Goal: Task Accomplishment & Management: Manage account settings

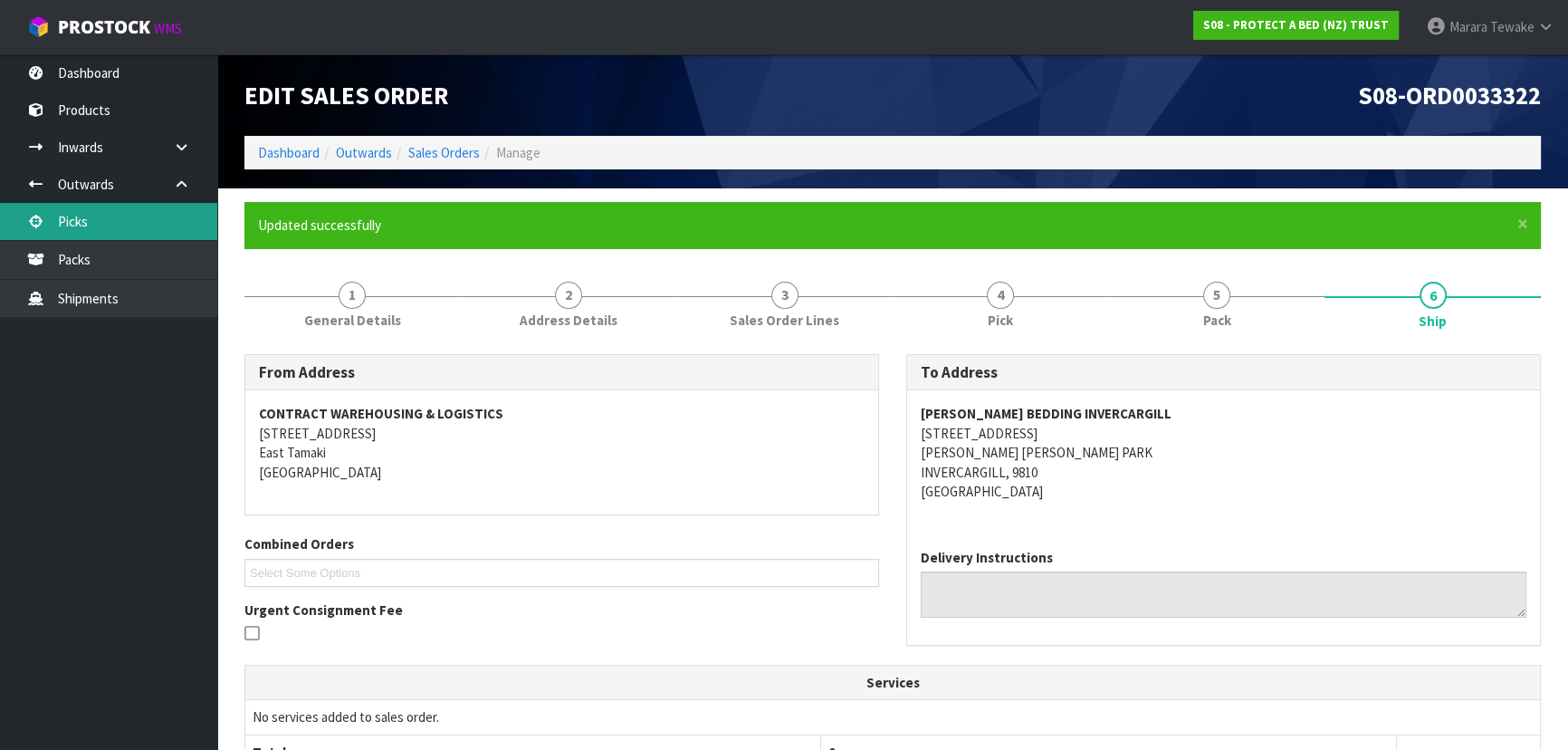
click at [142, 222] on link "Picks" at bounding box center [108, 221] width 217 height 37
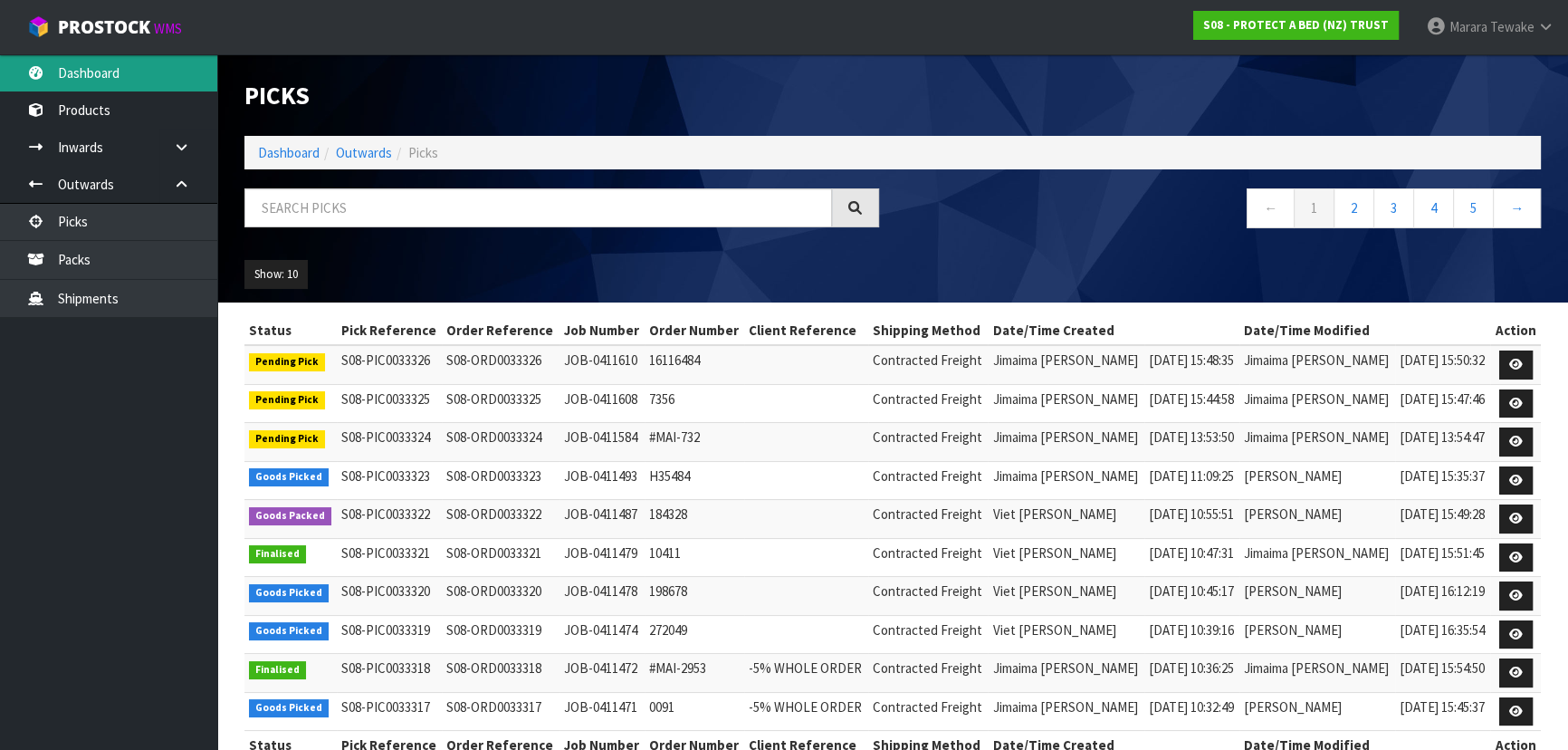
click at [175, 67] on link "Dashboard" at bounding box center [108, 73] width 217 height 37
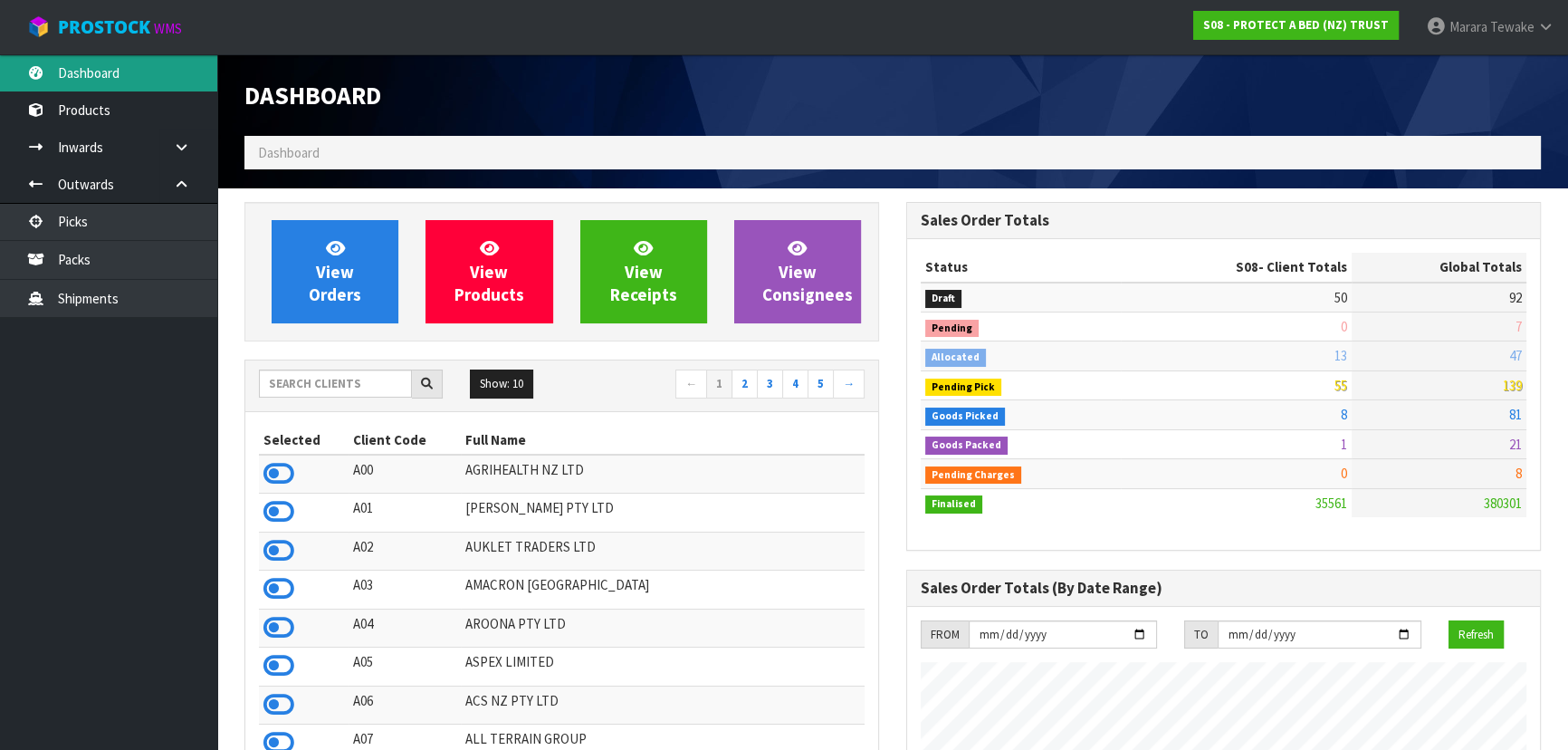
scroll to position [1370, 661]
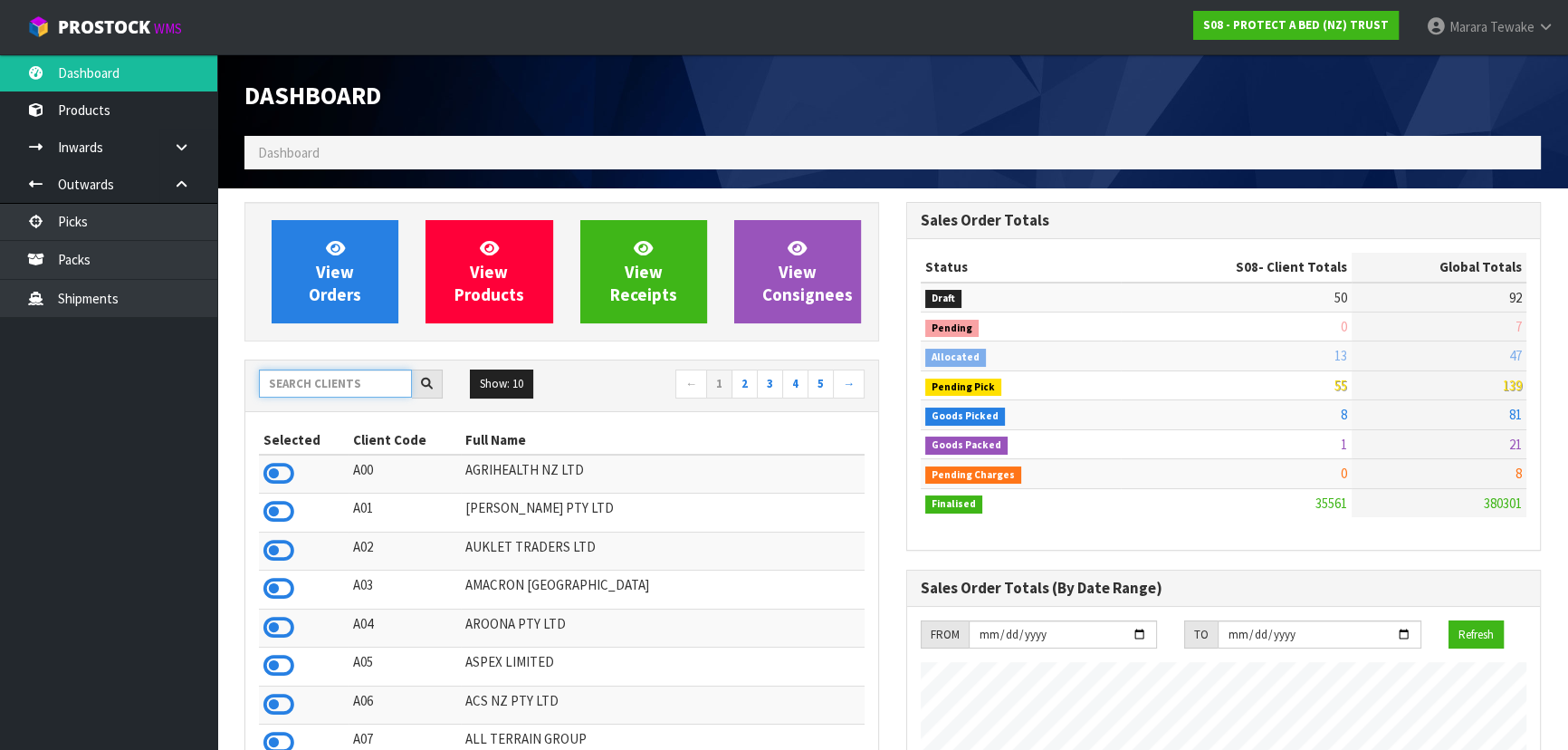
click at [312, 391] on input "text" at bounding box center [336, 384] width 153 height 28
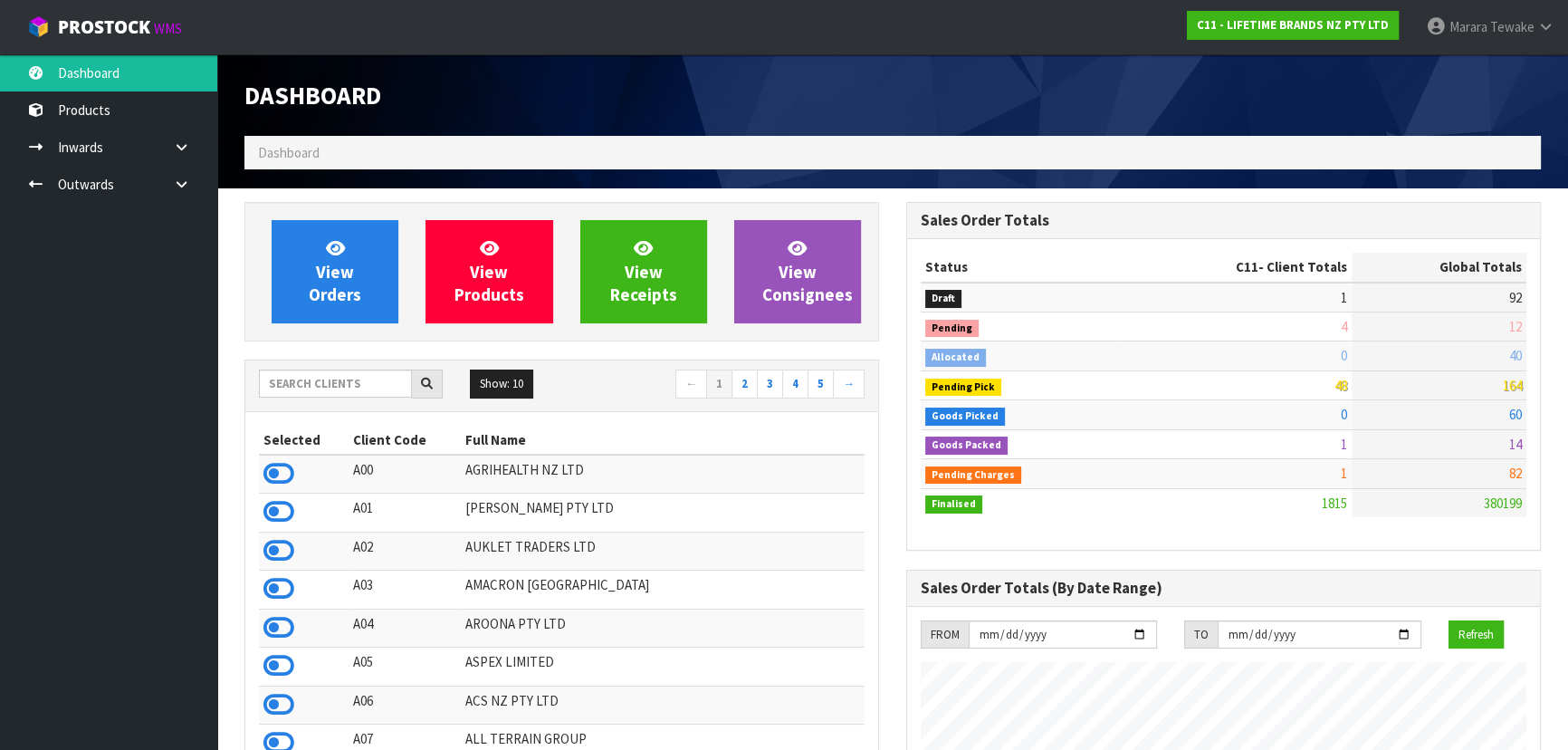
scroll to position [1370, 661]
click at [352, 384] on input "text" at bounding box center [336, 384] width 153 height 28
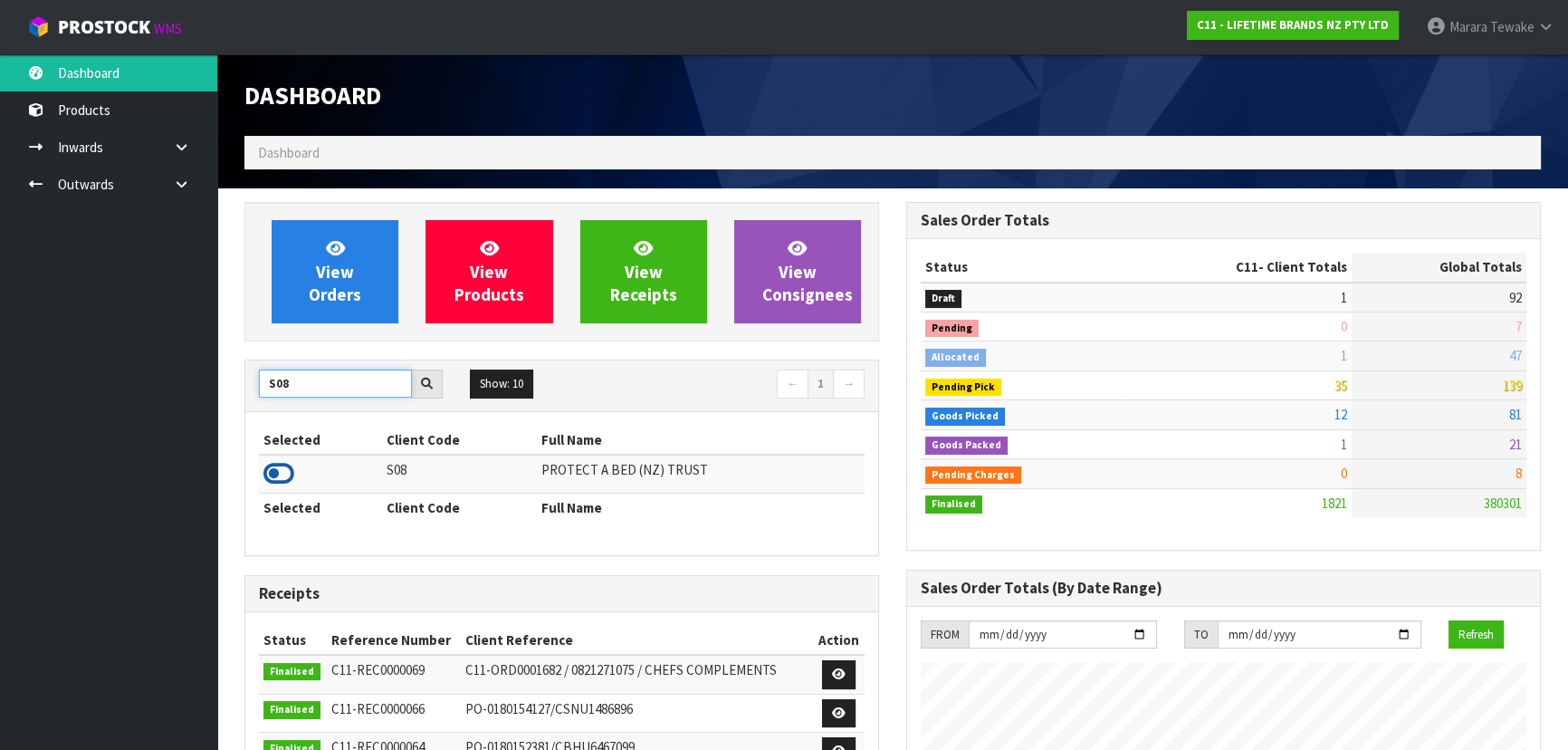
type input "S08"
click at [278, 468] on icon at bounding box center [278, 474] width 31 height 27
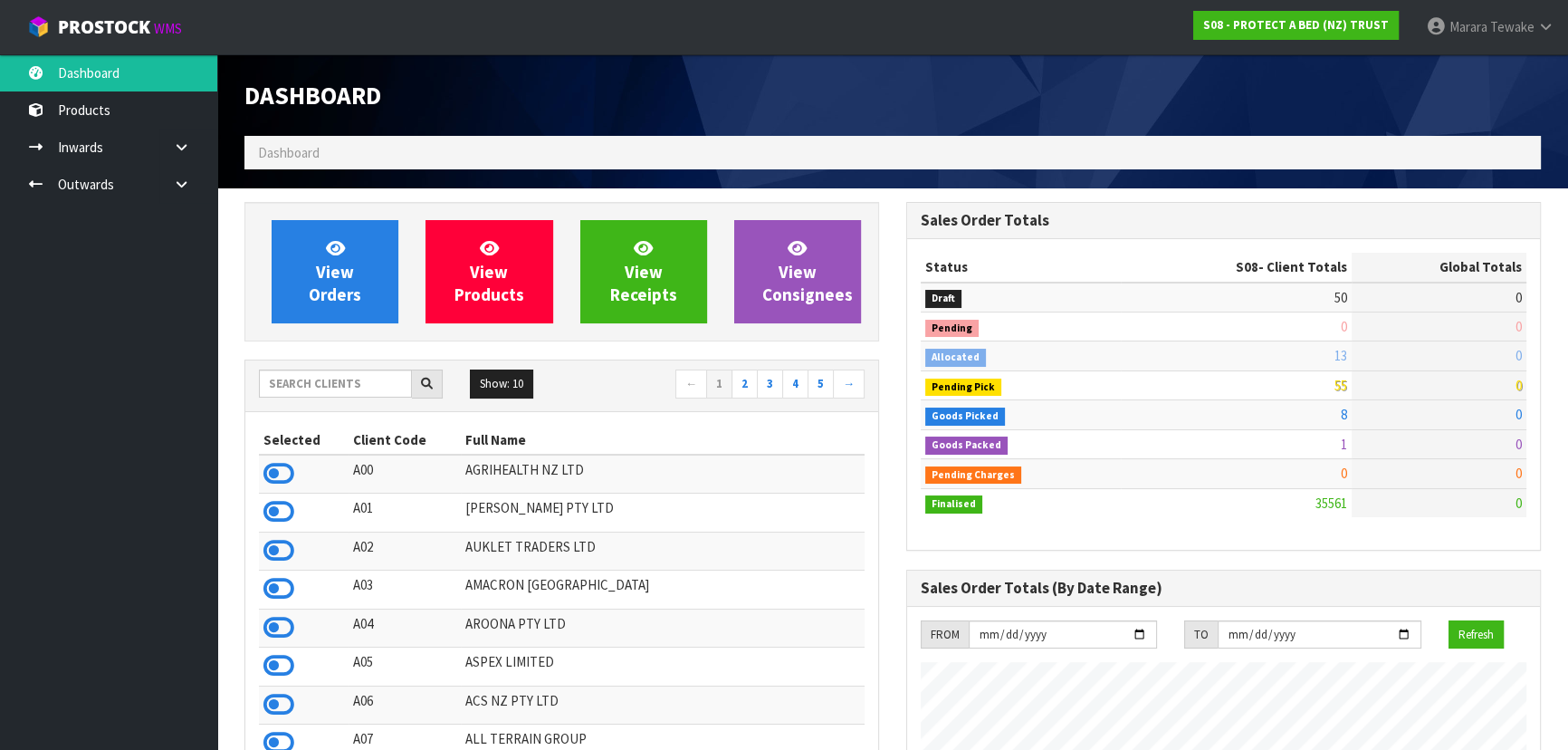
scroll to position [1370, 661]
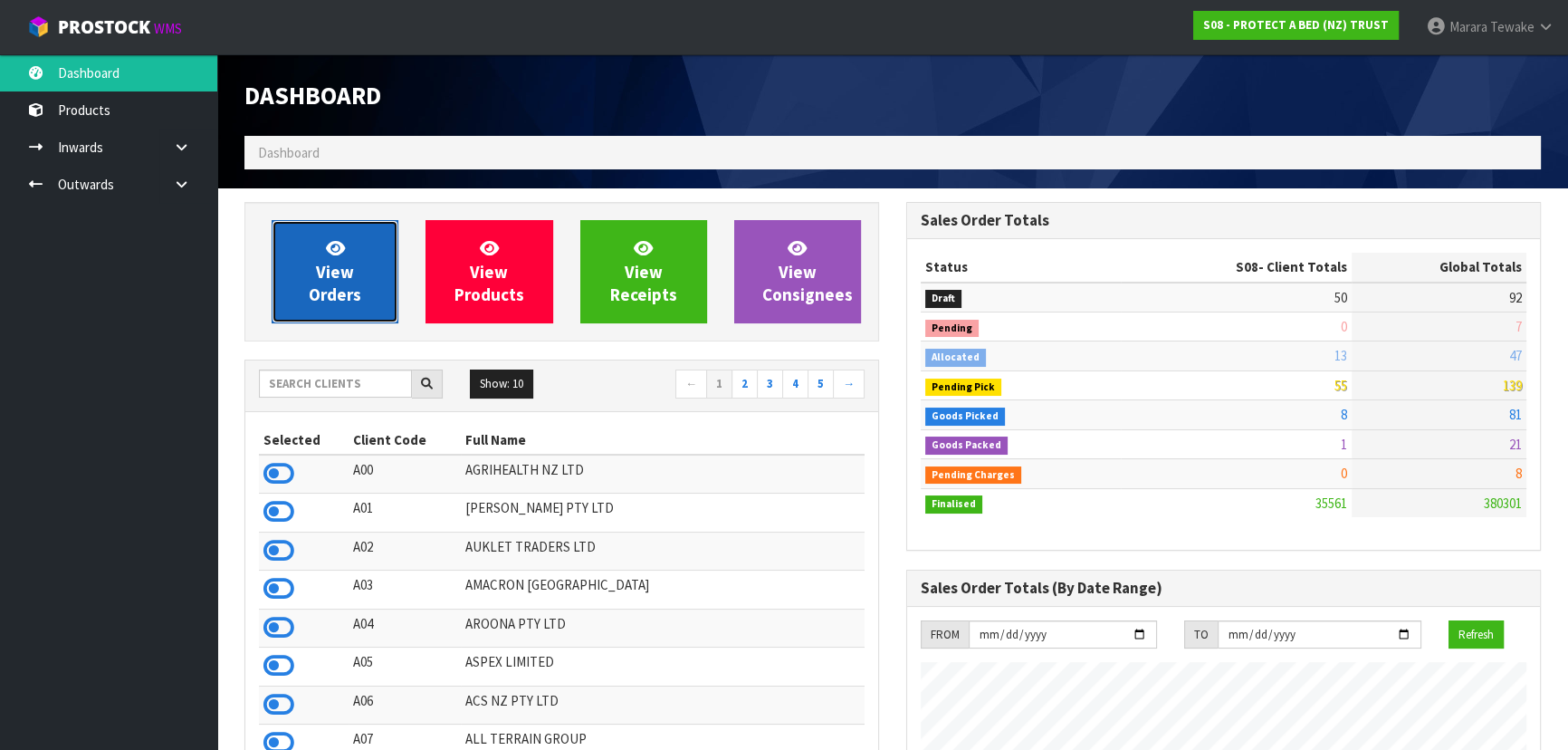
click at [338, 289] on span "View Orders" at bounding box center [335, 272] width 53 height 68
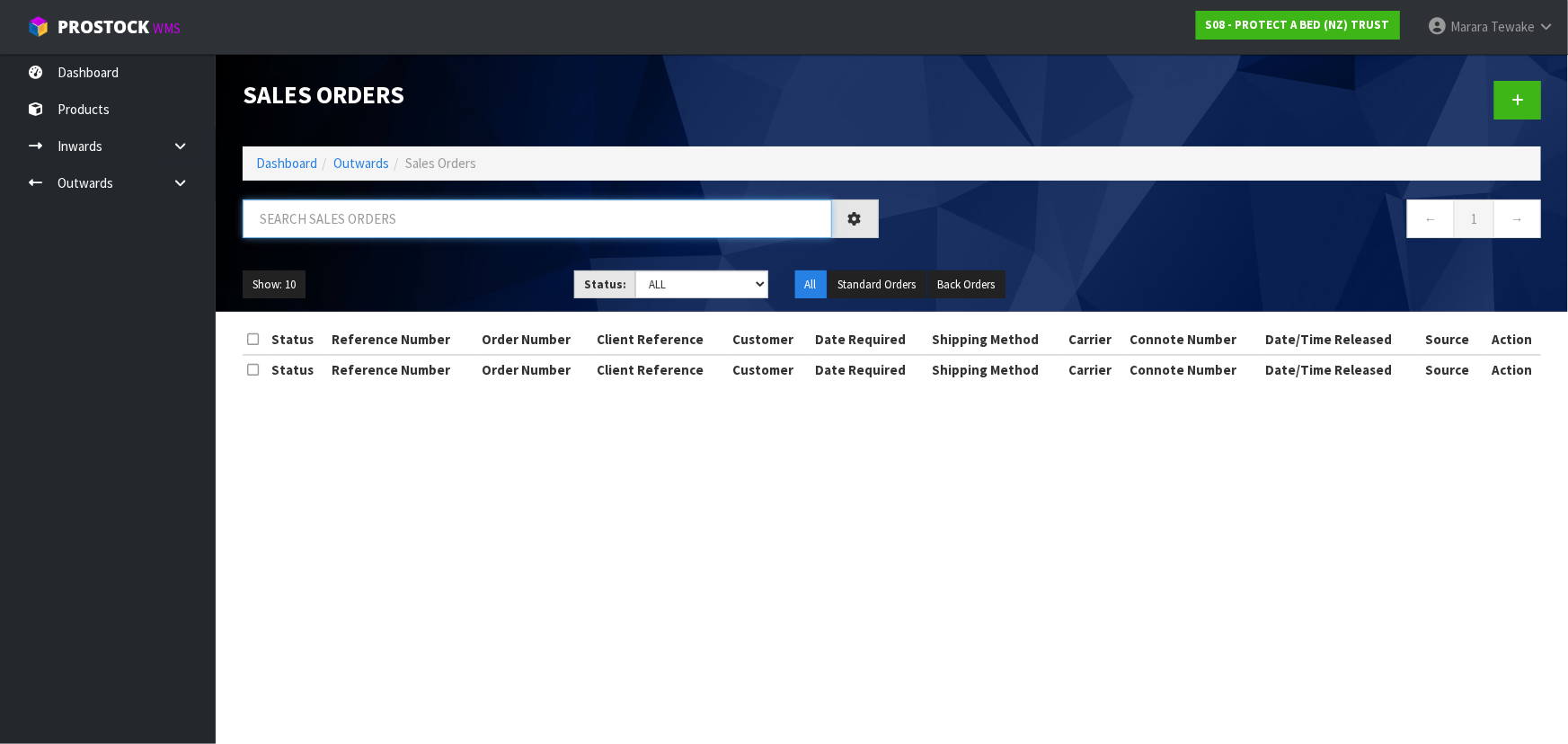
click at [341, 216] on input "text" at bounding box center [537, 218] width 589 height 38
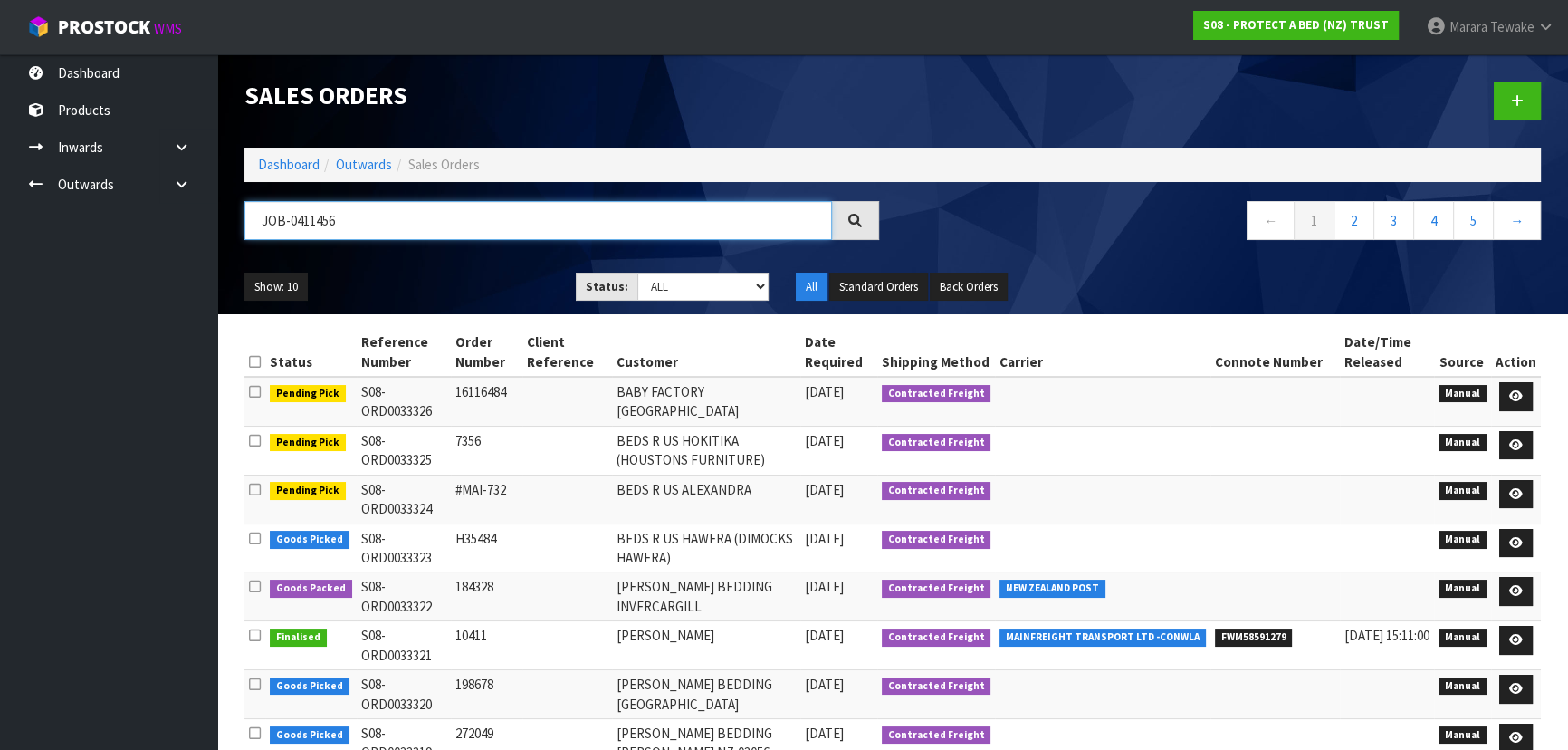
type input "JOB-0411456"
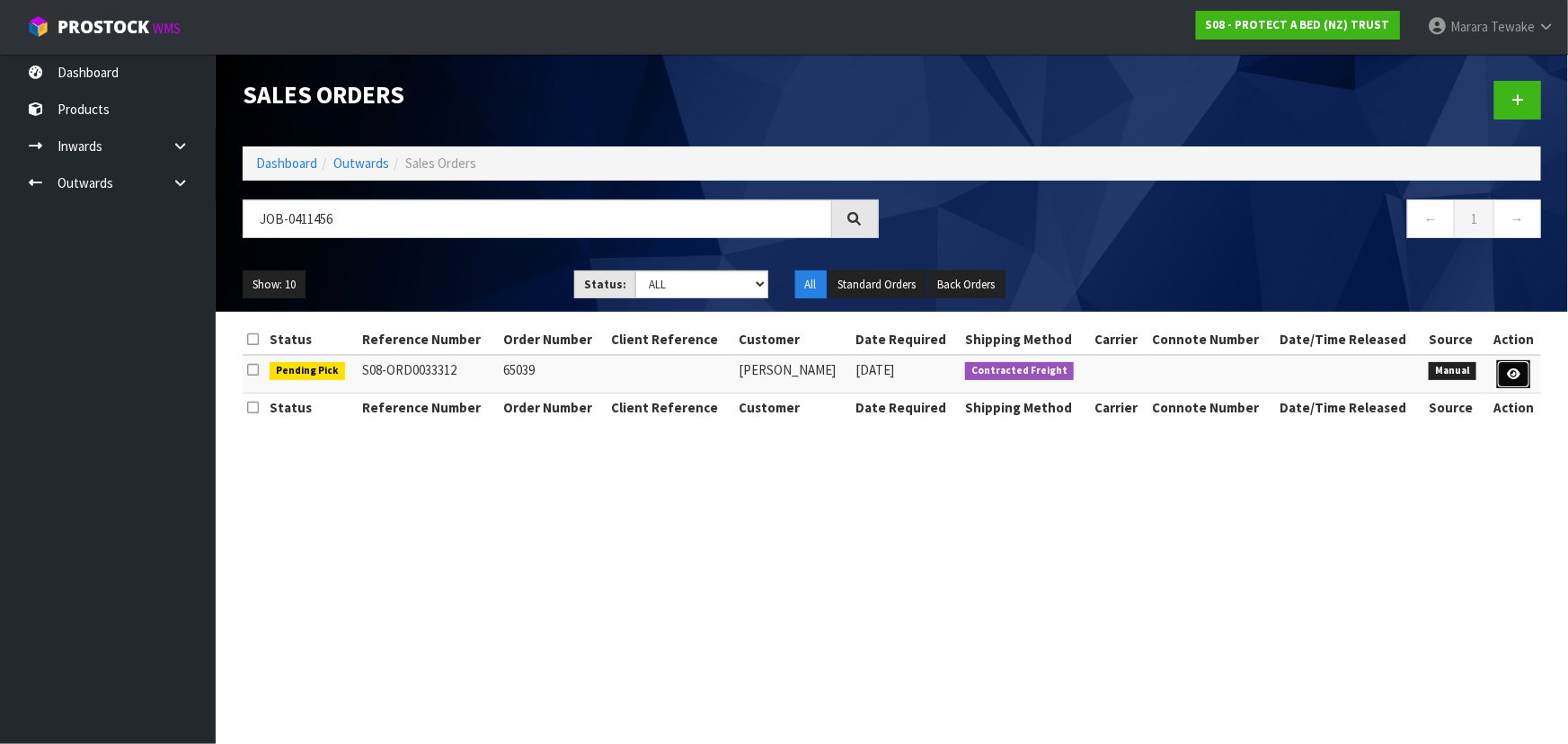
click at [1517, 373] on icon at bounding box center [1513, 374] width 13 height 11
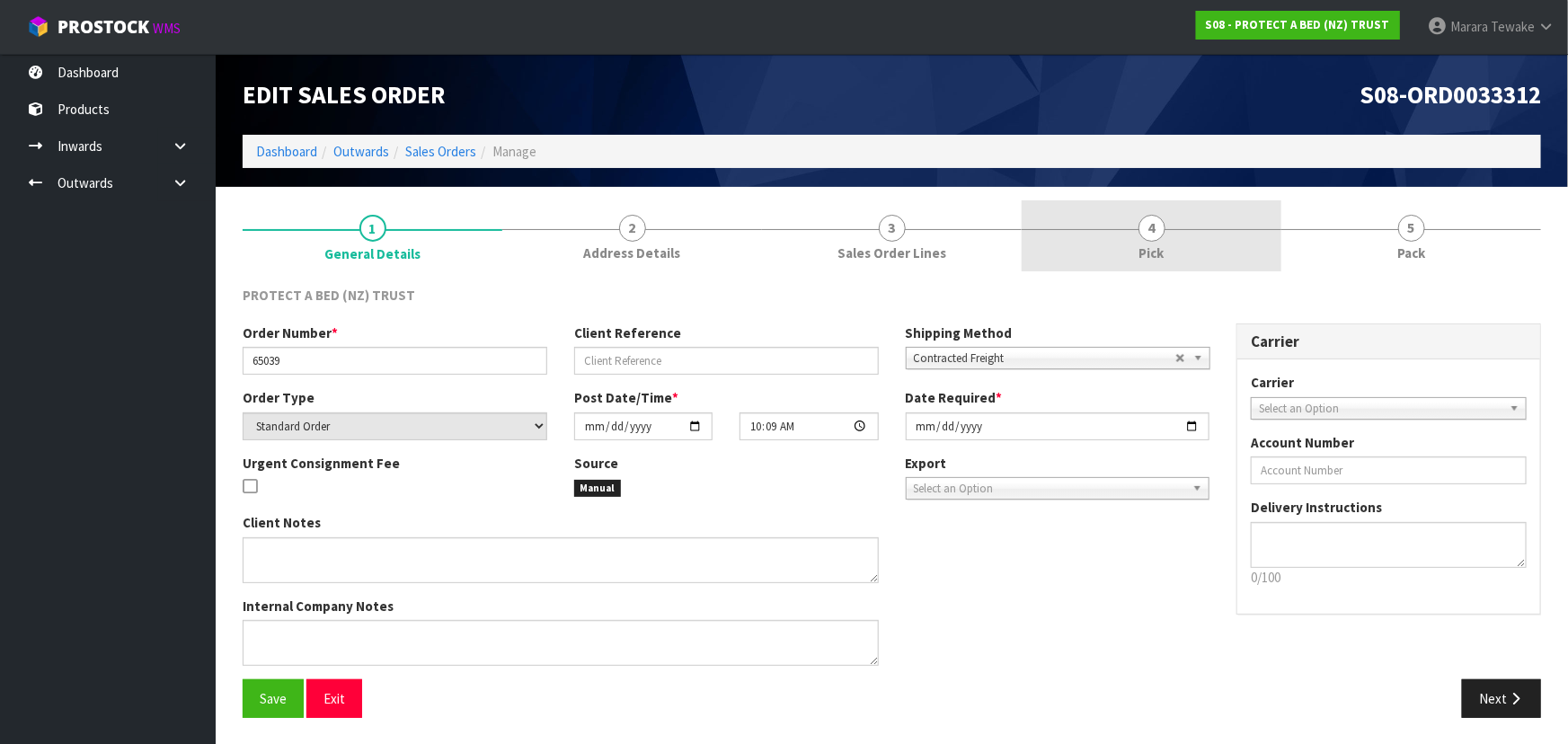
click at [1212, 257] on link "4 Pick" at bounding box center [1152, 236] width 260 height 71
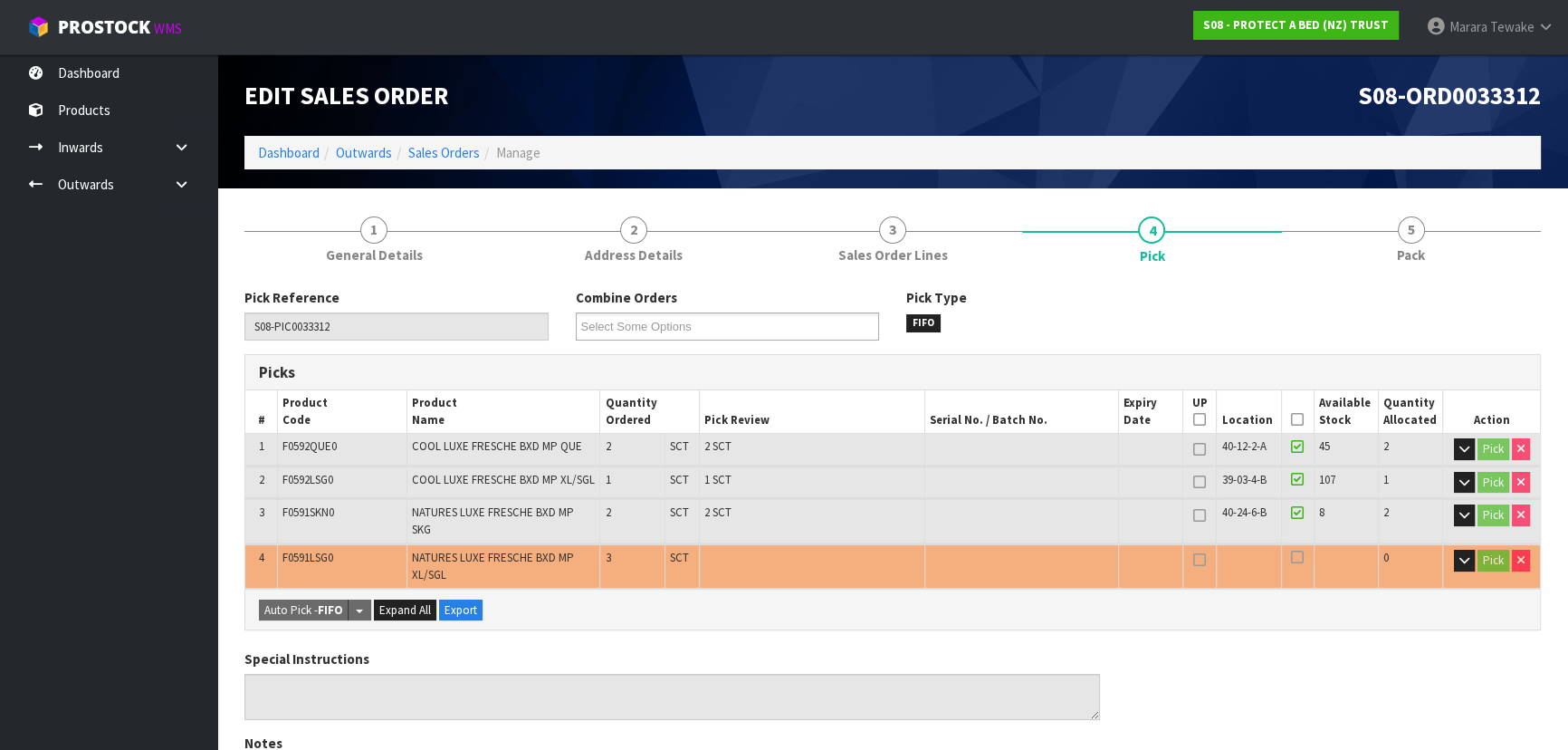
click at [1297, 420] on icon at bounding box center [1296, 420] width 12 height 1
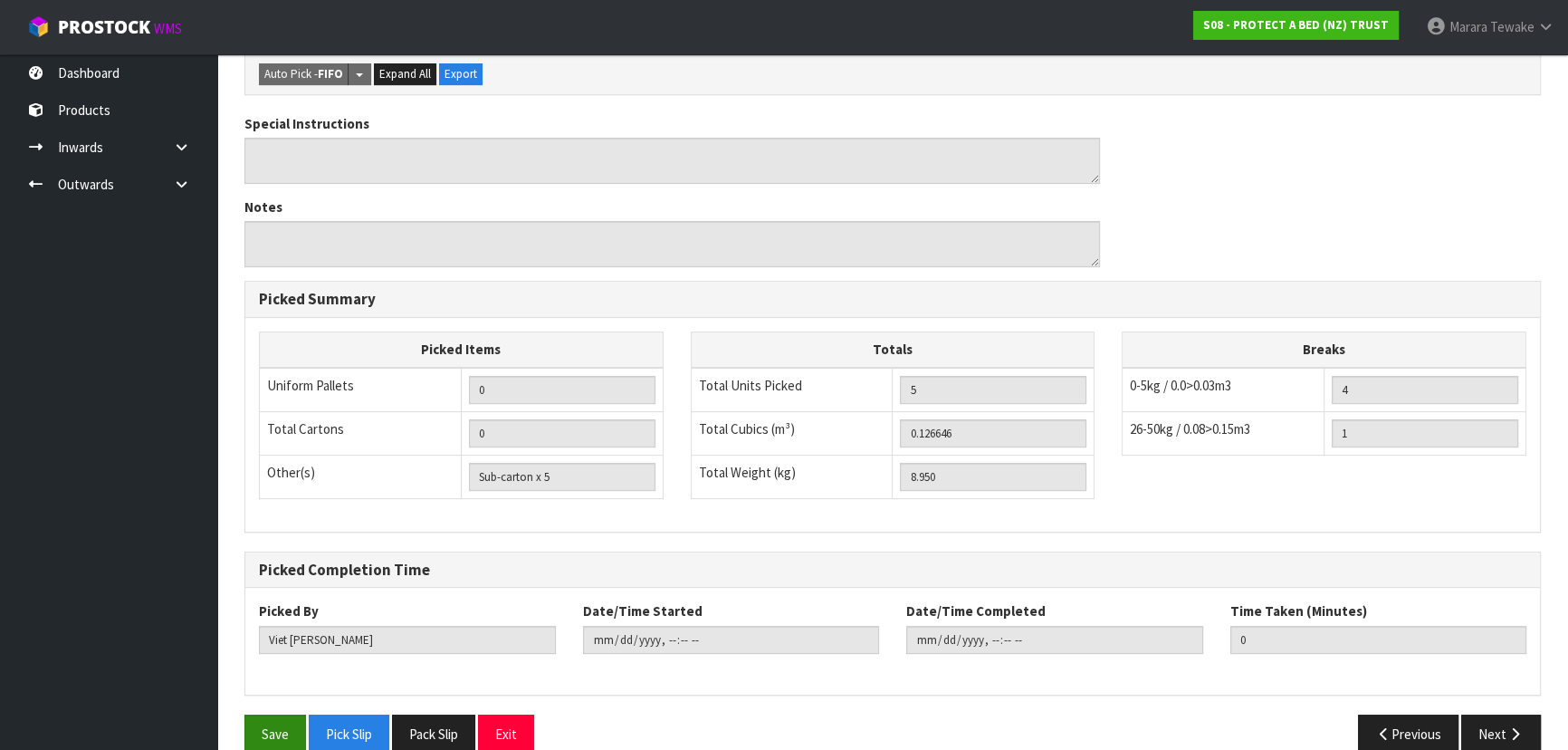
scroll to position [616, 0]
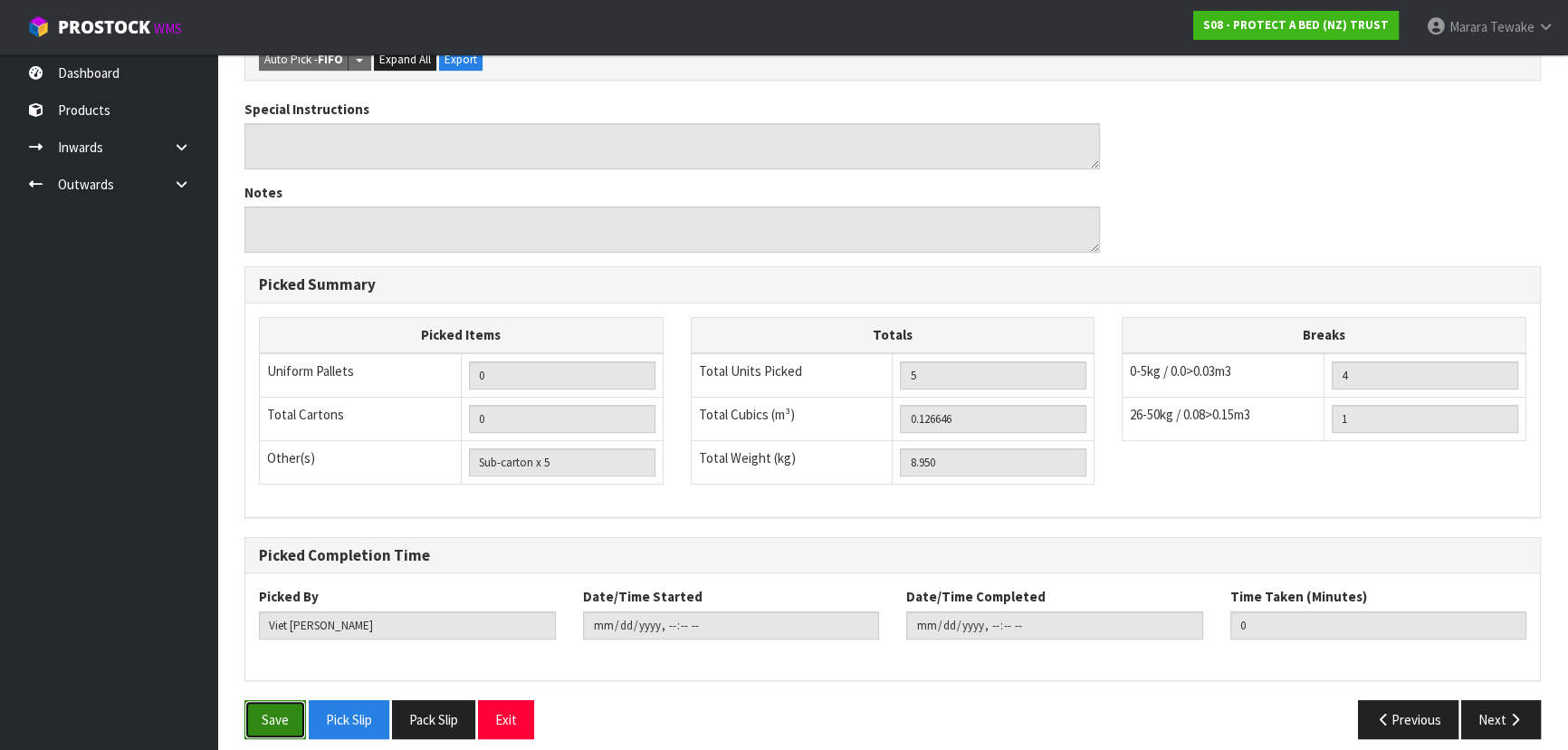
click at [272, 700] on button "Save" at bounding box center [274, 719] width 61 height 39
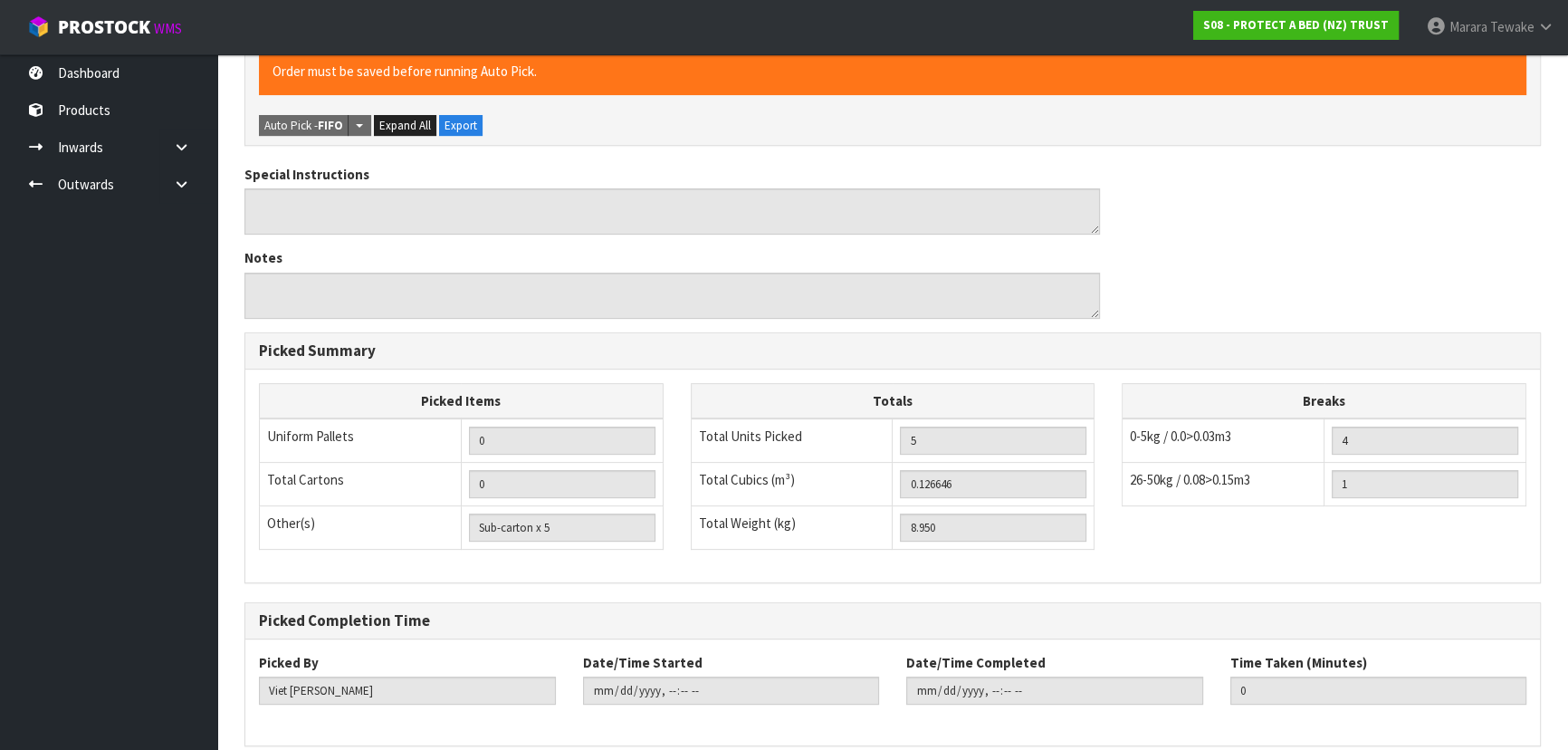
scroll to position [0, 0]
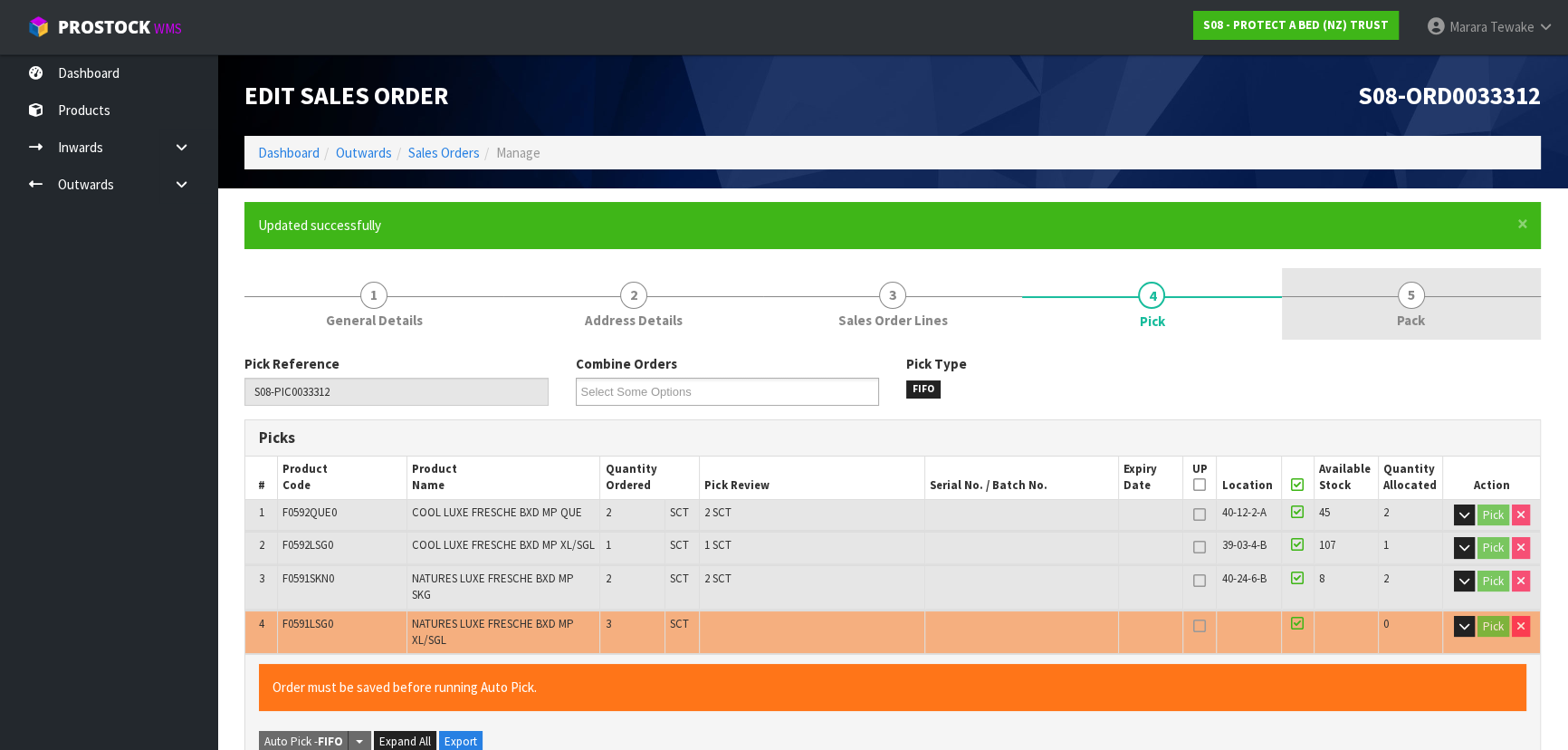
type input "[PERSON_NAME]"
type input "2025-09-09T07:44:02"
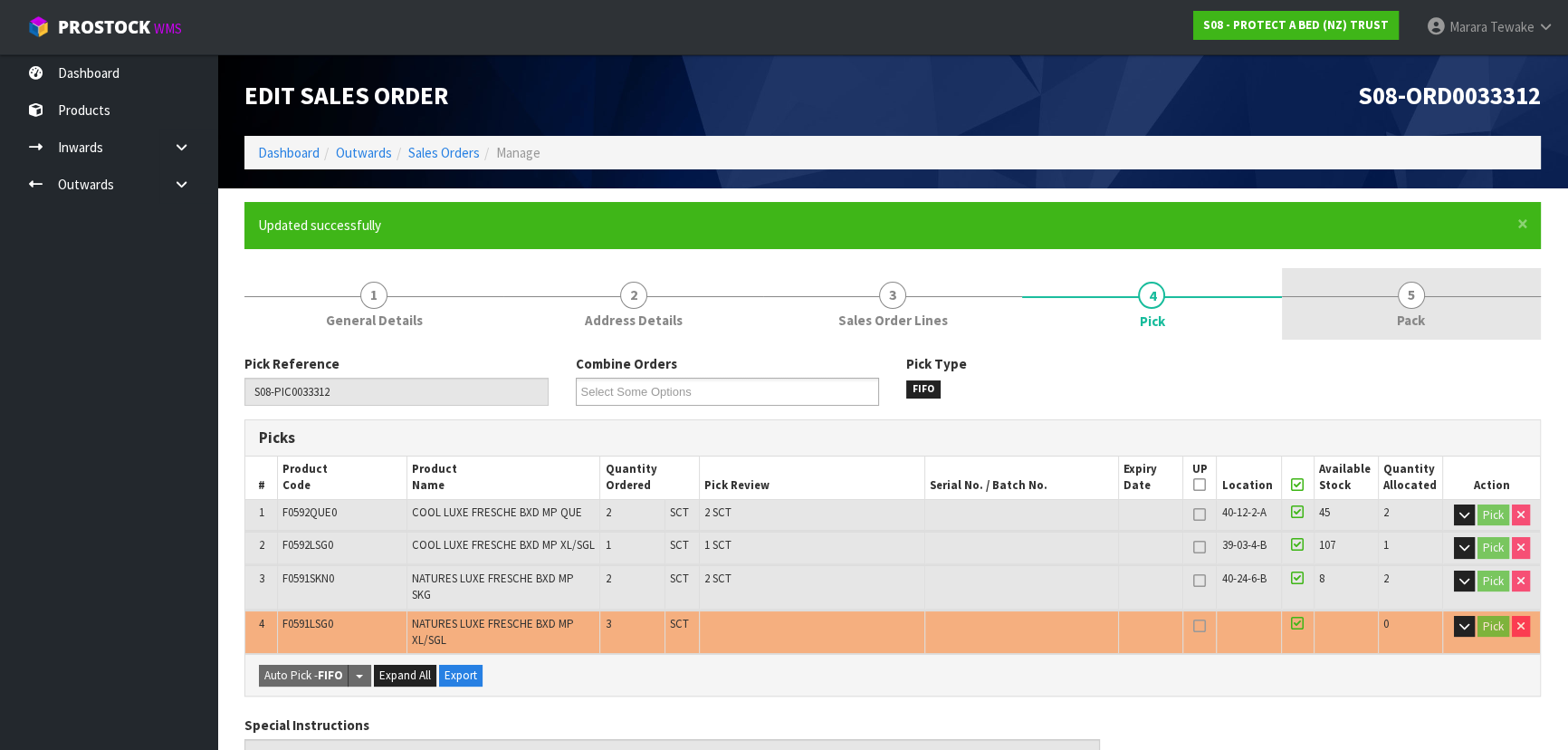
click at [1390, 285] on link "5 Pack" at bounding box center [1411, 304] width 259 height 72
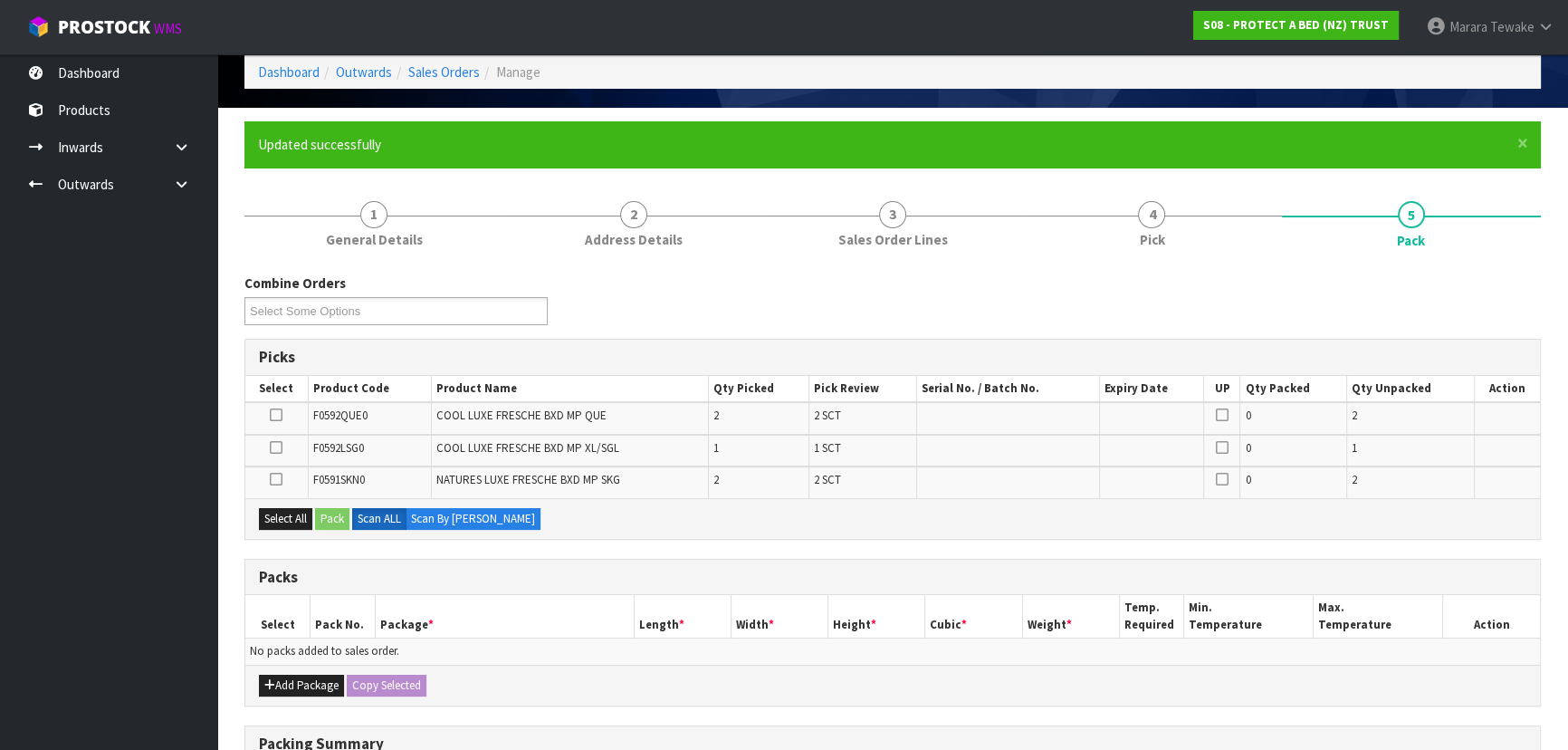
scroll to position [368, 0]
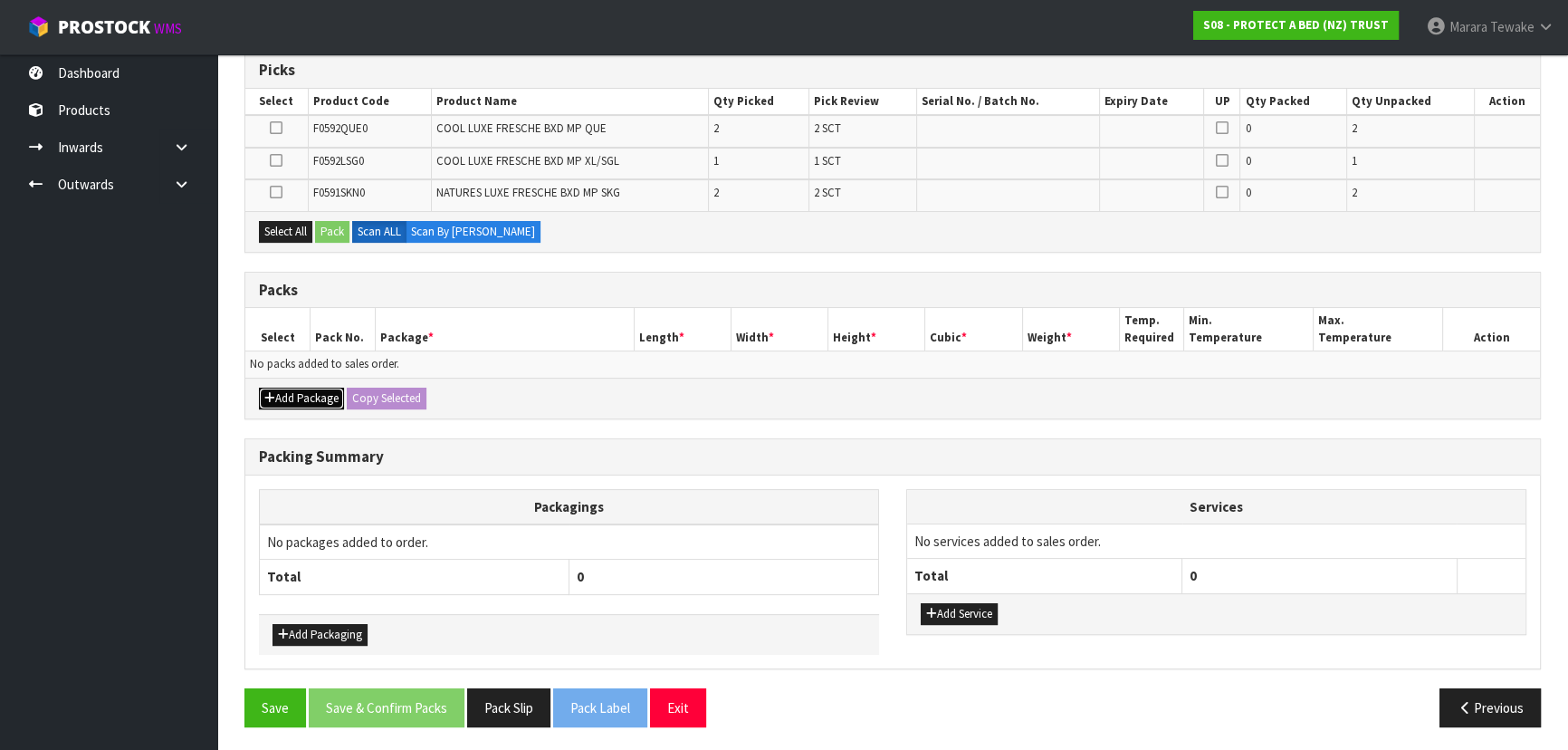
click at [295, 398] on button "Add Package" at bounding box center [302, 398] width 85 height 22
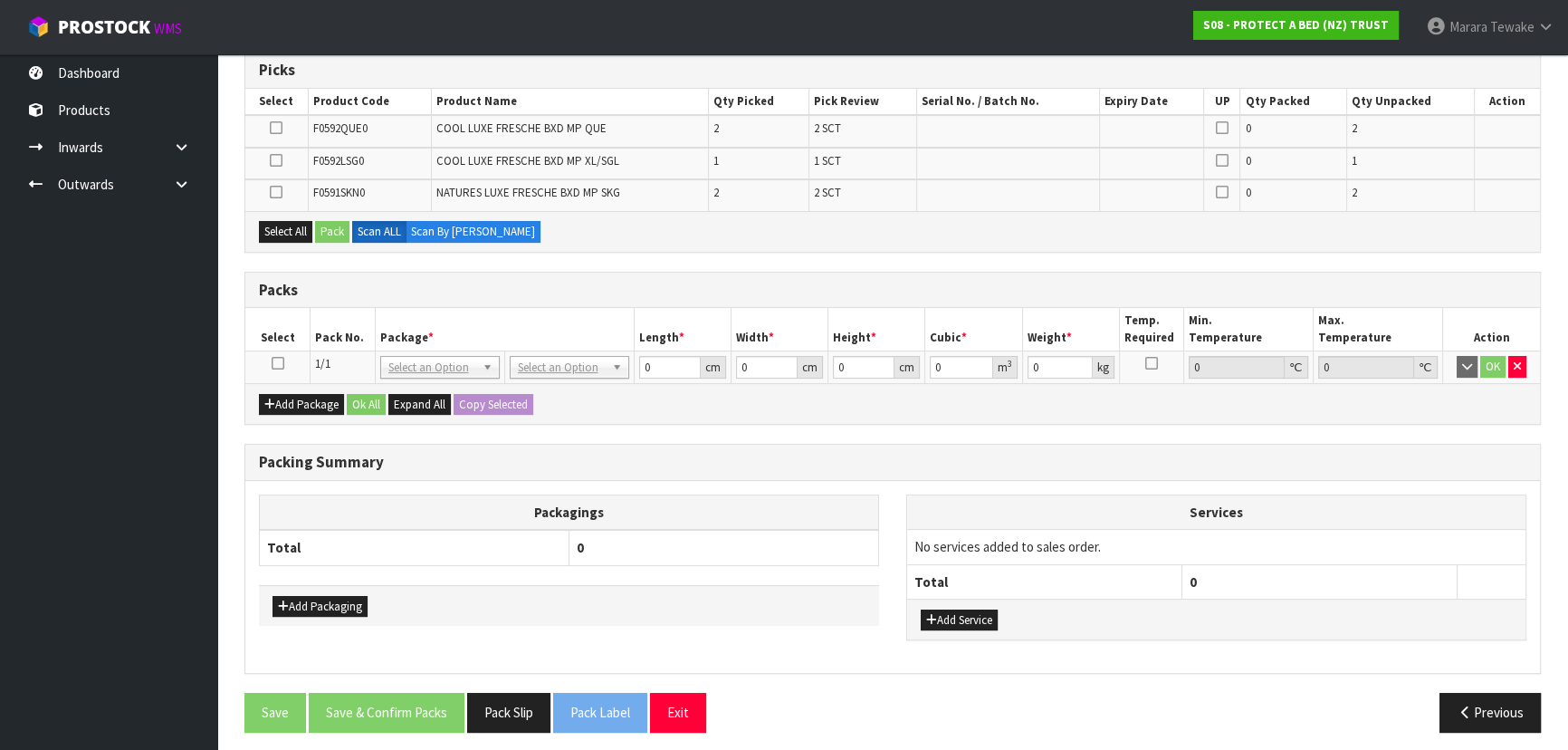
click at [279, 364] on icon at bounding box center [277, 363] width 12 height 1
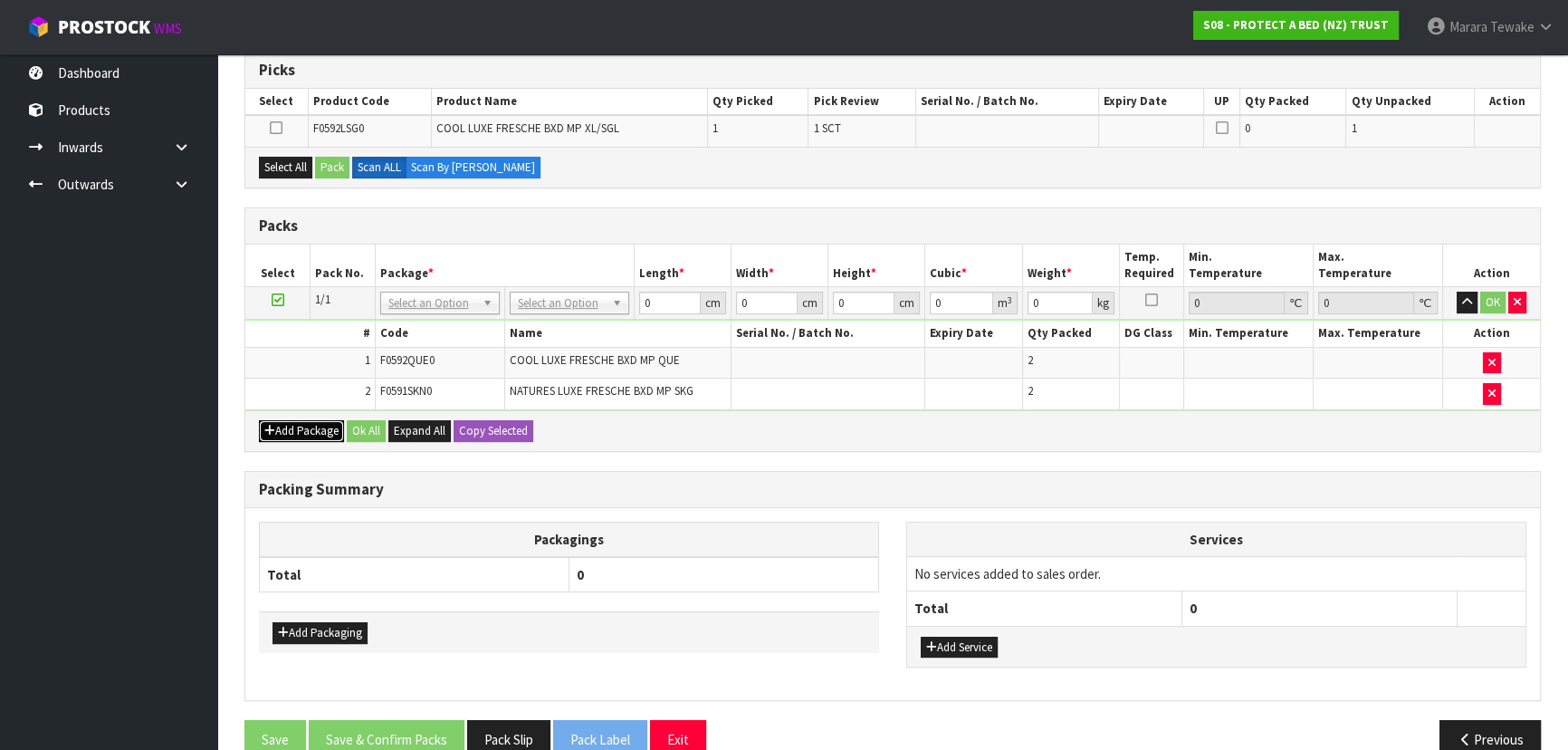
click at [300, 428] on button "Add Package" at bounding box center [302, 431] width 85 height 22
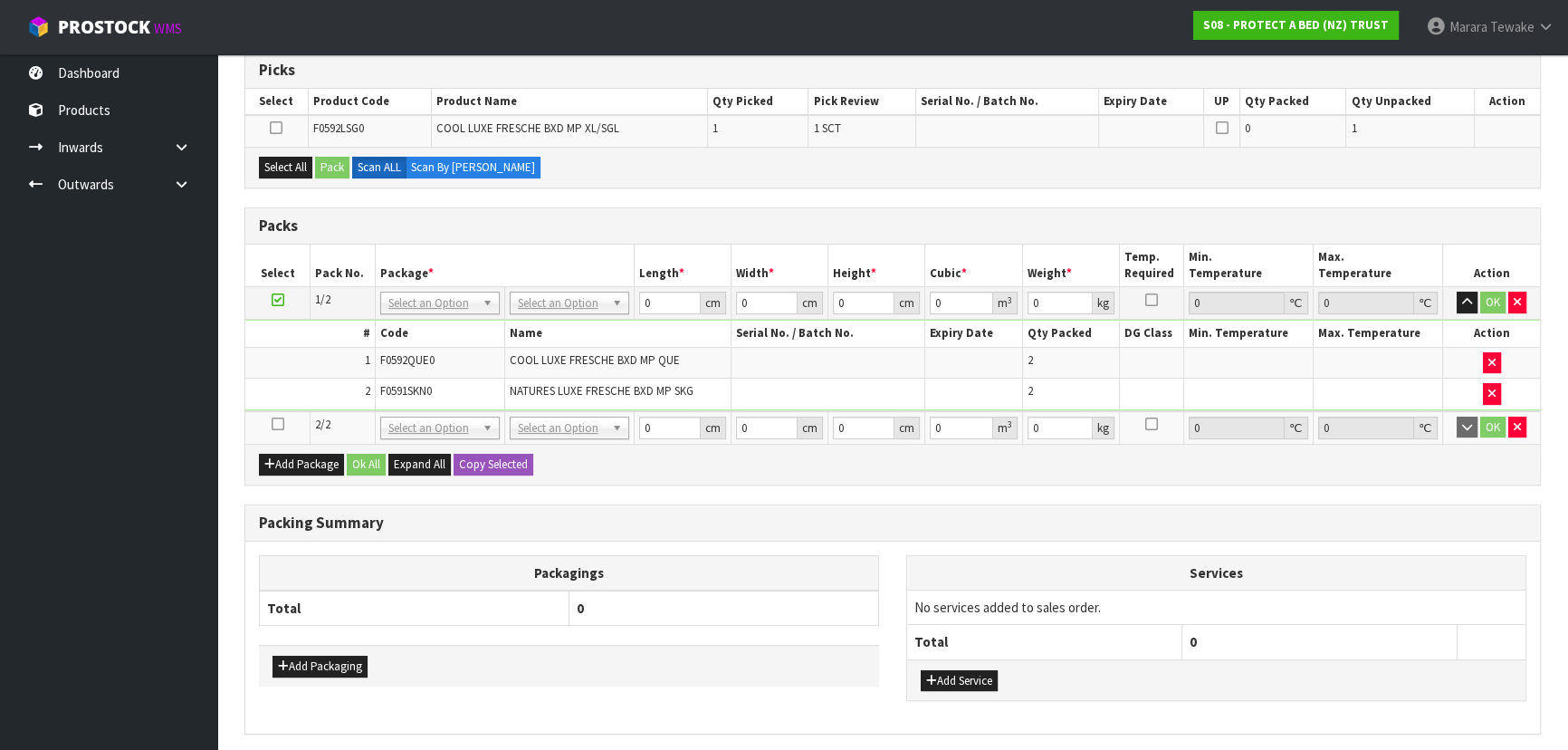
click at [272, 424] on icon at bounding box center [277, 424] width 12 height 1
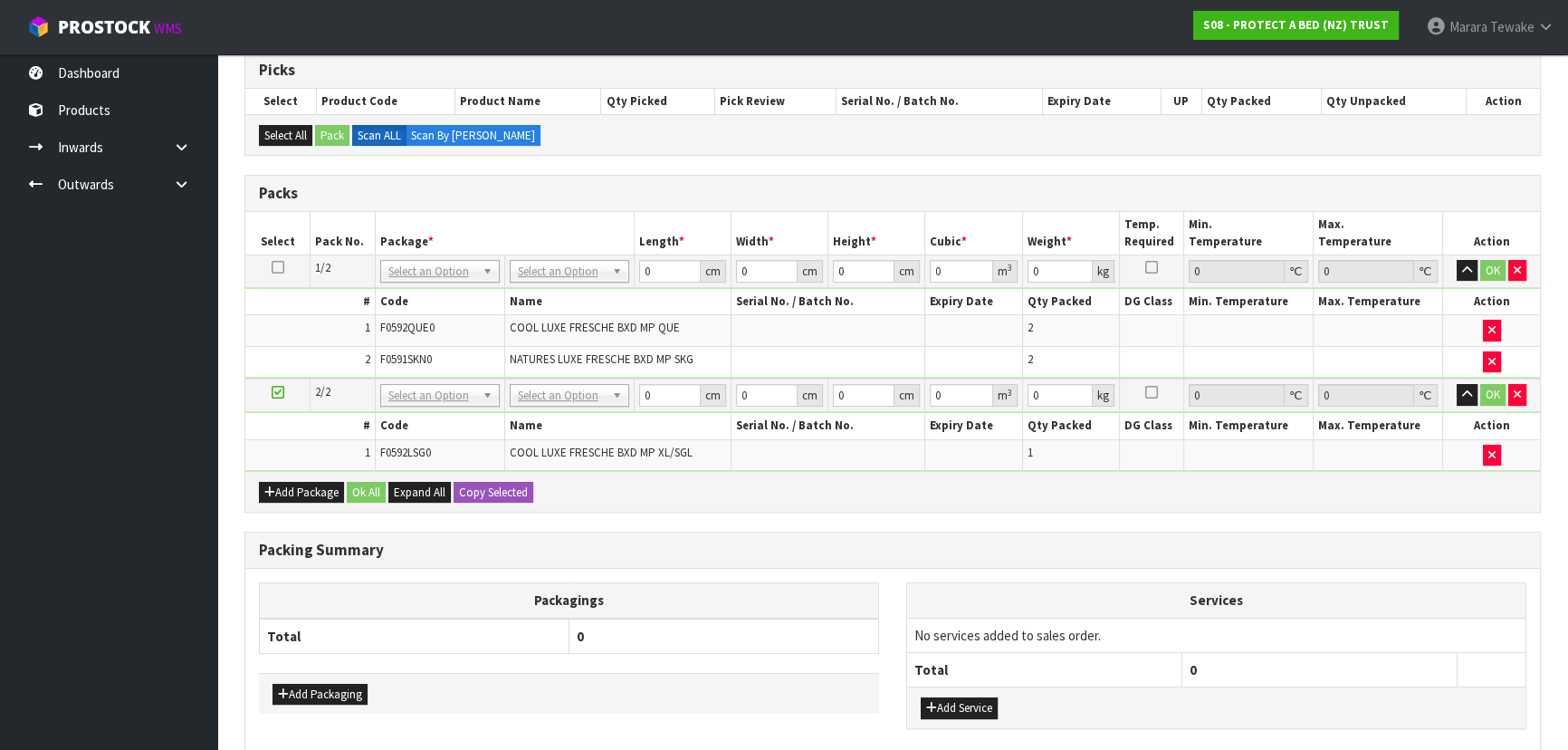
drag, startPoint x: 549, startPoint y: 268, endPoint x: 536, endPoint y: 308, distance: 42.1
click at [538, 303] on input "text" at bounding box center [568, 295] width 110 height 23
type input "OC"
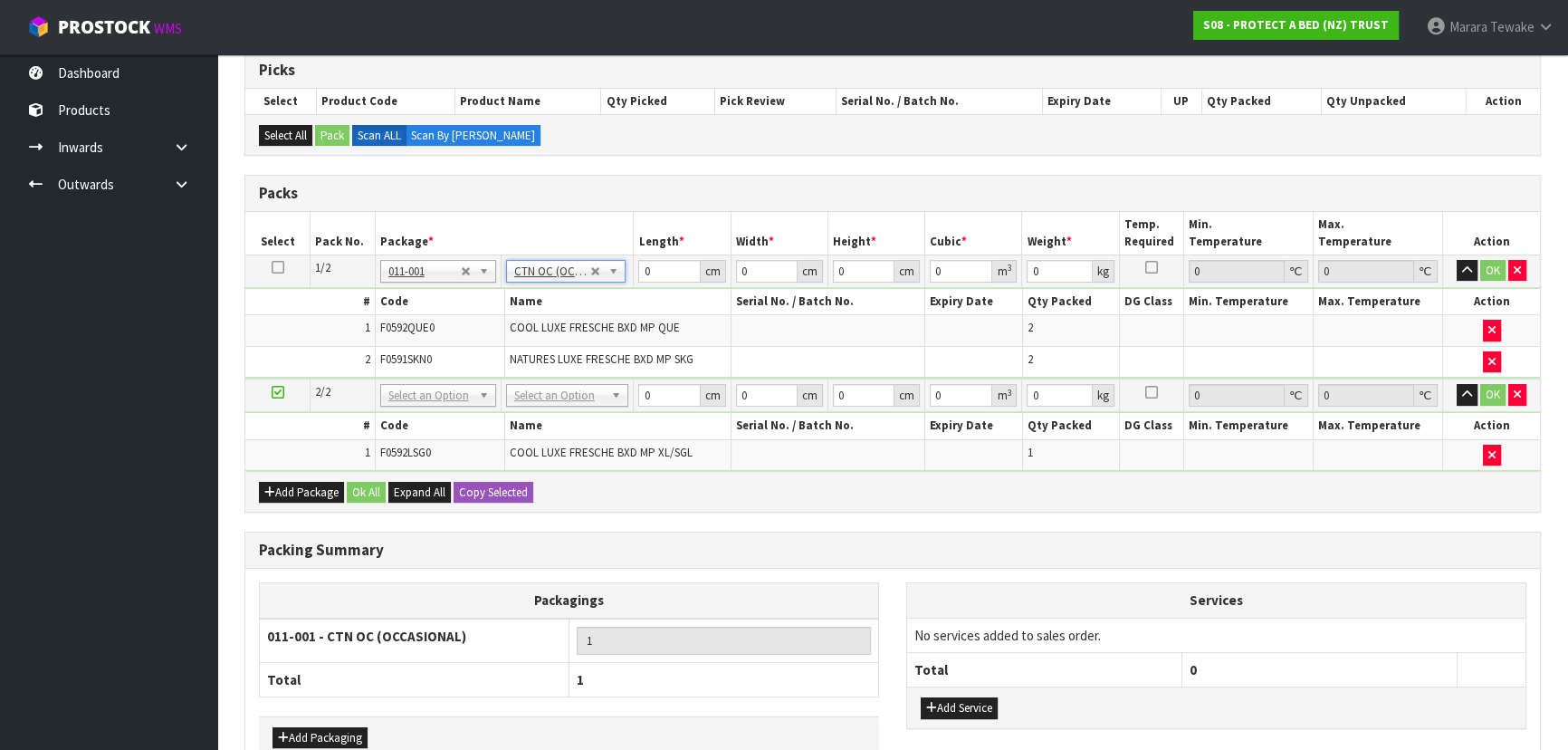
type input "7.8"
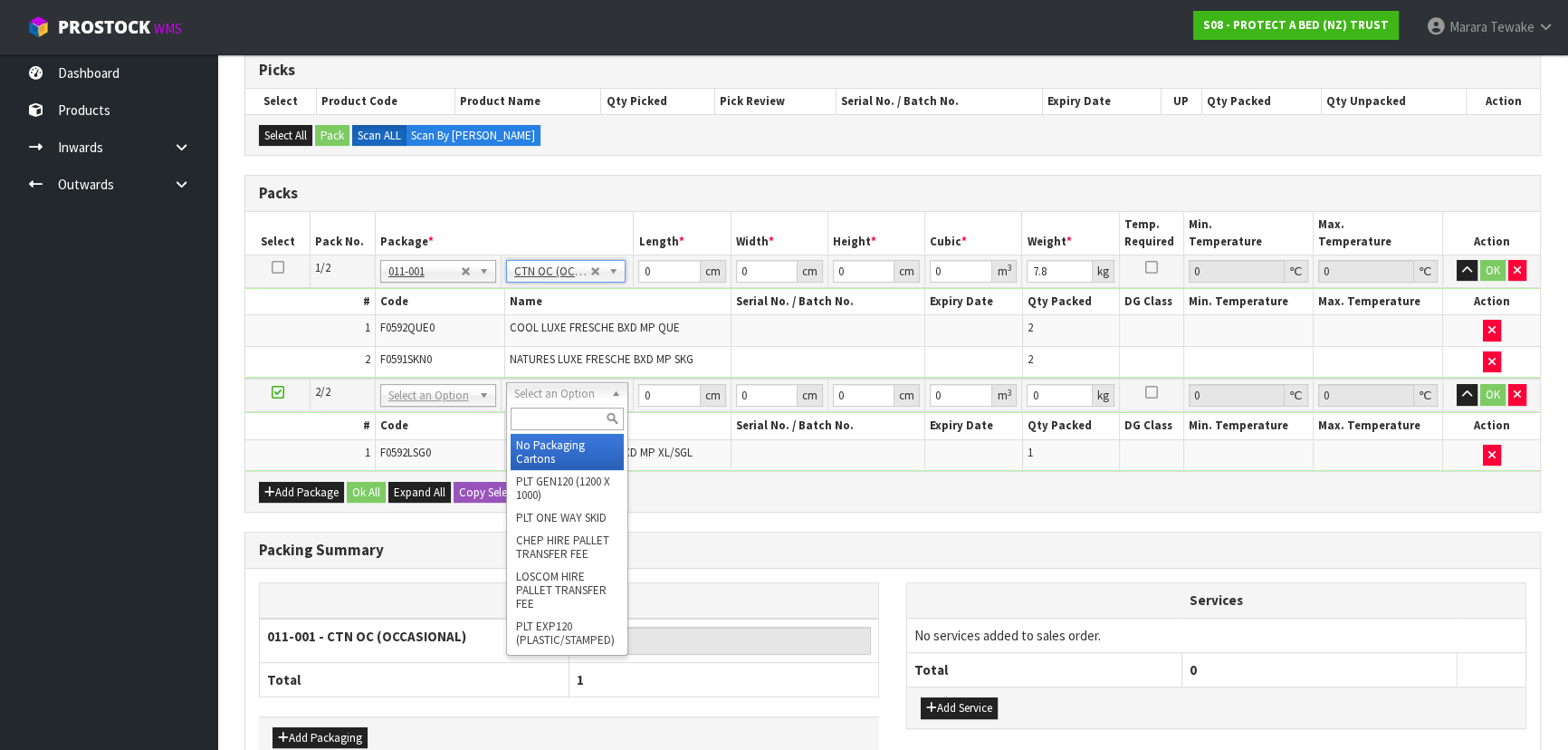
click at [532, 420] on input "text" at bounding box center [568, 419] width 113 height 23
type input "A4"
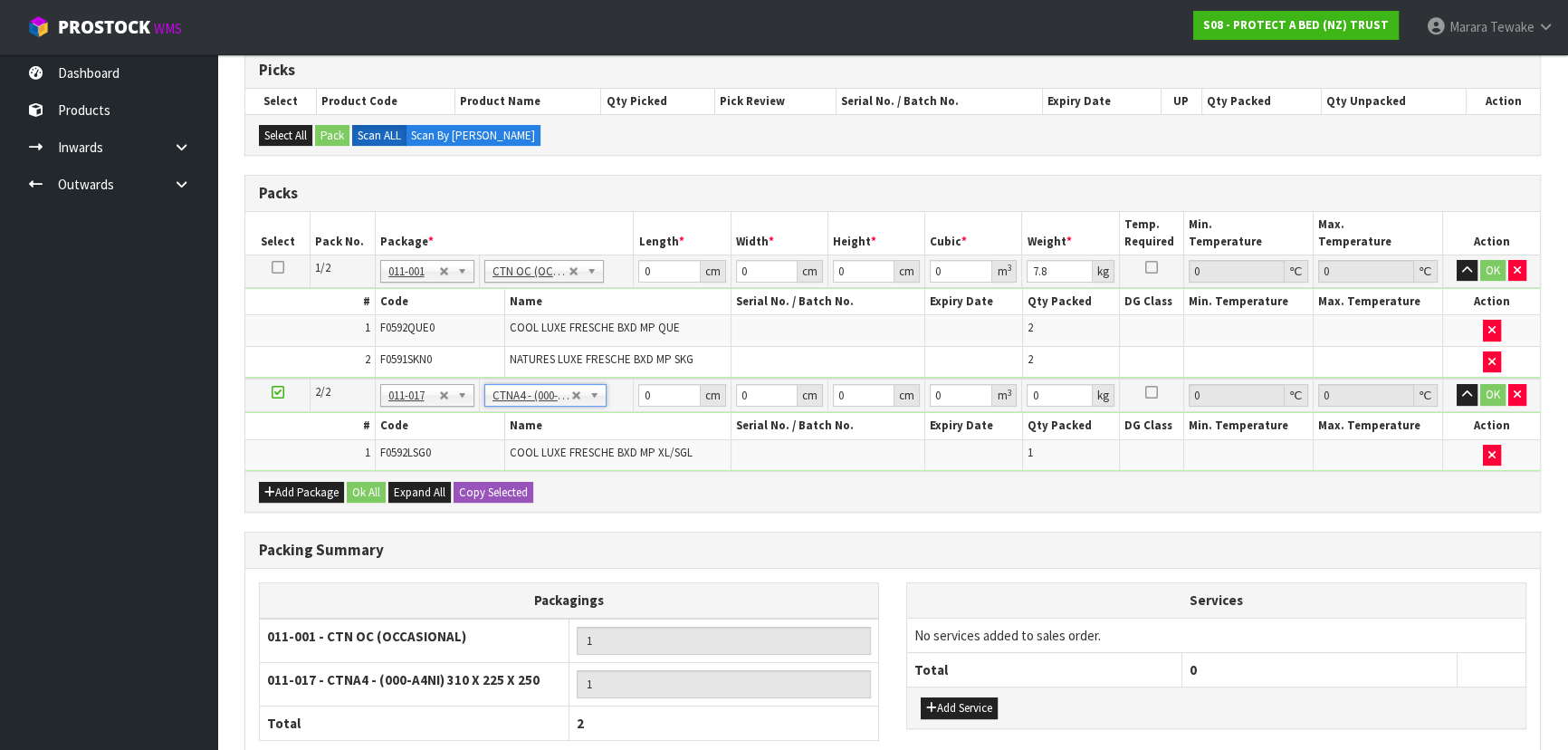
type input "31"
type input "22.5"
type input "25"
type input "0.017438"
type input "1.35"
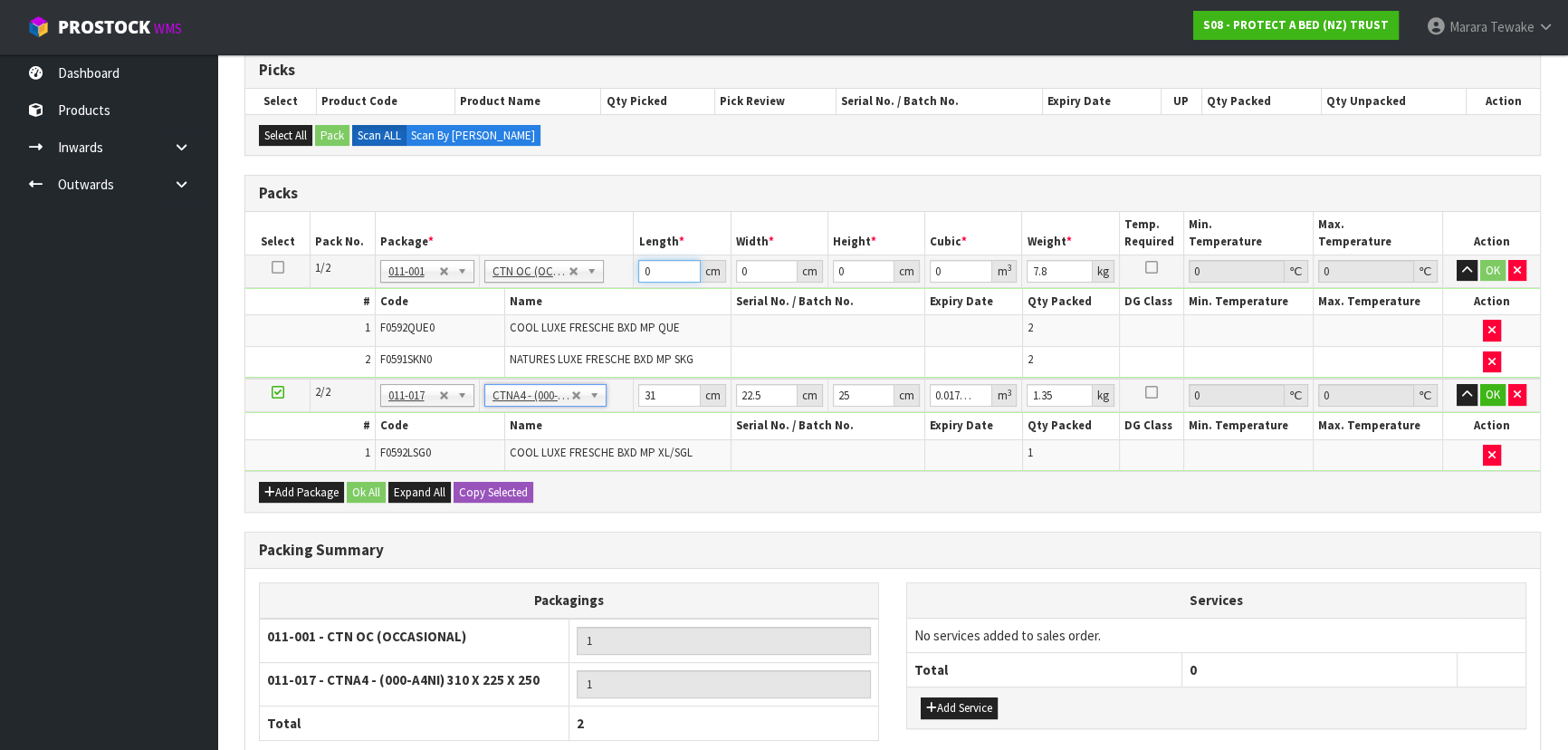
drag, startPoint x: 645, startPoint y: 258, endPoint x: 640, endPoint y: 198, distance: 60.2
click at [643, 233] on table "Select Pack No. Package * Length * Width * Height * Cubic * Weight * Temp. Requ…" at bounding box center [892, 342] width 1295 height 259
type input "61"
type input "41"
type input "3"
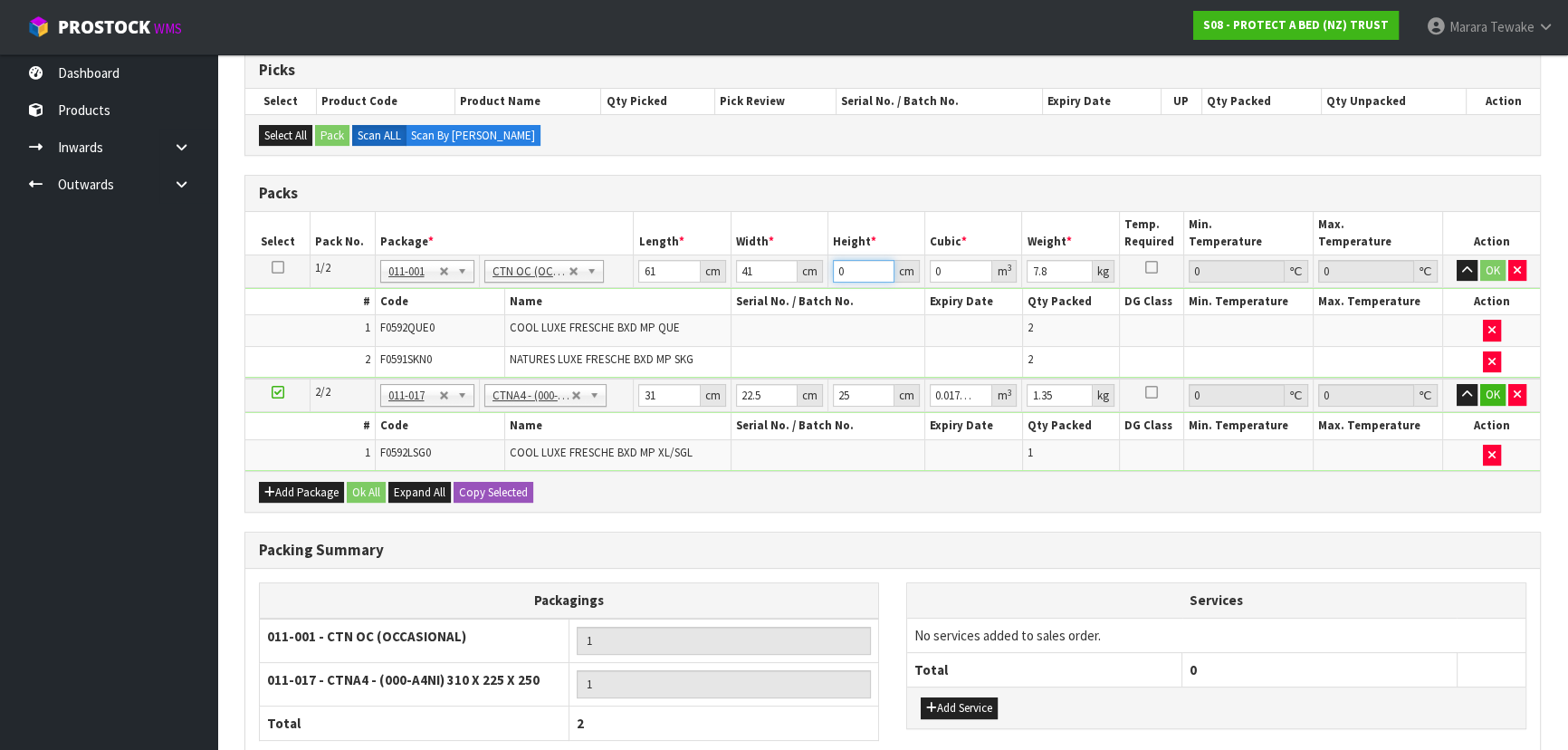
type input "0.007503"
type input "33"
type input "0.082533"
type input "33"
type input "9"
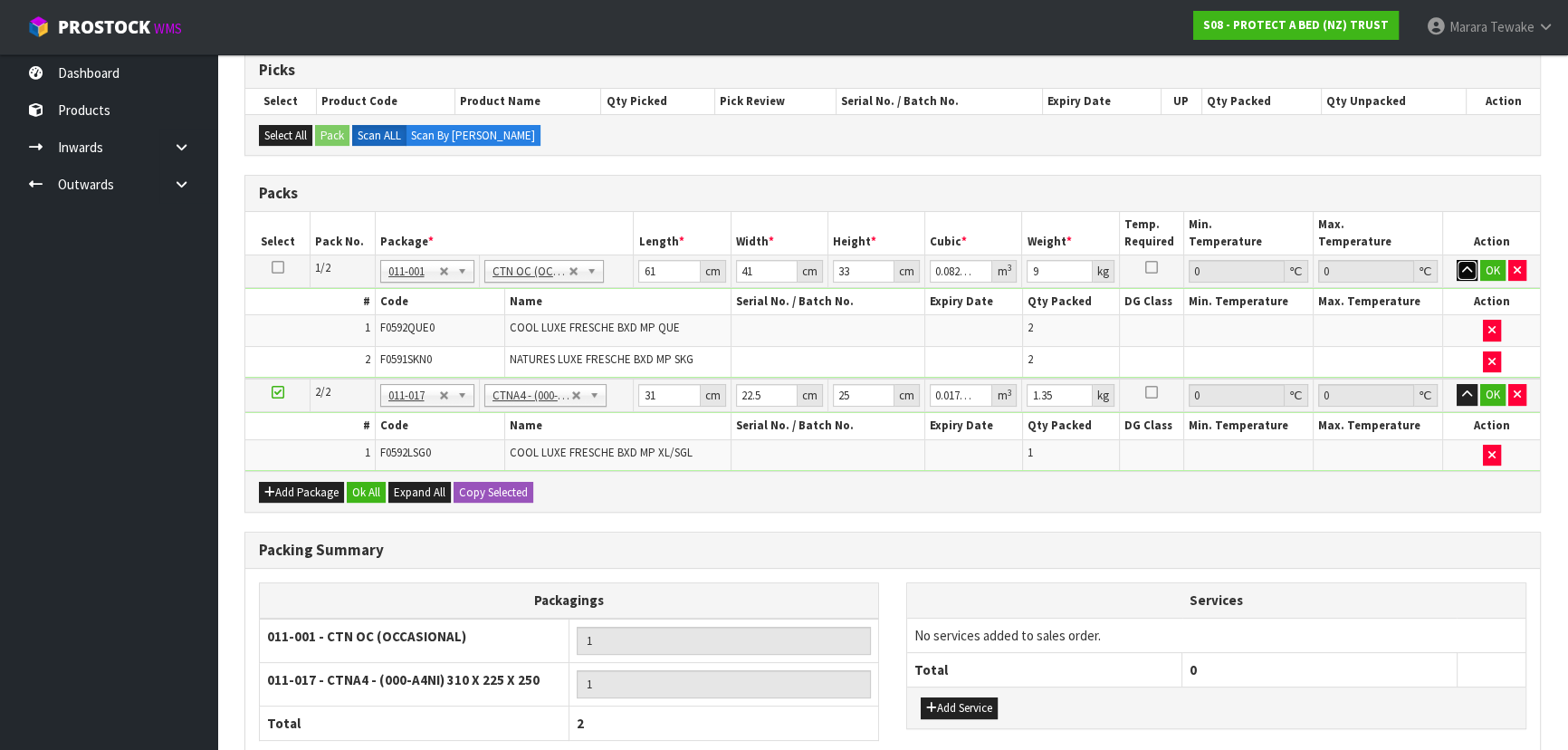
click at [1457, 260] on button "button" at bounding box center [1467, 271] width 21 height 22
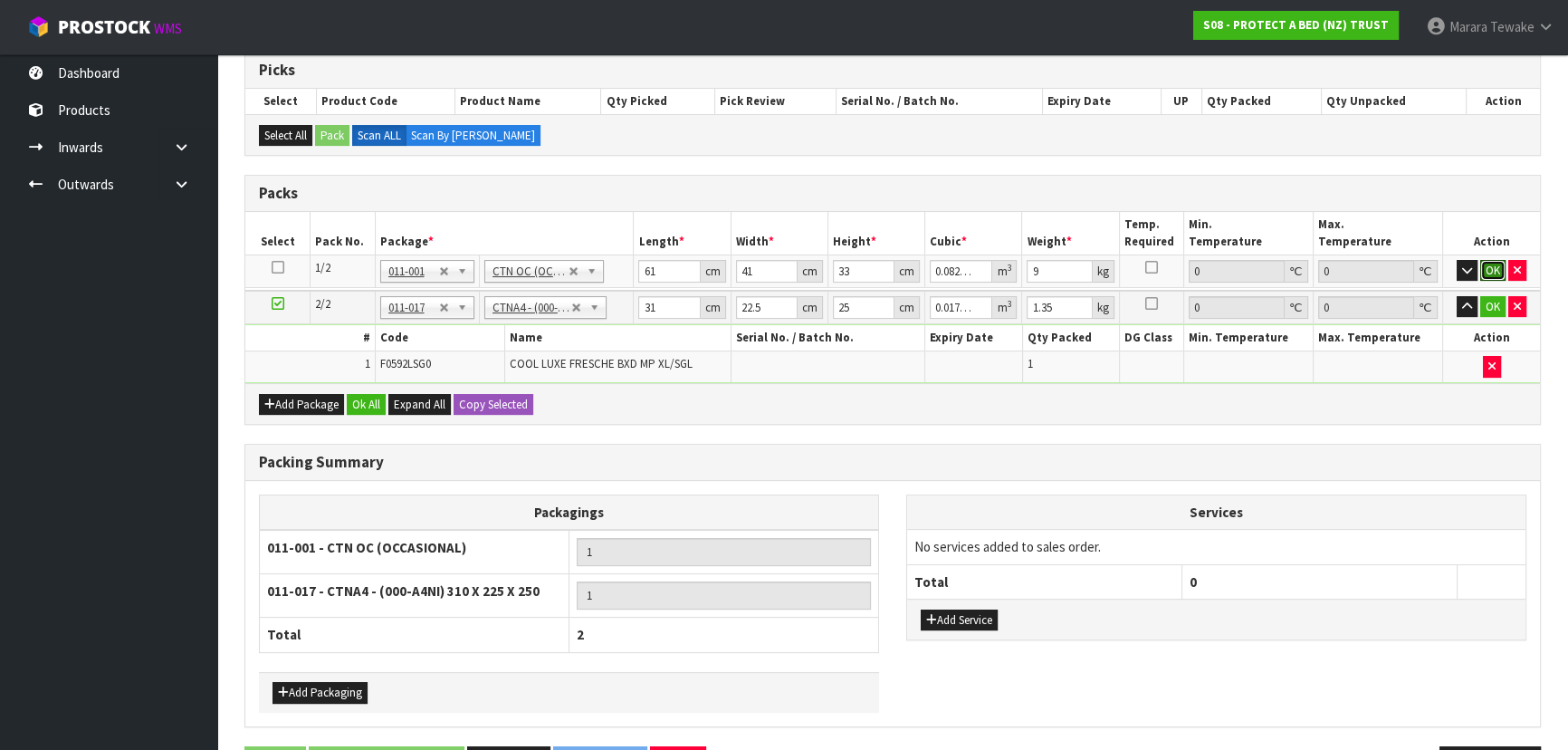
click button "OK" at bounding box center [1493, 271] width 25 height 22
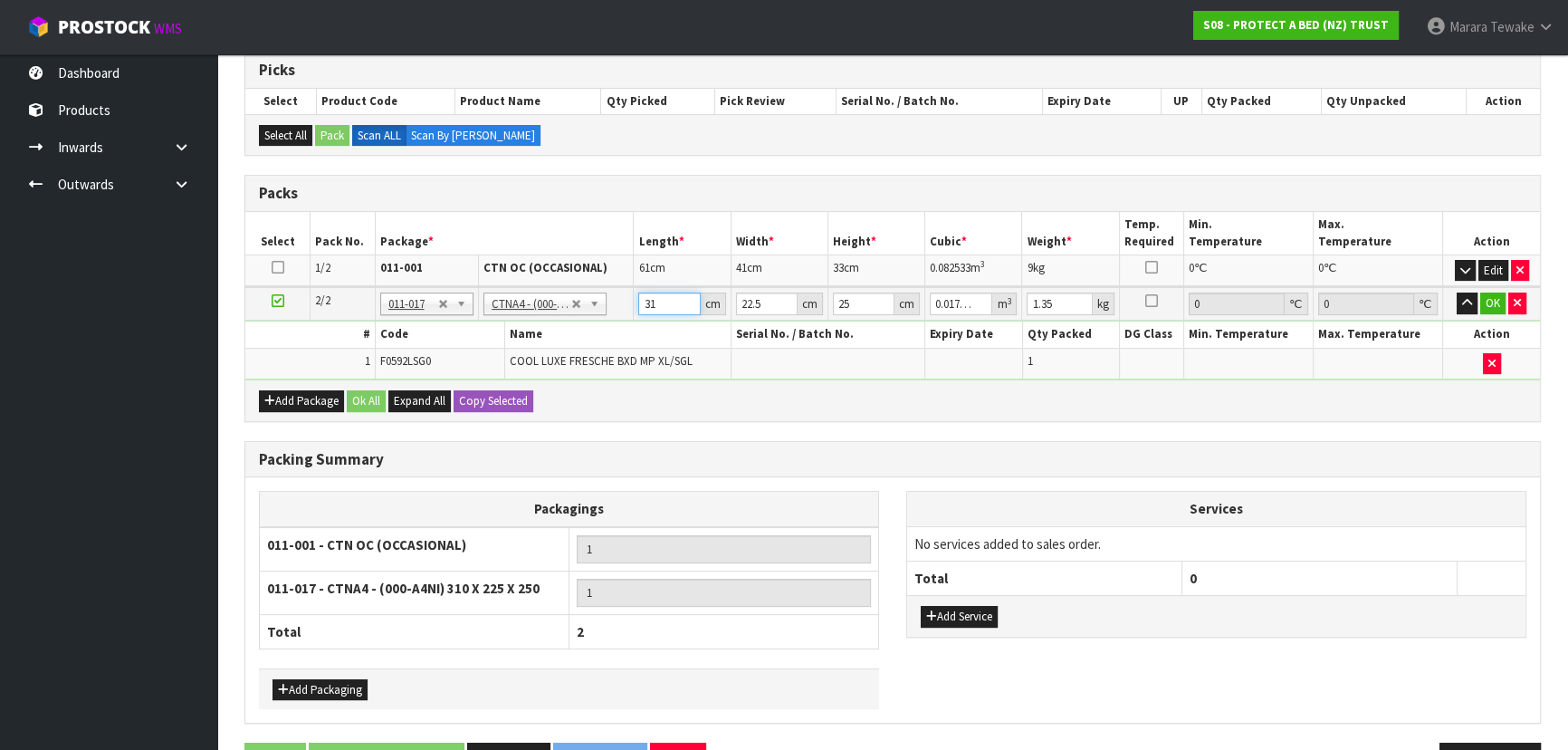
type input "3"
type input "0.001687"
type input "32"
type input "0.018"
type input "32"
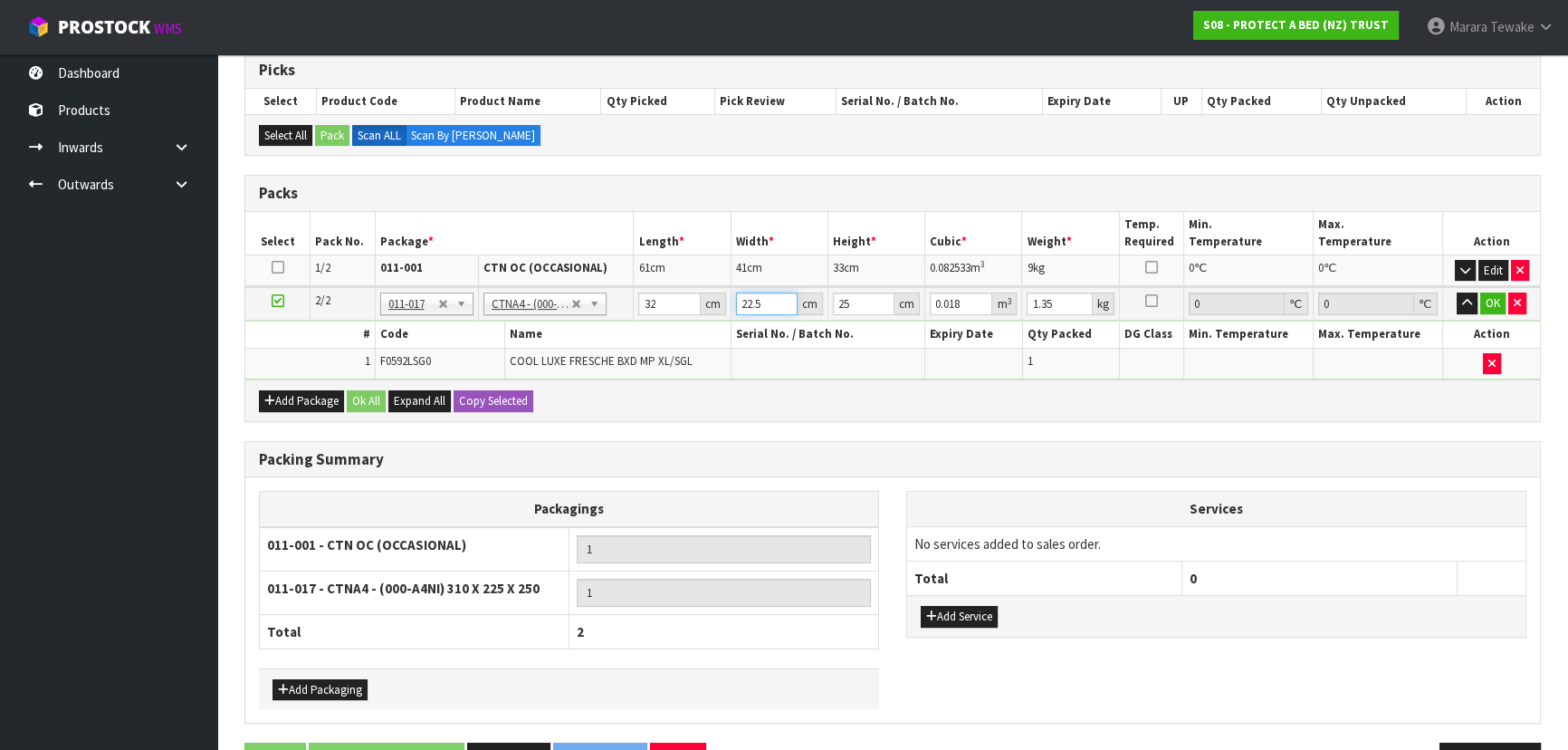
type input "2"
type input "0.0016"
type input "24"
type input "0.0192"
type input "24"
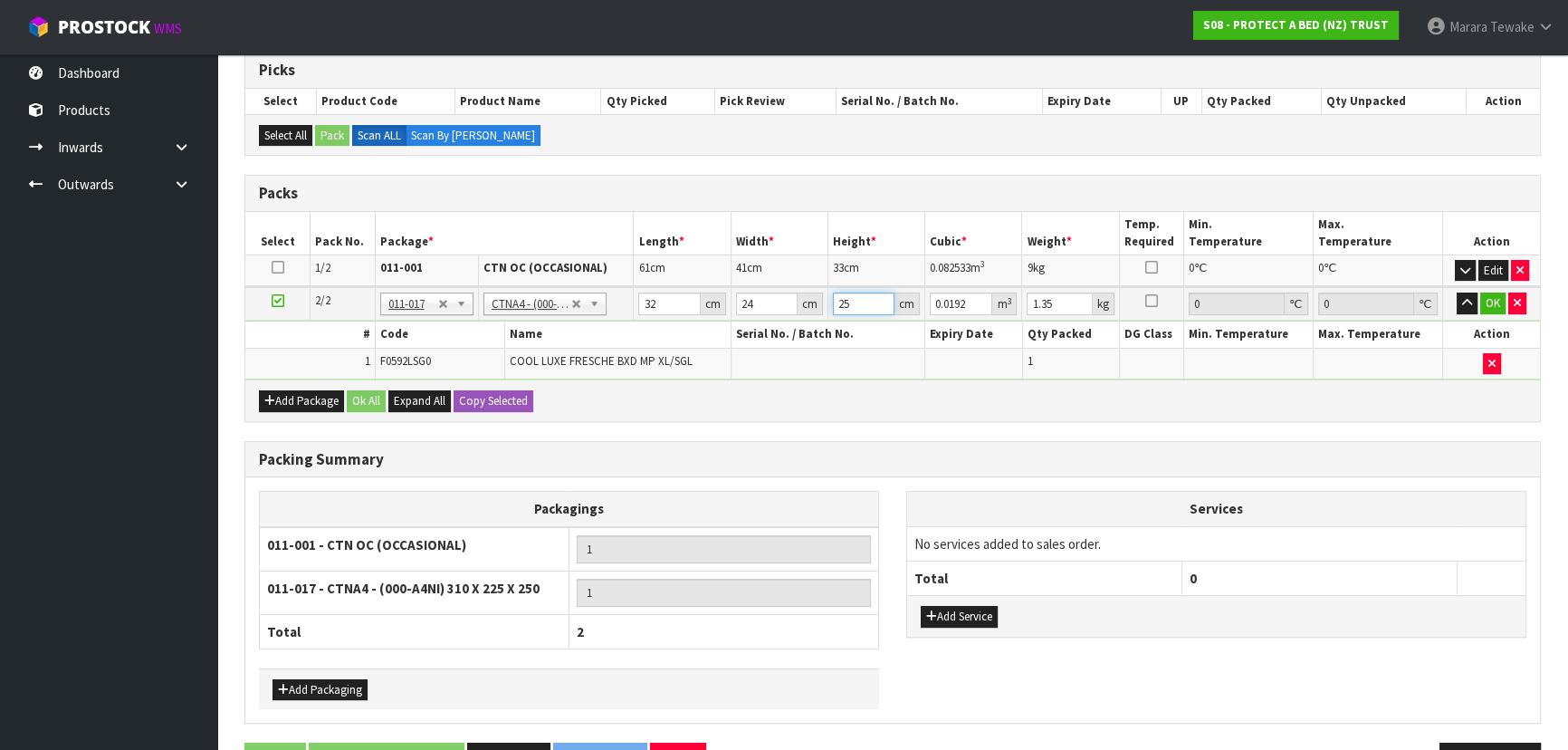
type input "3"
type input "0.002304"
type input "31"
type input "0.023808"
type input "31"
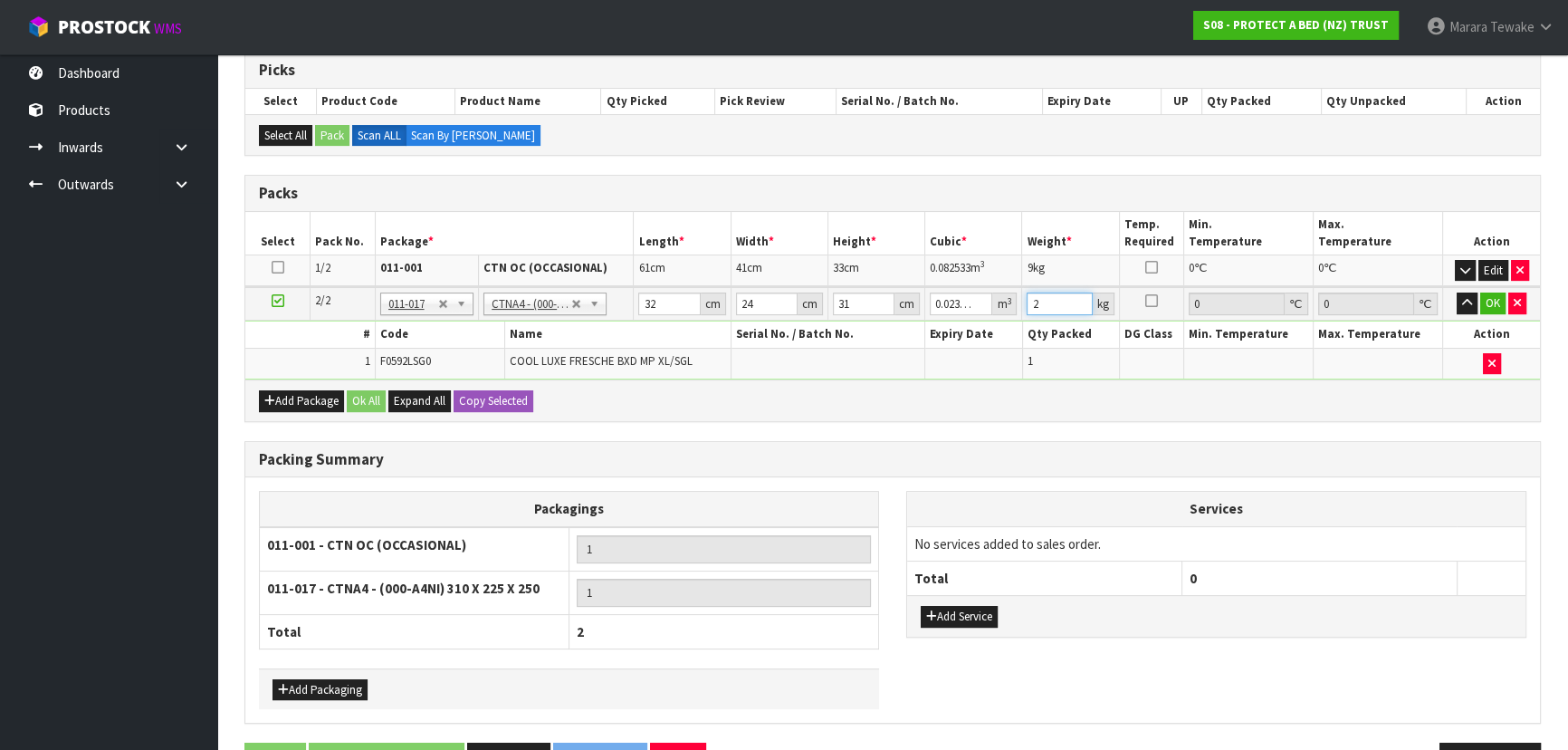
type input "2"
click at [1457, 292] on button "button" at bounding box center [1467, 303] width 21 height 22
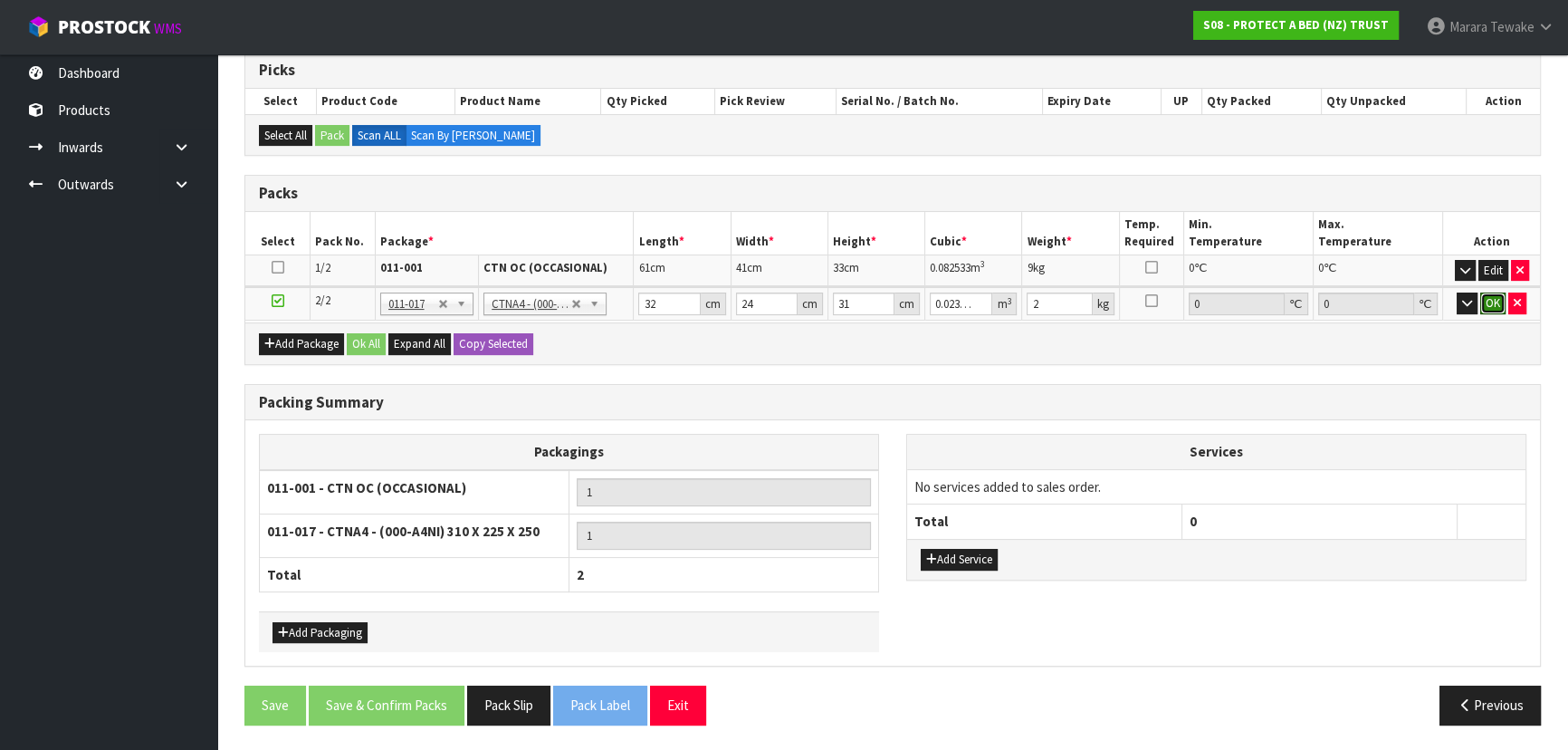
click button "OK" at bounding box center [1493, 303] width 25 height 22
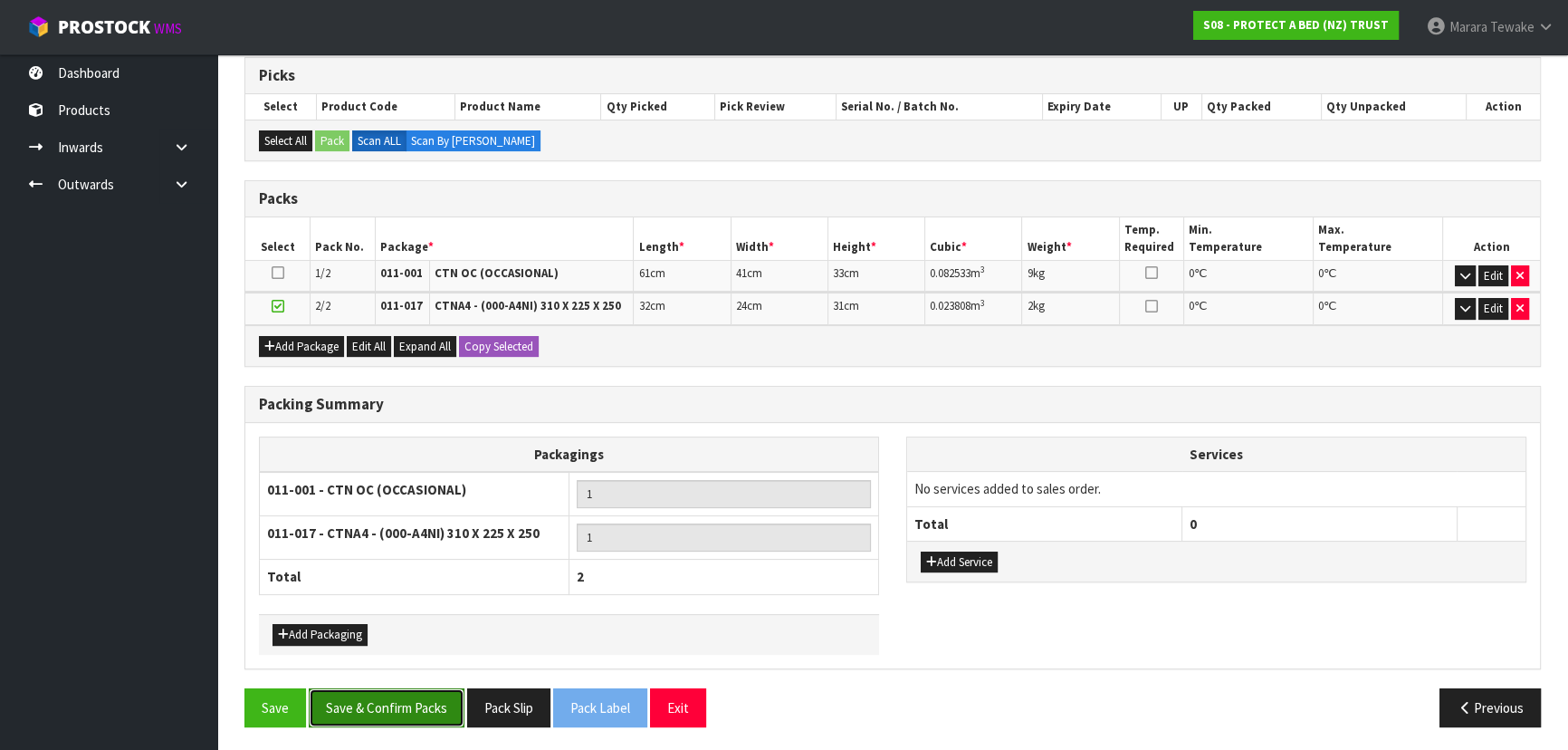
click at [437, 692] on button "Save & Confirm Packs" at bounding box center [386, 708] width 156 height 39
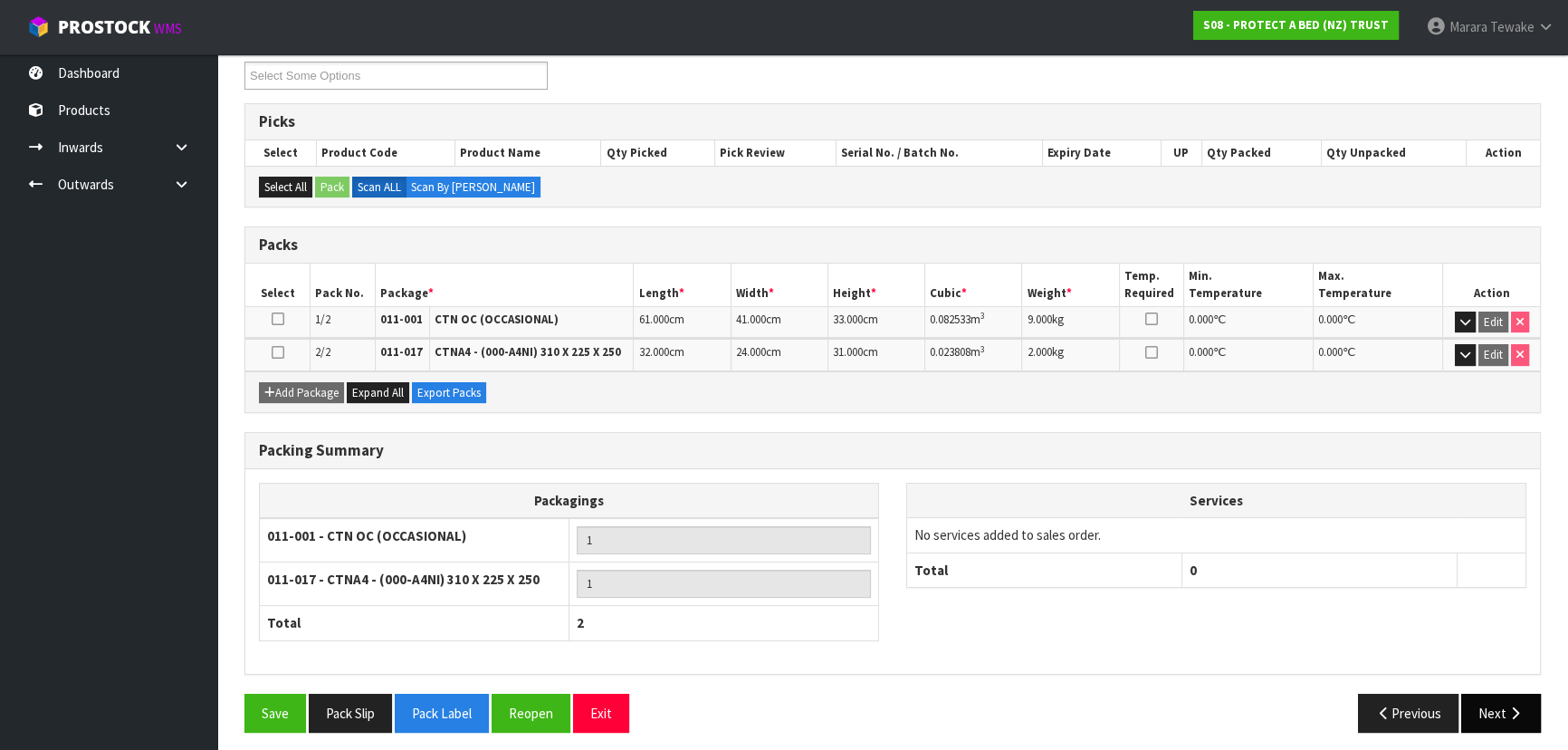
scroll to position [322, 0]
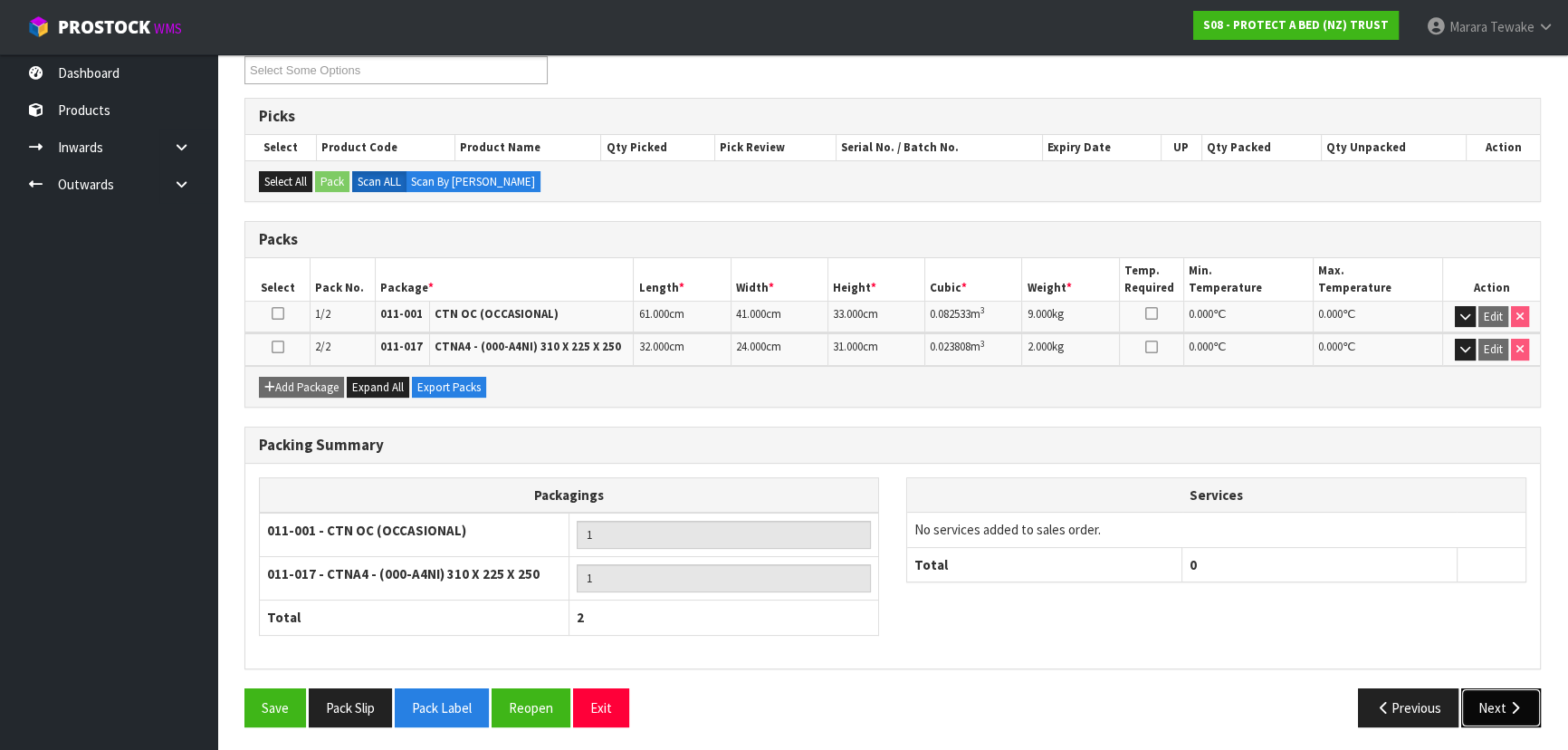
click at [1510, 701] on icon "button" at bounding box center [1515, 708] width 17 height 13
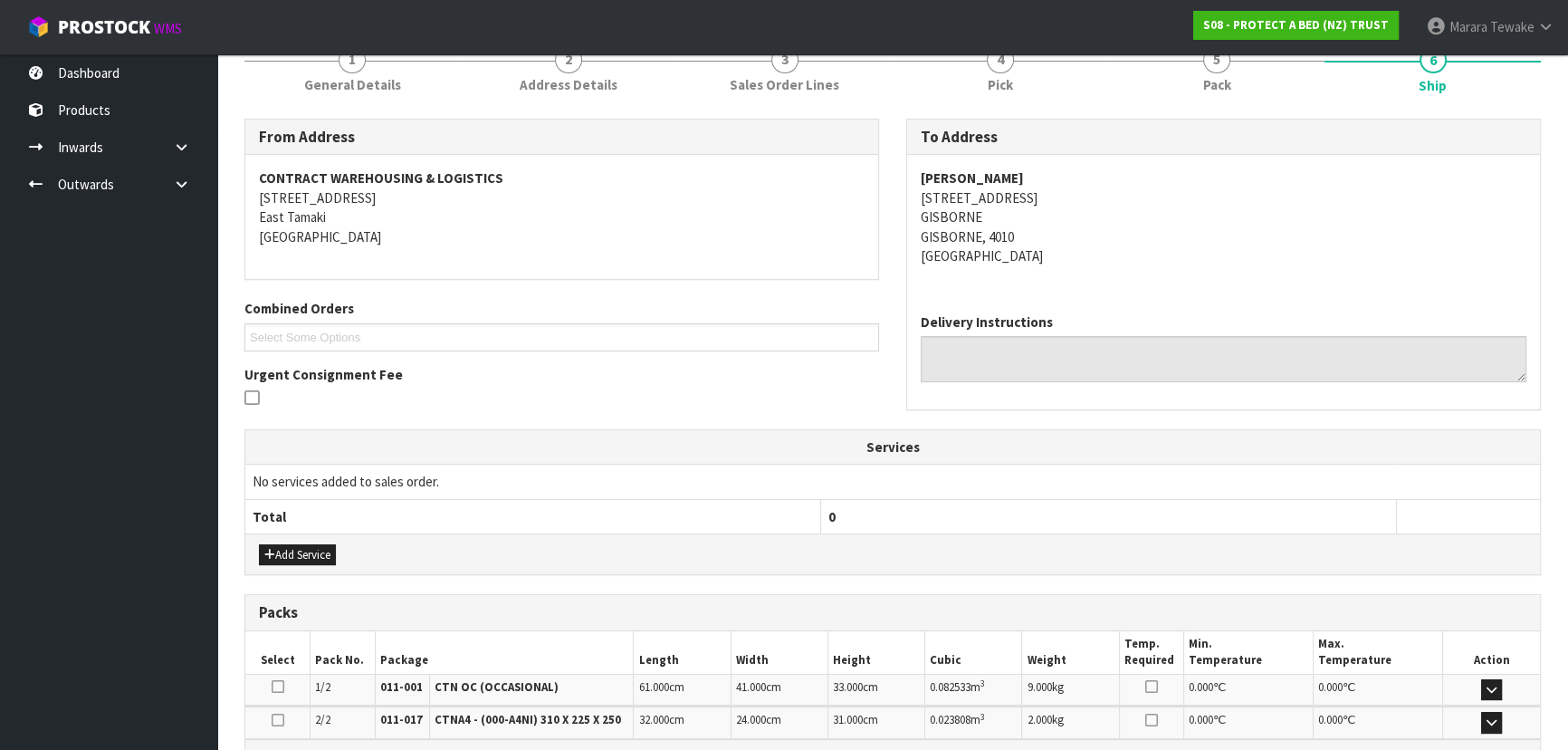
scroll to position [457, 0]
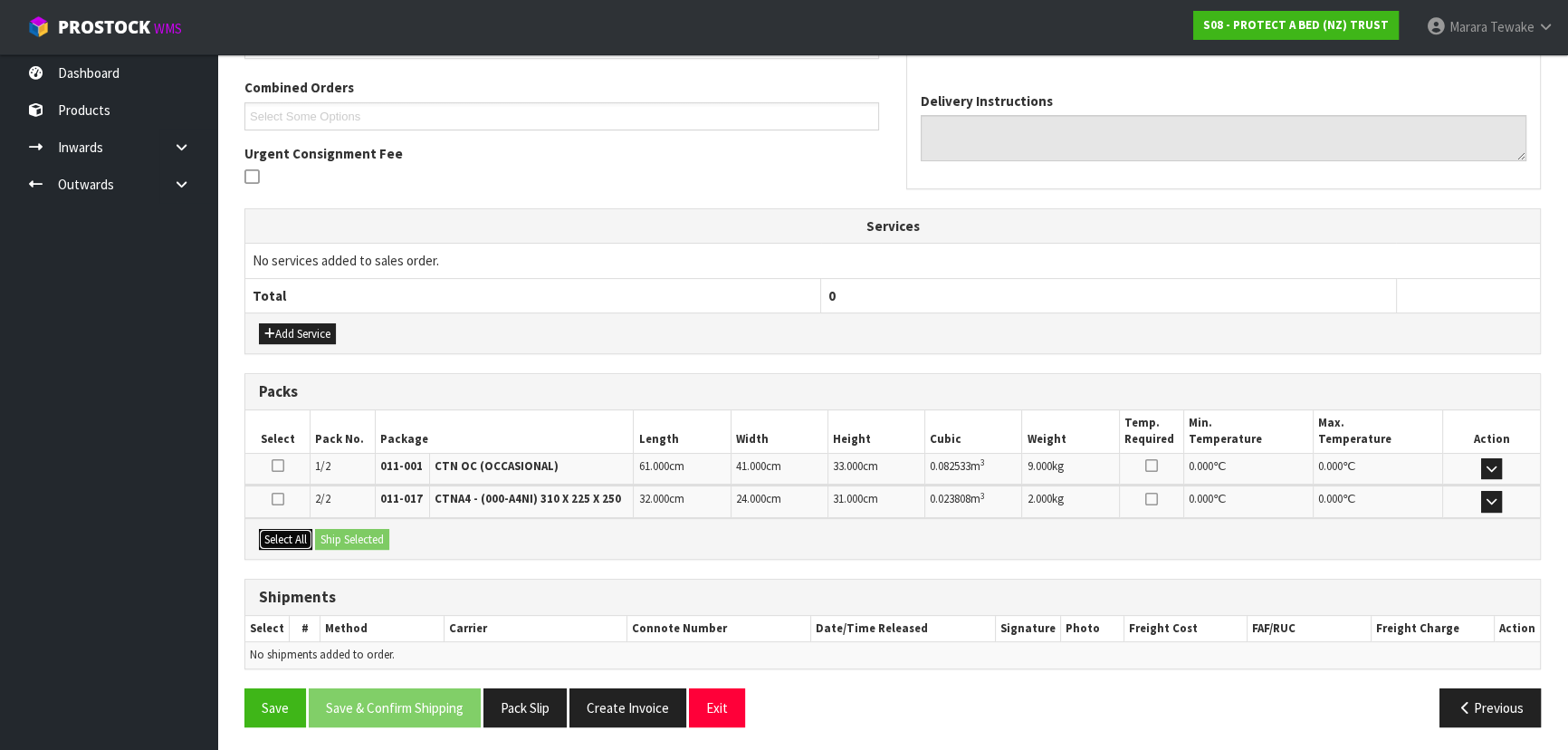
click at [286, 539] on button "Select All" at bounding box center [286, 540] width 54 height 22
click at [328, 529] on button "Ship Selected" at bounding box center [352, 540] width 74 height 22
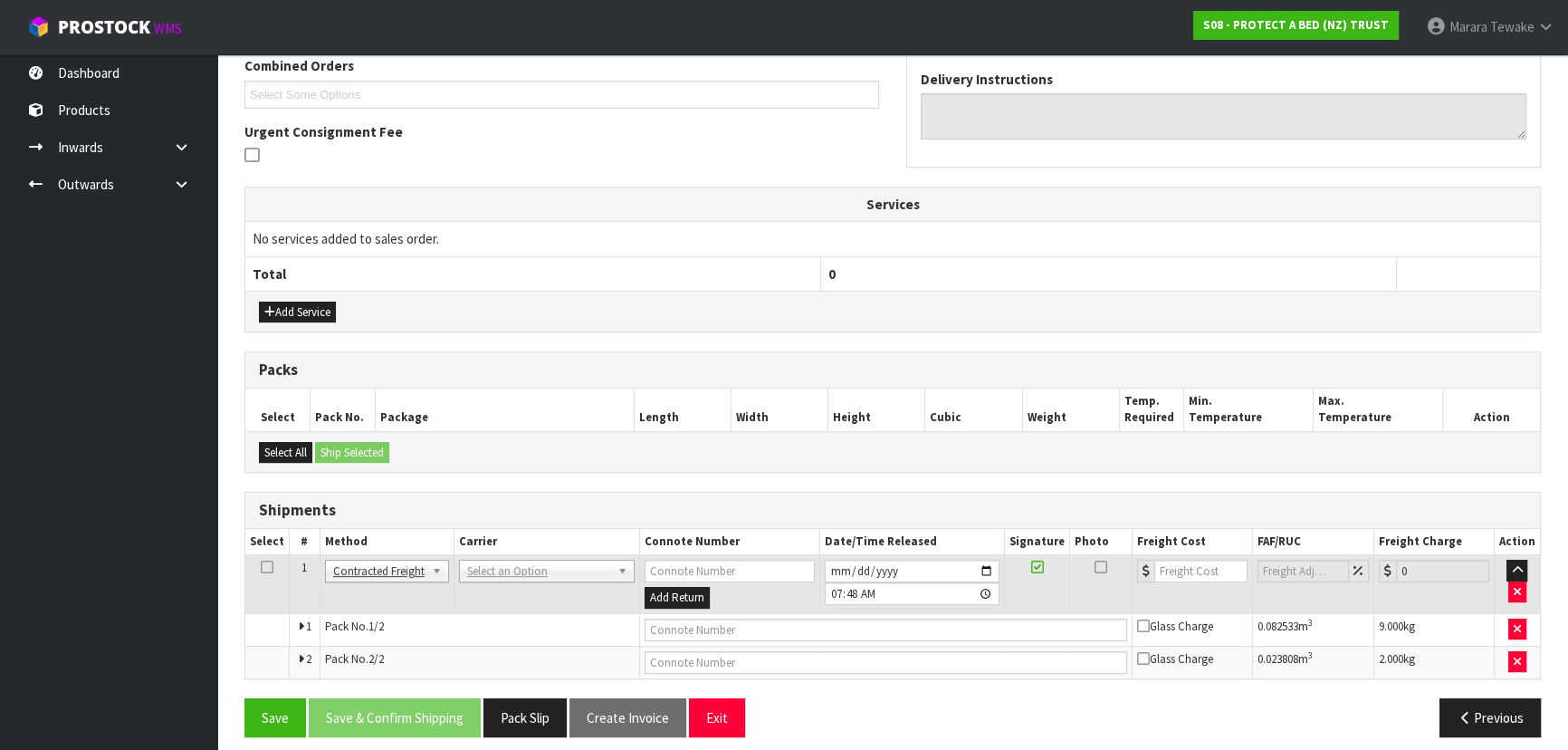
scroll to position [490, 0]
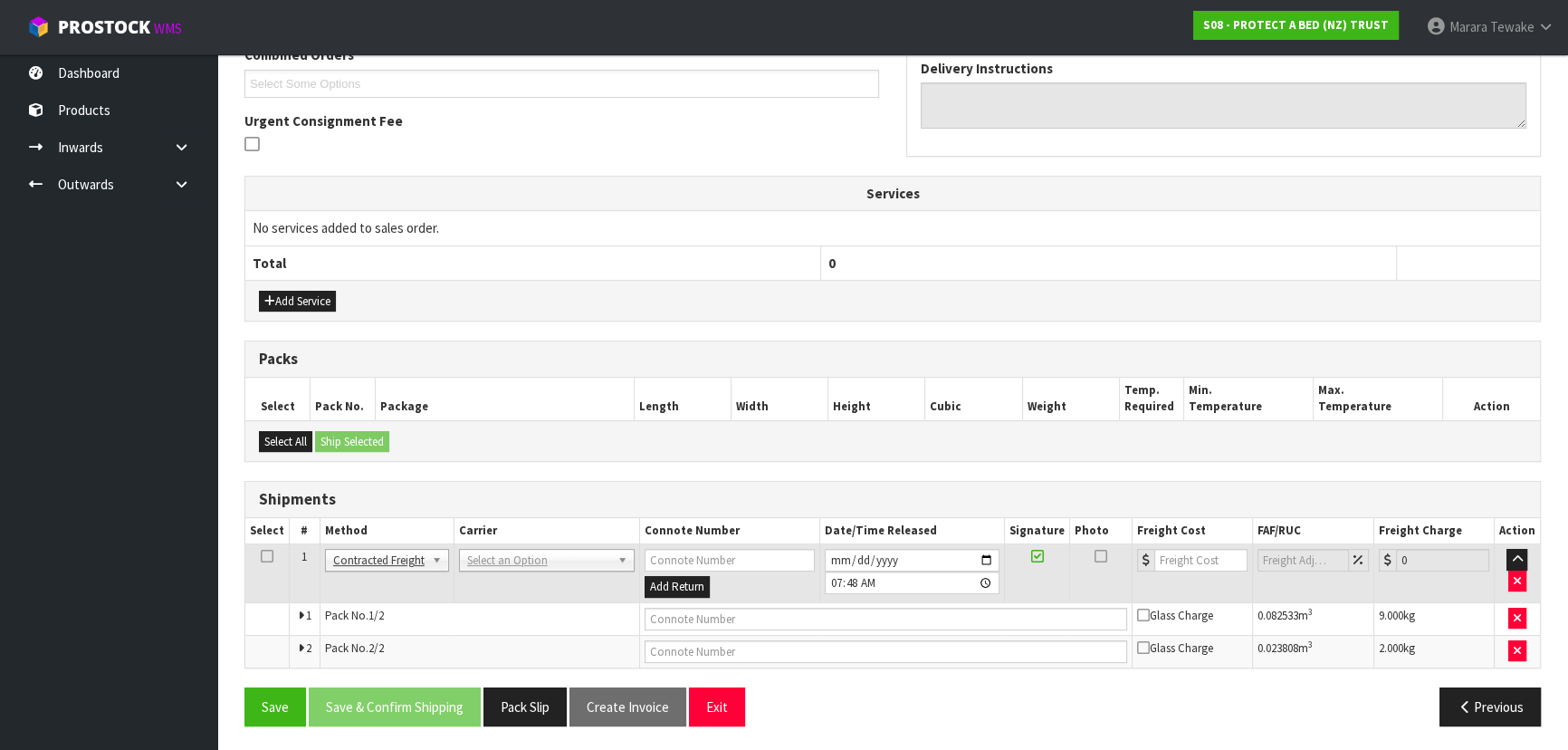
drag, startPoint x: 488, startPoint y: 558, endPoint x: 487, endPoint y: 576, distance: 18.0
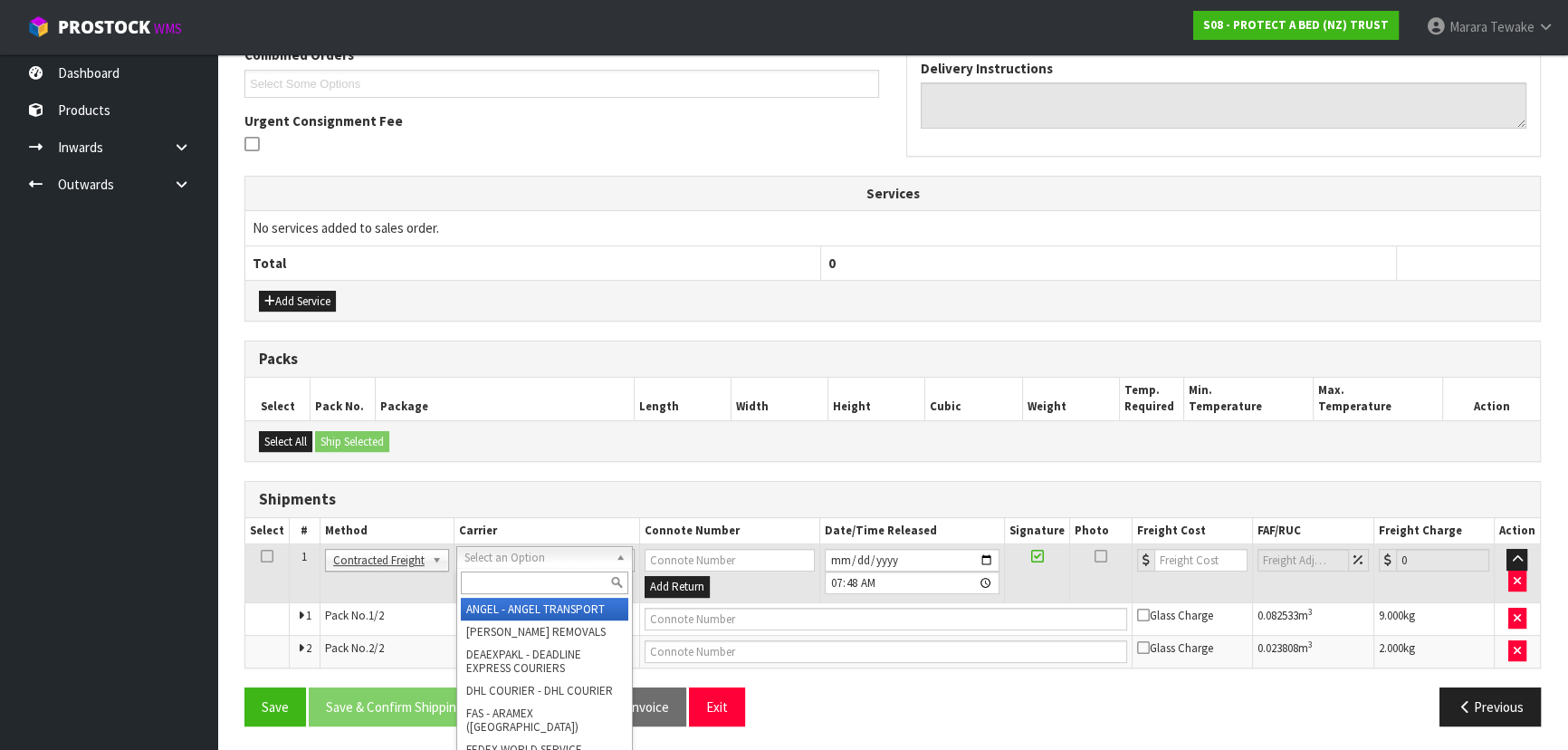
click at [489, 581] on input "text" at bounding box center [545, 583] width 168 height 23
type input "NZP"
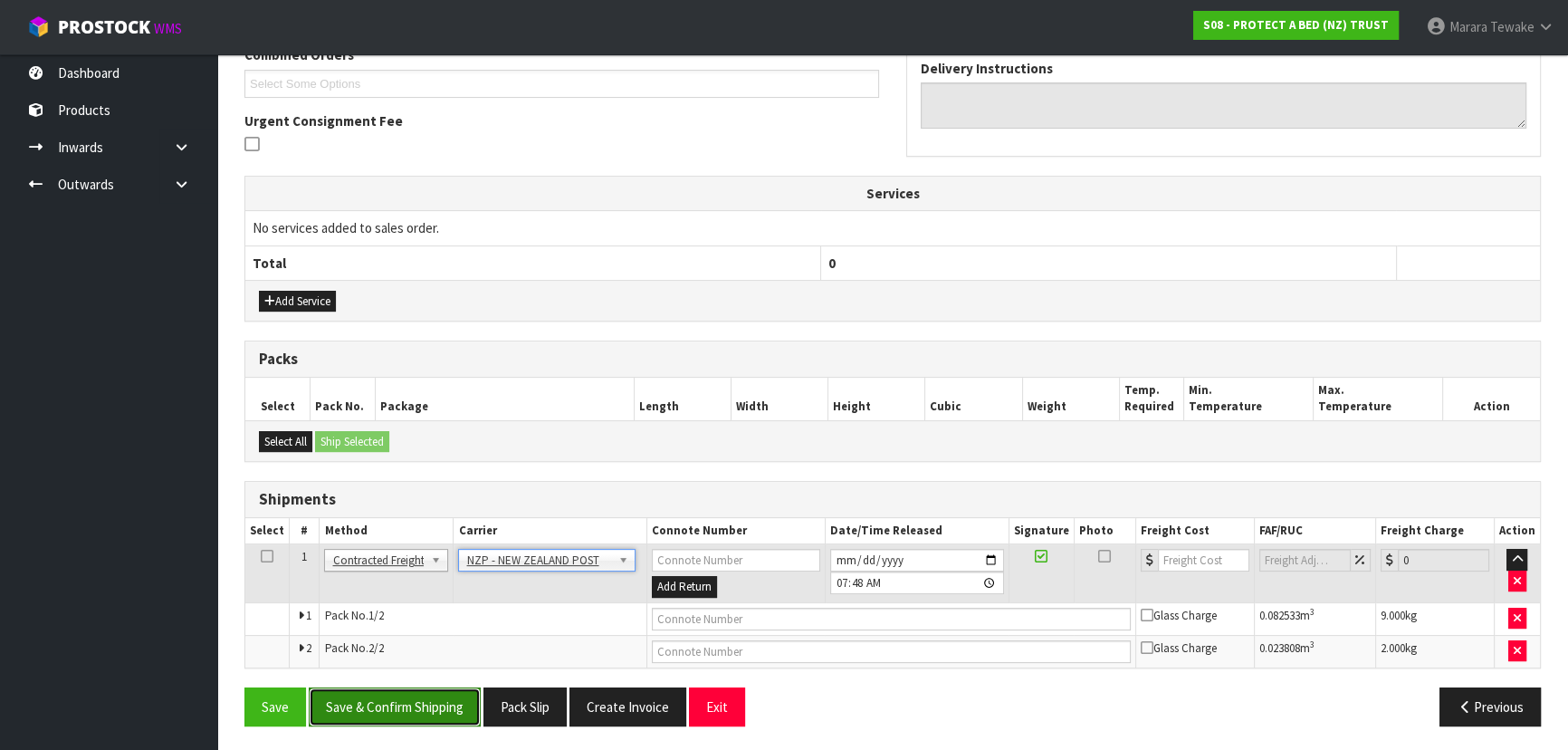
drag, startPoint x: 440, startPoint y: 696, endPoint x: 259, endPoint y: 693, distance: 181.0
click at [439, 696] on button "Save & Confirm Shipping" at bounding box center [394, 707] width 172 height 39
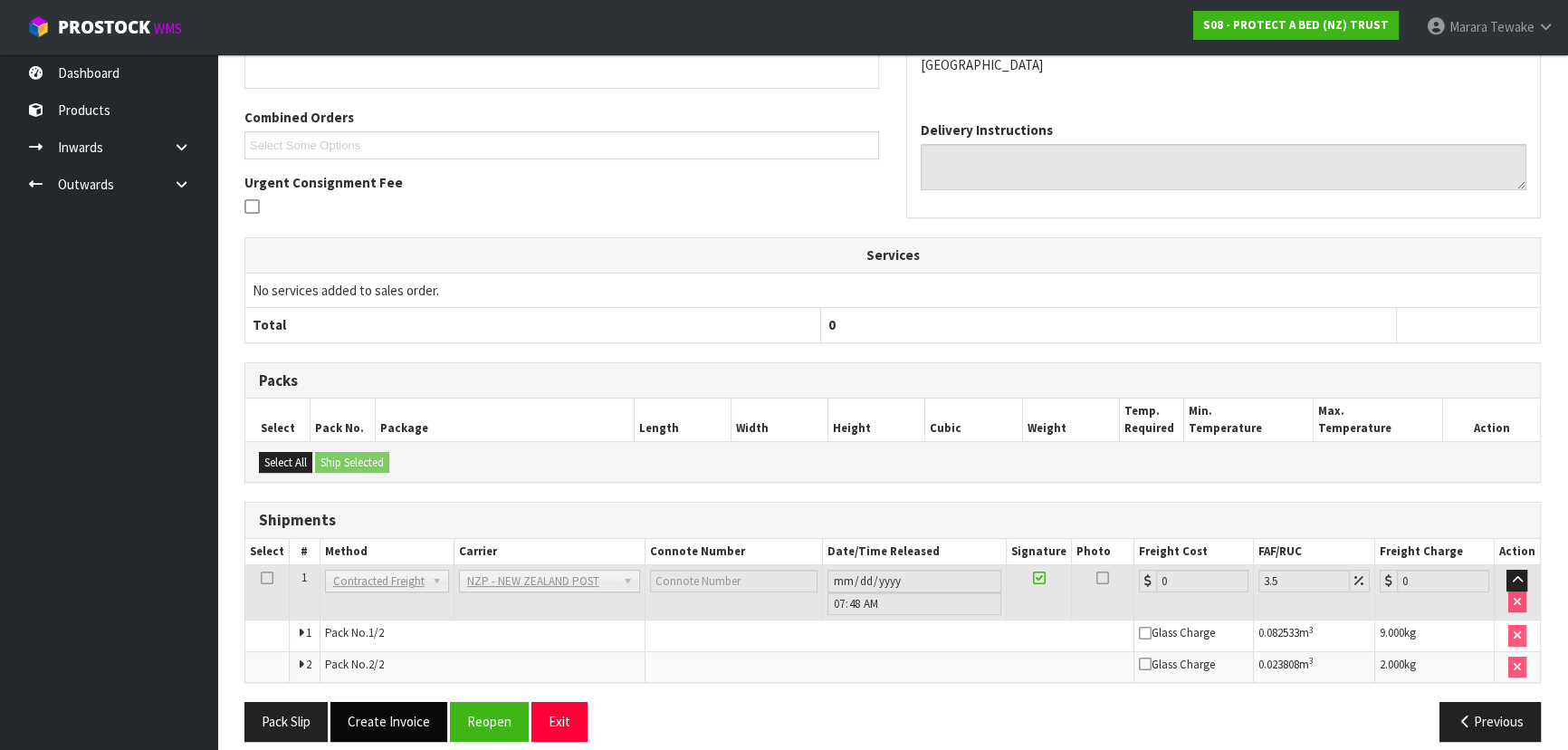
scroll to position [462, 0]
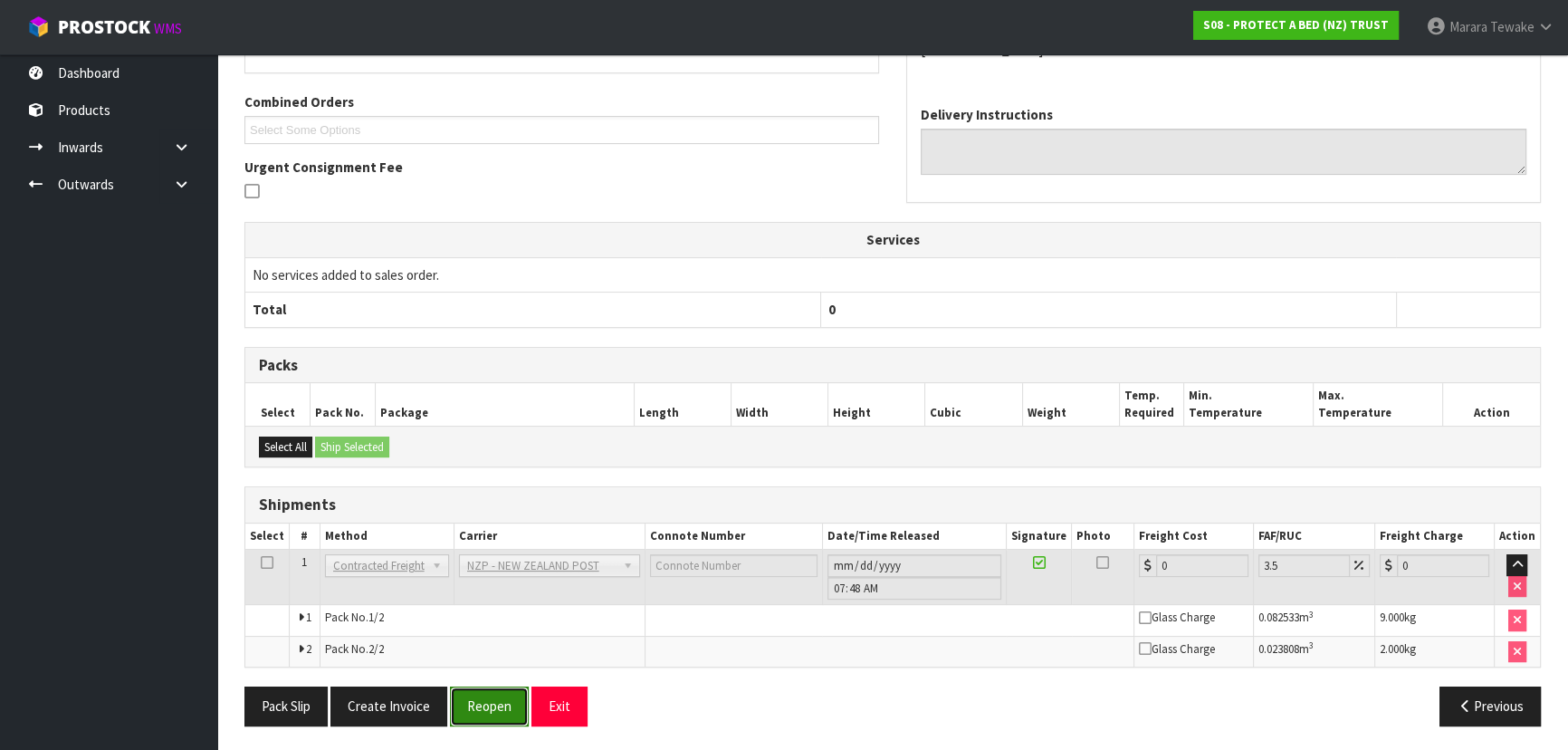
click at [488, 695] on button "Reopen" at bounding box center [489, 706] width 79 height 39
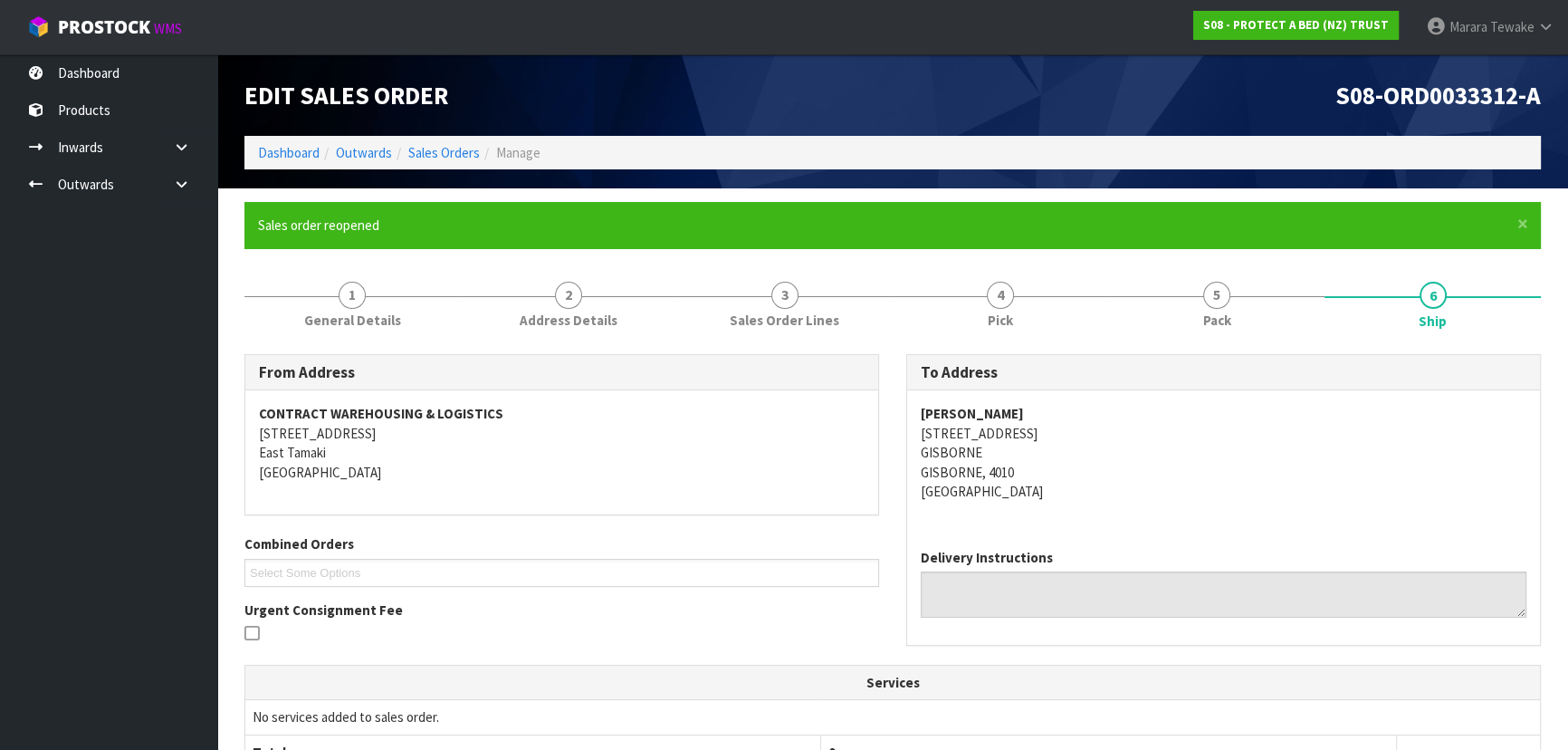
scroll to position [490, 0]
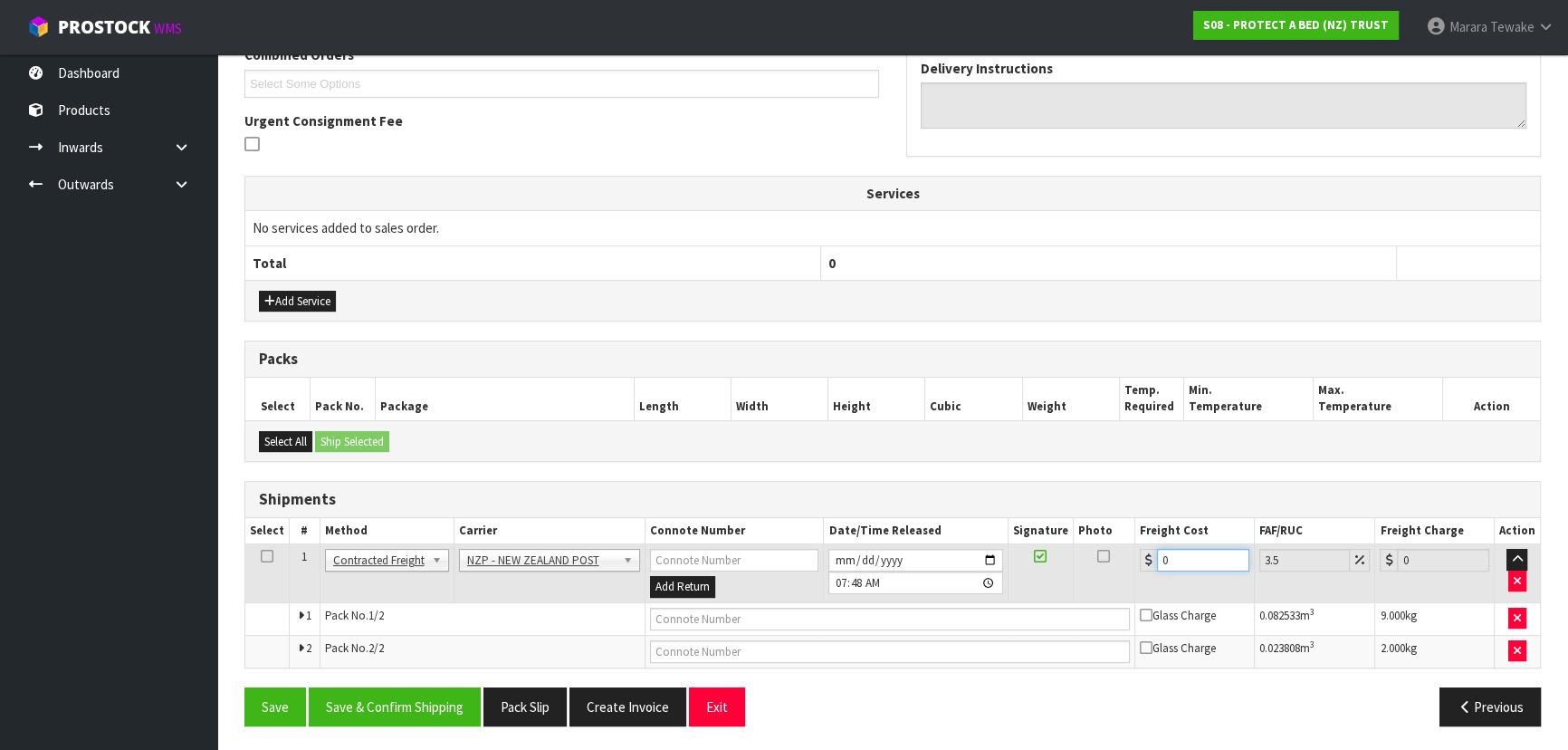
drag, startPoint x: 1188, startPoint y: 558, endPoint x: 1123, endPoint y: 541, distance: 67.2
click at [1123, 544] on tr "1 Client Local Pickup Customer Local Pickup Company Freight Contracted Freight …" at bounding box center [892, 574] width 1295 height 58
type input "2"
type input "2.07"
type input "22"
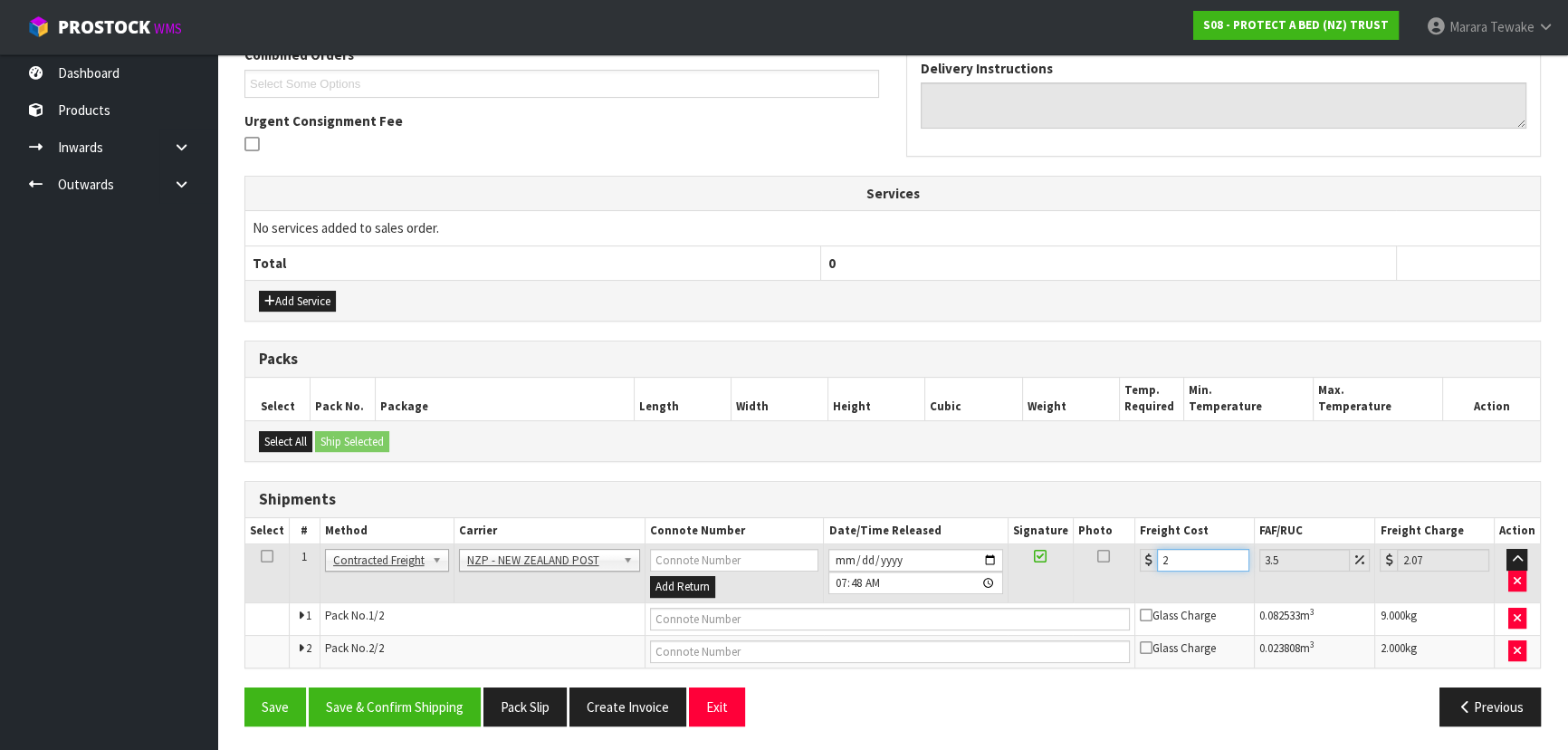
type input "22.77"
type input "22.5"
type input "23.29"
type input "22.59"
type input "23.38"
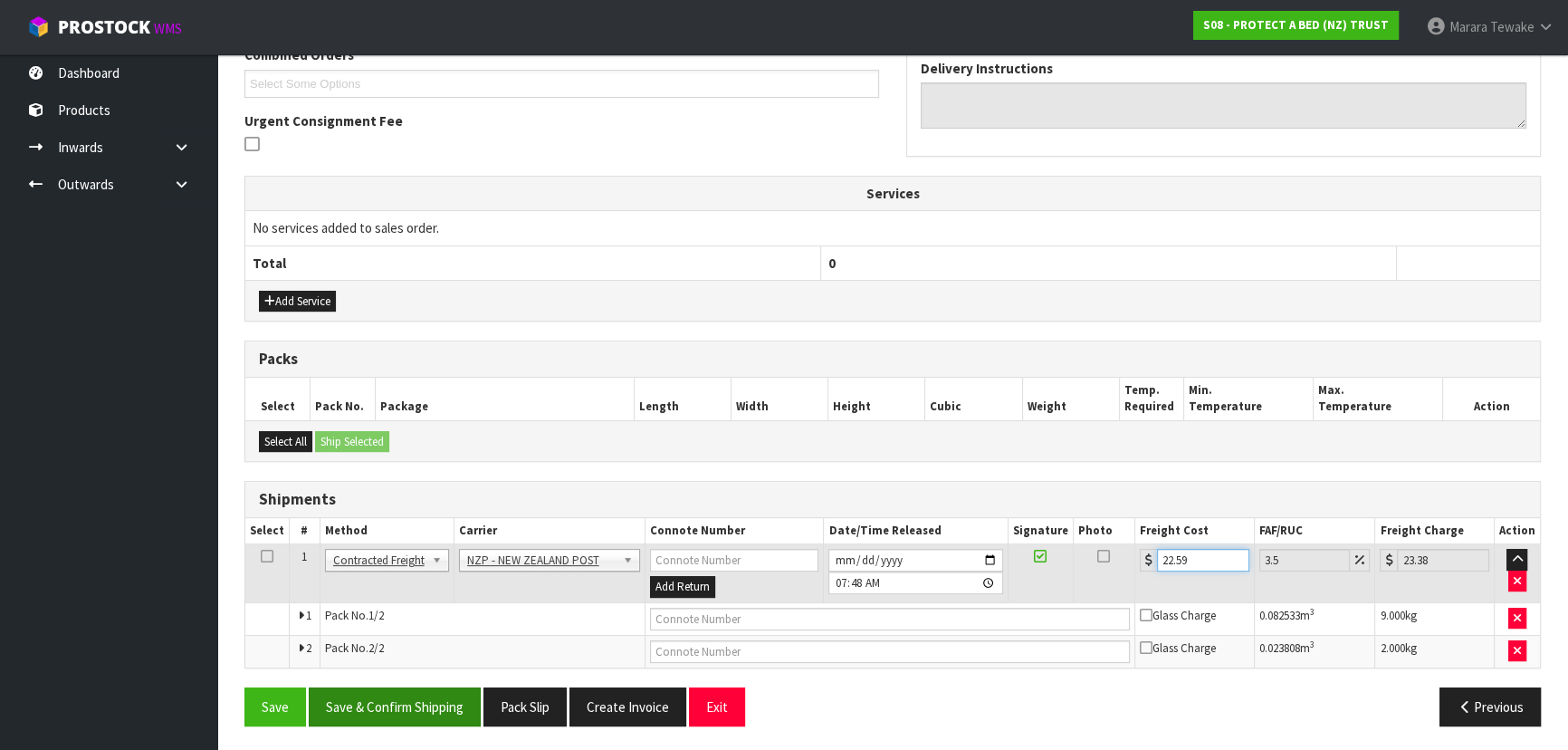
type input "22.59"
drag, startPoint x: 445, startPoint y: 703, endPoint x: 404, endPoint y: 697, distance: 41.4
click at [438, 700] on button "Save & Confirm Shipping" at bounding box center [394, 707] width 172 height 39
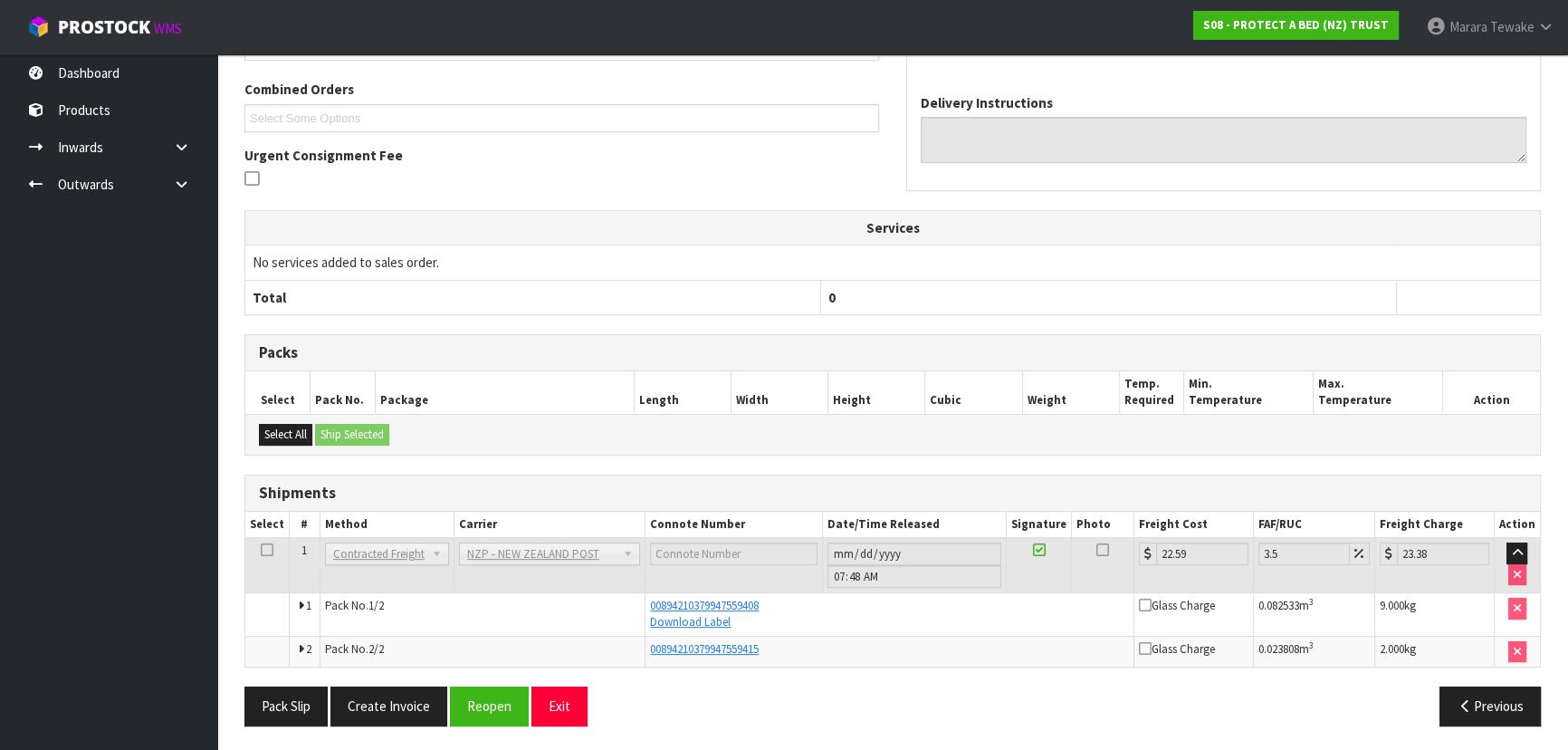
scroll to position [0, 0]
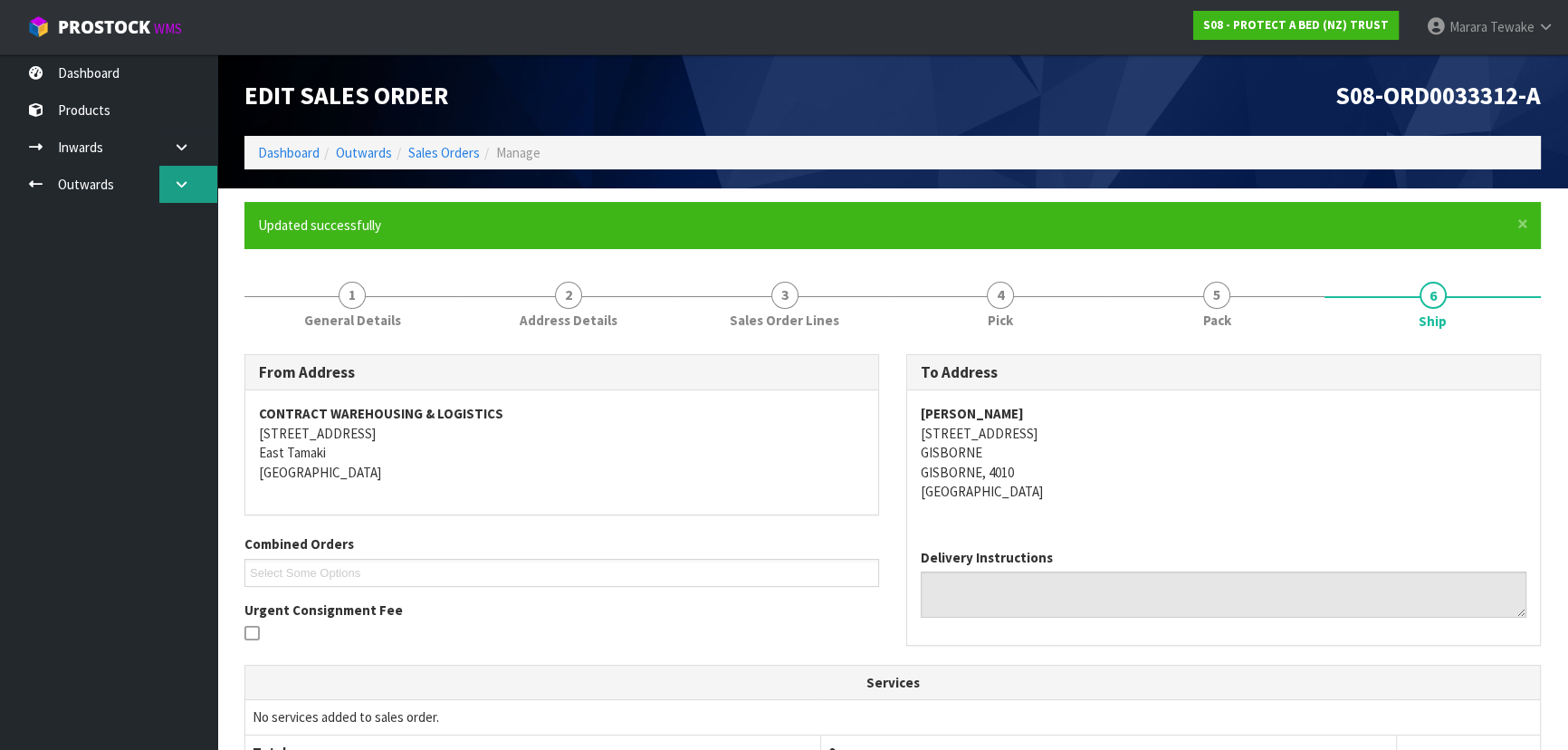
click at [194, 177] on link at bounding box center [188, 184] width 58 height 37
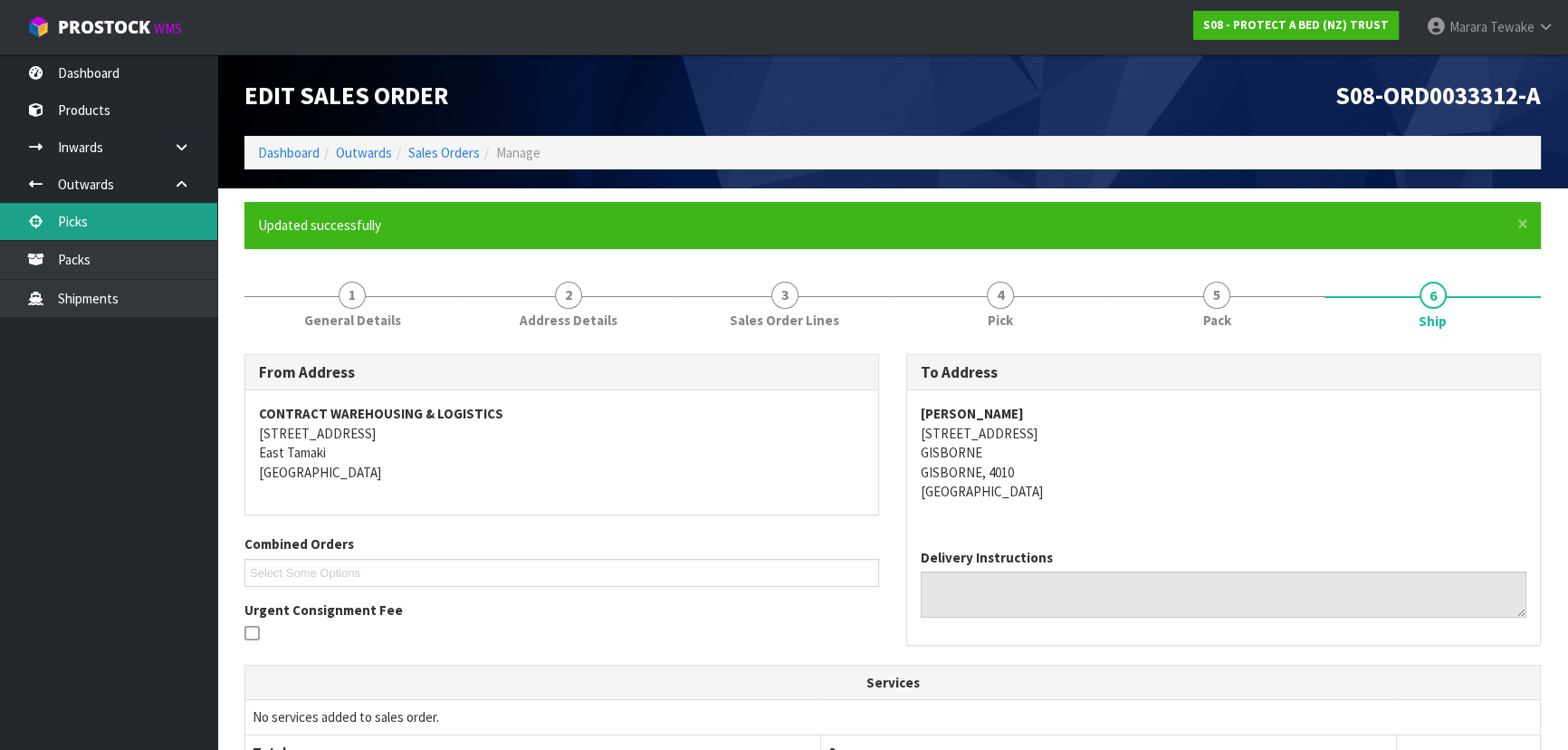
click at [132, 223] on link "Picks" at bounding box center [108, 221] width 217 height 37
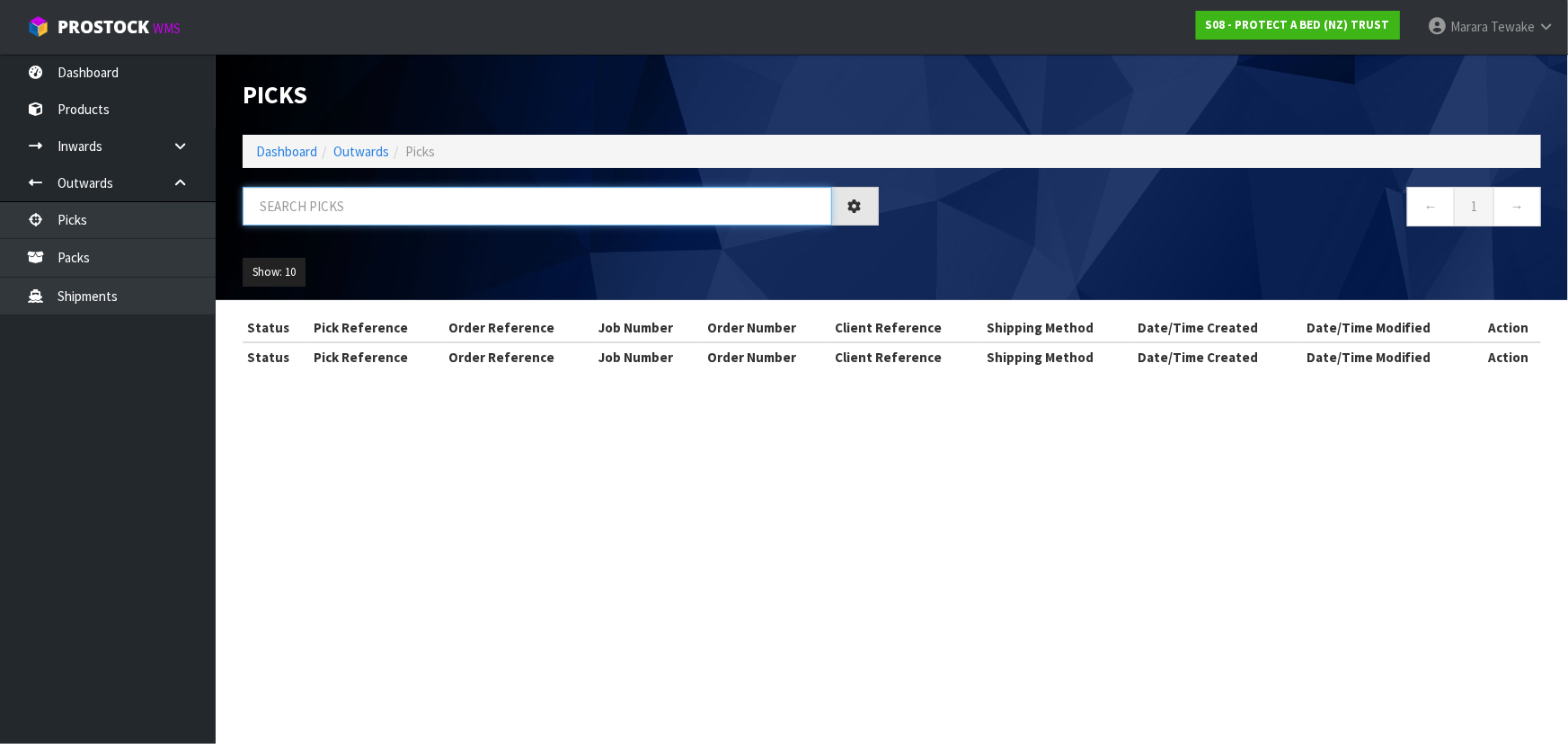
click at [350, 213] on input "text" at bounding box center [537, 206] width 589 height 38
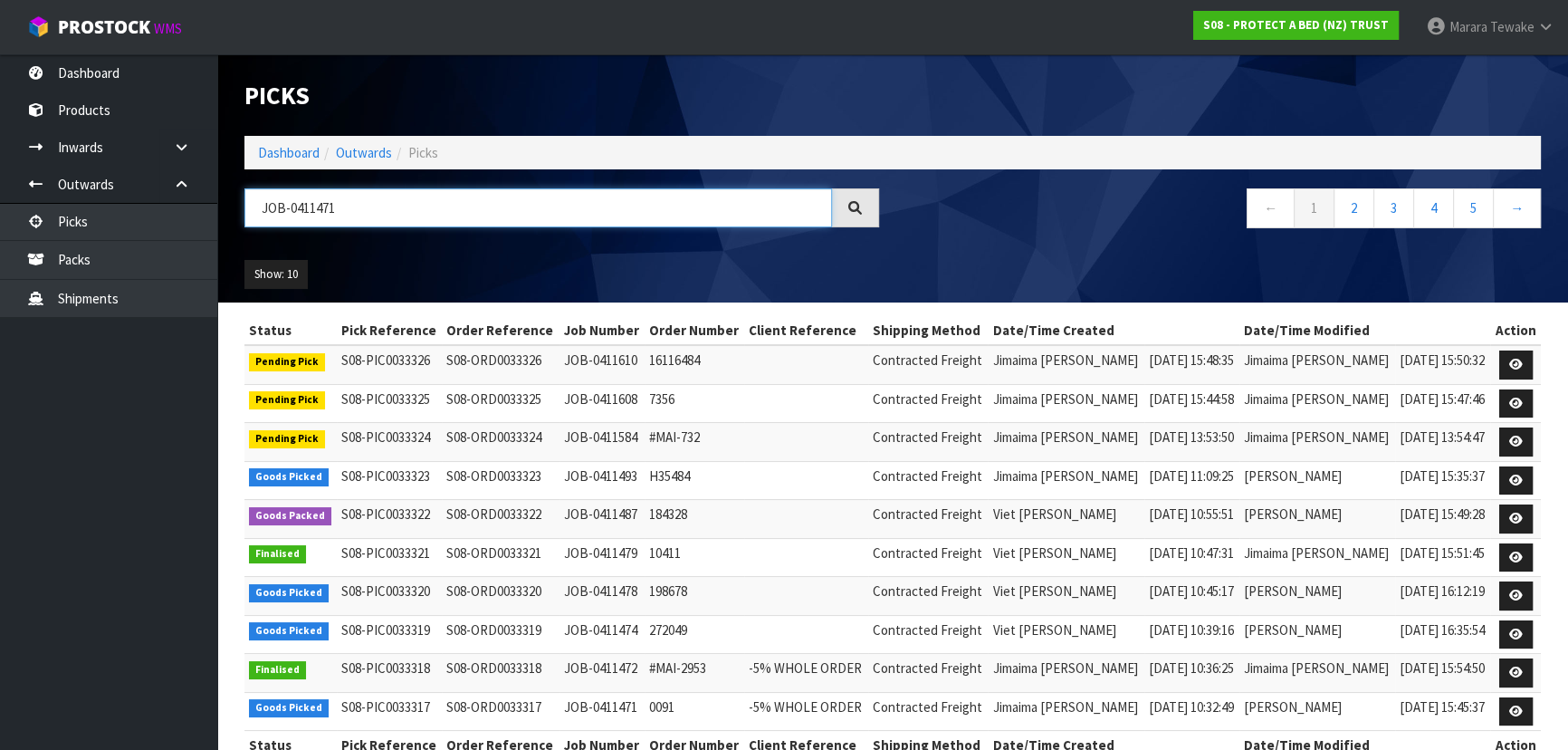
type input "JOB-0411471"
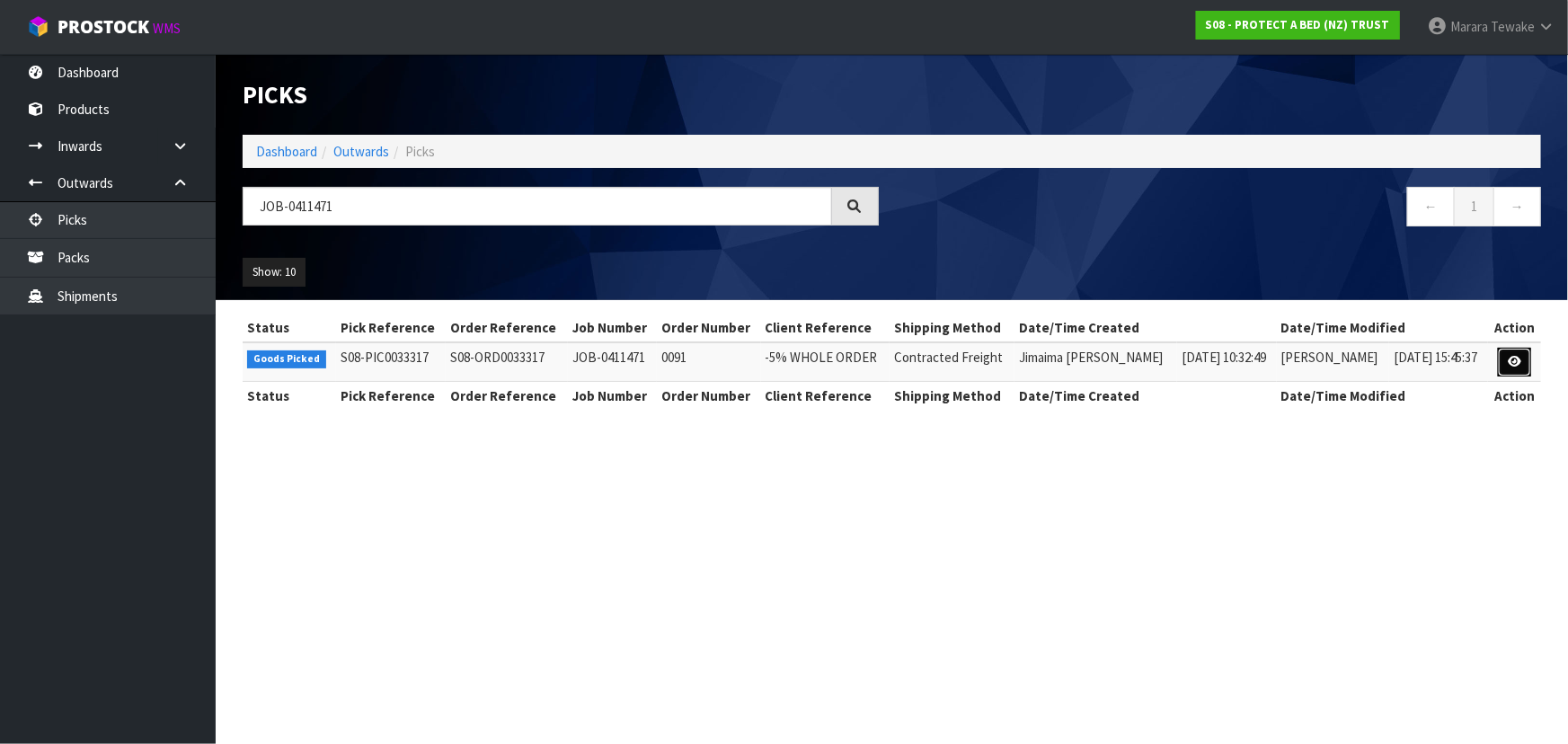
click at [1512, 360] on icon at bounding box center [1514, 361] width 13 height 11
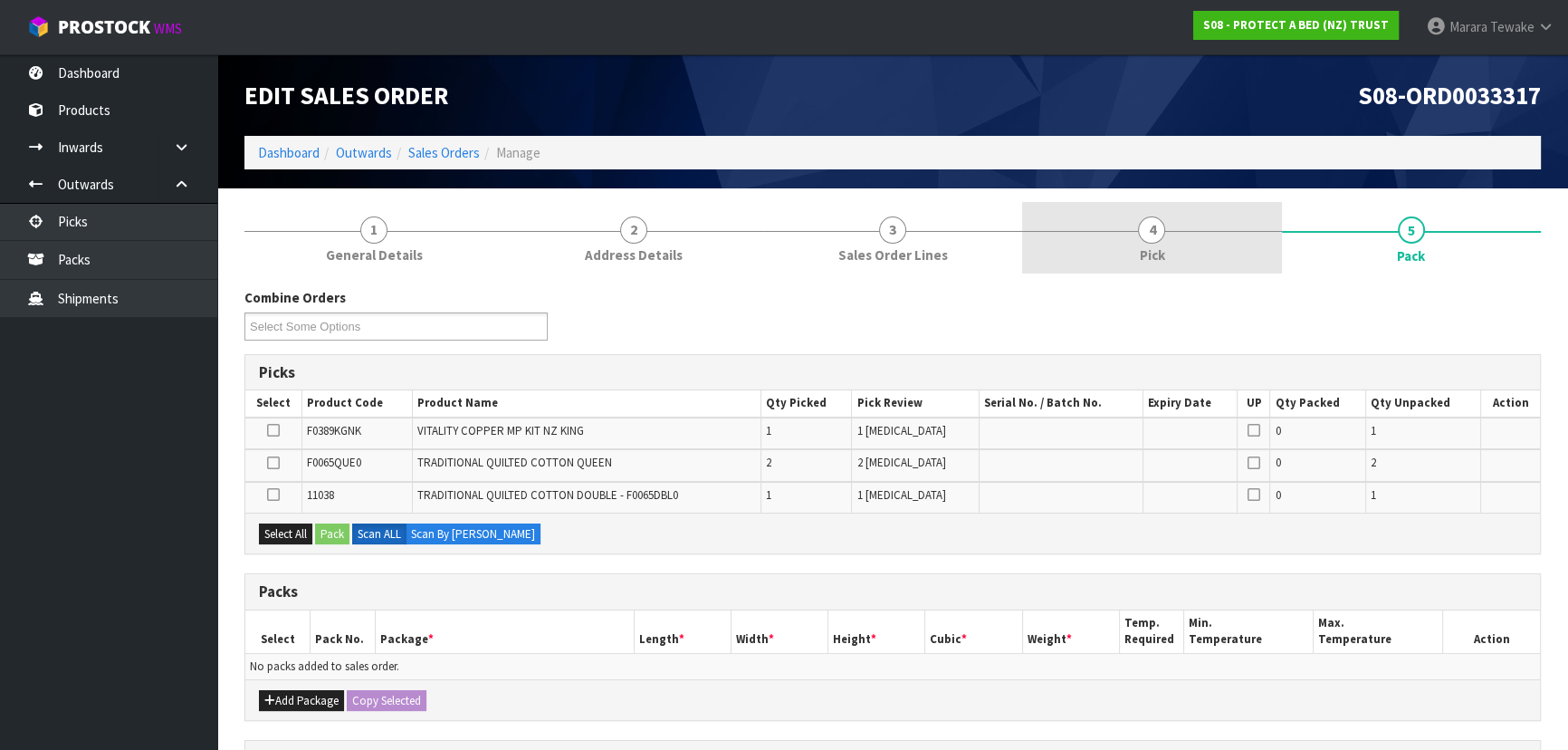
click at [1213, 255] on link "4 Pick" at bounding box center [1151, 238] width 259 height 72
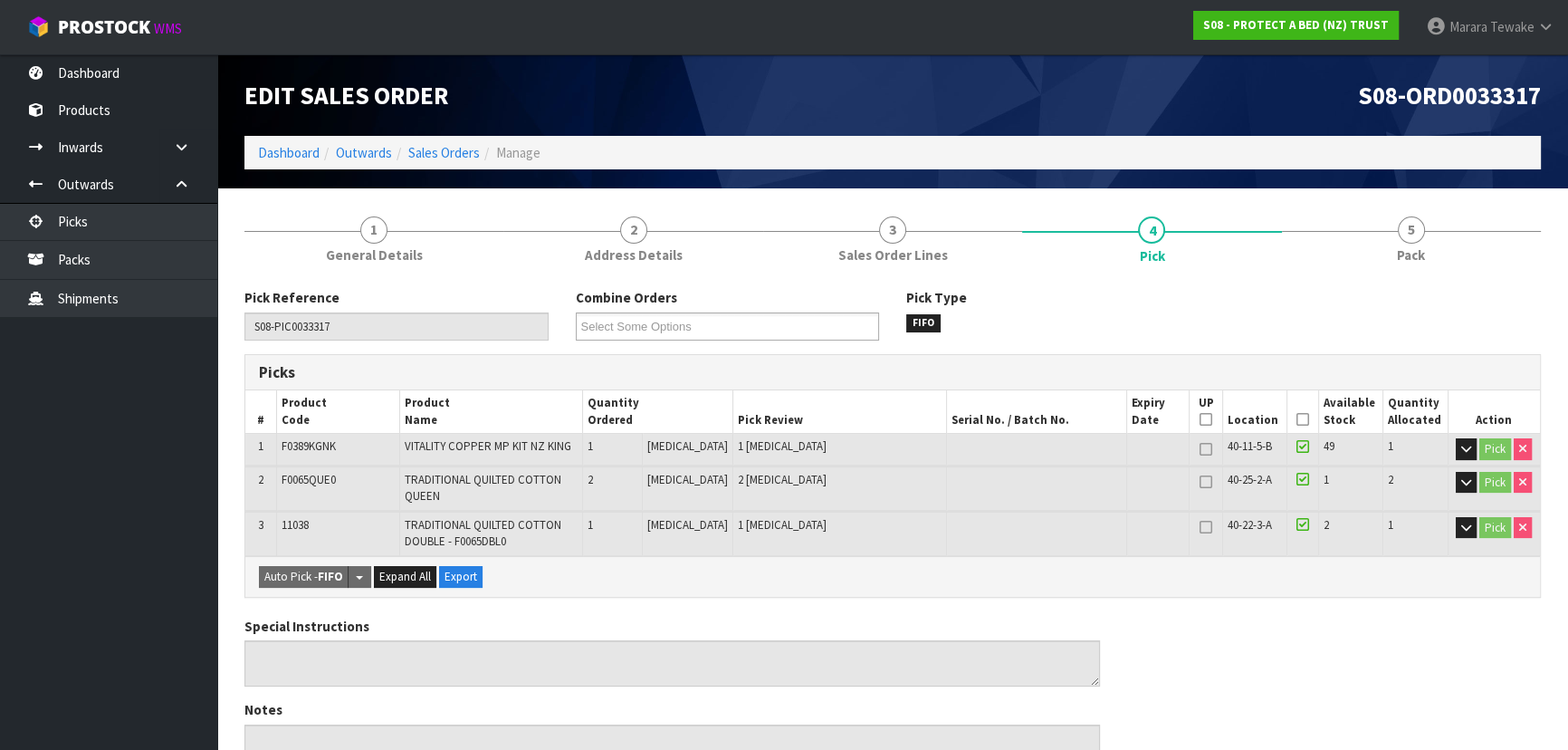
click at [1301, 420] on icon at bounding box center [1302, 420] width 12 height 1
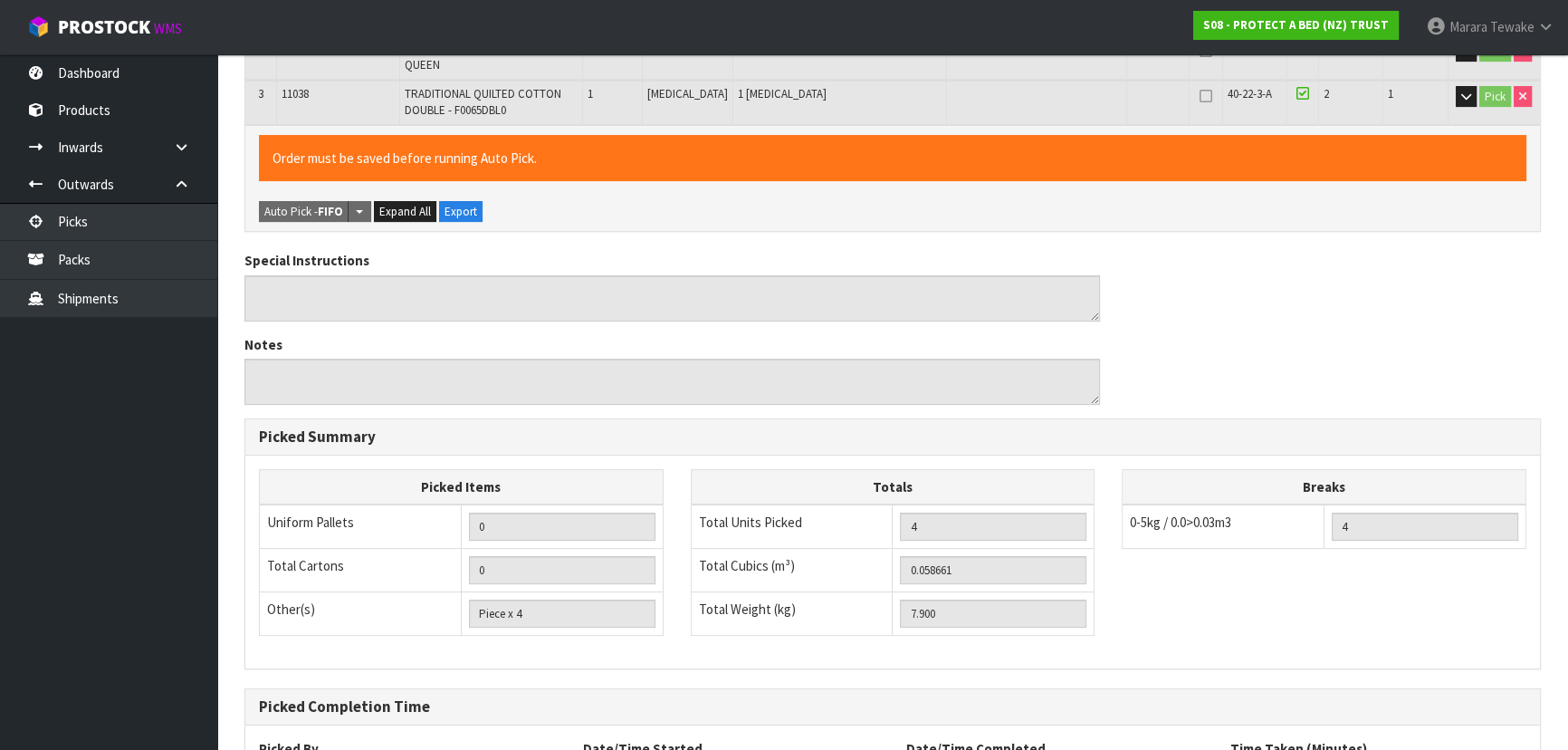
scroll to position [576, 0]
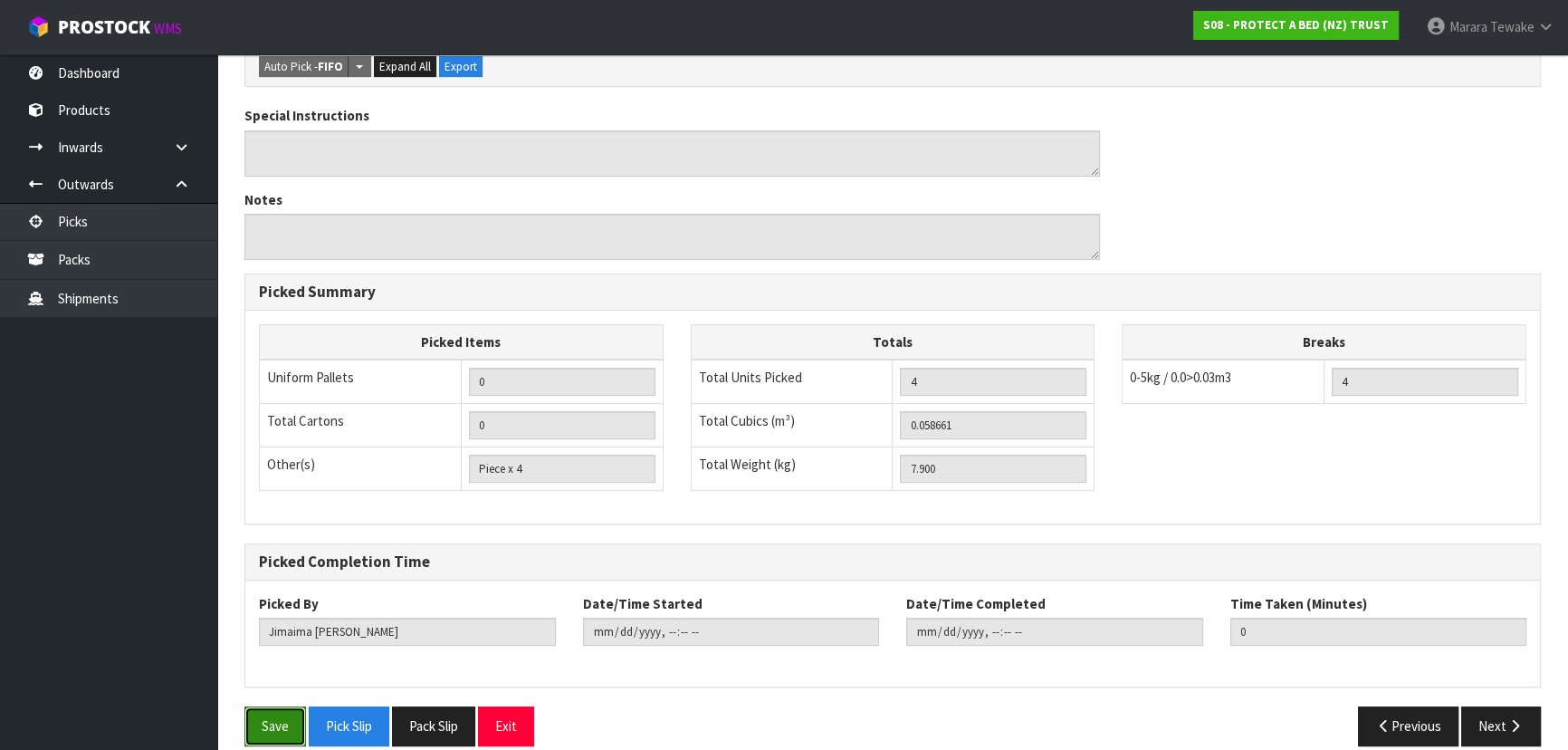
click at [297, 721] on button "Save" at bounding box center [274, 725] width 61 height 39
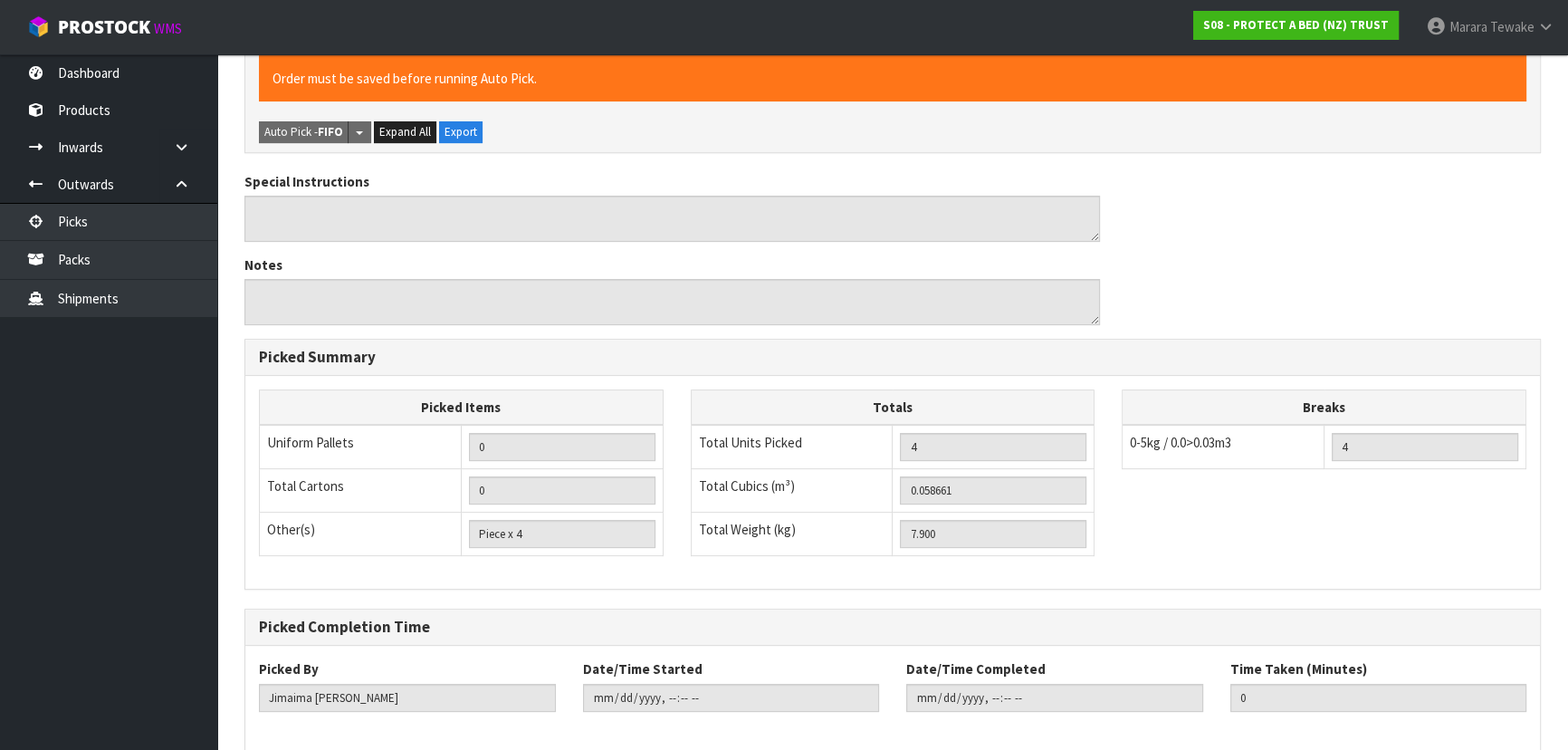
scroll to position [0, 0]
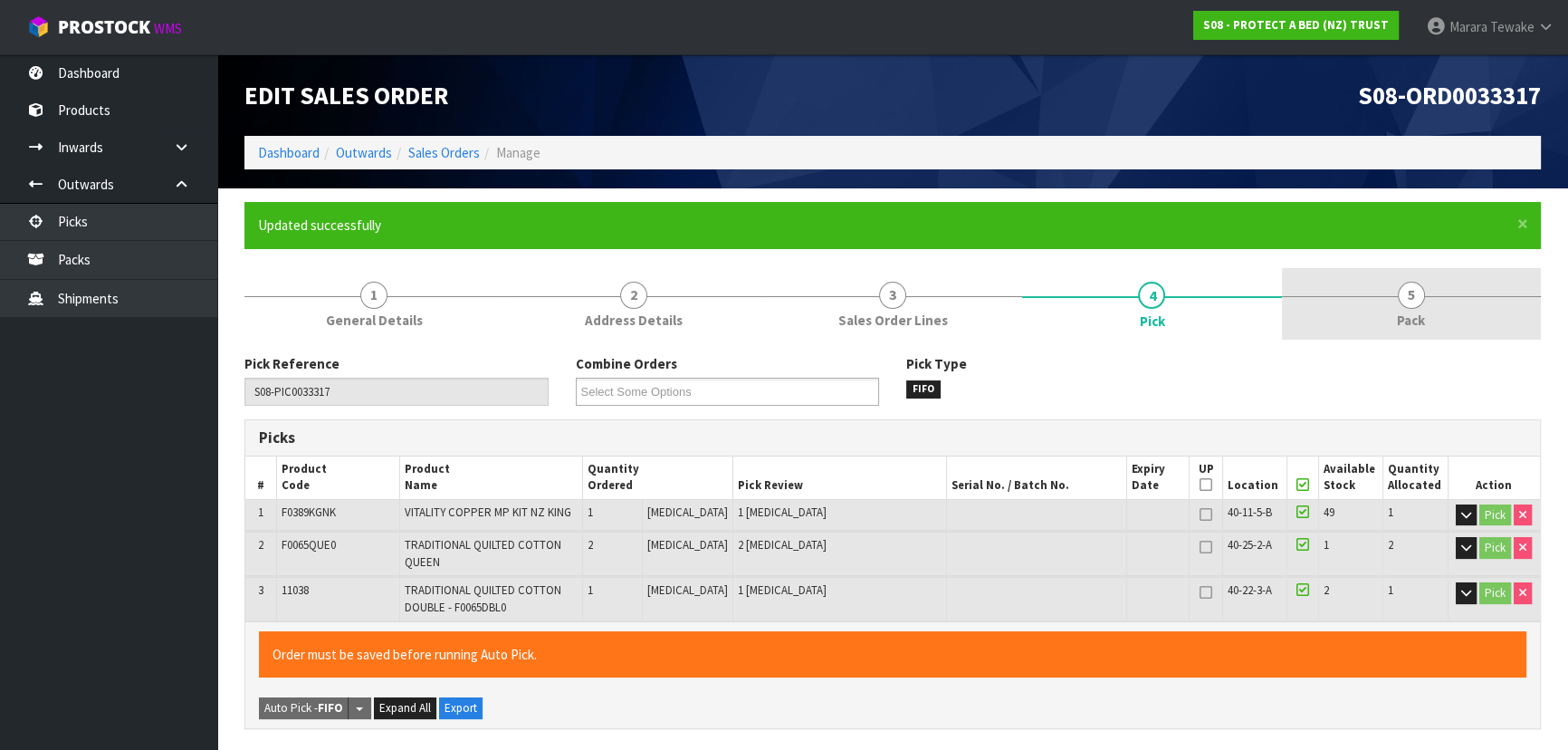
type input "Marara Tewake"
type input "2025-09-09T07:53:22"
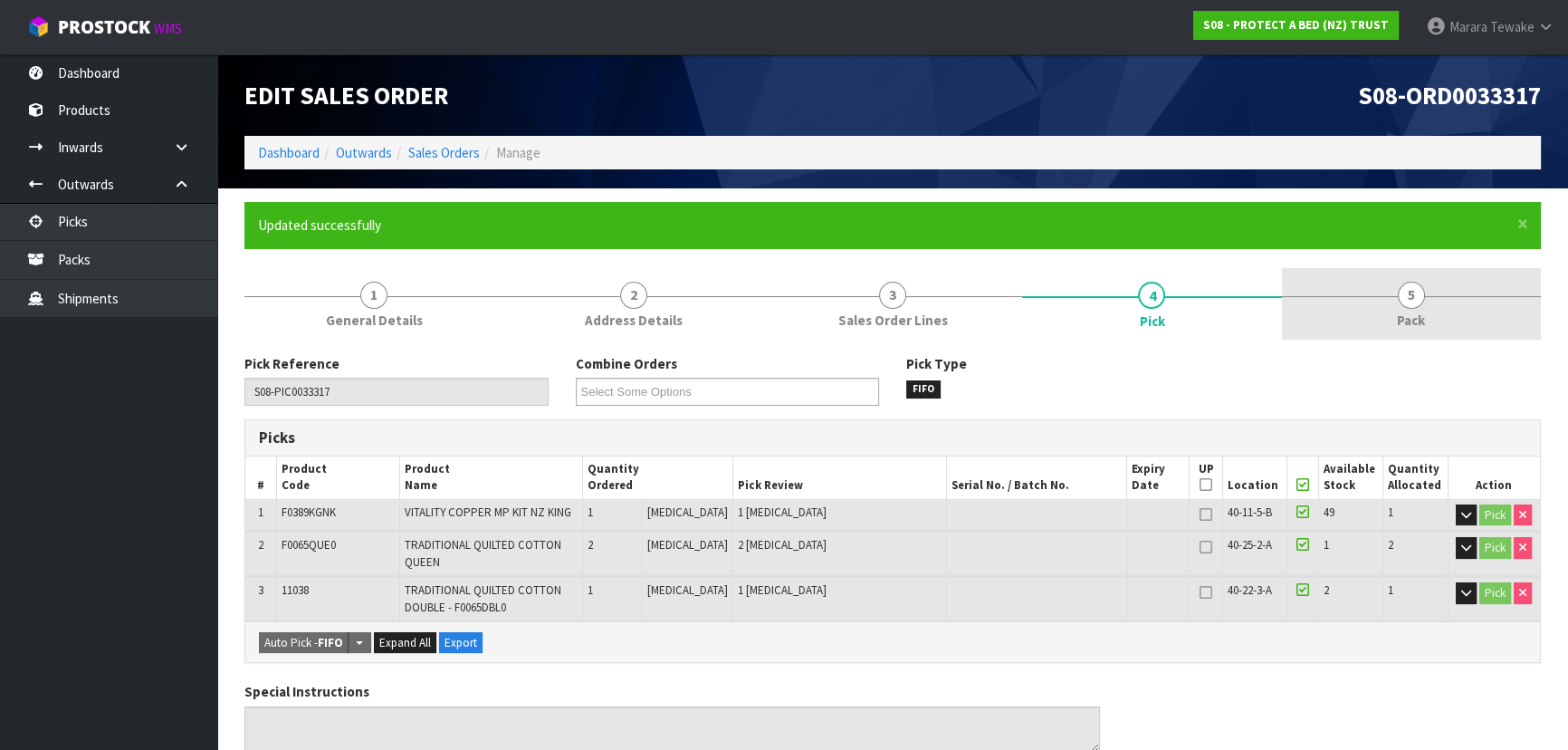
click at [1448, 308] on link "5 Pack" at bounding box center [1411, 304] width 259 height 72
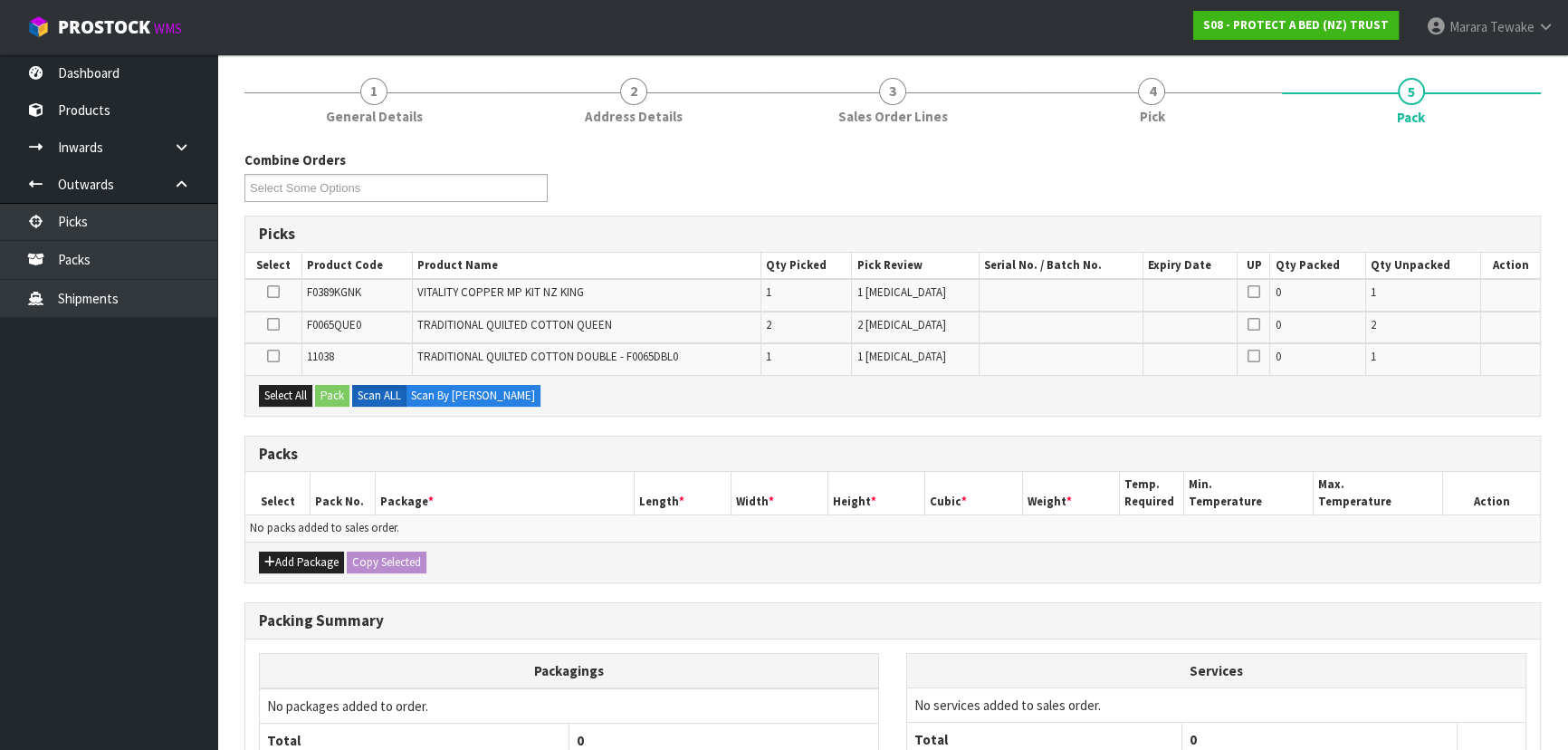
scroll to position [368, 0]
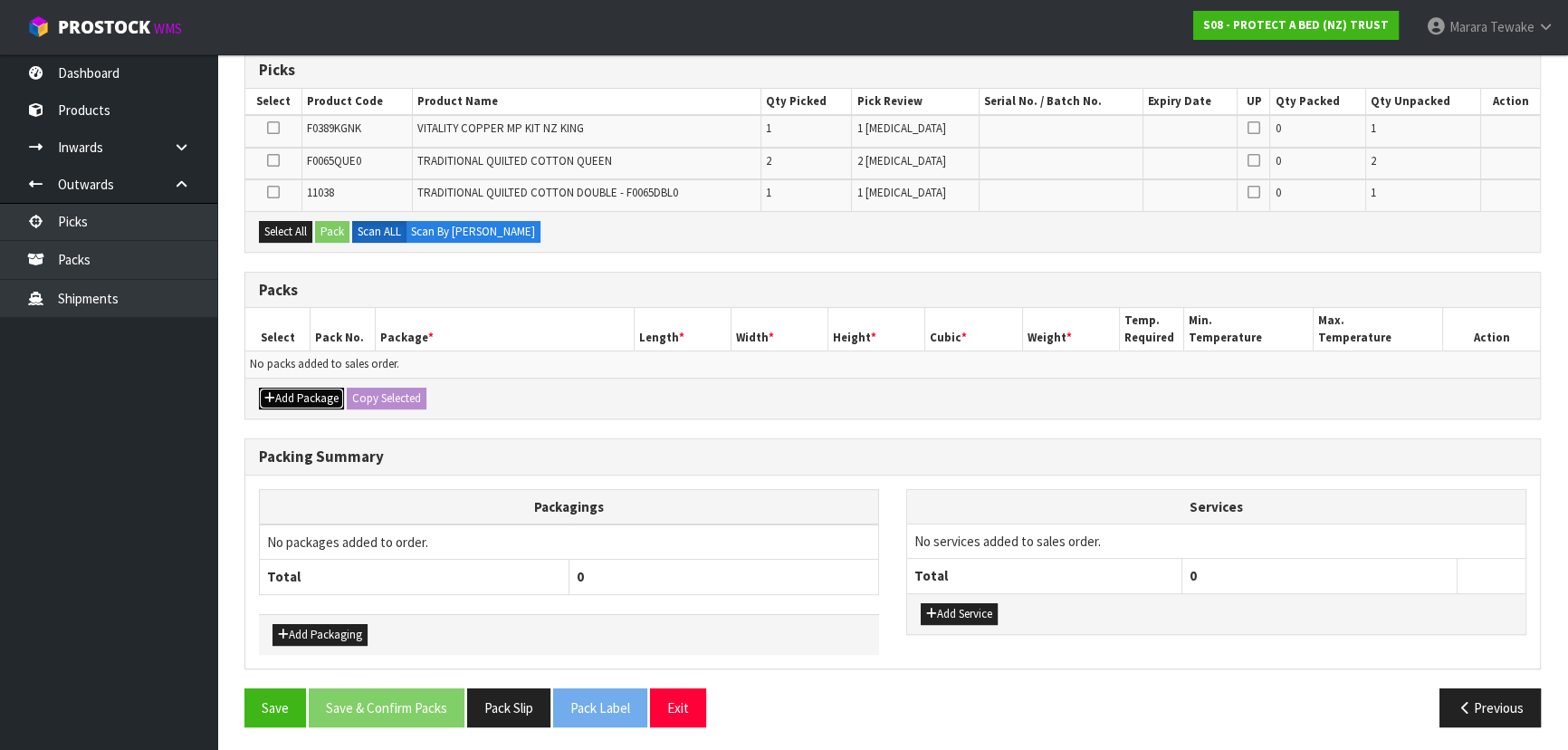
click at [285, 394] on button "Add Package" at bounding box center [302, 398] width 85 height 22
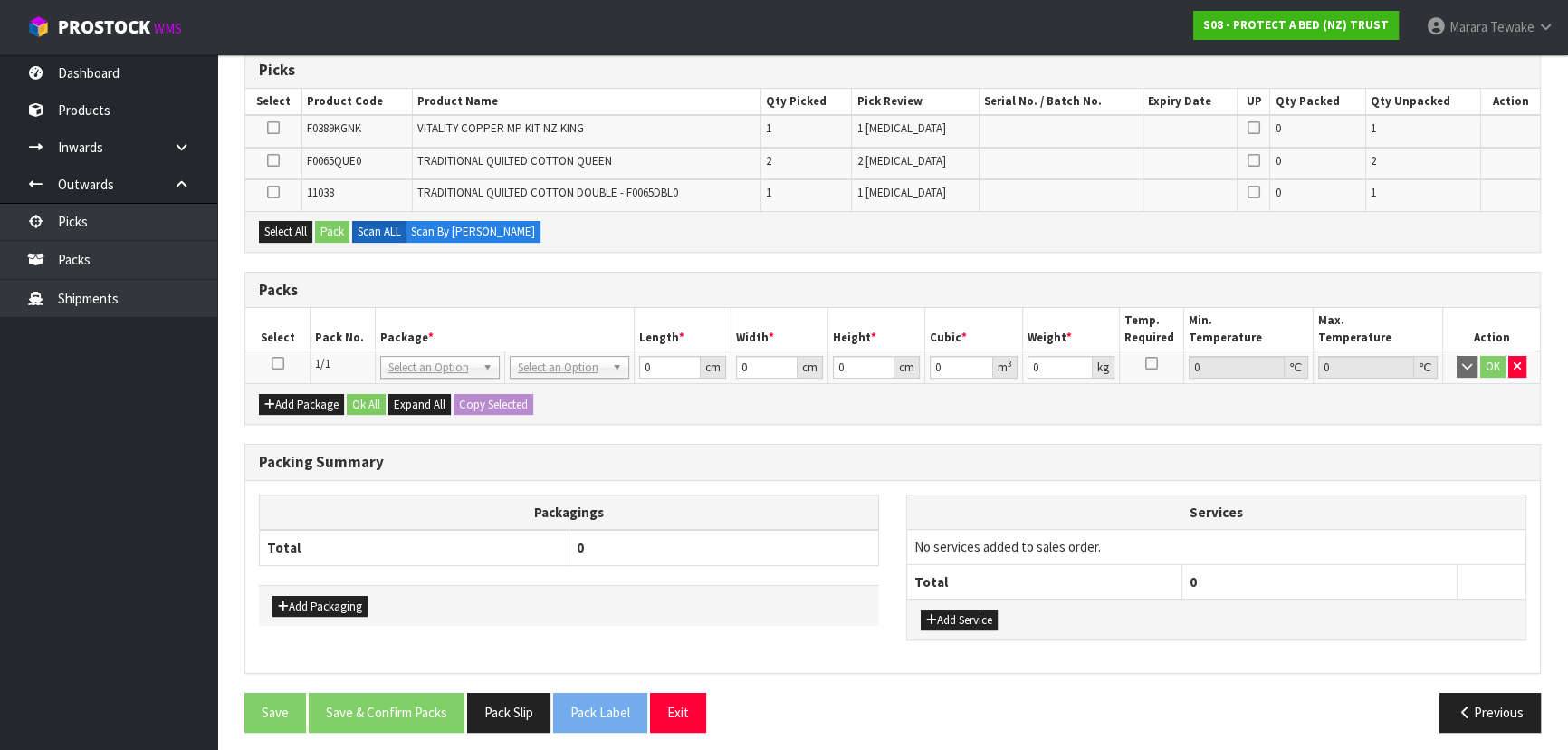
click at [279, 363] on icon at bounding box center [277, 363] width 12 height 1
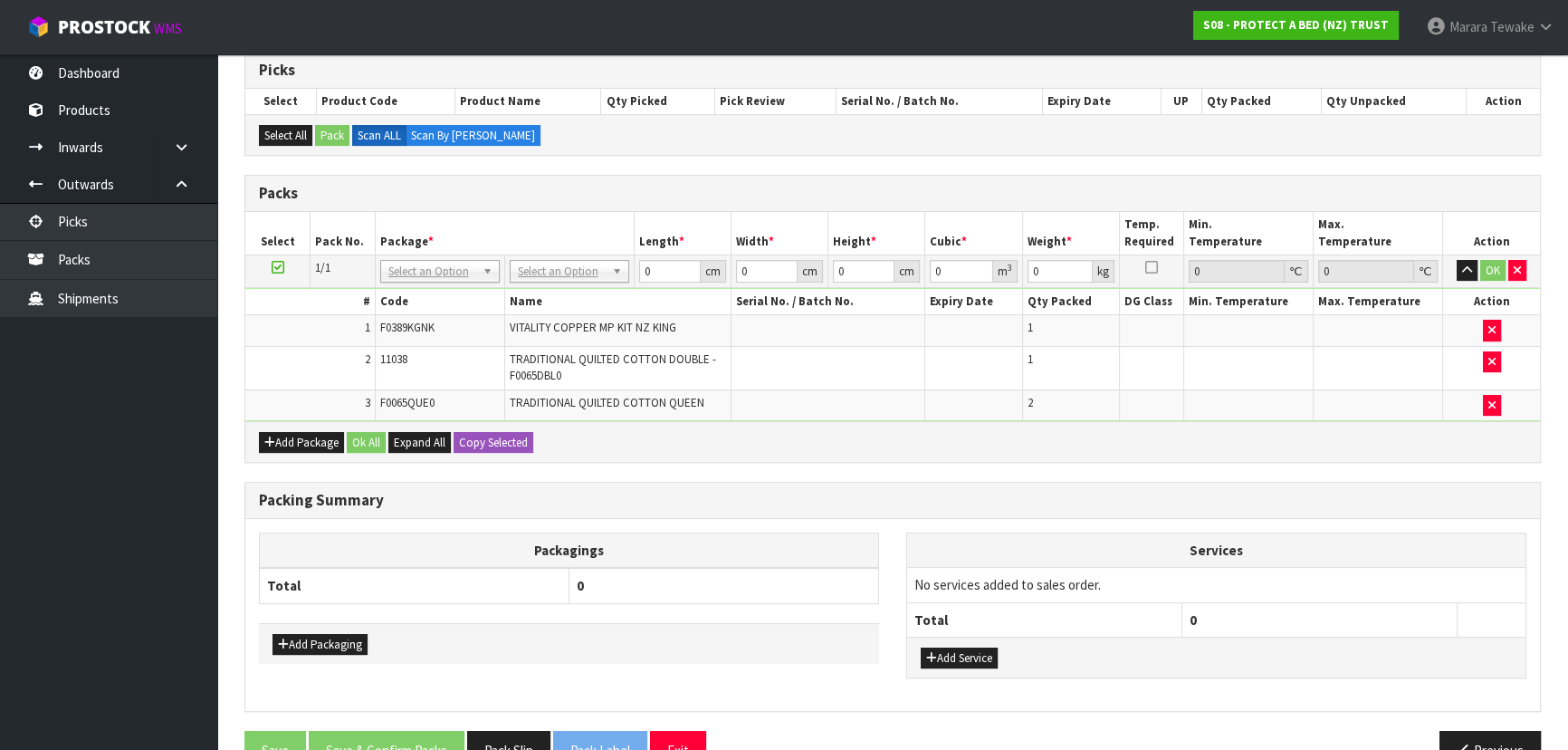
click at [570, 281] on td "No Packaging Cartons PLT GEN120 (1200 X 1000) PLT ONE WAY SKID CHEP HIRE PALLET…" at bounding box center [569, 271] width 129 height 33
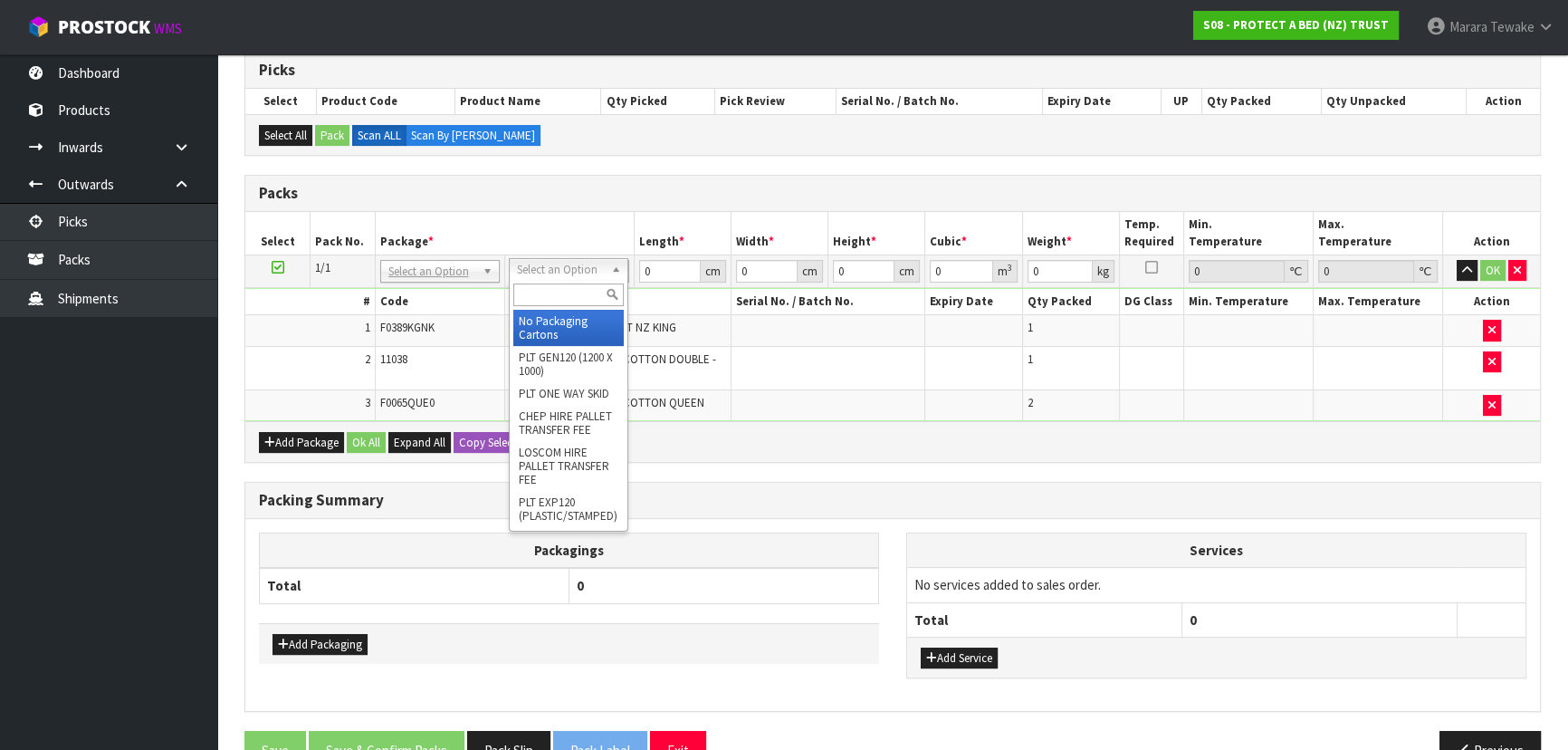
click at [579, 303] on input "text" at bounding box center [568, 295] width 110 height 23
type input "OC"
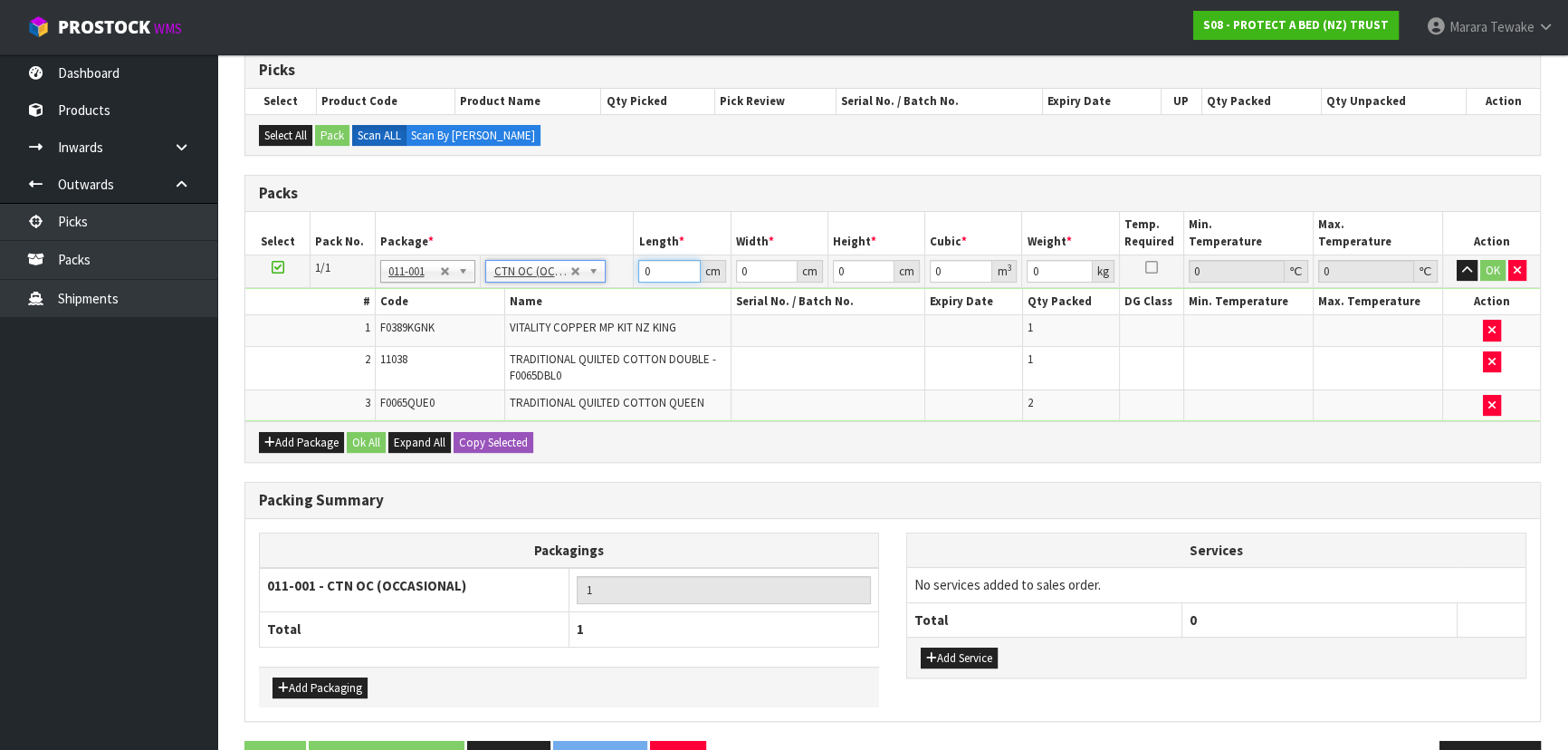
type input "7.9"
drag, startPoint x: 664, startPoint y: 276, endPoint x: 628, endPoint y: 269, distance: 36.7
click at [628, 269] on tr "1/1 NONE 007-001 007-002 007-004 007-009 007-013 007-014 007-015 007-017 007-01…" at bounding box center [892, 271] width 1295 height 33
type input "61"
type input "41"
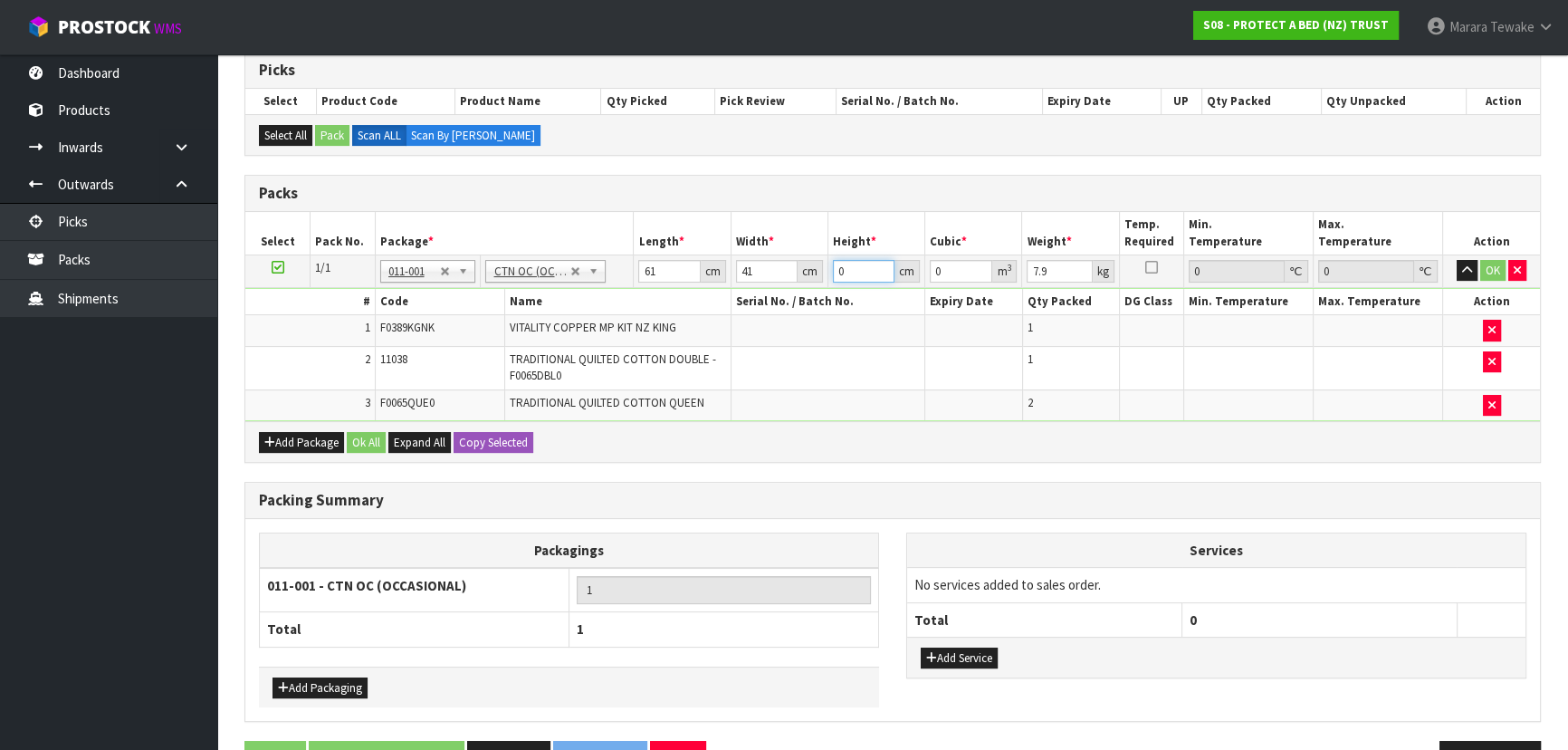
type input "3"
type input "0.007503"
type input "33"
type input "0.082533"
type input "33"
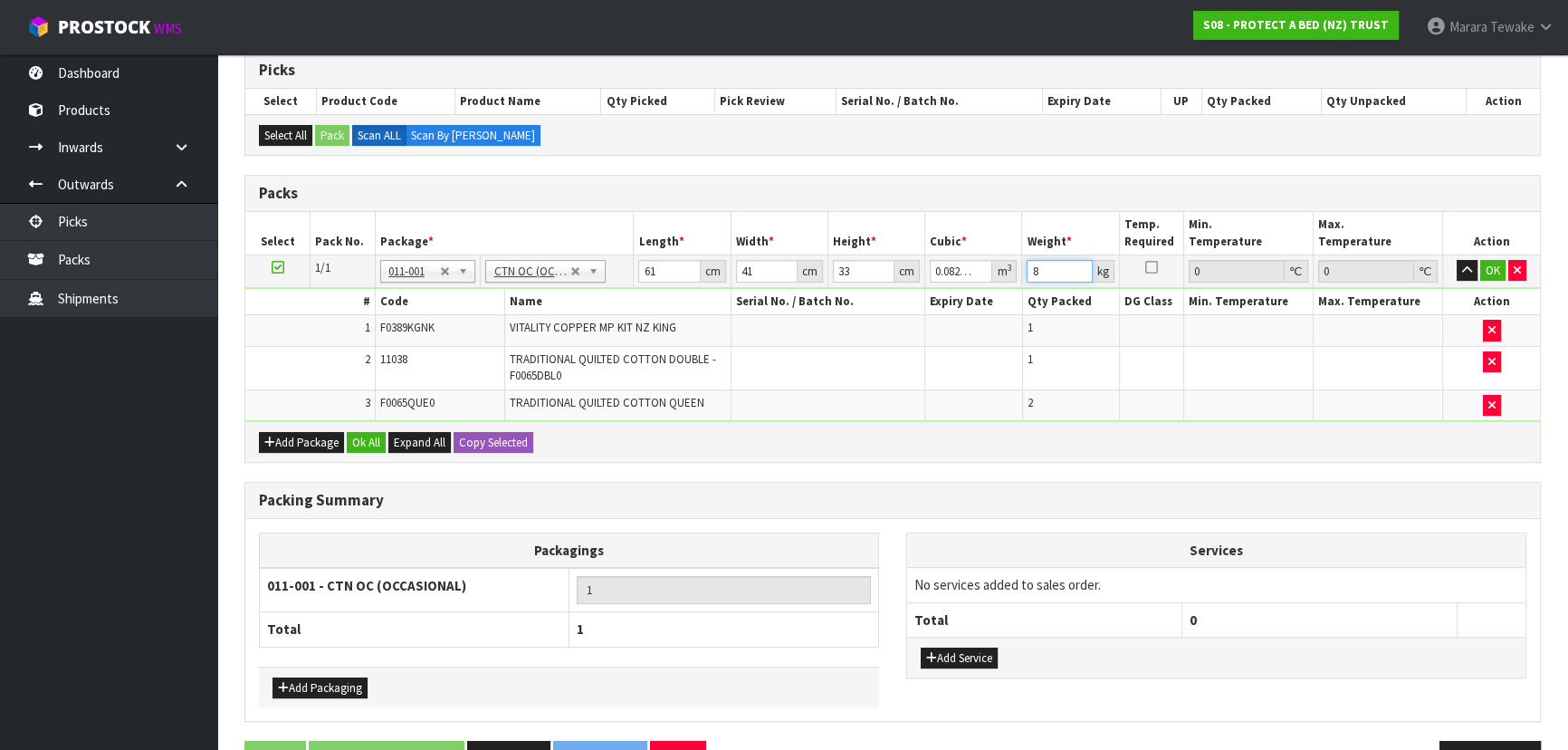
type input "8"
click at [1457, 260] on button "button" at bounding box center [1467, 271] width 21 height 22
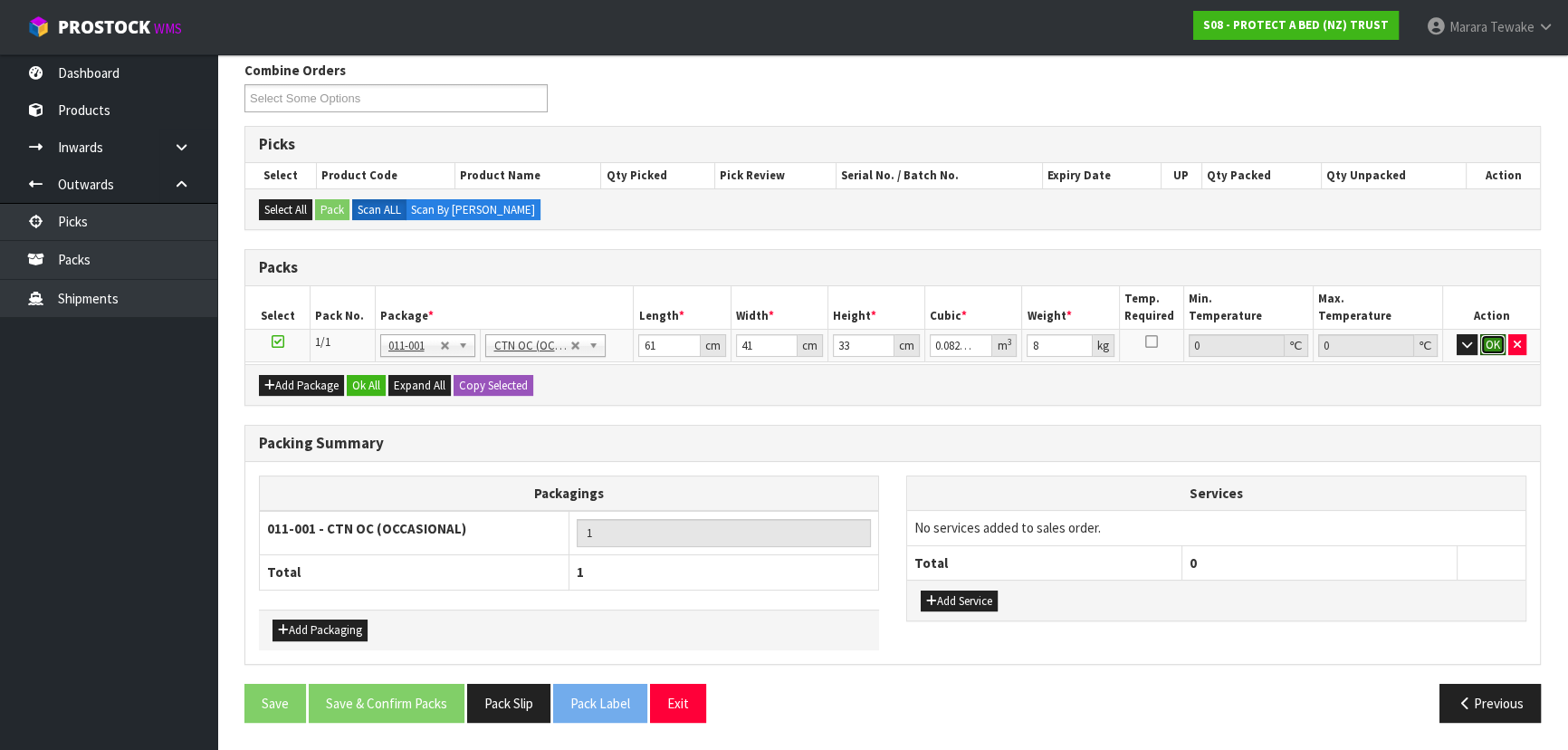
click button "OK" at bounding box center [1493, 344] width 25 height 22
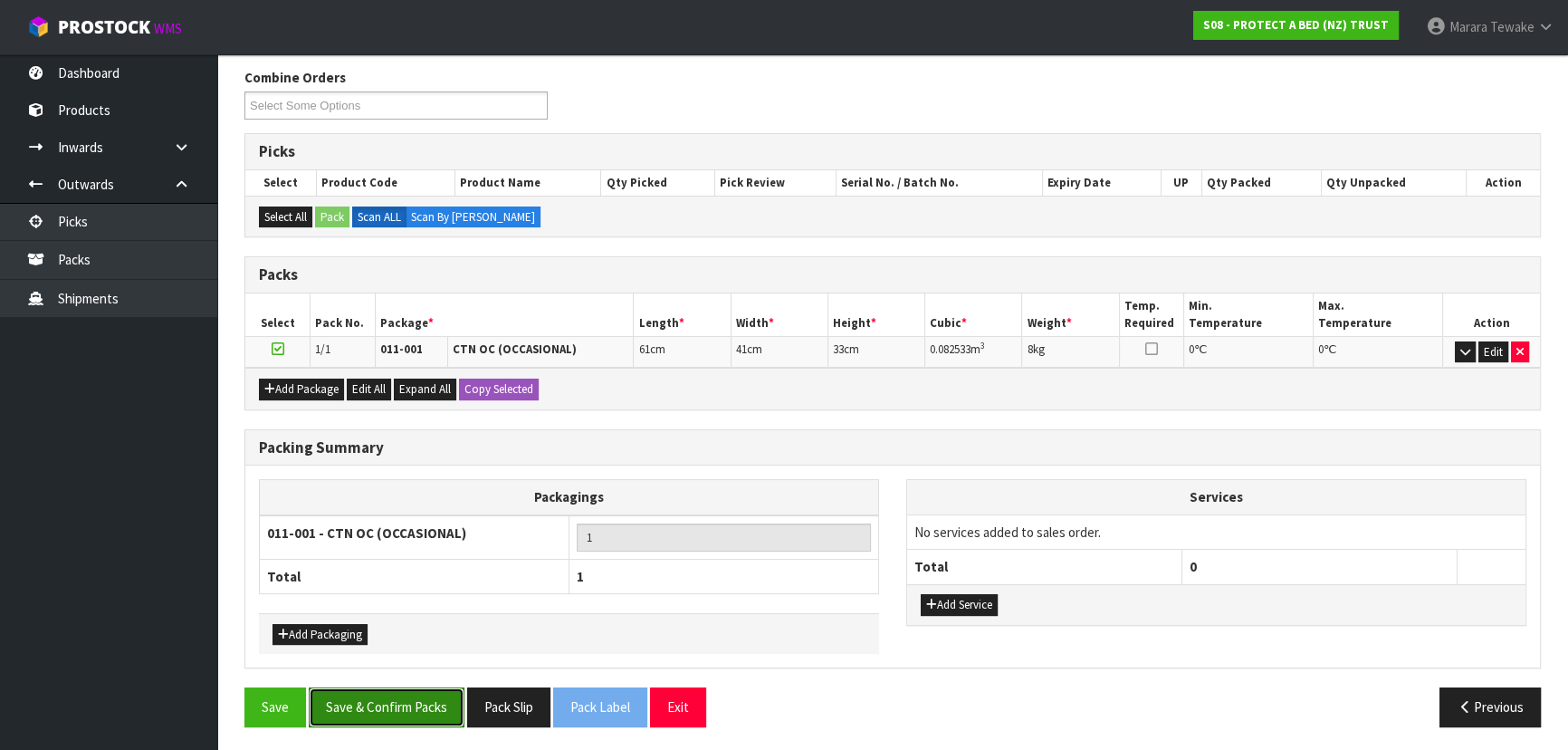
click at [432, 702] on button "Save & Confirm Packs" at bounding box center [386, 707] width 156 height 39
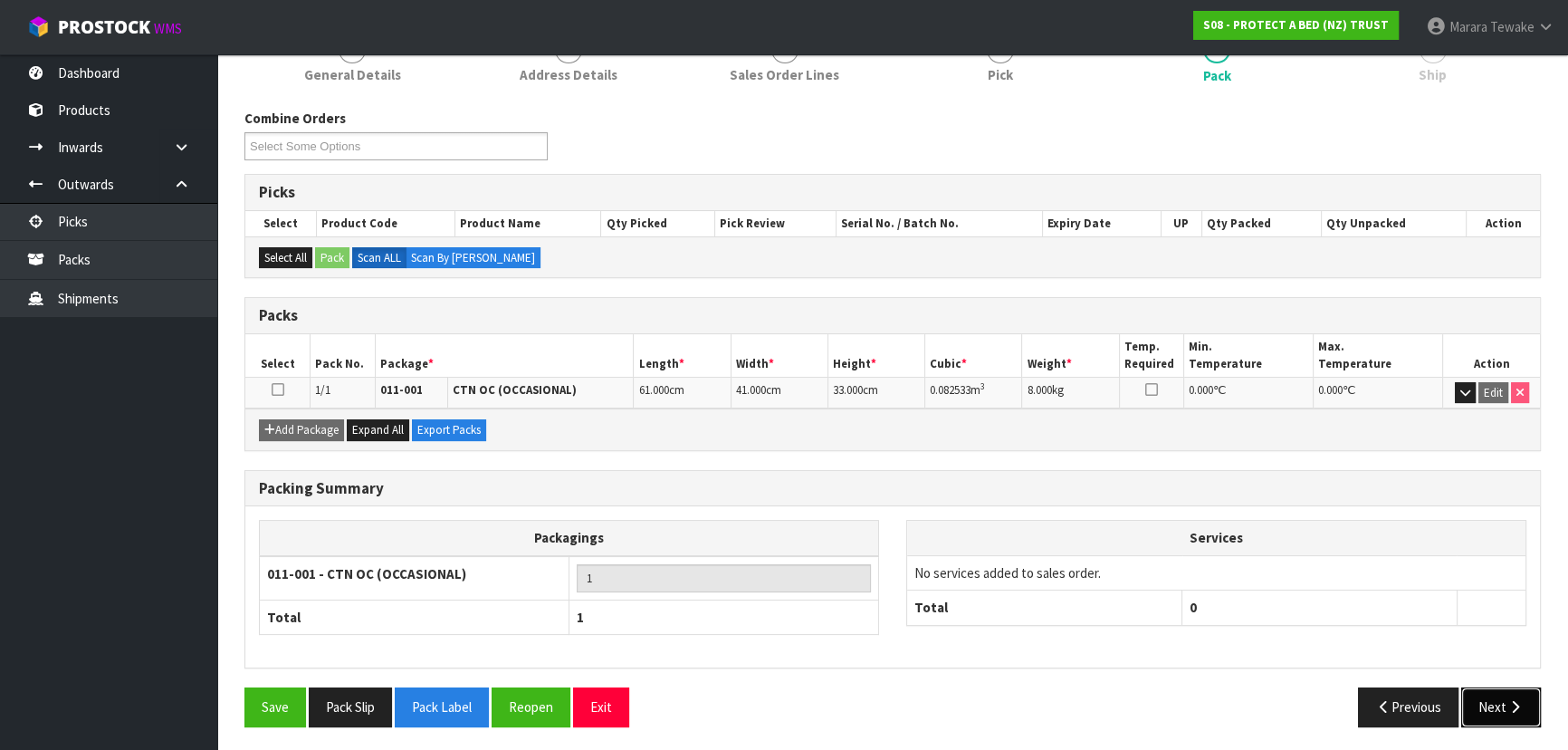
click at [1493, 694] on button "Next" at bounding box center [1501, 707] width 80 height 39
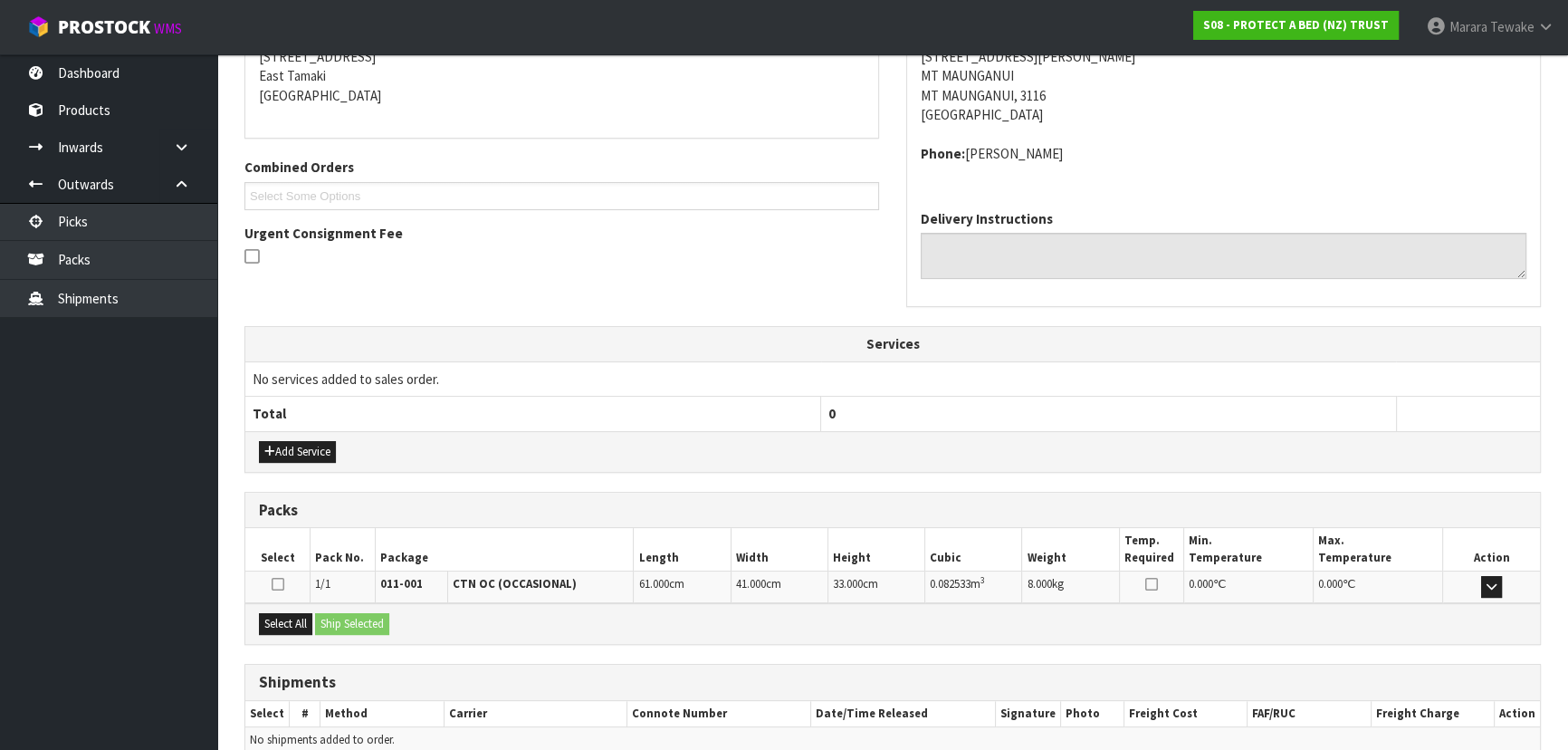
scroll to position [462, 0]
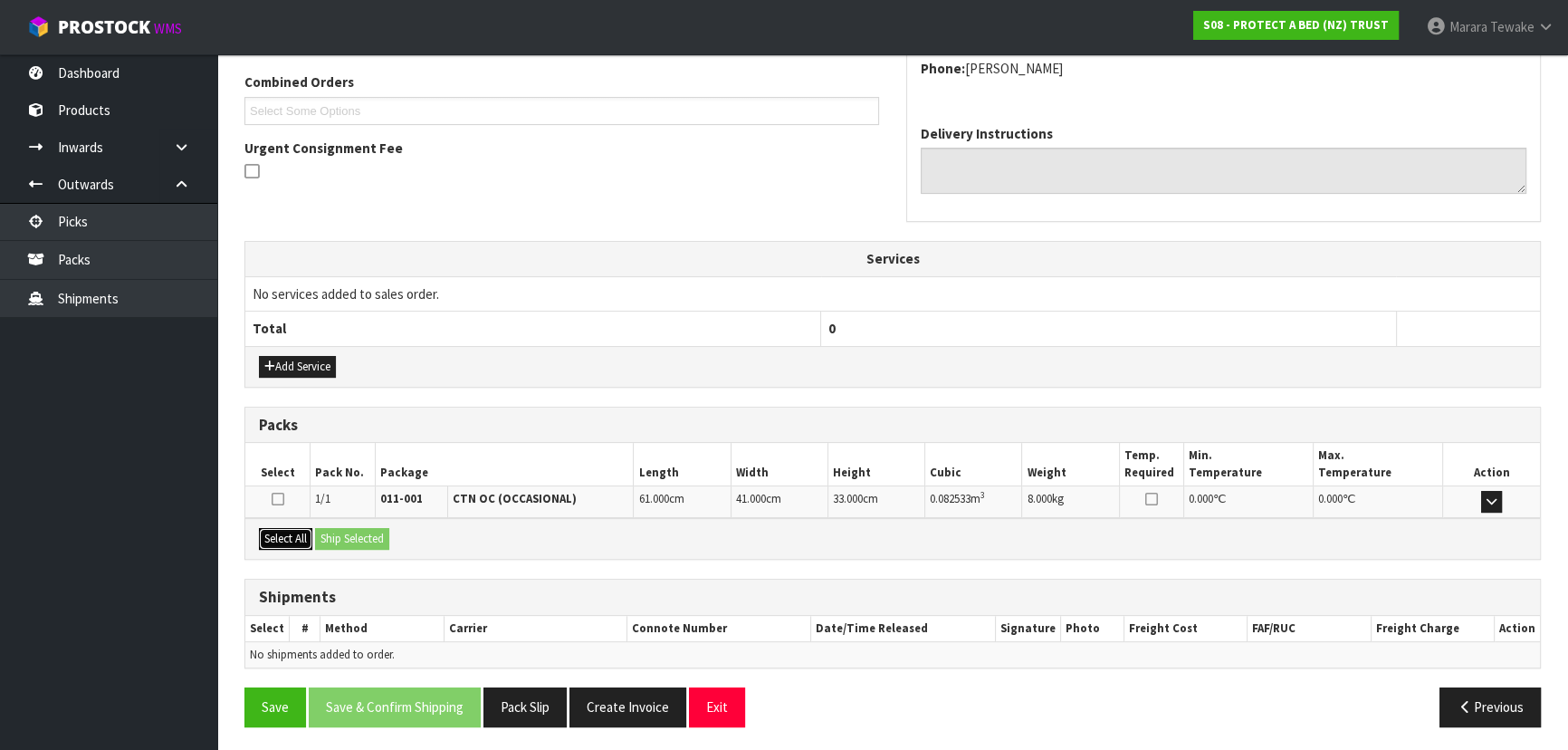
drag, startPoint x: 274, startPoint y: 537, endPoint x: 350, endPoint y: 529, distance: 76.4
click at [281, 536] on button "Select All" at bounding box center [286, 539] width 54 height 22
drag, startPoint x: 355, startPoint y: 528, endPoint x: 454, endPoint y: 542, distance: 100.0
click at [359, 528] on button "Ship Selected" at bounding box center [352, 539] width 74 height 22
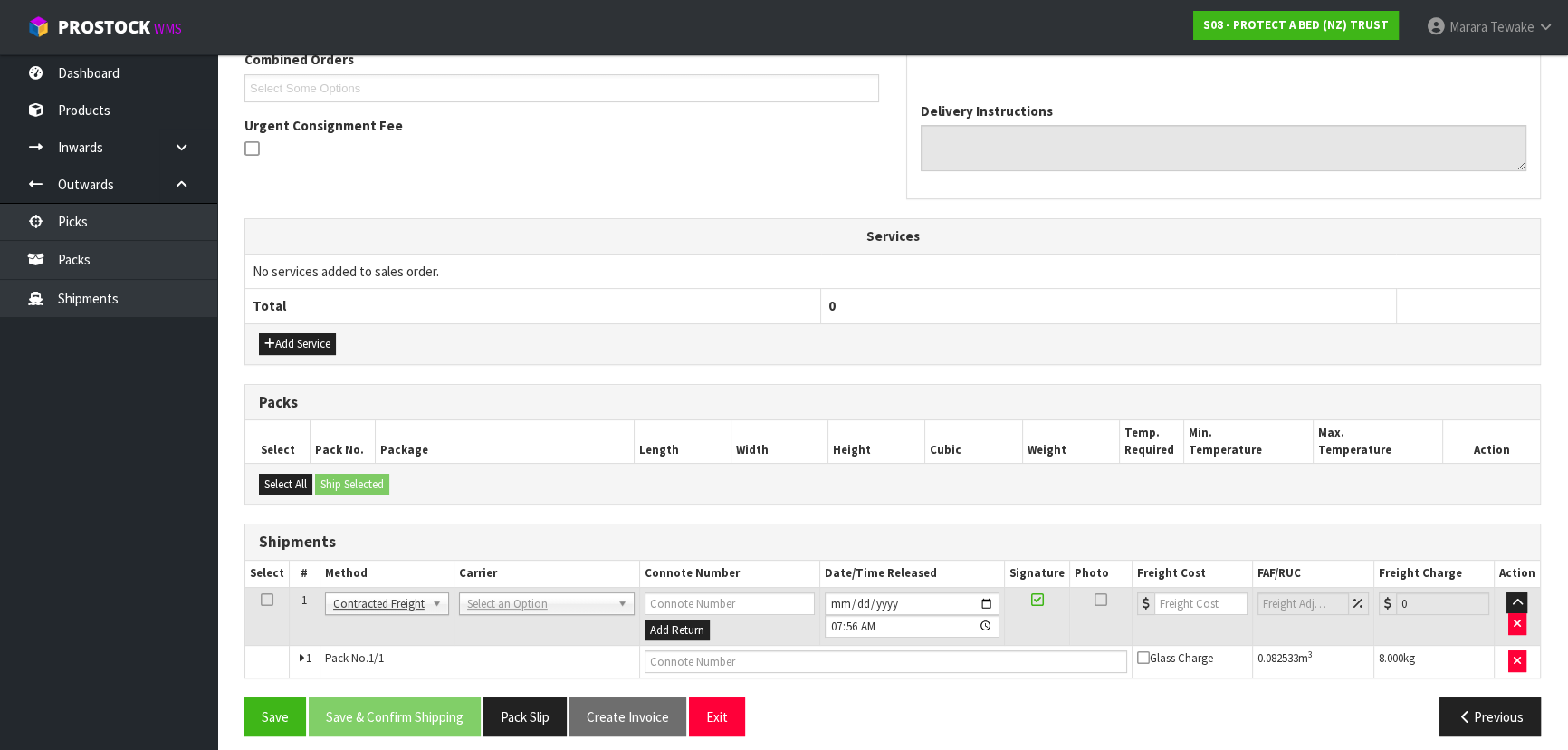
scroll to position [494, 0]
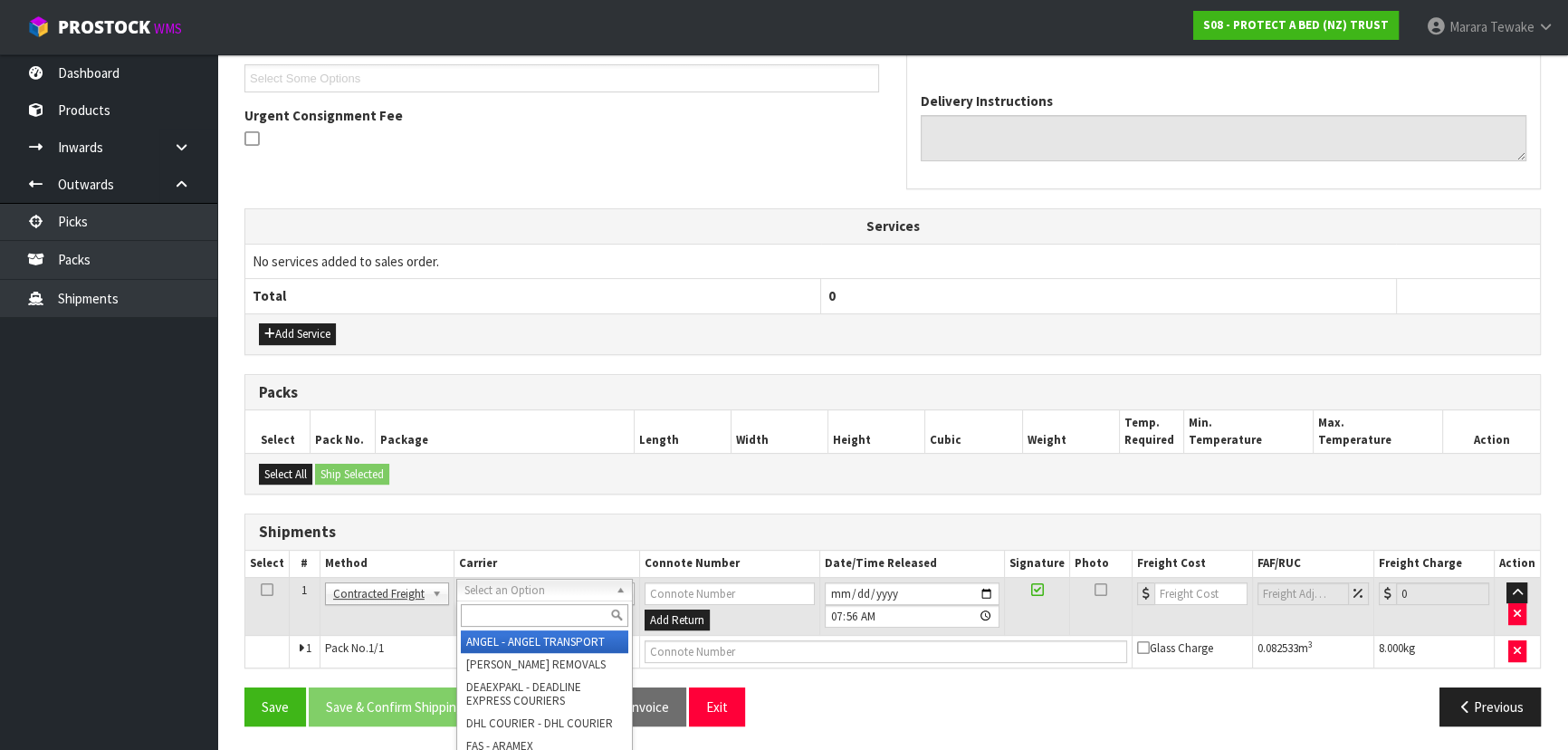
click at [532, 610] on input "text" at bounding box center [545, 616] width 168 height 23
type input "NZP"
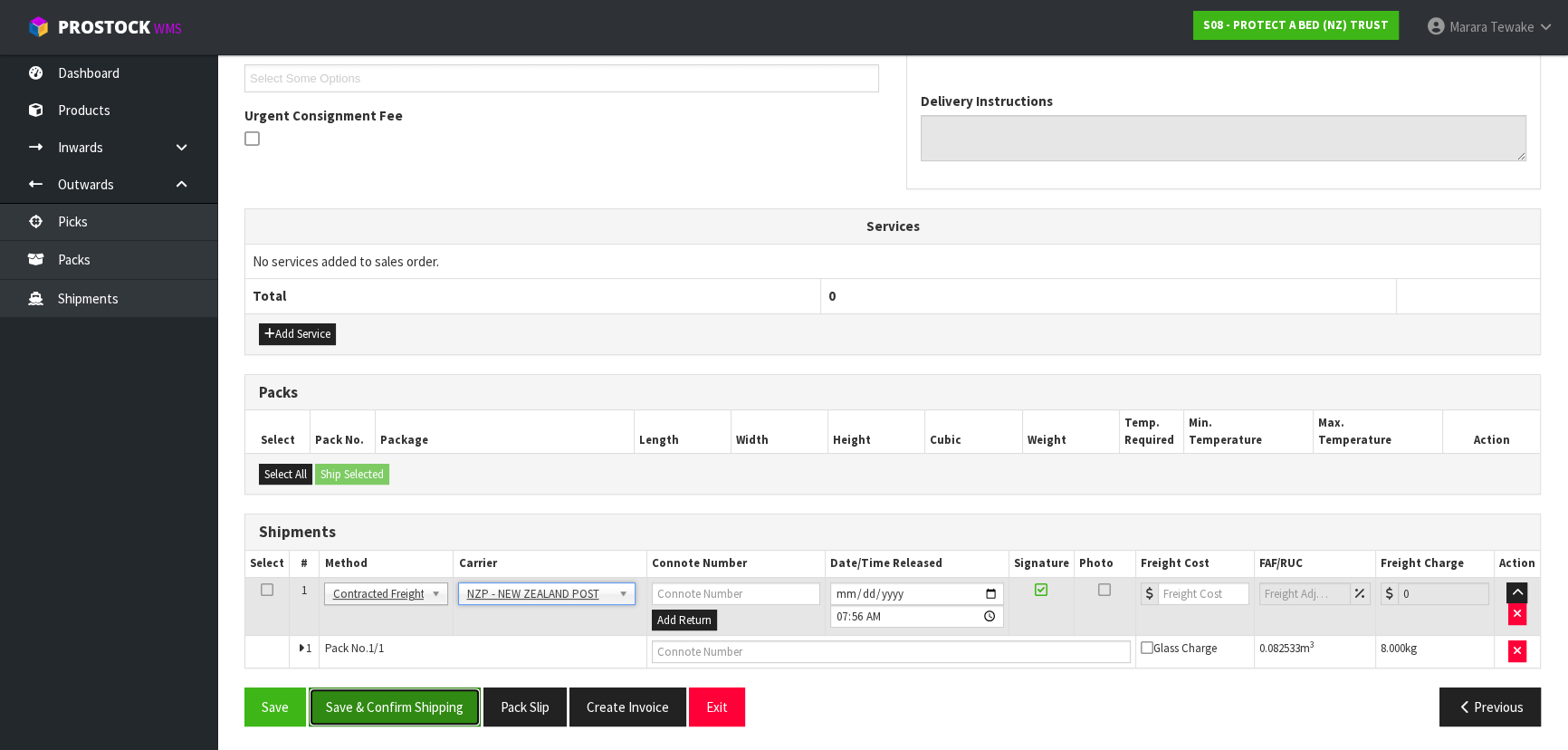
click at [451, 696] on button "Save & Confirm Shipping" at bounding box center [394, 707] width 172 height 39
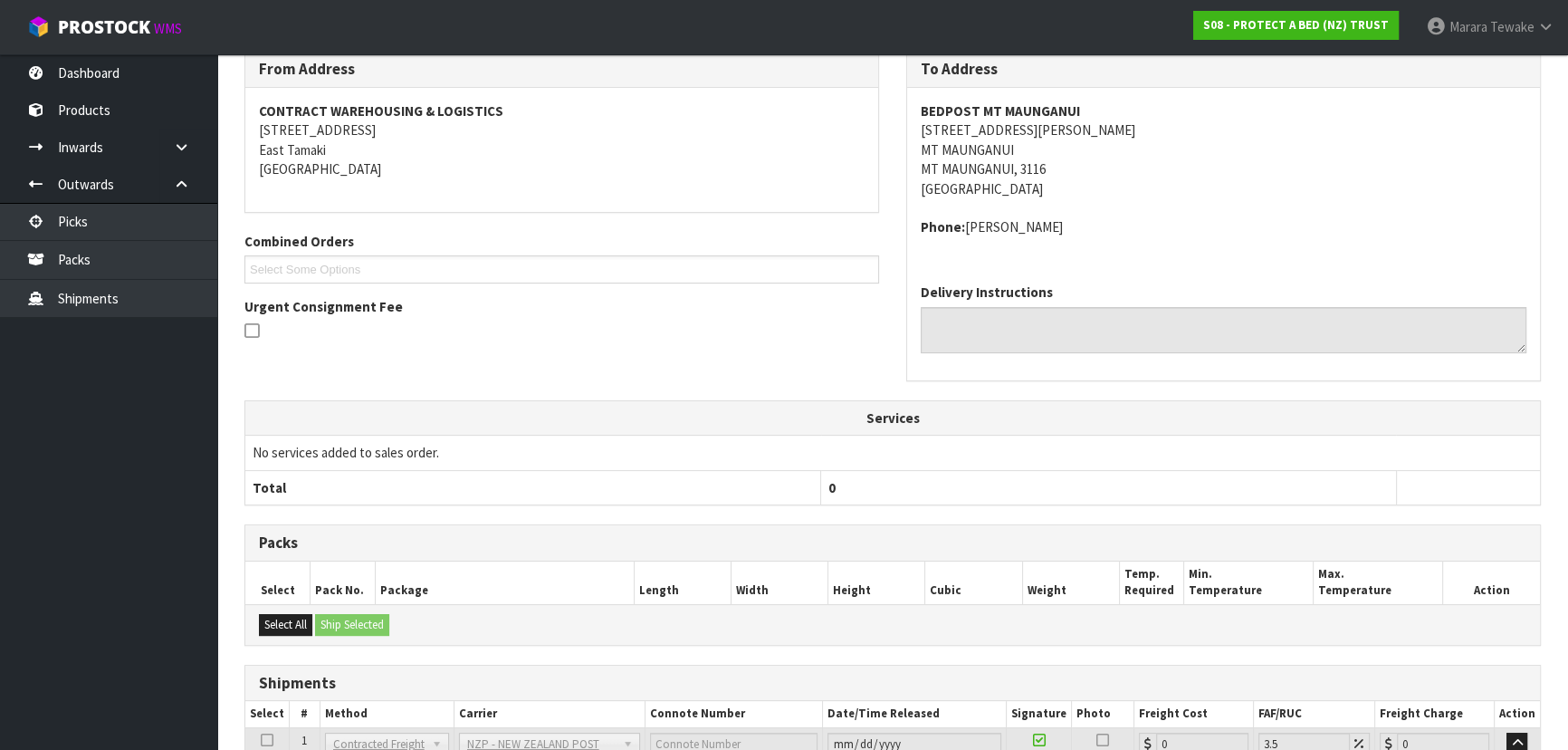
scroll to position [469, 0]
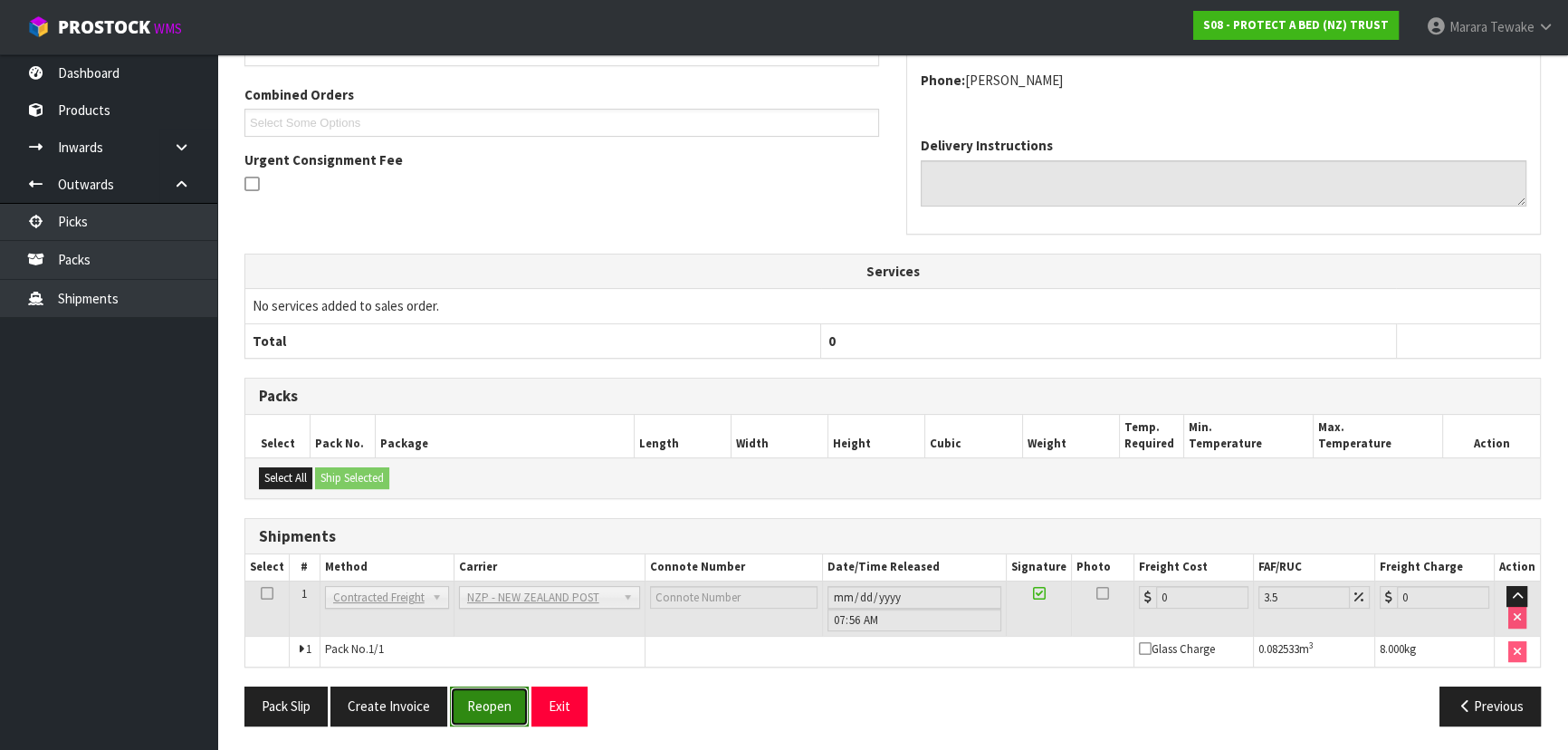
drag, startPoint x: 484, startPoint y: 704, endPoint x: 452, endPoint y: 701, distance: 32.1
click at [484, 704] on button "Reopen" at bounding box center [489, 706] width 79 height 39
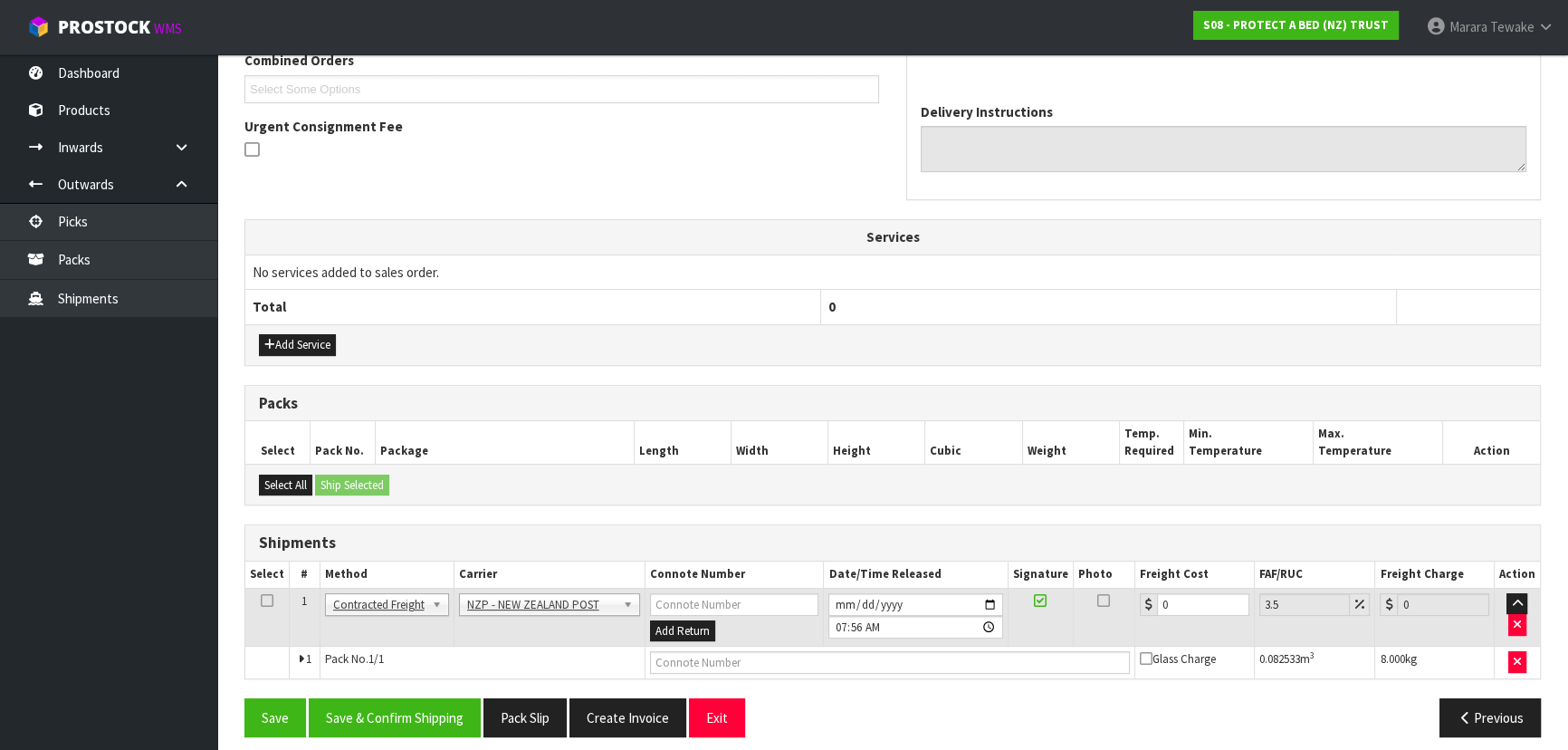
scroll to position [494, 0]
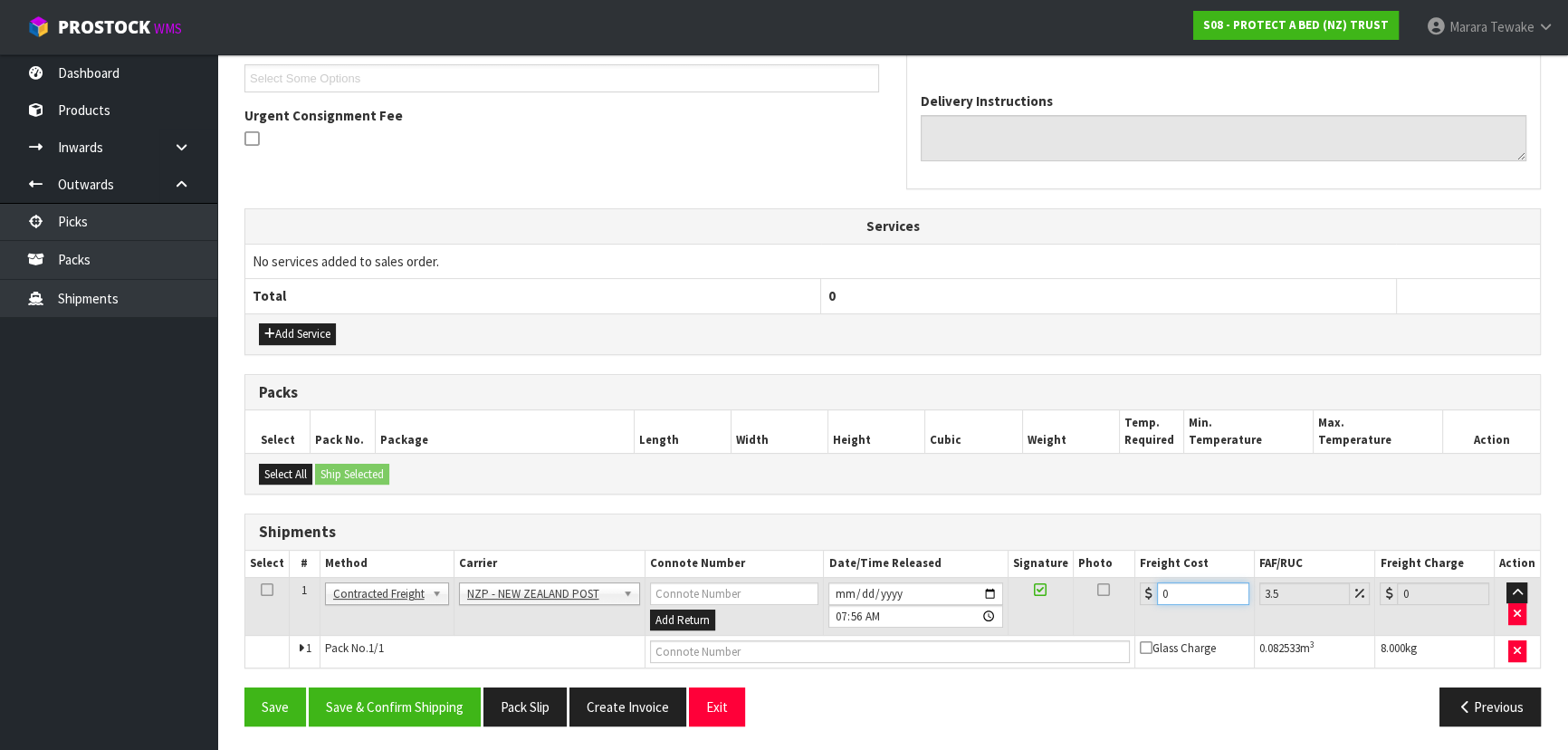
drag, startPoint x: 1180, startPoint y: 598, endPoint x: 1122, endPoint y: 605, distance: 58.4
click at [1143, 598] on div "0" at bounding box center [1195, 593] width 109 height 23
type input "1"
type input "1.03"
type input "14"
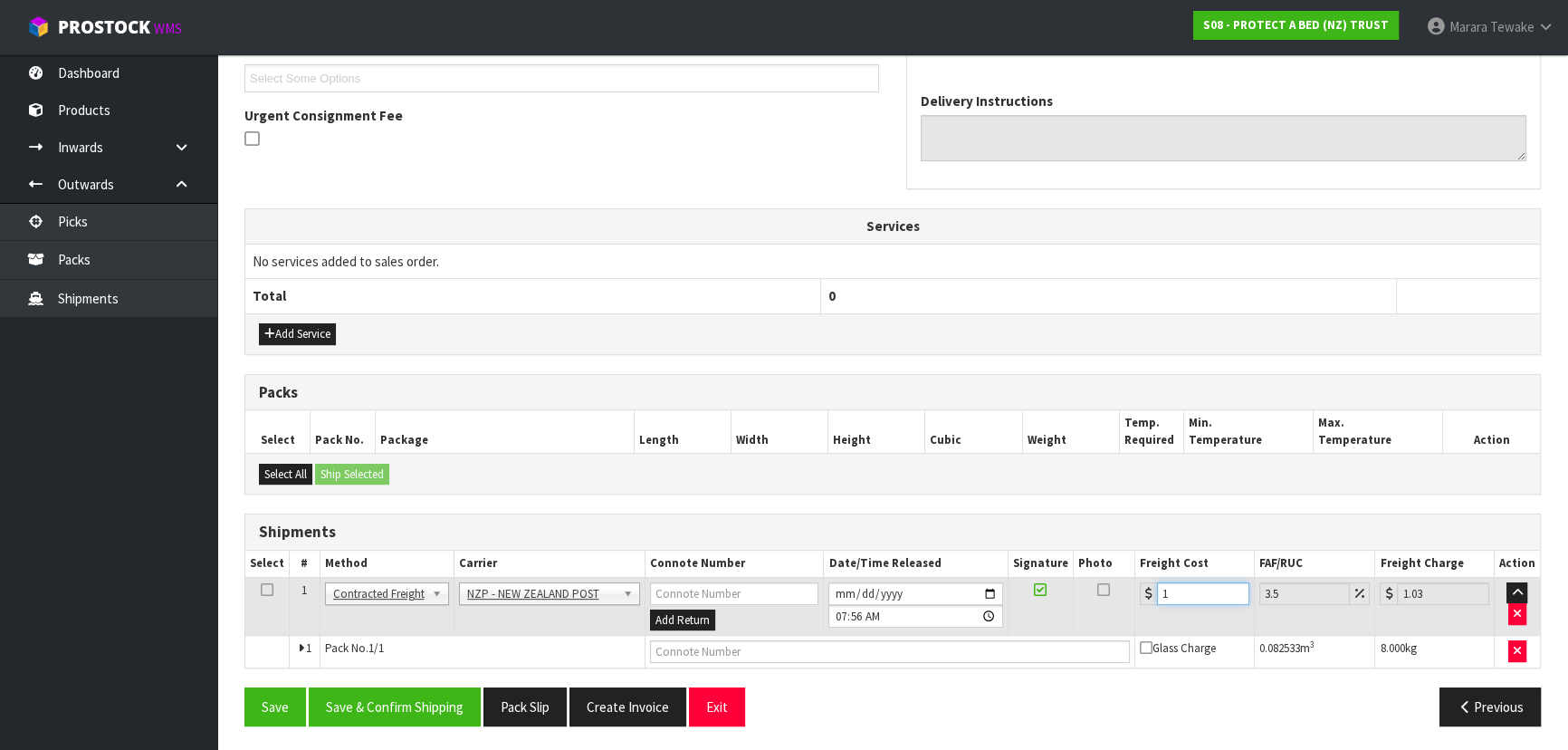
type input "14.49"
type input "14.1"
type input "14.59"
type input "14.14"
type input "14.63"
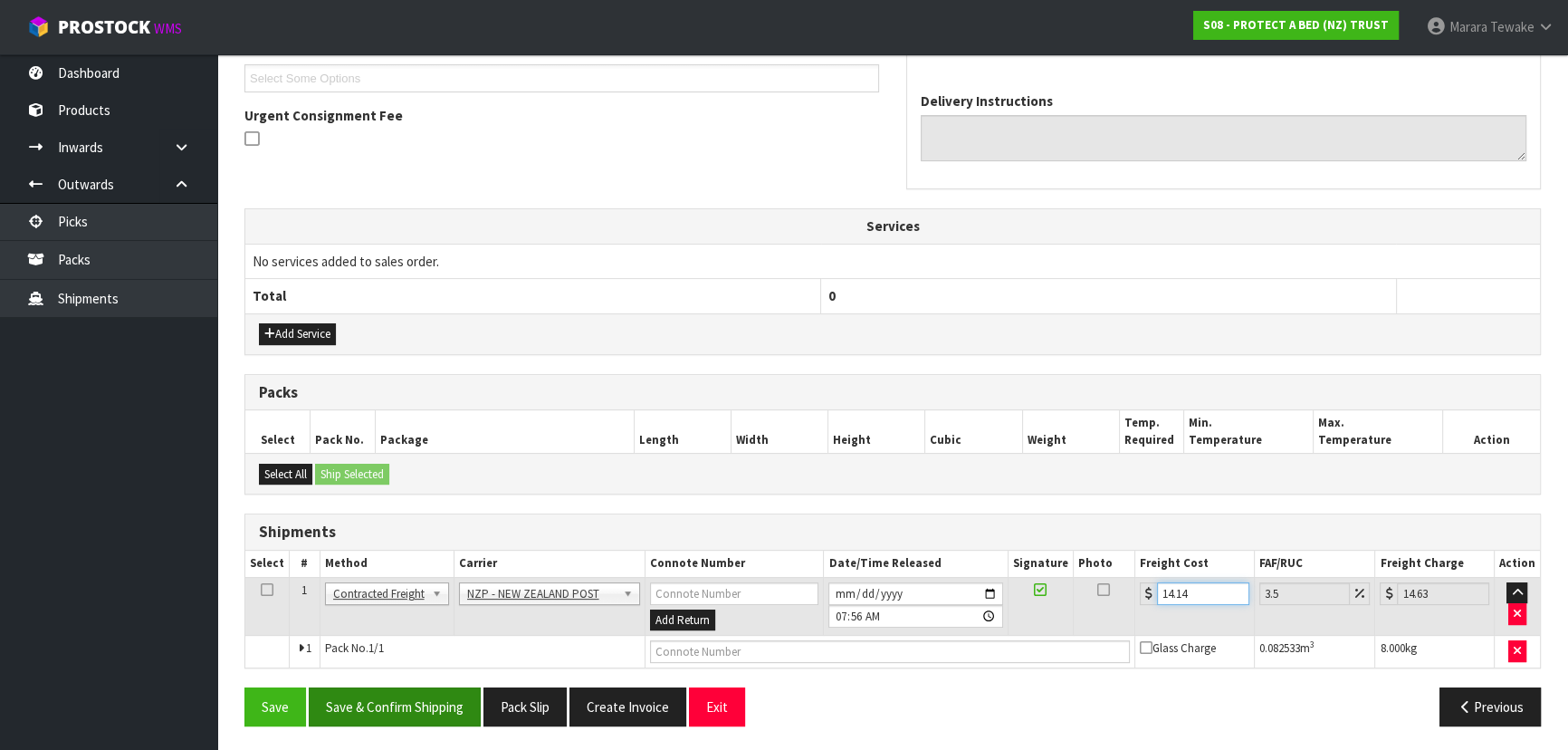
type input "14.14"
click at [376, 697] on button "Save & Confirm Shipping" at bounding box center [394, 707] width 172 height 39
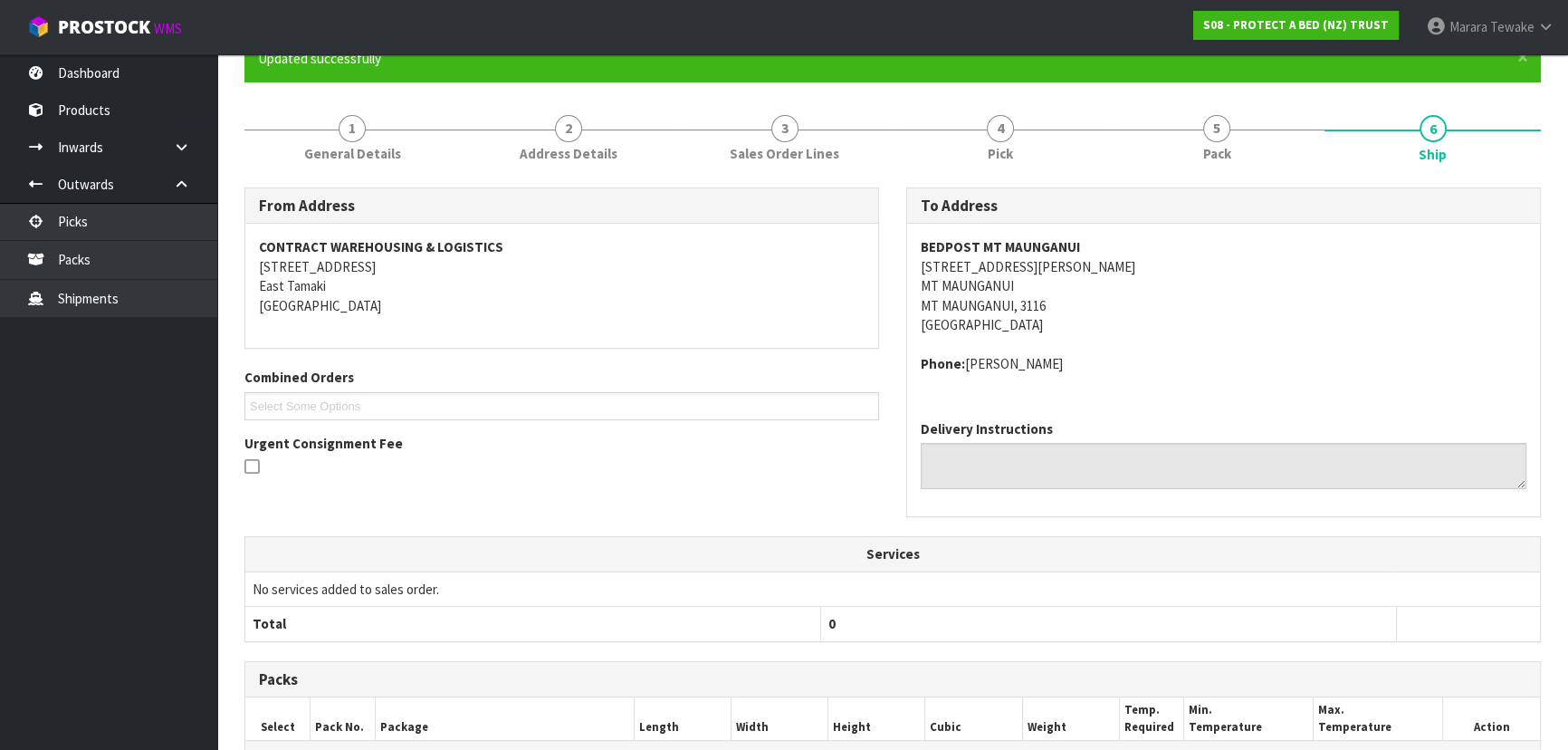
scroll to position [0, 0]
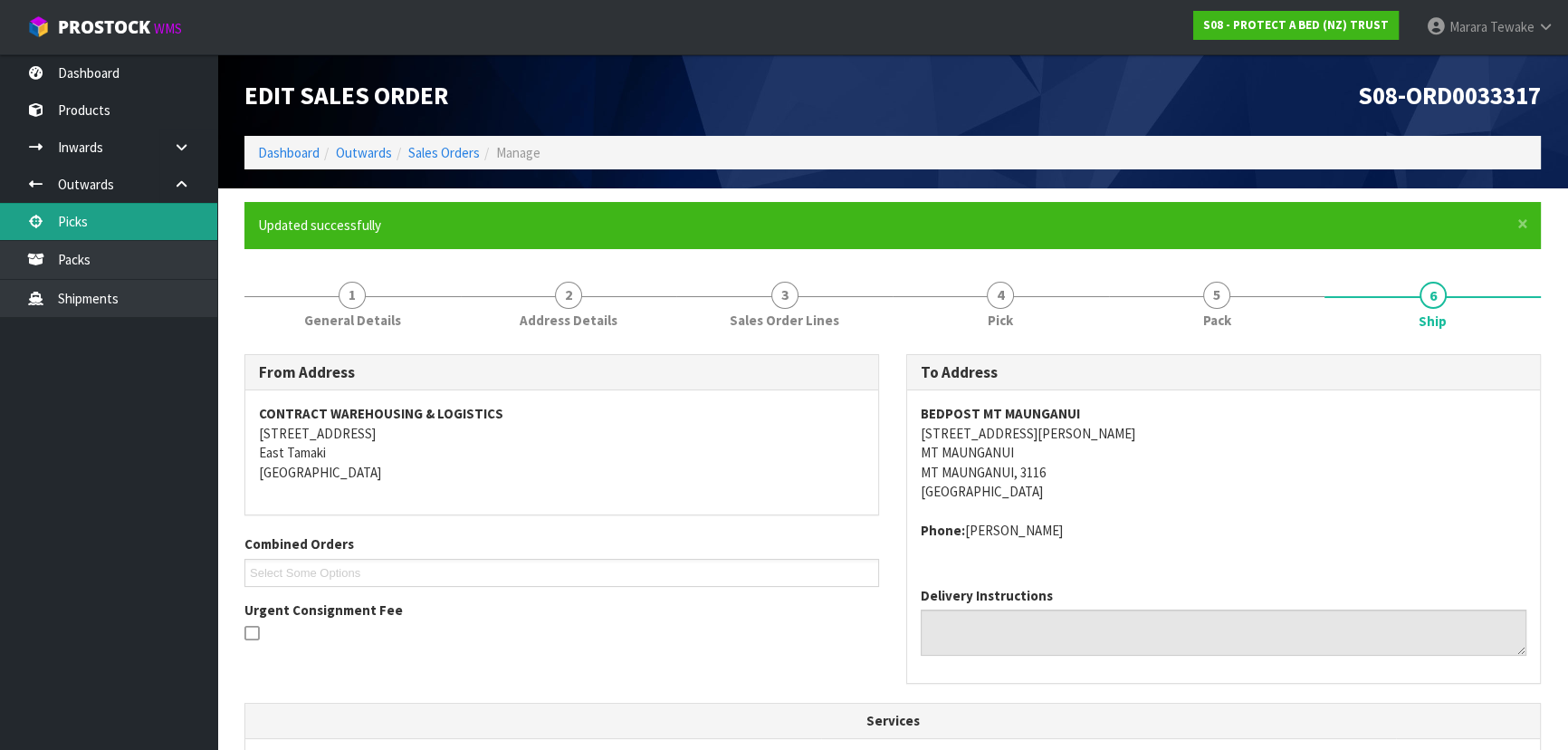
click at [120, 208] on link "Picks" at bounding box center [108, 221] width 217 height 37
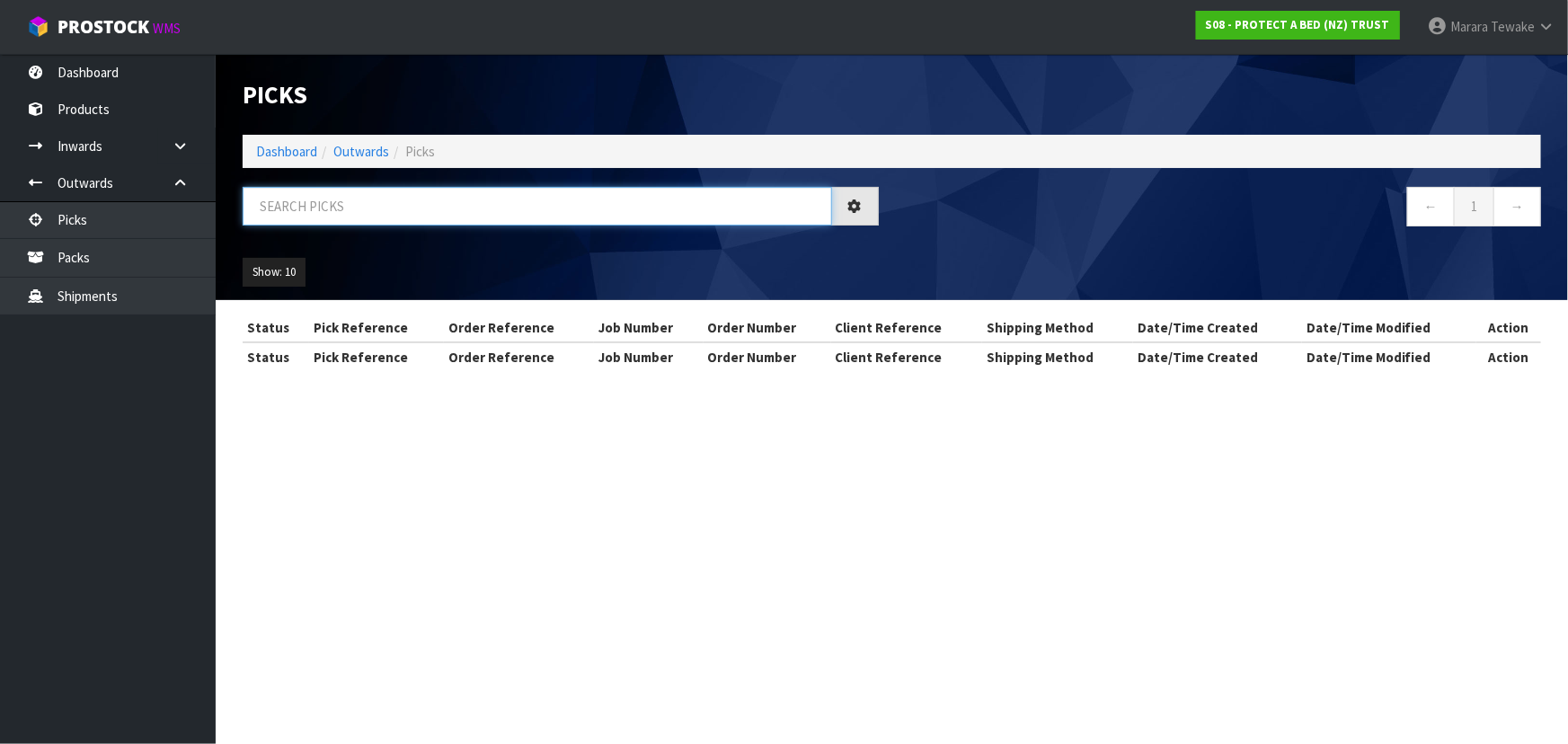
click at [296, 203] on input "text" at bounding box center [537, 206] width 589 height 38
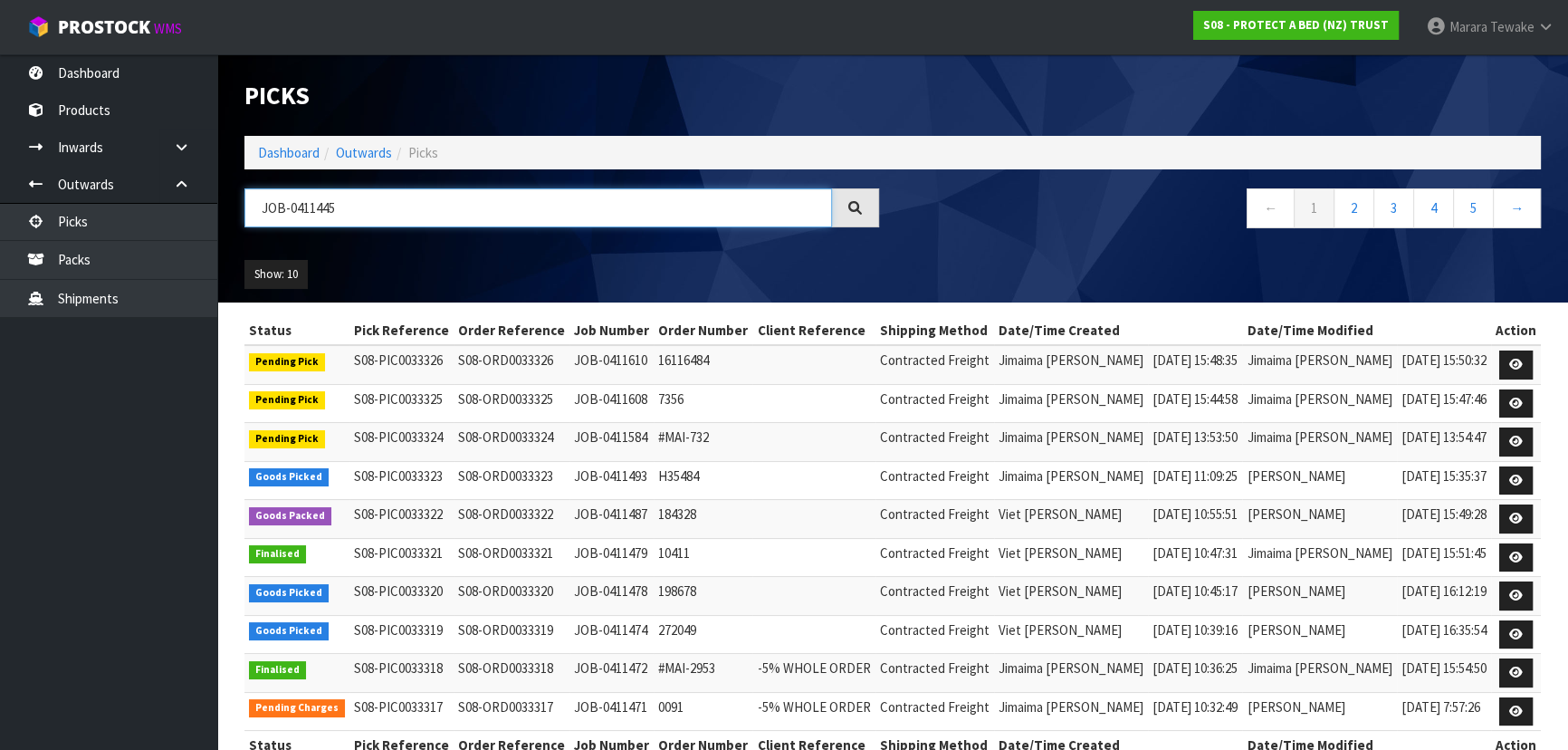
type input "JOB-0411445"
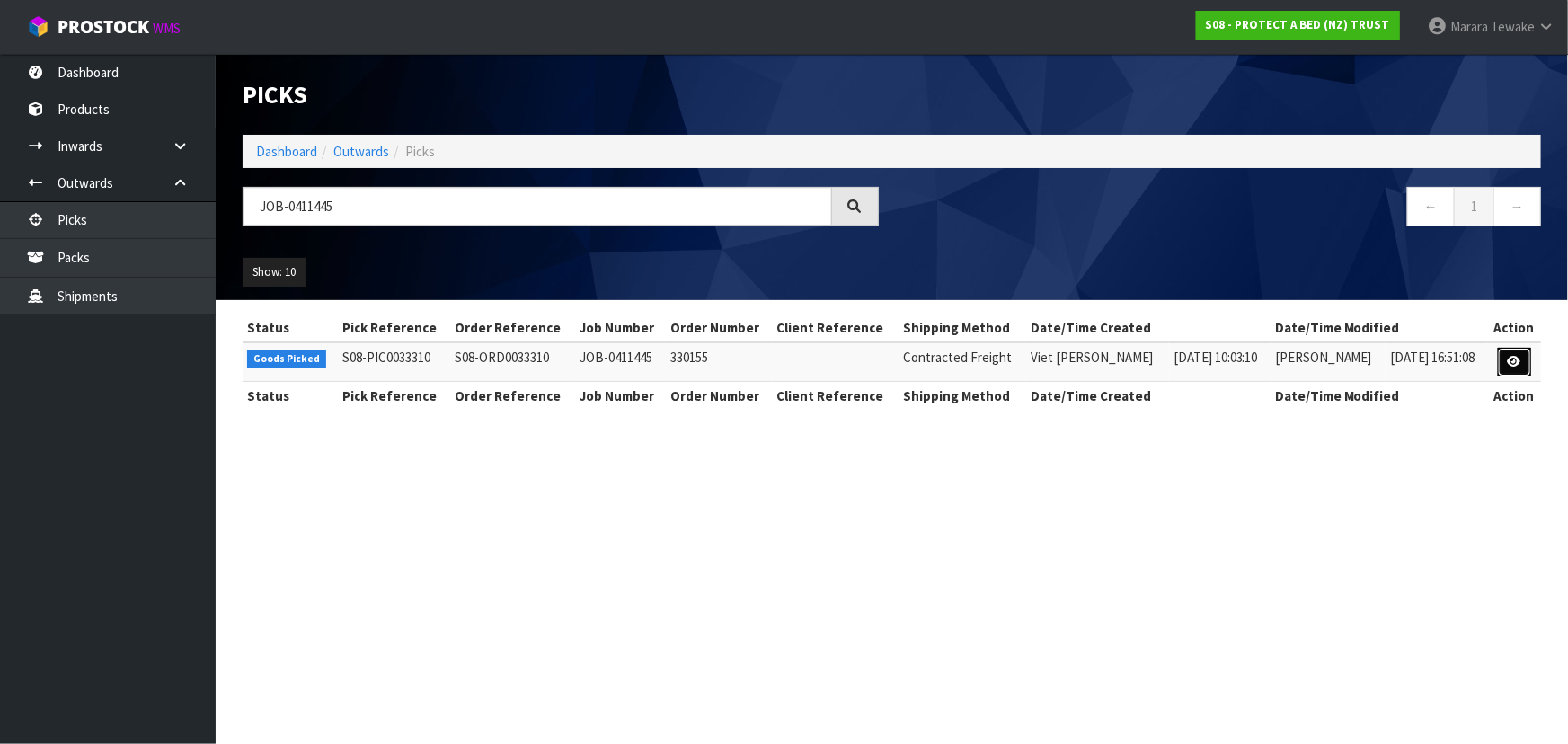
click at [1503, 360] on link at bounding box center [1515, 362] width 34 height 29
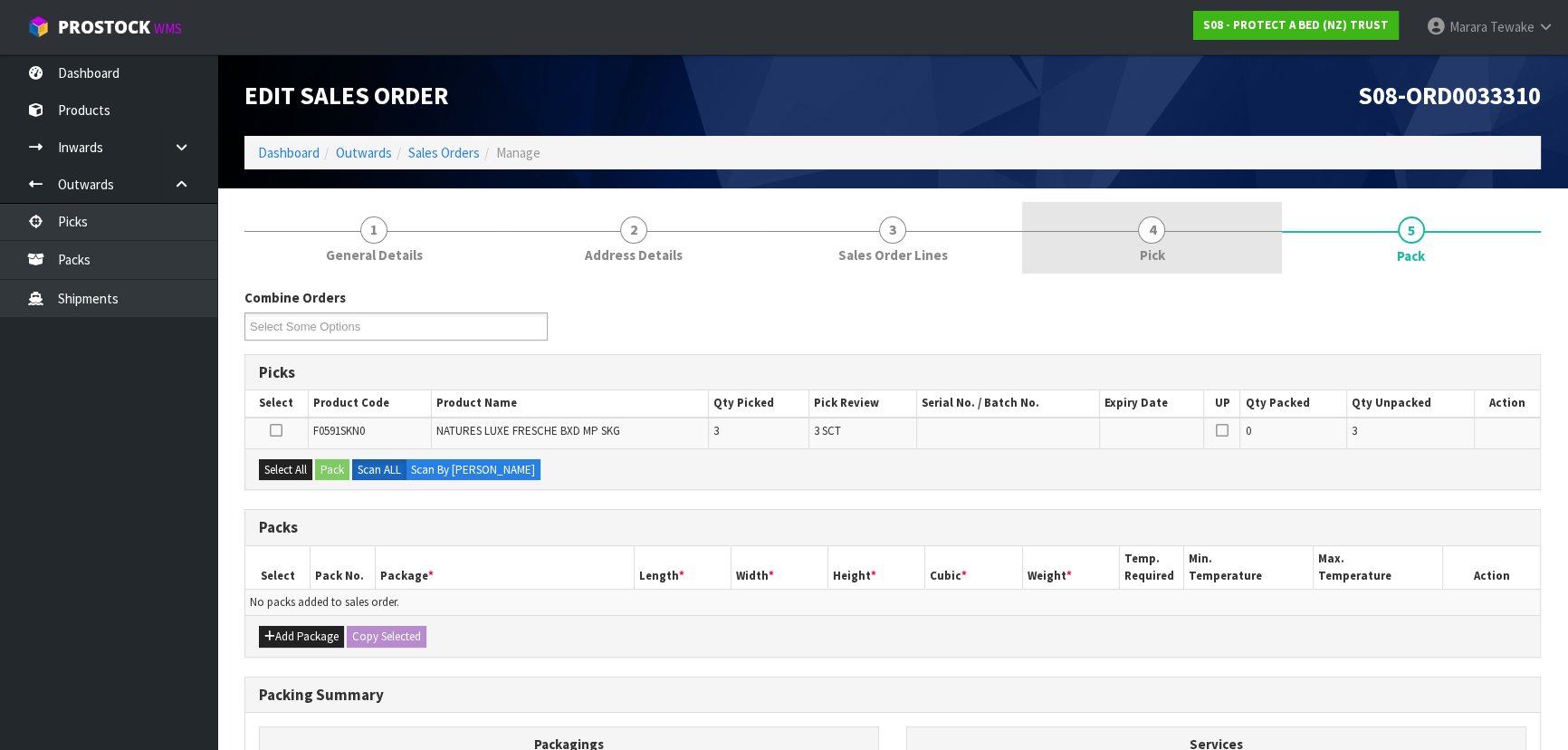
click at [1220, 258] on link "4 Pick" at bounding box center [1151, 238] width 259 height 72
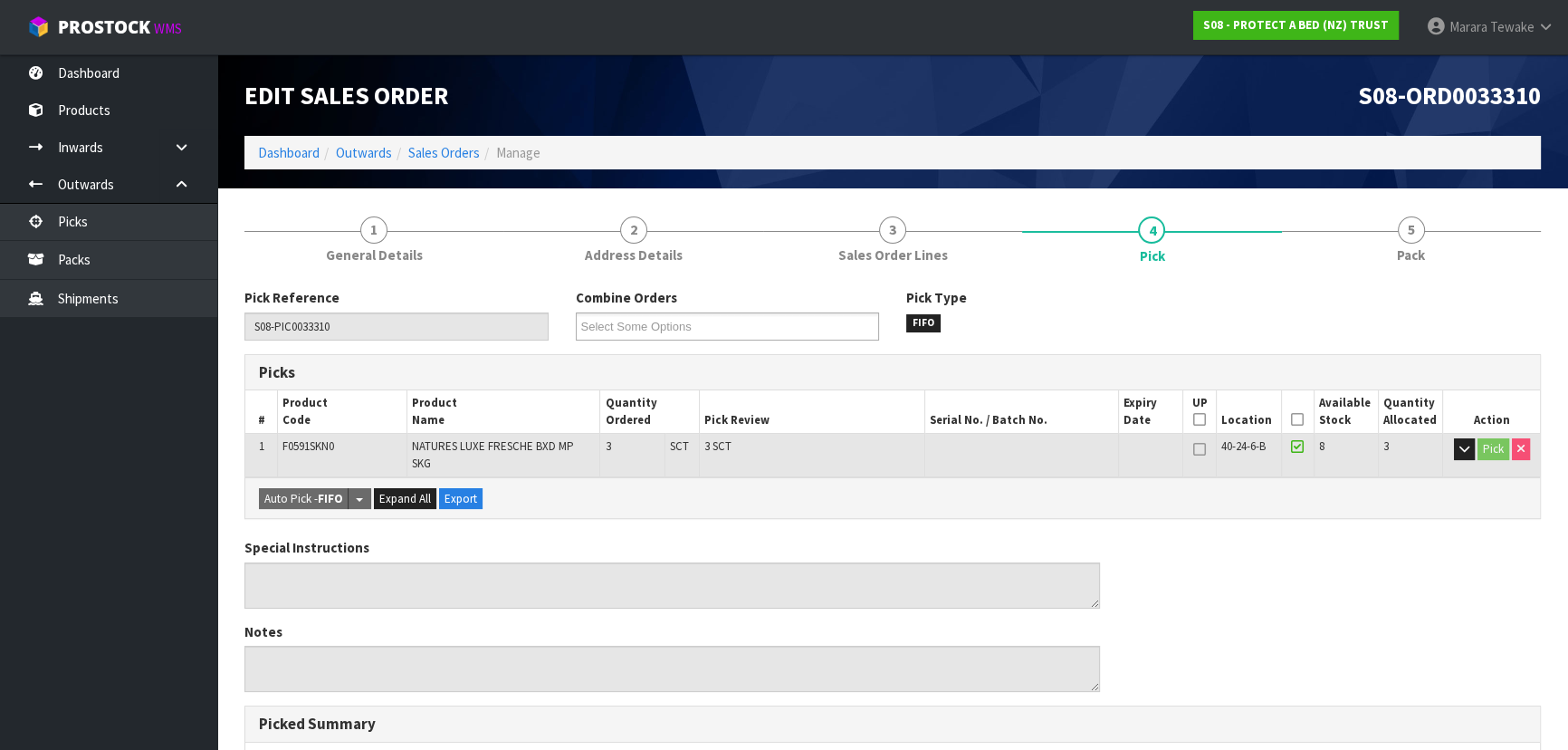
click at [1295, 421] on icon at bounding box center [1296, 420] width 12 height 1
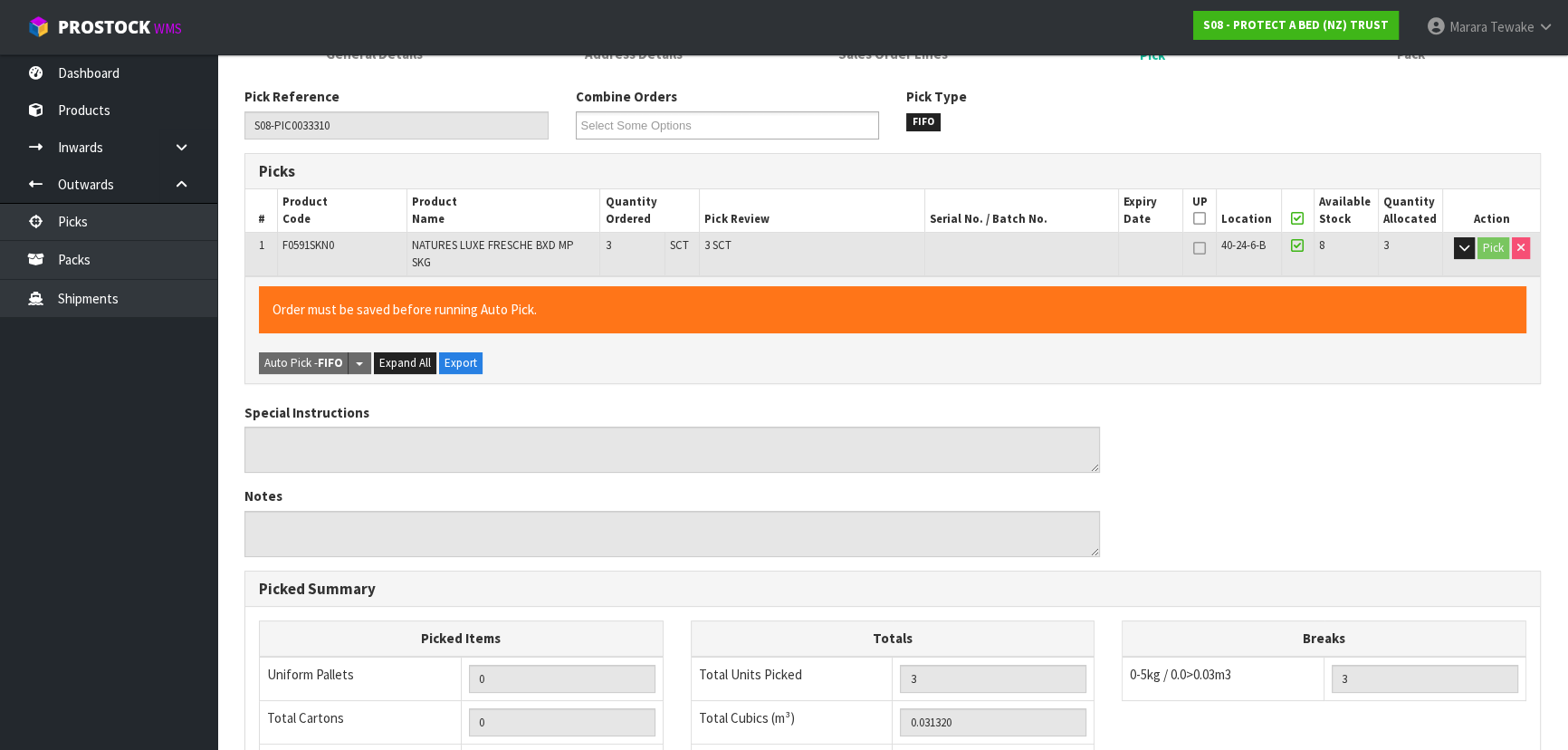
scroll to position [506, 0]
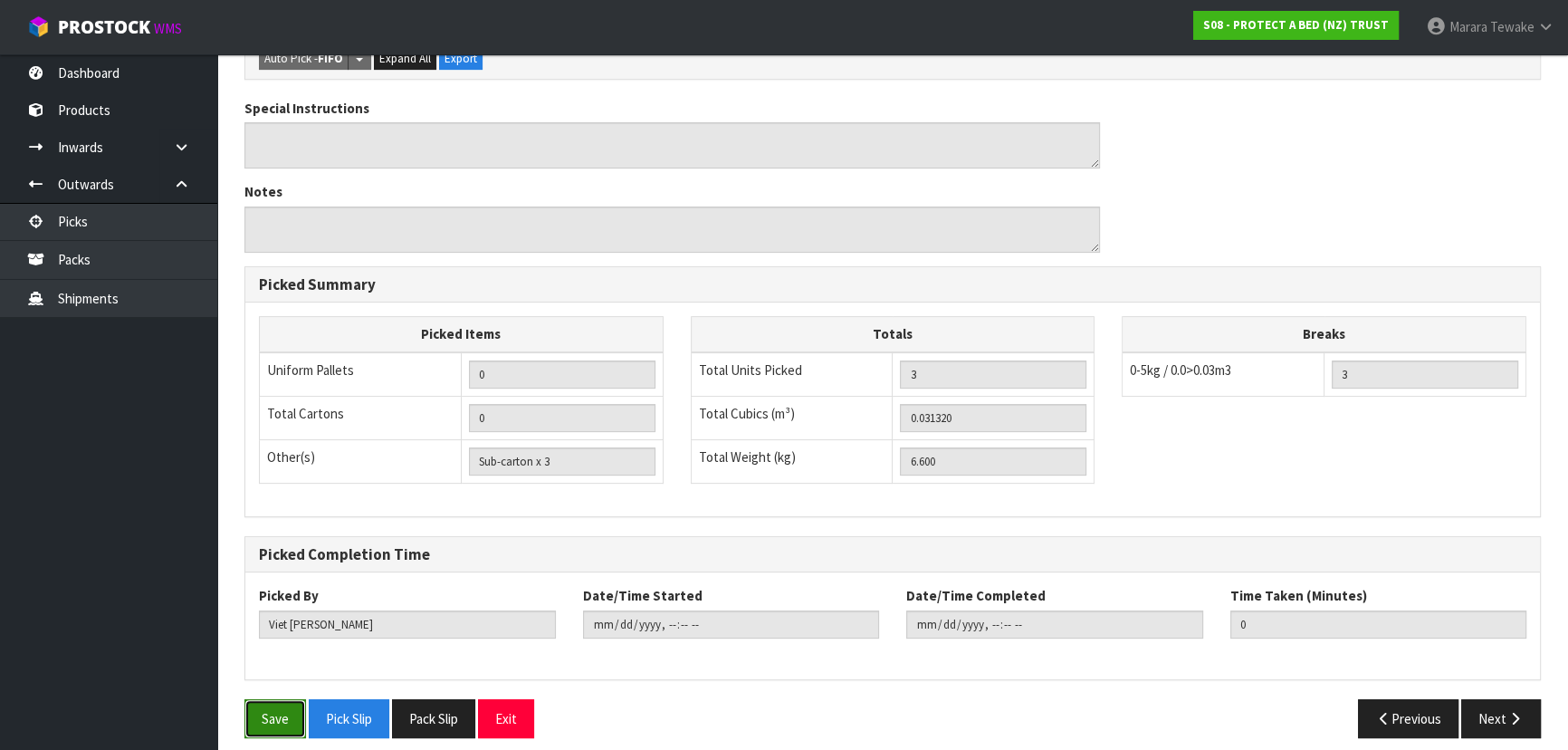
click at [279, 701] on button "Save" at bounding box center [274, 718] width 61 height 39
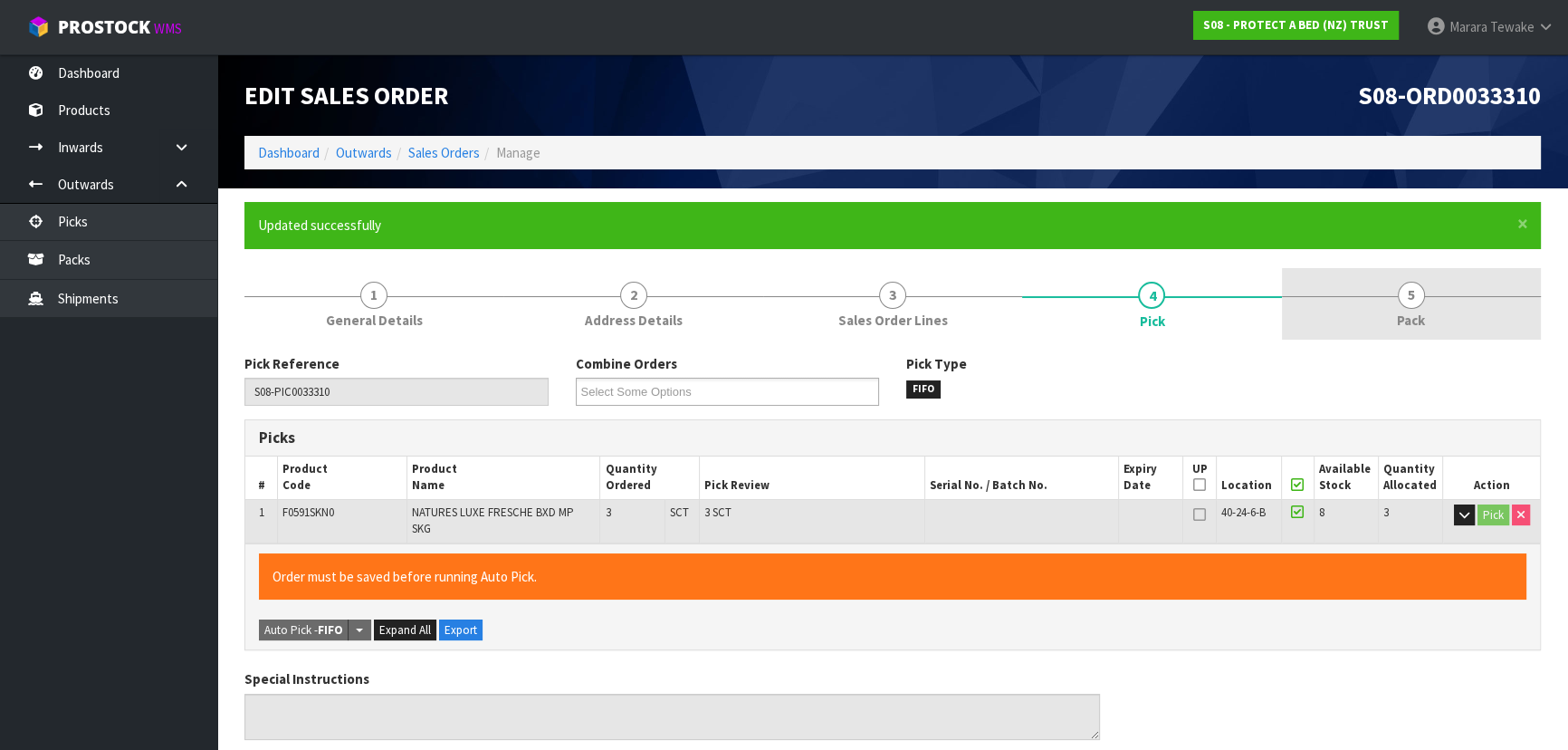
type input "Marara Tewake"
type input "2025-09-09T07:58:47"
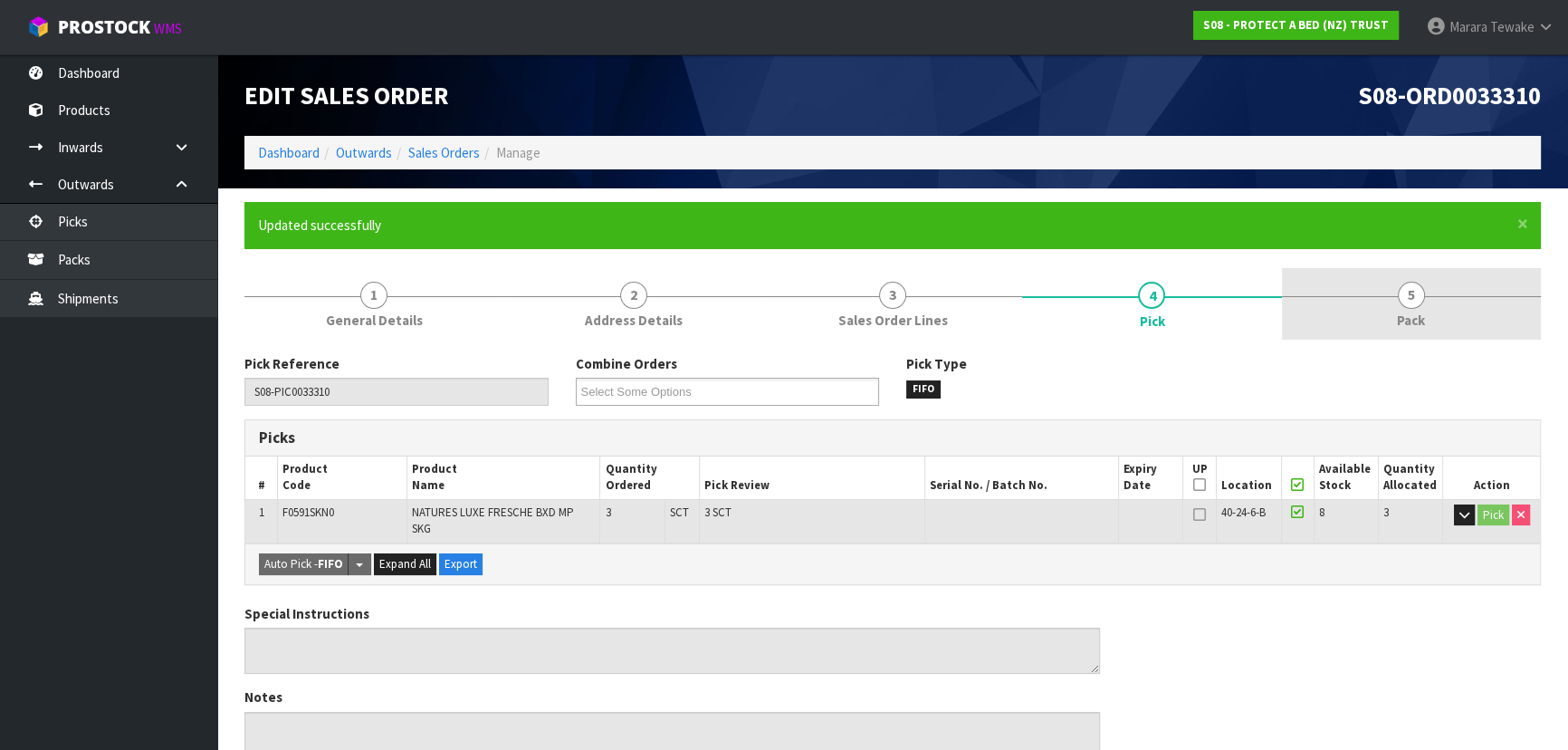
click at [1441, 285] on link "5 Pack" at bounding box center [1411, 304] width 259 height 72
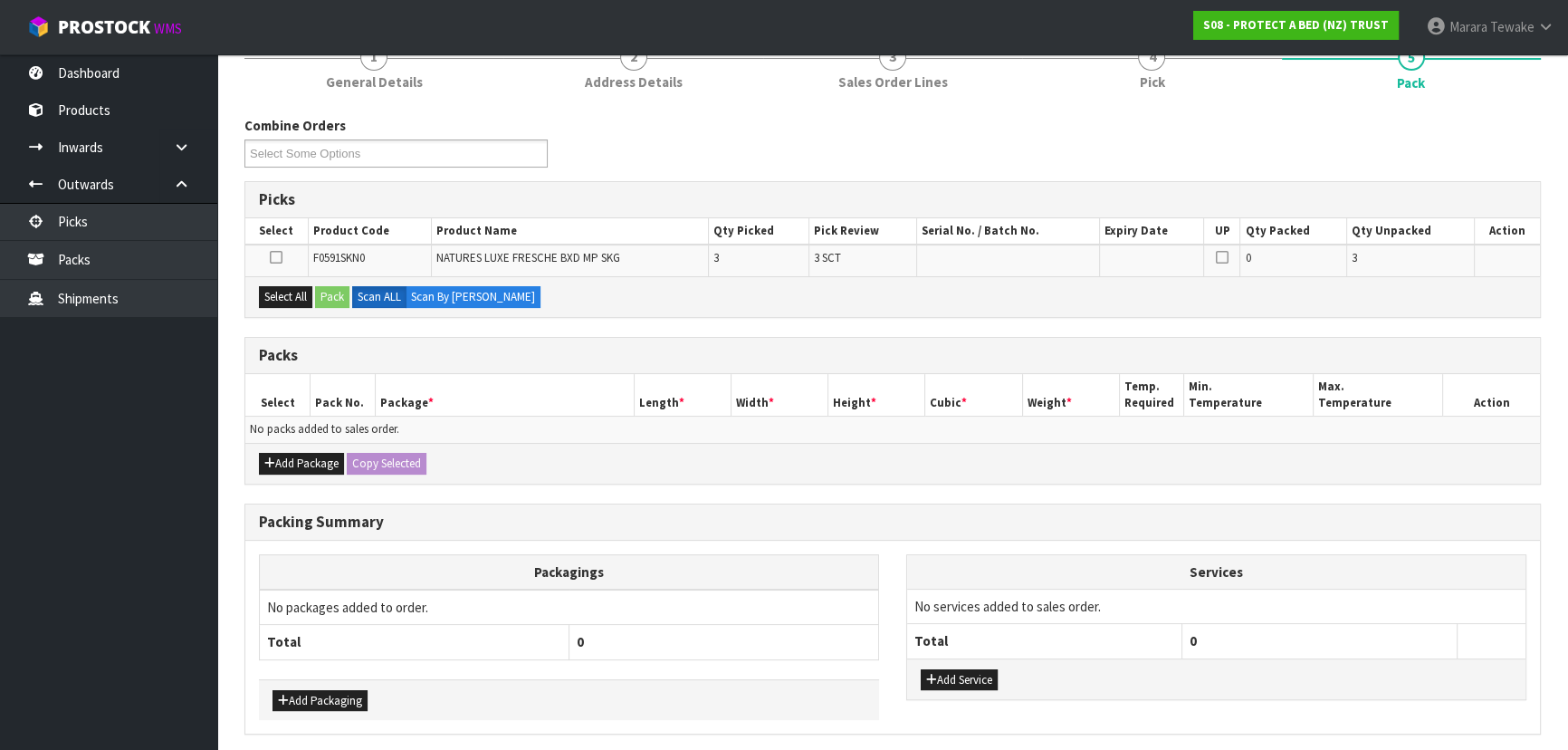
scroll to position [246, 0]
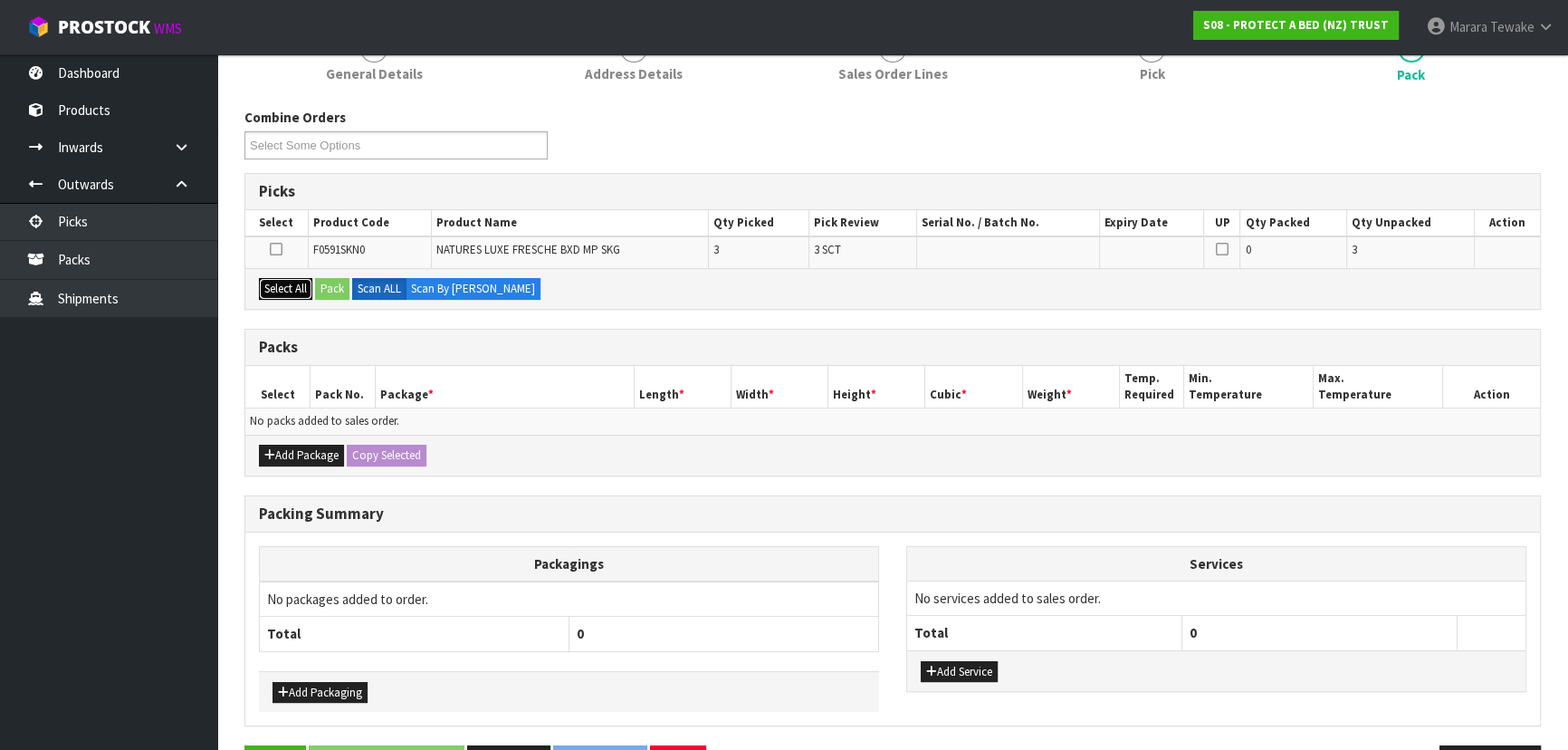
click at [307, 283] on button "Select All" at bounding box center [286, 289] width 54 height 22
click at [340, 281] on button "Pack" at bounding box center [332, 289] width 34 height 22
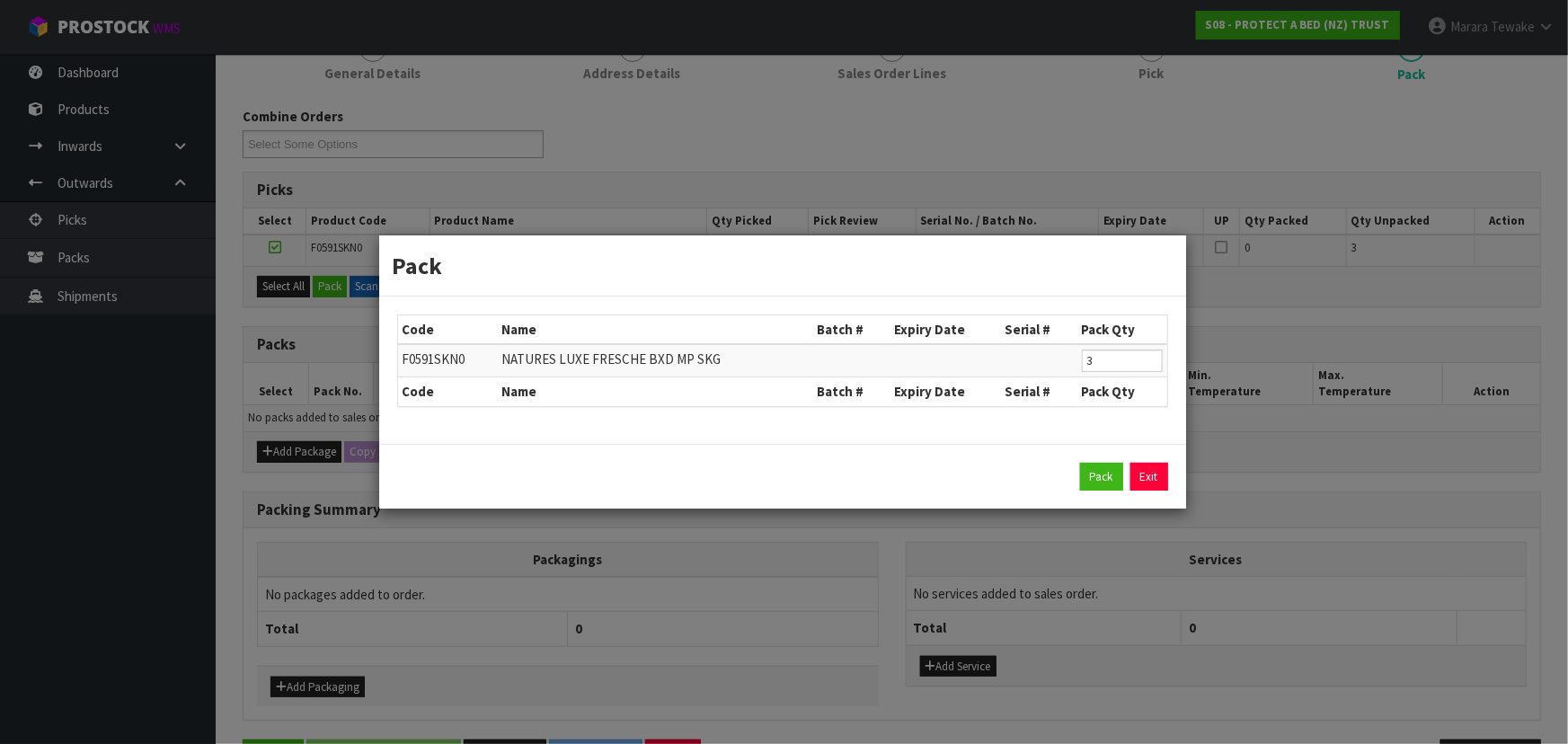
click at [1146, 479] on link "Exit" at bounding box center [1149, 477] width 37 height 29
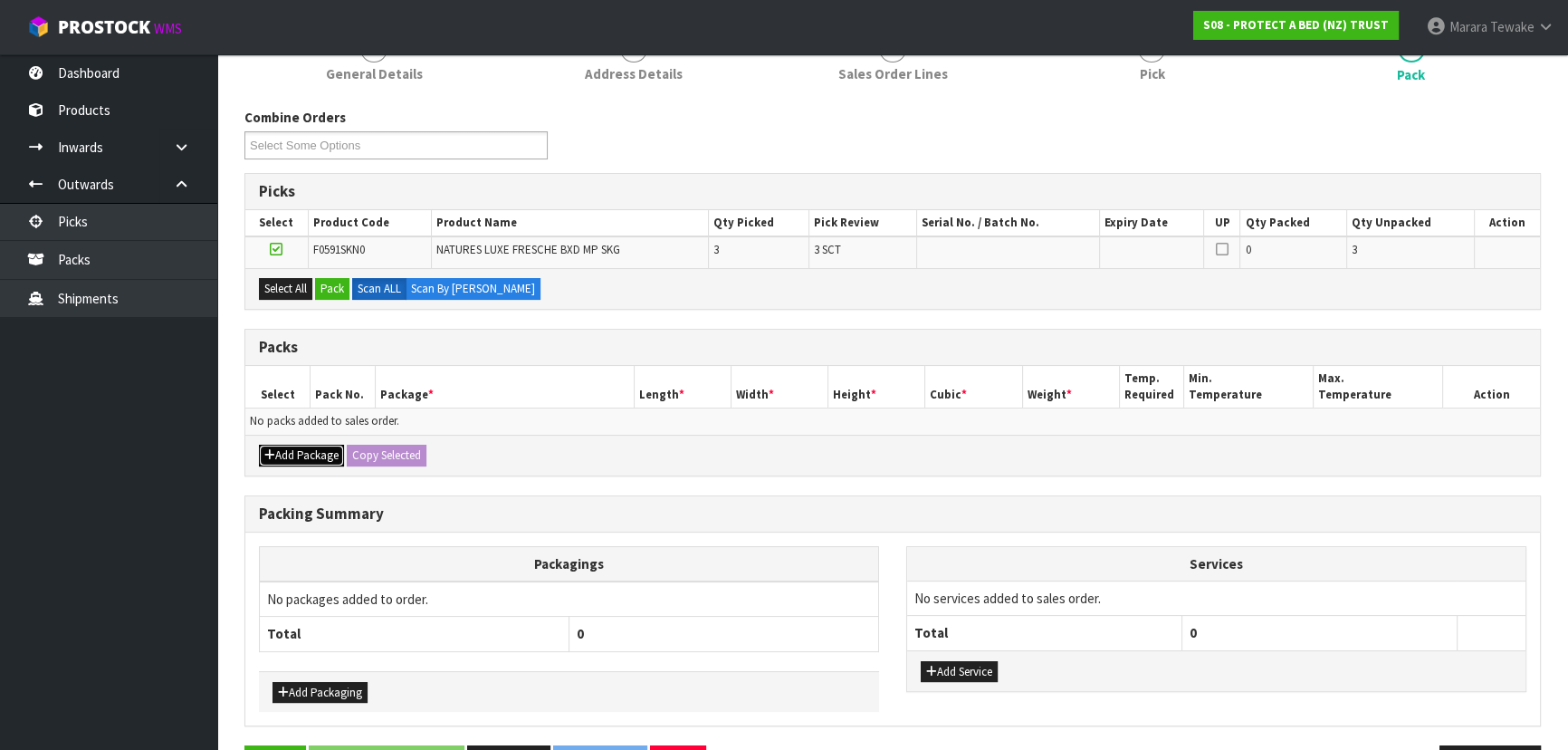
click at [303, 445] on button "Add Package" at bounding box center [302, 456] width 85 height 22
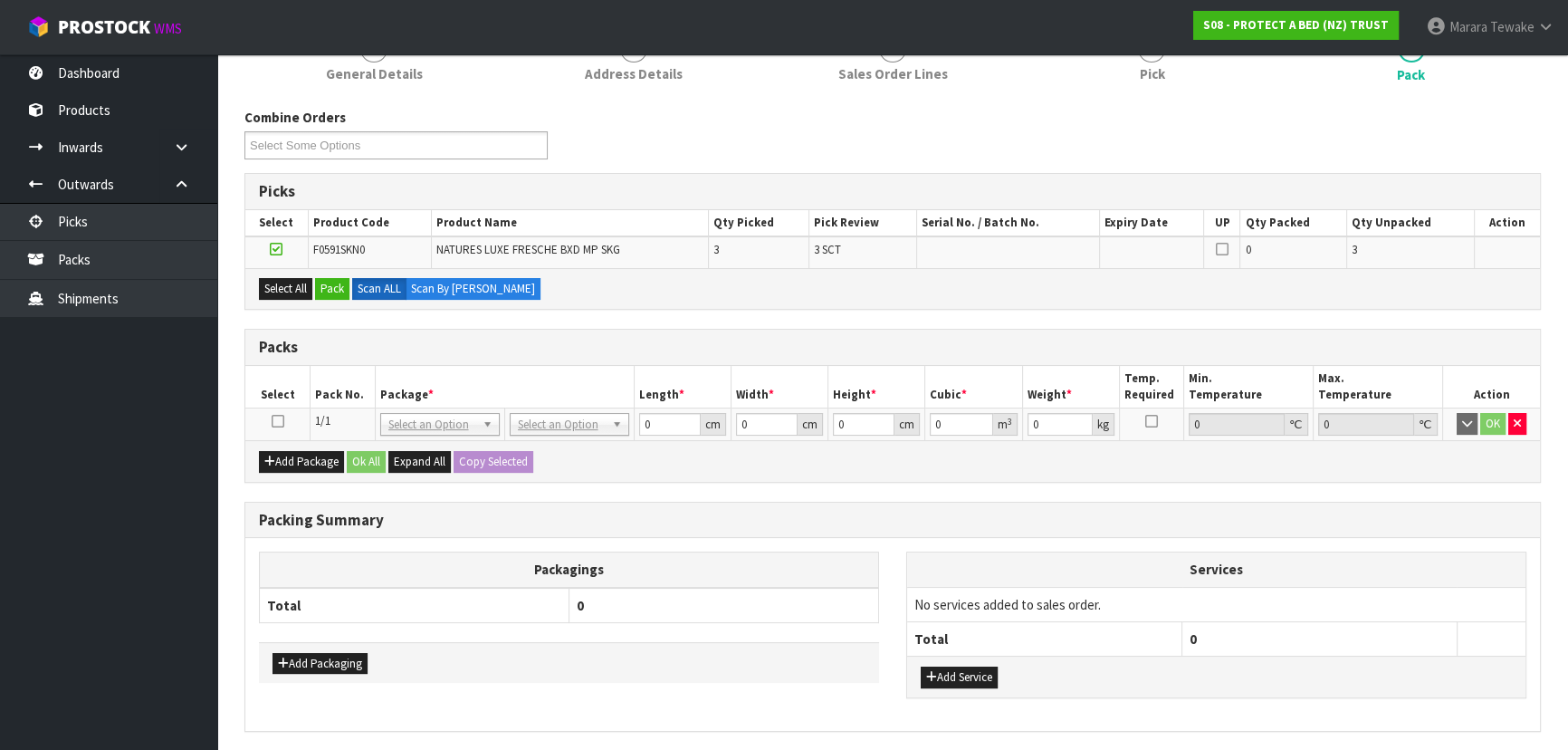
click at [281, 422] on icon at bounding box center [277, 422] width 12 height 1
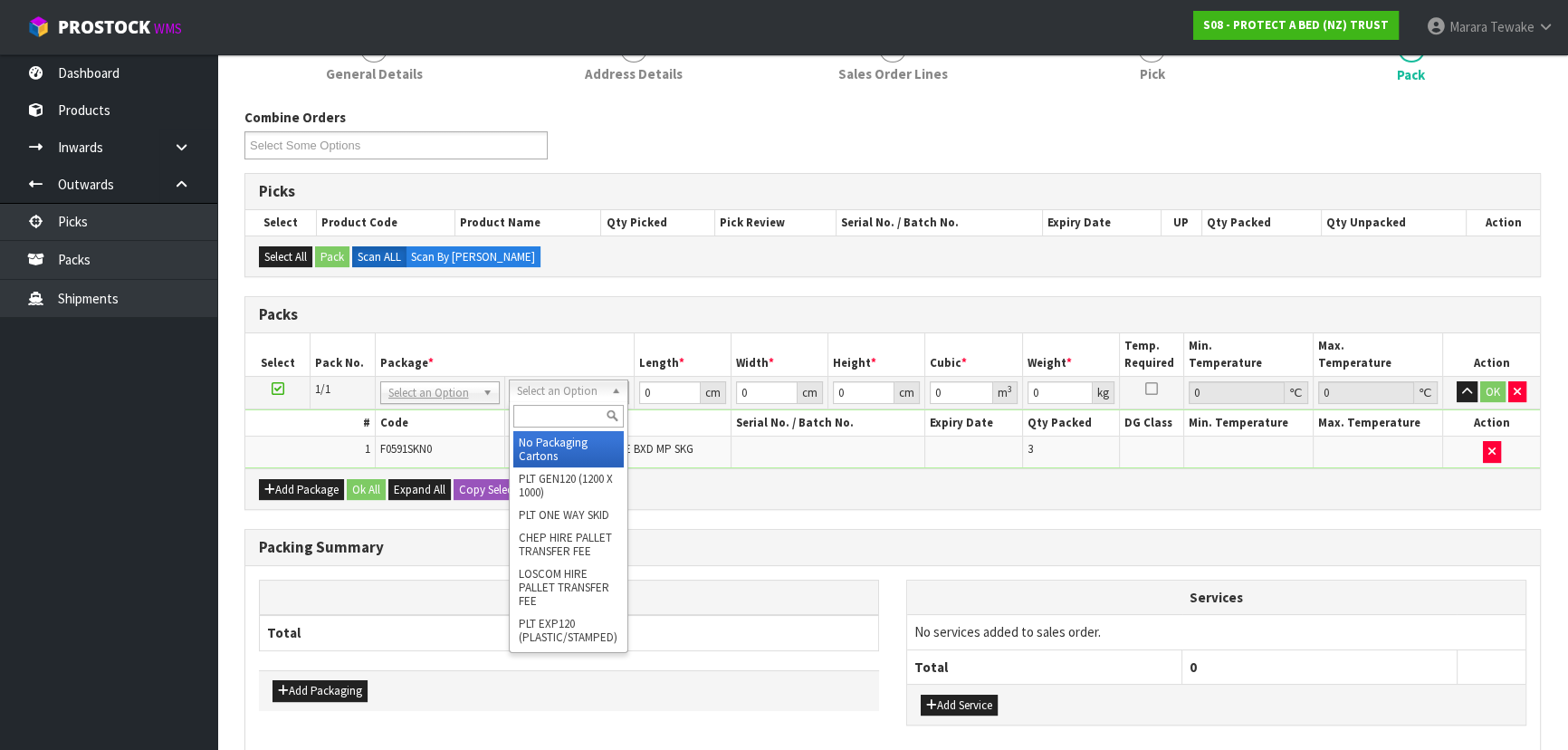
click at [557, 413] on input "text" at bounding box center [568, 416] width 110 height 23
type input "OC"
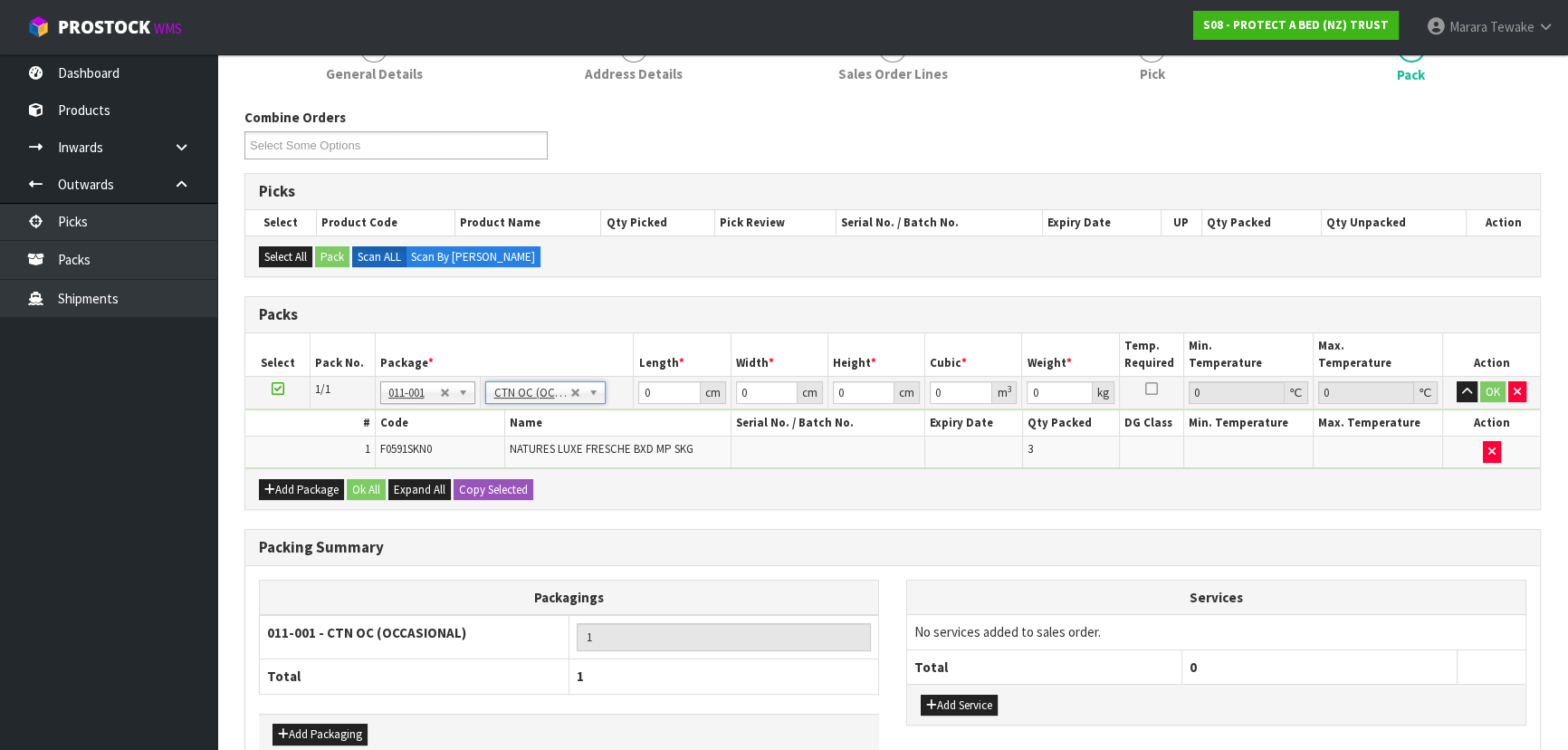
type input "6.6"
drag, startPoint x: 661, startPoint y: 389, endPoint x: 616, endPoint y: 354, distance: 57.0
click at [619, 358] on table "Select Pack No. Package * Length * Width * Height * Cubic * Weight * Temp. Requ…" at bounding box center [892, 400] width 1295 height 135
type input "61"
type input "42"
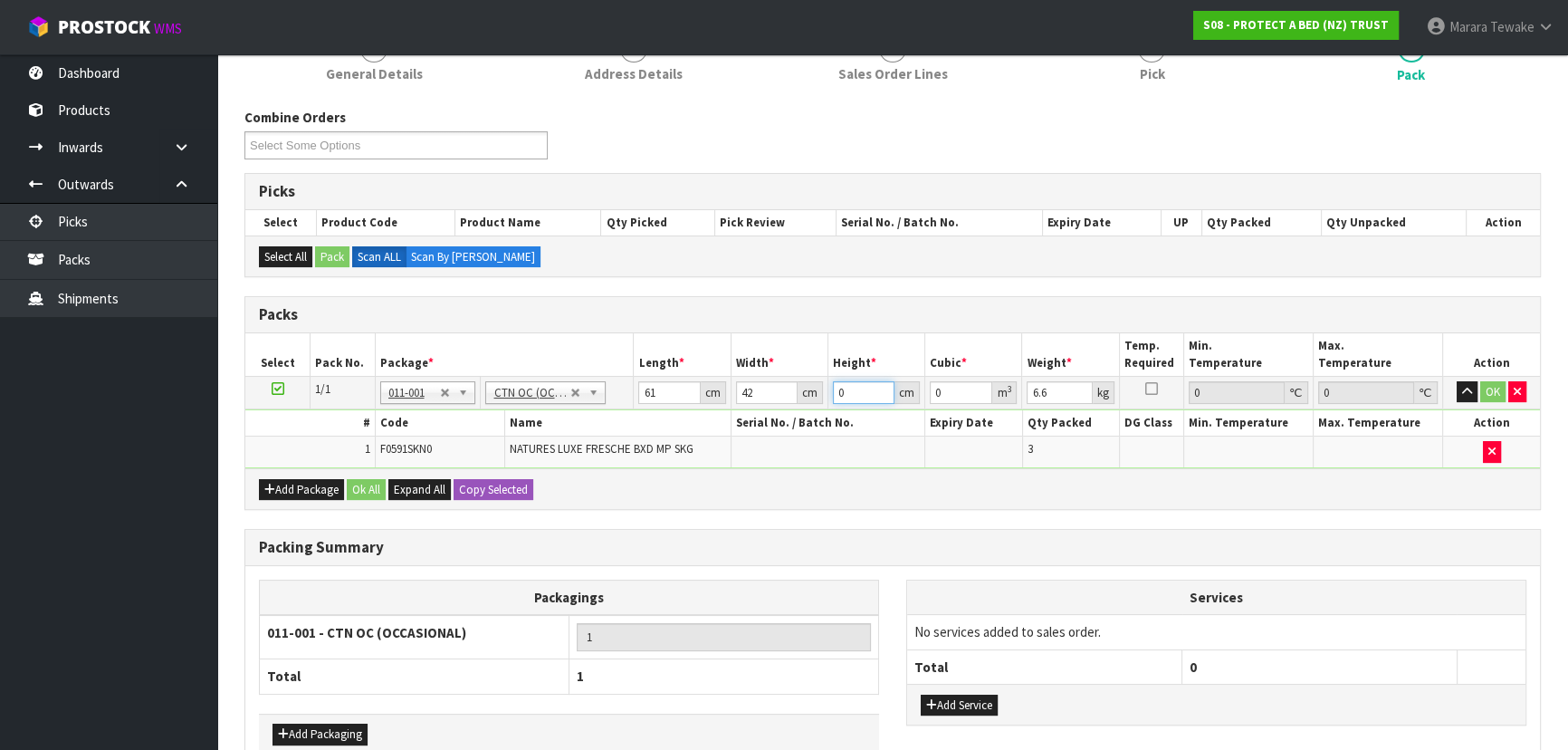
type input "3"
type input "0.007686"
type input "33"
type input "0.084546"
type input "33"
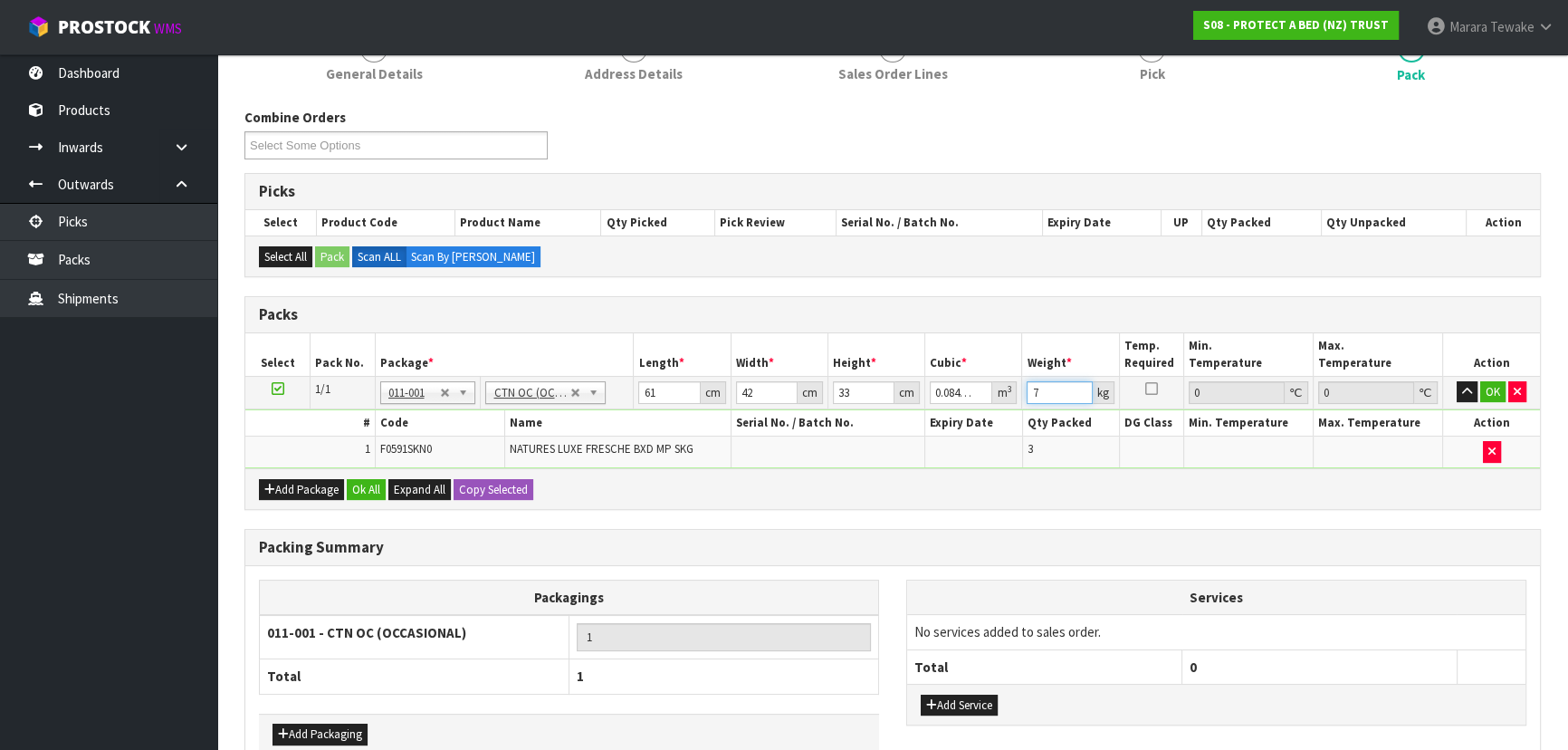
type input "7"
click at [1457, 381] on button "button" at bounding box center [1467, 392] width 21 height 22
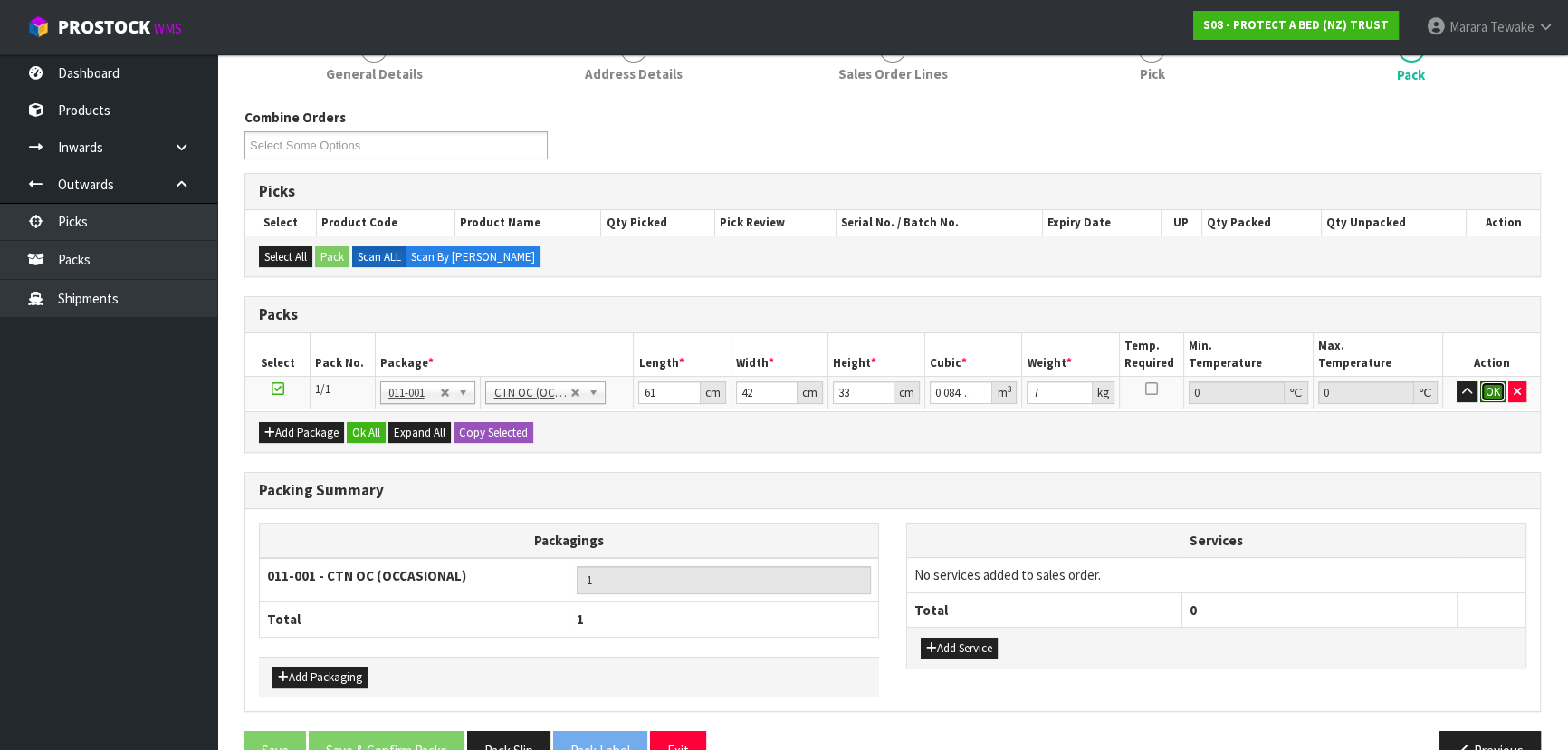
click button "OK" at bounding box center [1493, 392] width 25 height 22
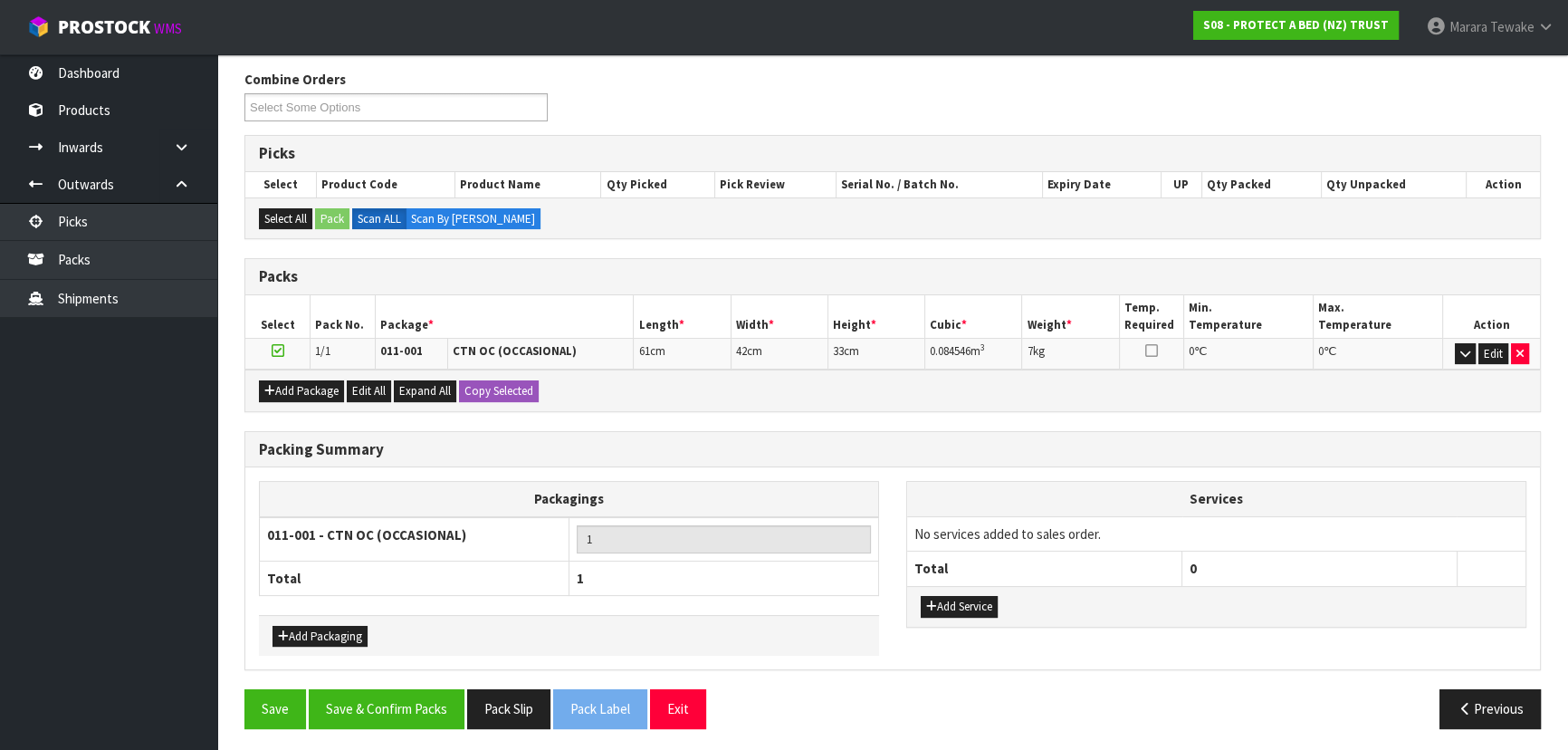
scroll to position [286, 0]
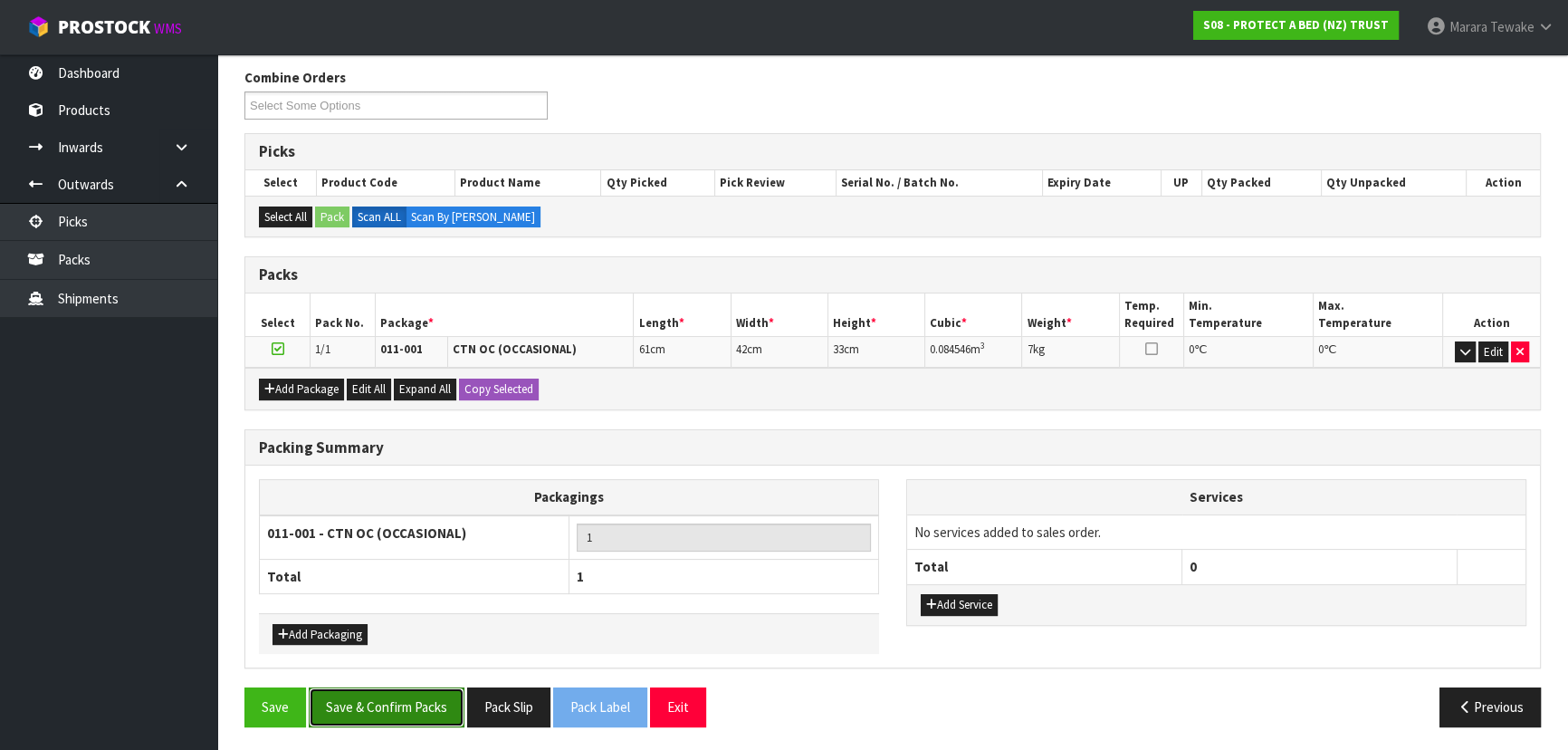
click at [424, 708] on button "Save & Confirm Packs" at bounding box center [386, 707] width 156 height 39
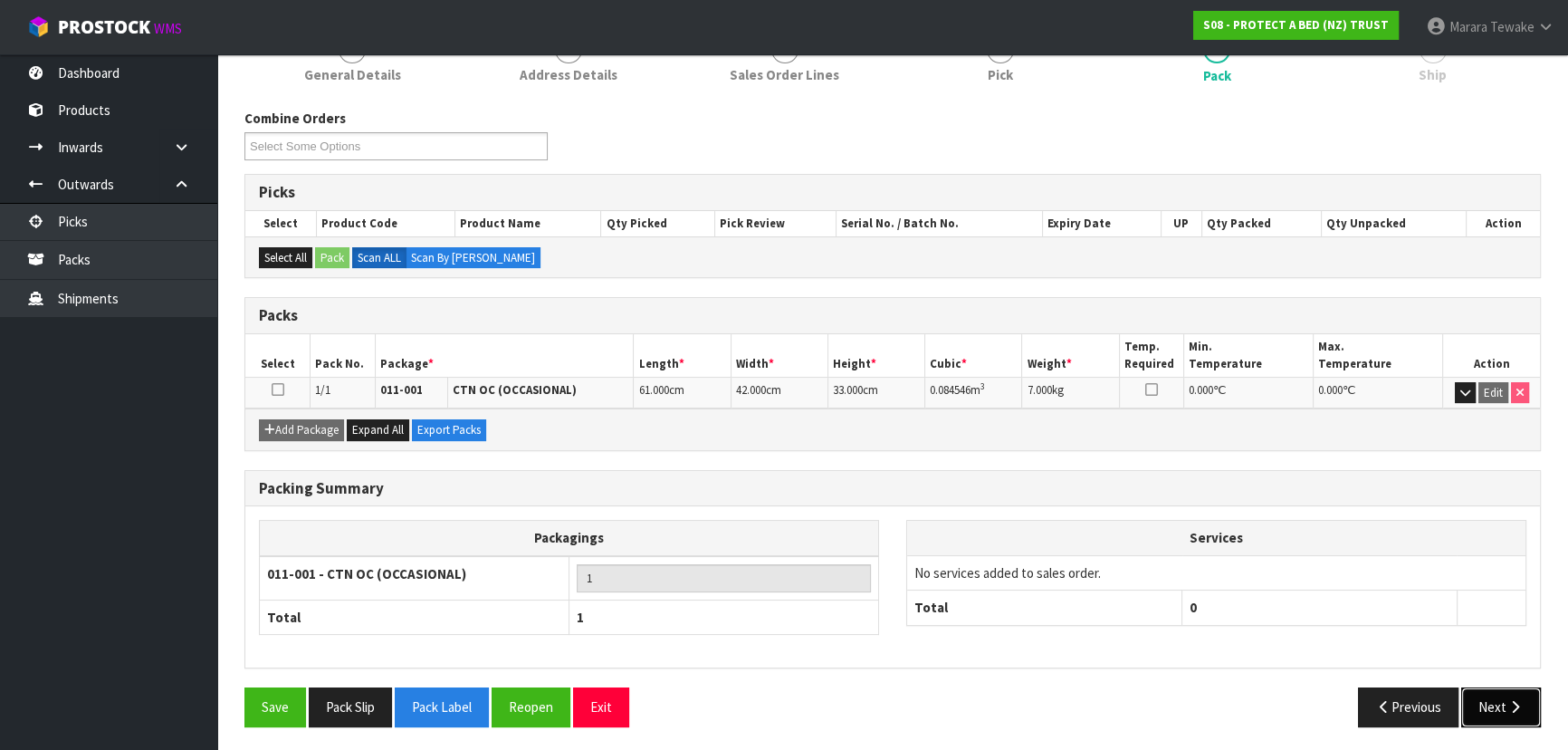
click at [1507, 709] on button "Next" at bounding box center [1501, 707] width 80 height 39
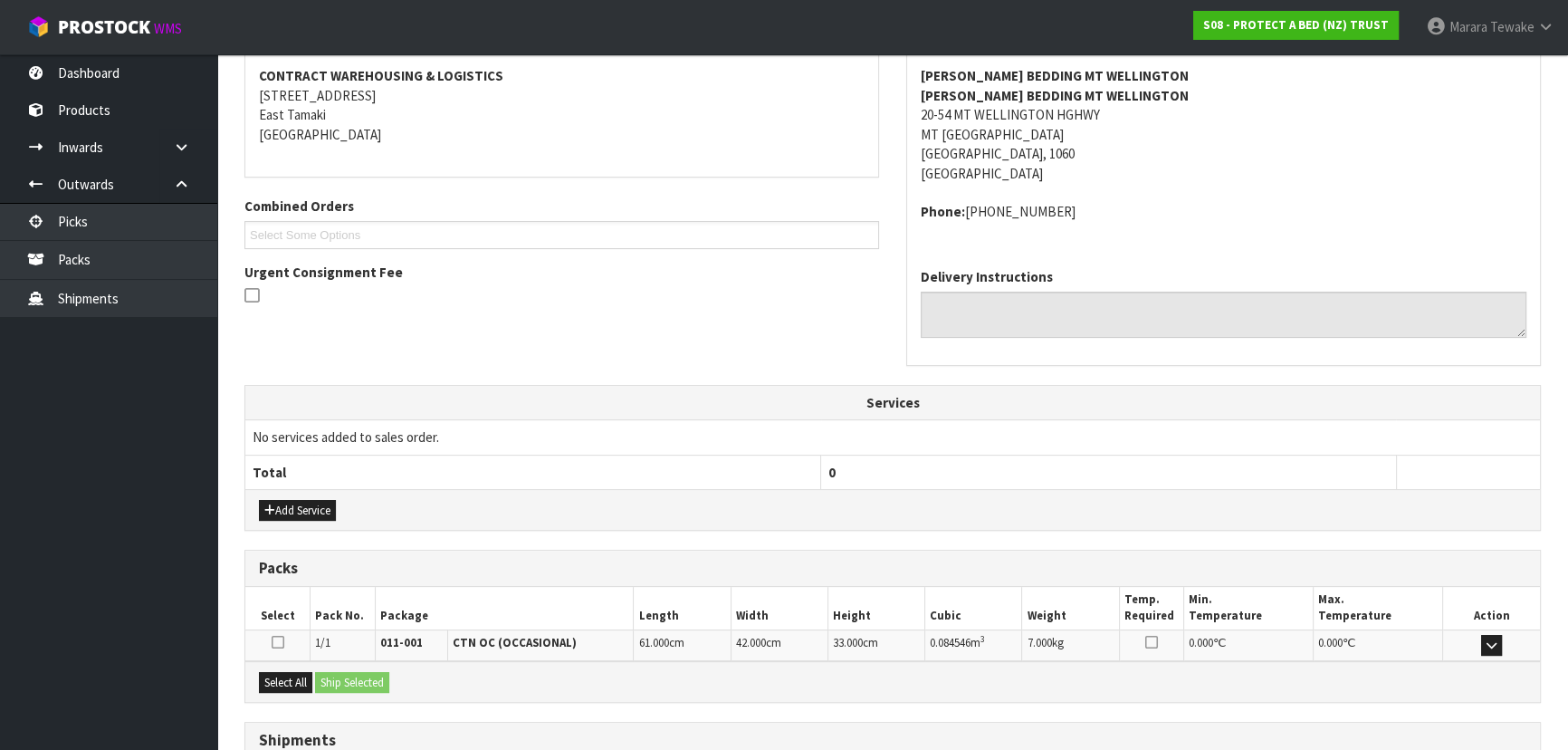
scroll to position [482, 0]
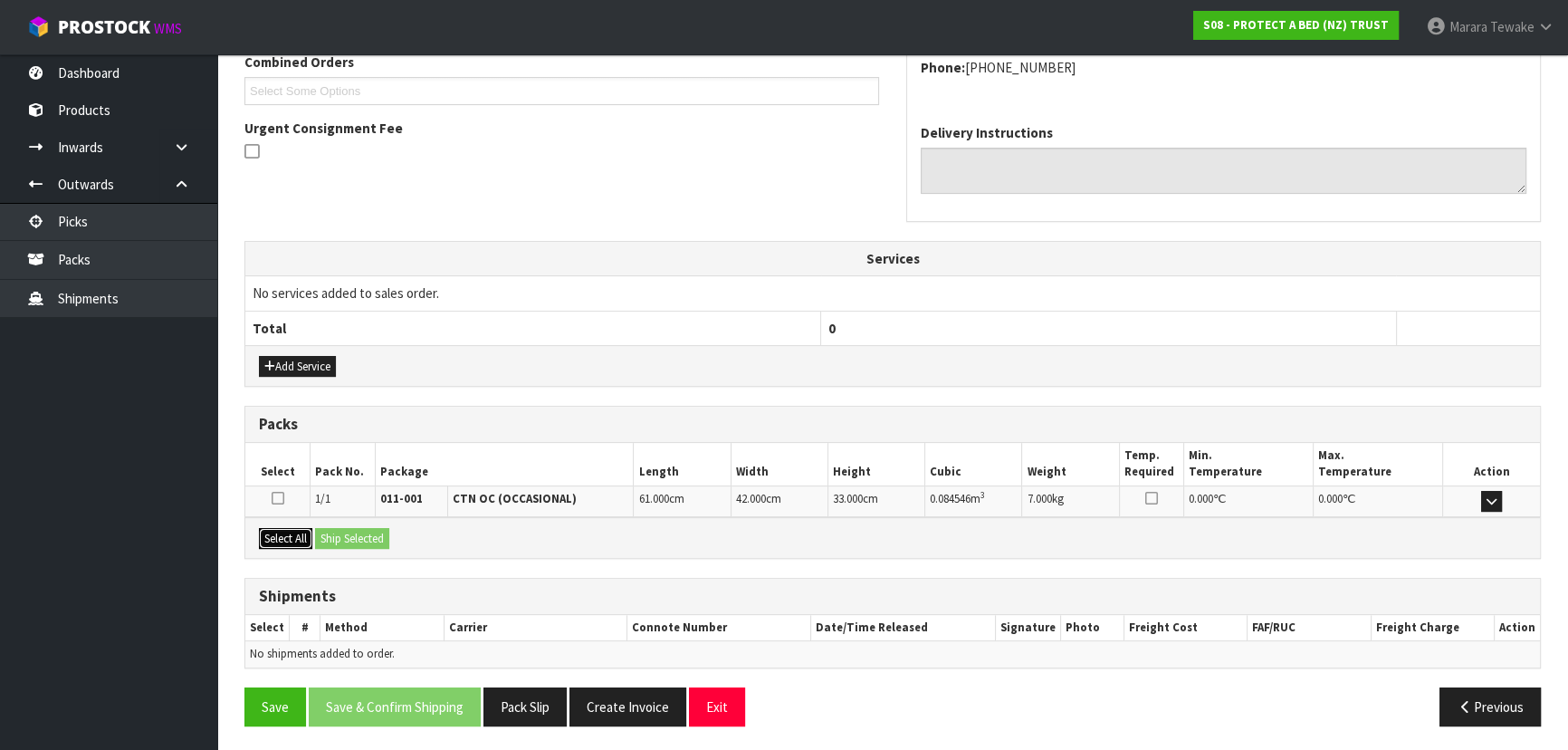
drag, startPoint x: 281, startPoint y: 532, endPoint x: 331, endPoint y: 534, distance: 50.0
click at [286, 532] on button "Select All" at bounding box center [286, 539] width 54 height 22
click at [333, 535] on button "Ship Selected" at bounding box center [352, 539] width 74 height 22
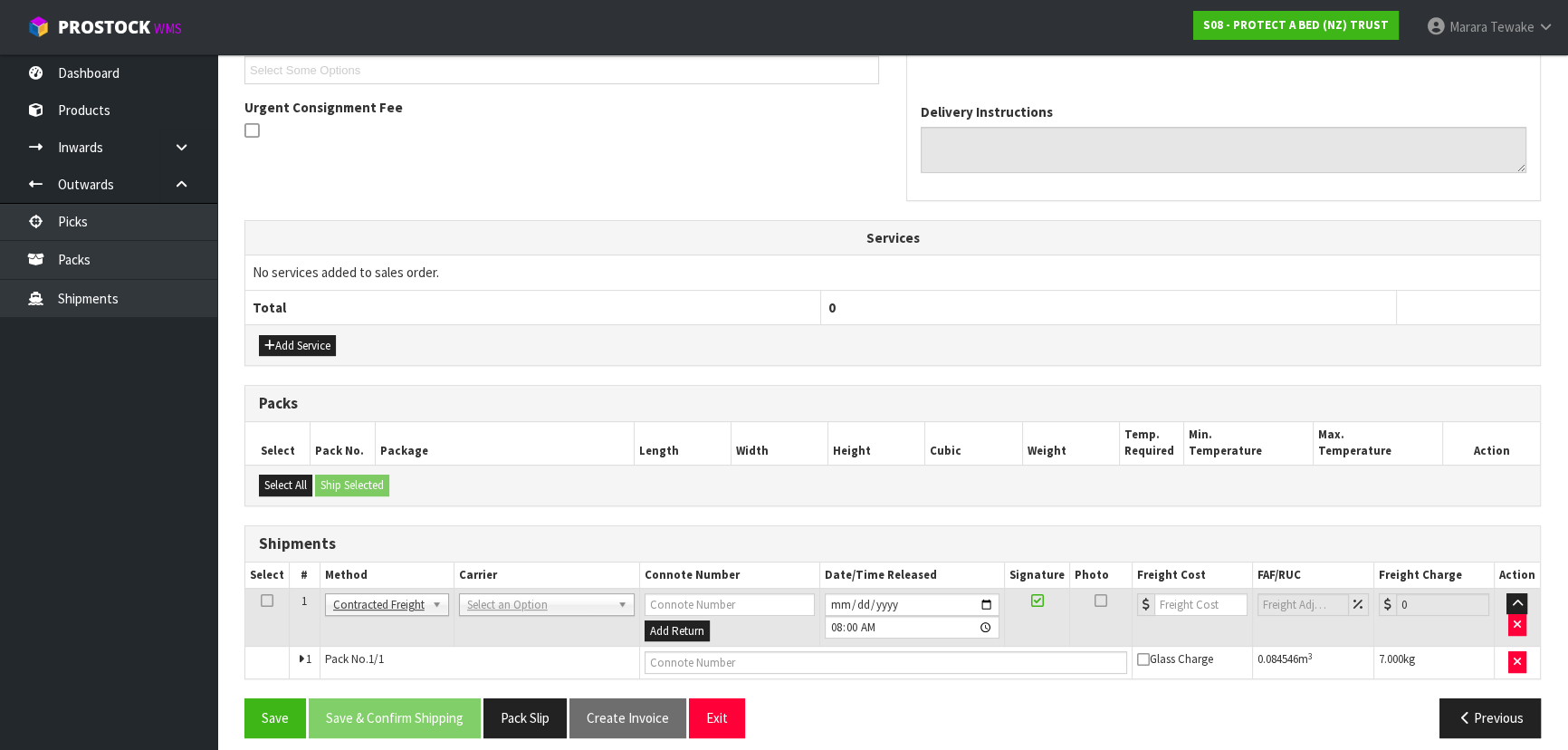
scroll to position [514, 0]
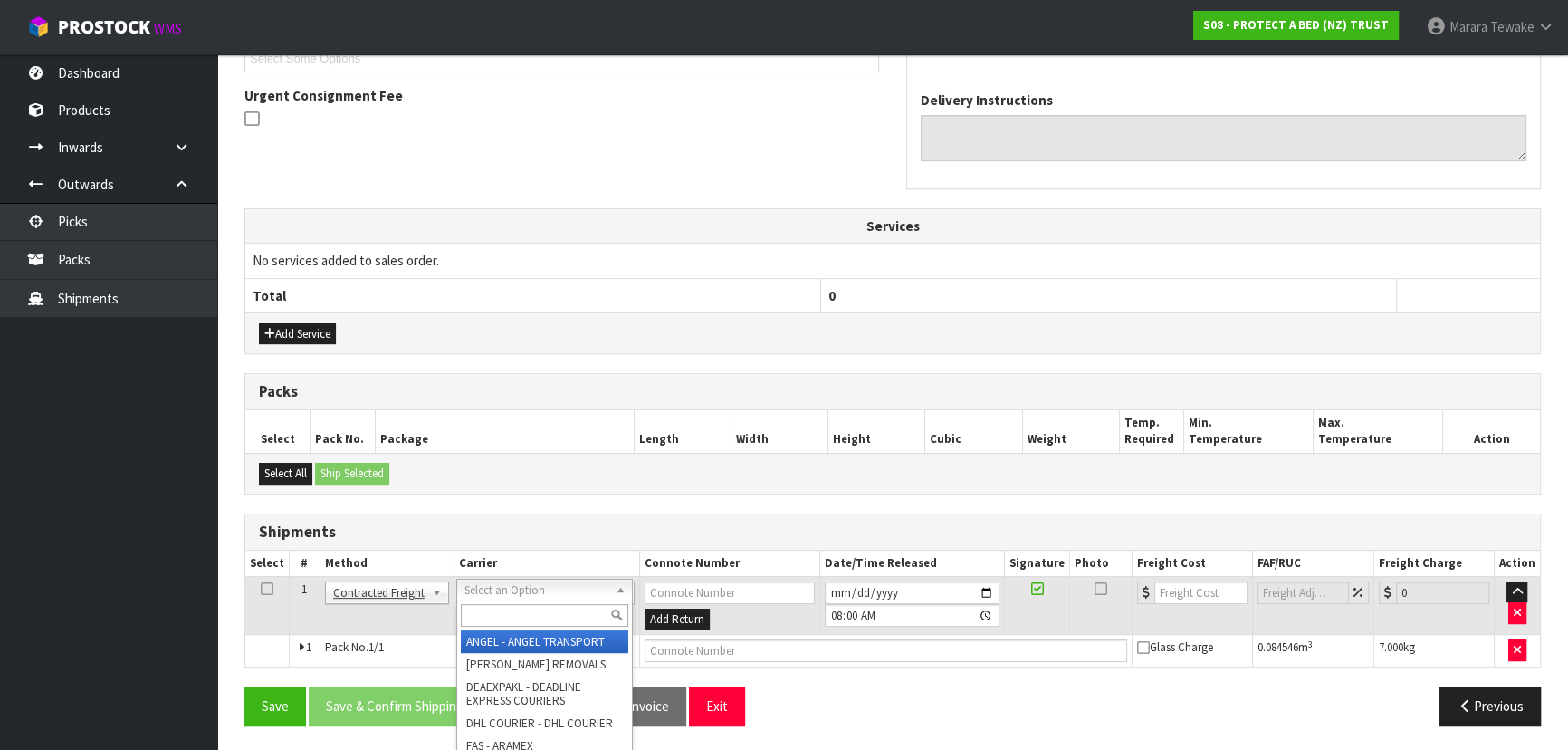
click at [511, 610] on input "text" at bounding box center [545, 616] width 168 height 23
type input "NZP"
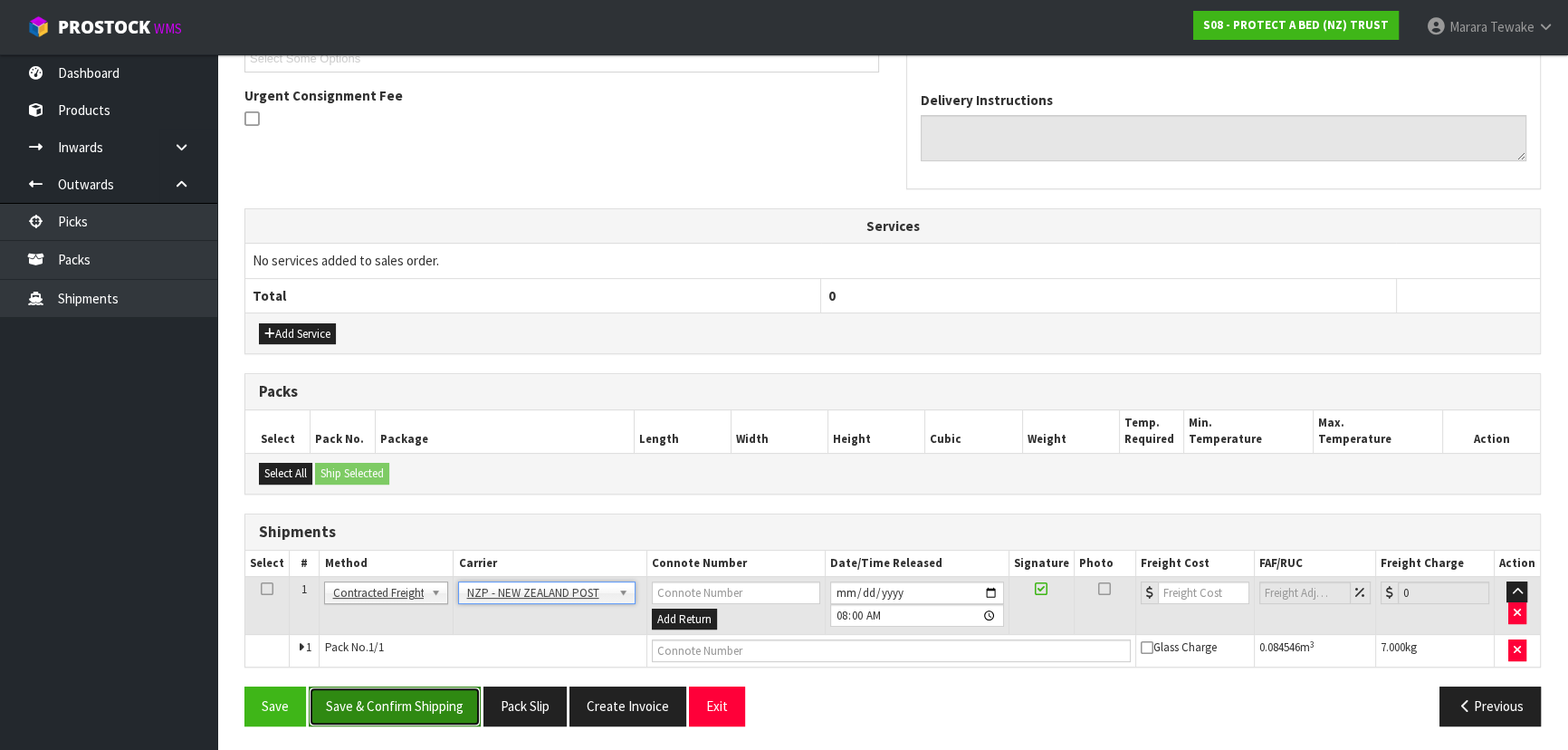
click at [437, 721] on button "Save & Confirm Shipping" at bounding box center [394, 706] width 172 height 39
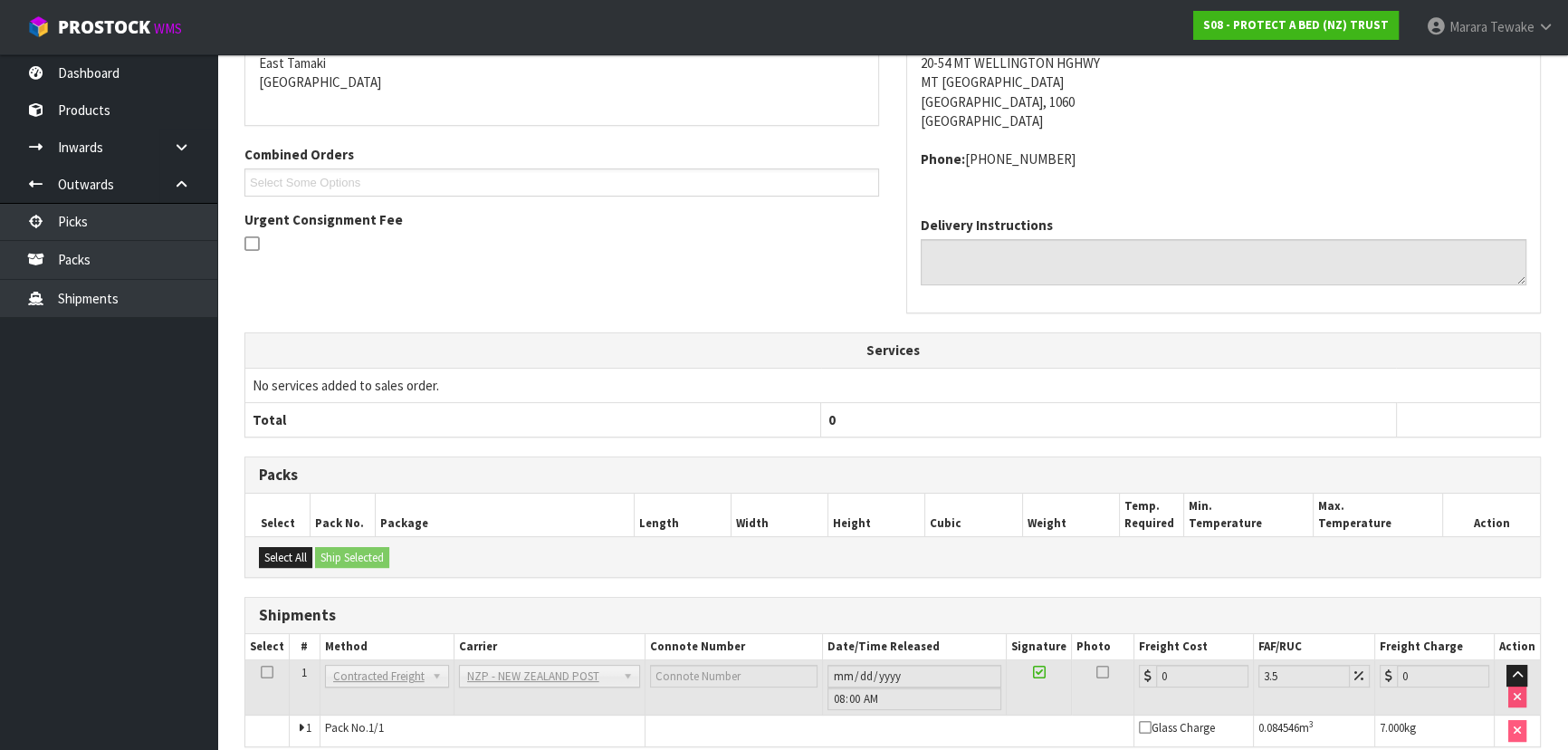
scroll to position [490, 0]
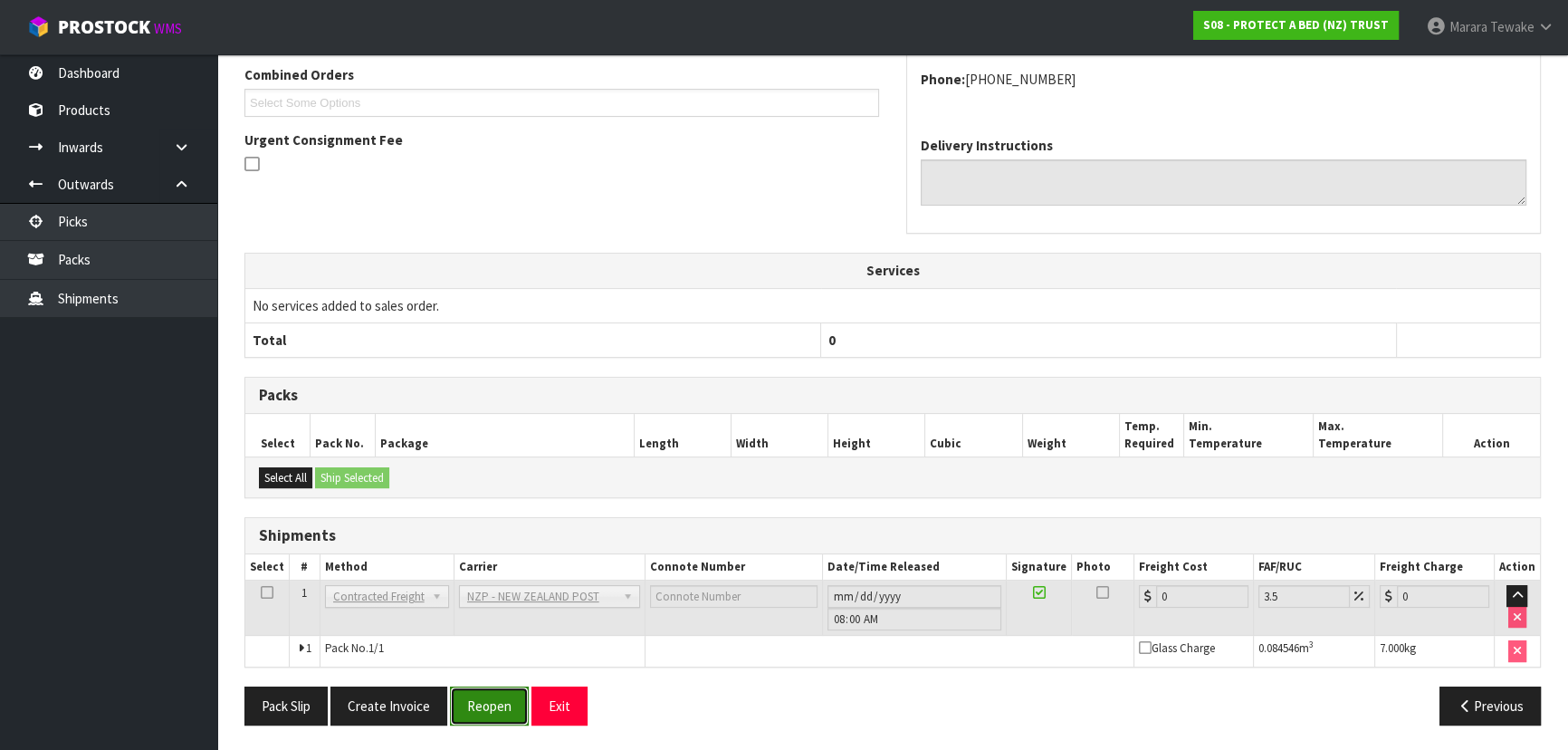
click at [498, 714] on button "Reopen" at bounding box center [489, 706] width 79 height 39
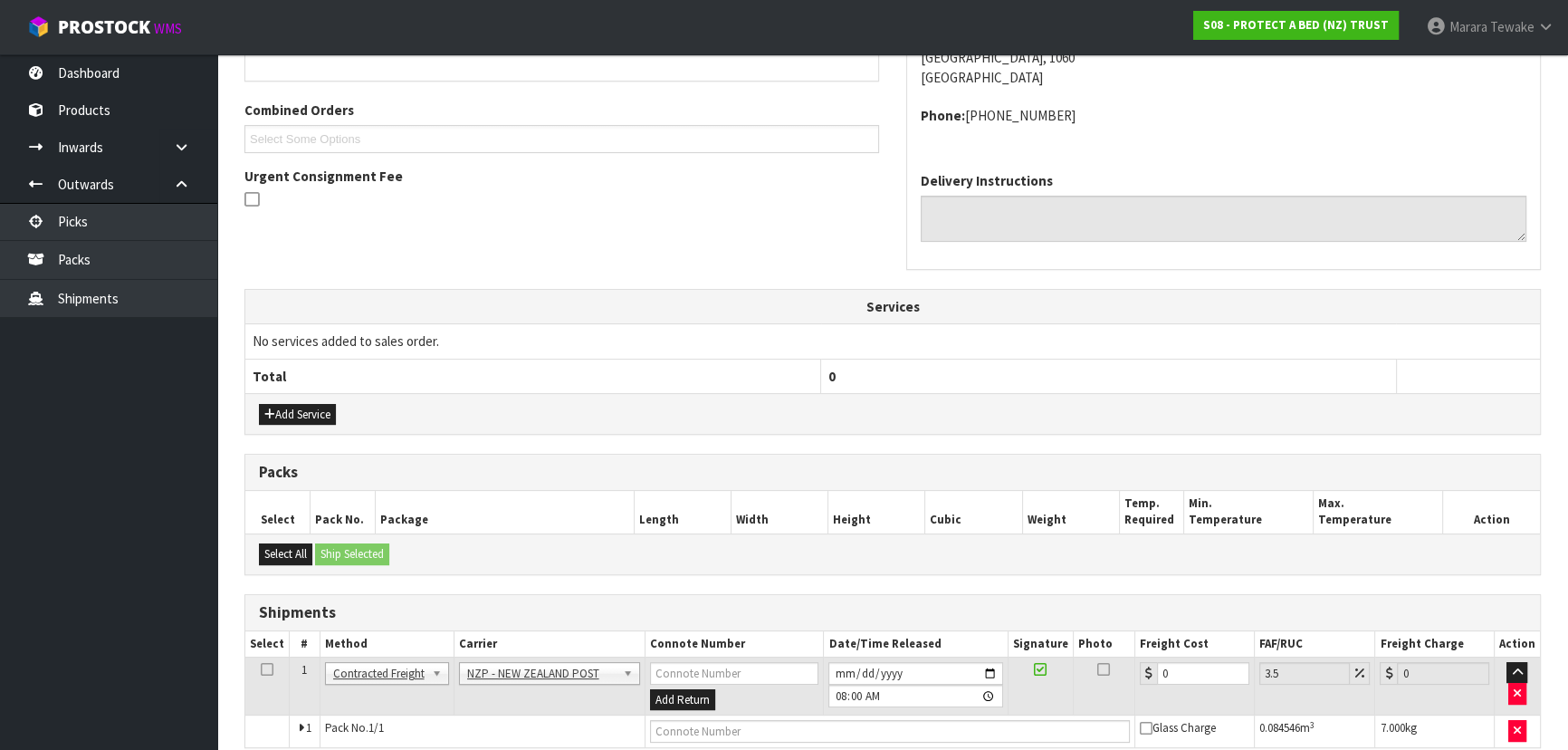
scroll to position [514, 0]
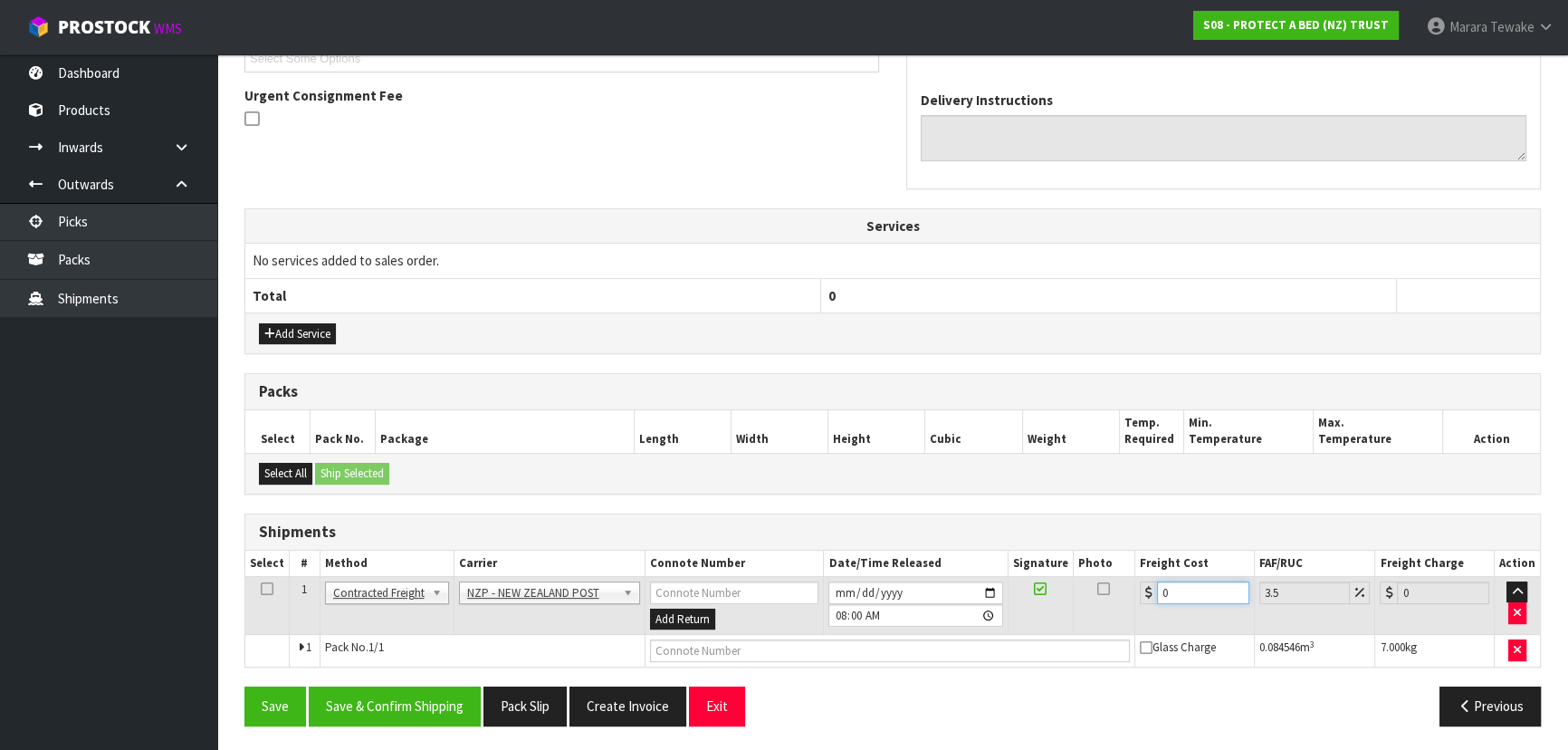
drag, startPoint x: 1159, startPoint y: 583, endPoint x: 1128, endPoint y: 537, distance: 55.5
click at [1142, 568] on table "Select # Method Carrier Connote Number Date/Time Released Signature Photo Freig…" at bounding box center [892, 609] width 1295 height 117
type input "4"
type input "4.14"
type input "4.3"
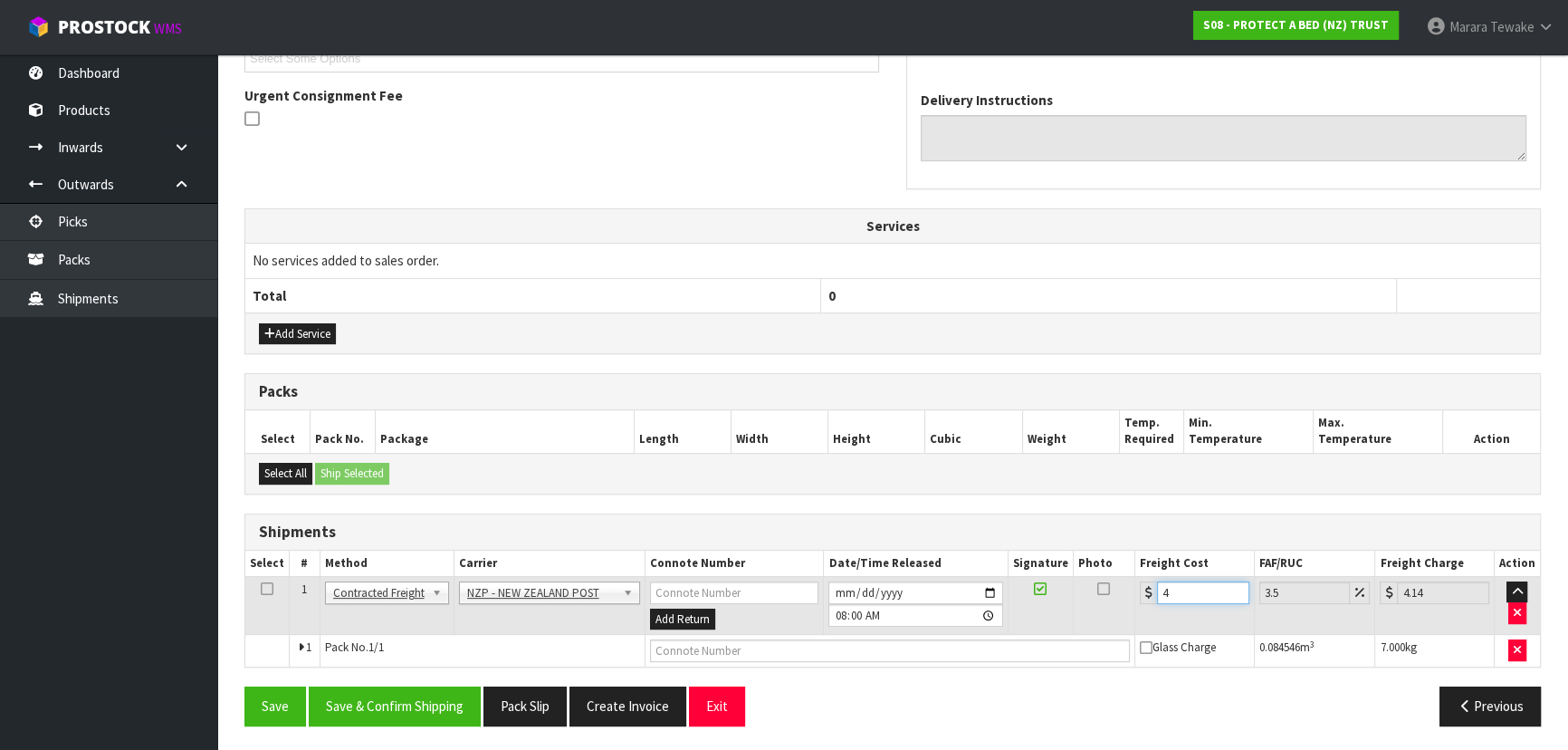
type input "4.45"
type input "4.33"
type input "4.48"
type input "4.33"
drag, startPoint x: 434, startPoint y: 697, endPoint x: 336, endPoint y: 646, distance: 110.5
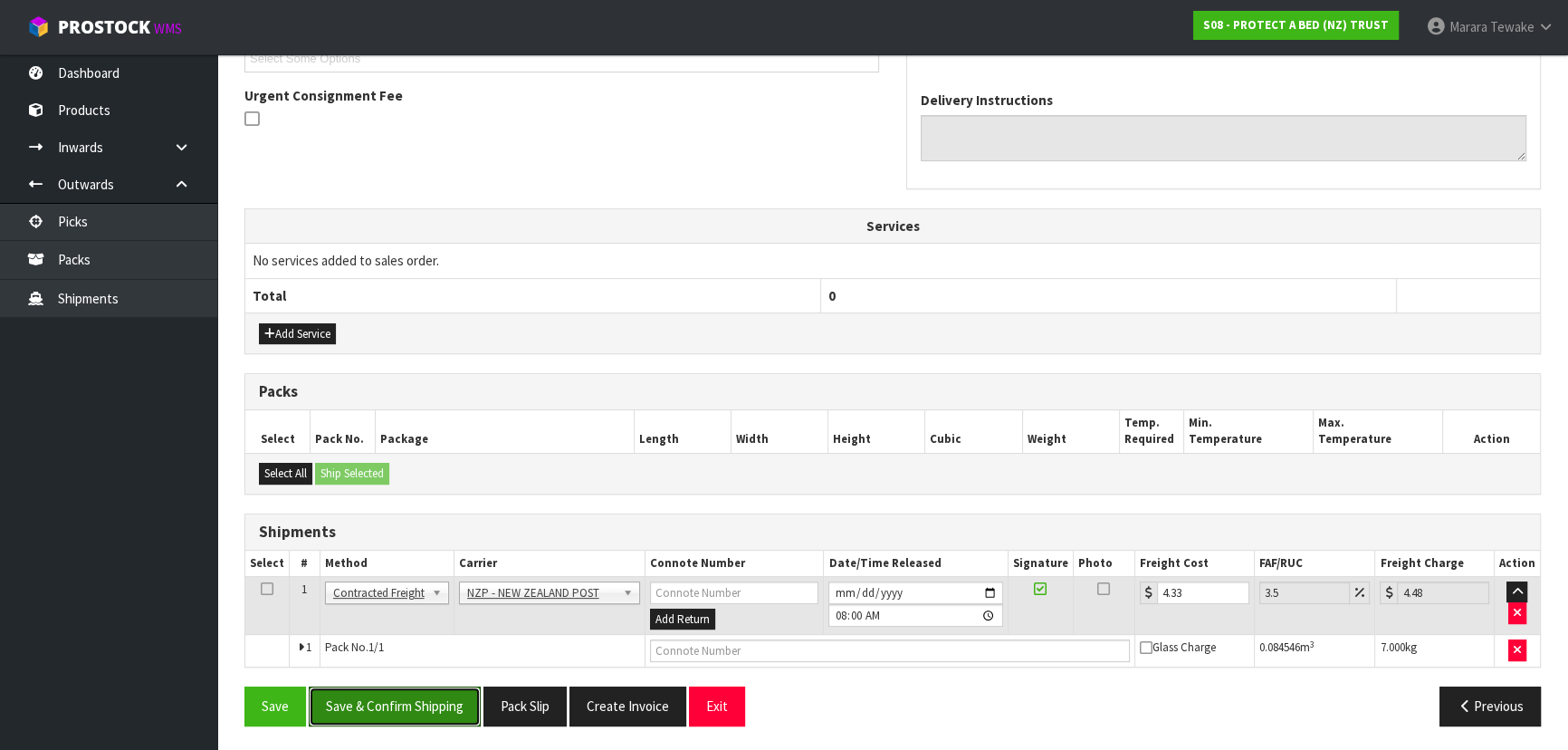
click at [432, 697] on button "Save & Confirm Shipping" at bounding box center [394, 706] width 172 height 39
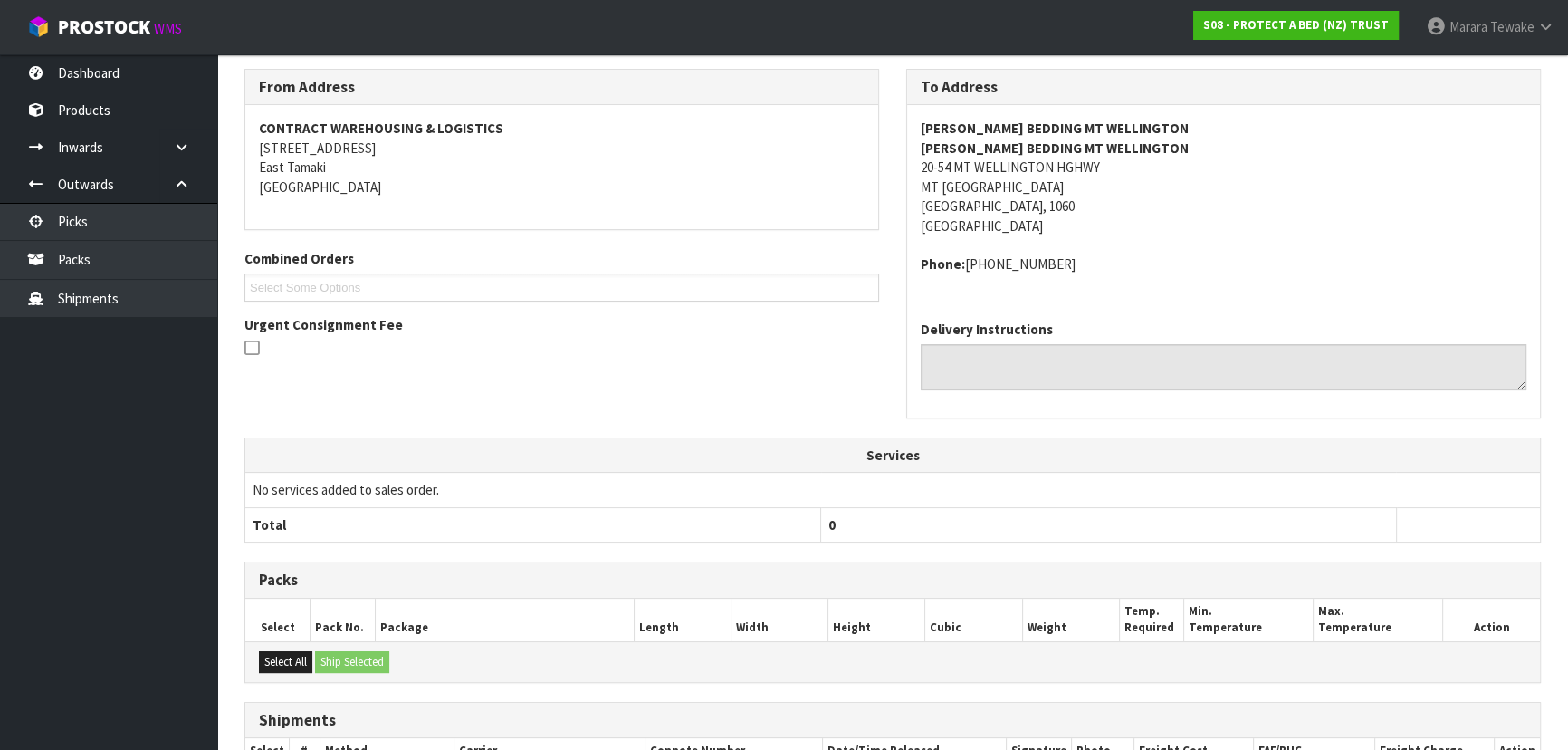
scroll to position [481, 0]
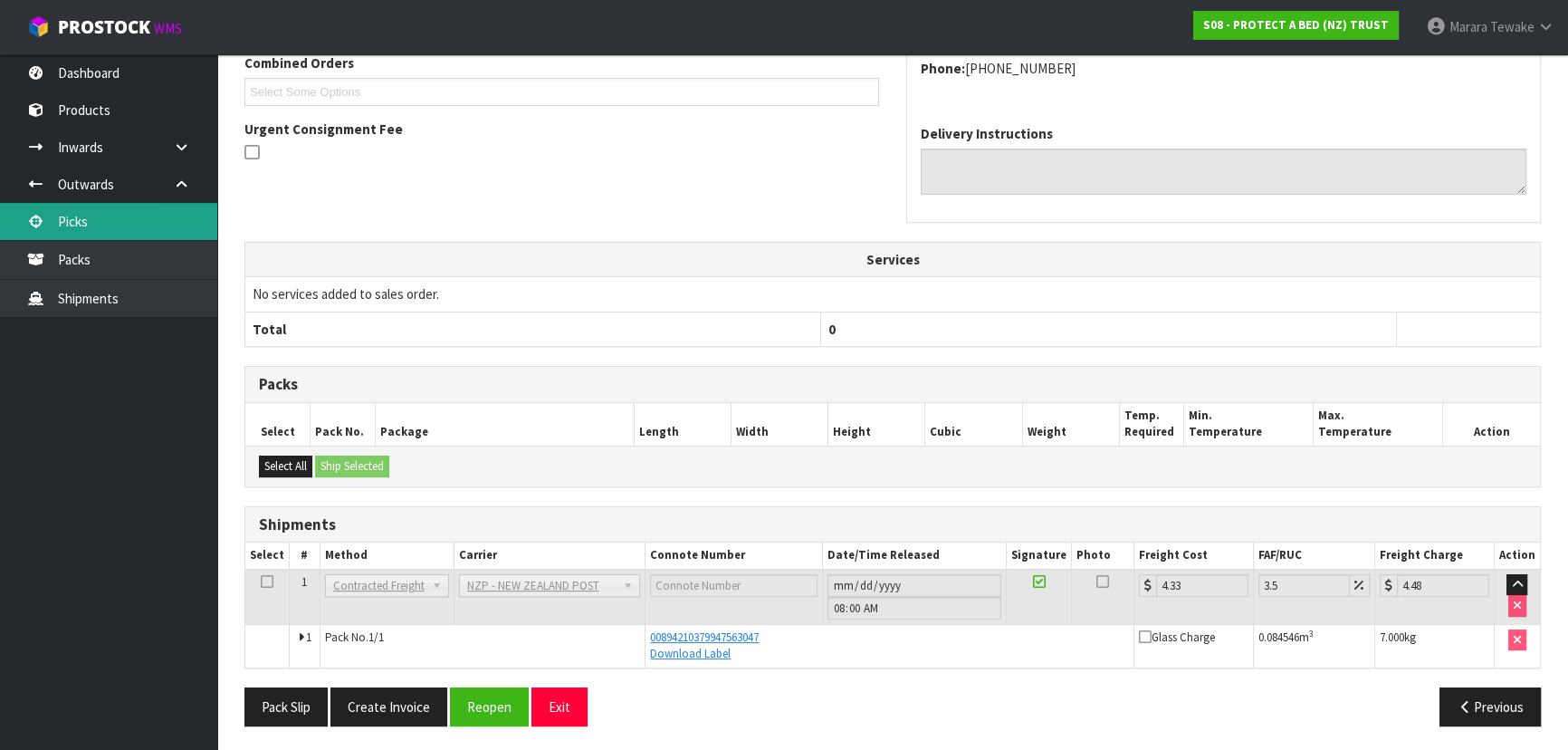
click at [154, 210] on link "Picks" at bounding box center [108, 221] width 217 height 37
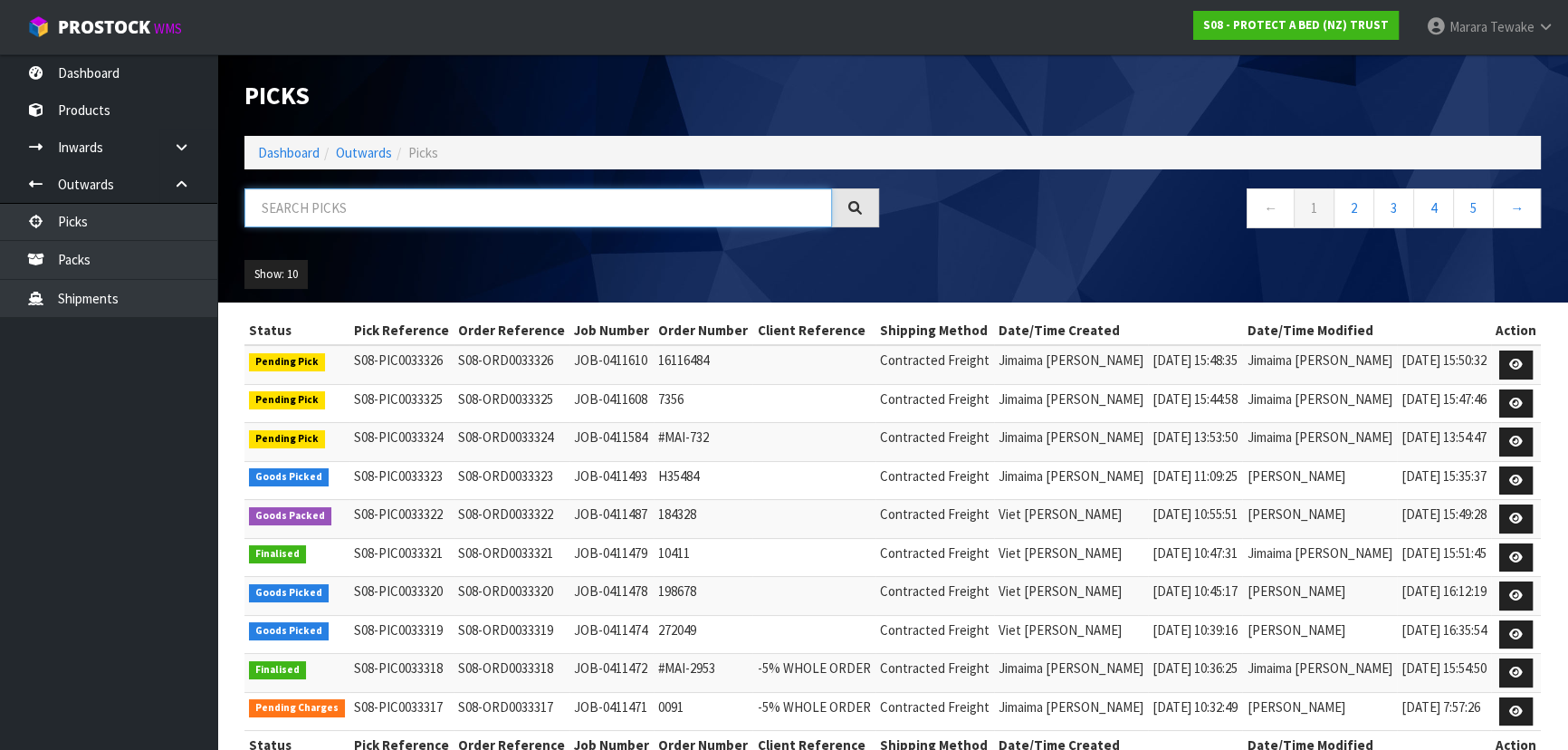
click at [354, 215] on input "text" at bounding box center [537, 208] width 587 height 39
type input "JOB-0411493"
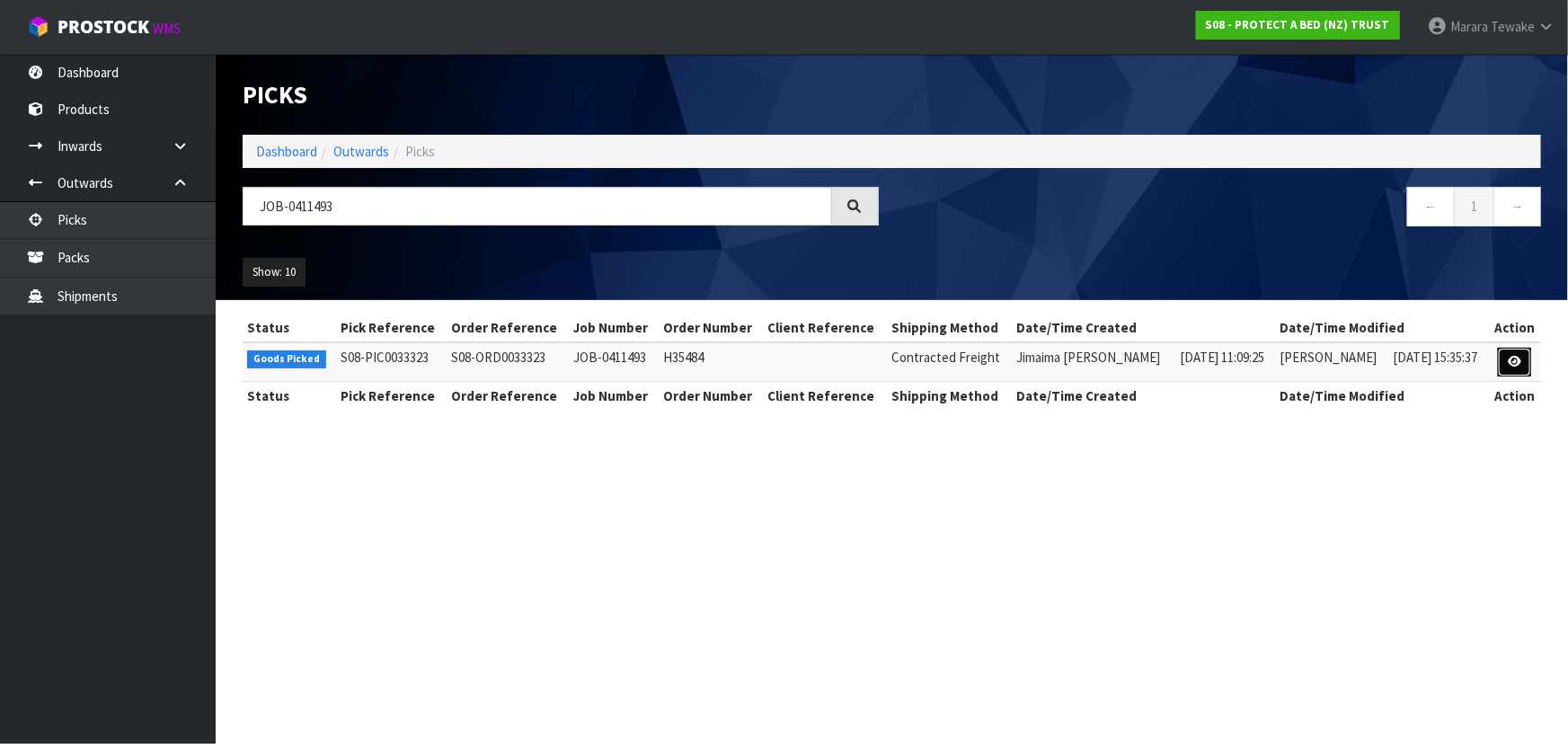
drag, startPoint x: 1515, startPoint y: 359, endPoint x: 1500, endPoint y: 359, distance: 15.0
click at [1515, 359] on icon at bounding box center [1514, 361] width 13 height 11
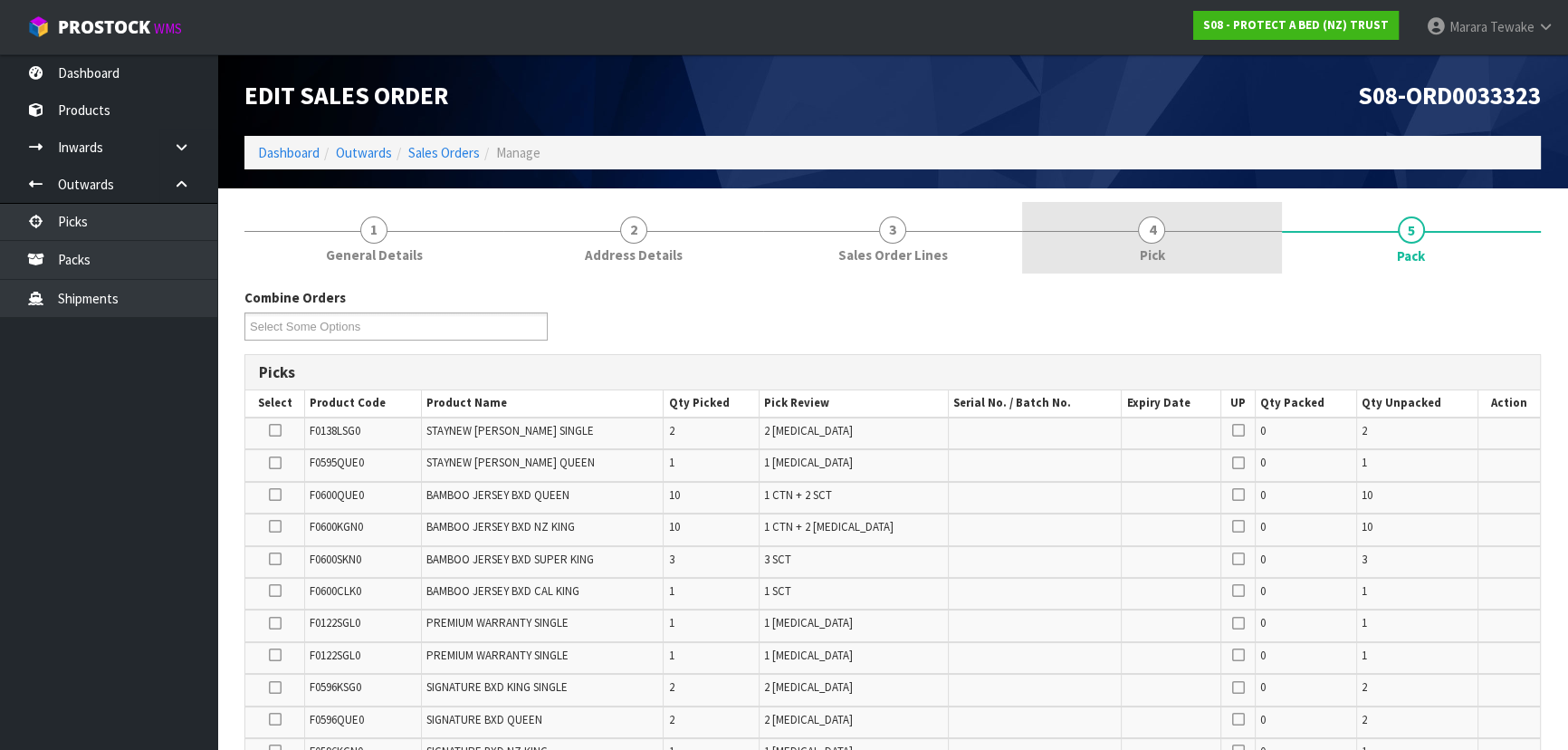
click at [1147, 232] on span "4" at bounding box center [1151, 230] width 27 height 27
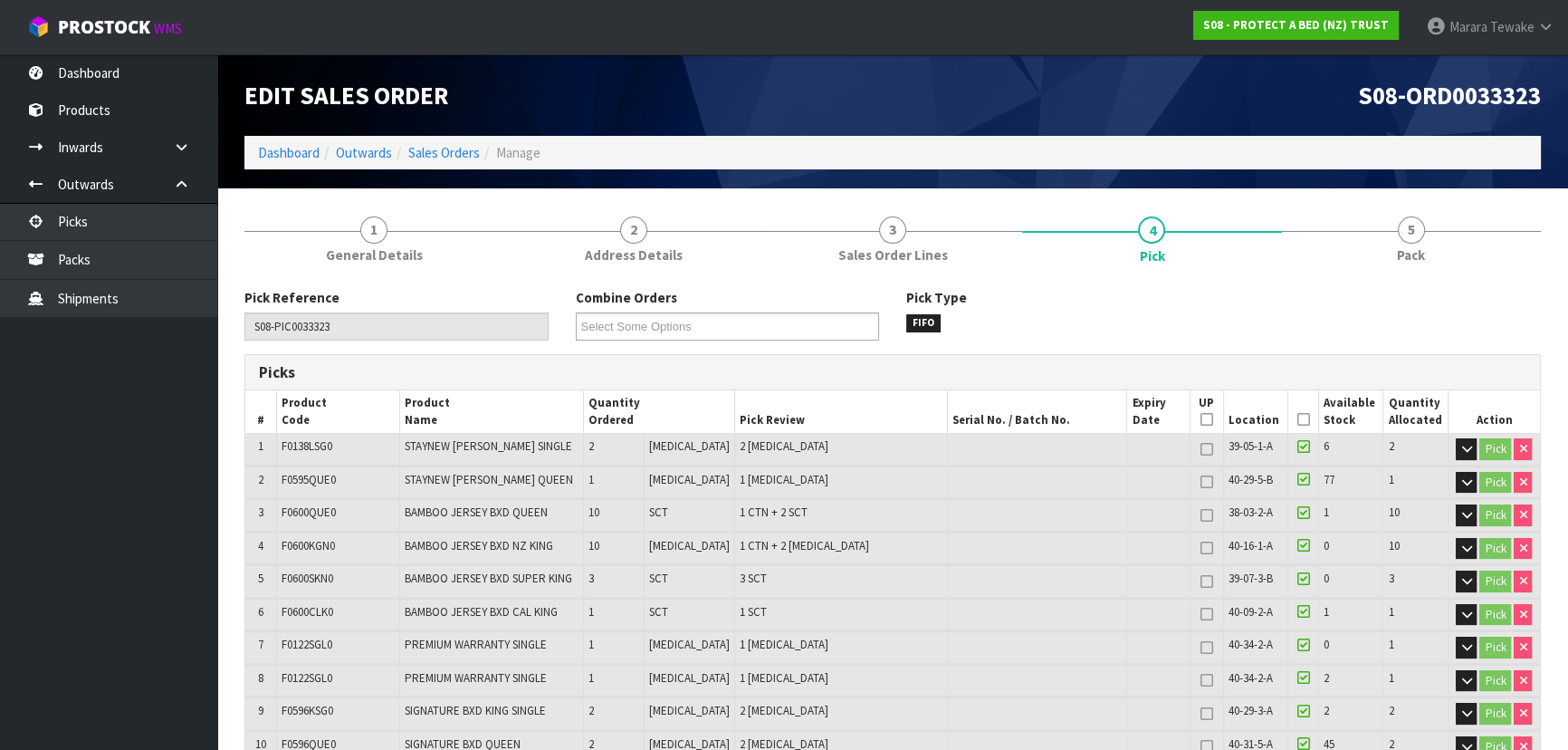
click at [1296, 420] on icon at bounding box center [1302, 420] width 12 height 1
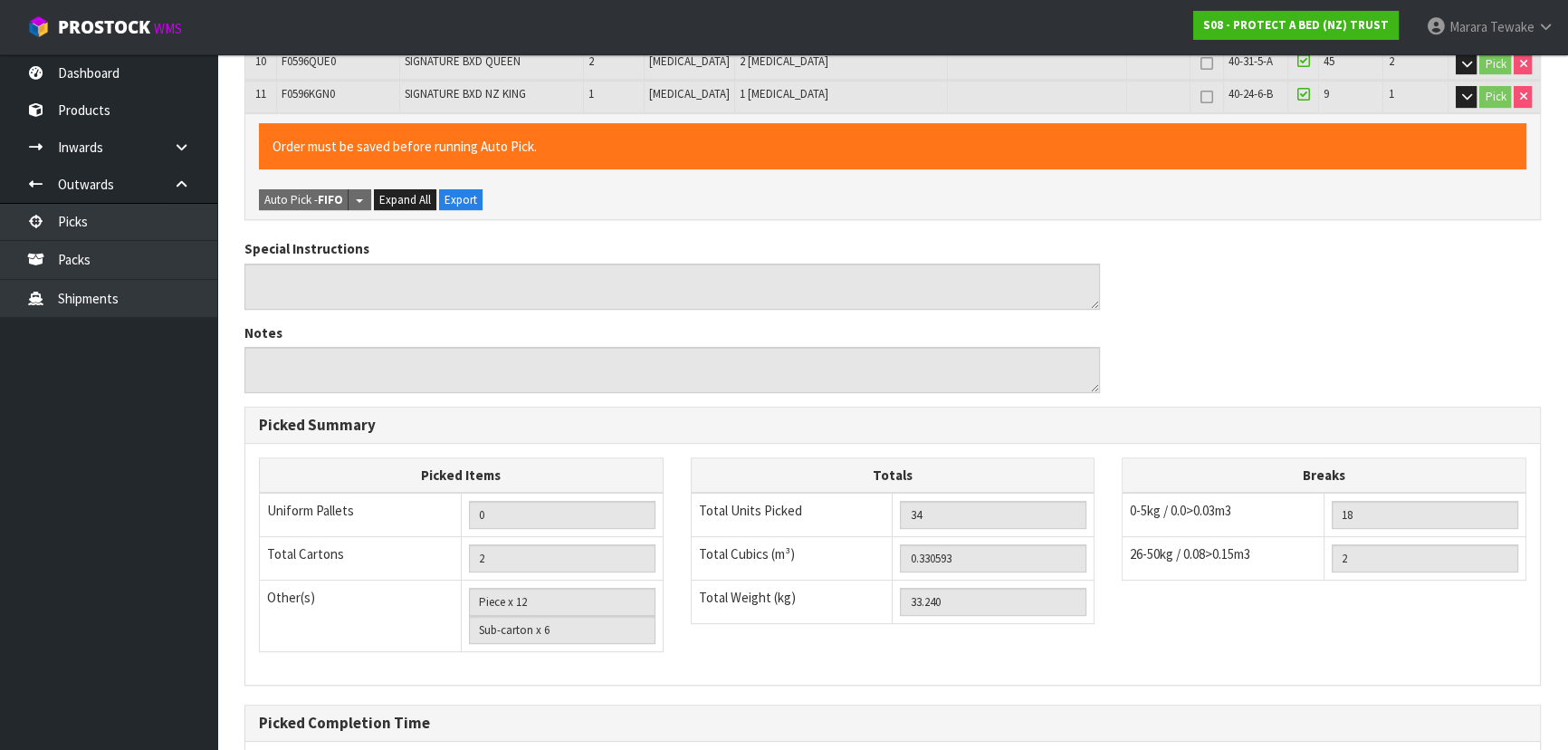
scroll to position [859, 0]
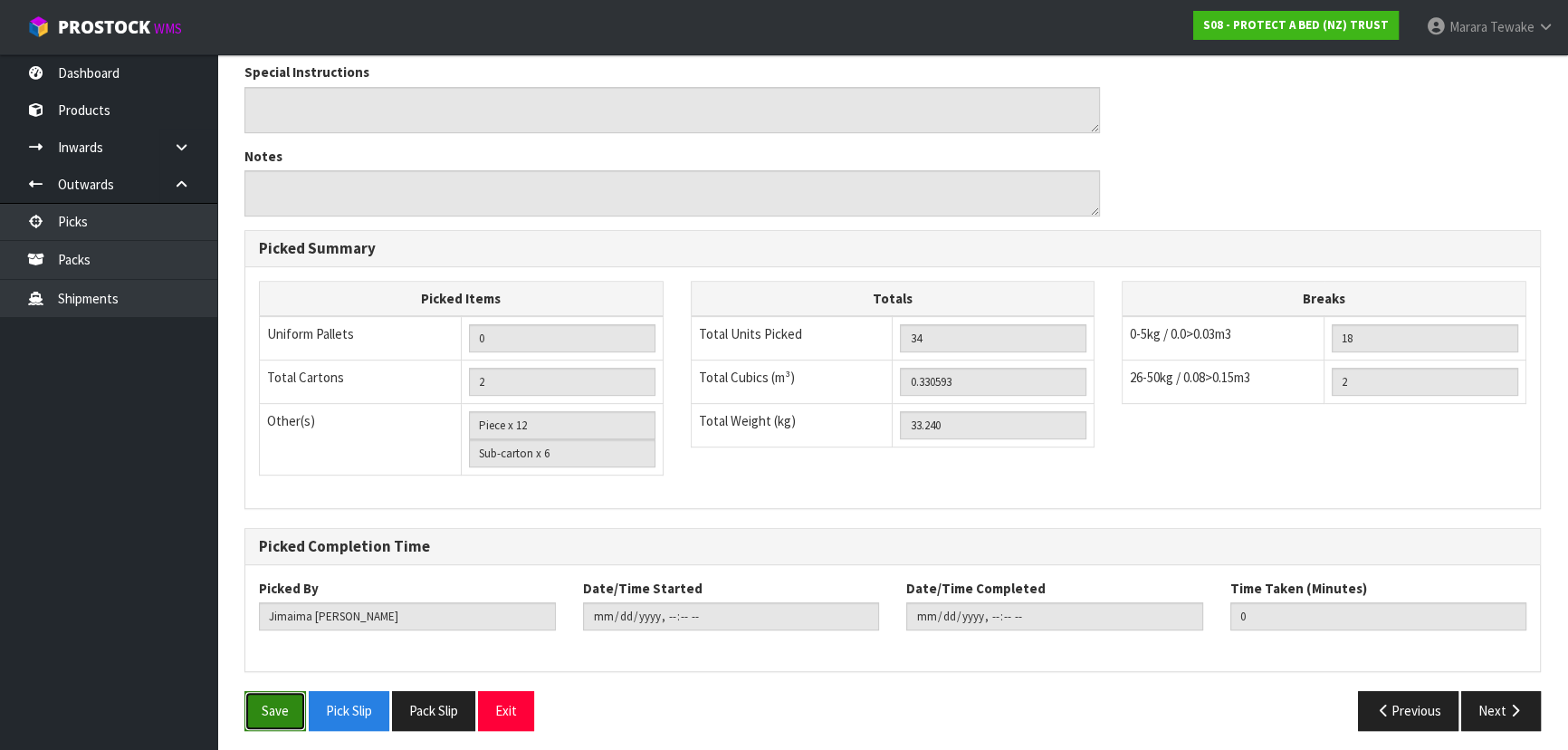
click at [283, 694] on button "Save" at bounding box center [274, 710] width 61 height 39
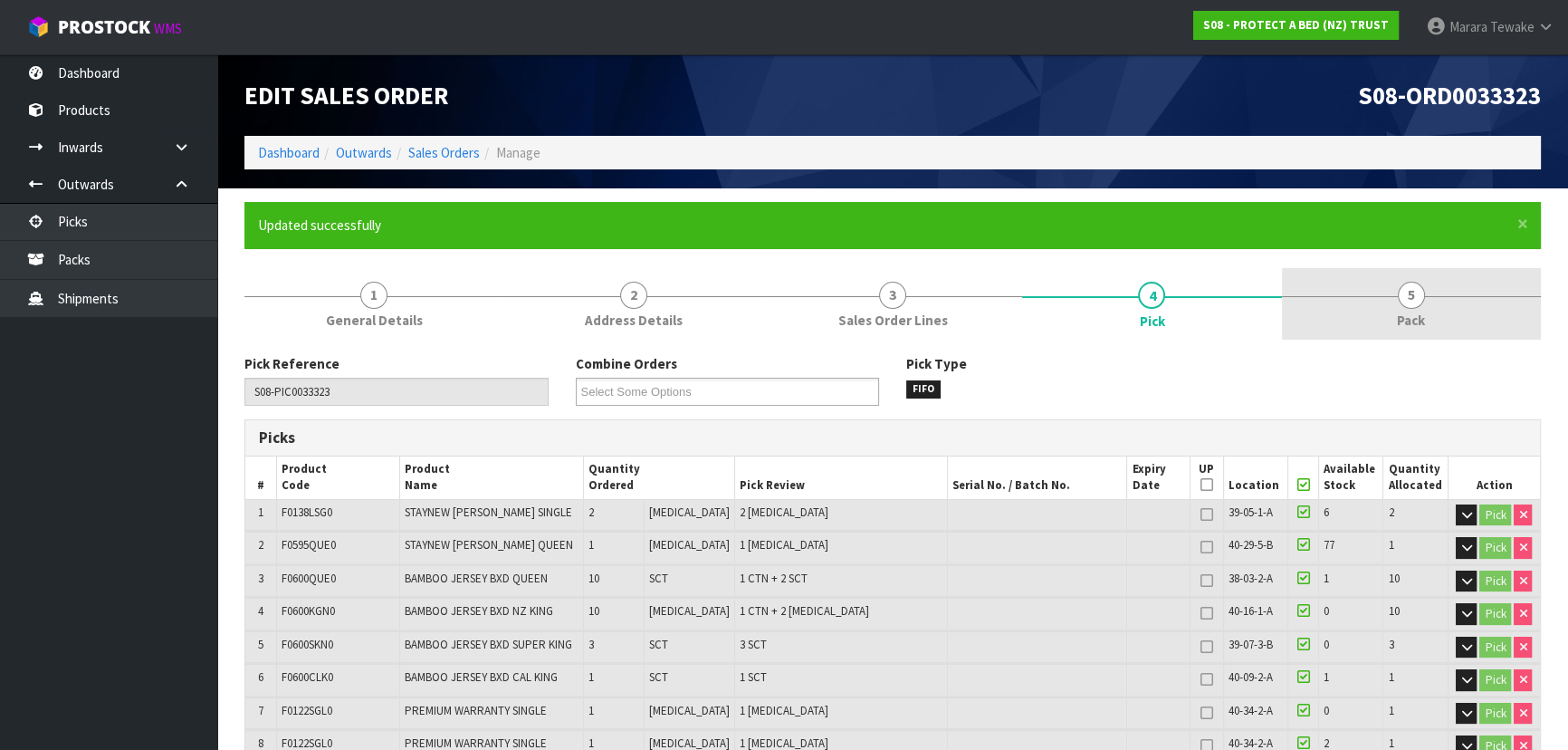
type input "Marara Tewake"
type input "2025-09-09T08:02:35"
click at [1411, 307] on span "5" at bounding box center [1411, 295] width 27 height 27
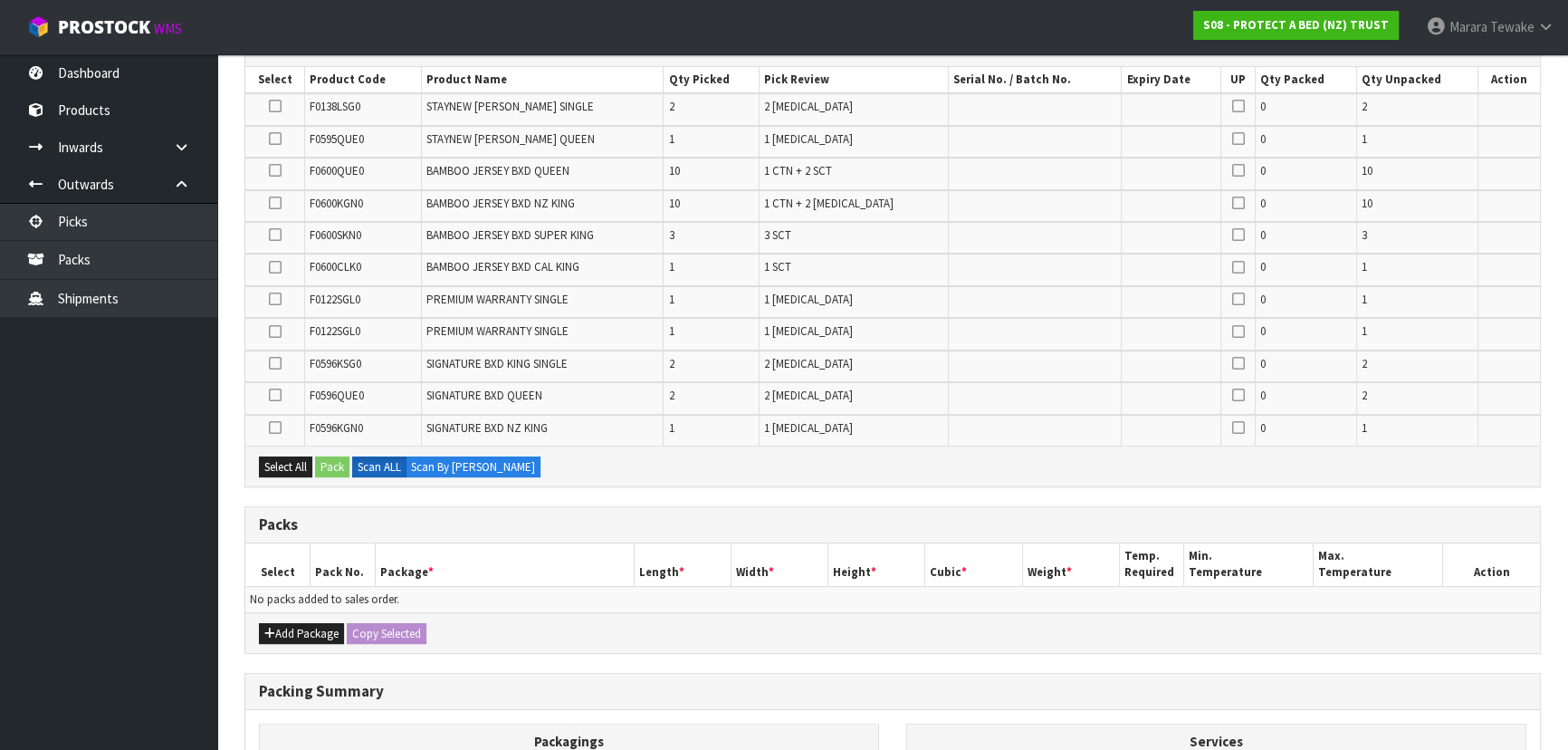
scroll to position [164, 0]
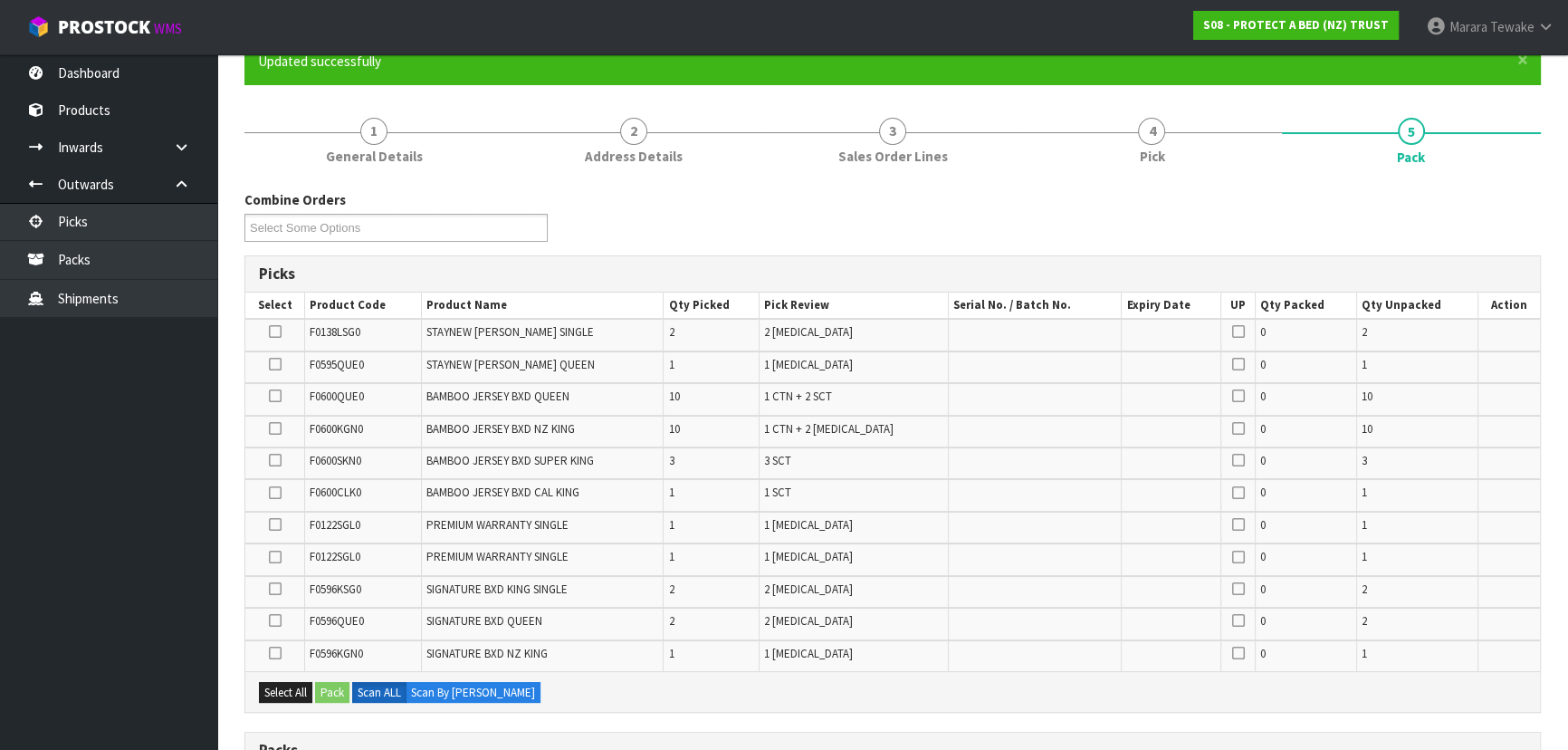
click at [278, 396] on icon at bounding box center [274, 396] width 12 height 1
click at [0, 0] on input "checkbox" at bounding box center [0, 0] width 0 height 0
click at [331, 690] on button "Pack" at bounding box center [332, 692] width 34 height 22
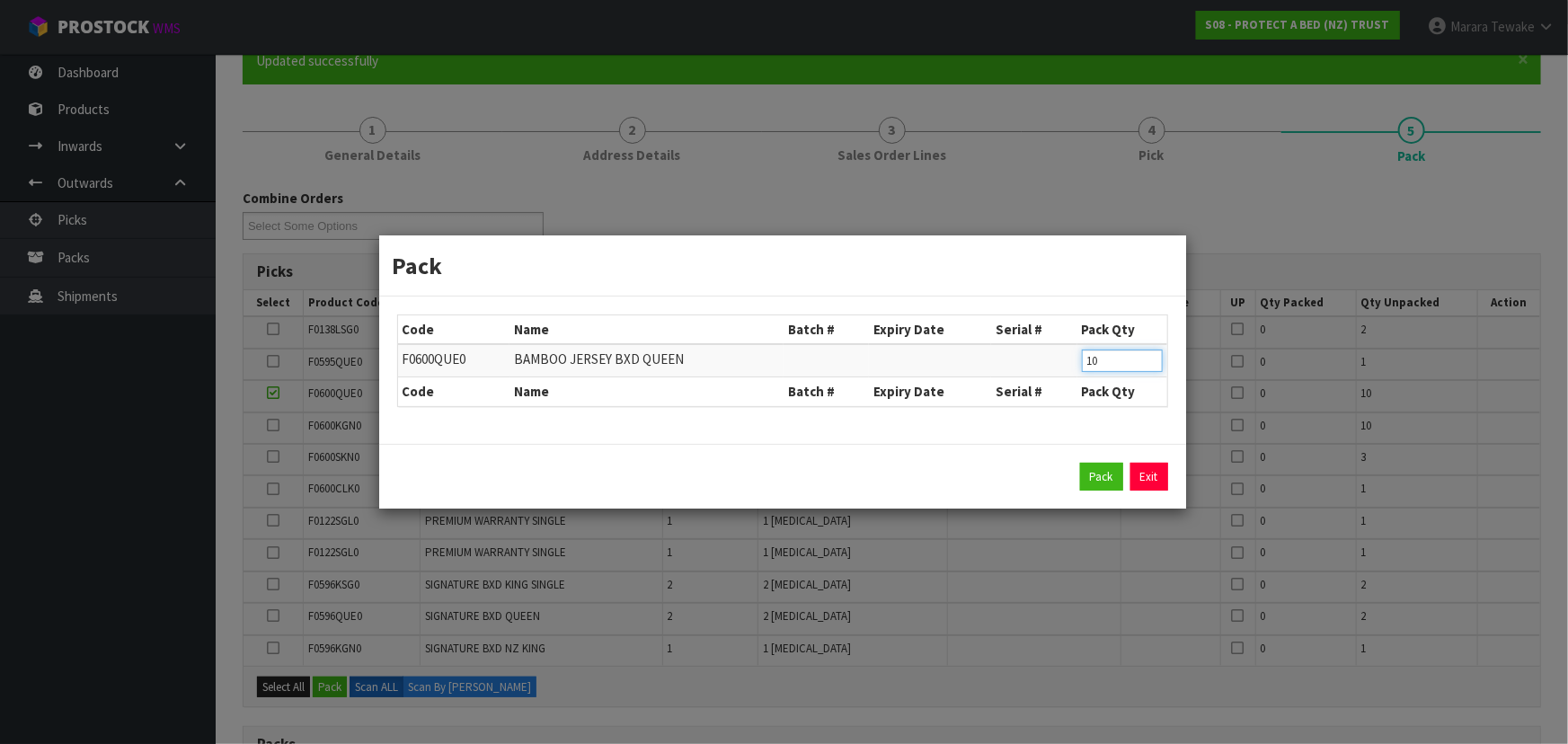
drag, startPoint x: 1113, startPoint y: 357, endPoint x: 1055, endPoint y: 353, distance: 58.1
click at [1055, 353] on tr "F0600QUE0 BAMBOO JERSEY BXD QUEEN 10" at bounding box center [782, 361] width 769 height 34
type input "8"
click button "Pack" at bounding box center [1101, 477] width 43 height 29
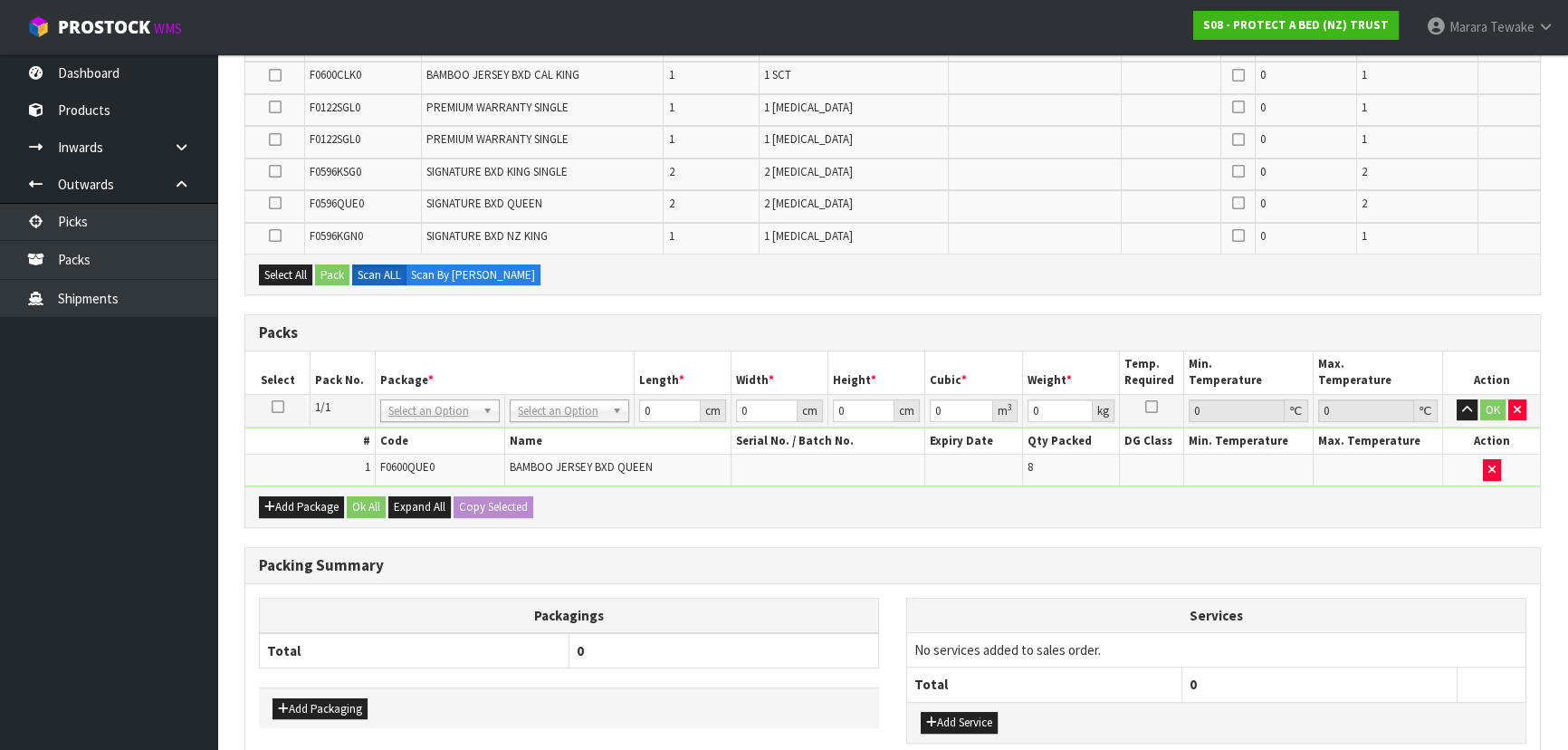
scroll to position [411, 0]
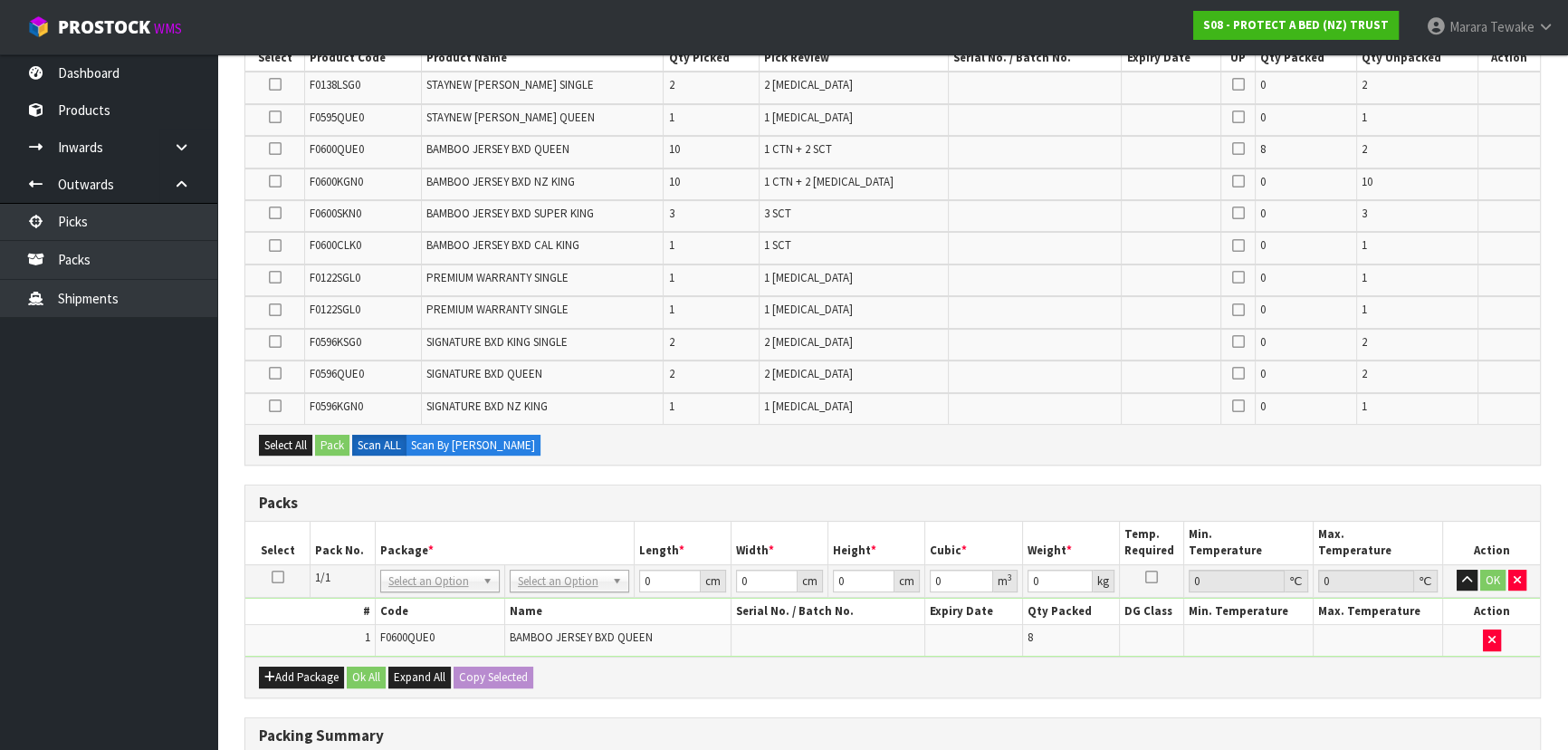
click at [272, 181] on icon at bounding box center [274, 181] width 12 height 1
click at [0, 0] on input "checkbox" at bounding box center [0, 0] width 0 height 0
click at [322, 446] on button "Pack" at bounding box center [332, 445] width 34 height 22
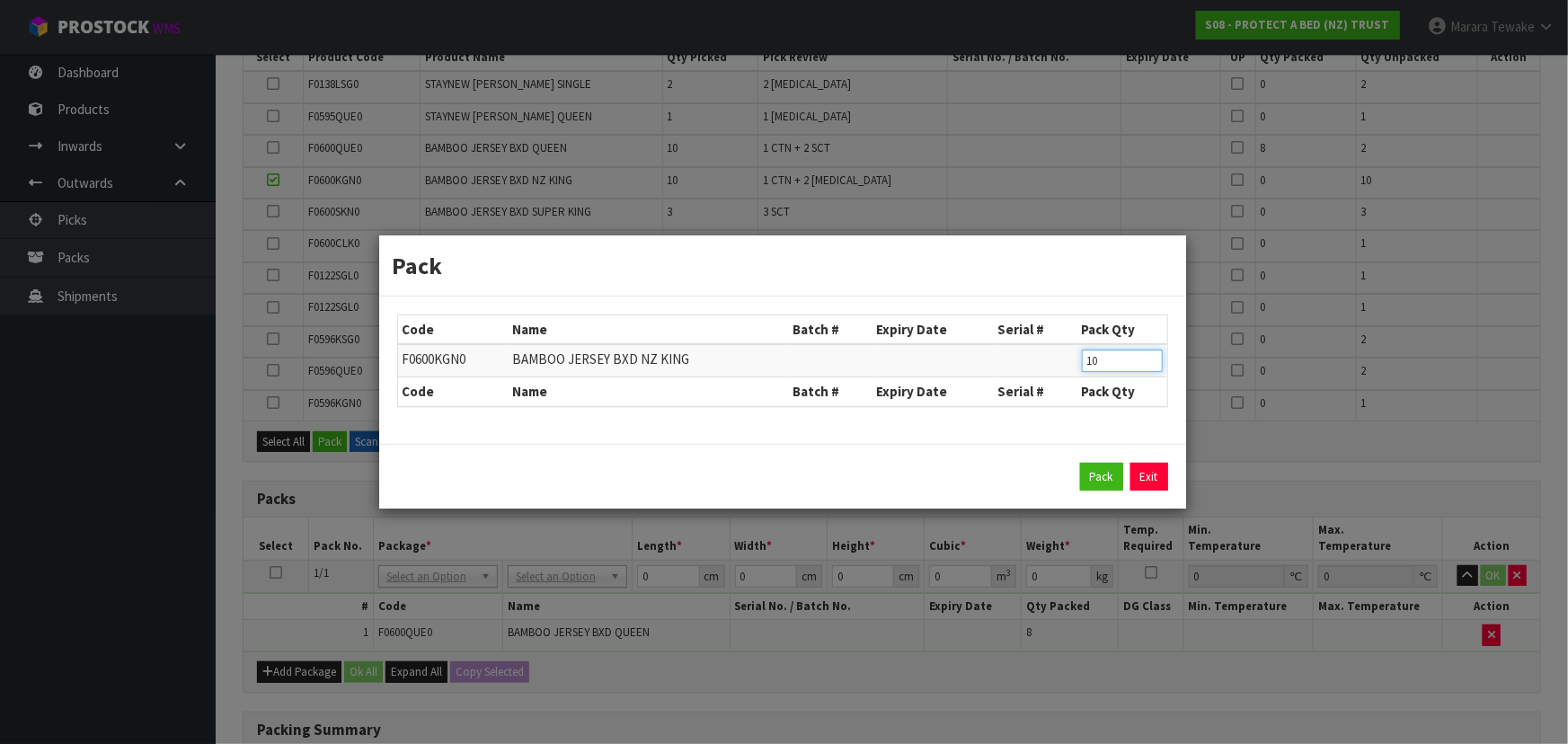
drag, startPoint x: 1119, startPoint y: 357, endPoint x: 1061, endPoint y: 351, distance: 58.3
click at [1061, 351] on tr "F0600KGN0 BAMBOO JERSEY BXD NZ KING 10" at bounding box center [782, 361] width 769 height 34
type input "8"
click button "Pack" at bounding box center [1101, 477] width 43 height 29
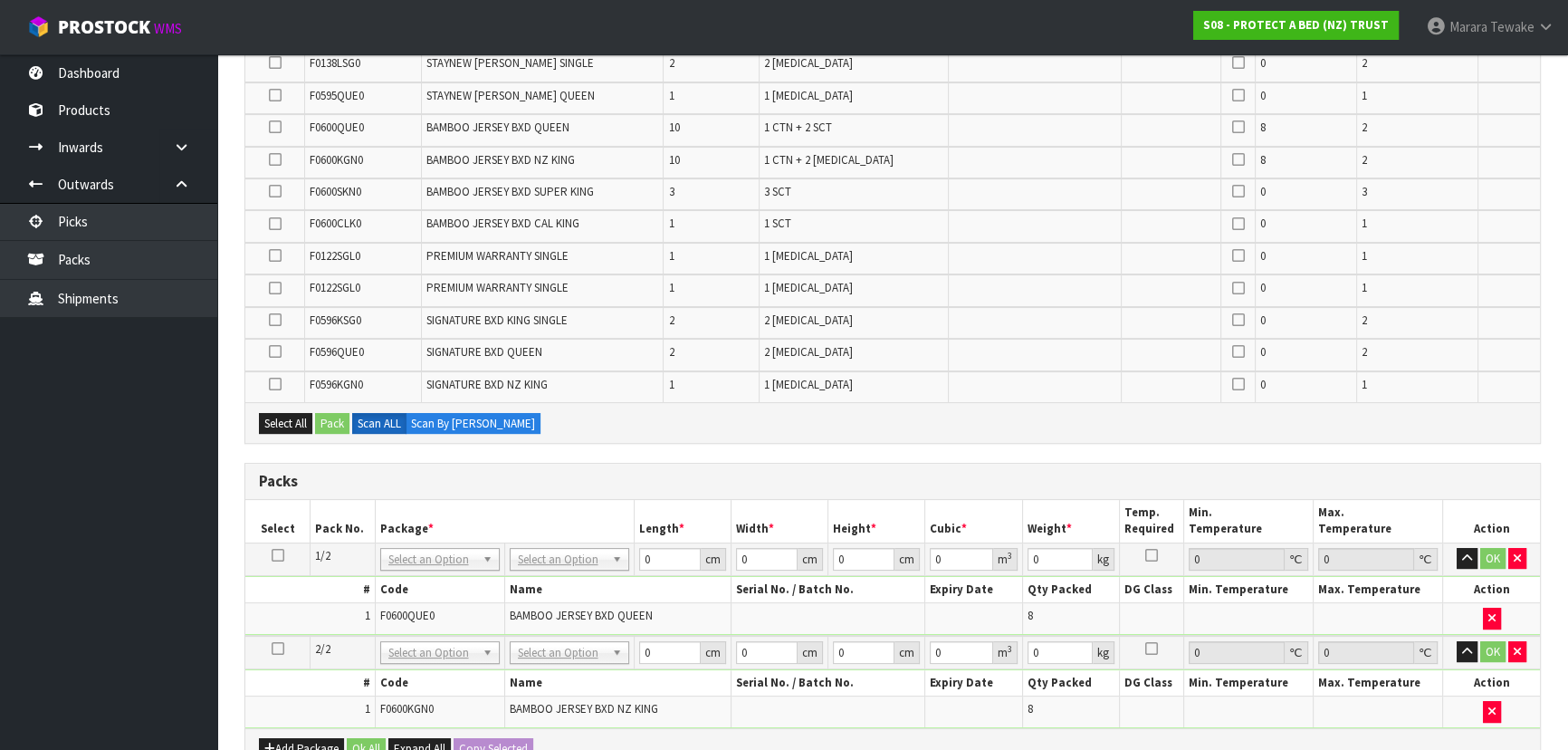
scroll to position [493, 0]
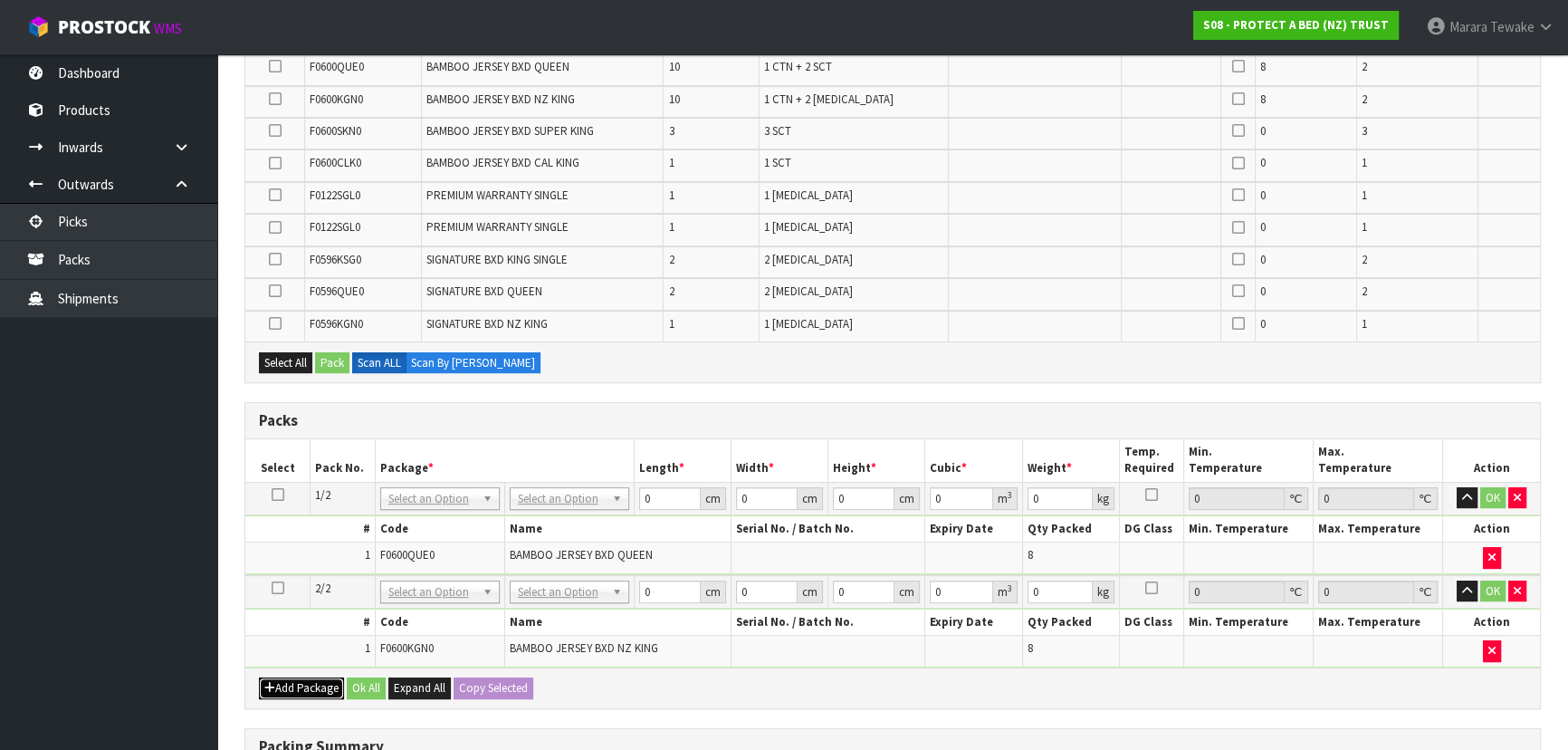
click at [300, 681] on button "Add Package" at bounding box center [302, 688] width 85 height 22
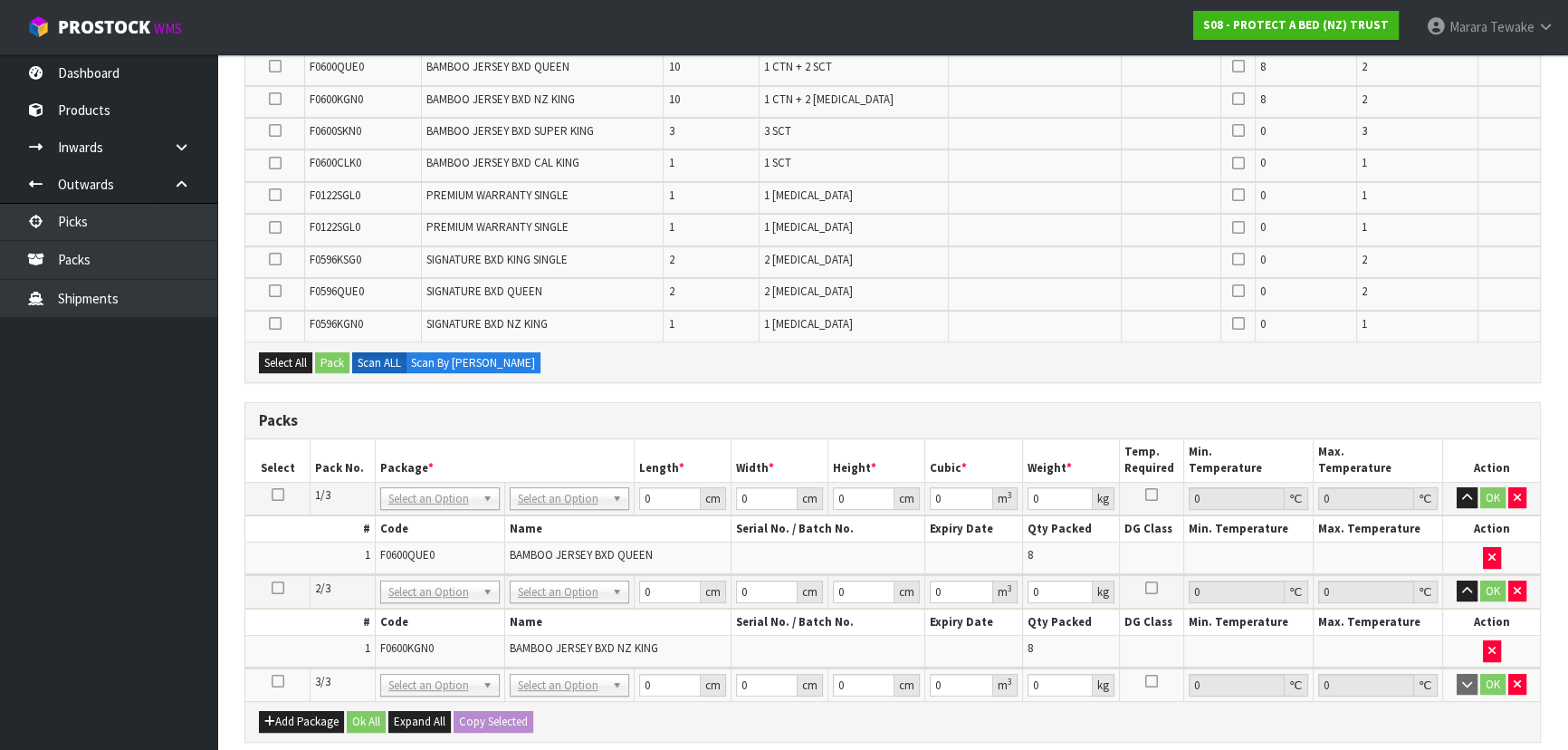
click at [277, 681] on icon at bounding box center [277, 681] width 12 height 1
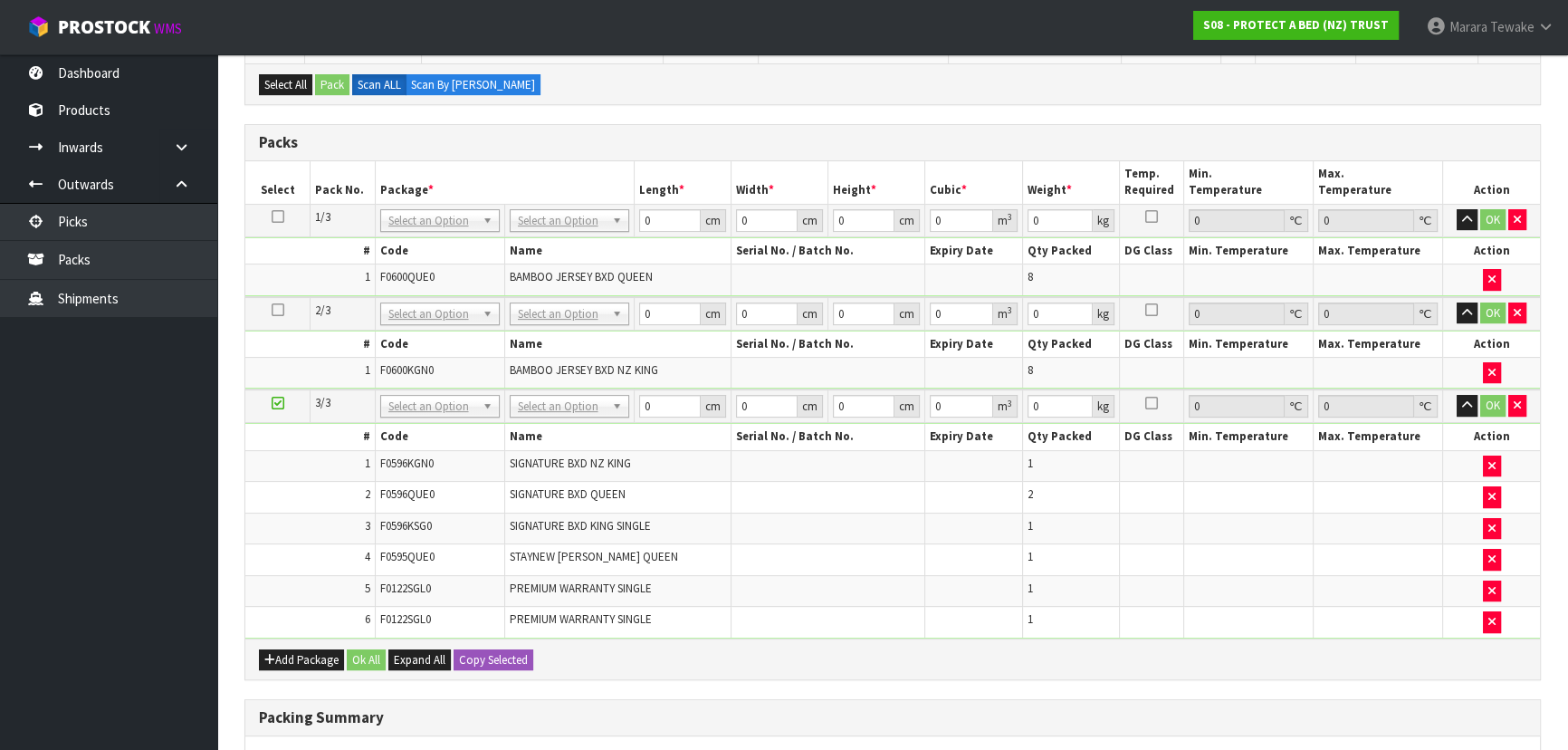
scroll to position [868, 0]
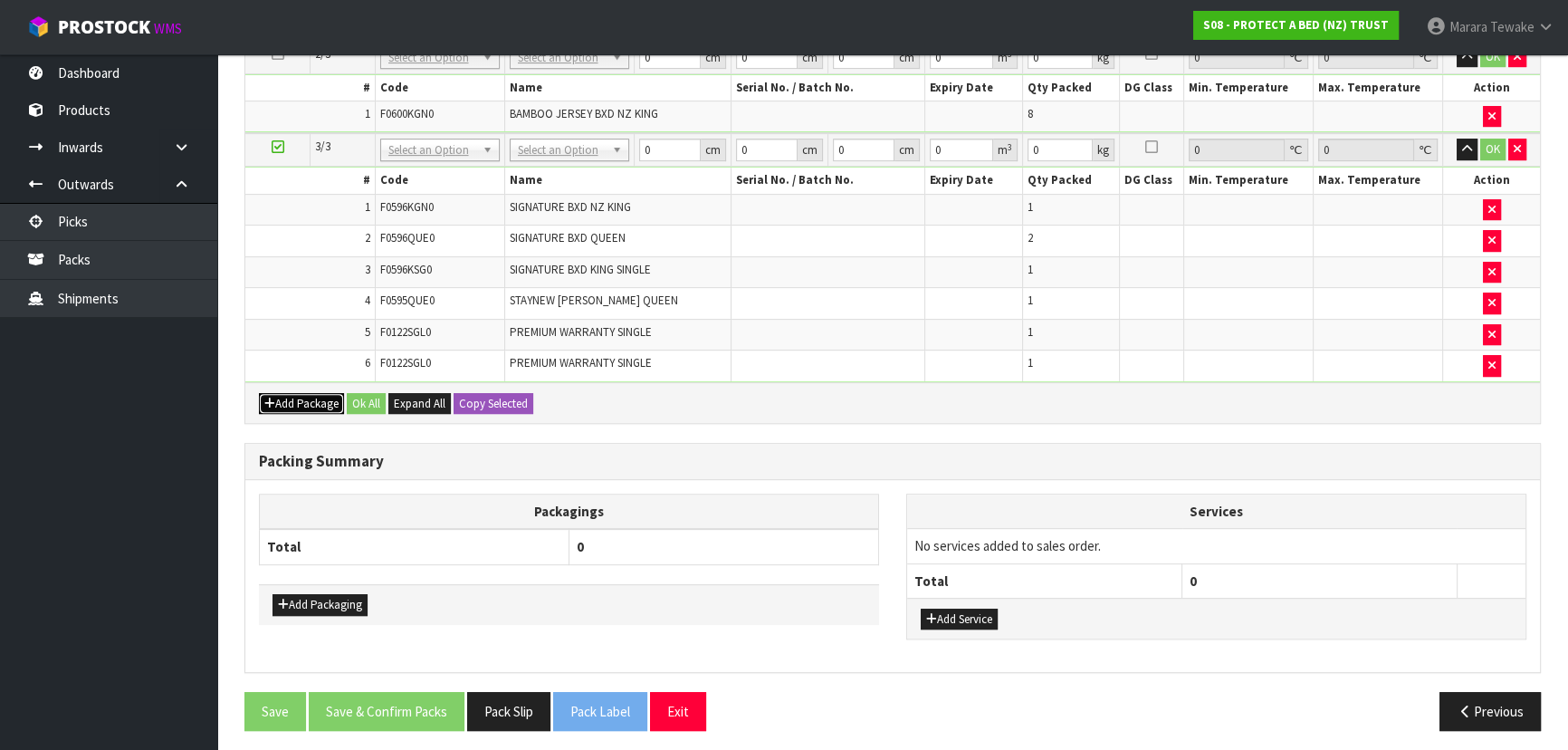
click at [300, 396] on button "Add Package" at bounding box center [302, 404] width 85 height 22
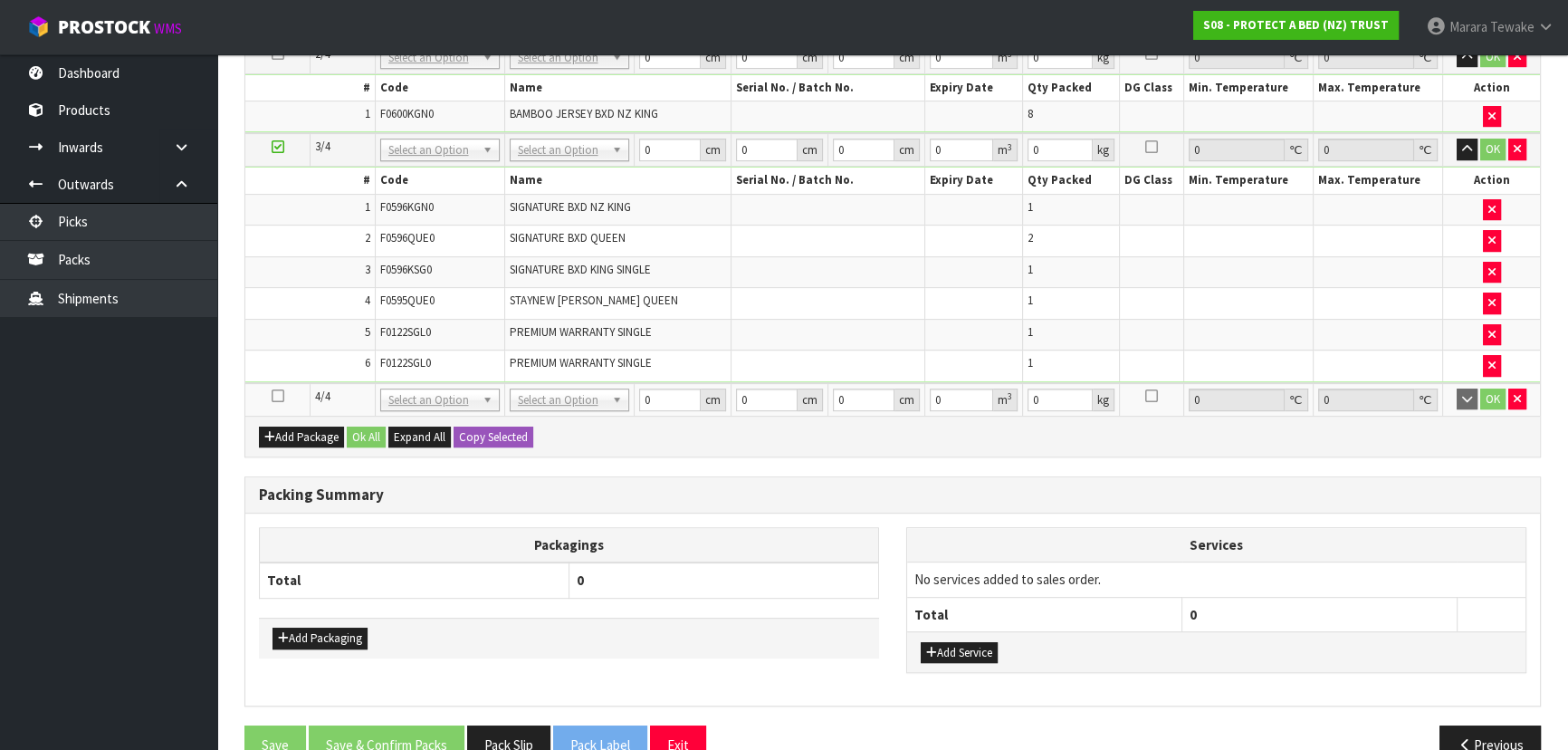
click at [275, 396] on icon at bounding box center [277, 396] width 12 height 1
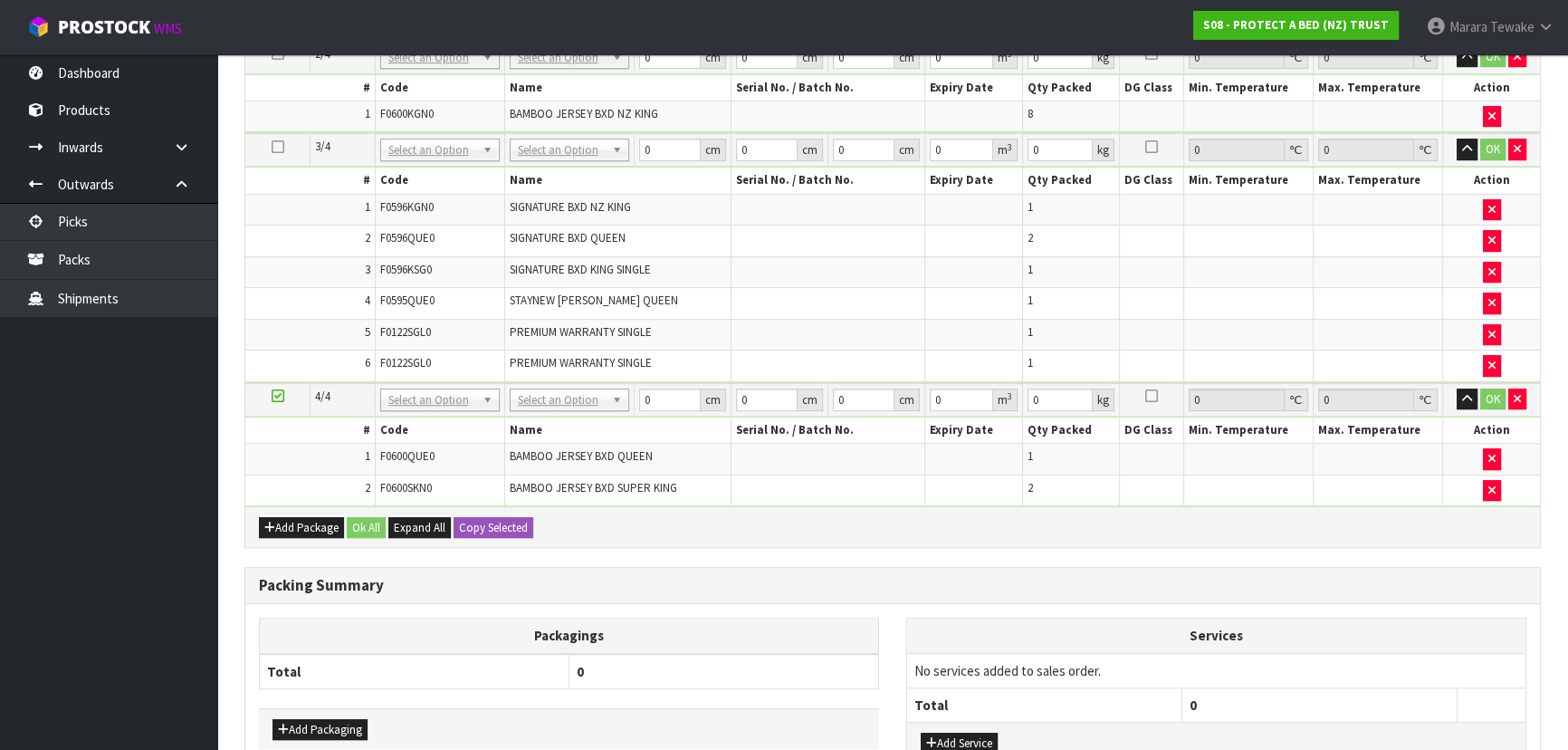
scroll to position [0, 0]
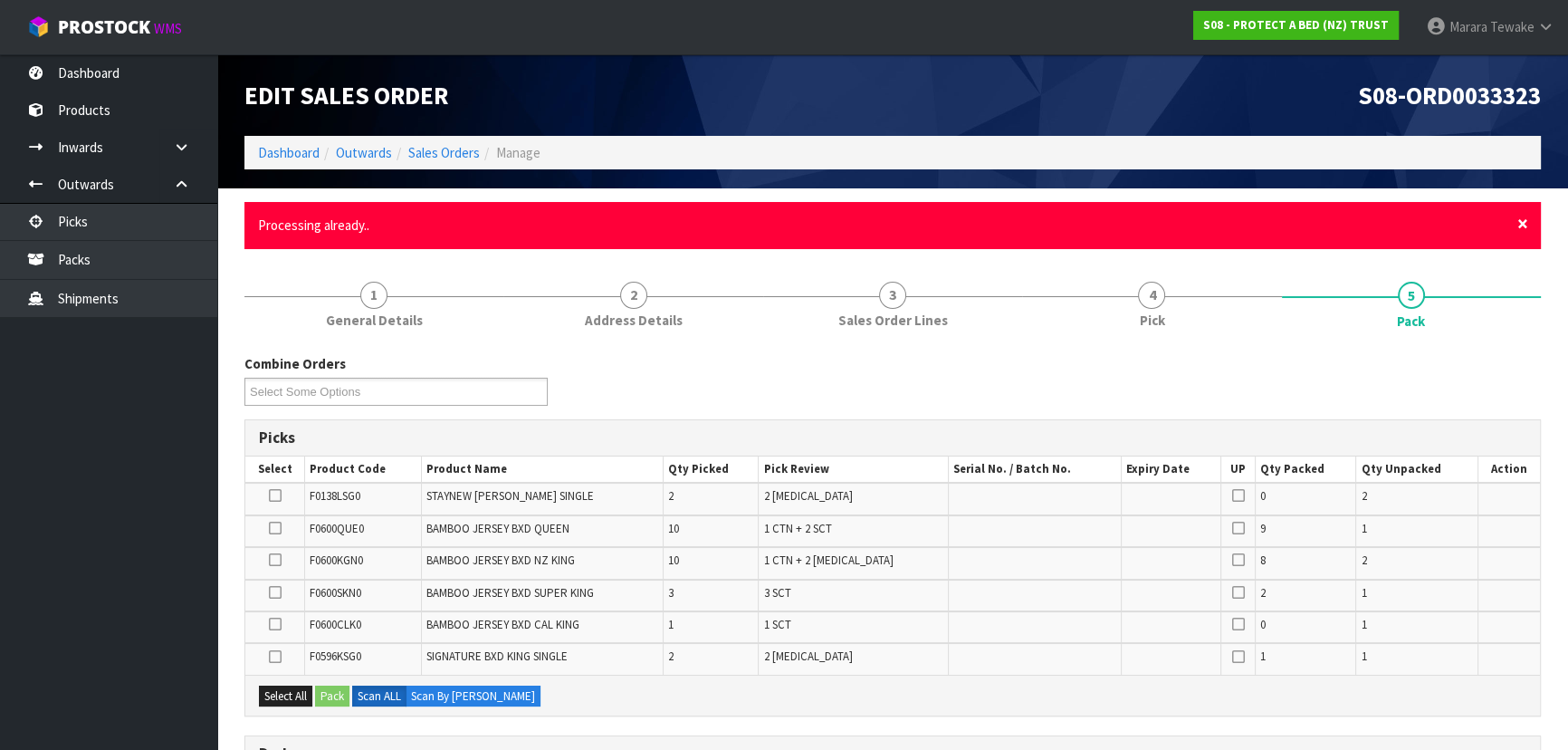
click at [1518, 221] on span "×" at bounding box center [1523, 224] width 11 height 25
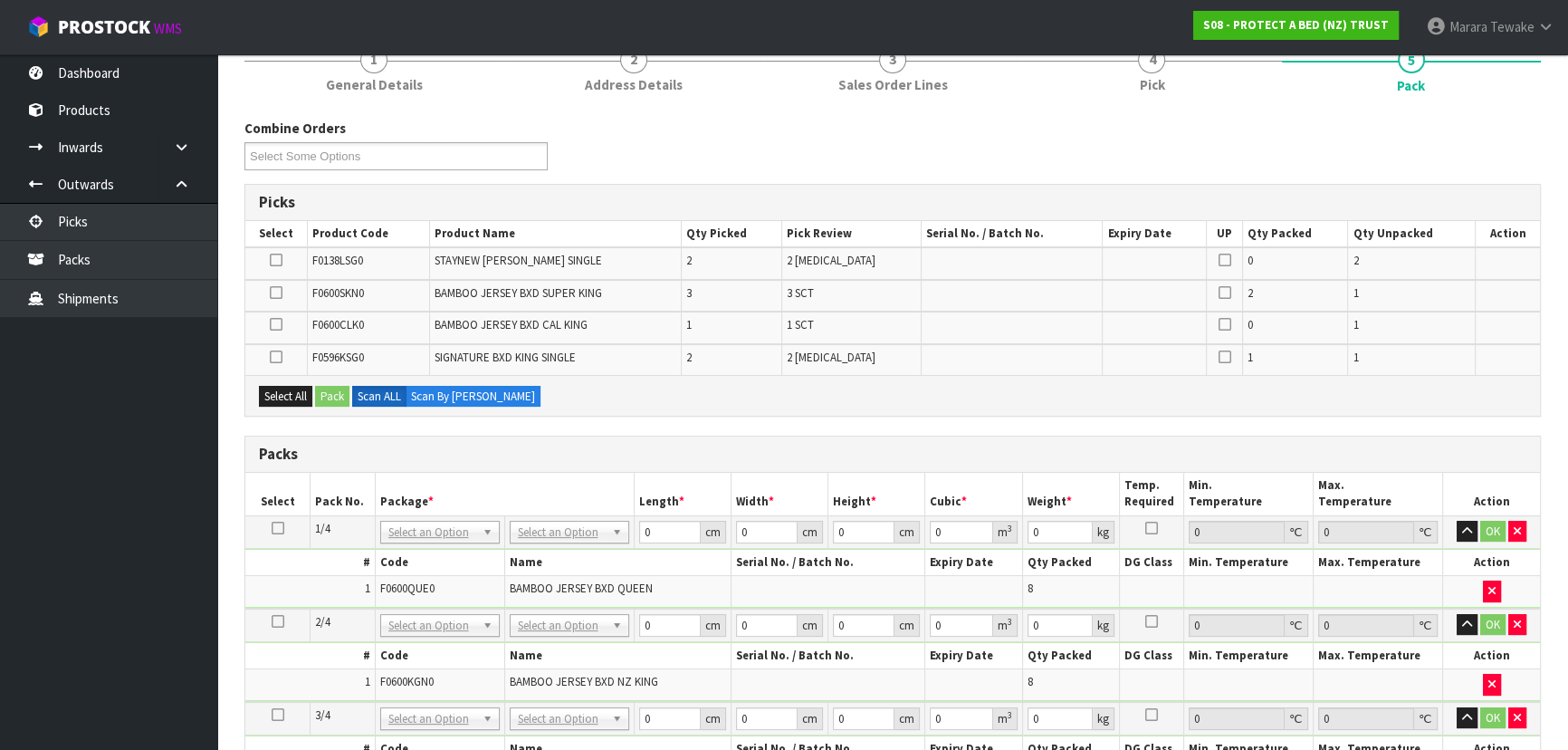
scroll to position [742, 0]
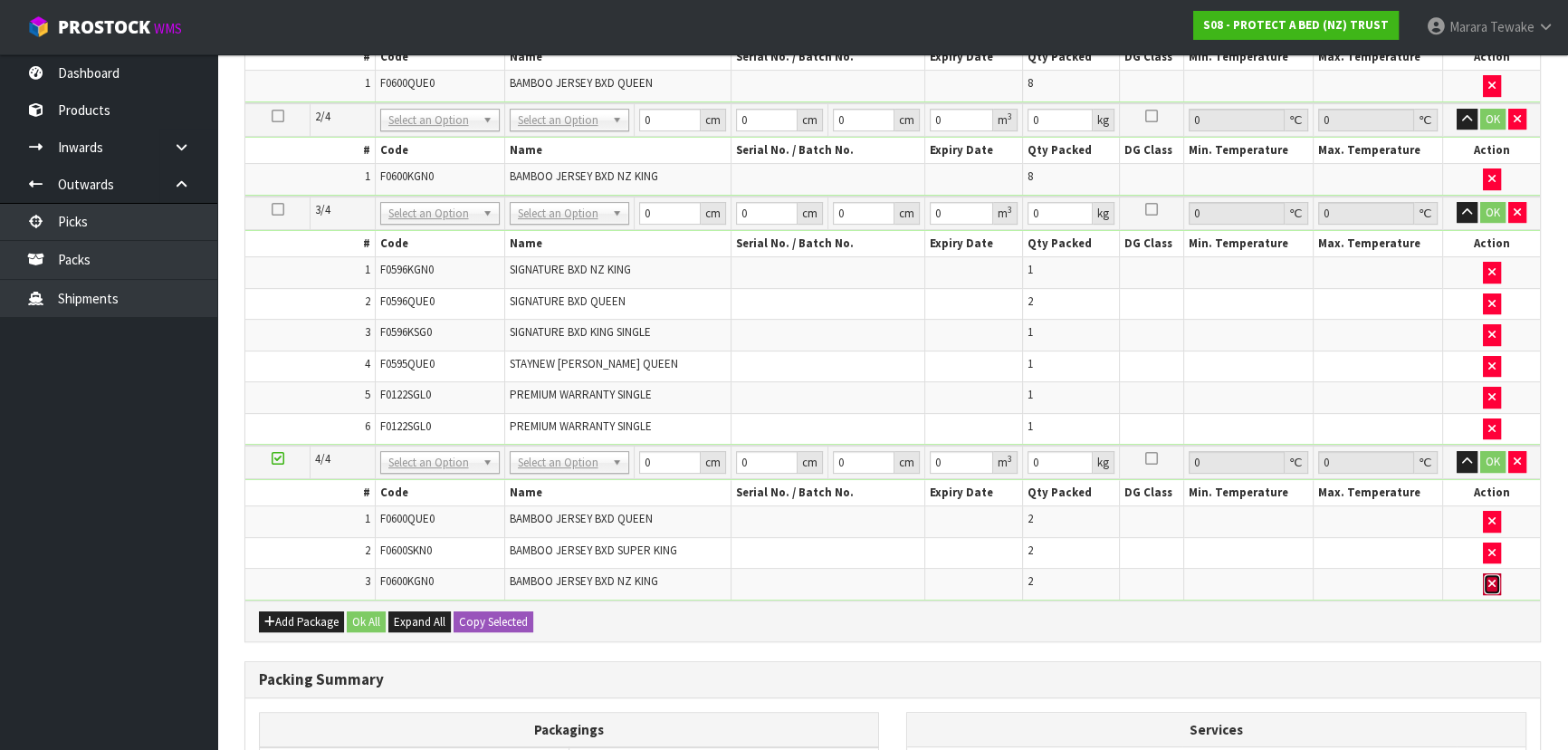
click at [1494, 580] on icon "button" at bounding box center [1493, 584] width 8 height 11
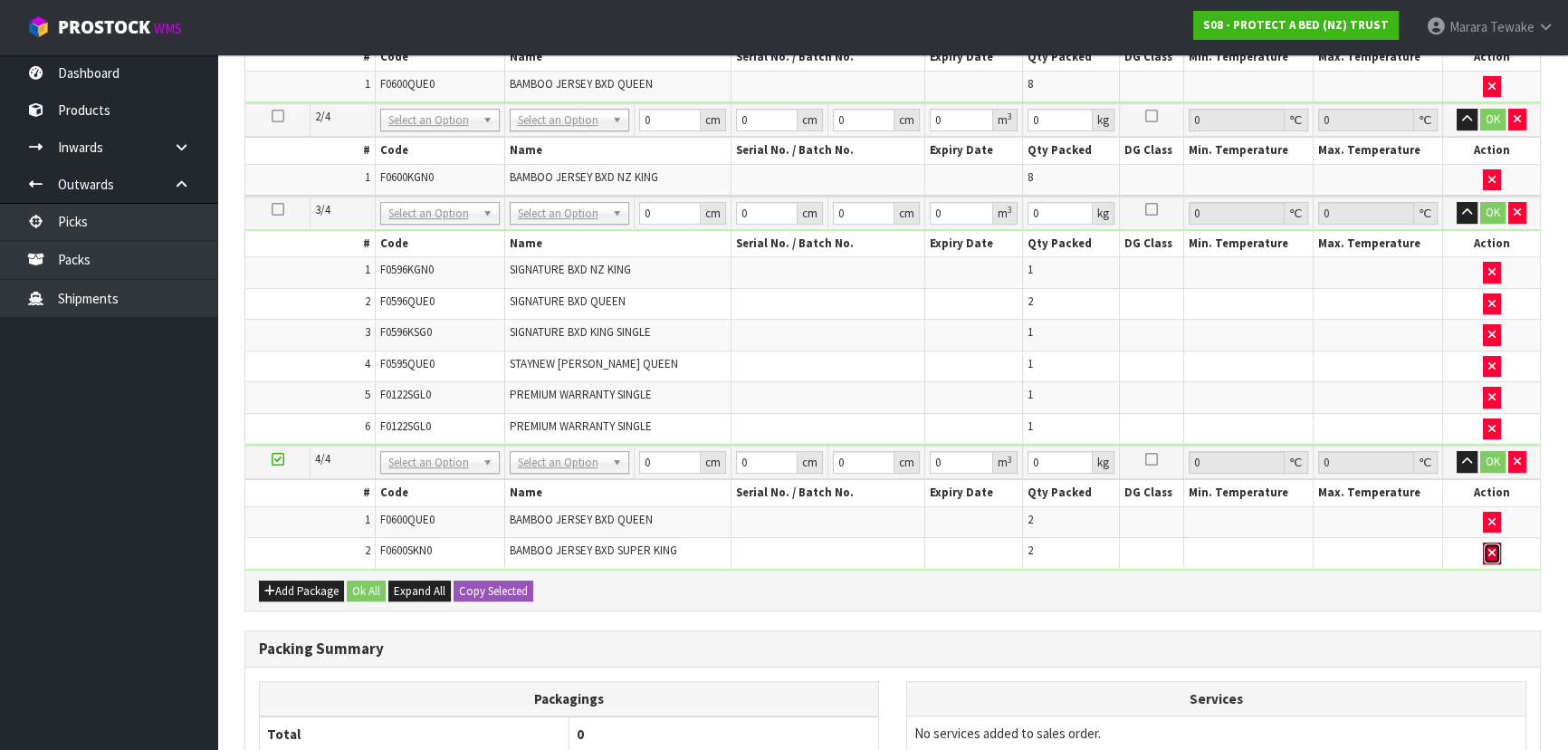
click at [1490, 550] on icon "button" at bounding box center [1493, 553] width 8 height 11
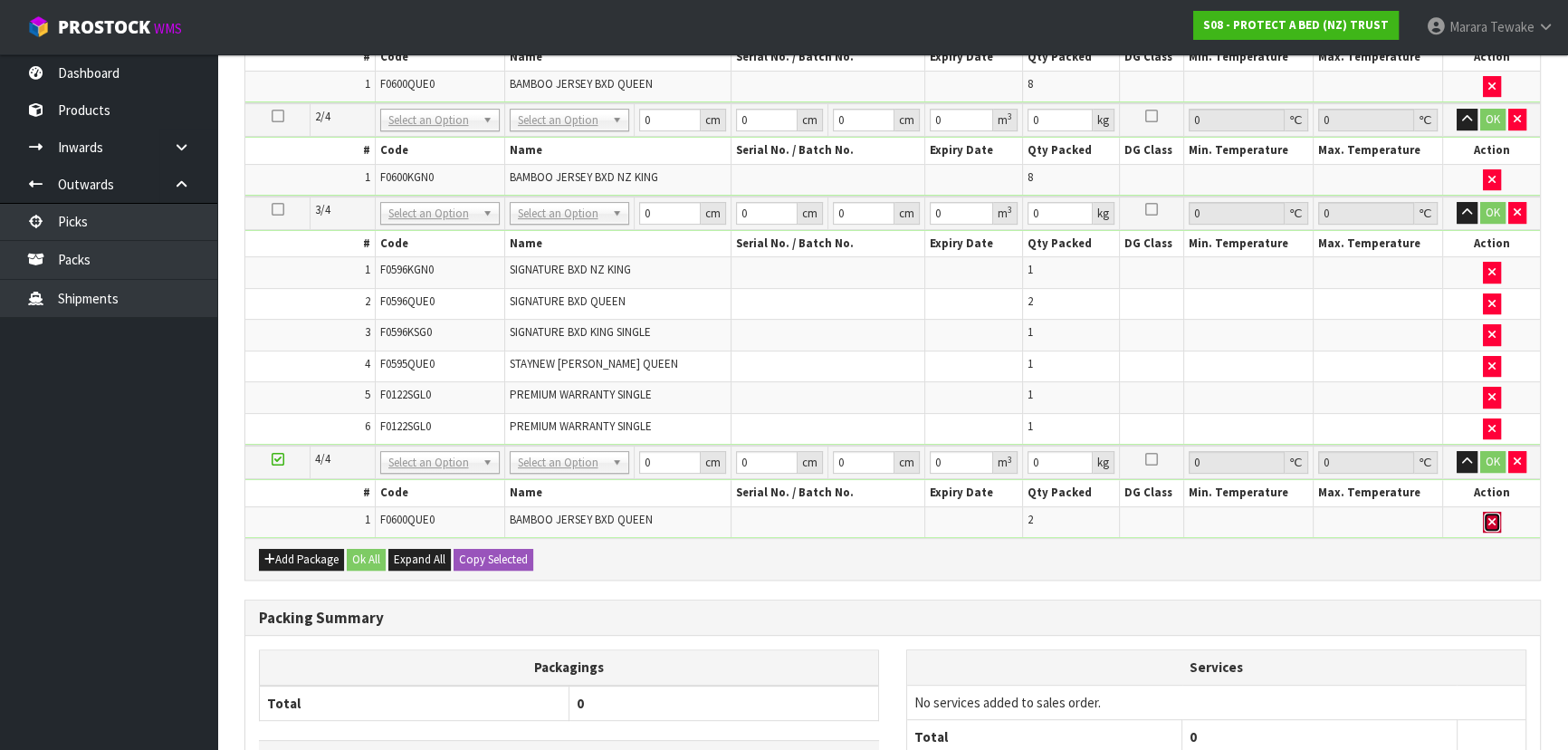
click at [1492, 521] on button "button" at bounding box center [1492, 523] width 18 height 22
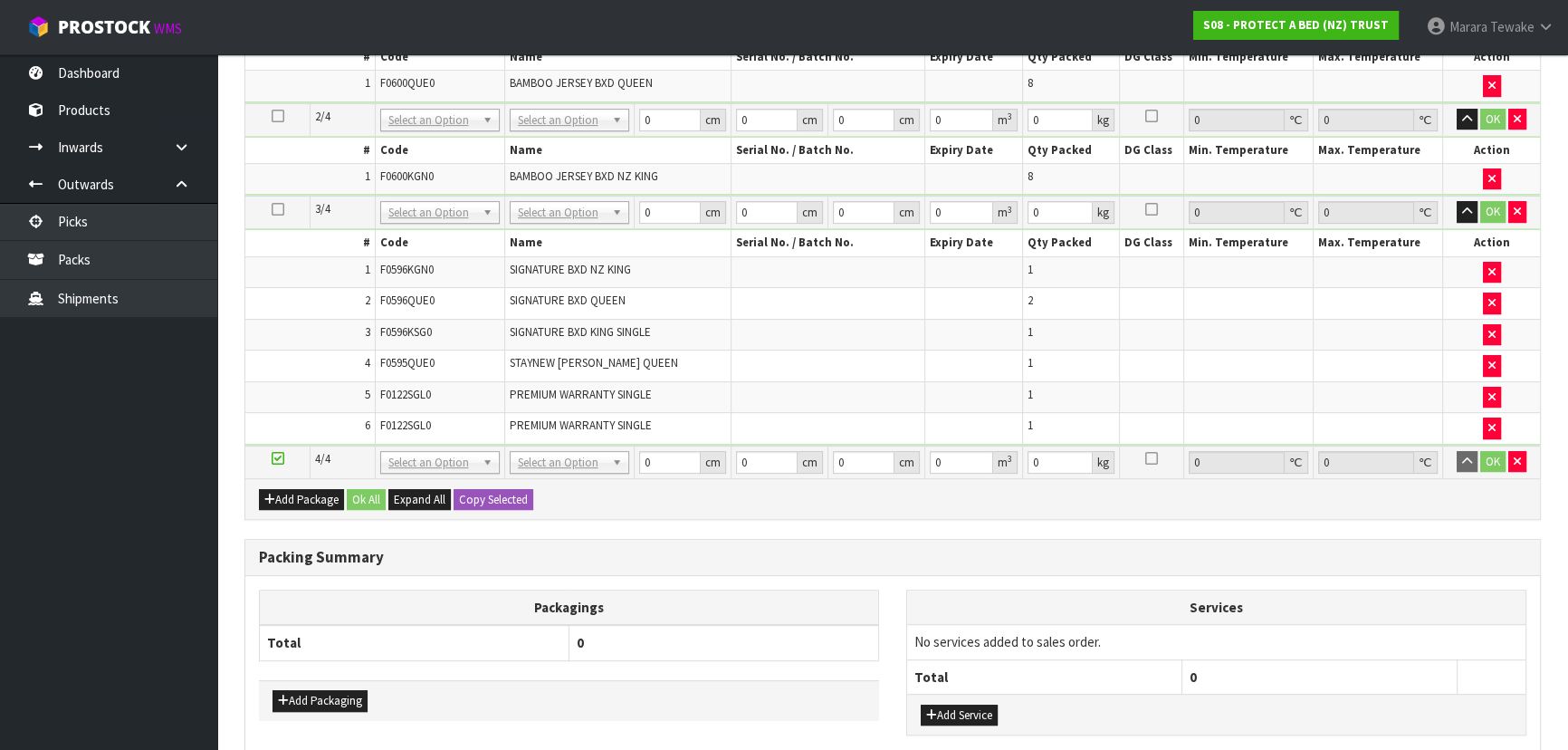
click at [100, 491] on ul "Dashboard Products Categories Serial Numbers Kitsets Packagings Inwards Purchas…" at bounding box center [108, 403] width 217 height 696
click at [747, 500] on div "Add Package Ok All Expand All Copy Selected" at bounding box center [892, 498] width 1295 height 41
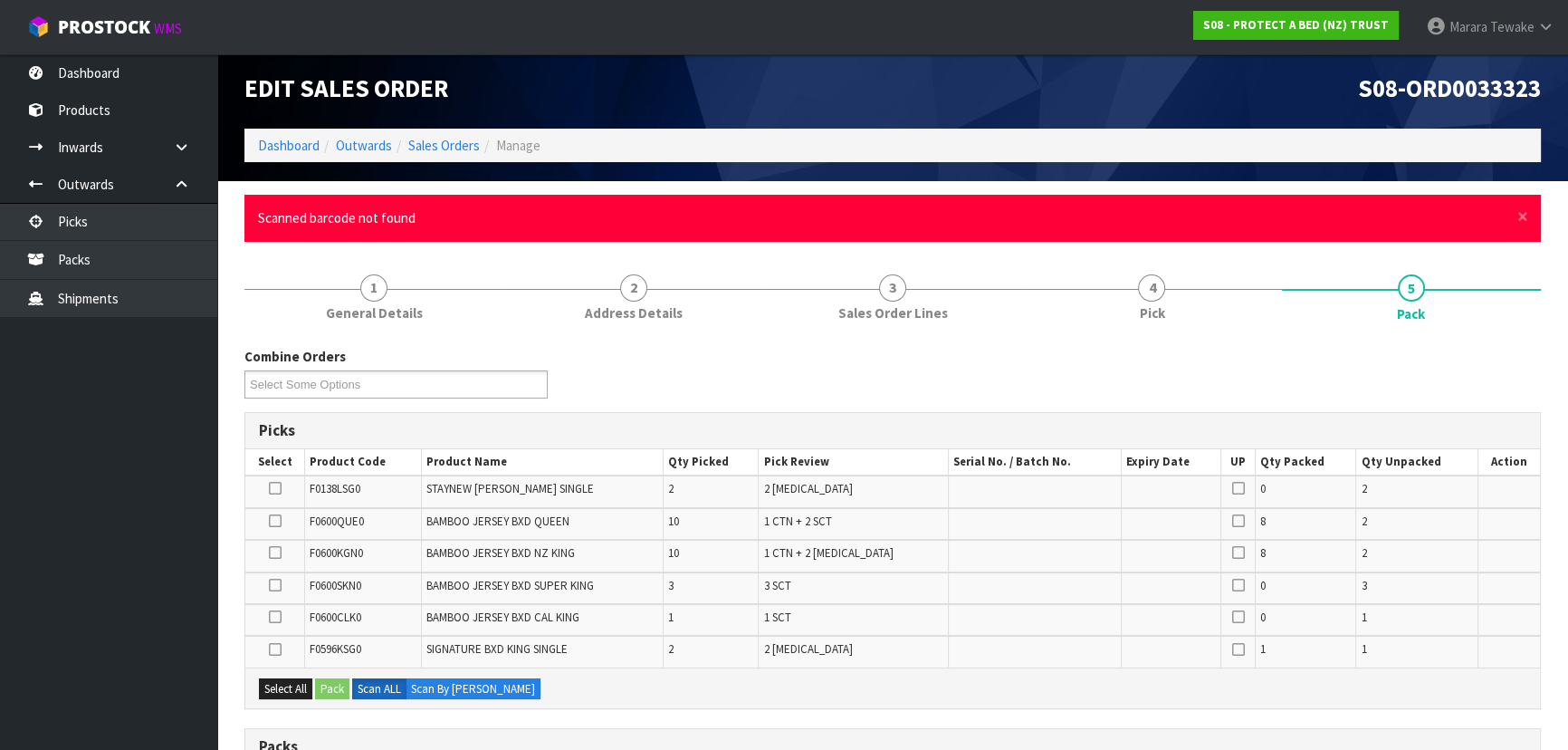
scroll to position [0, 0]
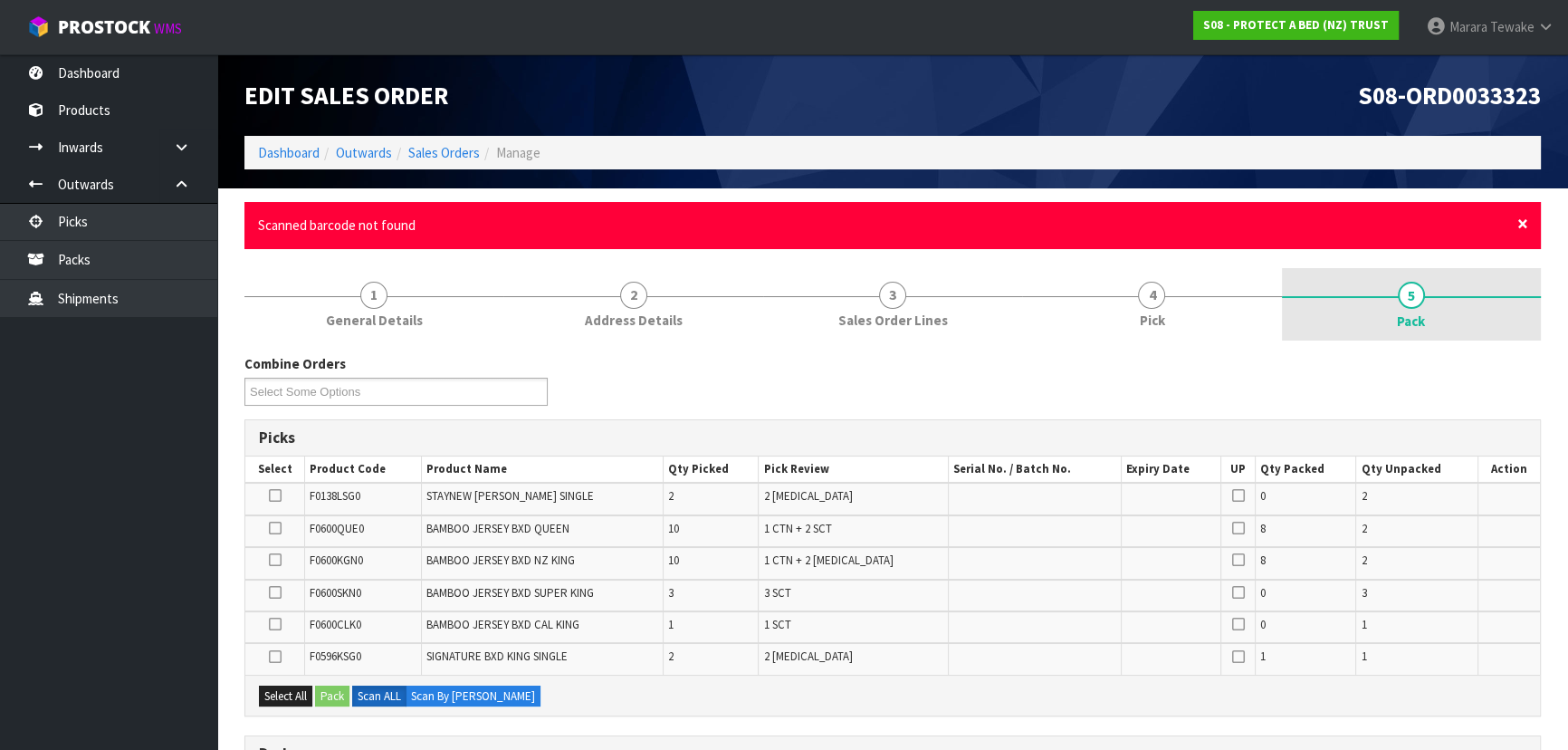
click at [1522, 225] on span "×" at bounding box center [1523, 224] width 11 height 25
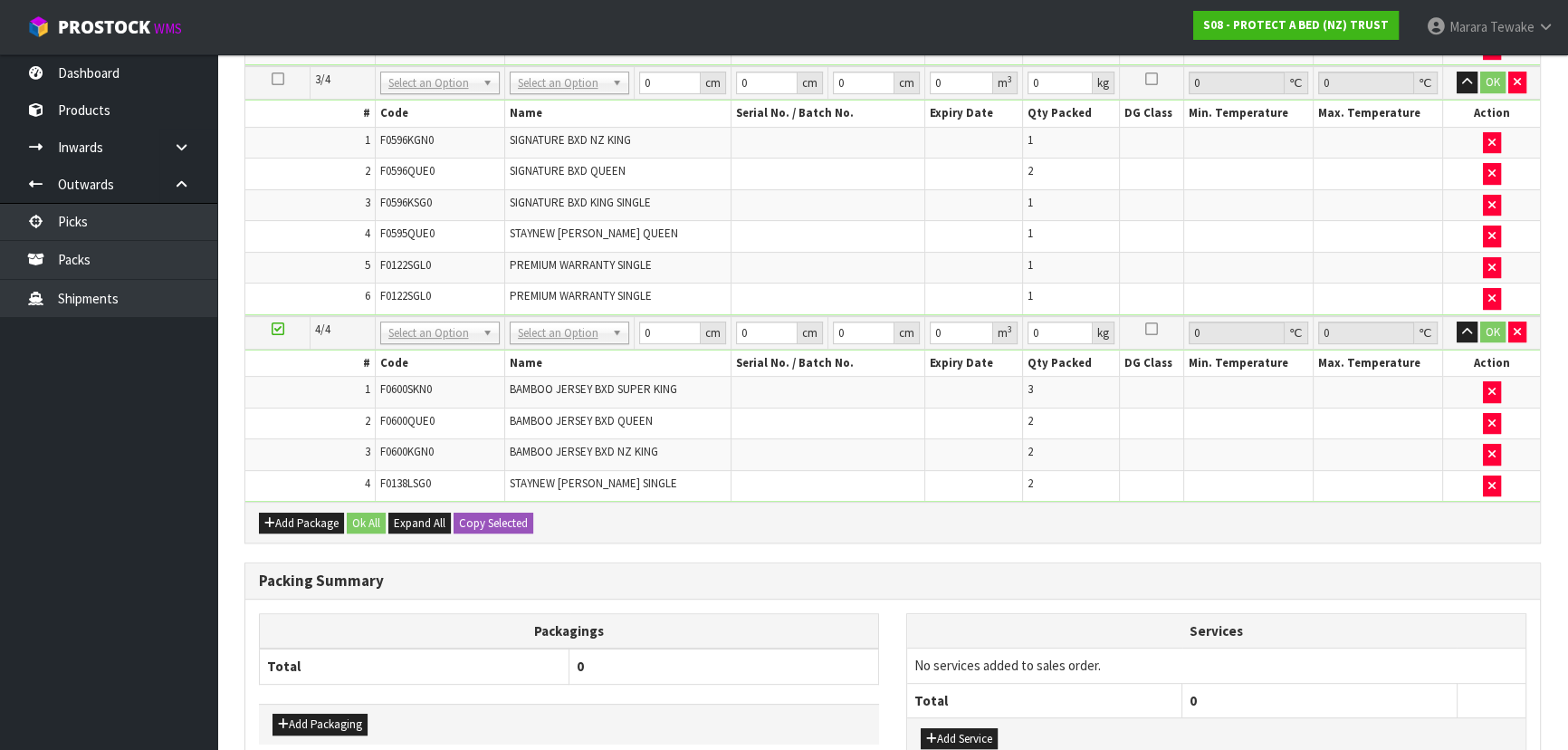
scroll to position [860, 0]
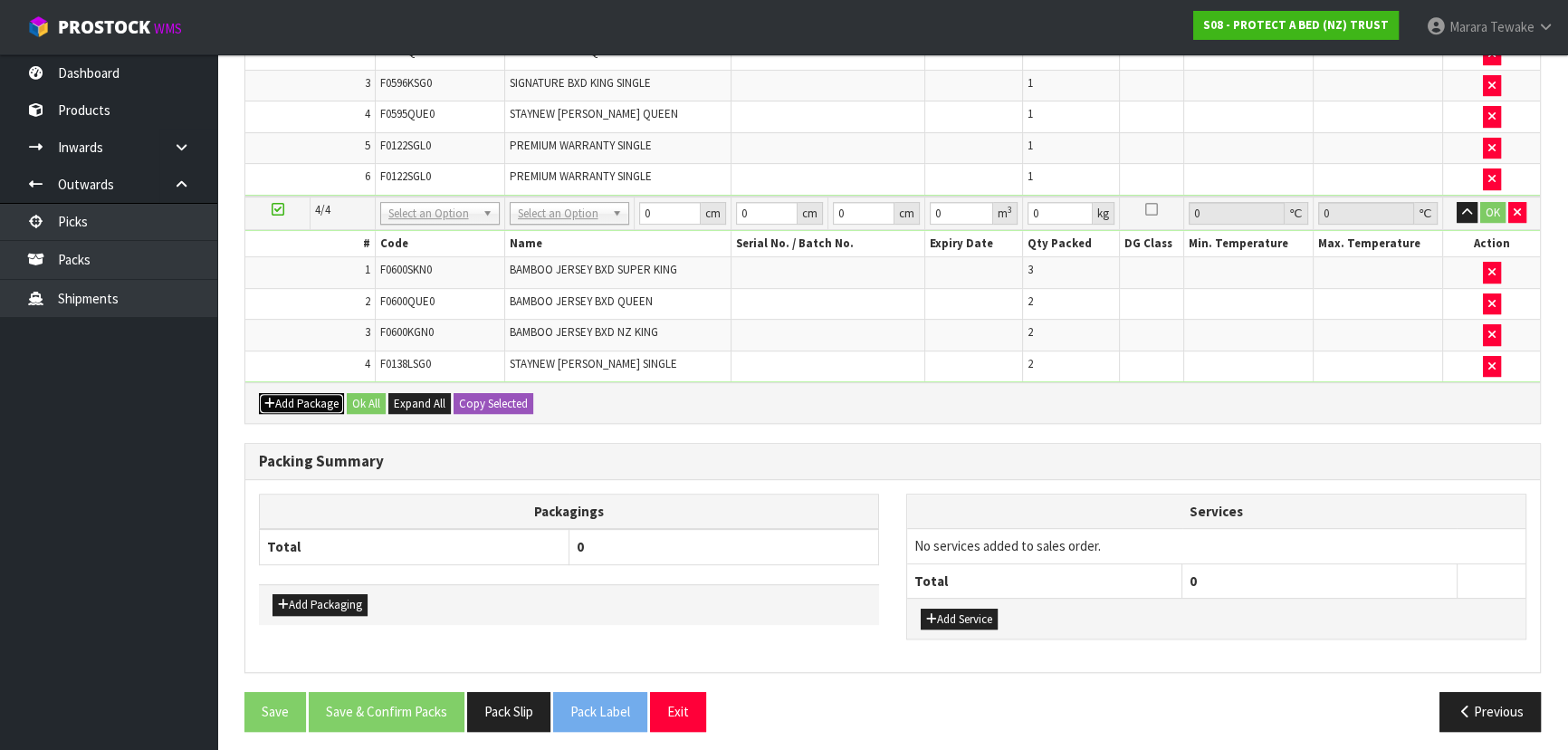
click at [304, 396] on button "Add Package" at bounding box center [302, 404] width 85 height 22
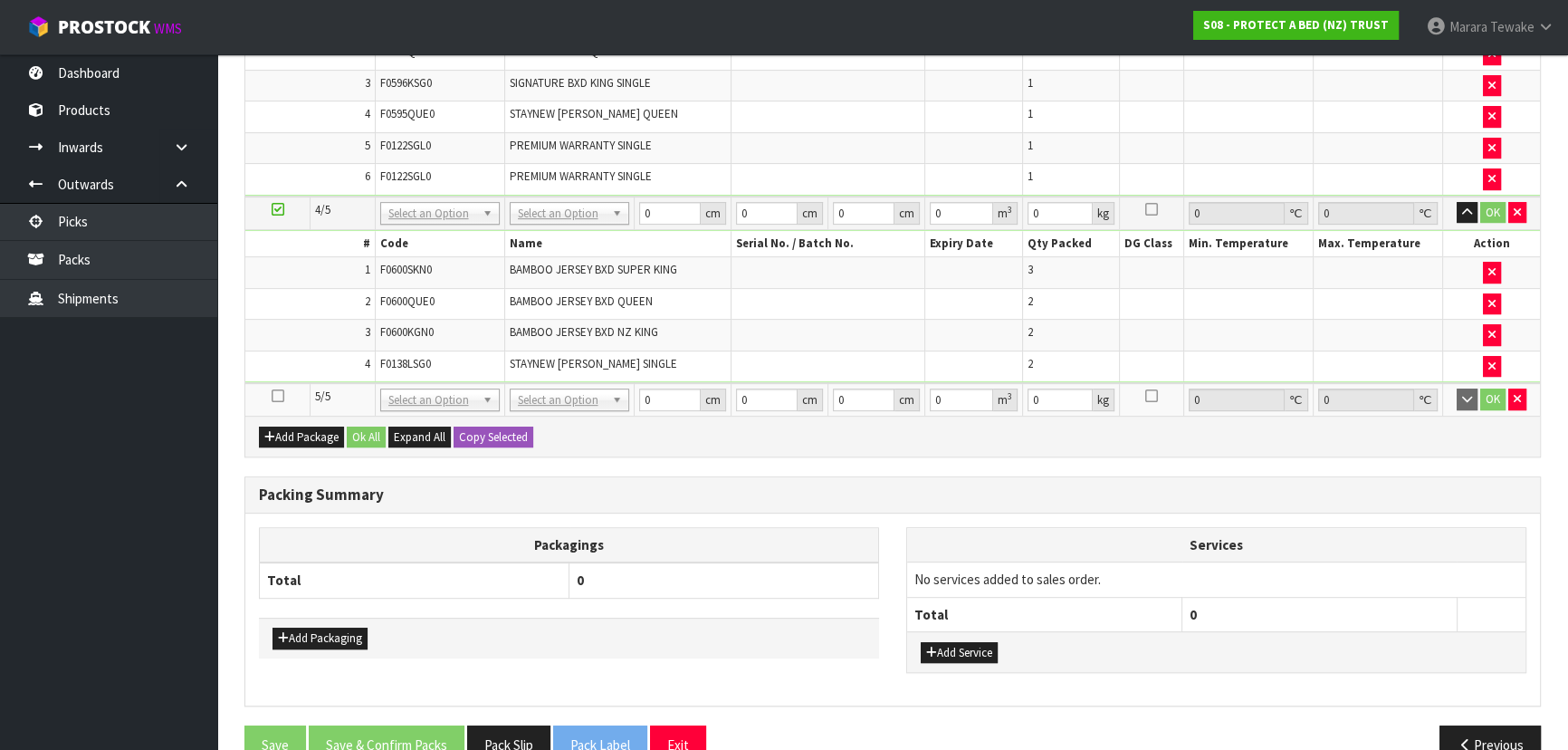
click at [281, 396] on icon at bounding box center [277, 396] width 12 height 1
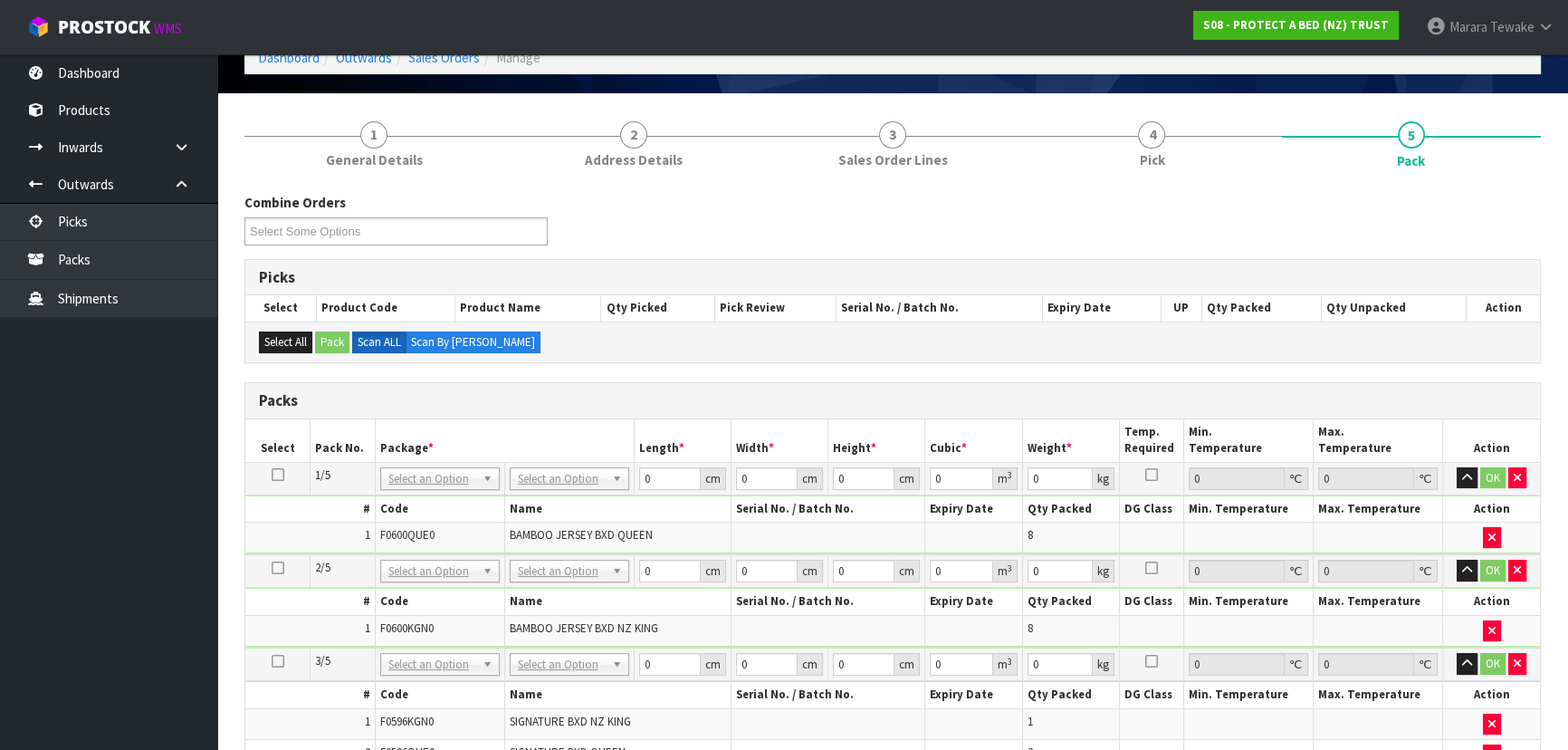
scroll to position [55, 0]
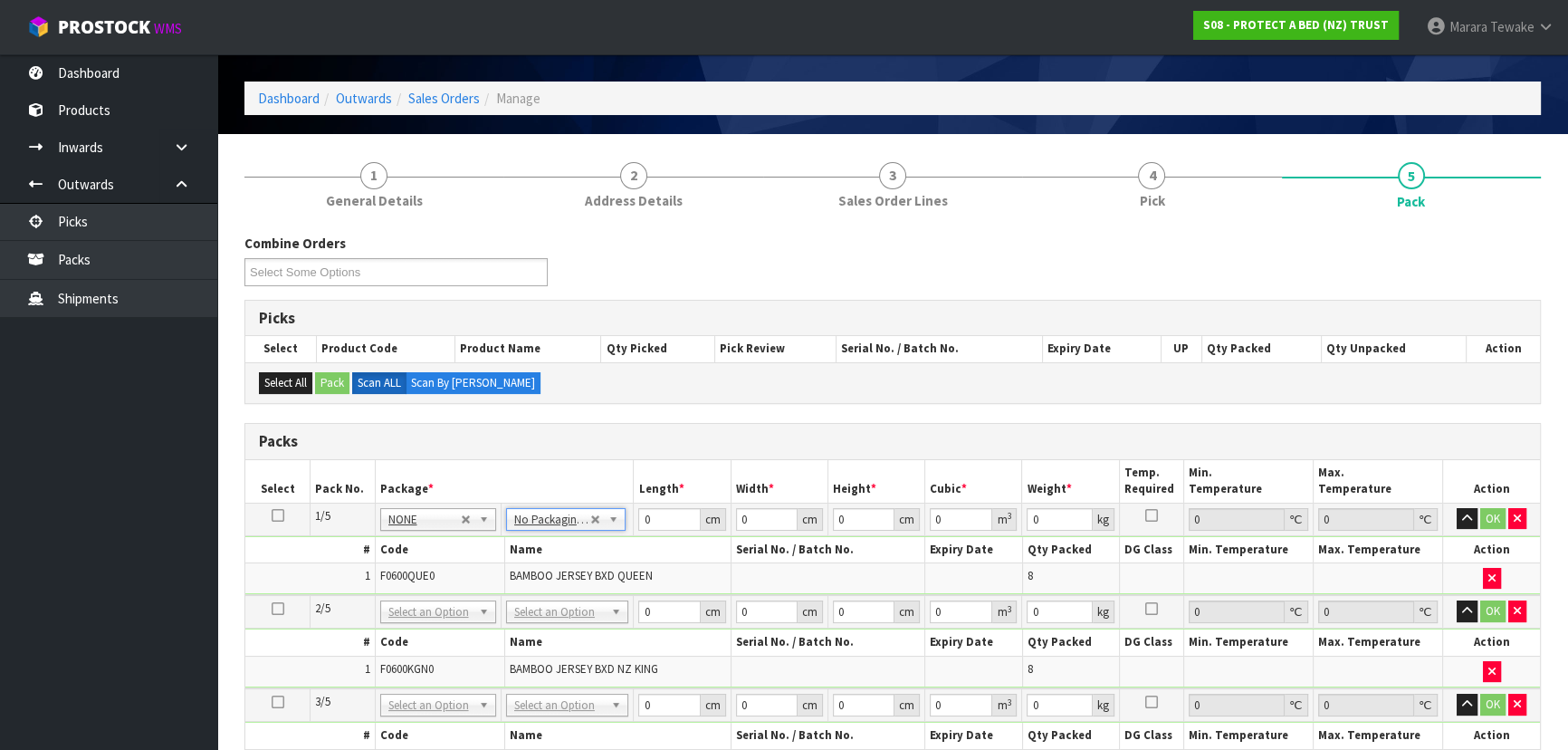
drag, startPoint x: 558, startPoint y: 607, endPoint x: 541, endPoint y: 644, distance: 40.7
type input "2"
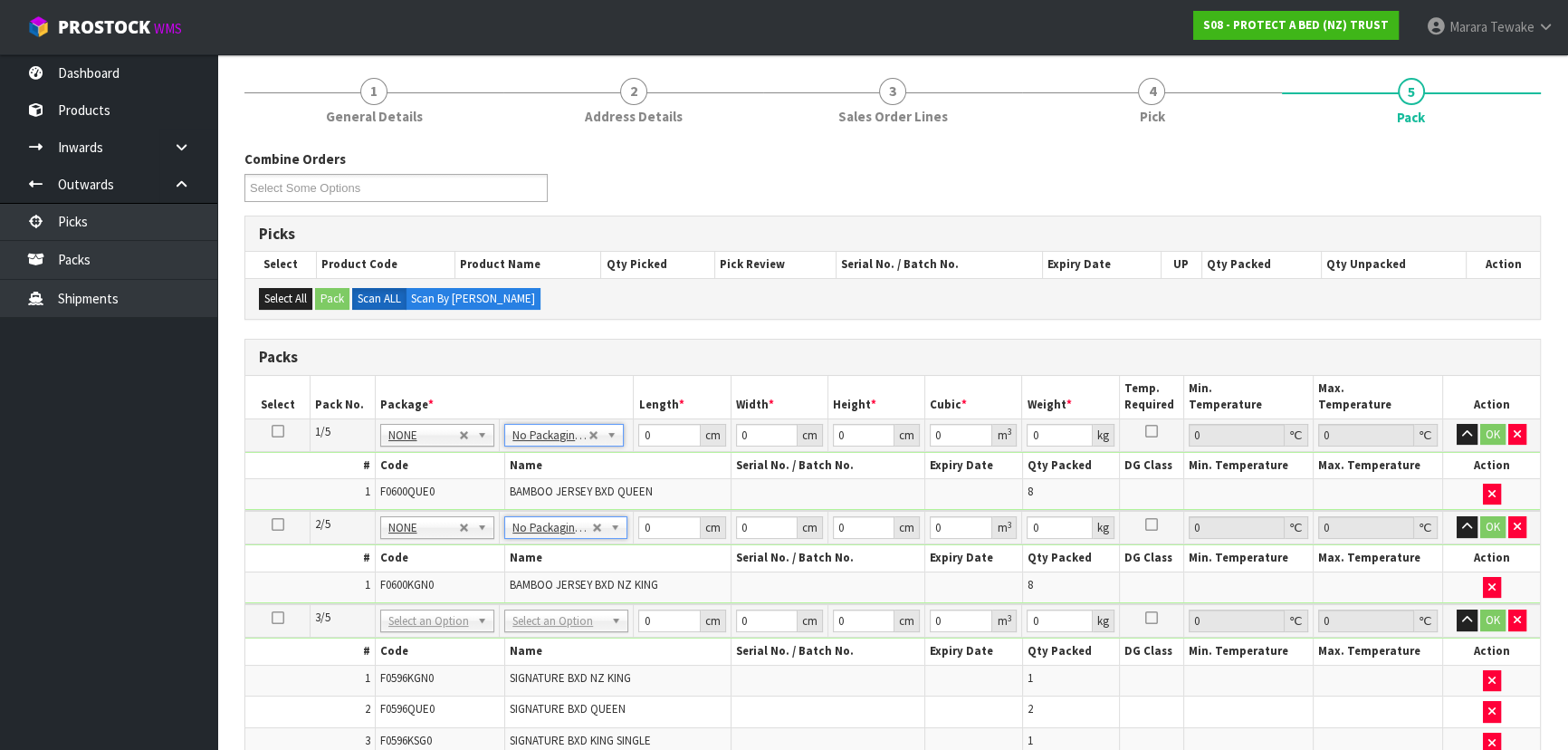
scroll to position [219, 0]
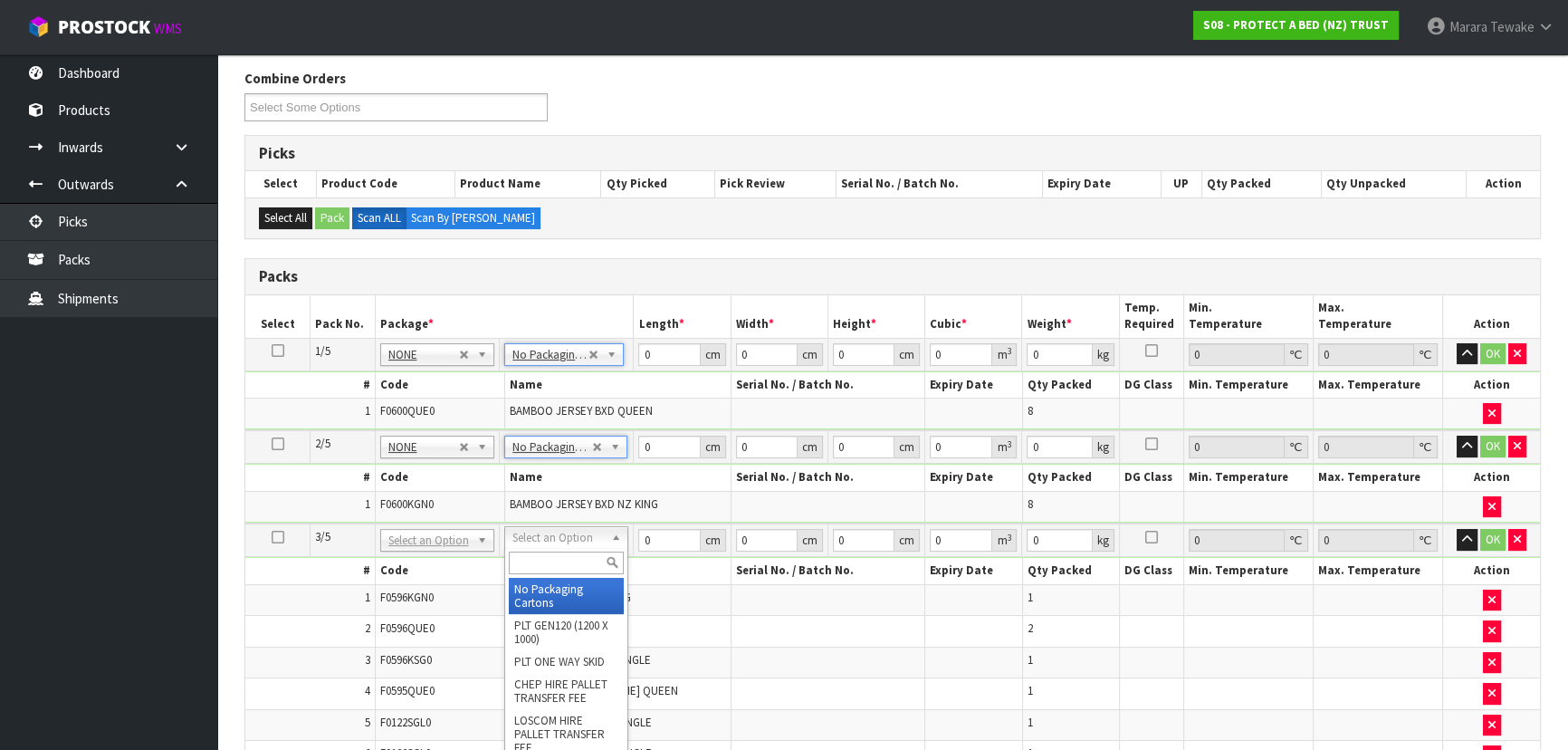
drag, startPoint x: 556, startPoint y: 540, endPoint x: 553, endPoint y: 560, distance: 20.2
click at [554, 560] on input "text" at bounding box center [567, 563] width 115 height 23
type input "OC"
drag, startPoint x: 550, startPoint y: 598, endPoint x: 541, endPoint y: 582, distance: 18.4
type input "7.6"
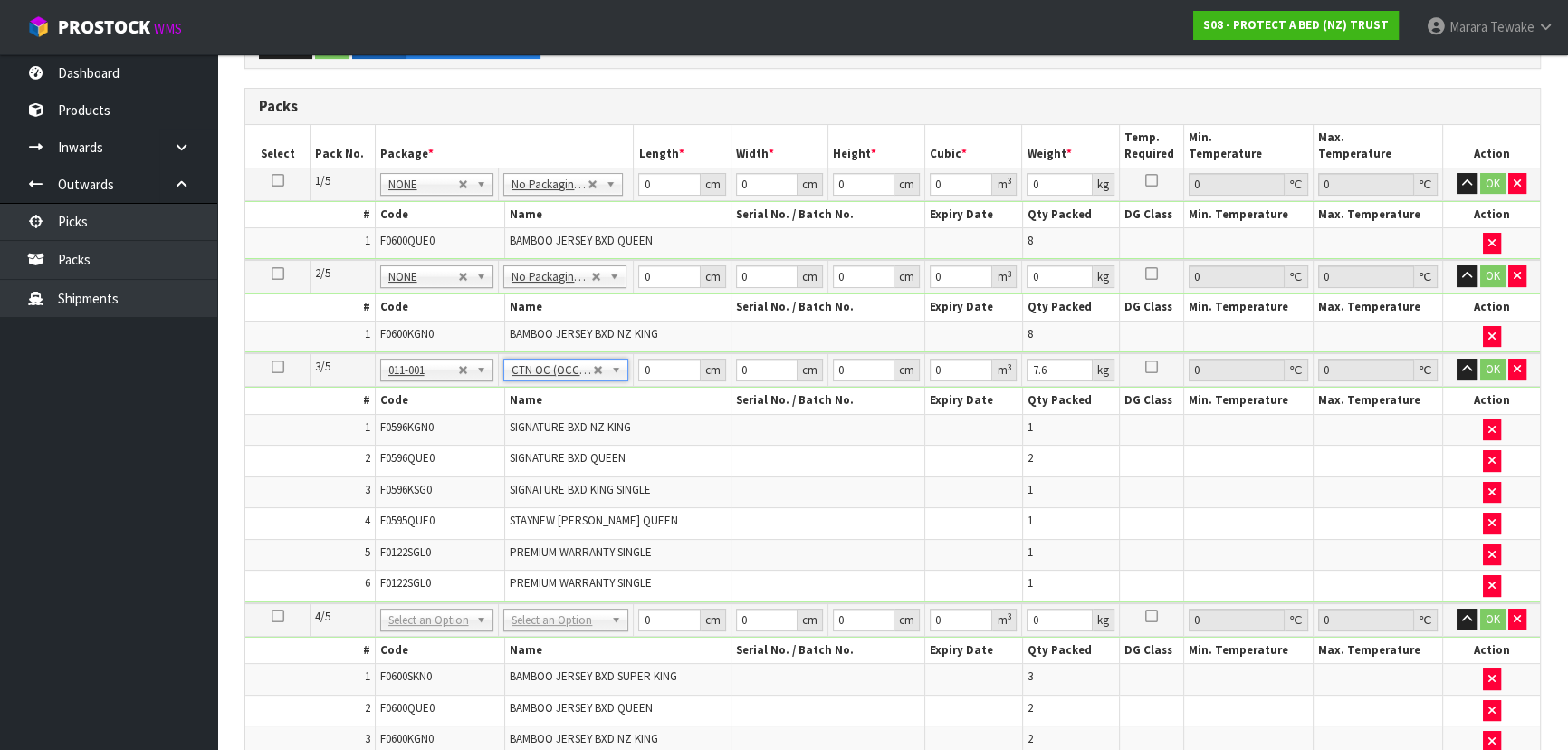
scroll to position [714, 0]
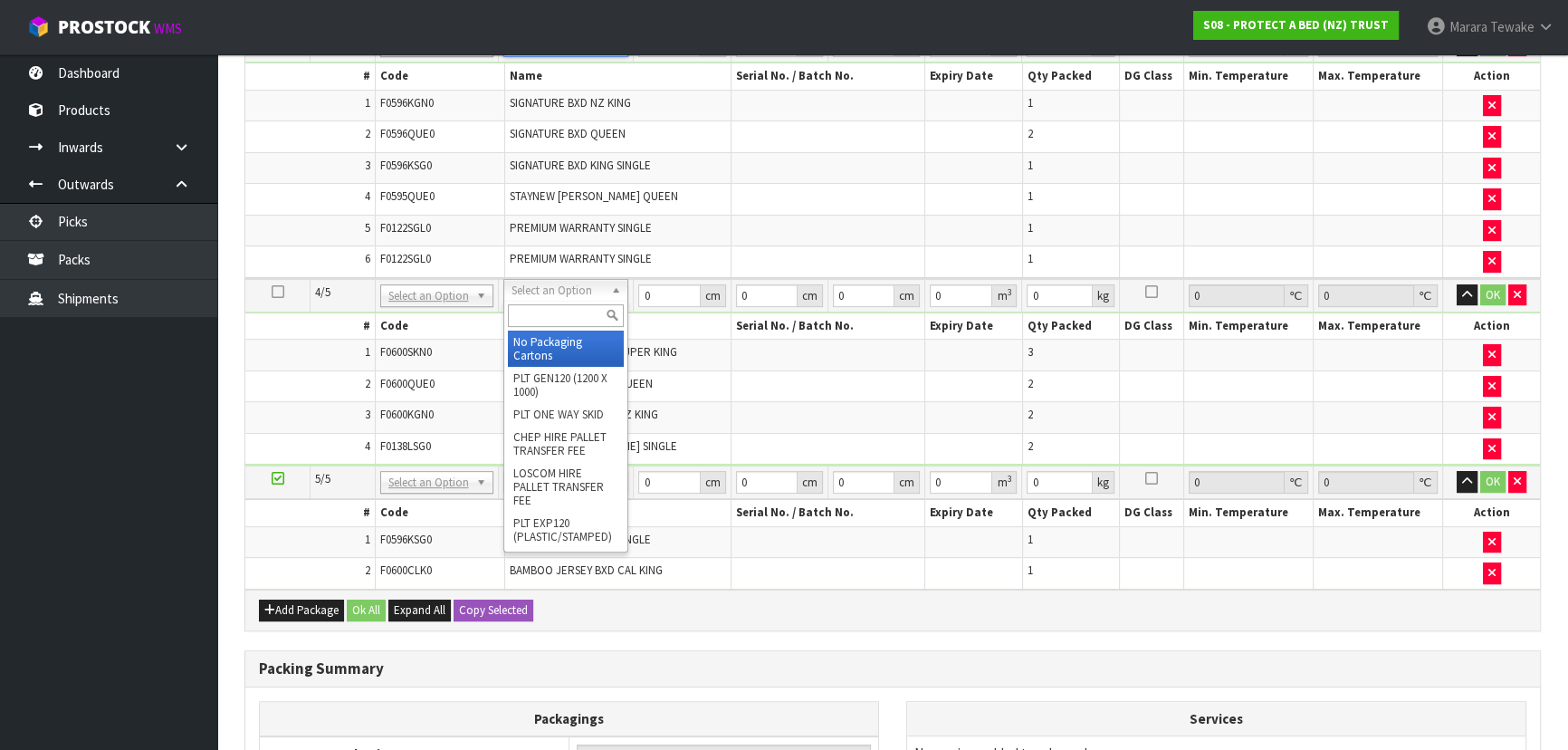
click at [560, 310] on input "text" at bounding box center [566, 316] width 116 height 23
type input "OC"
drag, startPoint x: 551, startPoint y: 362, endPoint x: 547, endPoint y: 394, distance: 32.2
type input "2"
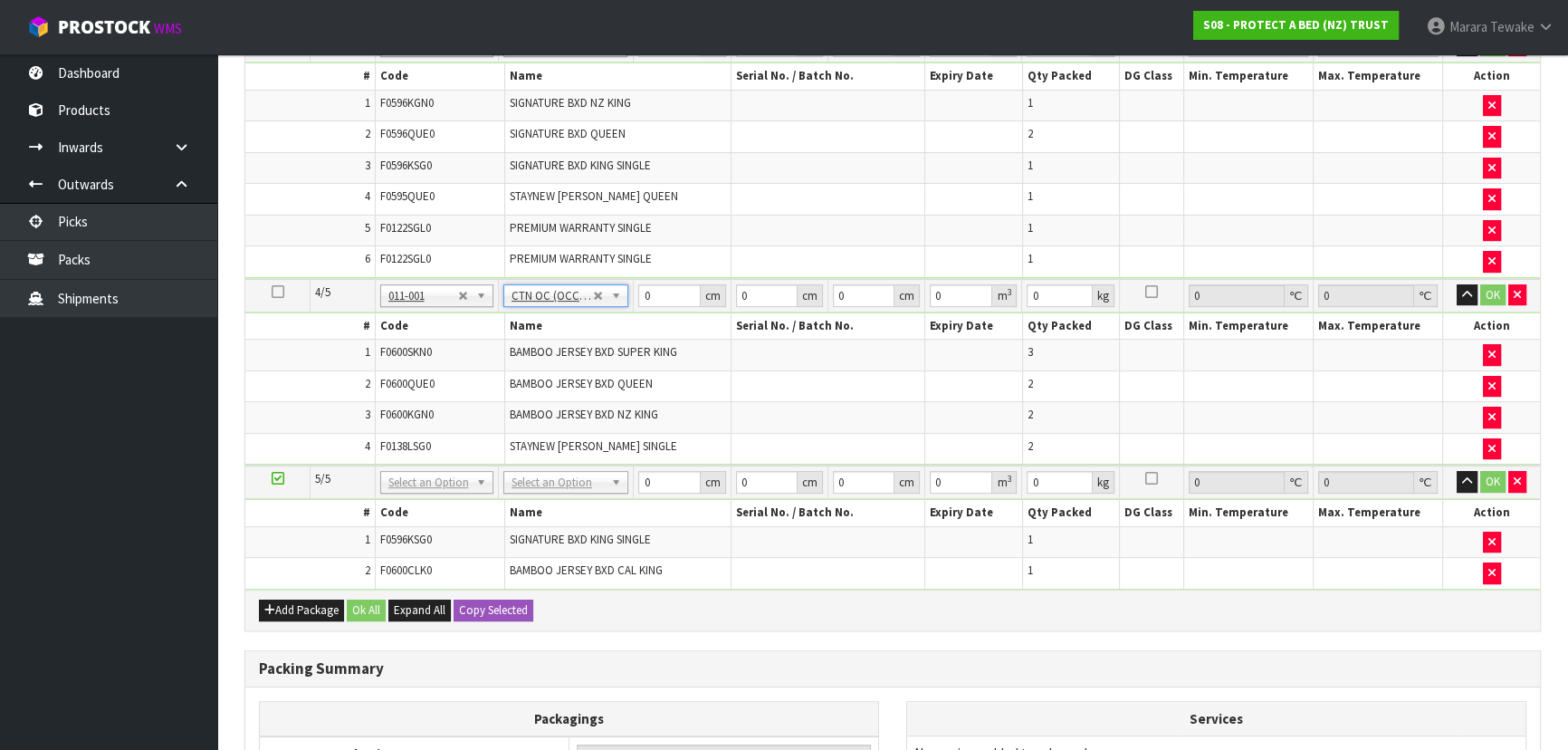
type input "7.86"
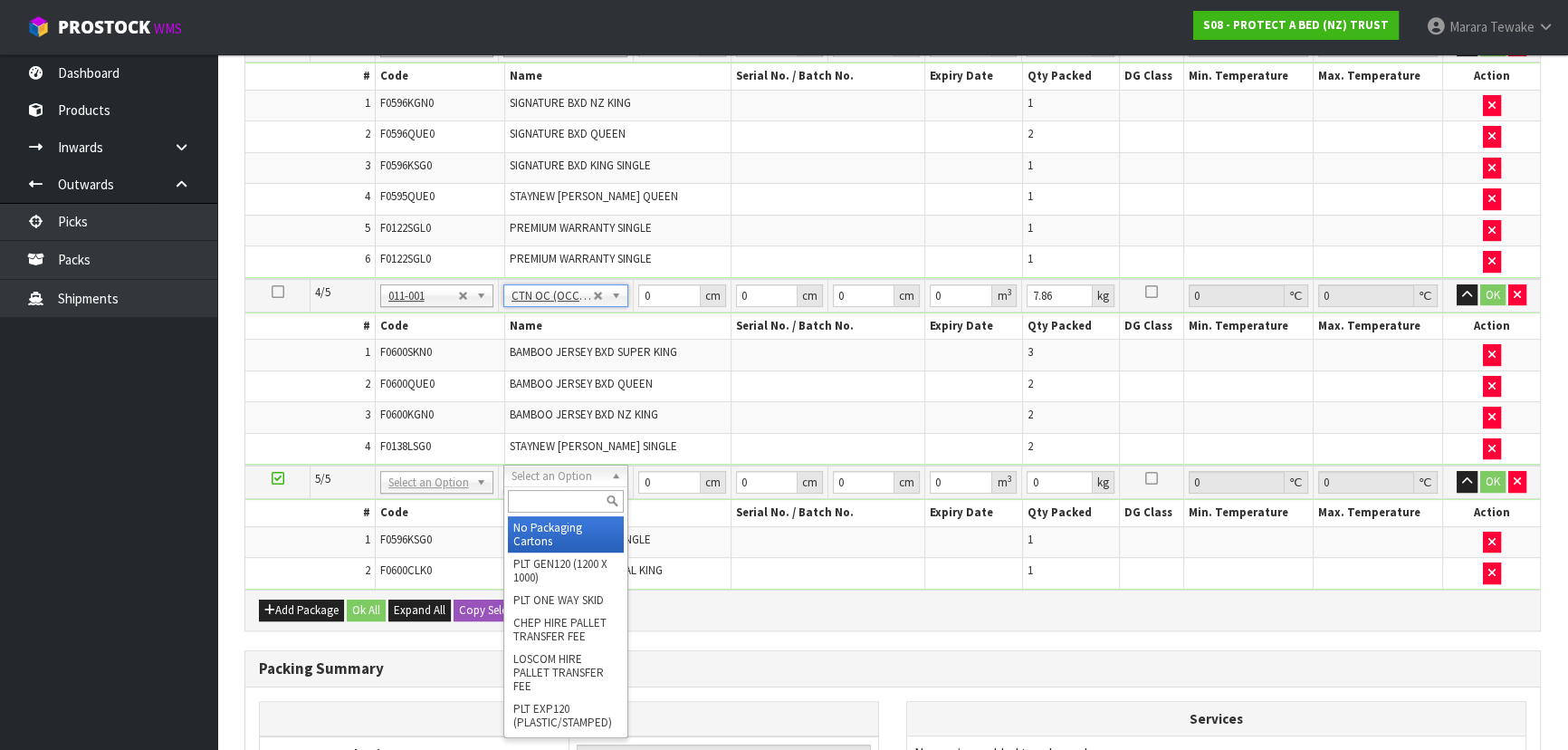
click at [547, 505] on input "text" at bounding box center [566, 502] width 116 height 23
type input "OC"
type input "3"
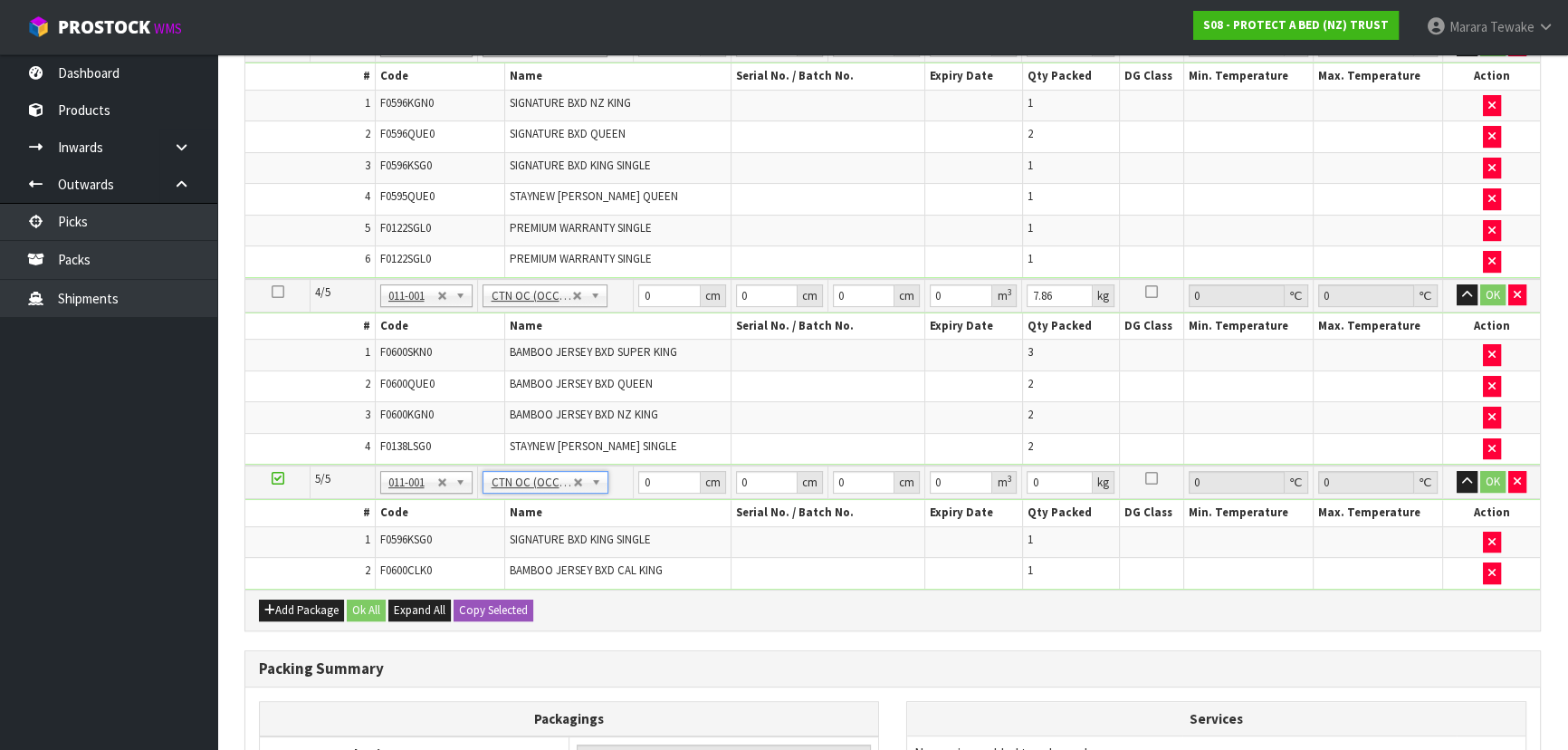
type input "2.08"
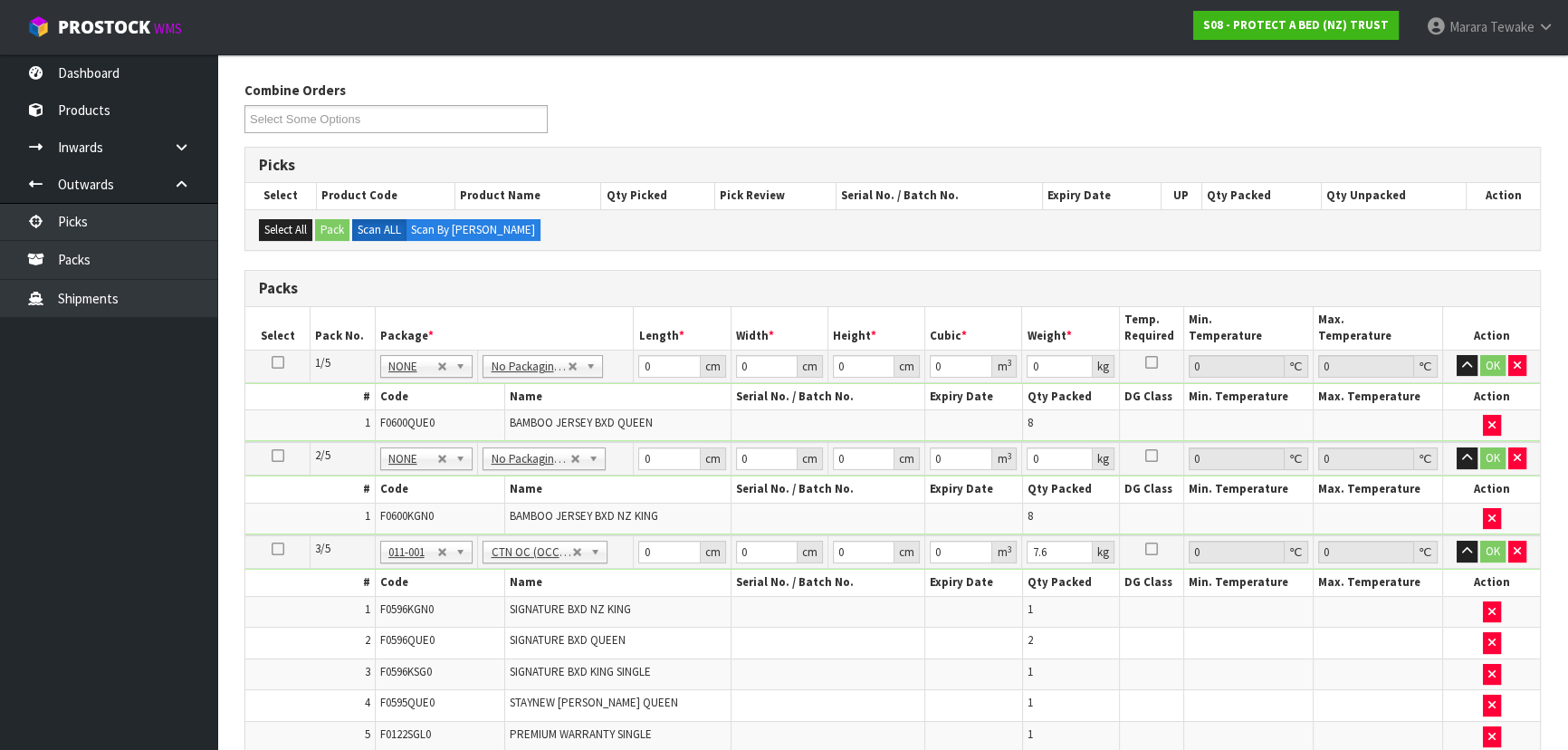
scroll to position [137, 0]
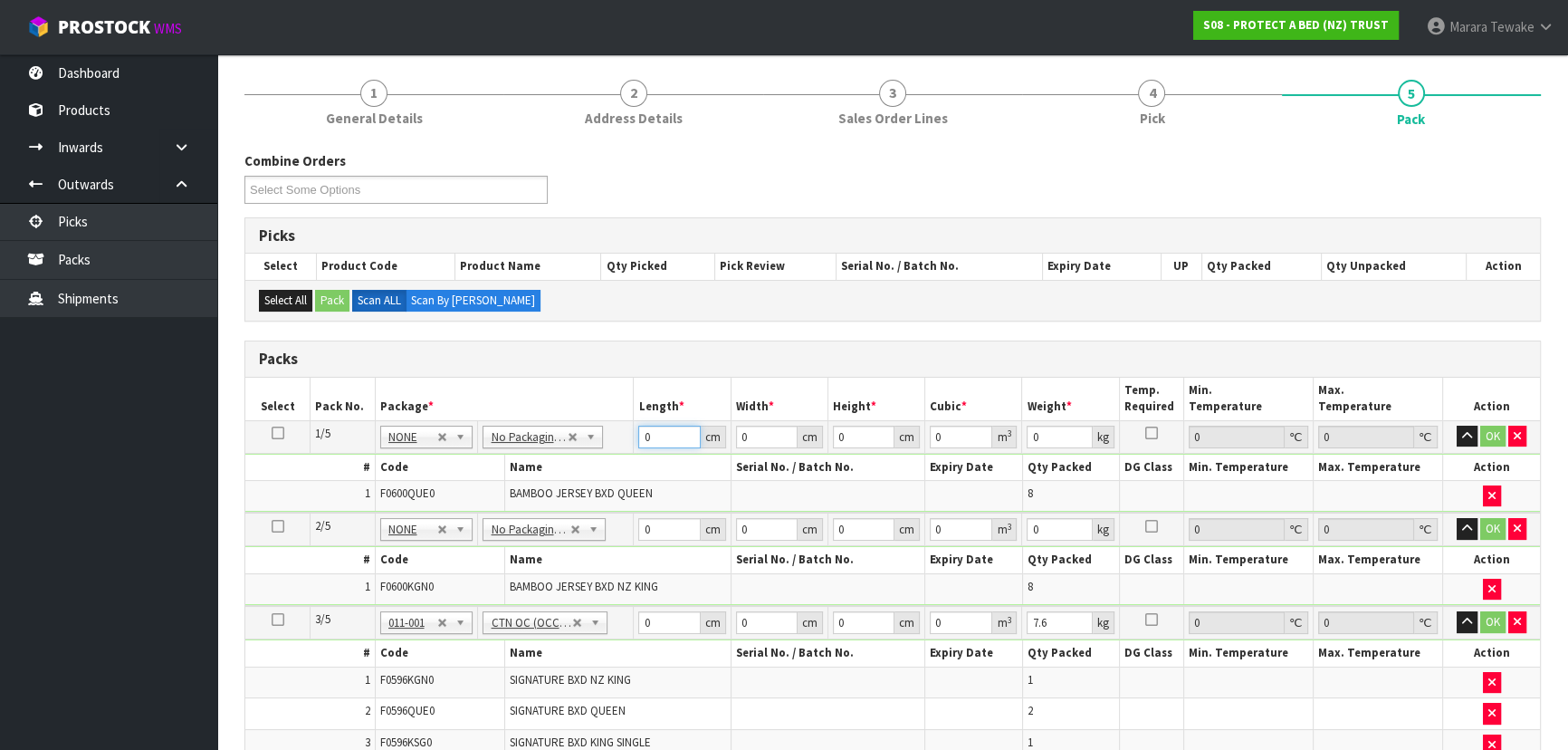
drag, startPoint x: 660, startPoint y: 434, endPoint x: 651, endPoint y: 406, distance: 29.4
type input "59"
type input "41"
type input "3"
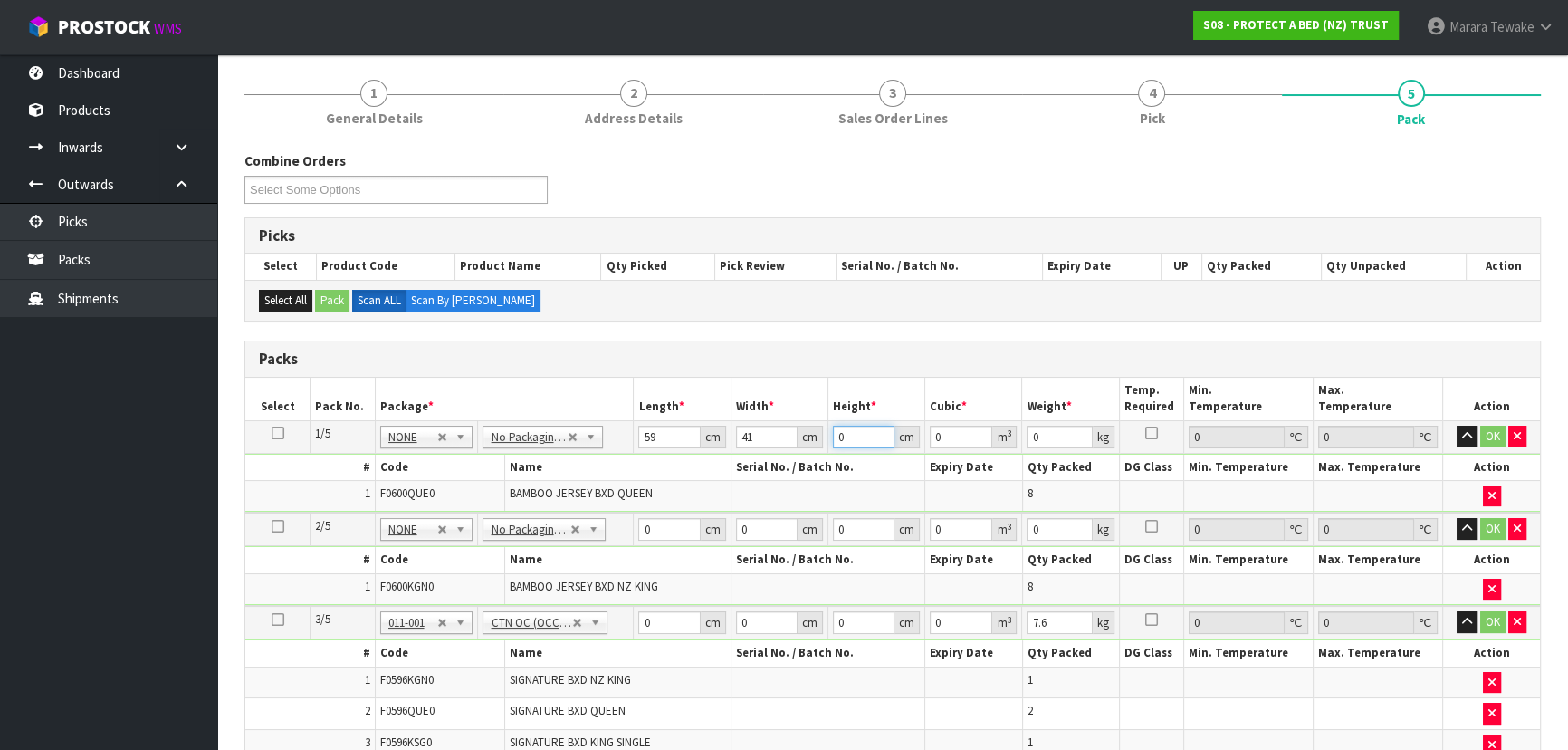
type input "0.007257"
type input "31"
type input "0.074989"
type input "31"
type input "9"
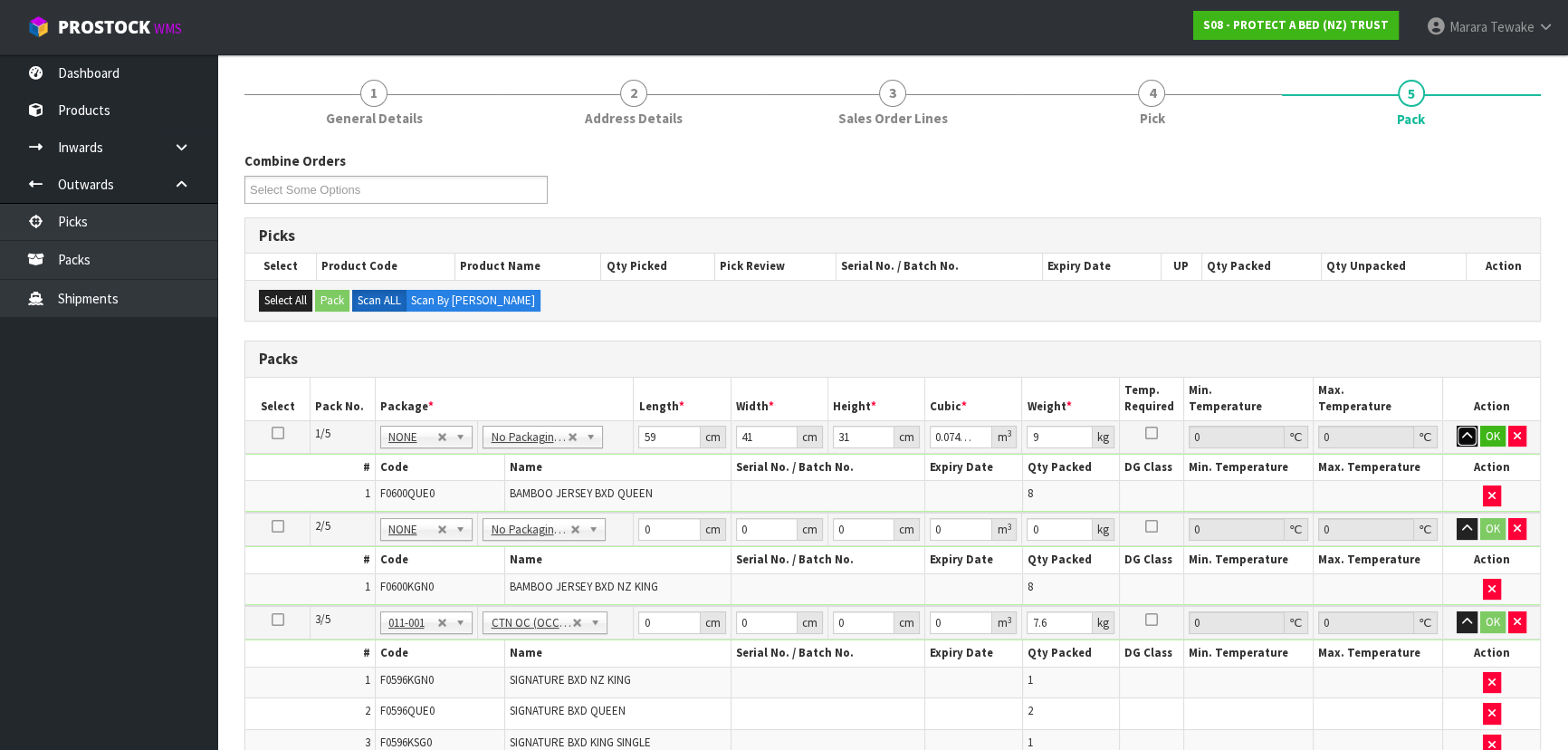
click at [1457, 425] on button "button" at bounding box center [1467, 436] width 21 height 22
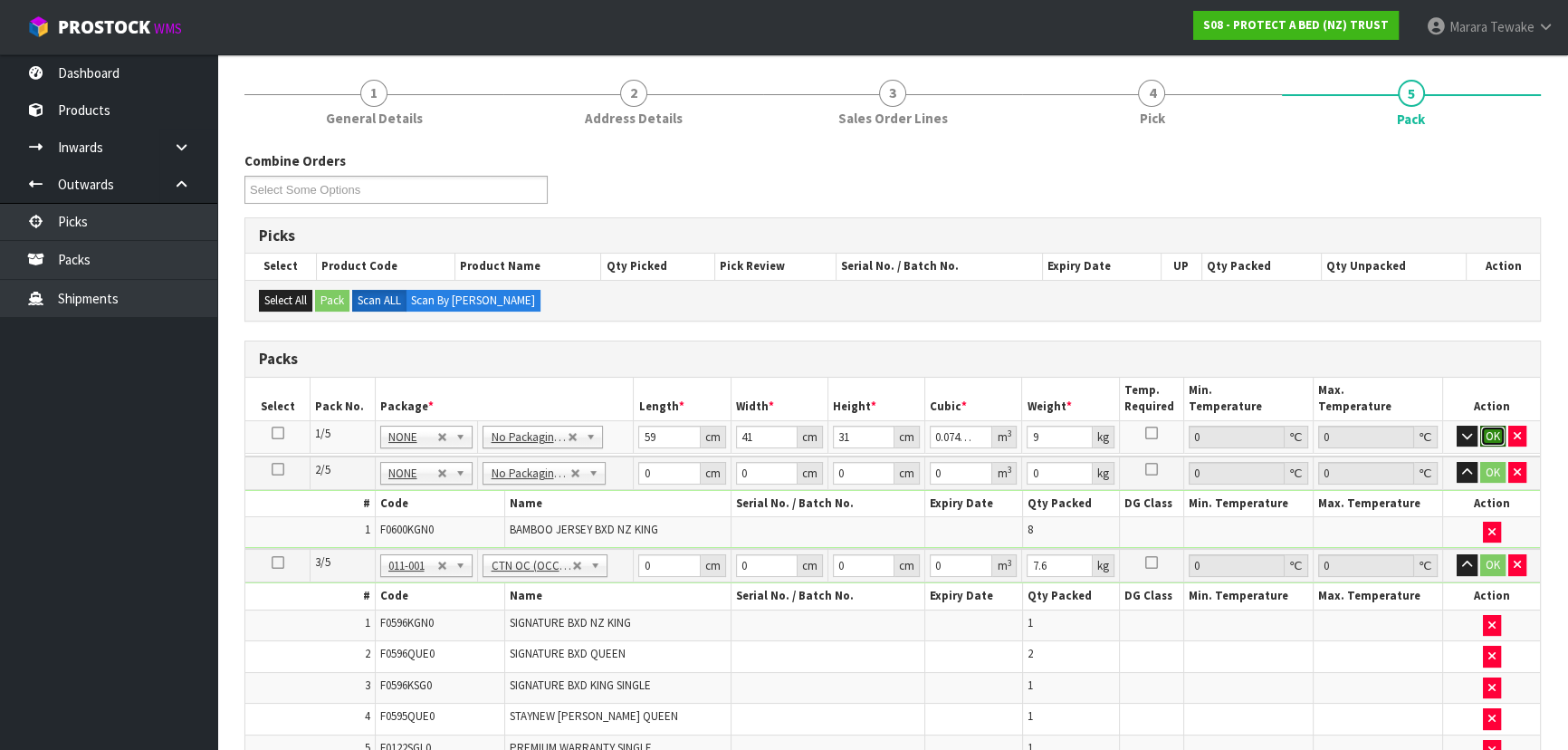
click button "OK" at bounding box center [1493, 436] width 25 height 22
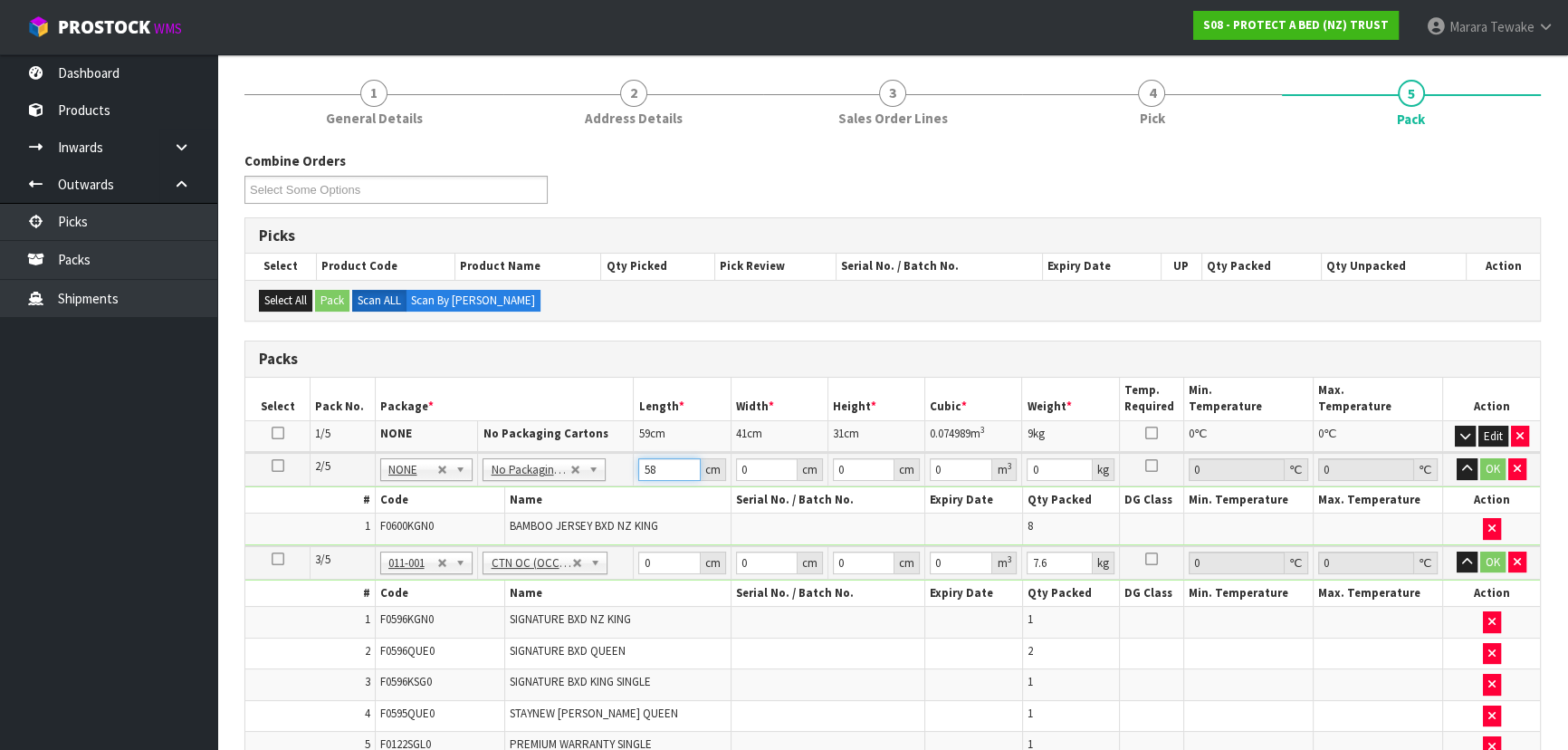
type input "58"
type input "41"
type input "3"
type input "0.007134"
type input "31"
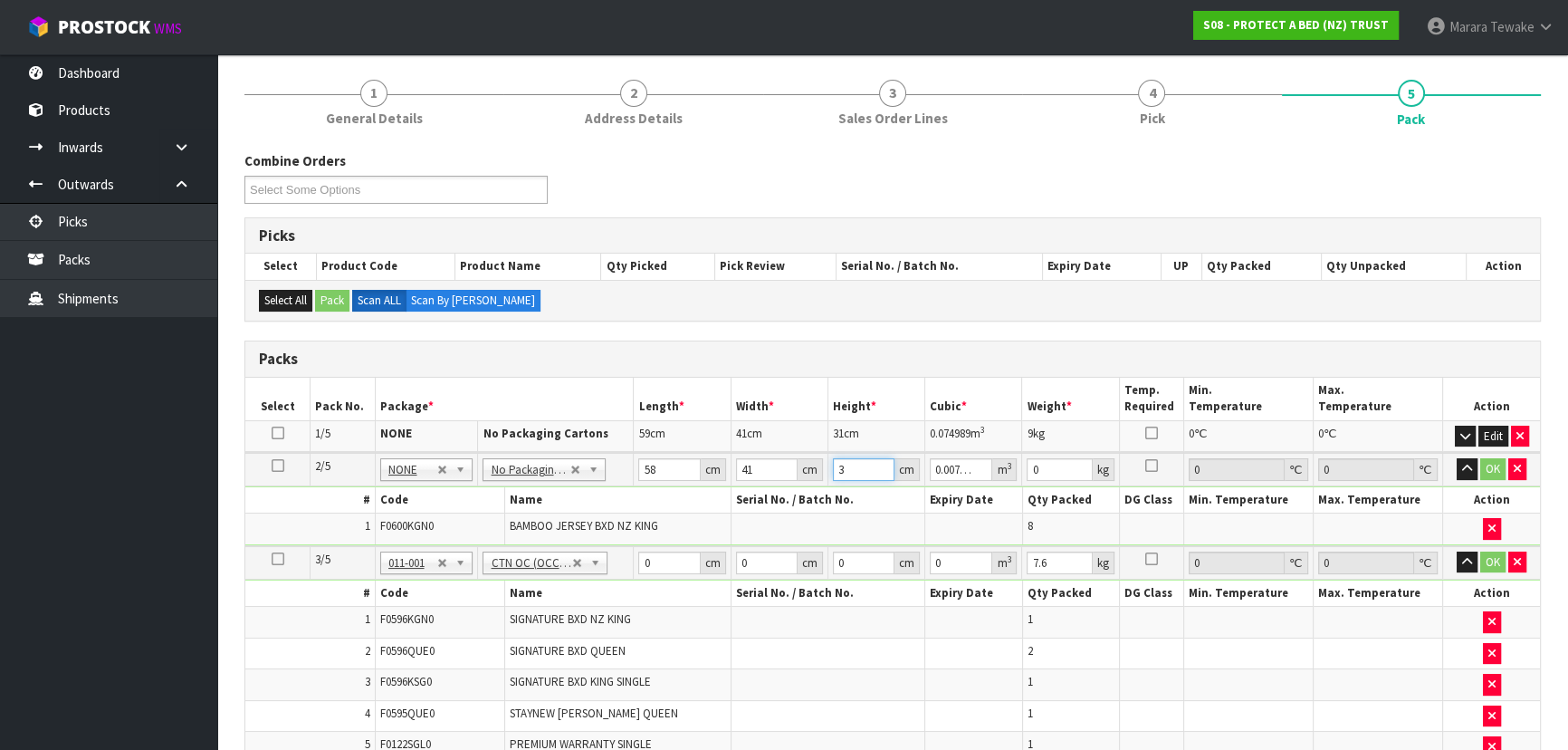
type input "0.073718"
type input "31"
type input "9"
click at [1457, 458] on button "button" at bounding box center [1467, 469] width 21 height 22
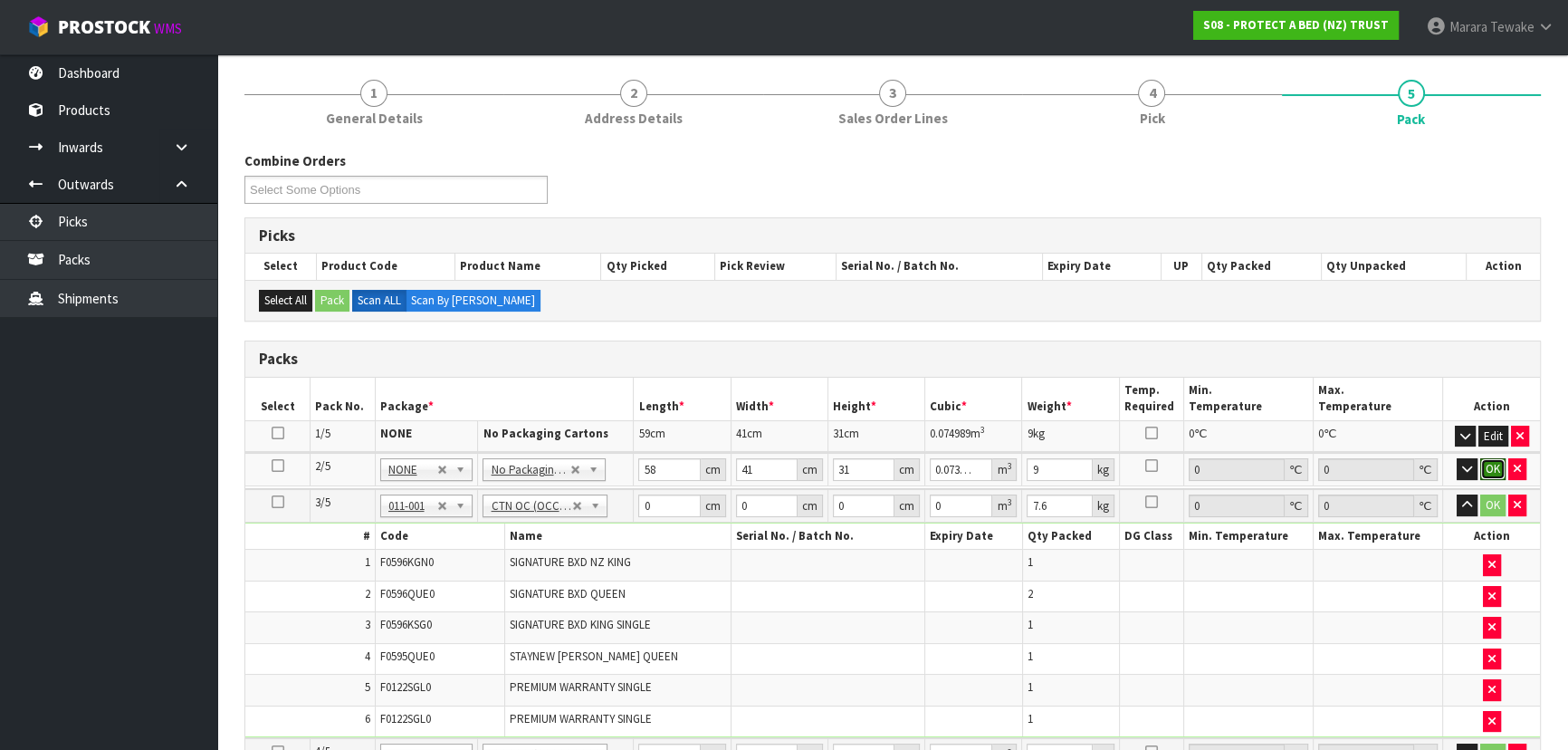
click button "OK" at bounding box center [1493, 469] width 25 height 22
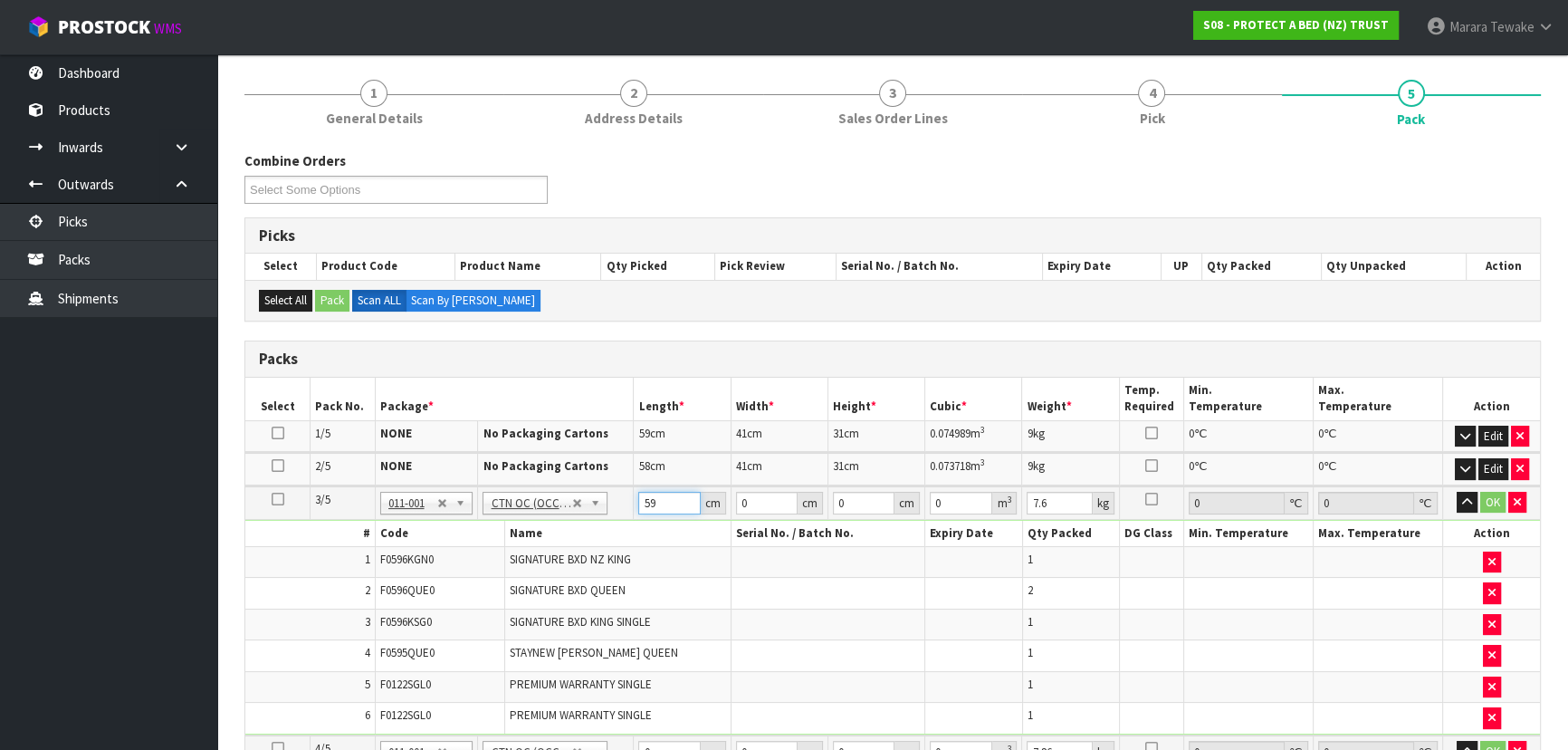
type input "59"
type input "40"
type input "3"
type input "0.00708"
type input "32"
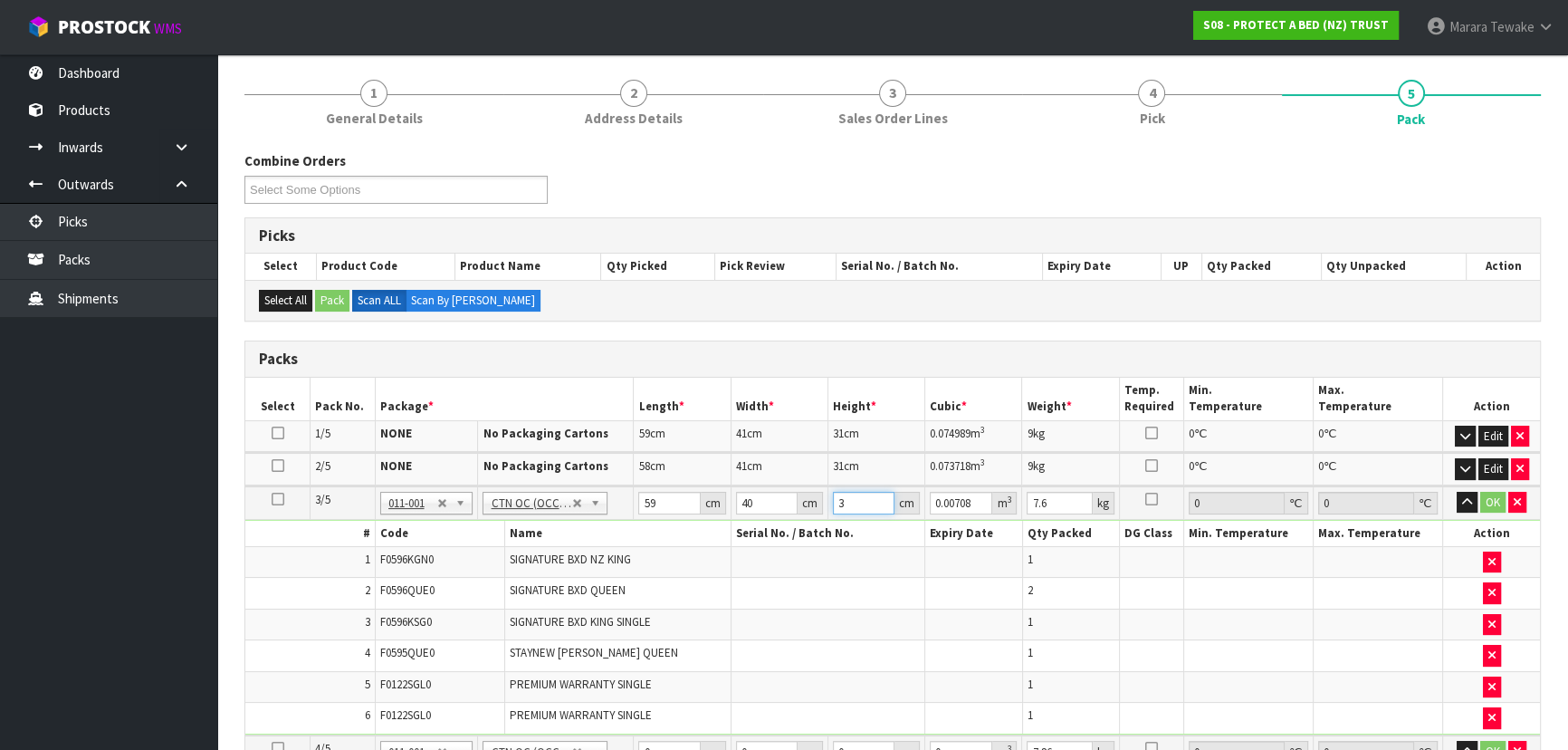
type input "0.07552"
type input "32"
type input "9"
click at [1457, 492] on button "button" at bounding box center [1467, 502] width 21 height 22
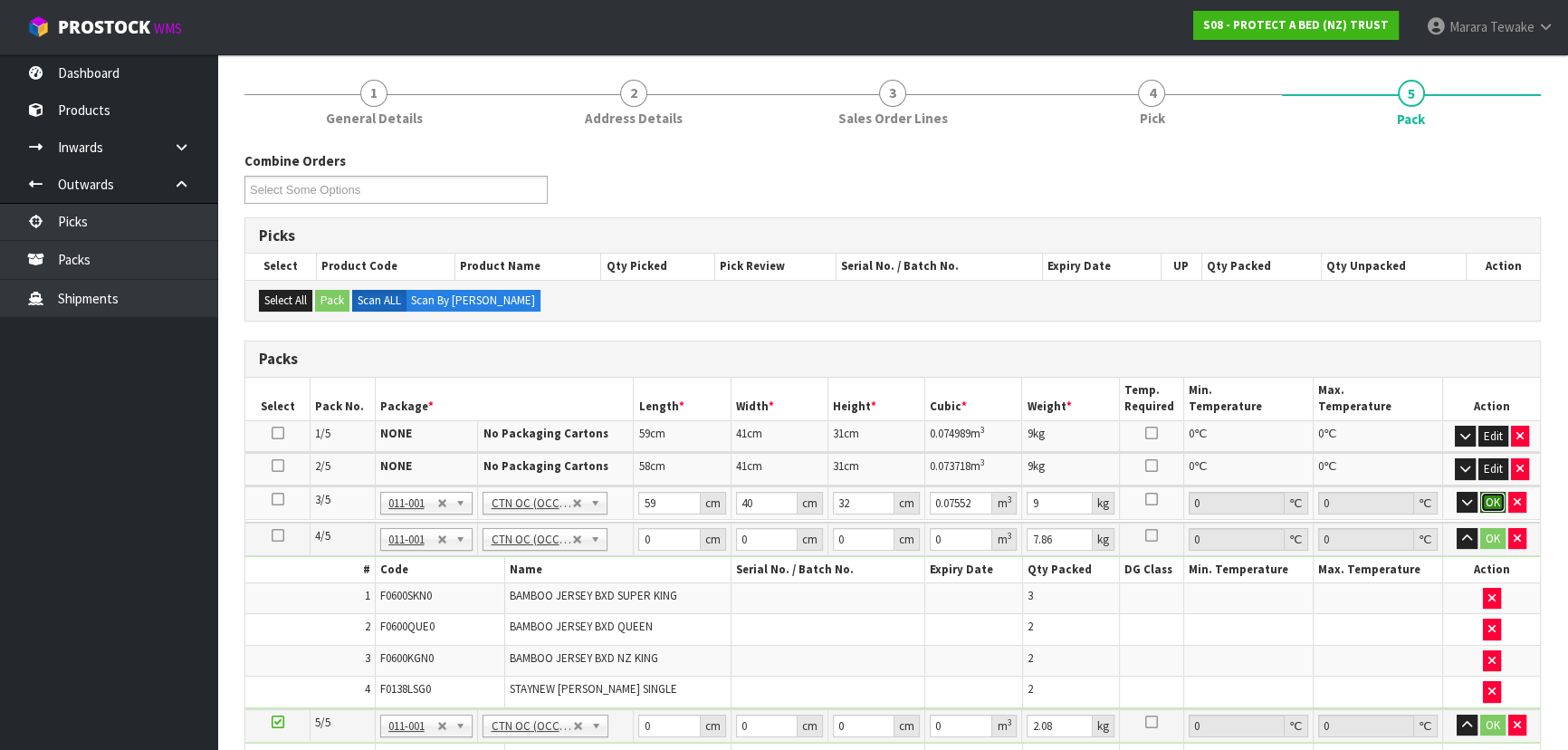
click button "OK" at bounding box center [1493, 502] width 25 height 22
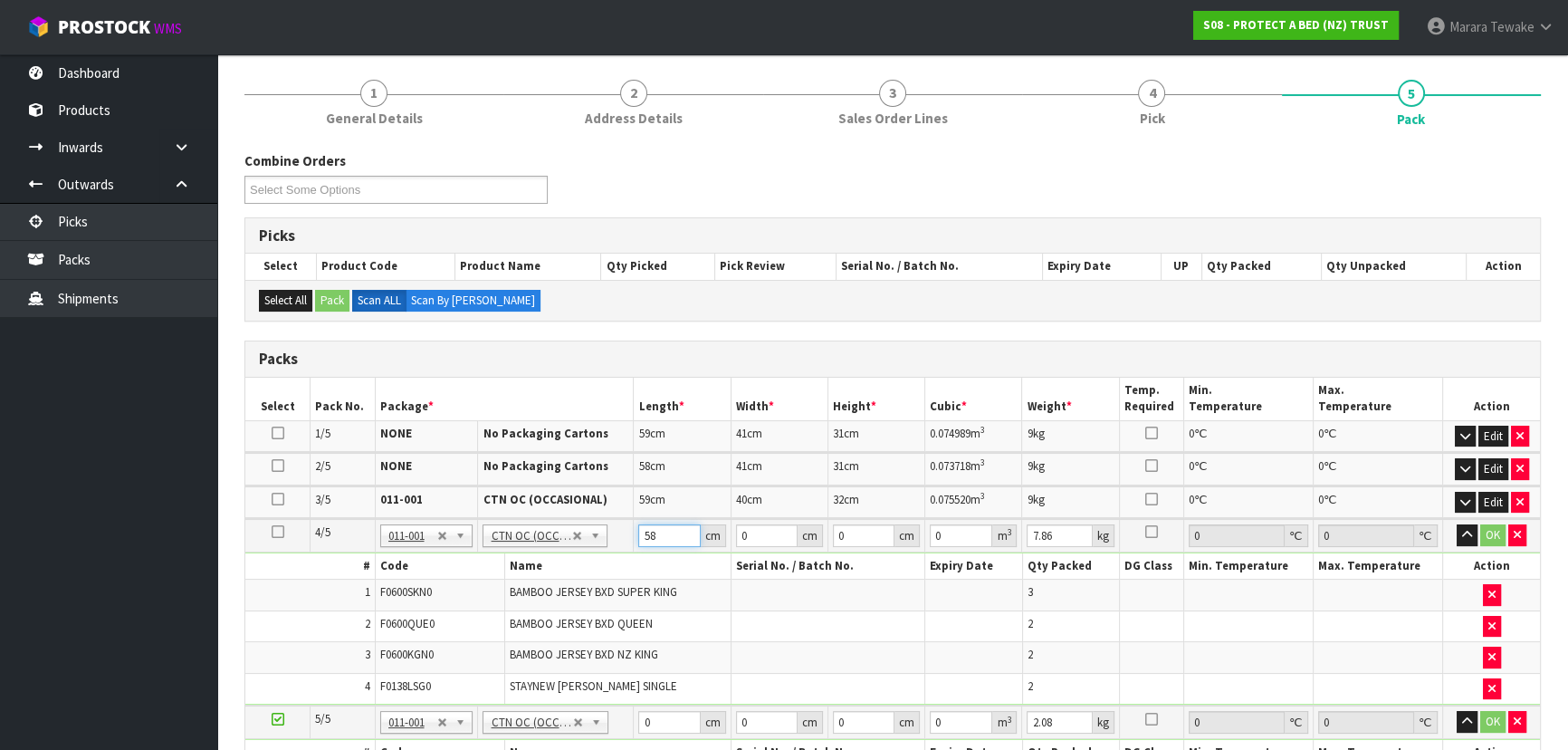
type input "58"
type input "41"
type input "3"
type input "0.007134"
type input "32"
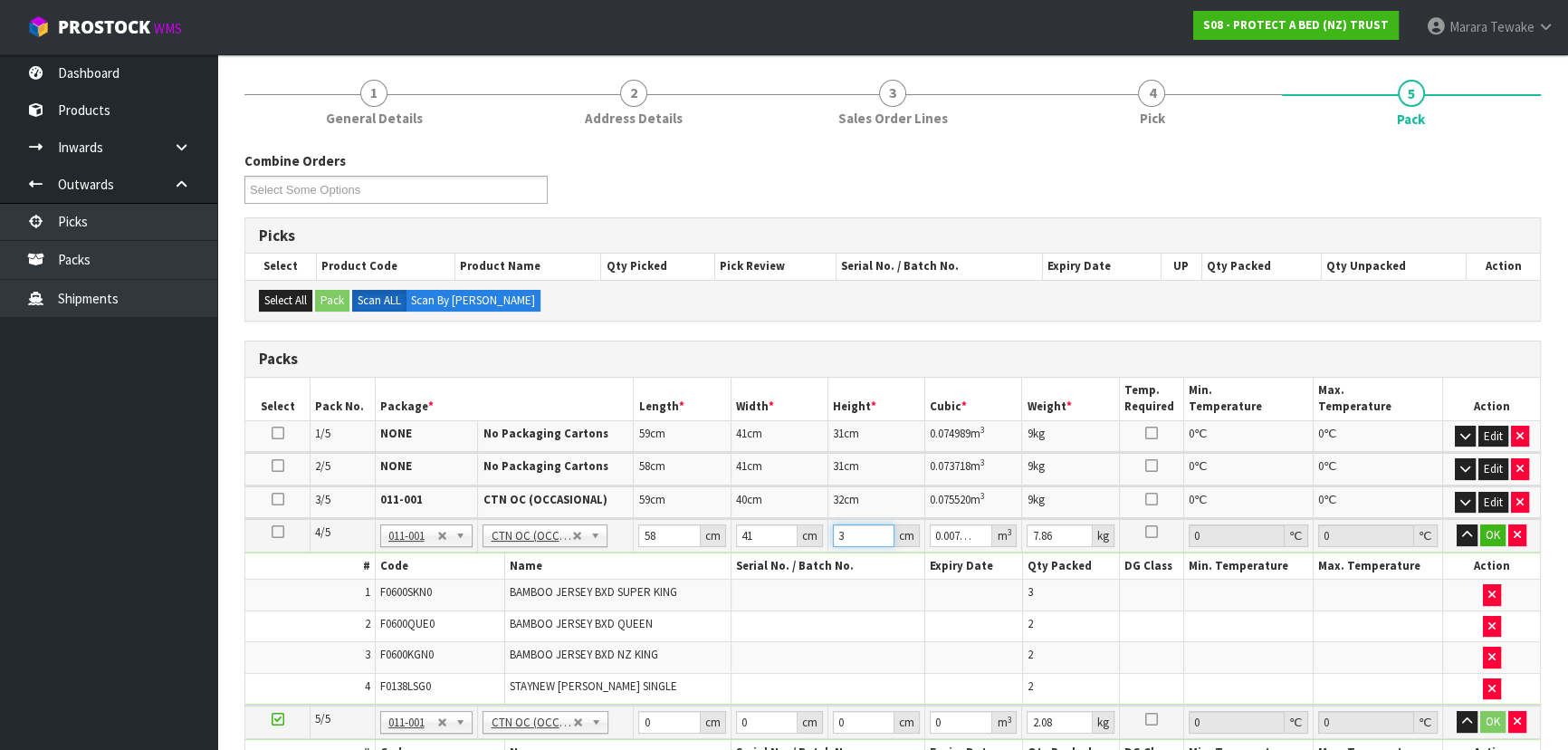
type input "0.076096"
type input "32"
type input "9"
click at [1457, 525] on button "button" at bounding box center [1467, 535] width 21 height 22
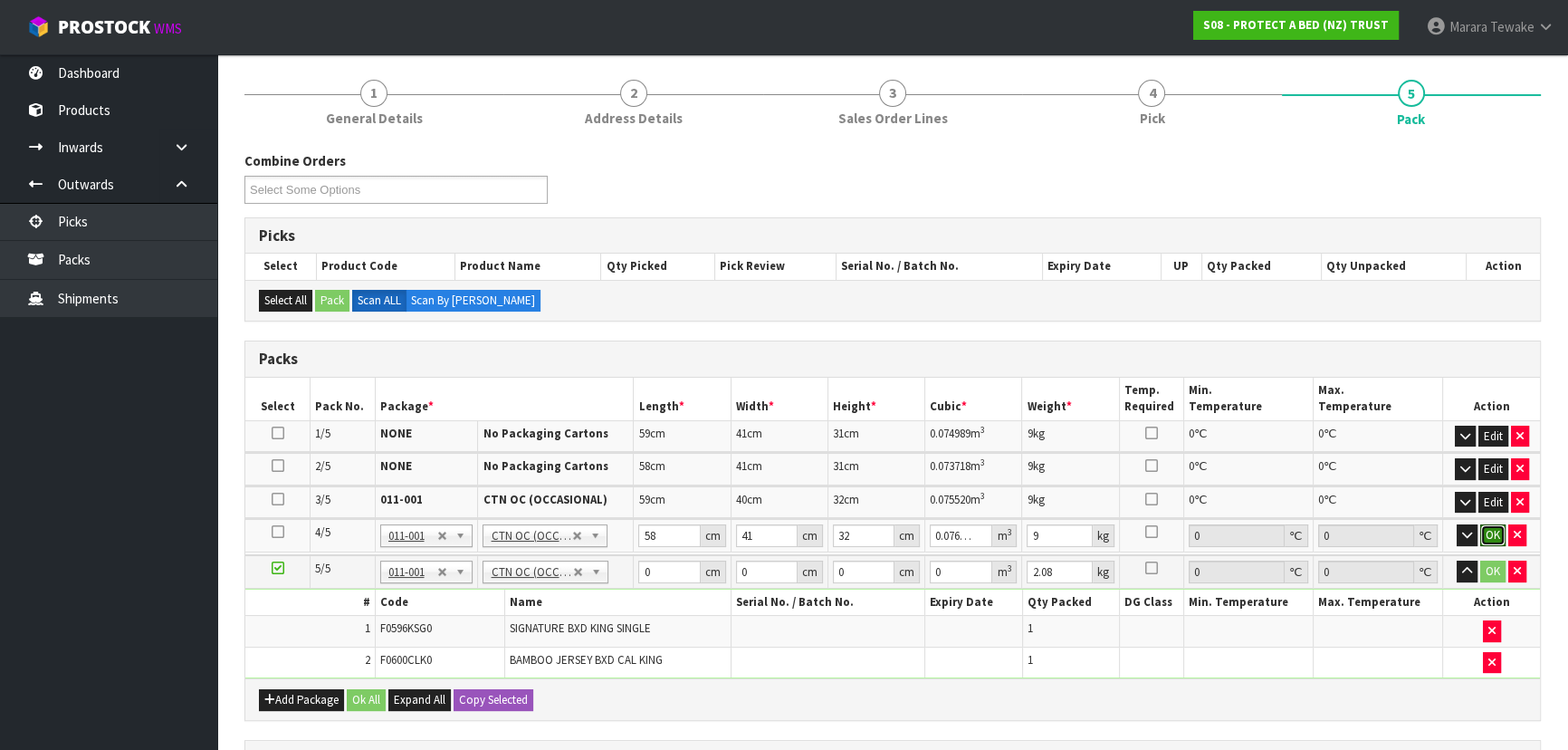
click button "OK" at bounding box center [1493, 535] width 25 height 22
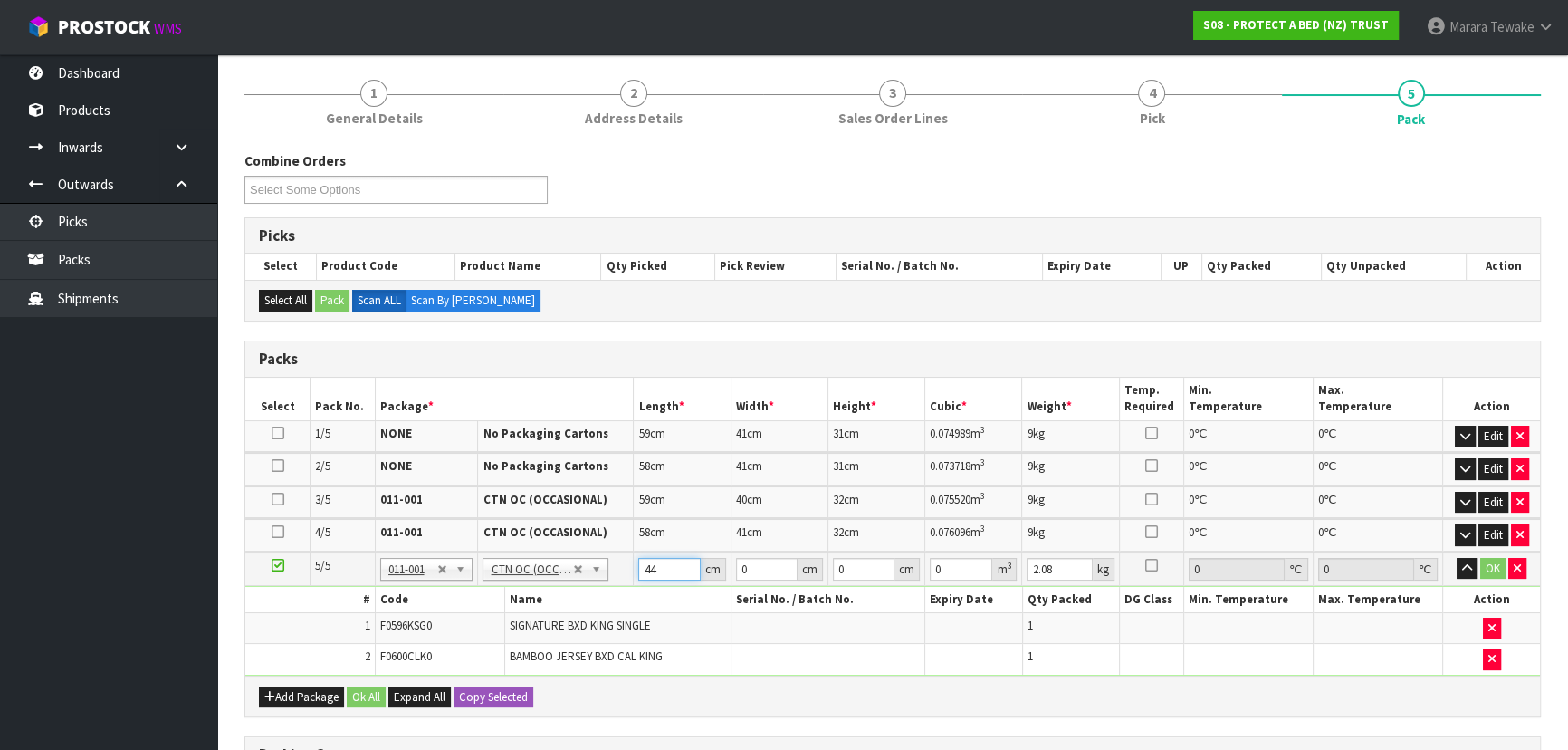
type input "44"
type input "31"
type input "2"
type input "0.002728"
type input "21"
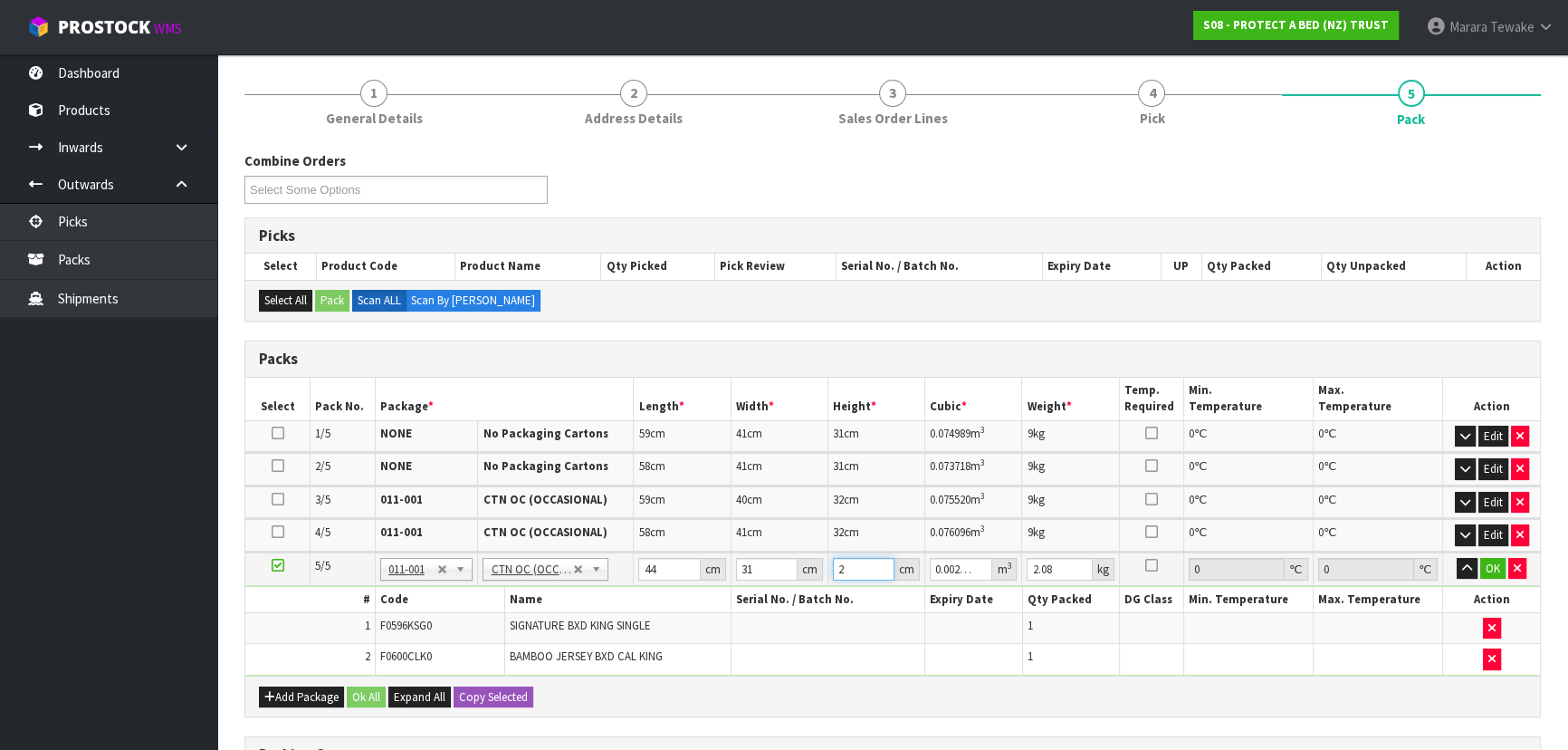
type input "0.028644"
type input "21"
type input "3"
click at [1457, 558] on button "button" at bounding box center [1467, 569] width 21 height 22
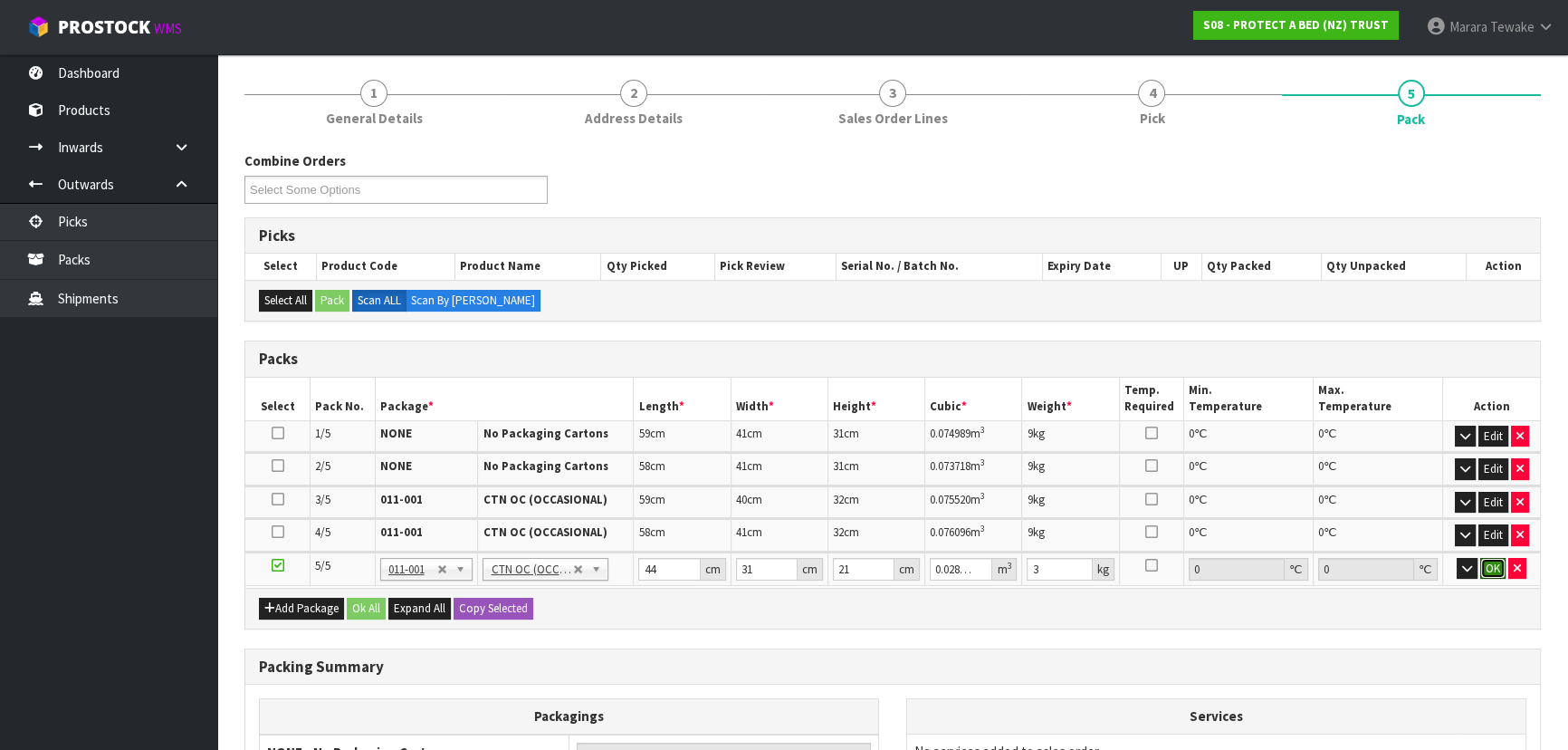
click button "OK" at bounding box center [1493, 569] width 25 height 22
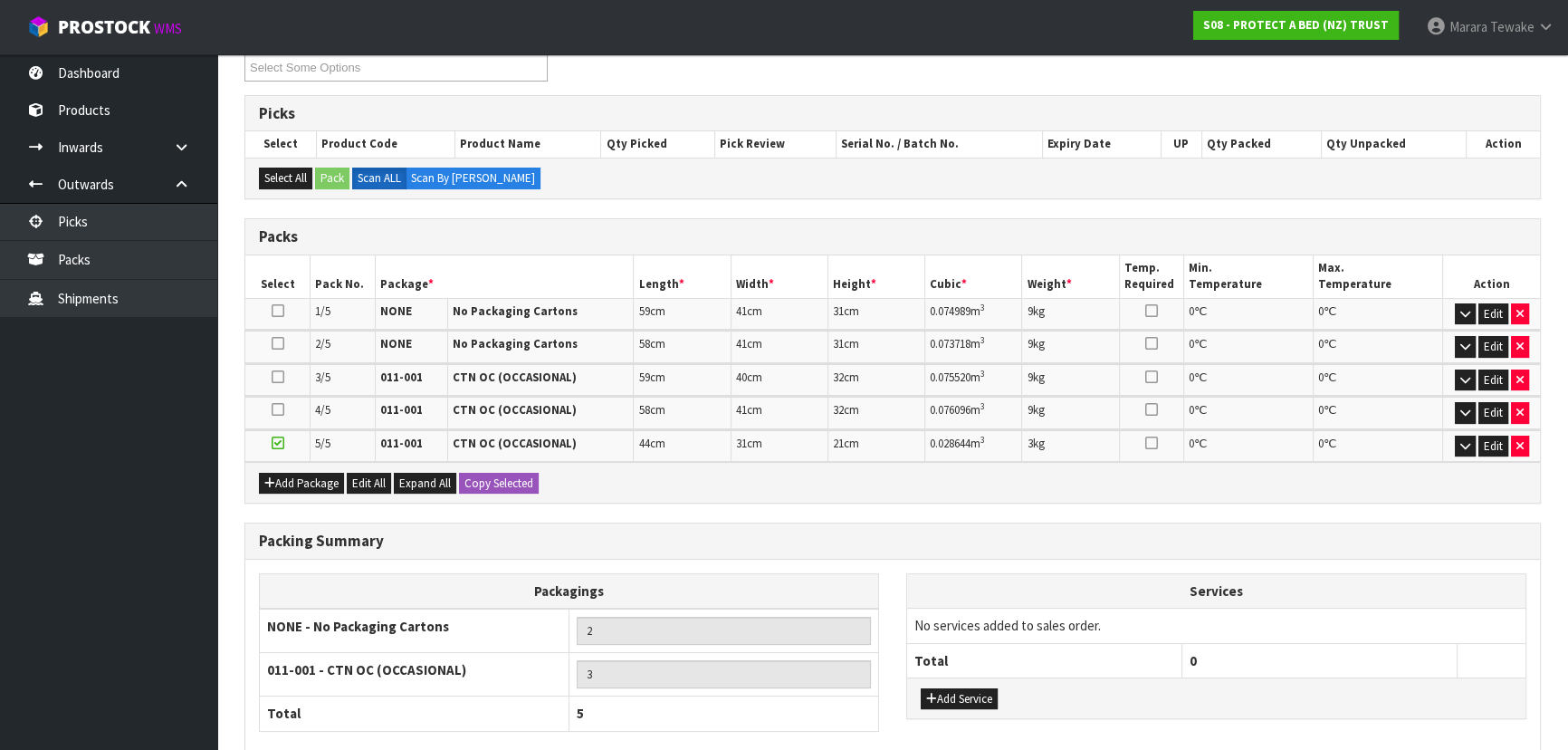
scroll to position [395, 0]
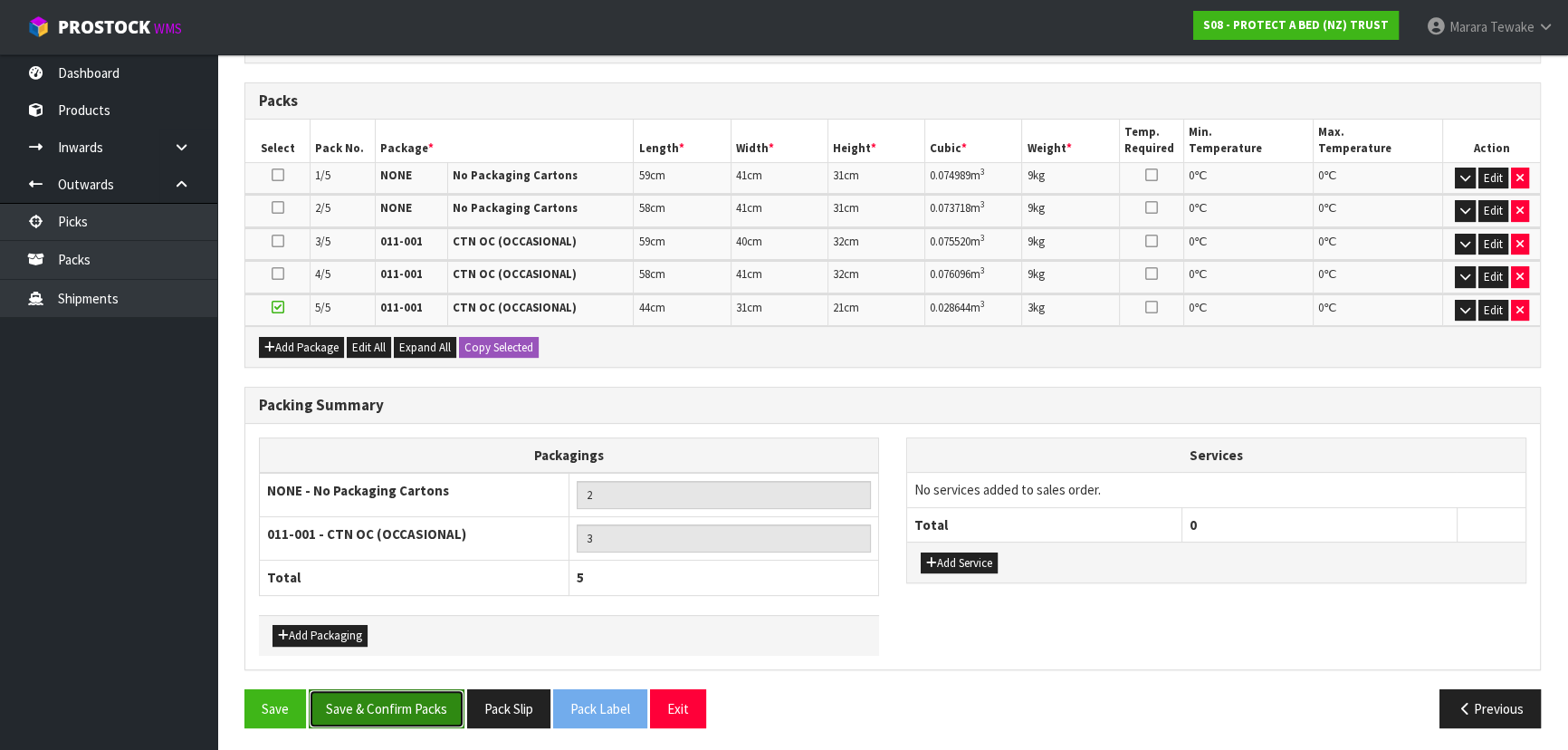
click at [421, 704] on button "Save & Confirm Packs" at bounding box center [386, 708] width 156 height 39
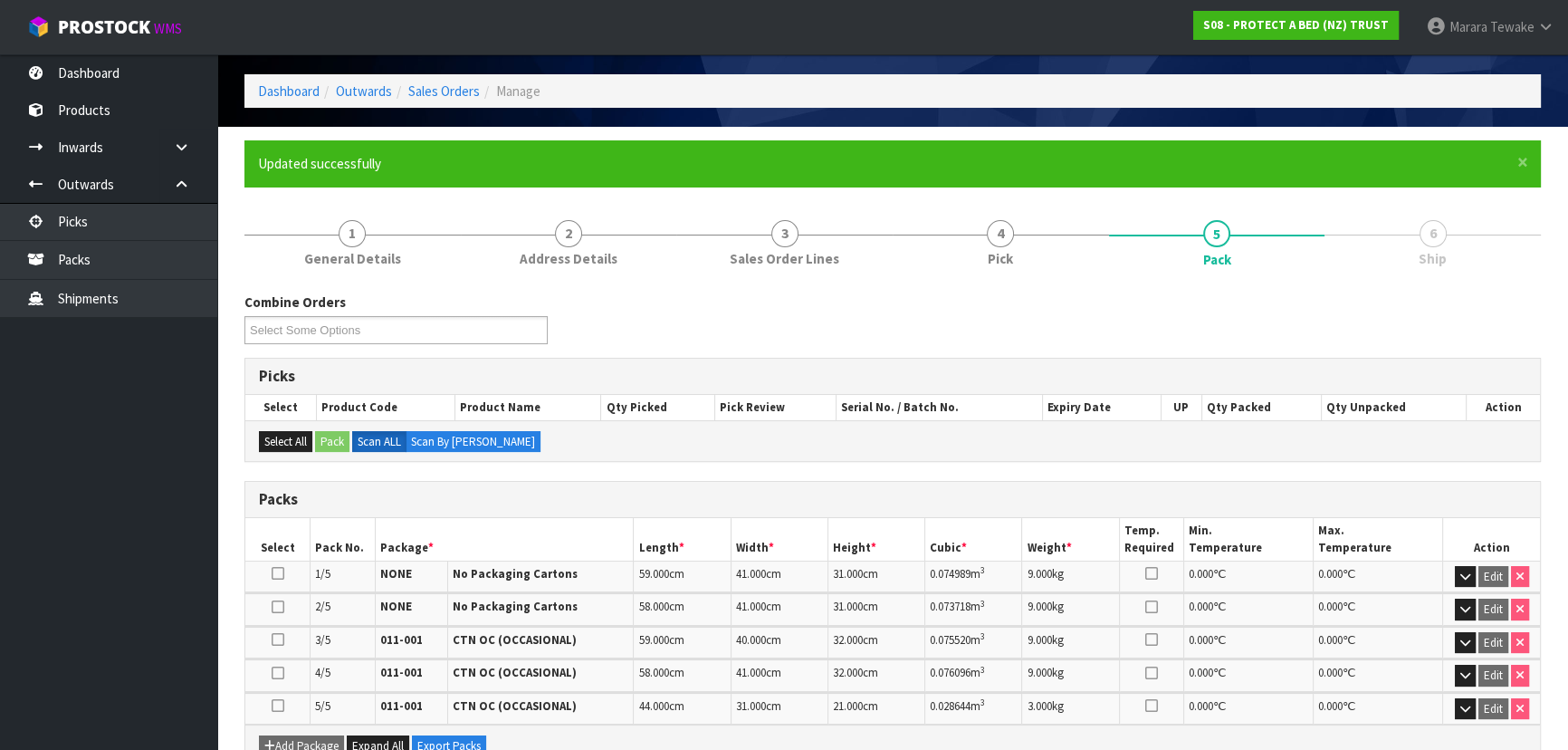
scroll to position [421, 0]
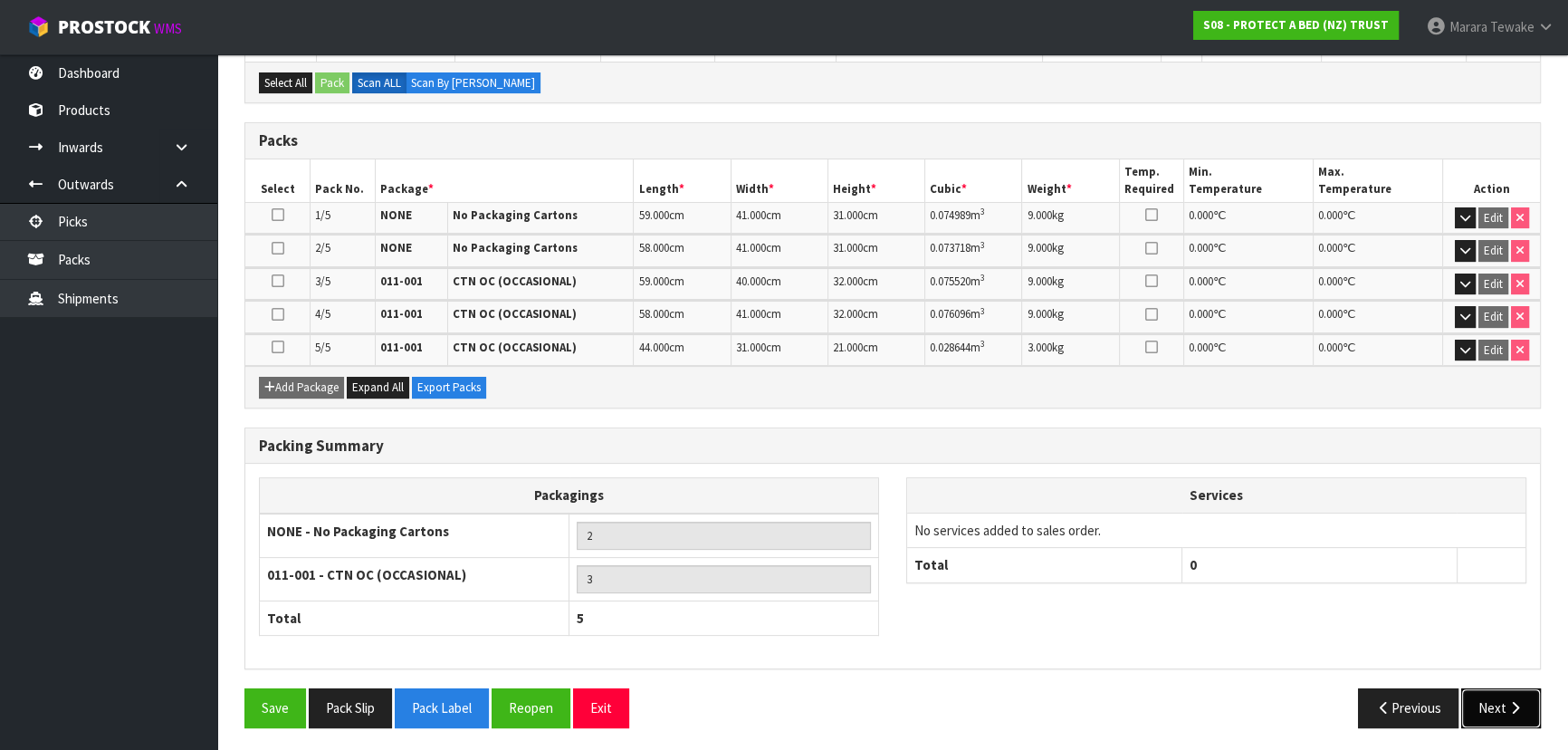
click at [1490, 689] on button "Next" at bounding box center [1501, 708] width 80 height 39
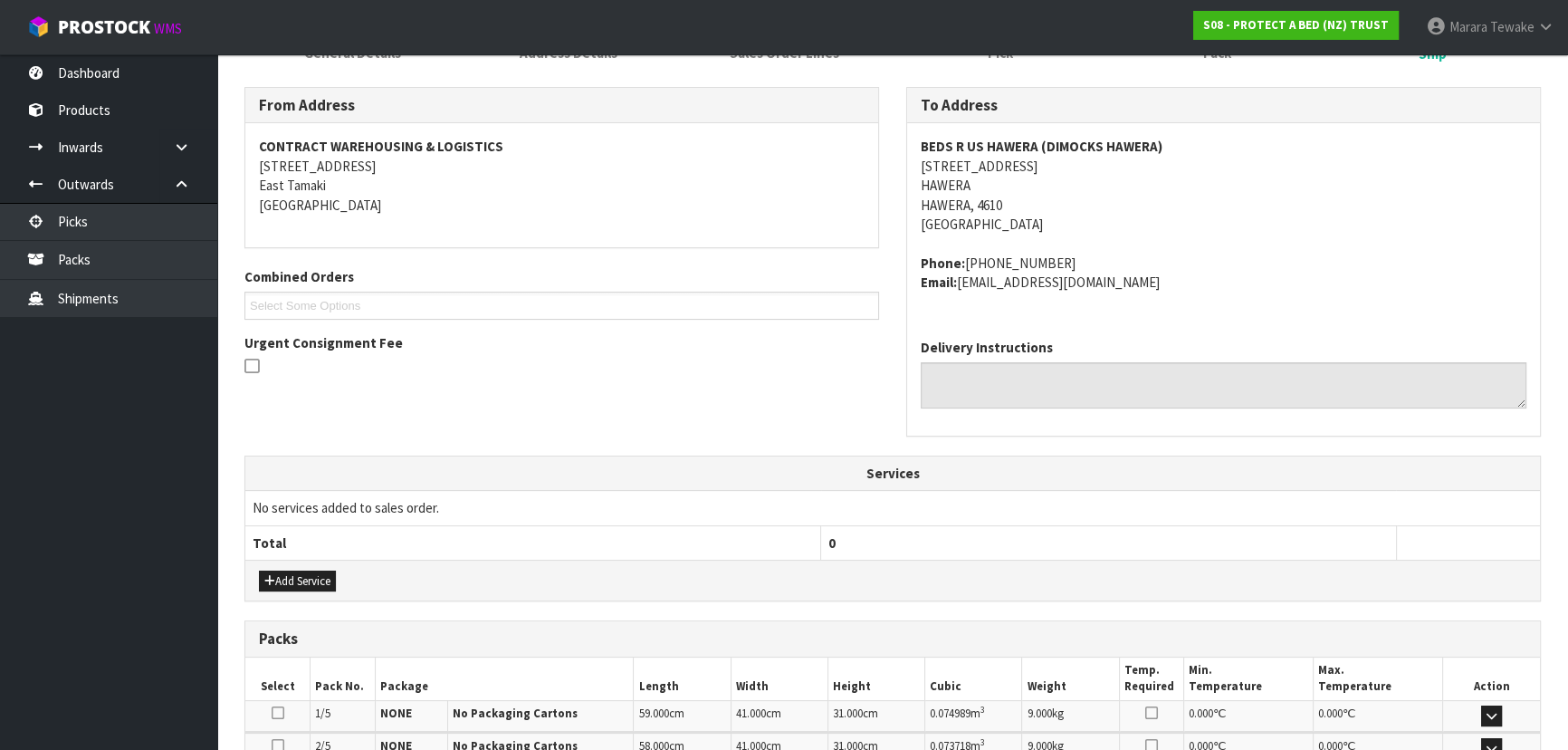
scroll to position [576, 0]
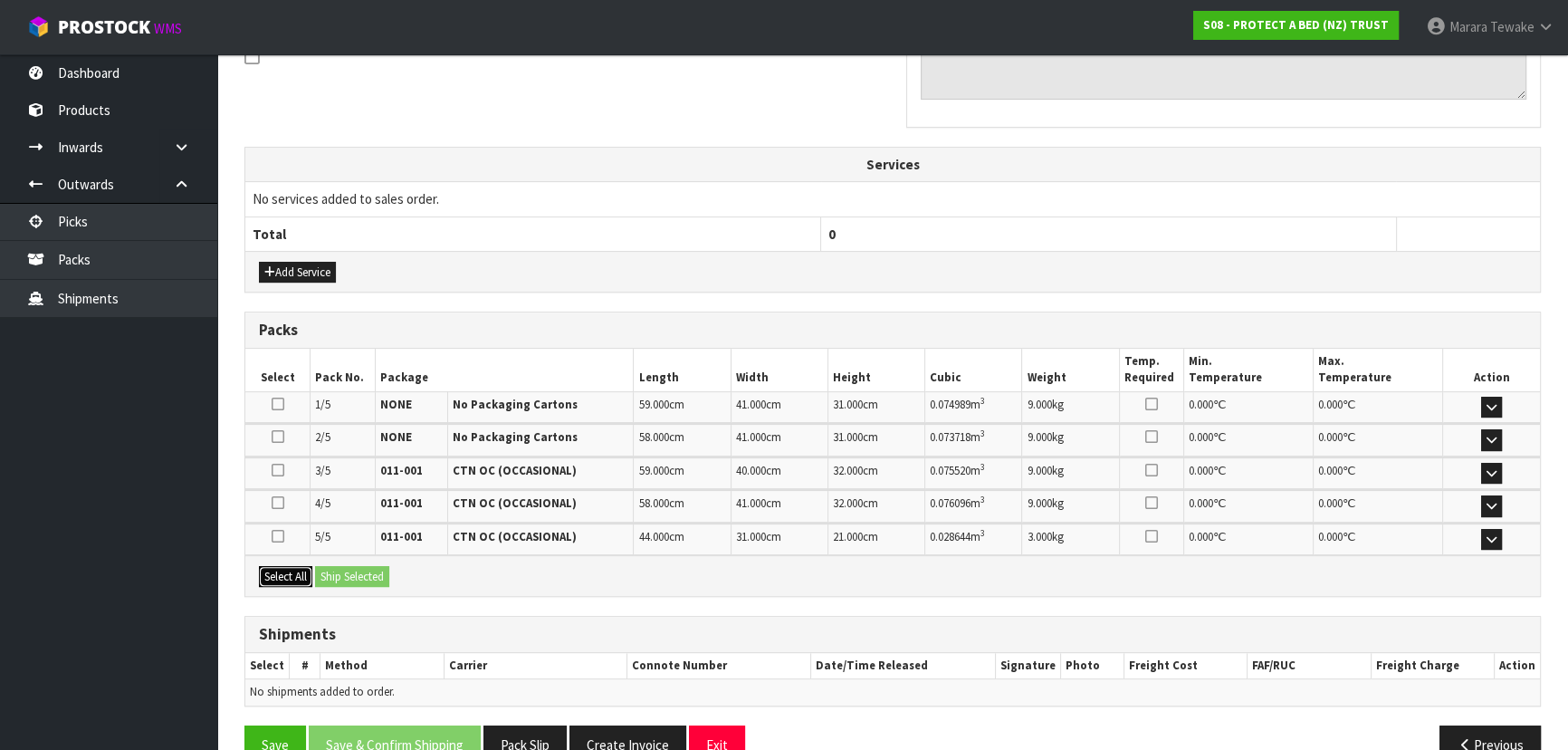
drag, startPoint x: 281, startPoint y: 567, endPoint x: 338, endPoint y: 567, distance: 57.0
click at [285, 567] on button "Select All" at bounding box center [286, 576] width 54 height 22
click at [354, 570] on button "Ship Selected" at bounding box center [352, 576] width 74 height 22
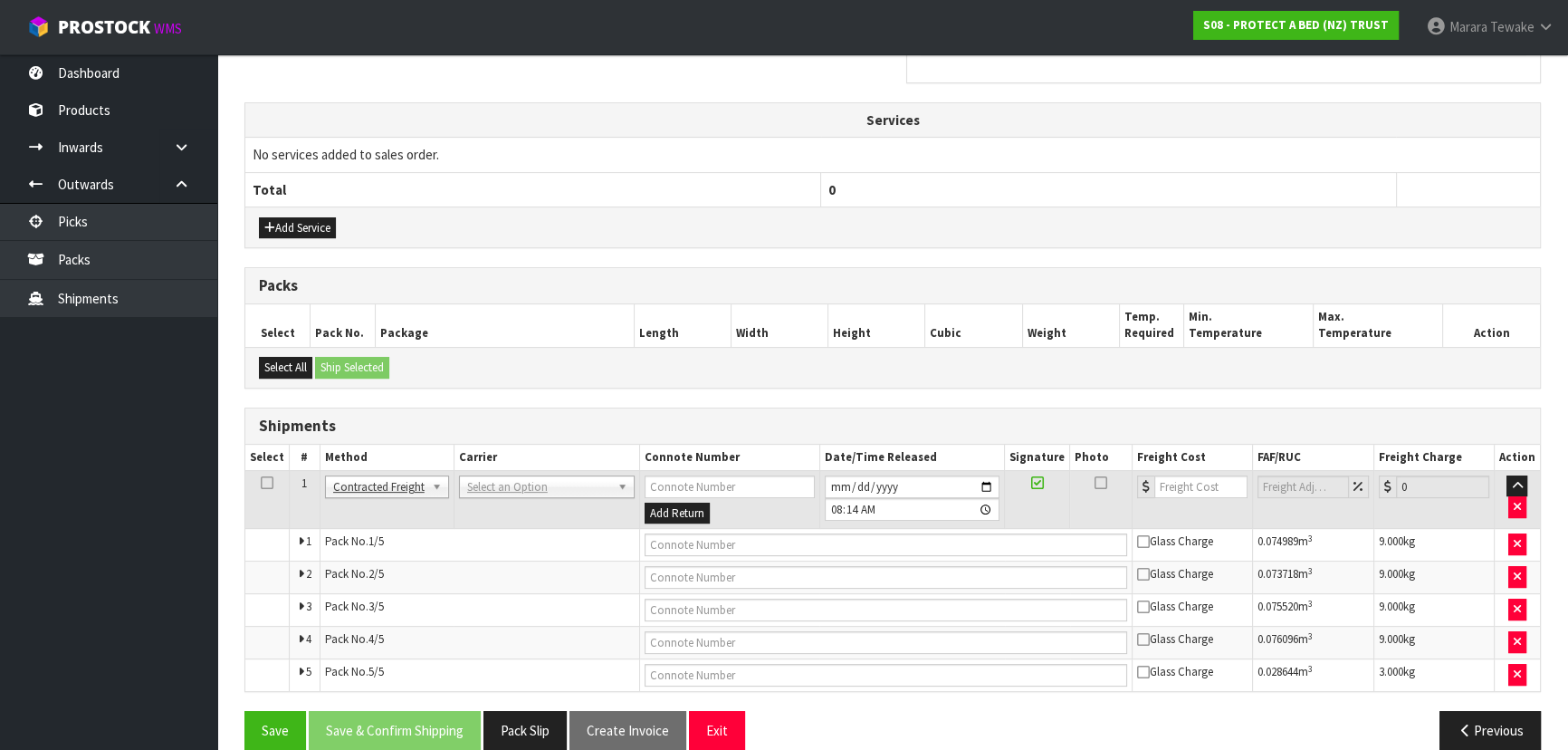
scroll to position [644, 0]
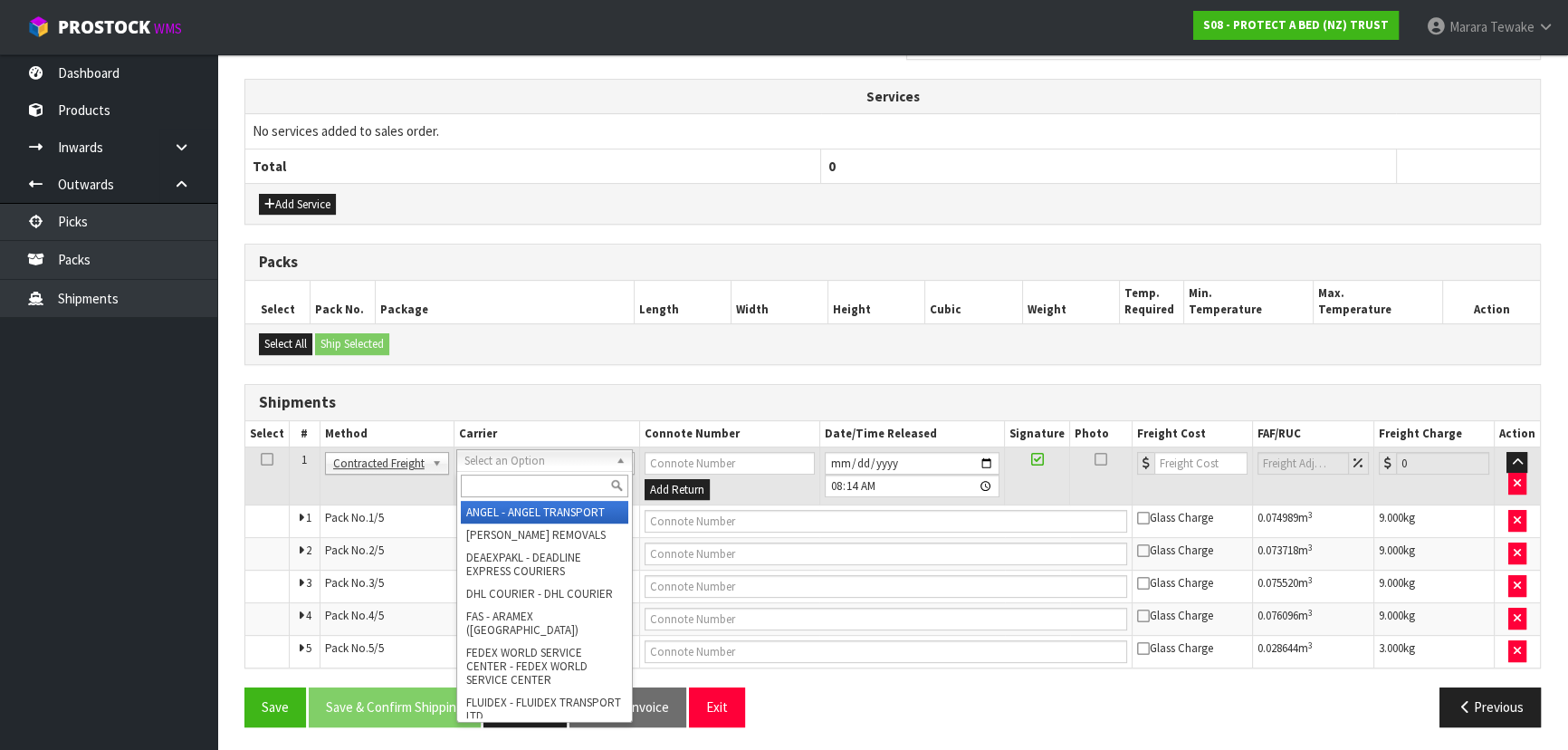
click at [510, 489] on input "text" at bounding box center [545, 486] width 168 height 23
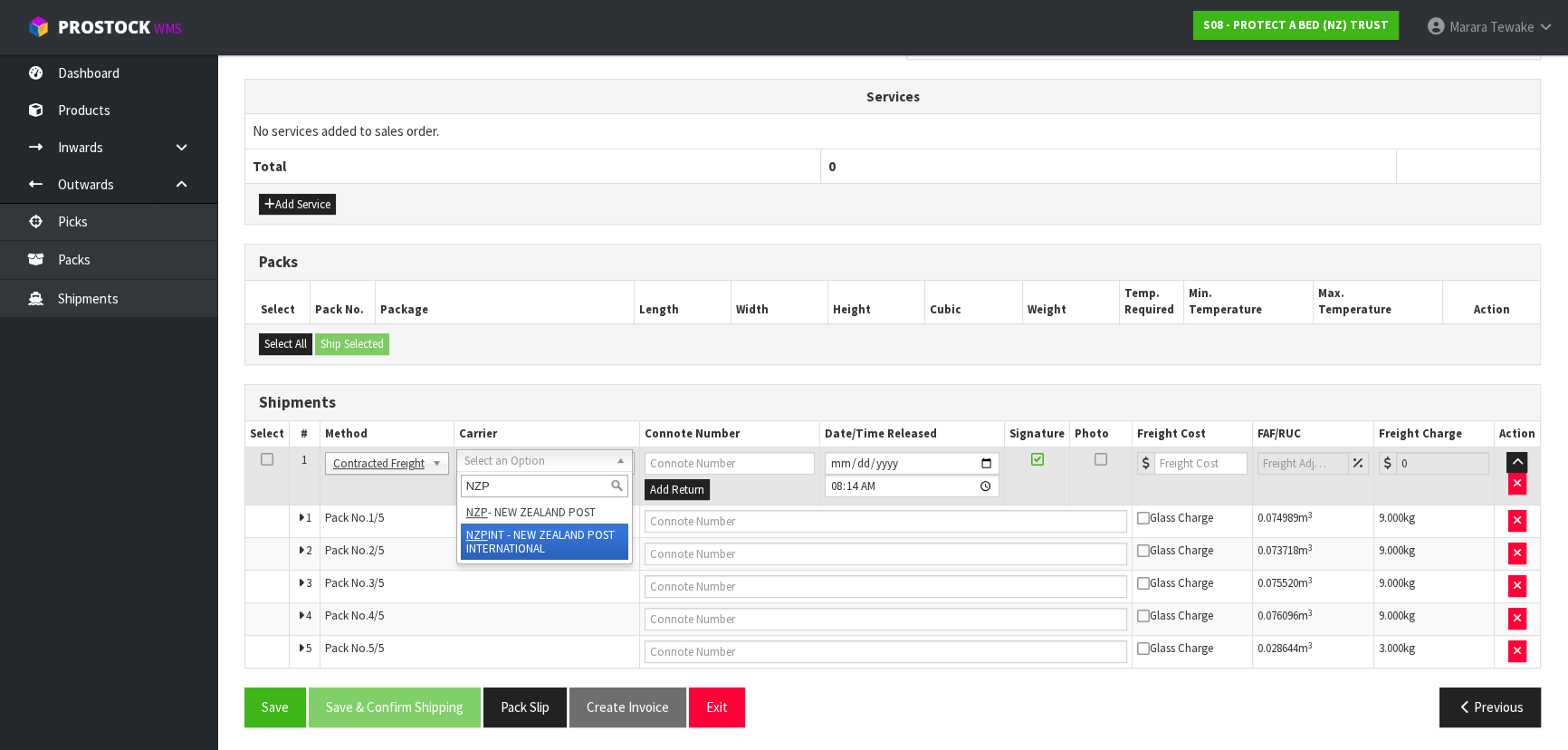
type input "NZP"
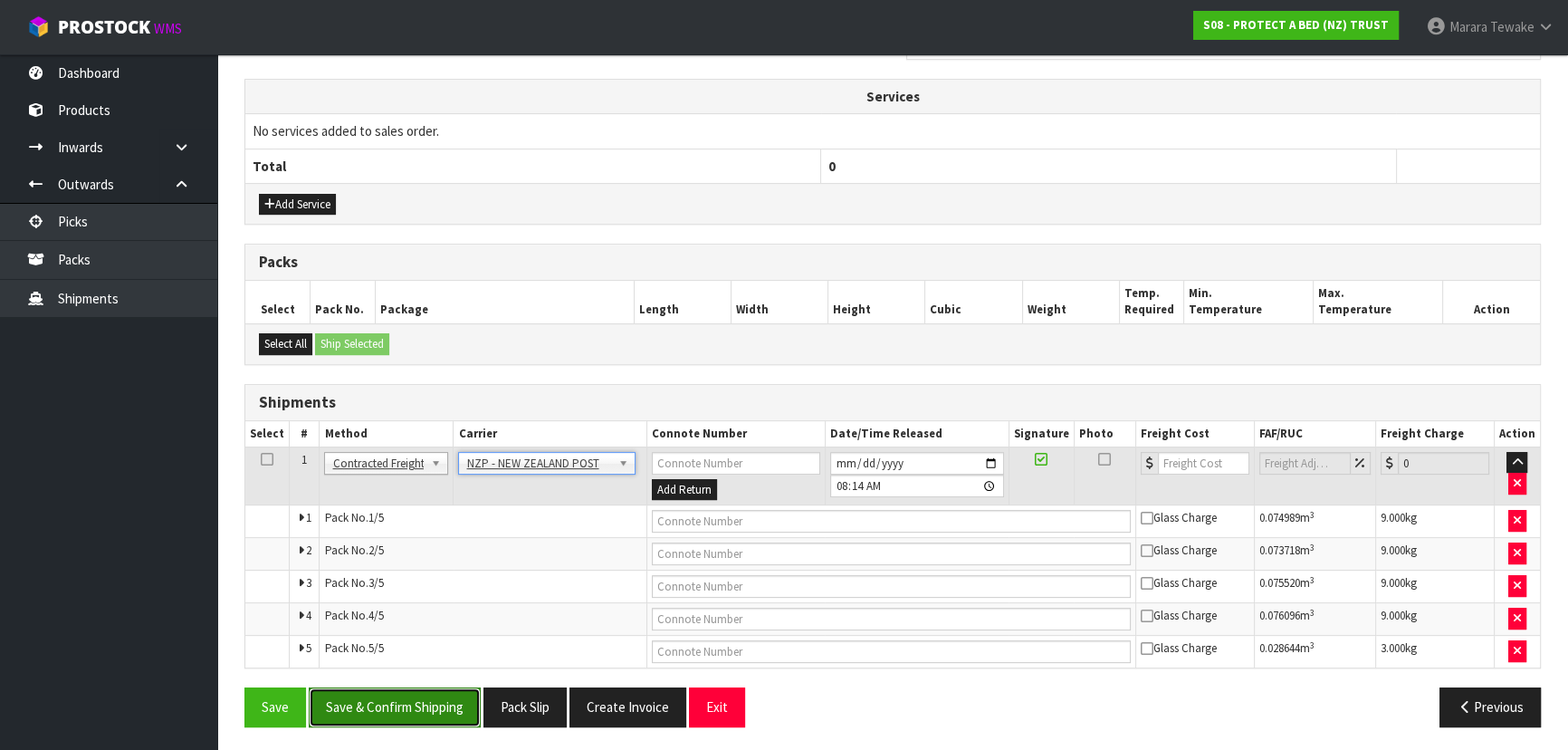
drag, startPoint x: 444, startPoint y: 701, endPoint x: 210, endPoint y: 634, distance: 243.4
click at [443, 701] on button "Save & Confirm Shipping" at bounding box center [394, 707] width 172 height 39
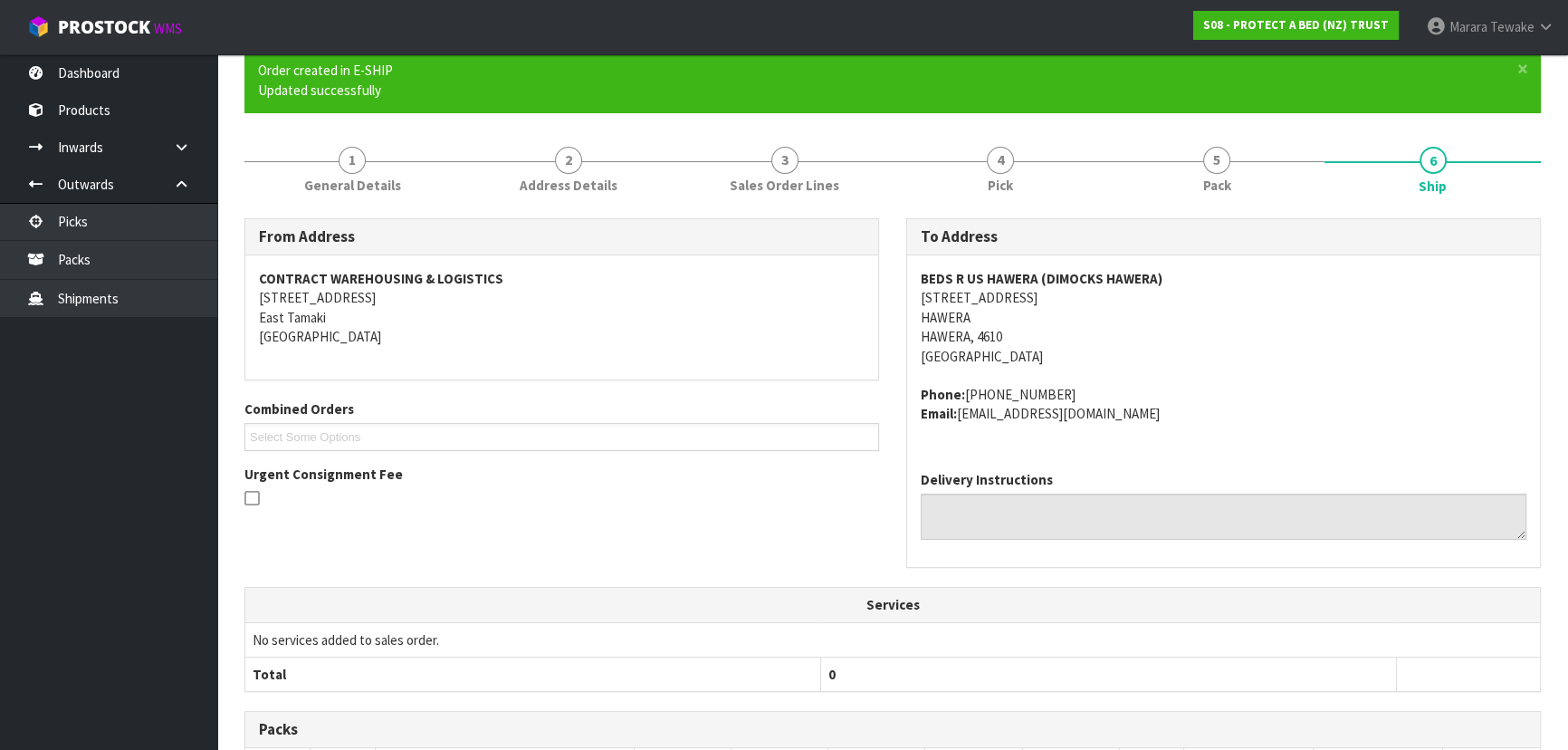
scroll to position [613, 0]
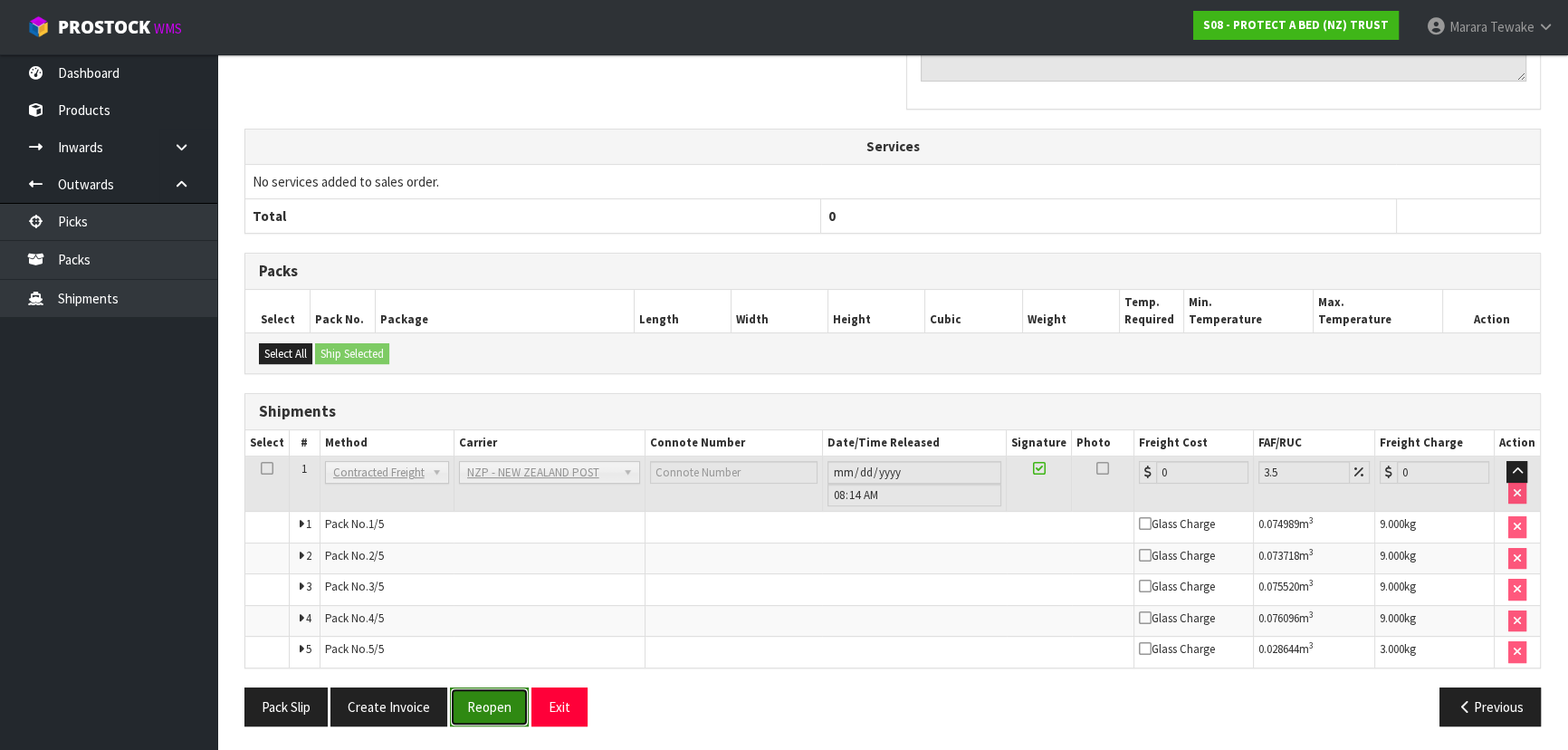
click at [486, 697] on button "Reopen" at bounding box center [489, 707] width 79 height 39
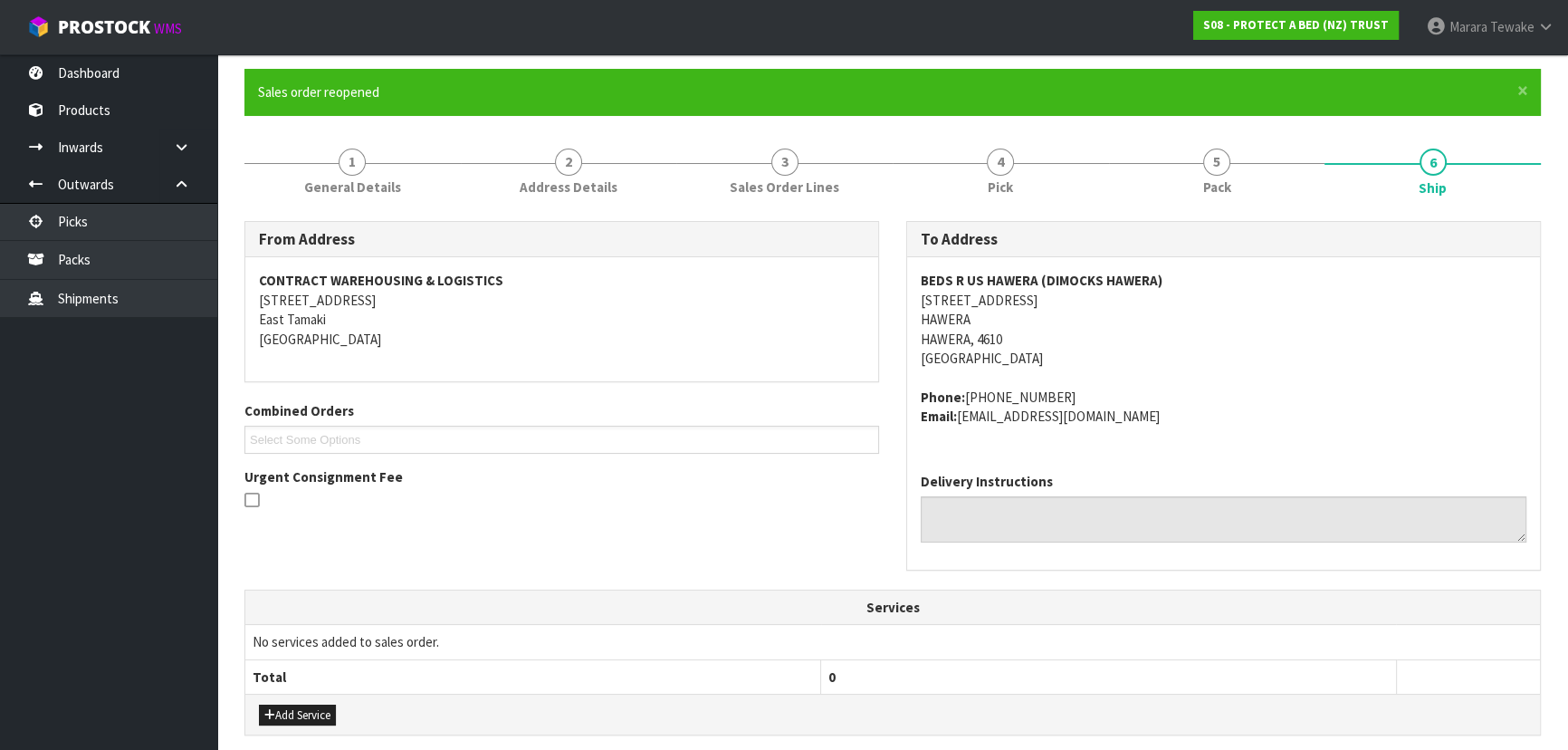
scroll to position [644, 0]
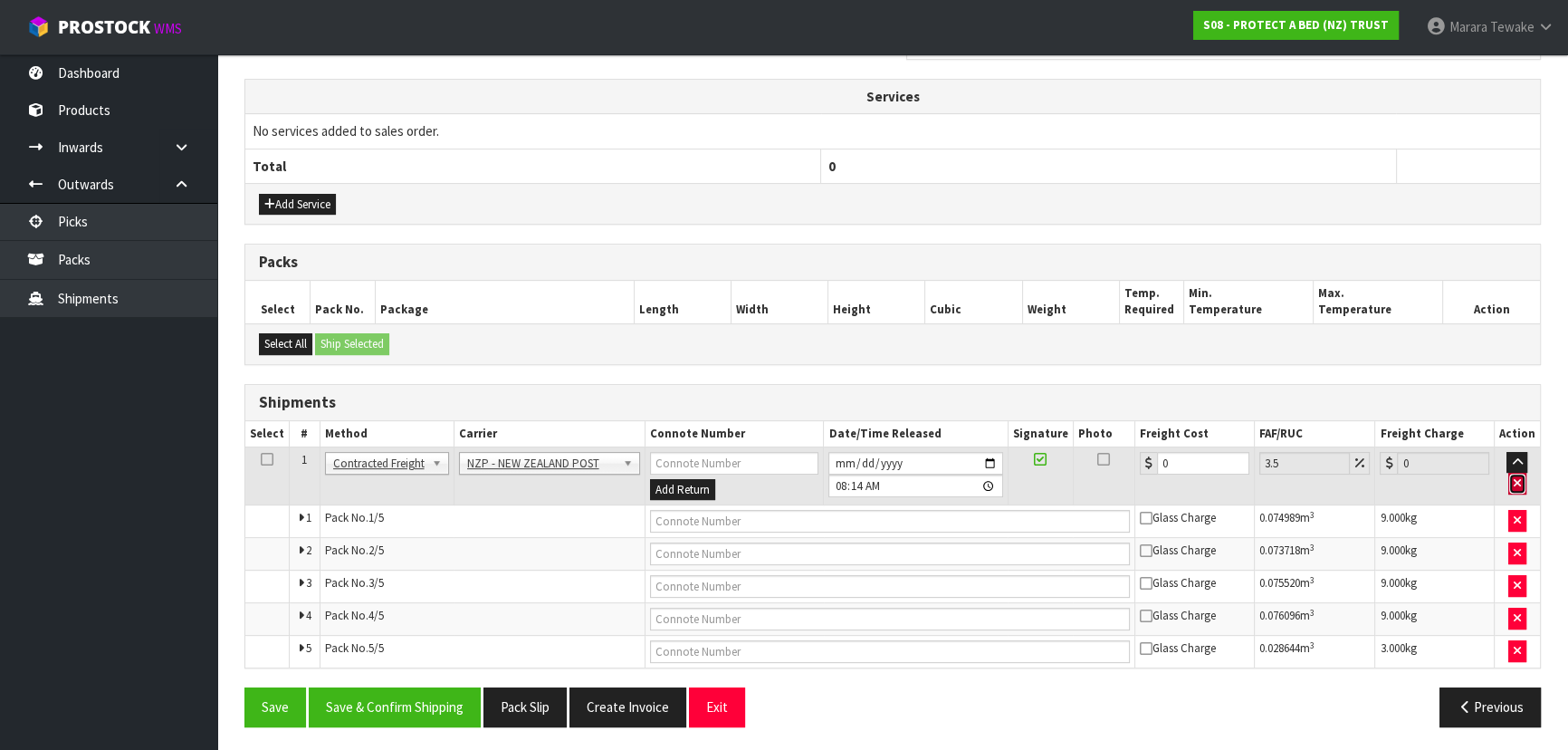
click at [1518, 483] on icon "button" at bounding box center [1518, 483] width 8 height 11
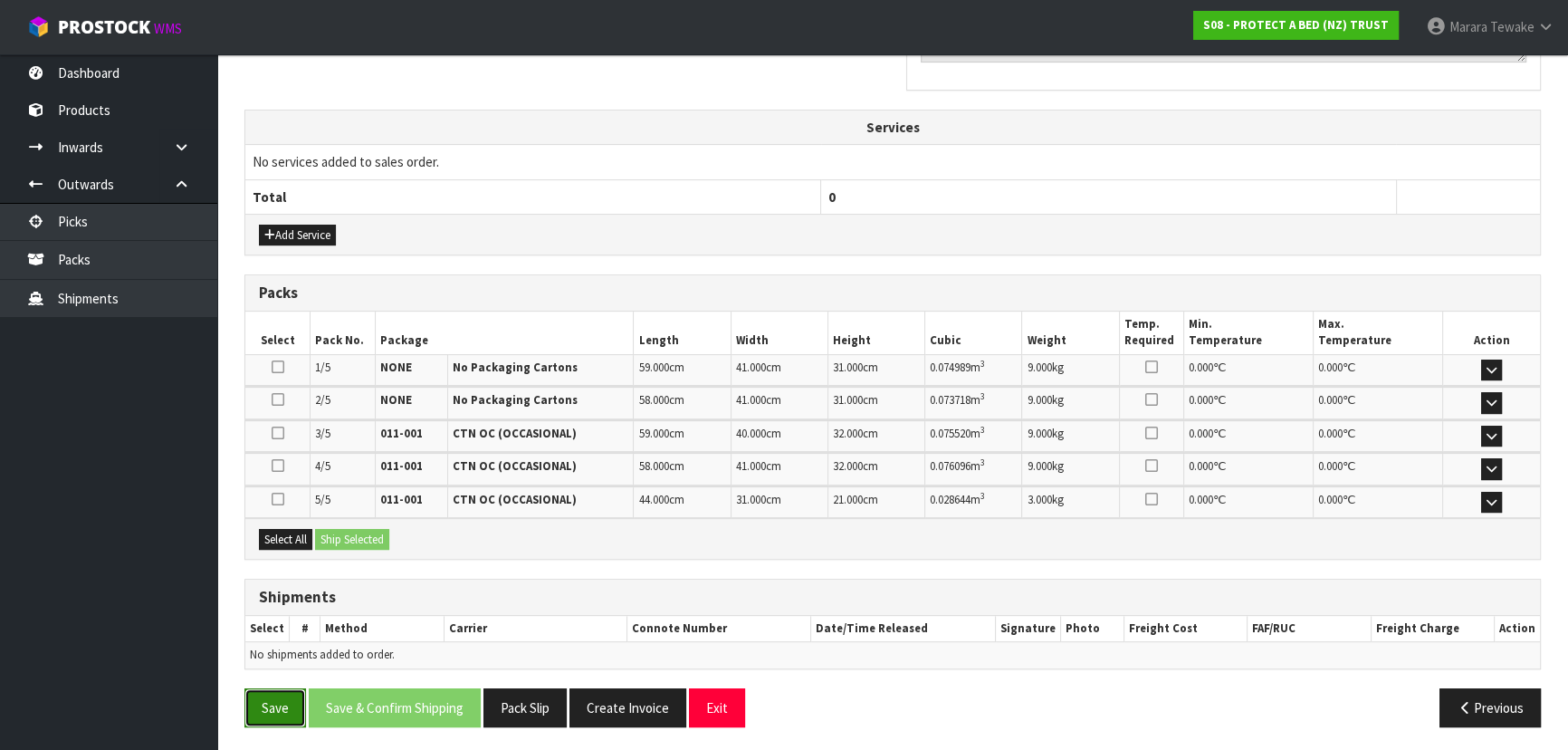
click at [258, 707] on button "Save" at bounding box center [274, 708] width 61 height 39
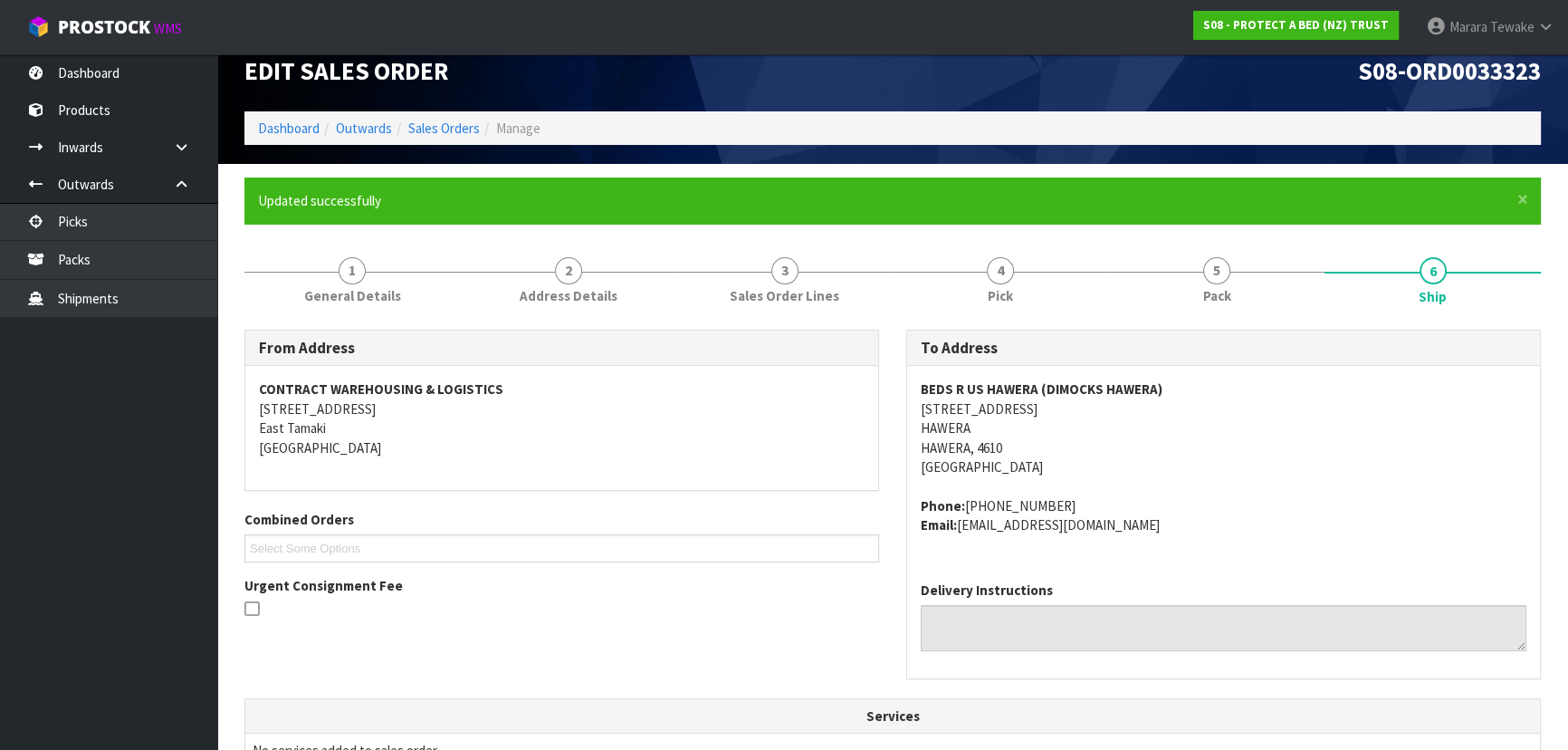
scroll to position [0, 0]
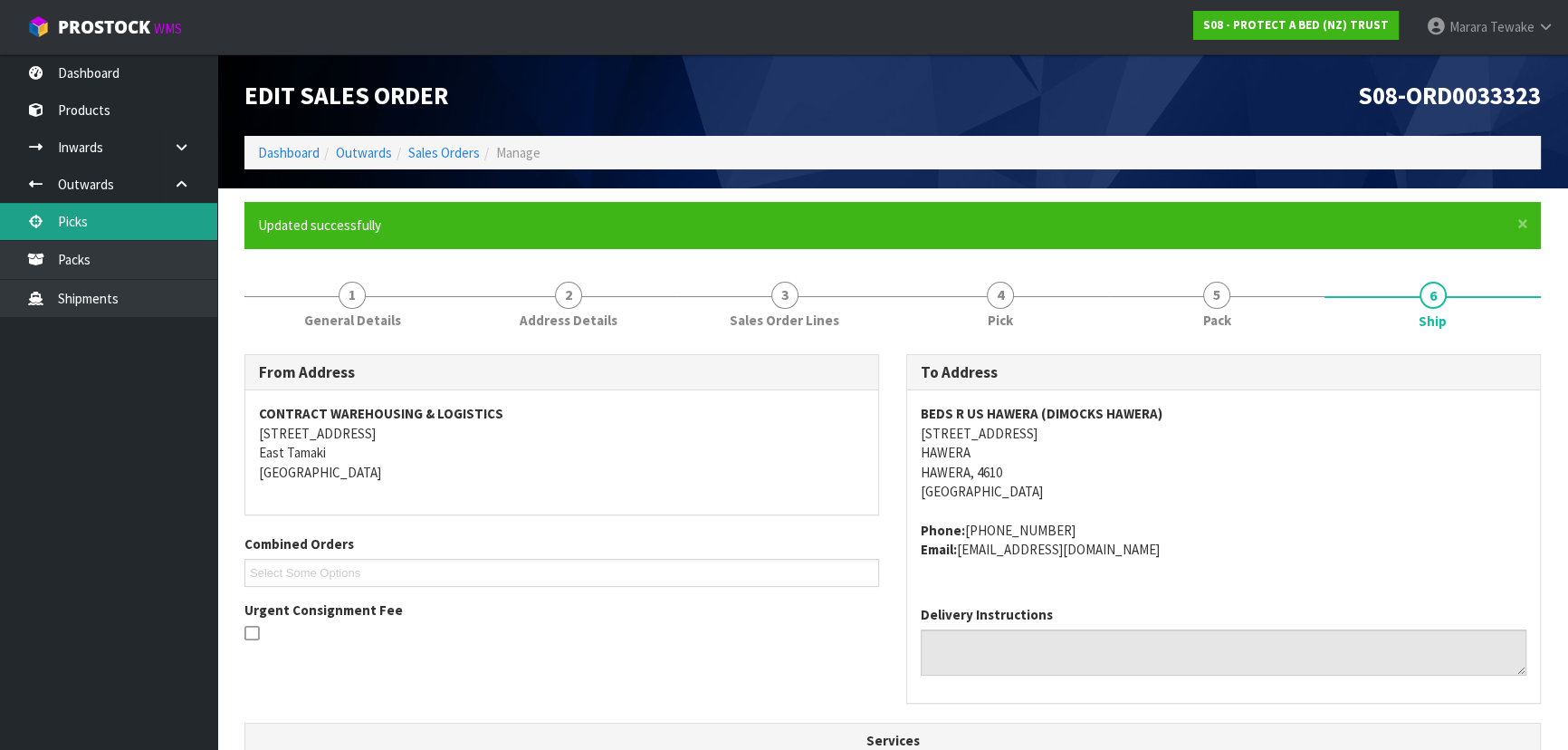
click at [109, 212] on link "Picks" at bounding box center [108, 221] width 217 height 37
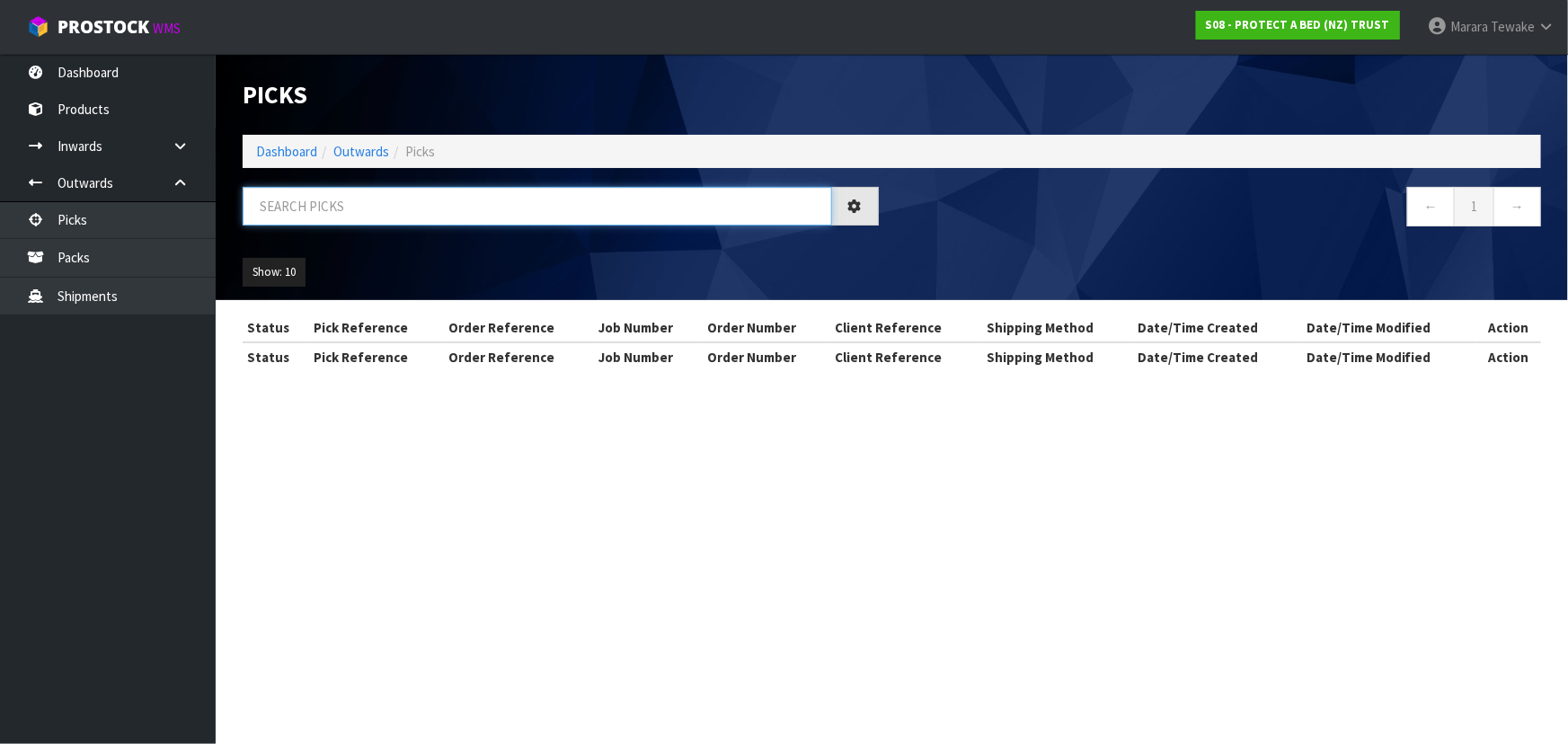
click at [329, 215] on input "text" at bounding box center [537, 206] width 589 height 38
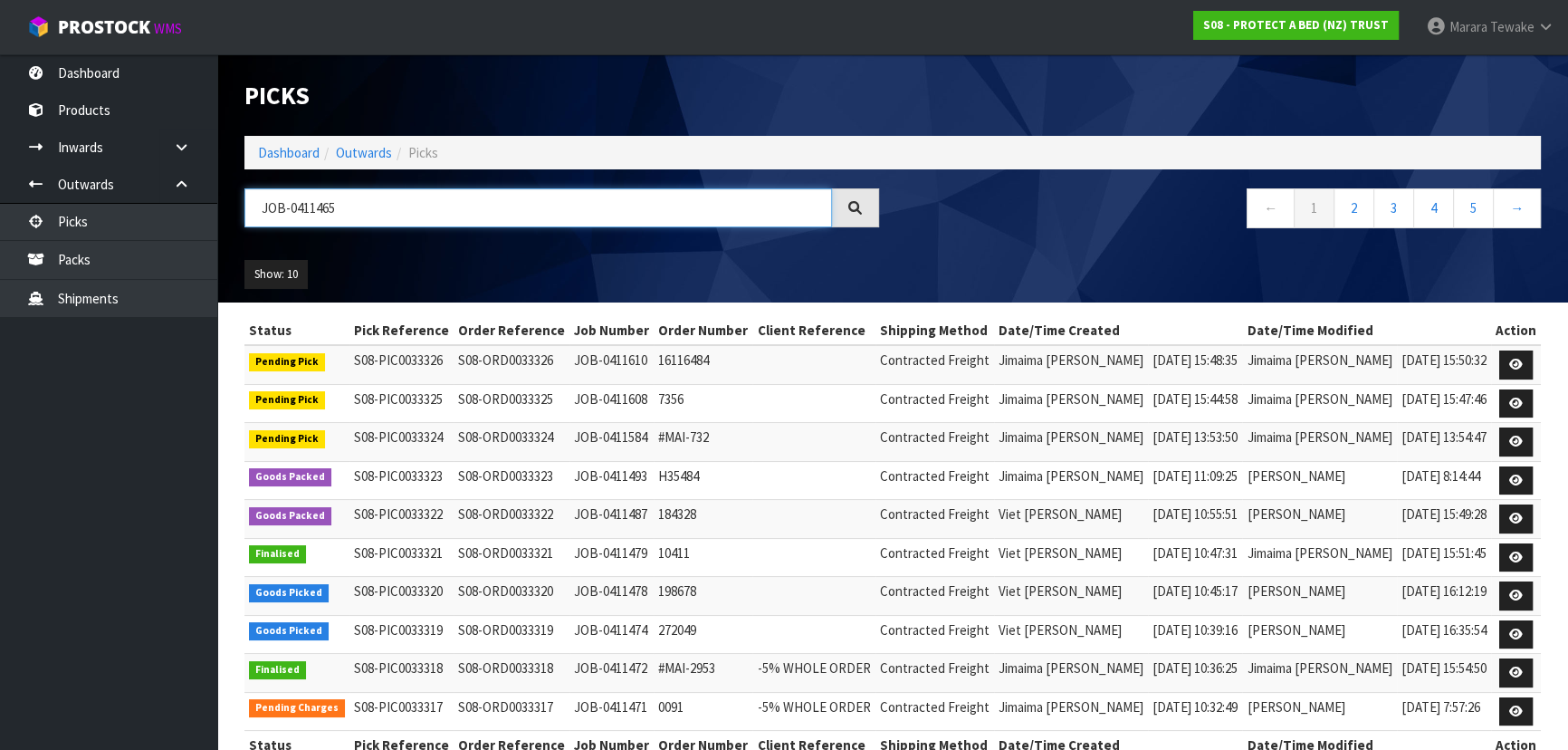
type input "JOB-0411465"
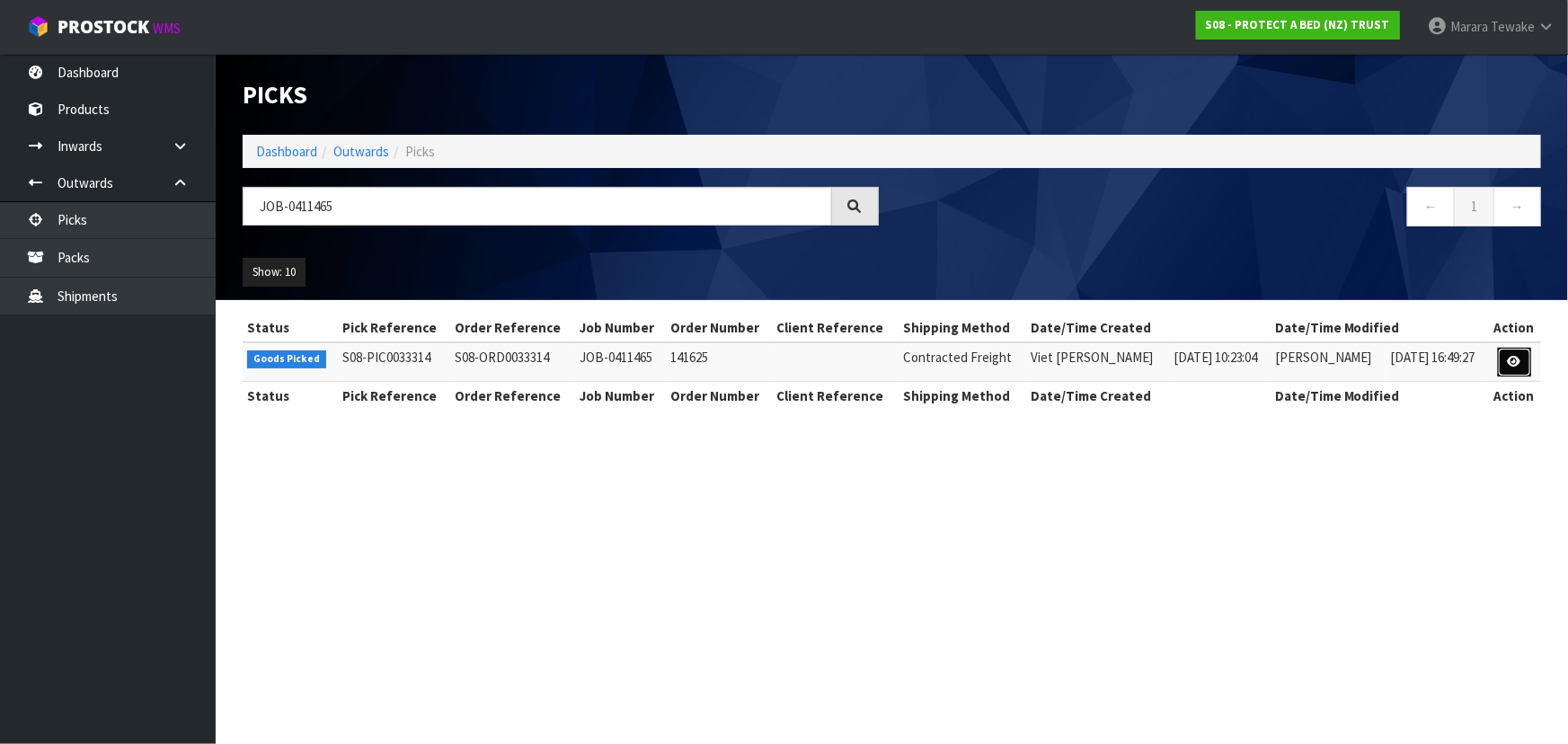
drag, startPoint x: 1517, startPoint y: 362, endPoint x: 1494, endPoint y: 353, distance: 24.7
click at [1516, 361] on icon at bounding box center [1514, 361] width 13 height 11
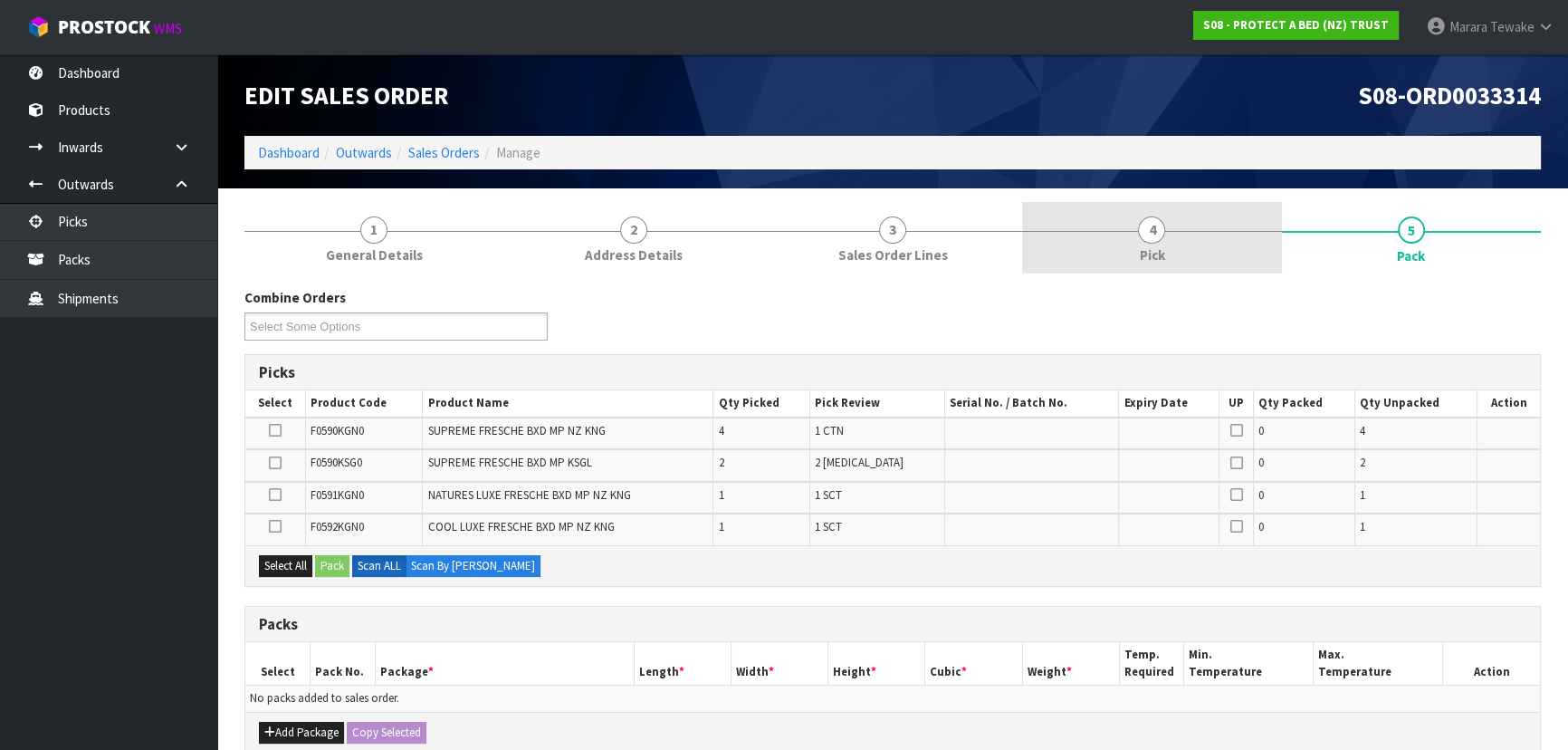
click at [1188, 241] on link "4 Pick" at bounding box center [1151, 238] width 259 height 72
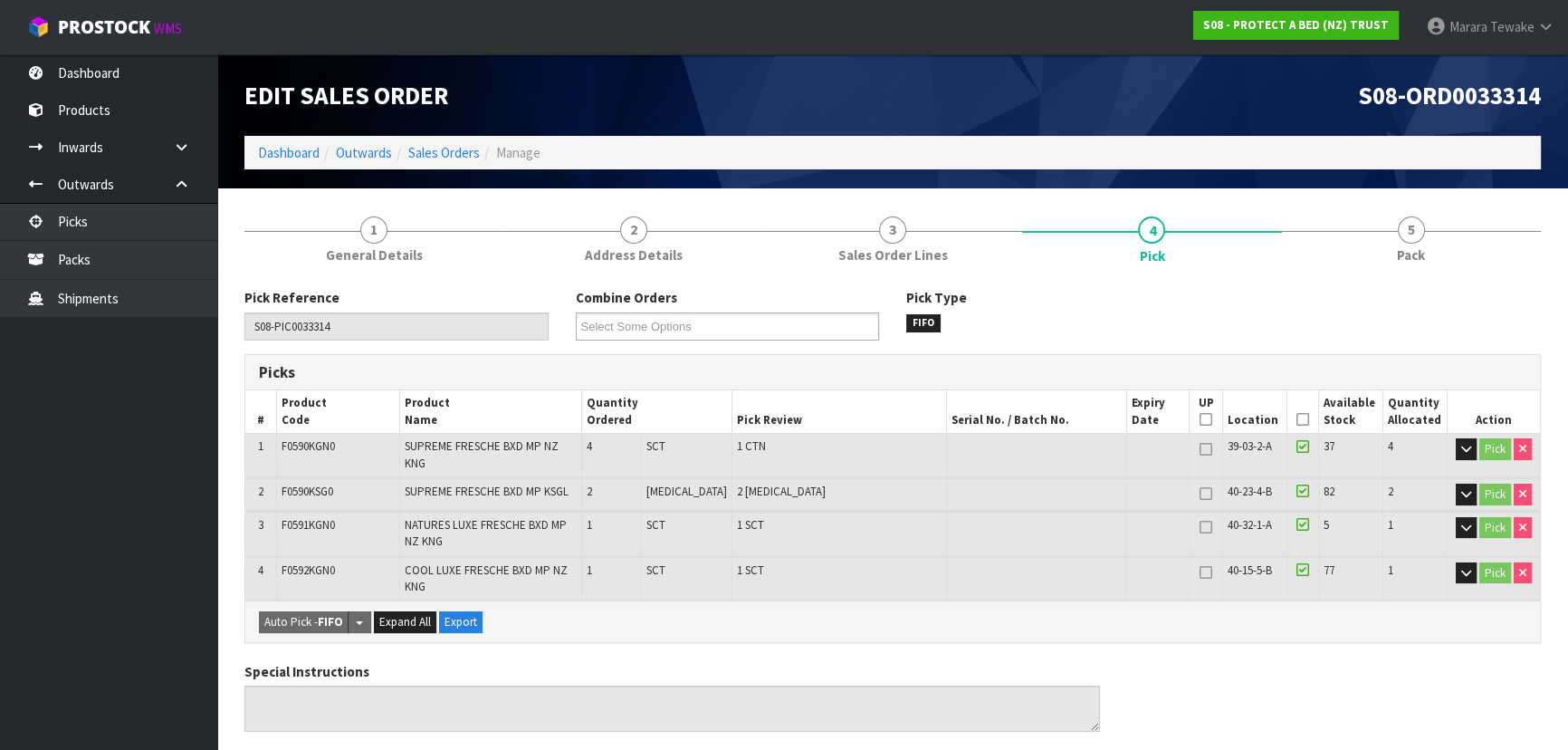
click at [1300, 420] on icon at bounding box center [1302, 420] width 12 height 1
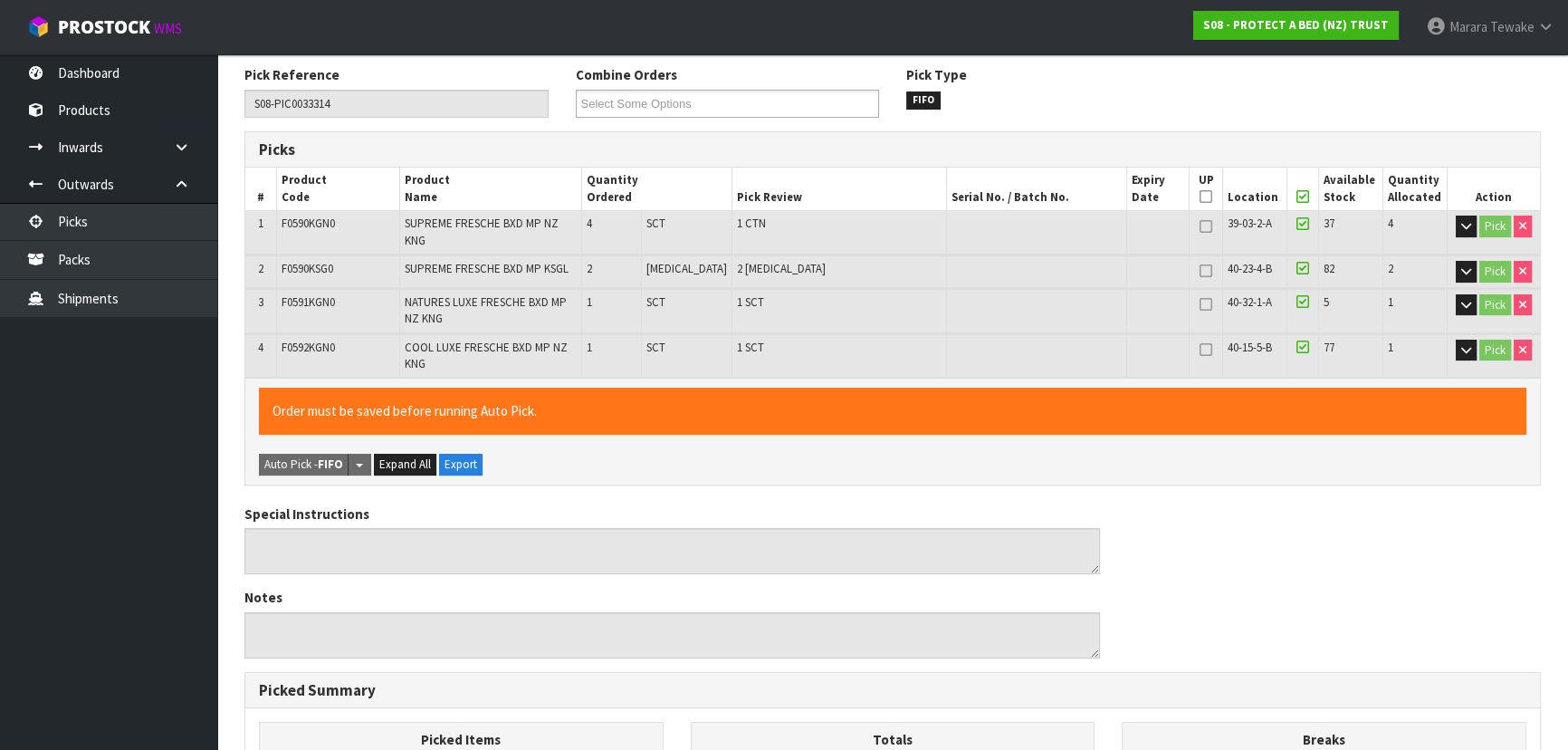
scroll to position [643, 0]
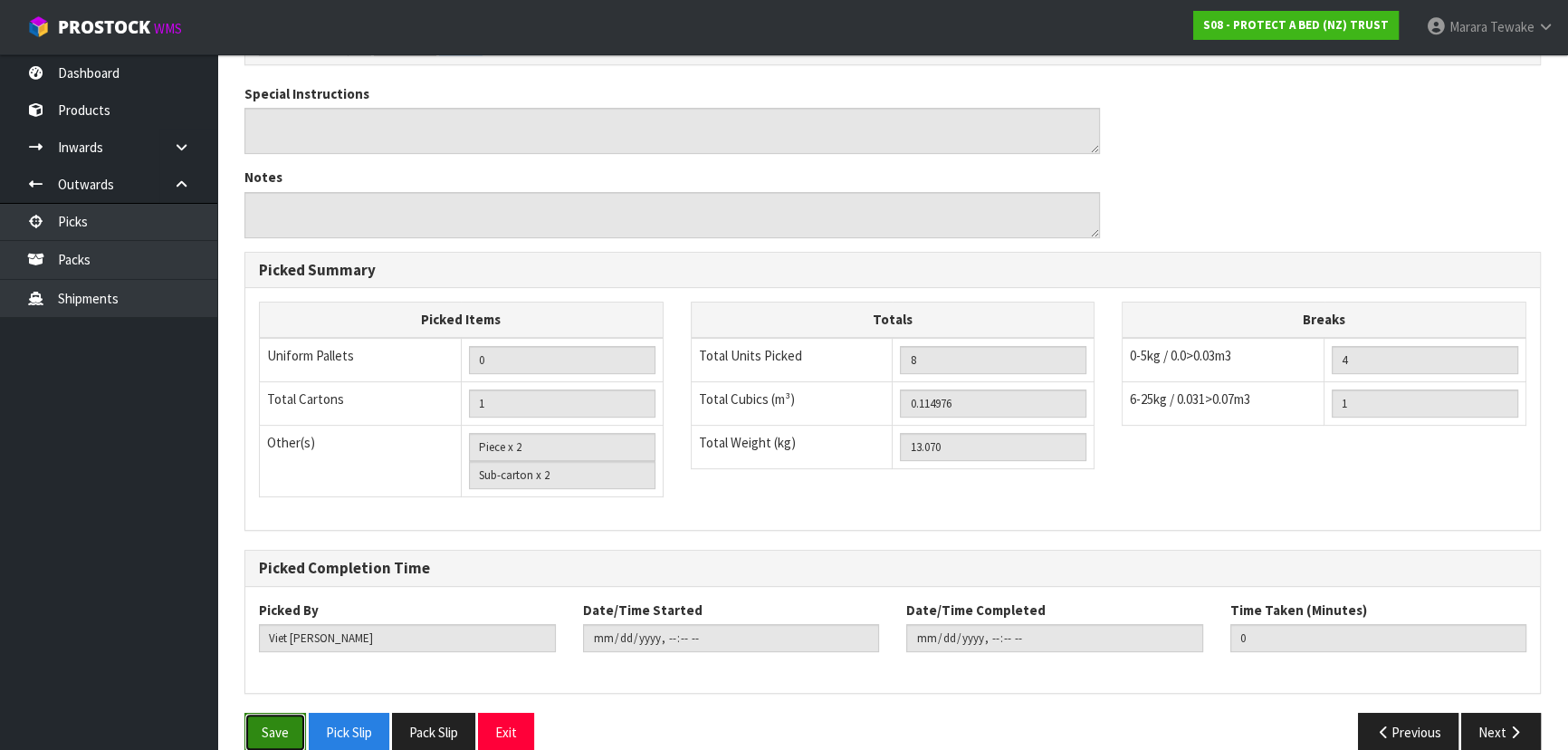
click at [272, 713] on button "Save" at bounding box center [274, 732] width 61 height 39
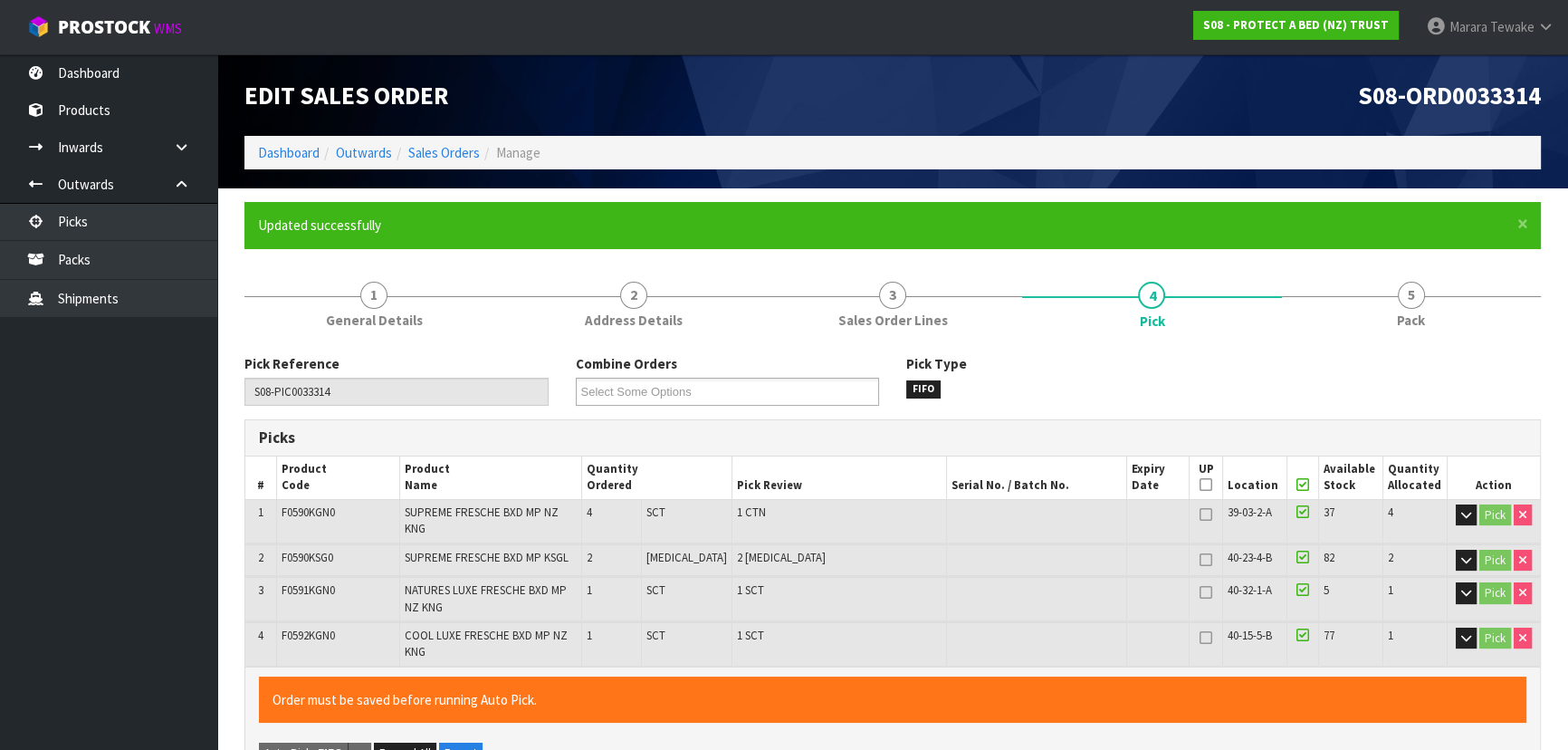
type input "Marara Tewake"
type input "2025-09-09T08:17:53"
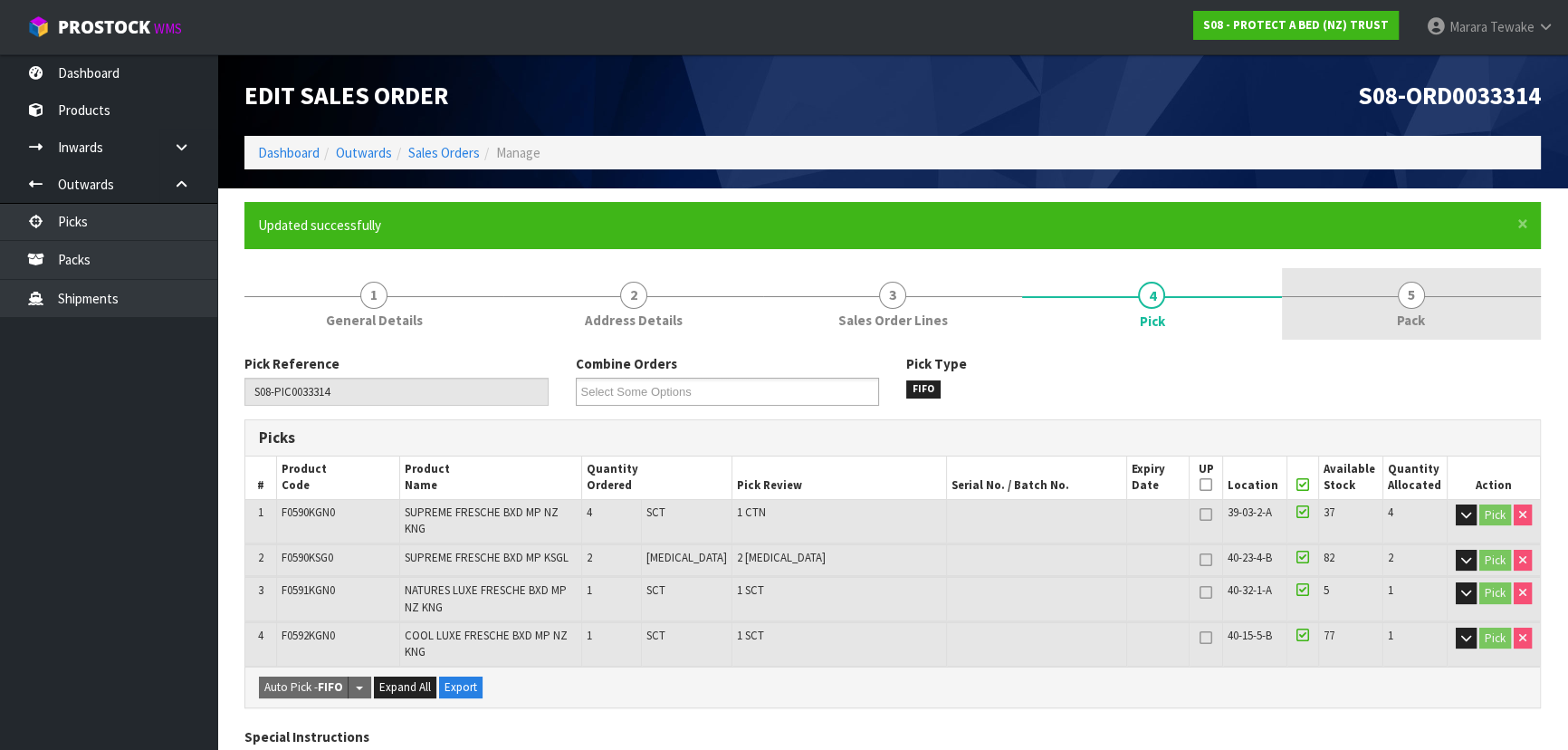
click at [1401, 297] on span "5" at bounding box center [1411, 295] width 27 height 27
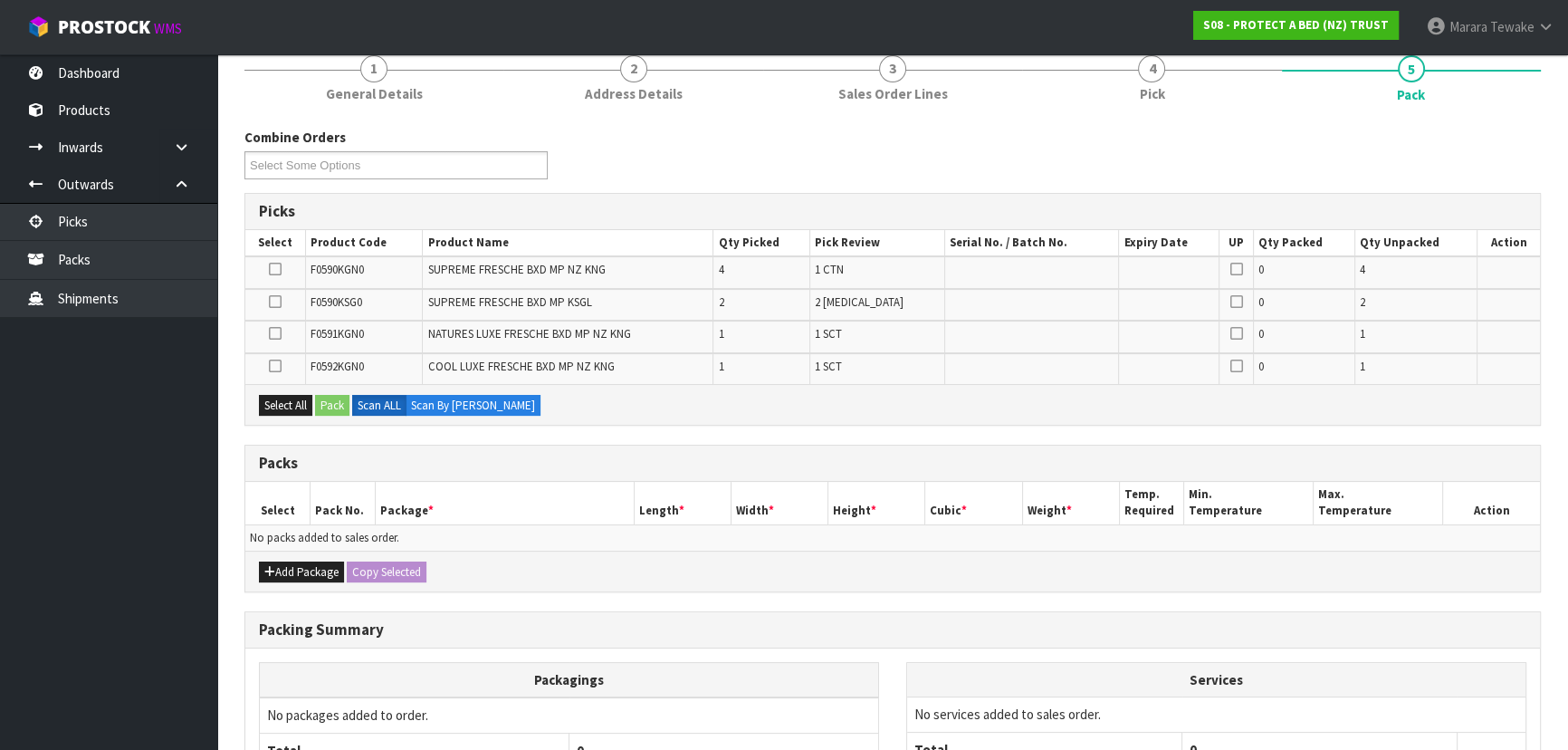
scroll to position [399, 0]
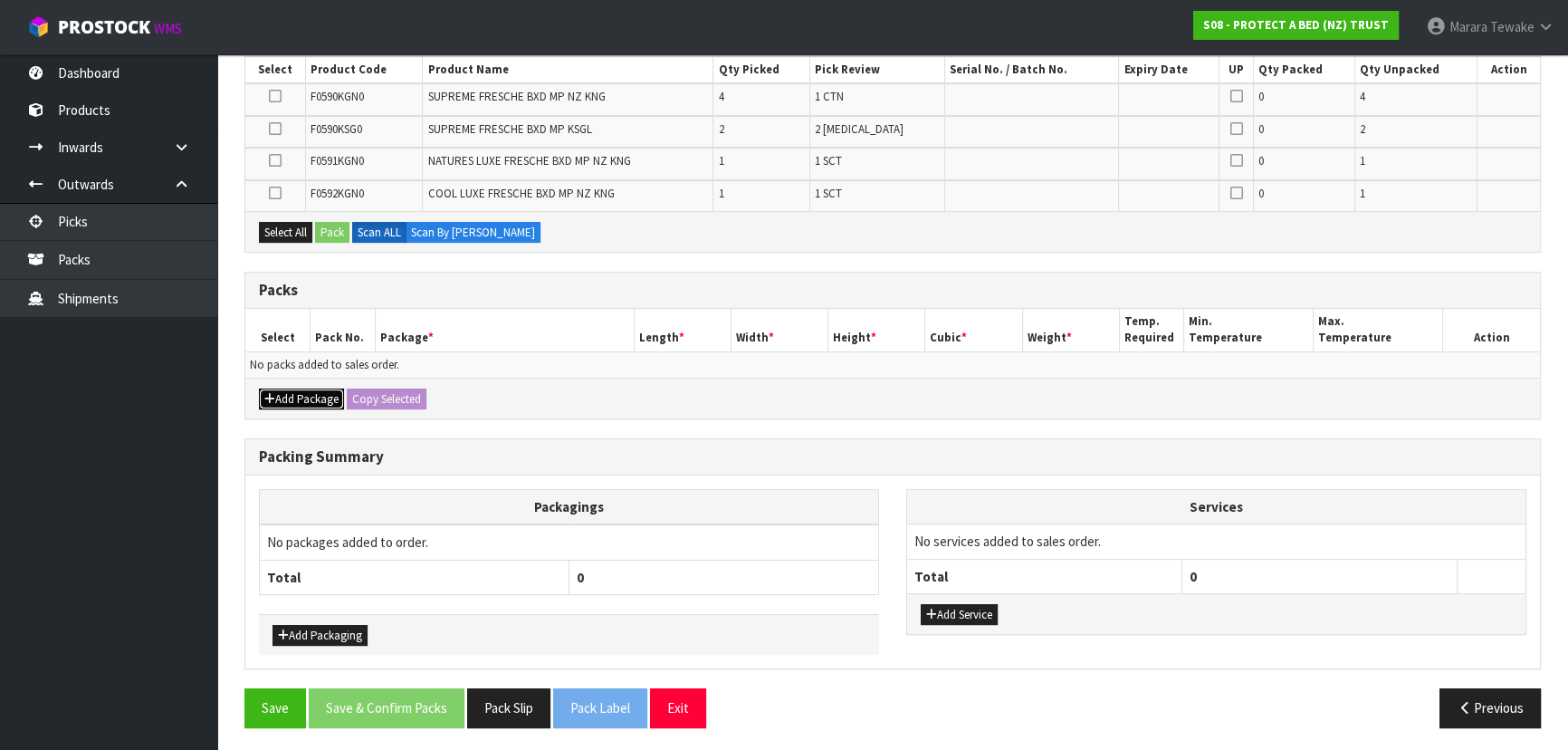
click at [322, 394] on button "Add Package" at bounding box center [302, 399] width 85 height 22
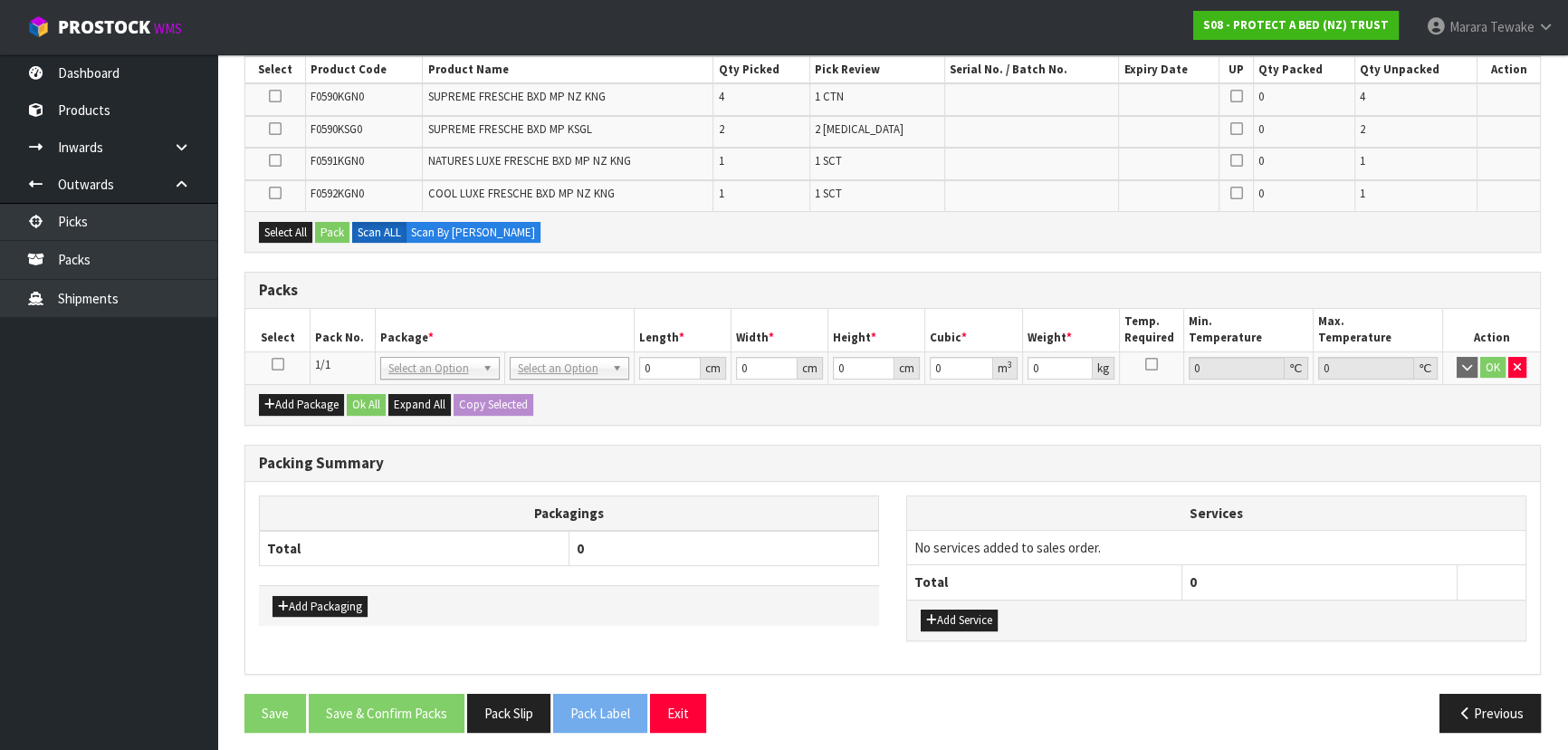
click at [274, 364] on icon at bounding box center [277, 364] width 12 height 1
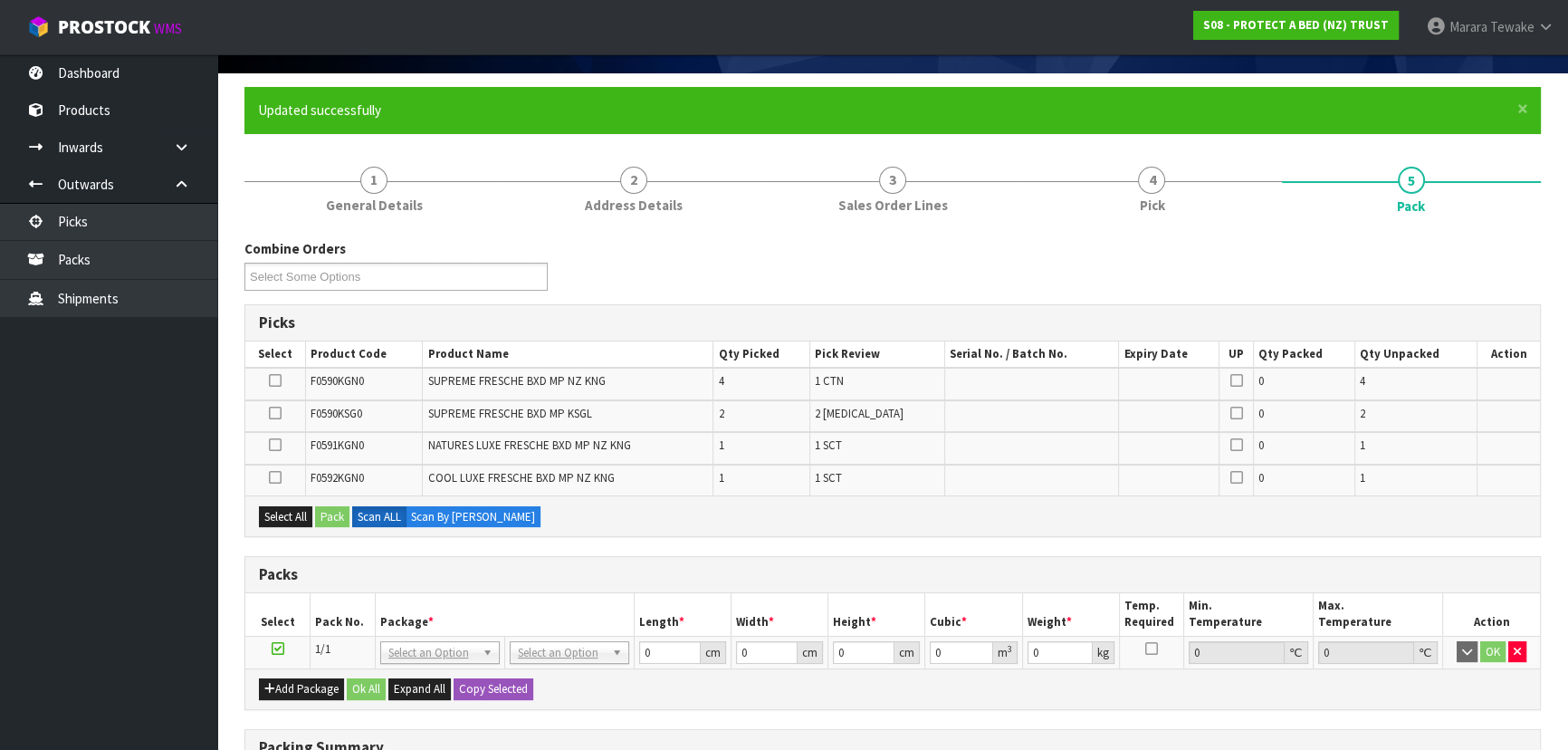
scroll to position [0, 0]
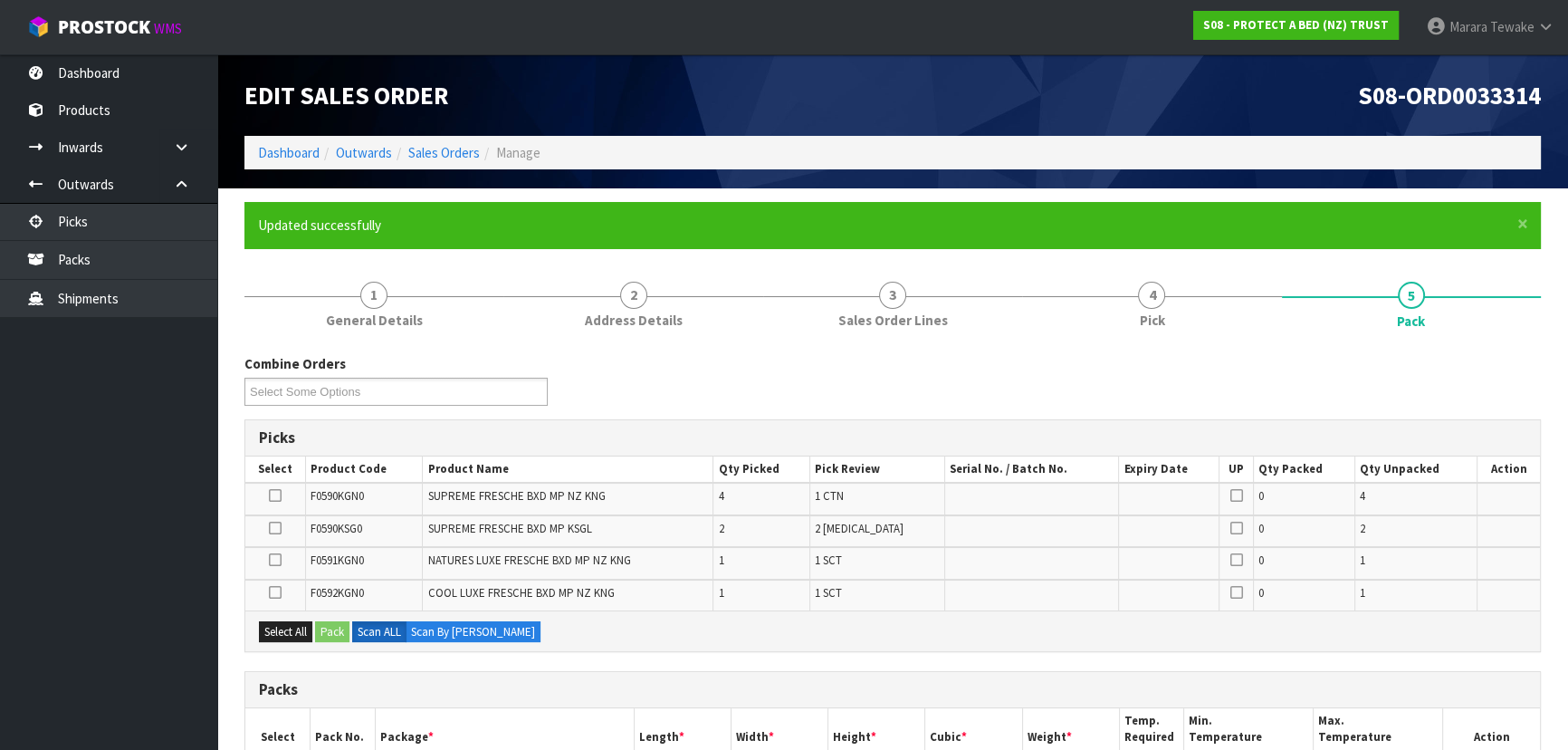
click at [275, 496] on icon at bounding box center [274, 495] width 12 height 1
click at [0, 0] on input "checkbox" at bounding box center [0, 0] width 0 height 0
click at [330, 635] on button "Pack" at bounding box center [332, 632] width 34 height 22
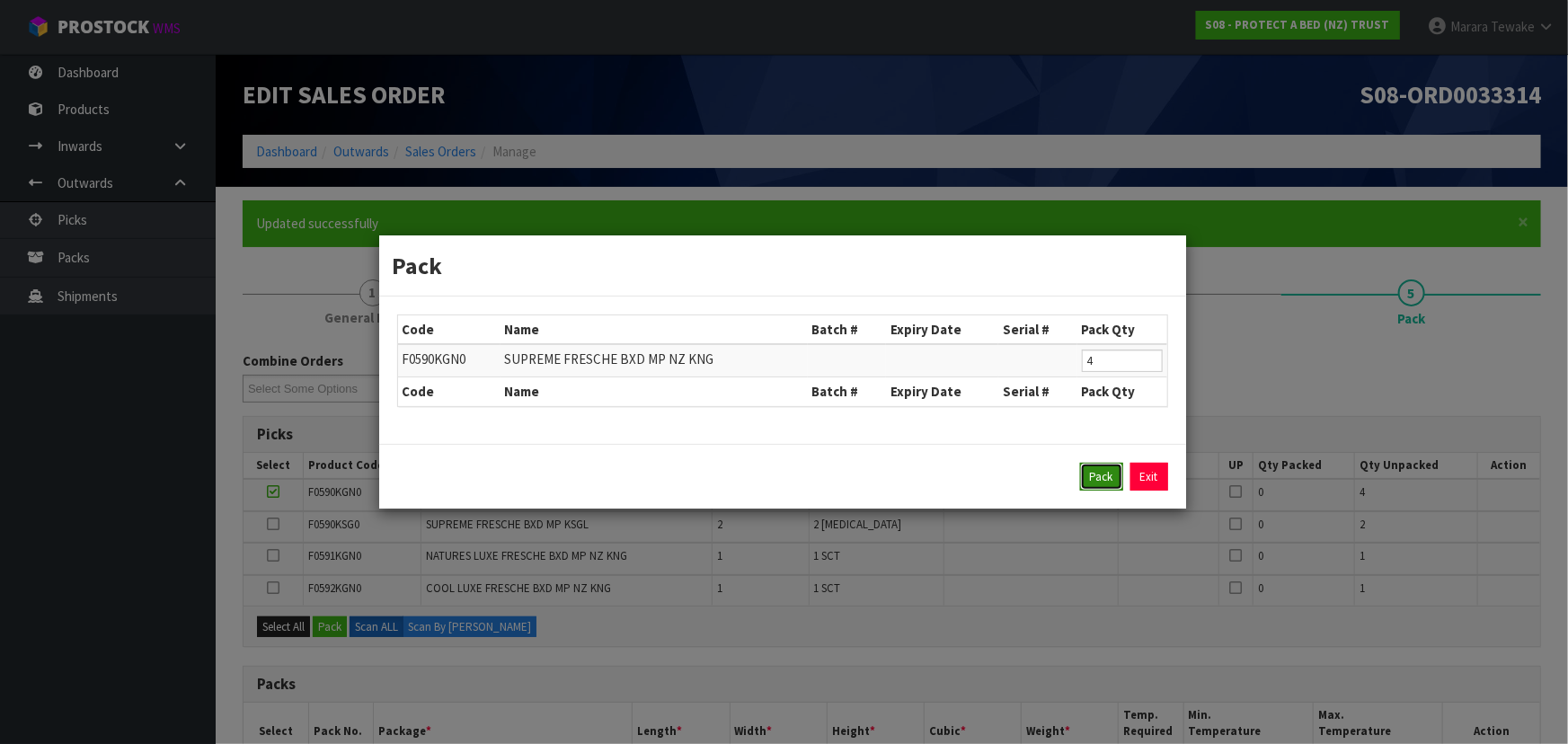
click at [1105, 470] on button "Pack" at bounding box center [1101, 477] width 43 height 29
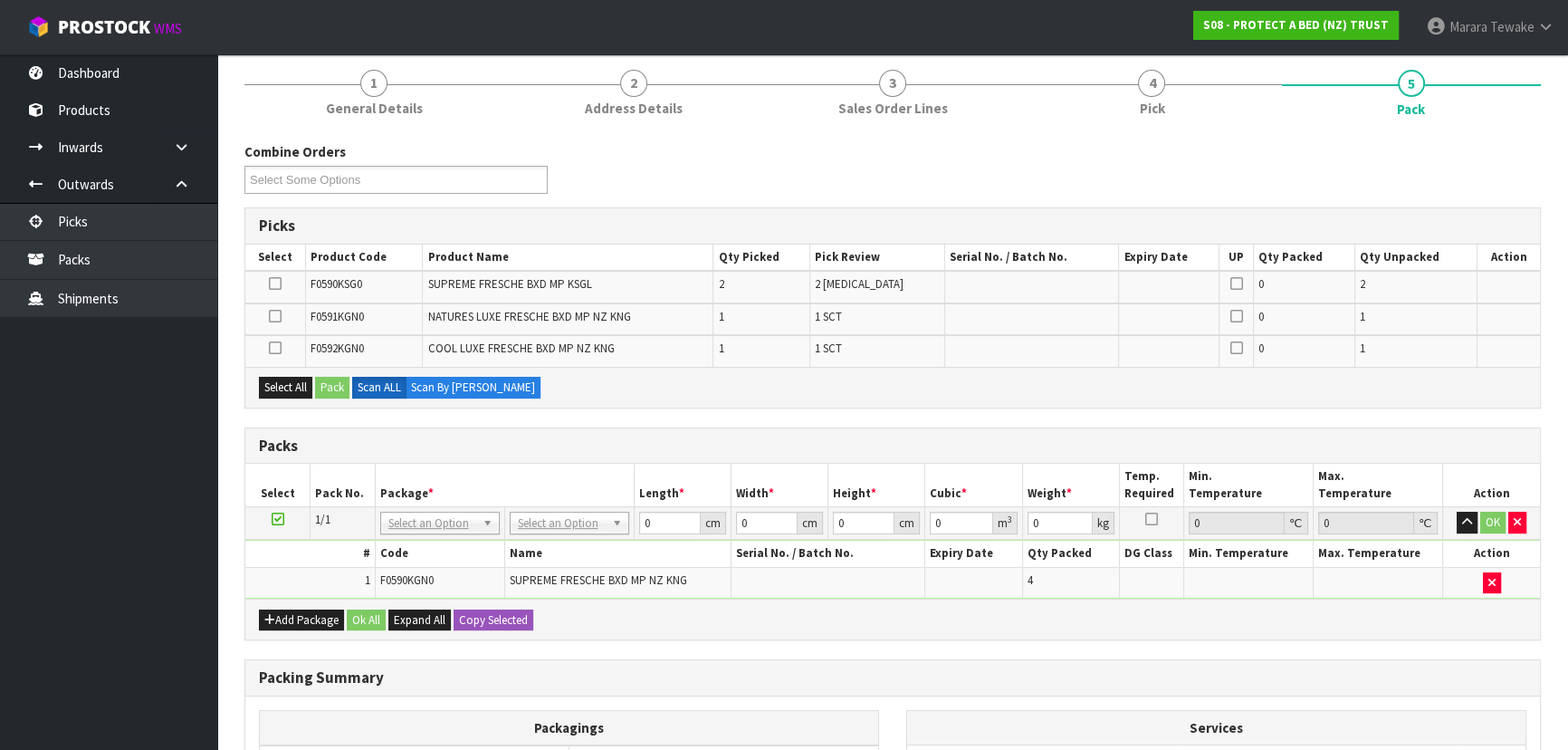
scroll to position [432, 0]
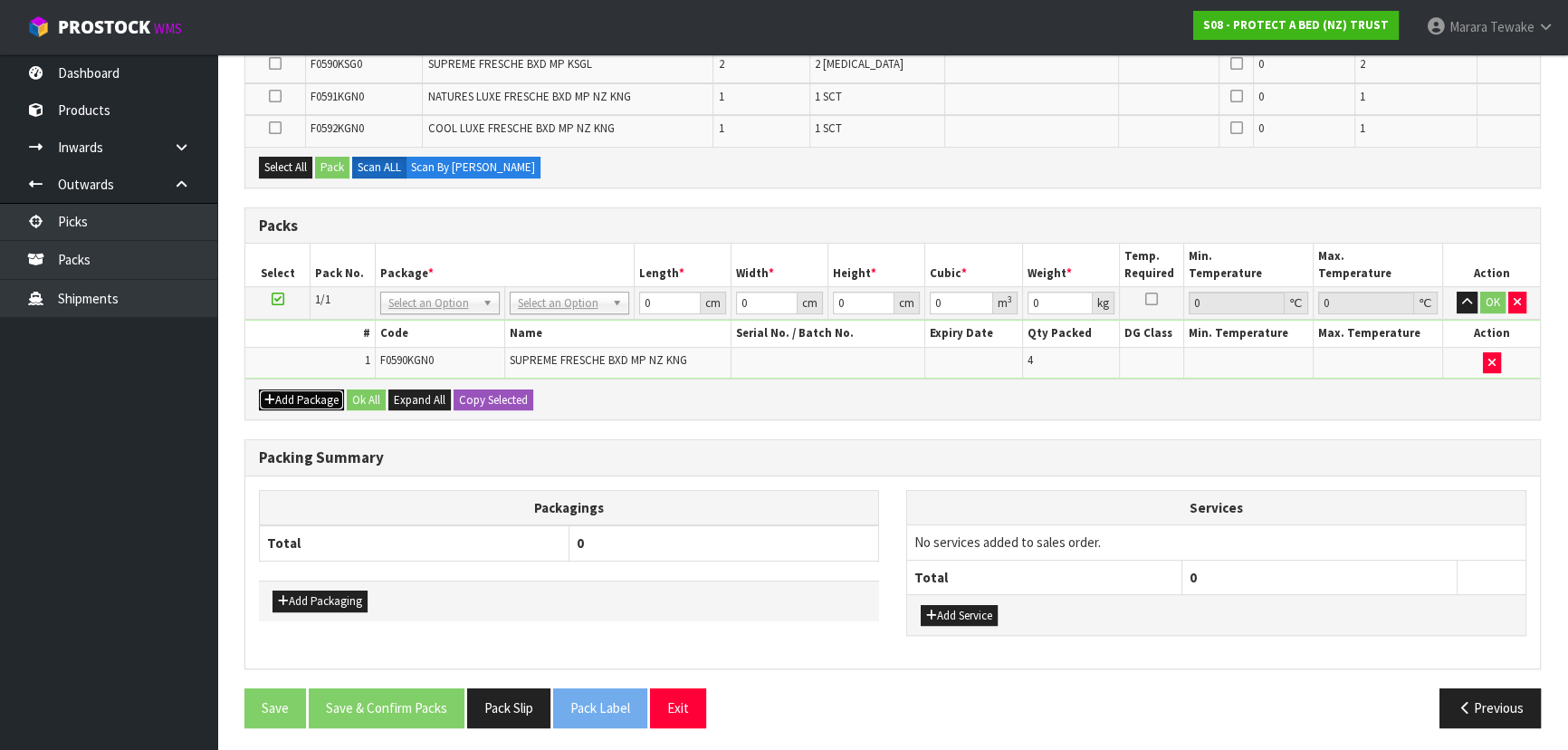
click at [305, 390] on button "Add Package" at bounding box center [302, 400] width 85 height 22
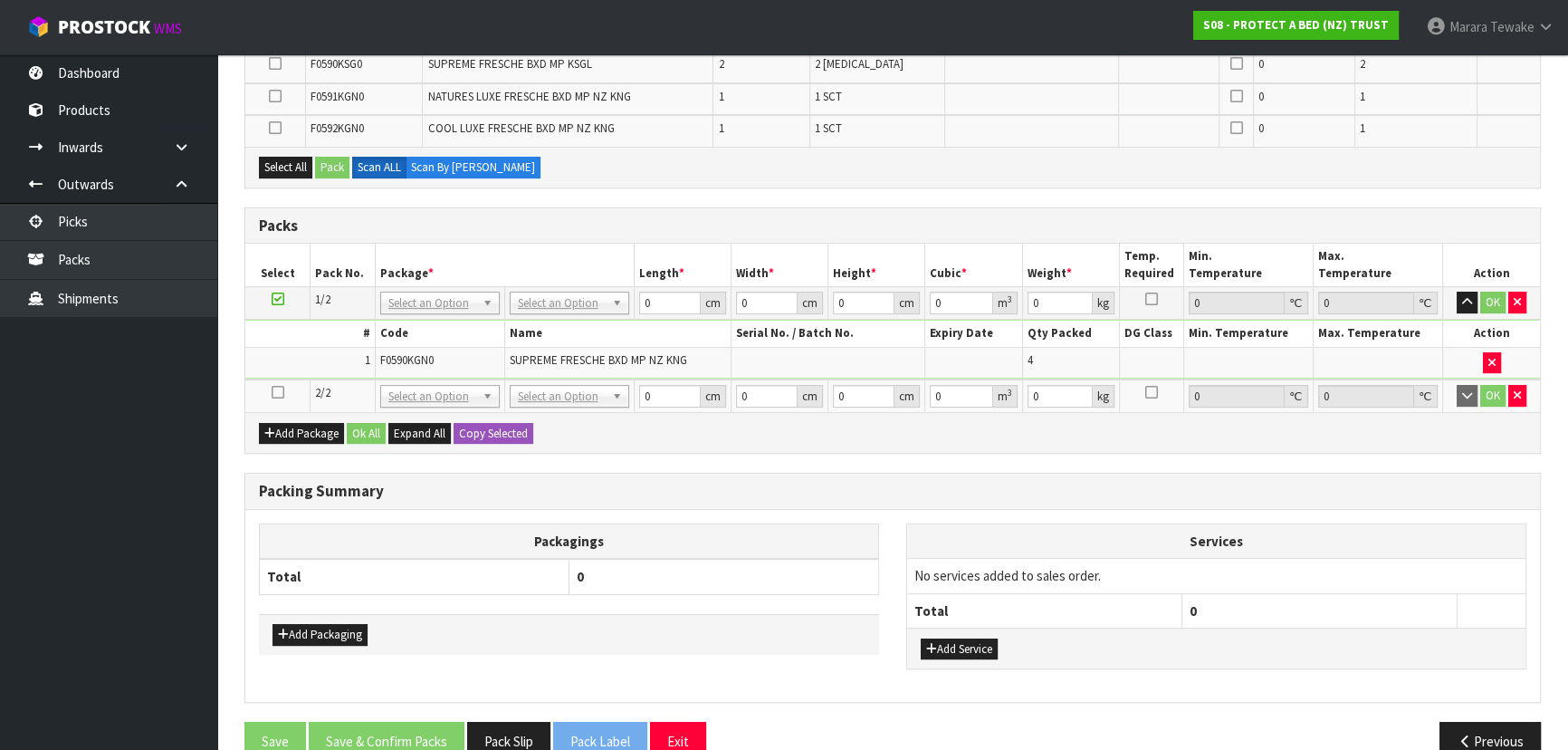
click at [278, 392] on icon at bounding box center [277, 392] width 12 height 1
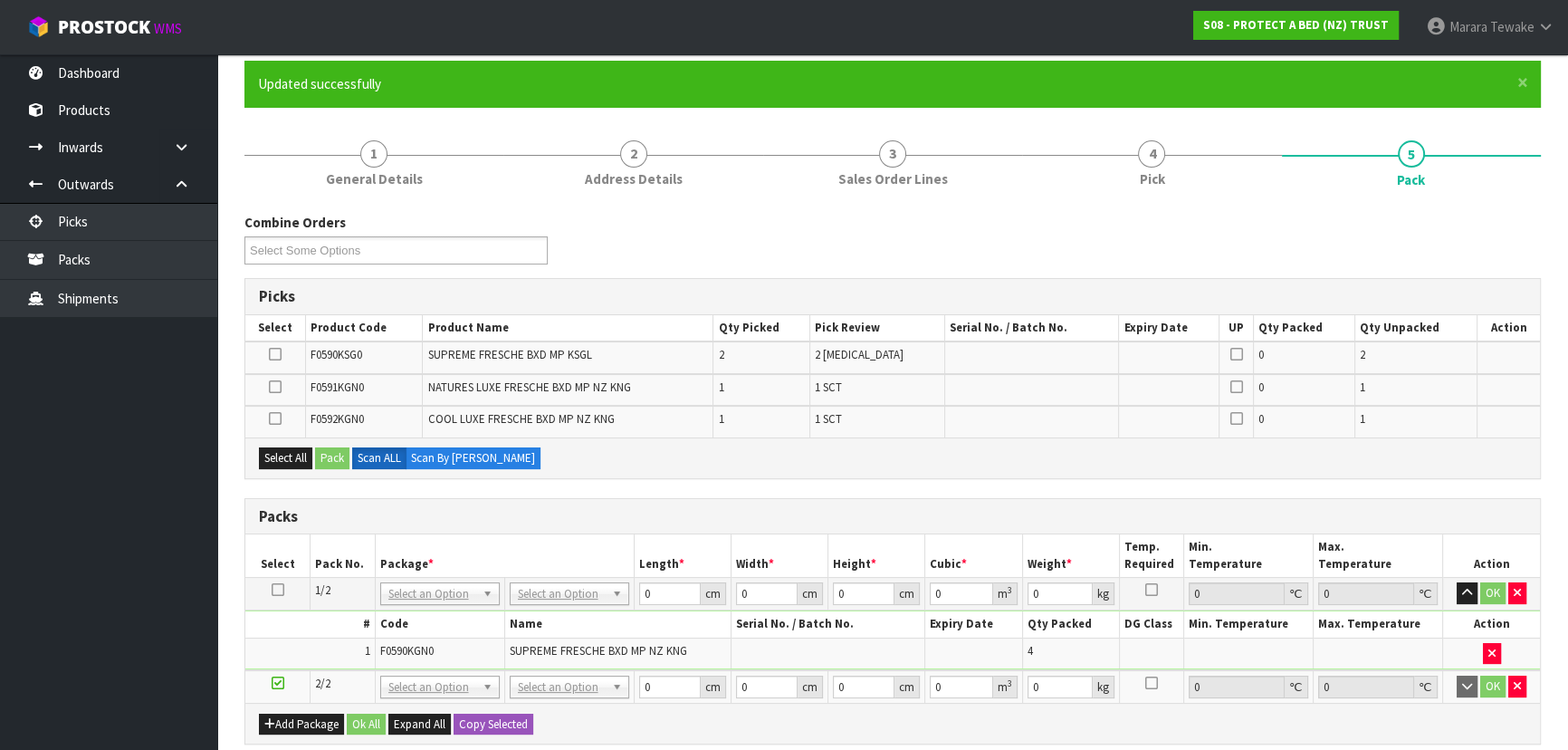
scroll to position [466, 0]
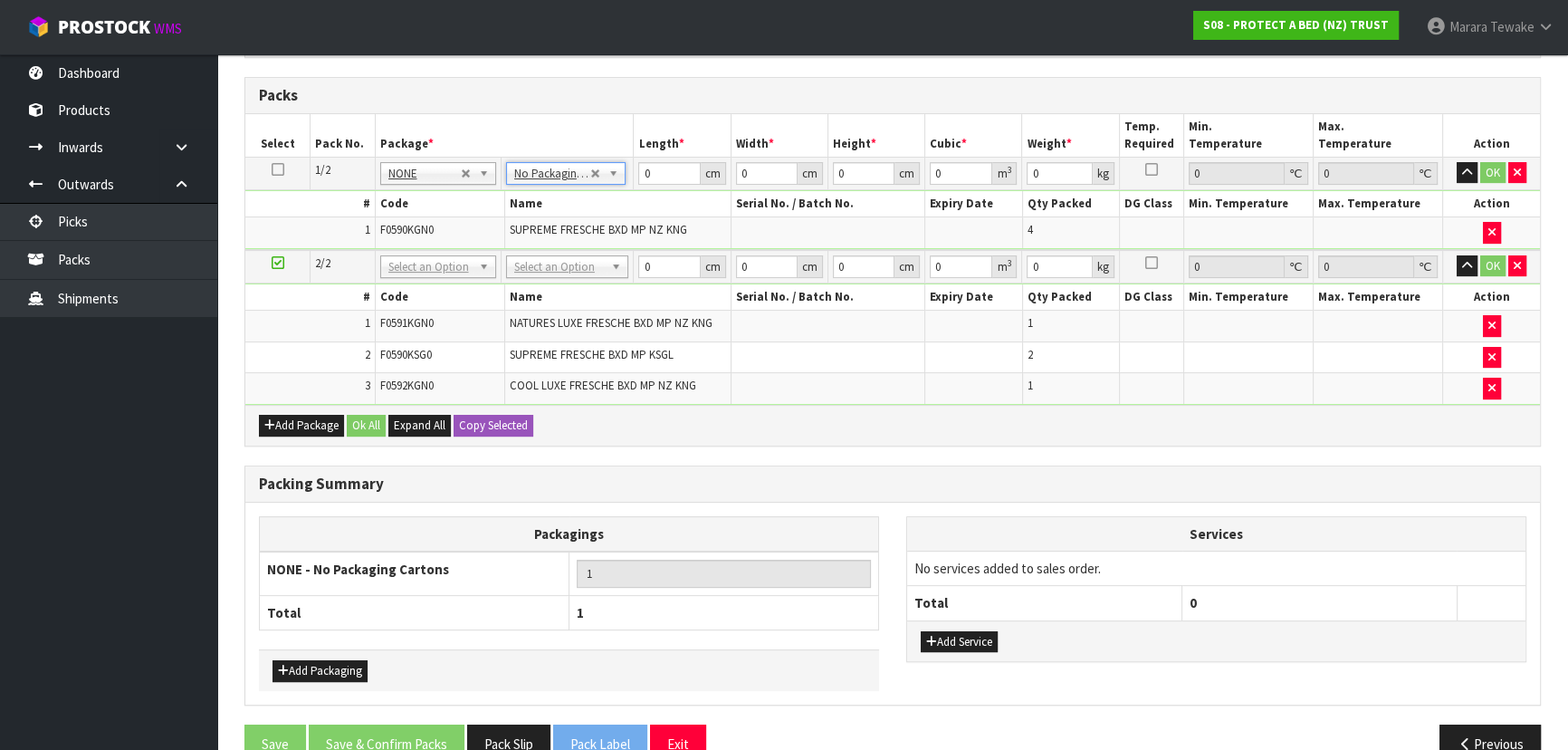
drag, startPoint x: 563, startPoint y: 261, endPoint x: 559, endPoint y: 281, distance: 20.4
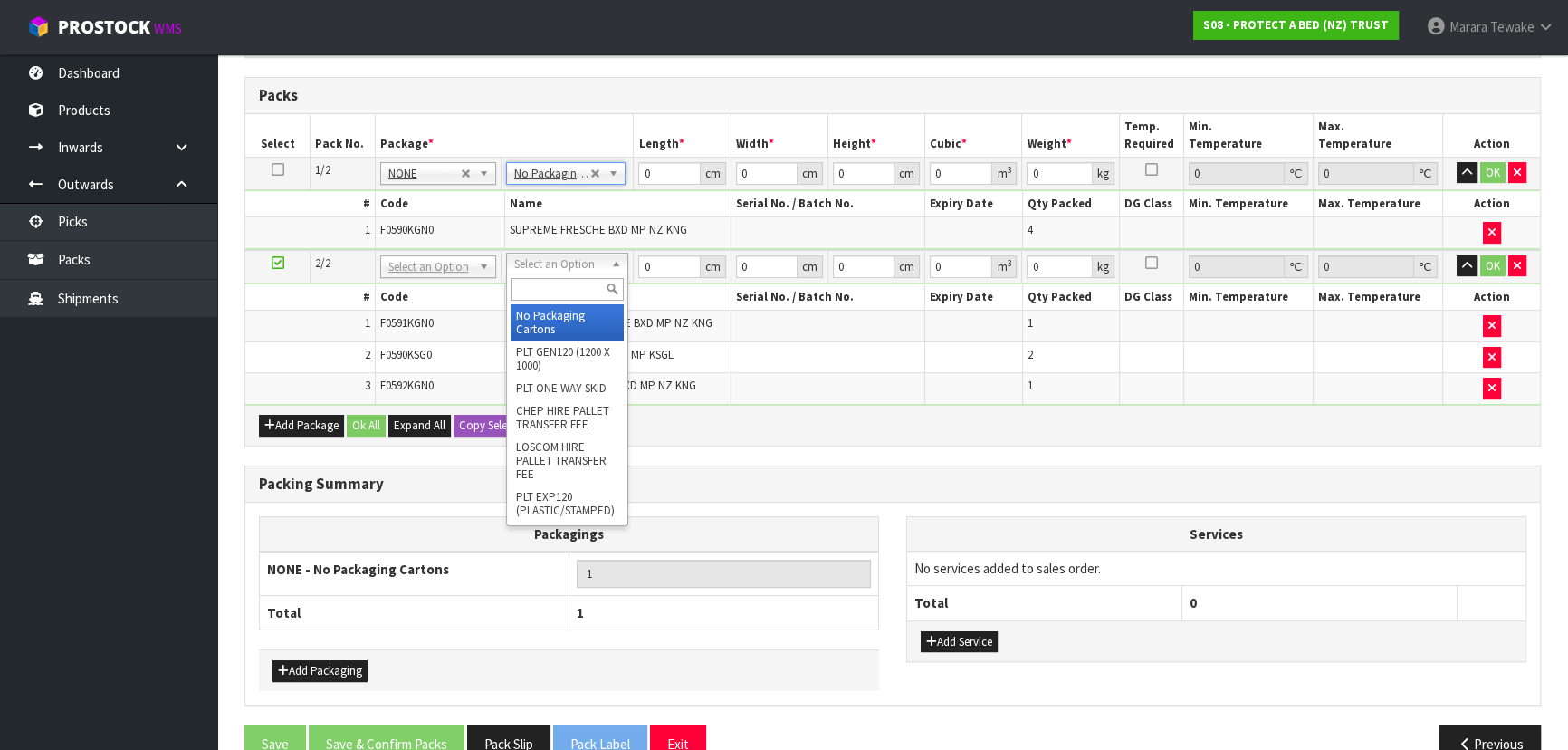
click at [559, 289] on input "text" at bounding box center [568, 290] width 113 height 23
type input "OC"
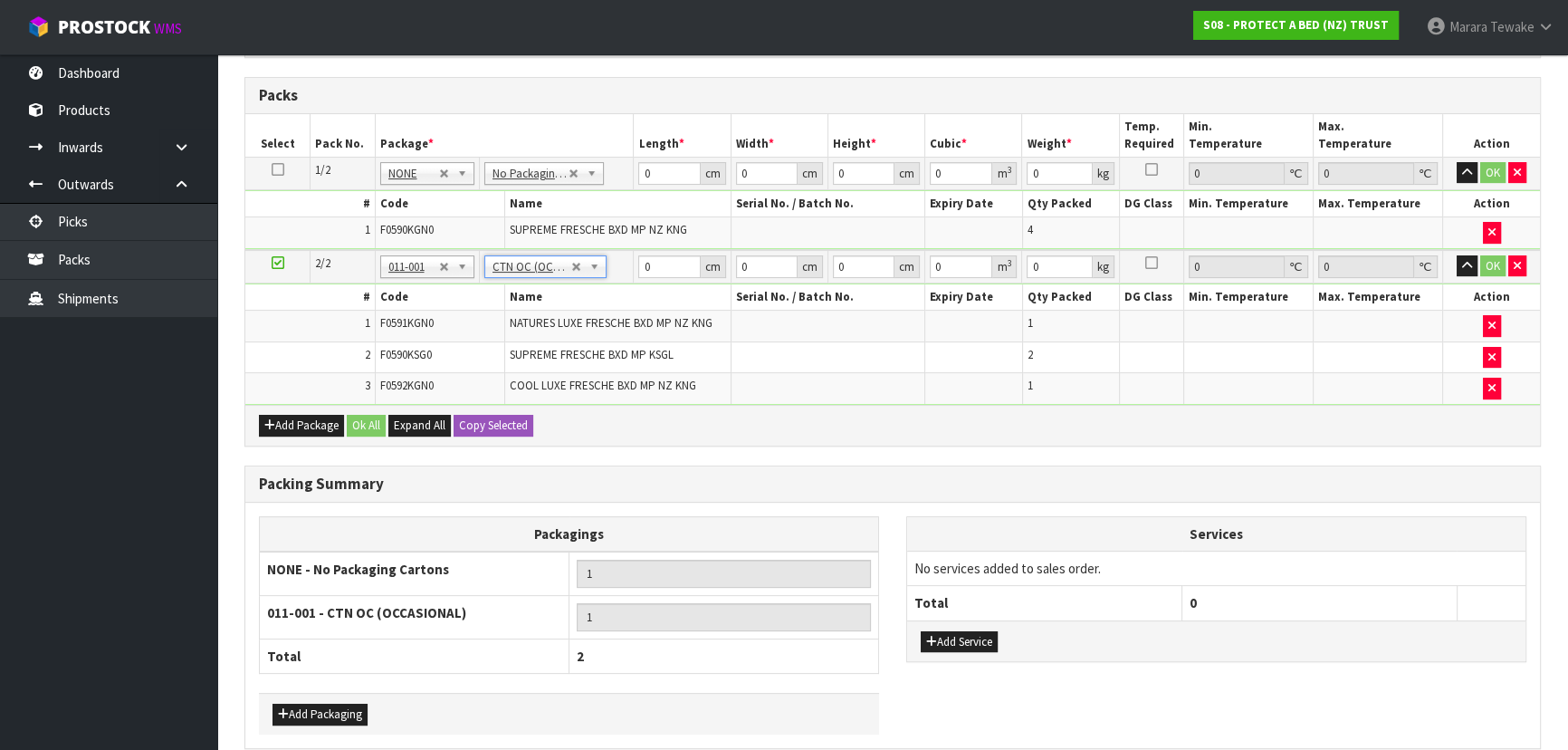
type input "6.02"
drag, startPoint x: 661, startPoint y: 170, endPoint x: 606, endPoint y: 137, distance: 64.1
click at [611, 145] on table "Select Pack No. Package * Length * Width * Height * Cubic * Weight * Temp. Requ…" at bounding box center [892, 259] width 1295 height 291
type input "58"
type input "41"
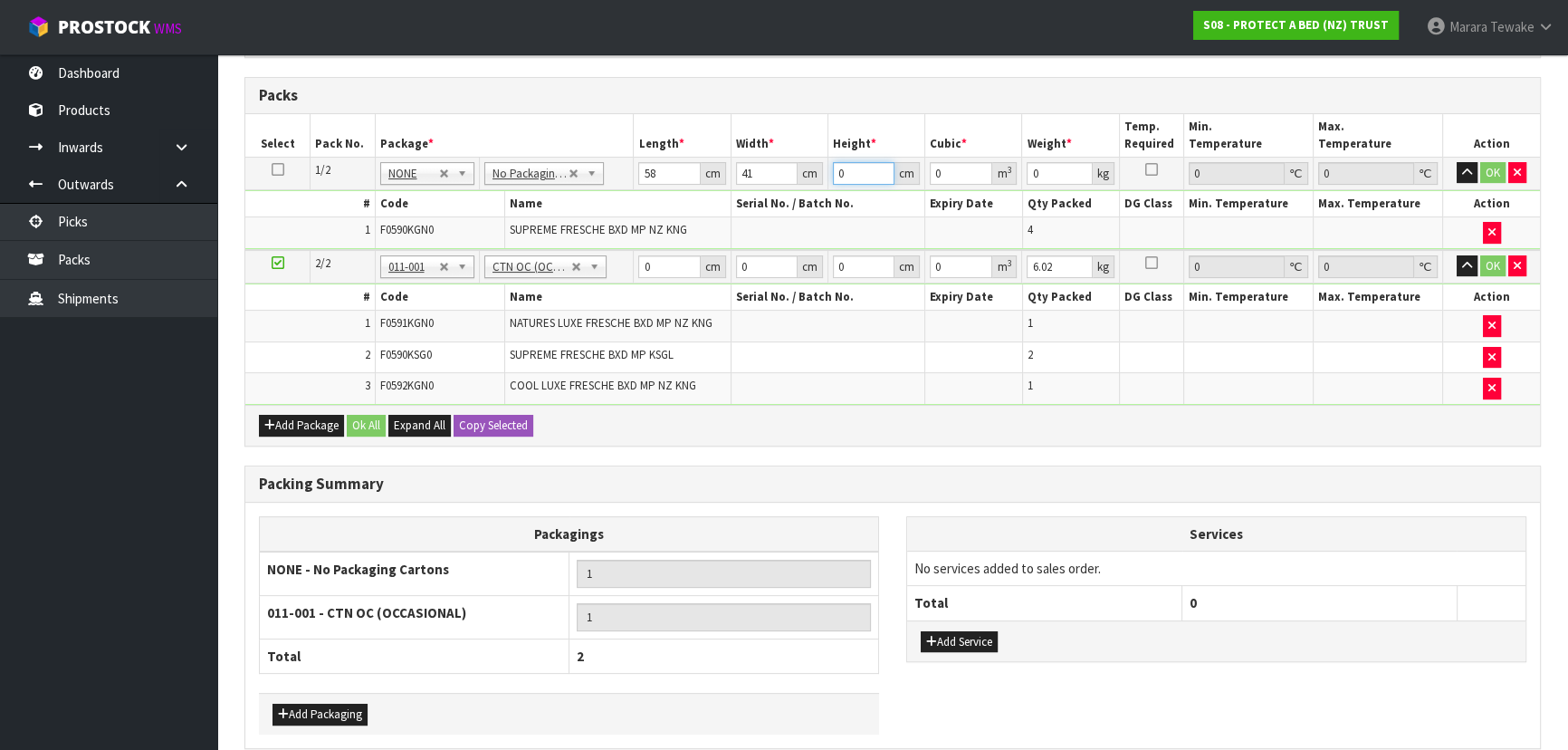
type input "3"
type input "0.007134"
type input "31"
type input "0.073718"
type input "31"
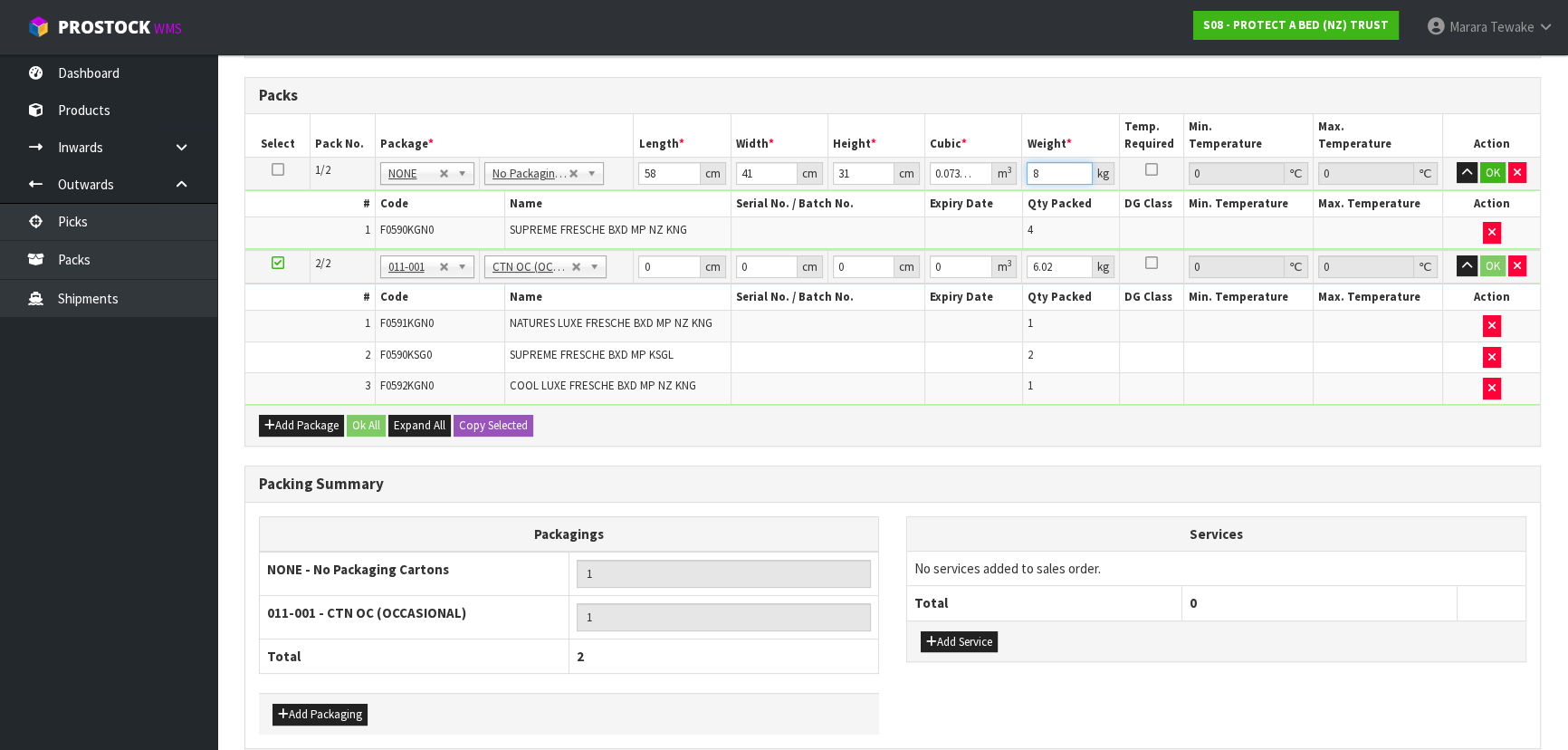
type input "8"
click at [1457, 162] on button "button" at bounding box center [1467, 173] width 21 height 22
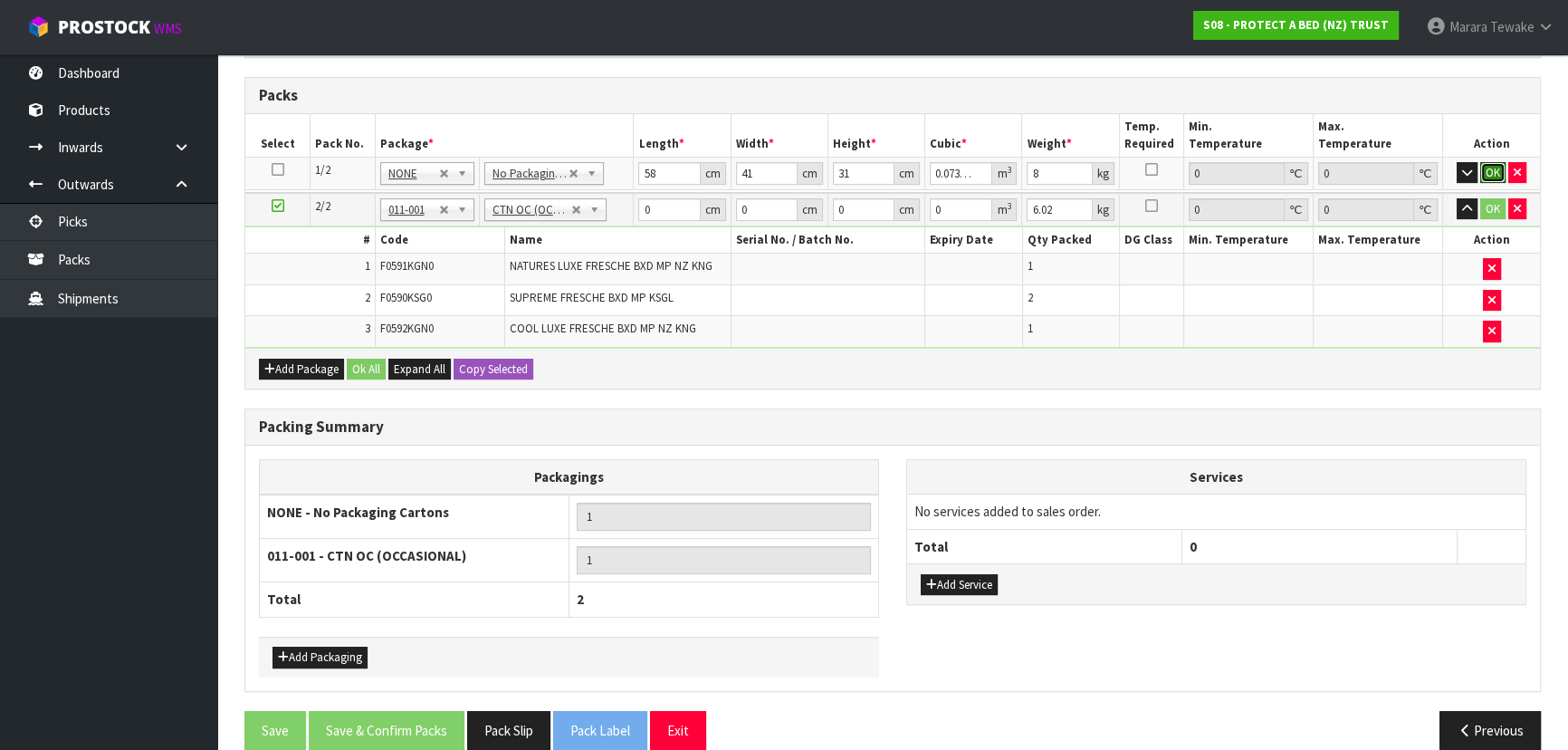
click button "OK" at bounding box center [1493, 173] width 25 height 22
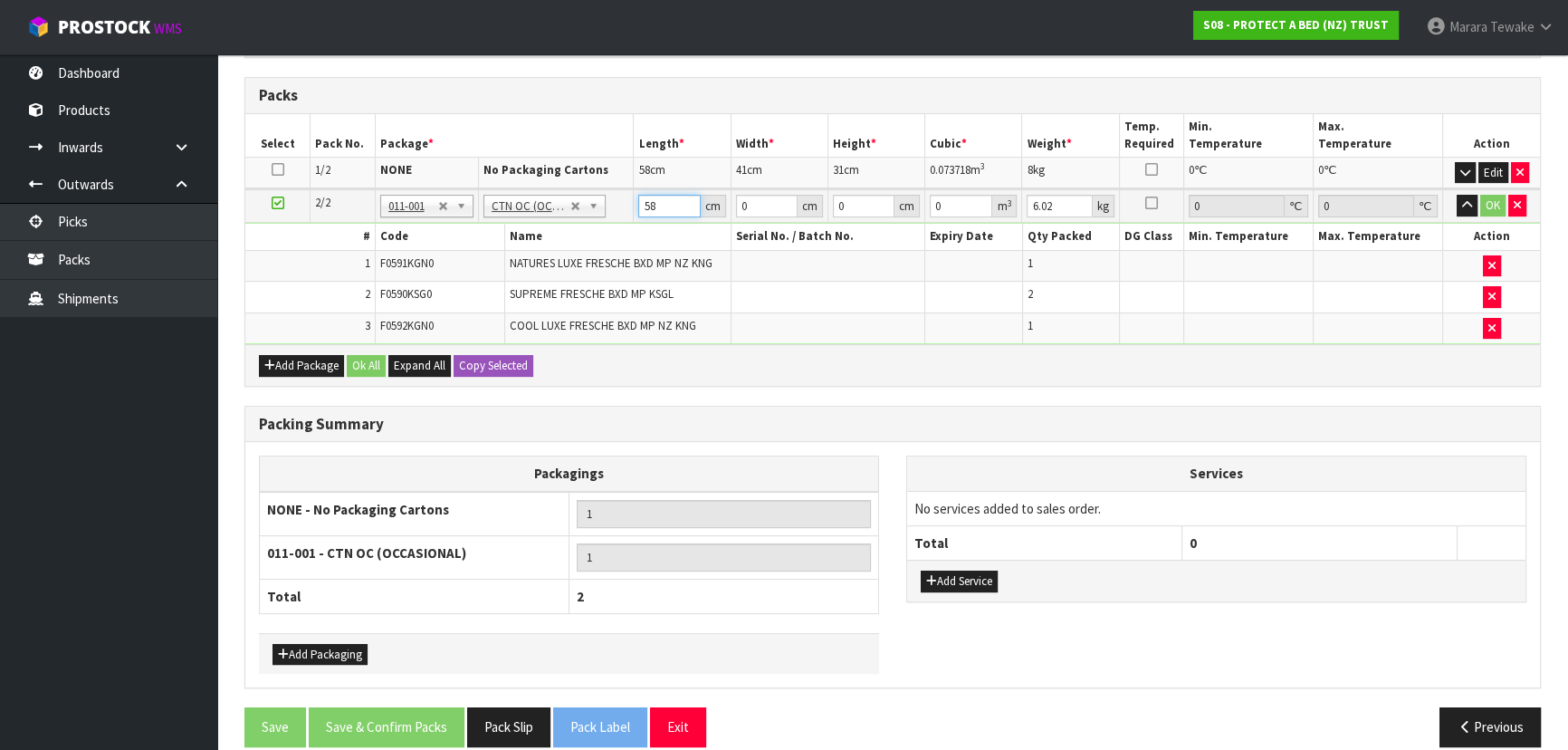
type input "58"
type input "41"
type input "3"
type input "0.007134"
type input "32"
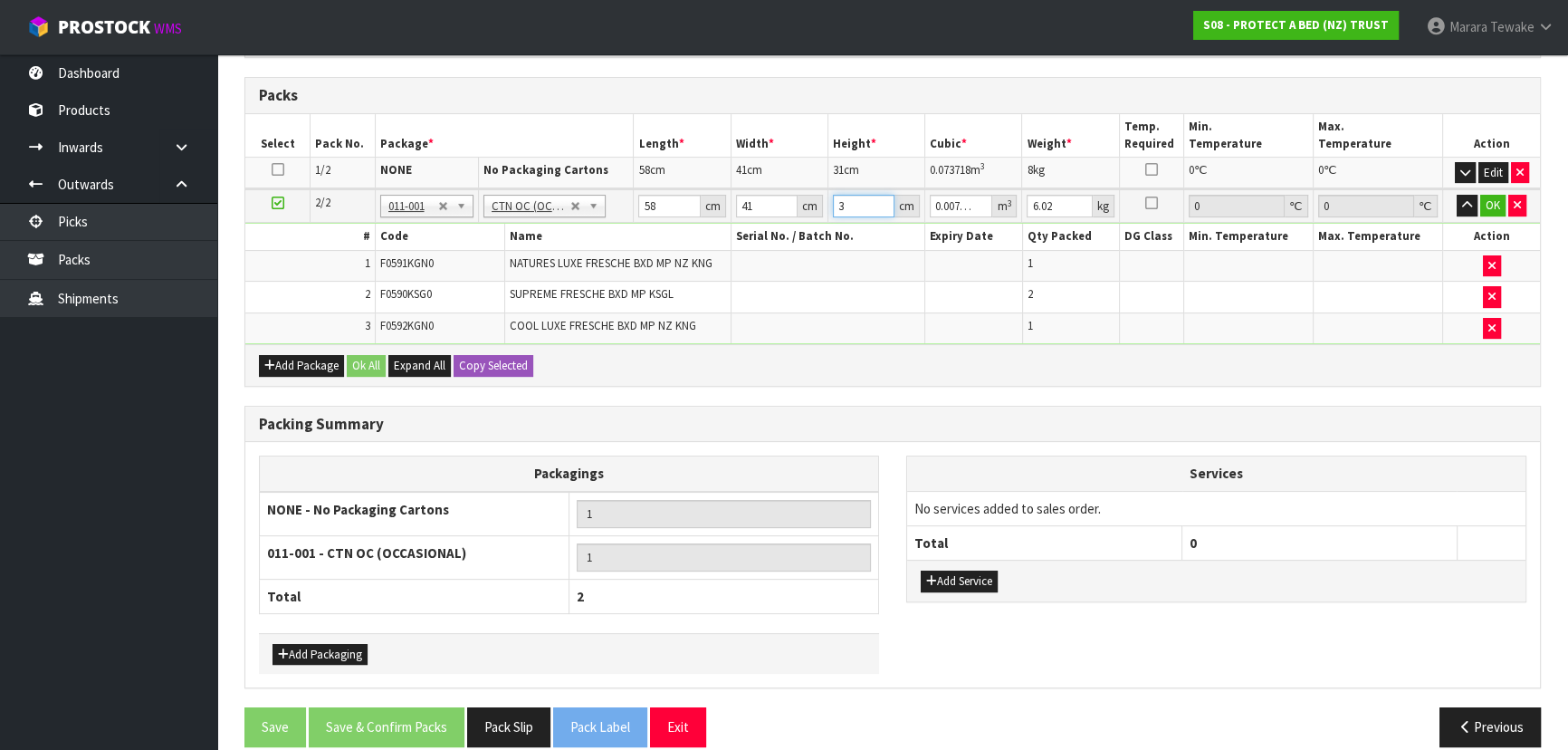
type input "0.076096"
type input "32"
type input "7"
click at [1457, 194] on button "button" at bounding box center [1467, 205] width 21 height 22
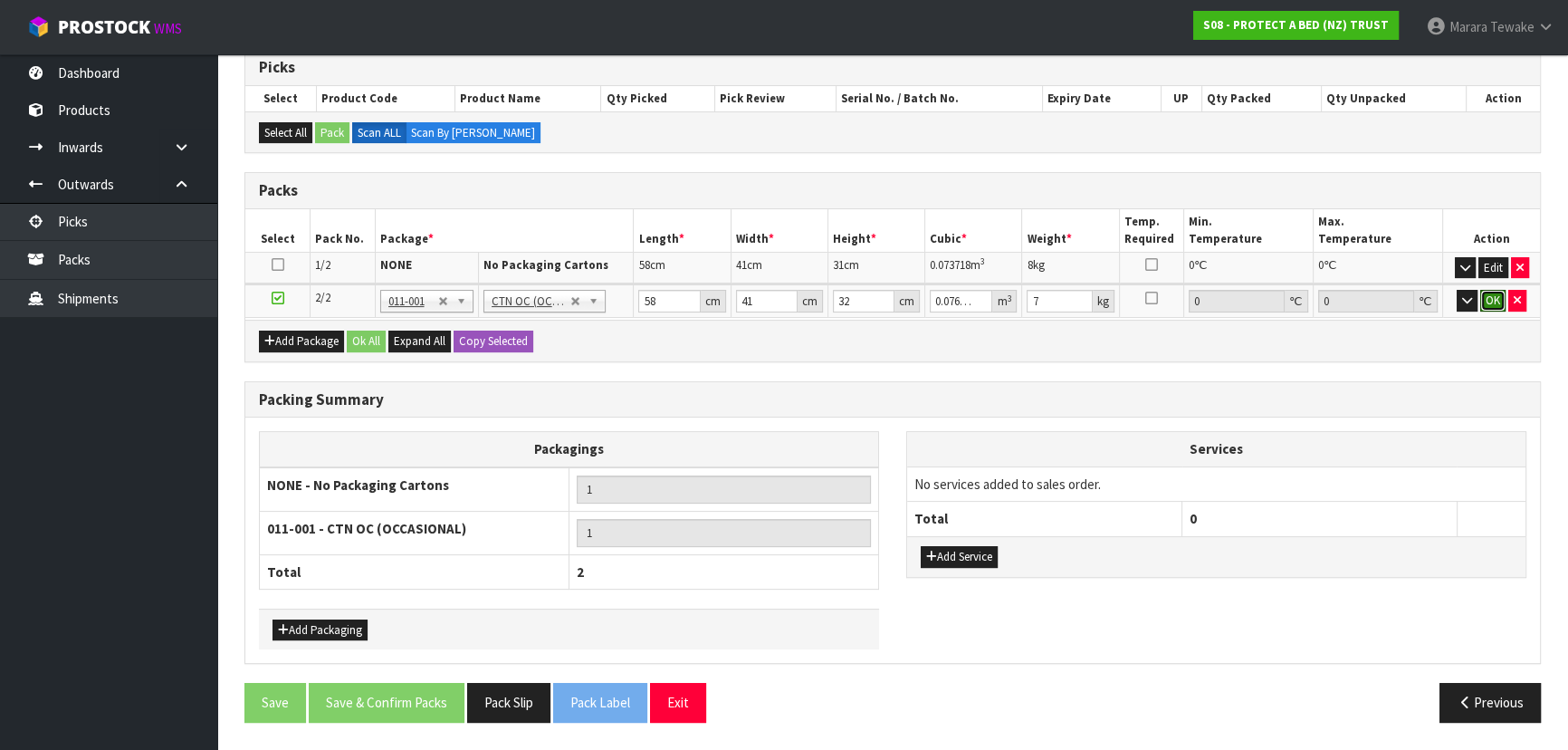
click button "OK" at bounding box center [1493, 300] width 25 height 22
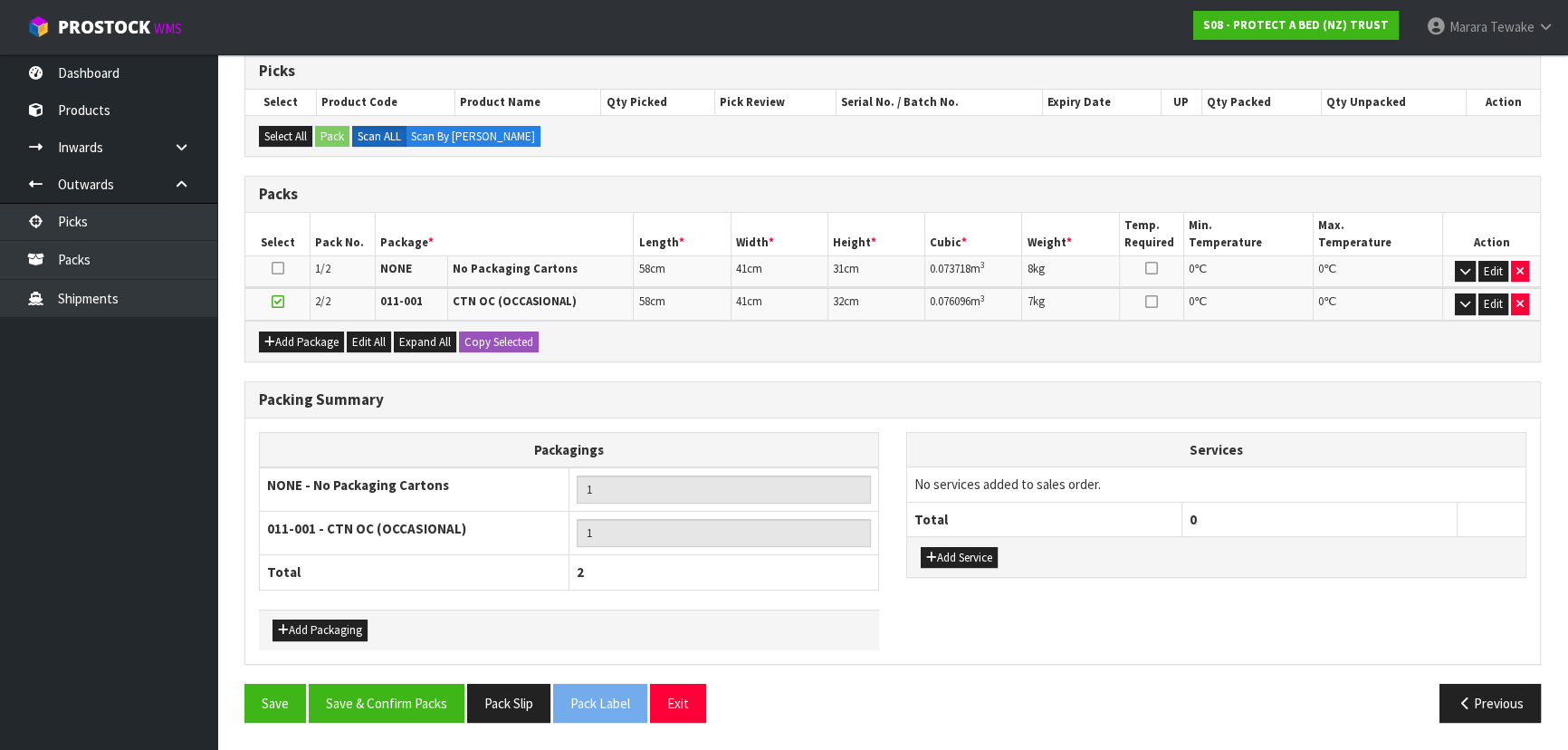
scroll to position [362, 0]
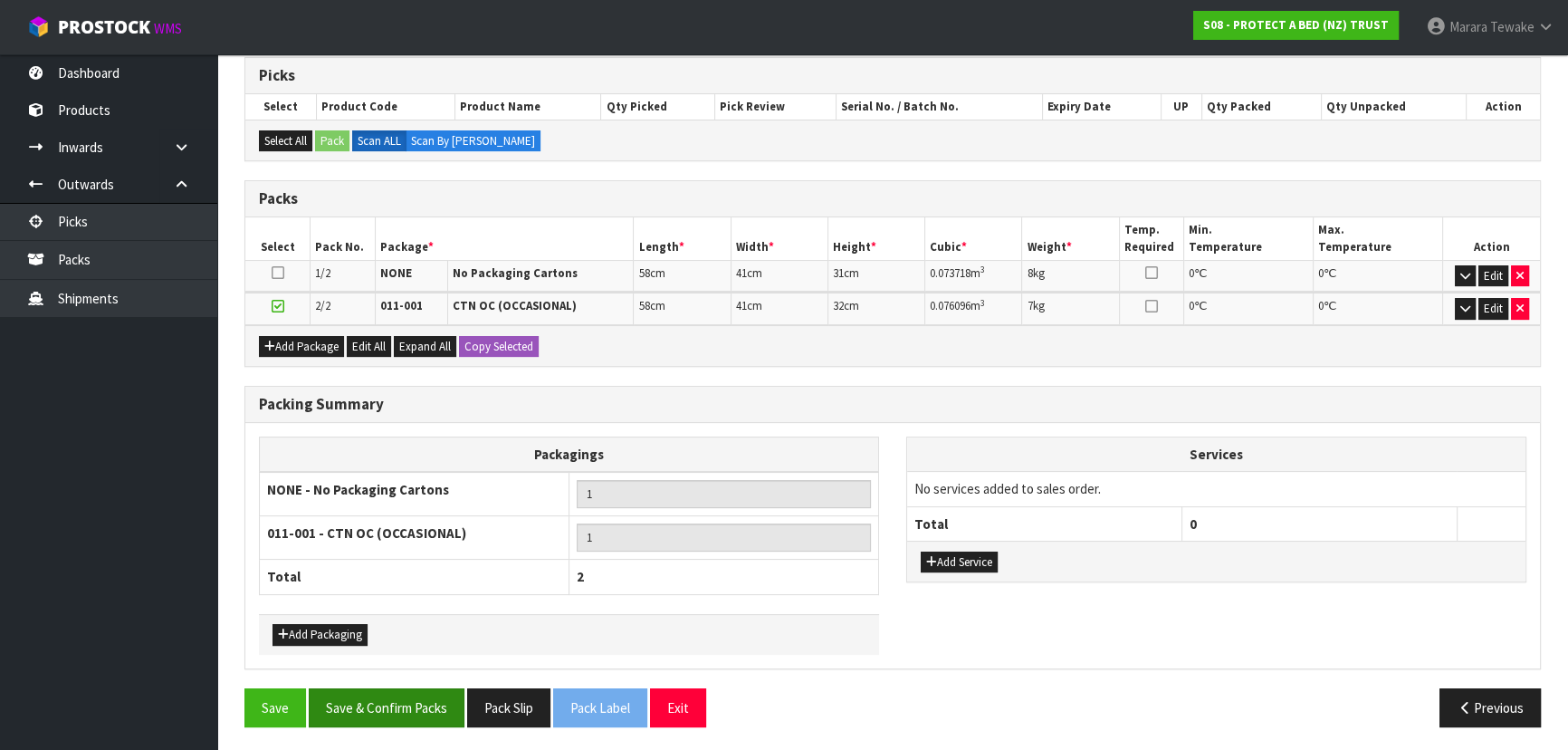
drag, startPoint x: 387, startPoint y: 737, endPoint x: 388, endPoint y: 722, distance: 15.0
click at [388, 728] on section "× Close Updated successfully 1 General Details 2 Address Details 3 Sales Order …" at bounding box center [892, 291] width 1351 height 928
click at [388, 722] on button "Save & Confirm Packs" at bounding box center [386, 708] width 156 height 39
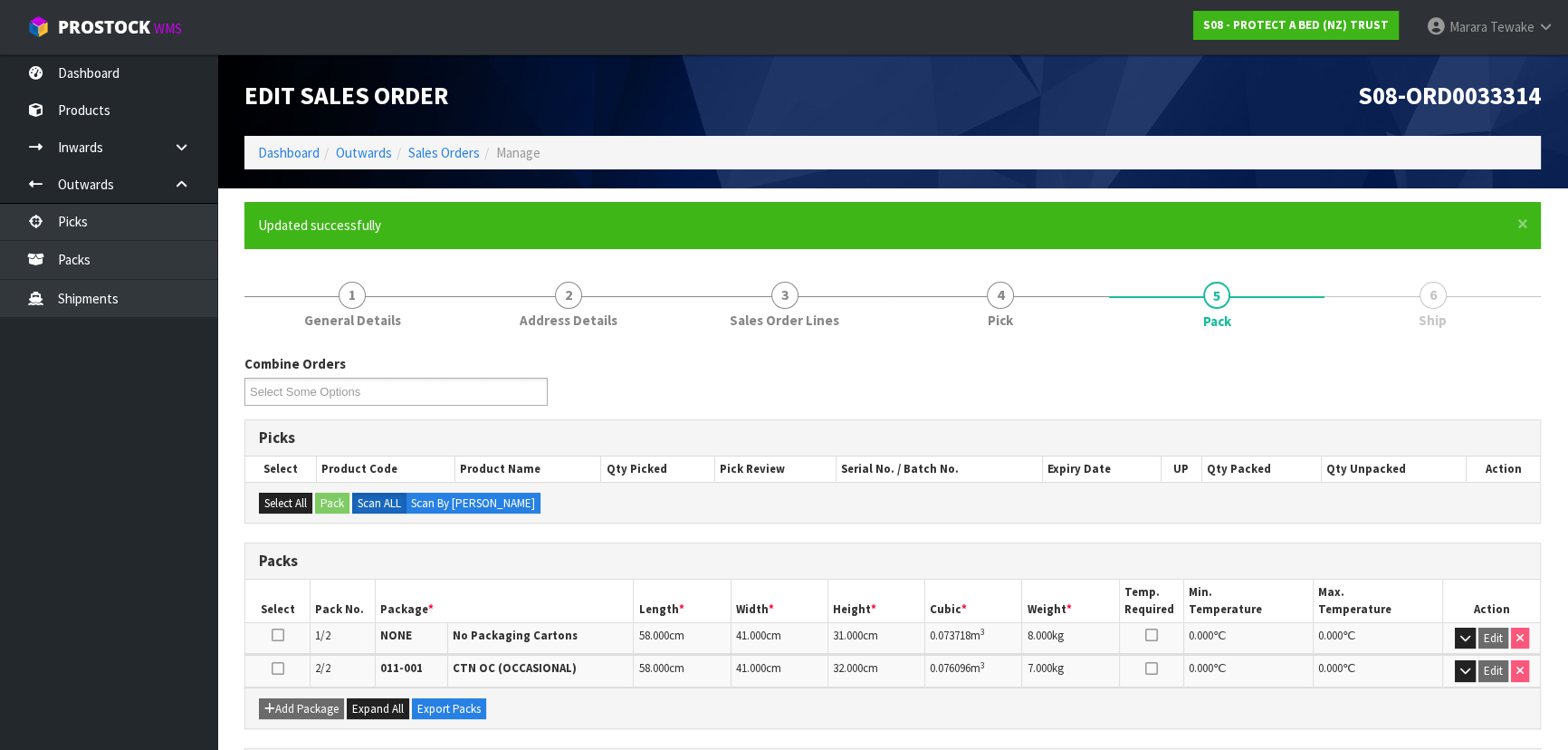
scroll to position [322, 0]
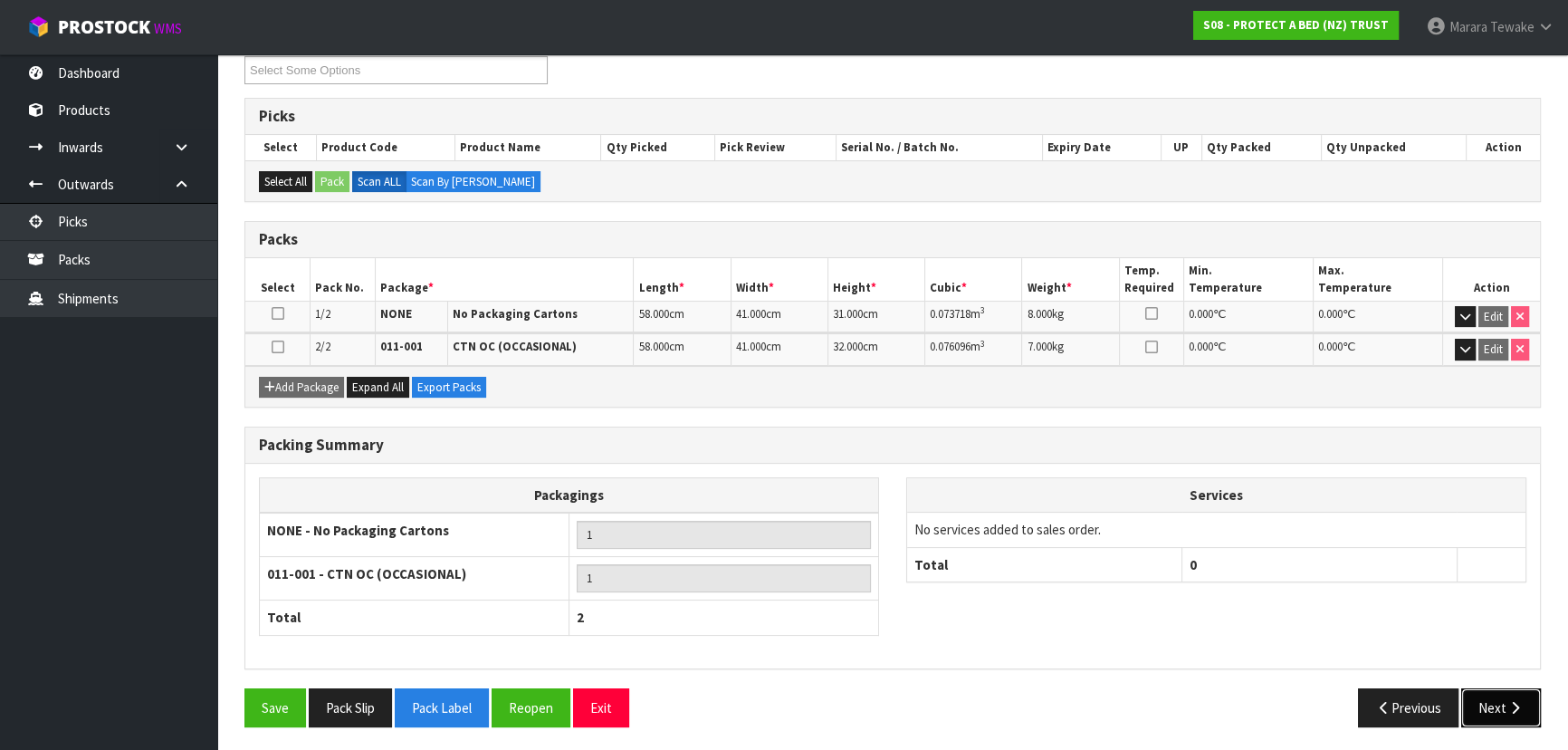
click at [1486, 707] on button "Next" at bounding box center [1501, 708] width 80 height 39
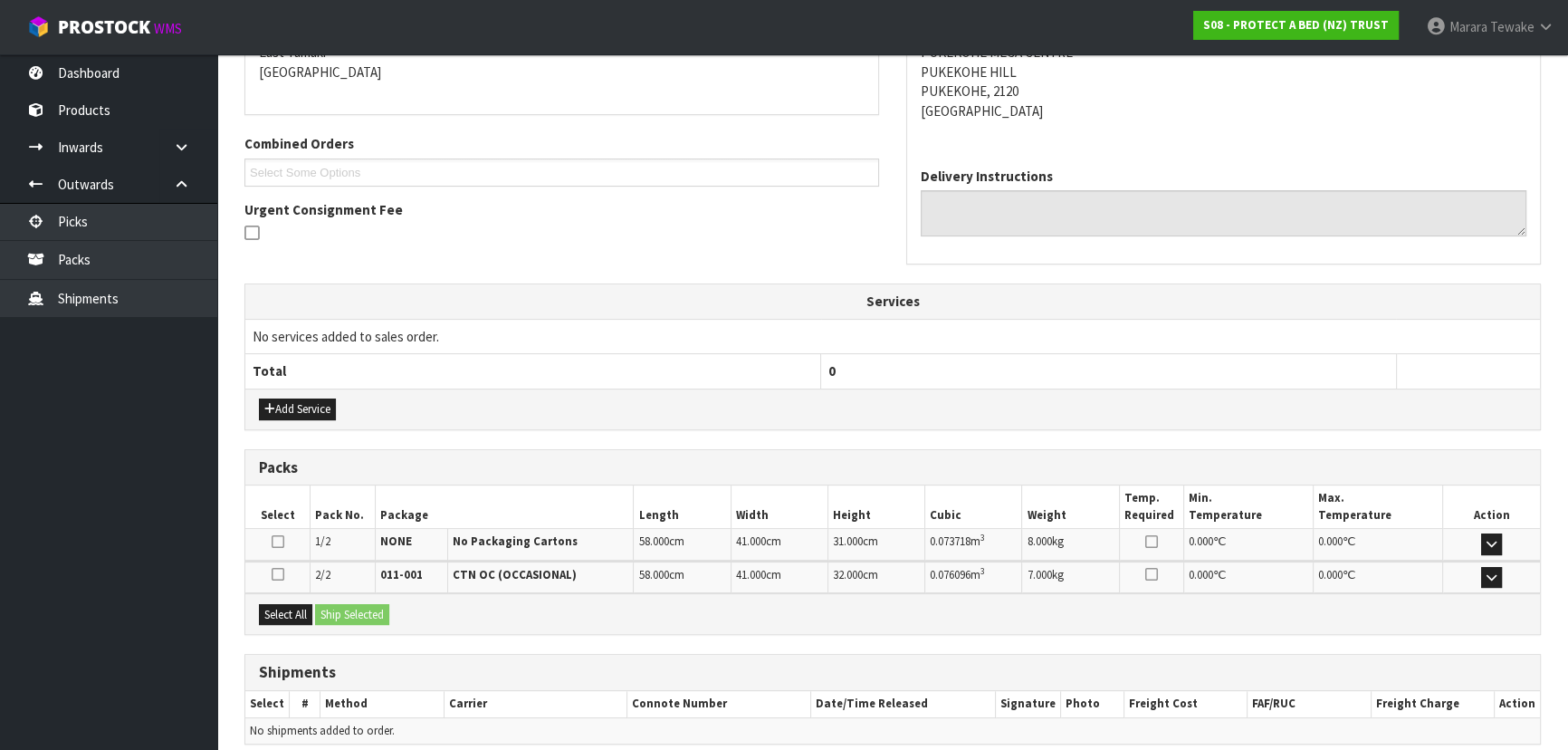
scroll to position [476, 0]
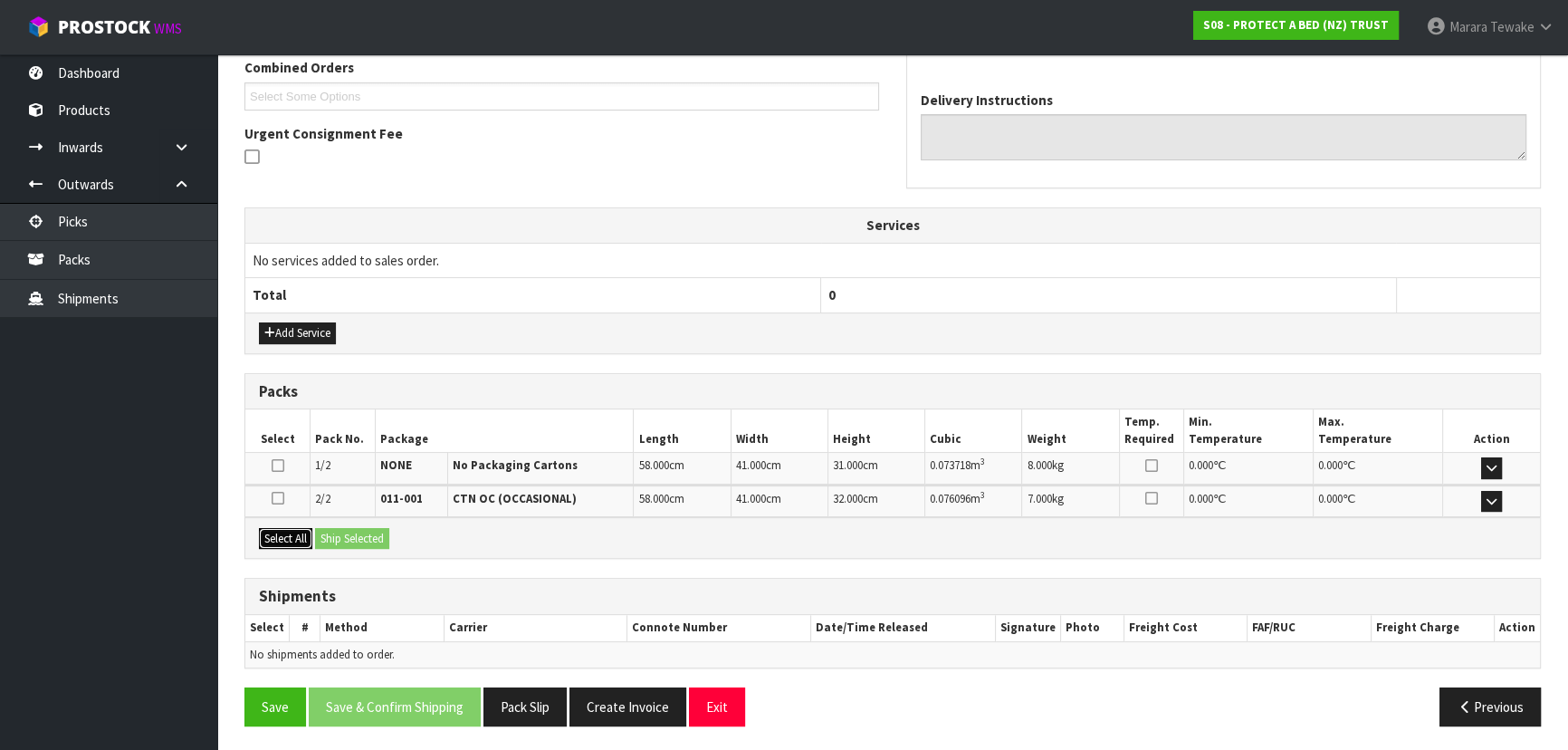
drag, startPoint x: 299, startPoint y: 535, endPoint x: 345, endPoint y: 535, distance: 46.0
click at [300, 535] on button "Select All" at bounding box center [286, 539] width 54 height 22
drag, startPoint x: 348, startPoint y: 535, endPoint x: 383, endPoint y: 537, distance: 35.1
click at [353, 535] on button "Ship Selected" at bounding box center [352, 539] width 74 height 22
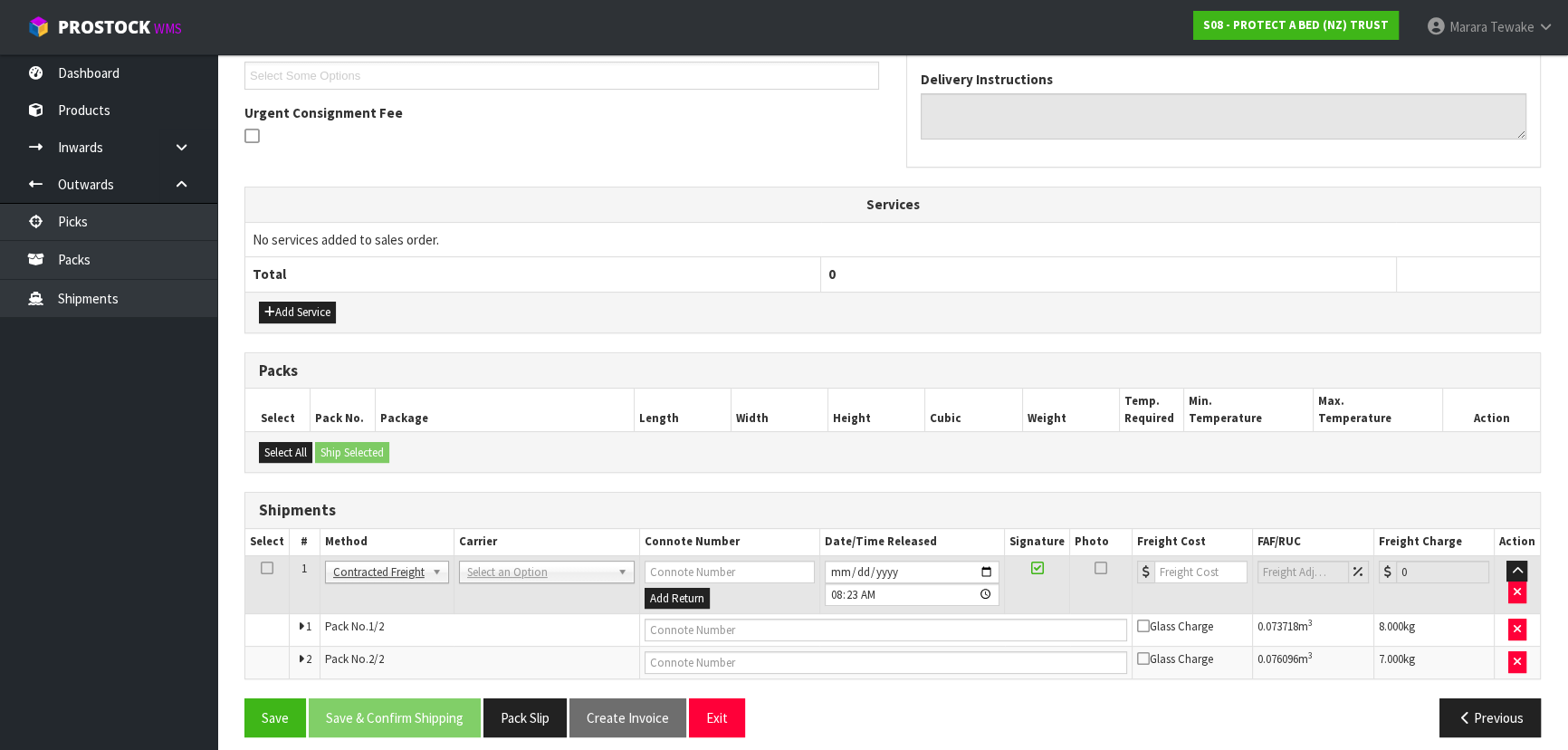
scroll to position [508, 0]
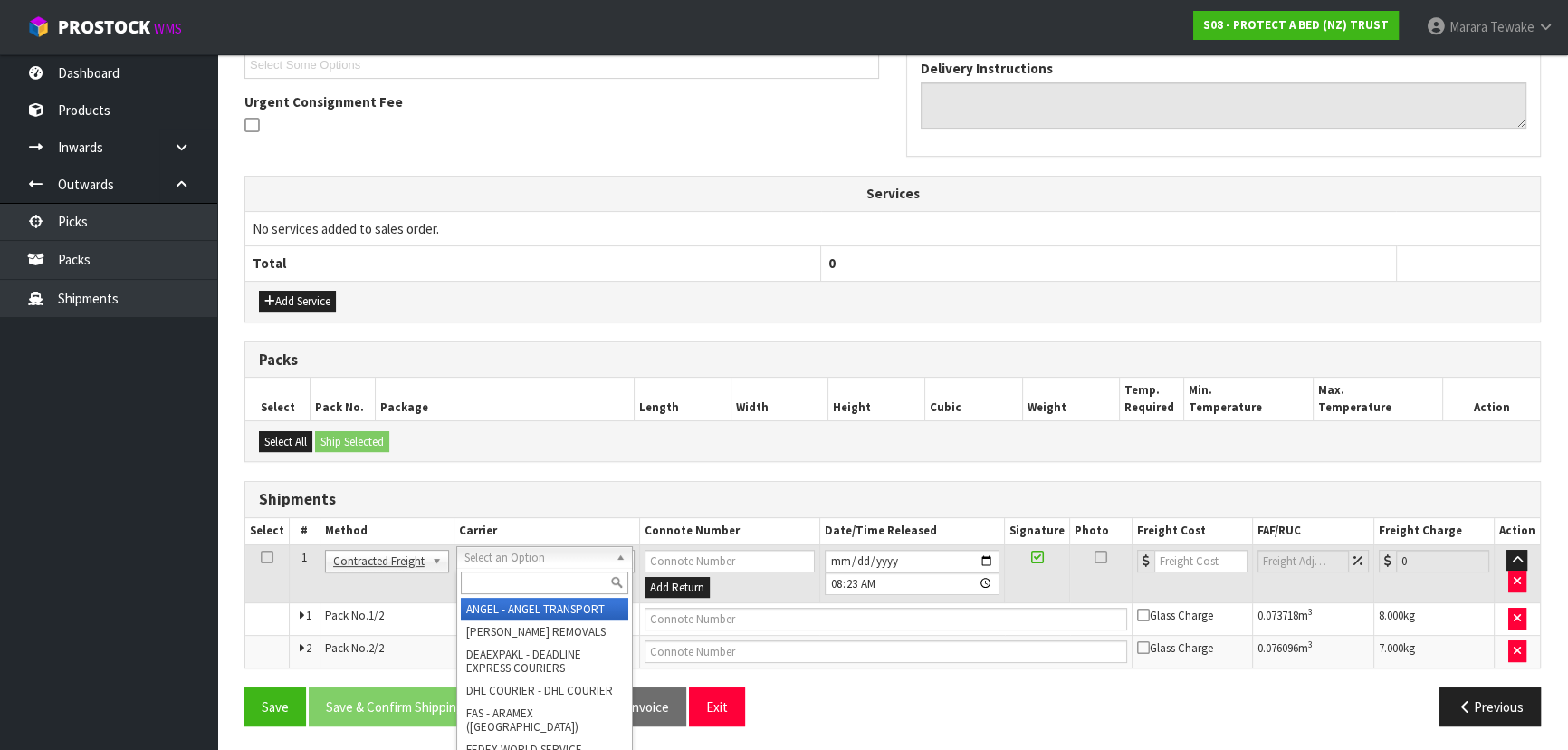
click at [500, 593] on div at bounding box center [544, 583] width 174 height 30
click at [501, 578] on input "text" at bounding box center [545, 583] width 168 height 23
type input "NZP"
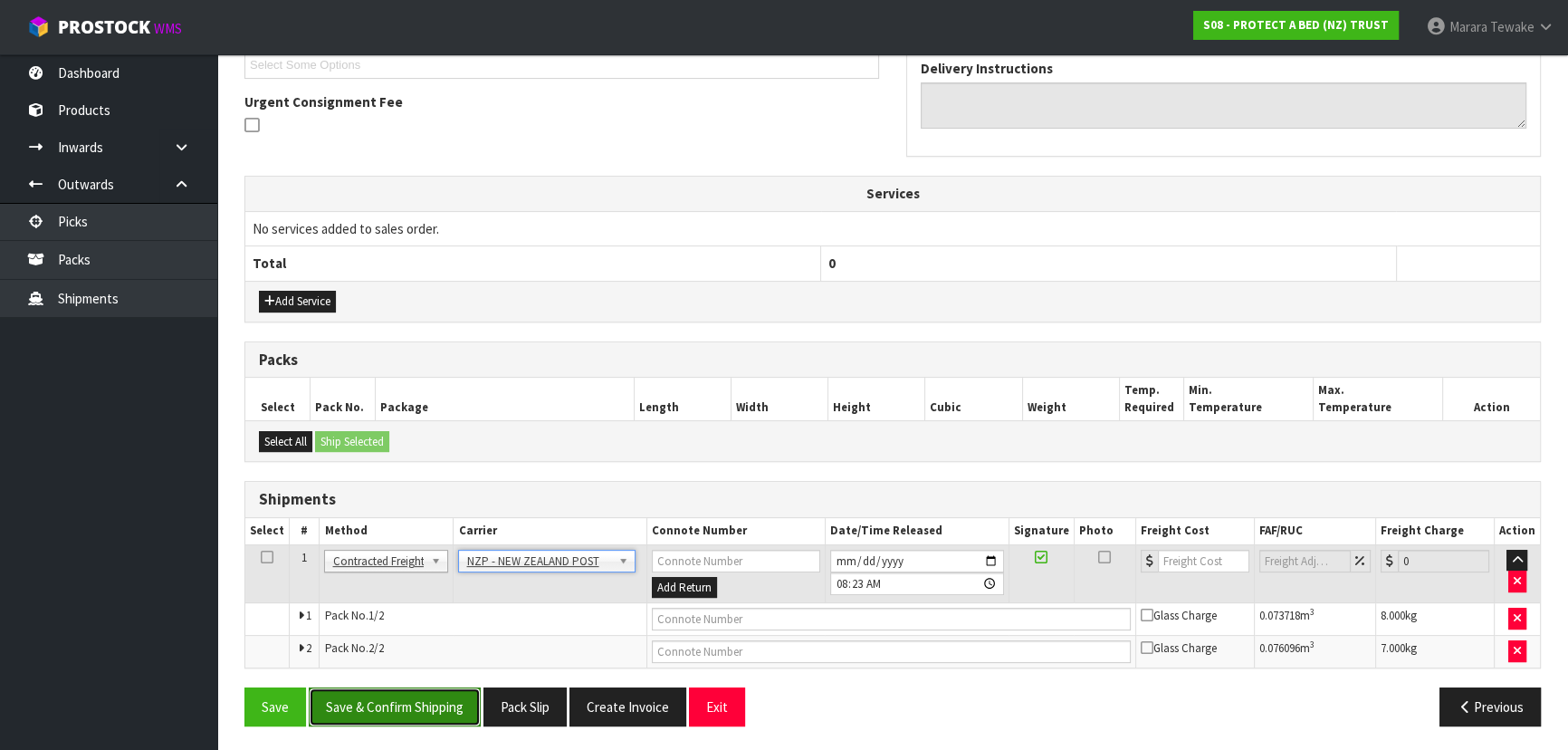
click at [440, 712] on button "Save & Confirm Shipping" at bounding box center [394, 707] width 172 height 39
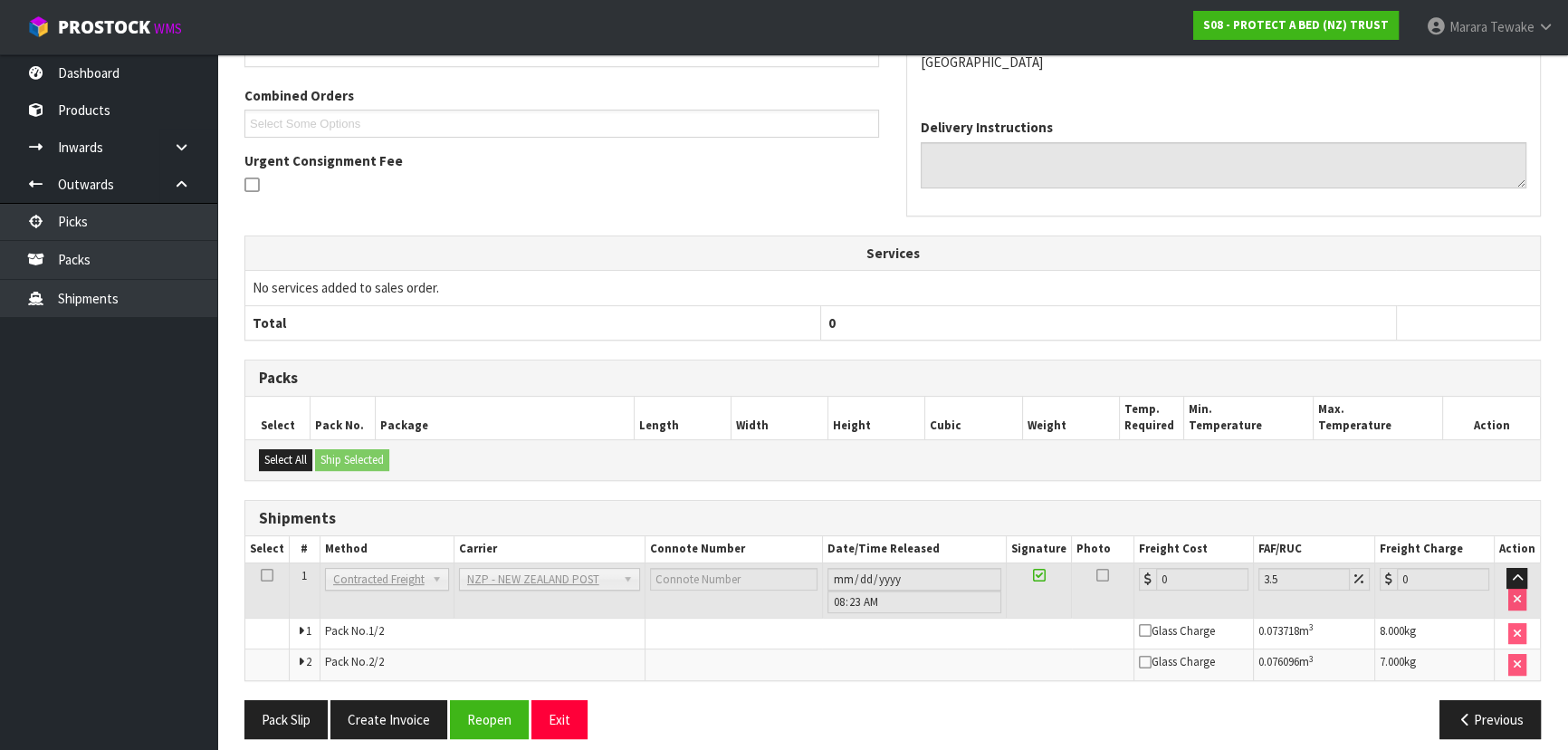
scroll to position [481, 0]
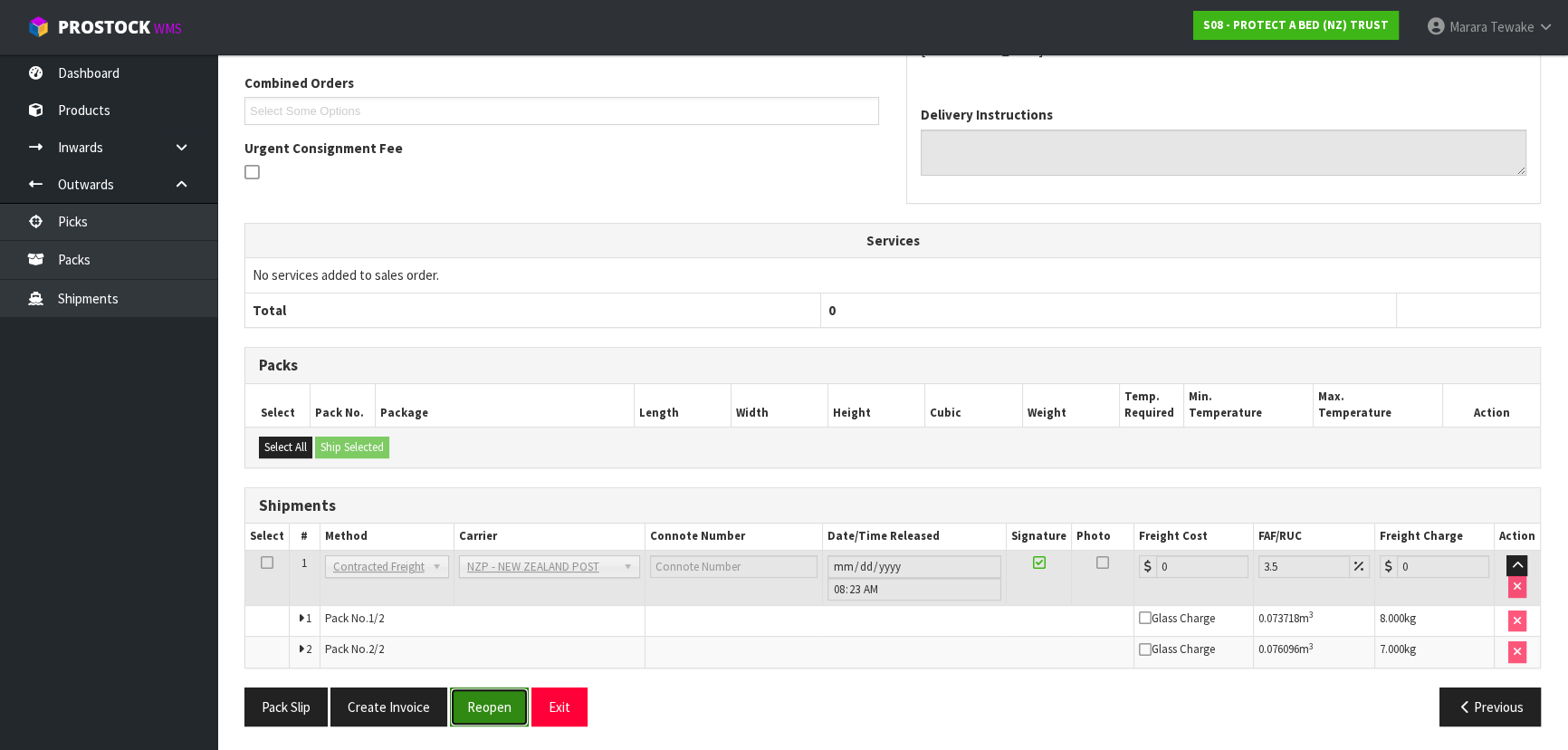
click at [488, 708] on button "Reopen" at bounding box center [489, 707] width 79 height 39
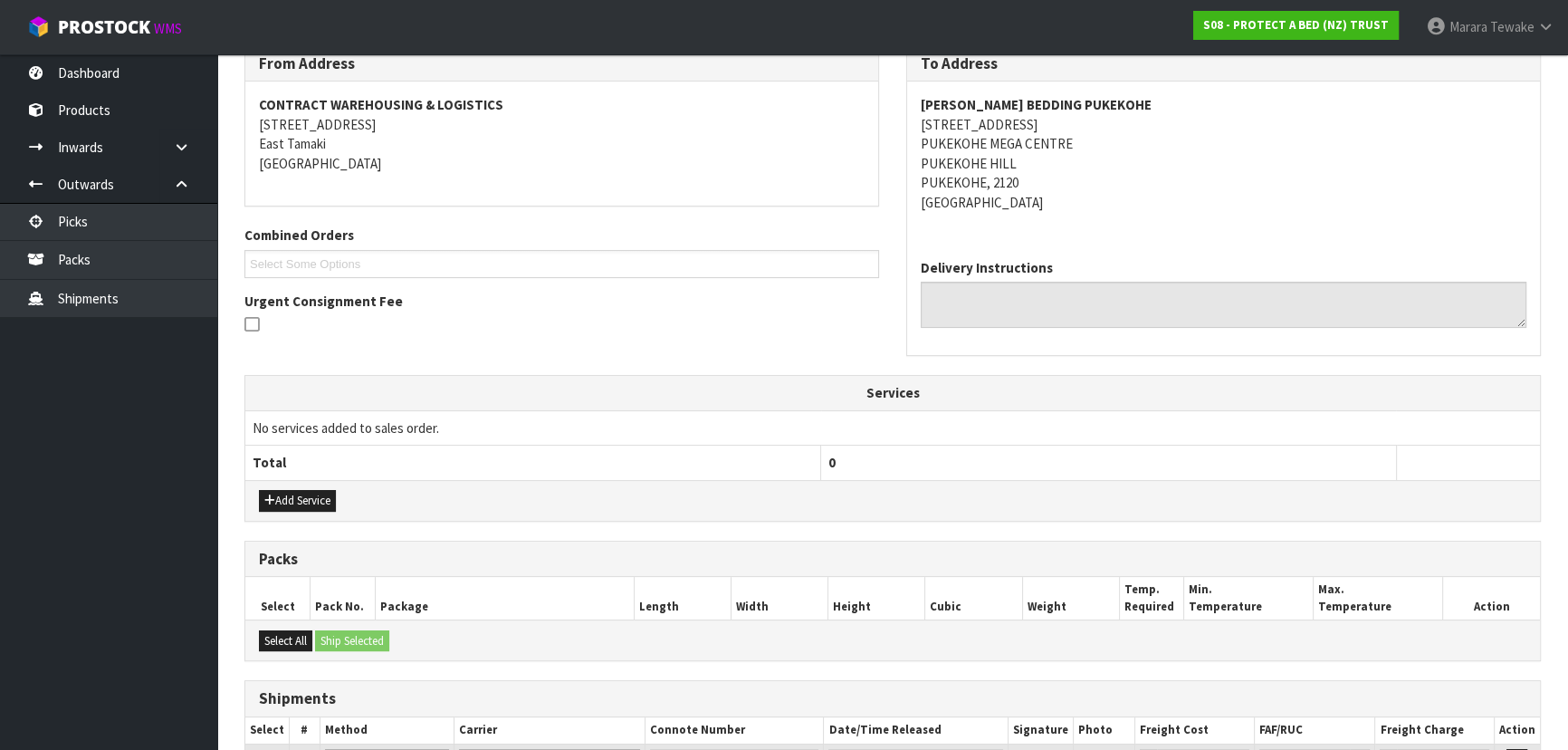
scroll to position [508, 0]
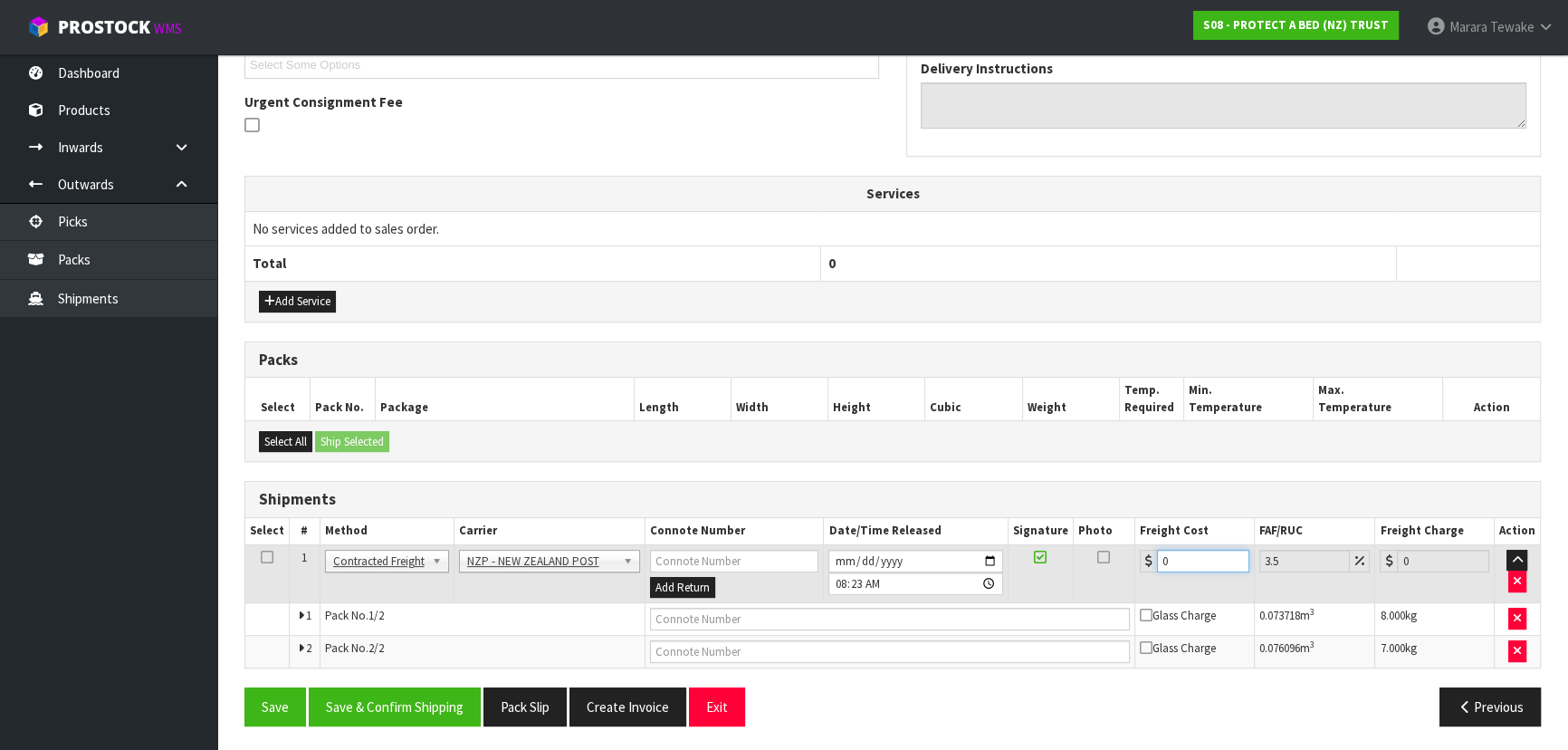
drag, startPoint x: 1180, startPoint y: 562, endPoint x: 1121, endPoint y: 525, distance: 69.6
click at [1127, 544] on tr "1 Client Local Pickup Customer Local Pickup Company Freight Contracted Freight …" at bounding box center [892, 574] width 1295 height 58
type input "8"
type input "8.28"
type input "8.6"
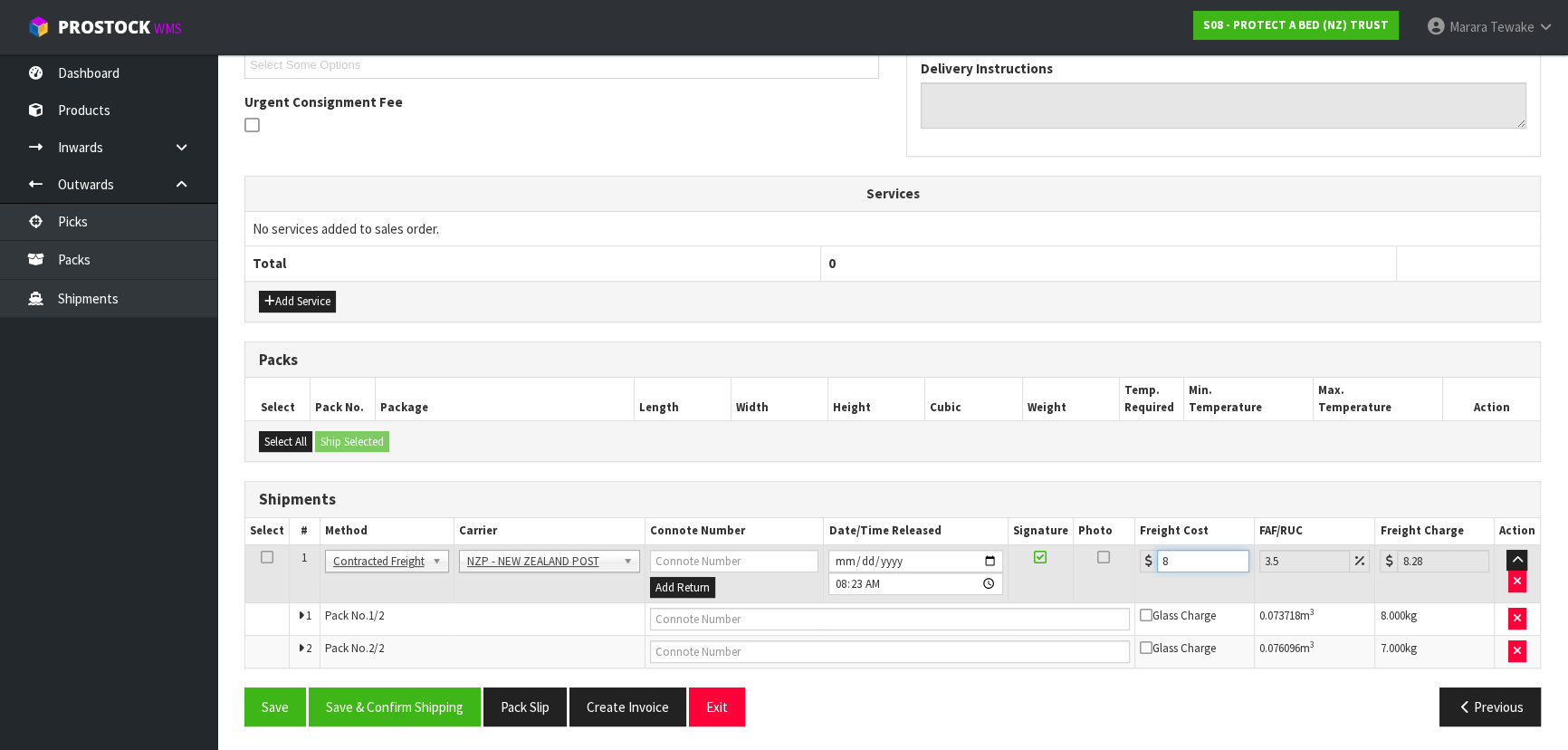
type input "8.9"
type input "8.66"
type input "8.96"
type input "8.66"
click at [364, 709] on button "Save & Confirm Shipping" at bounding box center [394, 707] width 172 height 39
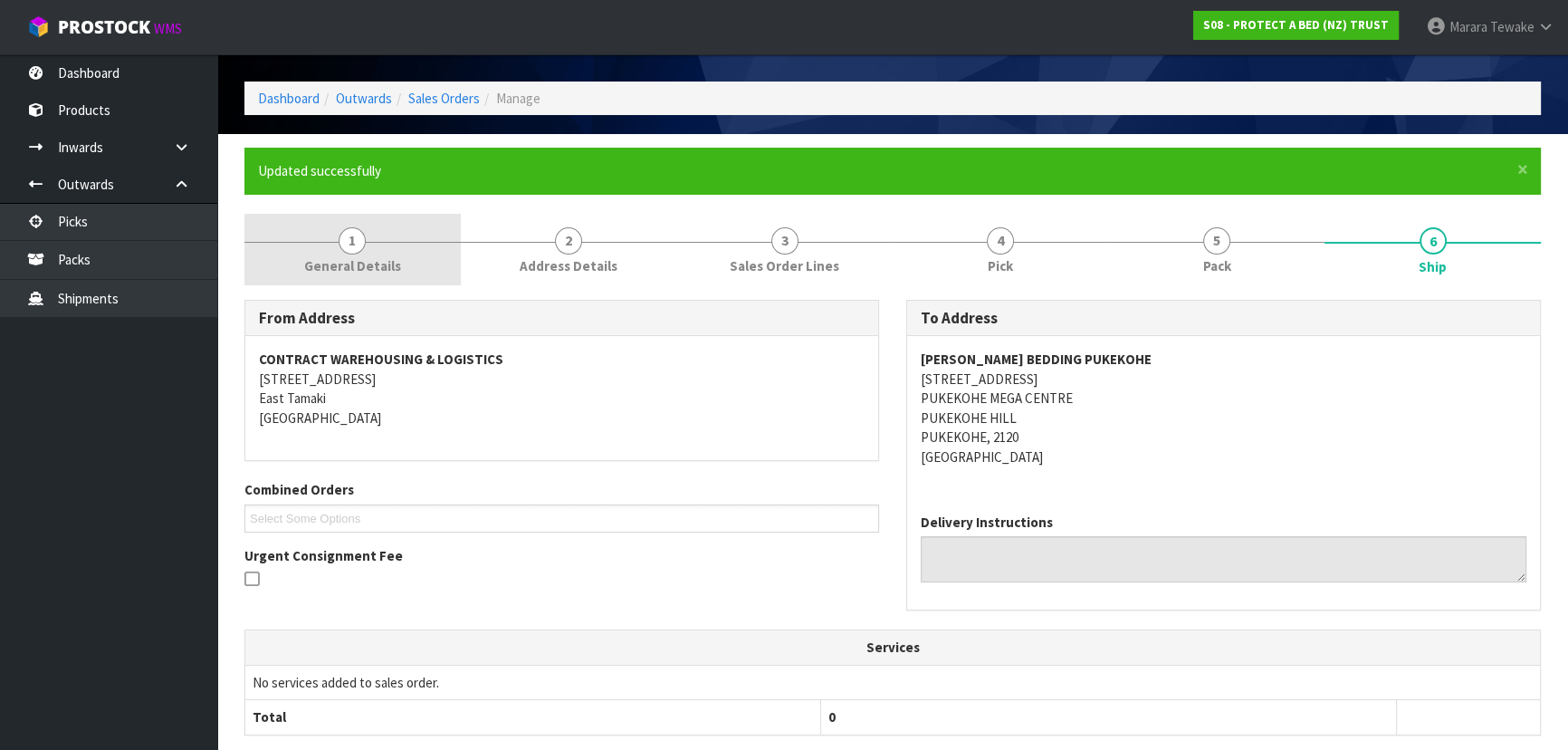
scroll to position [0, 0]
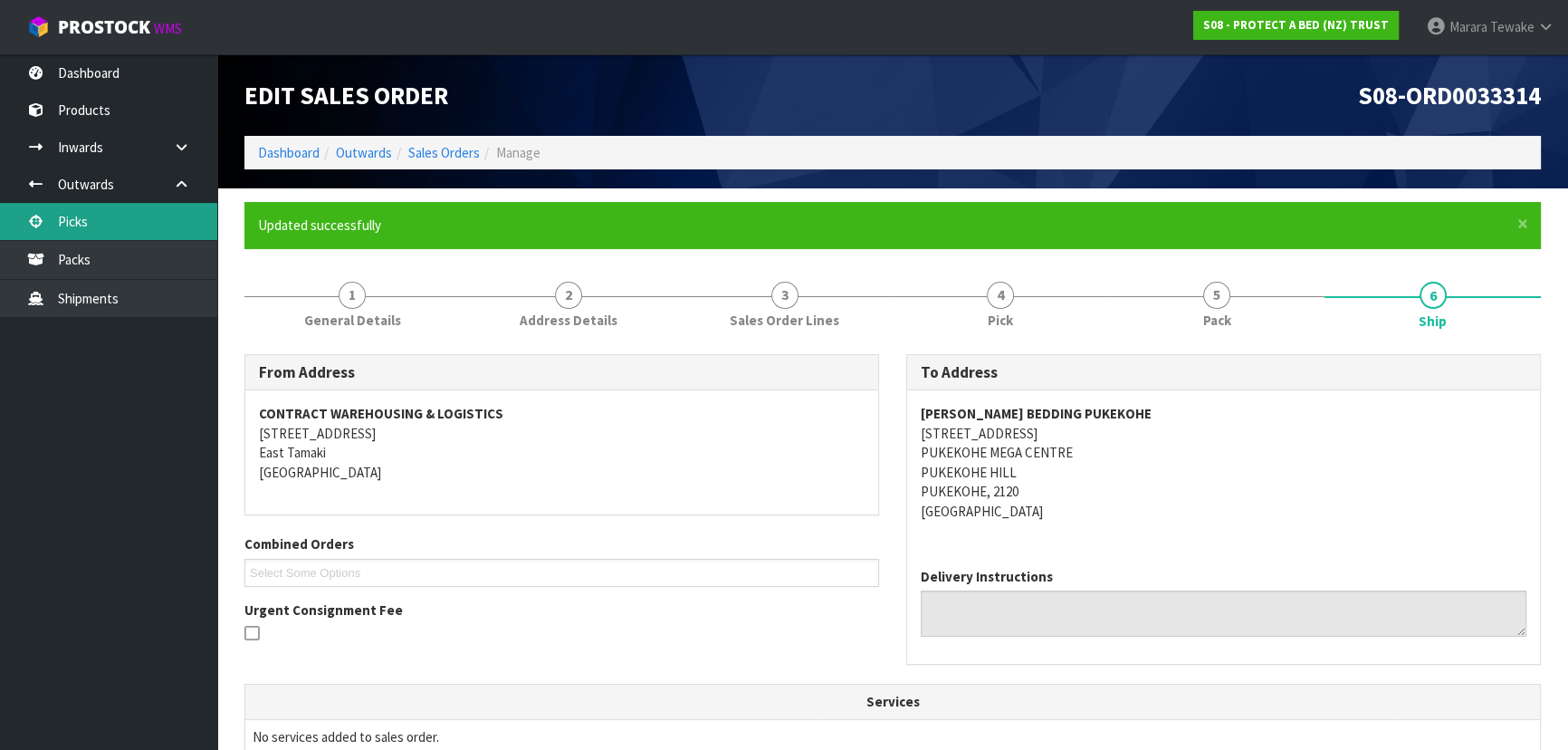
click at [160, 220] on link "Picks" at bounding box center [108, 221] width 217 height 37
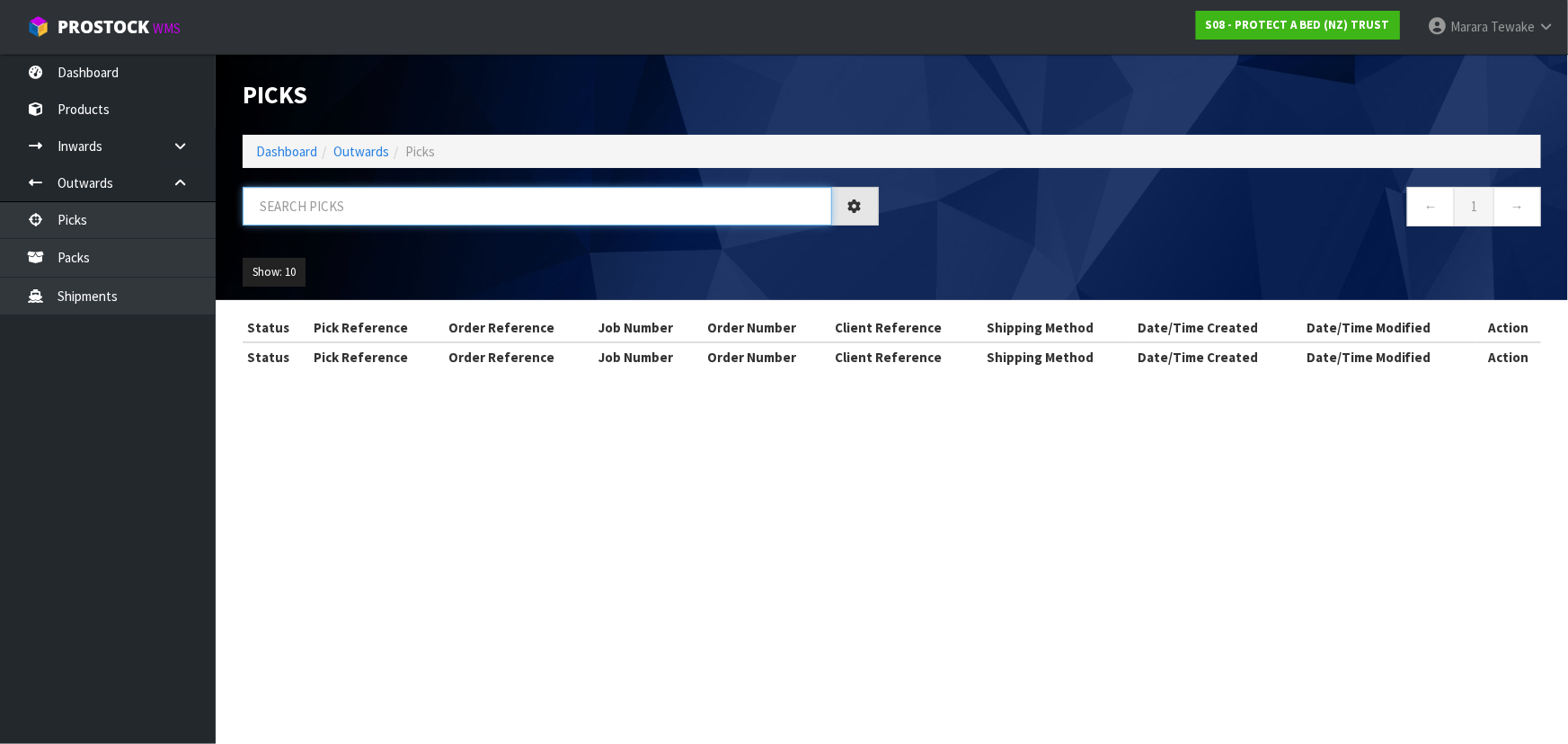
click at [297, 191] on input "text" at bounding box center [537, 206] width 589 height 38
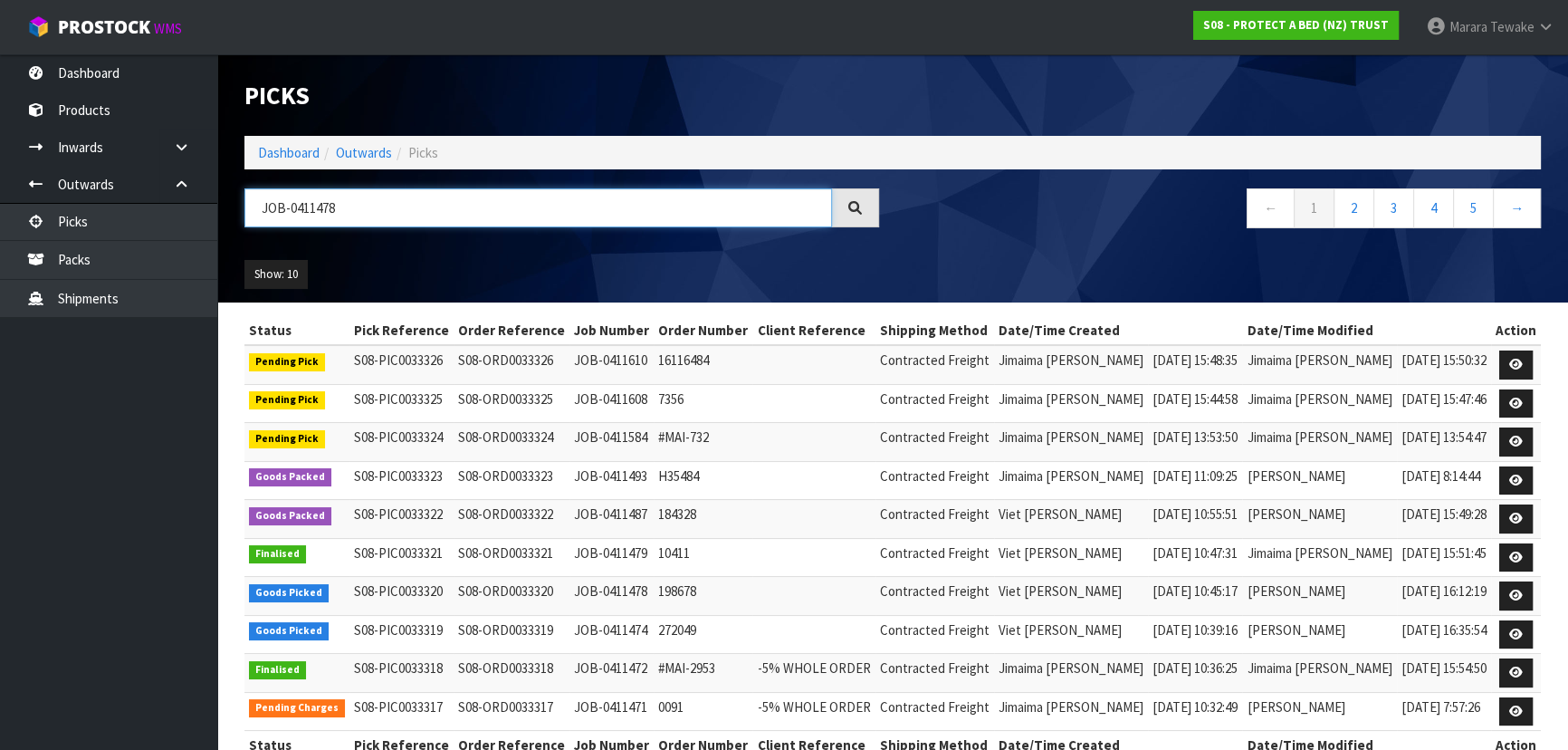
type input "JOB-0411478"
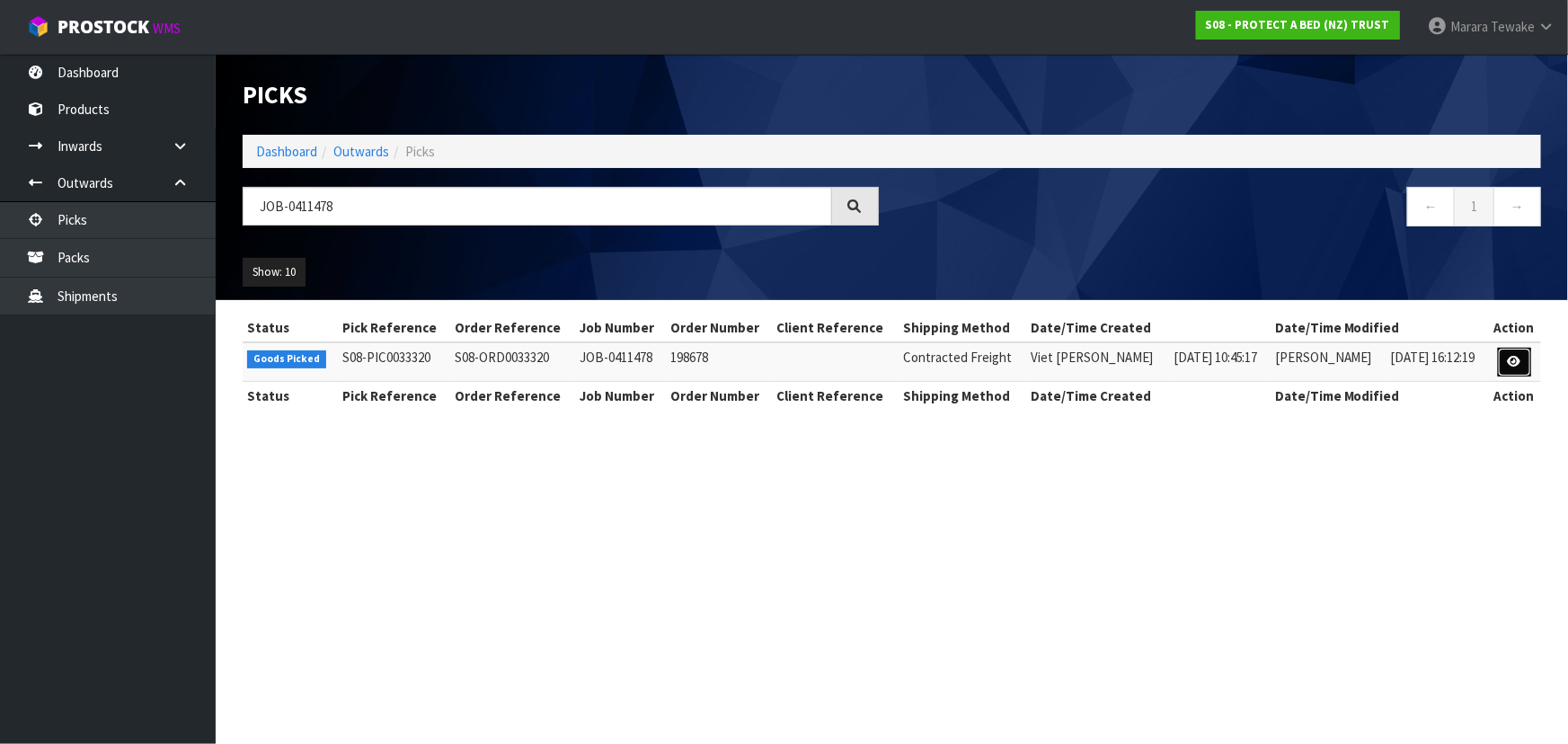
click at [1505, 365] on link at bounding box center [1515, 362] width 34 height 29
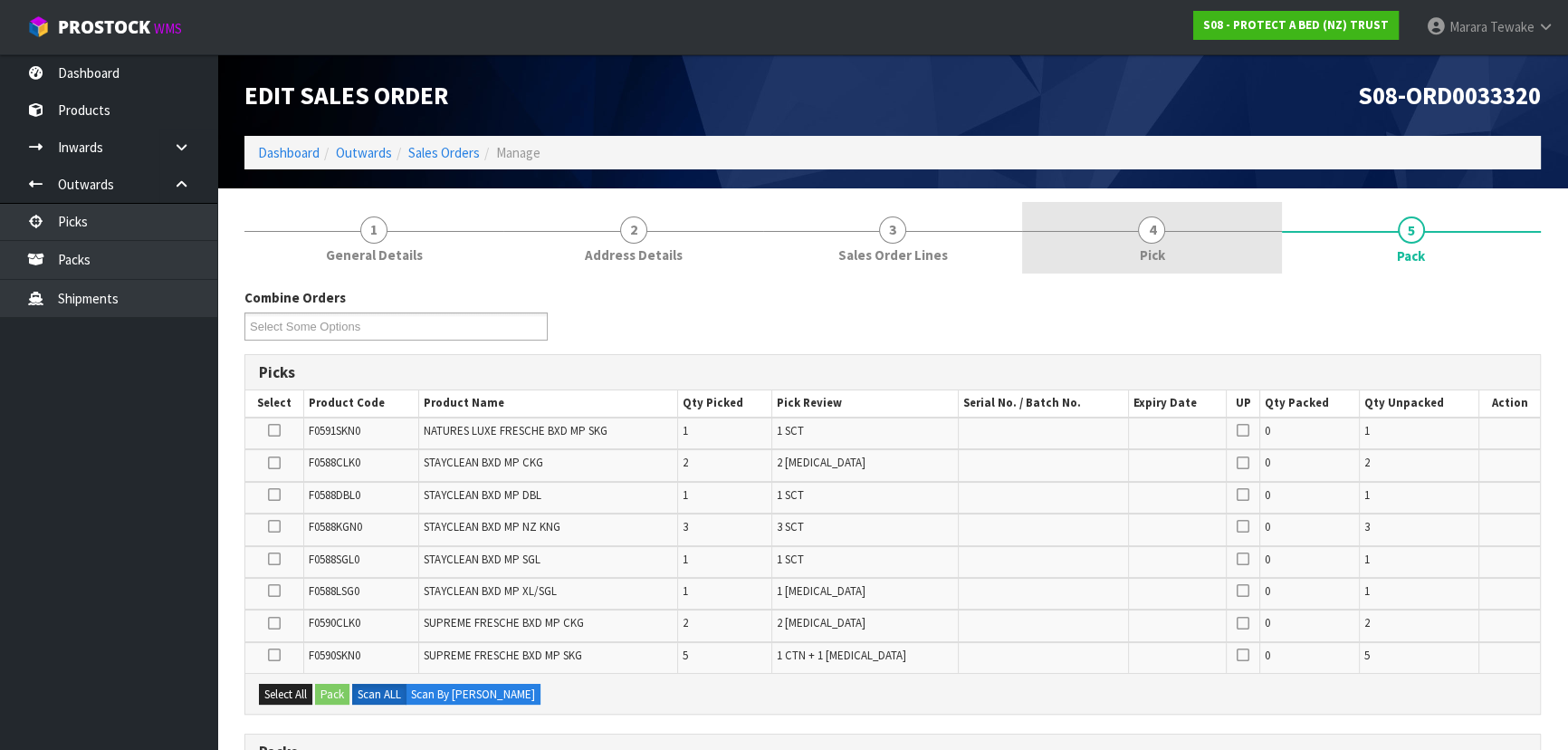
click at [1204, 220] on link "4 Pick" at bounding box center [1151, 238] width 259 height 72
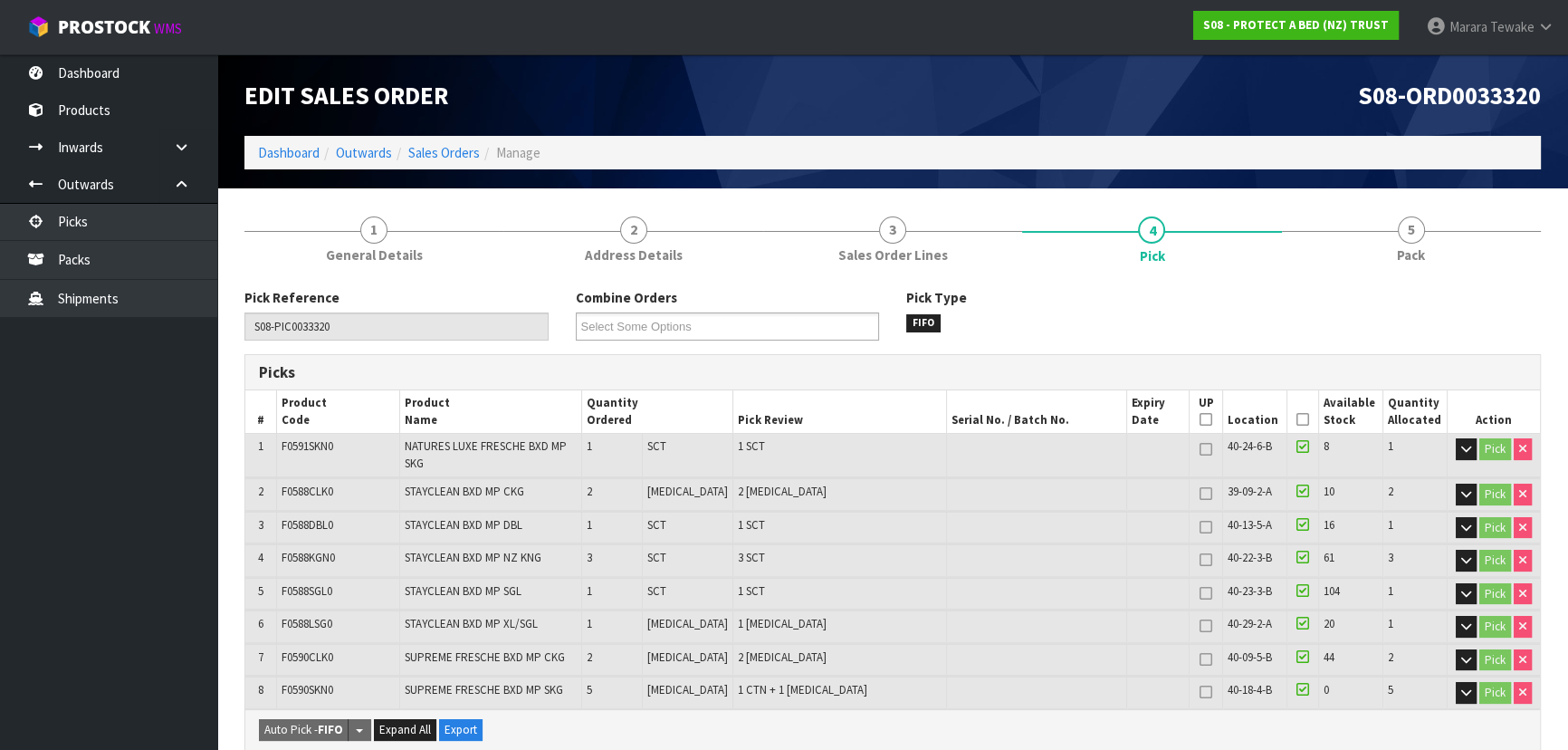
click at [1296, 420] on icon at bounding box center [1302, 420] width 12 height 1
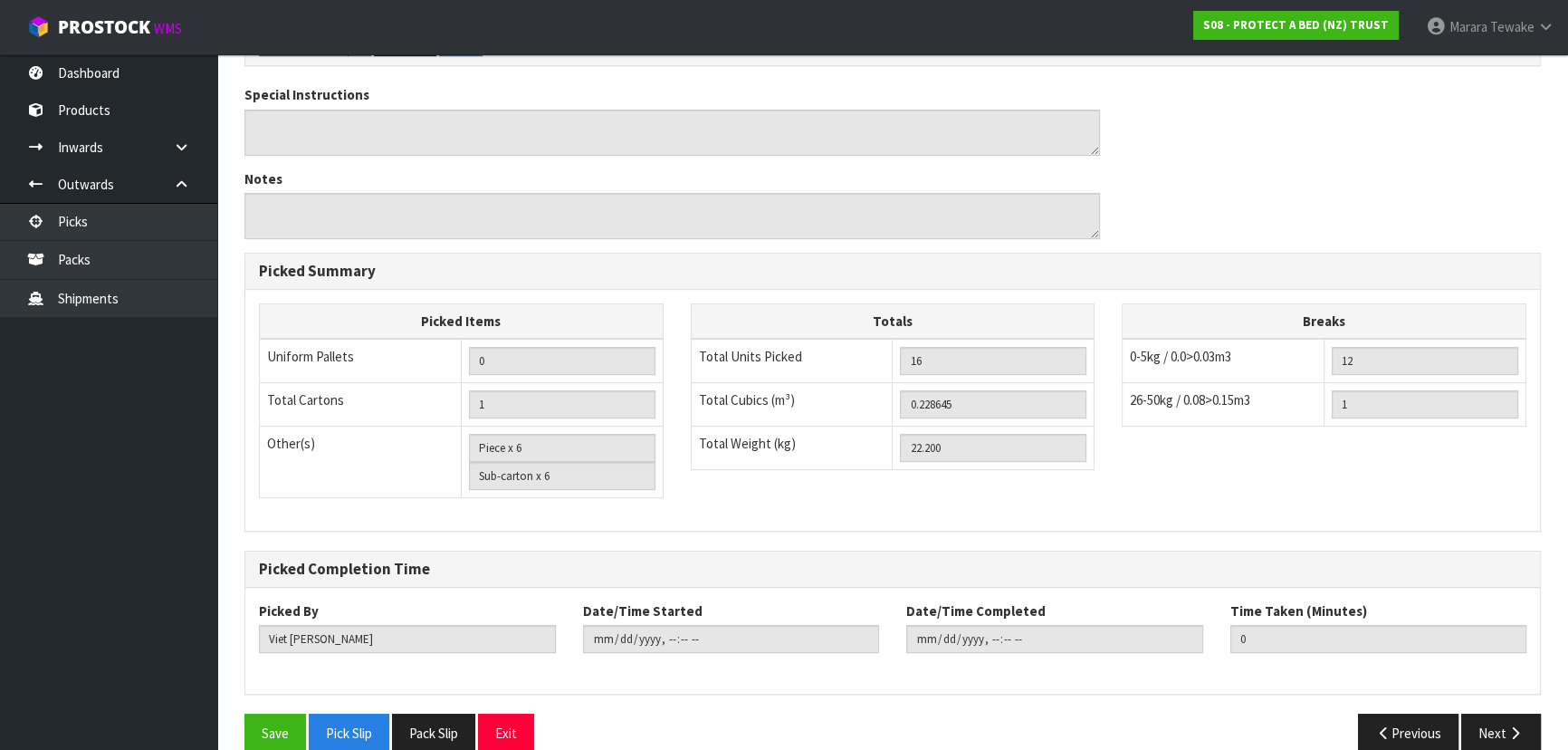
scroll to position [762, 0]
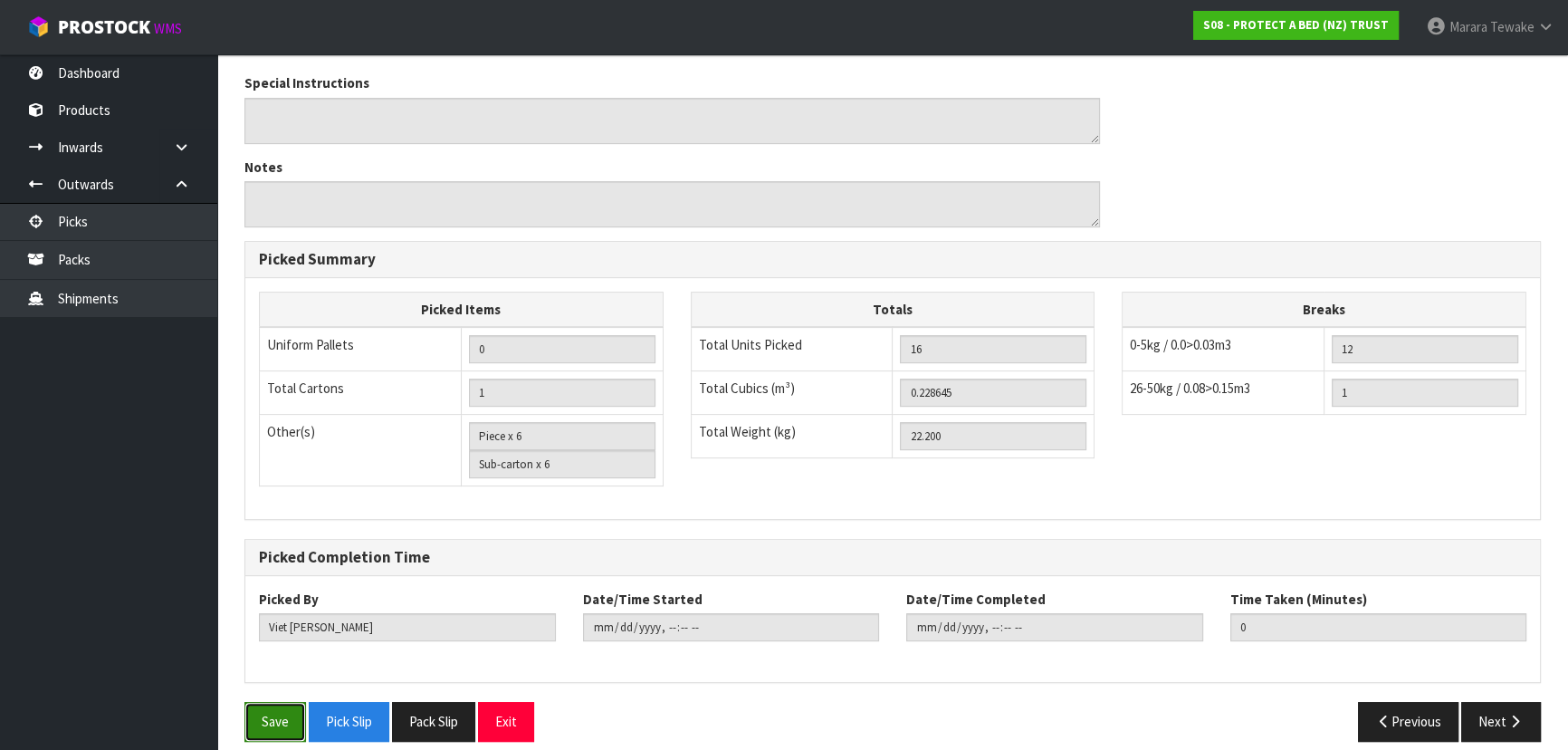
click at [257, 708] on button "Save" at bounding box center [274, 721] width 61 height 39
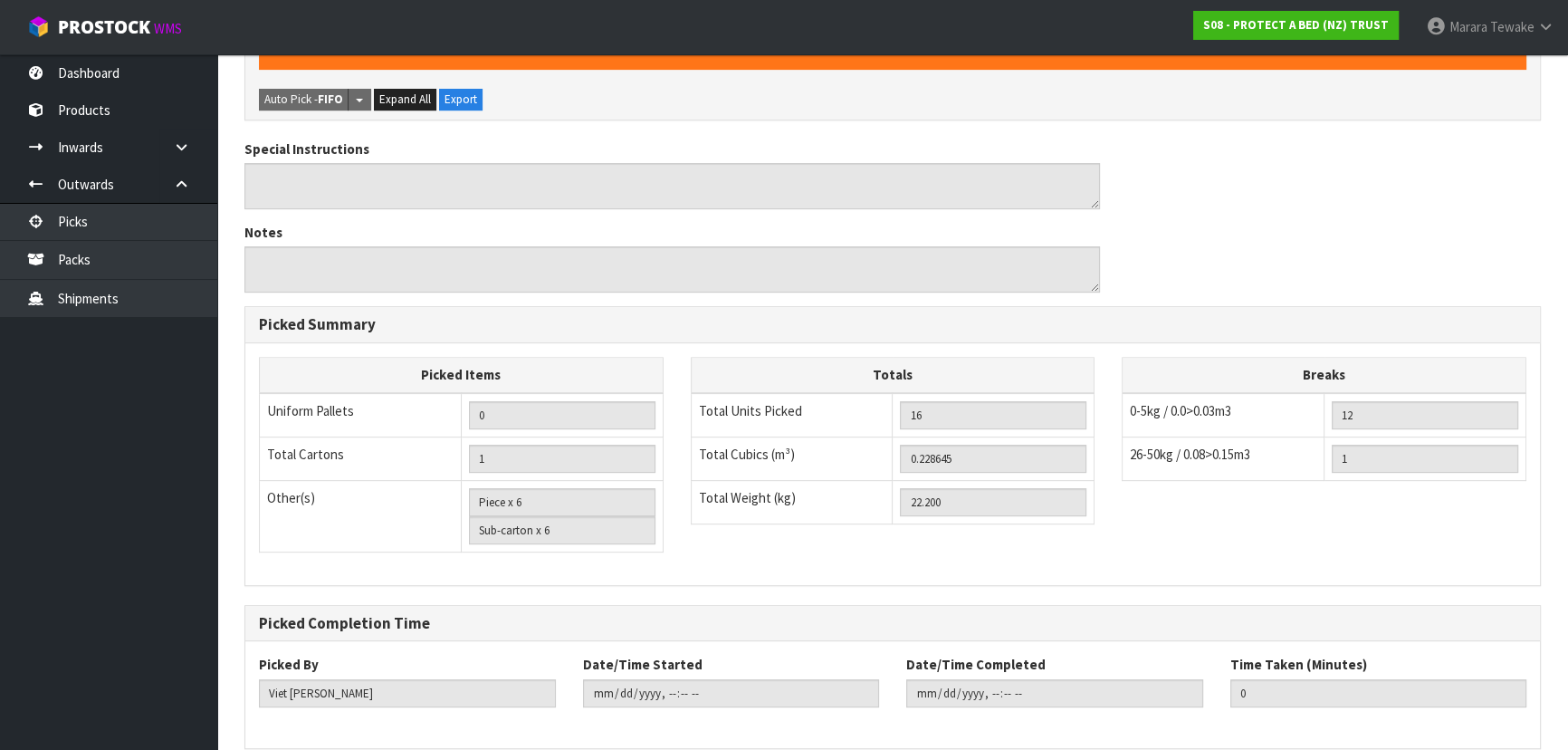
scroll to position [0, 0]
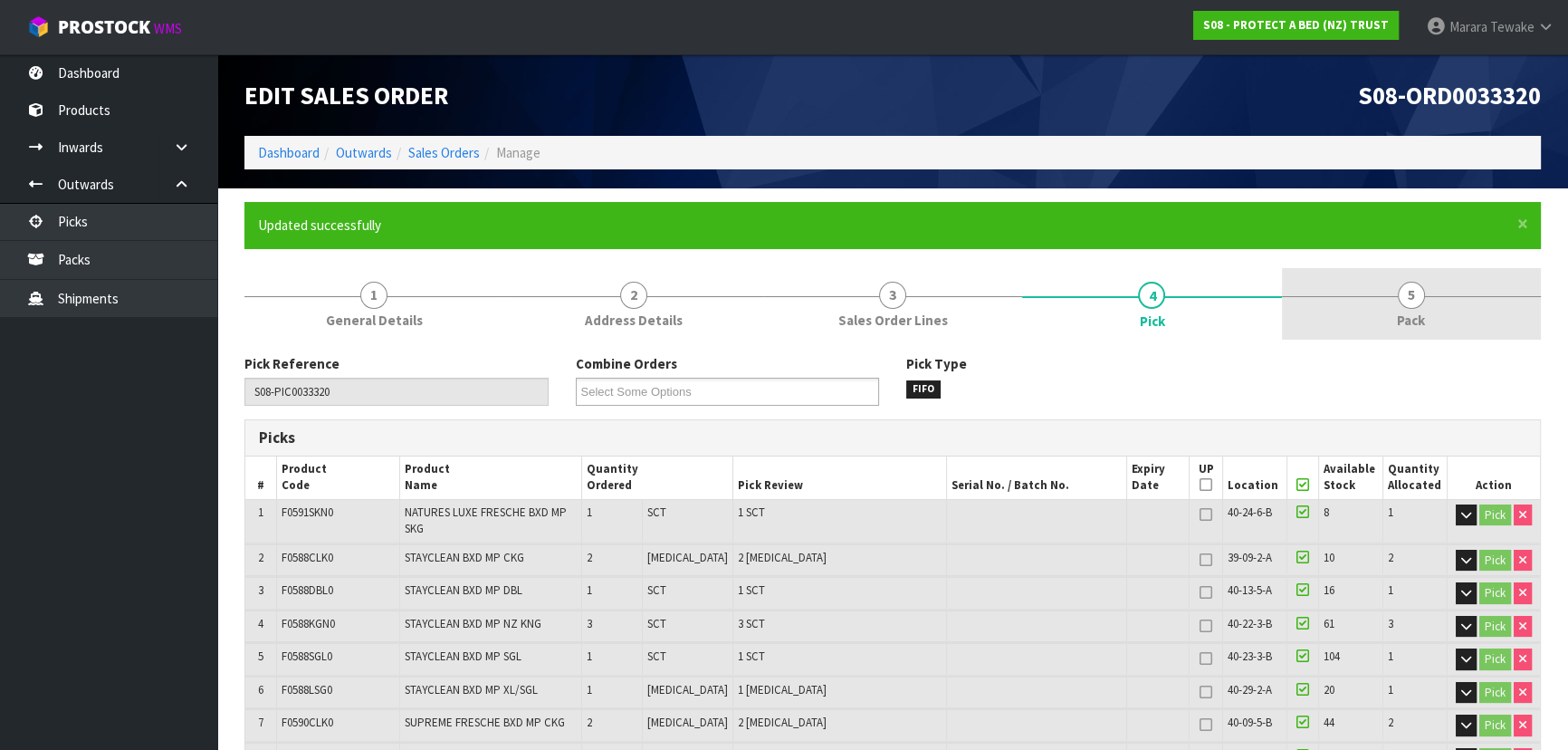
type input "Marara Tewake"
type input "2025-09-09T08:27:37"
drag, startPoint x: 1416, startPoint y: 289, endPoint x: 1373, endPoint y: 307, distance: 46.6
click at [1411, 285] on span "5" at bounding box center [1411, 295] width 27 height 27
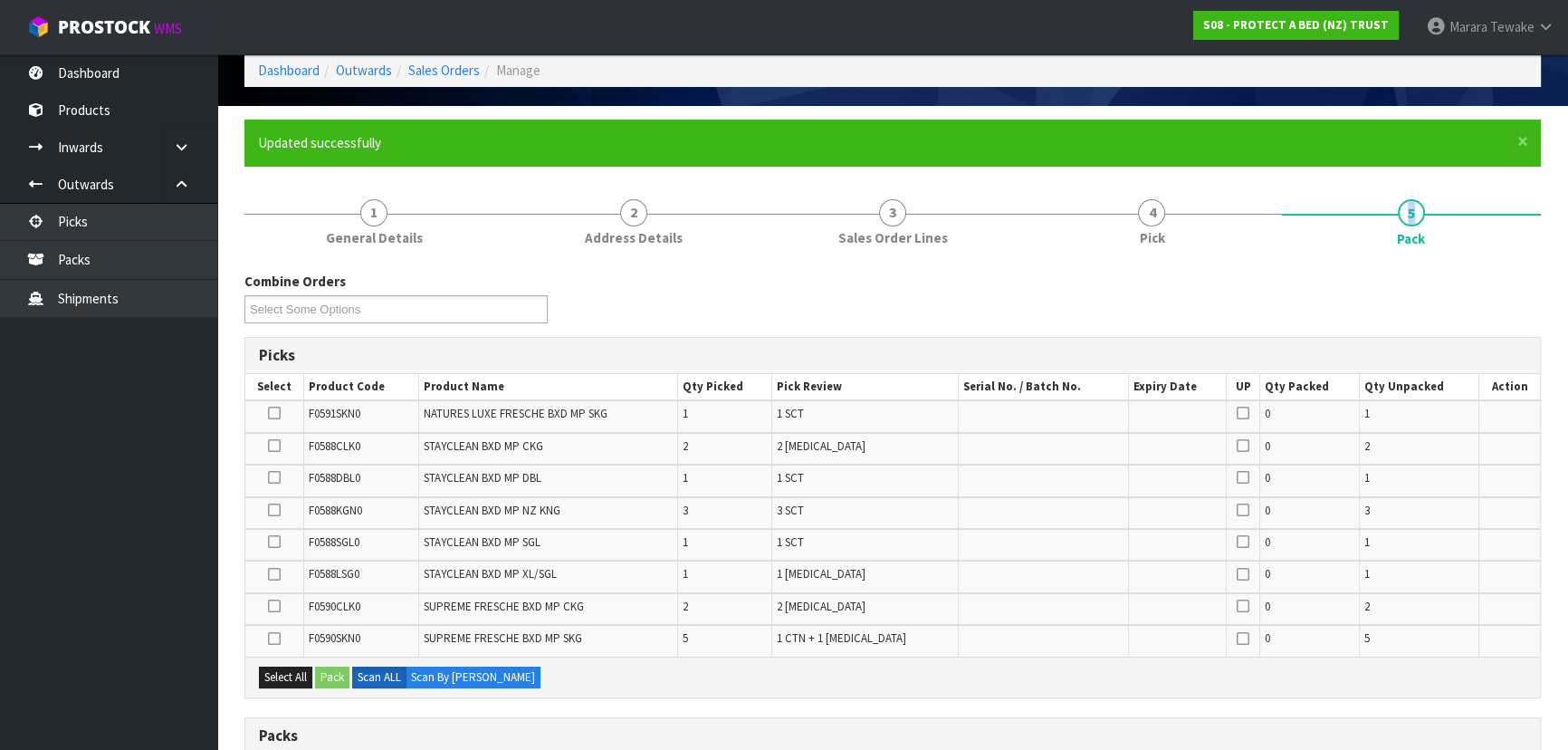
scroll to position [411, 0]
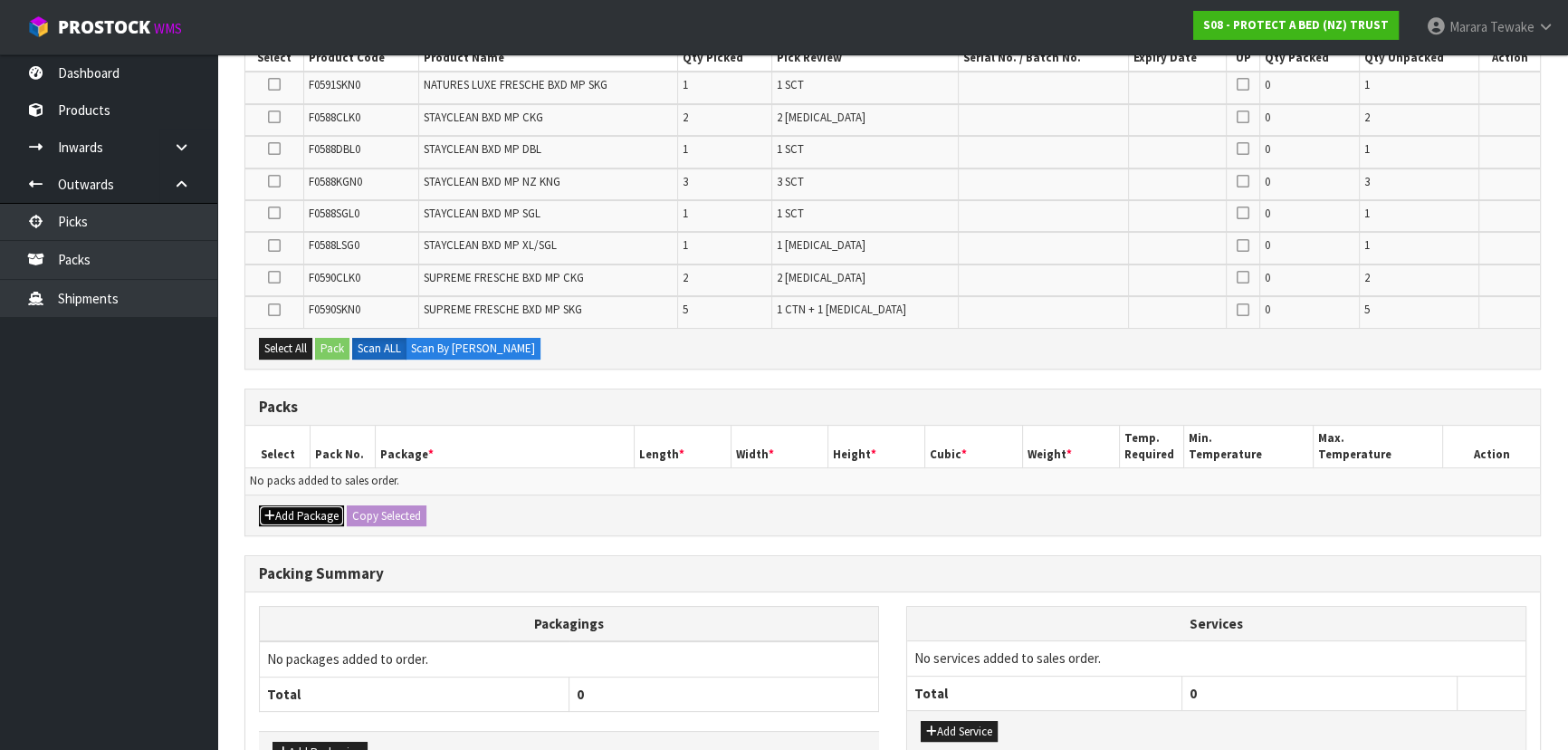
drag, startPoint x: 305, startPoint y: 508, endPoint x: 285, endPoint y: 508, distance: 20.0
click at [301, 508] on button "Add Package" at bounding box center [302, 516] width 85 height 22
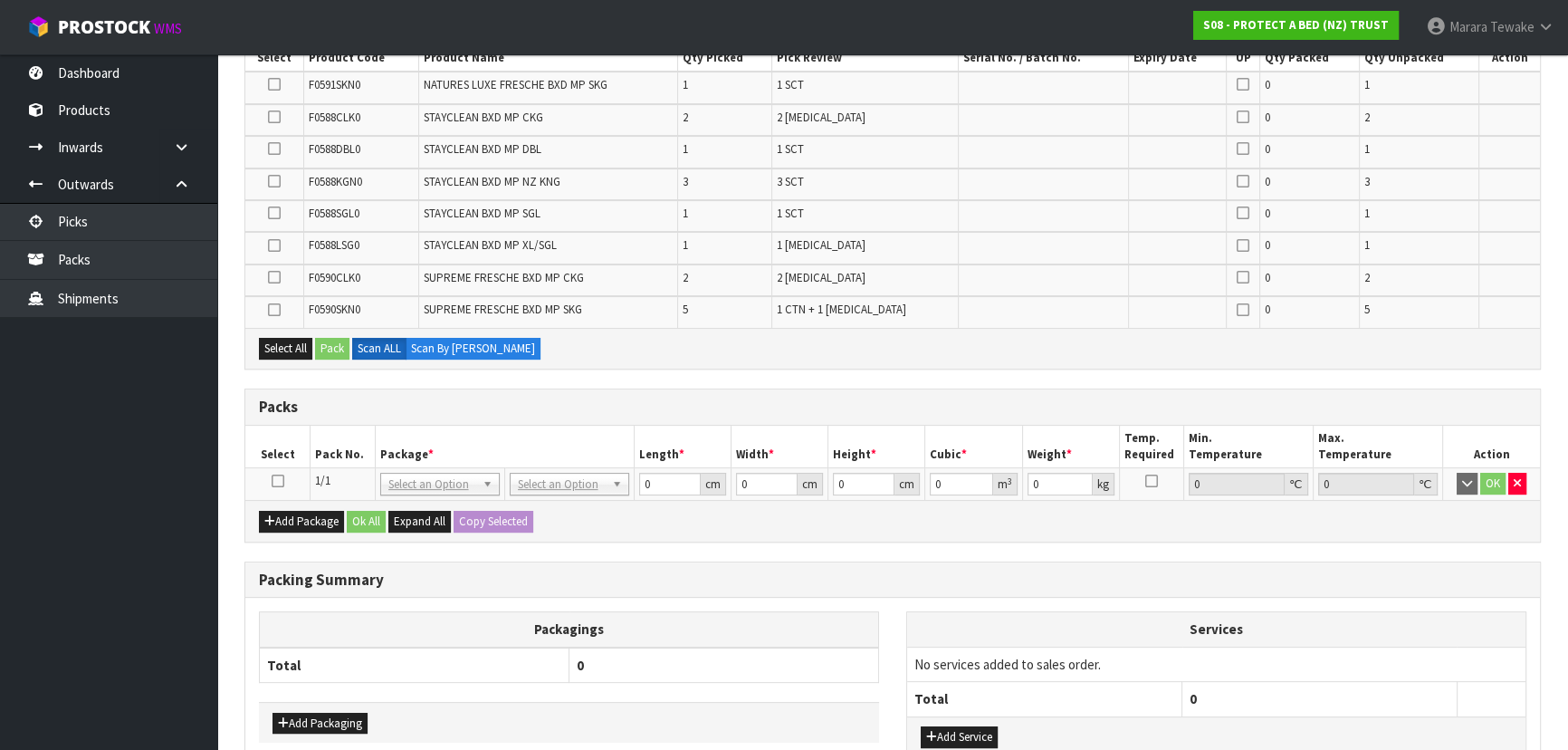
click at [272, 481] on icon at bounding box center [277, 481] width 12 height 1
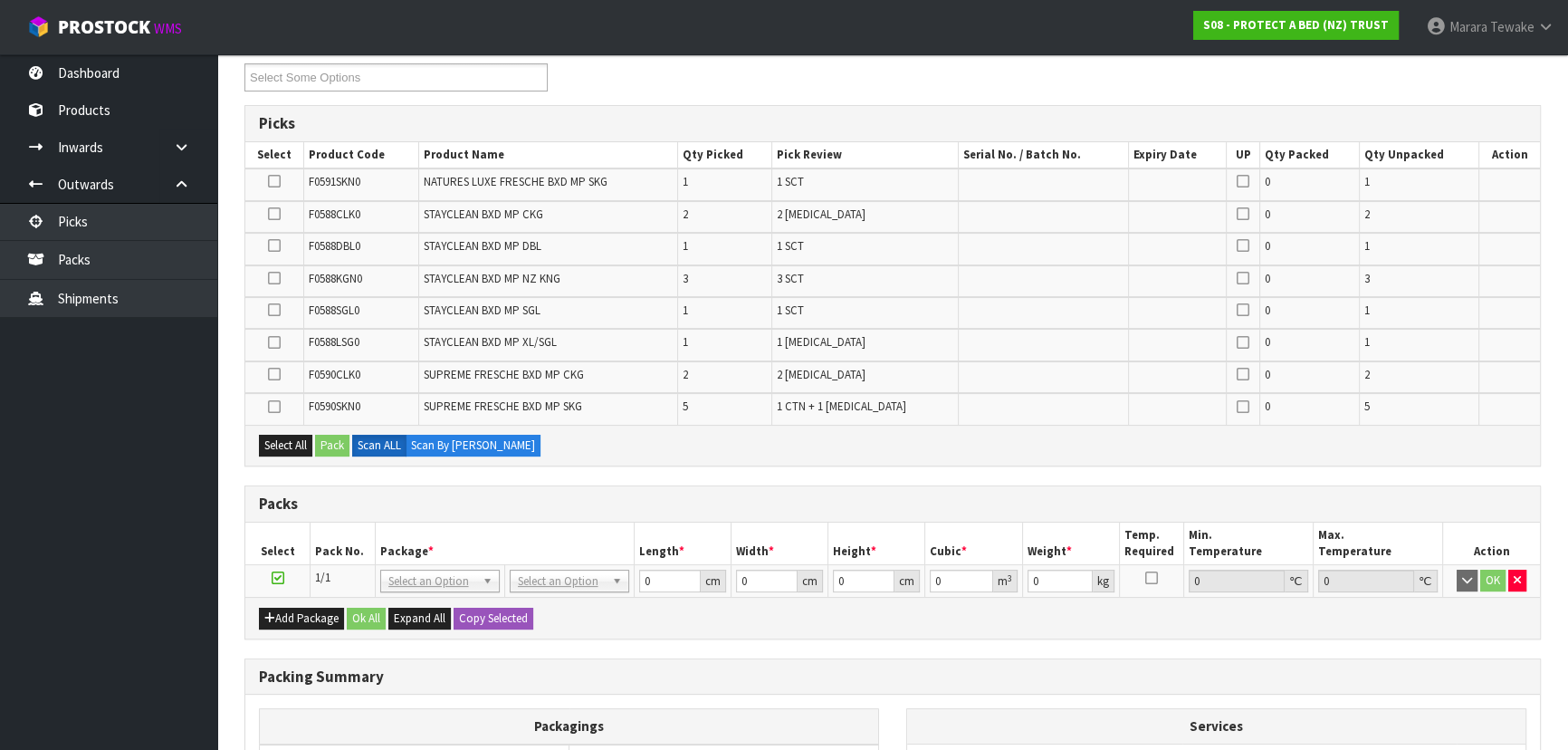
scroll to position [81, 0]
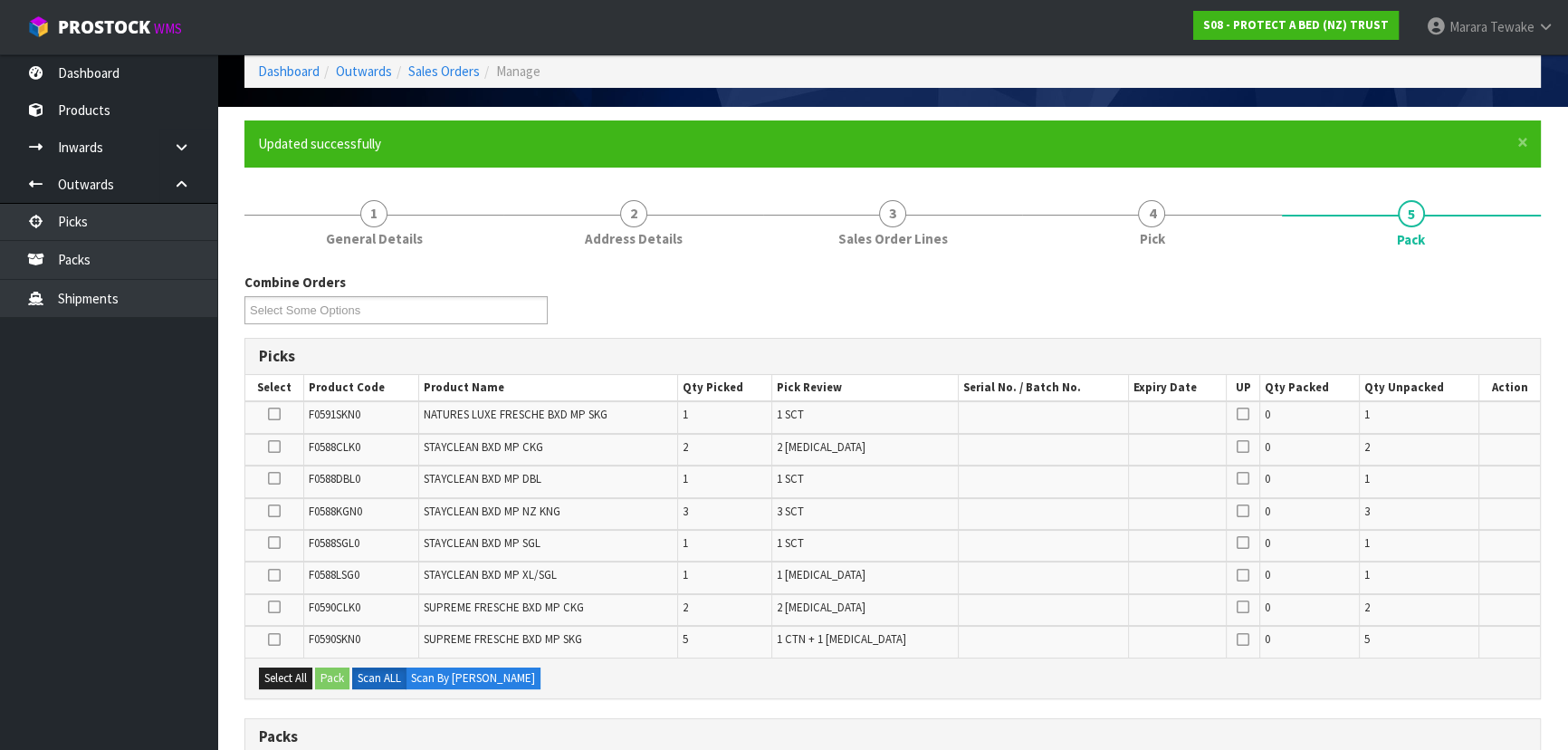
click at [275, 640] on icon at bounding box center [273, 640] width 12 height 1
click at [0, 0] on input "checkbox" at bounding box center [0, 0] width 0 height 0
click at [337, 677] on button "Pack" at bounding box center [332, 678] width 34 height 22
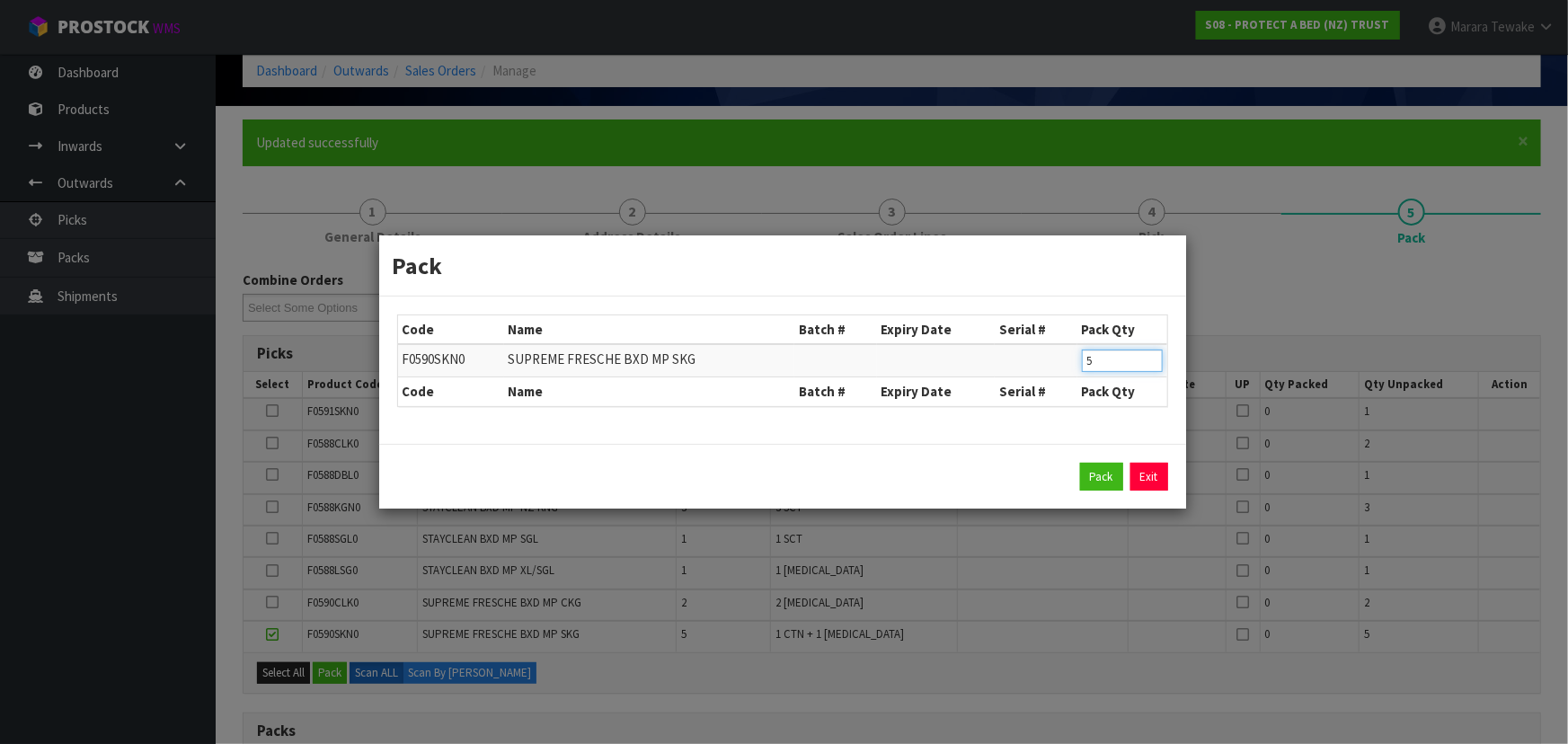
drag, startPoint x: 1096, startPoint y: 362, endPoint x: 1042, endPoint y: 356, distance: 54.3
click at [1042, 356] on tr "F0590SKN0 SUPREME FRESCHE BXD MP SKG 5" at bounding box center [782, 361] width 769 height 34
type input "4"
click button "Pack" at bounding box center [1101, 477] width 43 height 29
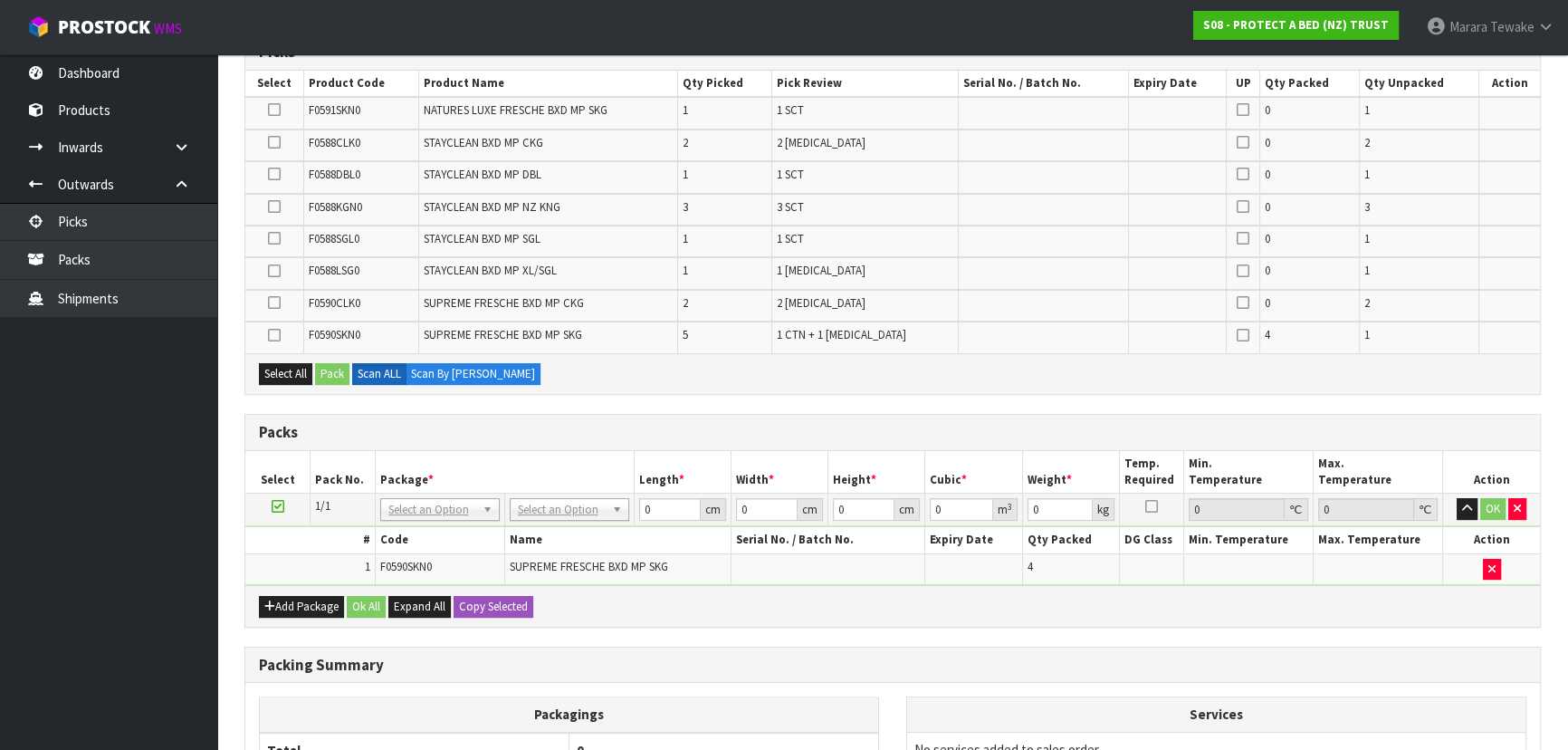
scroll to position [493, 0]
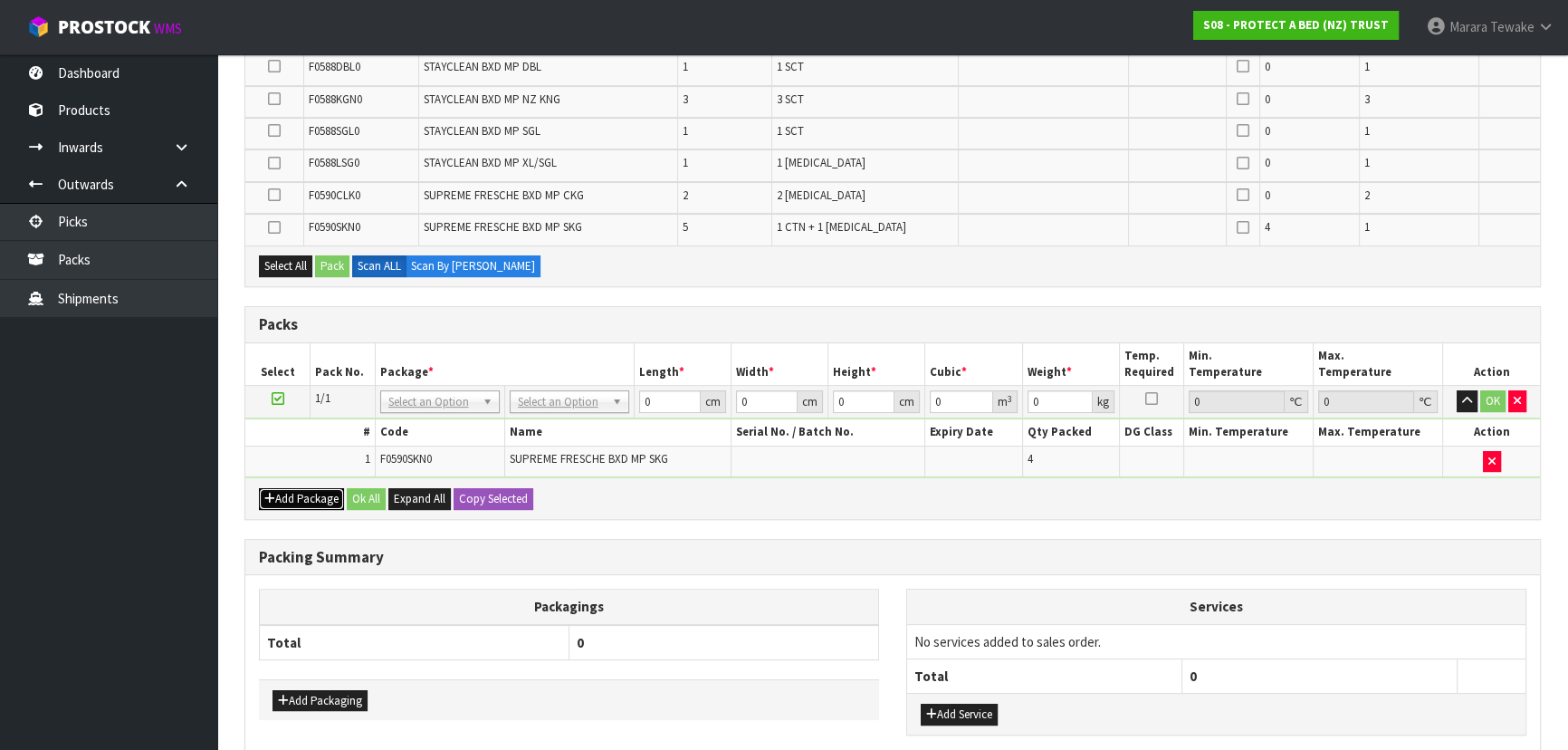
click at [305, 490] on button "Add Package" at bounding box center [302, 499] width 85 height 22
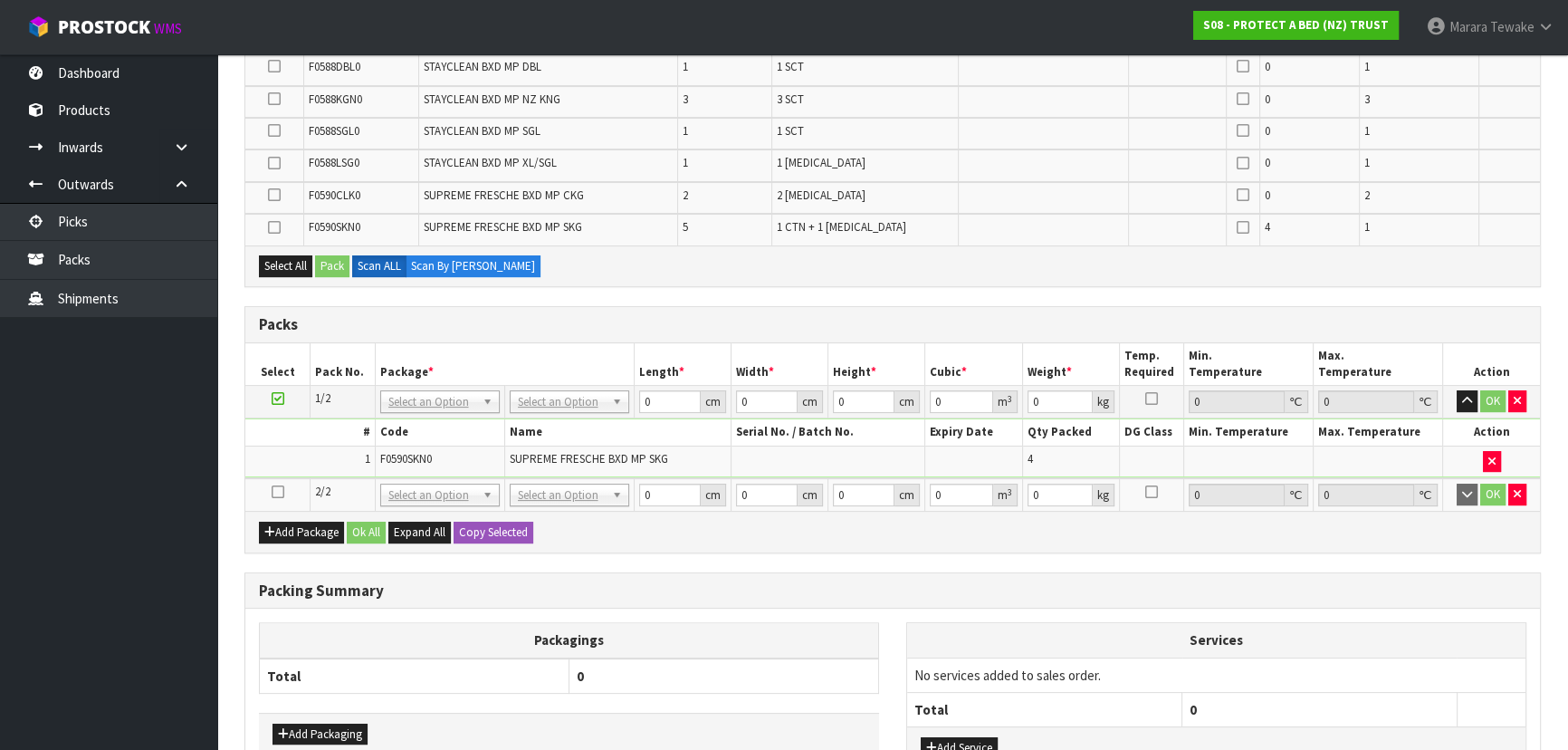
click at [274, 492] on icon at bounding box center [277, 492] width 12 height 1
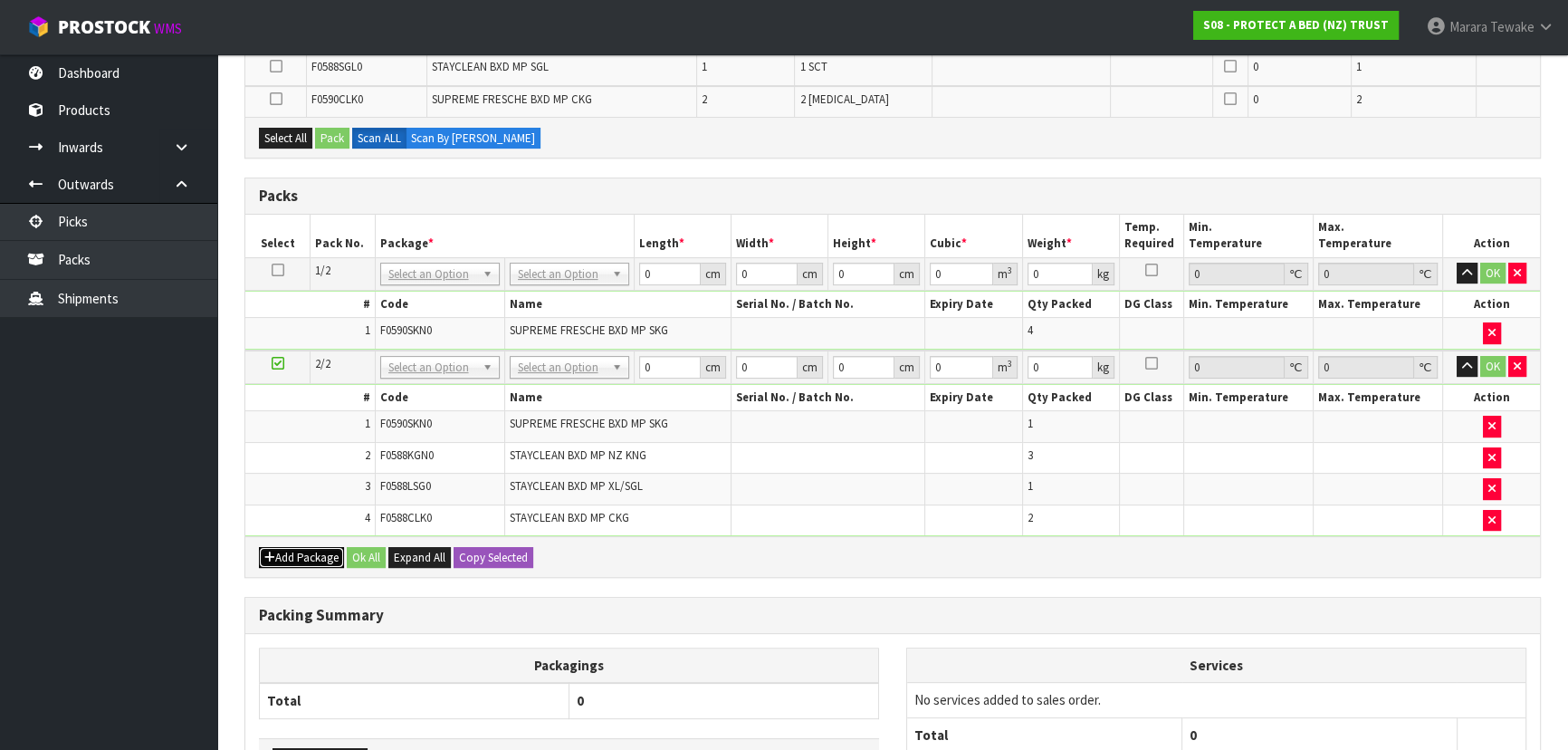
click at [294, 553] on button "Add Package" at bounding box center [302, 558] width 85 height 22
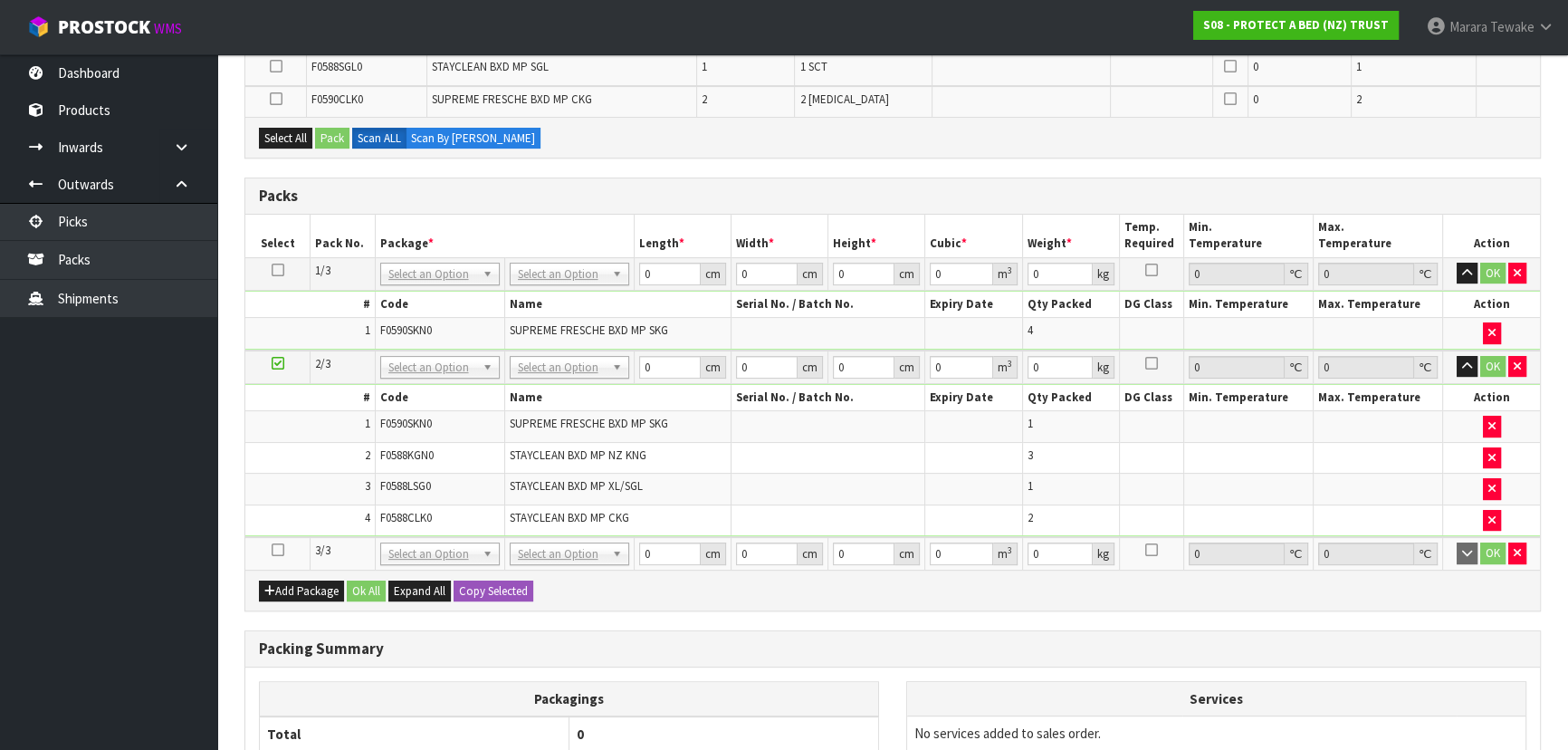
click at [281, 550] on icon at bounding box center [277, 550] width 12 height 1
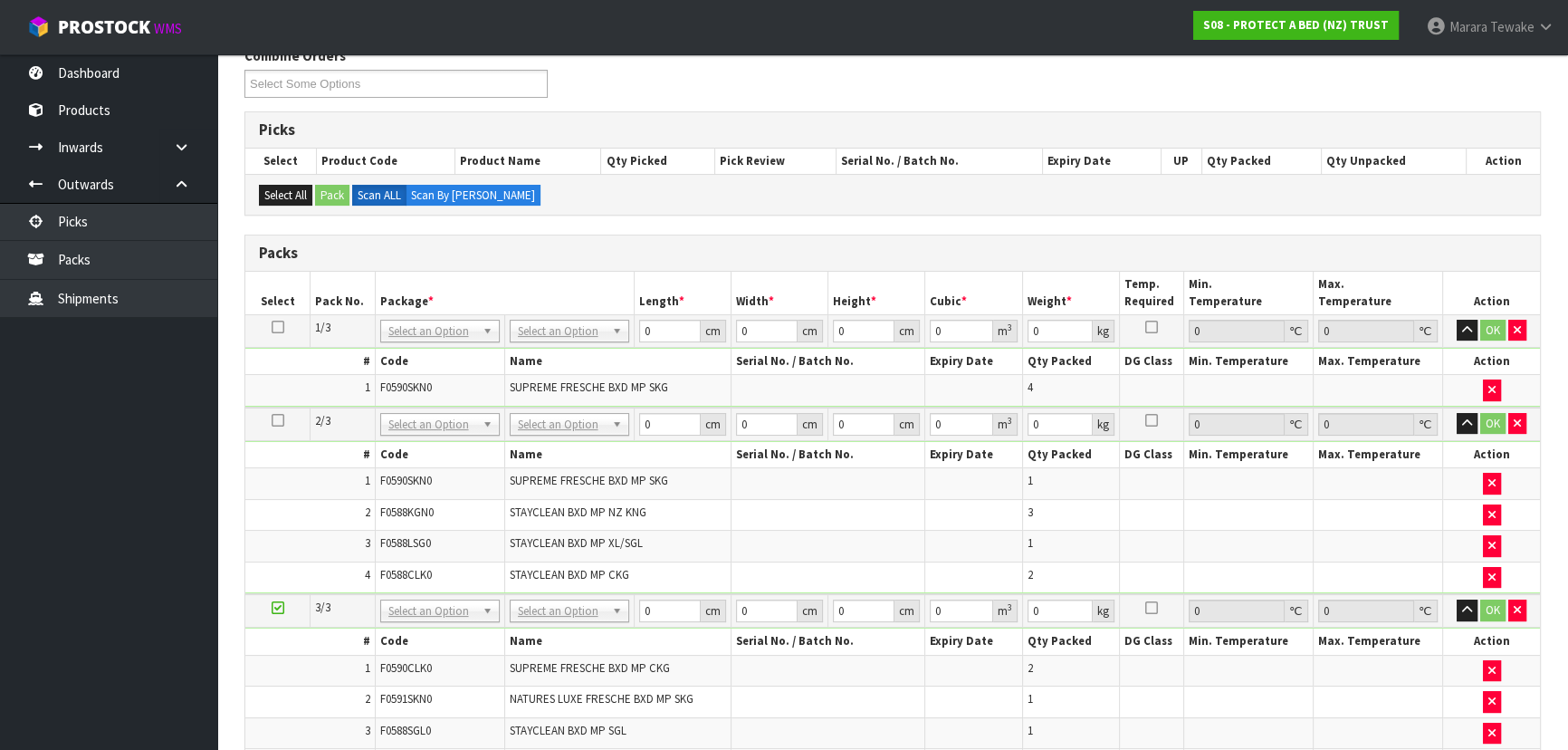
scroll to position [707, 0]
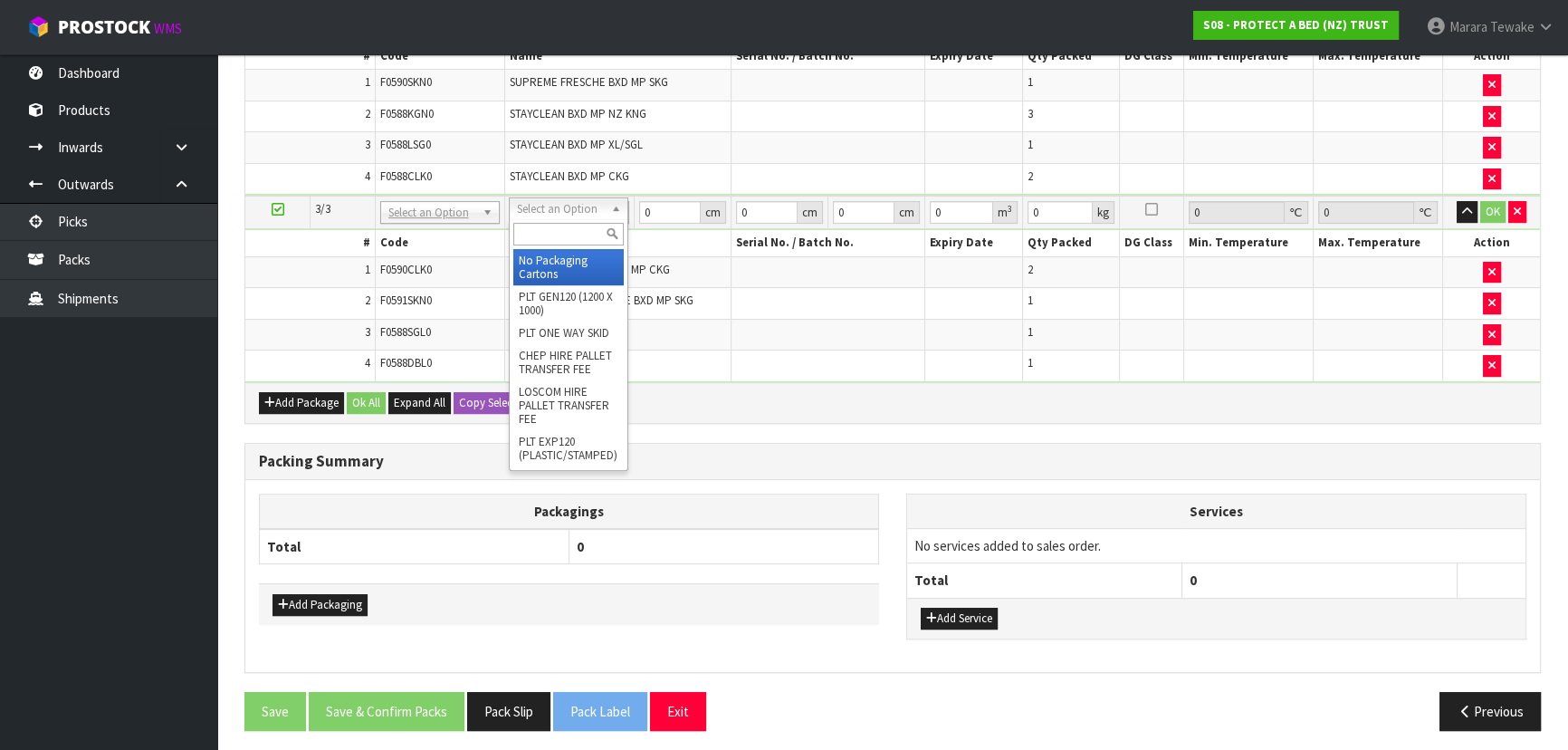
click at [590, 240] on input "text" at bounding box center [568, 234] width 110 height 23
type input "OC"
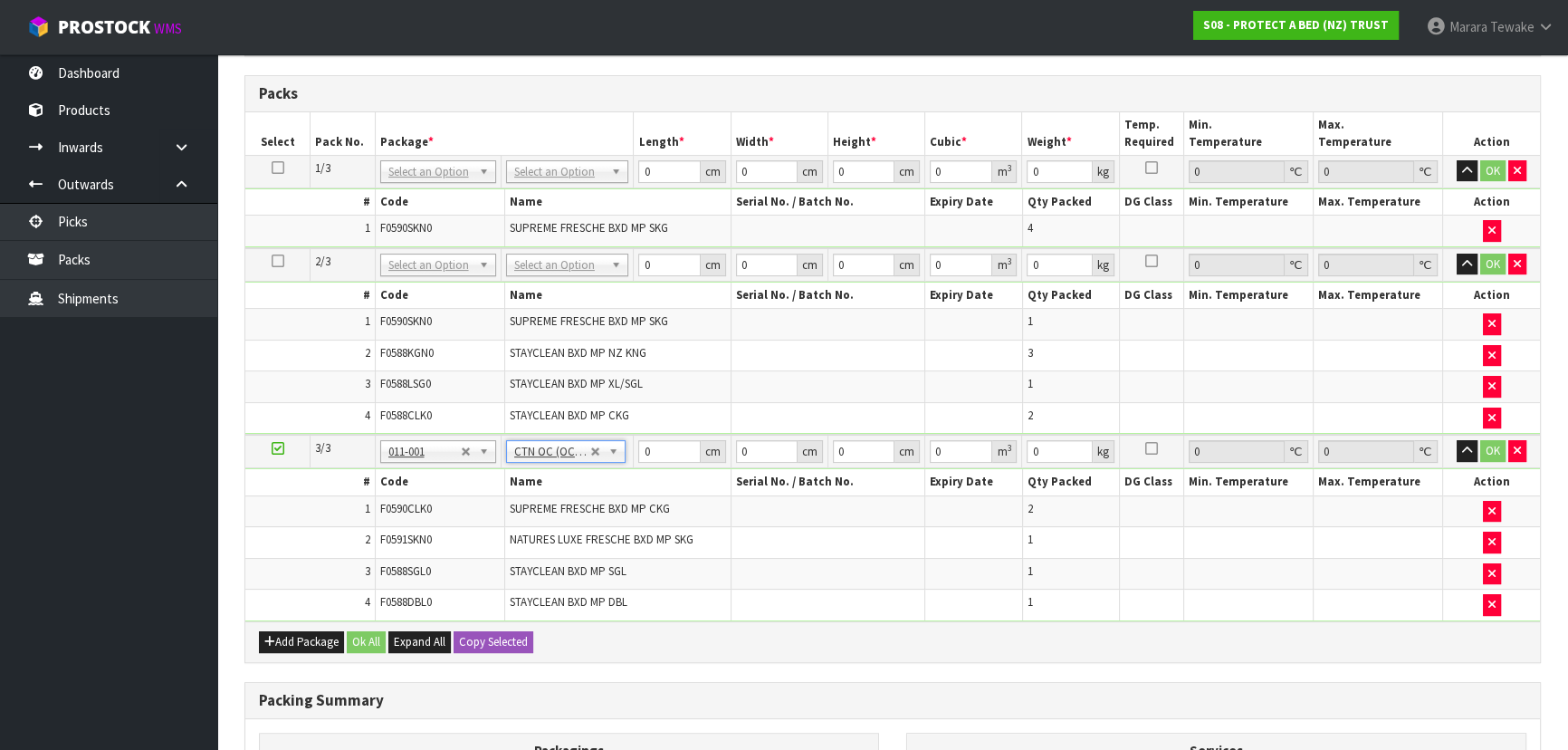
scroll to position [377, 0]
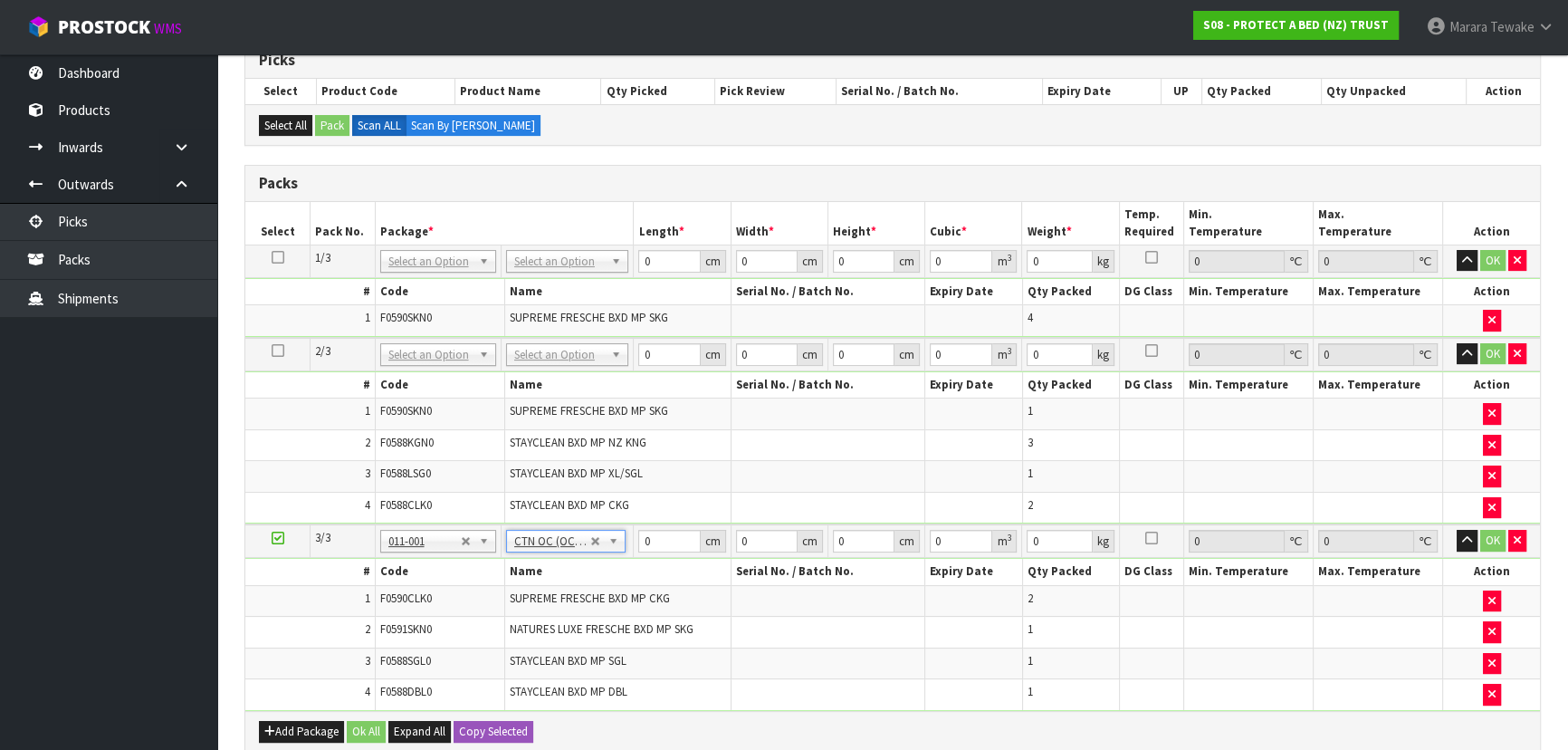
type input "7.38"
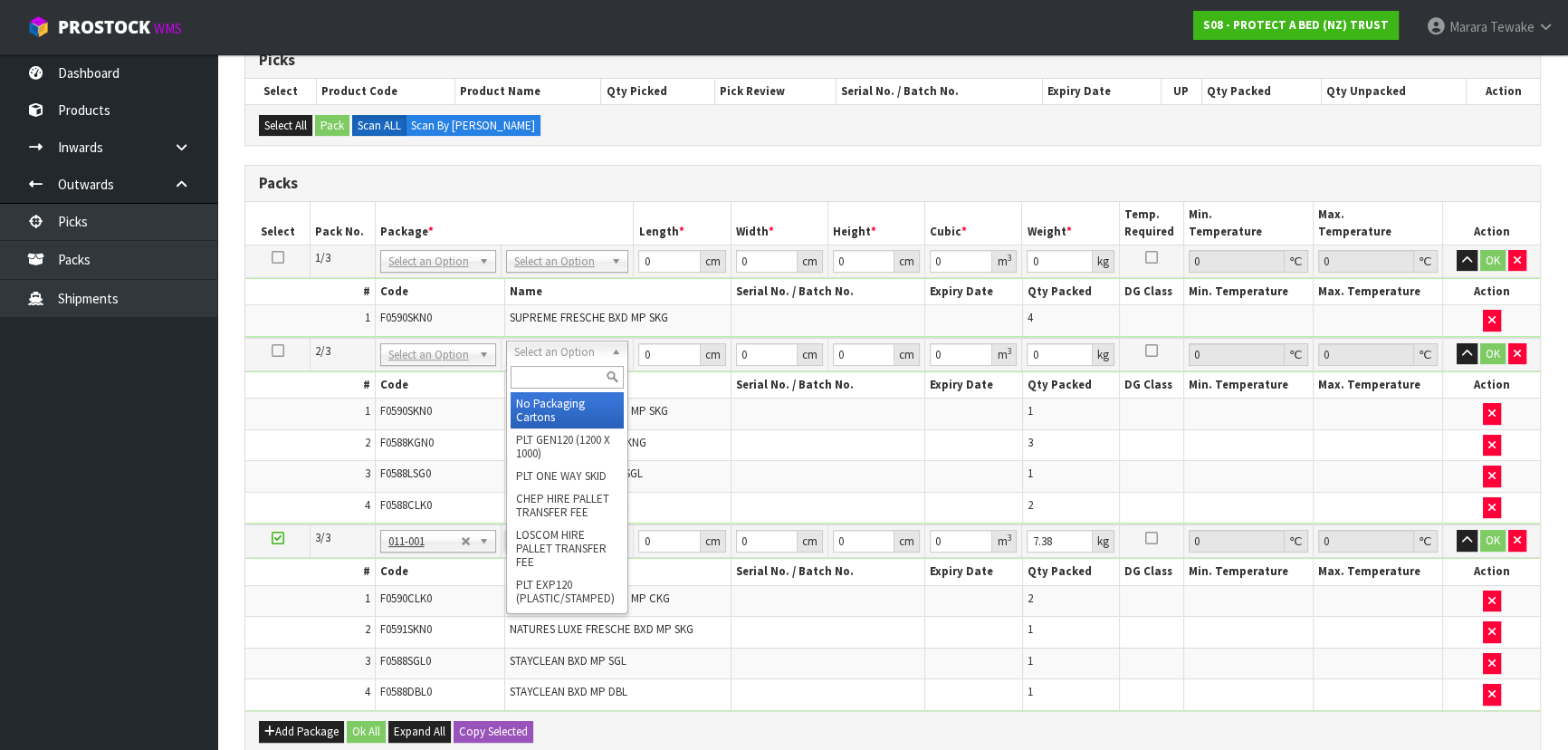
click at [570, 375] on input "text" at bounding box center [568, 377] width 113 height 23
type input "OC"
type input "7.52"
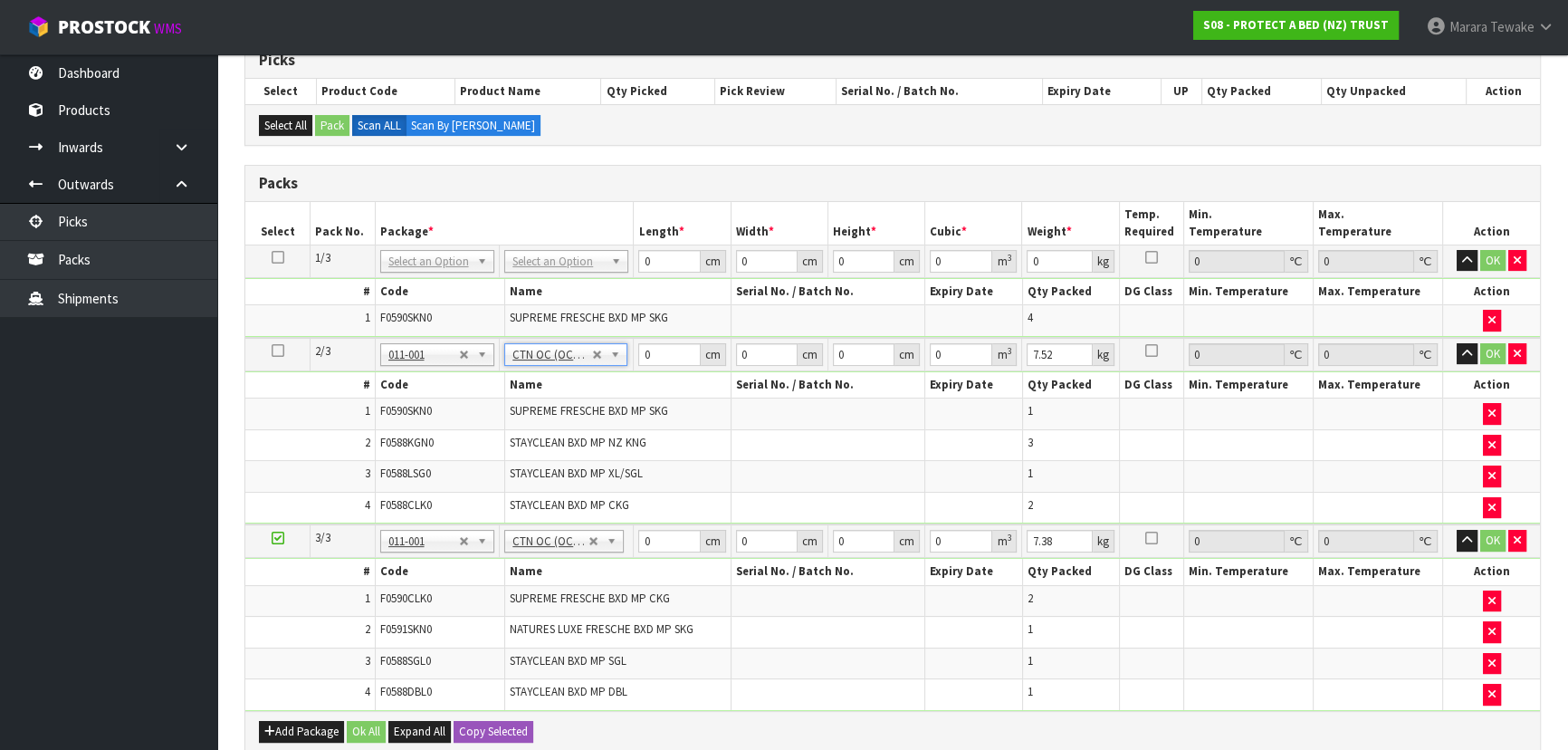
drag, startPoint x: 566, startPoint y: 261, endPoint x: 572, endPoint y: 294, distance: 33.5
drag, startPoint x: 653, startPoint y: 261, endPoint x: 625, endPoint y: 217, distance: 52.2
click at [628, 225] on table "Select Pack No. Package * Length * Width * Height * Cubic * Weight * Temp. Requ…" at bounding box center [892, 457] width 1295 height 509
type input "62"
click at [1457, 250] on button "button" at bounding box center [1467, 260] width 21 height 22
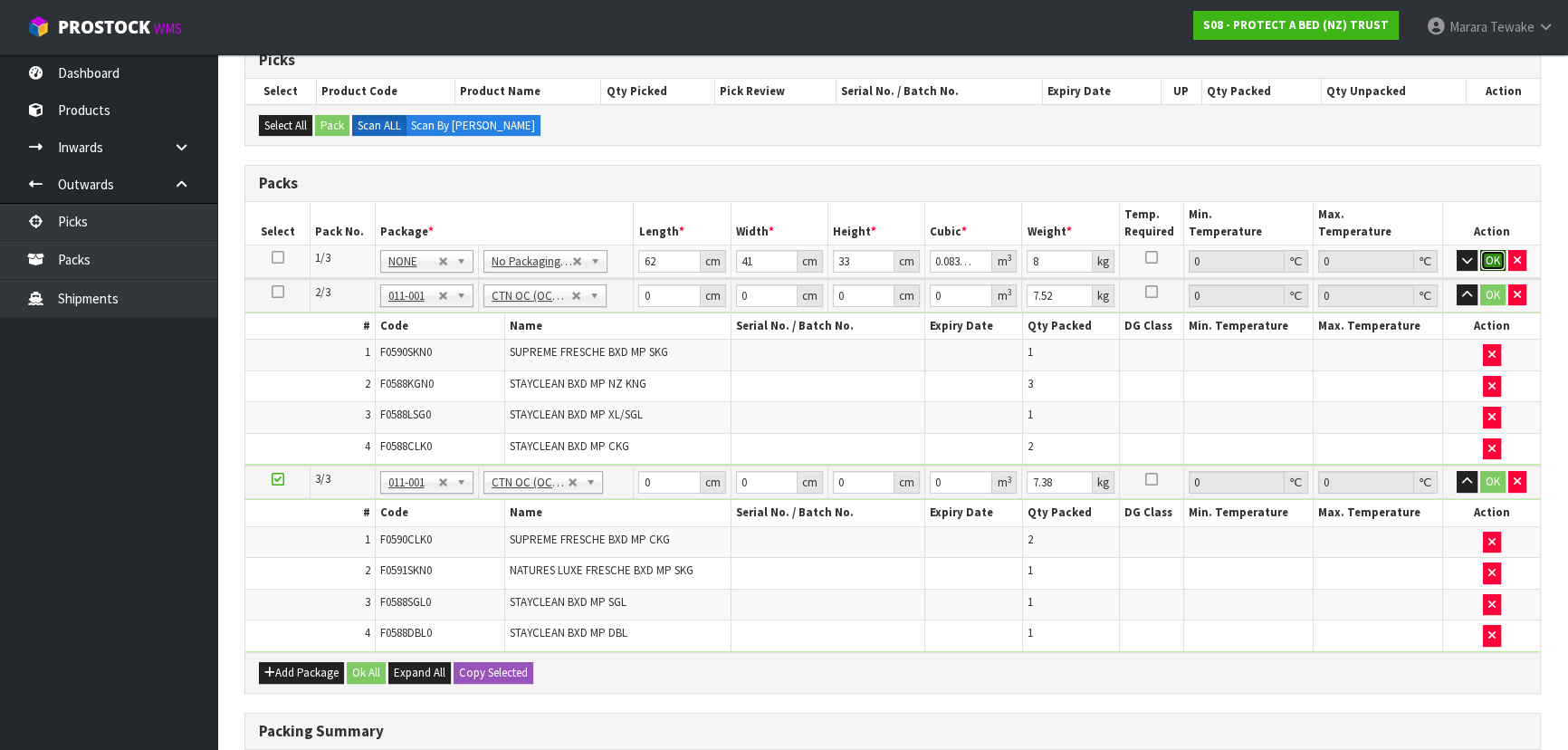
click button "OK" at bounding box center [1493, 260] width 25 height 22
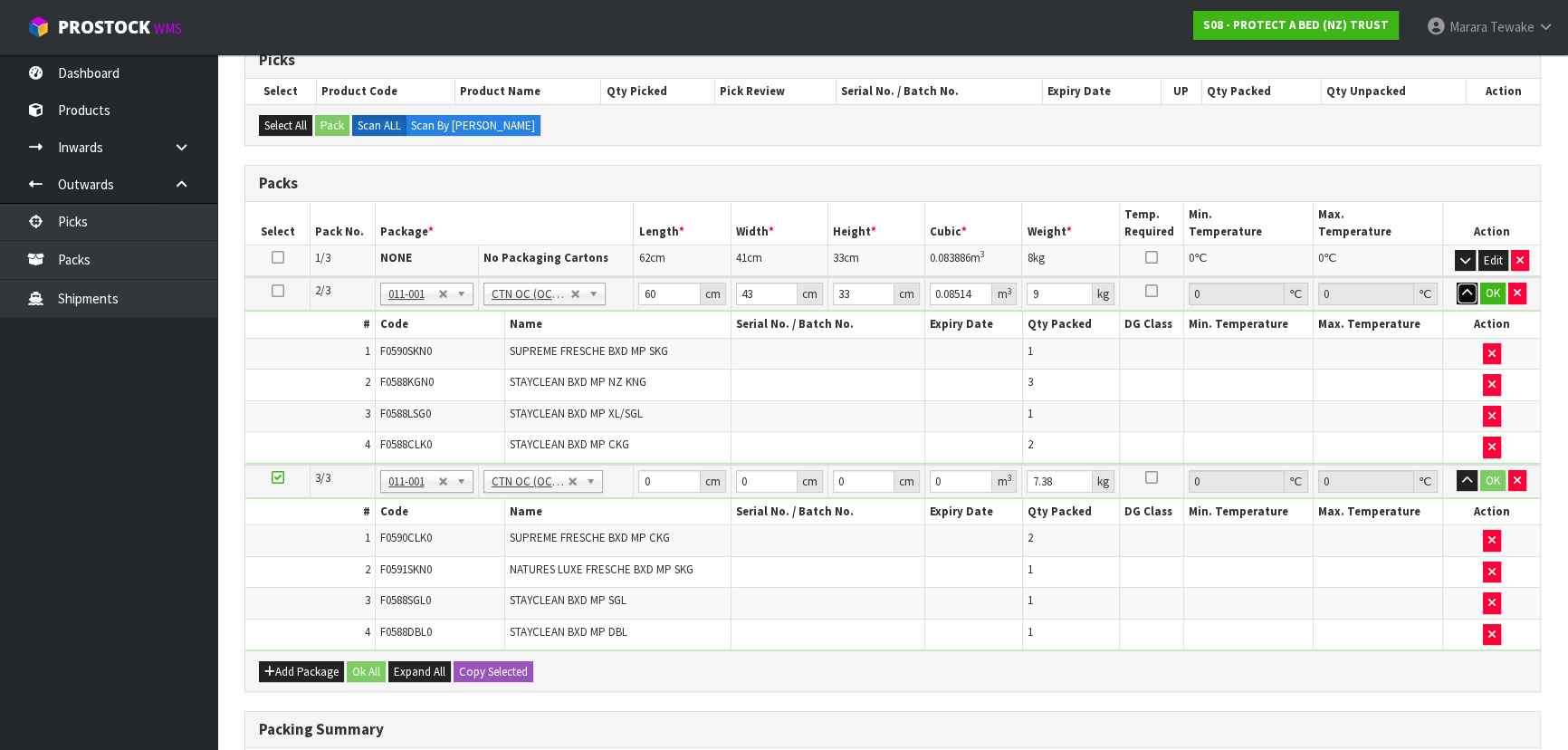
click at [1457, 283] on button "button" at bounding box center [1467, 293] width 21 height 22
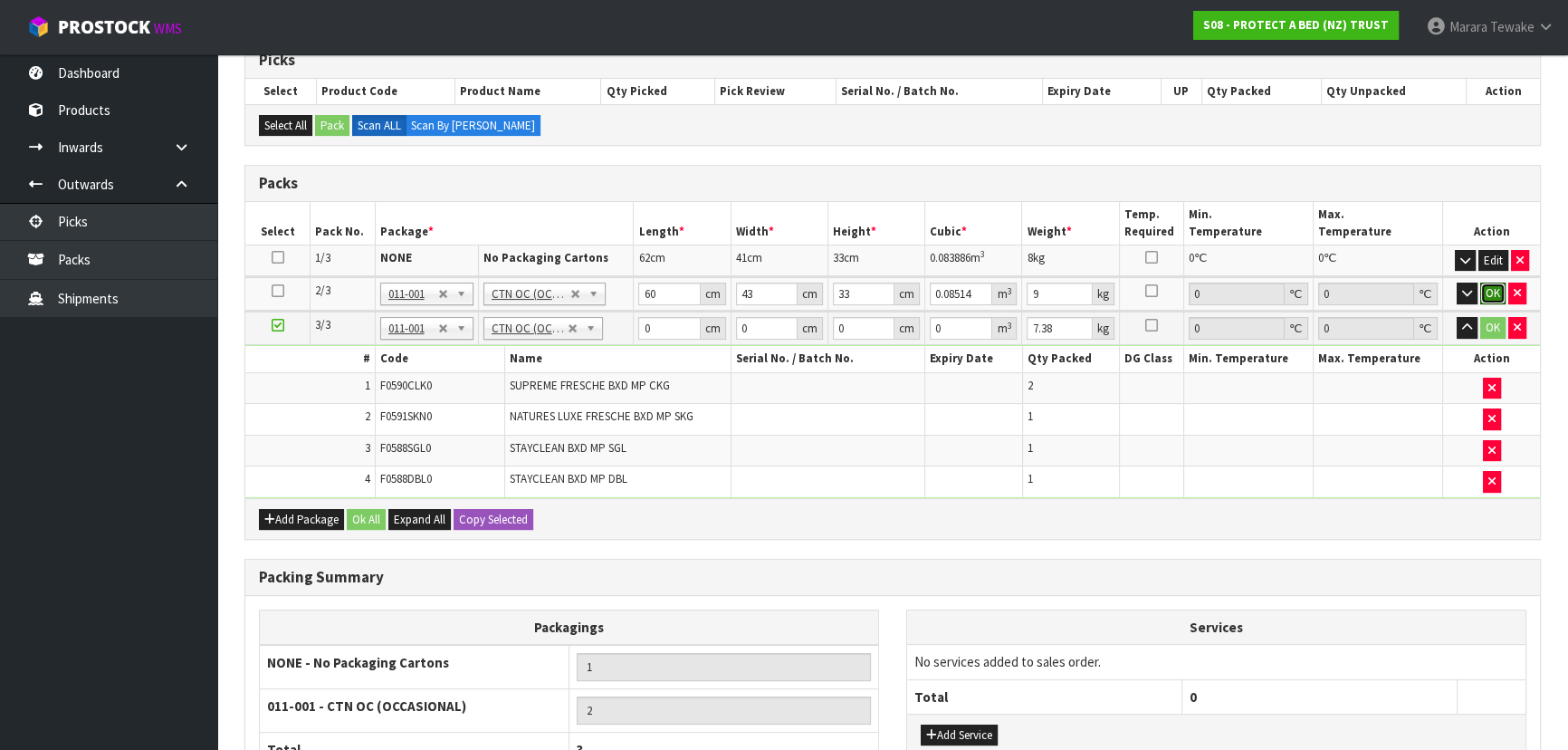
click button "OK" at bounding box center [1493, 293] width 25 height 22
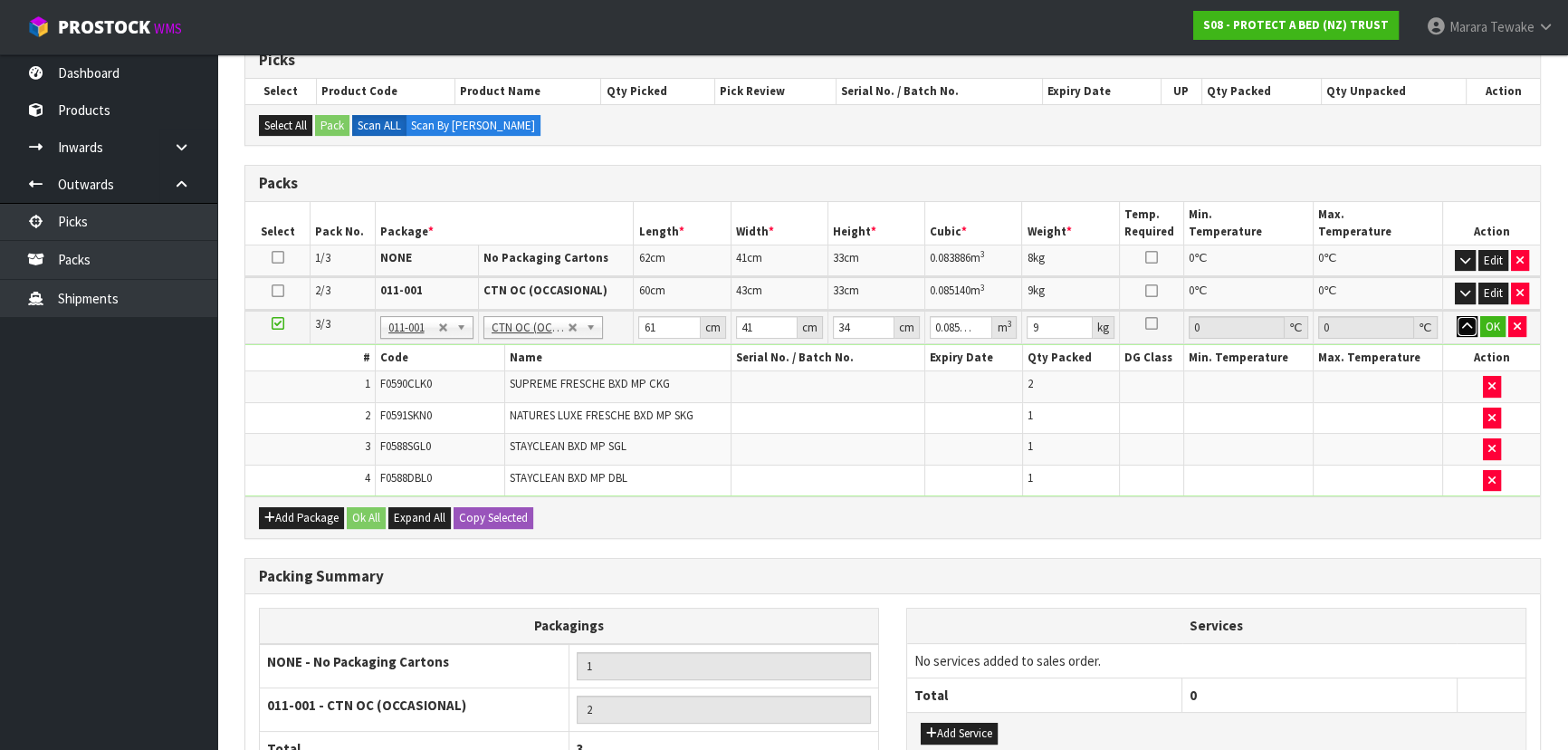
click at [1457, 316] on button "button" at bounding box center [1467, 326] width 21 height 22
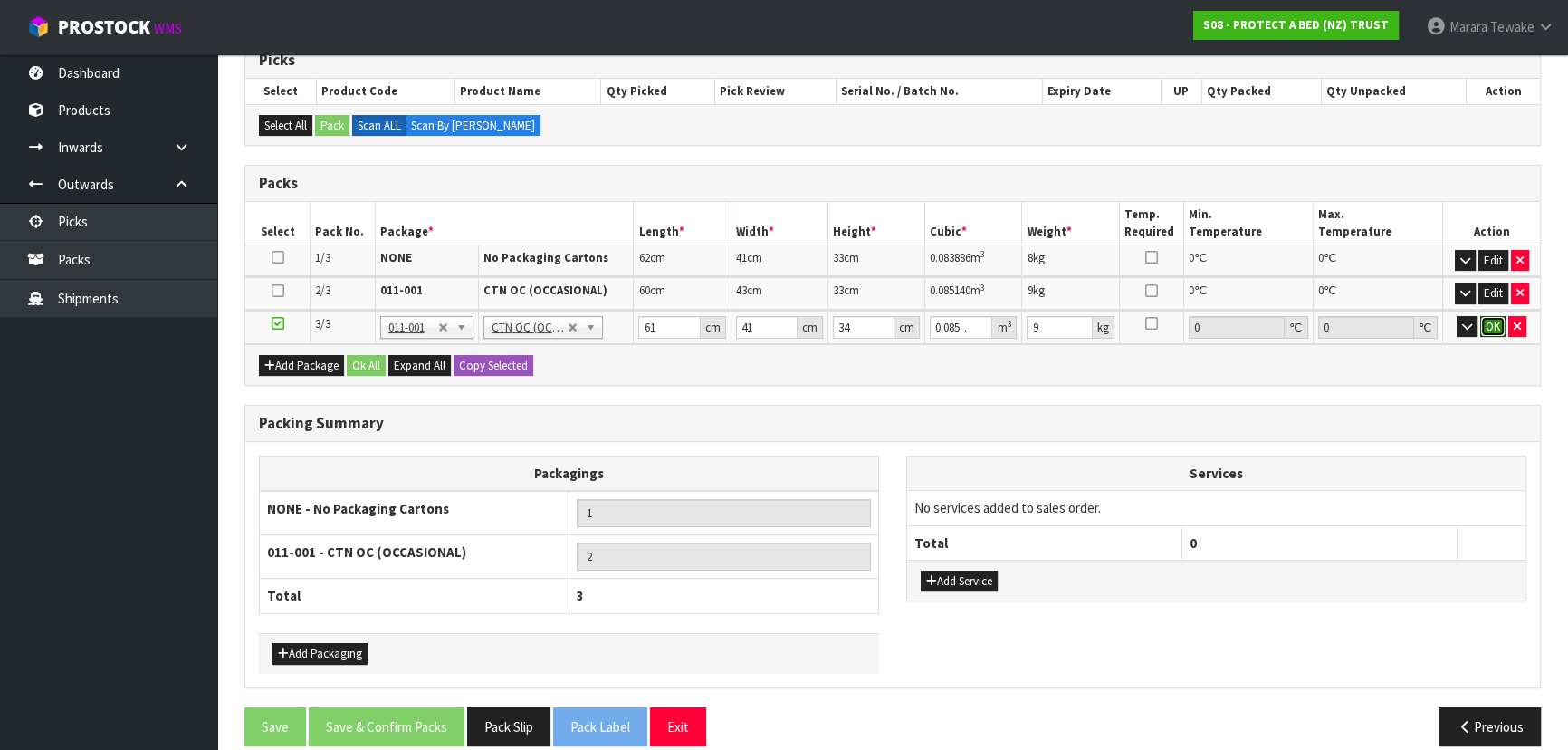
click button "OK" at bounding box center [1493, 326] width 25 height 22
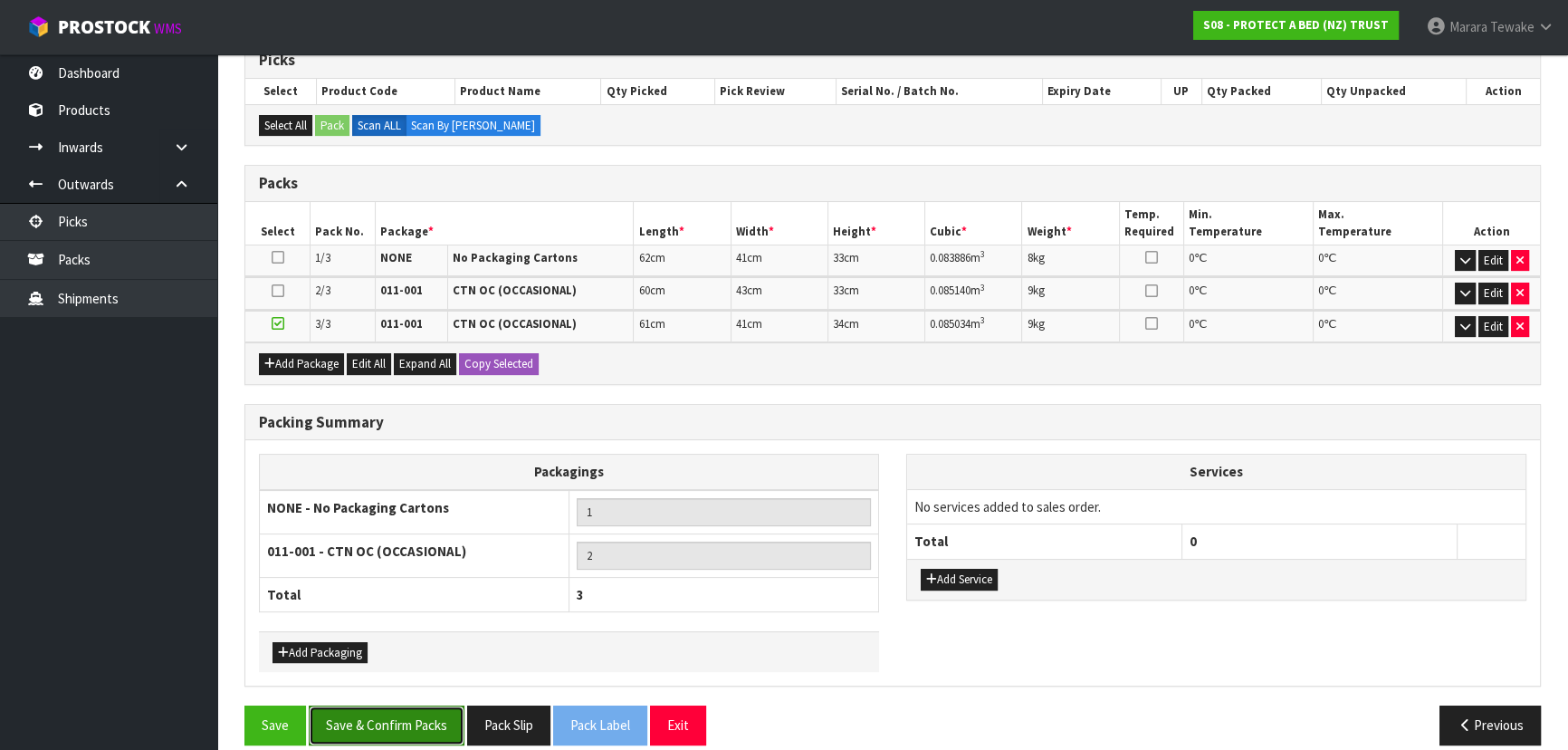
click at [357, 730] on button "Save & Confirm Packs" at bounding box center [386, 725] width 156 height 39
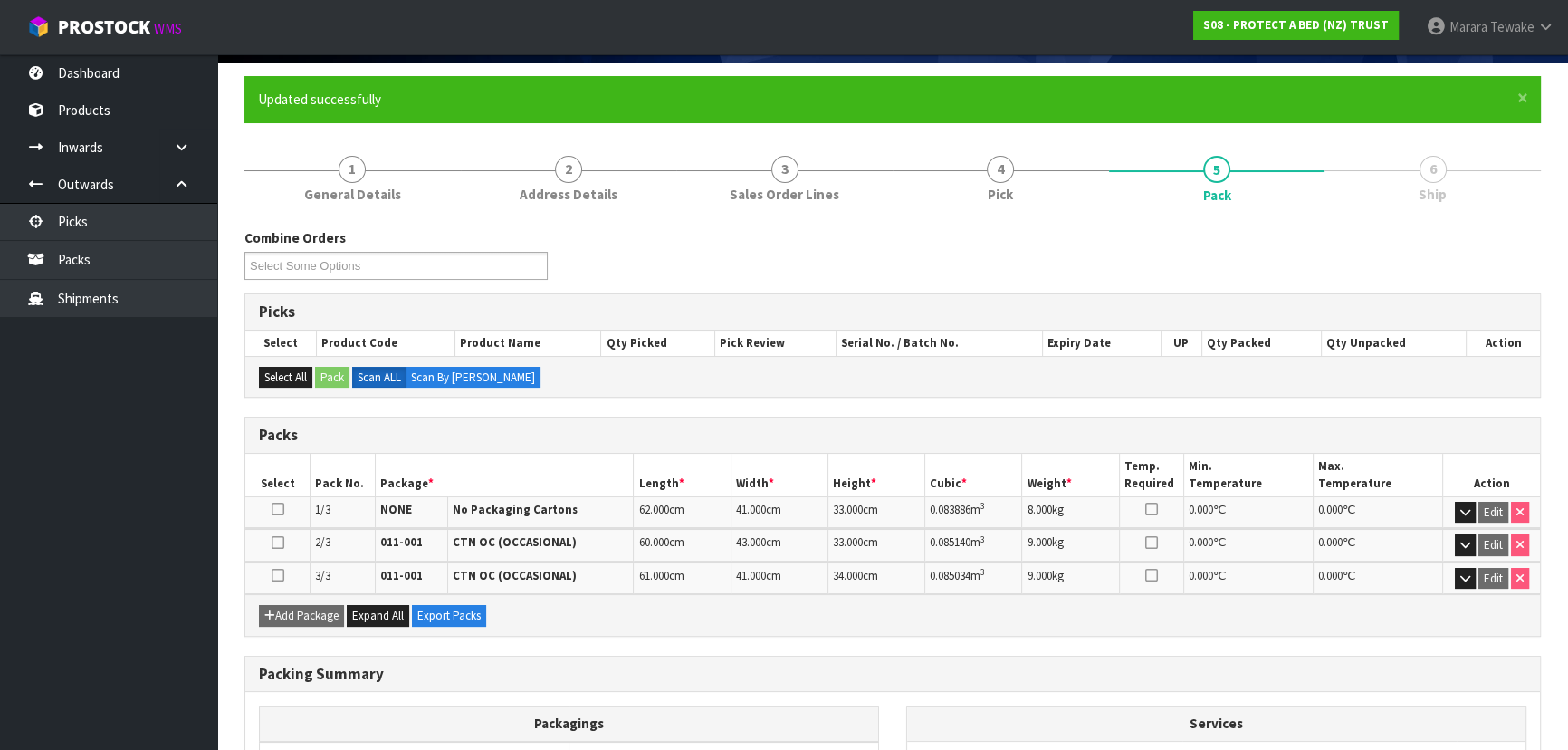
scroll to position [354, 0]
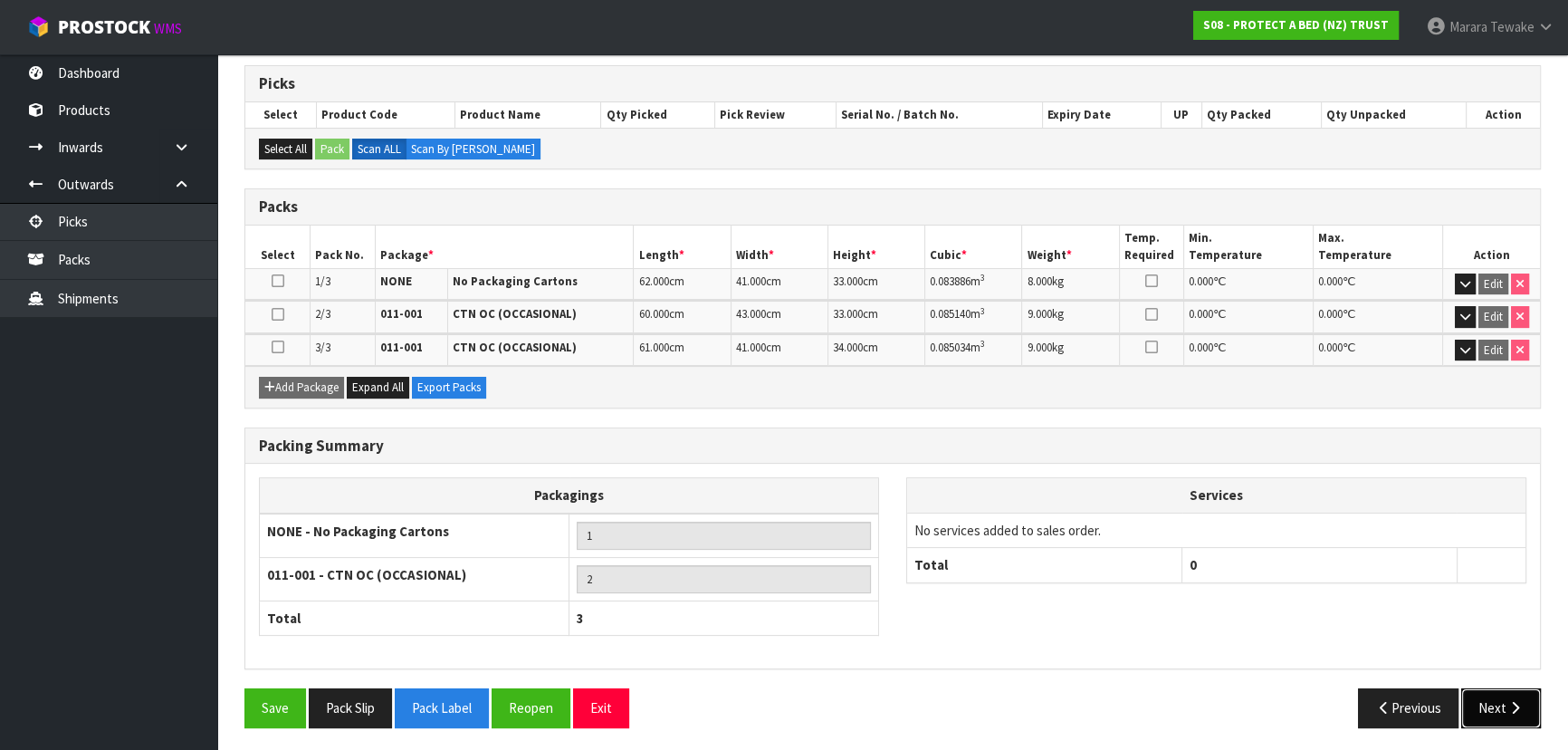
click at [1509, 703] on icon "button" at bounding box center [1515, 708] width 17 height 13
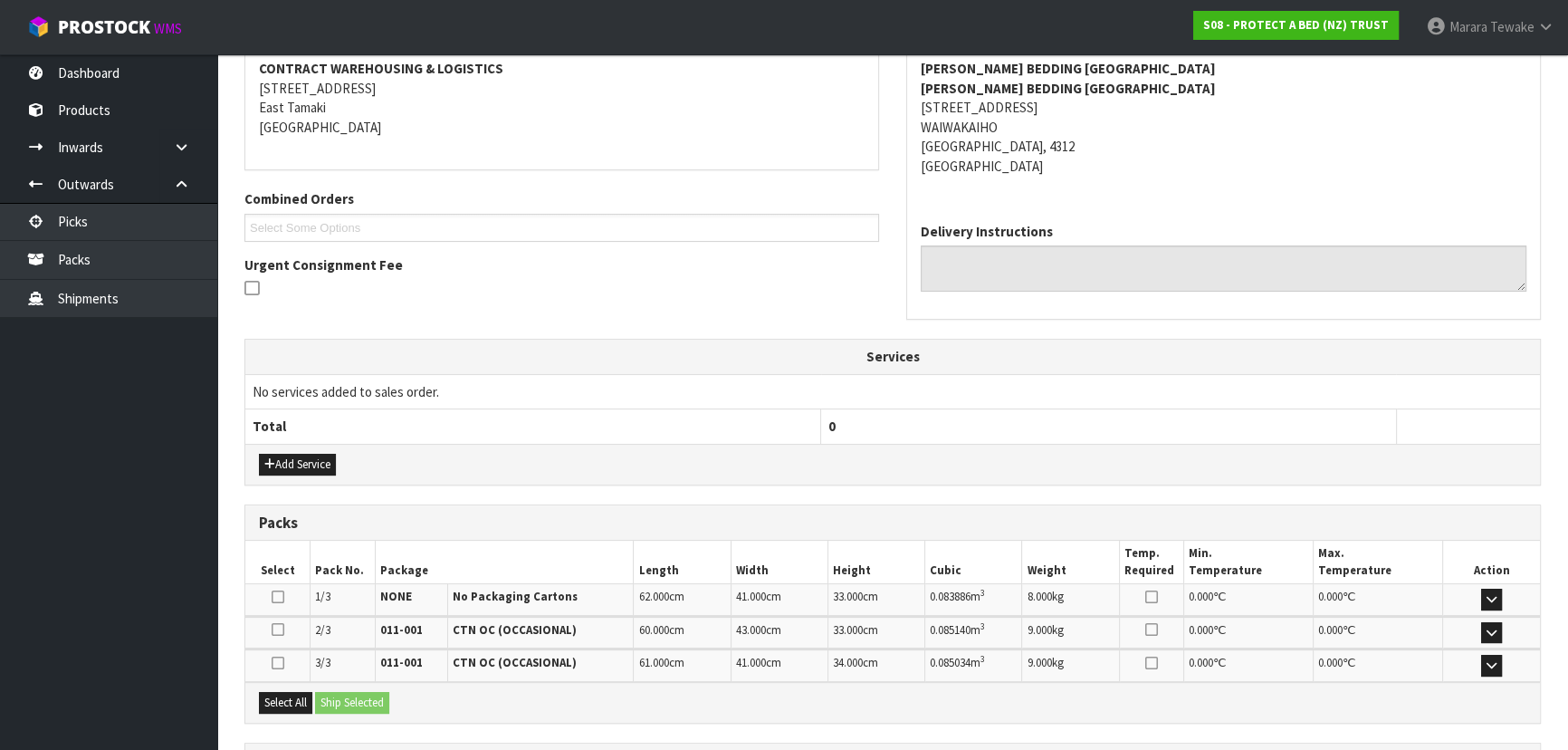
scroll to position [509, 0]
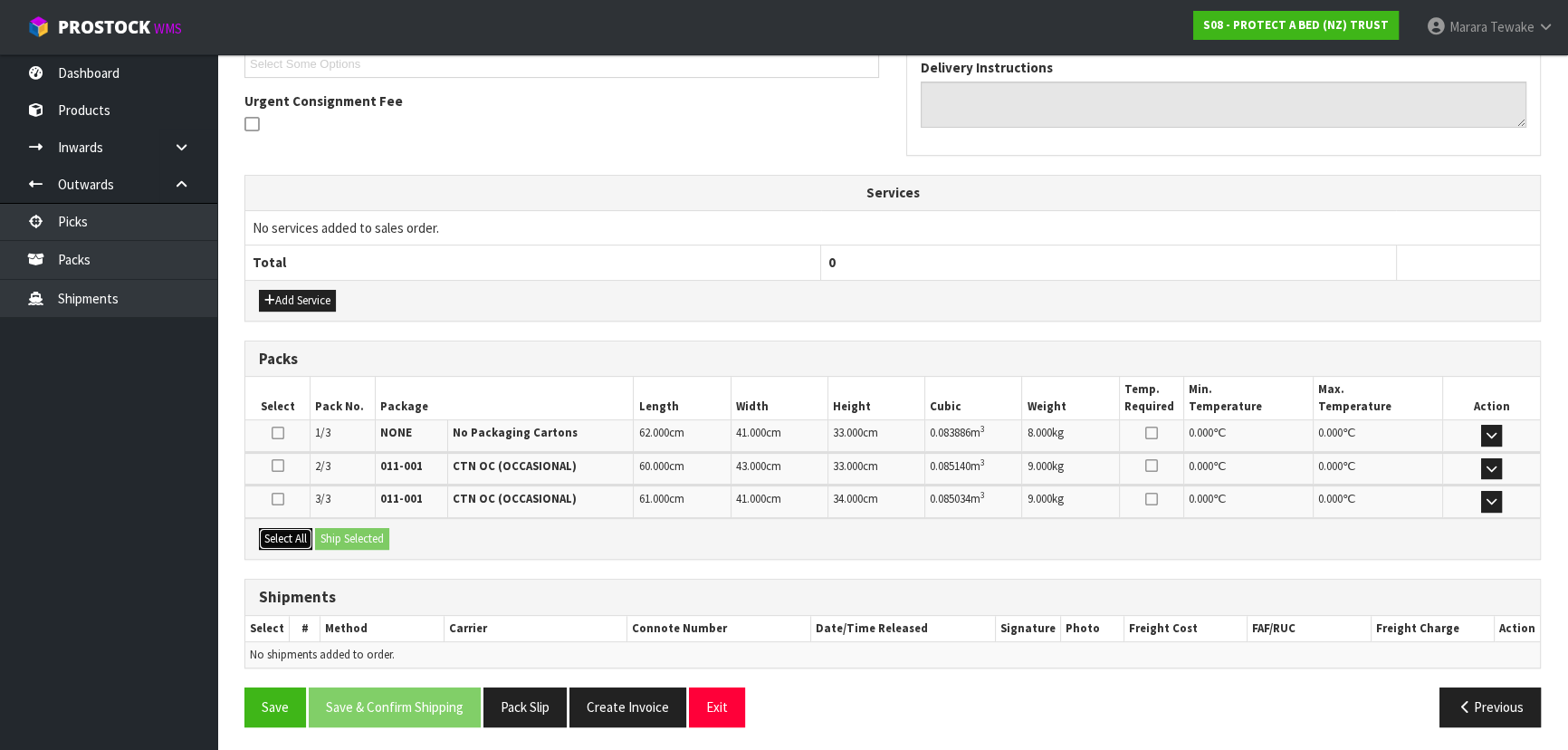
click at [295, 536] on button "Select All" at bounding box center [286, 539] width 54 height 22
click at [351, 538] on button "Ship Selected" at bounding box center [352, 539] width 74 height 22
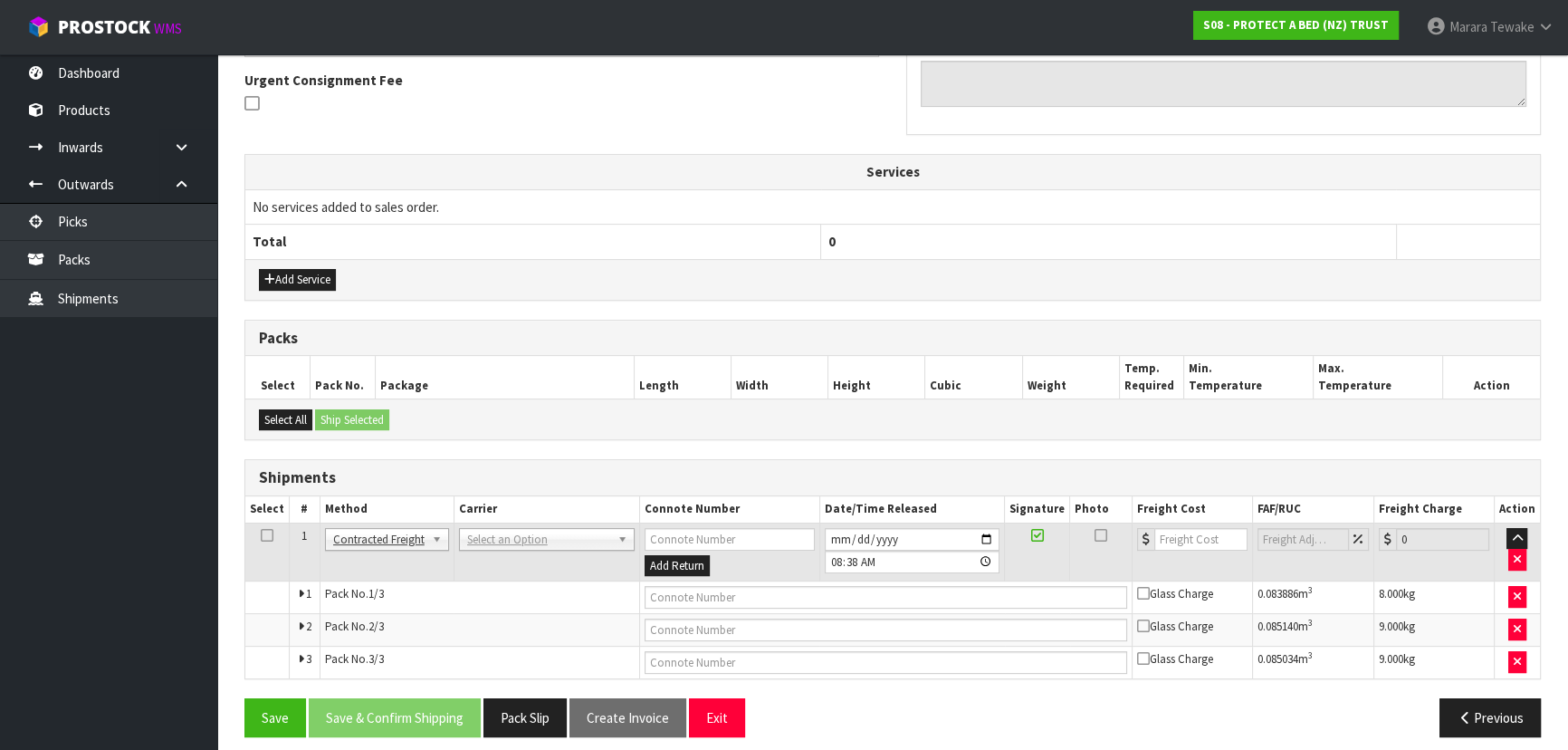
scroll to position [541, 0]
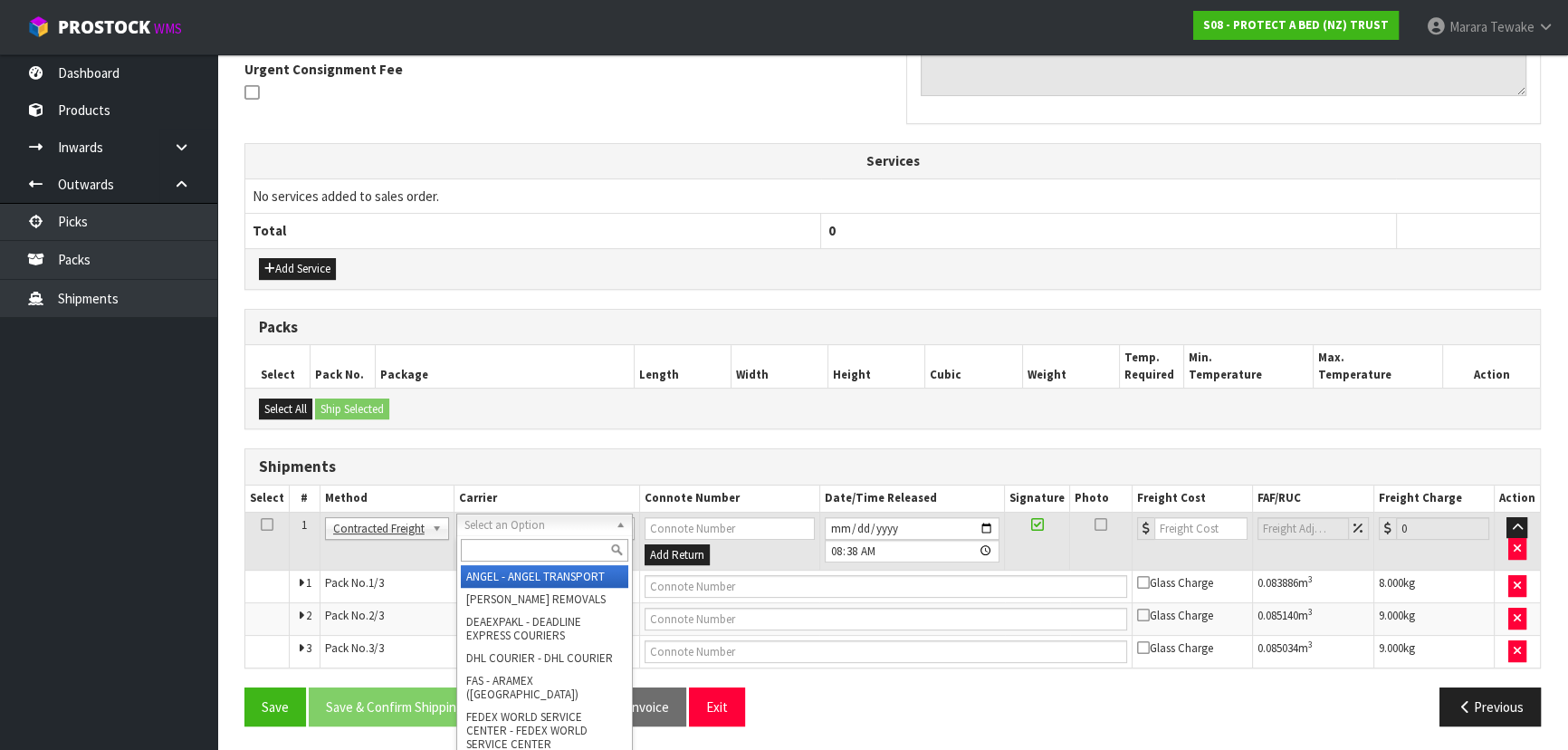
click at [502, 559] on input "text" at bounding box center [545, 550] width 168 height 23
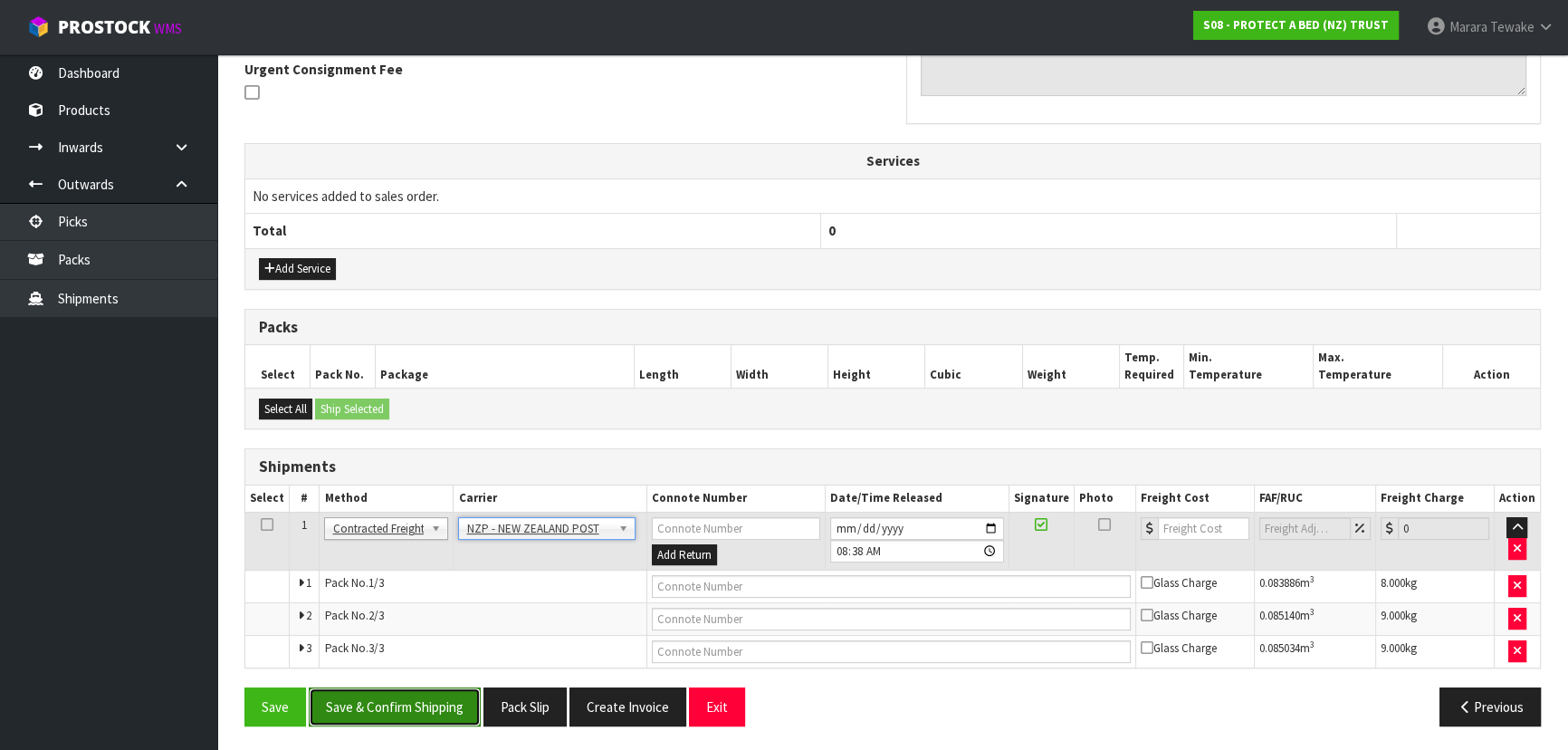
click at [409, 696] on button "Save & Confirm Shipping" at bounding box center [394, 707] width 172 height 39
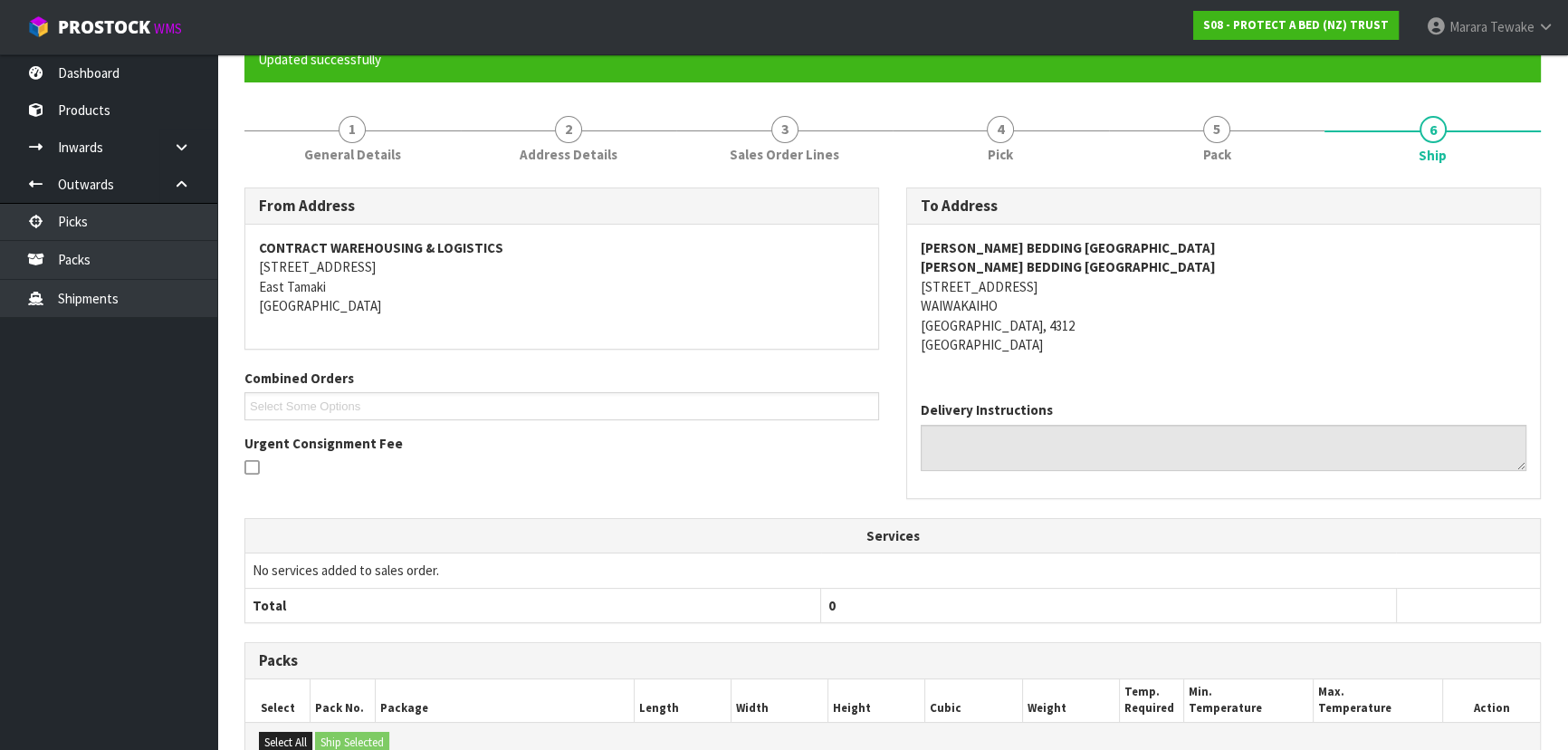
scroll to position [513, 0]
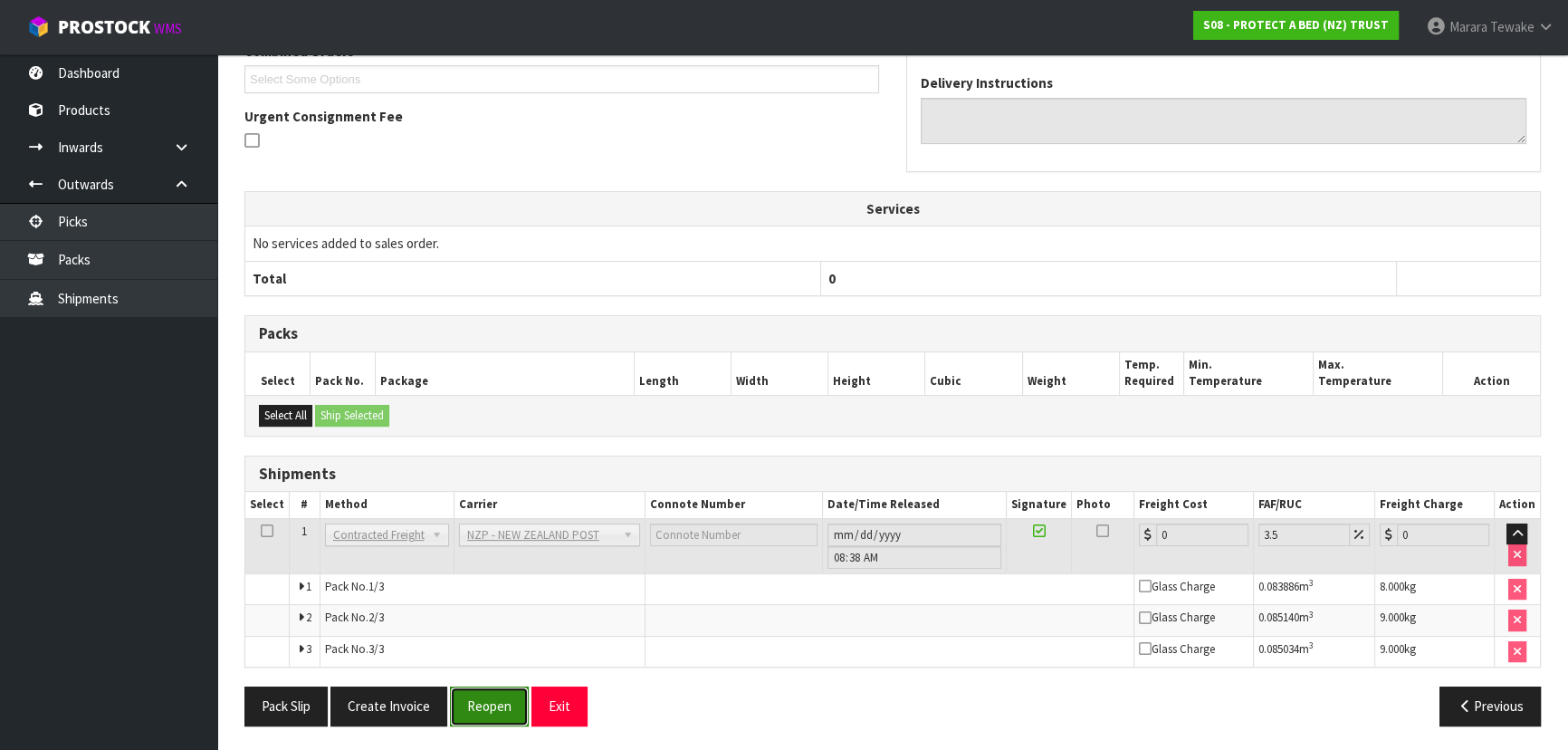
click at [485, 701] on button "Reopen" at bounding box center [489, 706] width 79 height 39
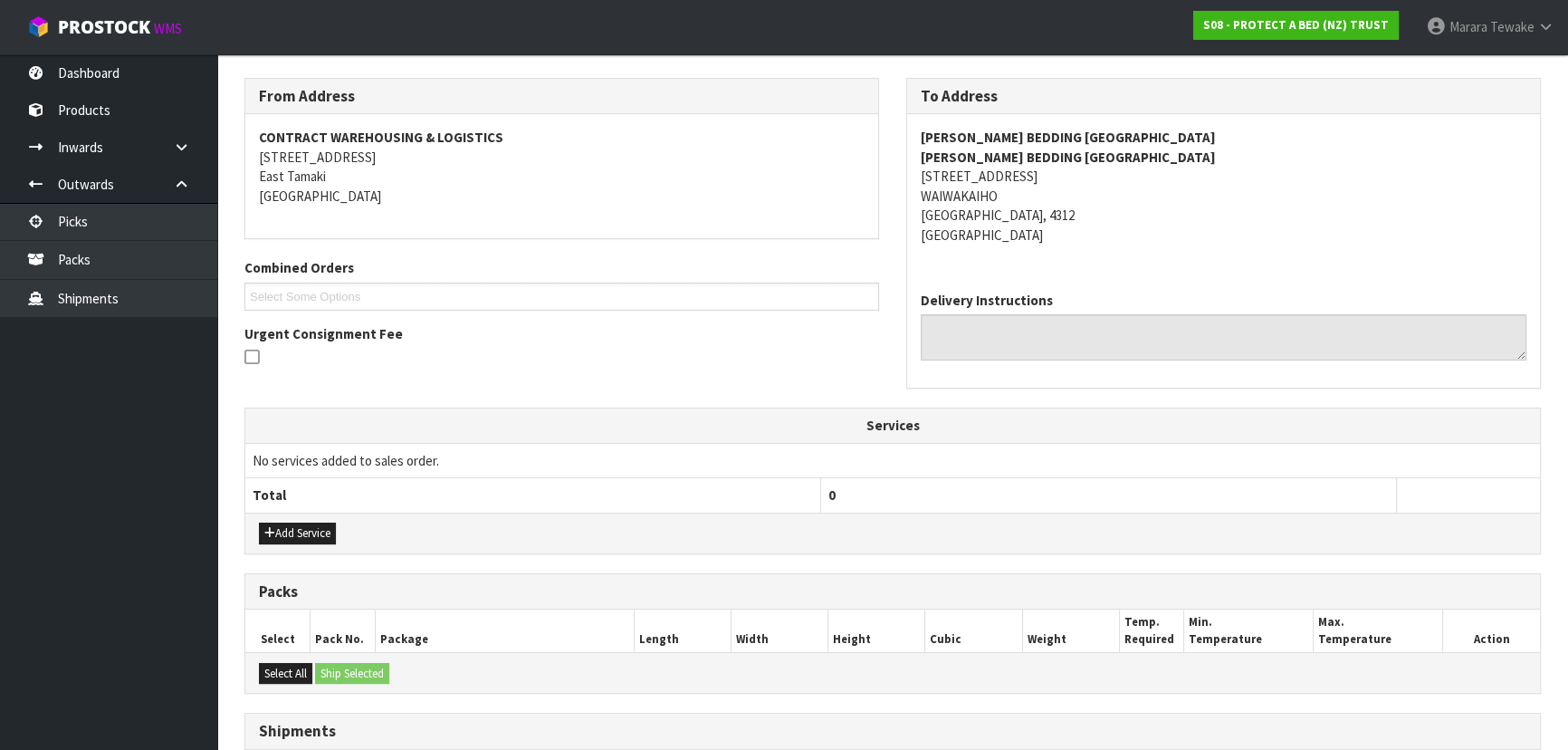
scroll to position [493, 0]
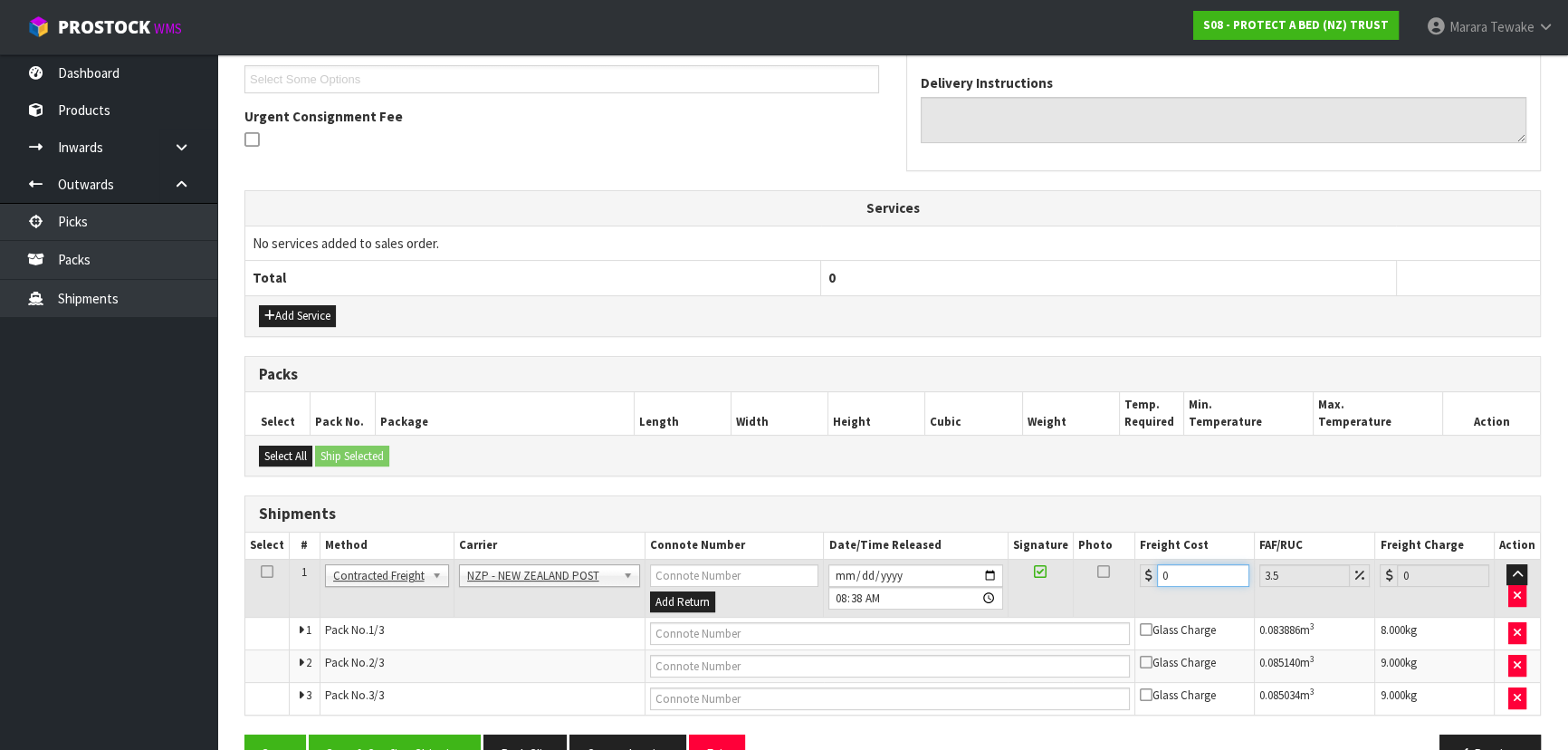
drag, startPoint x: 1197, startPoint y: 562, endPoint x: 1044, endPoint y: 545, distance: 153.9
click at [1065, 551] on table "Select # Method Carrier Connote Number Date/Time Released Signature Photo Freig…" at bounding box center [892, 624] width 1295 height 182
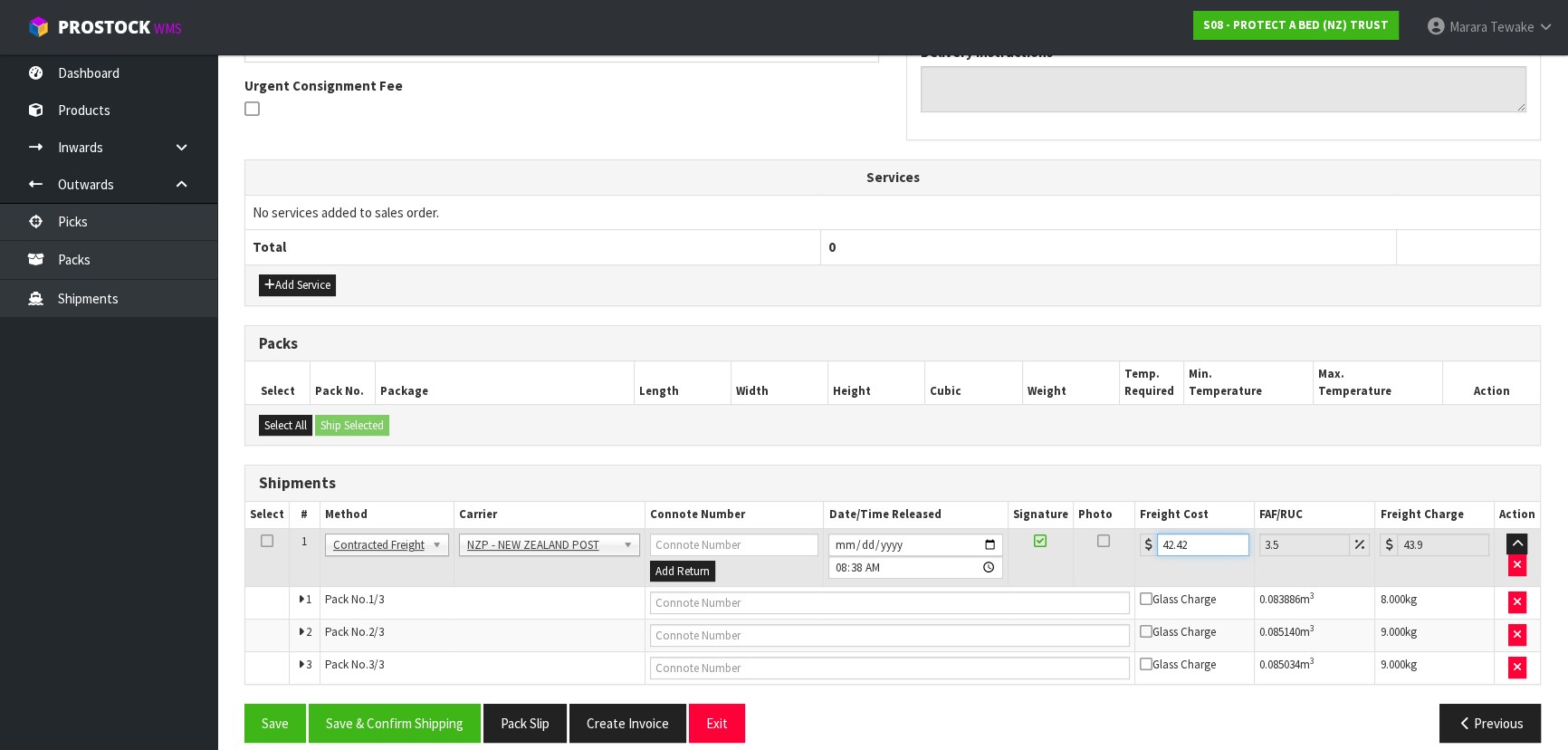
scroll to position [541, 0]
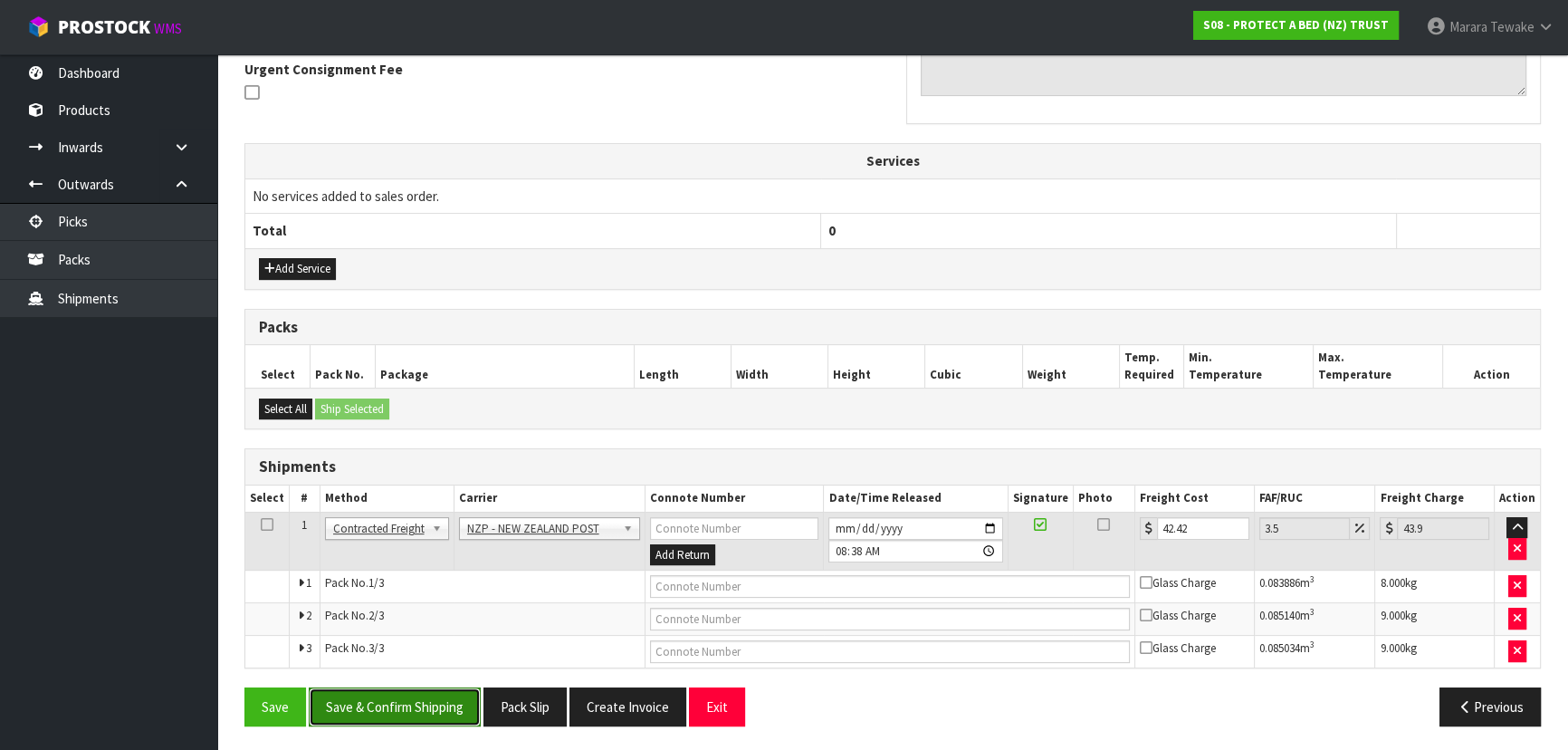
drag, startPoint x: 429, startPoint y: 711, endPoint x: 364, endPoint y: 699, distance: 66.1
click at [427, 711] on button "Save & Confirm Shipping" at bounding box center [394, 707] width 172 height 39
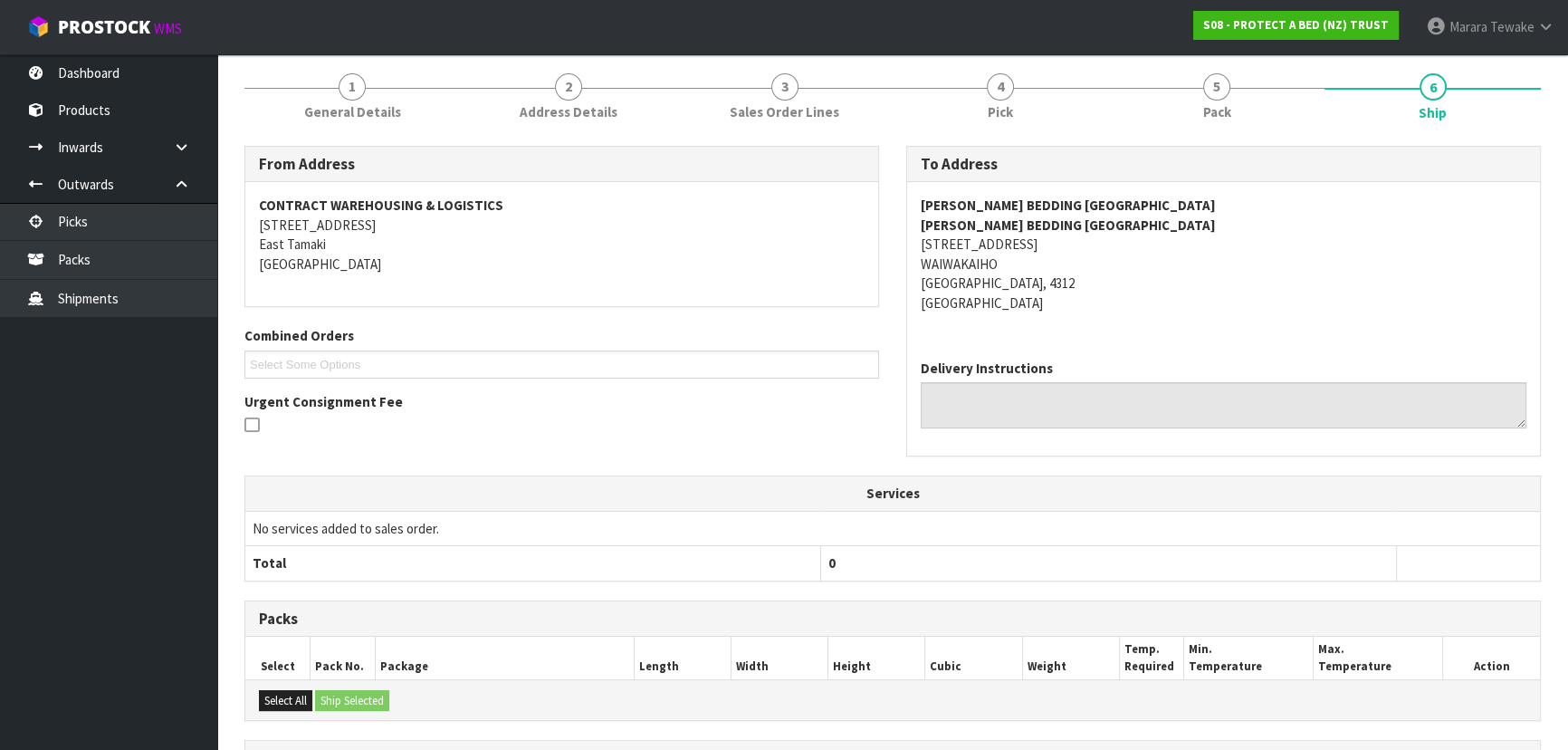
scroll to position [0, 0]
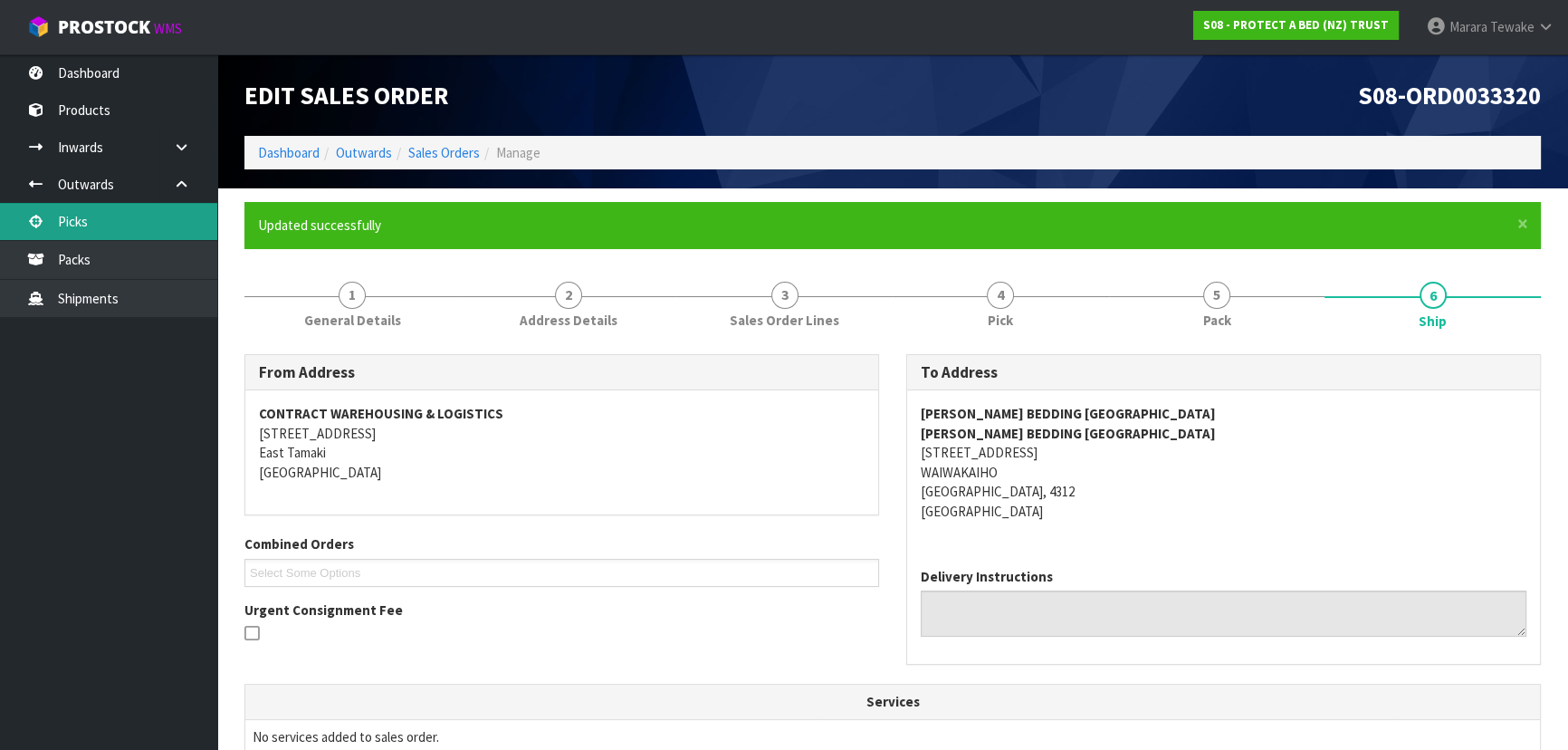
click at [180, 205] on link "Picks" at bounding box center [108, 221] width 217 height 37
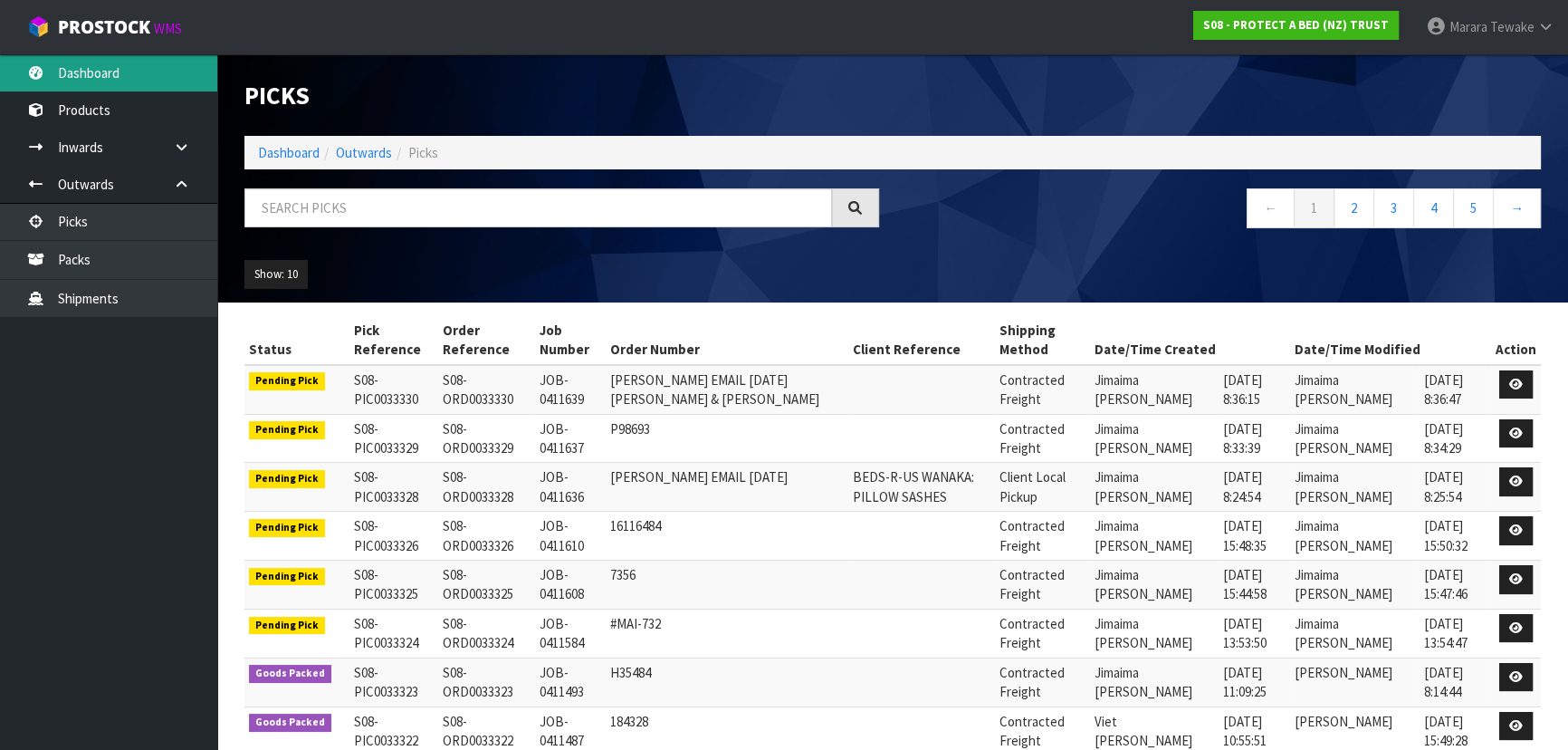
click at [198, 63] on link "Dashboard" at bounding box center [108, 73] width 217 height 37
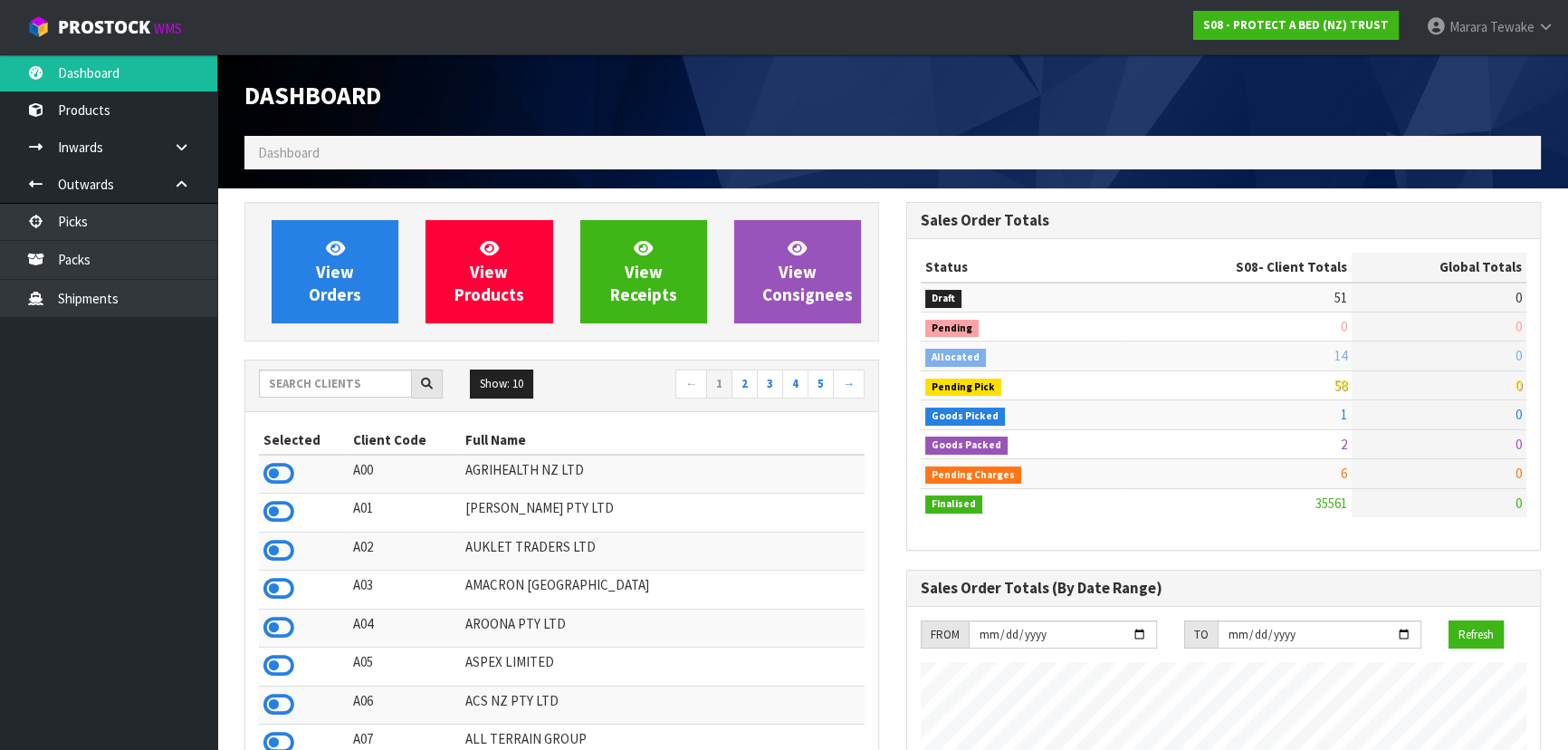
click at [176, 64] on body "Toggle navigation ProStock WMS S08 - PROTECT A BED (NZ) TRUST Marara Tewake Log…" at bounding box center [784, 375] width 1568 height 750
click at [332, 395] on input "text" at bounding box center [336, 384] width 153 height 28
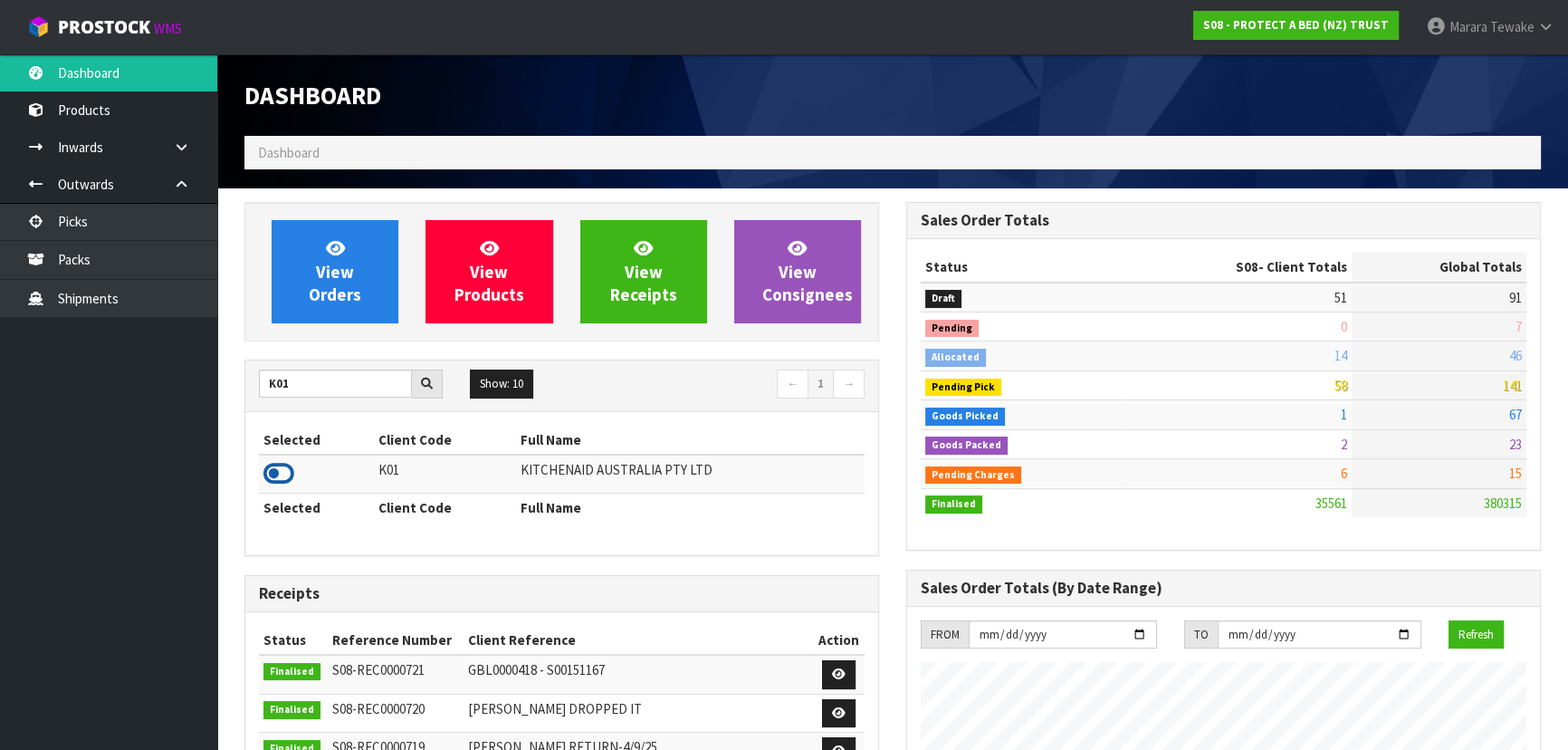
click at [276, 470] on icon at bounding box center [278, 474] width 31 height 27
drag, startPoint x: 293, startPoint y: 378, endPoint x: 199, endPoint y: 318, distance: 111.5
click at [202, 327] on body "Toggle navigation ProStock WMS K01 - KITCHENAID AUSTRALIA PTY LTD Marara Tewake…" at bounding box center [784, 375] width 1568 height 750
click at [267, 469] on icon at bounding box center [278, 474] width 31 height 27
drag, startPoint x: 330, startPoint y: 384, endPoint x: 246, endPoint y: 363, distance: 86.6
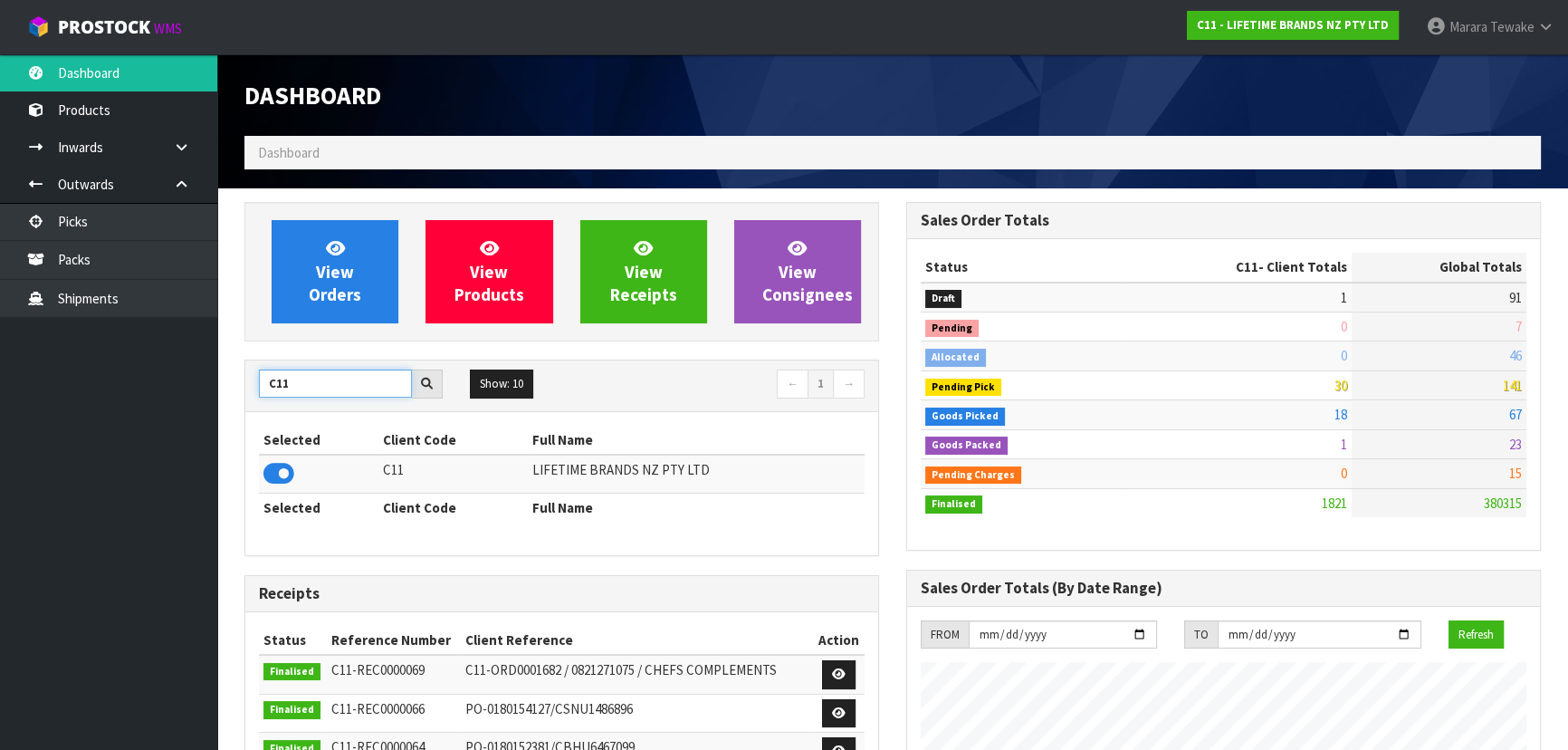
click at [251, 365] on div "C11 Show: 10 5 10 25 50 ← 1 →" at bounding box center [561, 386] width 633 height 51
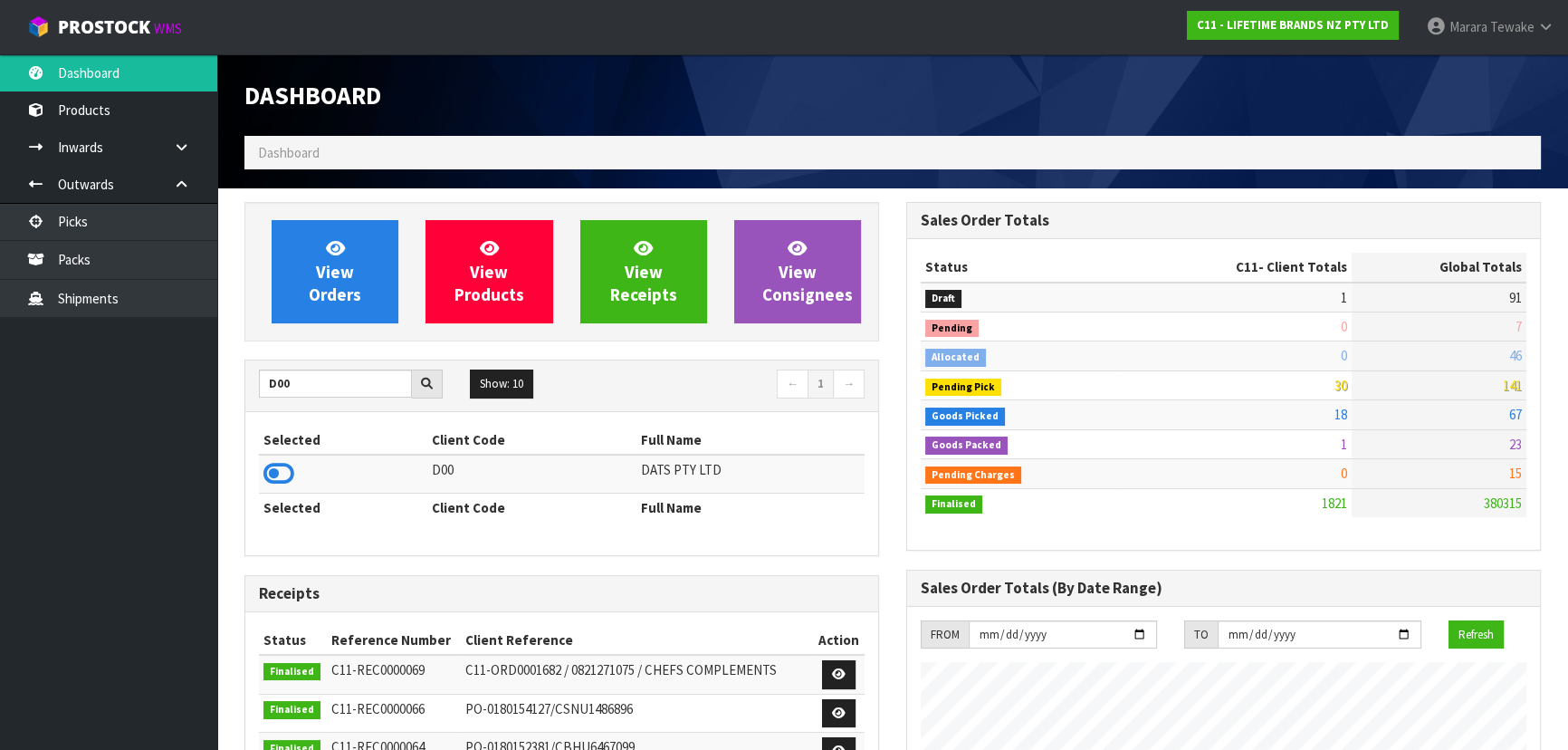
click at [254, 472] on div "Selected Client Code Full Name D00 DATS PTY LTD Selected Client Code Full Name" at bounding box center [561, 484] width 633 height 143
click at [275, 480] on icon at bounding box center [278, 474] width 31 height 27
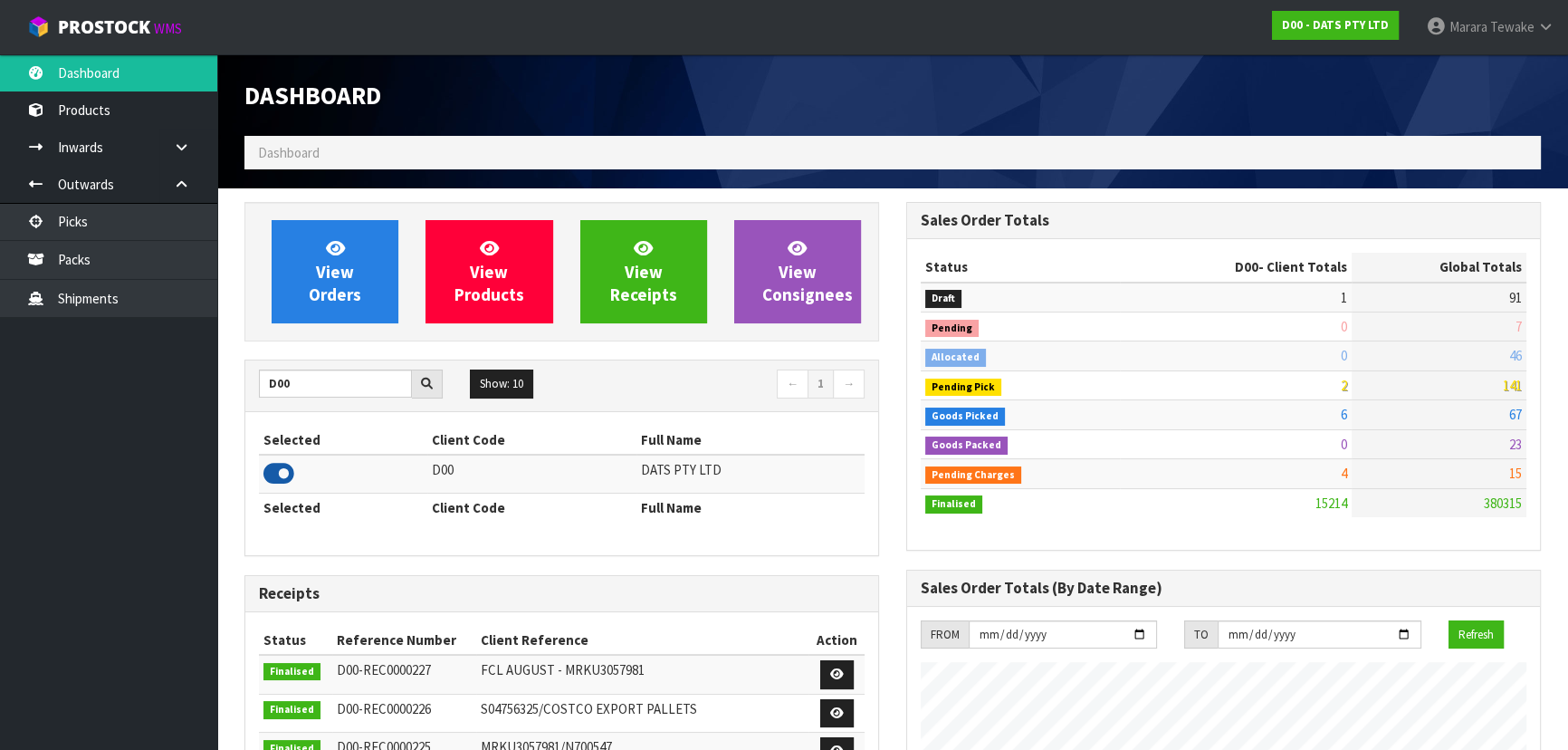
scroll to position [1389, 661]
drag, startPoint x: 281, startPoint y: 386, endPoint x: 198, endPoint y: 368, distance: 84.9
click at [199, 368] on body "Toggle navigation ProStock WMS D00 - DATS PTY LTD Marara Tewake Logout Dashboar…" at bounding box center [784, 375] width 1568 height 750
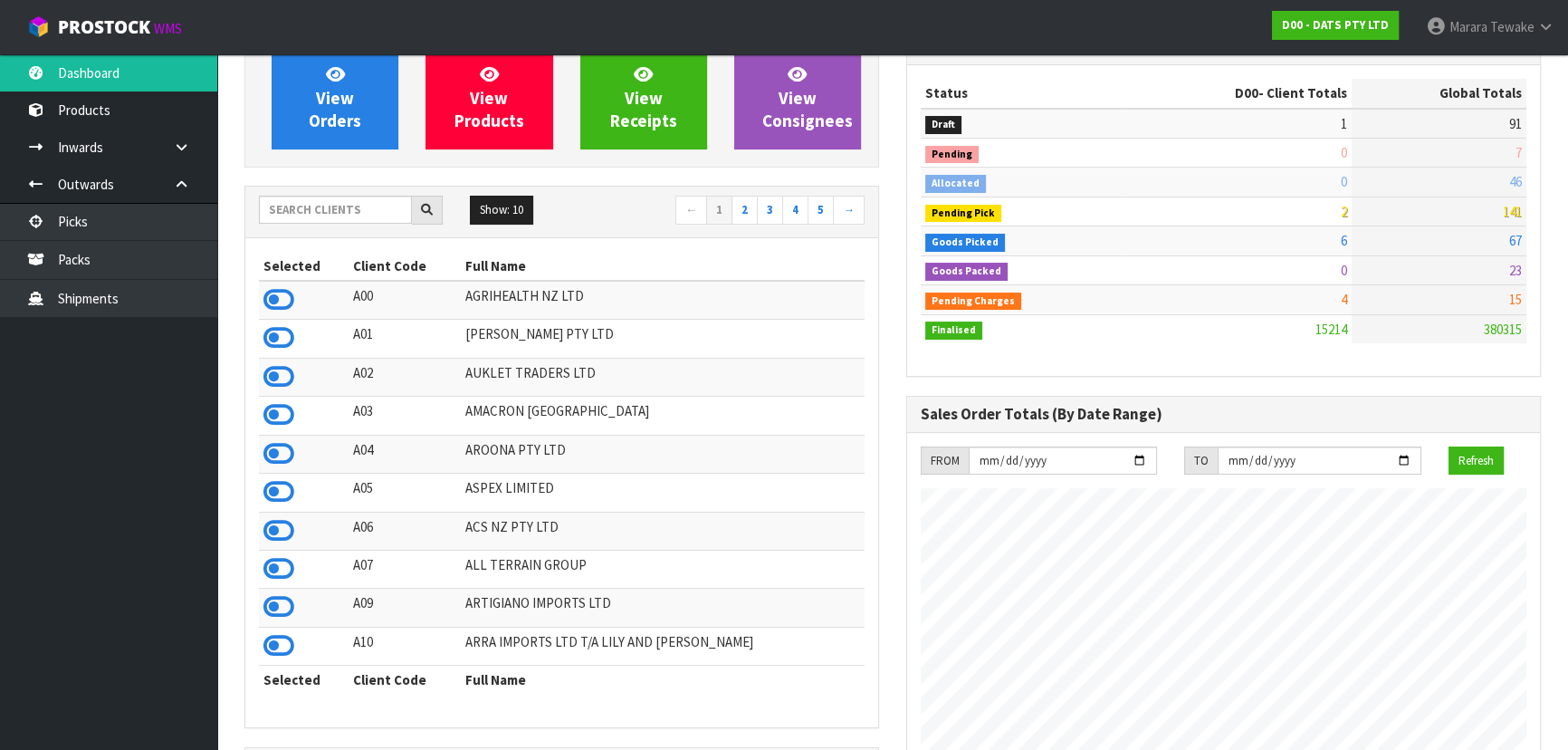
scroll to position [246, 0]
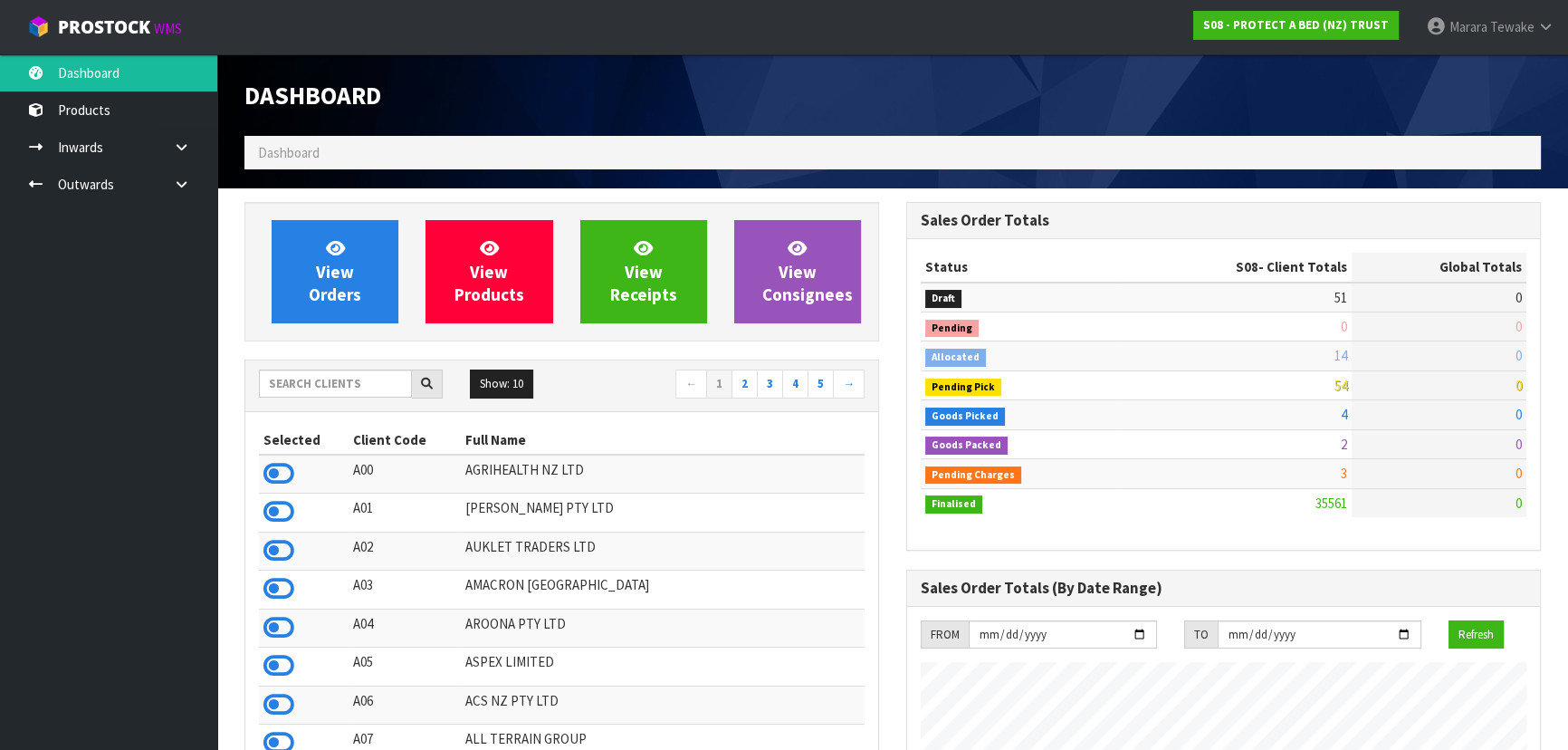
scroll to position [1370, 661]
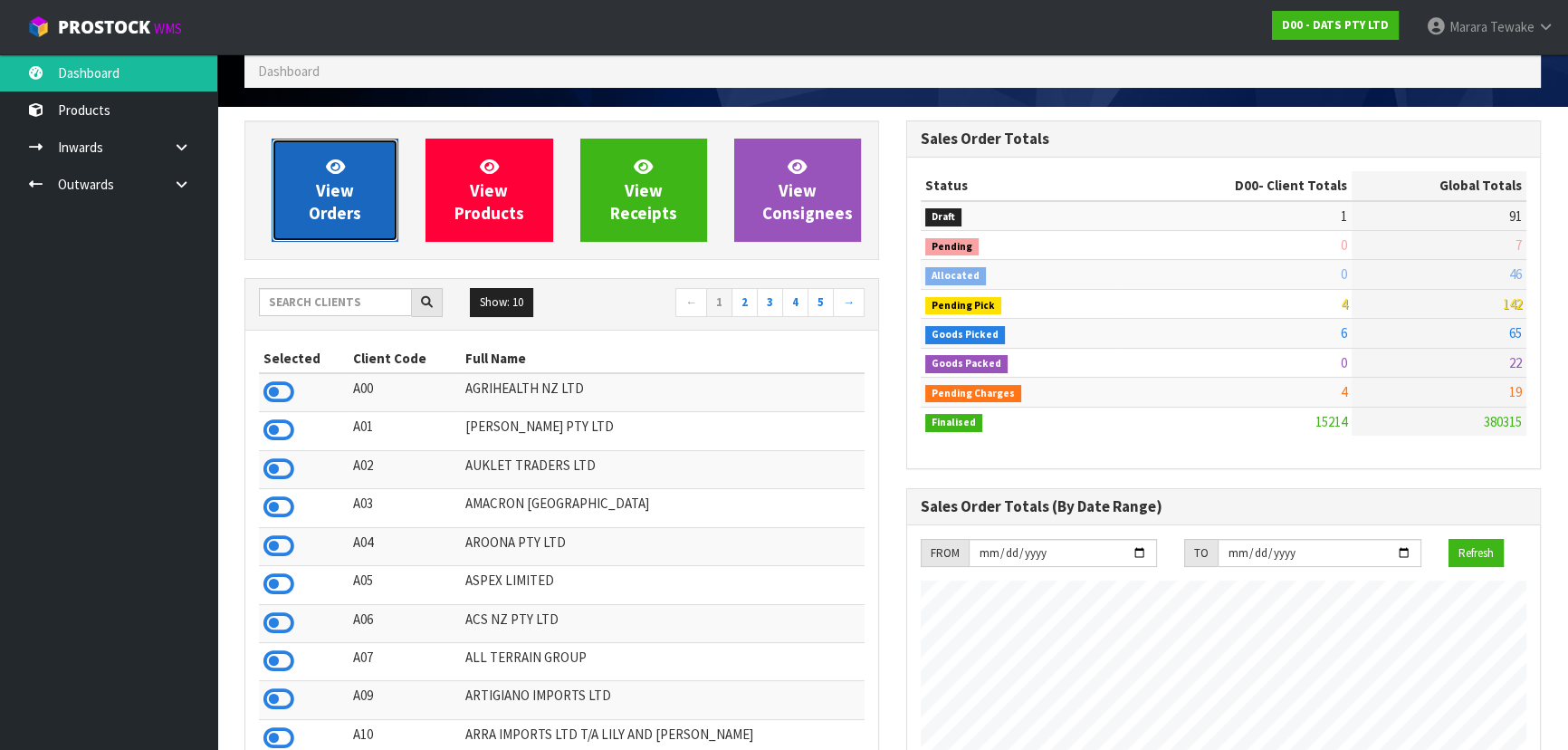
click at [362, 215] on link "View Orders" at bounding box center [335, 190] width 126 height 103
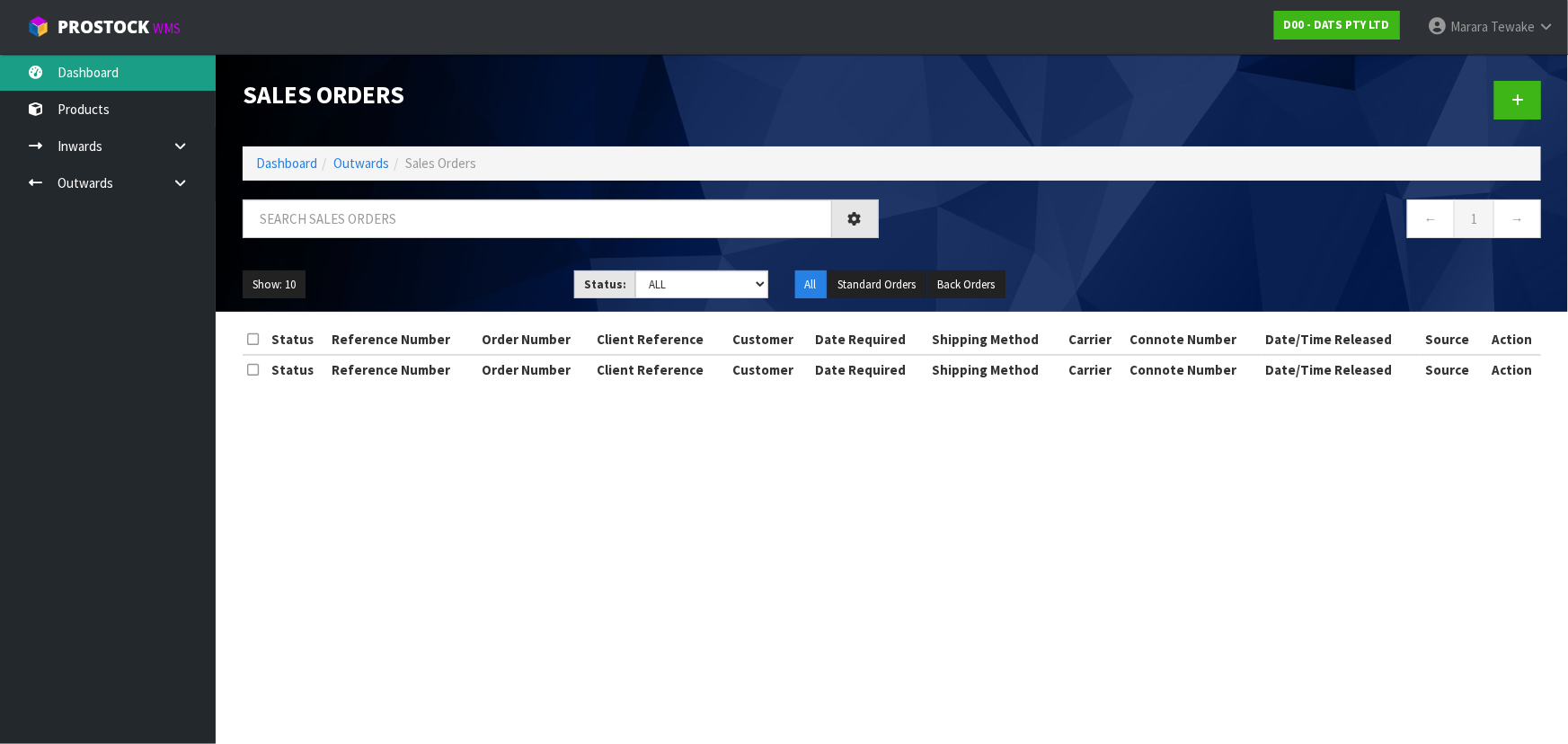
click at [102, 59] on link "Dashboard" at bounding box center [108, 72] width 215 height 36
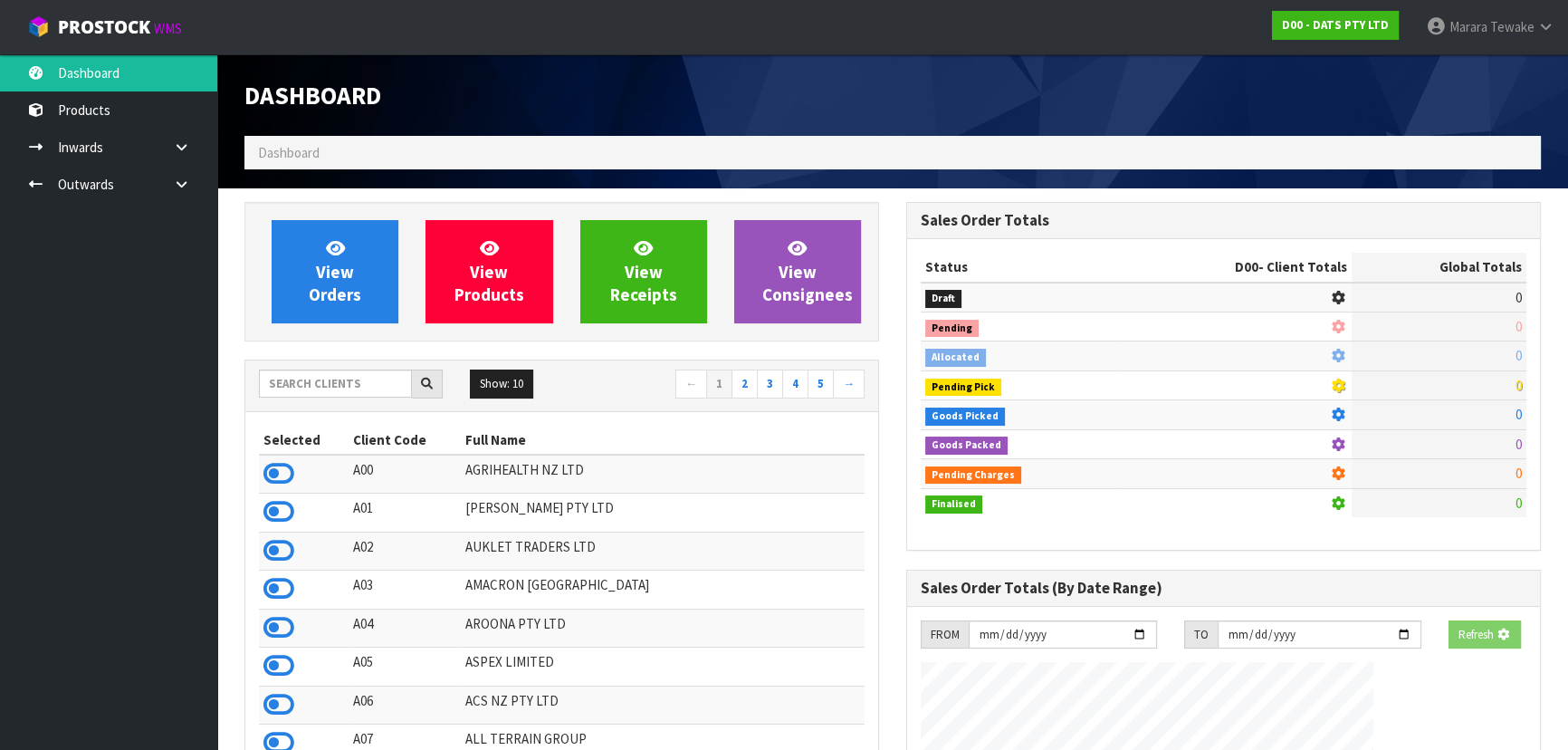
click at [103, 67] on div "Dashboard Dashboard View Orders View Products View Receipts View Consignees 5" at bounding box center [784, 675] width 1568 height 1352
click at [256, 241] on div "View Orders View Products View Receipts View Consignees" at bounding box center [561, 272] width 635 height 140
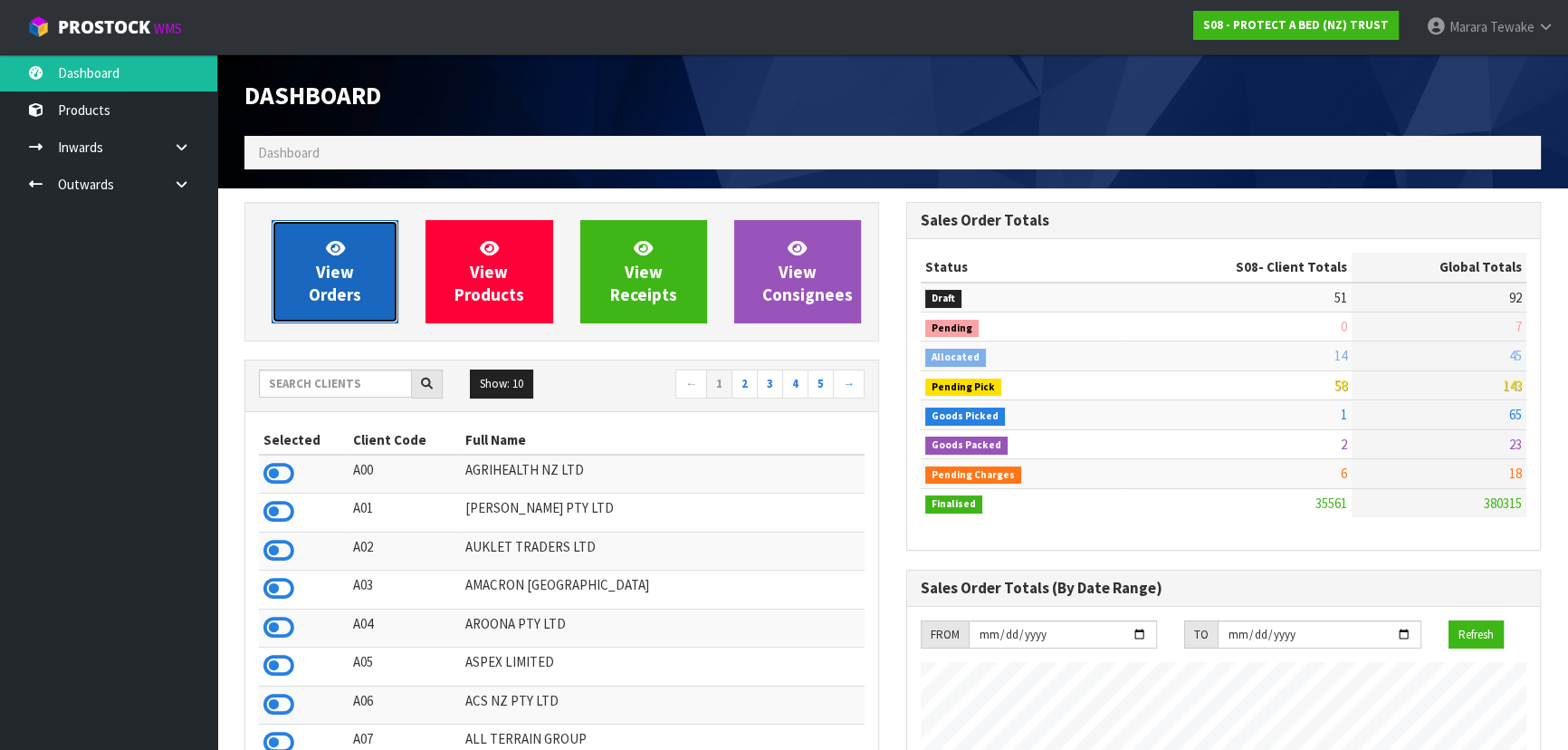
click at [338, 269] on span "View Orders" at bounding box center [335, 272] width 53 height 68
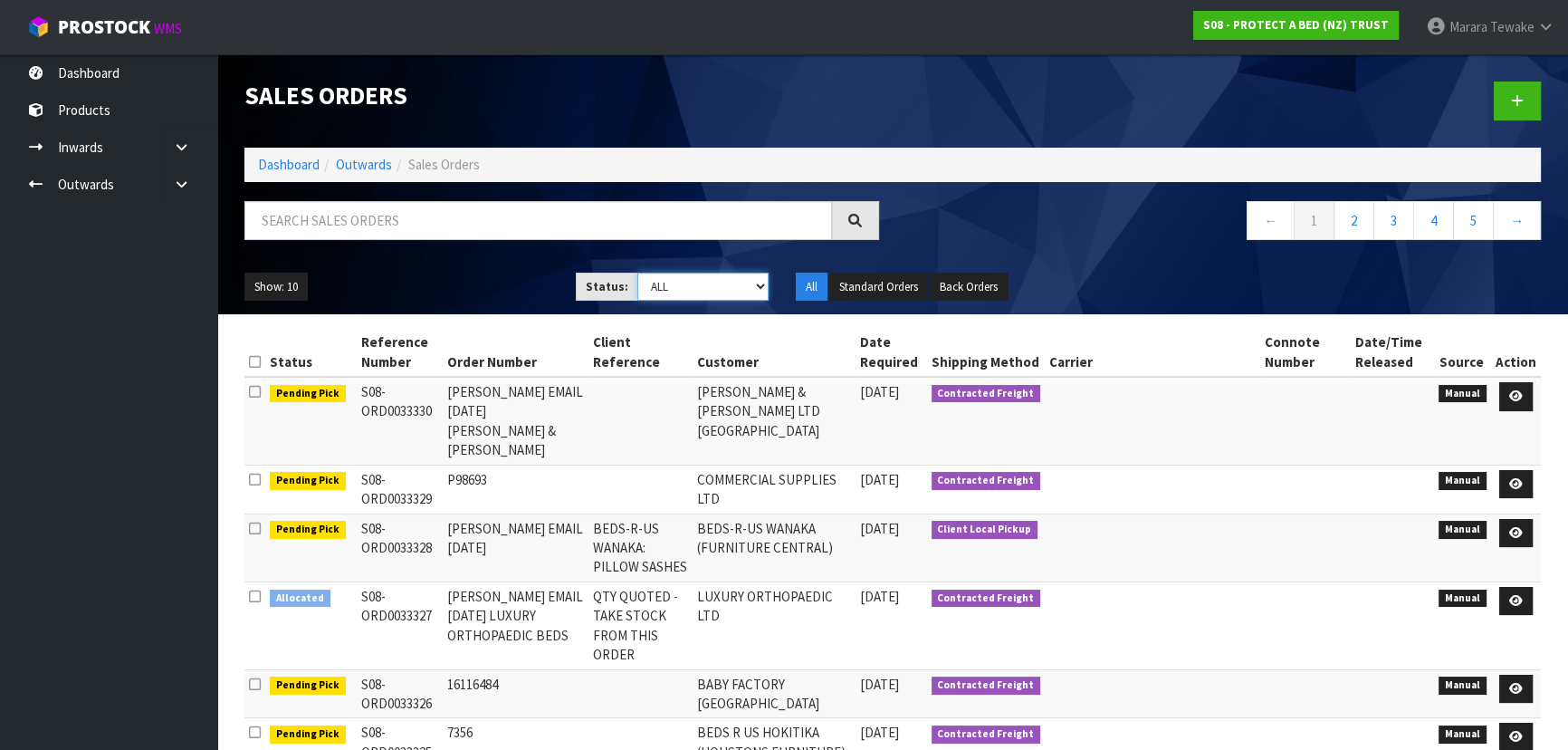
click at [763, 286] on select "Draft Pending Allocated Pending Pick Goods Picked Goods Packed Pending Charges …" at bounding box center [703, 287] width 132 height 28
select select "string:4"
click at [637, 273] on select "Draft Pending Allocated Pending Pick Goods Picked Goods Packed Pending Charges …" at bounding box center [703, 287] width 132 height 28
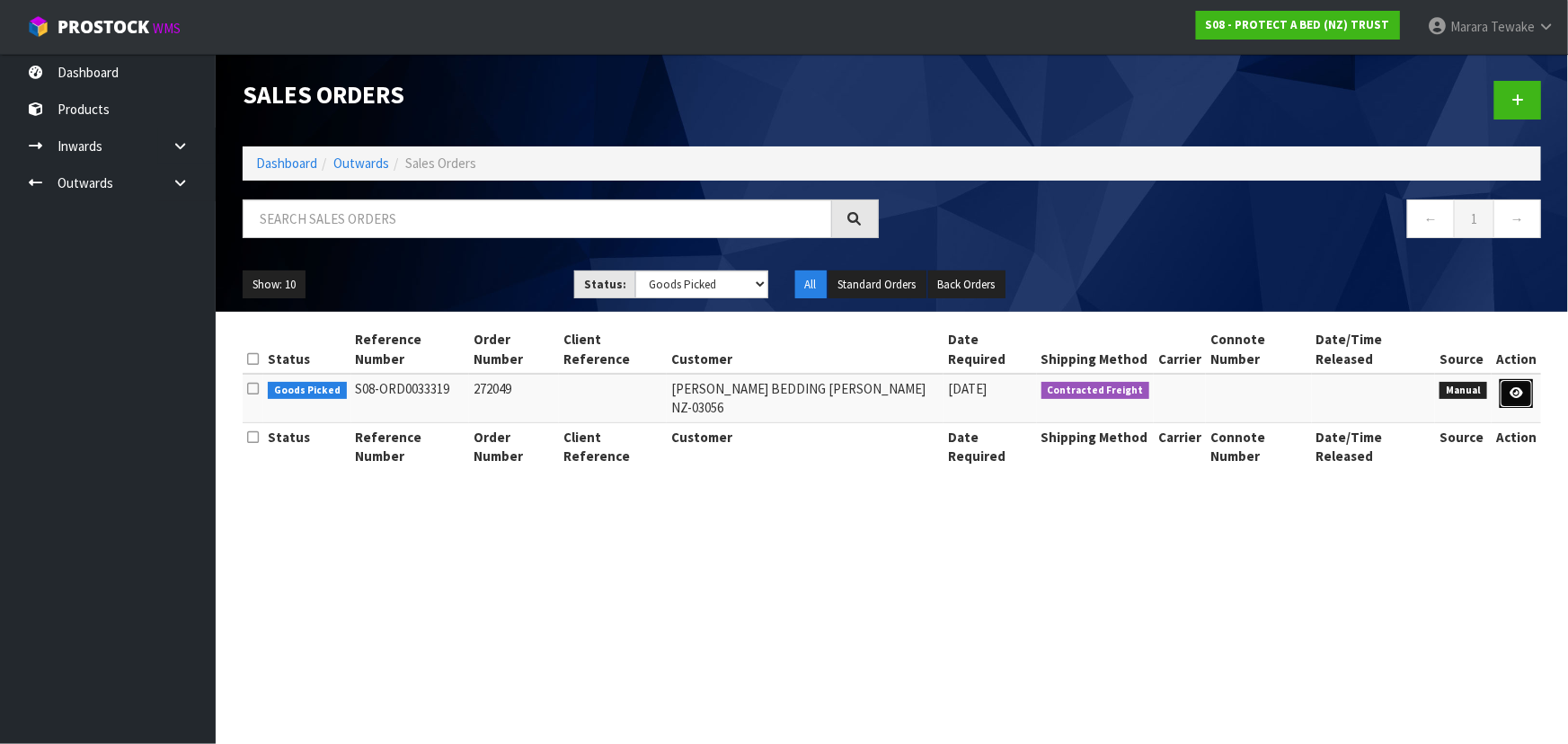
click at [1519, 387] on icon at bounding box center [1516, 393] width 13 height 11
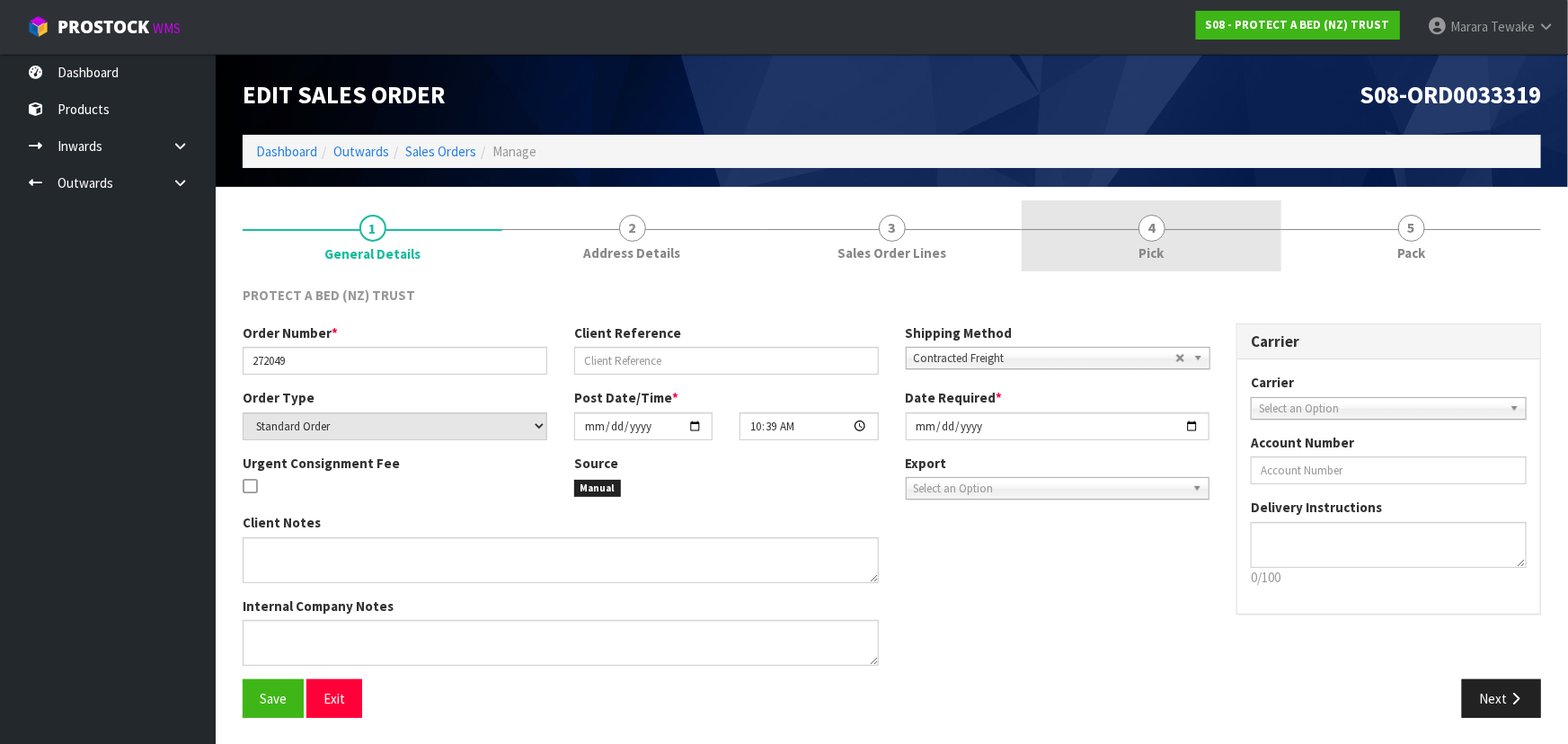
click at [1173, 247] on link "4 Pick" at bounding box center [1152, 236] width 260 height 71
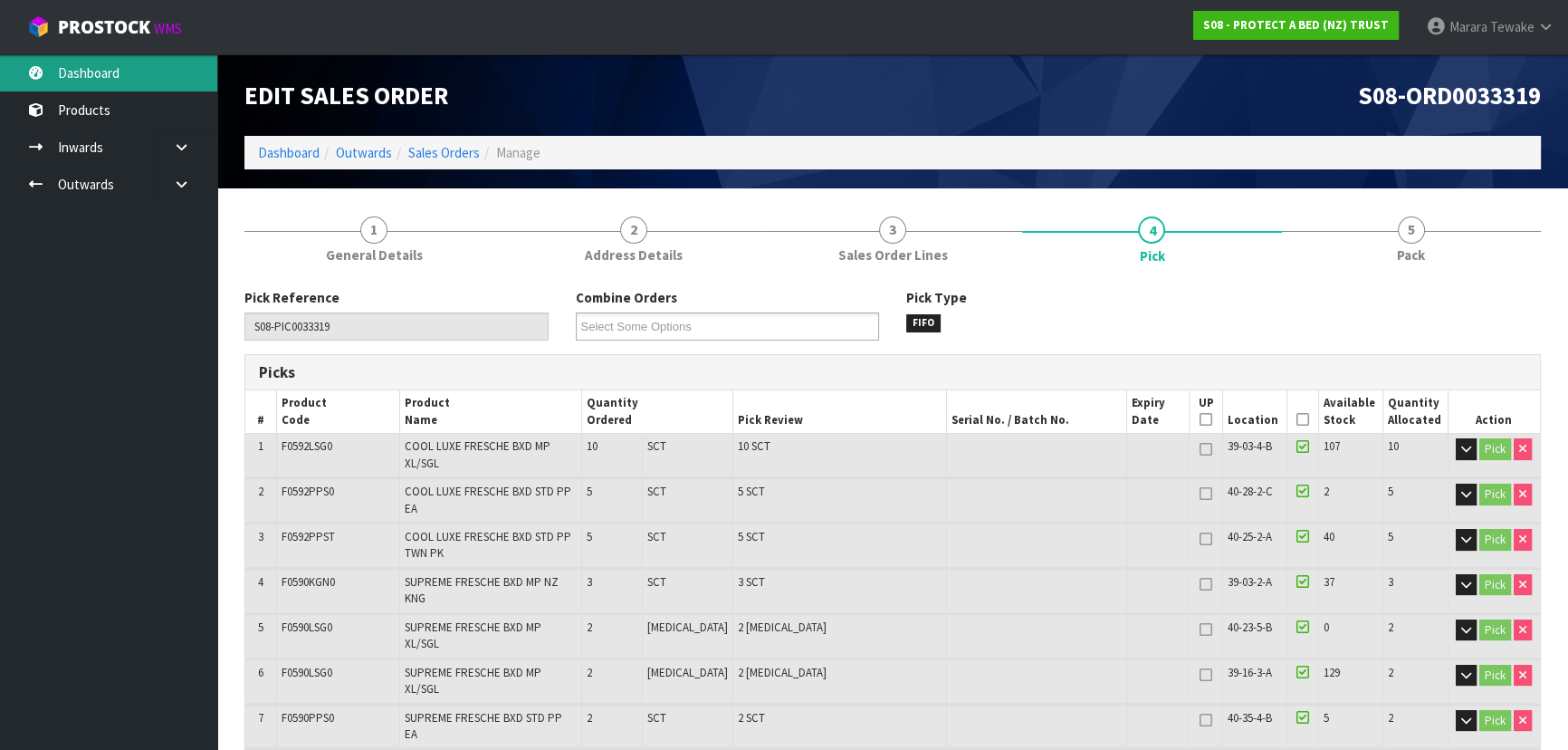
click at [144, 59] on link "Dashboard" at bounding box center [108, 73] width 217 height 37
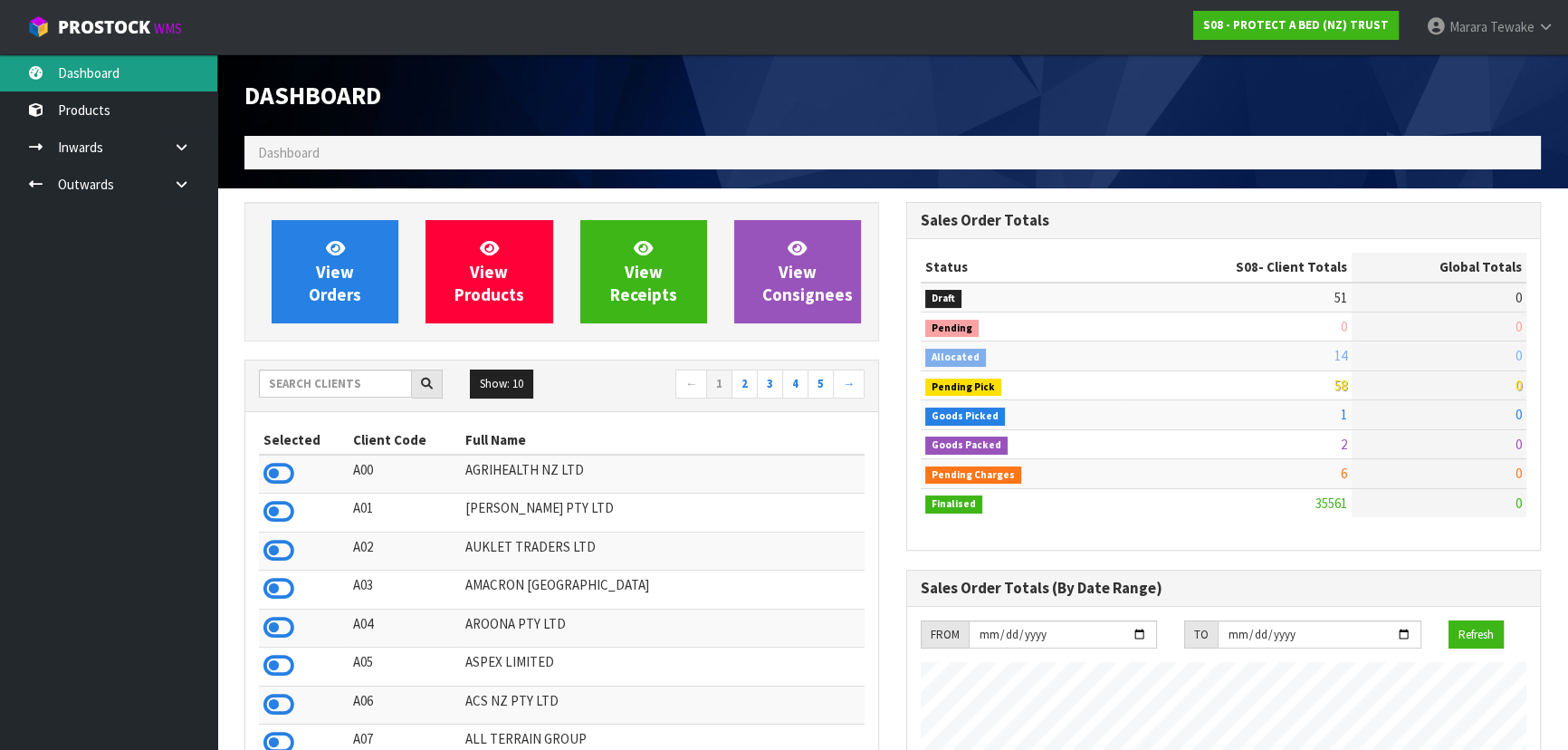
scroll to position [1370, 661]
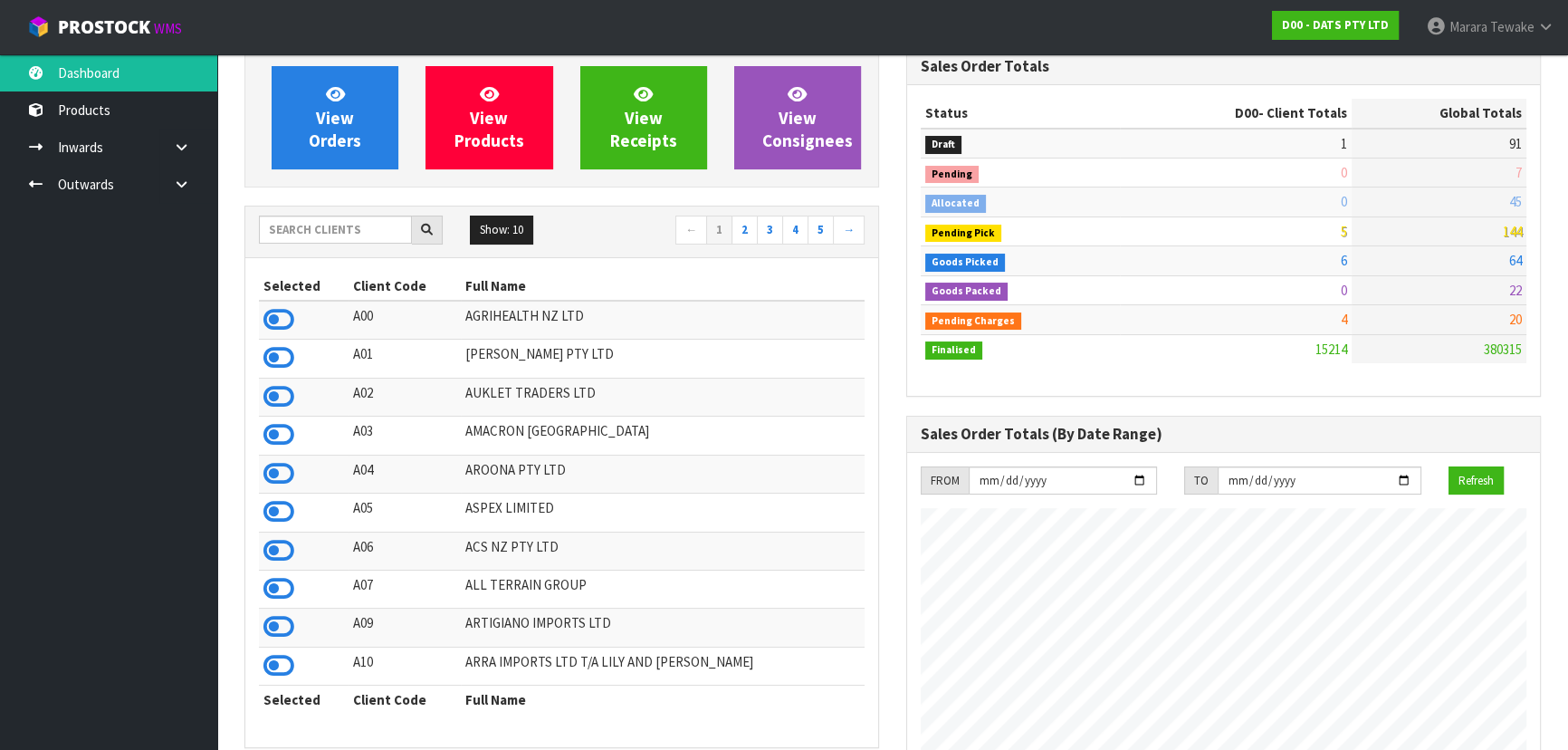
scroll to position [164, 0]
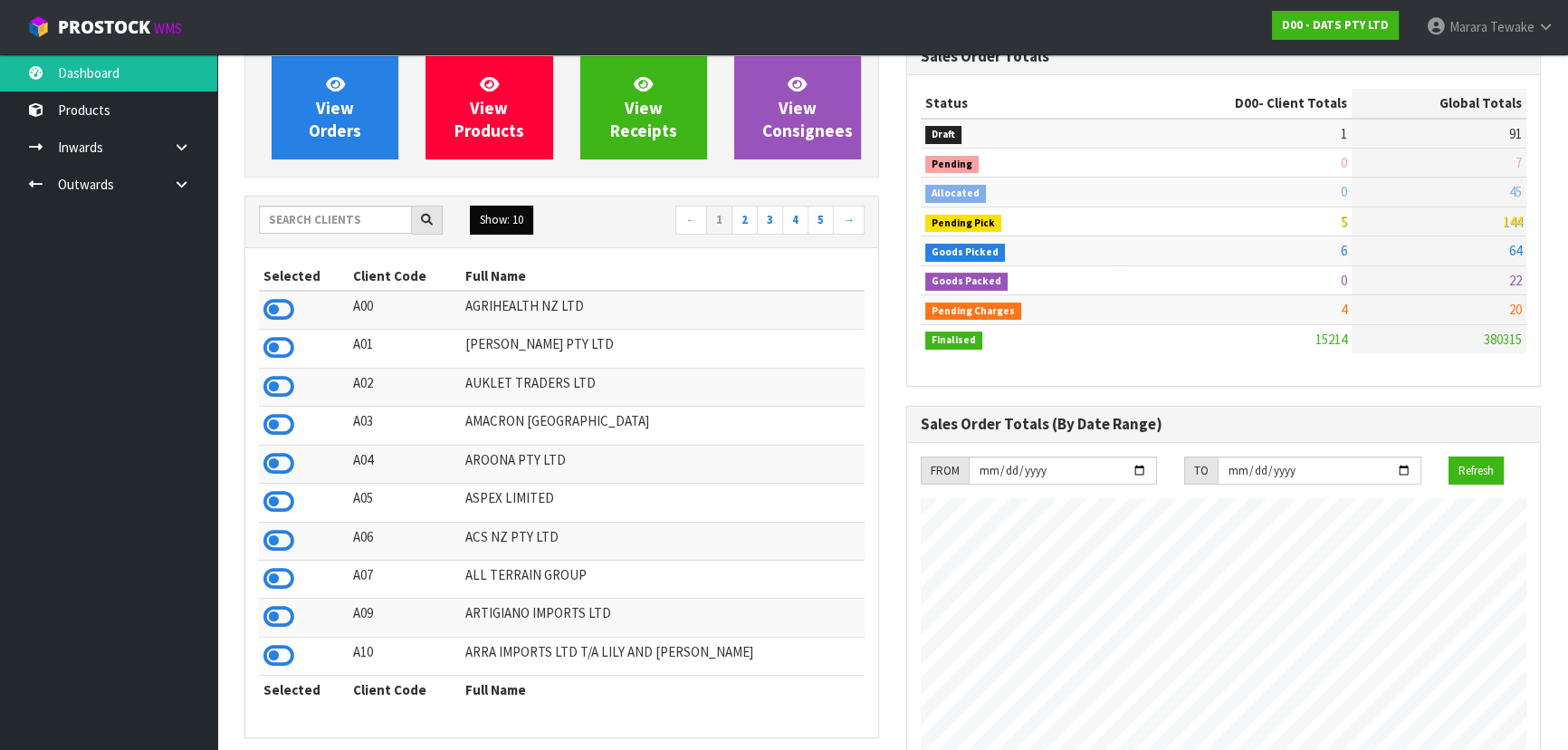
click at [498, 220] on button "Show: 10" at bounding box center [501, 220] width 63 height 29
click at [516, 329] on link "50" at bounding box center [542, 328] width 143 height 25
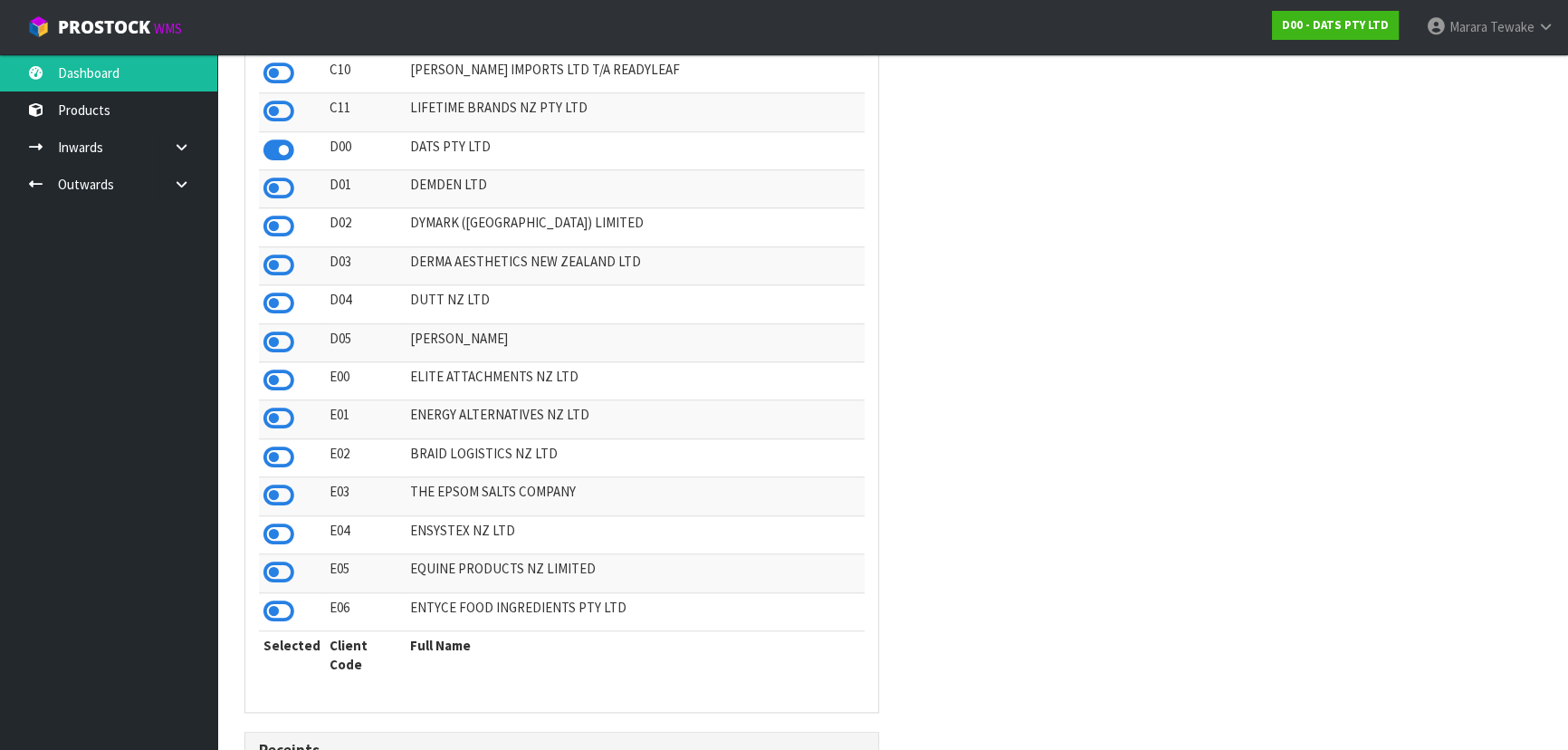
scroll to position [1812, 0]
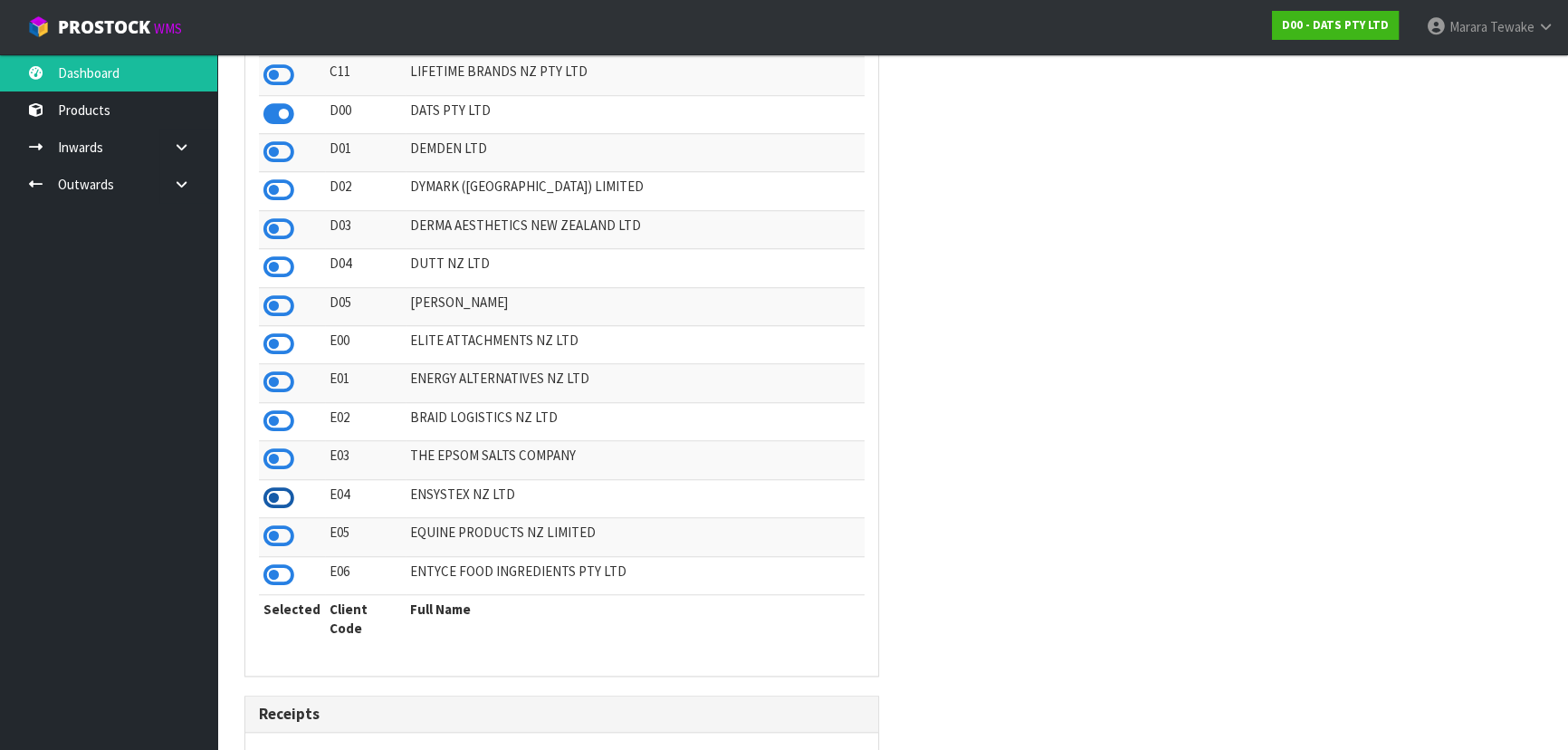
click at [282, 500] on icon at bounding box center [278, 498] width 31 height 27
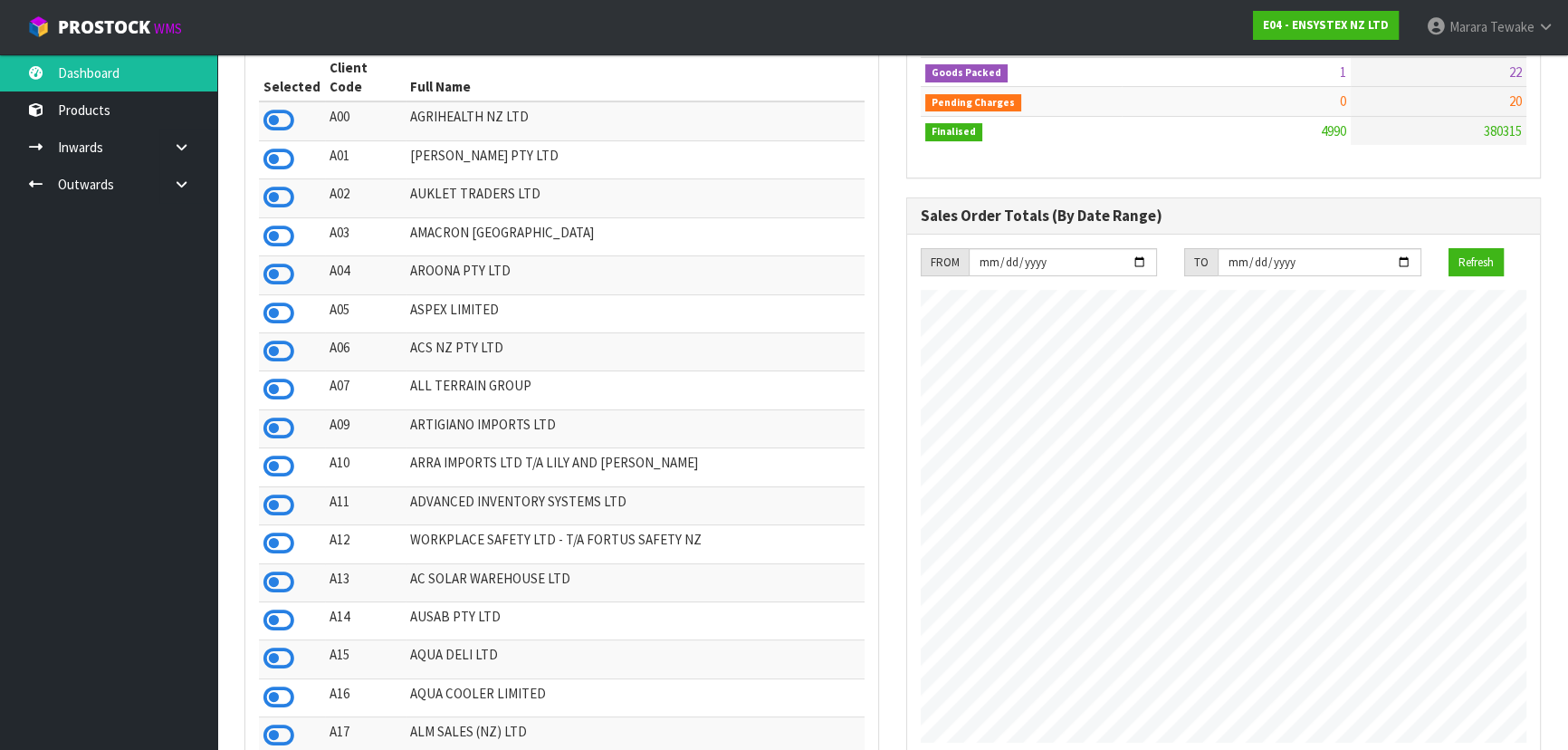
scroll to position [81, 0]
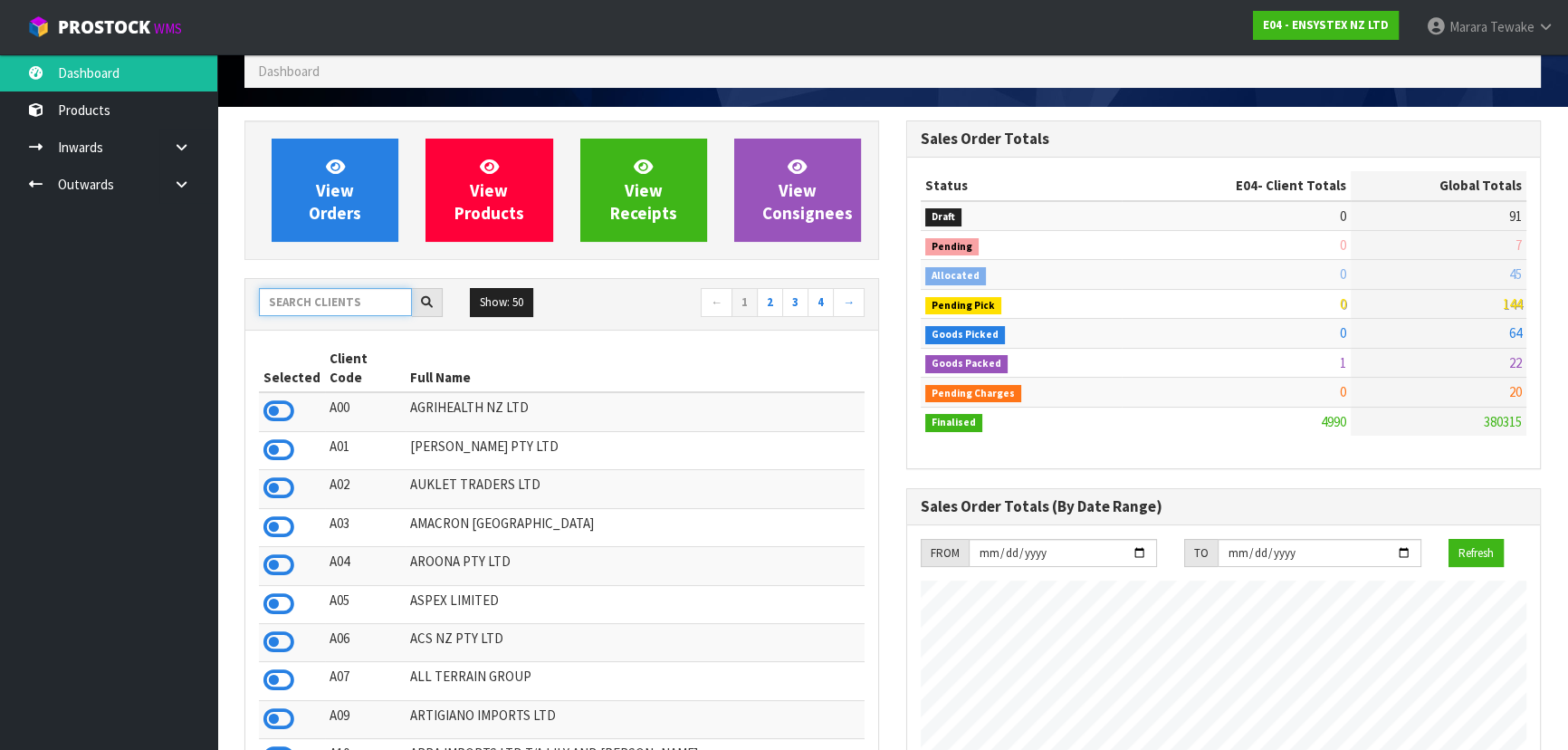
click at [367, 288] on input "text" at bounding box center [336, 302] width 153 height 28
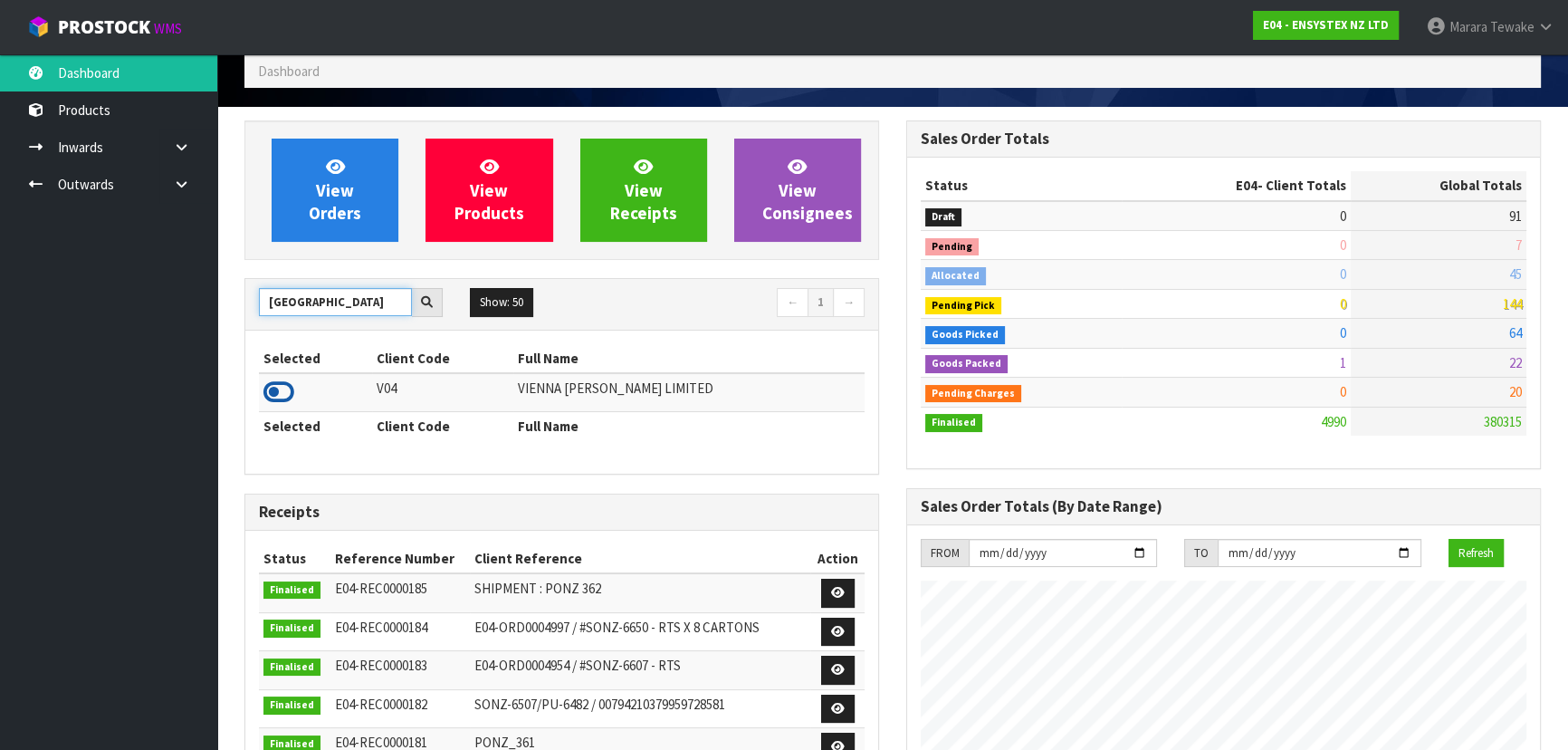
type input "VIENNA"
click at [278, 386] on icon at bounding box center [278, 392] width 31 height 27
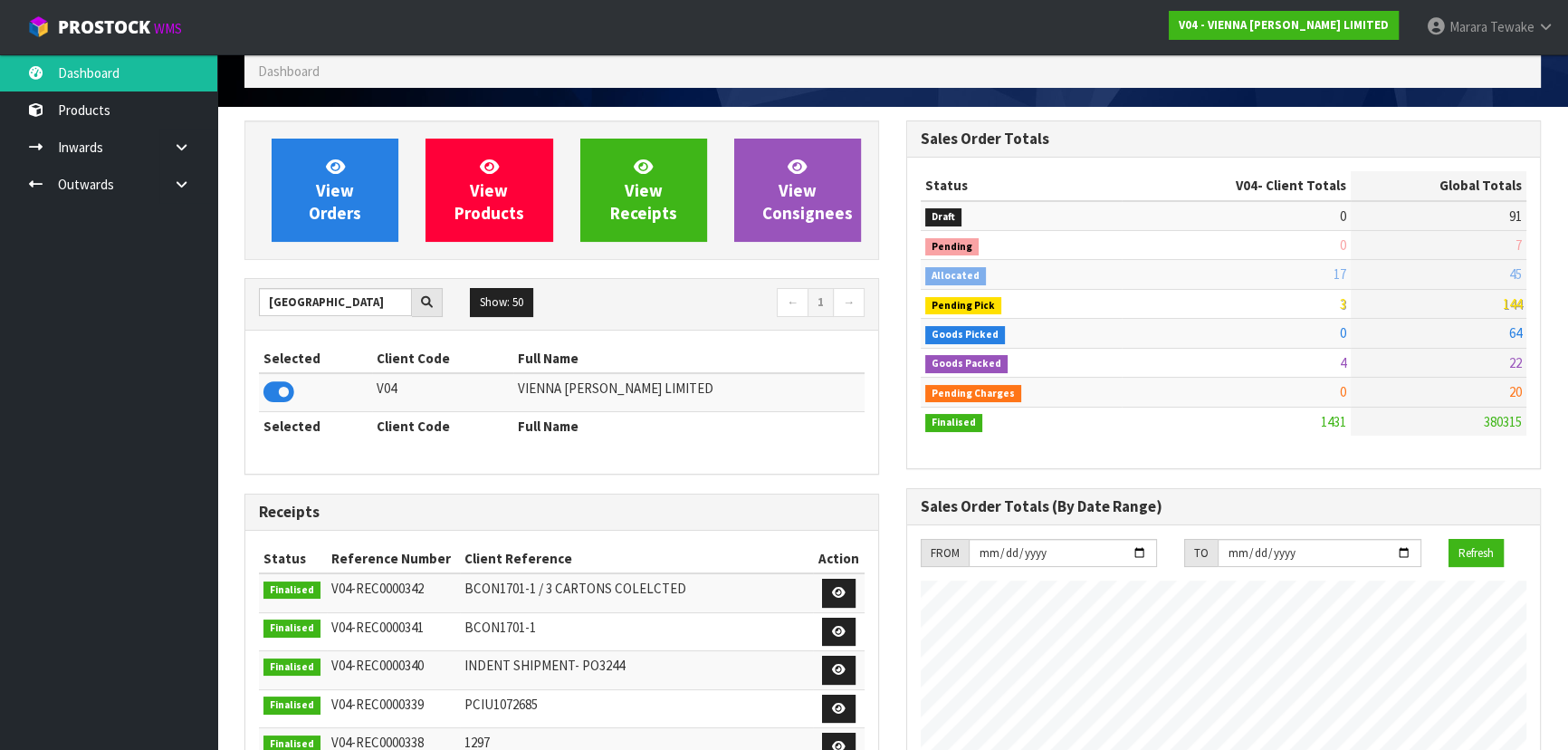
scroll to position [1427, 661]
drag, startPoint x: 315, startPoint y: 299, endPoint x: 177, endPoint y: 256, distance: 144.5
click at [188, 262] on body "Toggle navigation ProStock WMS V04 - VIENNA WOODS LIMITED Marara Tewake Logout …" at bounding box center [784, 293] width 1568 height 750
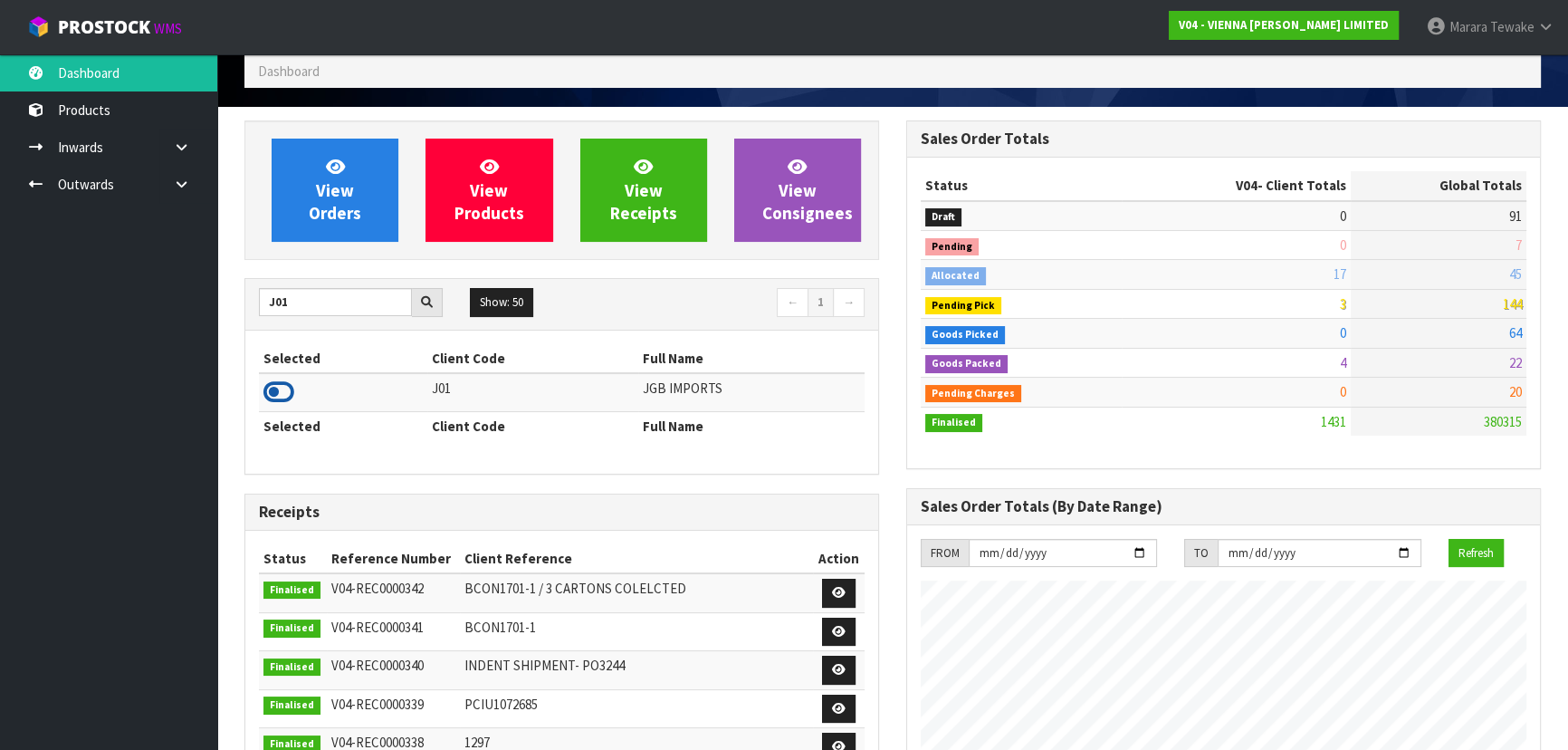
click at [275, 387] on icon at bounding box center [278, 392] width 31 height 27
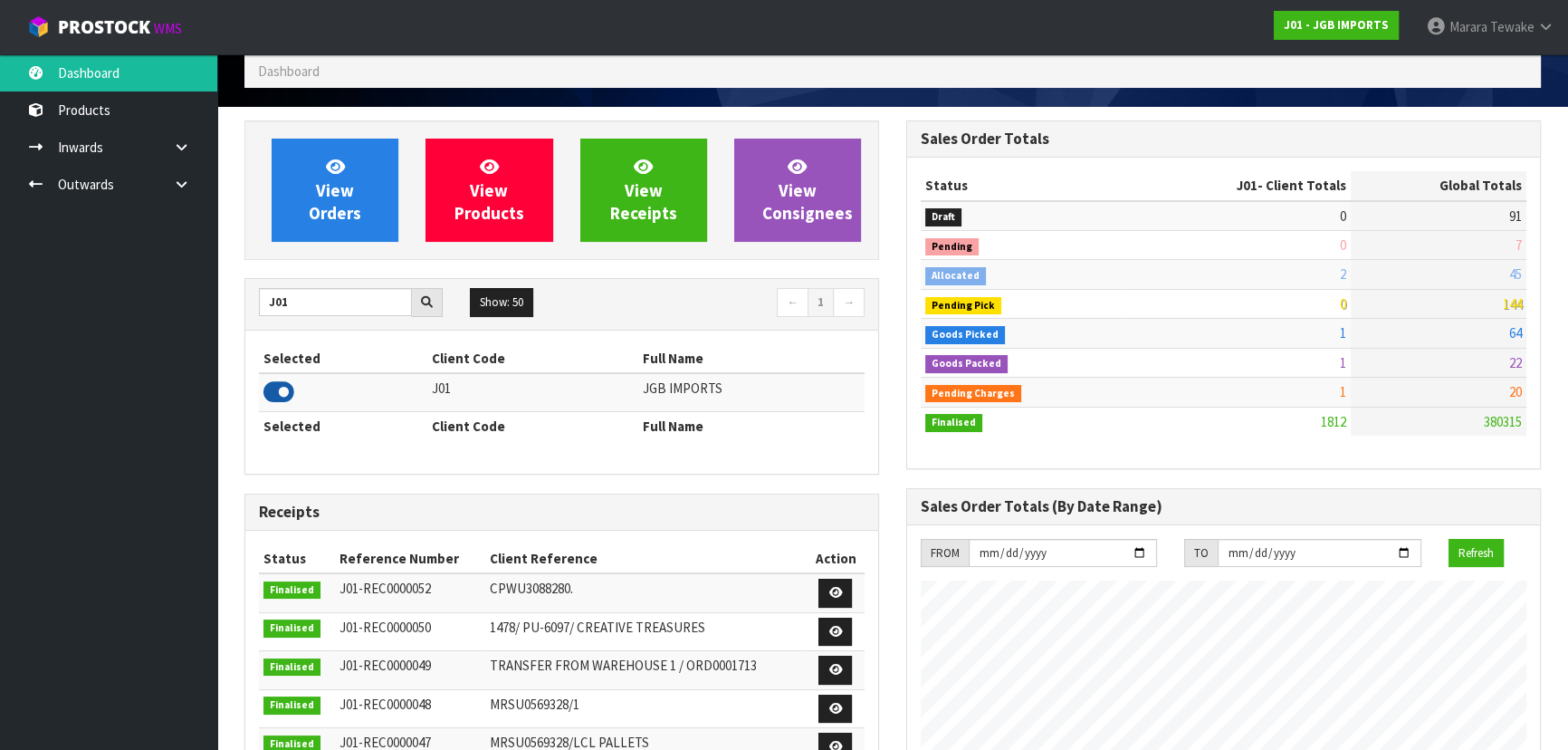
scroll to position [1370, 661]
drag, startPoint x: 308, startPoint y: 308, endPoint x: 256, endPoint y: 299, distance: 52.8
click at [256, 299] on div "J01" at bounding box center [351, 302] width 211 height 29
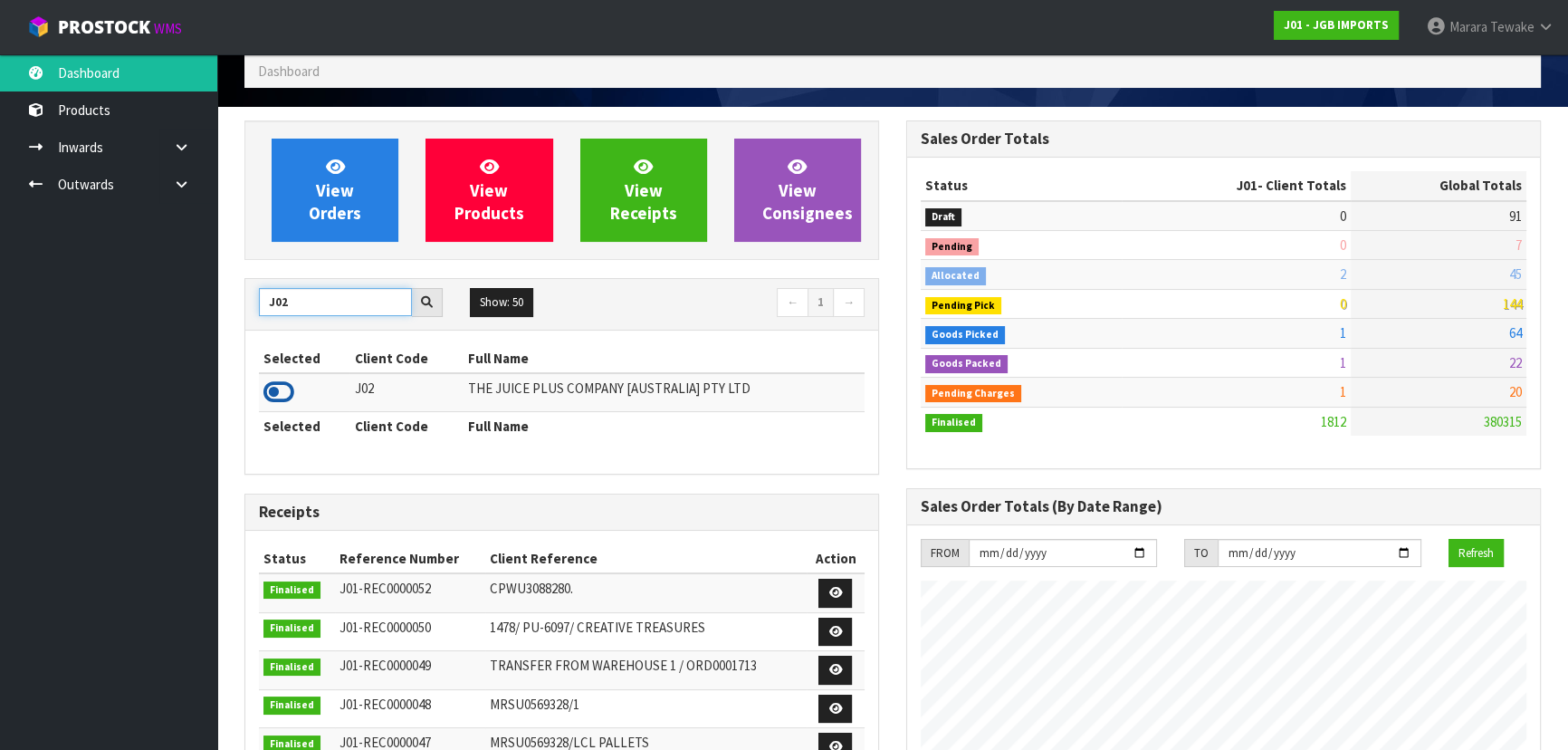
type input "J02"
click at [275, 391] on icon at bounding box center [278, 392] width 31 height 27
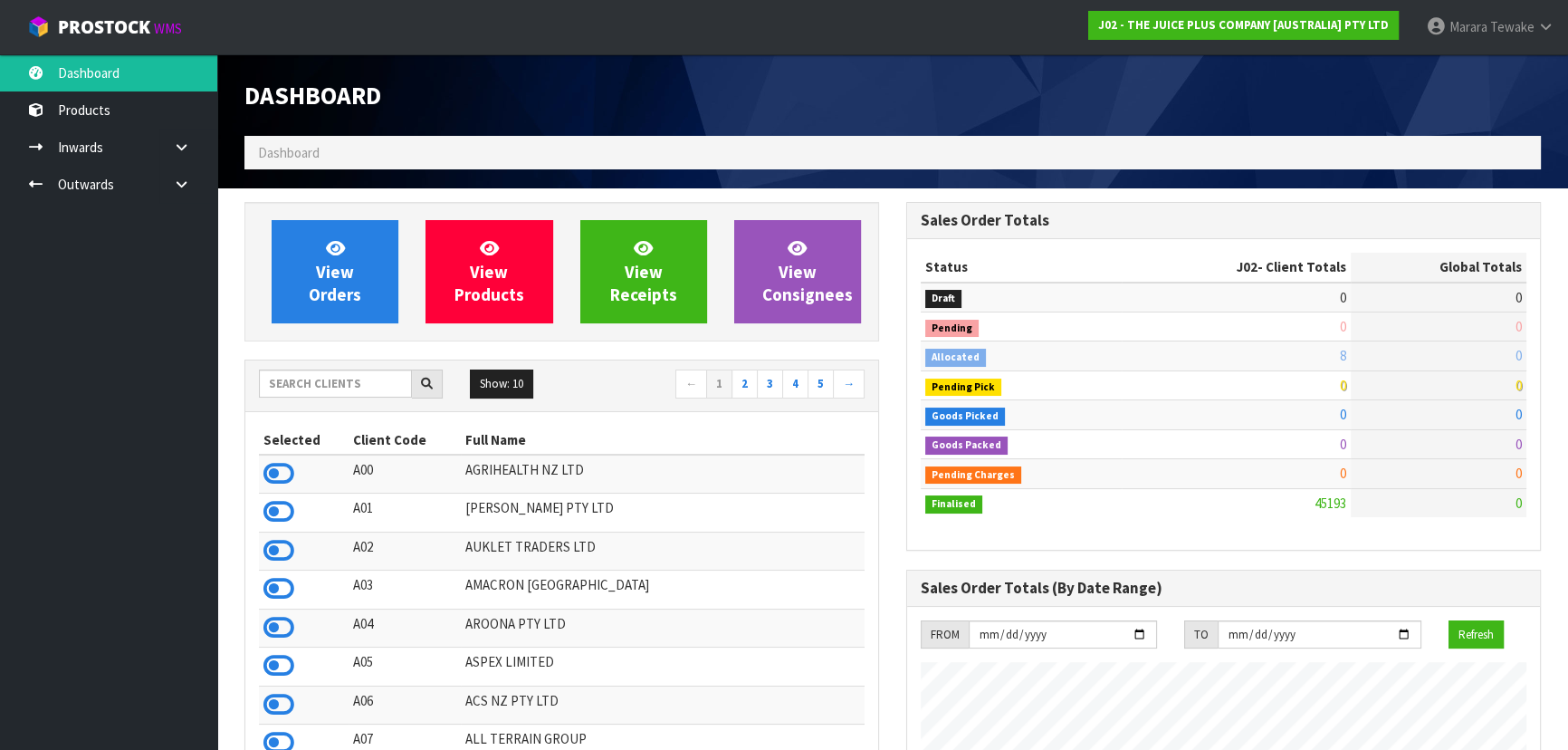
scroll to position [1370, 661]
click at [267, 383] on input "text" at bounding box center [336, 384] width 153 height 28
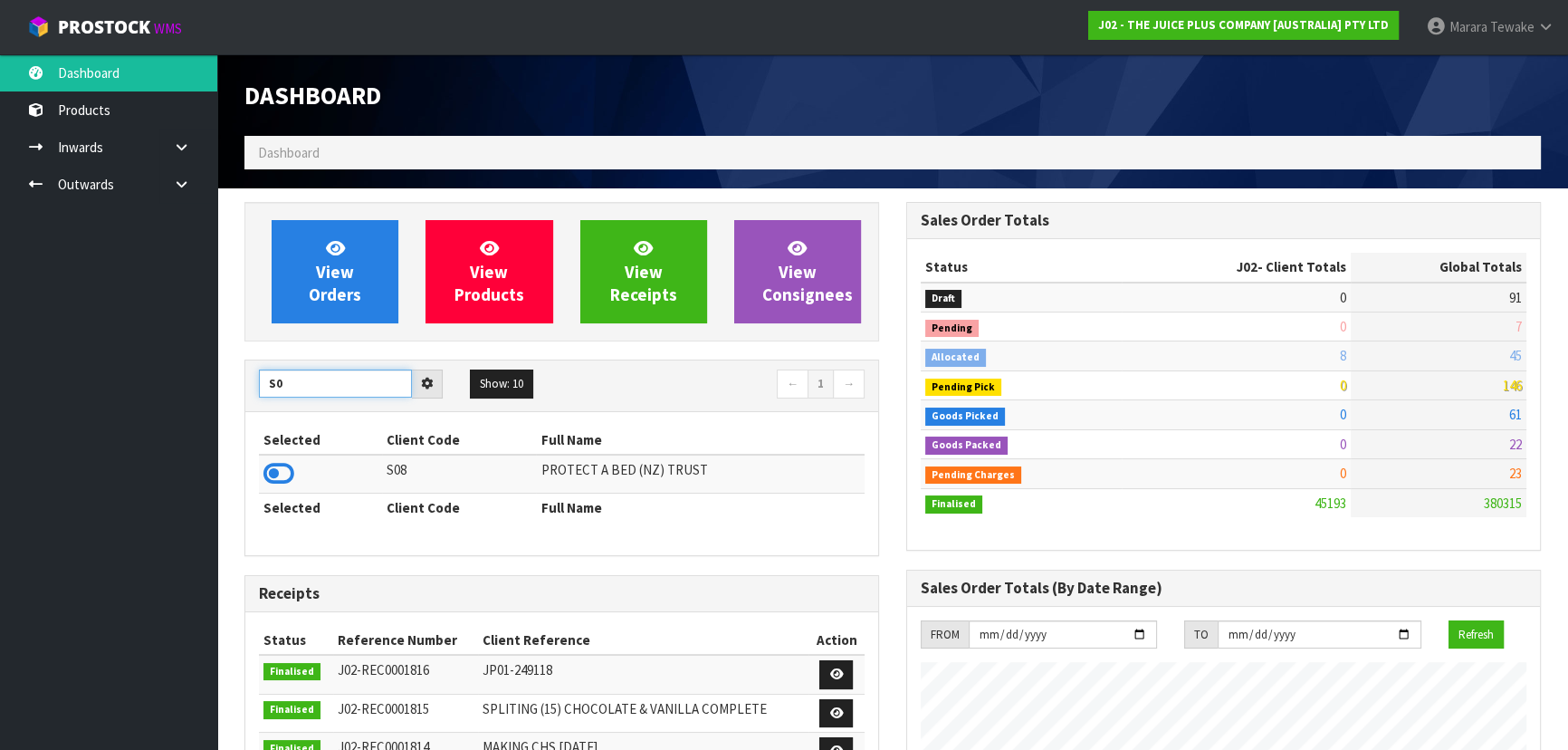
type input "S"
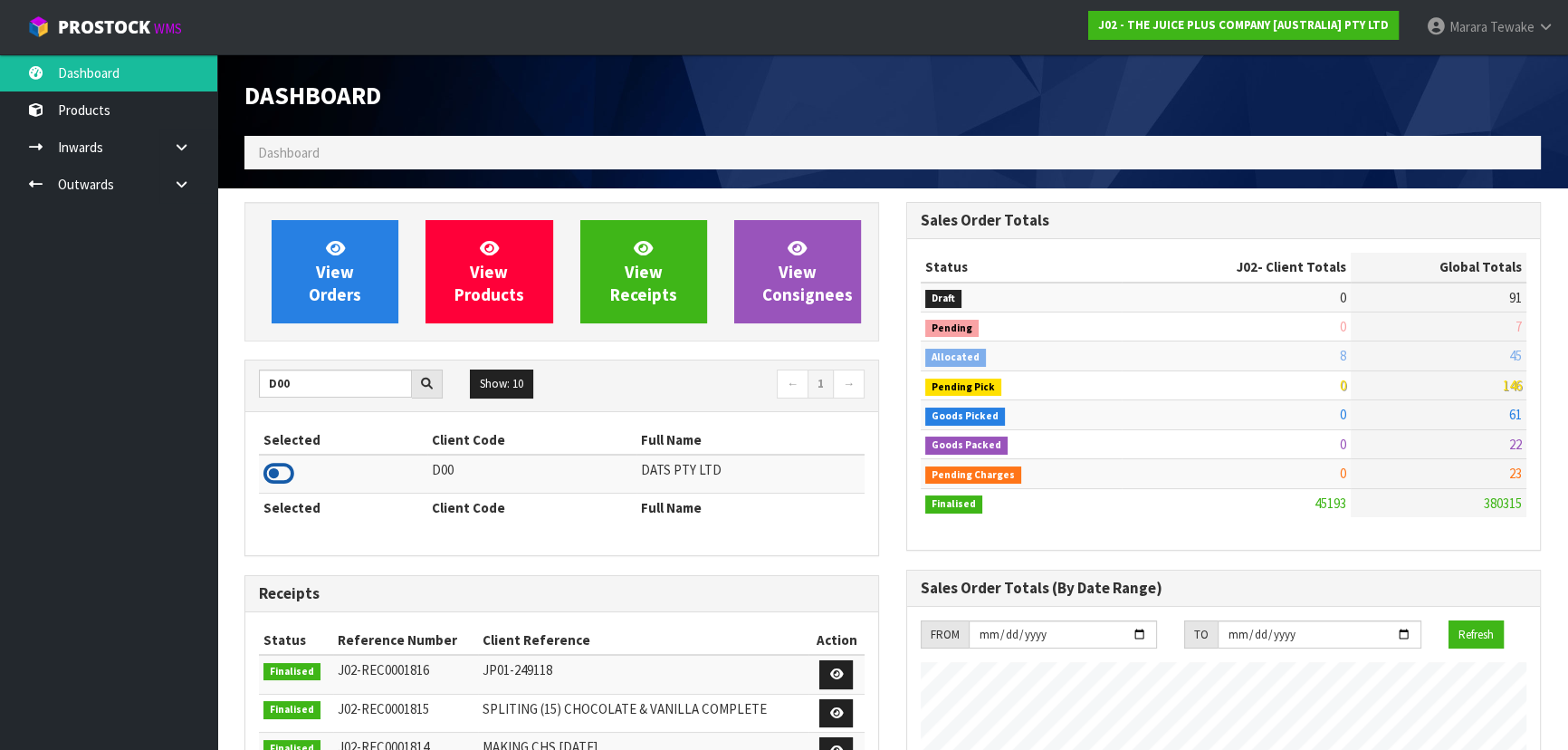
click at [280, 470] on icon at bounding box center [278, 474] width 31 height 27
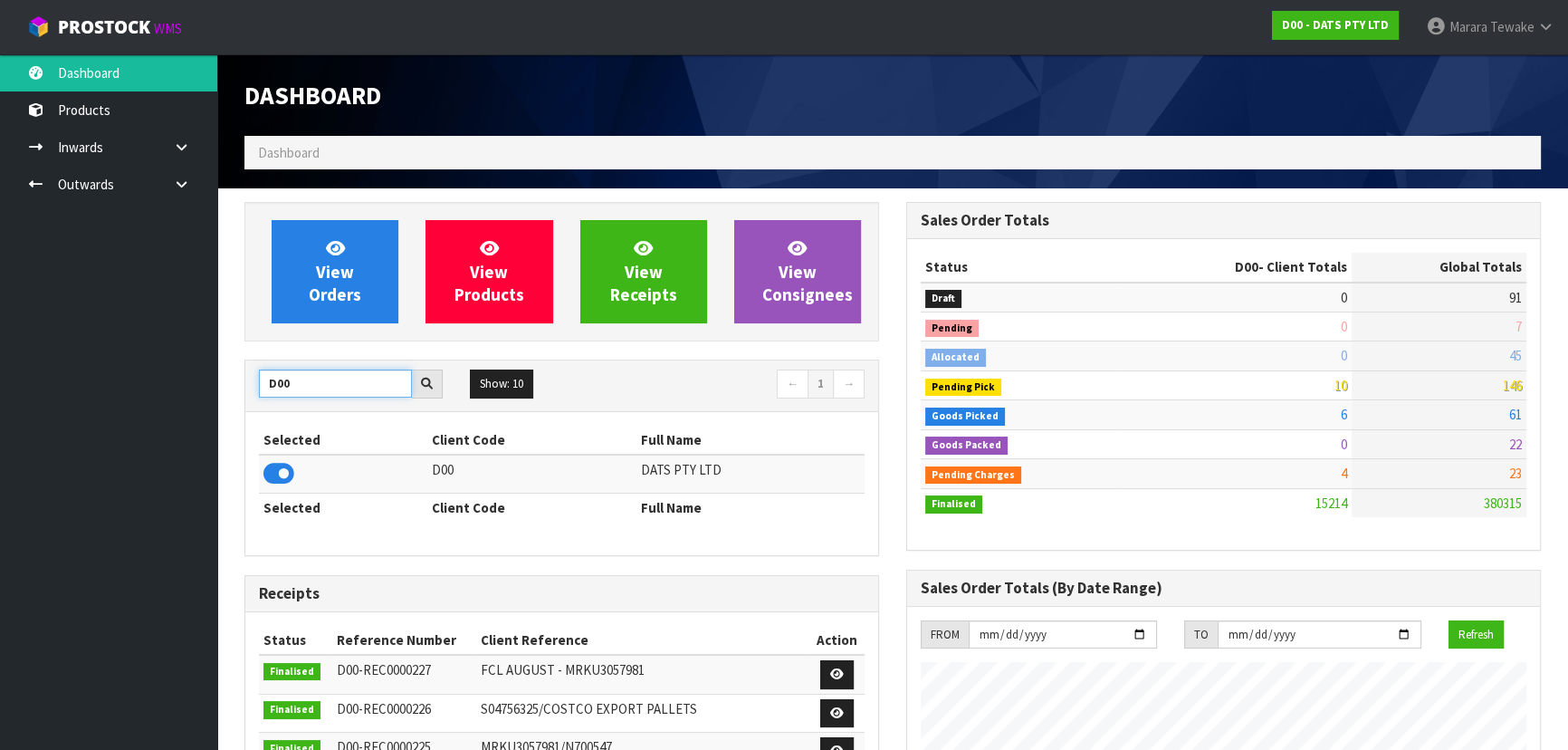
drag, startPoint x: 304, startPoint y: 382, endPoint x: 224, endPoint y: 369, distance: 81.0
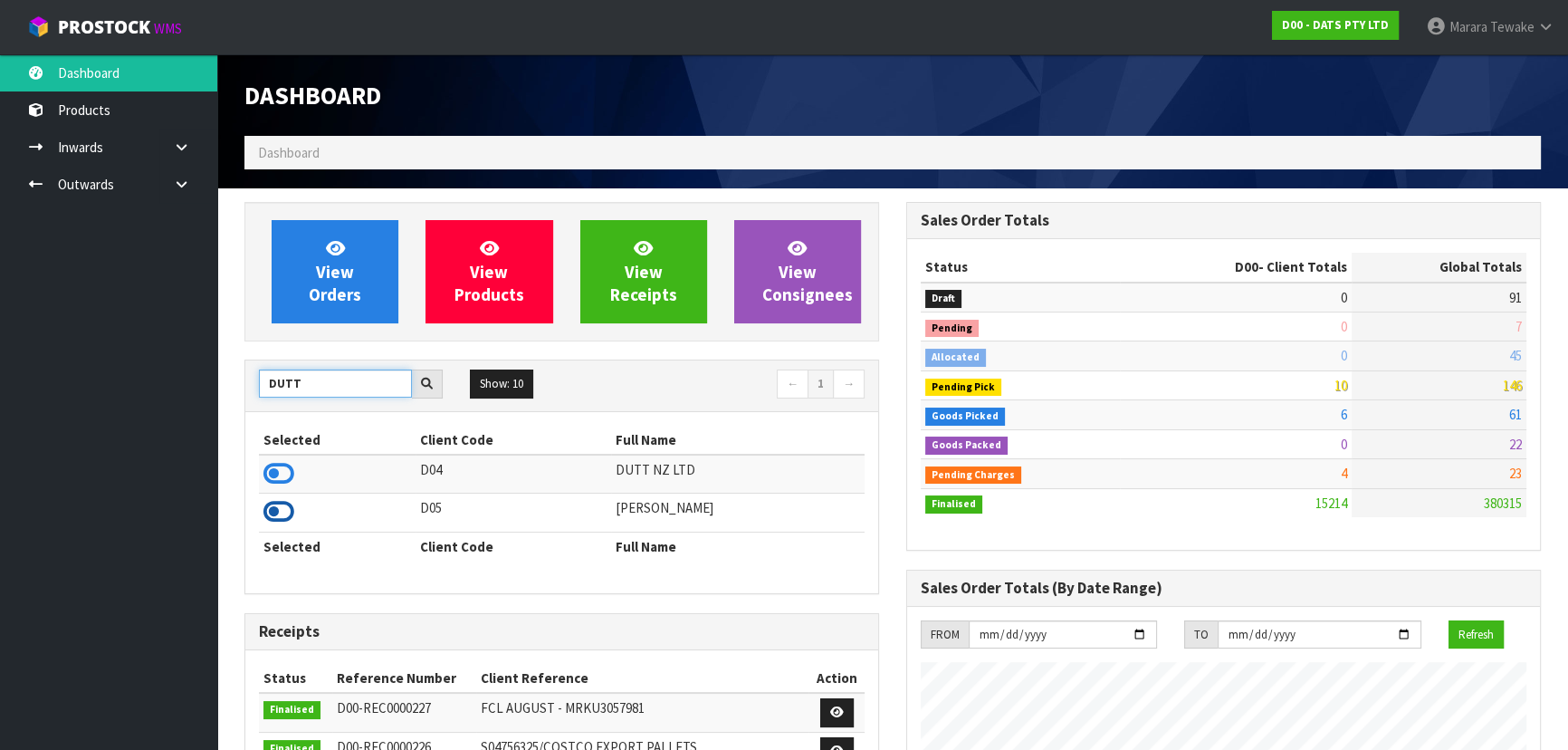
type input "DUTT"
click at [272, 515] on icon at bounding box center [278, 511] width 31 height 27
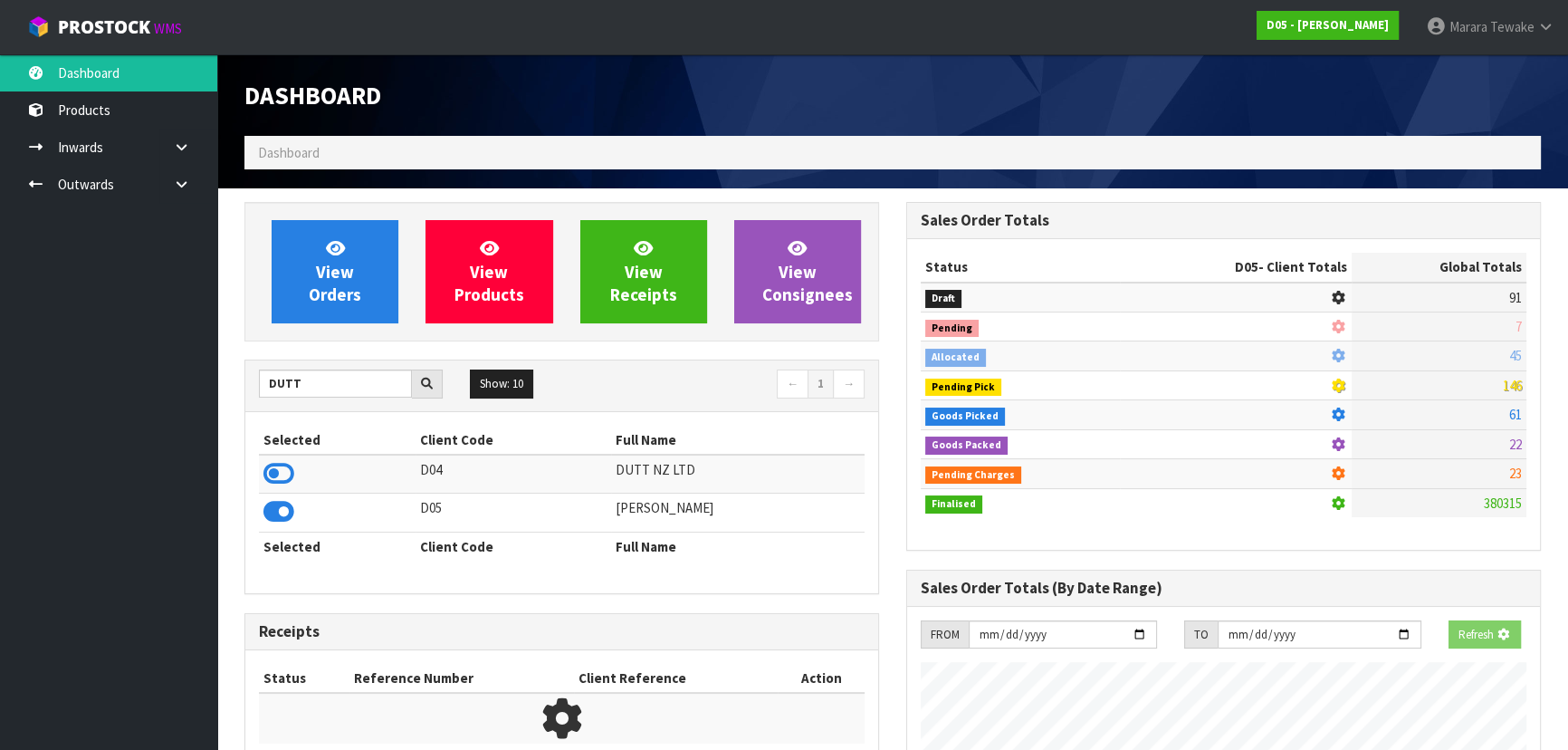
scroll to position [1506, 661]
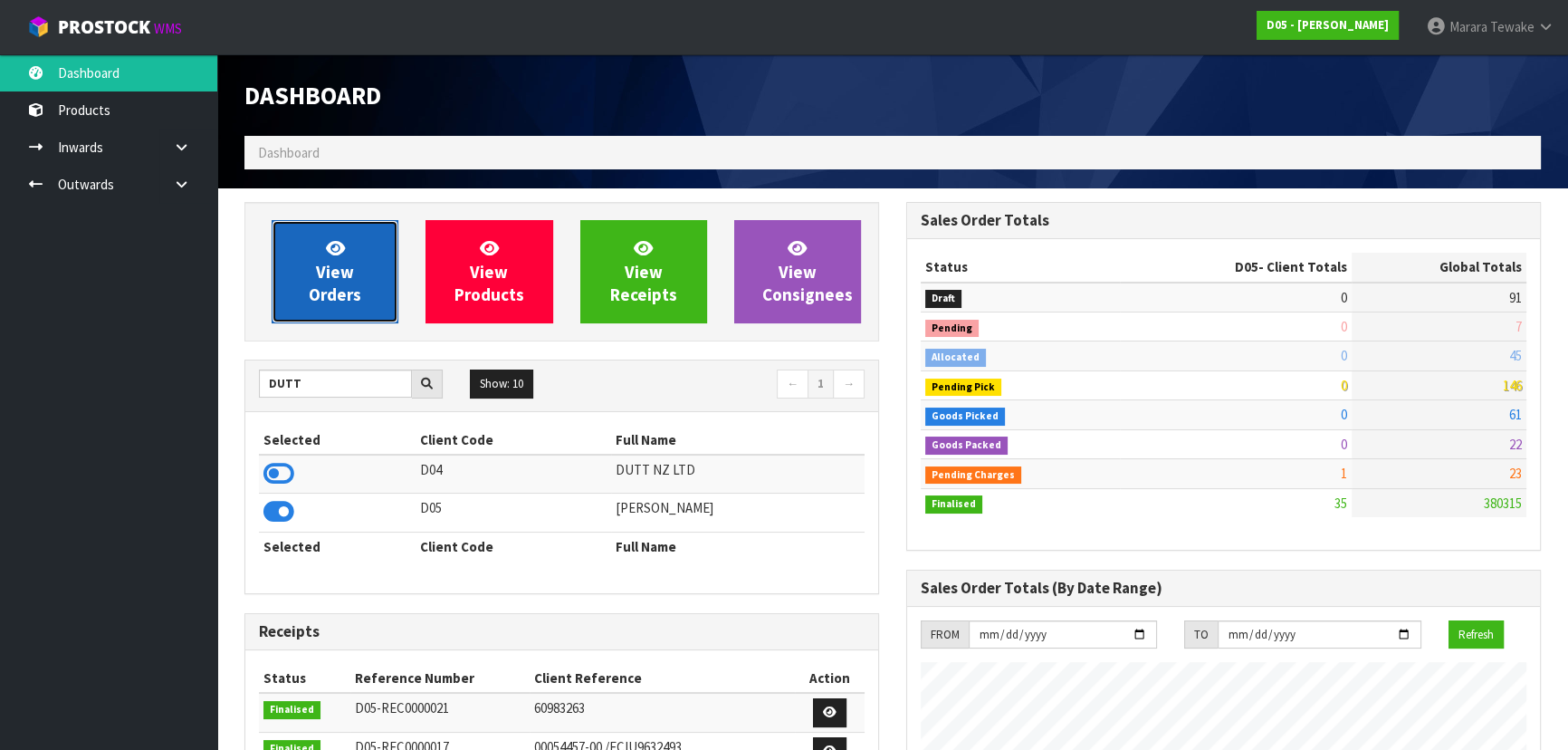
click at [340, 298] on span "View Orders" at bounding box center [335, 272] width 53 height 68
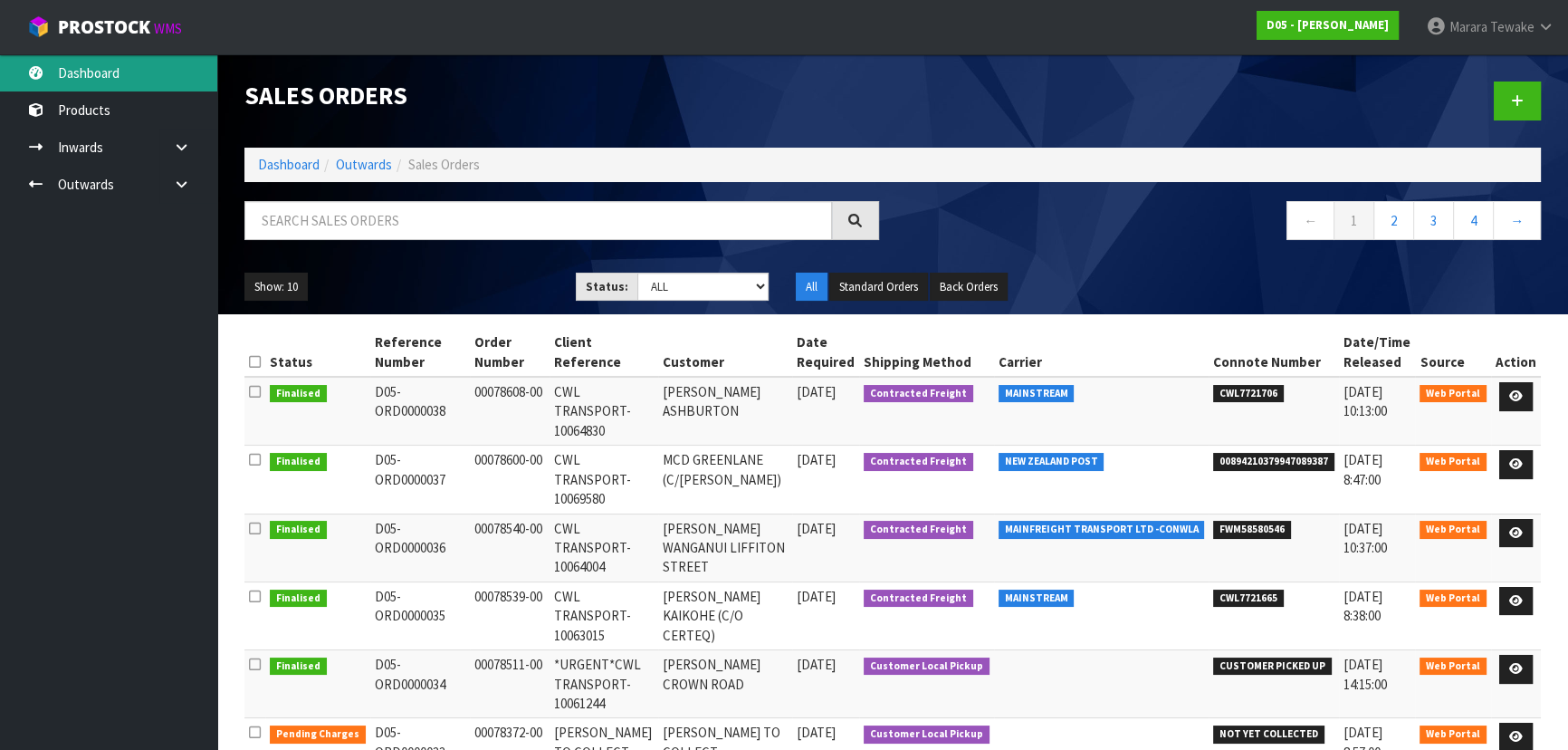
click at [103, 81] on link "Dashboard" at bounding box center [108, 73] width 217 height 37
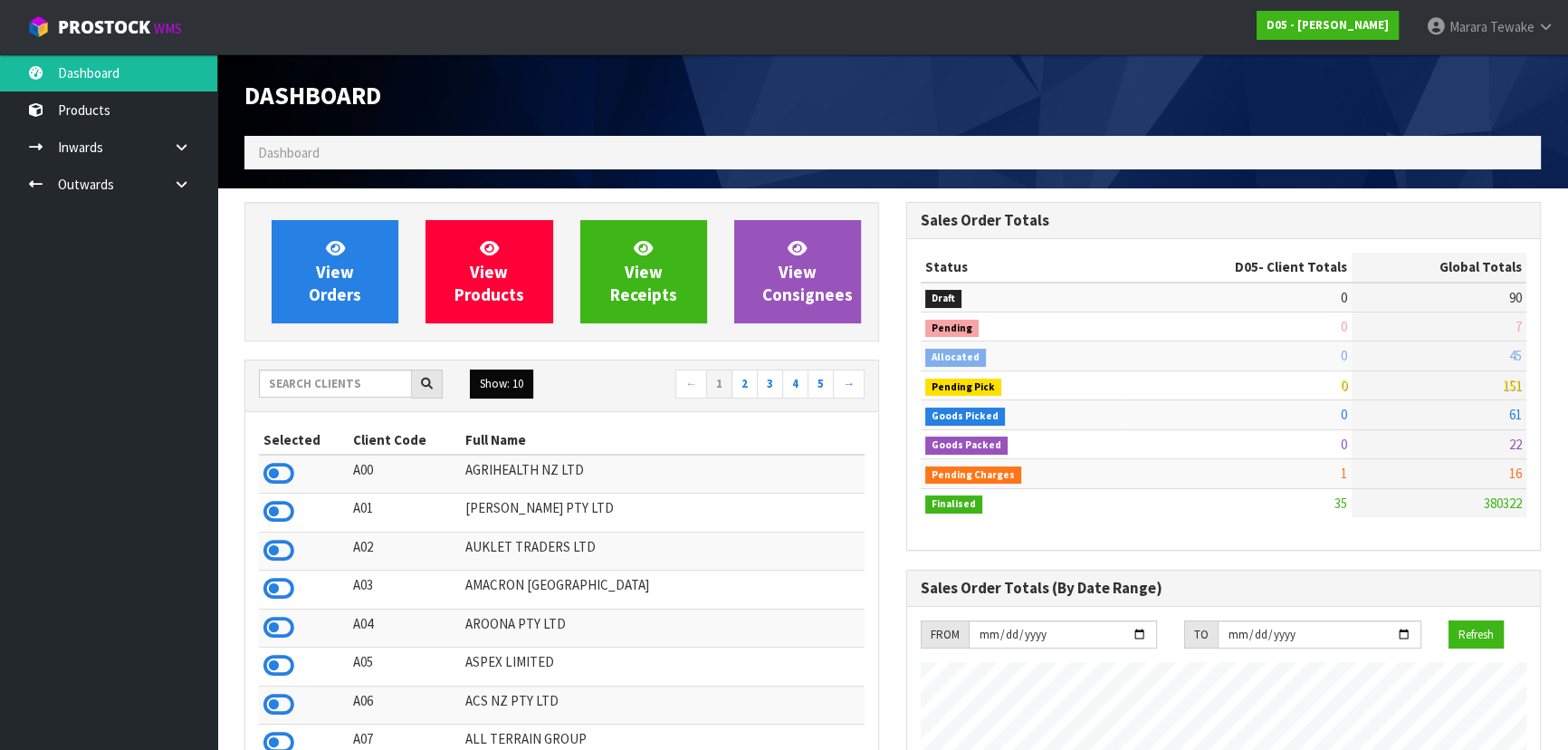
click at [509, 378] on button "Show: 10" at bounding box center [501, 384] width 63 height 29
click at [514, 491] on link "50" at bounding box center [542, 492] width 143 height 25
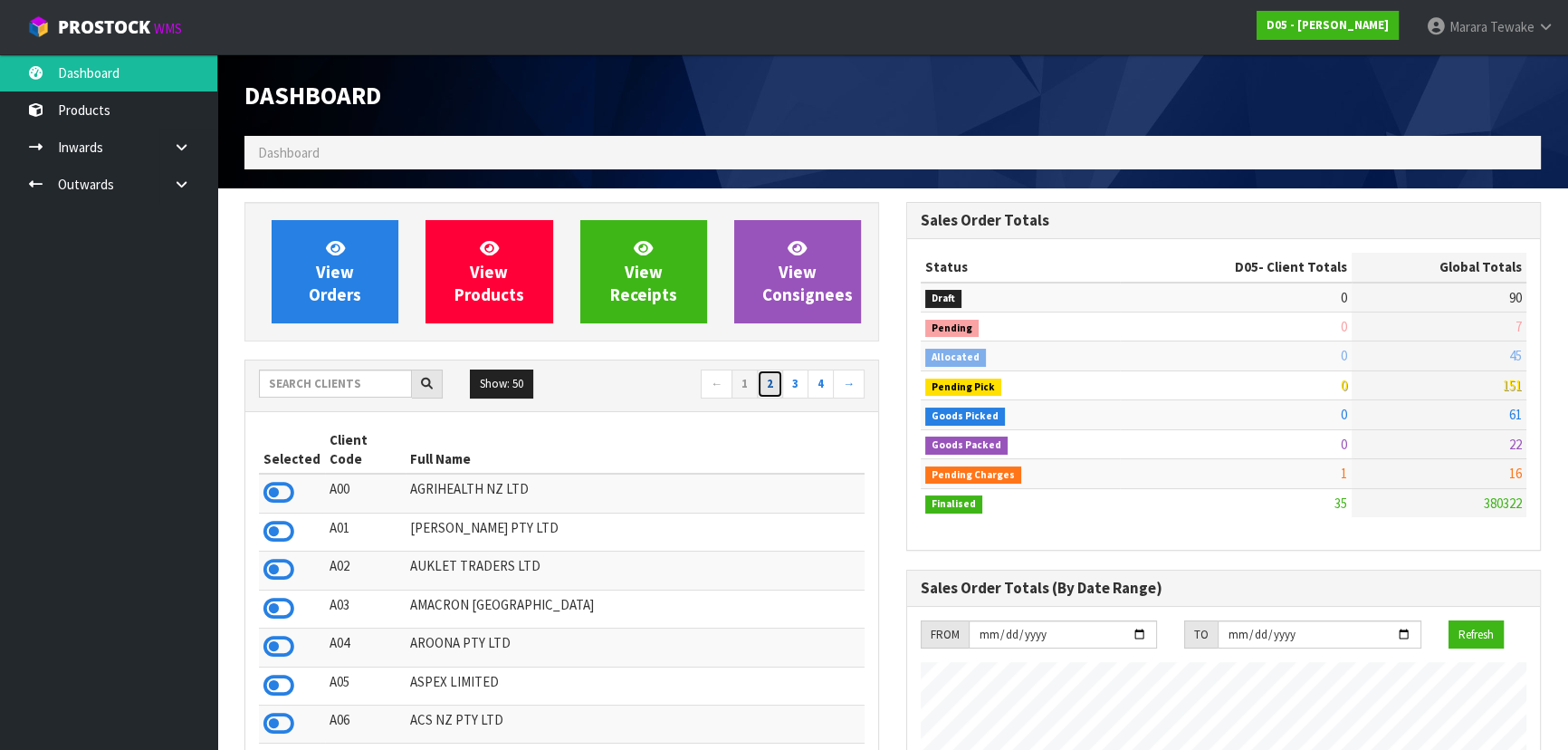
click at [774, 379] on link "2" at bounding box center [770, 384] width 26 height 29
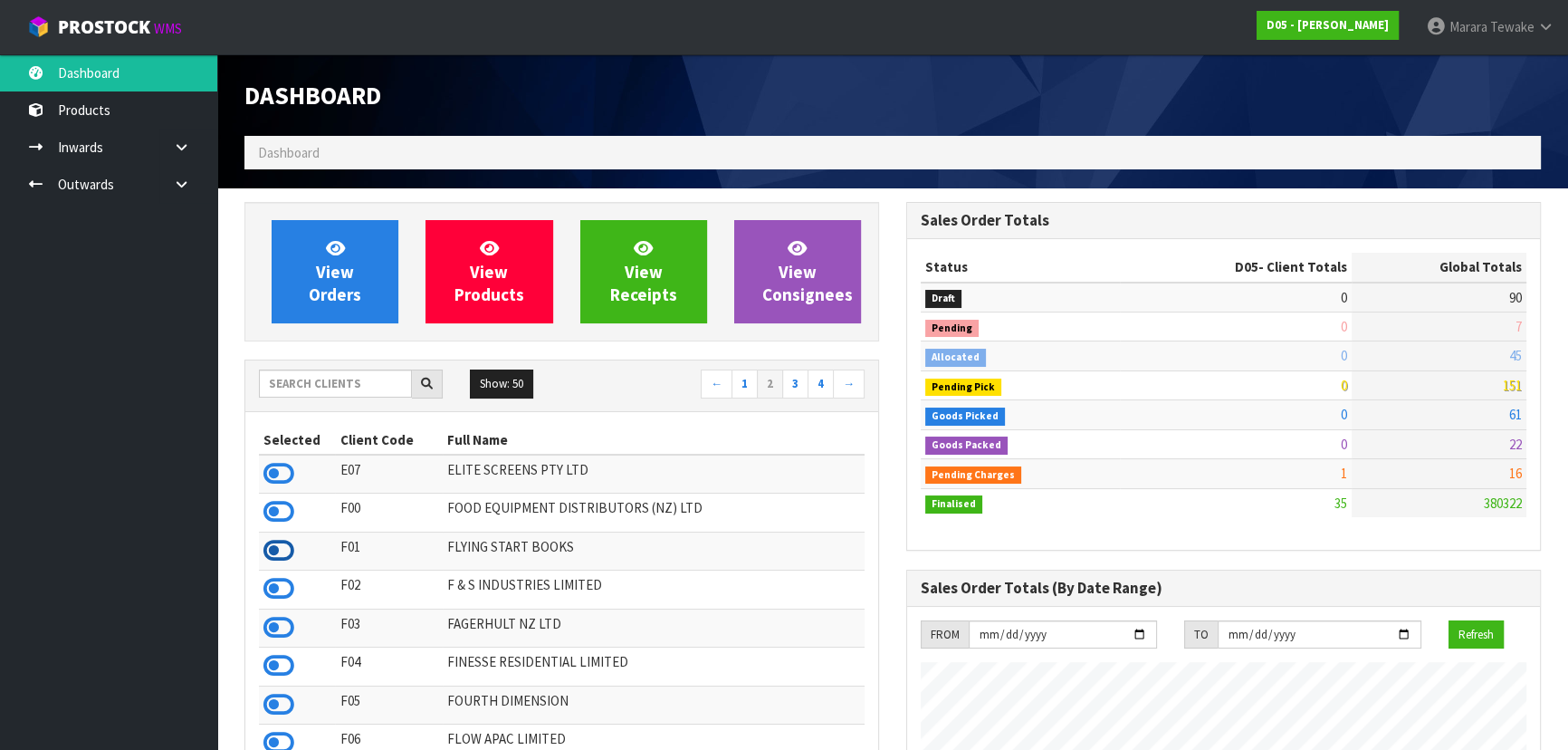
click at [272, 549] on icon at bounding box center [278, 550] width 31 height 27
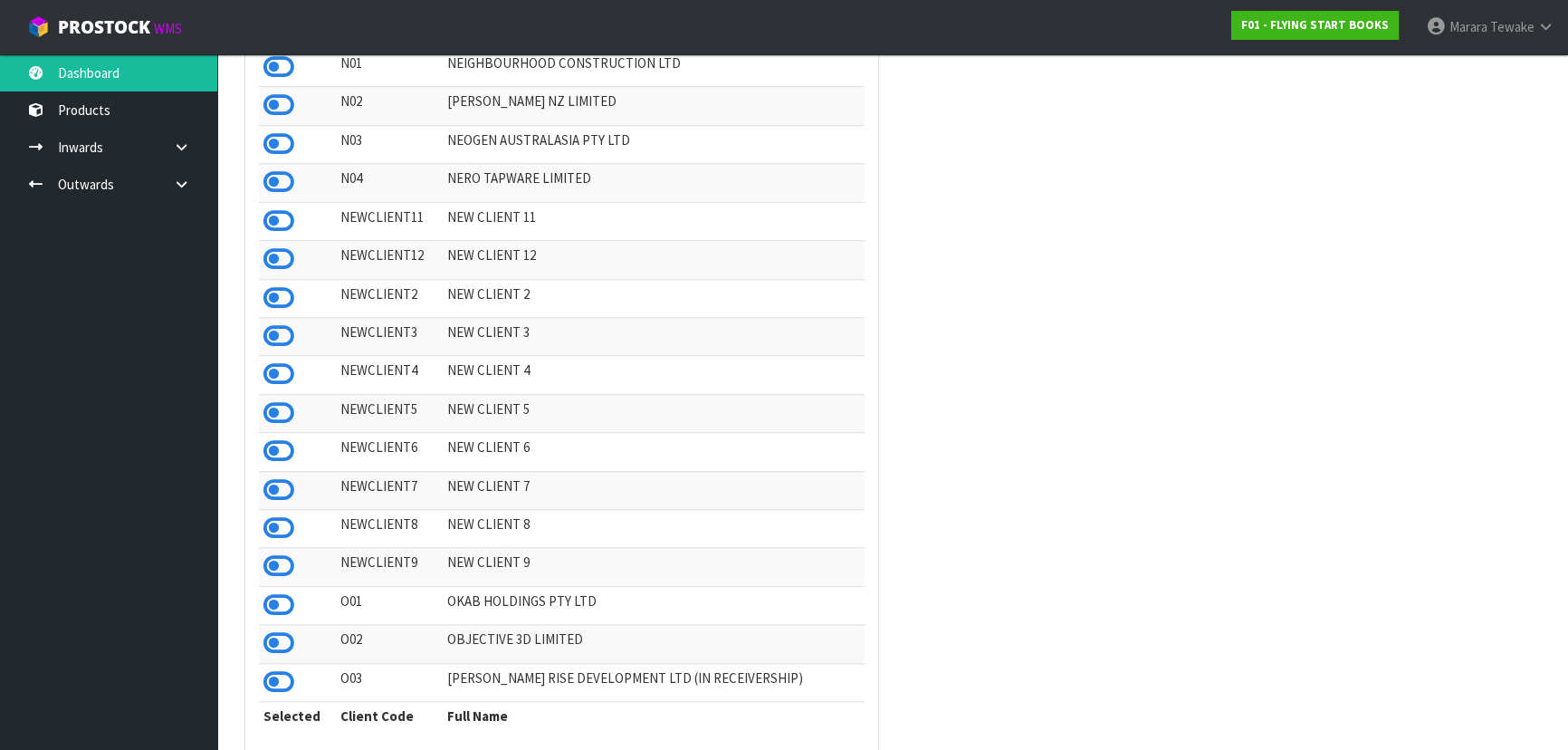
scroll to position [1647, 0]
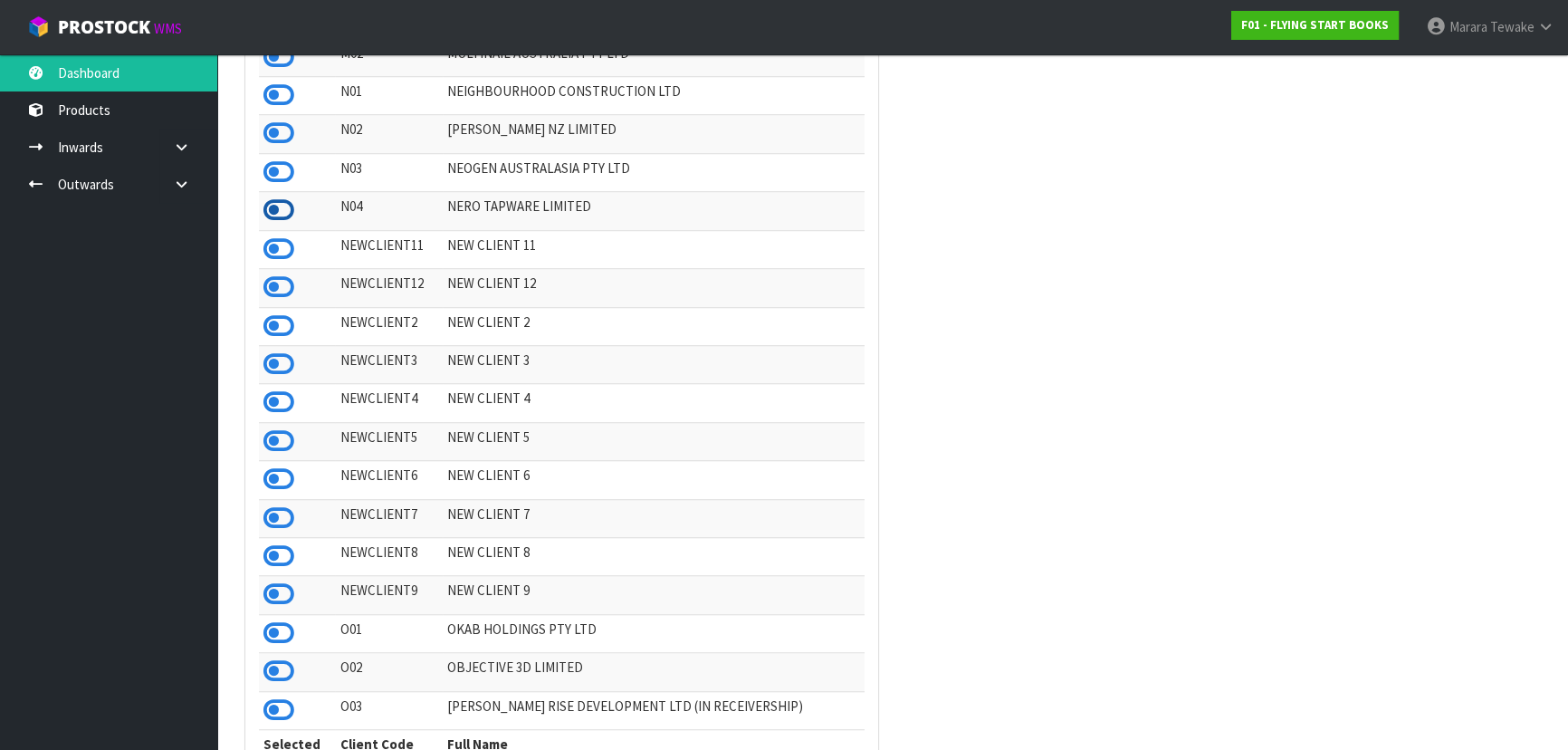
click at [273, 224] on icon at bounding box center [278, 209] width 31 height 27
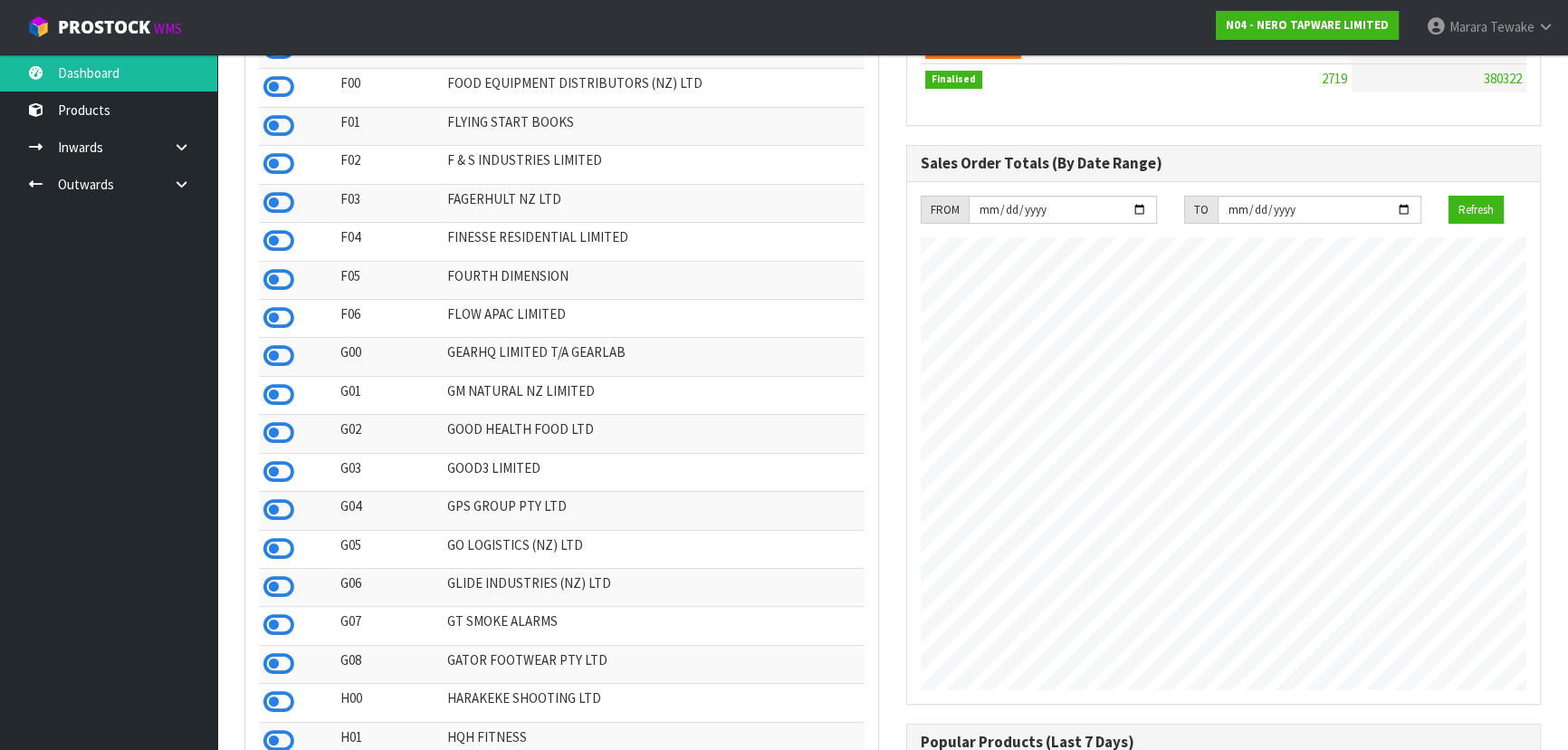
scroll to position [246, 0]
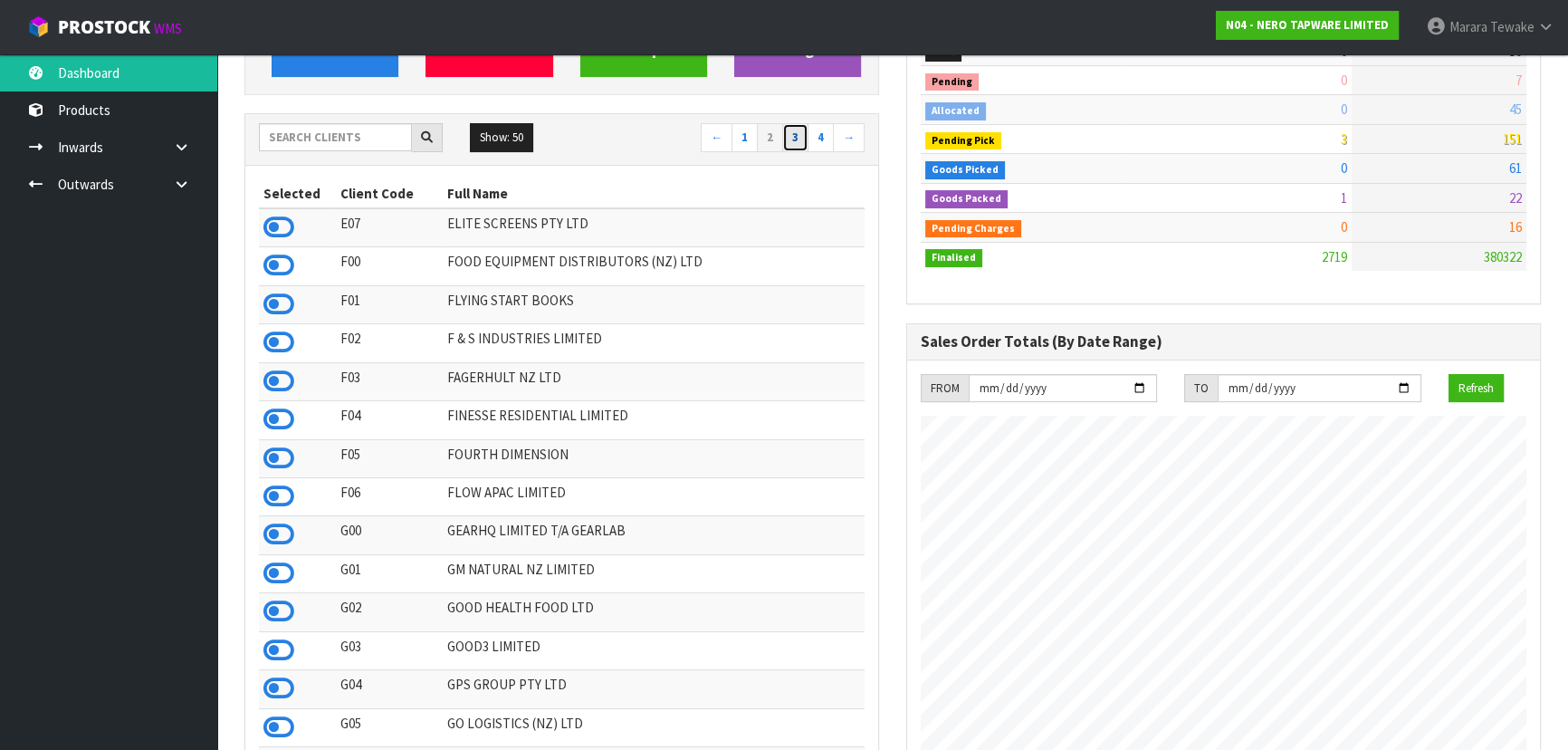
click at [792, 134] on link "3" at bounding box center [796, 138] width 26 height 29
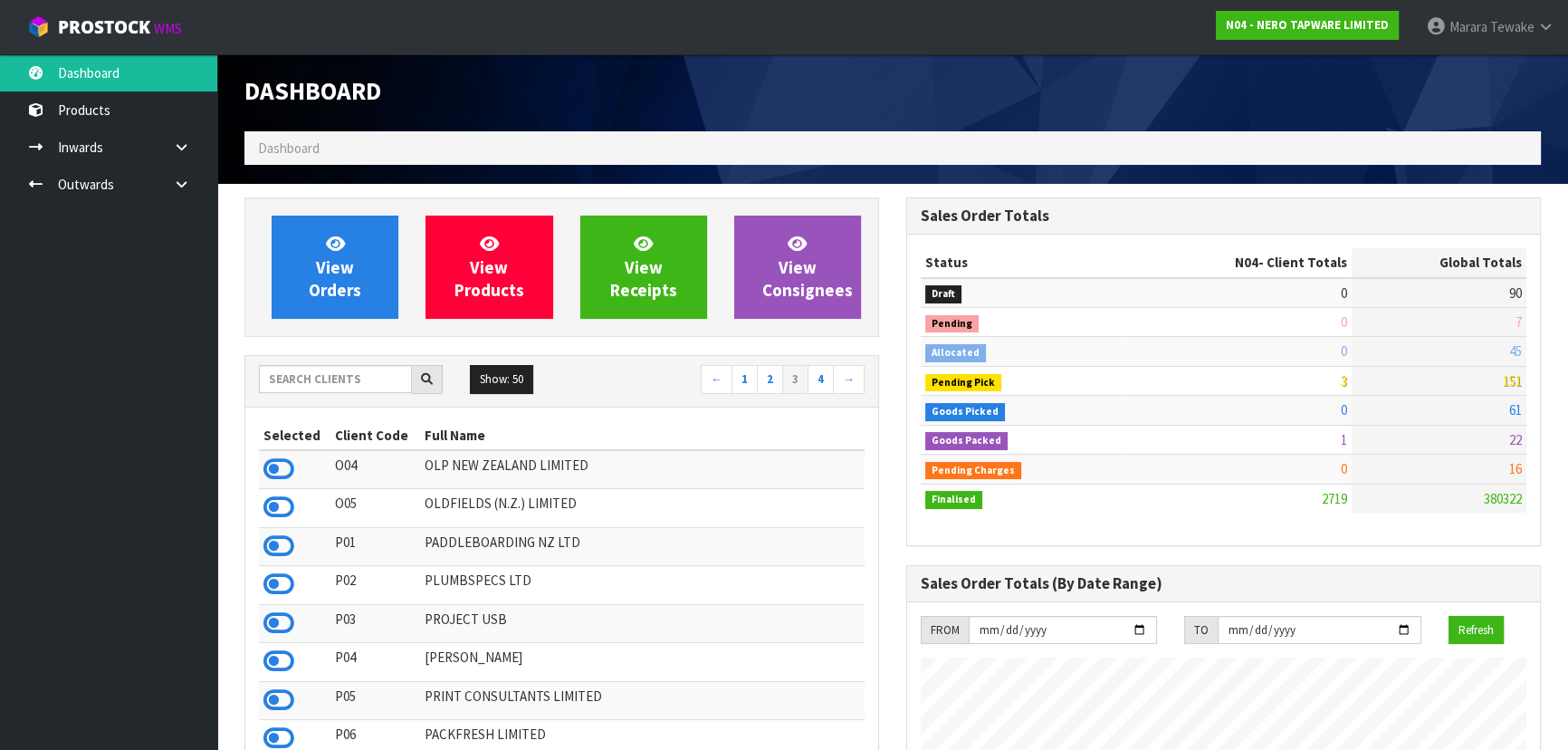
scroll to position [0, 0]
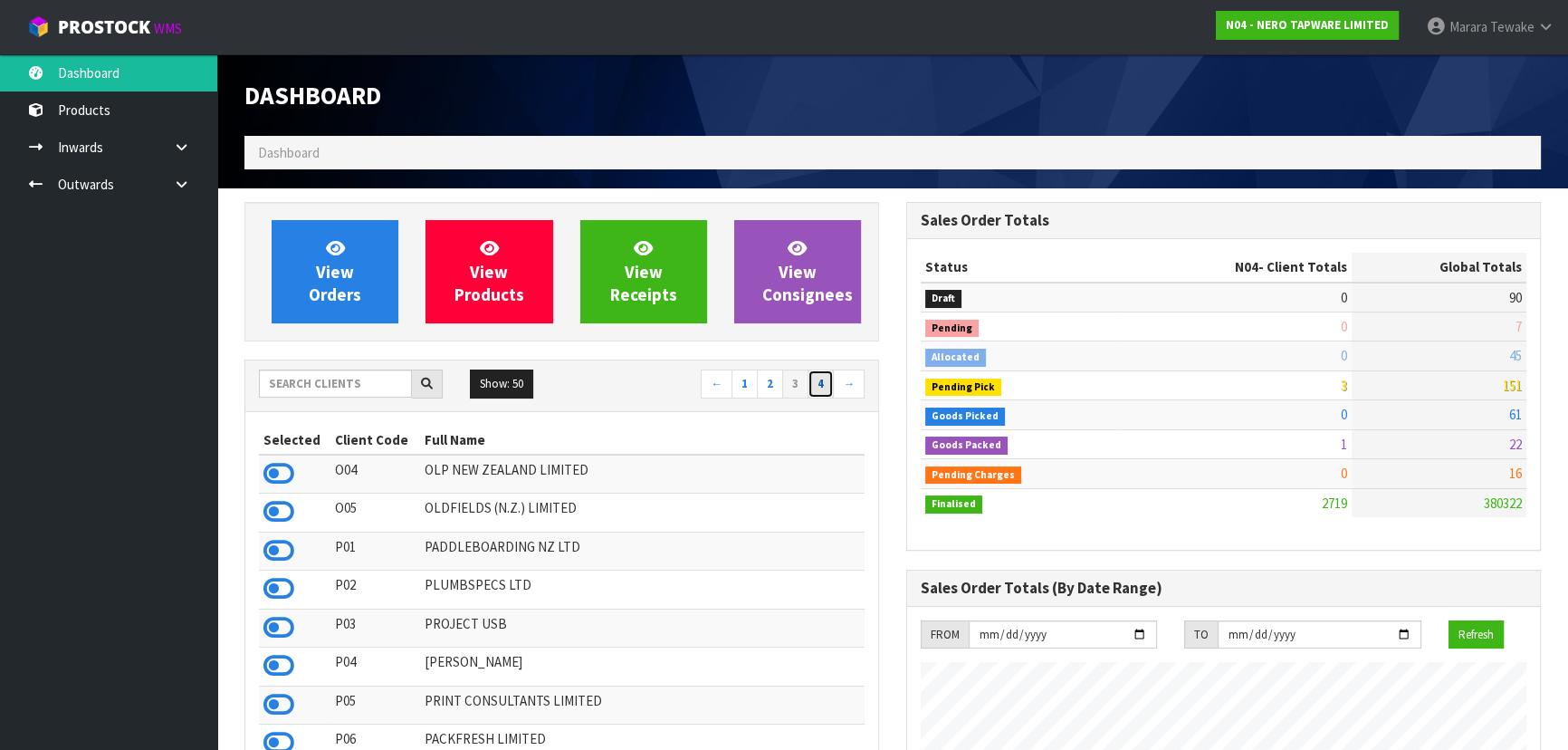
click at [824, 391] on link "4" at bounding box center [821, 384] width 26 height 29
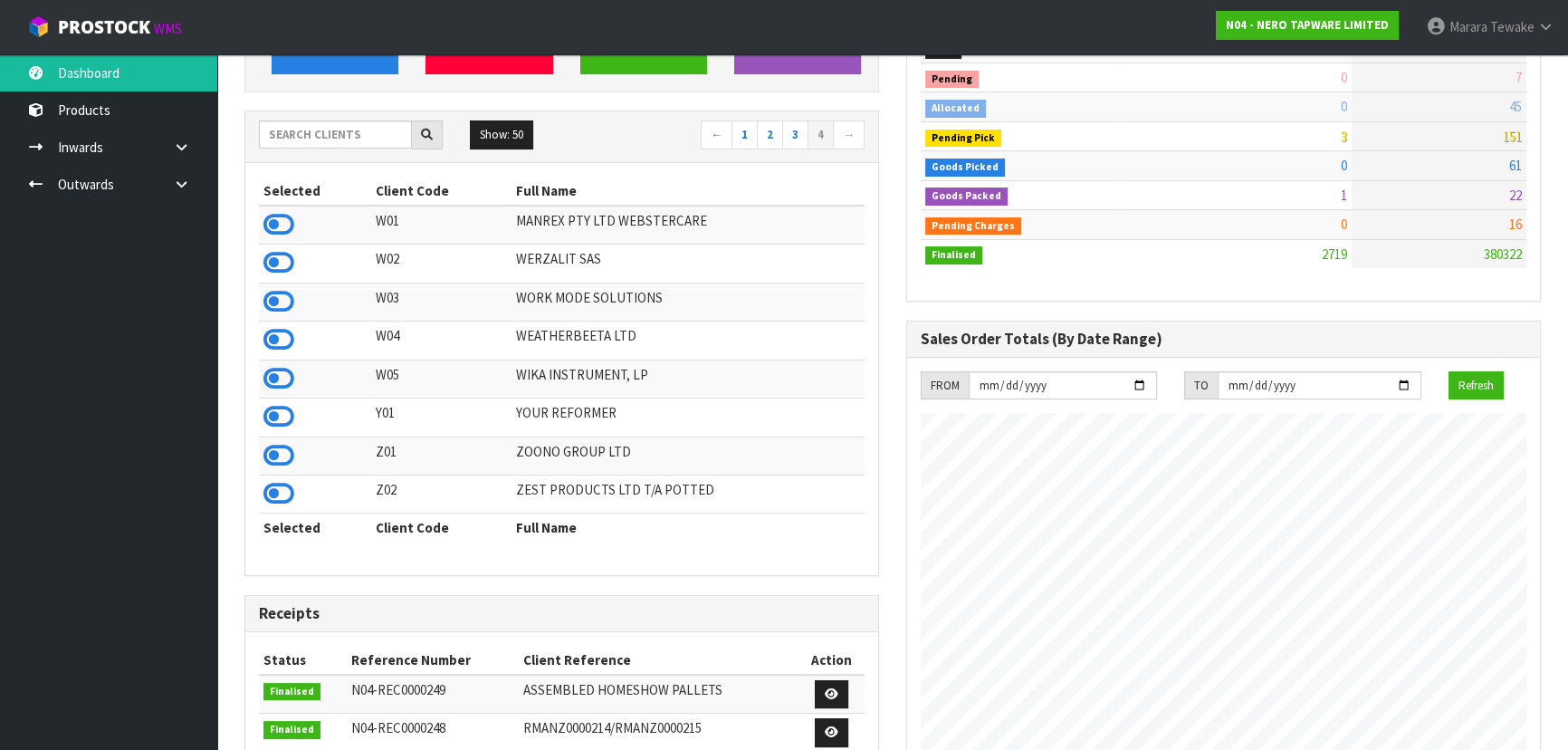
scroll to position [81, 0]
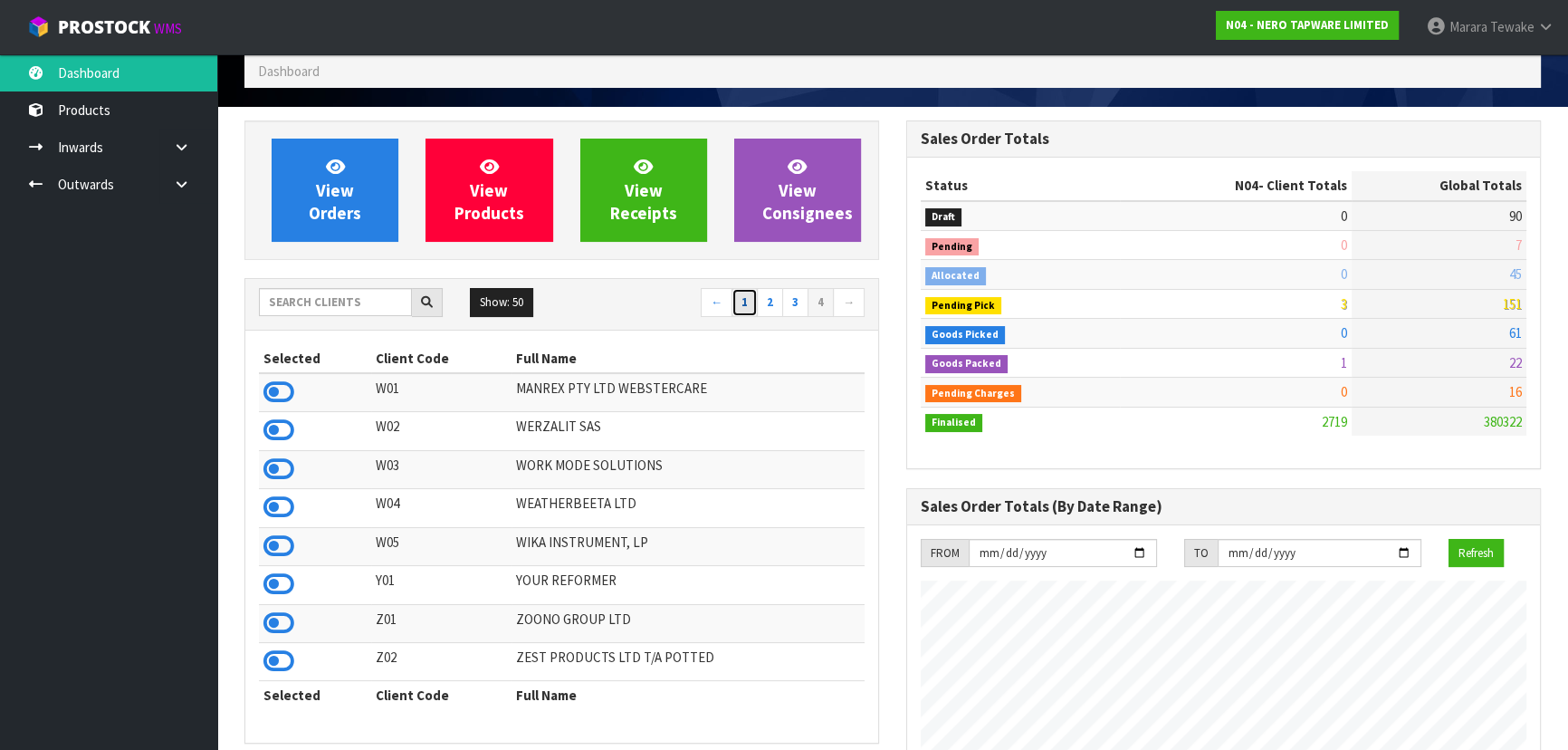
click at [743, 309] on link "1" at bounding box center [745, 302] width 26 height 29
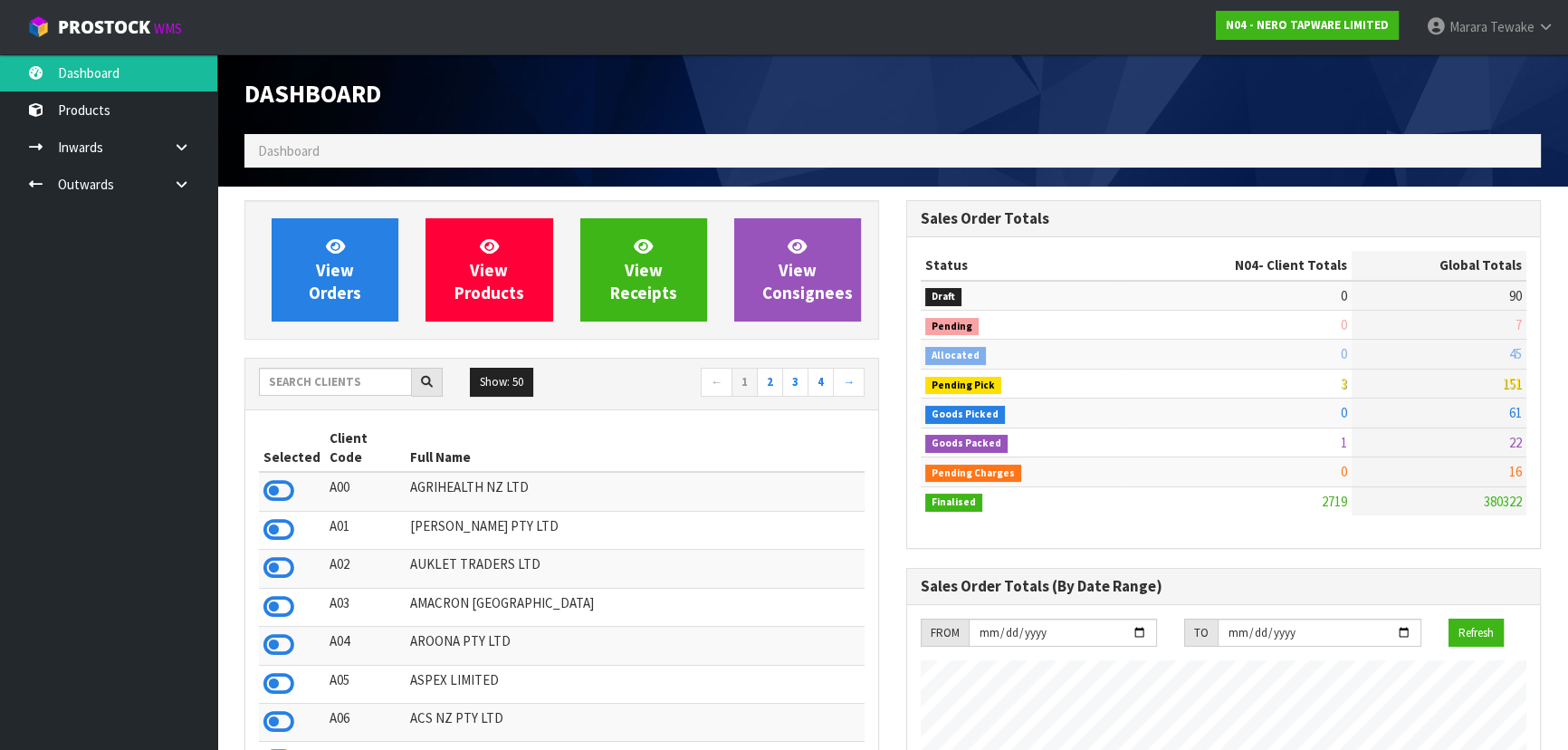
scroll to position [0, 0]
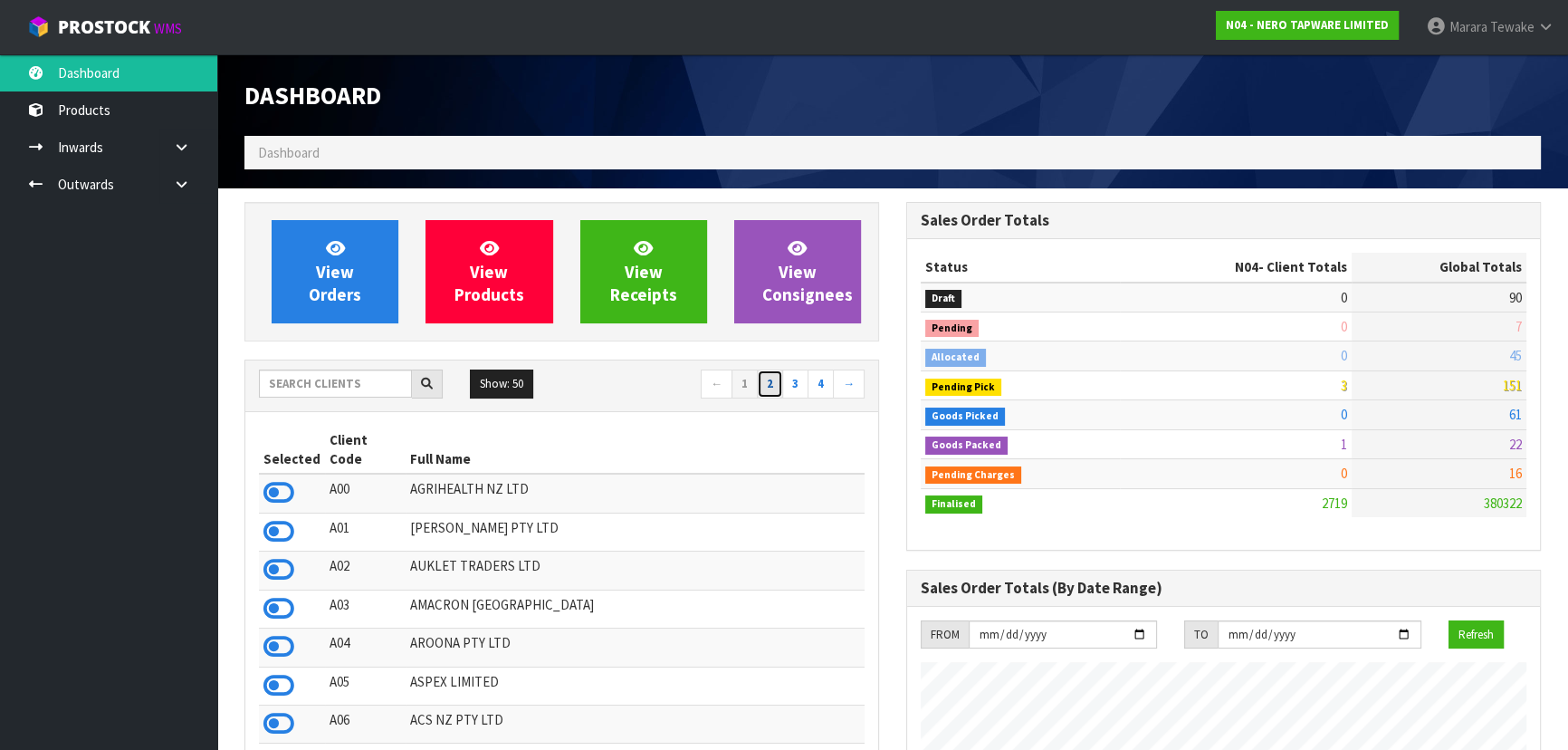
click at [774, 380] on link "2" at bounding box center [770, 384] width 26 height 29
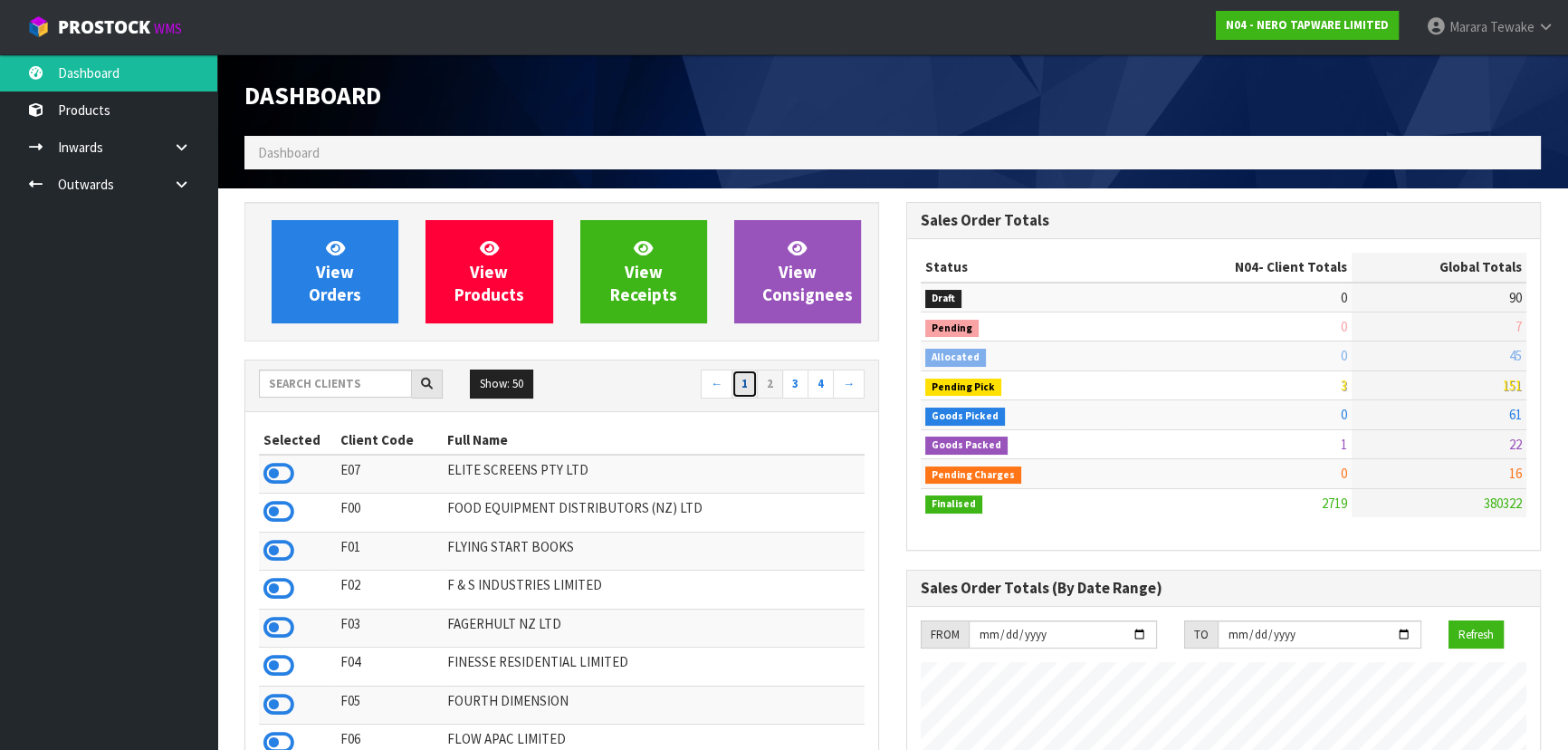
click at [742, 376] on link "1" at bounding box center [745, 384] width 26 height 29
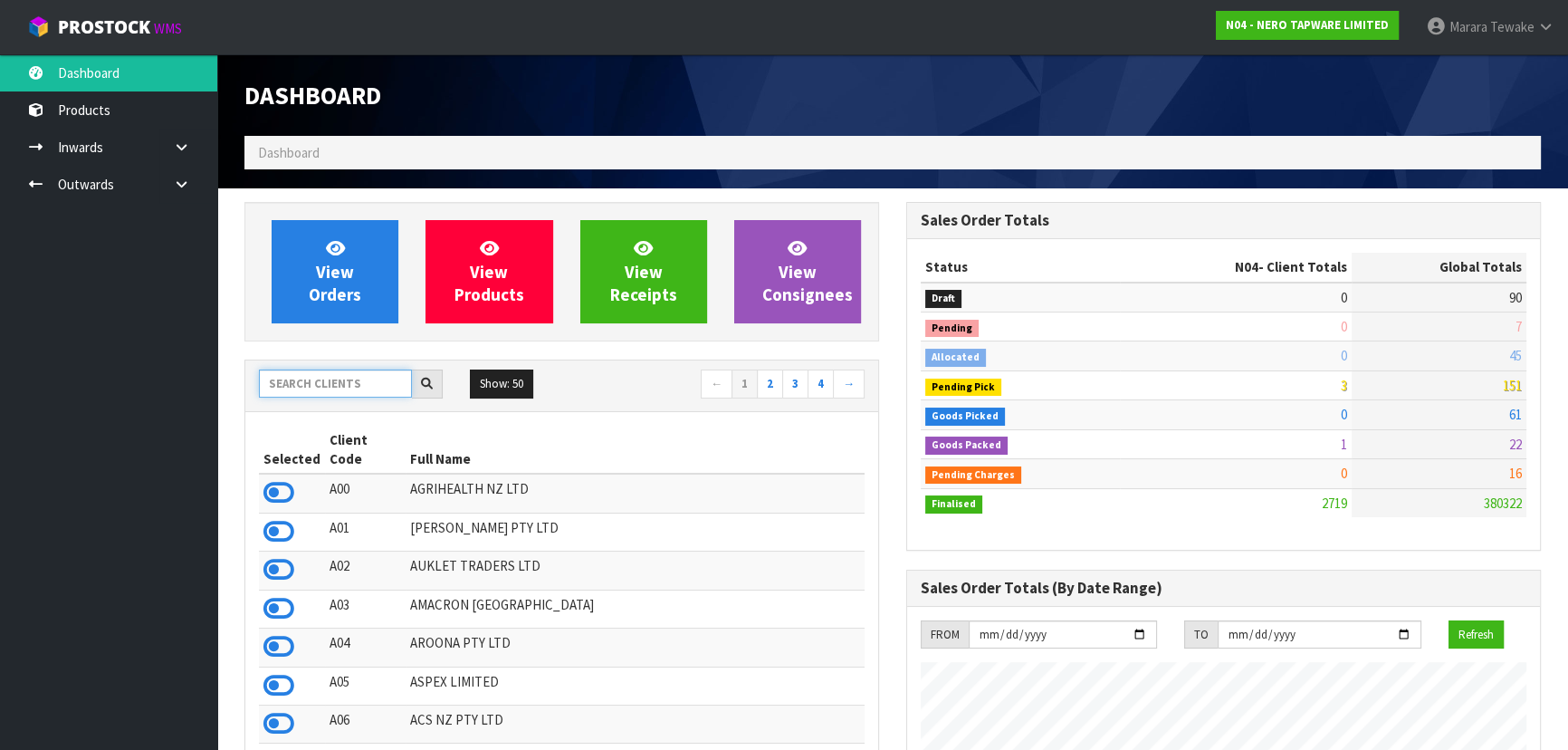
click at [270, 379] on input "text" at bounding box center [336, 384] width 153 height 28
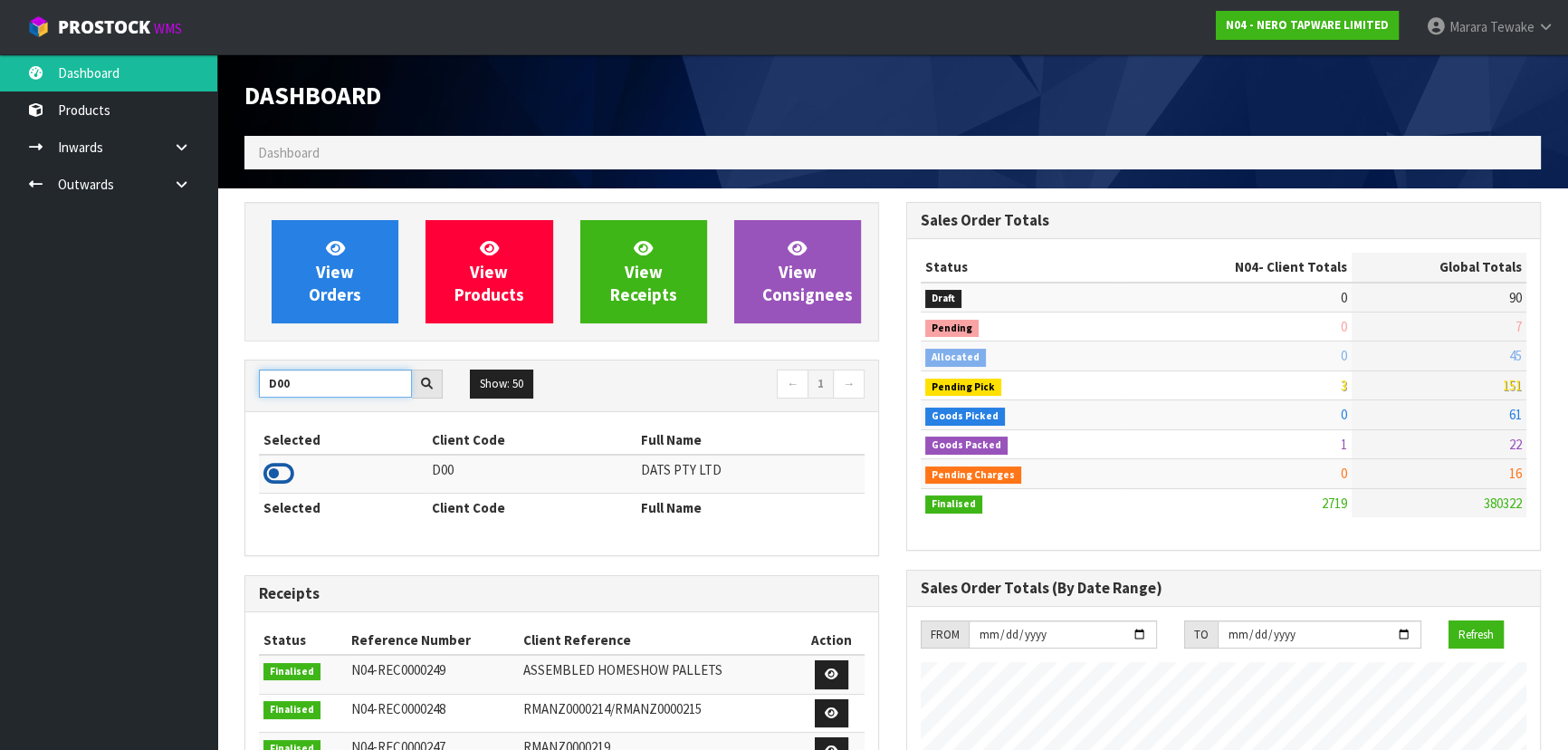
type input "D00"
click at [272, 474] on icon at bounding box center [278, 474] width 31 height 27
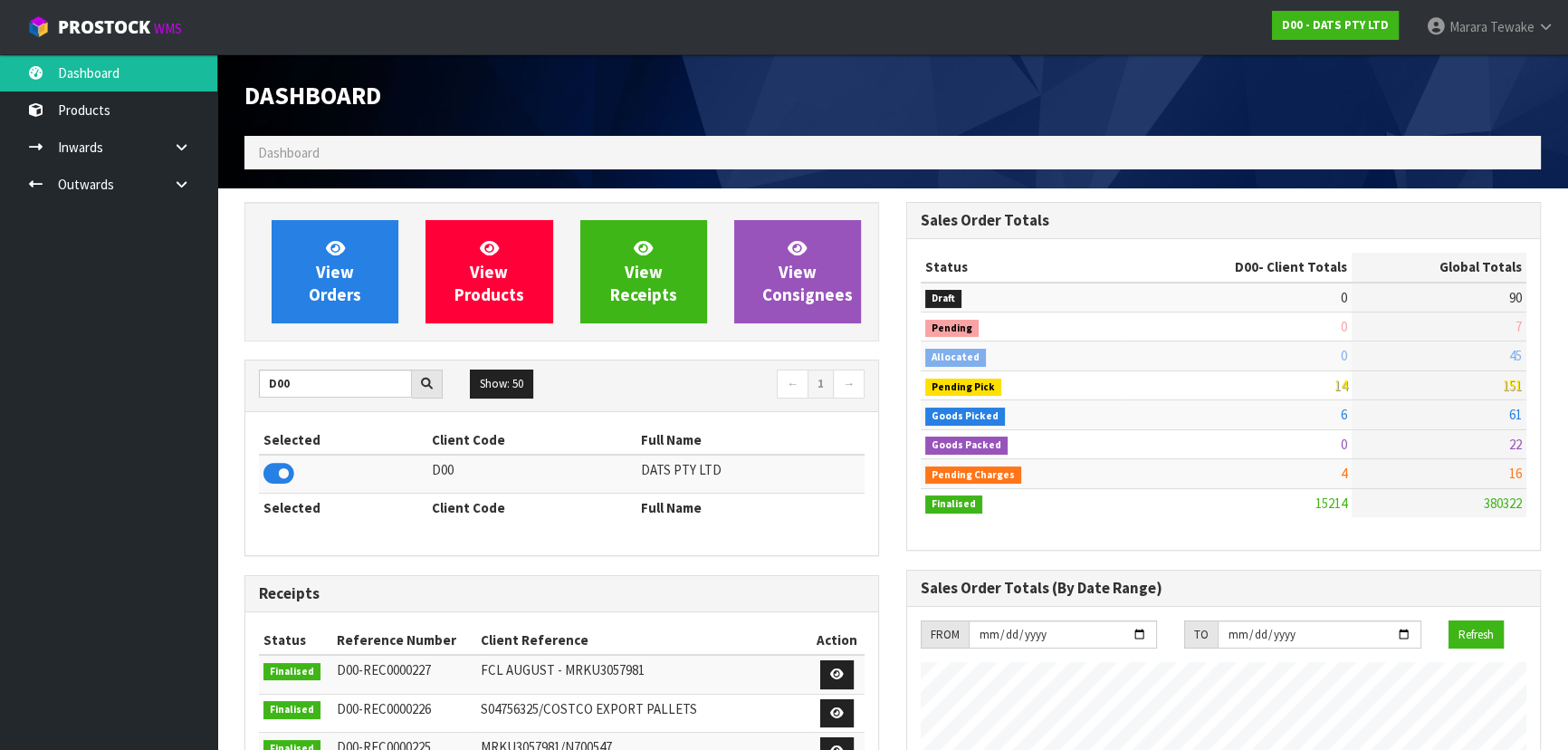
scroll to position [1370, 661]
click at [318, 290] on span "View Orders" at bounding box center [335, 272] width 53 height 68
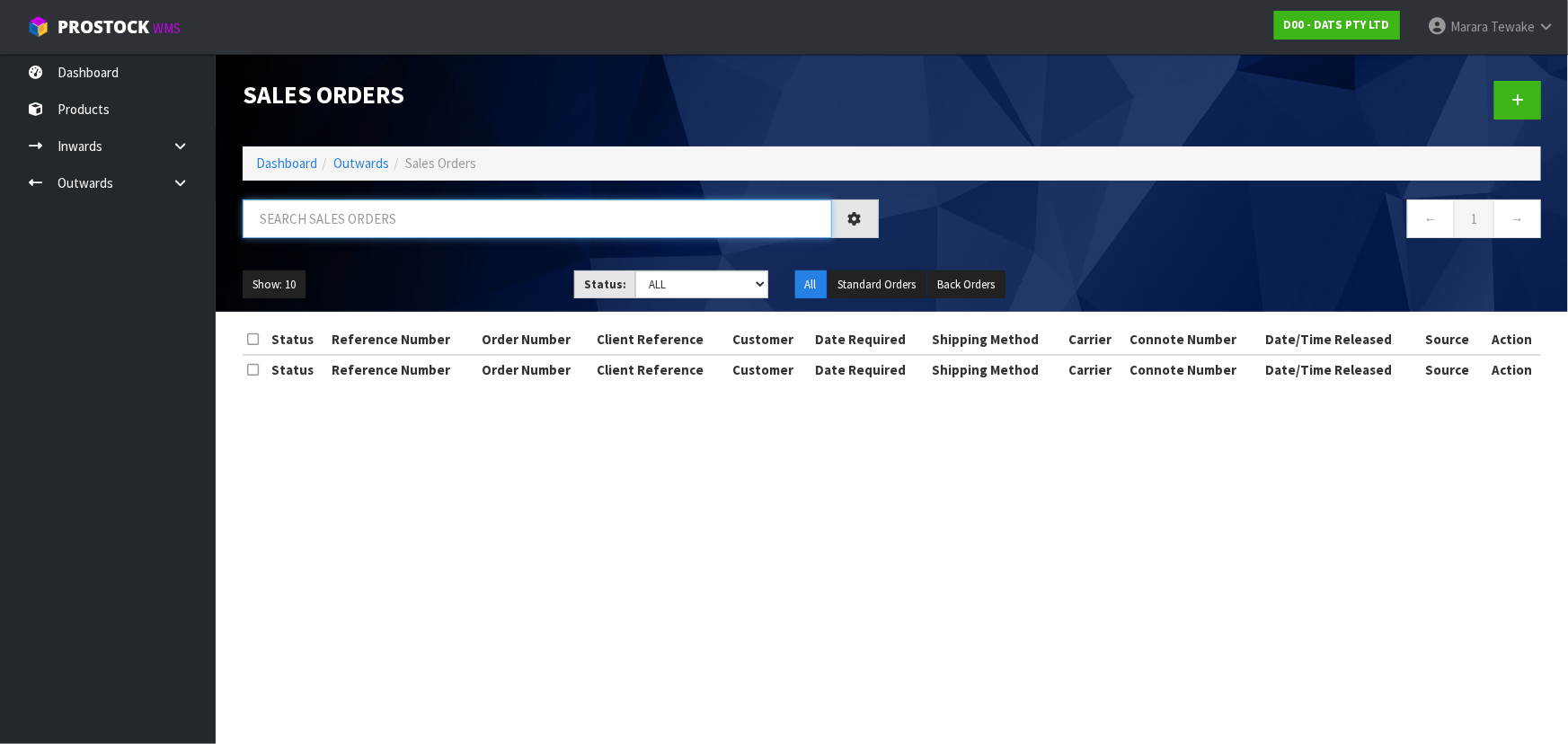
click at [328, 225] on input "text" at bounding box center [537, 218] width 589 height 38
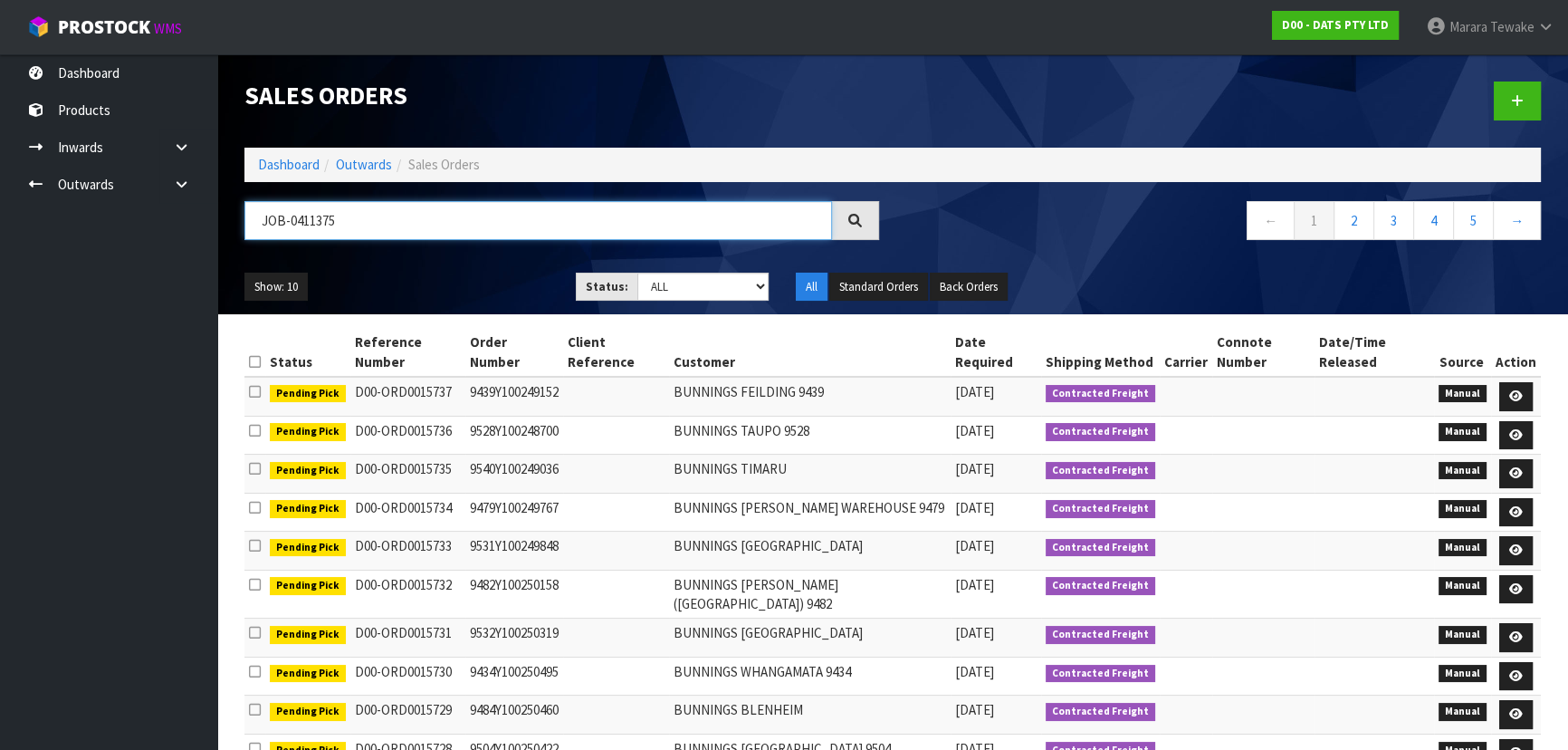
type input "JOB-0411375"
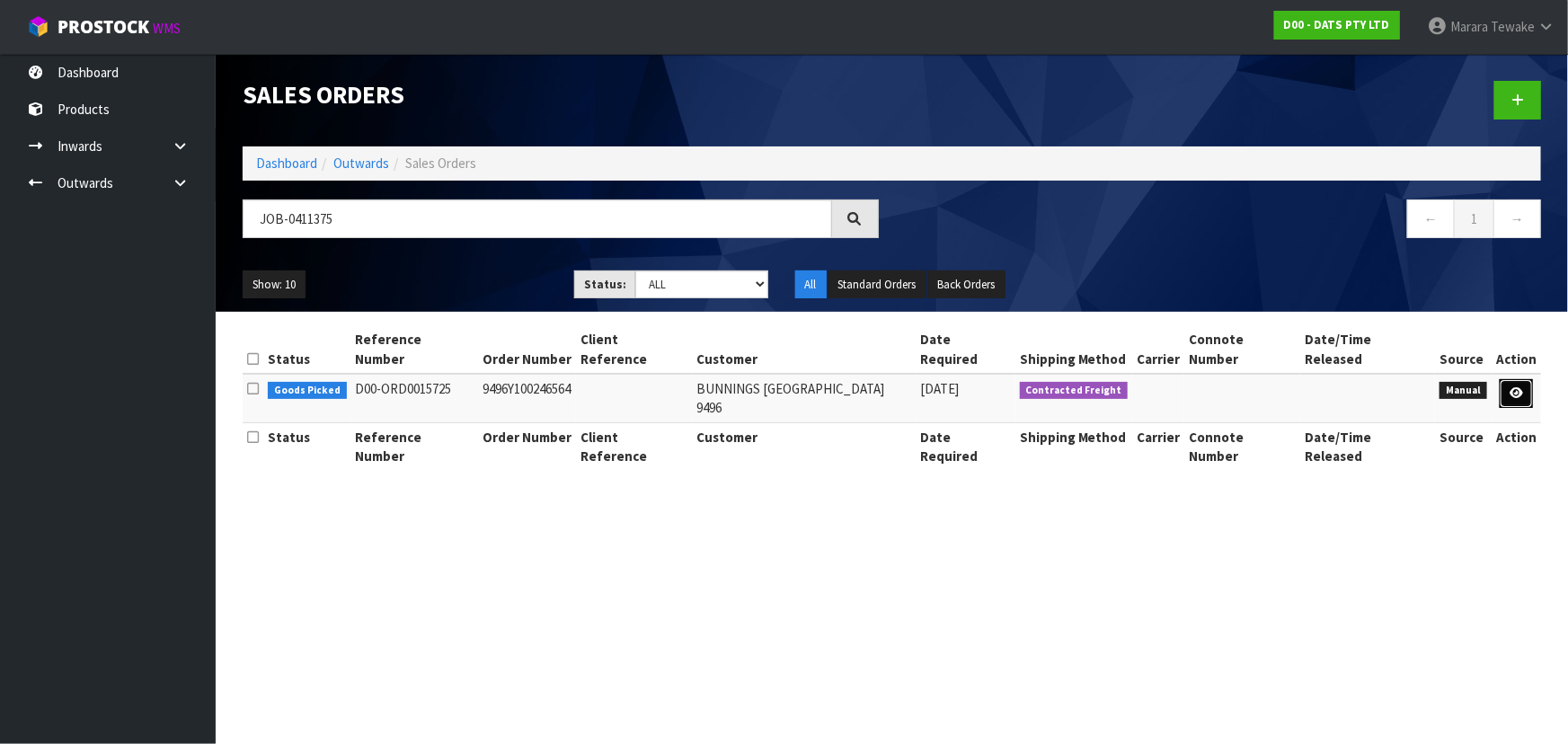
click at [1512, 387] on icon at bounding box center [1516, 393] width 13 height 11
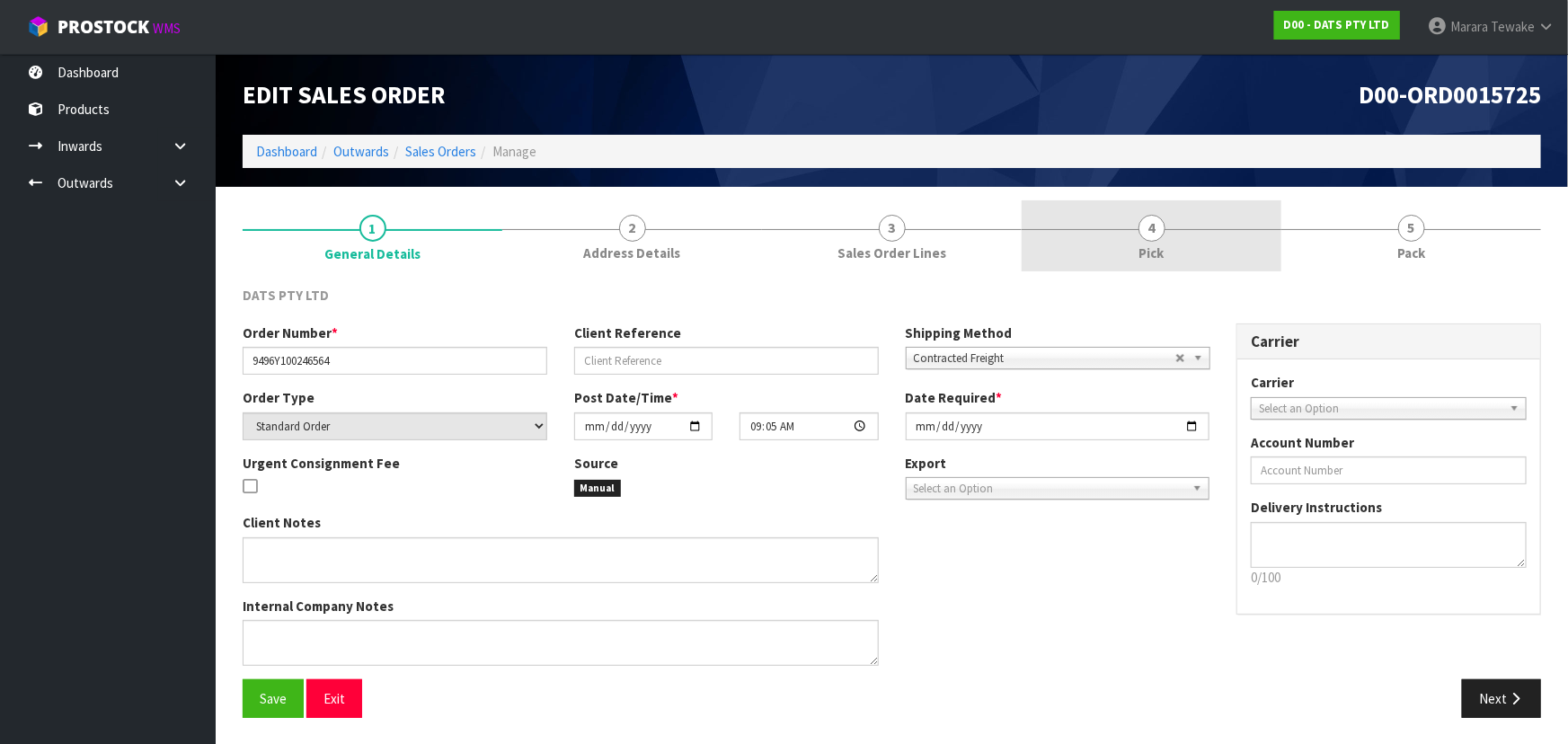
click at [1212, 215] on link "4 Pick" at bounding box center [1152, 236] width 260 height 71
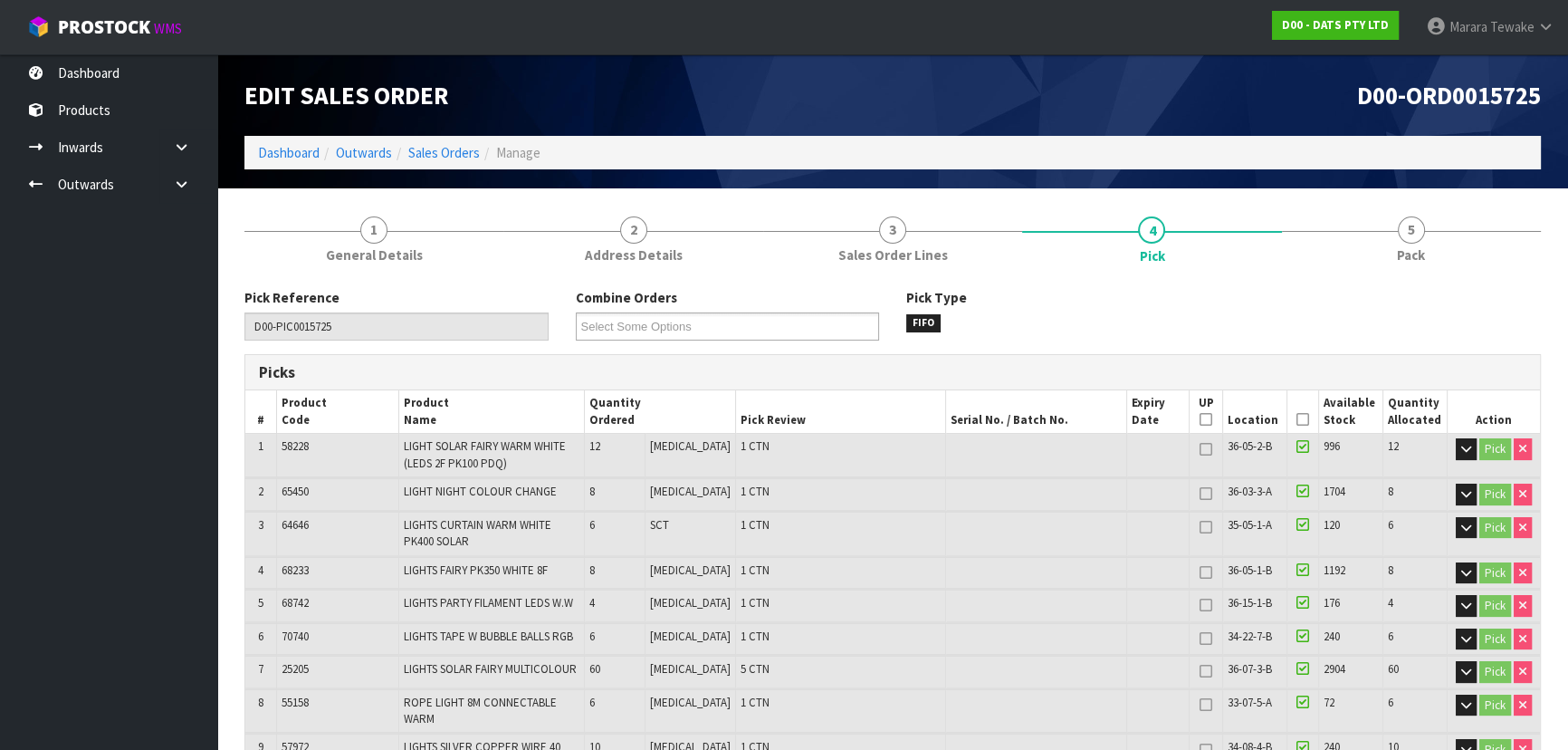
click at [1296, 420] on icon at bounding box center [1302, 420] width 12 height 1
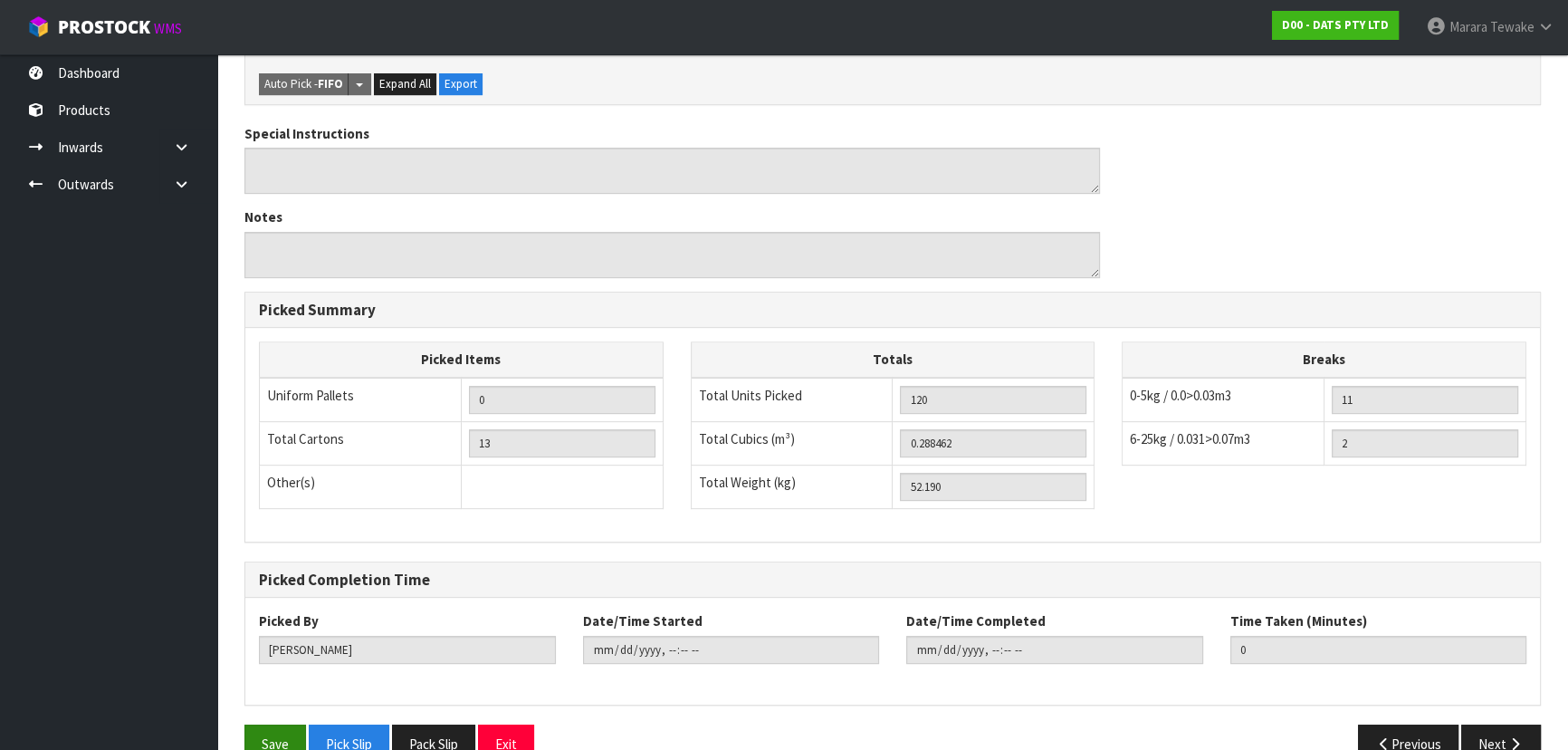
scroll to position [804, 0]
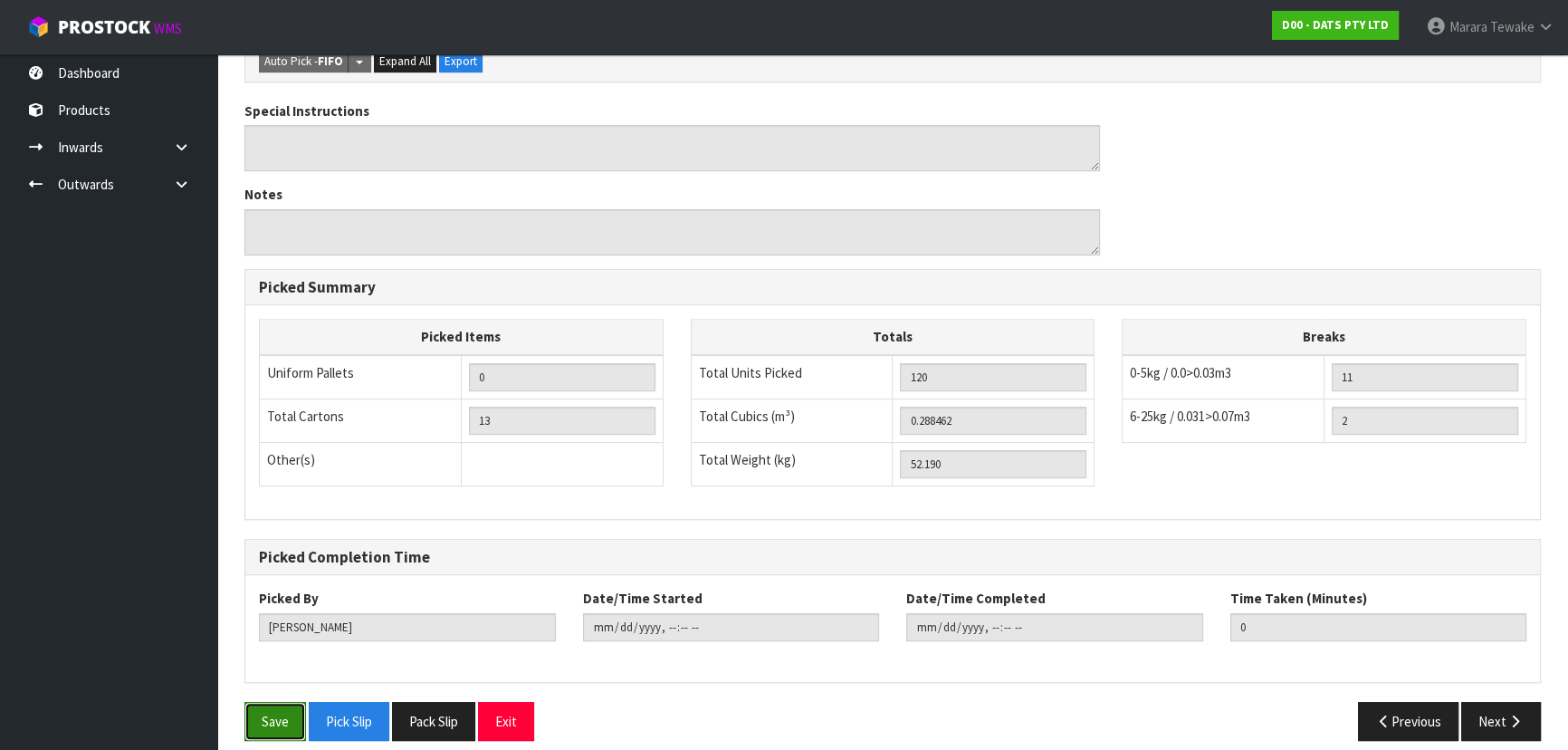
click at [279, 710] on button "Save" at bounding box center [274, 721] width 61 height 39
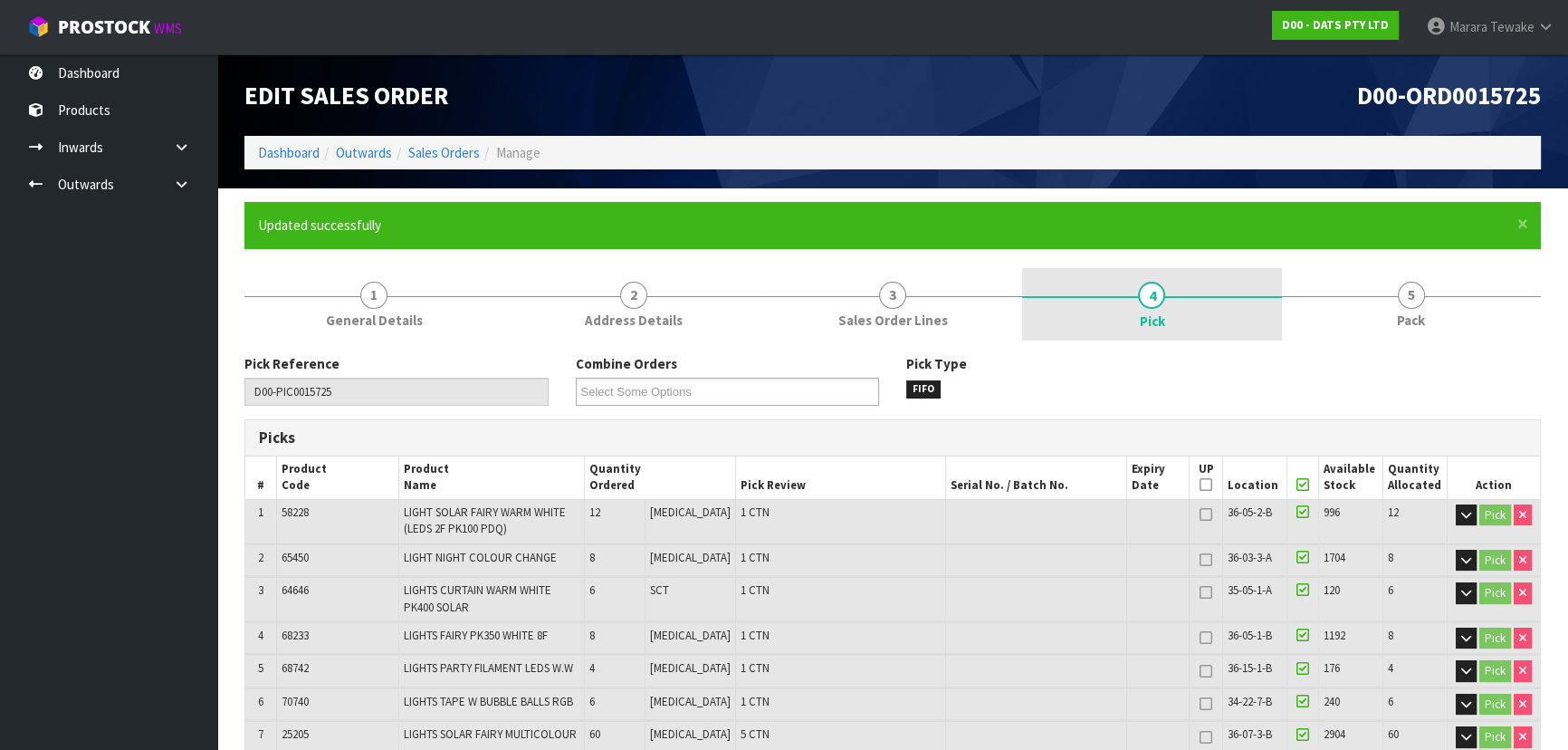
type input "[PERSON_NAME]"
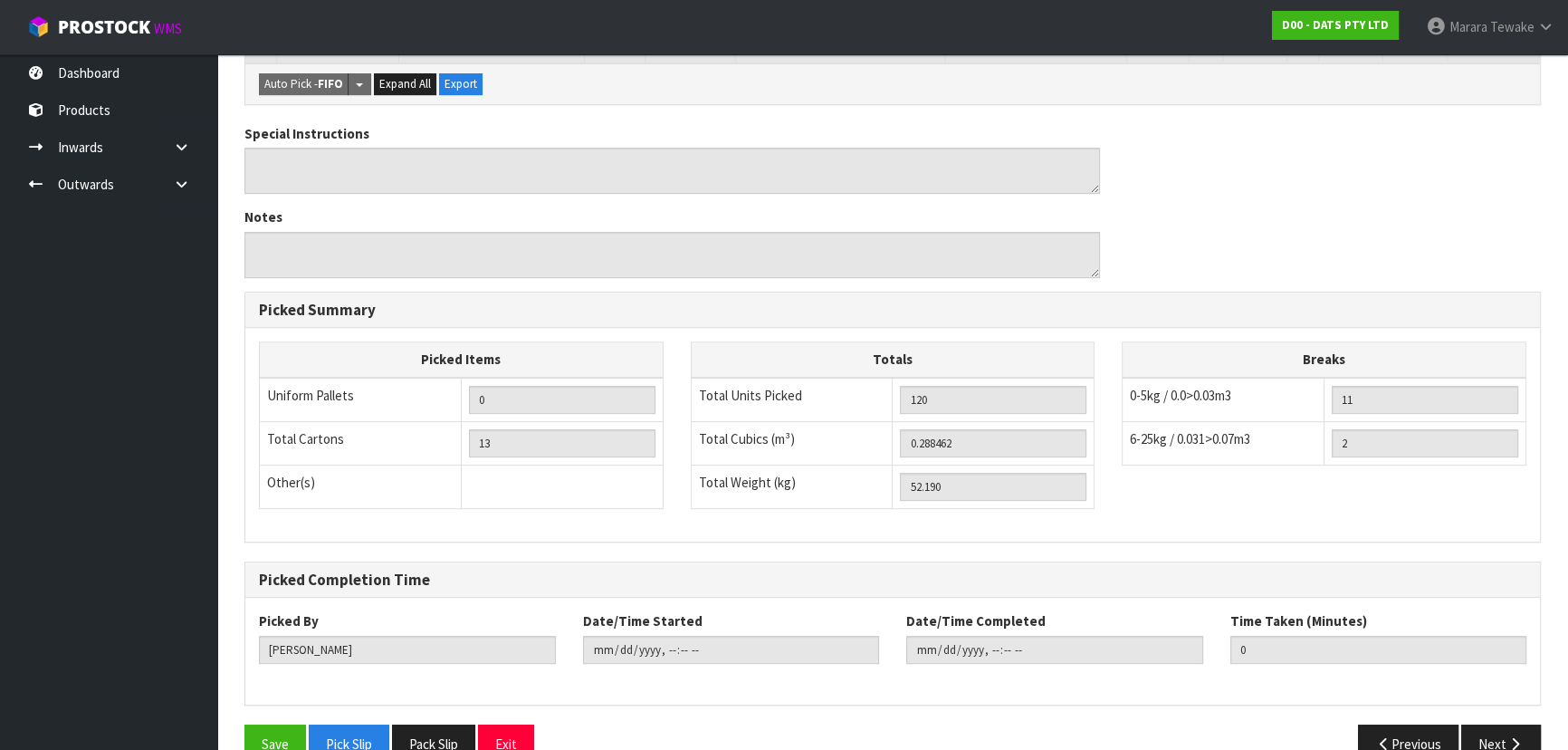
scroll to position [804, 0]
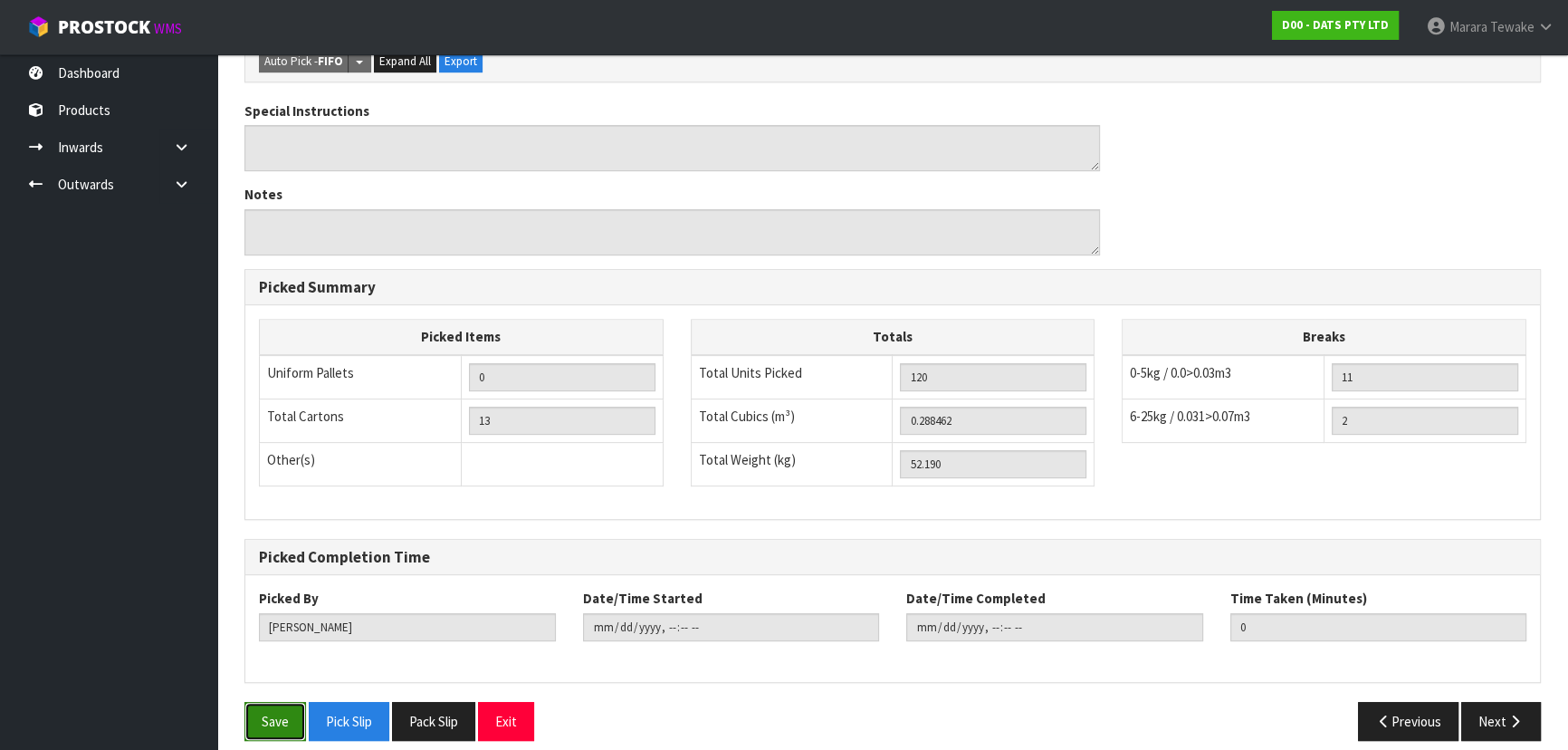
click at [277, 702] on button "Save" at bounding box center [274, 721] width 61 height 39
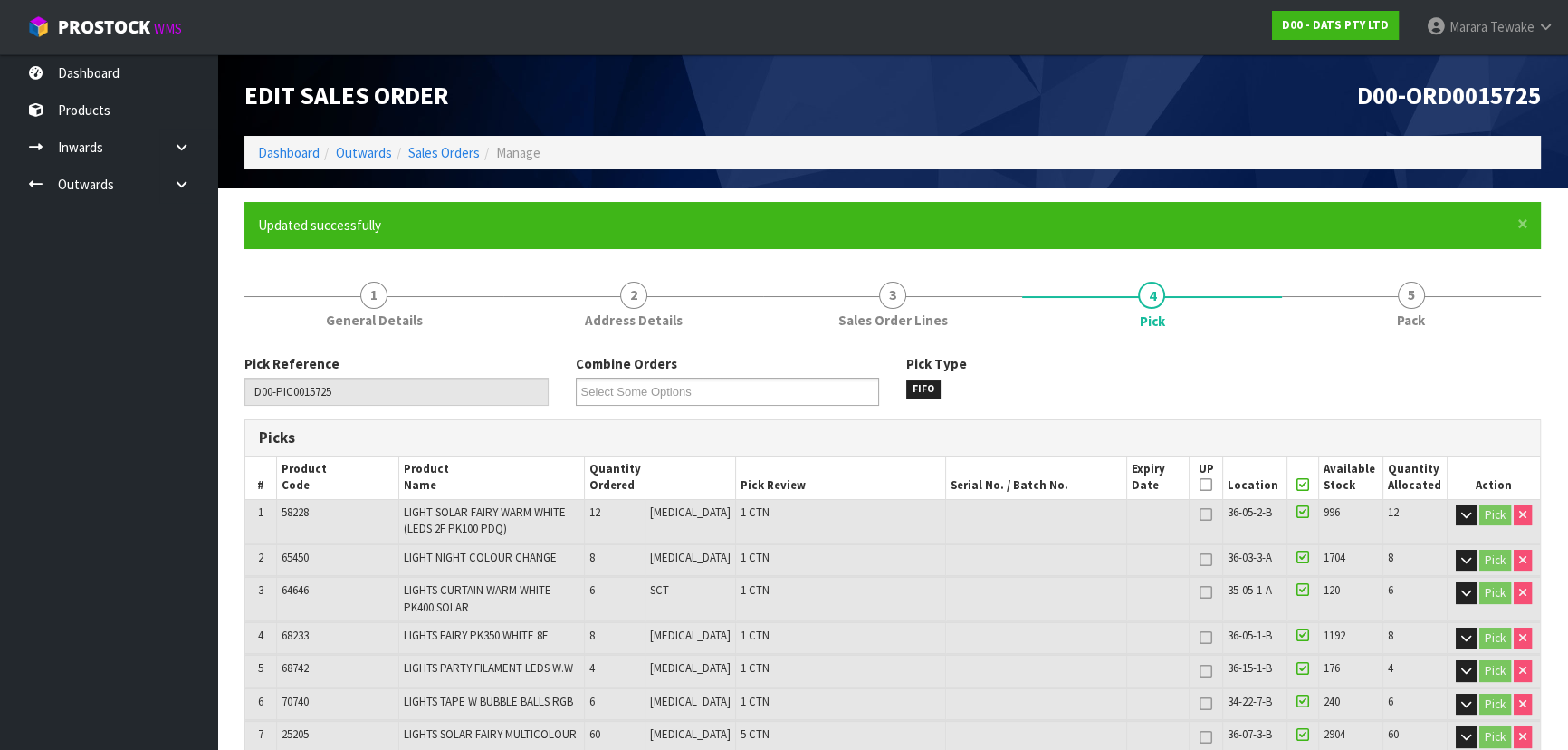
type input "2025-09-09T09:10:22"
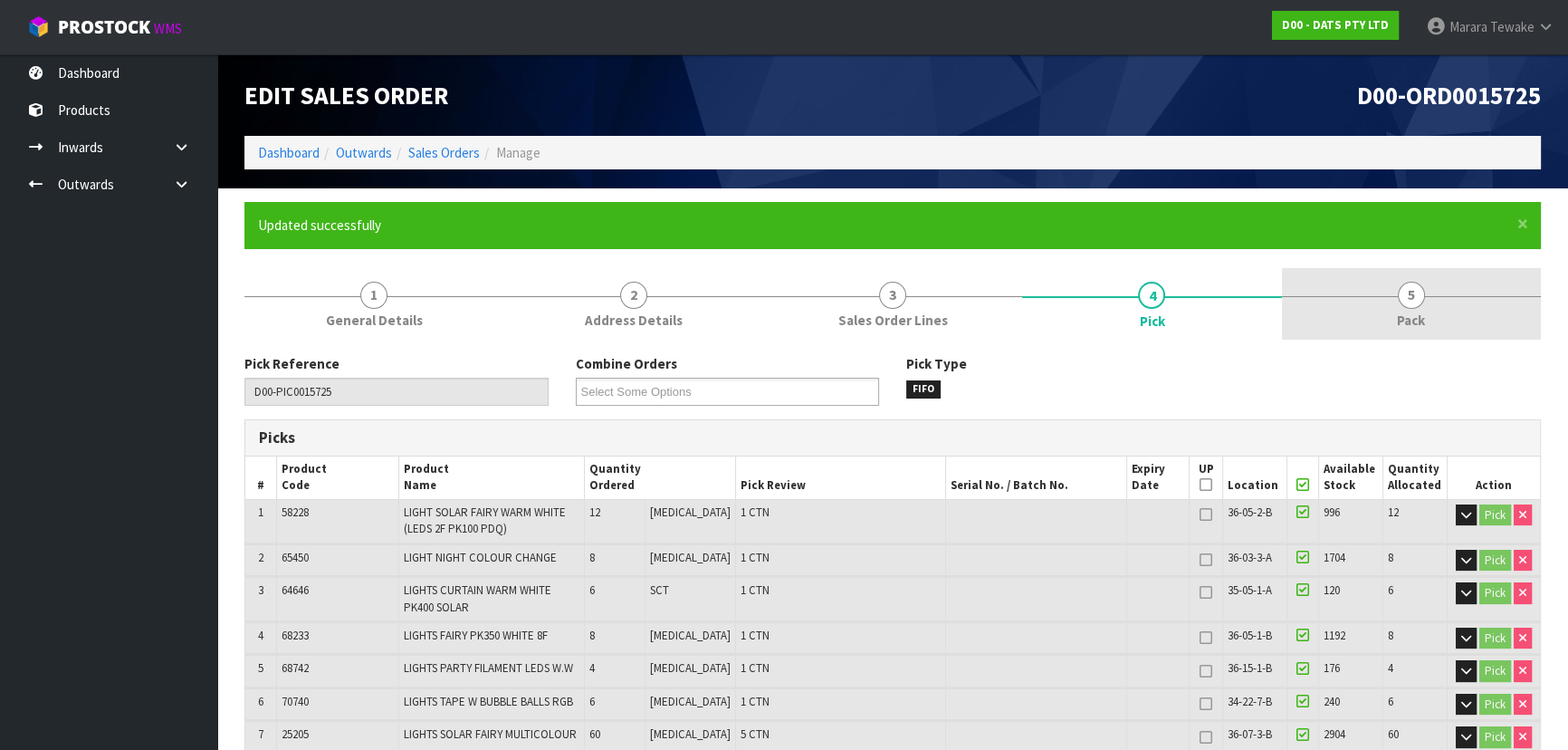
click at [1410, 290] on span "5" at bounding box center [1411, 295] width 27 height 27
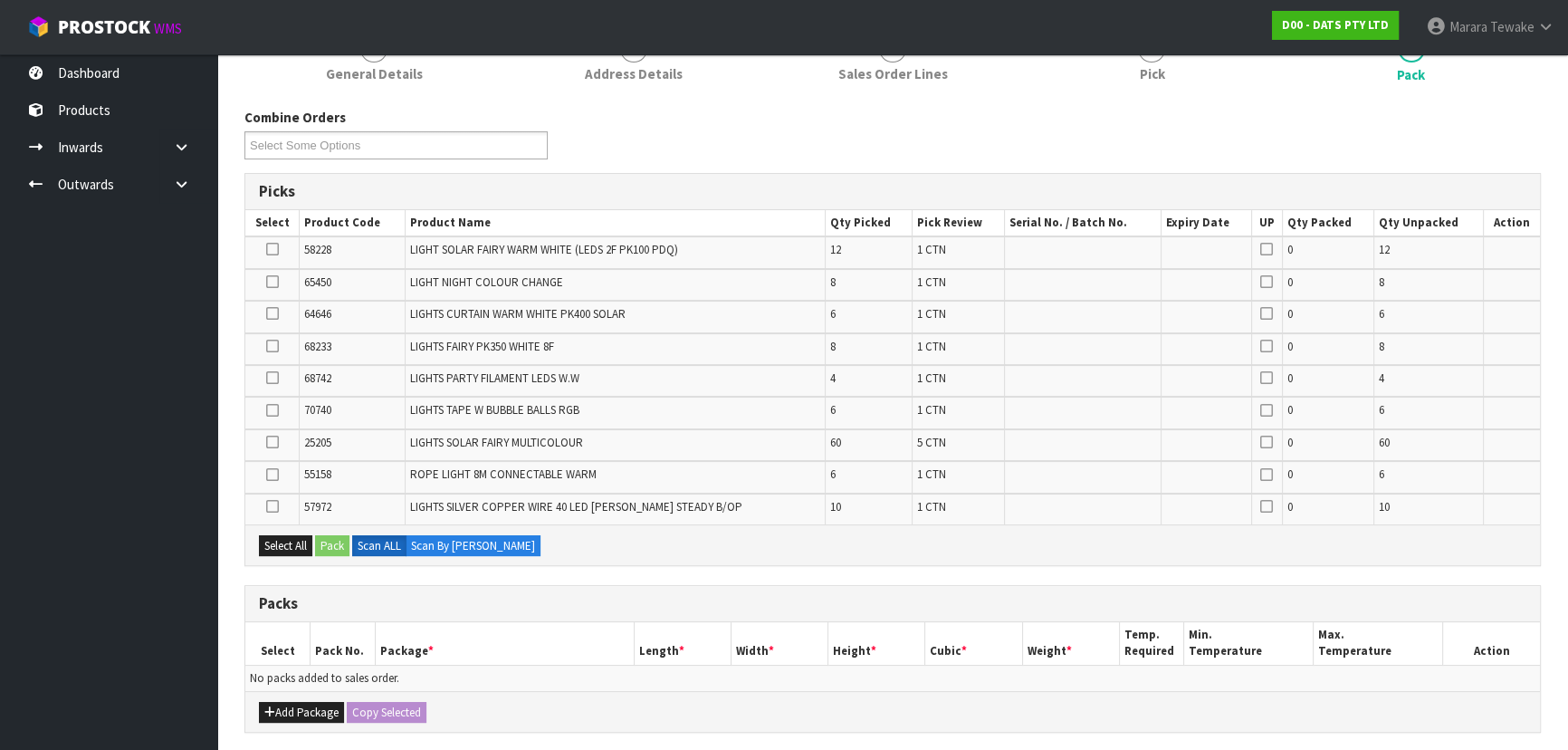
scroll to position [329, 0]
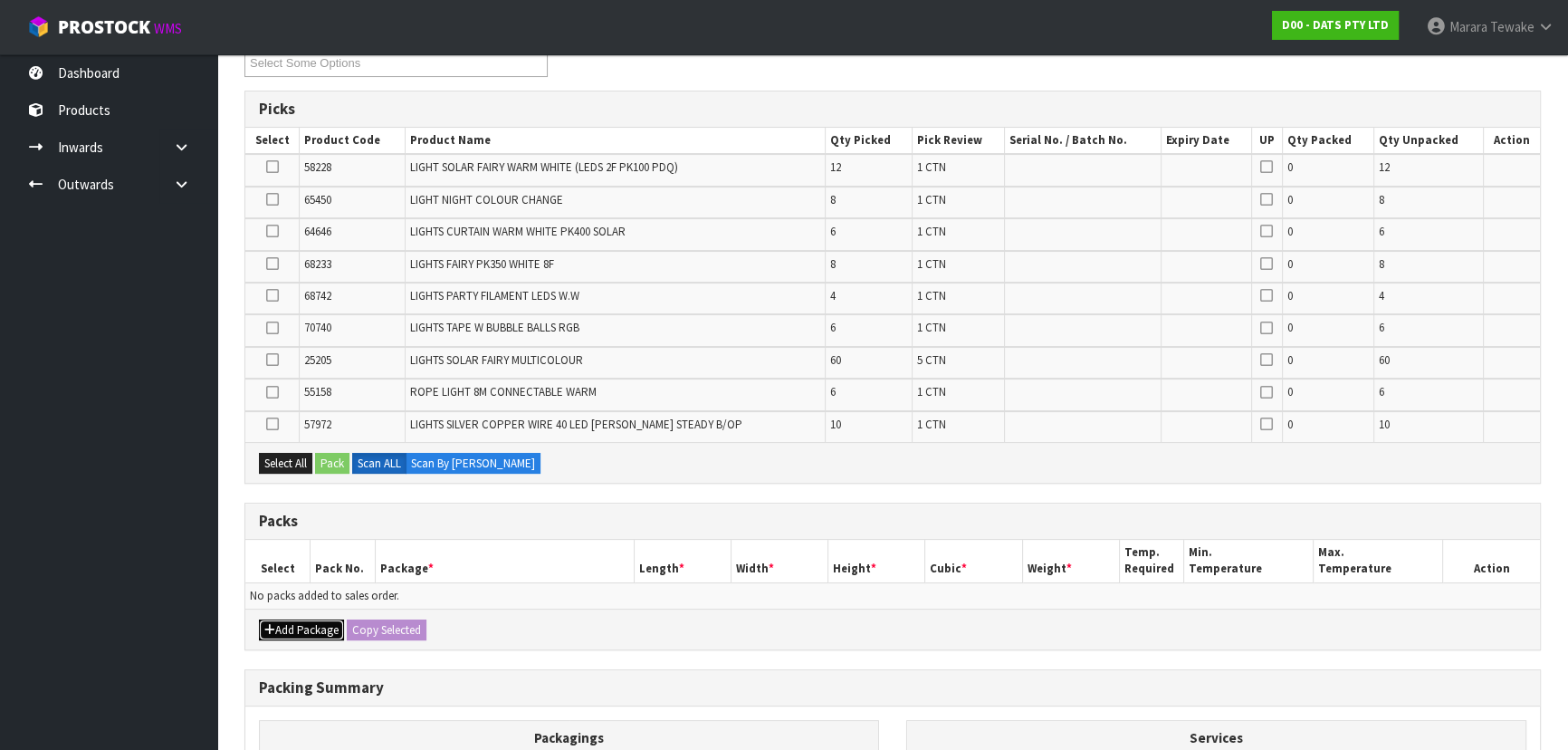
click at [291, 628] on button "Add Package" at bounding box center [302, 630] width 85 height 22
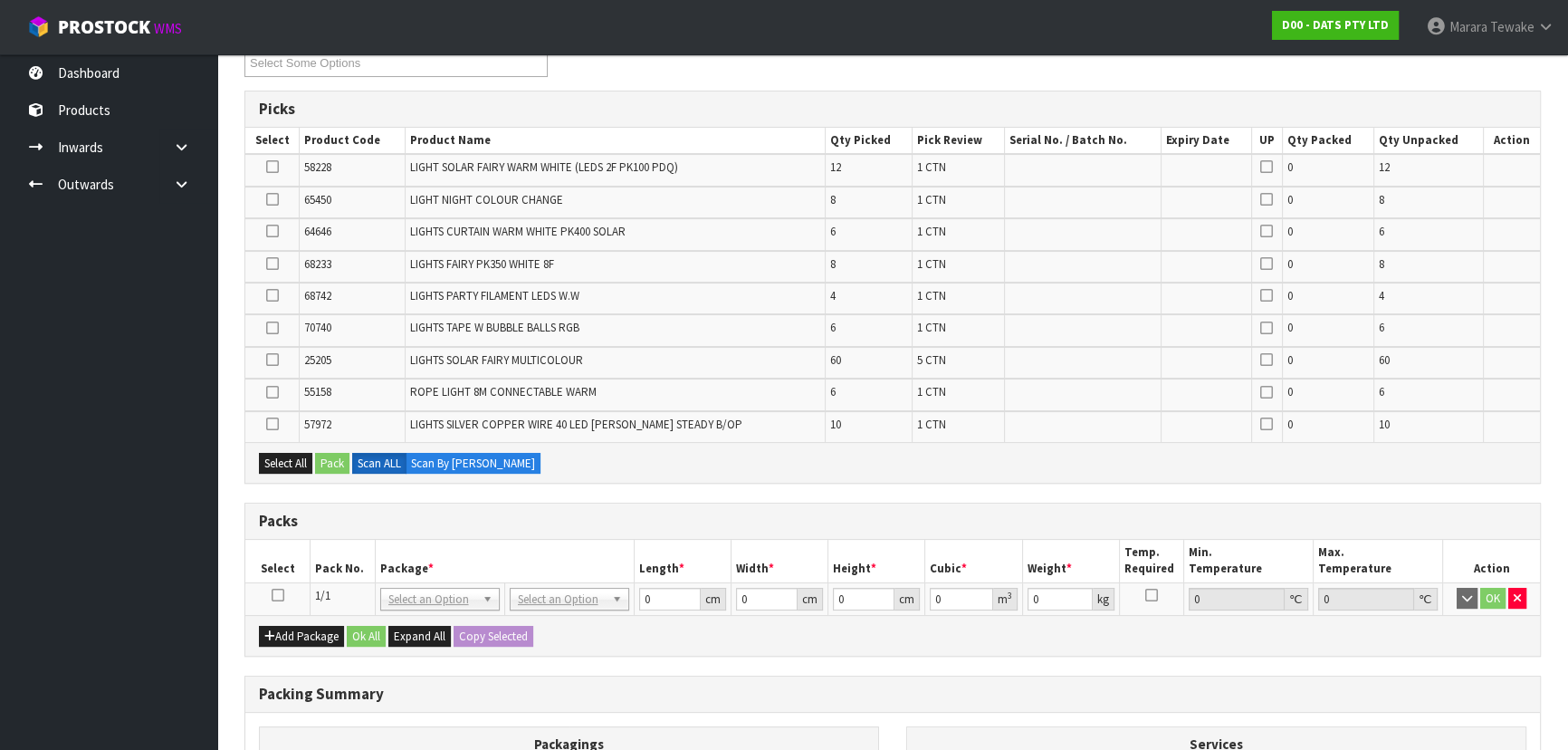
click at [272, 595] on icon at bounding box center [277, 595] width 12 height 1
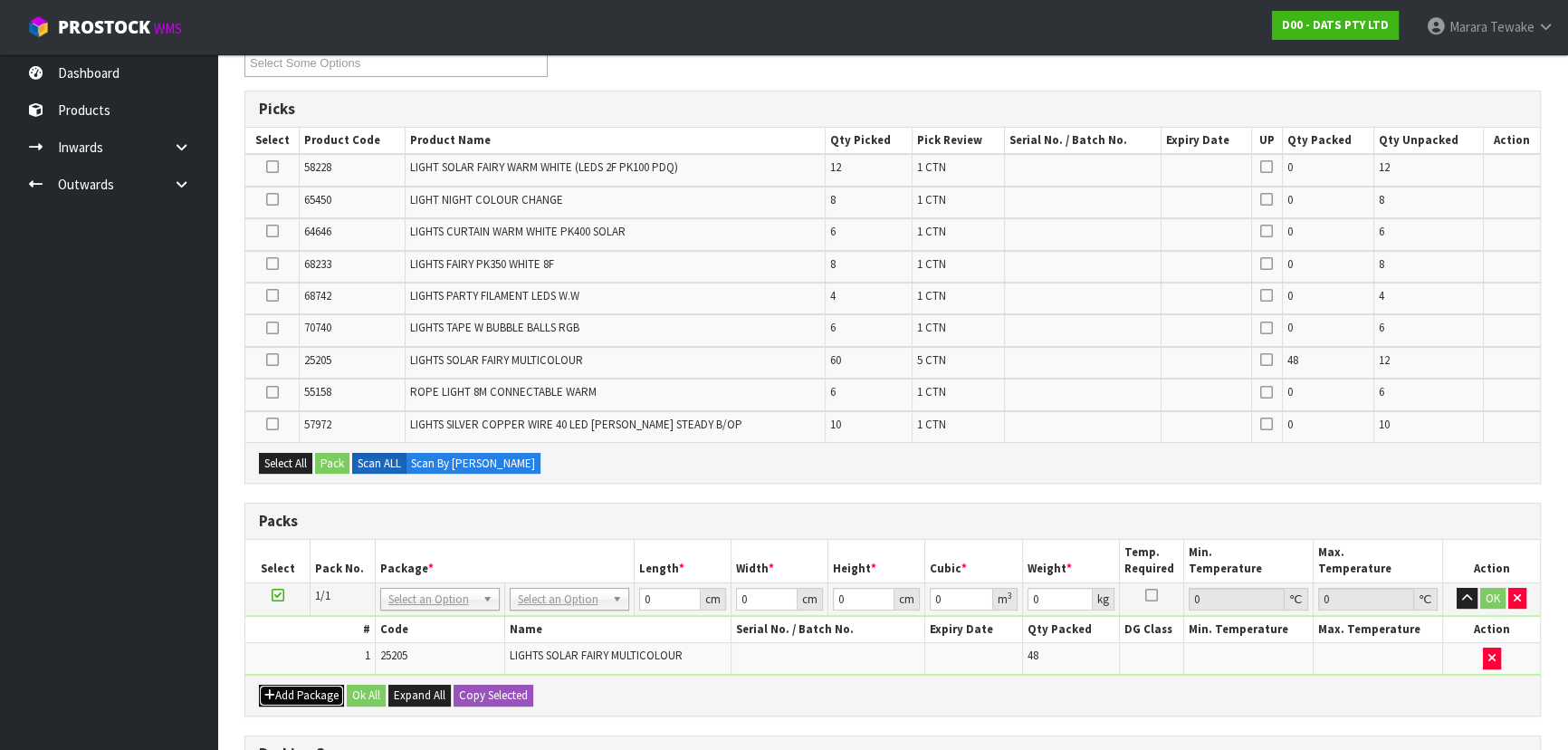
click at [324, 685] on button "Add Package" at bounding box center [302, 695] width 85 height 22
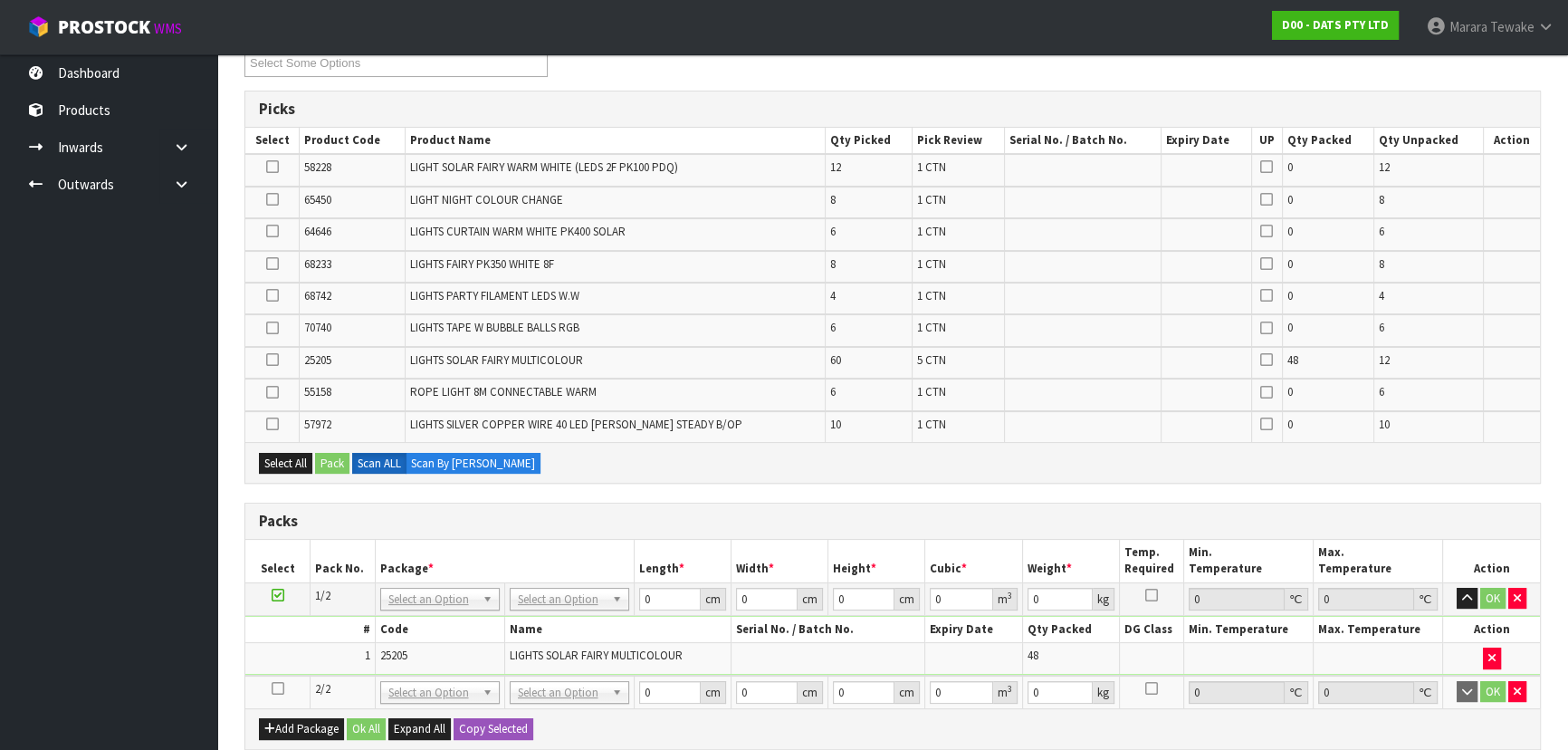
click at [283, 689] on icon at bounding box center [277, 689] width 12 height 1
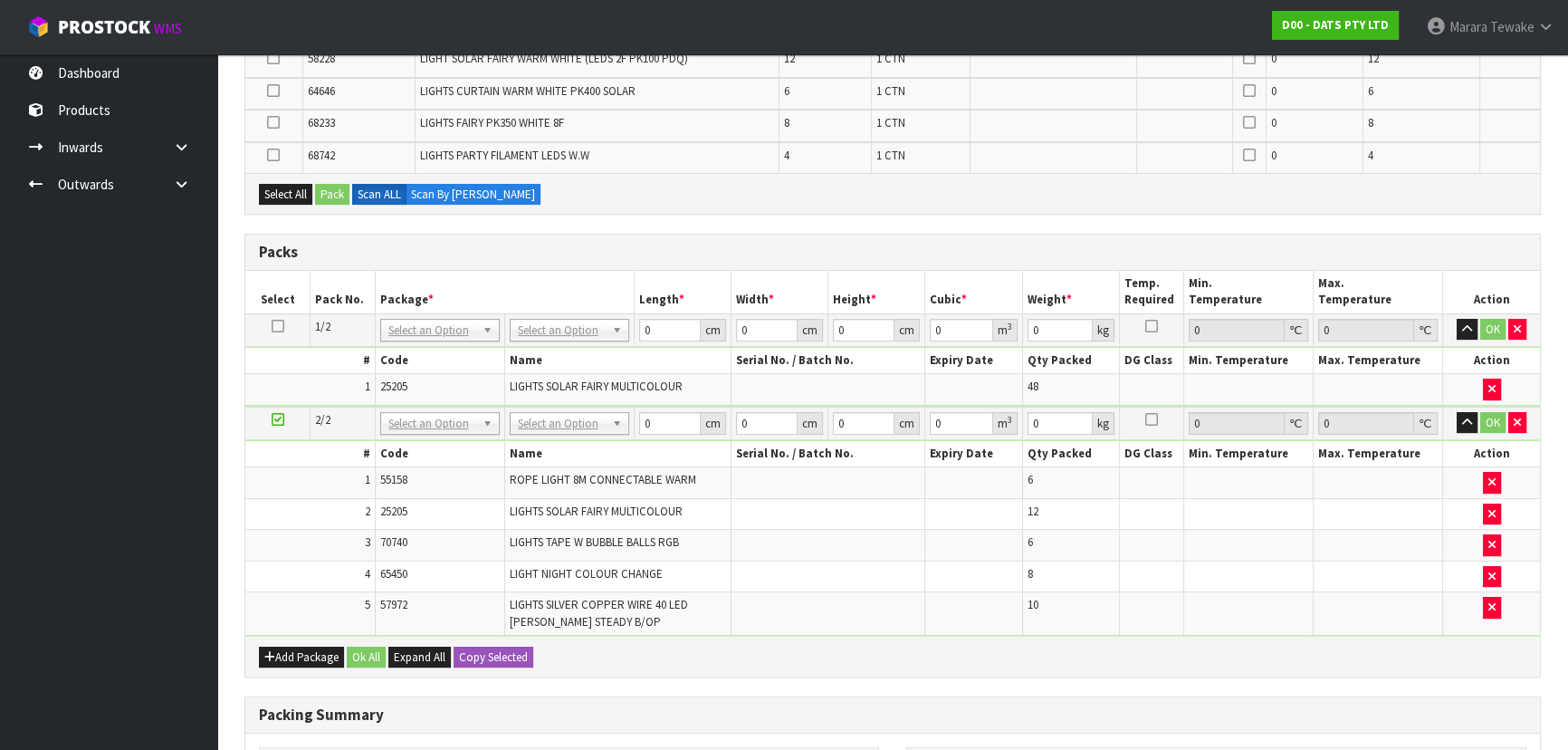
scroll to position [543, 0]
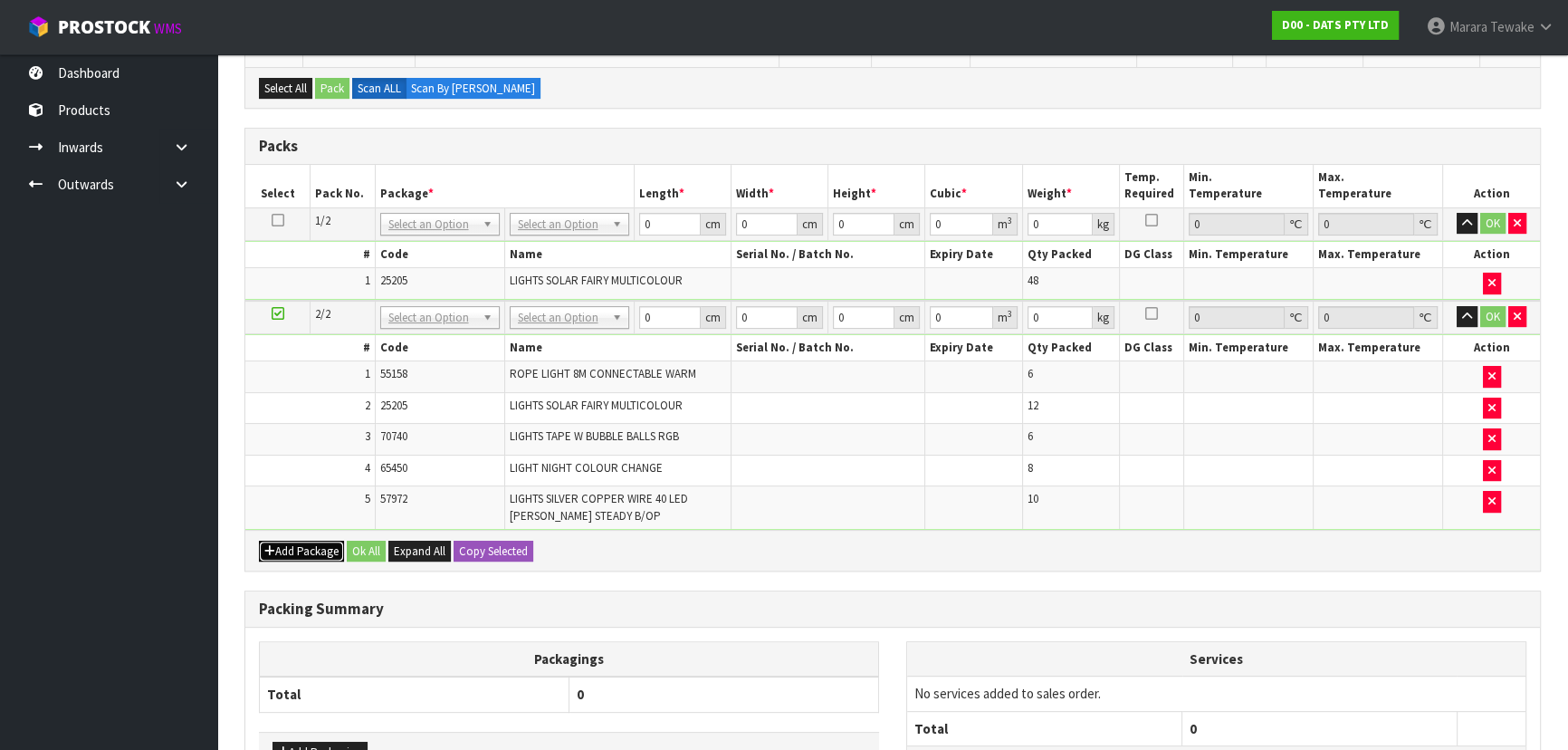
click at [313, 543] on button "Add Package" at bounding box center [302, 551] width 85 height 22
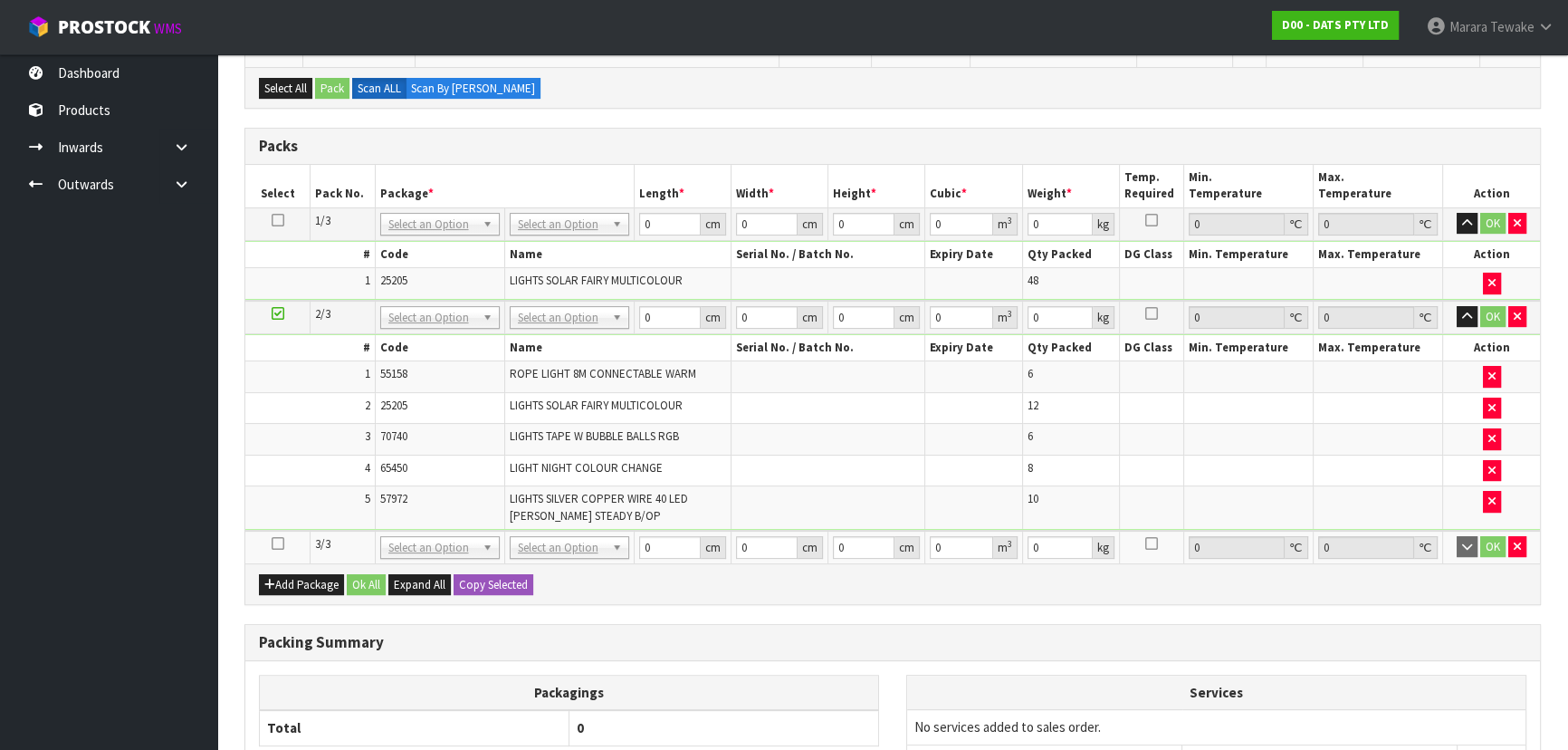
drag, startPoint x: 256, startPoint y: 549, endPoint x: 272, endPoint y: 537, distance: 20.0
click at [256, 548] on td at bounding box center [277, 547] width 65 height 33
click at [272, 543] on icon at bounding box center [277, 543] width 12 height 1
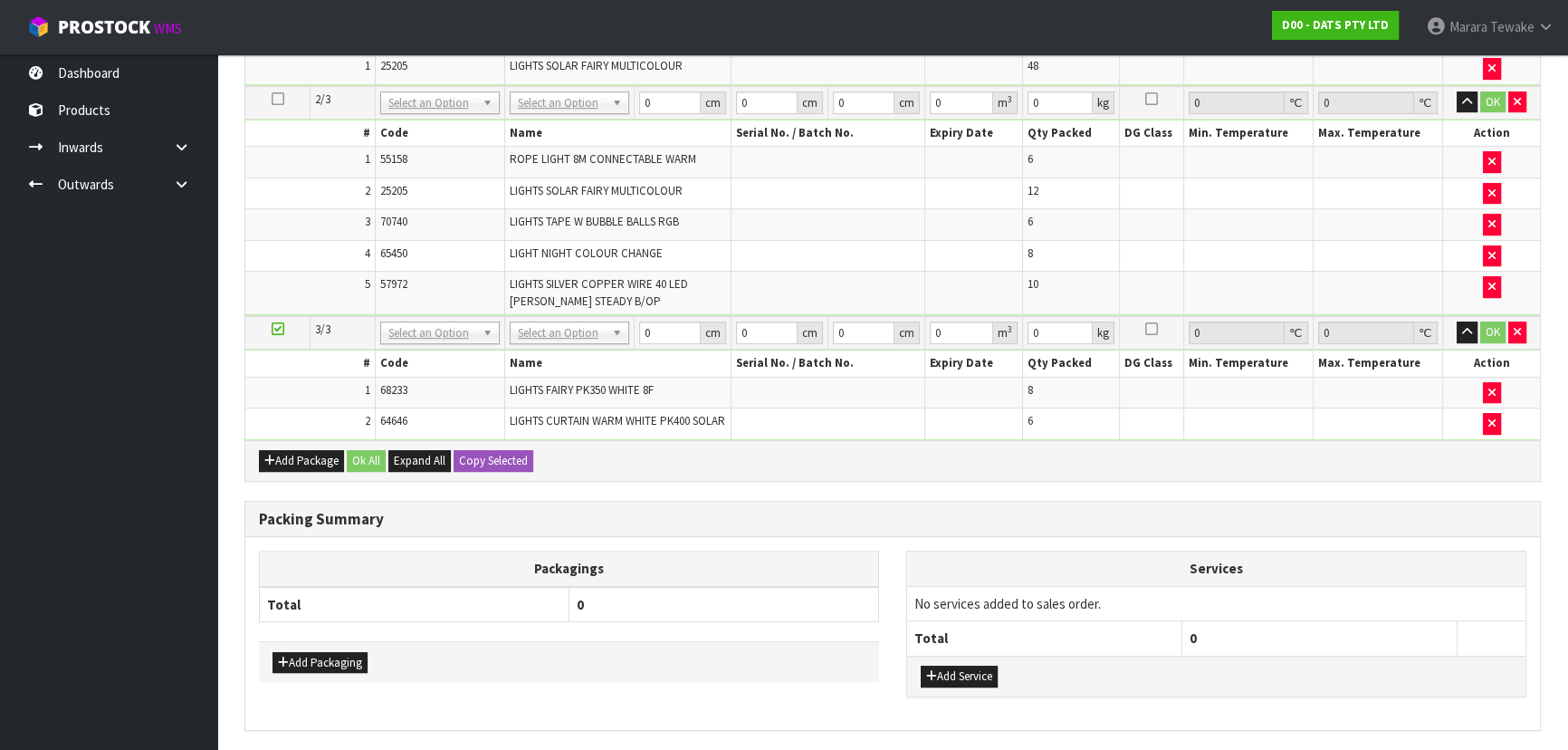
scroll to position [662, 0]
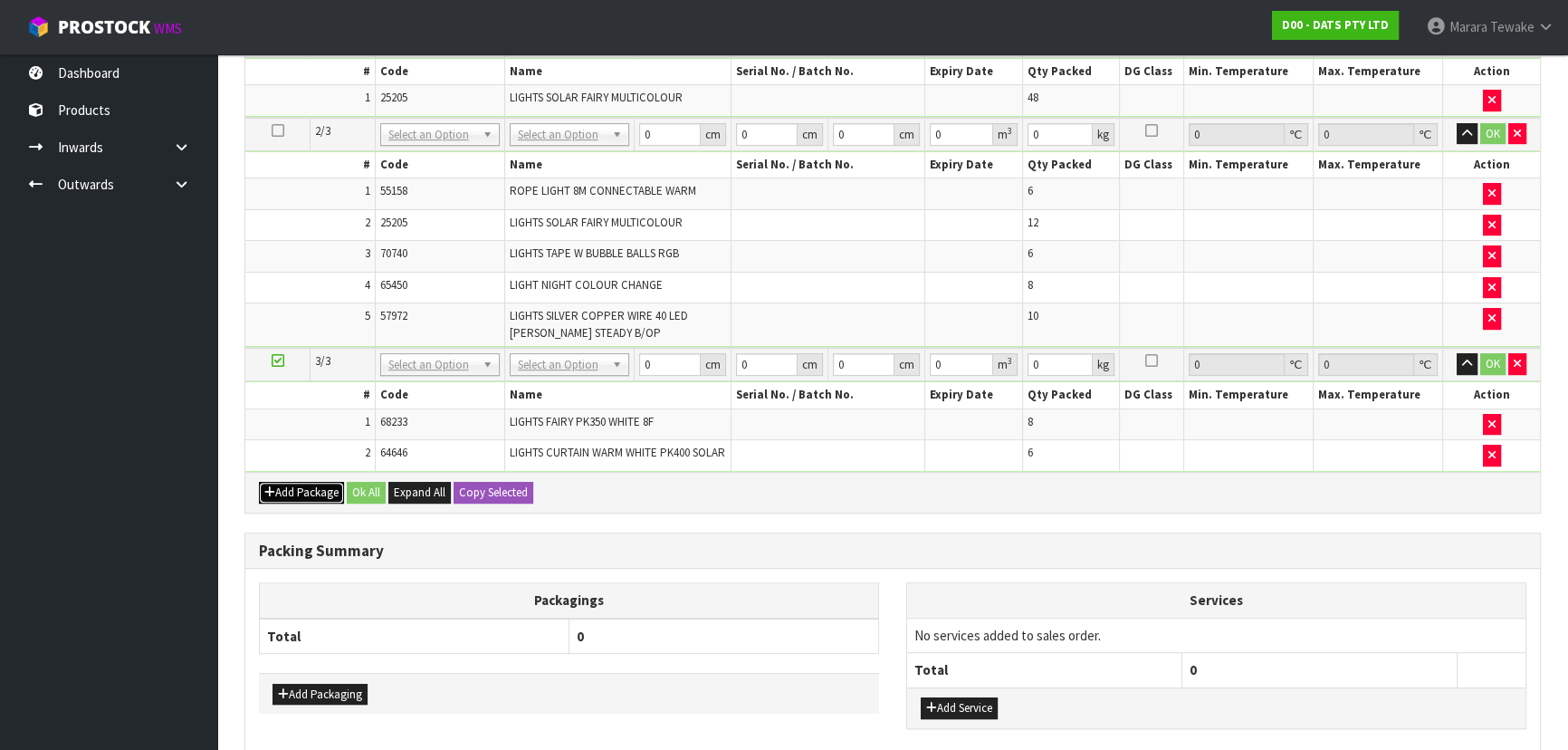
click at [294, 504] on button "Add Package" at bounding box center [302, 492] width 85 height 22
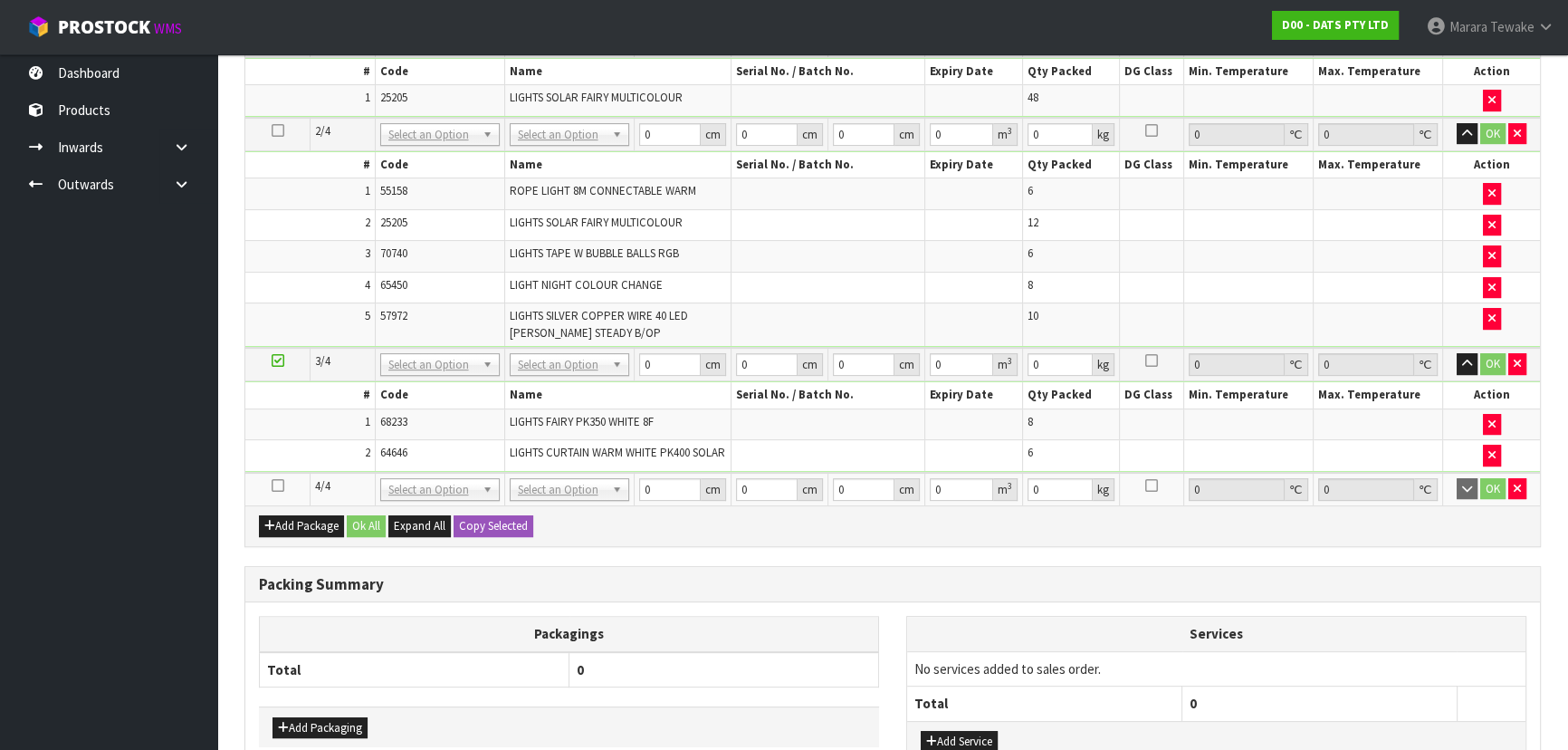
click at [280, 487] on icon at bounding box center [277, 486] width 12 height 1
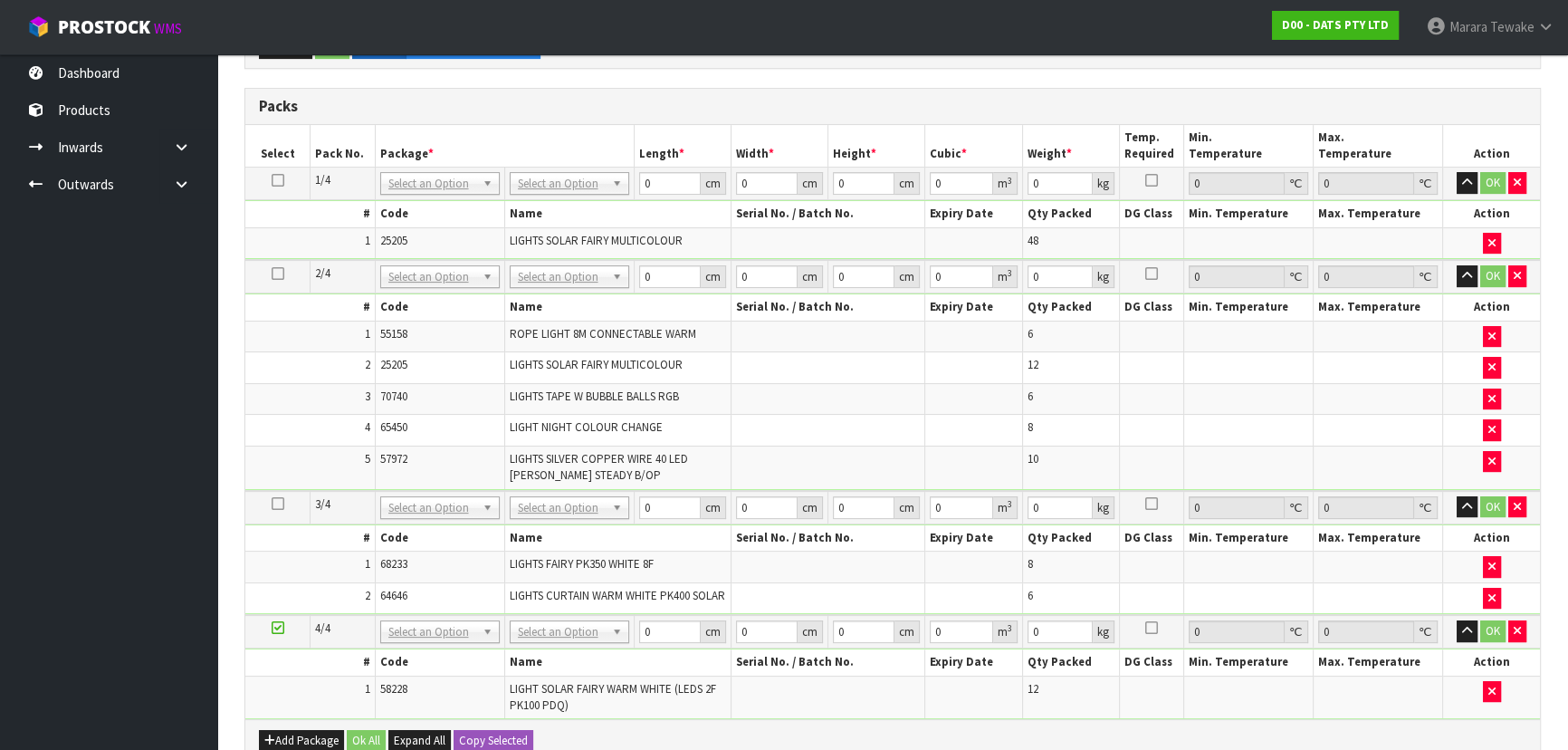
scroll to position [576, 0]
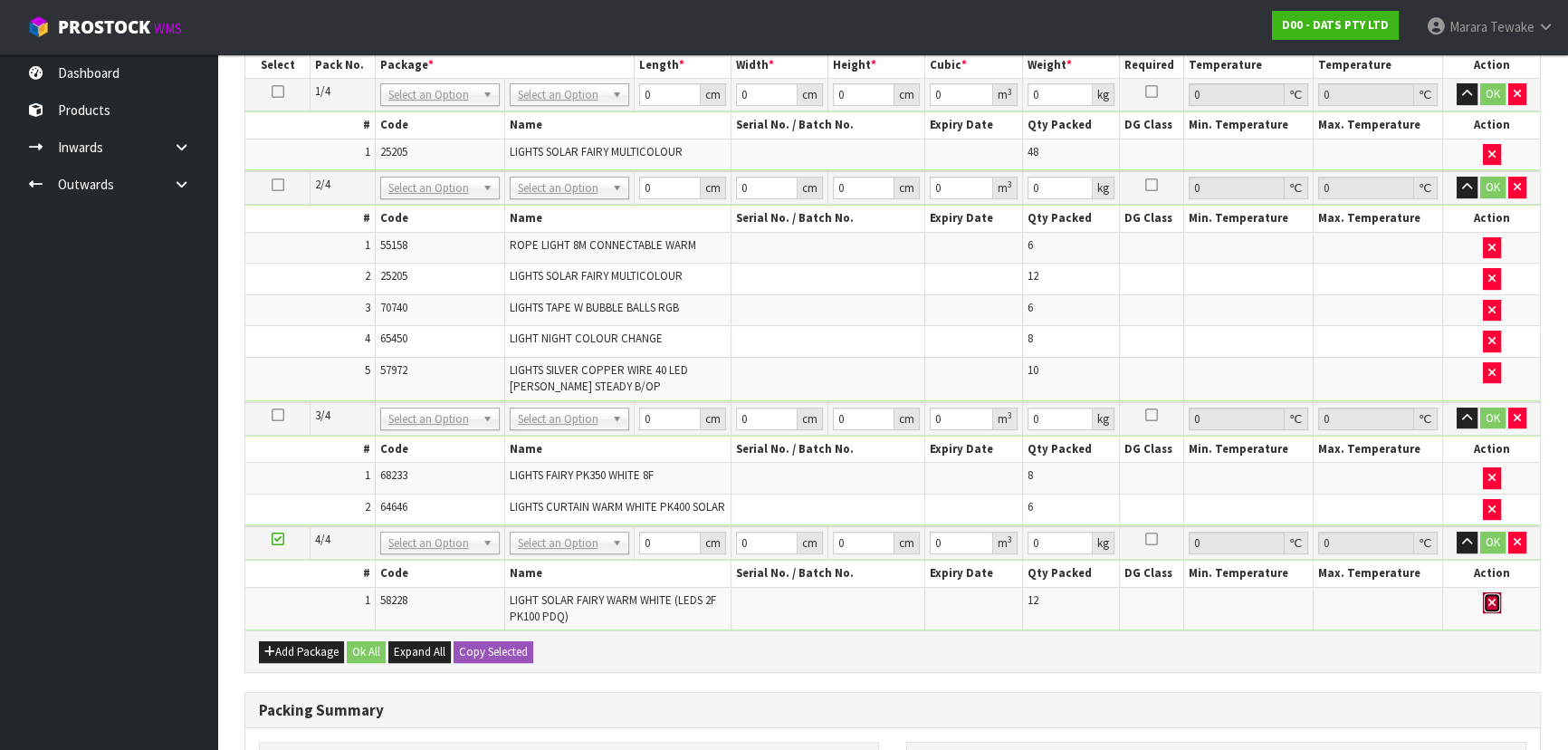
click at [1489, 608] on icon "button" at bounding box center [1493, 603] width 8 height 11
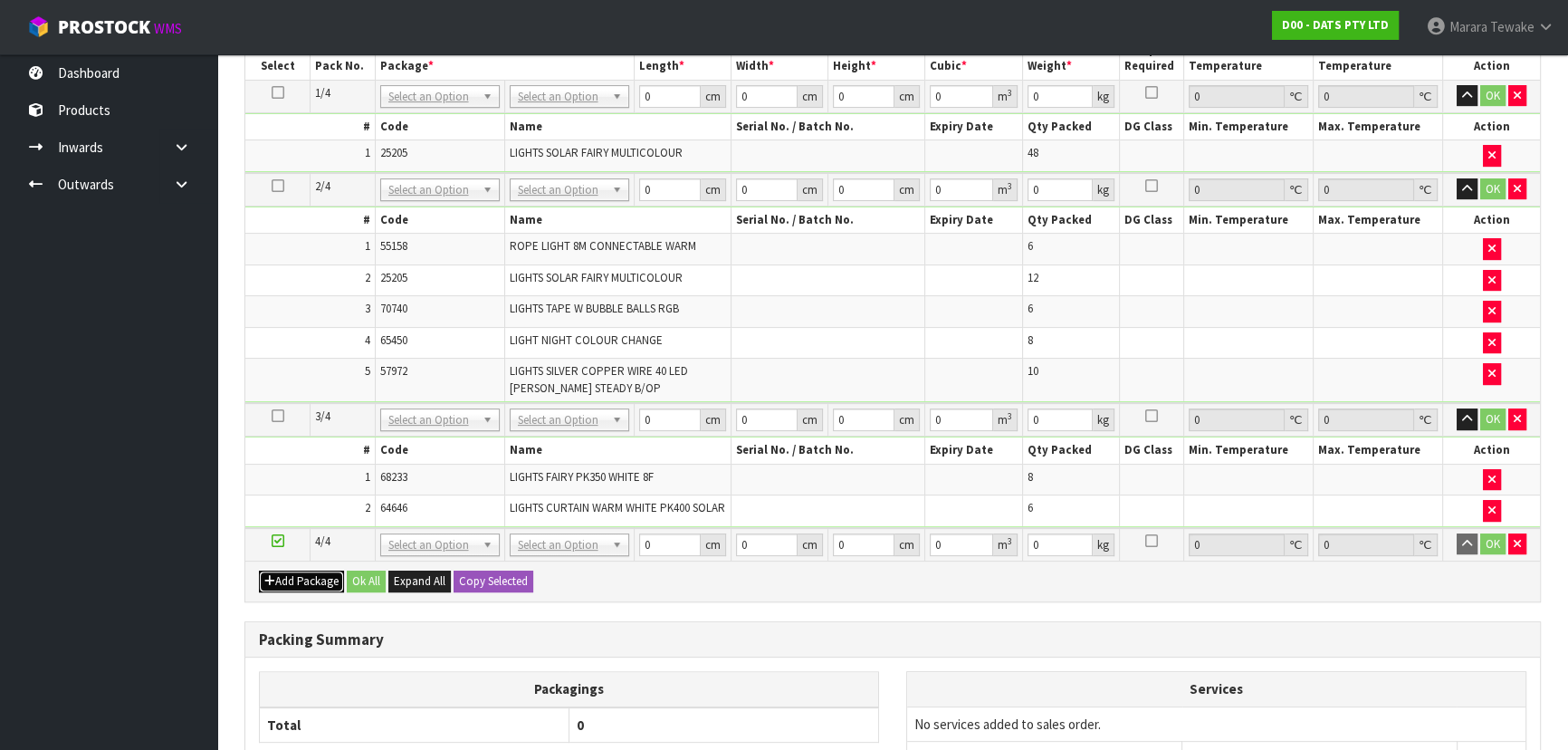
click at [299, 586] on button "Add Package" at bounding box center [302, 581] width 85 height 22
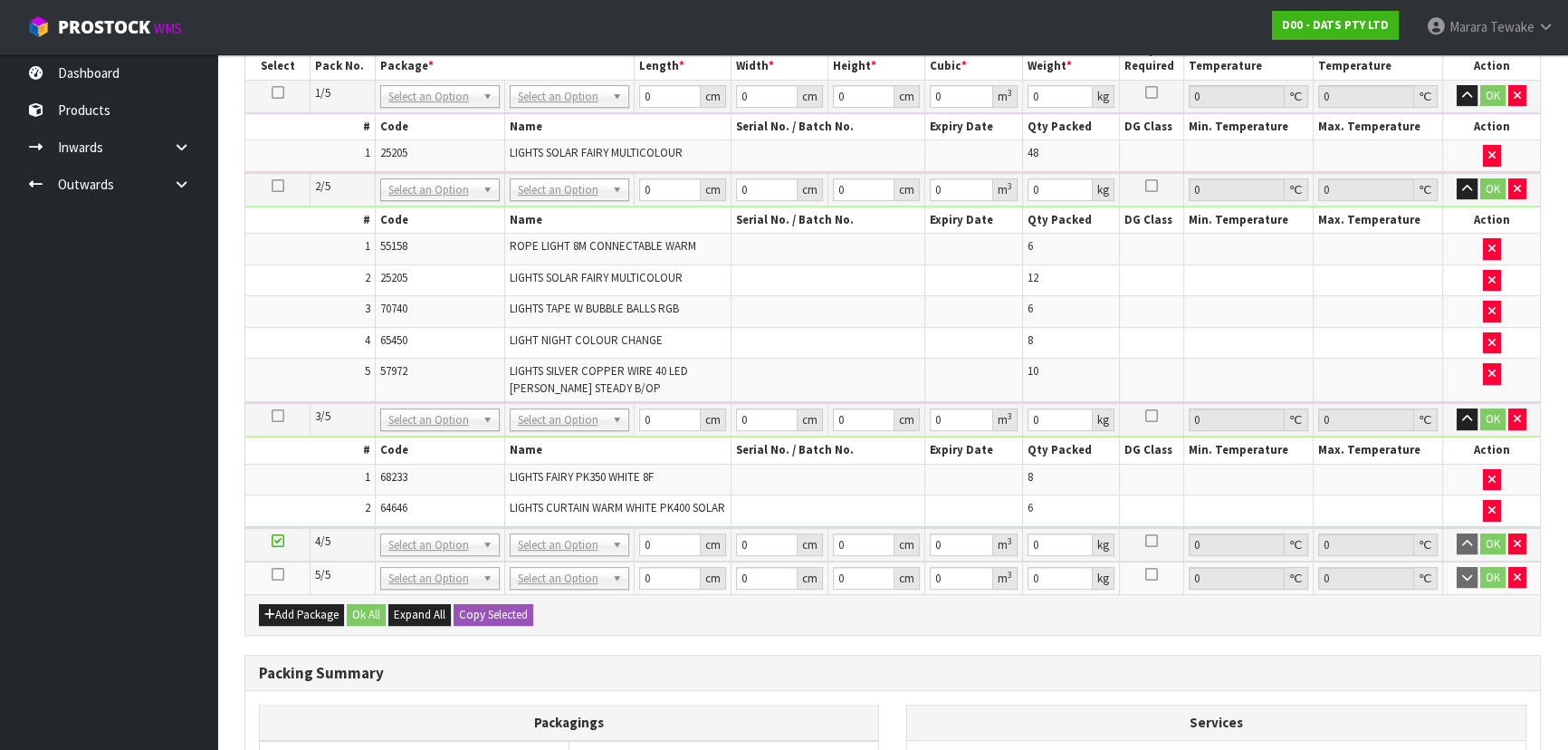
click at [279, 575] on icon at bounding box center [277, 575] width 12 height 1
click at [275, 542] on icon at bounding box center [277, 541] width 12 height 1
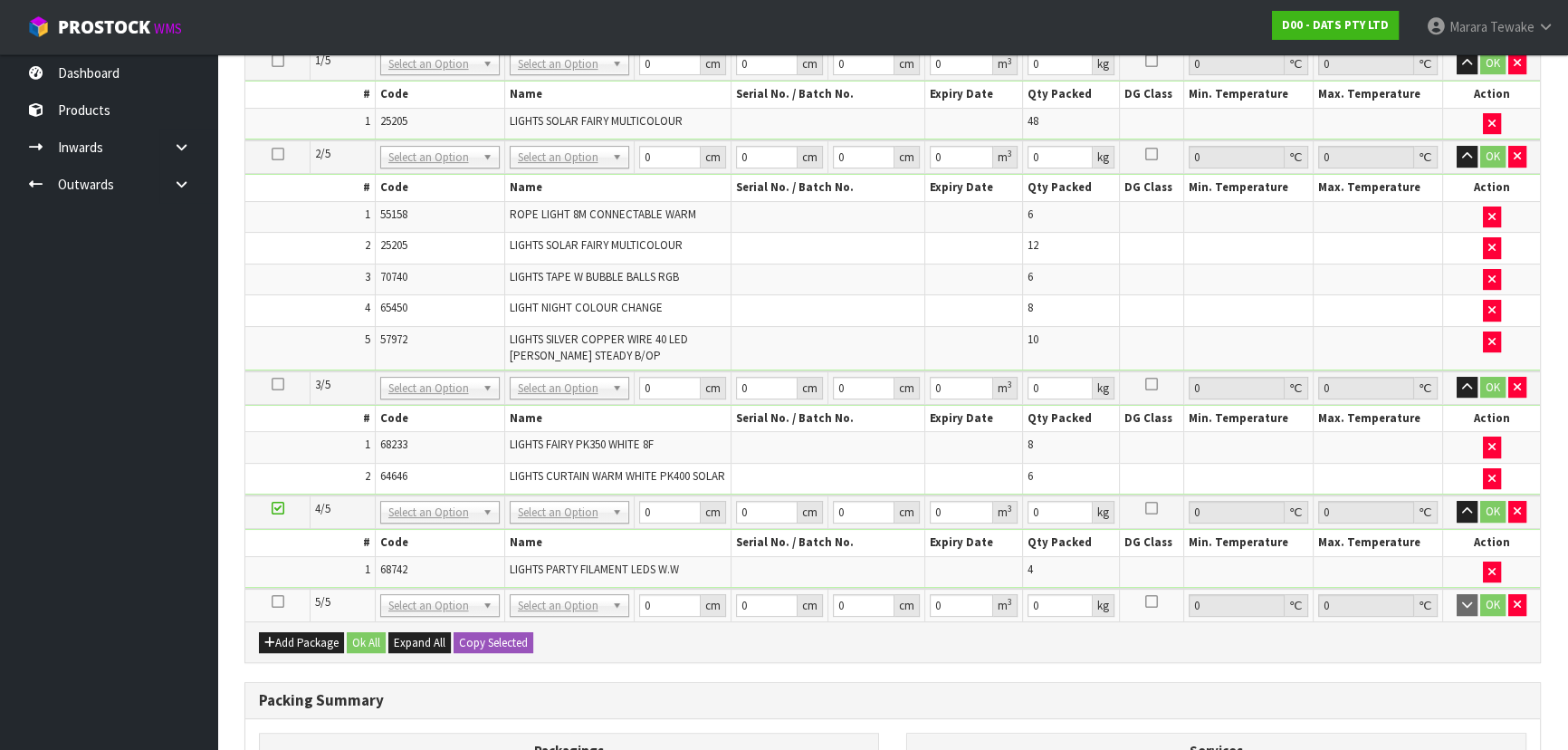
scroll to position [576, 0]
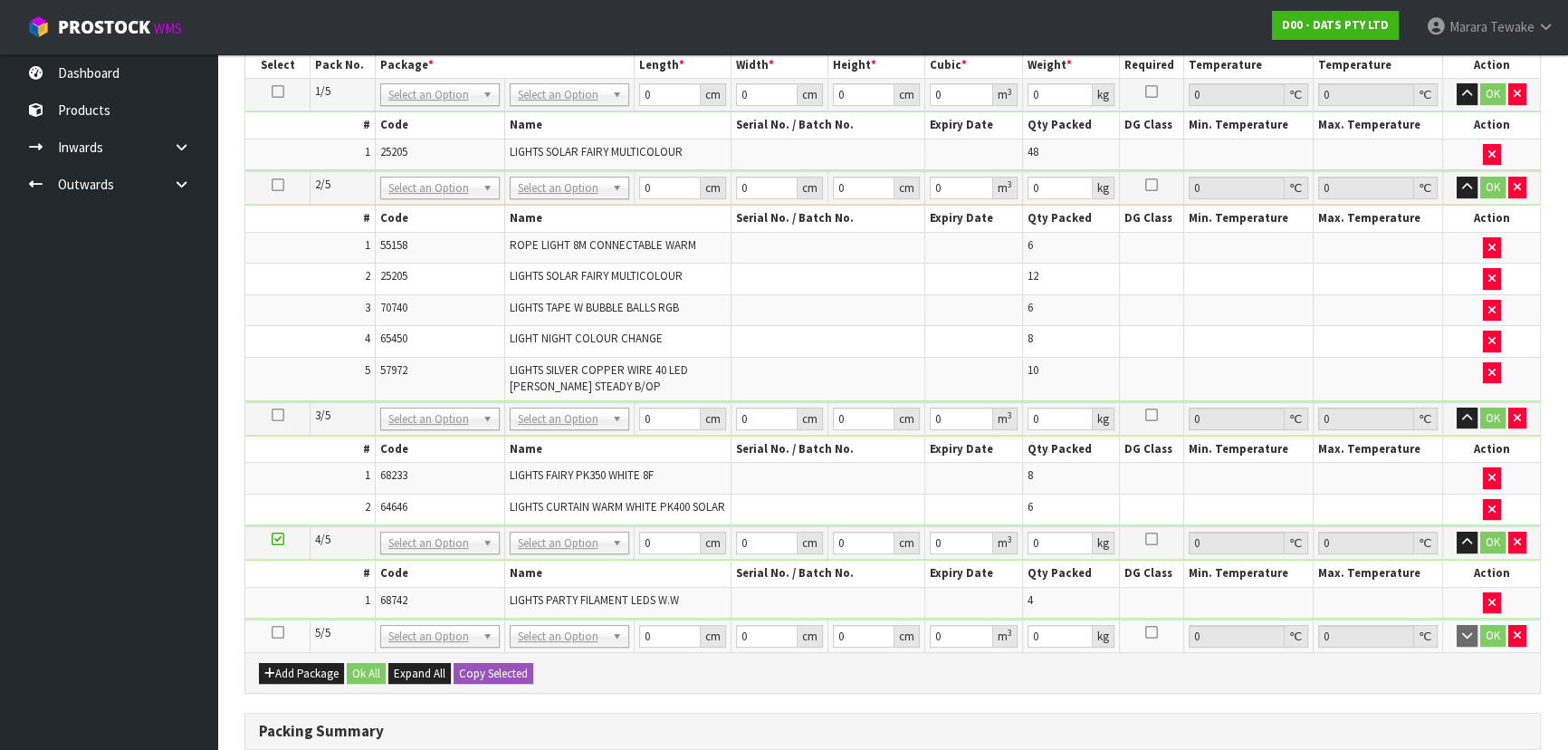
click at [281, 633] on icon at bounding box center [277, 632] width 12 height 1
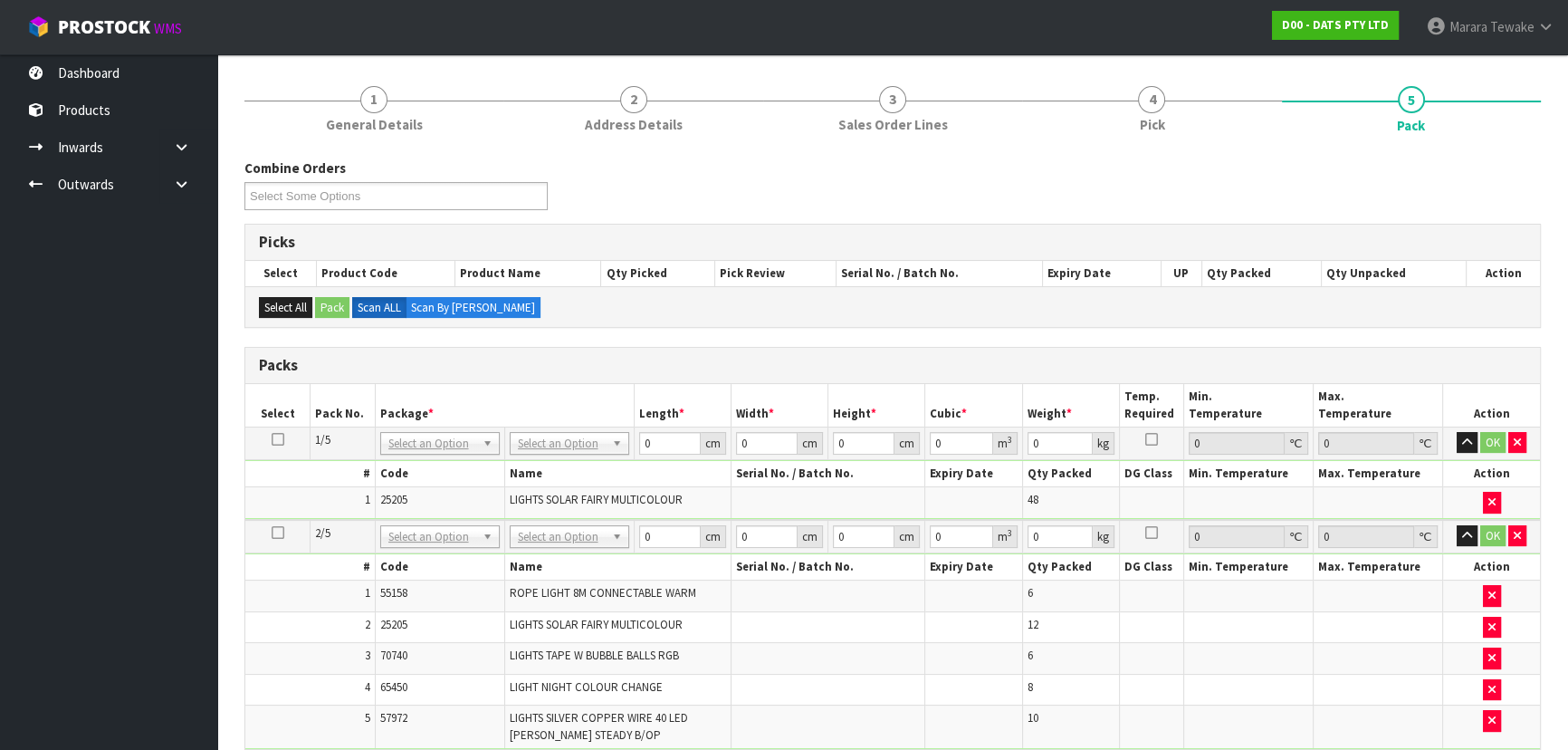
scroll to position [157, 0]
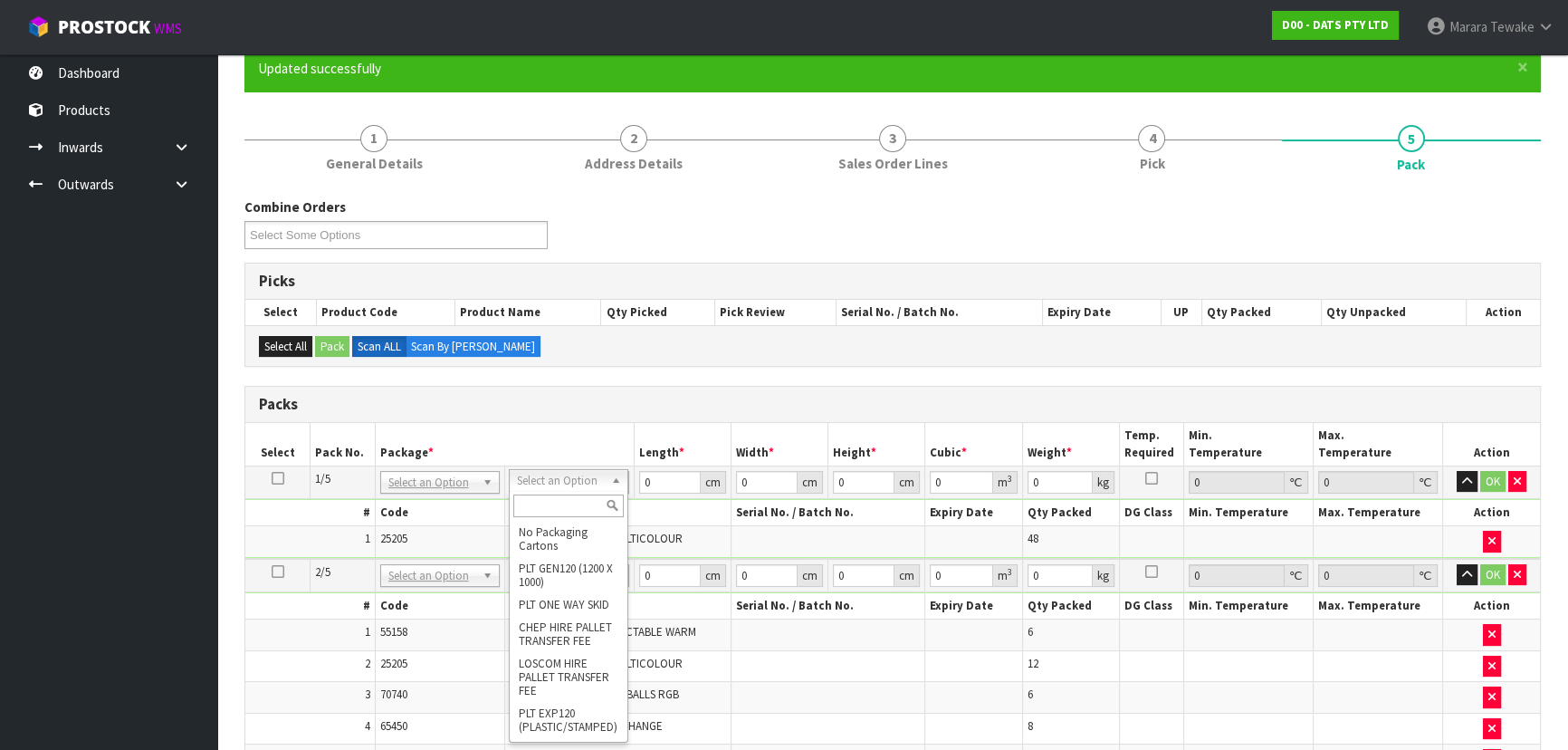
click at [568, 507] on input "text" at bounding box center [568, 506] width 110 height 23
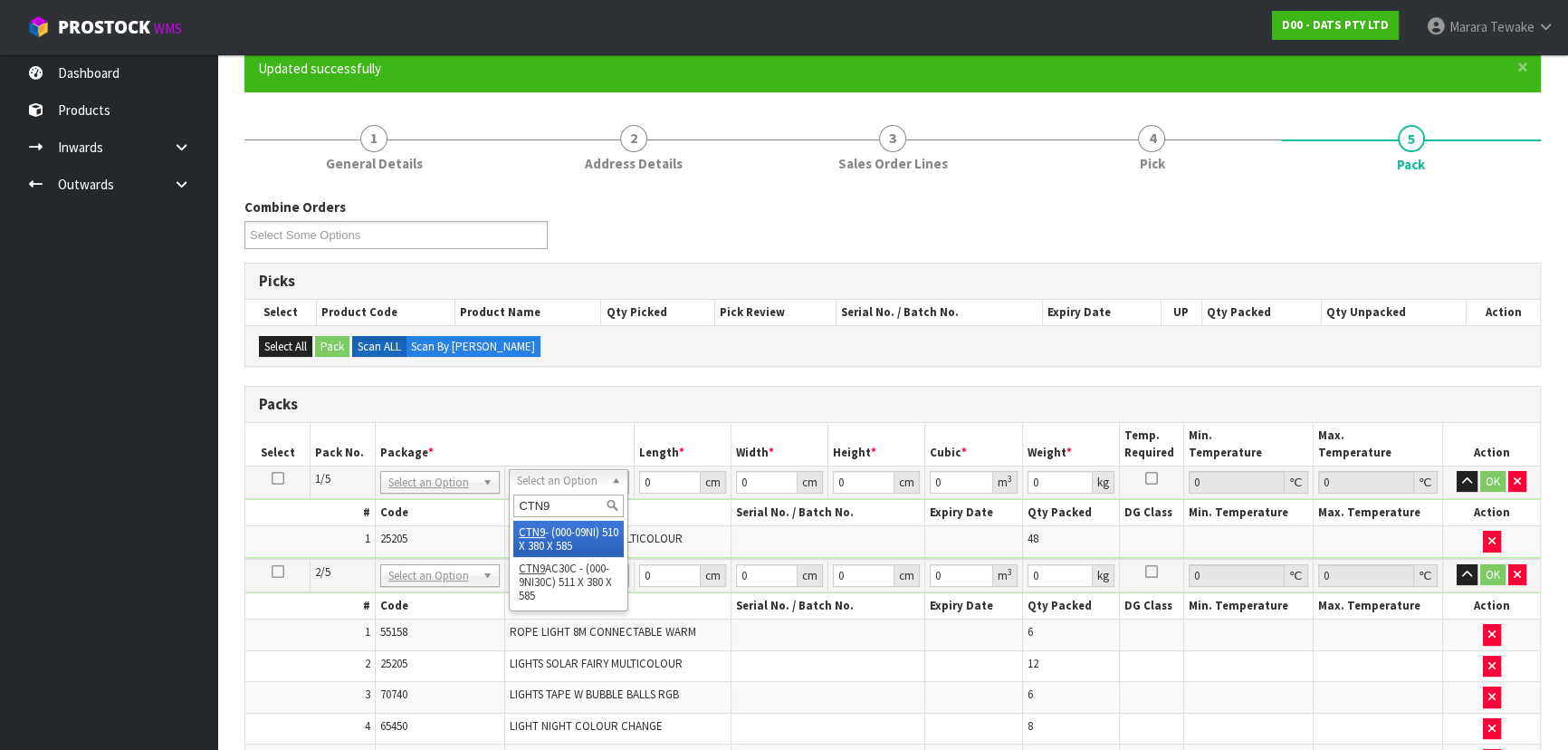
type input "CTN9"
type input "51"
type input "38"
type input "58.5"
type input "0.113373"
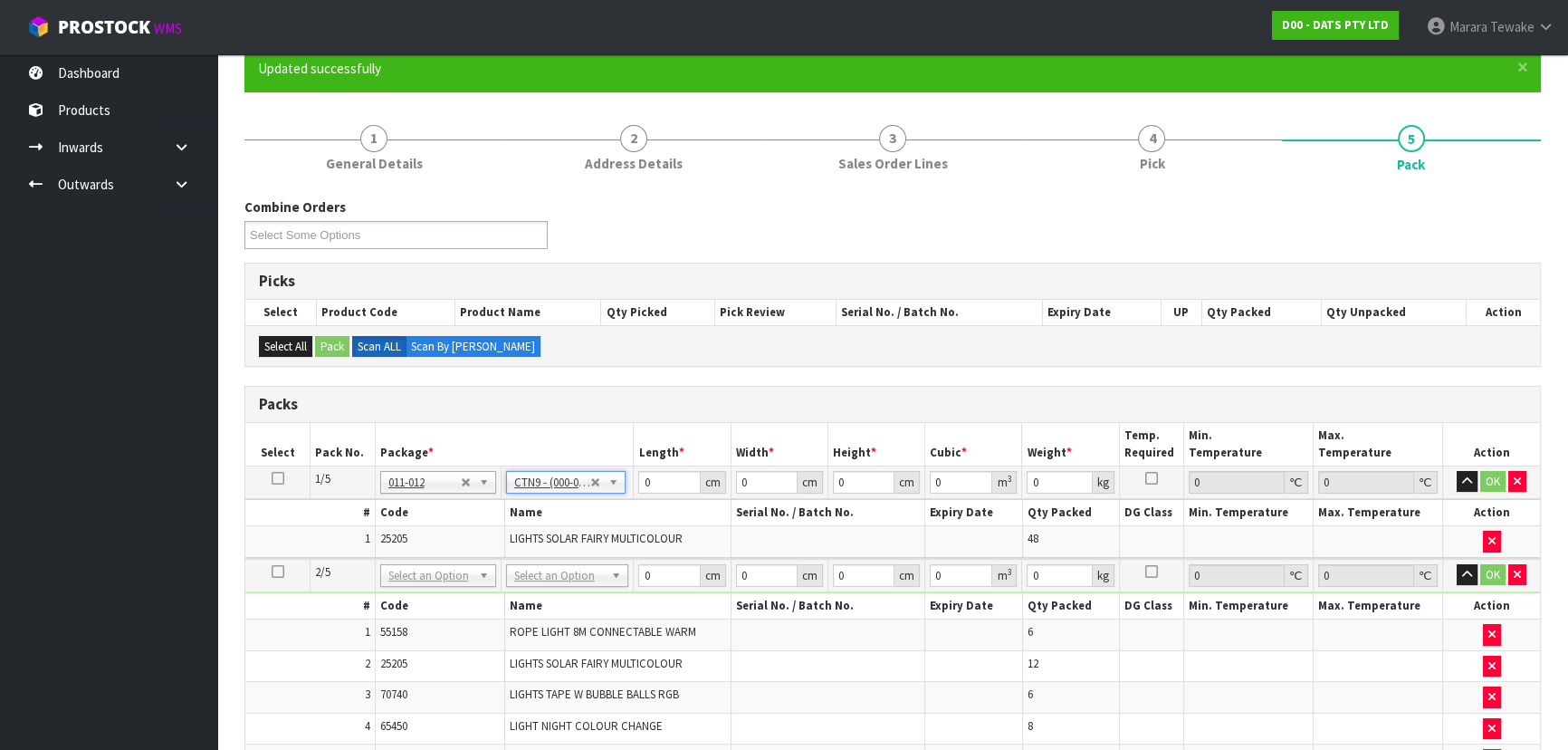
type input "14.2"
click at [281, 478] on icon at bounding box center [277, 478] width 12 height 1
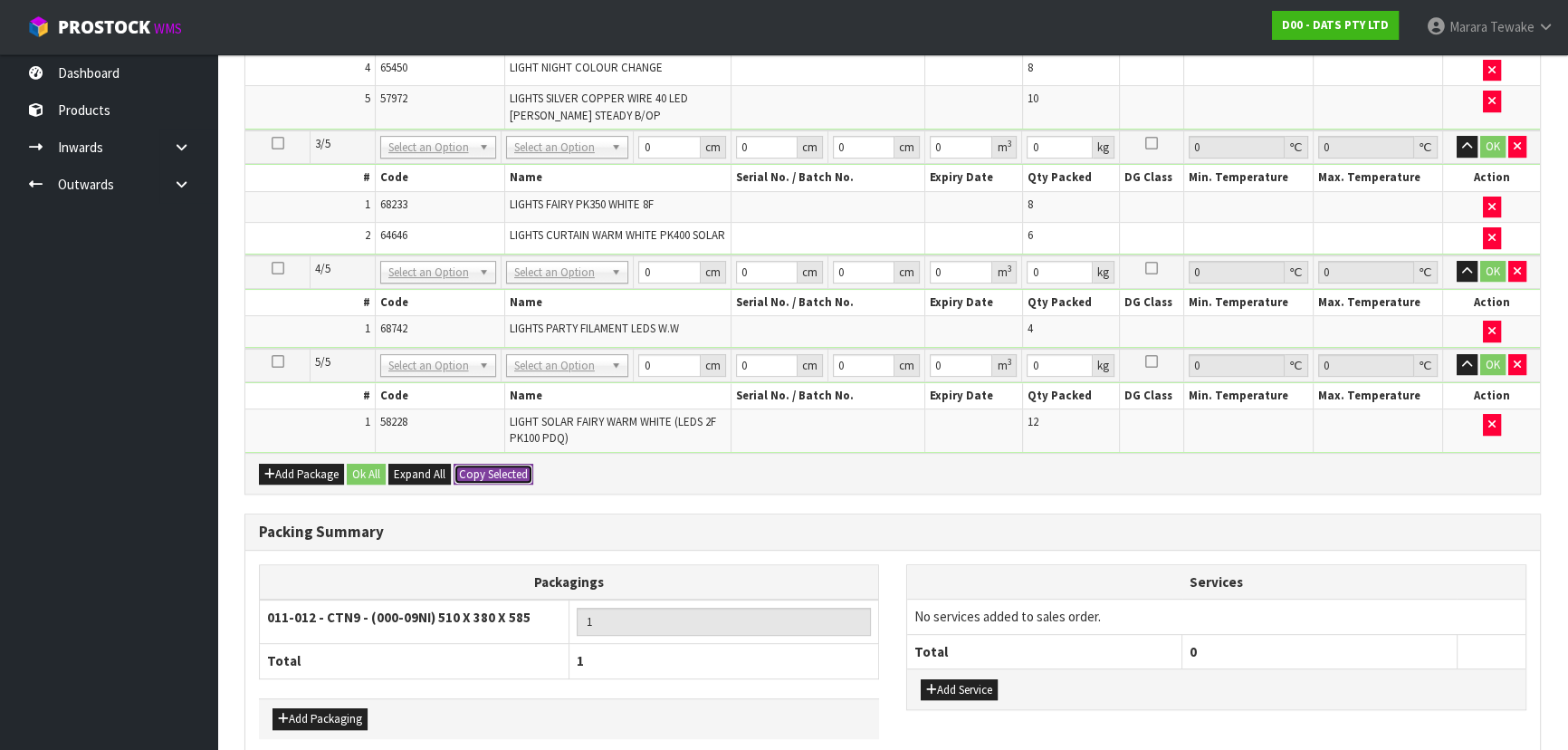
click at [478, 477] on button "Copy Selected" at bounding box center [493, 475] width 80 height 22
click at [478, 477] on span "Confirm" at bounding box center [479, 475] width 40 height 15
type input "51"
type input "38"
type input "58.5"
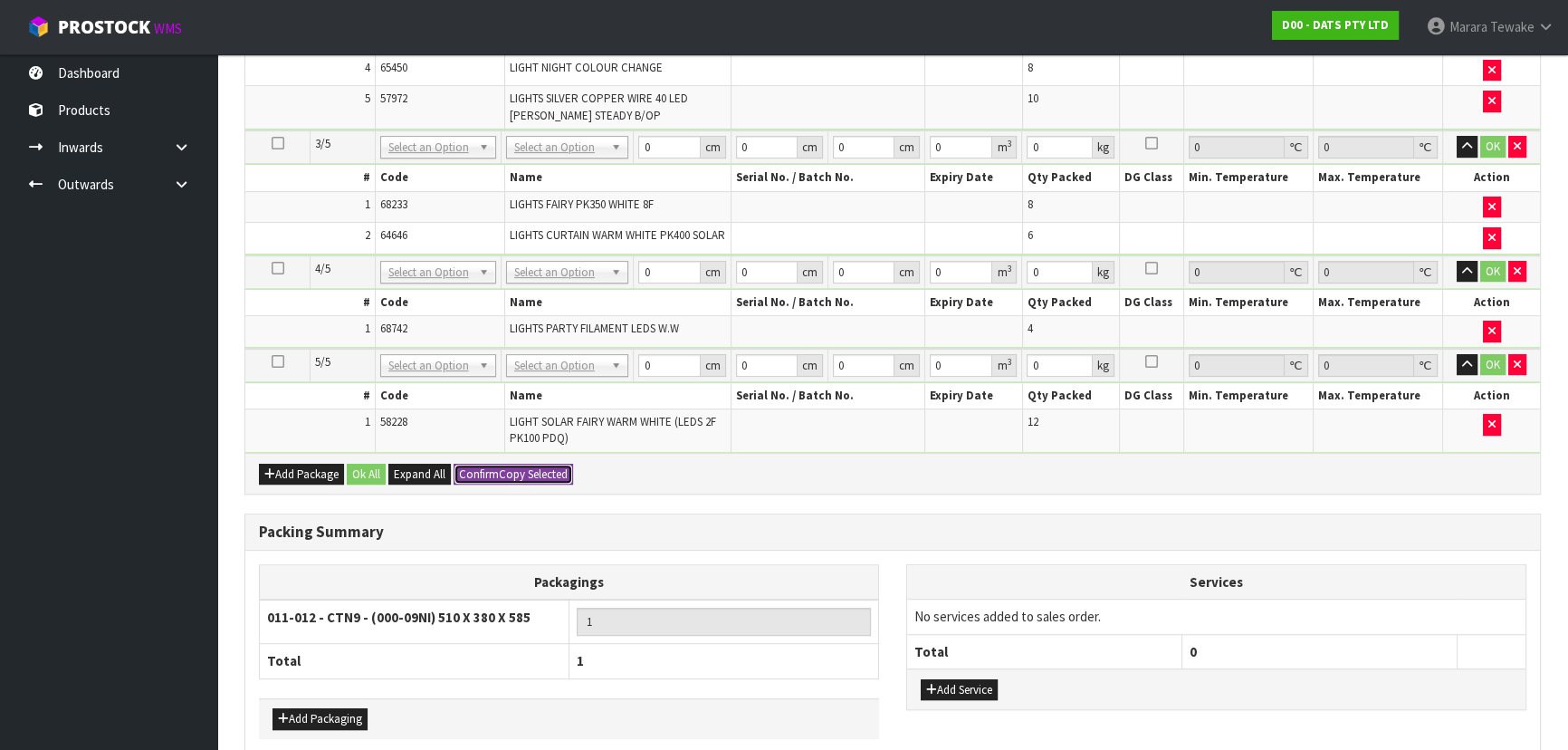
type input "0.113373"
type input "14.2"
type input "51"
type input "38"
type input "58.5"
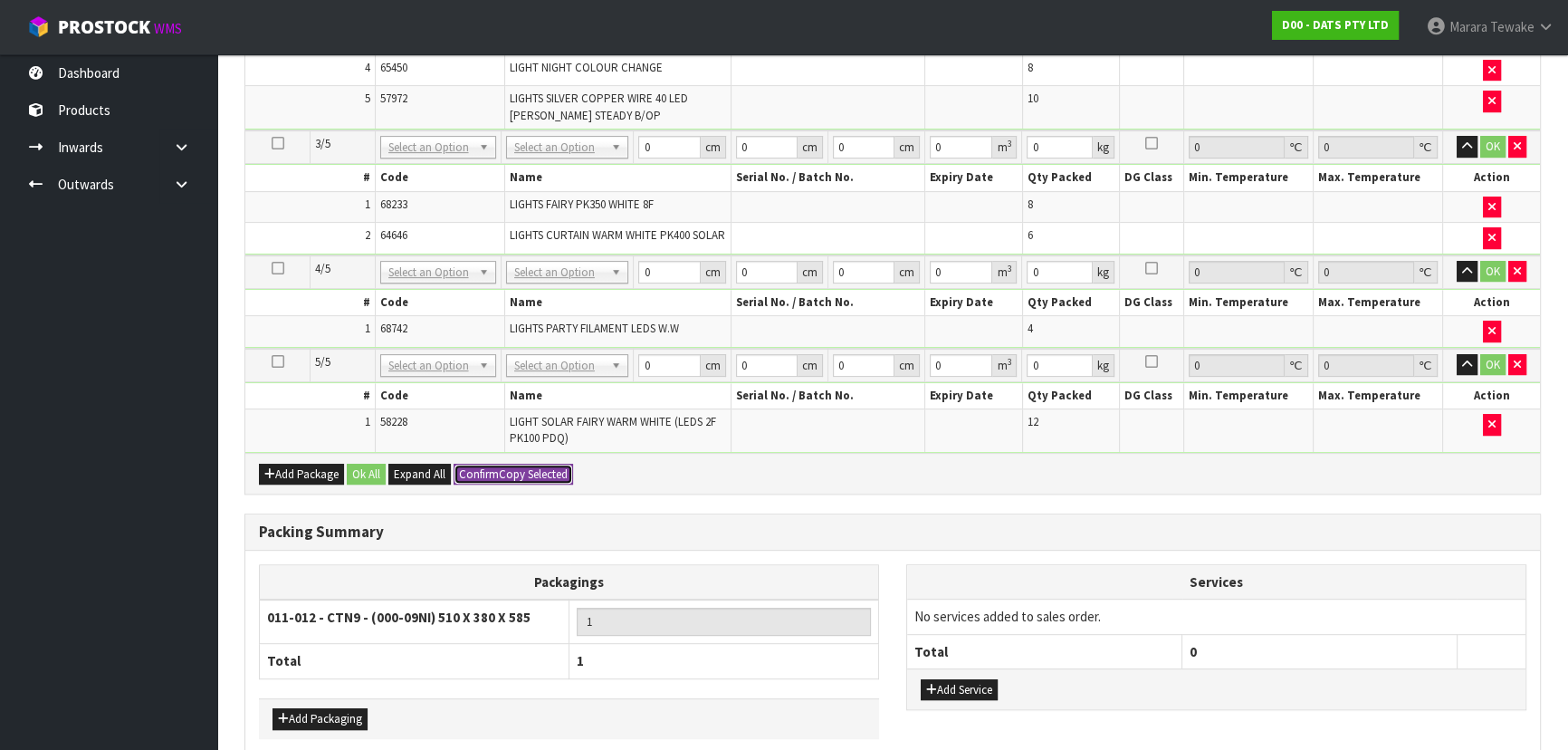
type input "0.113373"
type input "14.2"
type input "51"
type input "38"
type input "58.5"
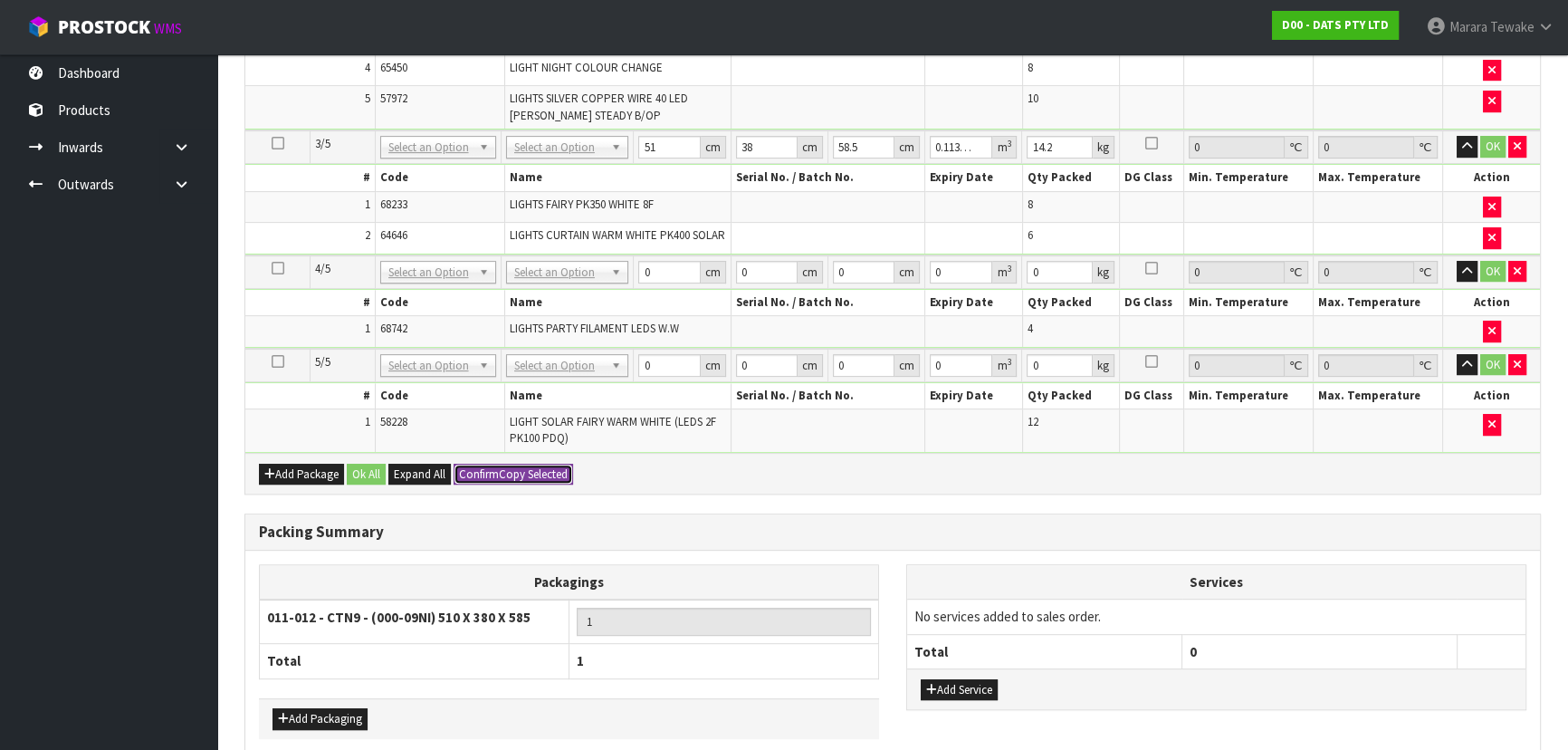
type input "0.113373"
type input "14.2"
type input "51"
type input "38"
type input "58.5"
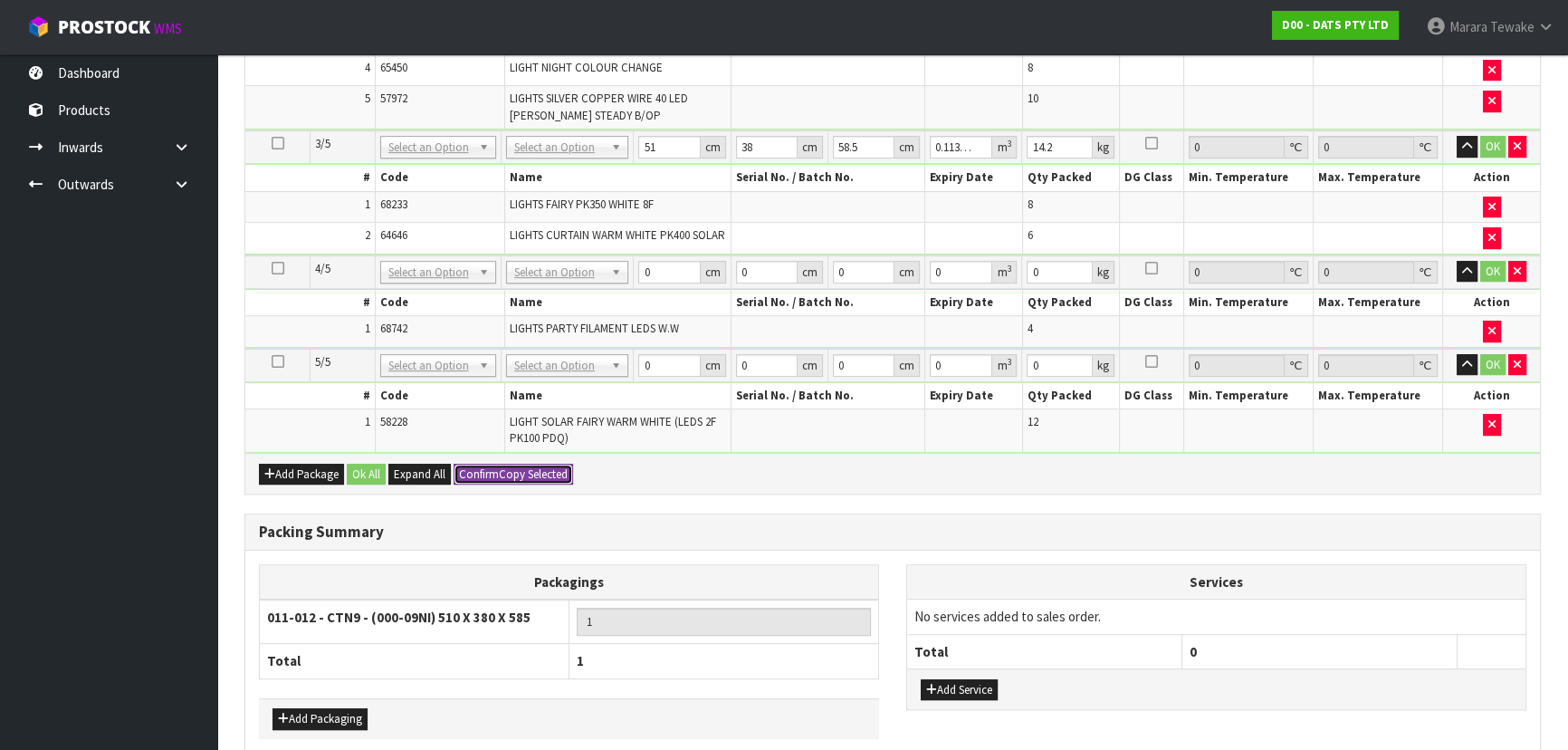
type input "0.113373"
type input "14.2"
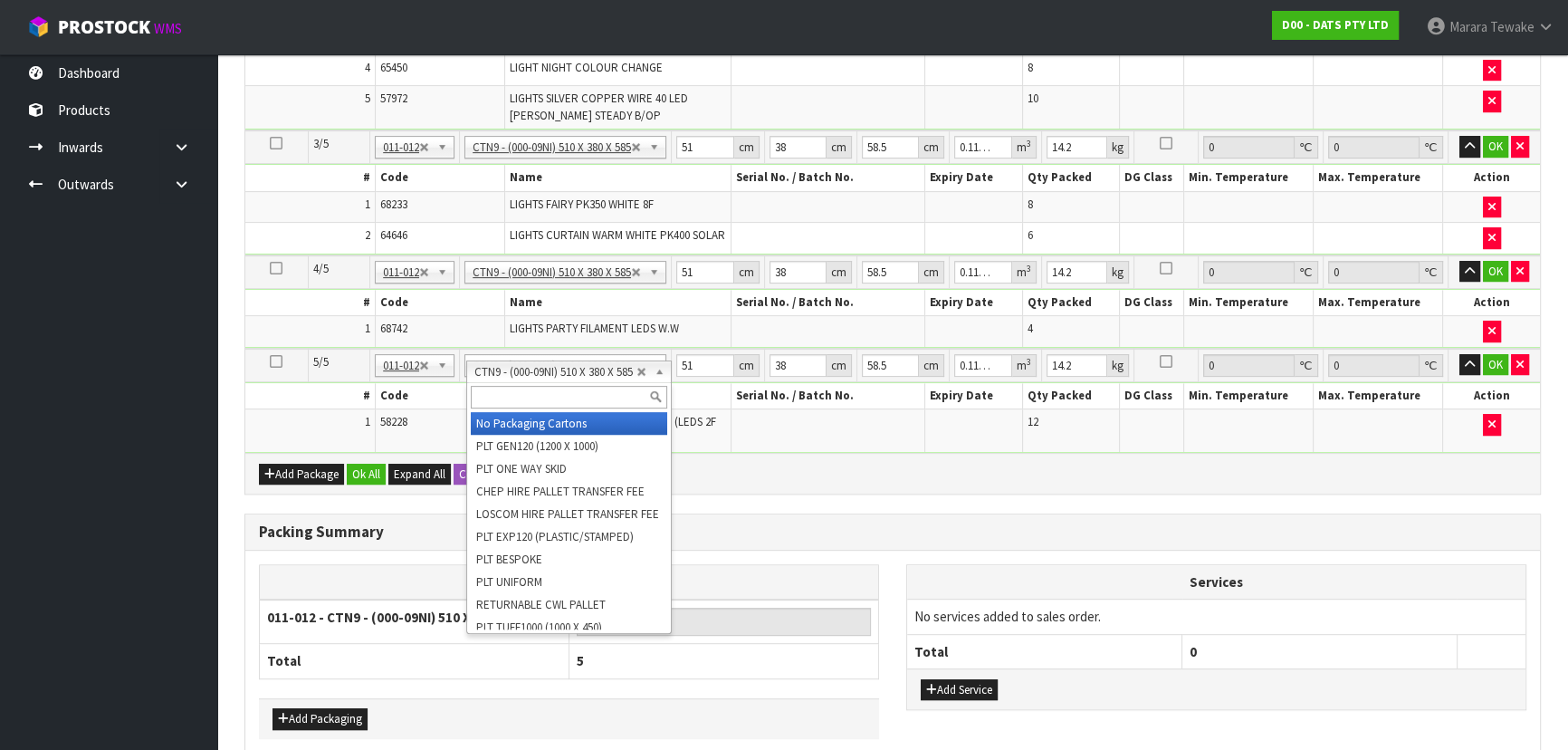
drag, startPoint x: 553, startPoint y: 423, endPoint x: 555, endPoint y: 409, distance: 14.1
type input "4"
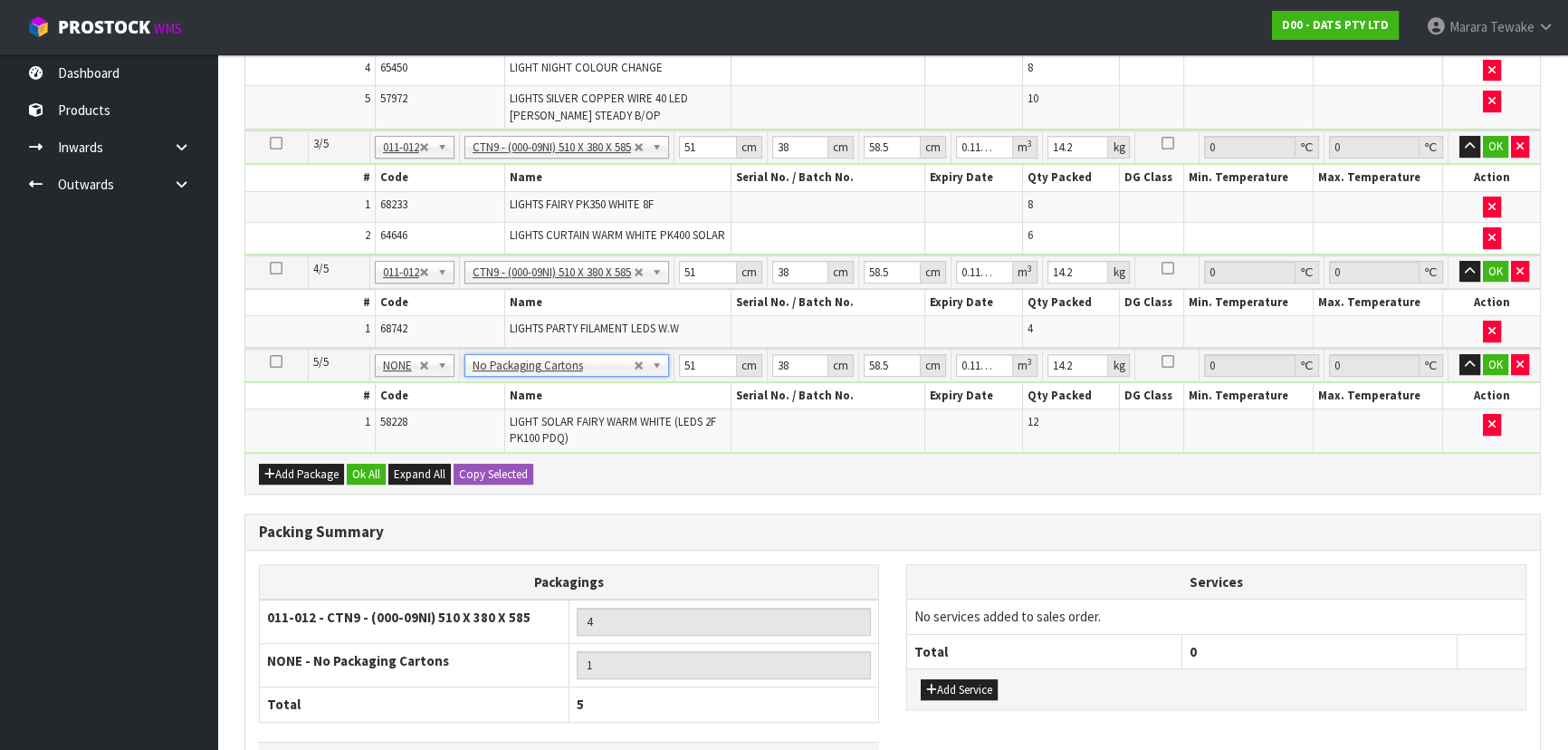
type input "0"
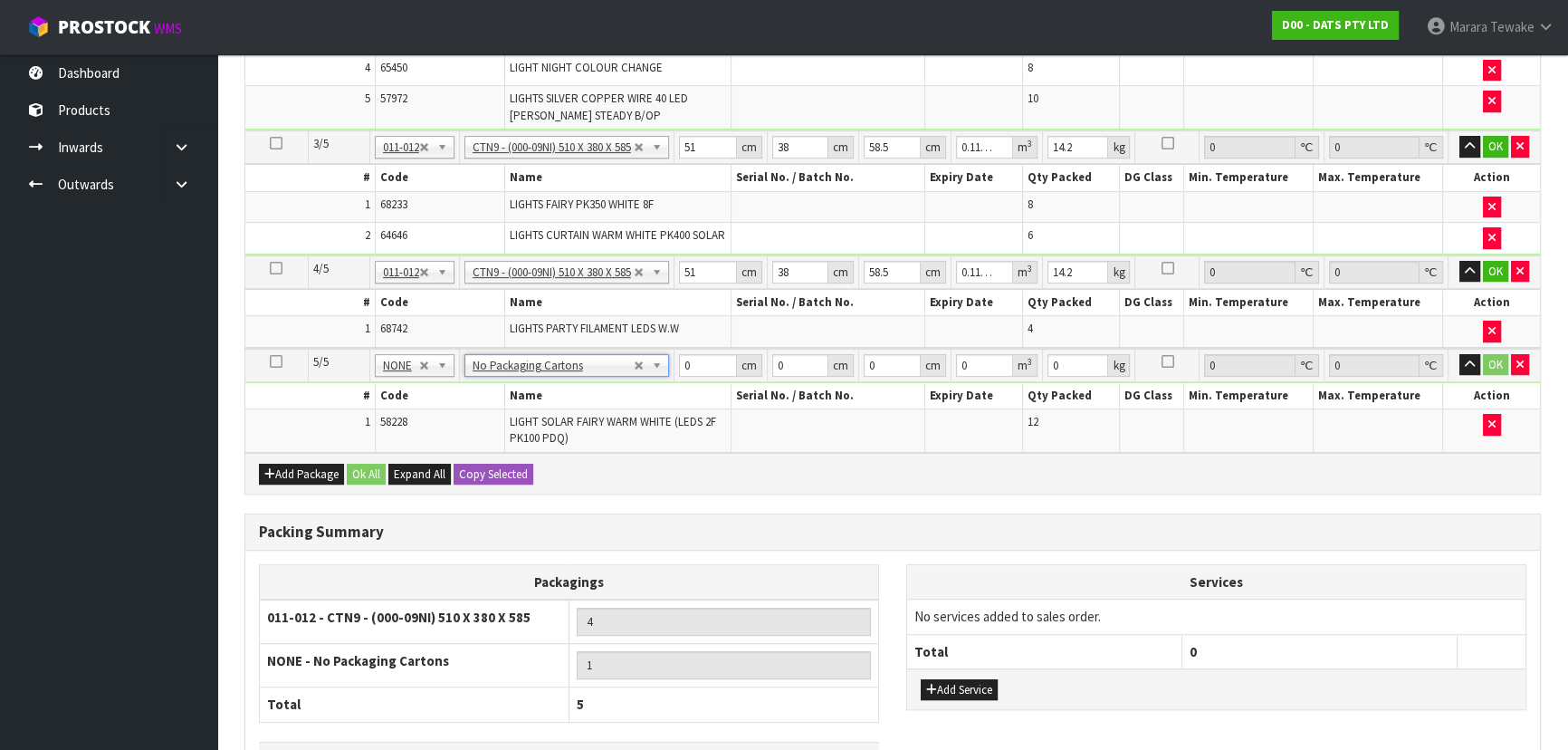
click at [571, 262] on td "No Packaging Cartons PLT GEN120 (1200 X 1000) PLT ONE WAY SKID CHEP HIRE PALLET…" at bounding box center [567, 273] width 216 height 34
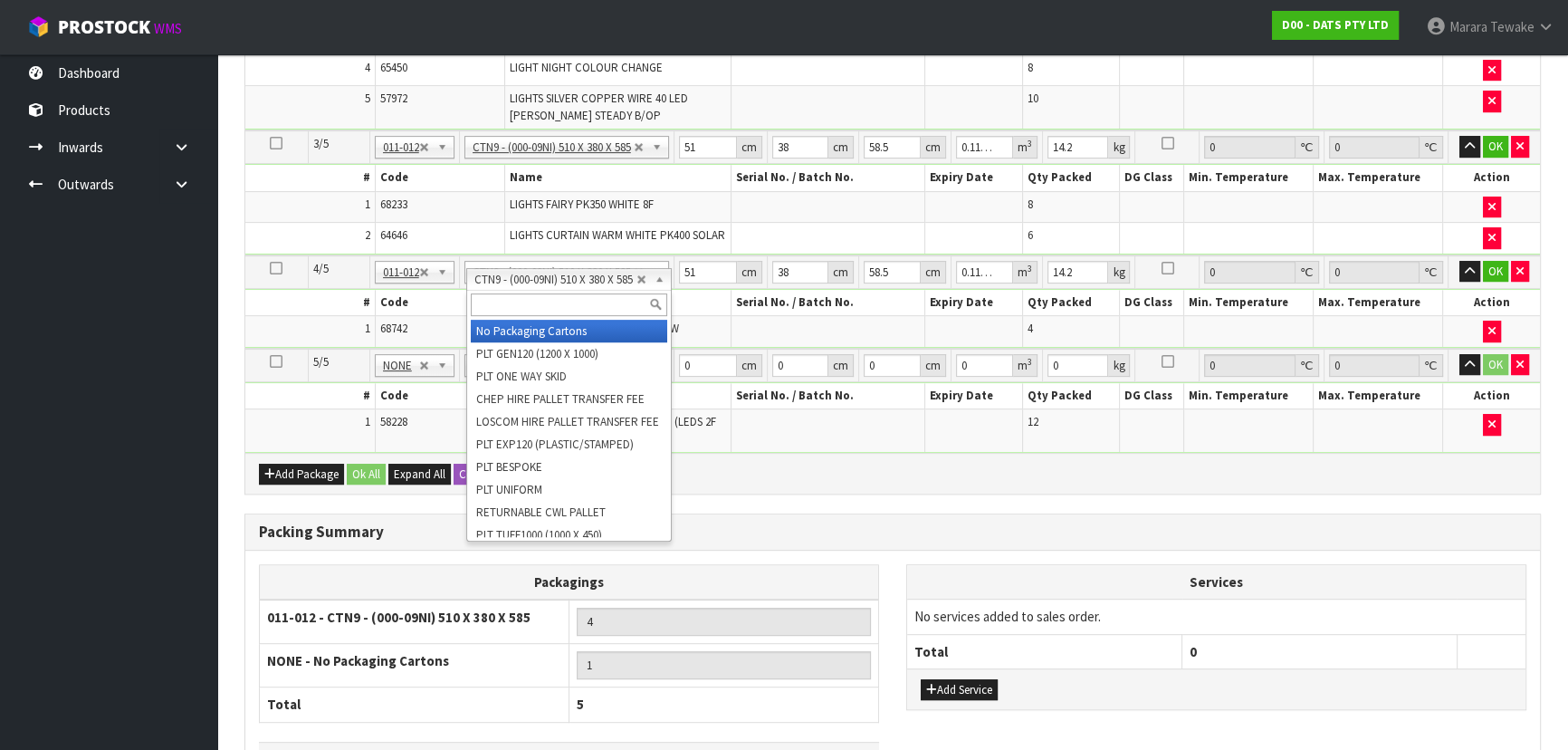
type input "3"
type input "0"
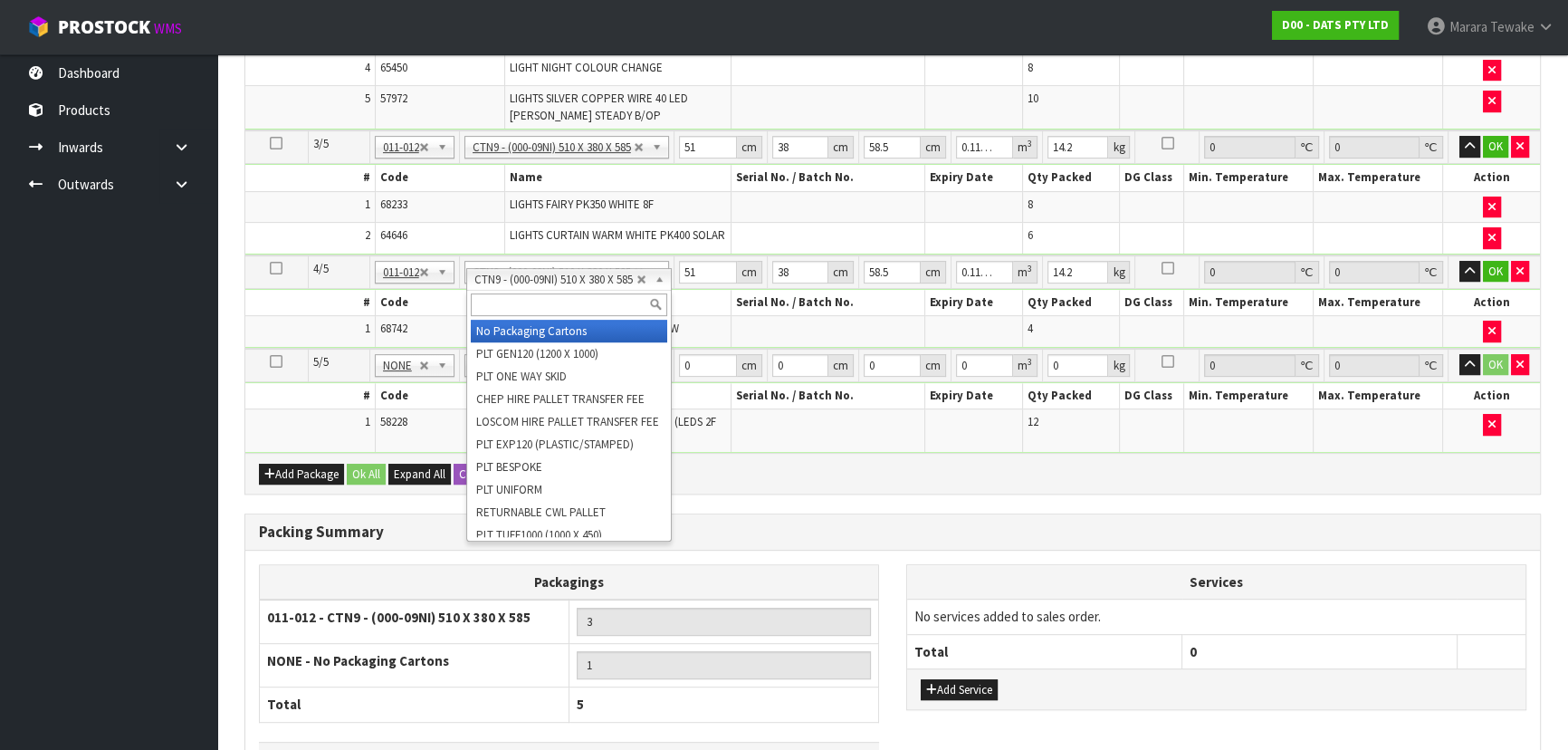
type input "0"
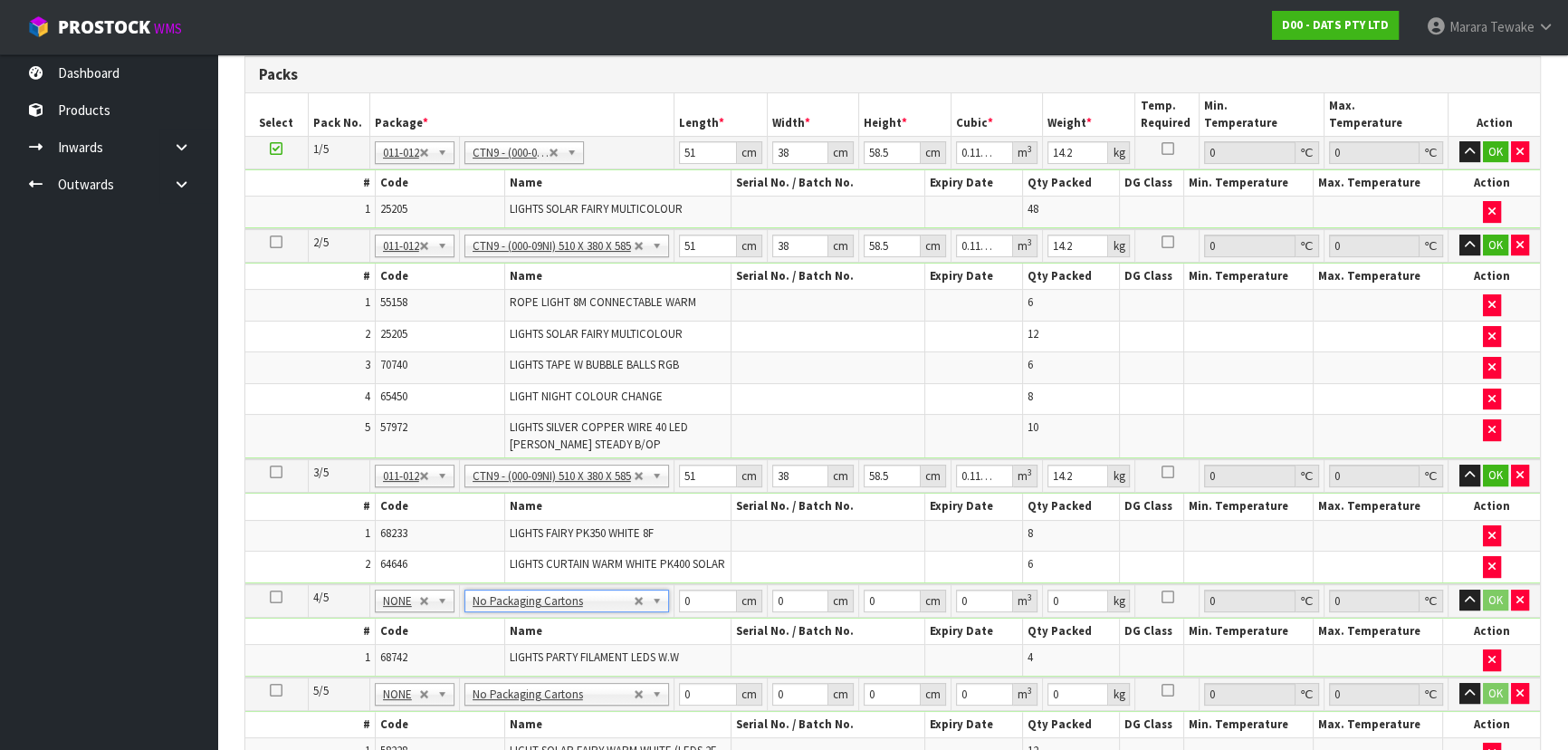
scroll to position [404, 0]
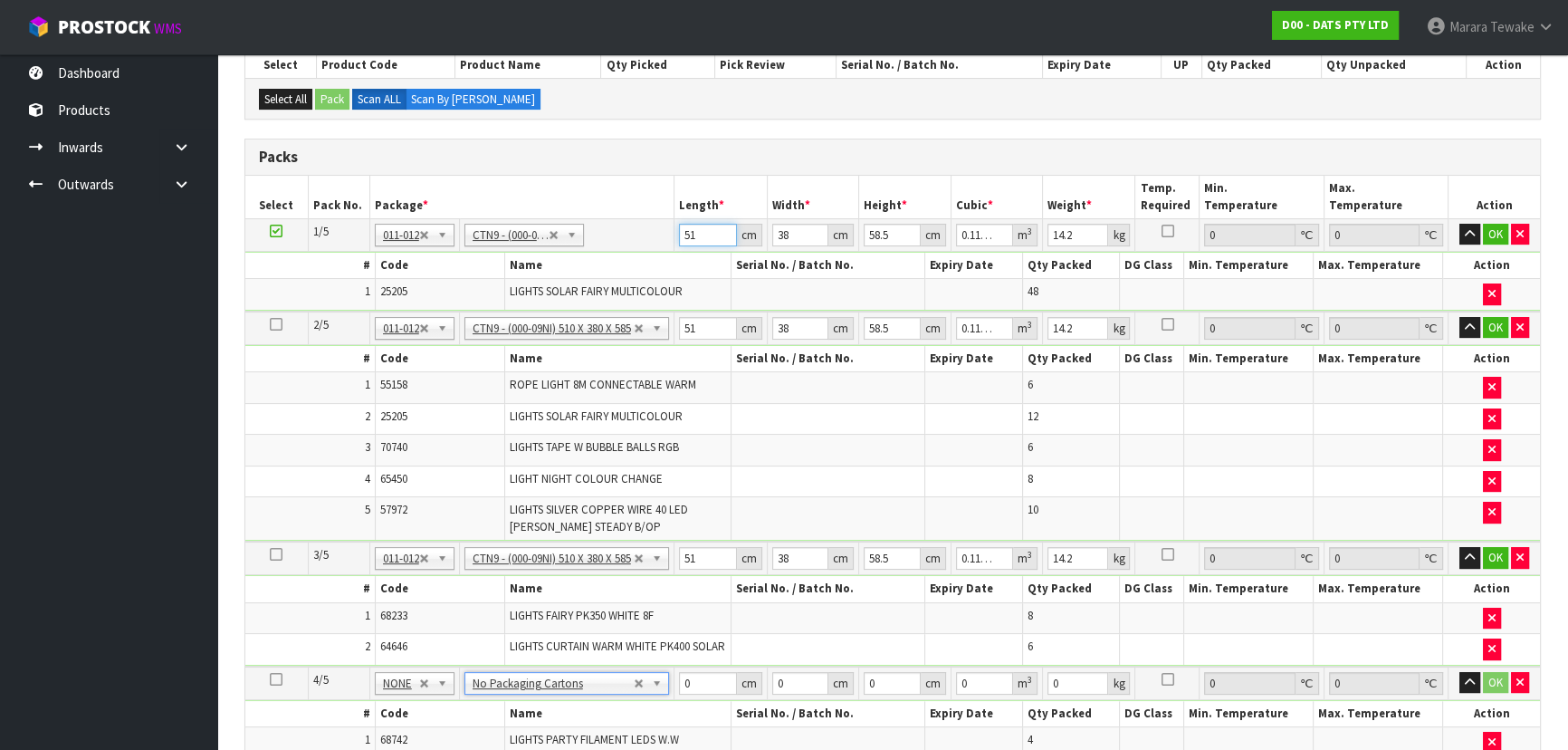
drag, startPoint x: 706, startPoint y: 239, endPoint x: 676, endPoint y: 228, distance: 32.0
click at [677, 231] on td "51 cm" at bounding box center [720, 234] width 92 height 33
type input "5"
type input "0.011115"
type input "52"
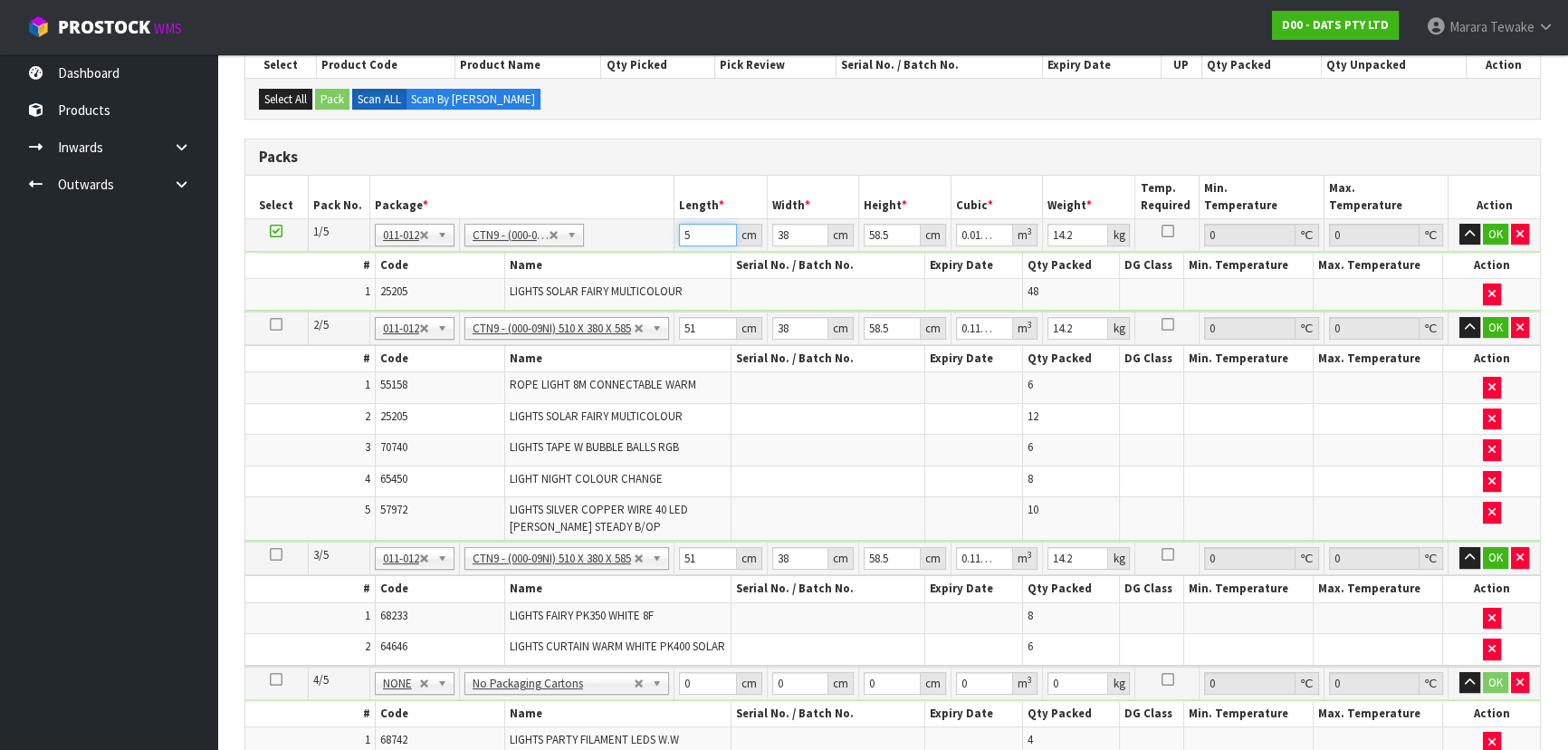
type input "0.115596"
type input "52"
type input "3"
type input "0.009126"
type input "39"
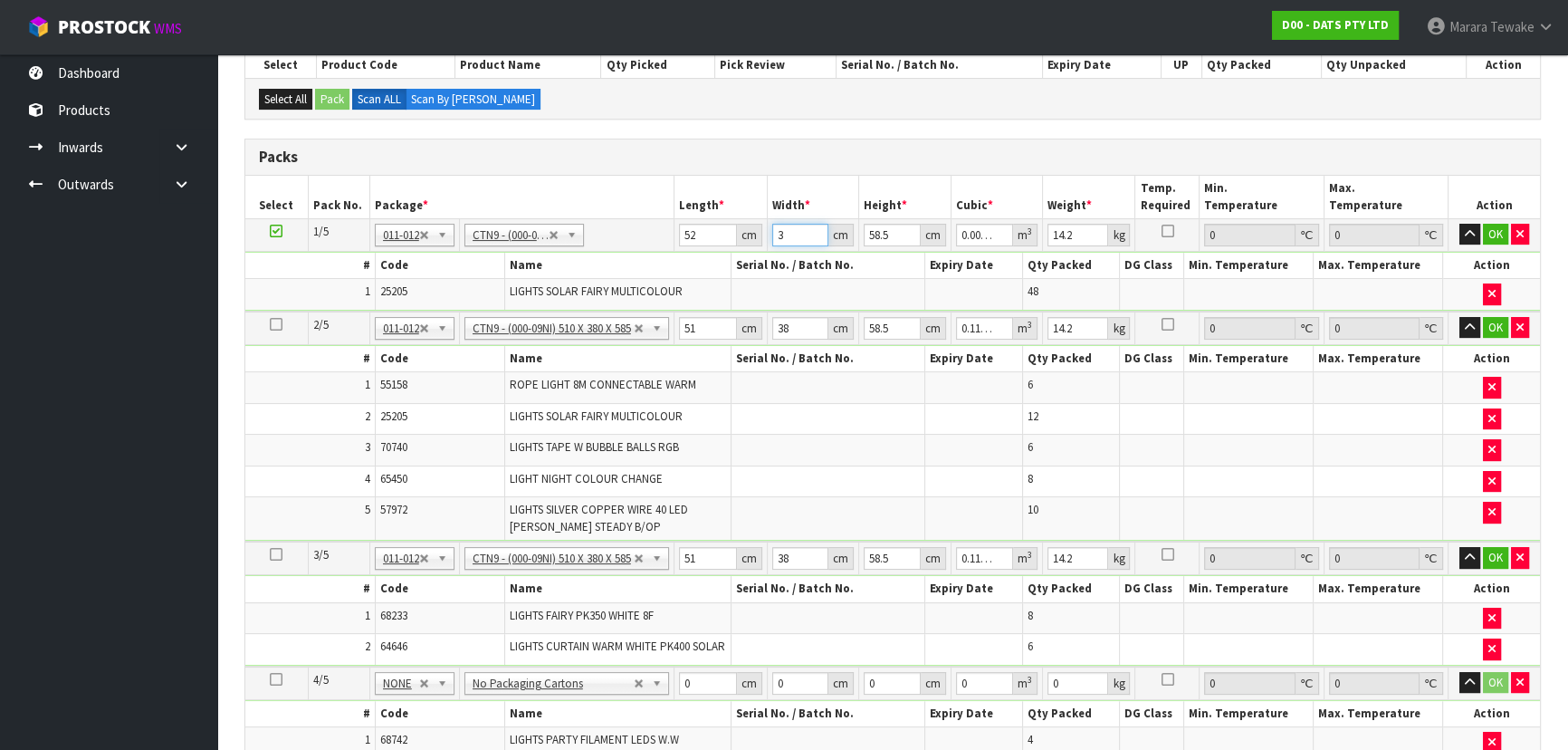
type input "0.118638"
type input "39"
type input "4"
type input "0.008112"
type input "47"
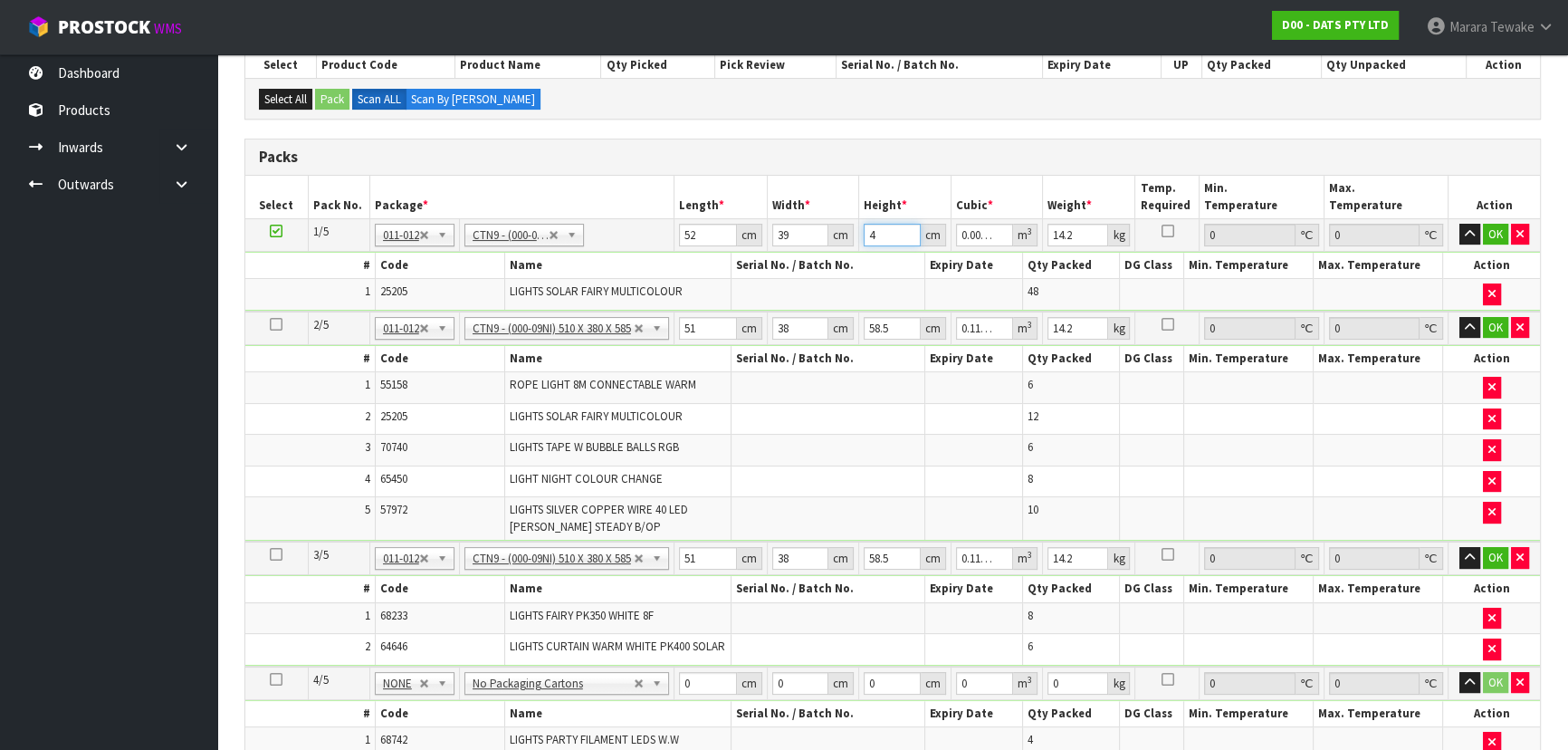
type input "0.095316"
type input "47"
type input "12"
click at [1460, 224] on button "button" at bounding box center [1470, 234] width 21 height 22
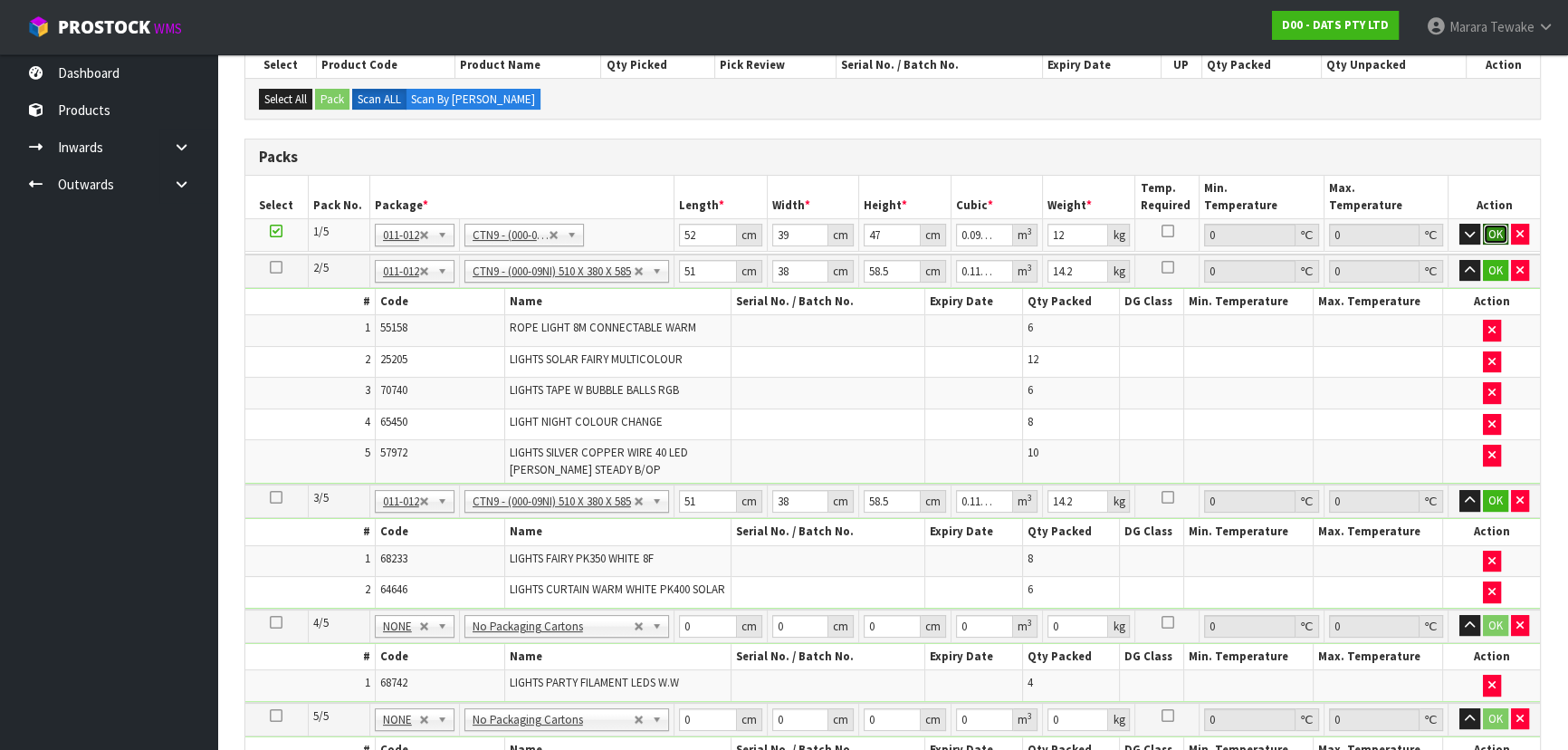
click button "OK" at bounding box center [1495, 234] width 25 height 22
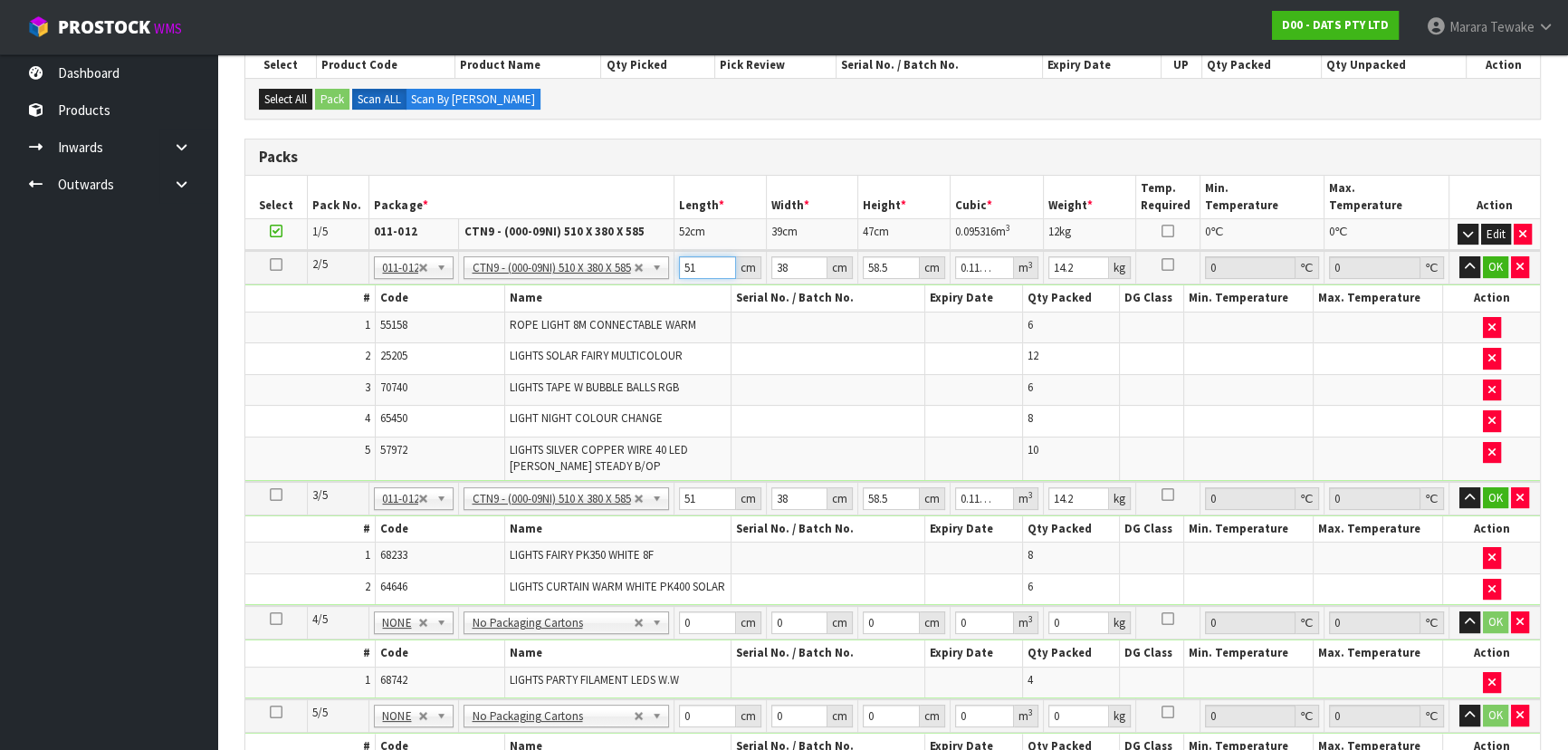
type input "5"
type input "0.011115"
type input "52"
type input "0.115596"
type input "52"
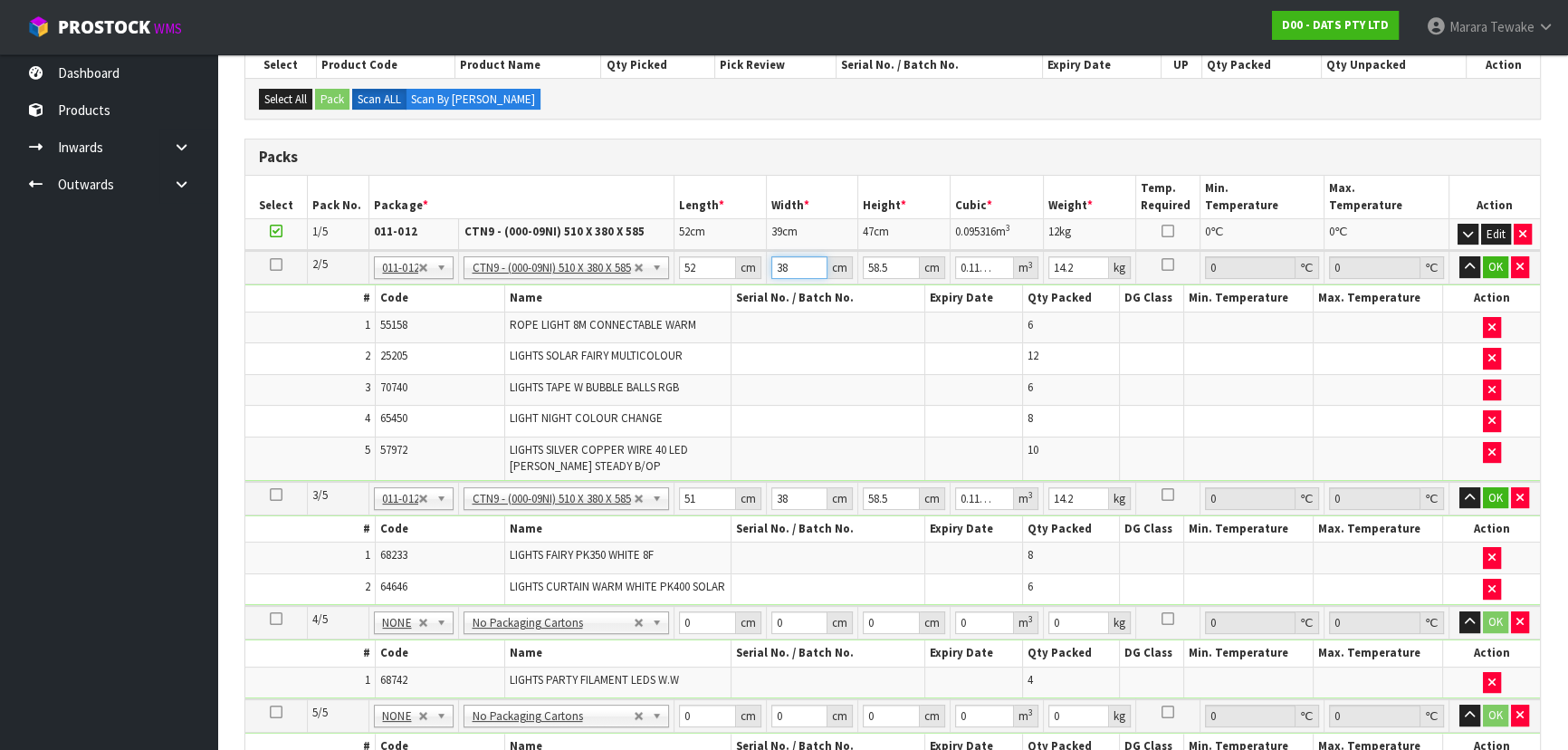
type input "4"
type input "0.012168"
type input "40"
type input "0.12168"
type input "40"
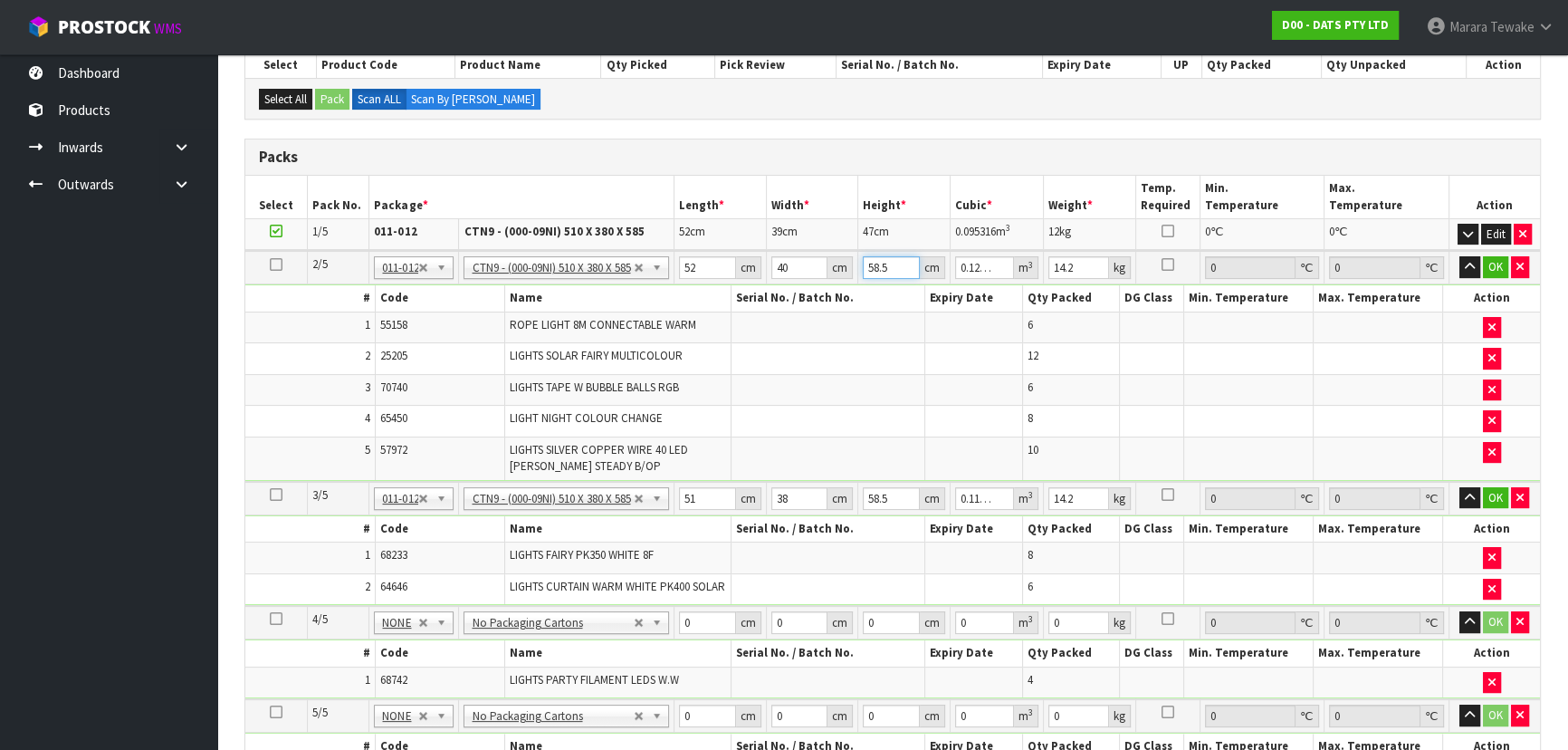
type input "5"
type input "0.0104"
type input "56"
type input "0.11648"
type input "56"
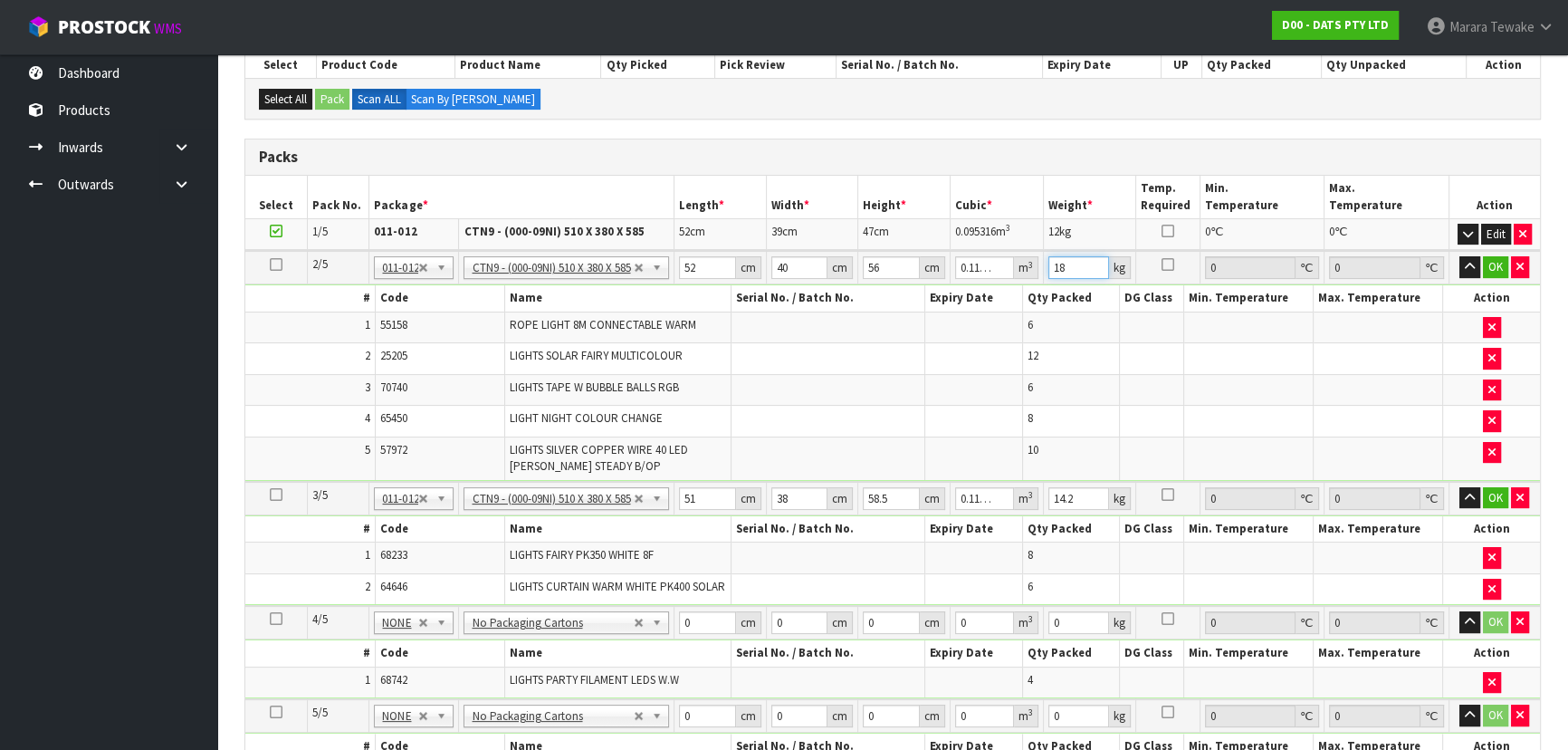
type input "18"
click at [1460, 257] on button "button" at bounding box center [1470, 267] width 21 height 22
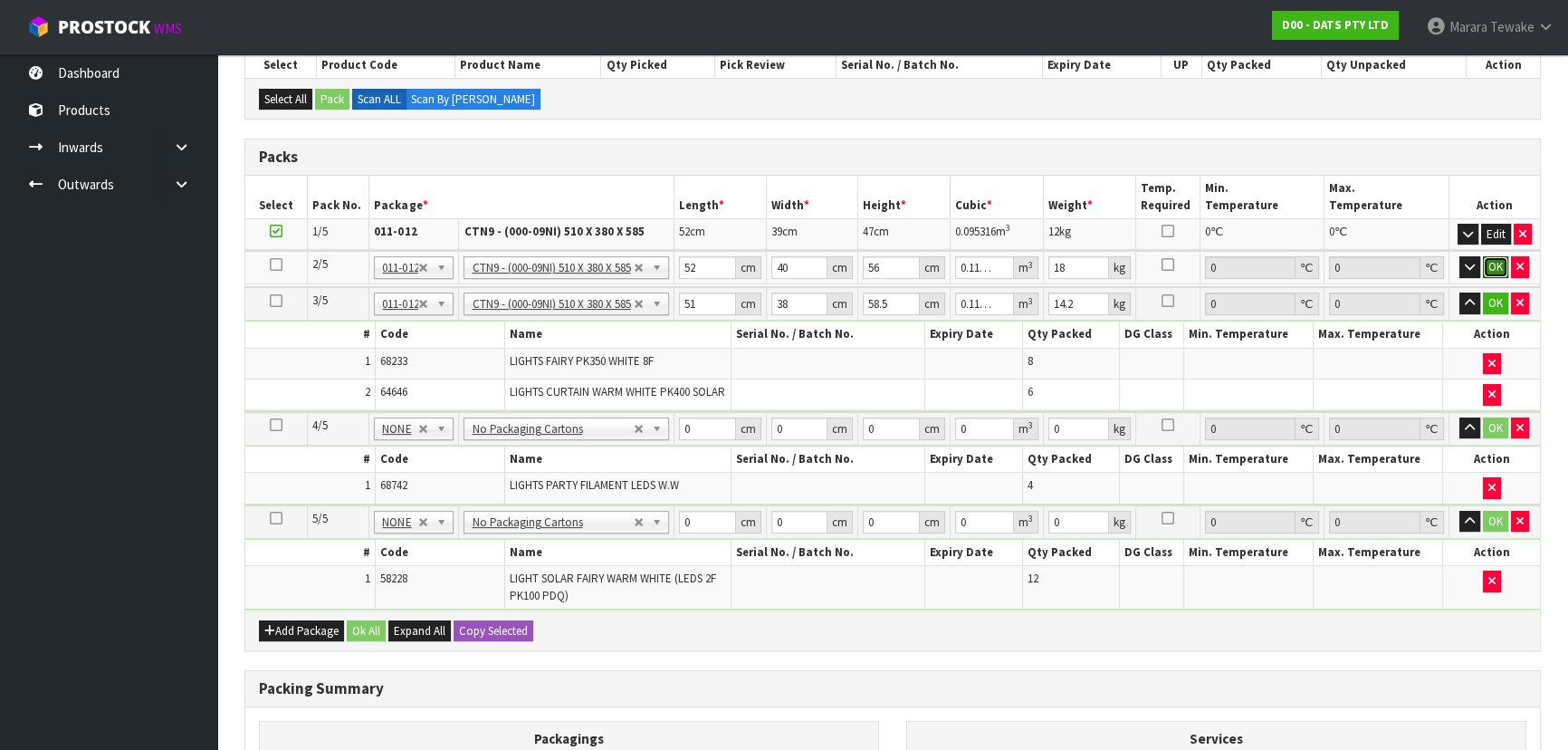
click button "OK" at bounding box center [1495, 267] width 25 height 22
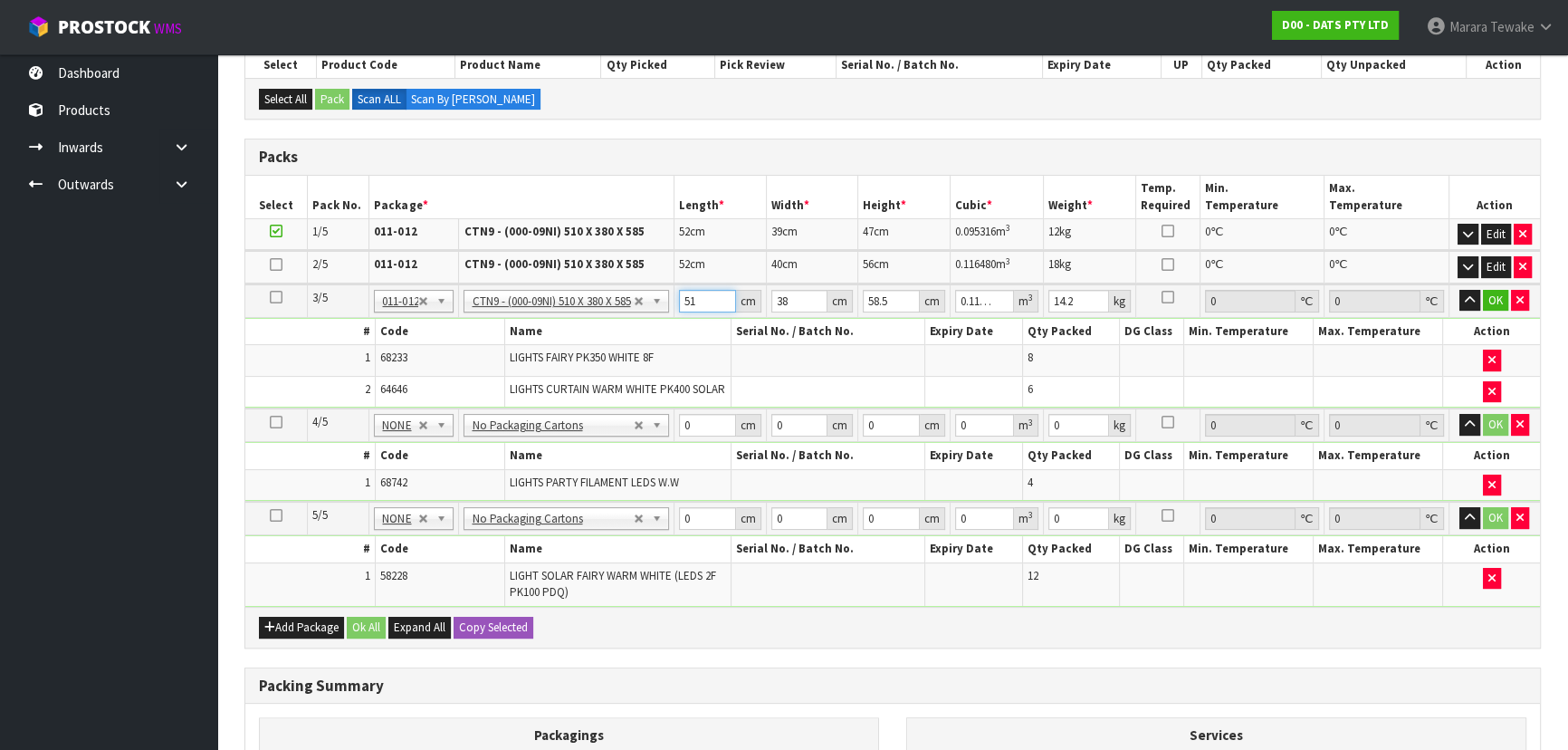
type input "5"
type input "0.011115"
type input "52"
type input "0.115596"
type input "52"
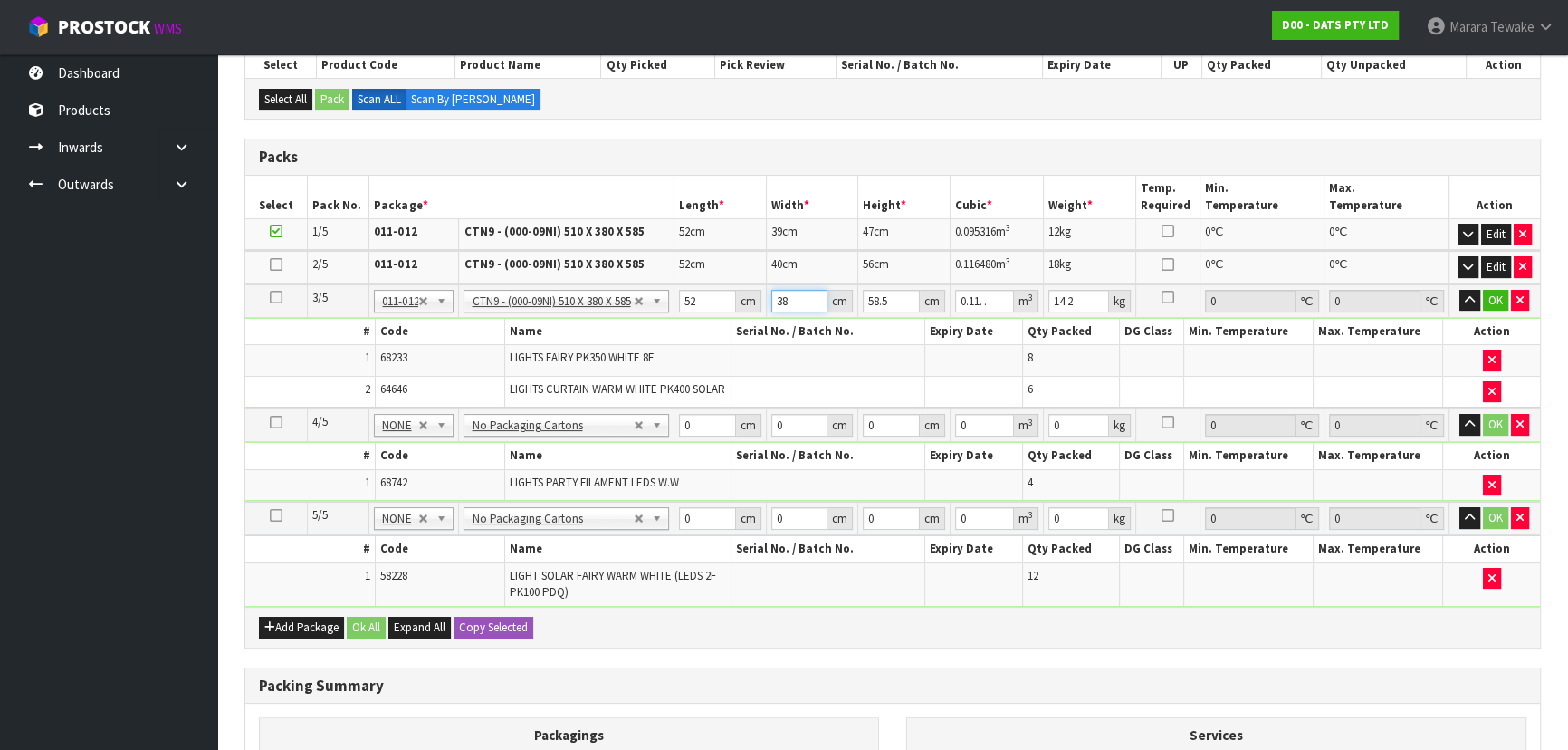
type input "3"
type input "0.009126"
type input "39"
type input "0.118638"
type input "39"
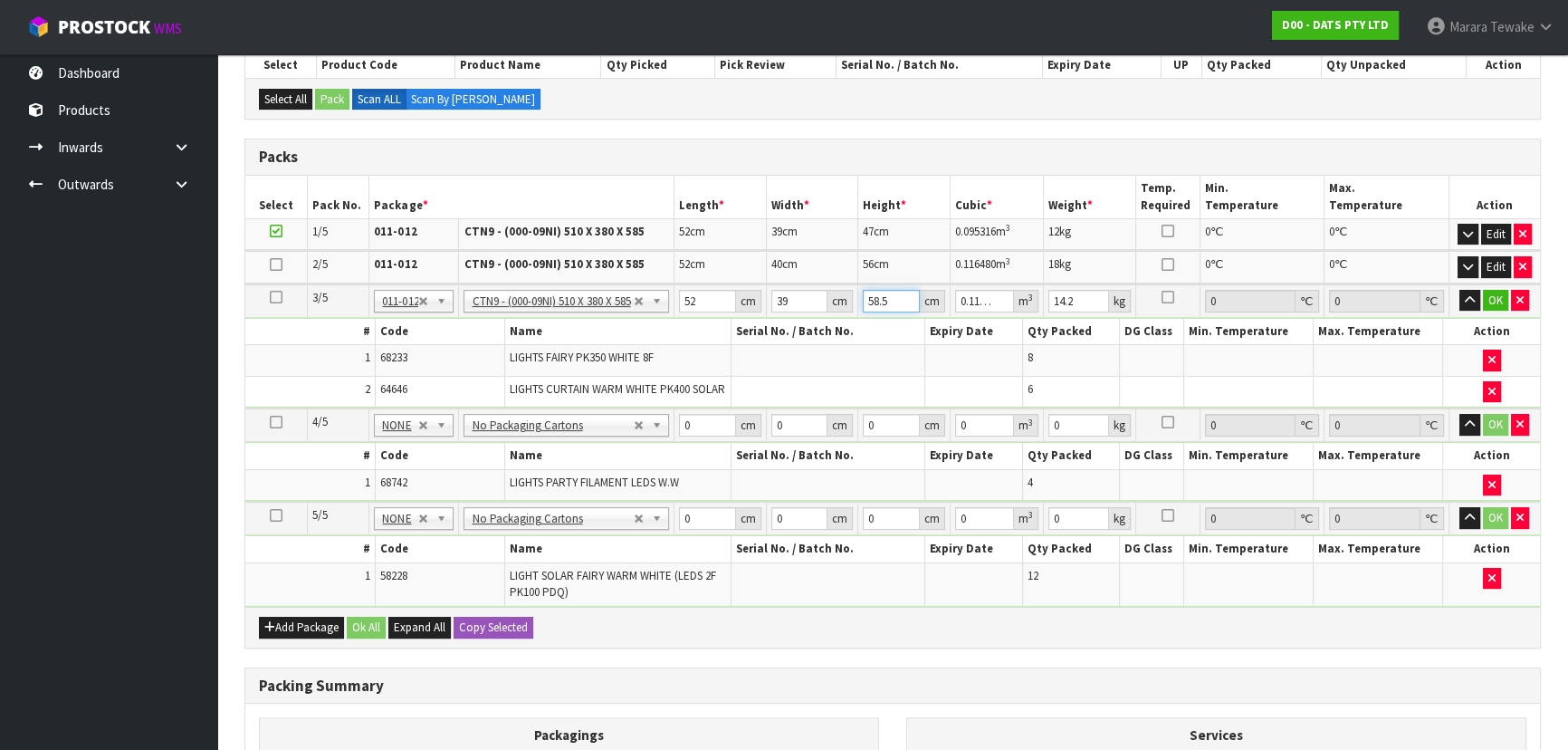
type input "5"
type input "0.01014"
type input "50"
type input "0.1014"
type input "50"
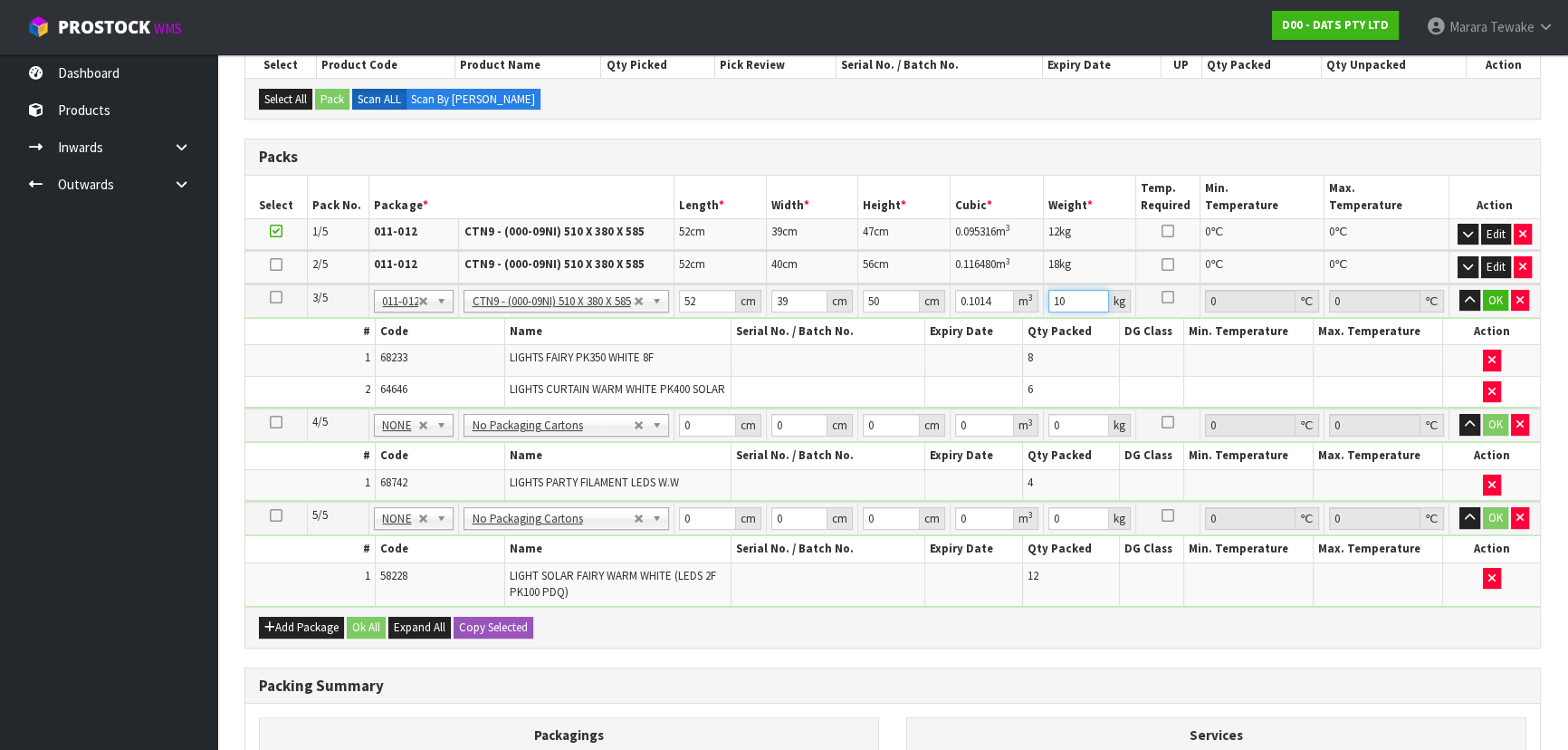
type input "10"
click at [1460, 290] on button "button" at bounding box center [1470, 300] width 21 height 22
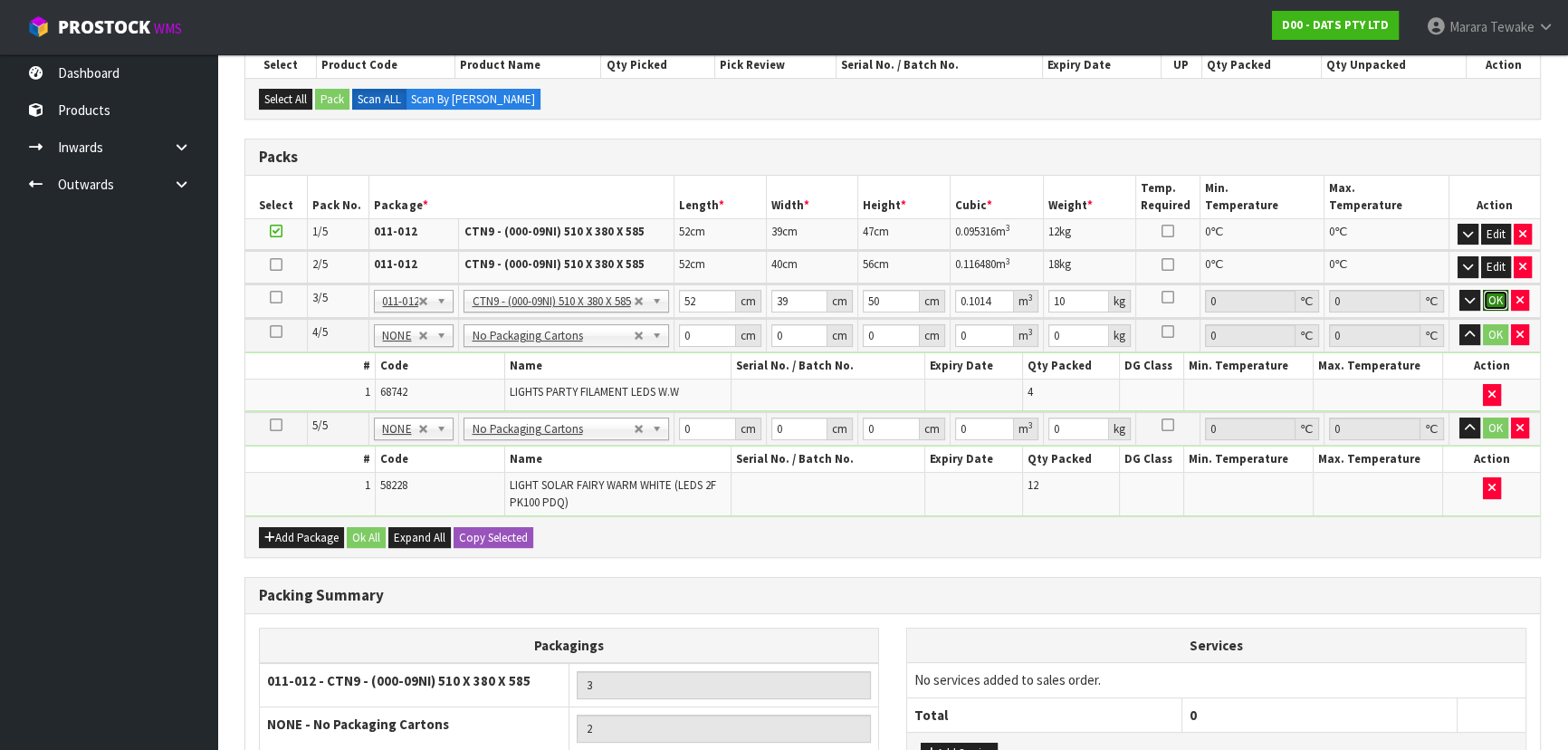
click button "OK" at bounding box center [1495, 300] width 25 height 22
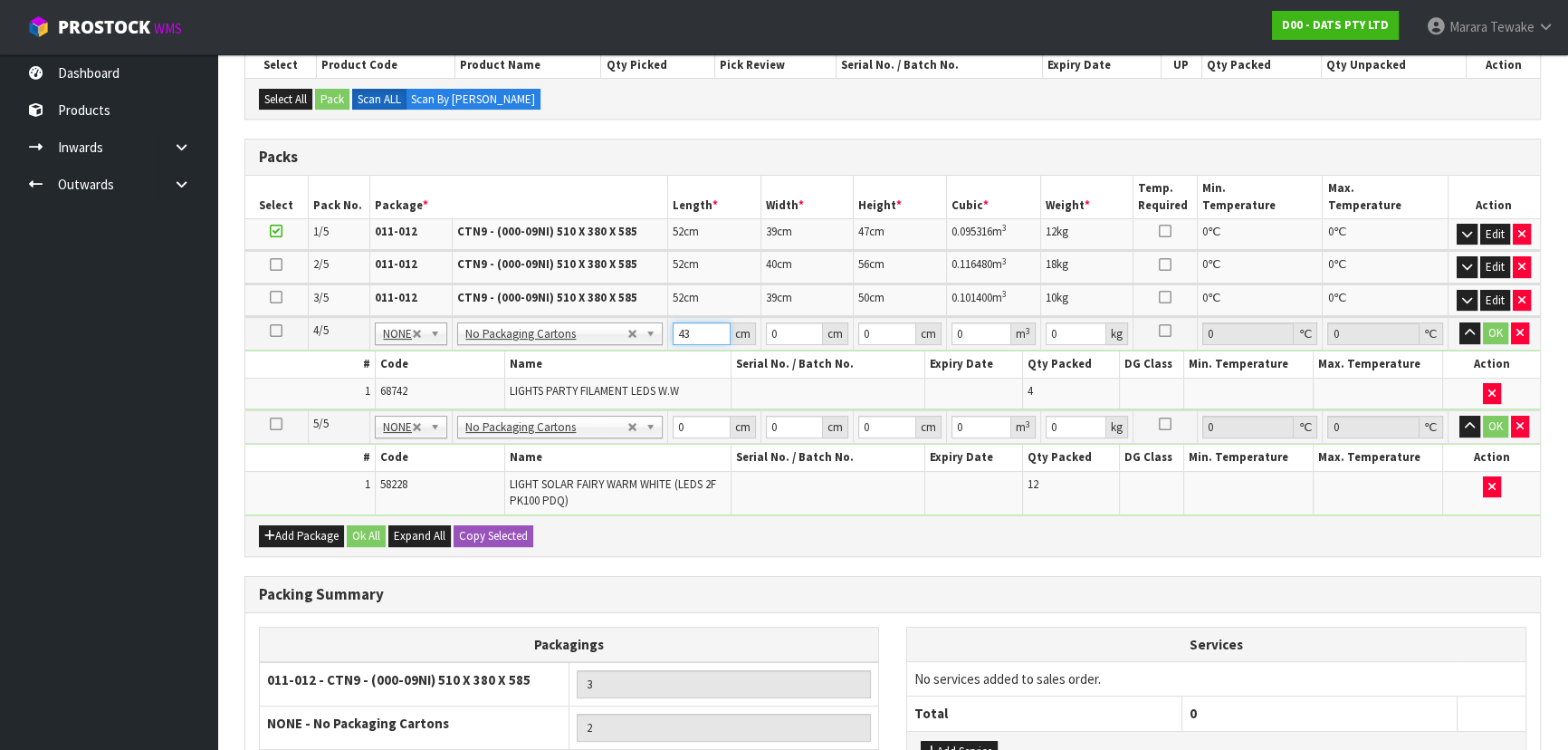
type input "43"
type input "3"
type input "0.005547"
type input "31"
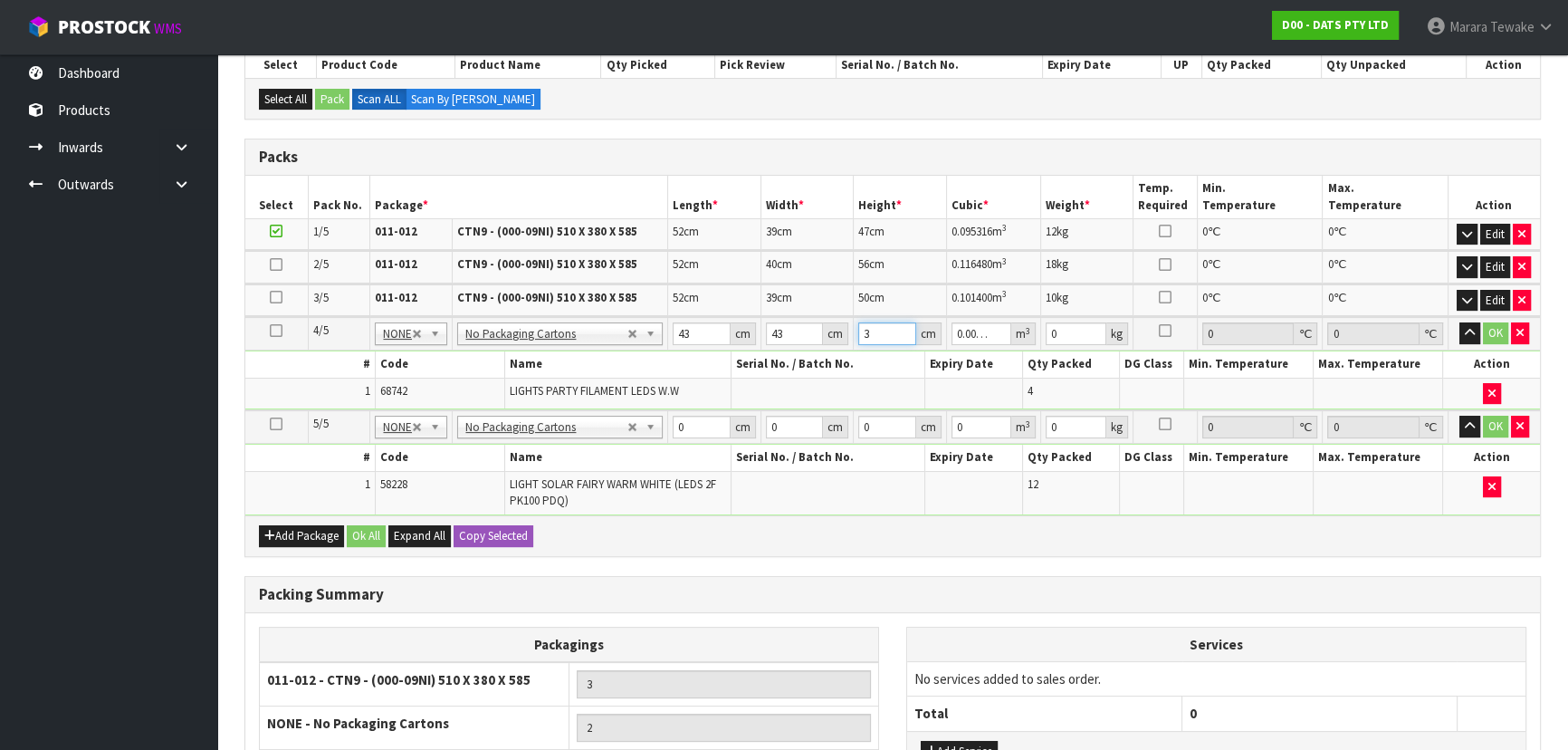
type input "0.057319"
type input "31"
type input "9"
click at [1460, 323] on button "button" at bounding box center [1470, 333] width 21 height 22
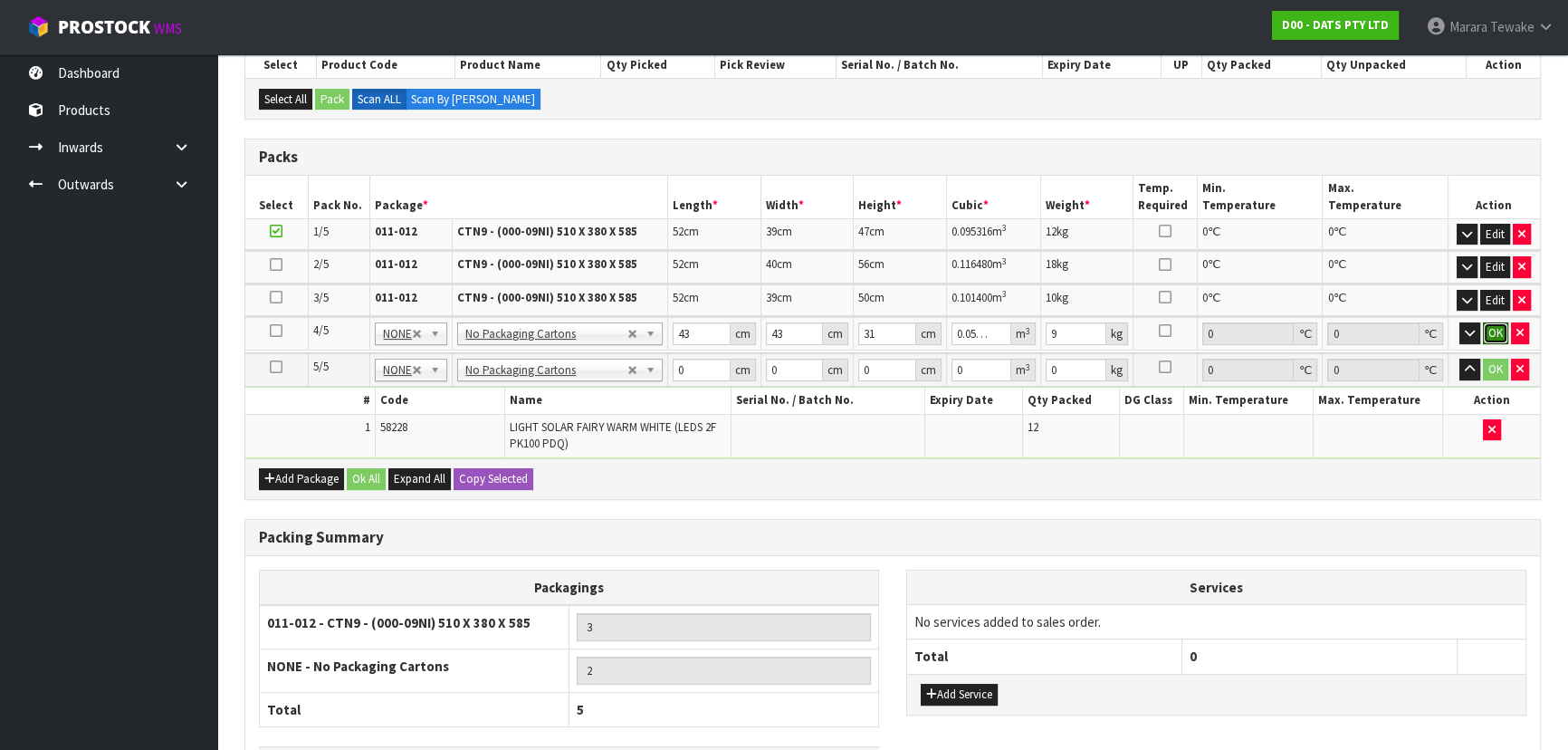
click button "OK" at bounding box center [1495, 333] width 25 height 22
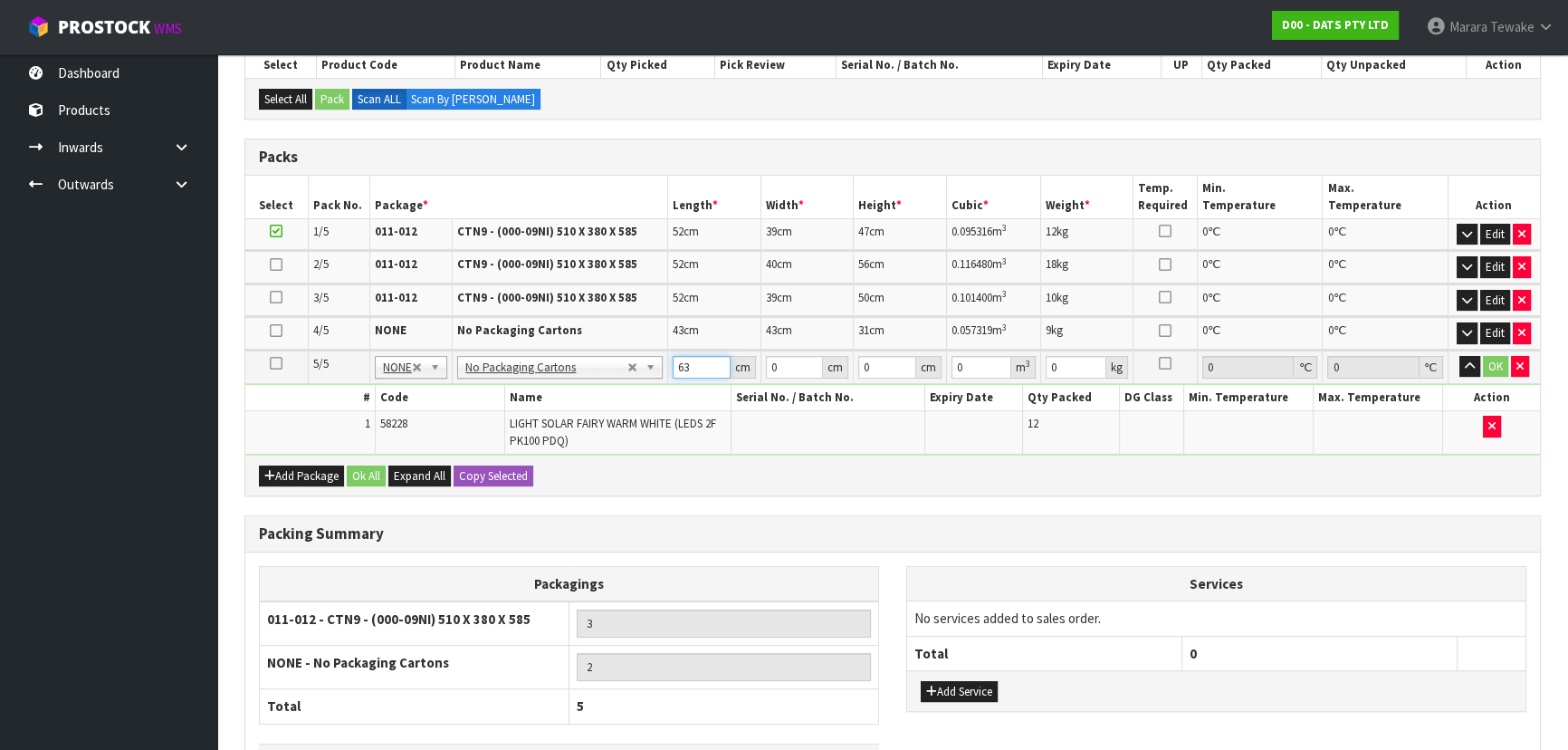
type input "63"
type input "20"
type input "1"
type input "0.00126"
type input "174"
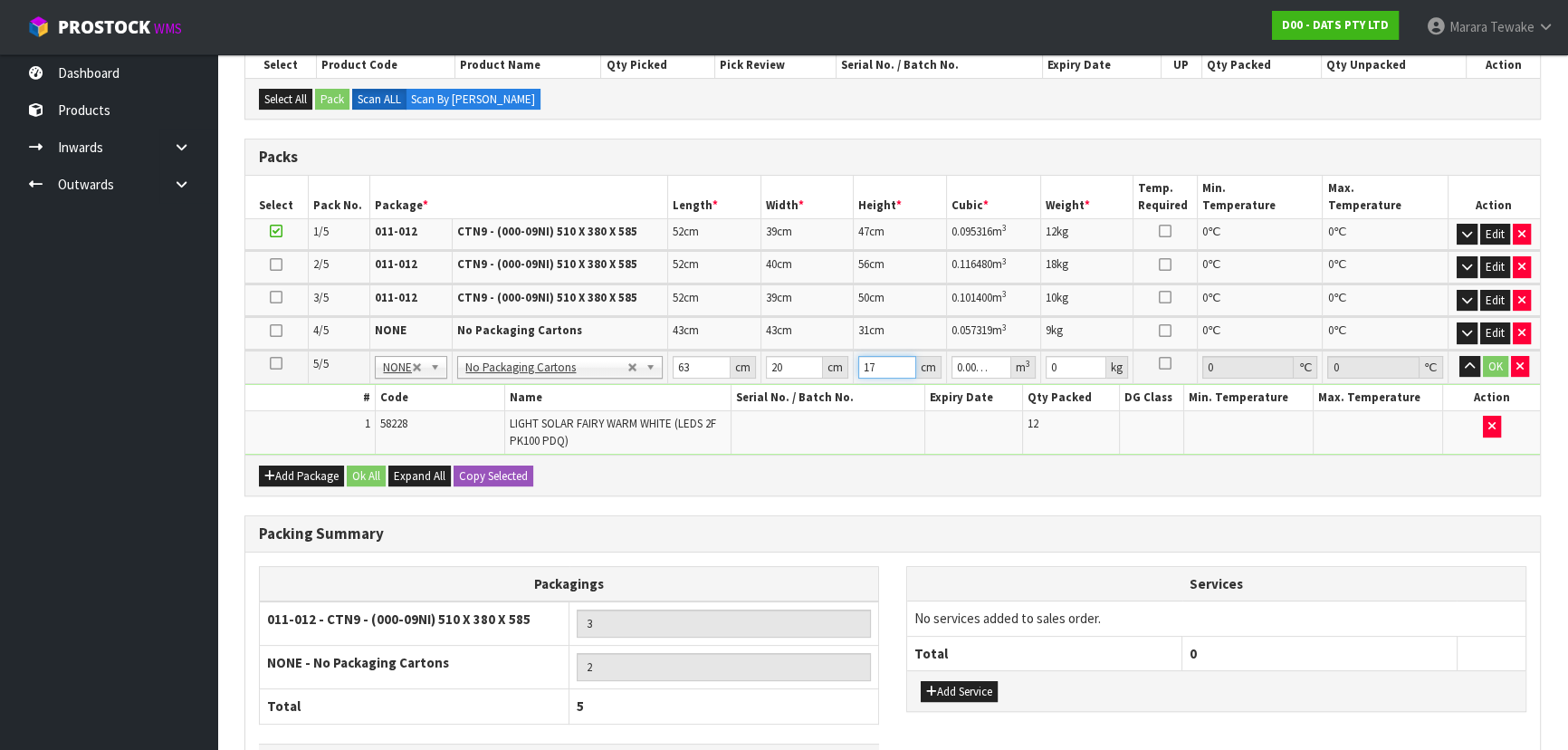
type input "0.21924"
type input "17"
type input "0.02142"
type input "17"
type input "3"
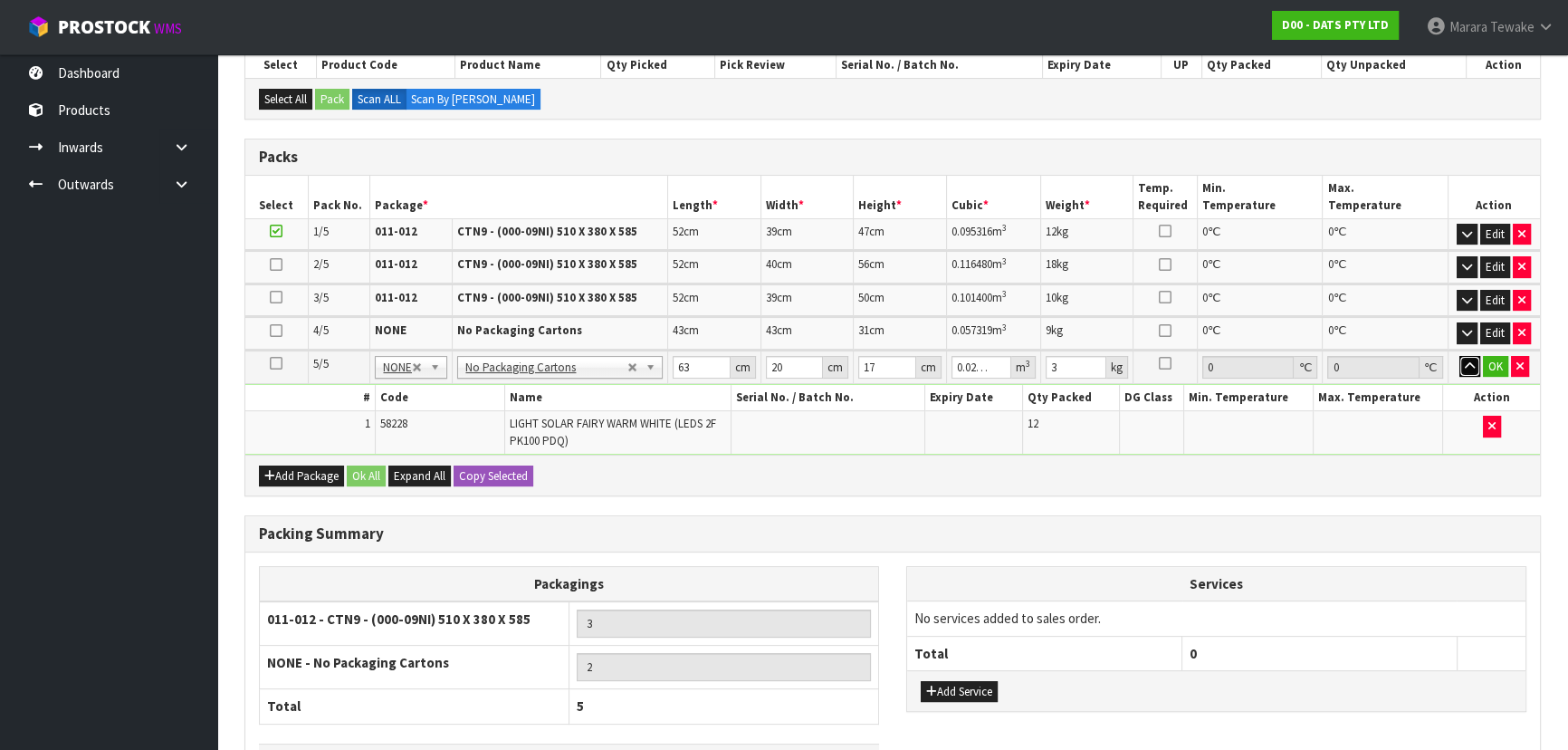
click at [1460, 356] on button "button" at bounding box center [1470, 366] width 21 height 22
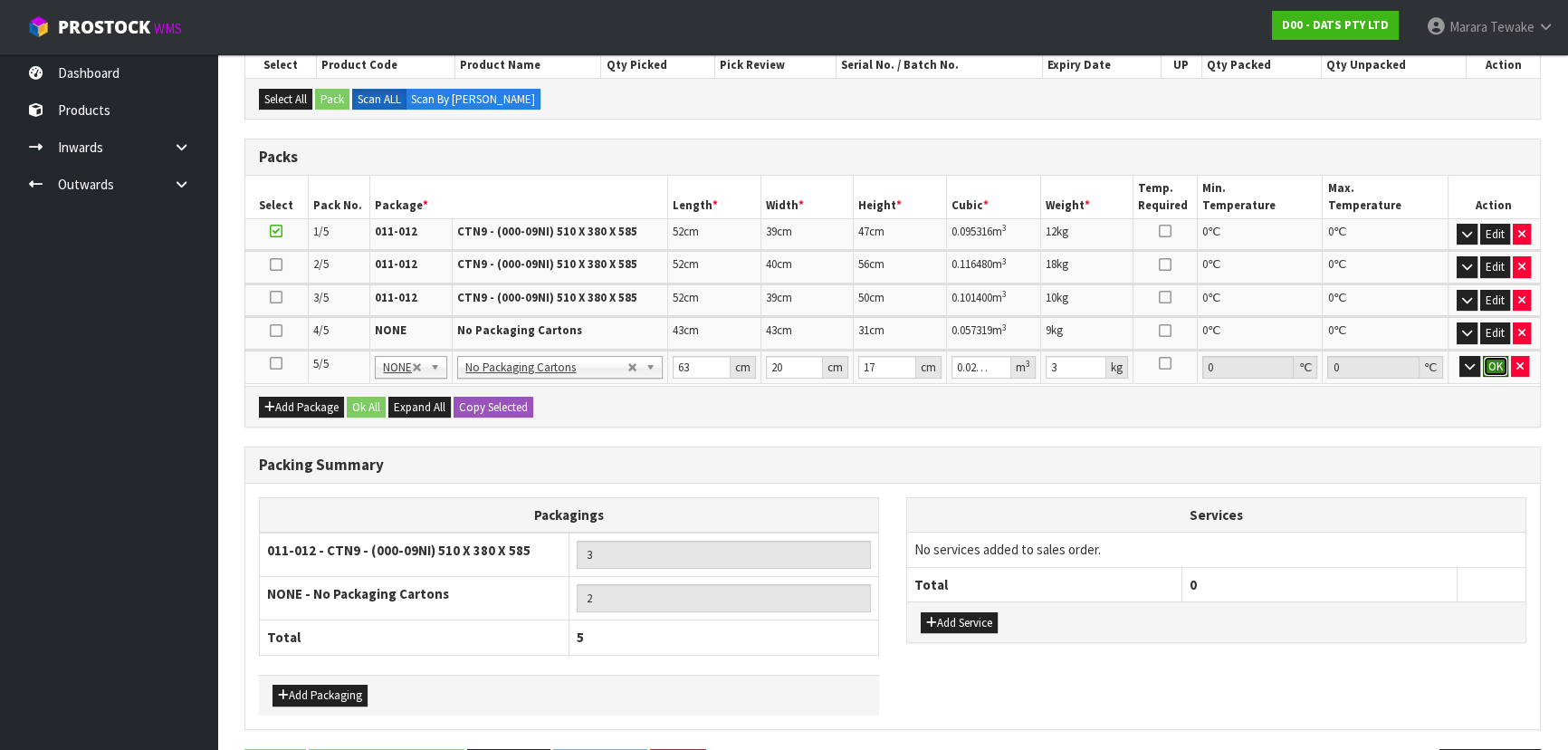
click button "OK" at bounding box center [1495, 366] width 25 height 22
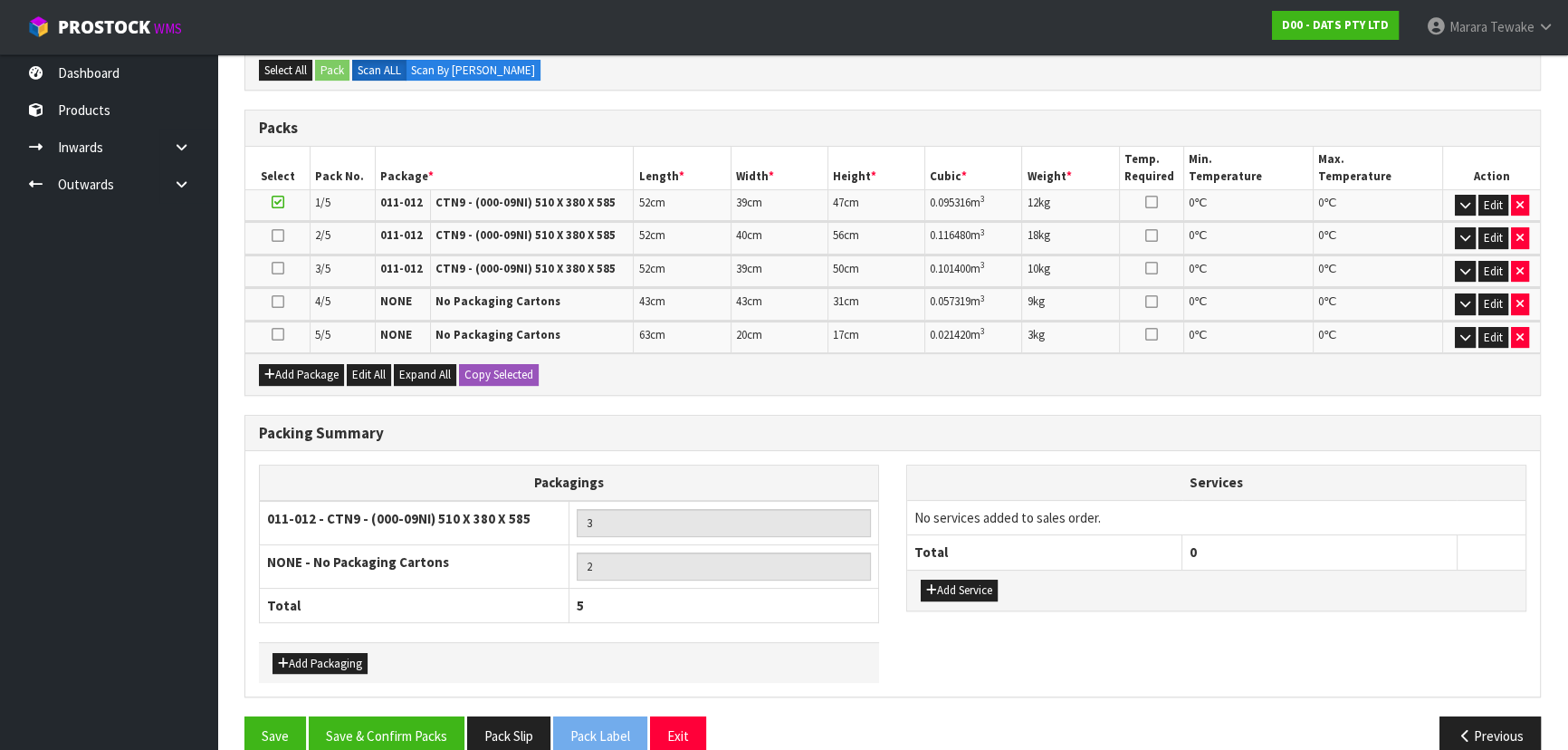
scroll to position [460, 0]
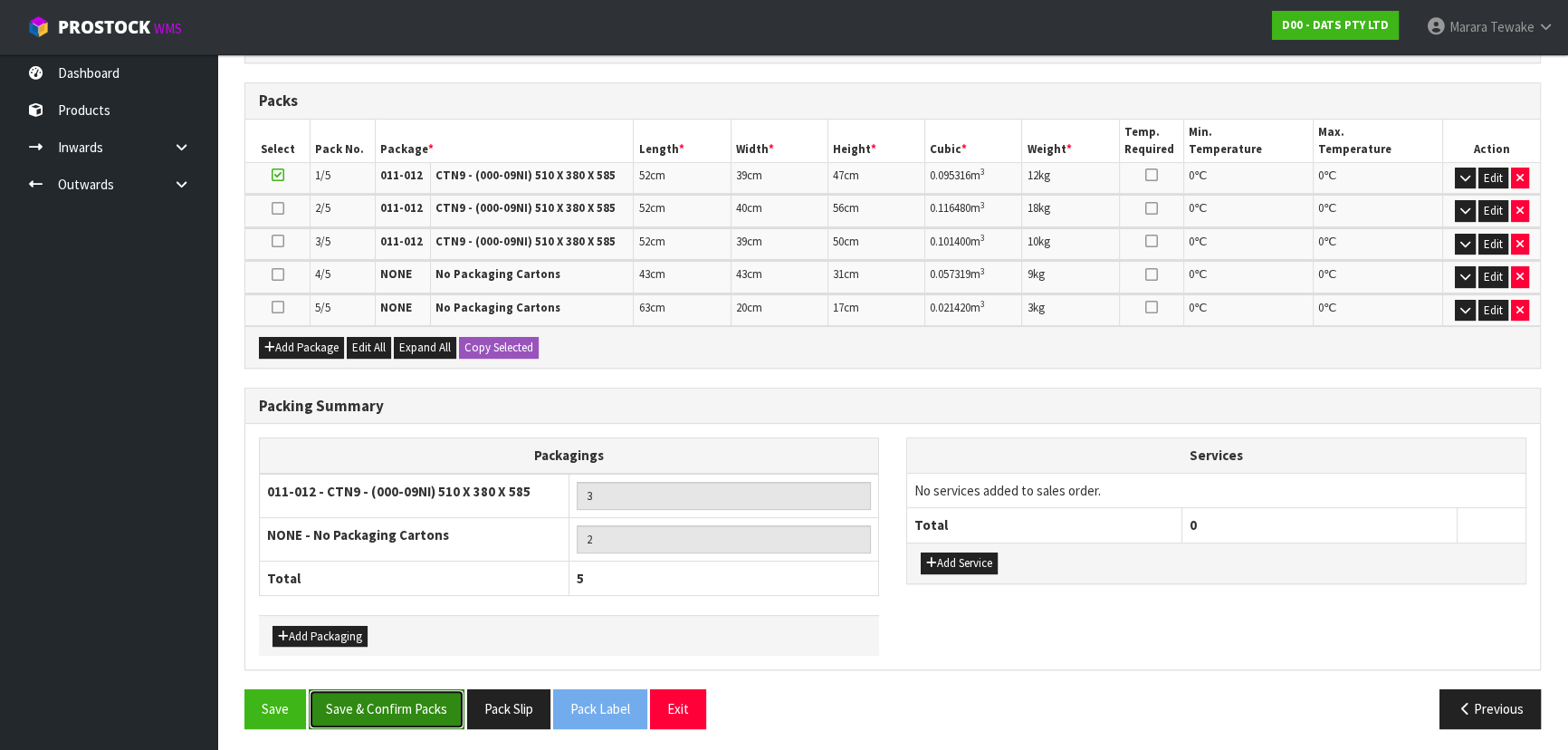
click at [395, 690] on button "Save & Confirm Packs" at bounding box center [386, 708] width 156 height 39
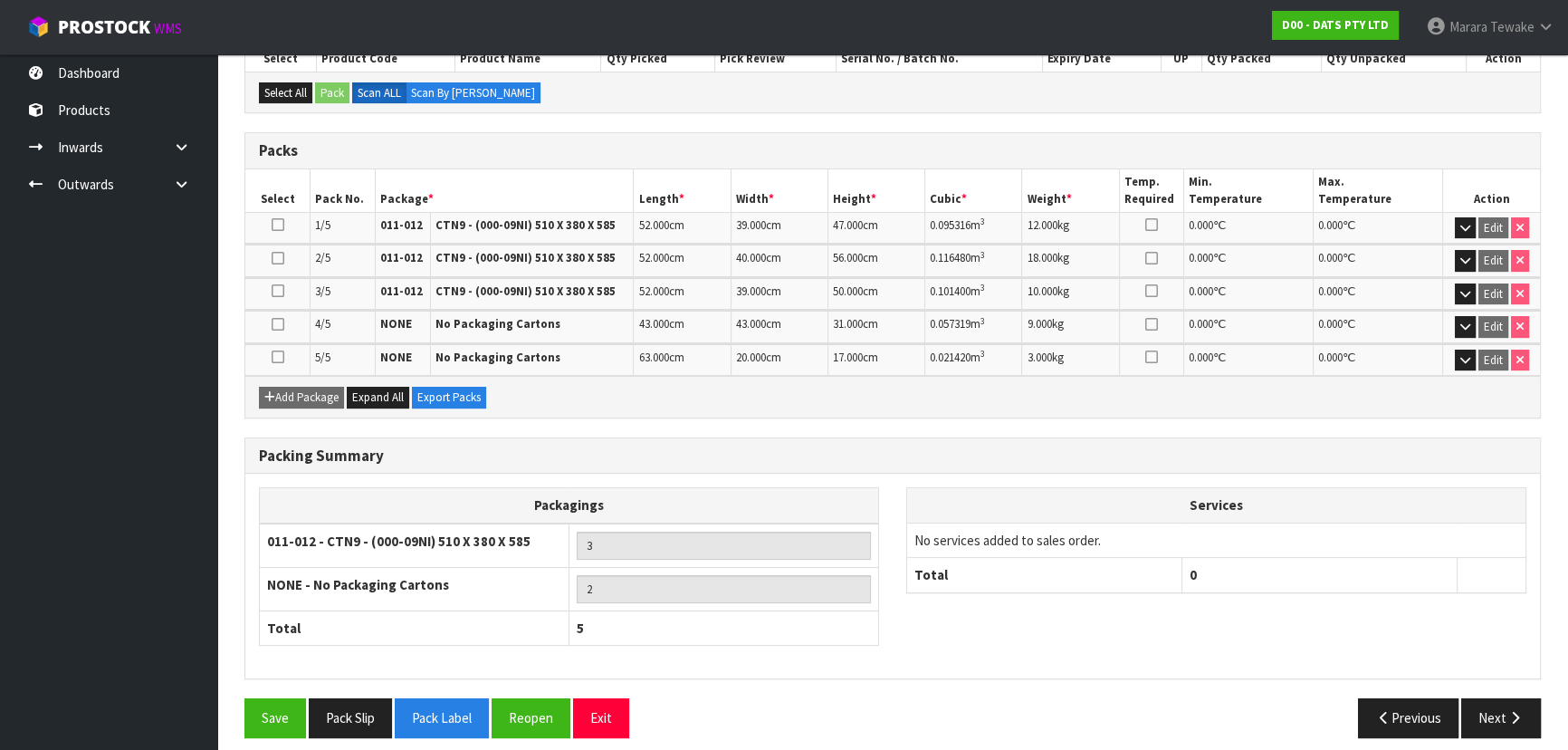
scroll to position [421, 0]
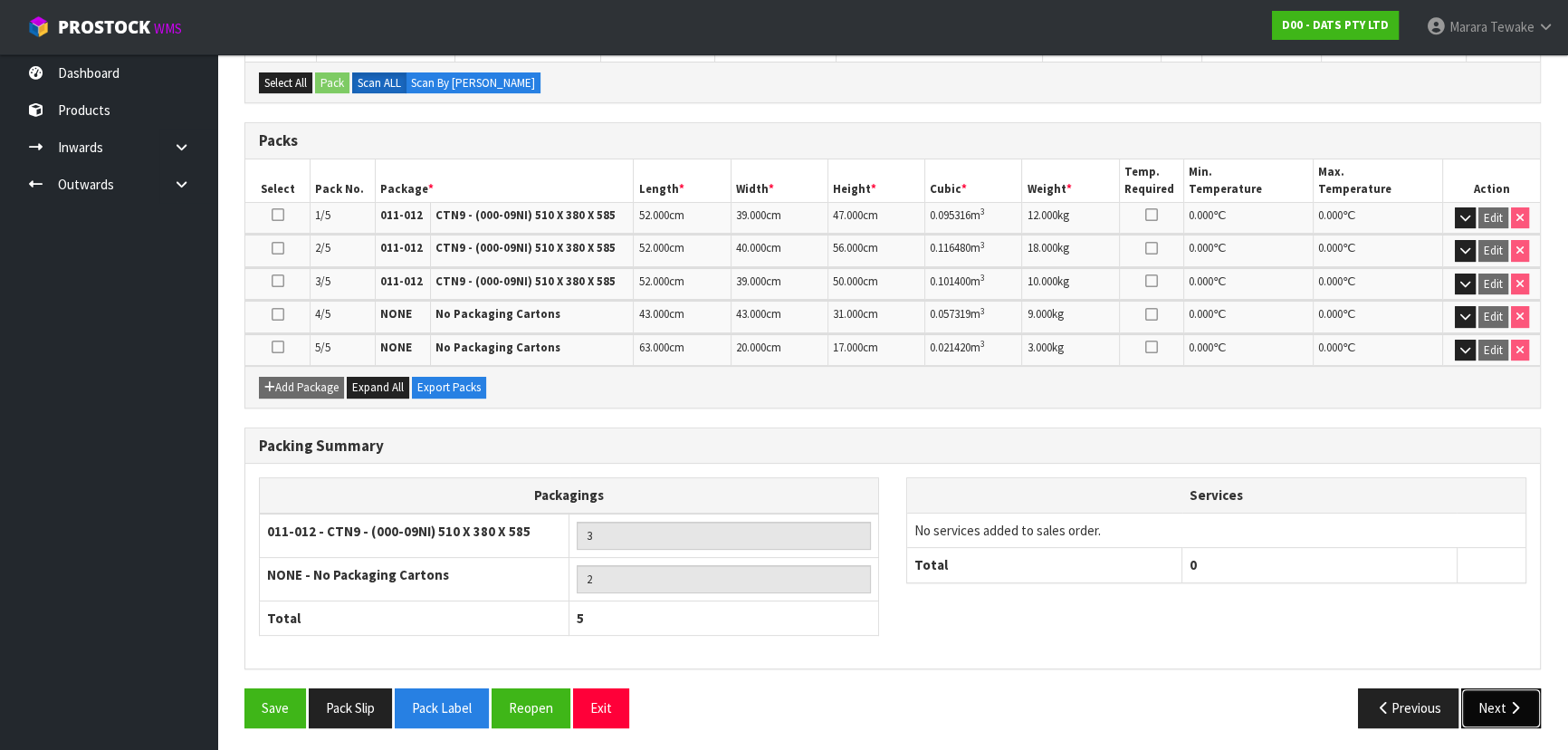
click at [1520, 709] on button "Next" at bounding box center [1501, 708] width 80 height 39
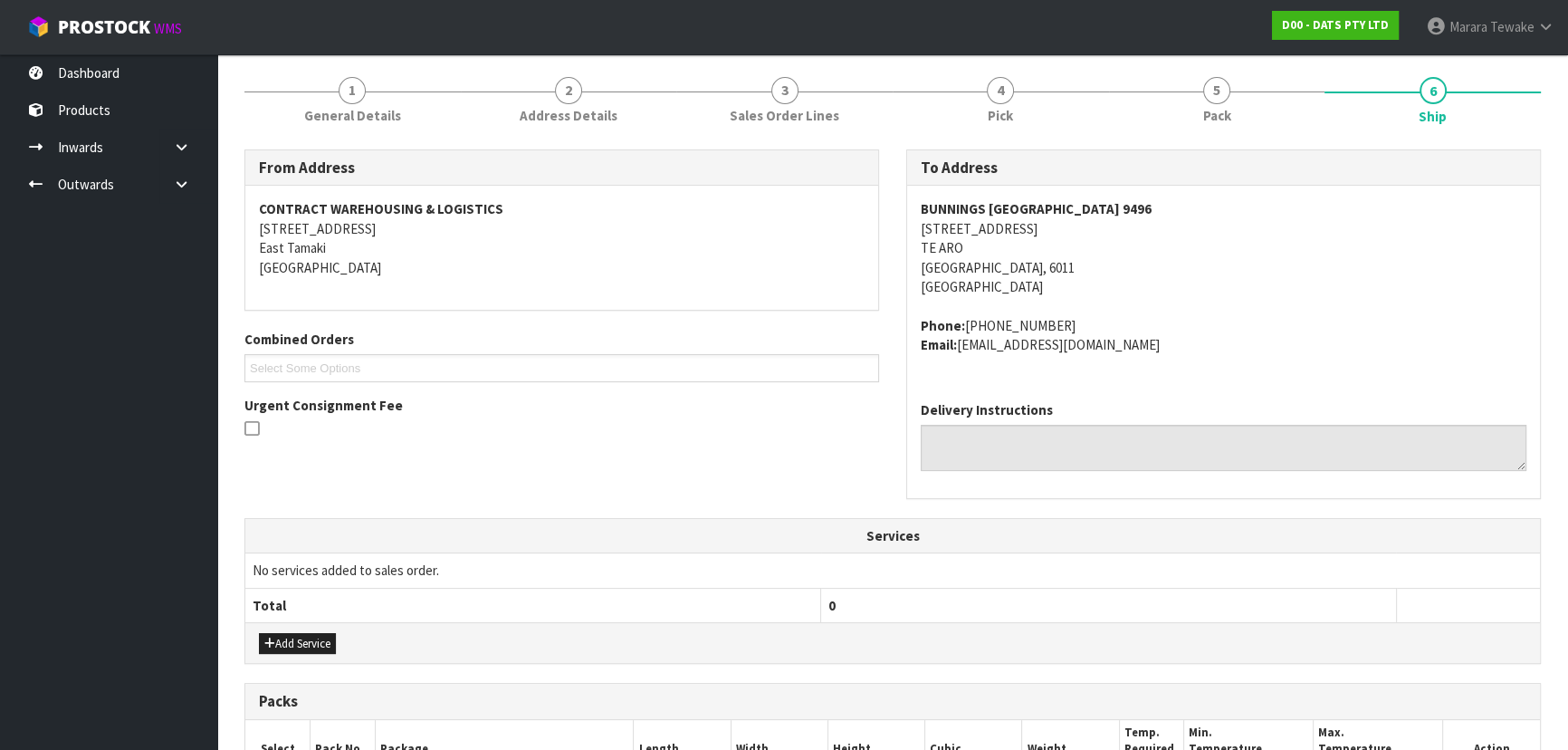
scroll to position [493, 0]
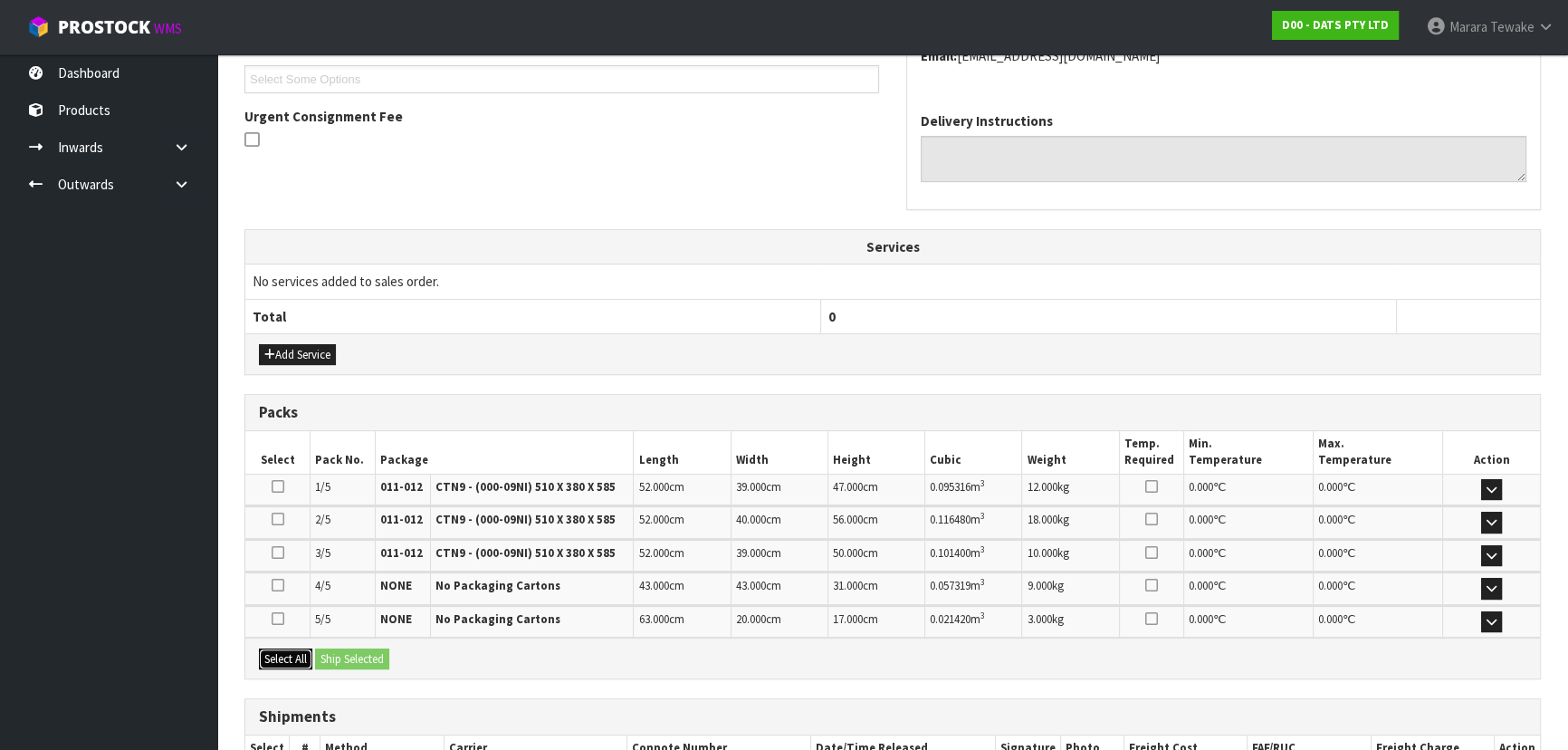
click at [289, 656] on button "Select All" at bounding box center [286, 659] width 54 height 22
click at [335, 658] on button "Ship Selected" at bounding box center [352, 659] width 74 height 22
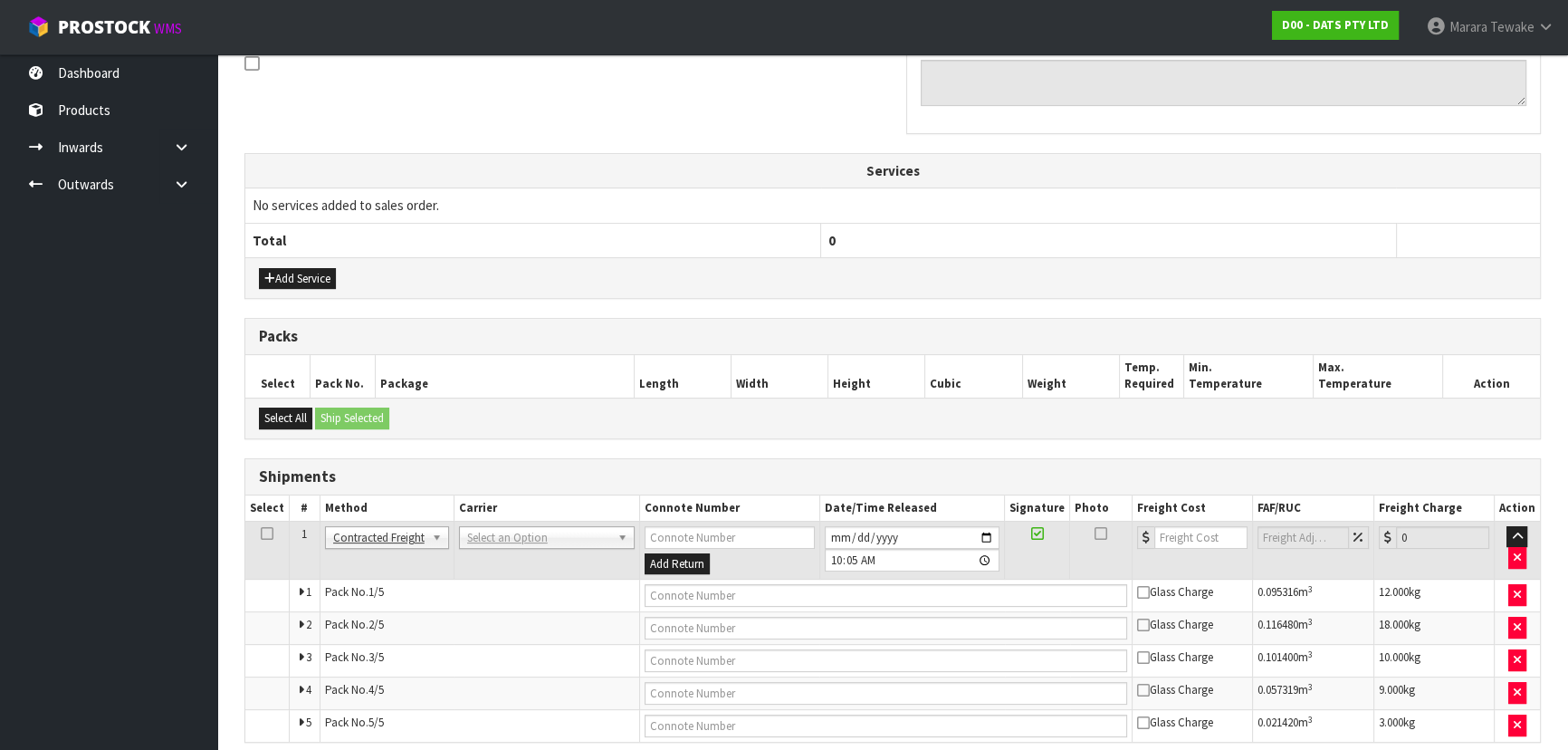
scroll to position [644, 0]
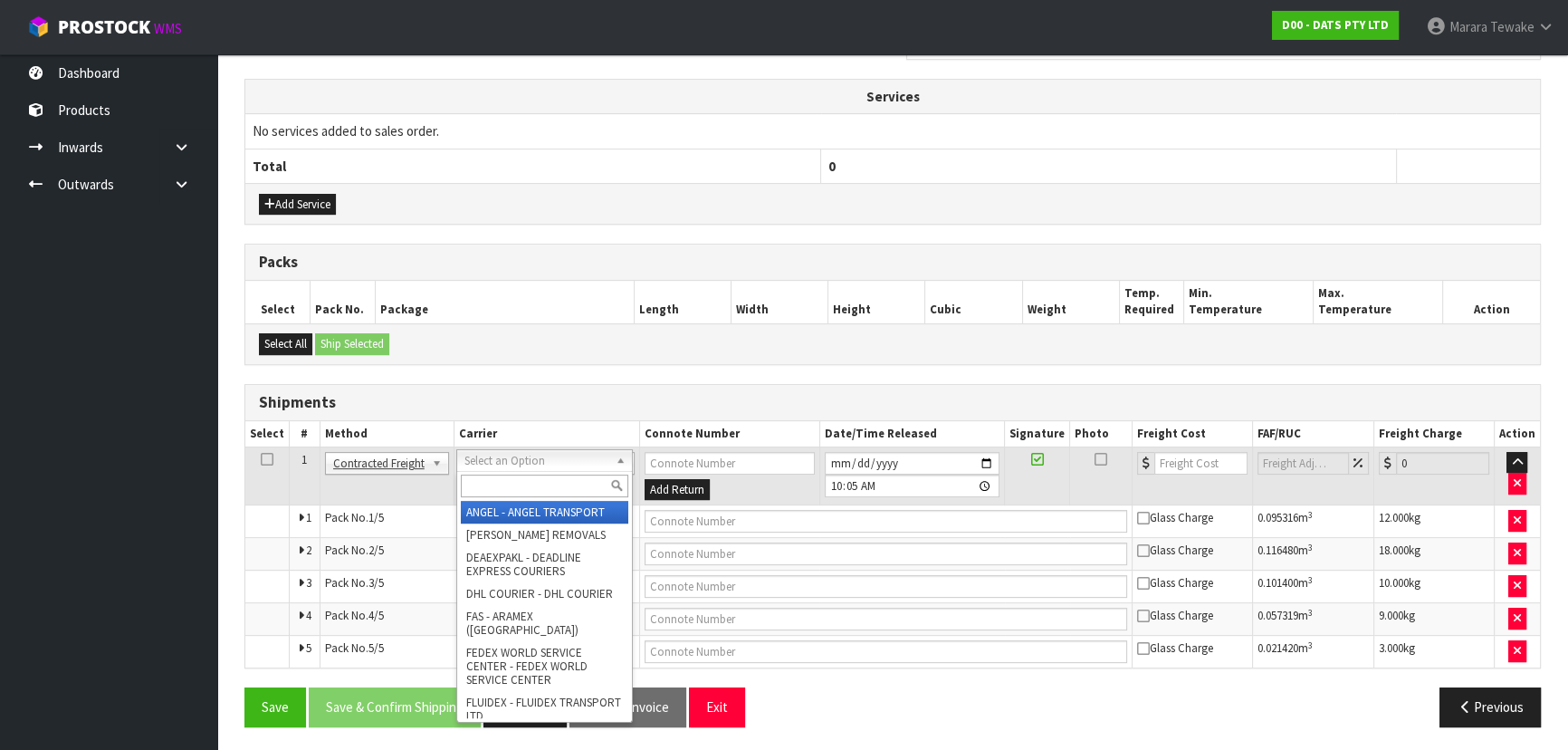
click at [516, 480] on input "text" at bounding box center [545, 486] width 168 height 23
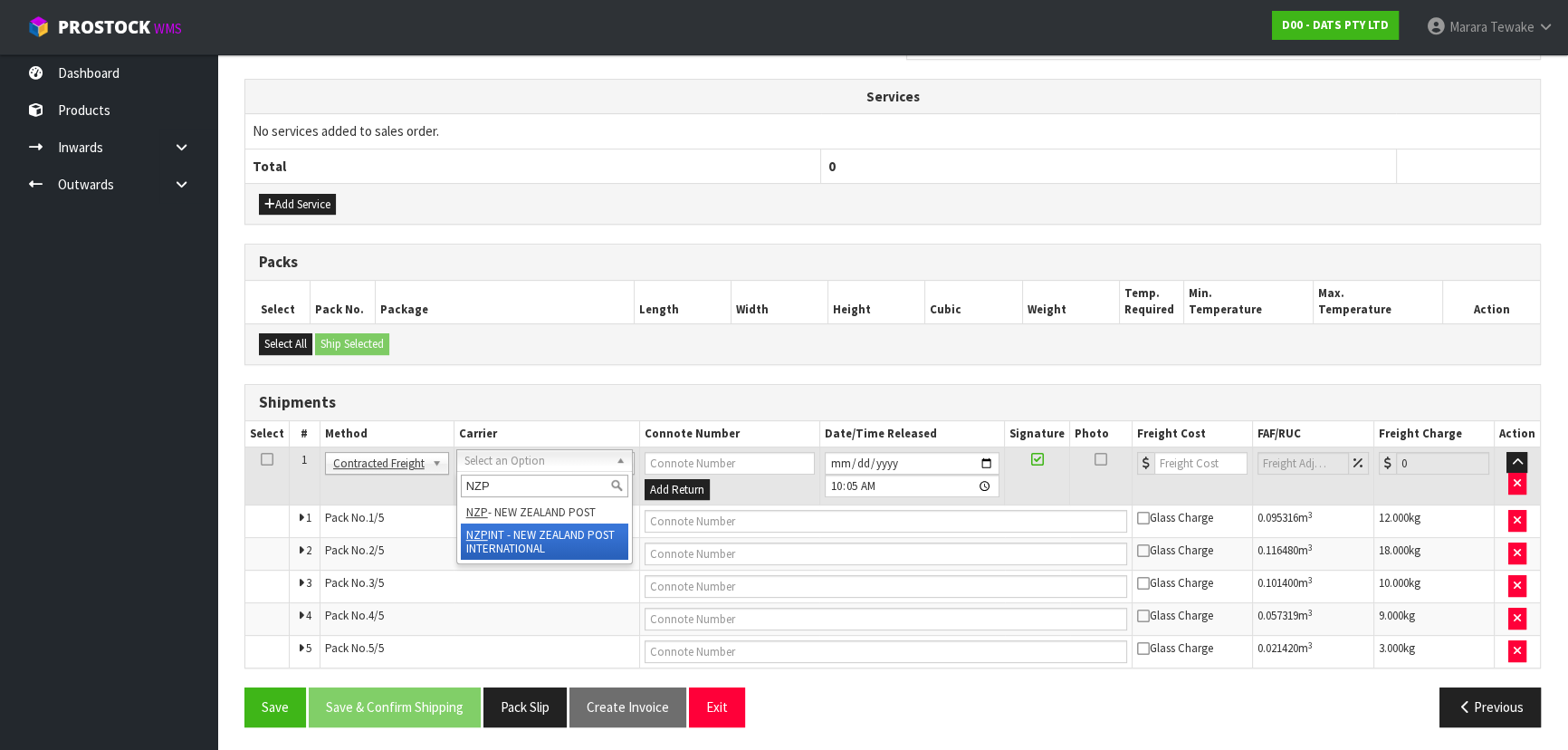
type input "NZP"
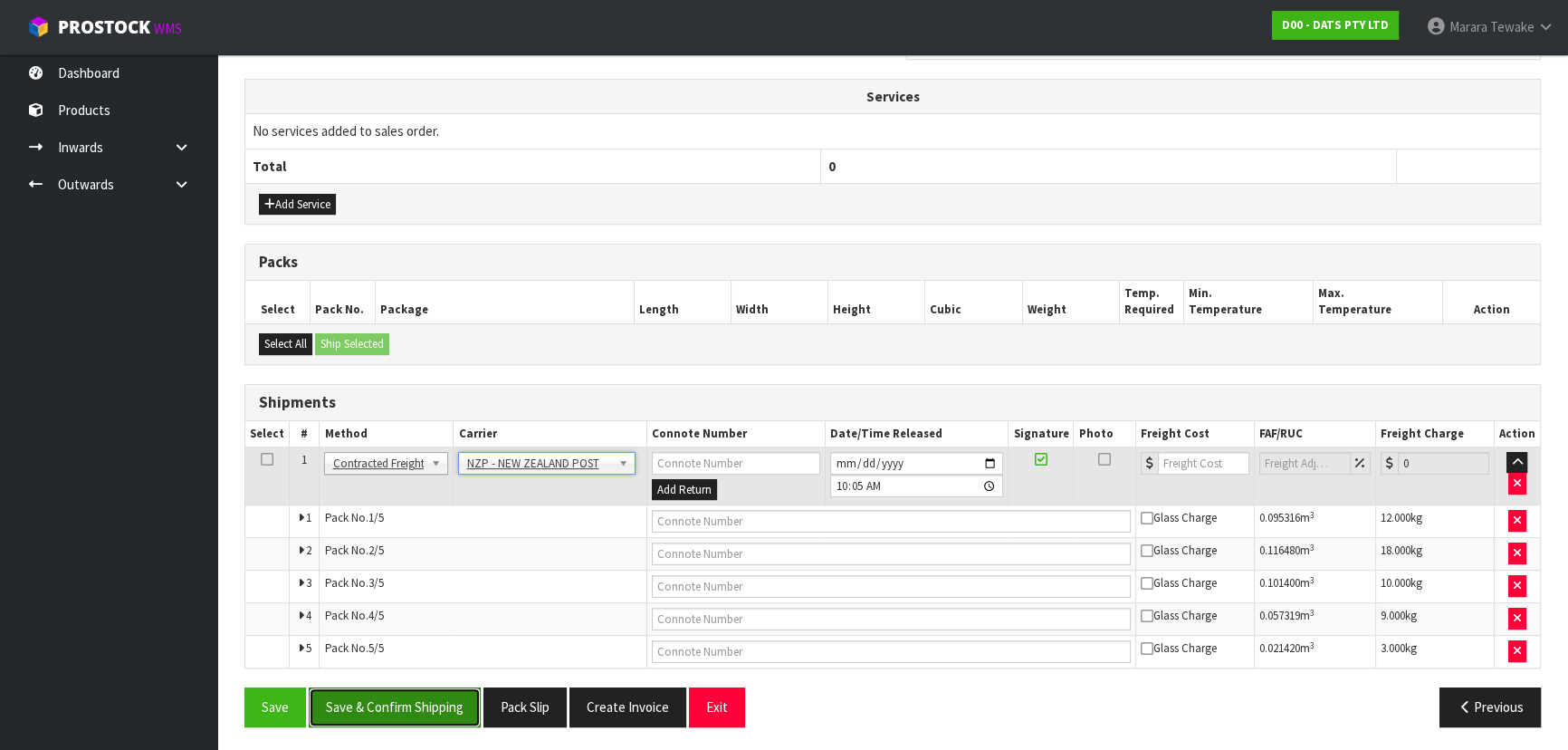
click at [422, 694] on button "Save & Confirm Shipping" at bounding box center [394, 707] width 172 height 39
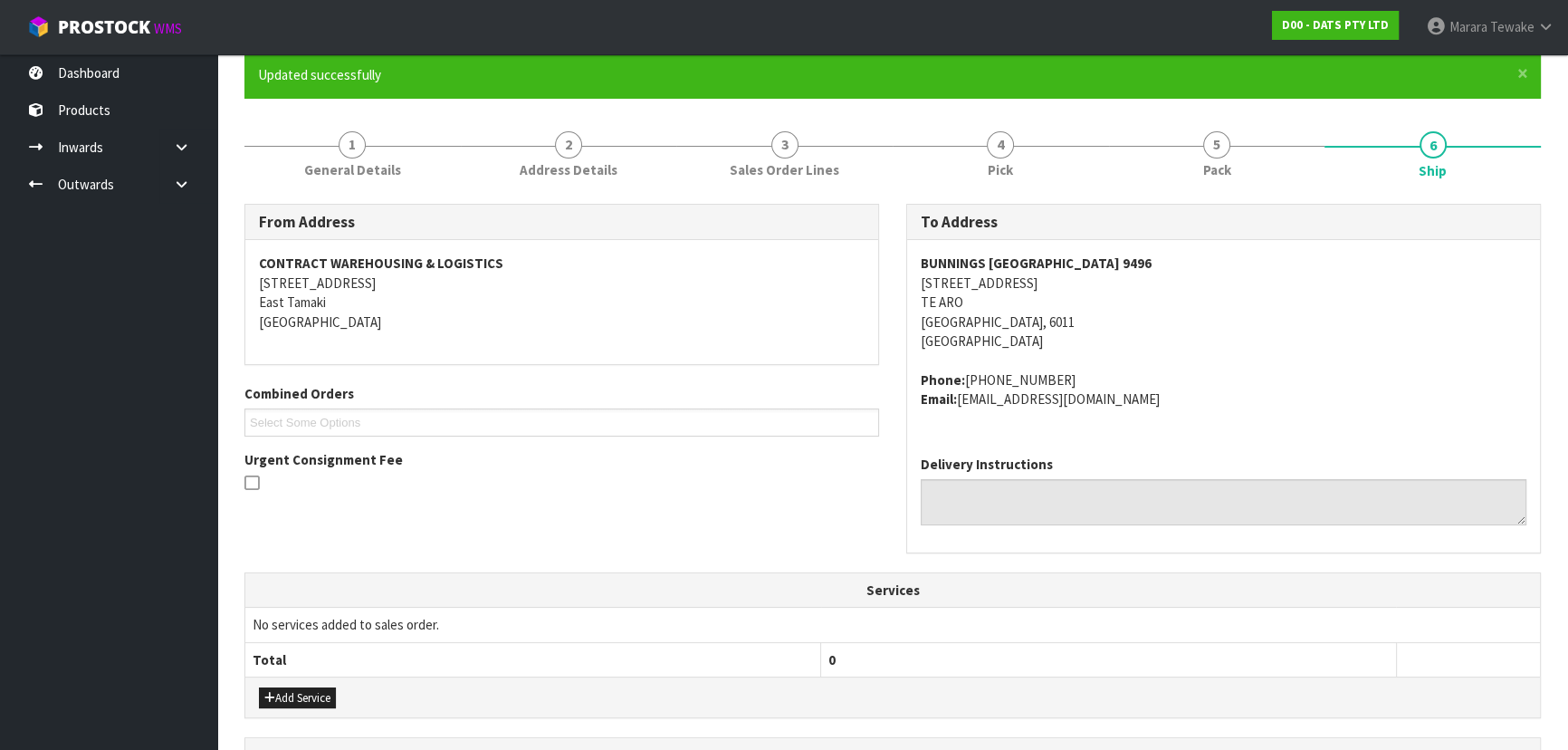
scroll to position [0, 0]
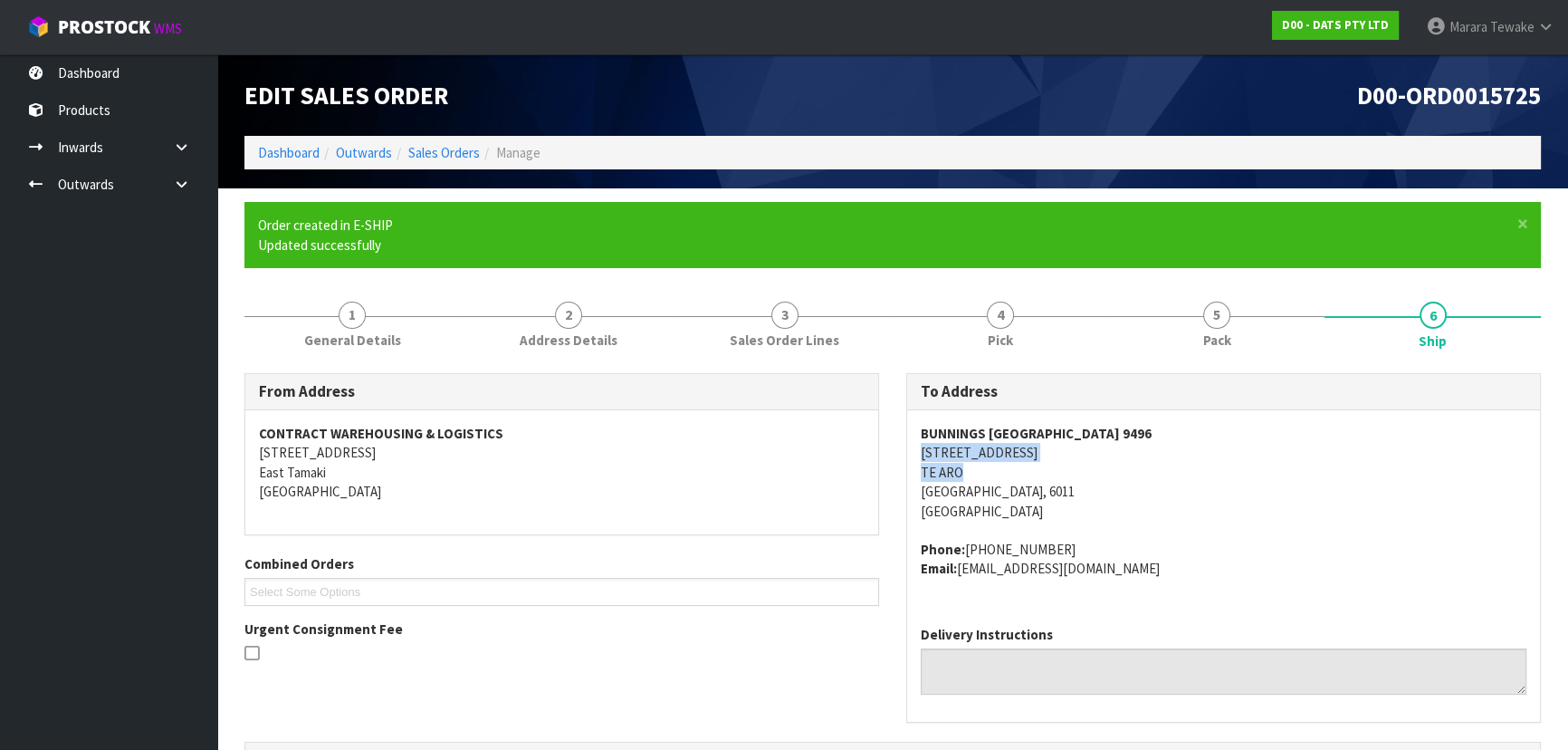
drag, startPoint x: 922, startPoint y: 451, endPoint x: 978, endPoint y: 474, distance: 60.5
click at [978, 474] on address "BUNNINGS WELLINGTON CENTRAL 9496 46-56 TORY STREET TE ARO WELLINGTON, 6011 New …" at bounding box center [1224, 472] width 605 height 97
copy address "46-56 TORY STREET TE ARO"
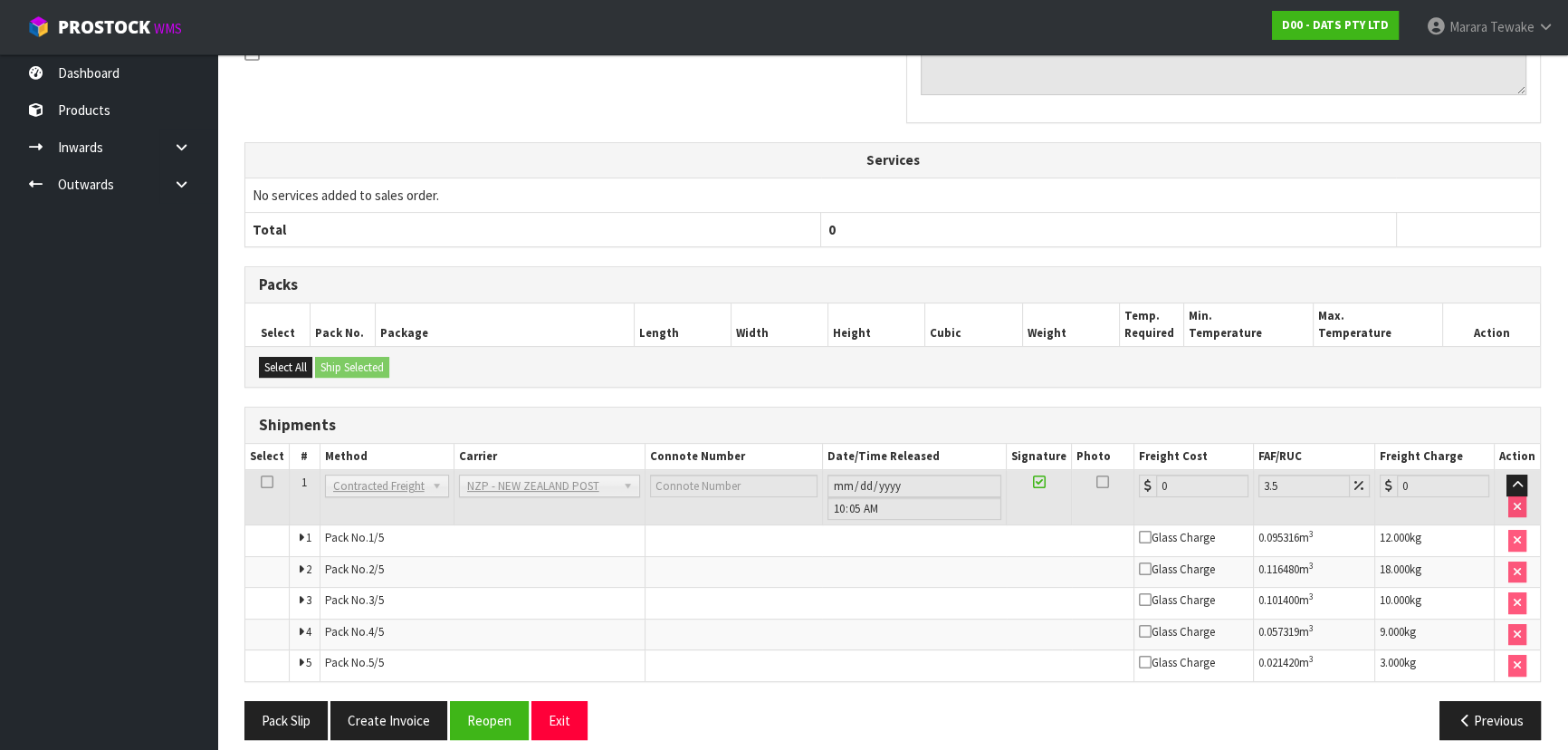
scroll to position [613, 0]
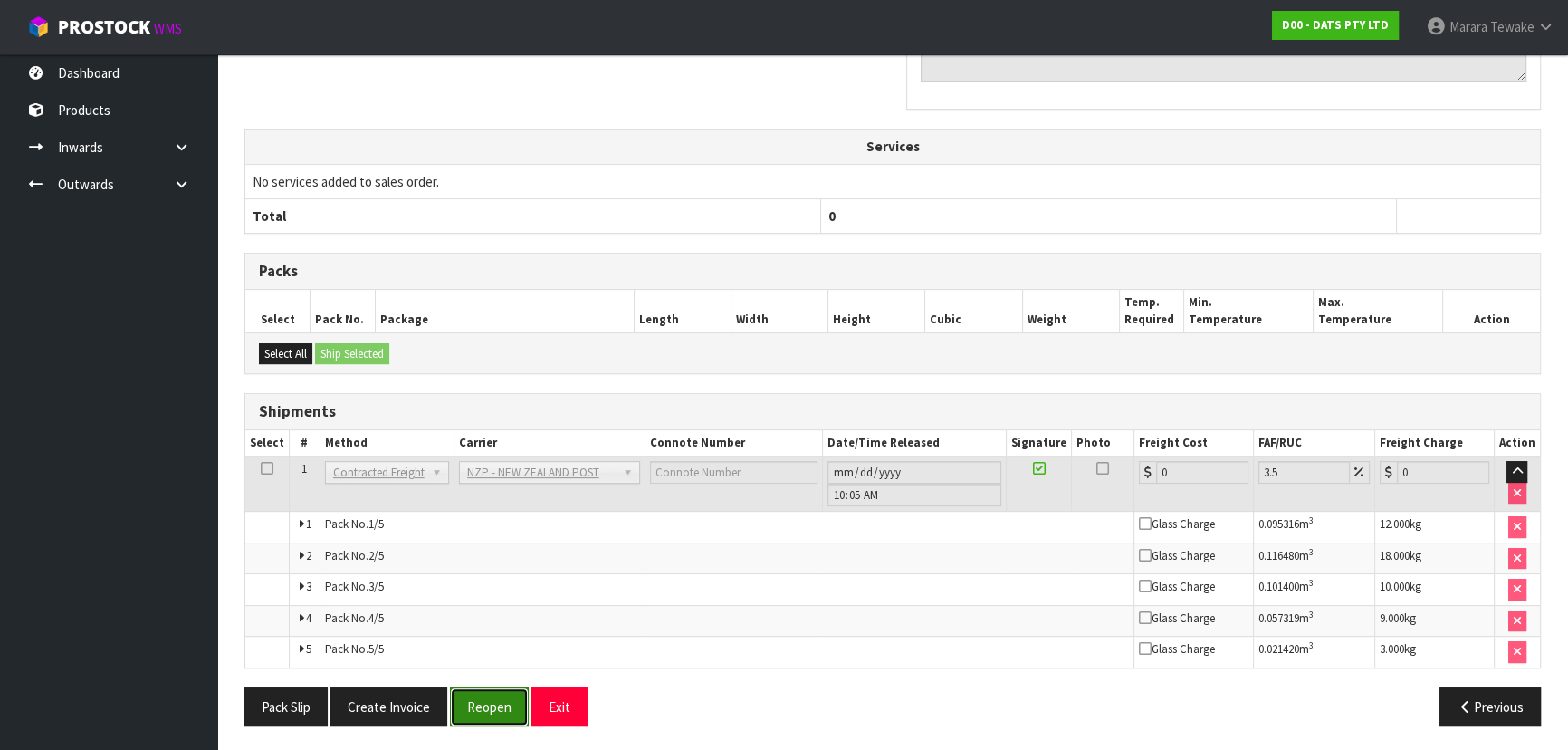
click at [501, 708] on button "Reopen" at bounding box center [489, 707] width 79 height 39
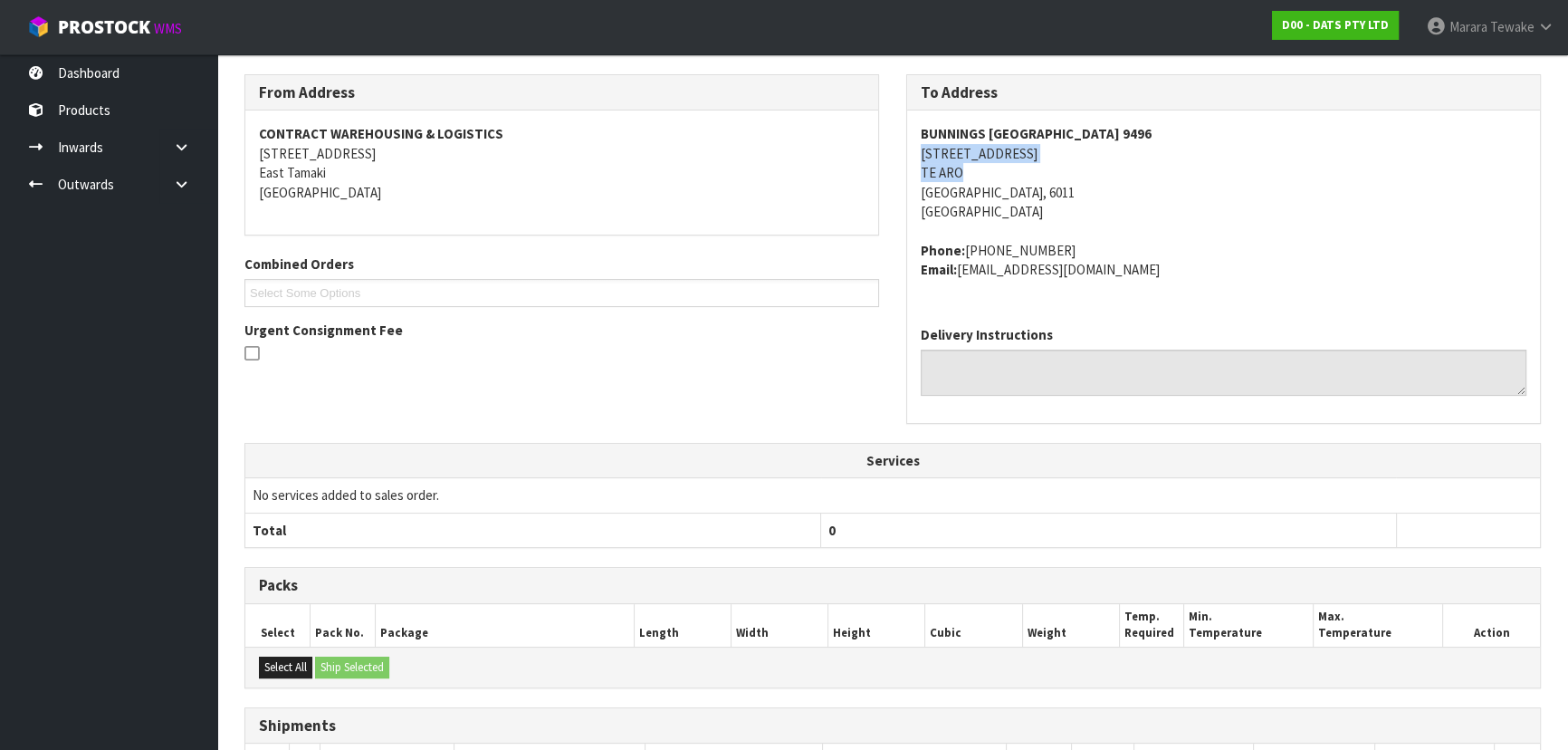
scroll to position [593, 0]
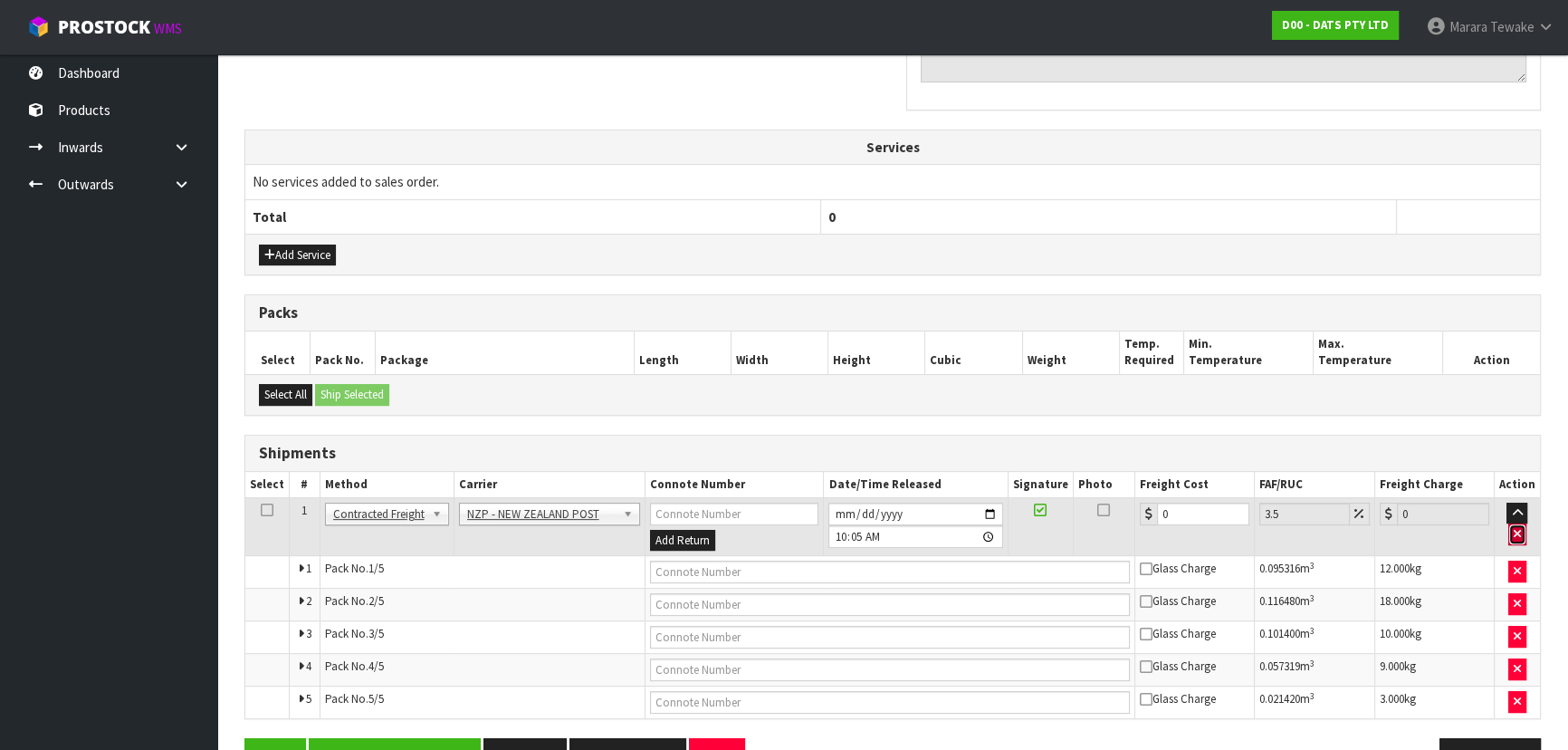
click at [1514, 530] on button "button" at bounding box center [1517, 534] width 18 height 22
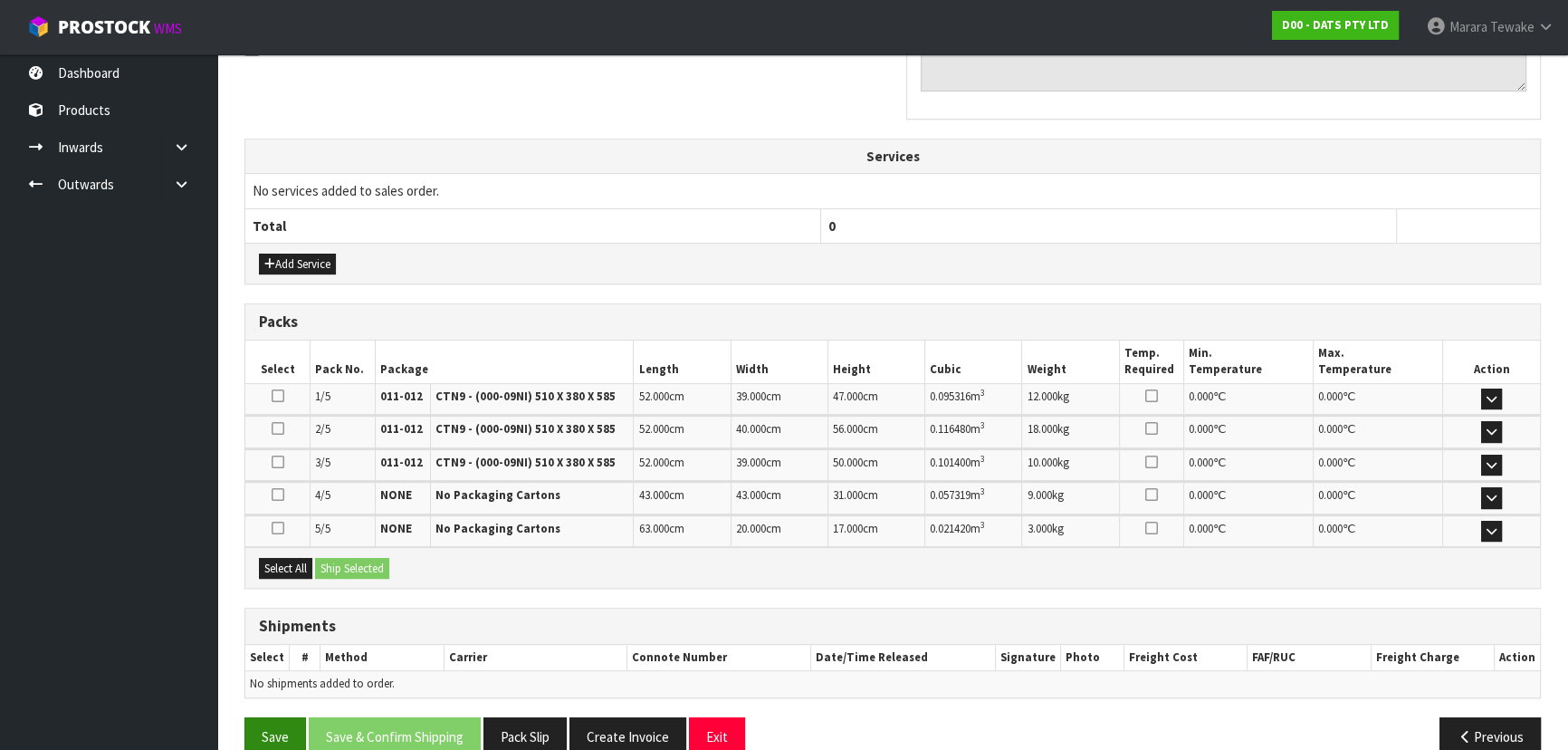
scroll to position [613, 0]
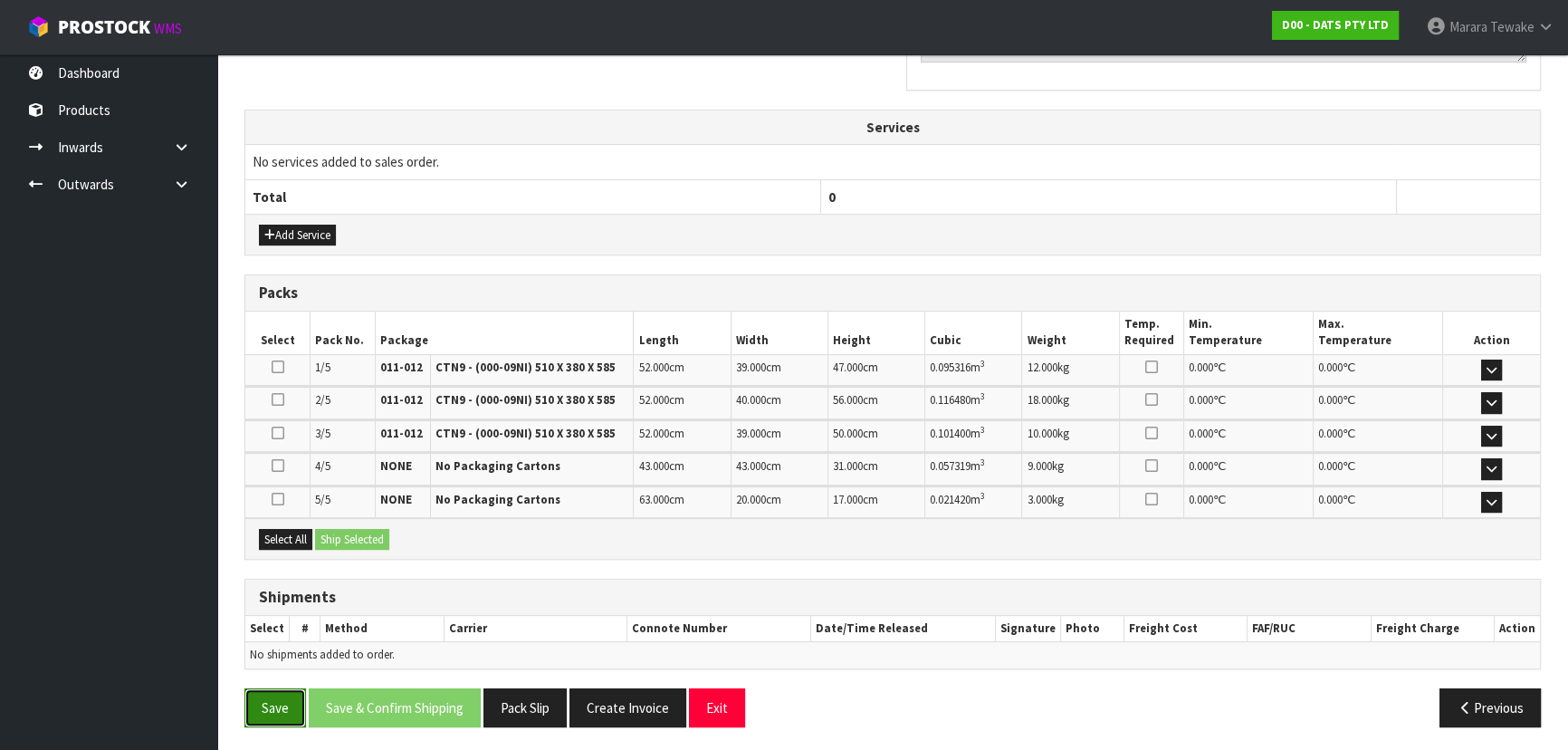
click at [276, 696] on button "Save" at bounding box center [274, 708] width 61 height 39
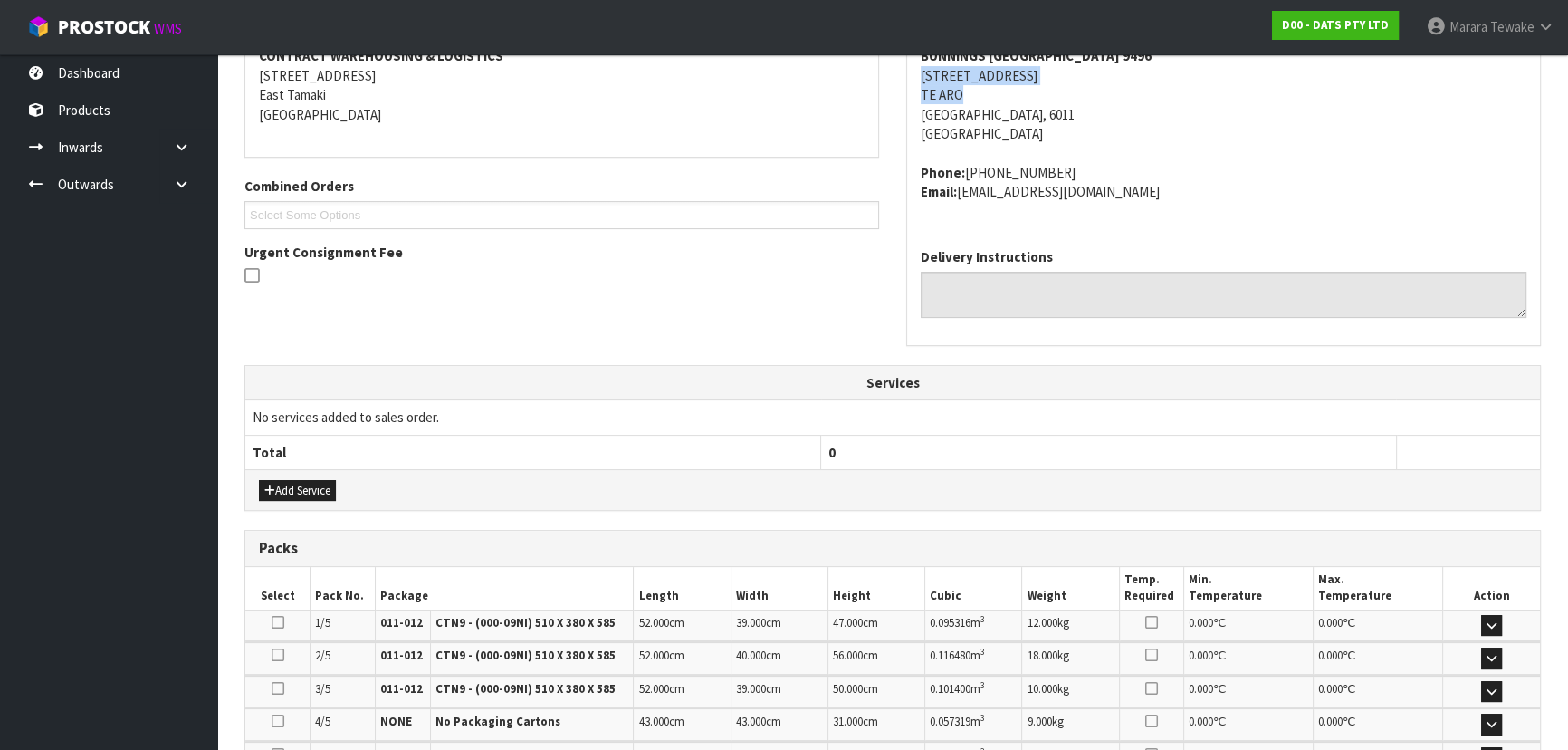
scroll to position [0, 0]
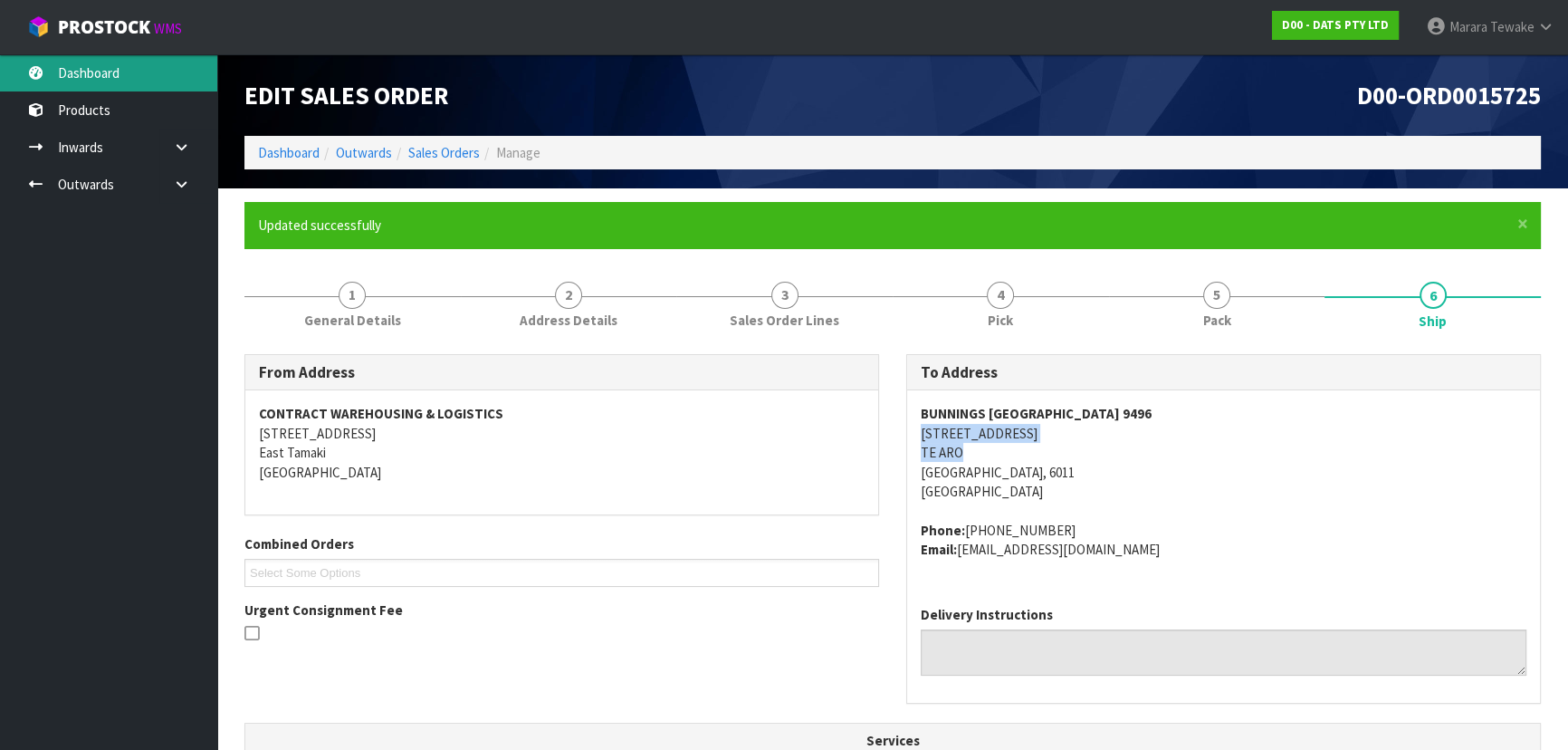
click at [141, 80] on link "Dashboard" at bounding box center [108, 73] width 217 height 37
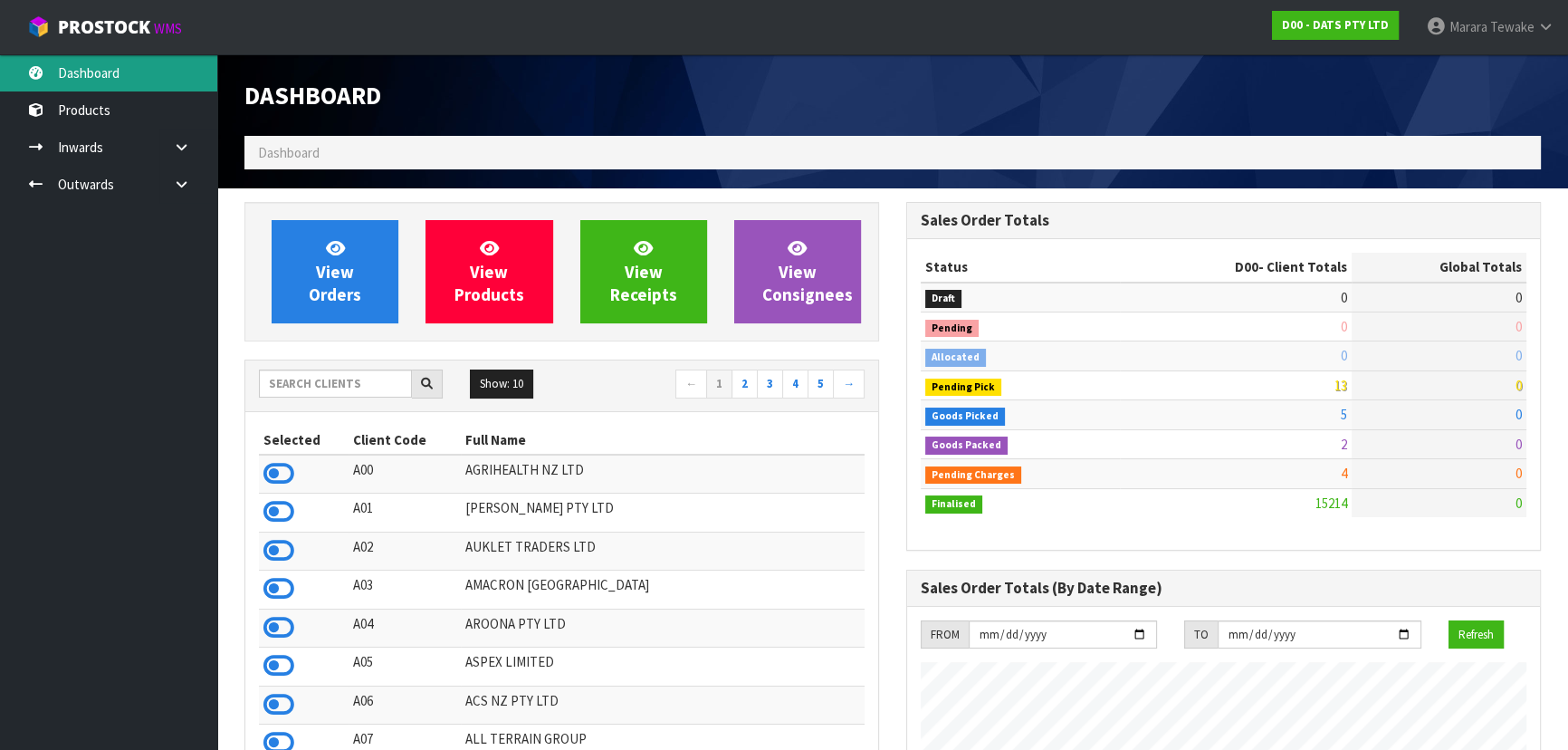
scroll to position [1370, 661]
click at [321, 376] on input "text" at bounding box center [336, 384] width 153 height 28
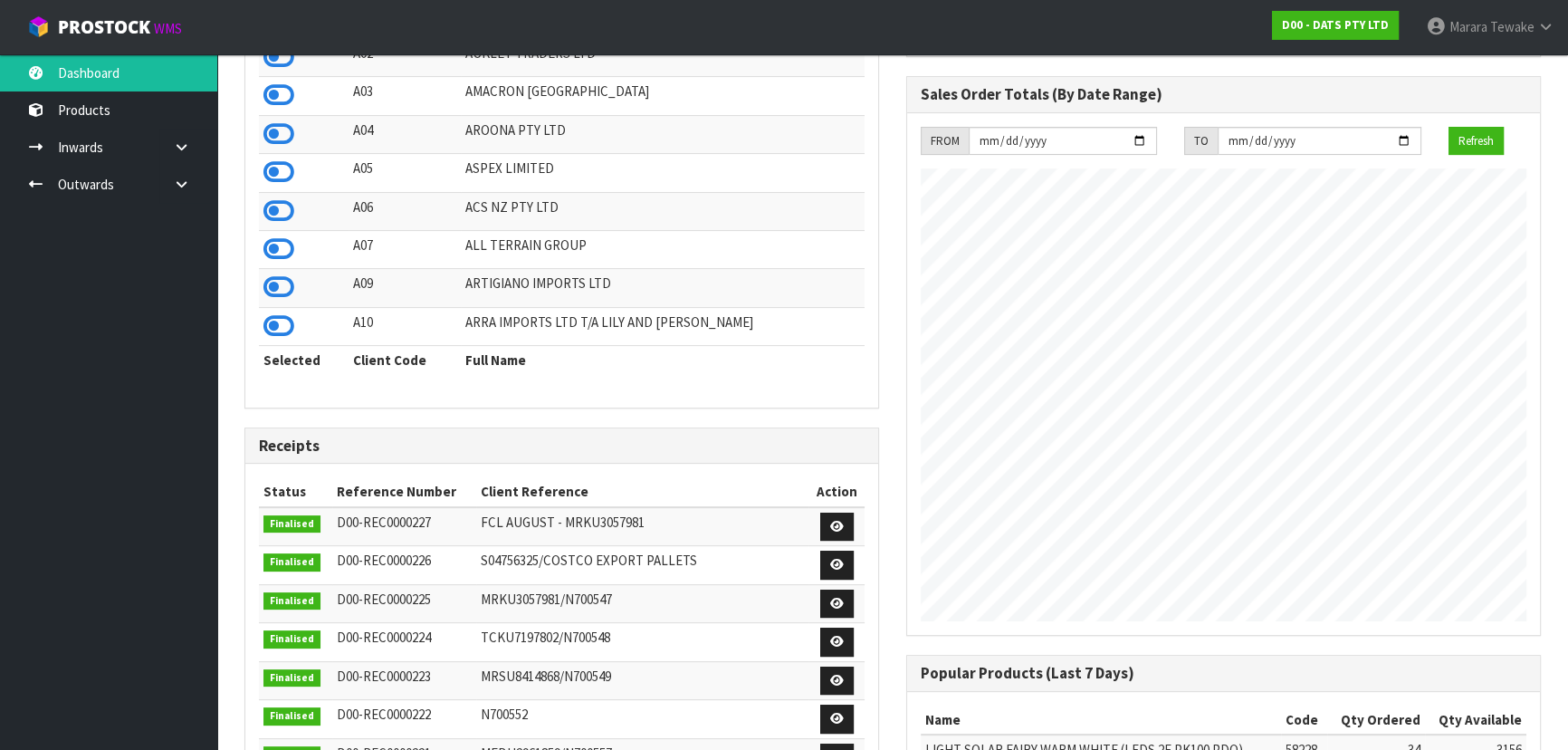
scroll to position [411, 0]
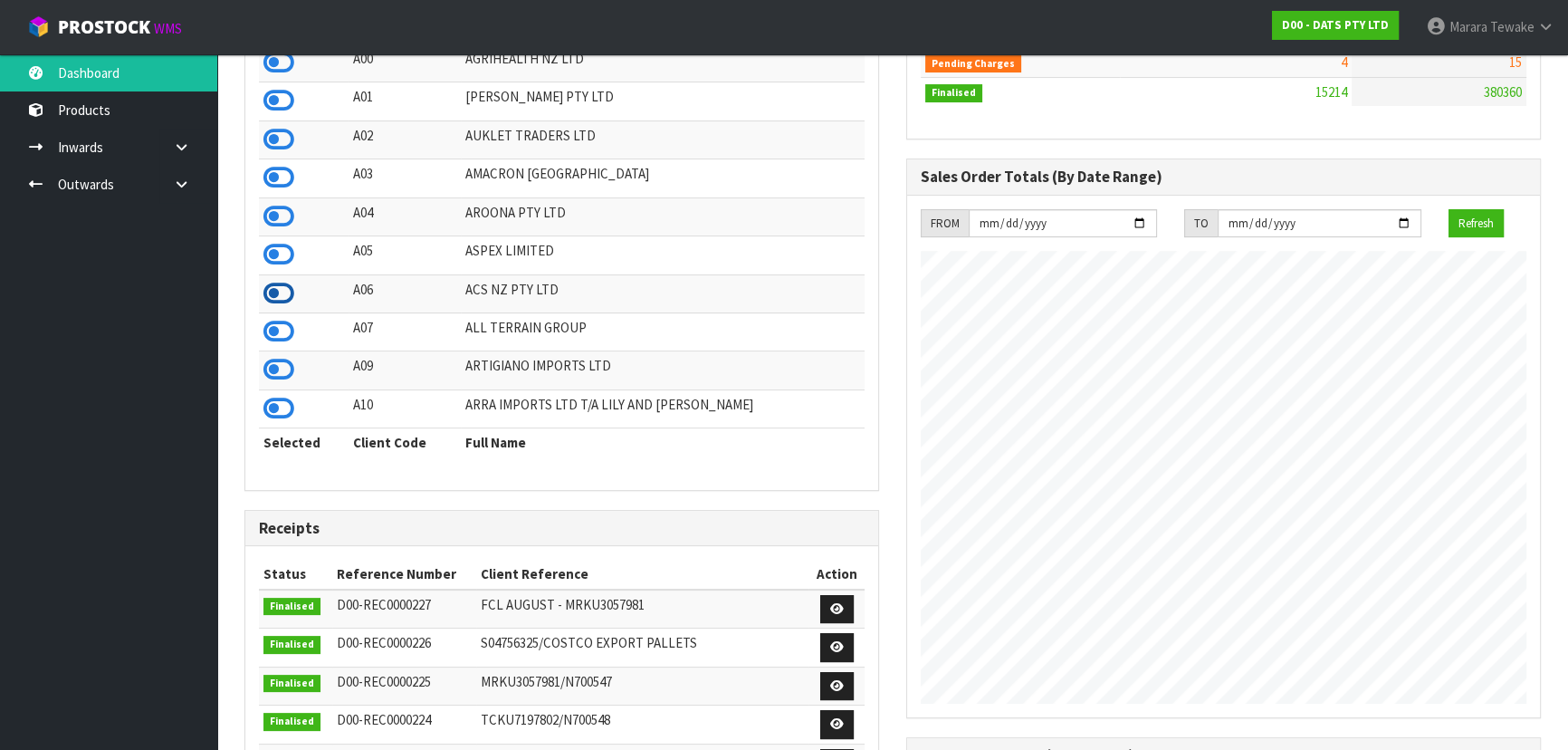
click at [286, 291] on icon at bounding box center [278, 293] width 31 height 27
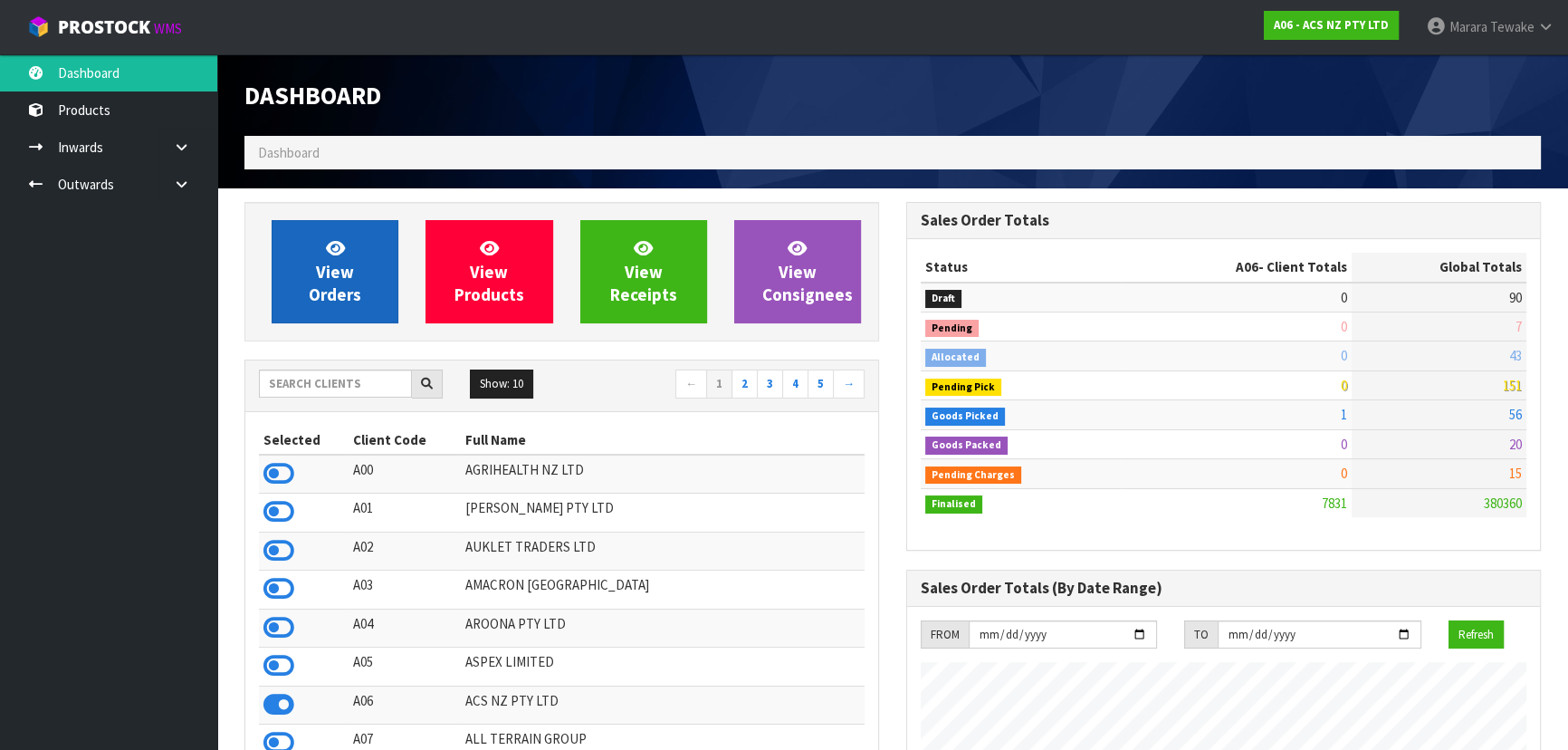
scroll to position [1370, 661]
click at [322, 275] on span "View Orders" at bounding box center [335, 272] width 53 height 68
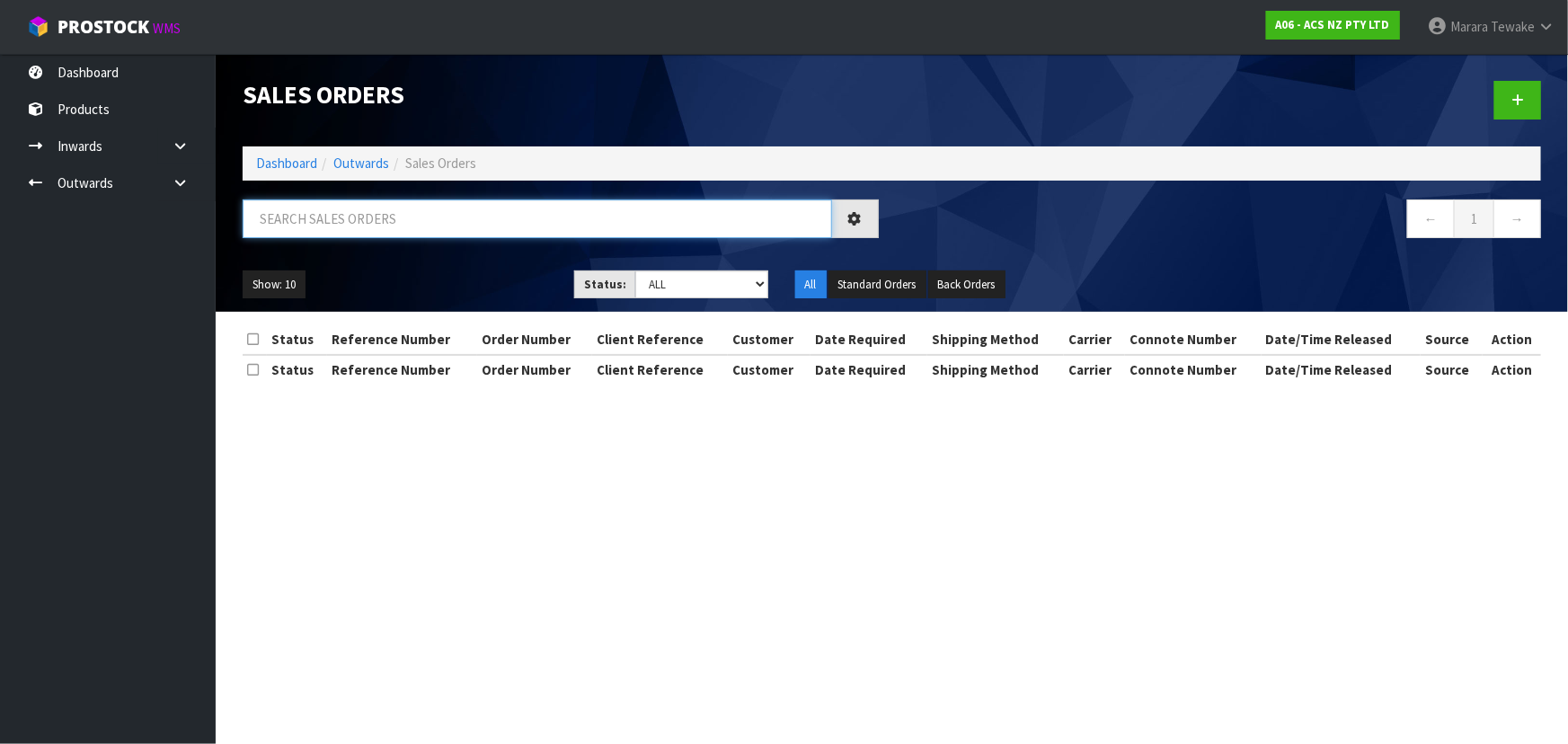
click at [312, 224] on input "text" at bounding box center [537, 218] width 589 height 38
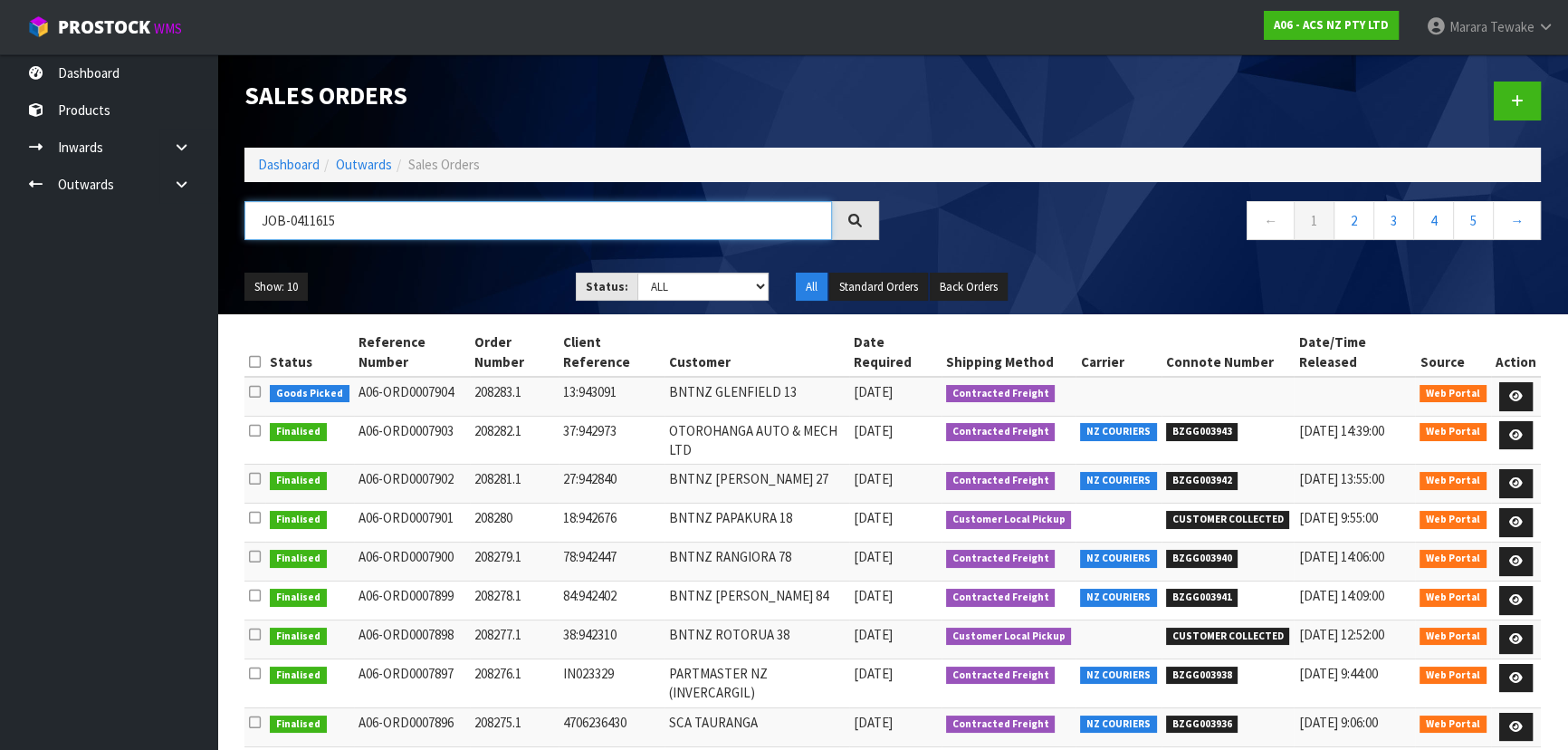
type input "JOB-0411615"
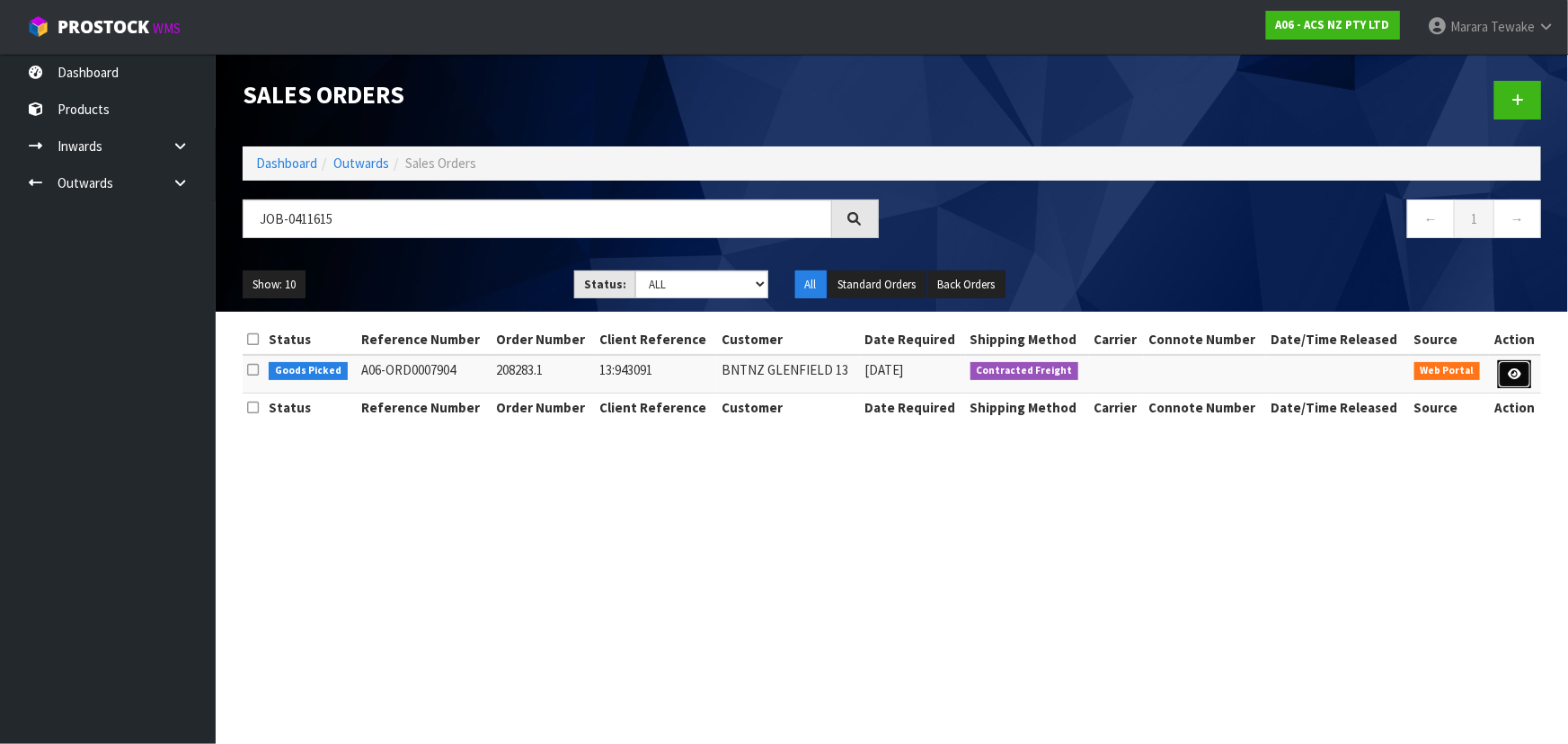
click at [1509, 370] on icon at bounding box center [1514, 374] width 13 height 11
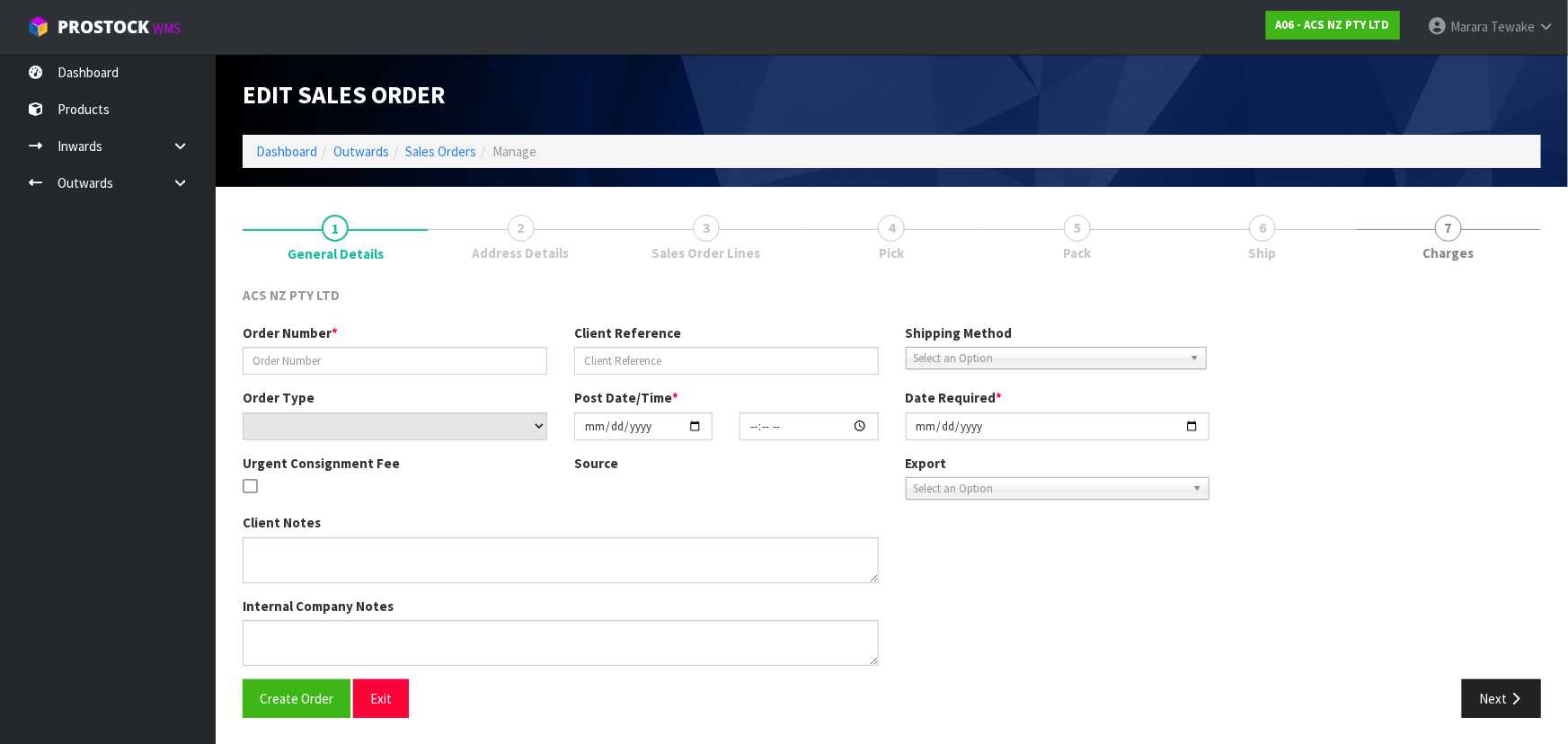
type input "208283.1"
type input "13:943091"
select select "number:0"
type input "2025-09-08"
type input "16:10:00.000"
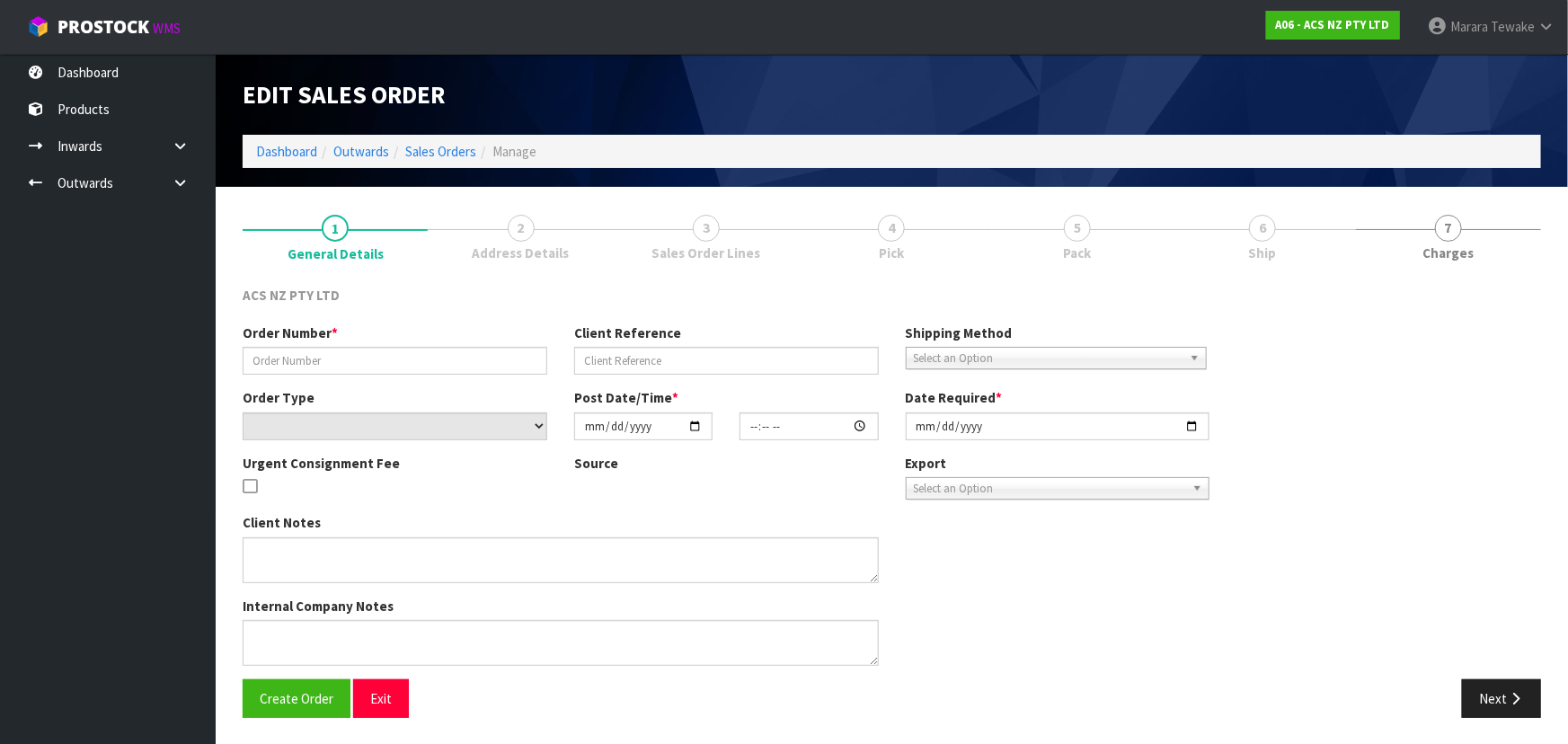
type input "2025-09-09"
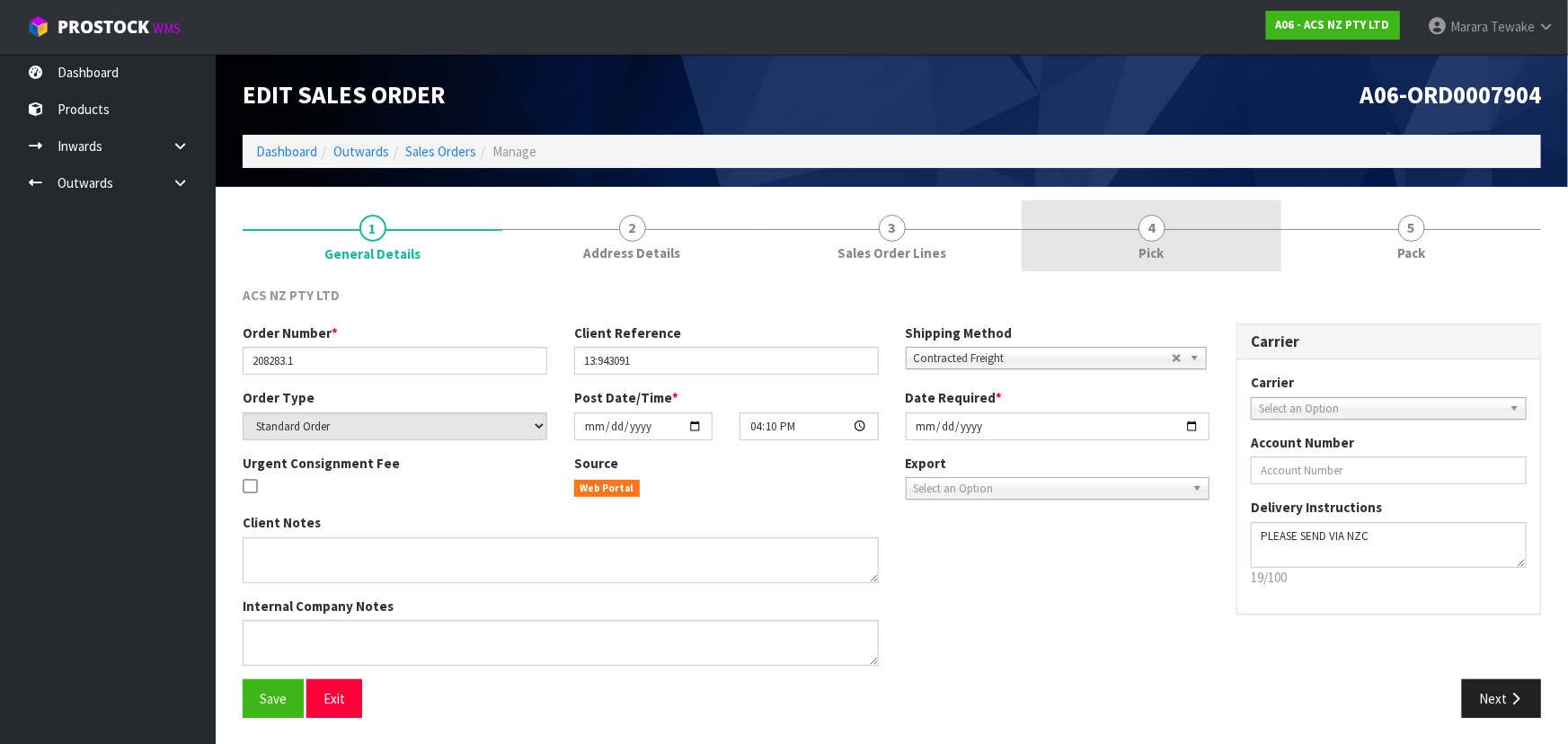
click at [1198, 237] on link "4 Pick" at bounding box center [1152, 236] width 260 height 71
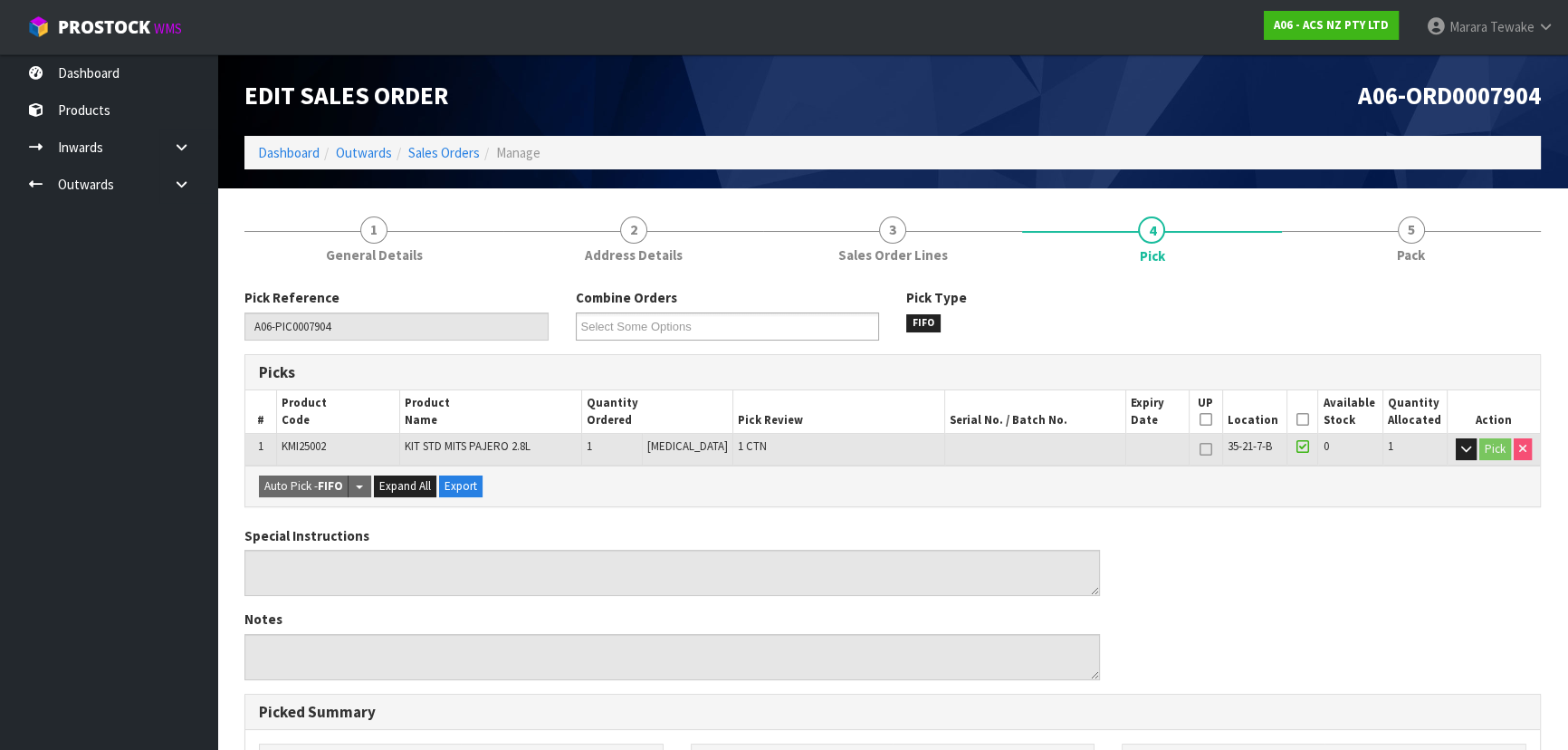
click at [1297, 421] on icon at bounding box center [1302, 420] width 12 height 1
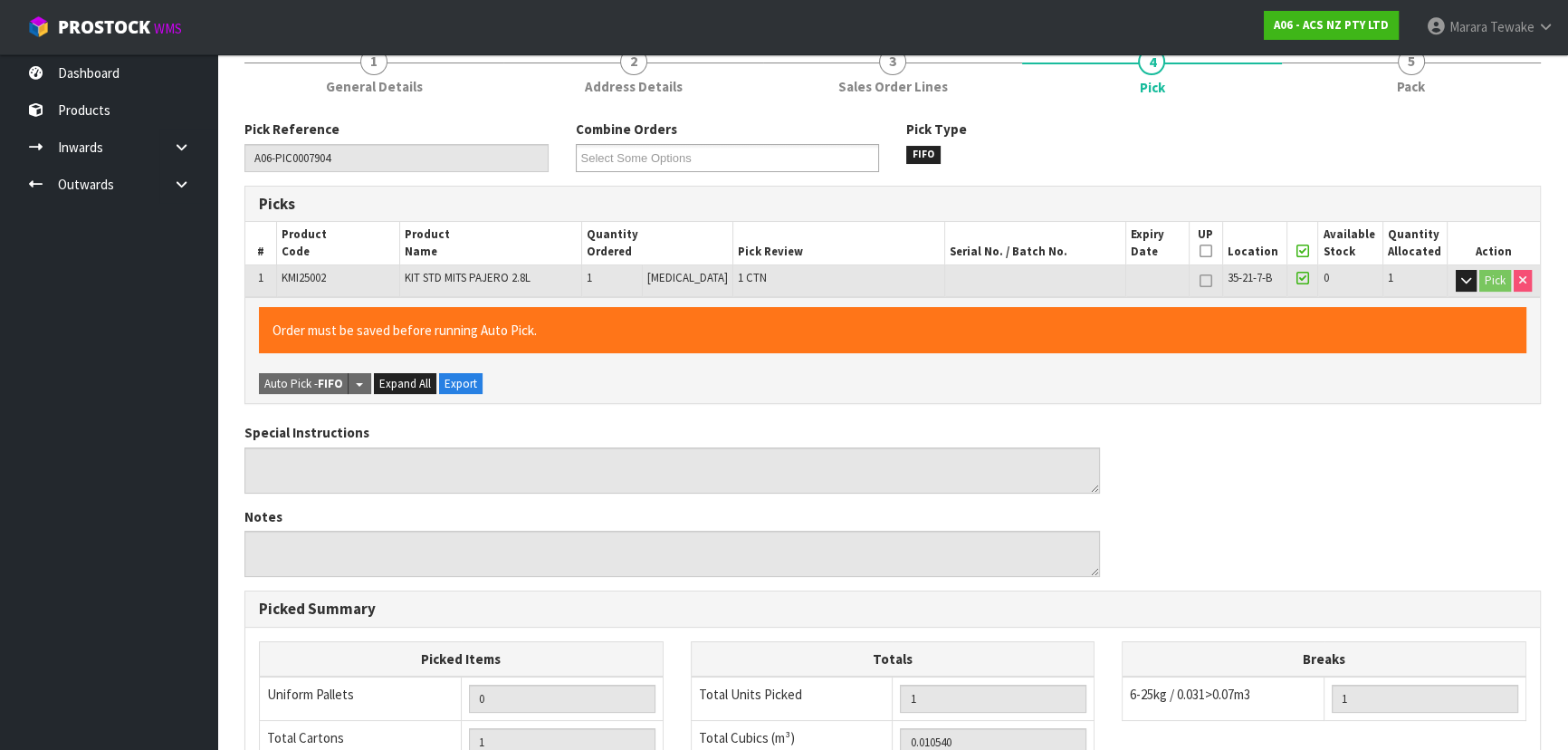
scroll to position [506, 0]
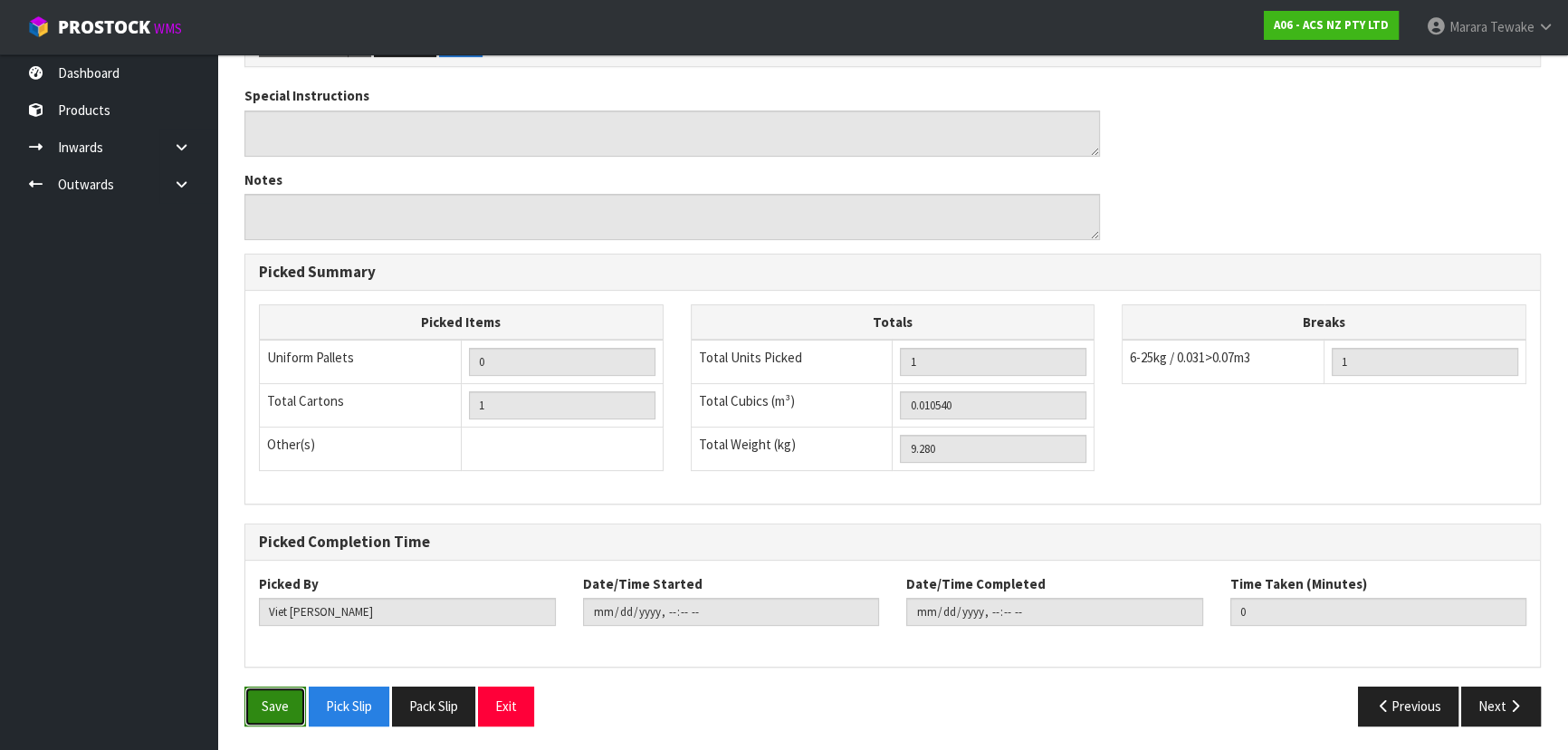
click at [267, 706] on button "Save" at bounding box center [274, 706] width 61 height 39
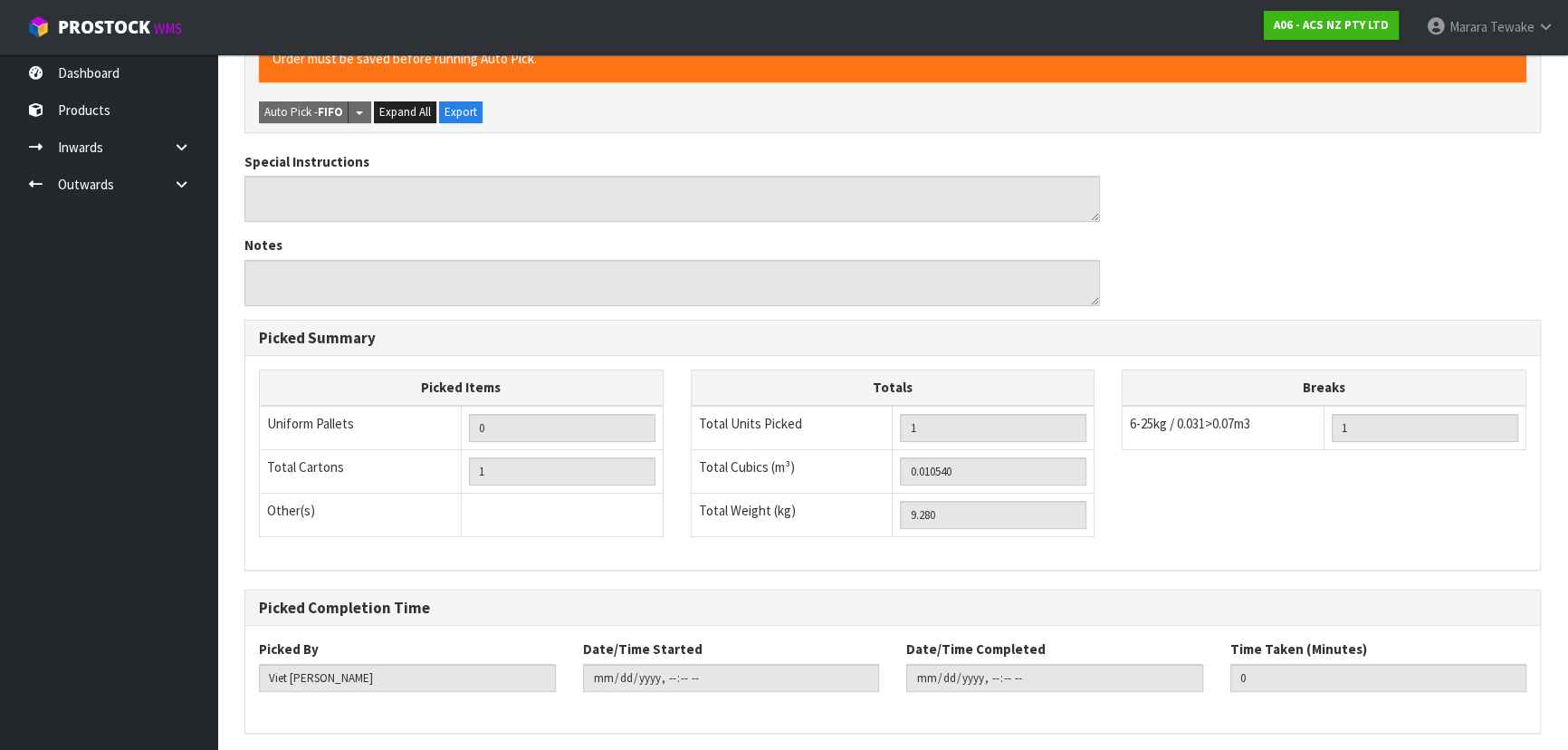
scroll to position [0, 0]
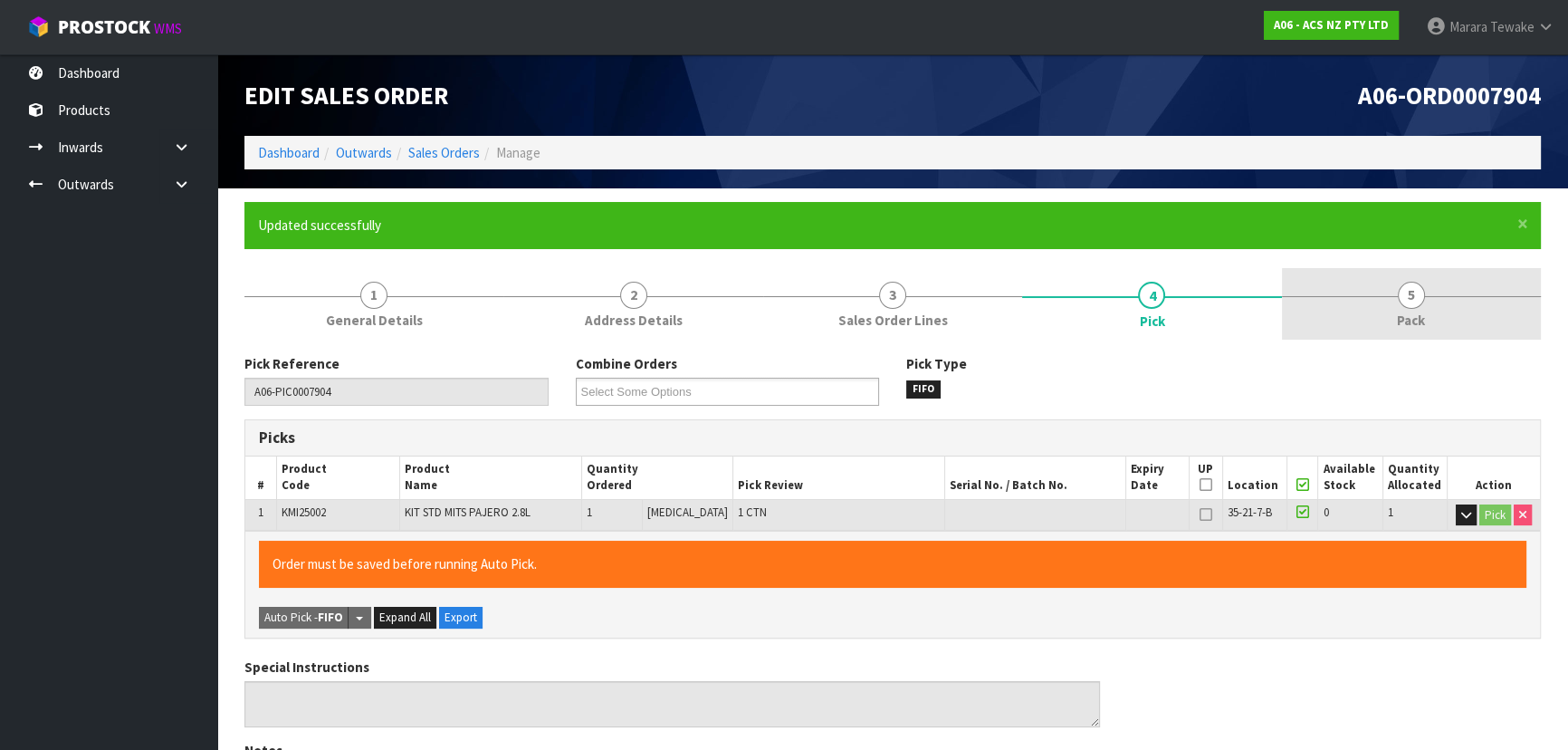
type input "Marara Tewake"
type input "2025-09-09T10:17:08"
click at [1419, 308] on link "5 Pack" at bounding box center [1411, 304] width 259 height 72
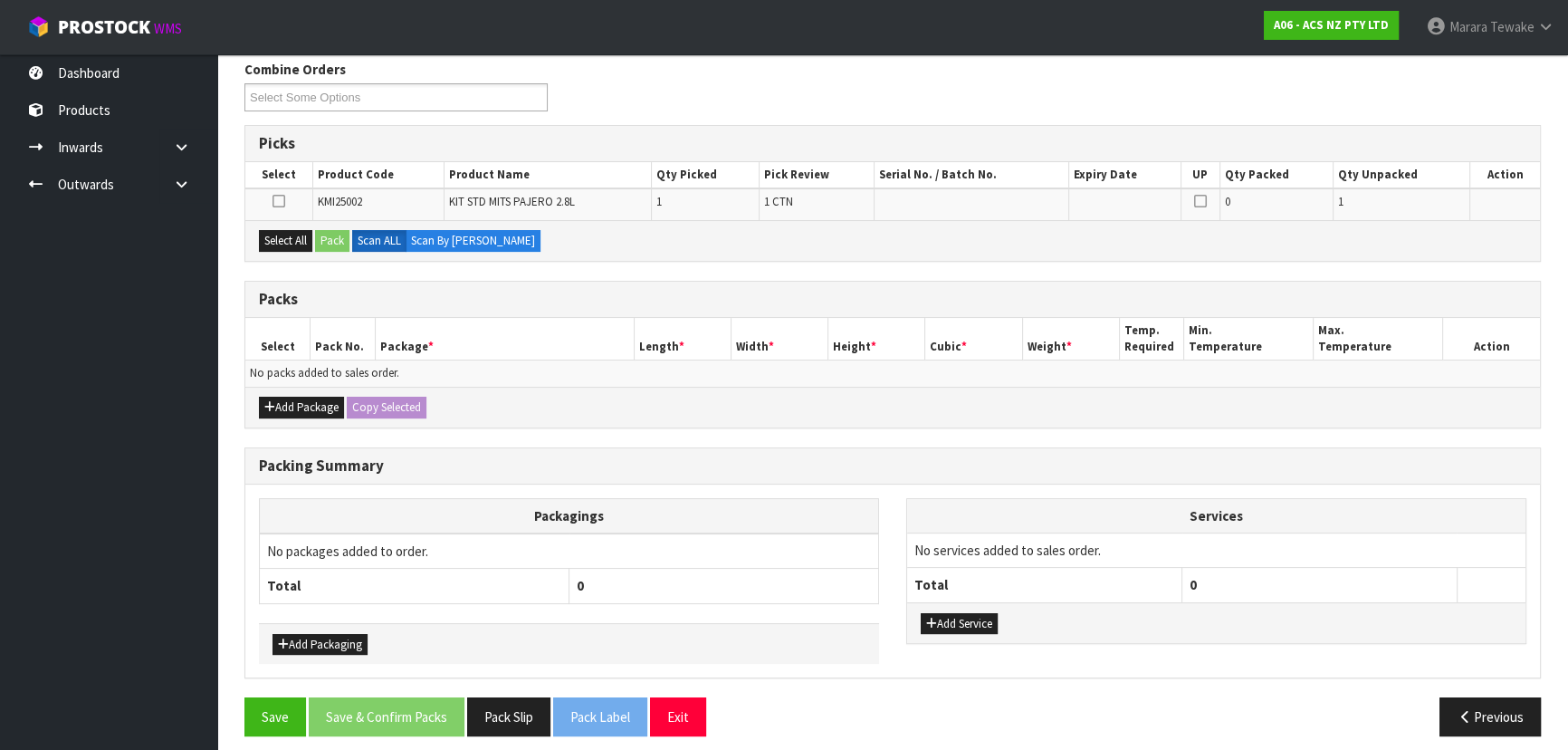
scroll to position [304, 0]
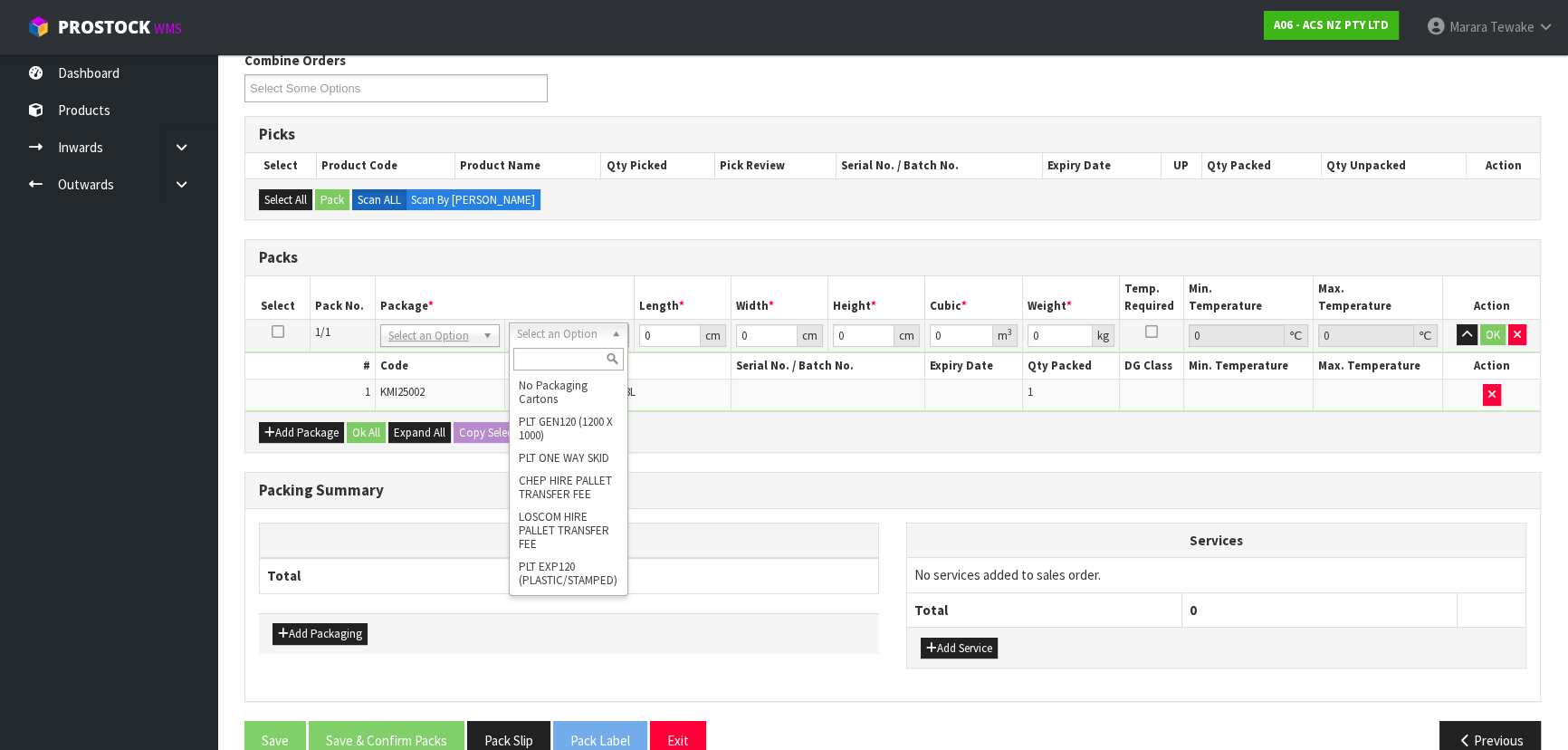
click at [568, 360] on input "text" at bounding box center [568, 359] width 110 height 23
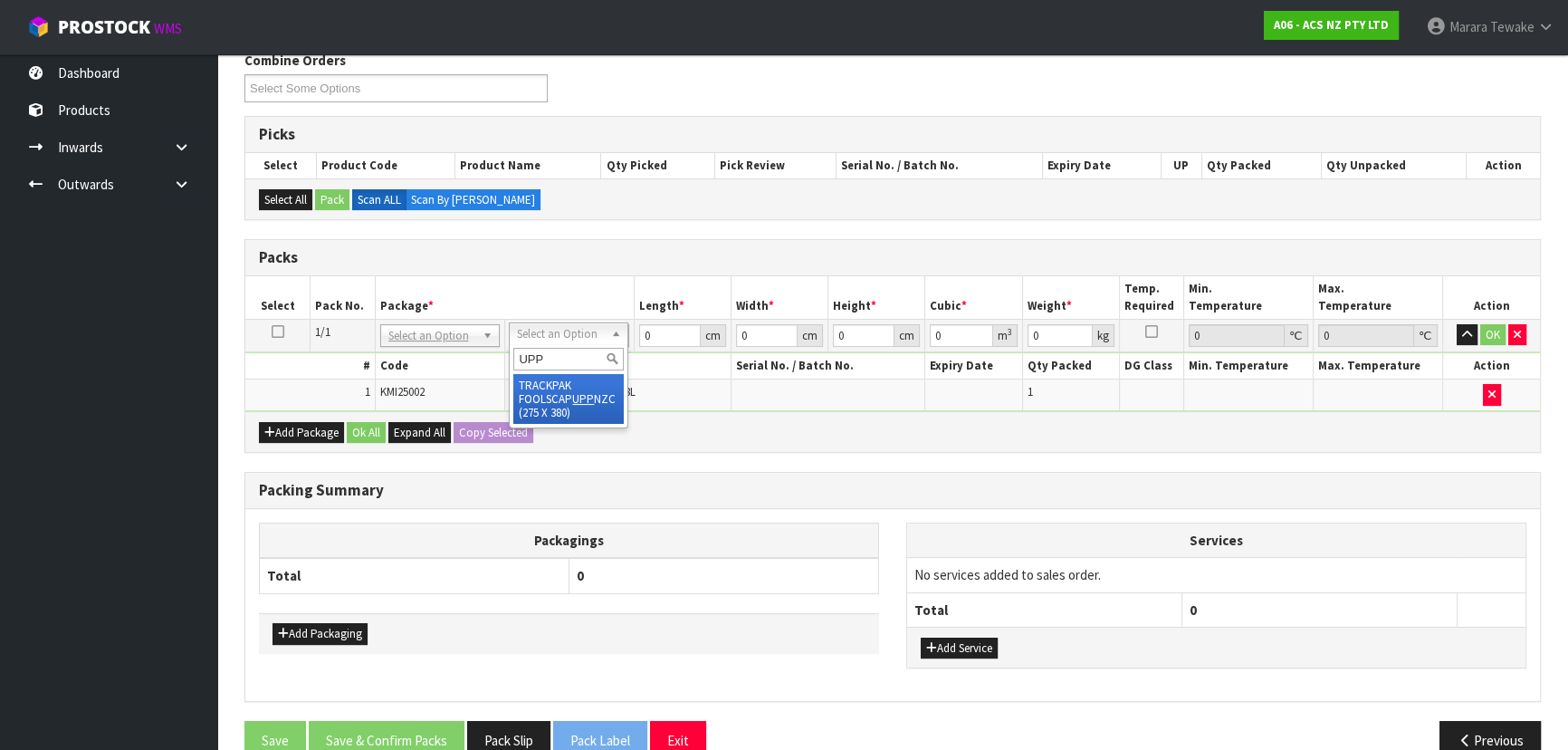
type input "UPP"
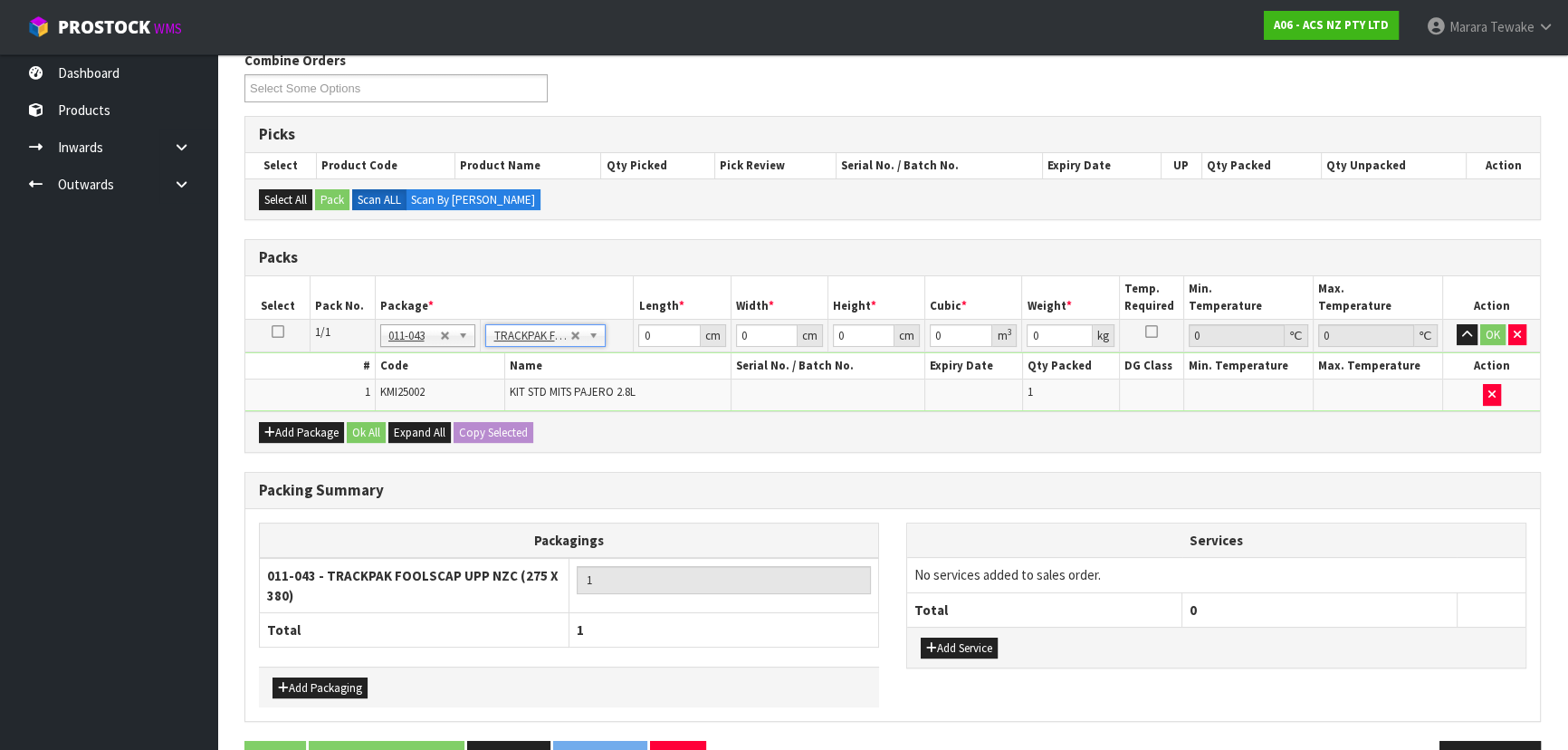
type input "27.5"
type input "38"
type input "0.01"
type input "0.00001"
type input "9.29"
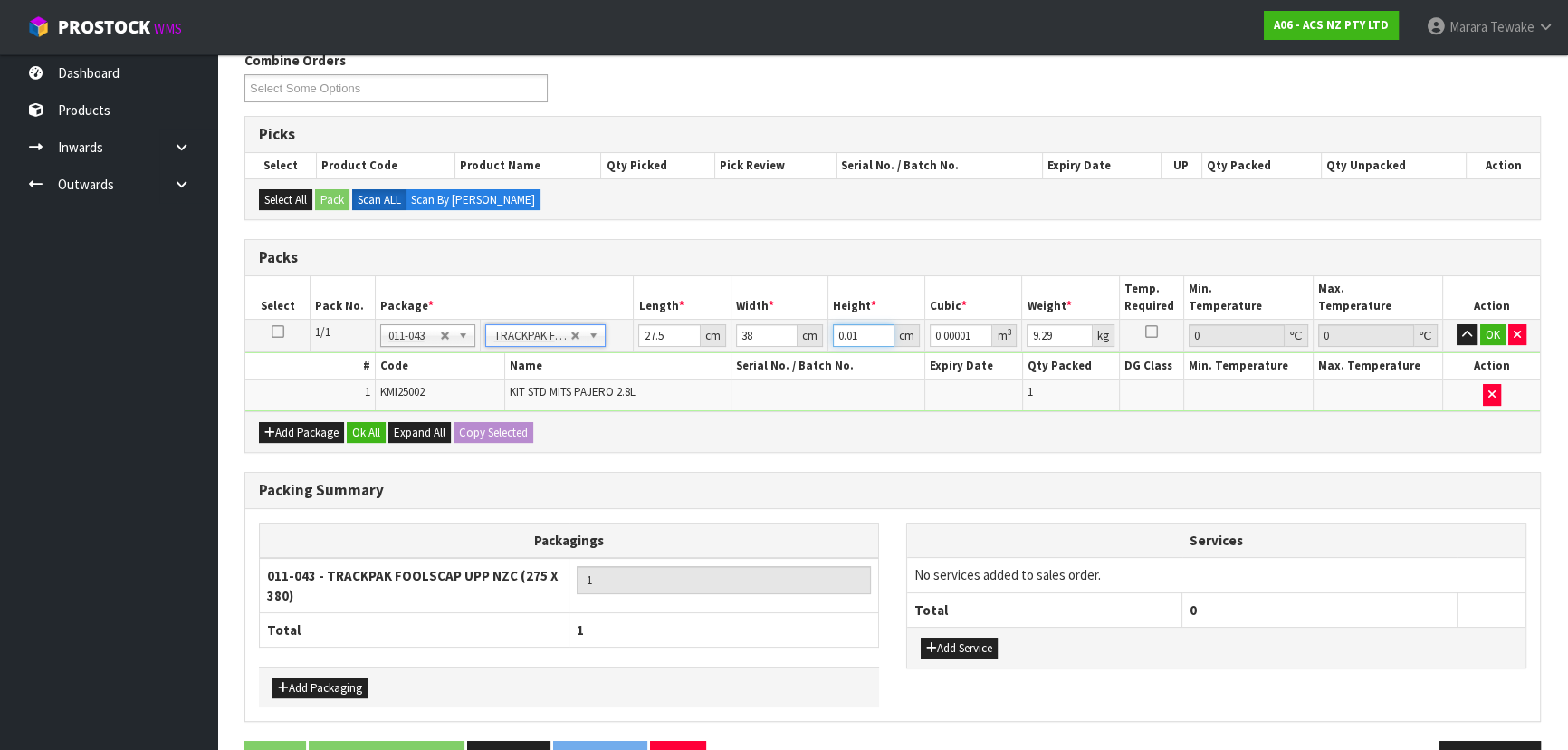
drag, startPoint x: 868, startPoint y: 337, endPoint x: 816, endPoint y: 317, distance: 55.7
click at [823, 325] on tr "1/1 NONE 007-001 007-002 007-004 007-009 007-013 007-014 007-015 007-017 007-01…" at bounding box center [892, 335] width 1295 height 33
type input "1"
type input "0.001045"
type input "11"
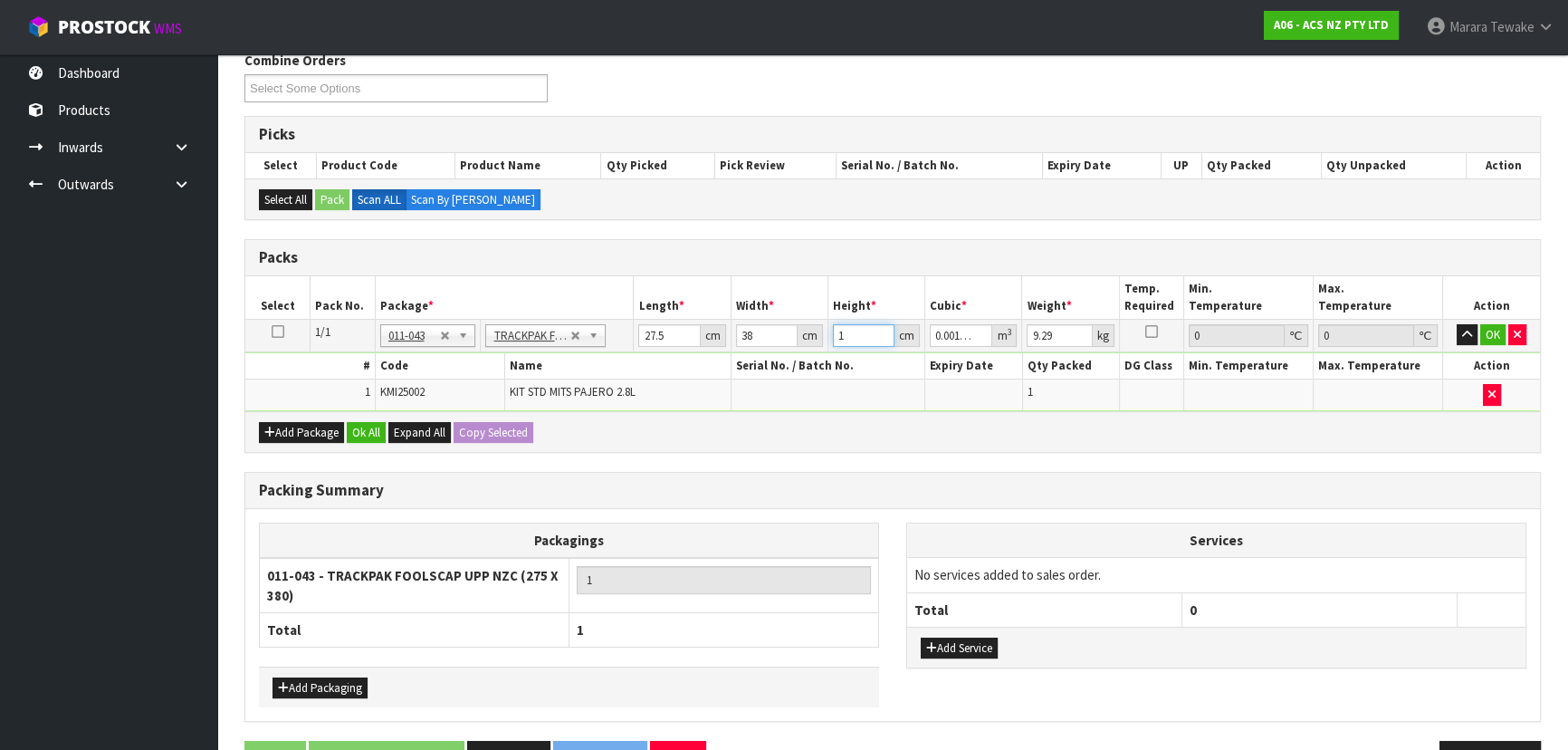
type input "0.011495"
type input "11"
click at [1494, 327] on button "OK" at bounding box center [1493, 335] width 25 height 22
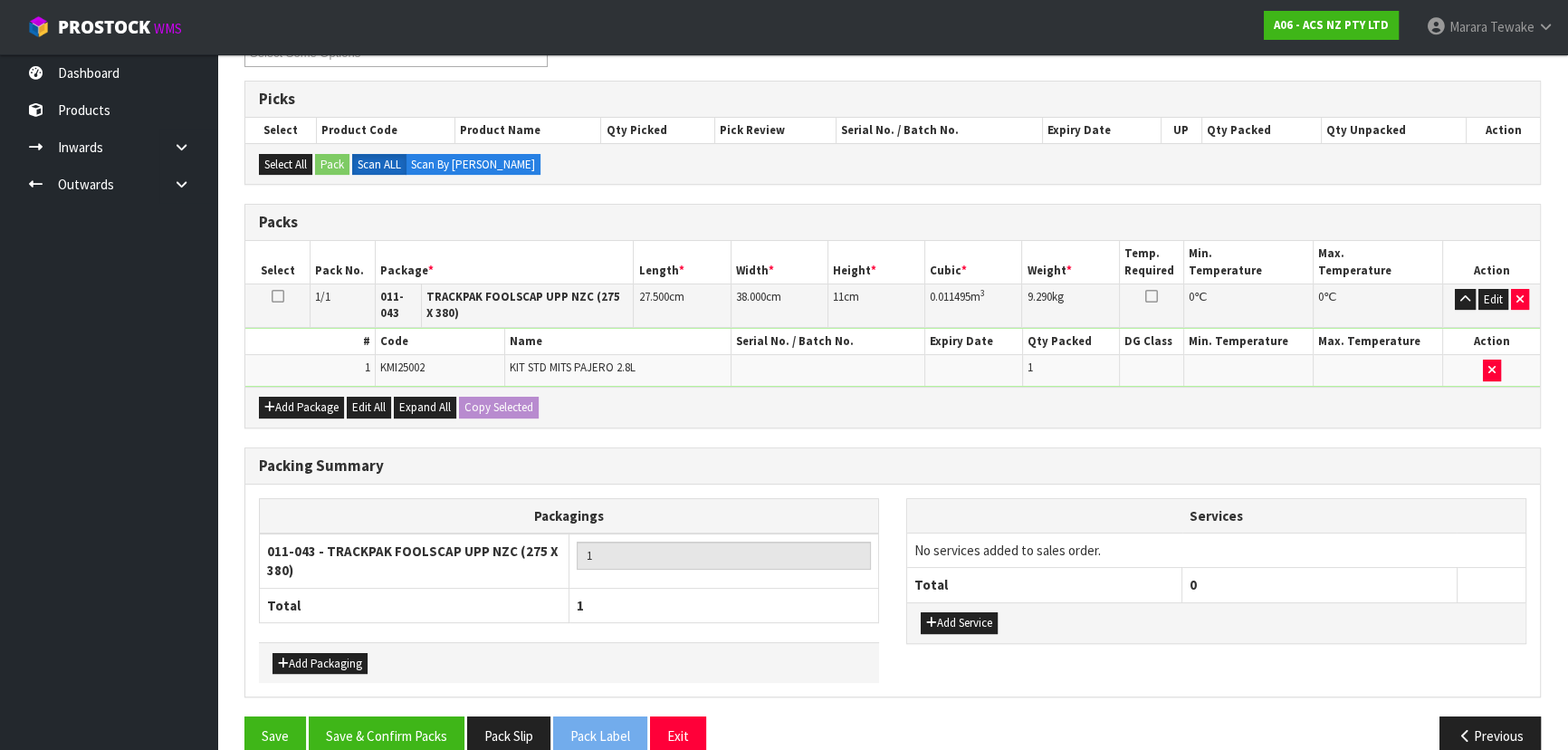
scroll to position [367, 0]
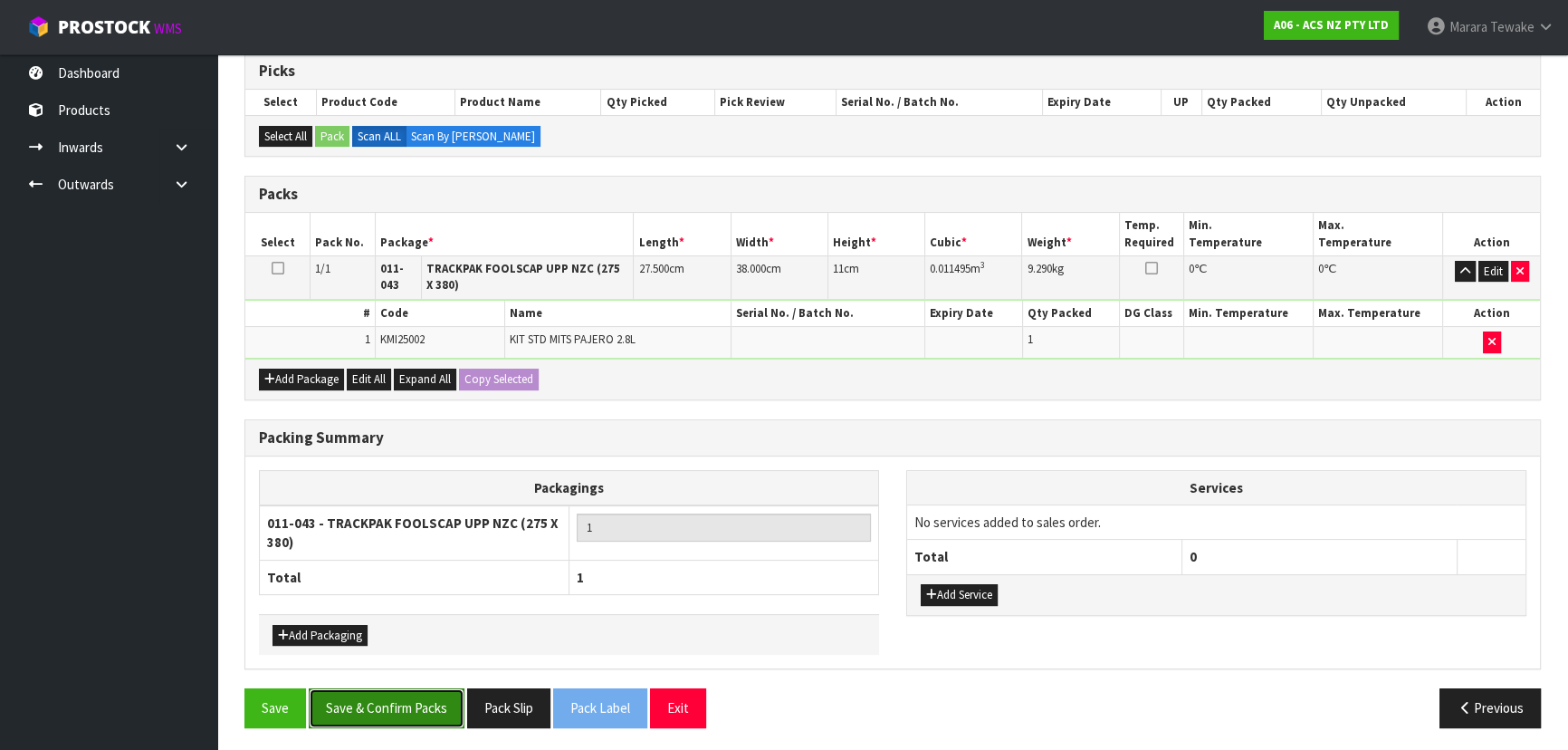
click at [354, 707] on button "Save & Confirm Packs" at bounding box center [386, 708] width 156 height 39
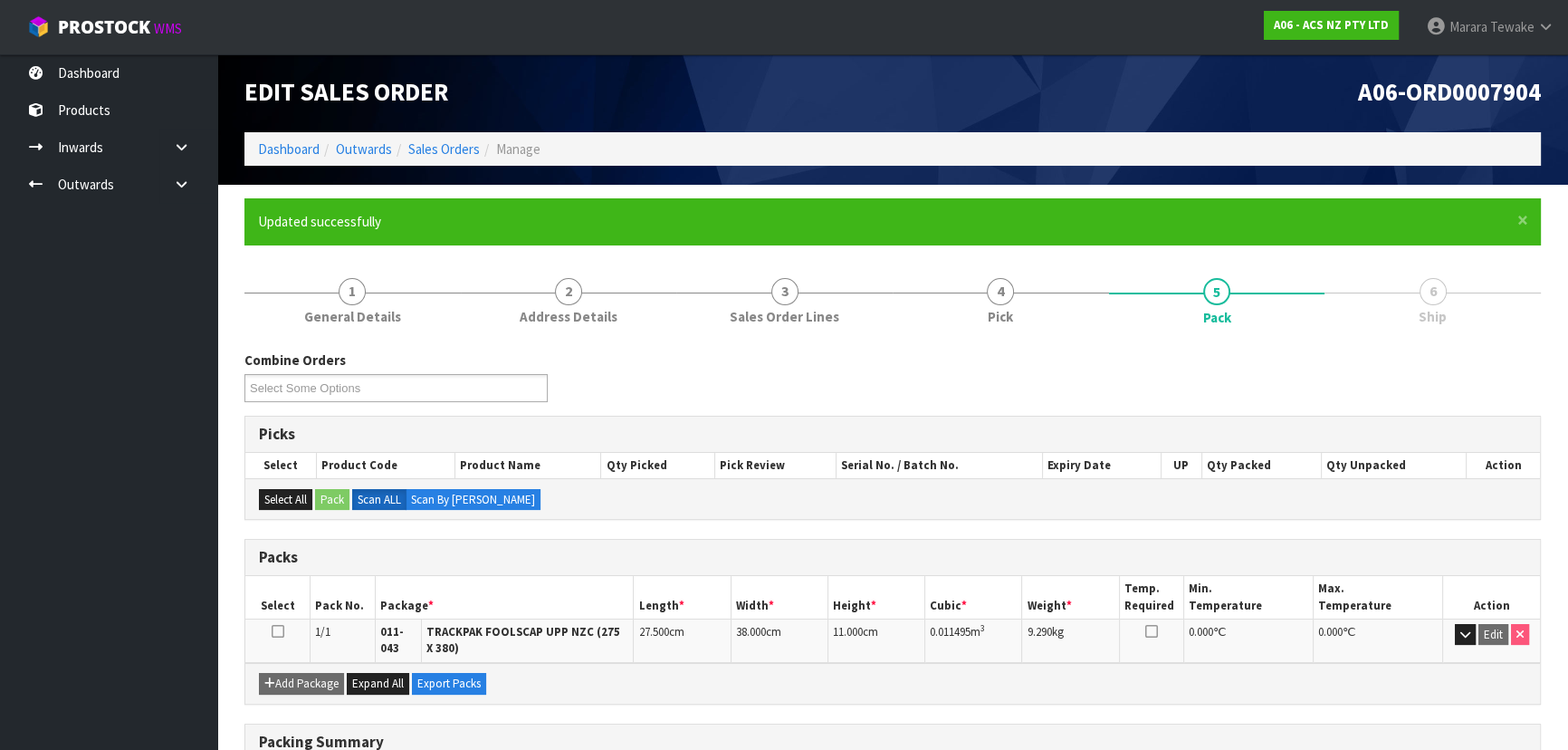
scroll to position [0, 0]
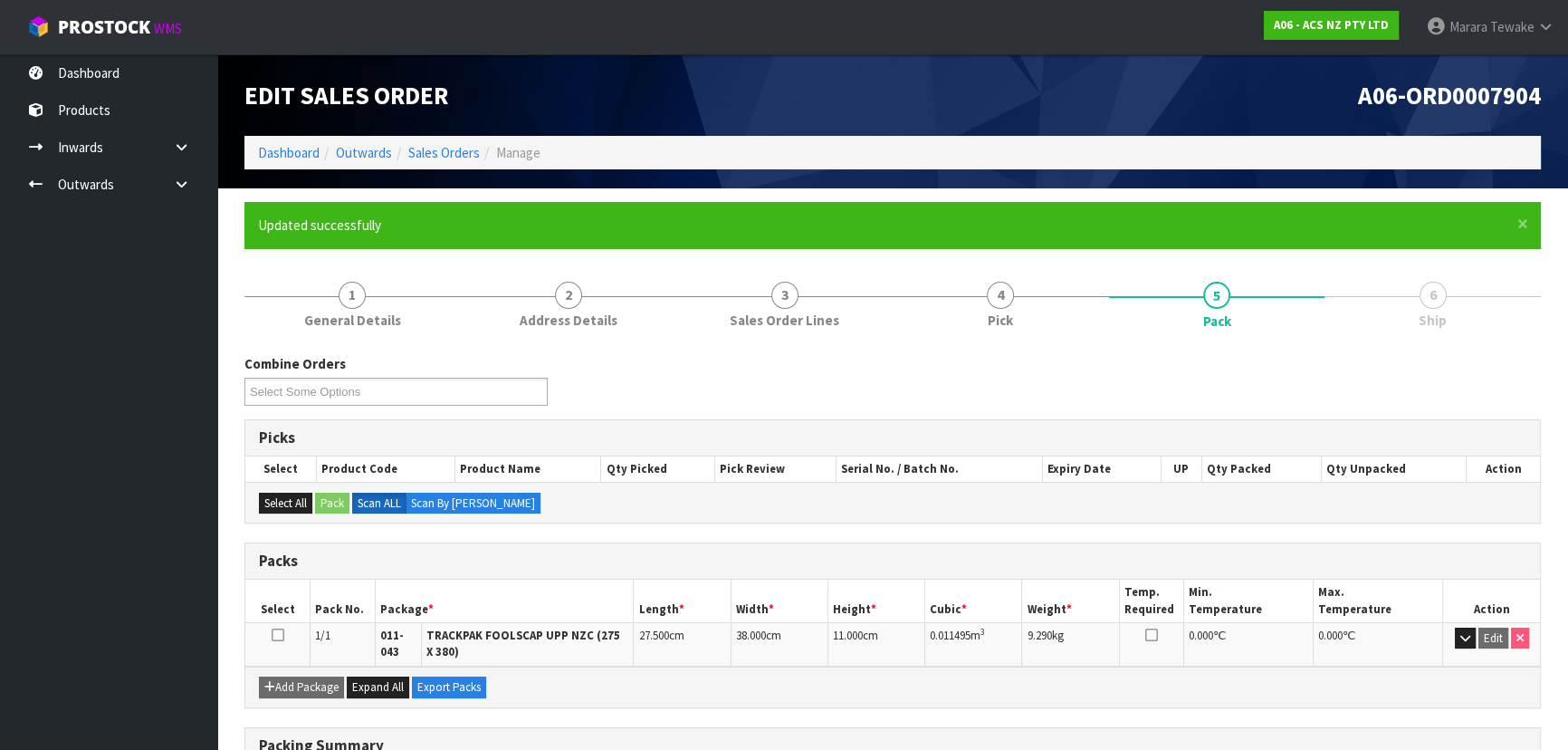
click at [173, 53] on nav "Toggle navigation ProStock WMS A06 - ACS NZ PTY LTD Marara Tewake Logout" at bounding box center [784, 27] width 1568 height 56
click at [179, 68] on link "Dashboard" at bounding box center [108, 73] width 217 height 37
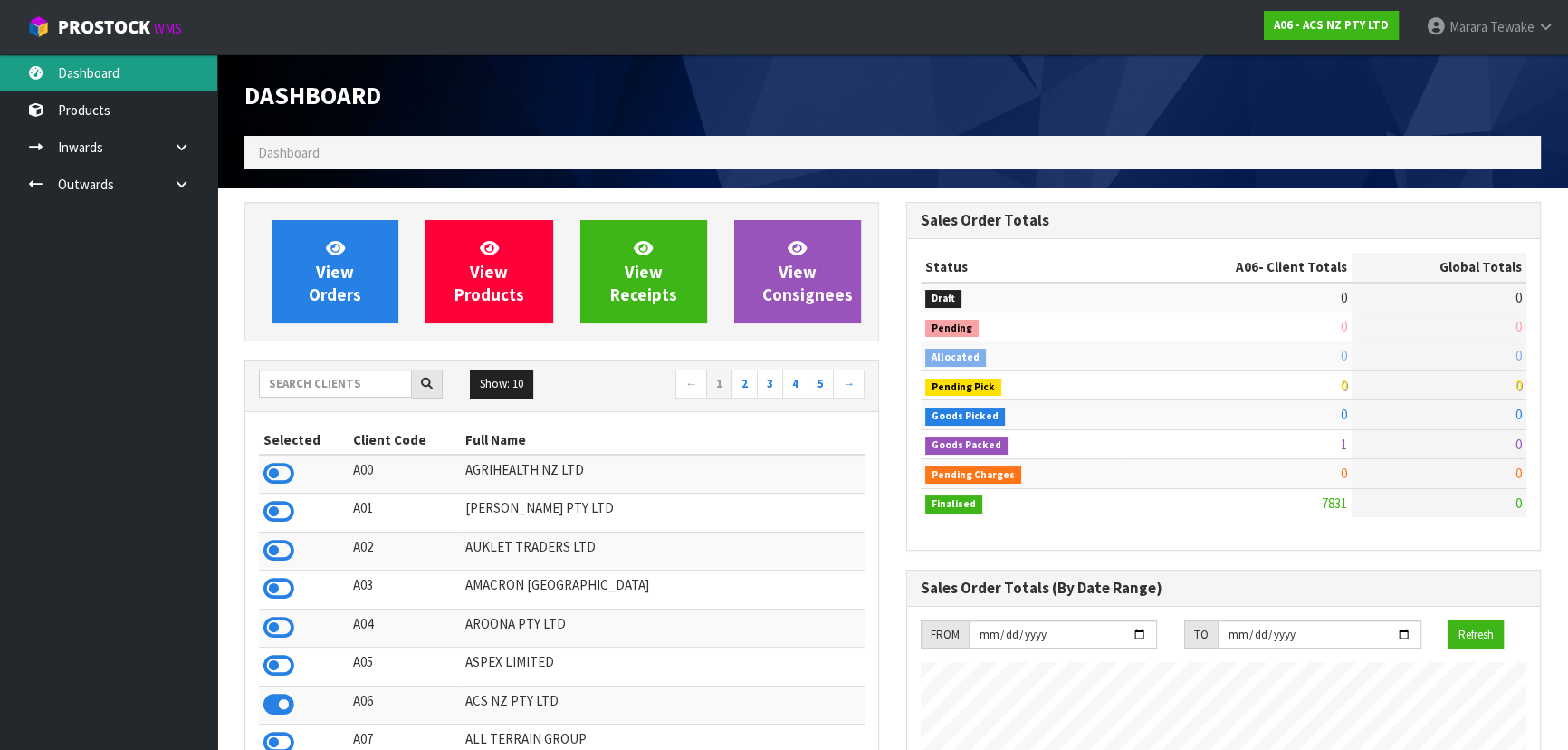
scroll to position [1370, 661]
click at [349, 383] on input "text" at bounding box center [336, 384] width 153 height 28
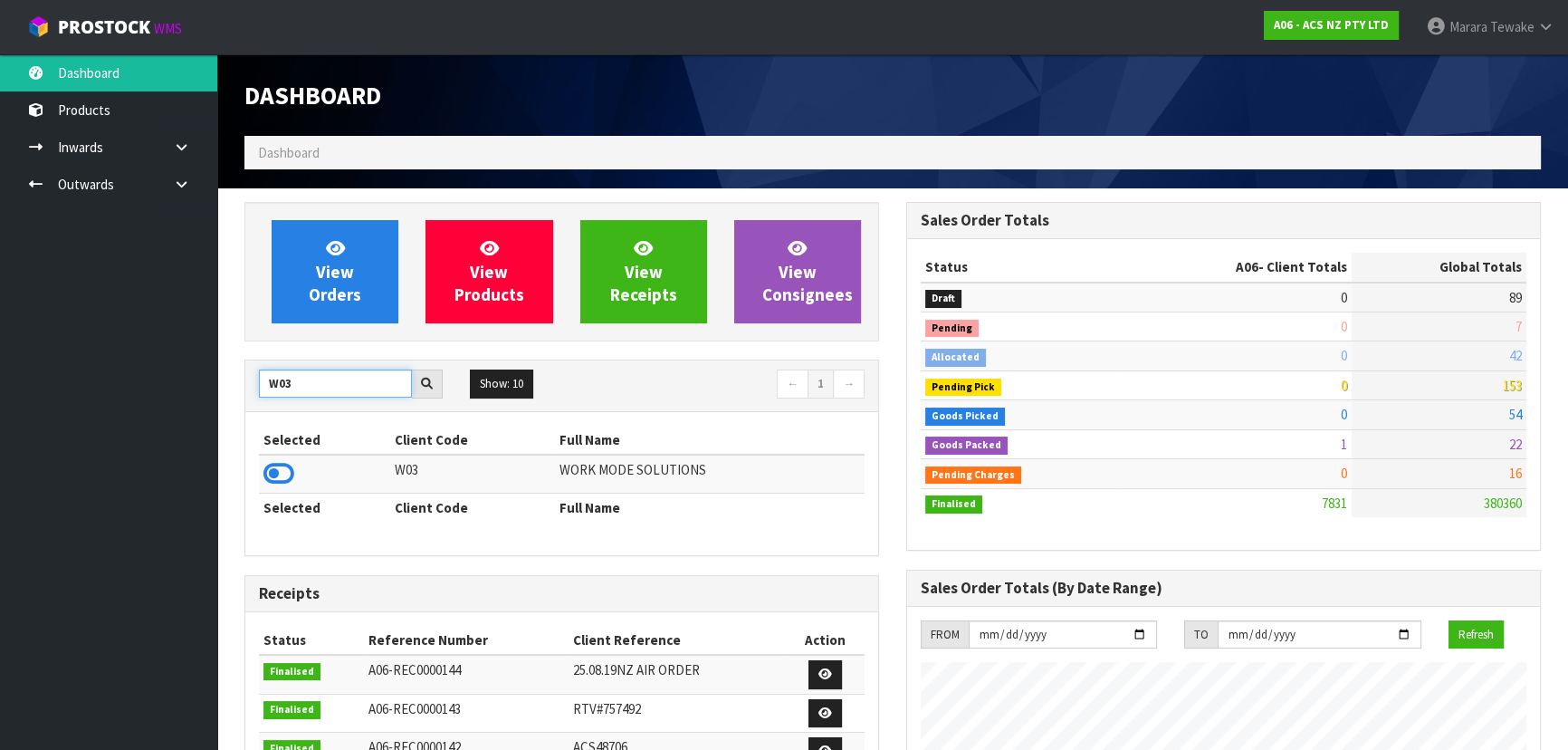
type input "W03"
click at [288, 464] on icon at bounding box center [278, 474] width 31 height 27
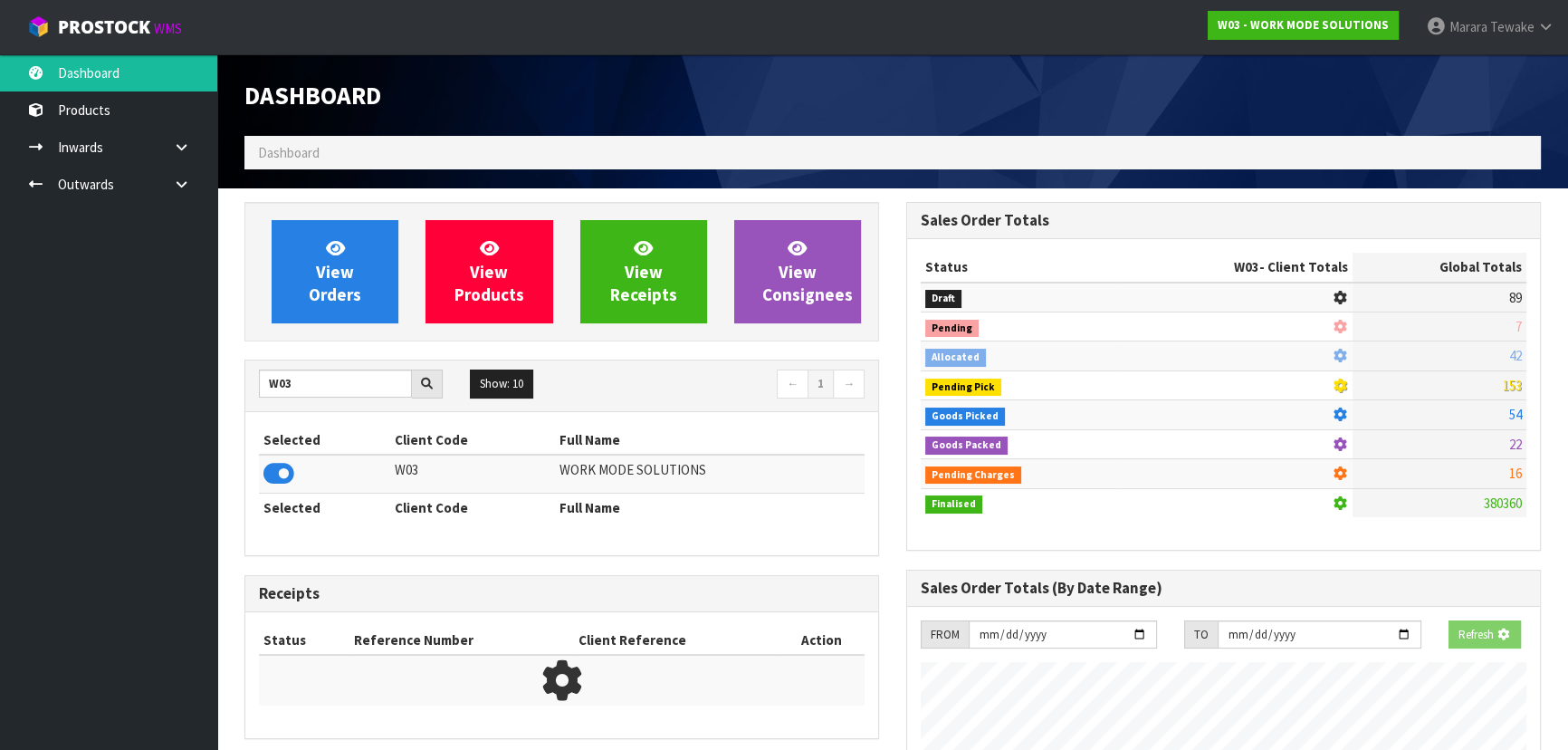
scroll to position [1128, 661]
click at [363, 283] on link "View Orders" at bounding box center [335, 271] width 126 height 103
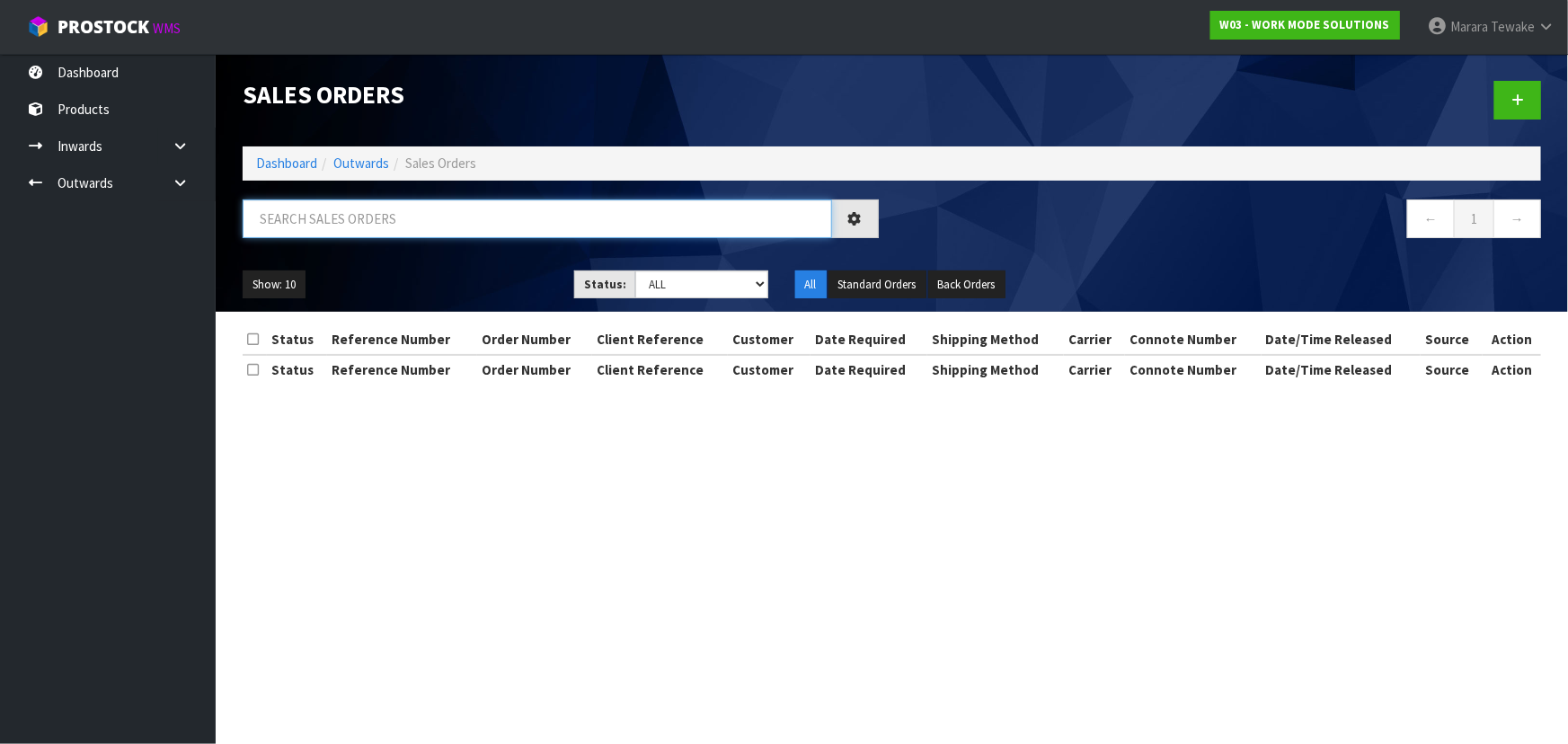
click at [356, 228] on input "text" at bounding box center [537, 218] width 589 height 38
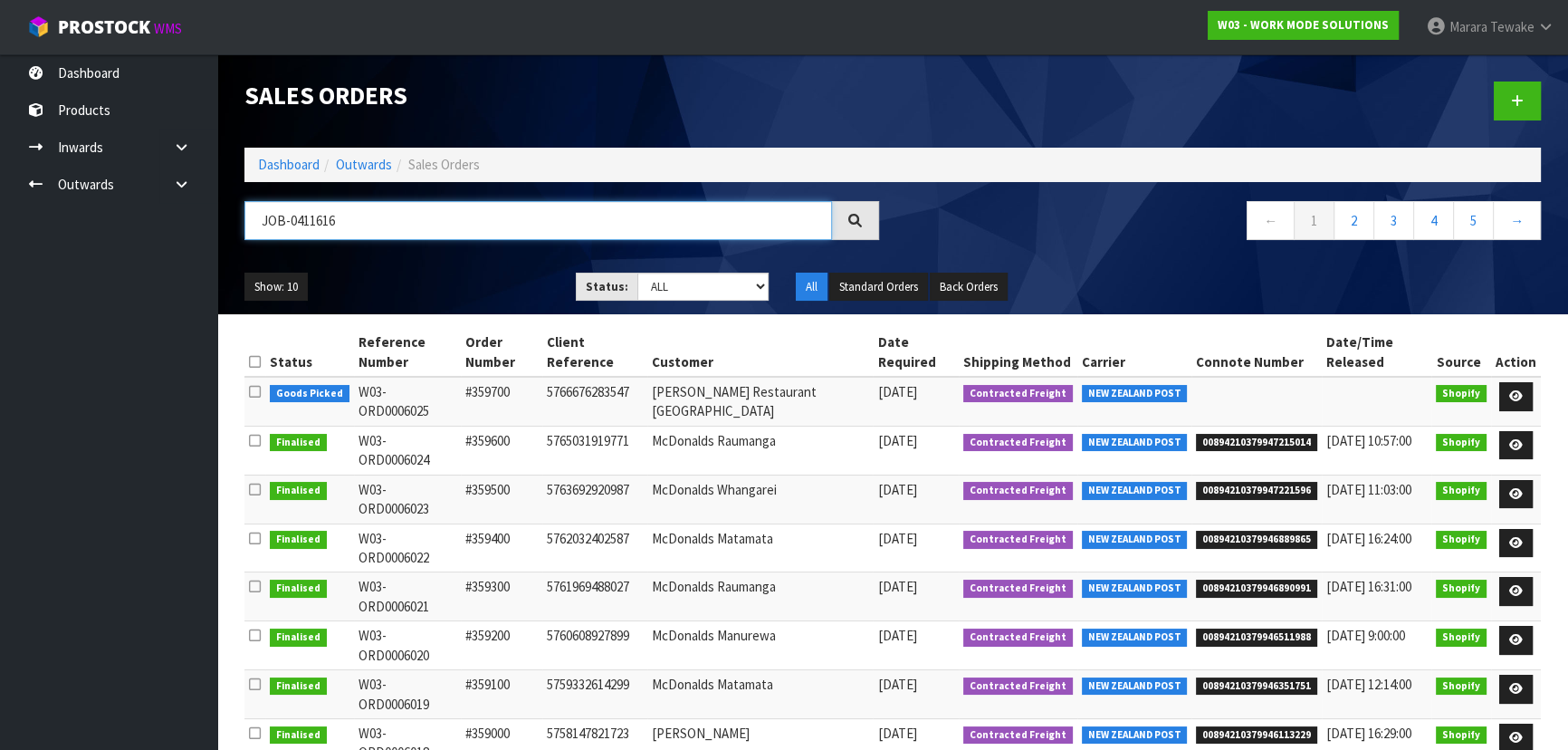
type input "JOB-0411616"
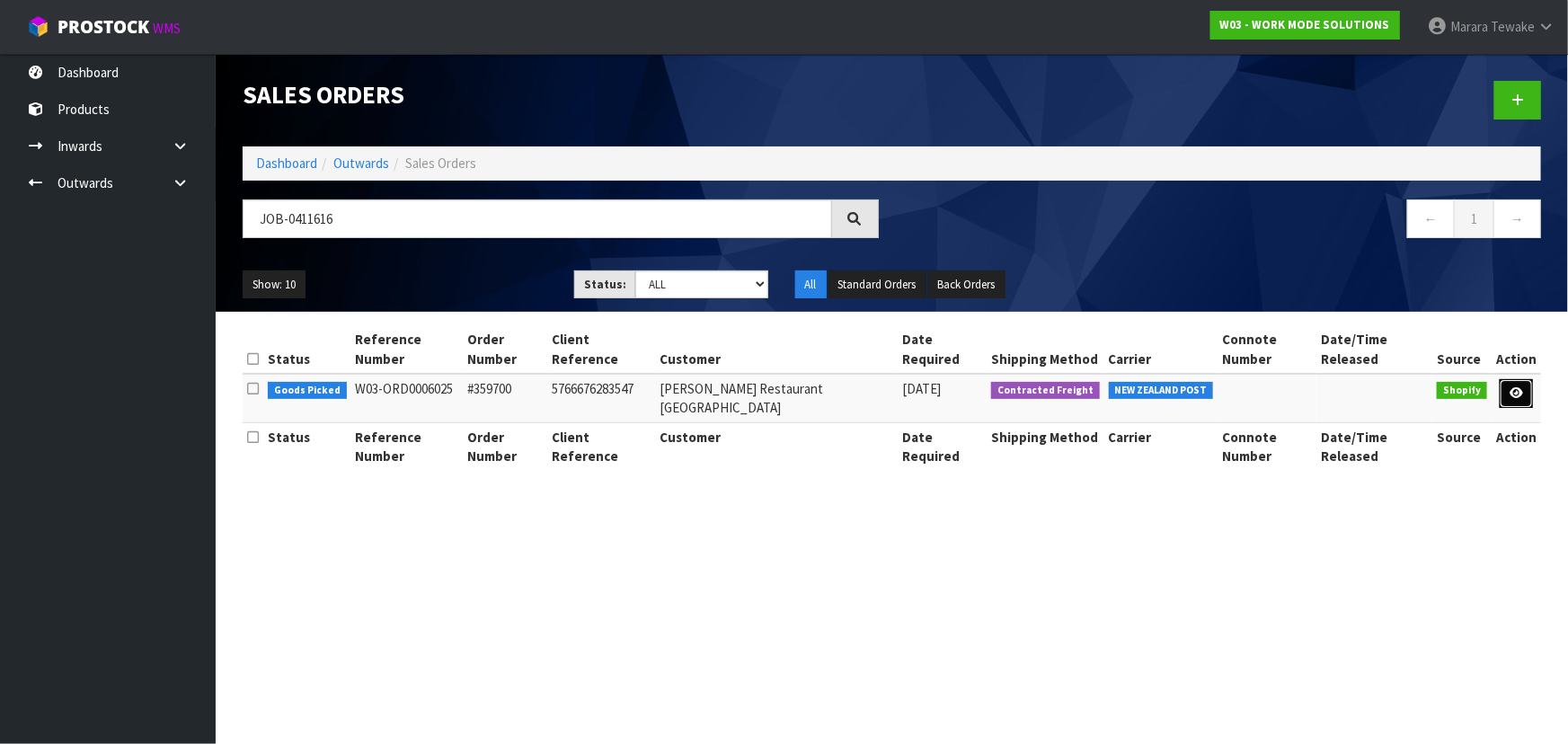
click at [1519, 387] on icon at bounding box center [1516, 393] width 13 height 11
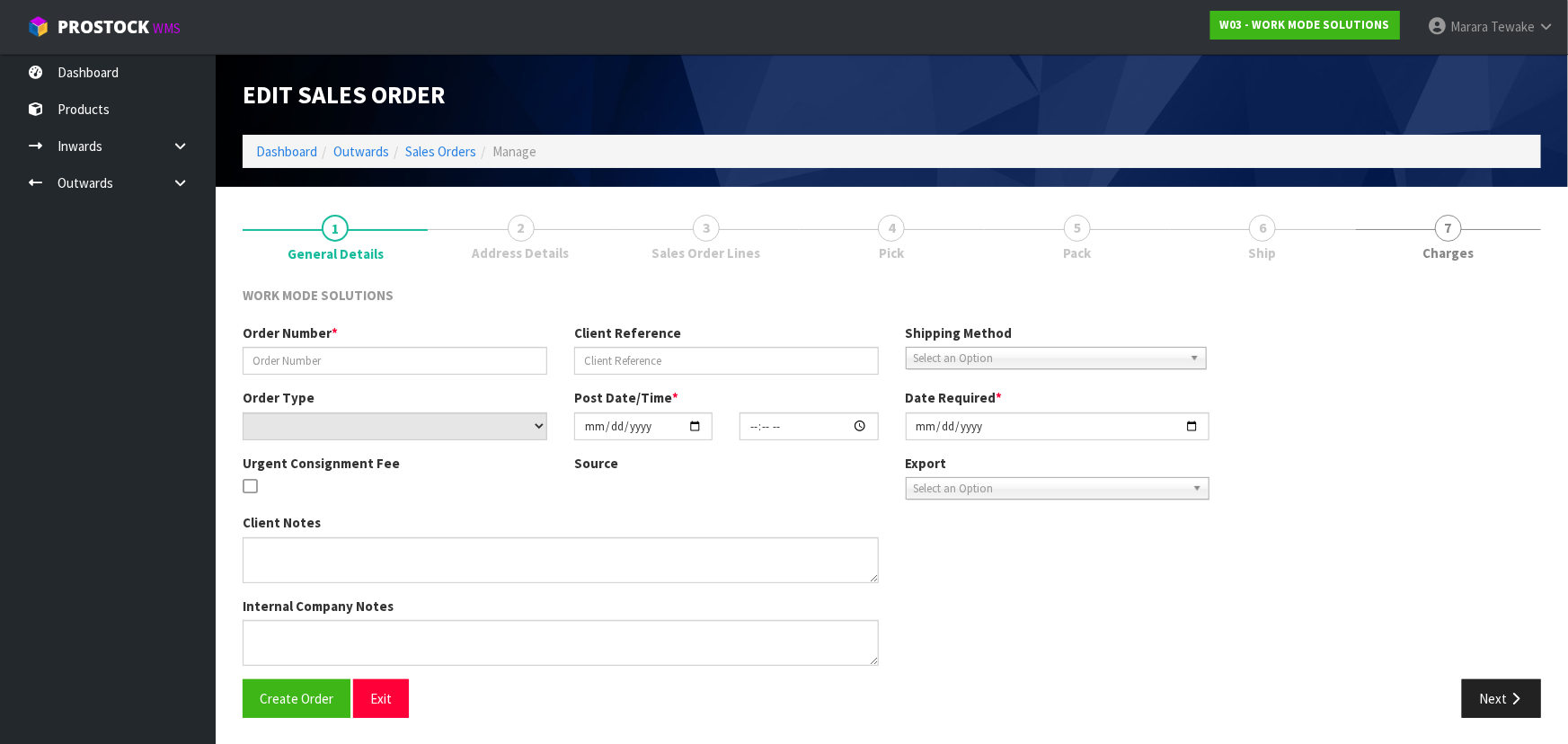
type input "#359700"
type input "5766676283547"
select select "number:0"
type input "2025-09-08"
type input "16:30:36.000"
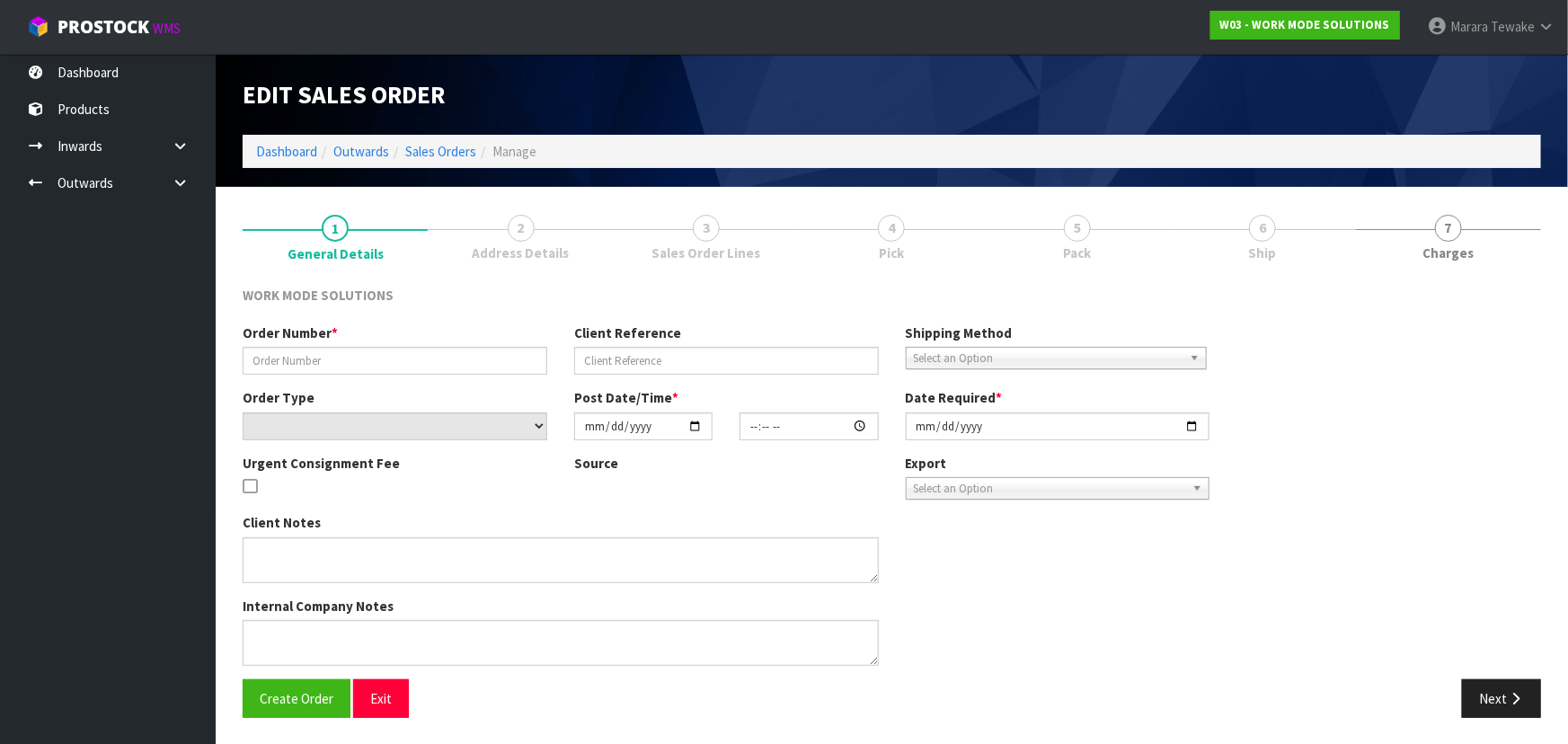
type input "2025-09-09"
type textarea "Wholesale Order: McDonald's Restaurant North City"
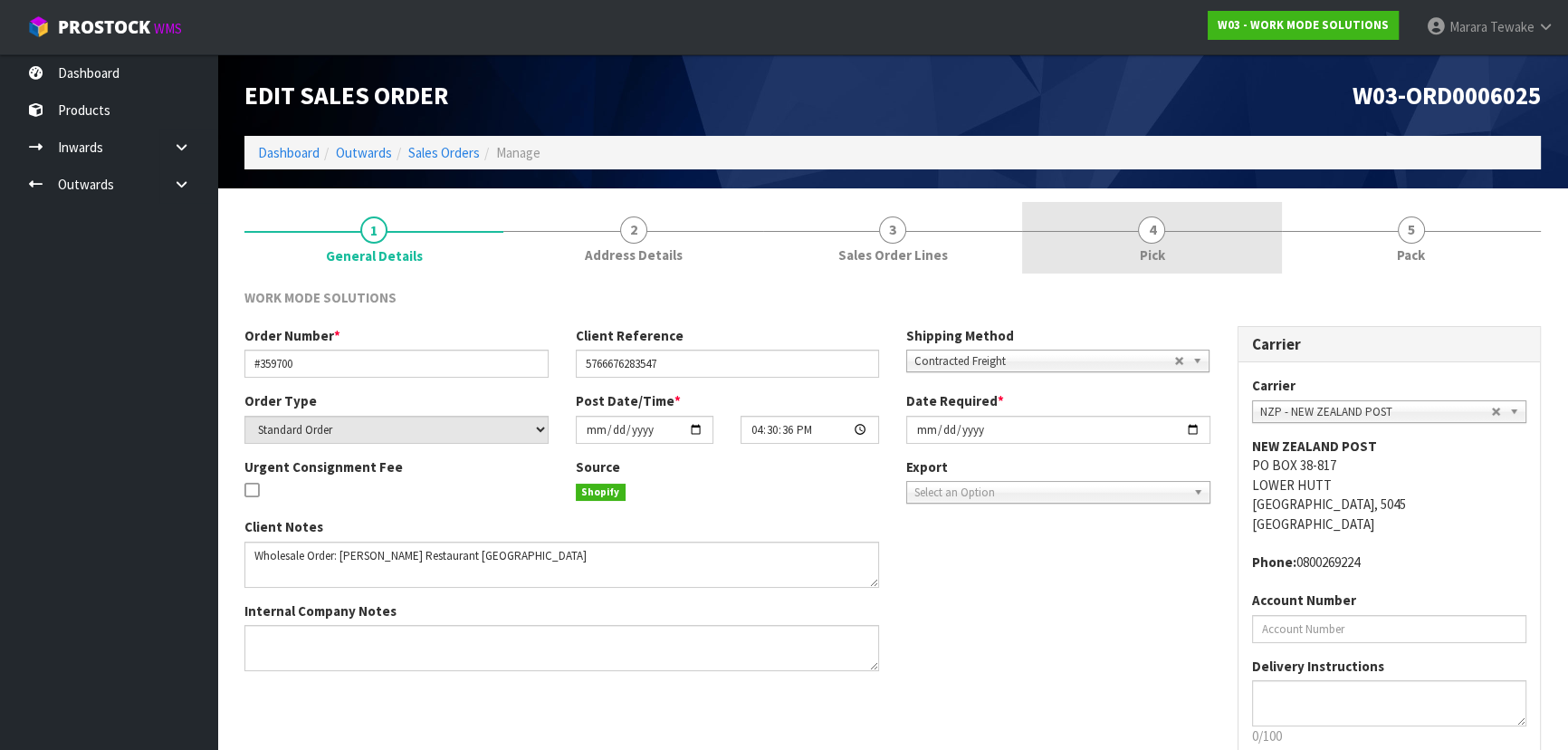
click at [1193, 270] on link "4 Pick" at bounding box center [1151, 238] width 259 height 72
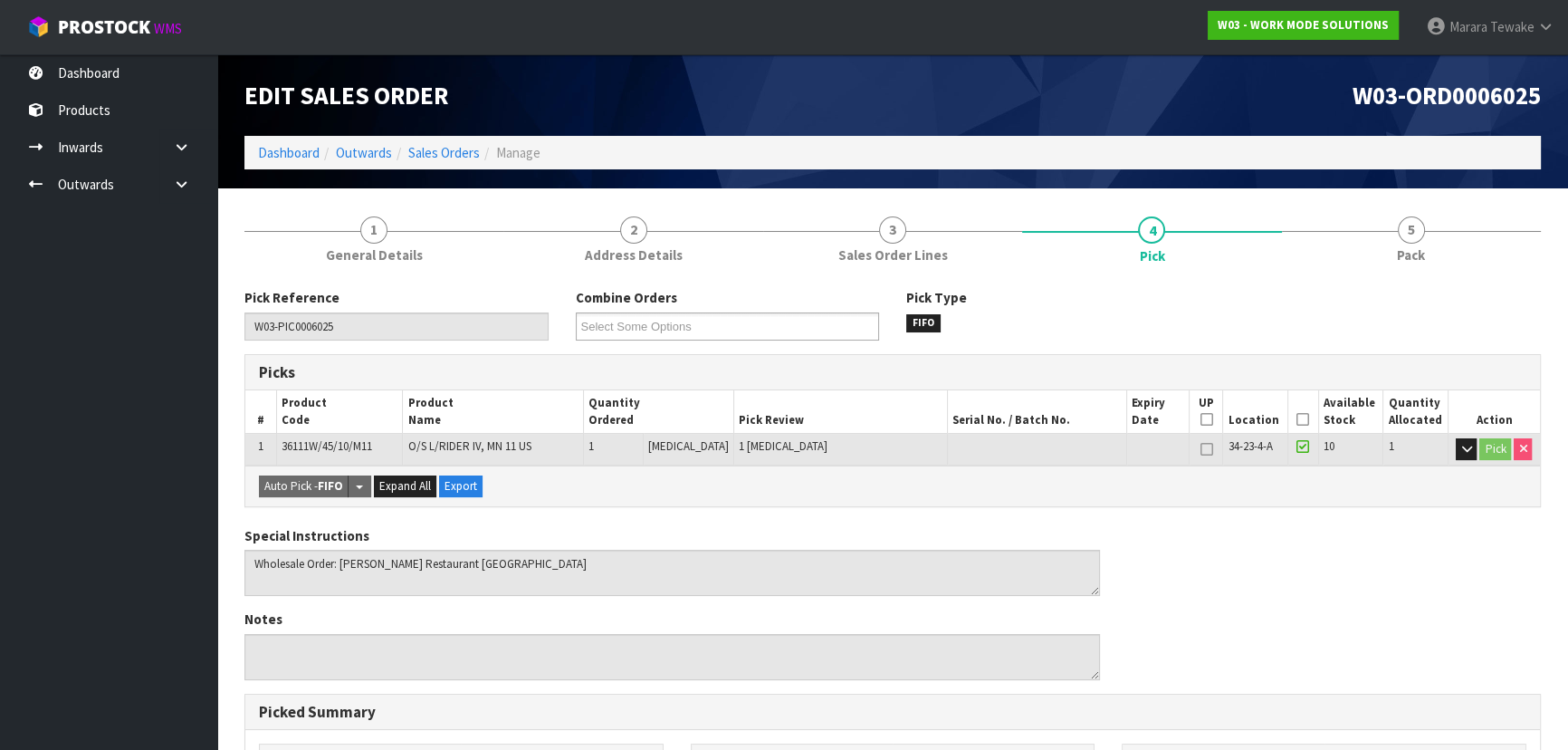
click at [1300, 421] on icon at bounding box center [1302, 420] width 12 height 1
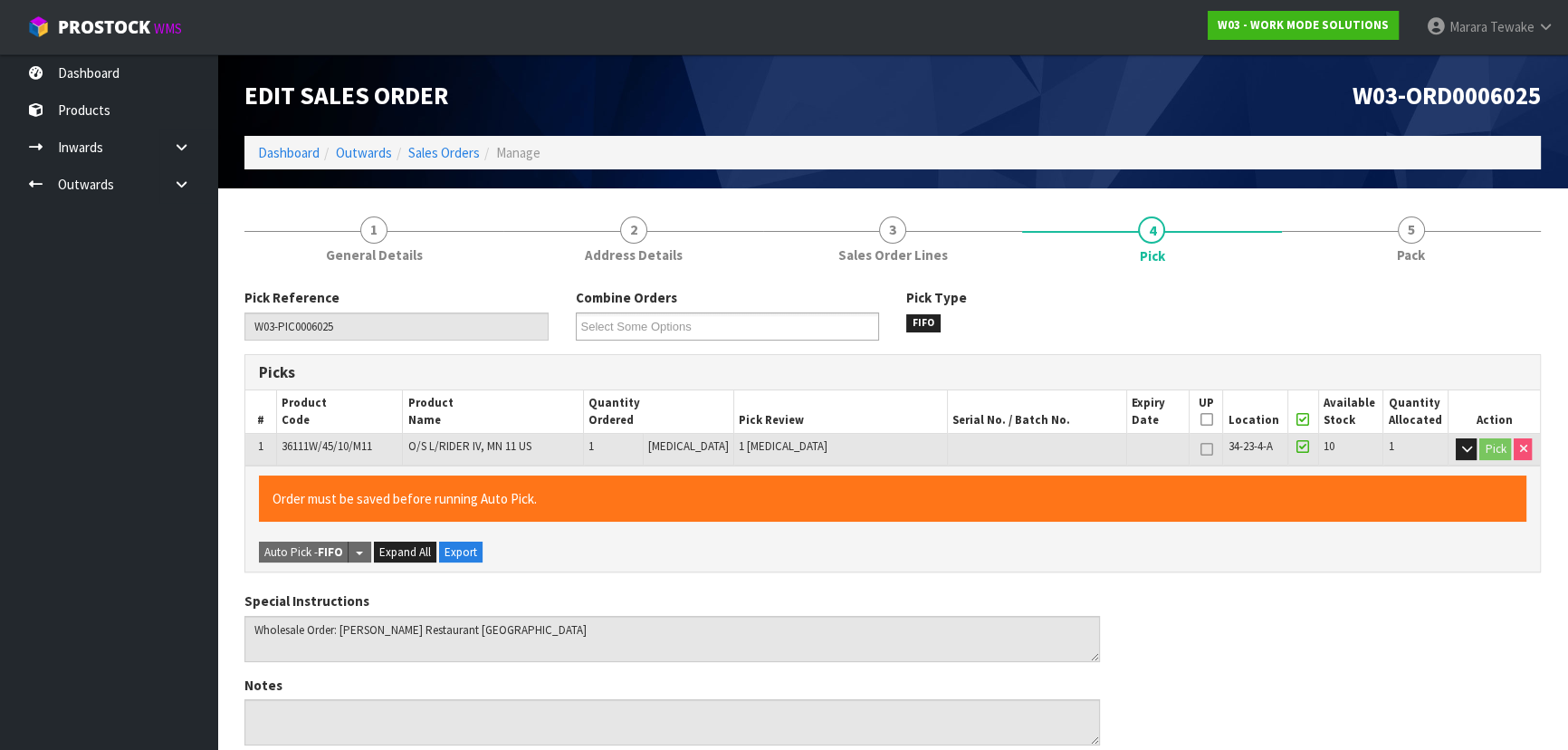
scroll to position [506, 0]
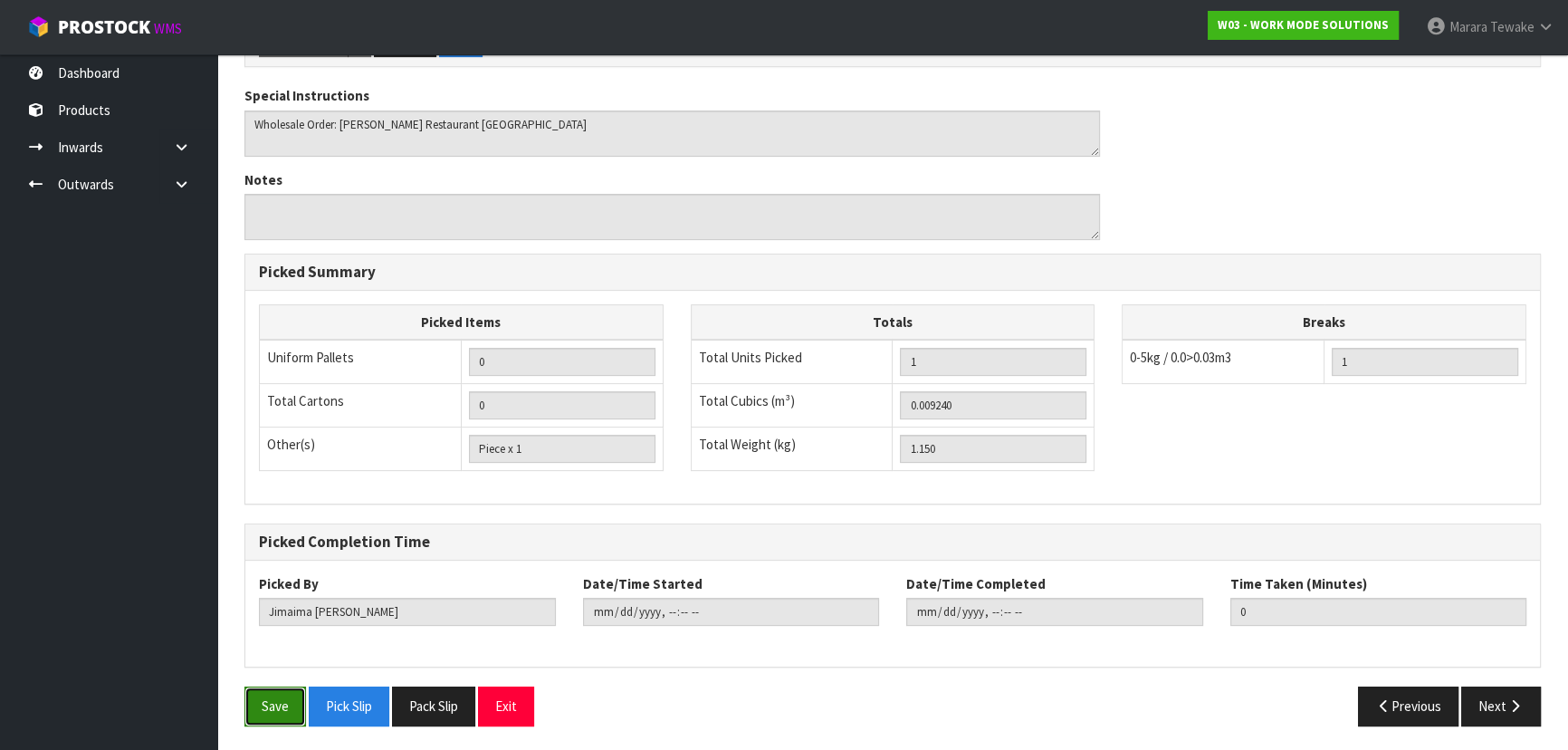
drag, startPoint x: 267, startPoint y: 719, endPoint x: 276, endPoint y: 708, distance: 14.2
click at [266, 719] on button "Save" at bounding box center [274, 706] width 61 height 39
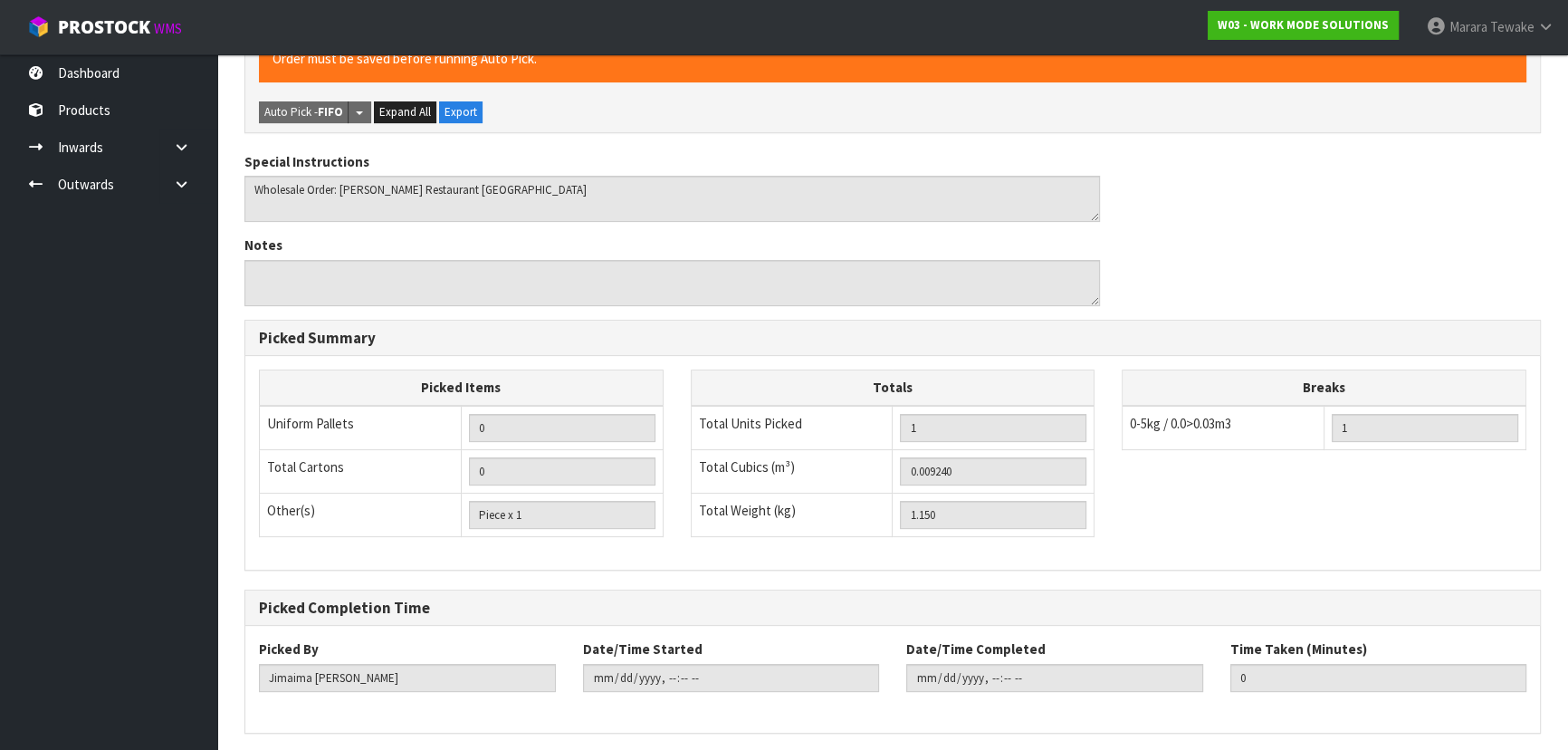
scroll to position [0, 0]
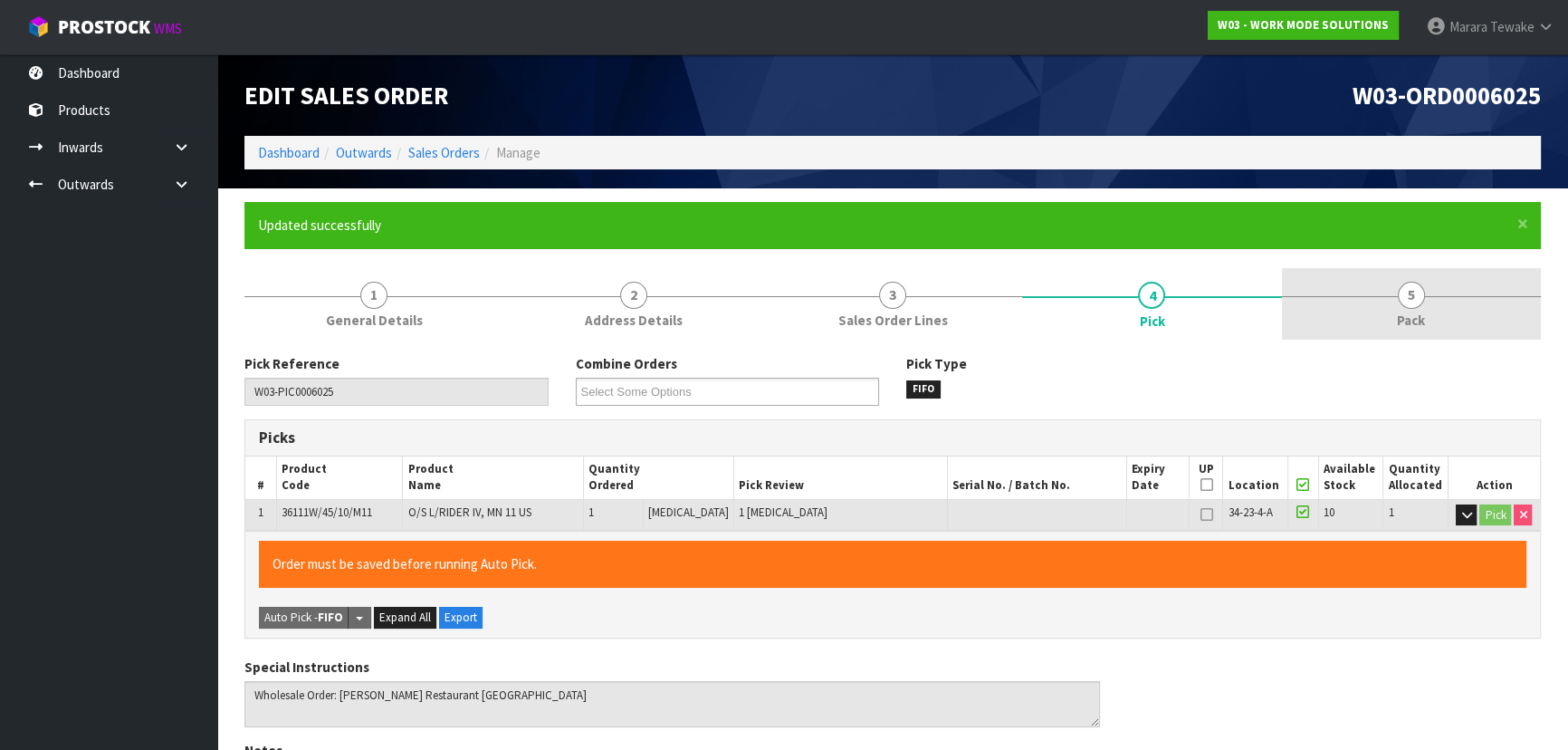
type input "Marara Tewake"
type input "2025-09-09T10:22:45"
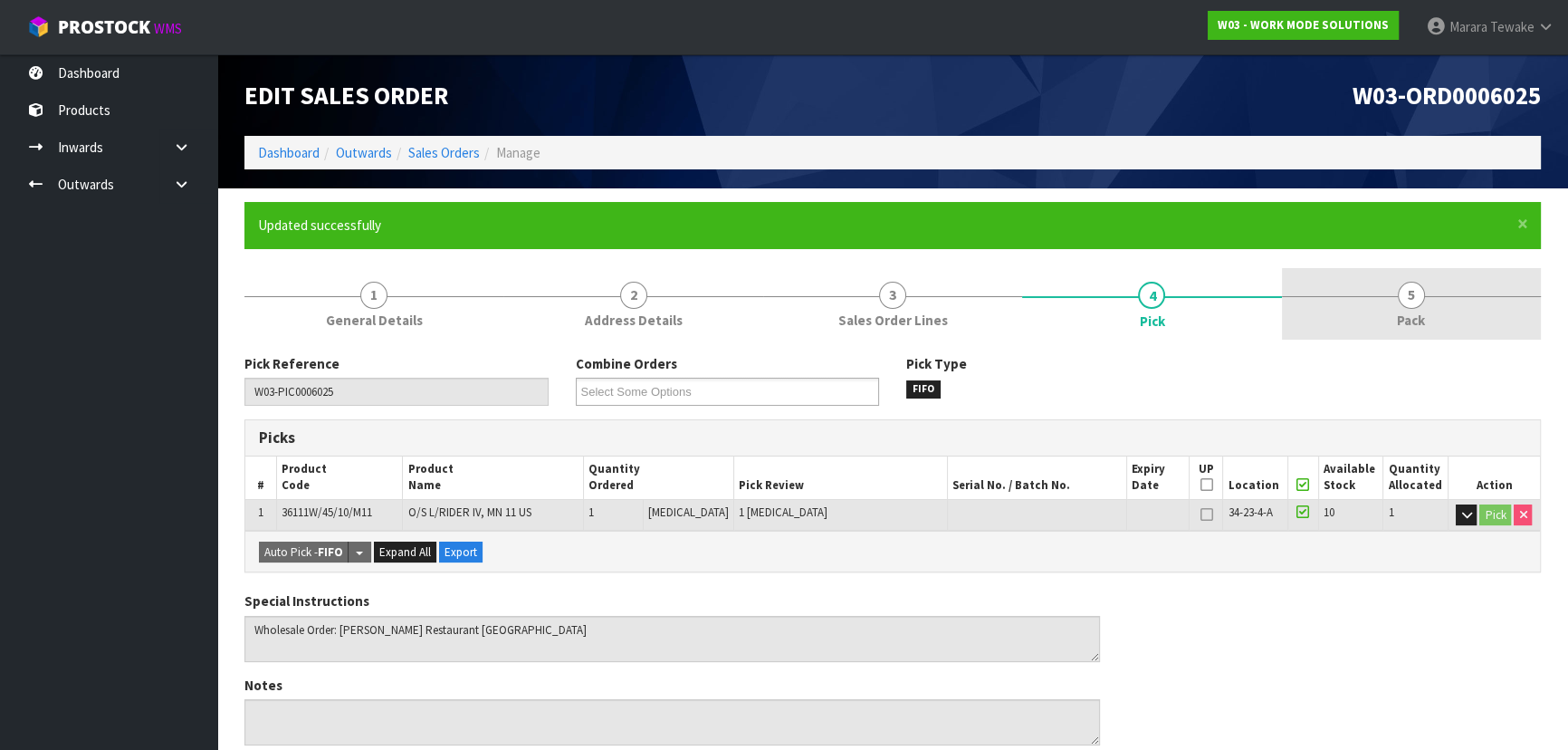
drag, startPoint x: 1425, startPoint y: 314, endPoint x: 1377, endPoint y: 336, distance: 52.8
click at [1422, 312] on span "Pack" at bounding box center [1411, 320] width 28 height 19
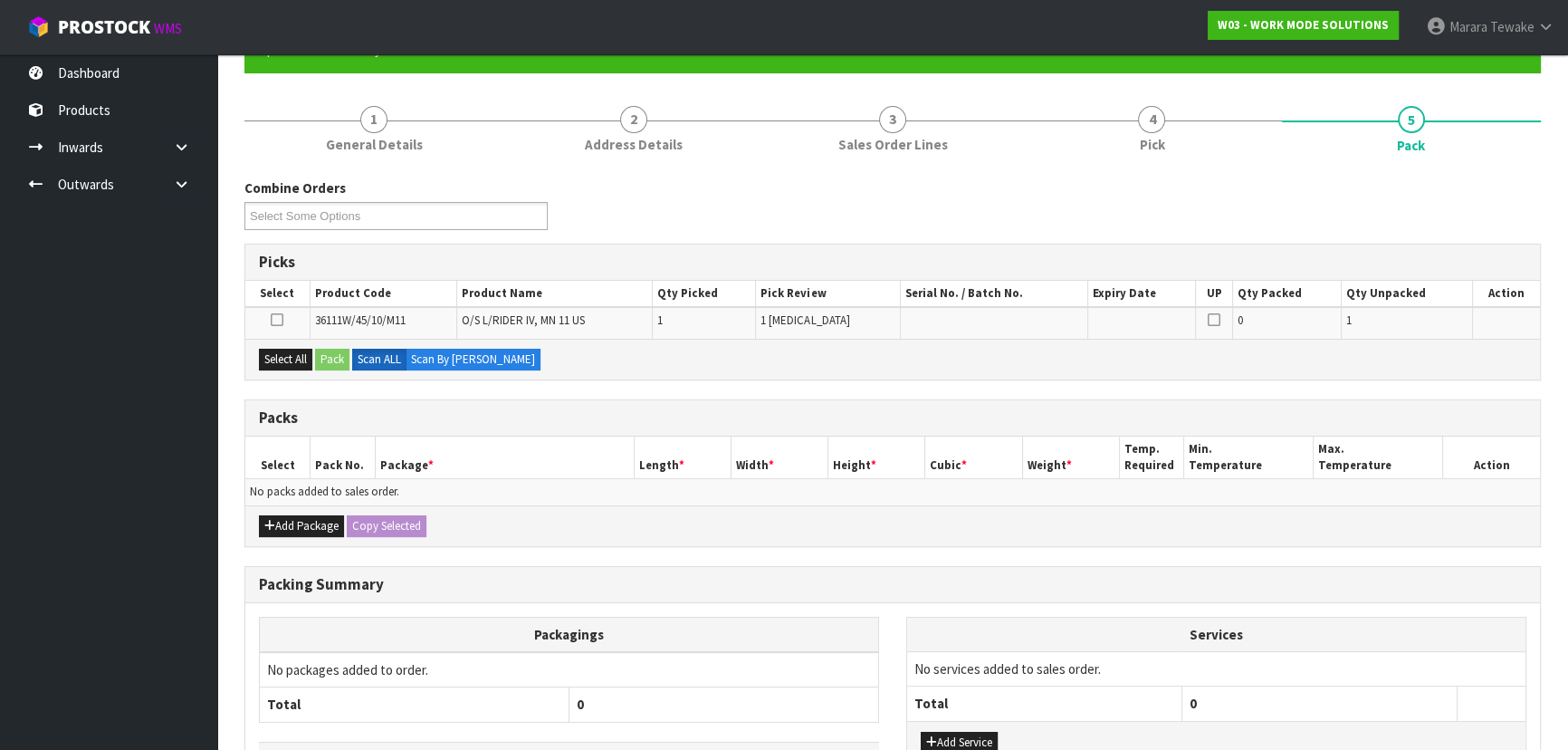
scroll to position [304, 0]
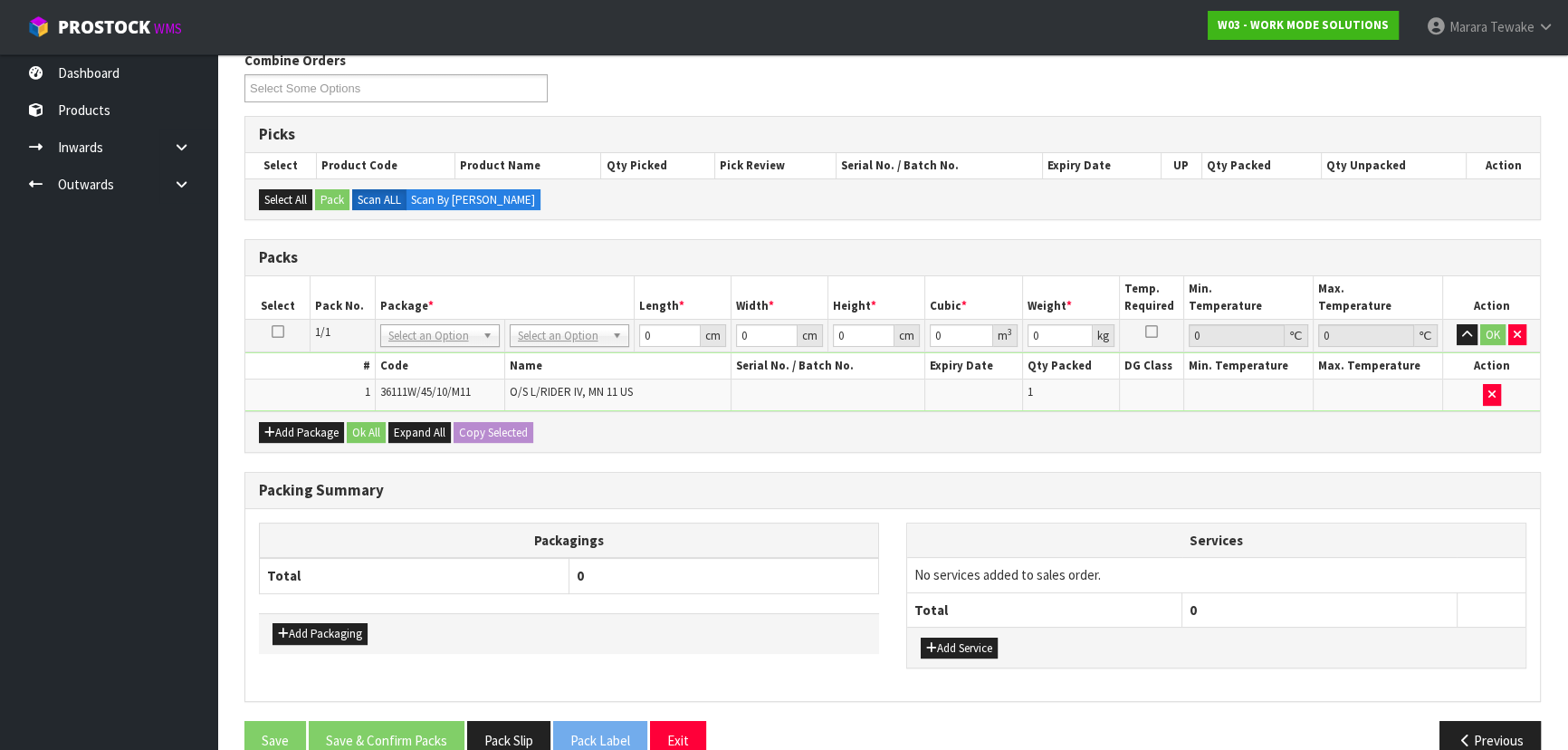
drag, startPoint x: 563, startPoint y: 334, endPoint x: 567, endPoint y: 359, distance: 25.3
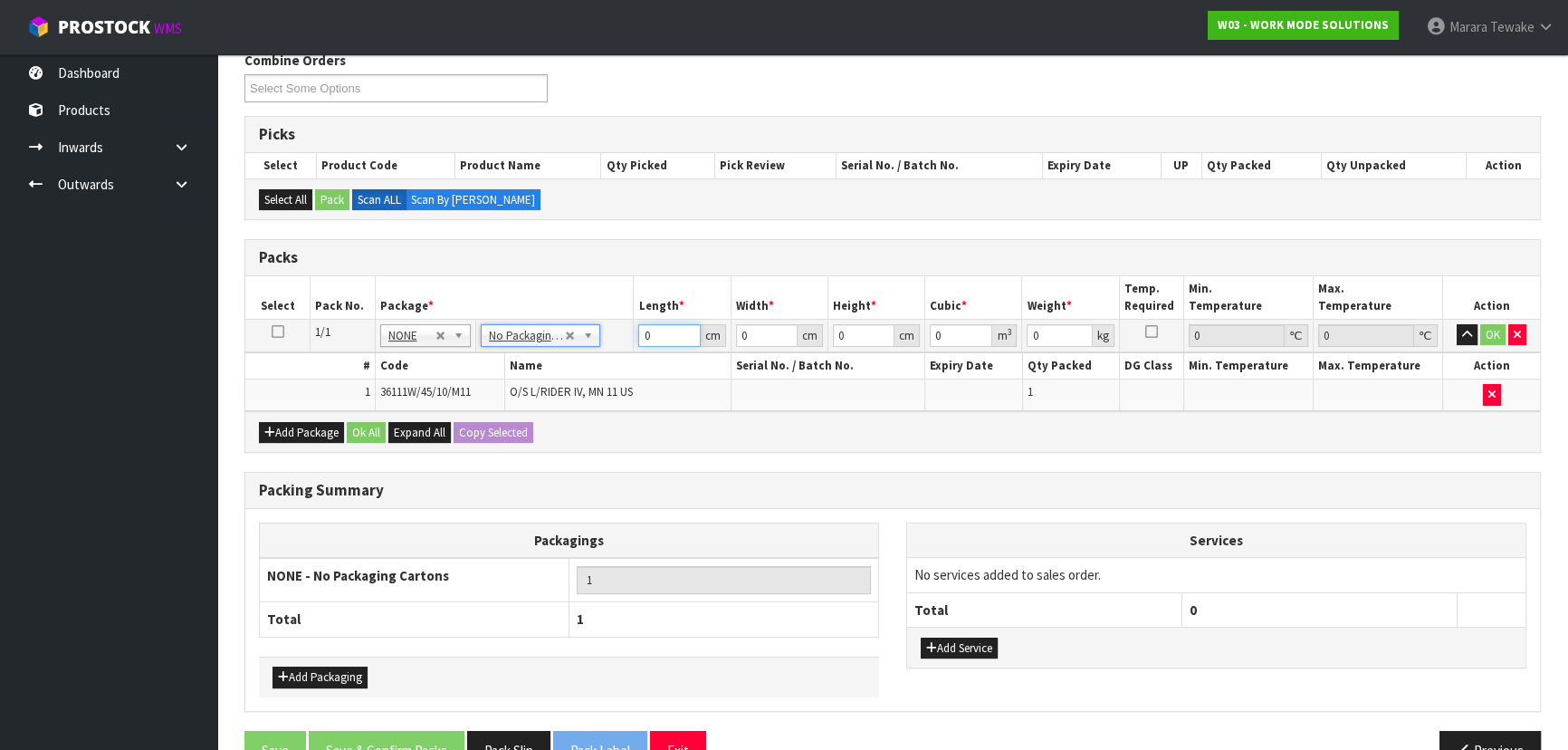
drag, startPoint x: 652, startPoint y: 332, endPoint x: 588, endPoint y: 300, distance: 71.6
click at [600, 319] on tr "1/1 NONE 007-001 007-002 007-004 007-009 007-013 007-014 007-015 007-017 007-01…" at bounding box center [892, 335] width 1295 height 33
type input "36"
type input "23"
type input "1"
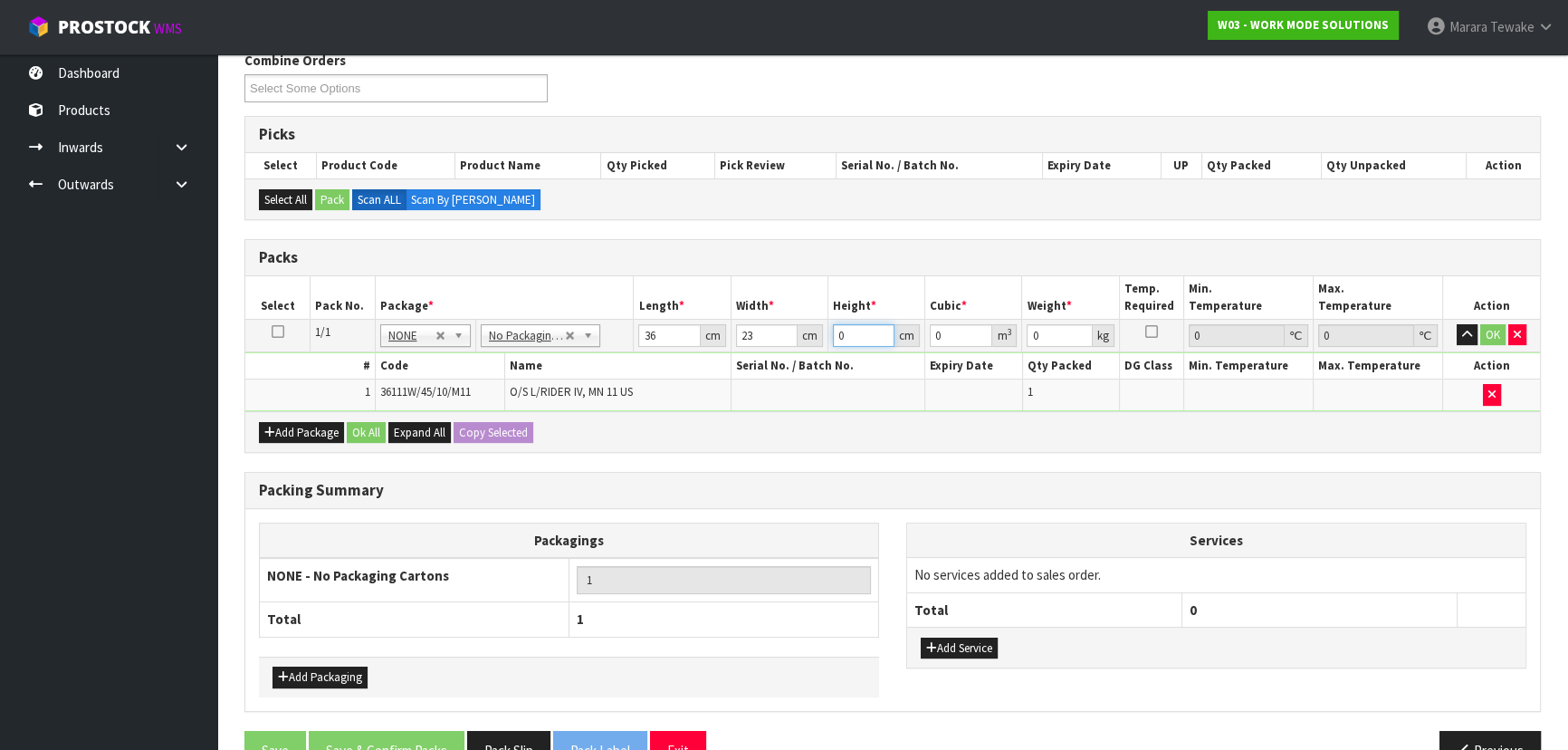
type input "0.000828"
type input "14"
type input "0.011592"
type input "14"
type input "2"
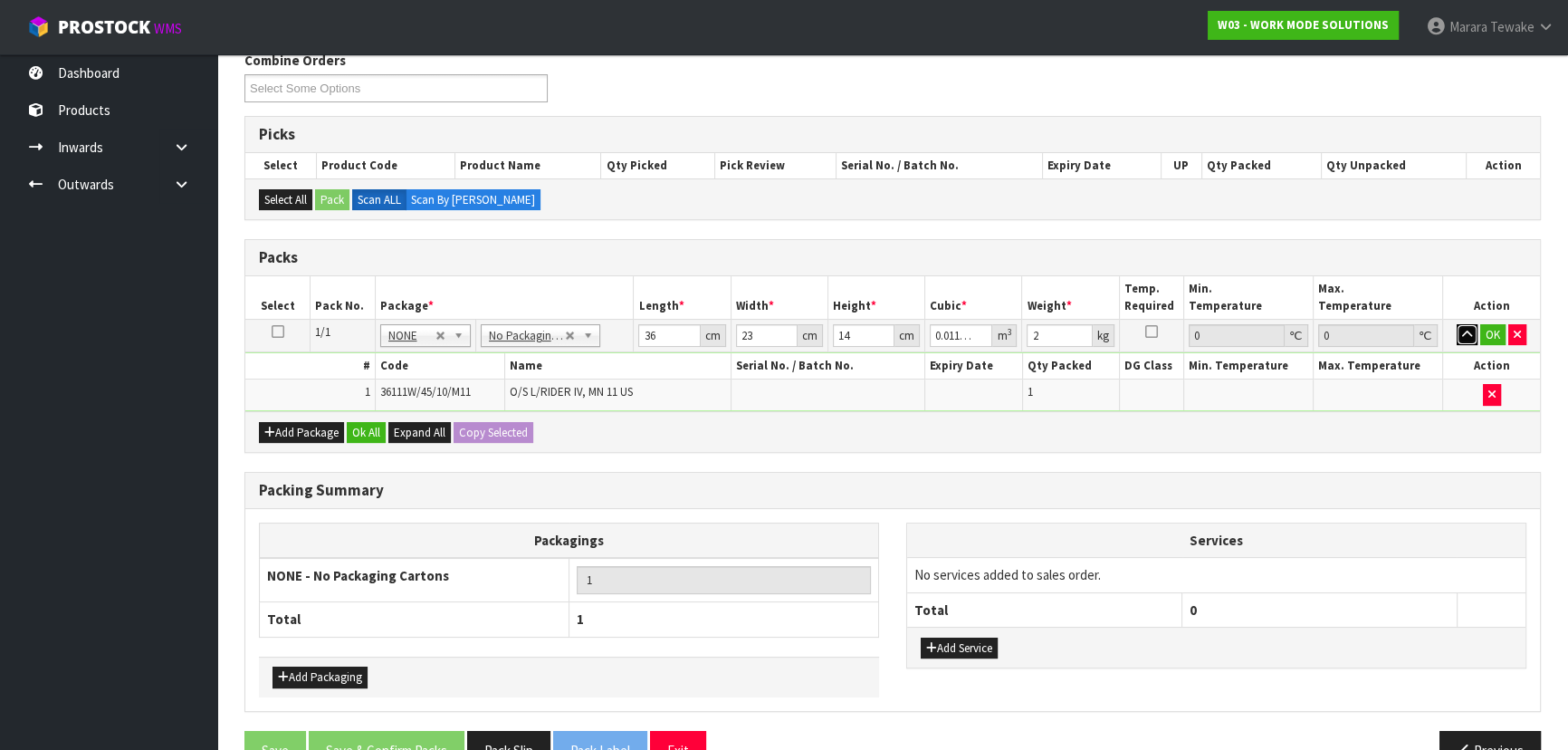
click at [1457, 325] on button "button" at bounding box center [1467, 335] width 21 height 22
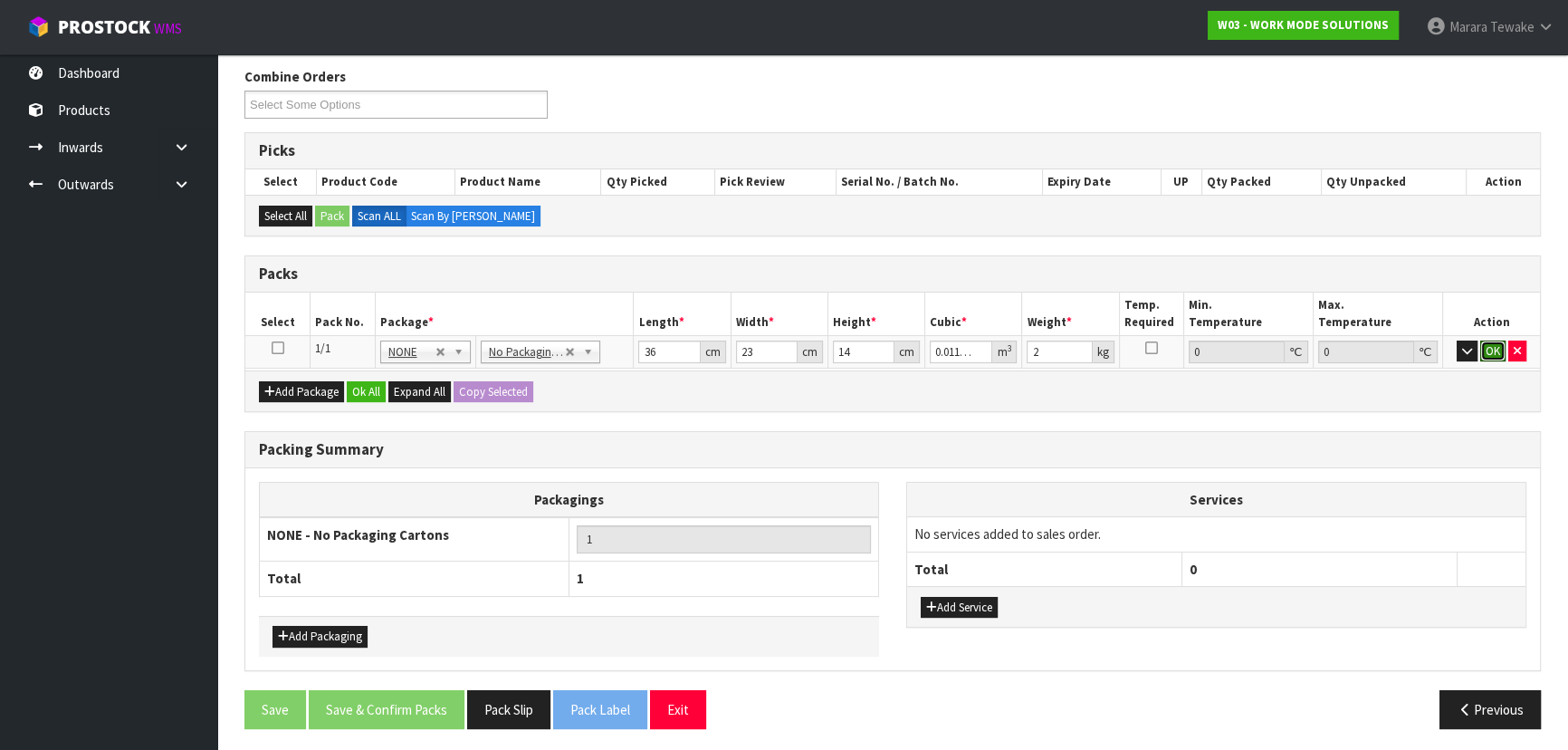
click button "OK" at bounding box center [1493, 351] width 25 height 22
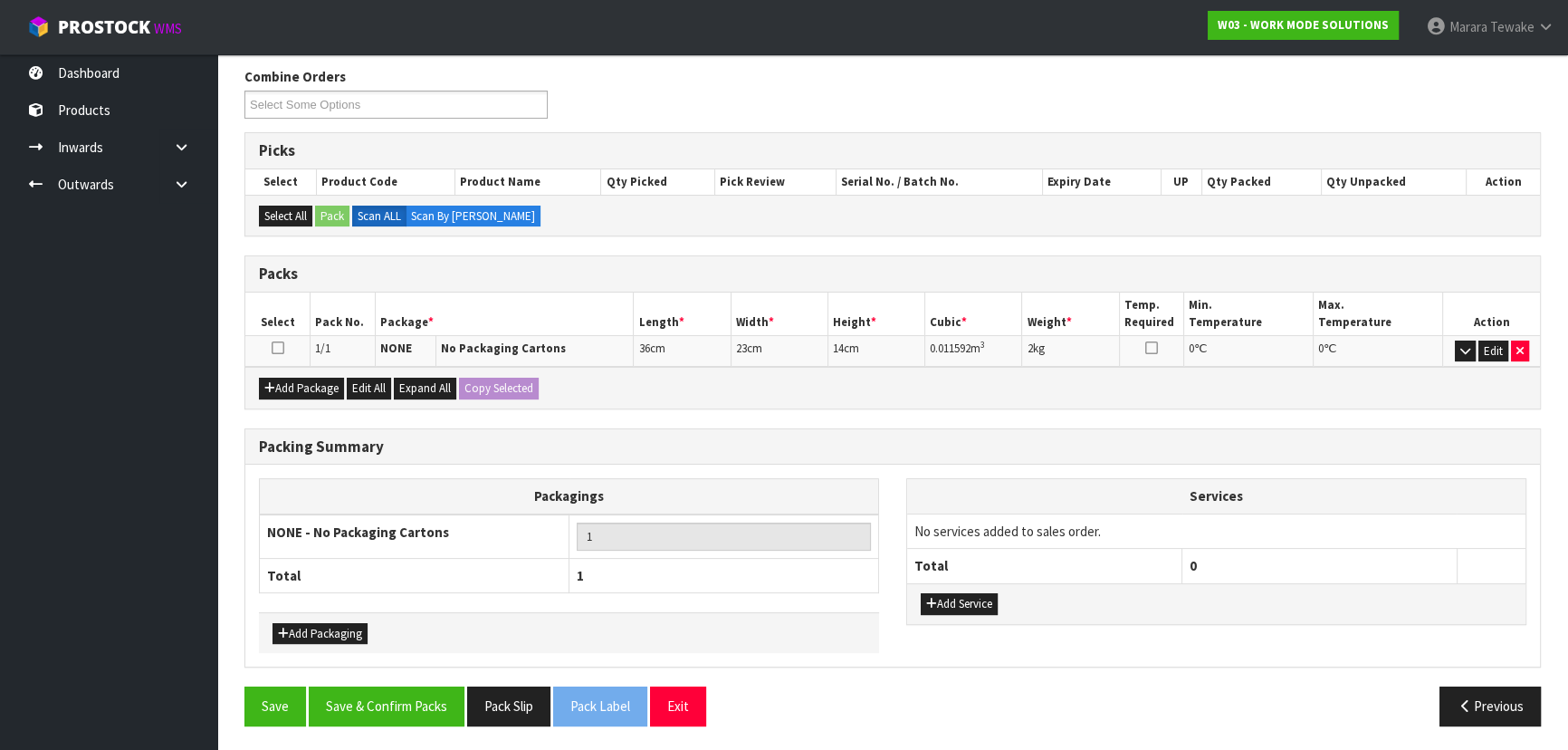
scroll to position [286, 0]
drag, startPoint x: 970, startPoint y: 607, endPoint x: 961, endPoint y: 603, distance: 9.8
click at [963, 604] on button "Add Service" at bounding box center [960, 605] width 77 height 22
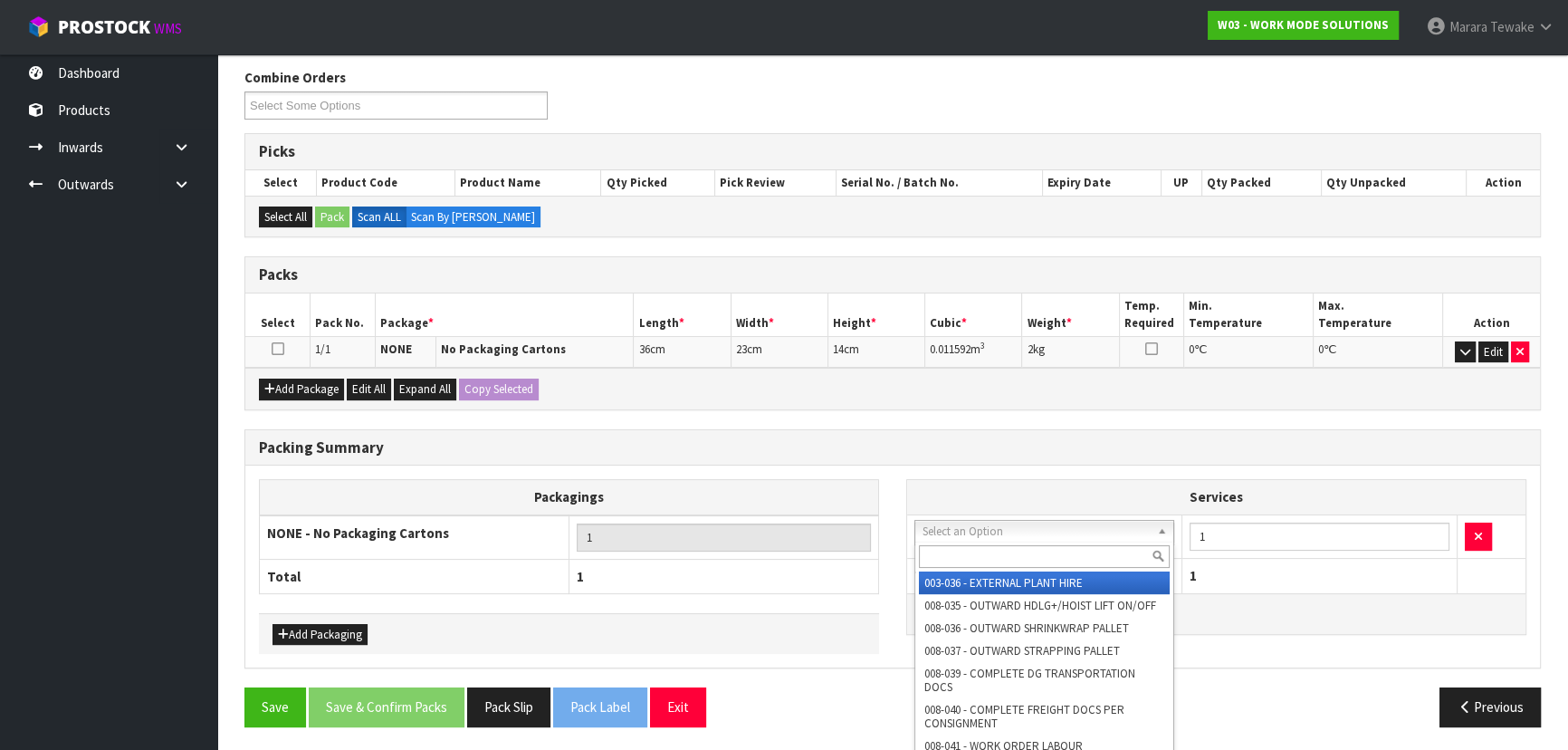
click at [982, 555] on input "text" at bounding box center [1045, 557] width 251 height 23
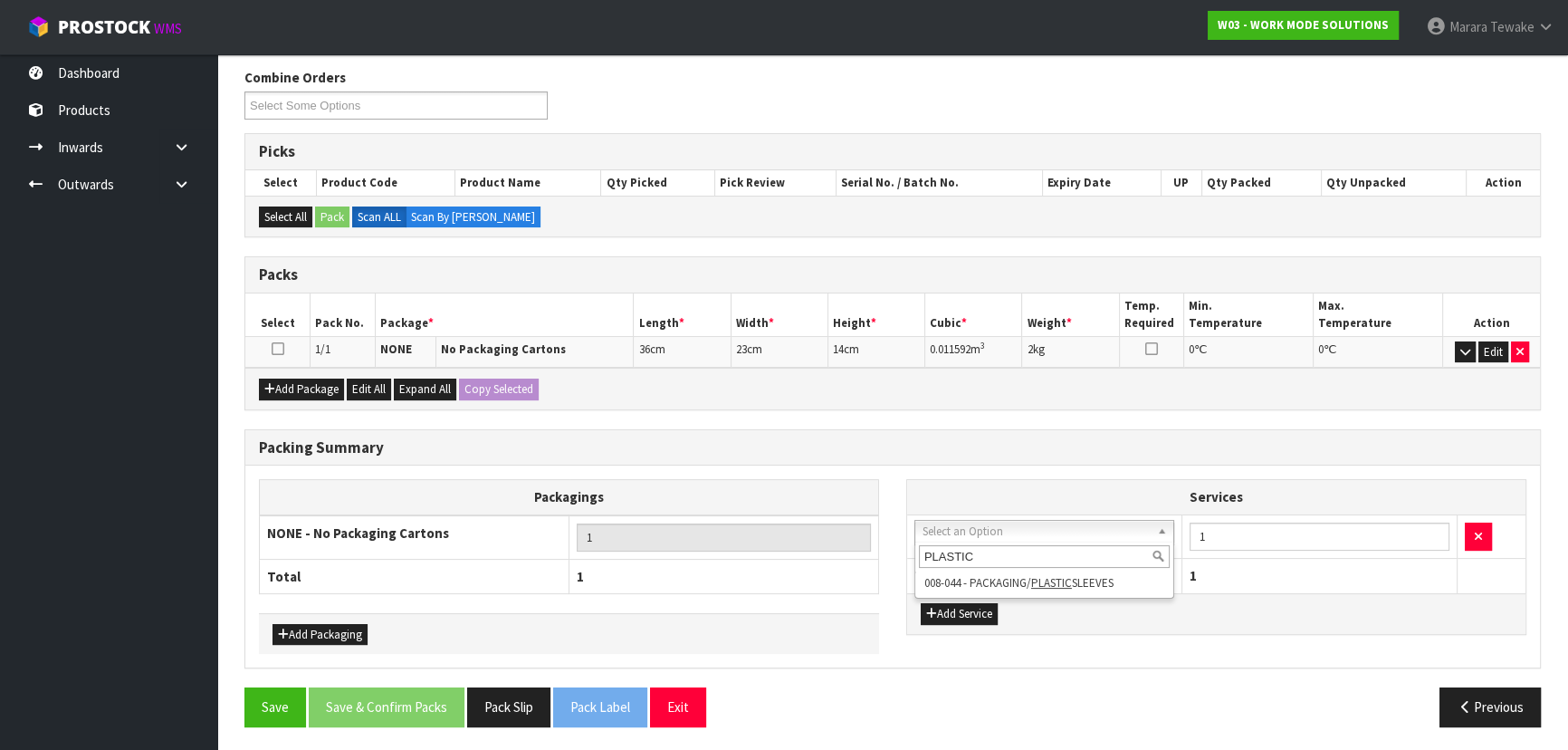
type input "PLASTIC"
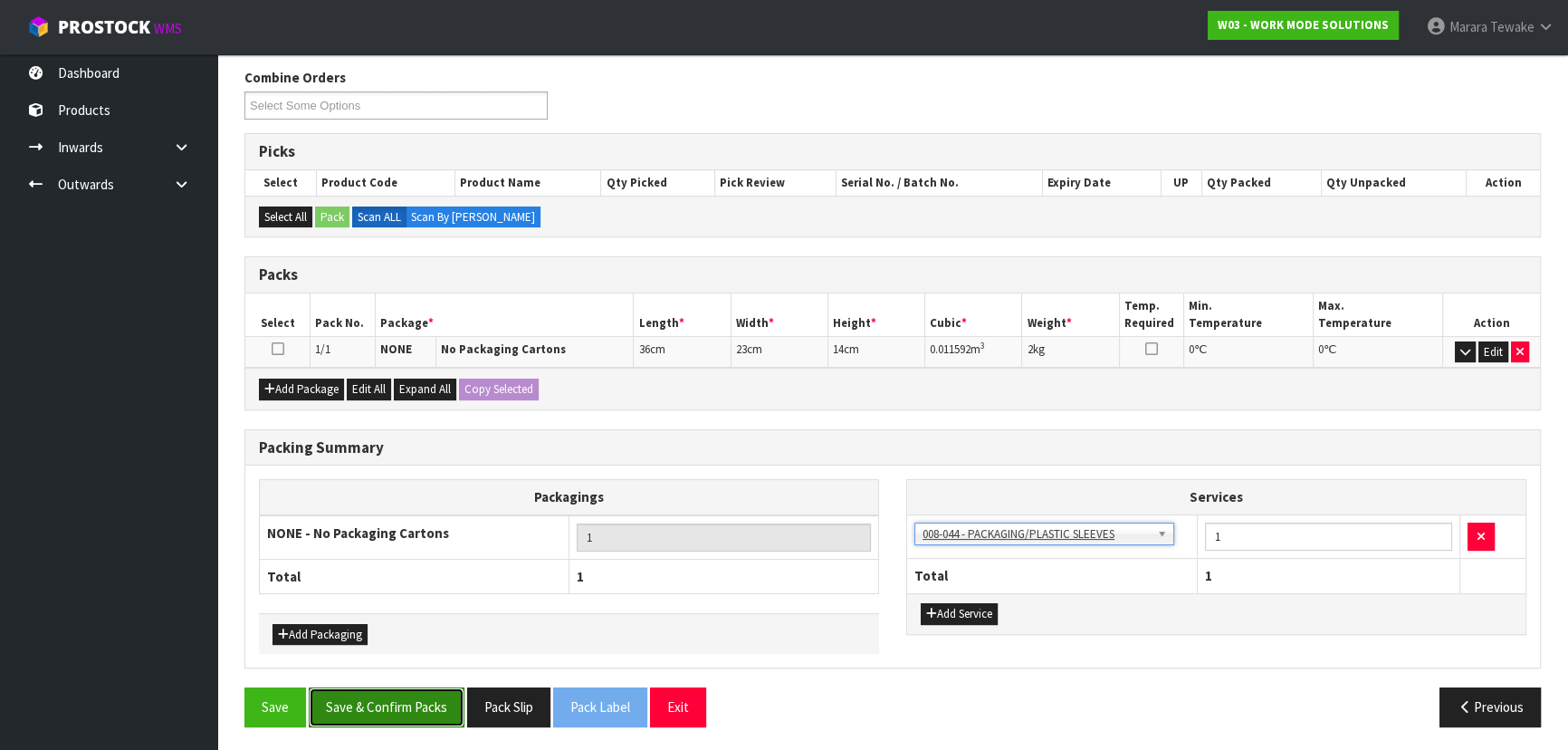
click at [416, 714] on button "Save & Confirm Packs" at bounding box center [386, 707] width 156 height 39
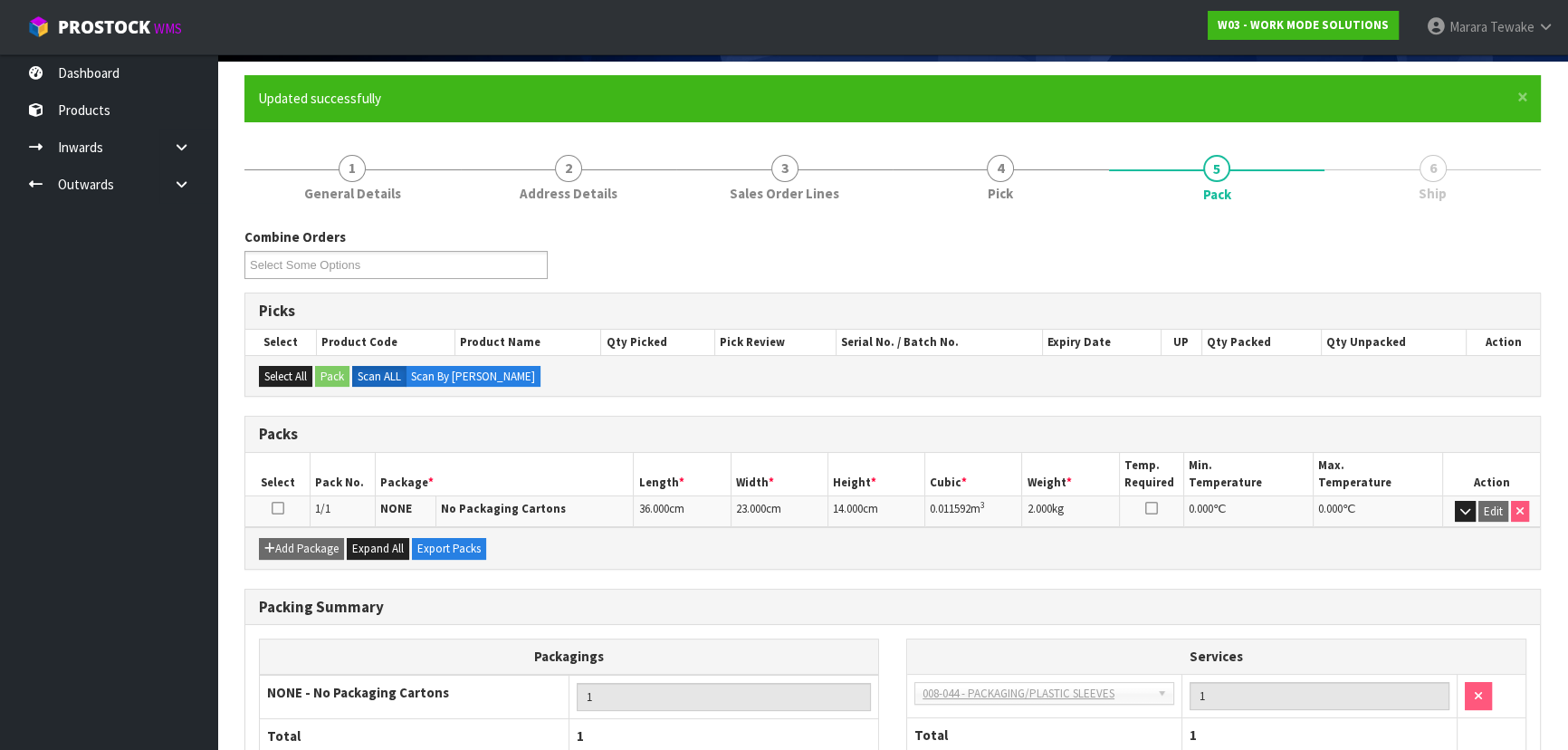
scroll to position [245, 0]
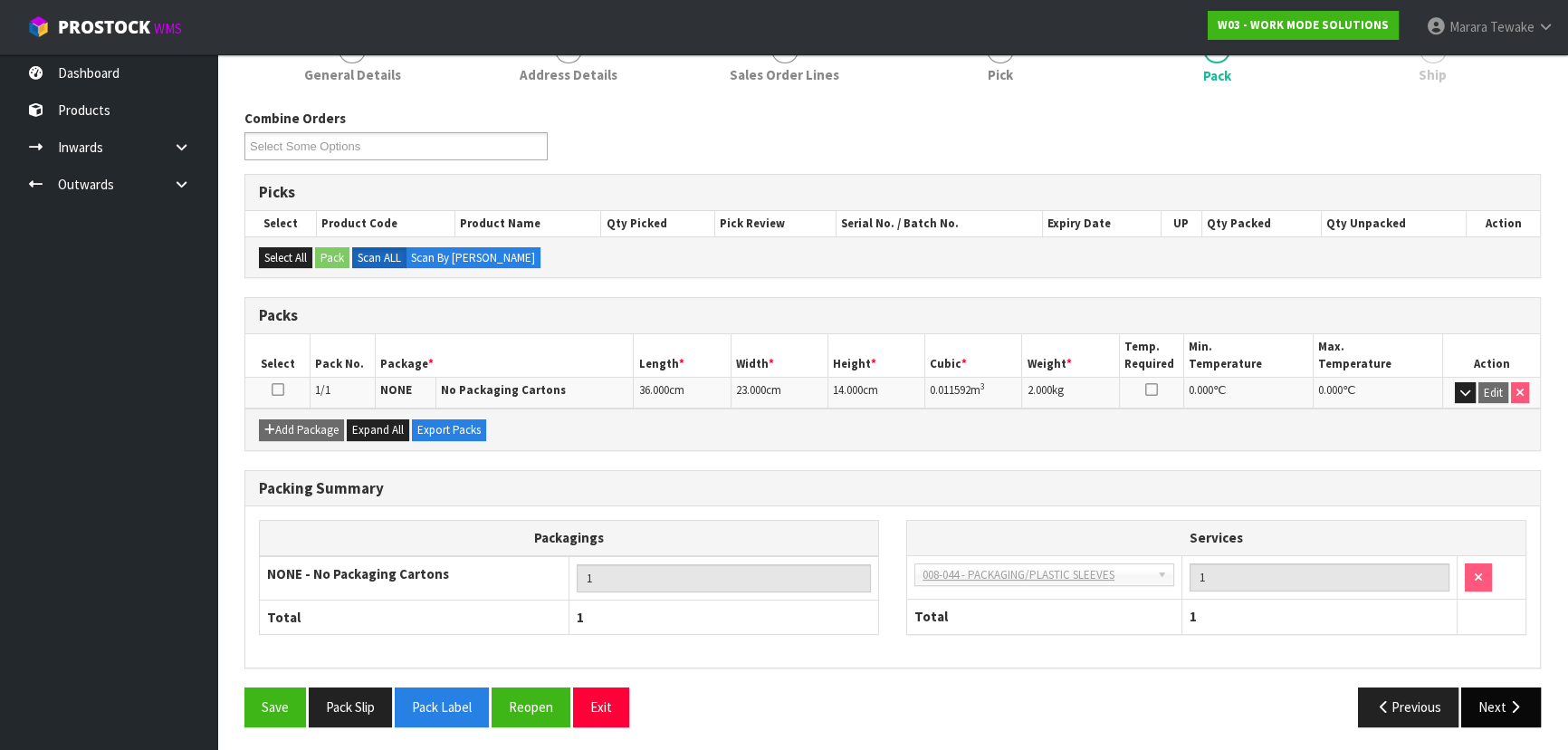
drag, startPoint x: 1493, startPoint y: 740, endPoint x: 1494, endPoint y: 710, distance: 30.0
click at [1493, 733] on section "× Close Updated successfully 1 General Details 2 Address Details 3 Sales Order …" at bounding box center [892, 348] width 1351 height 810
click at [1494, 708] on button "Next" at bounding box center [1501, 707] width 80 height 39
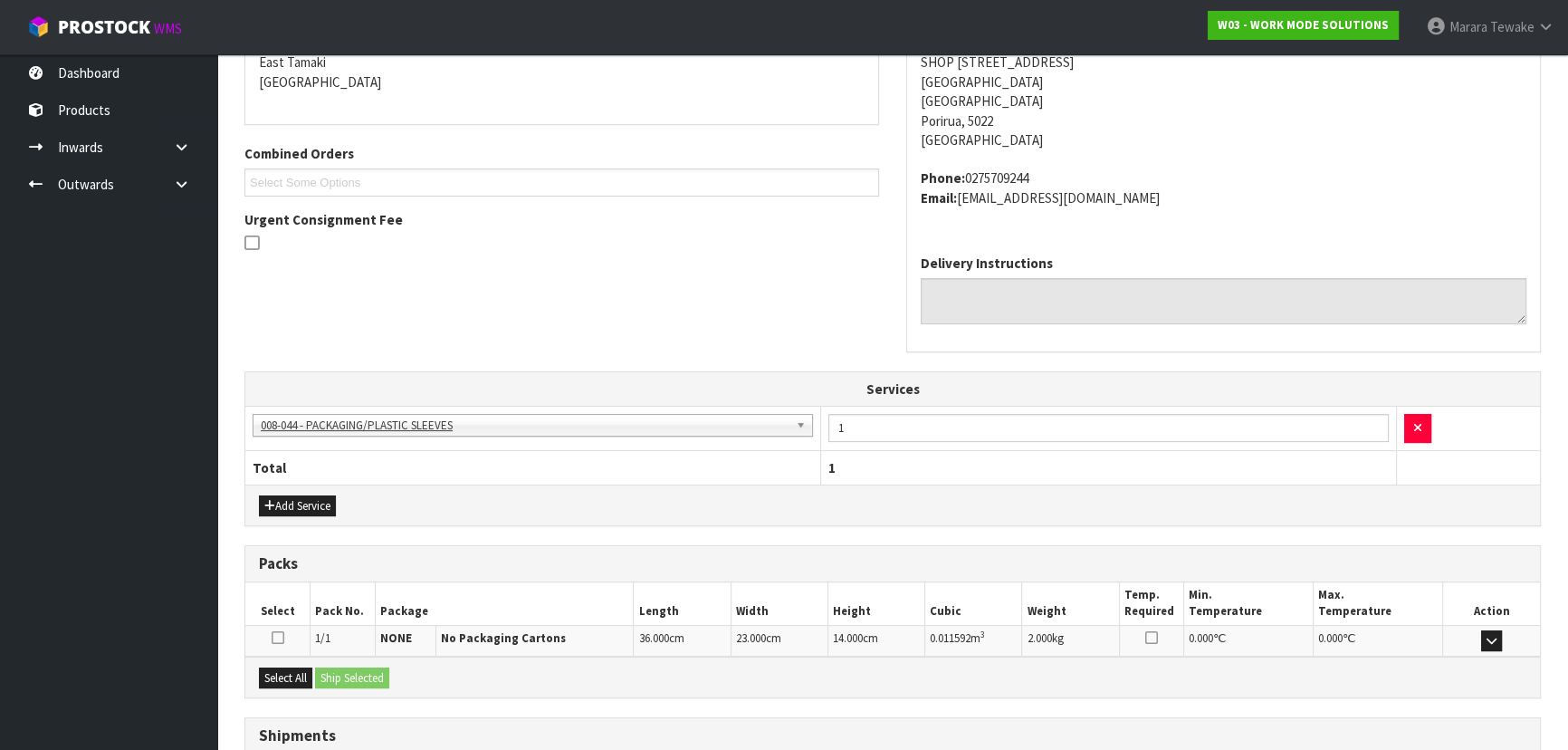
scroll to position [530, 0]
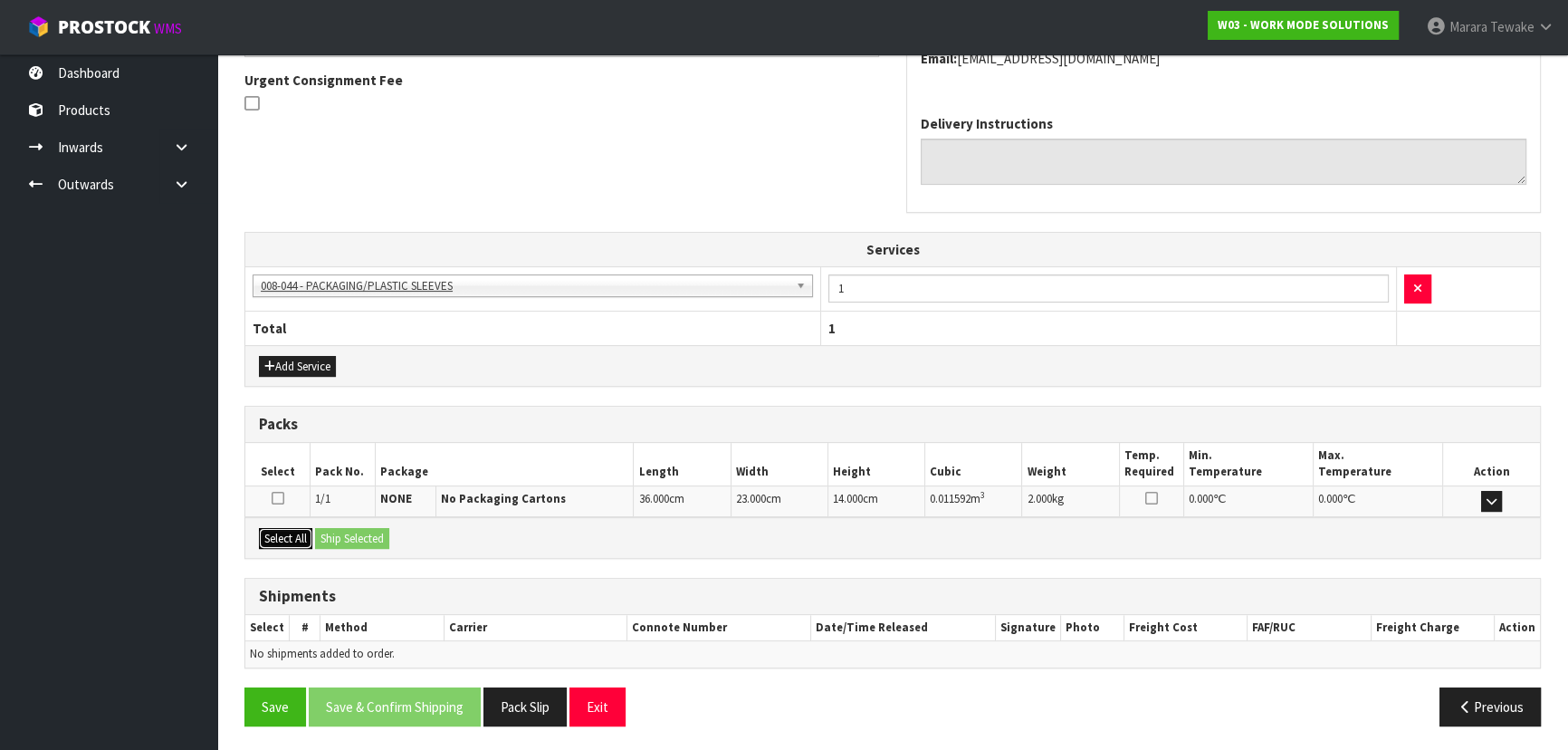
drag, startPoint x: 289, startPoint y: 538, endPoint x: 337, endPoint y: 535, distance: 48.1
click at [289, 537] on button "Select All" at bounding box center [286, 539] width 54 height 22
click at [338, 535] on button "Ship Selected" at bounding box center [352, 539] width 74 height 22
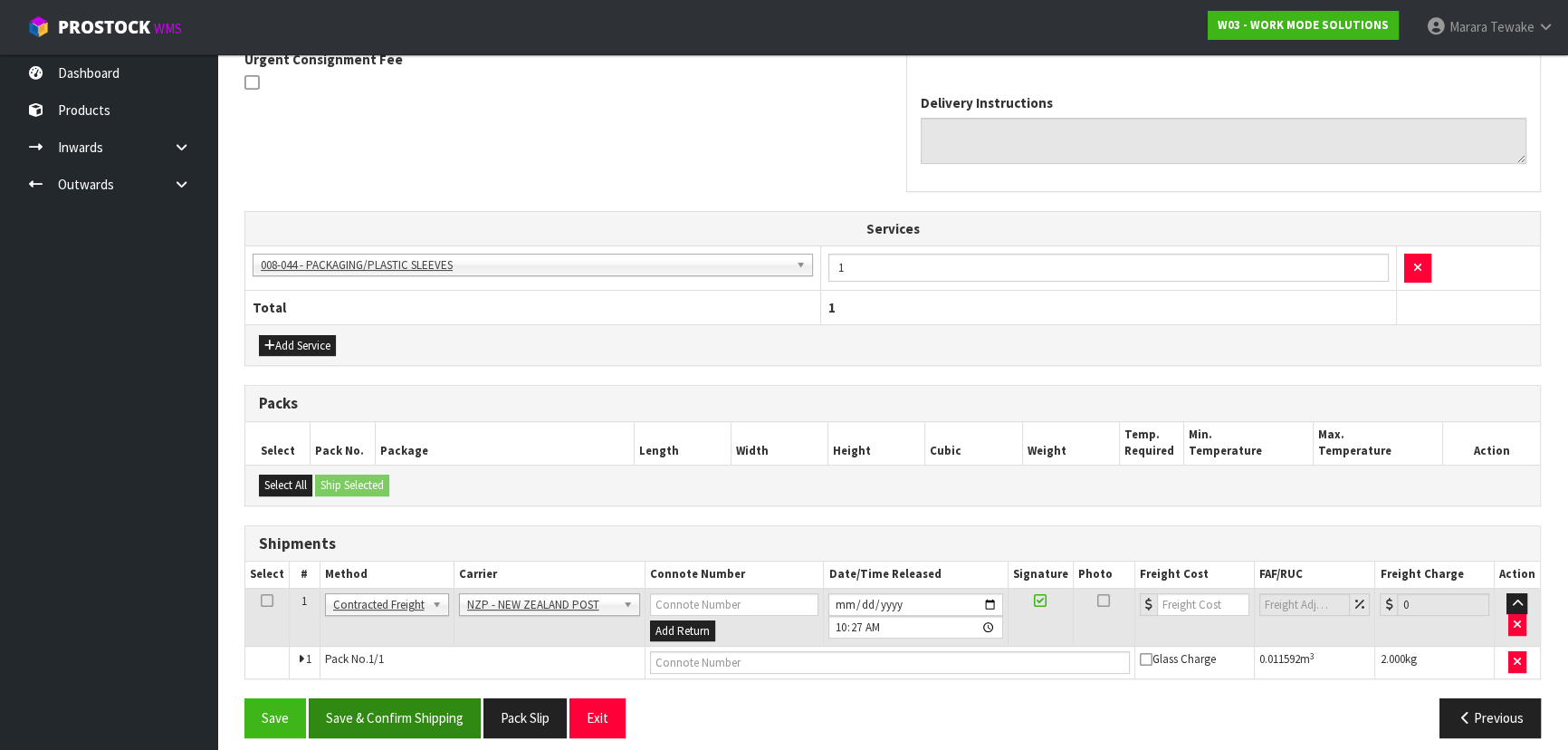
scroll to position [561, 0]
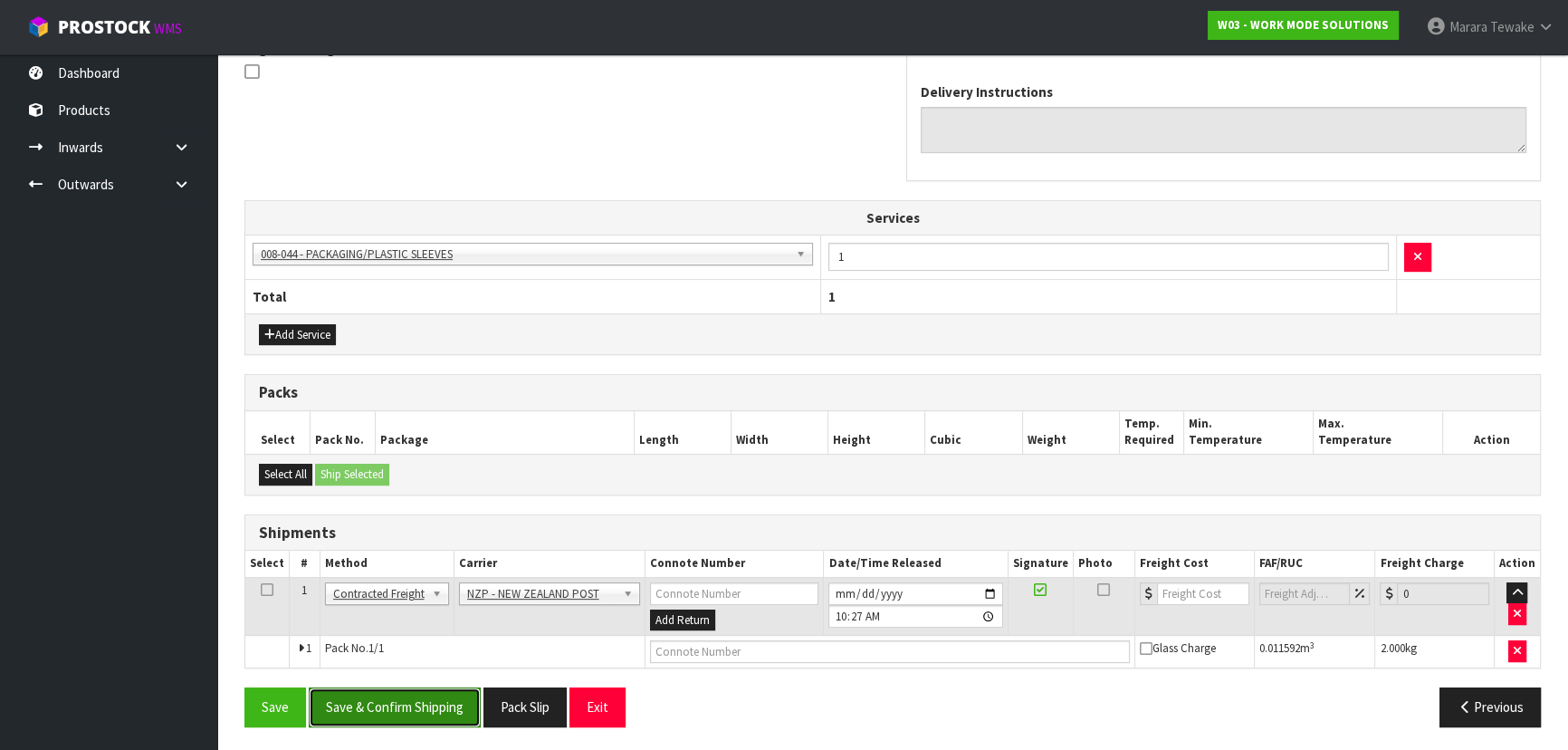
drag, startPoint x: 422, startPoint y: 691, endPoint x: 301, endPoint y: 691, distance: 121.0
click at [421, 691] on button "Save & Confirm Shipping" at bounding box center [394, 707] width 172 height 39
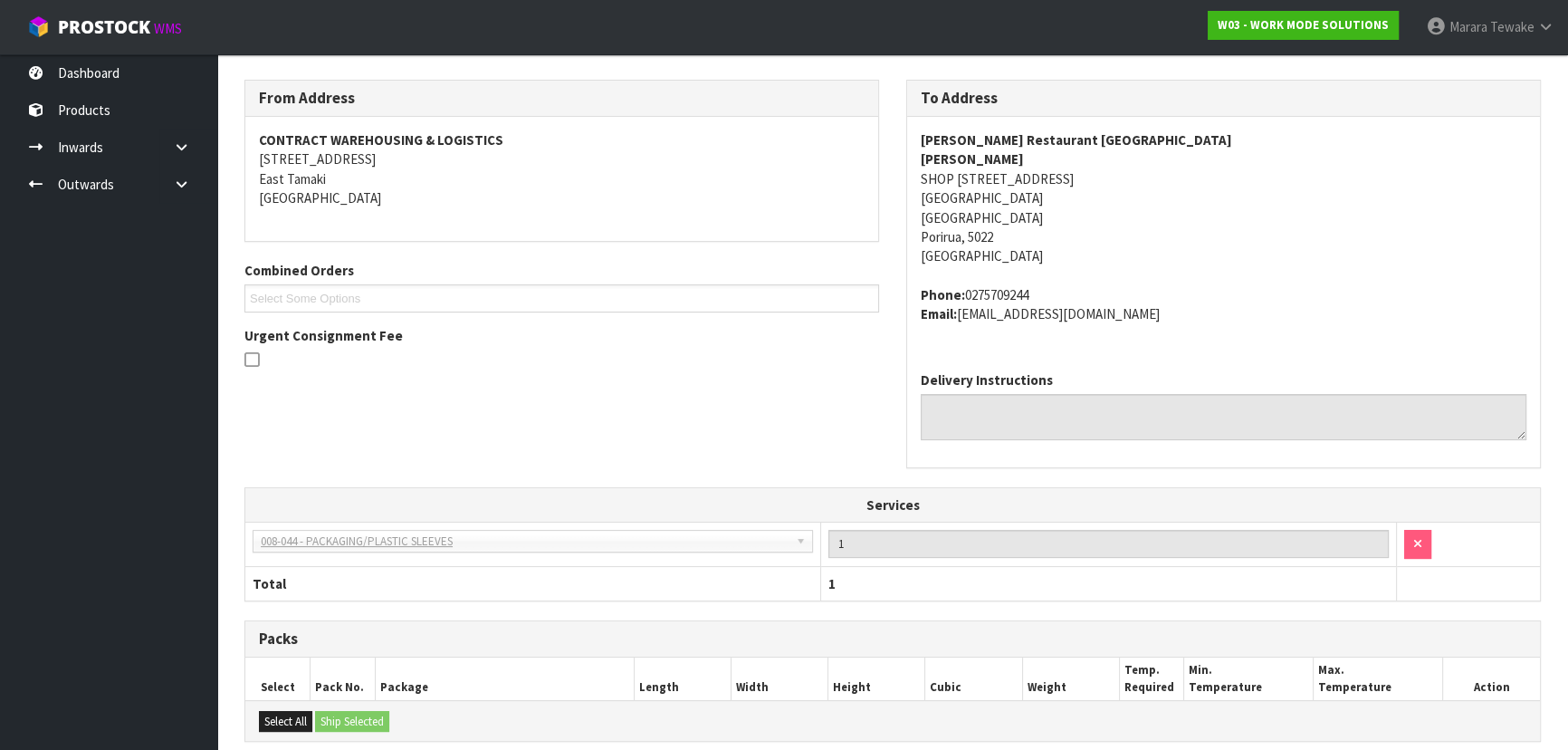
scroll to position [537, 0]
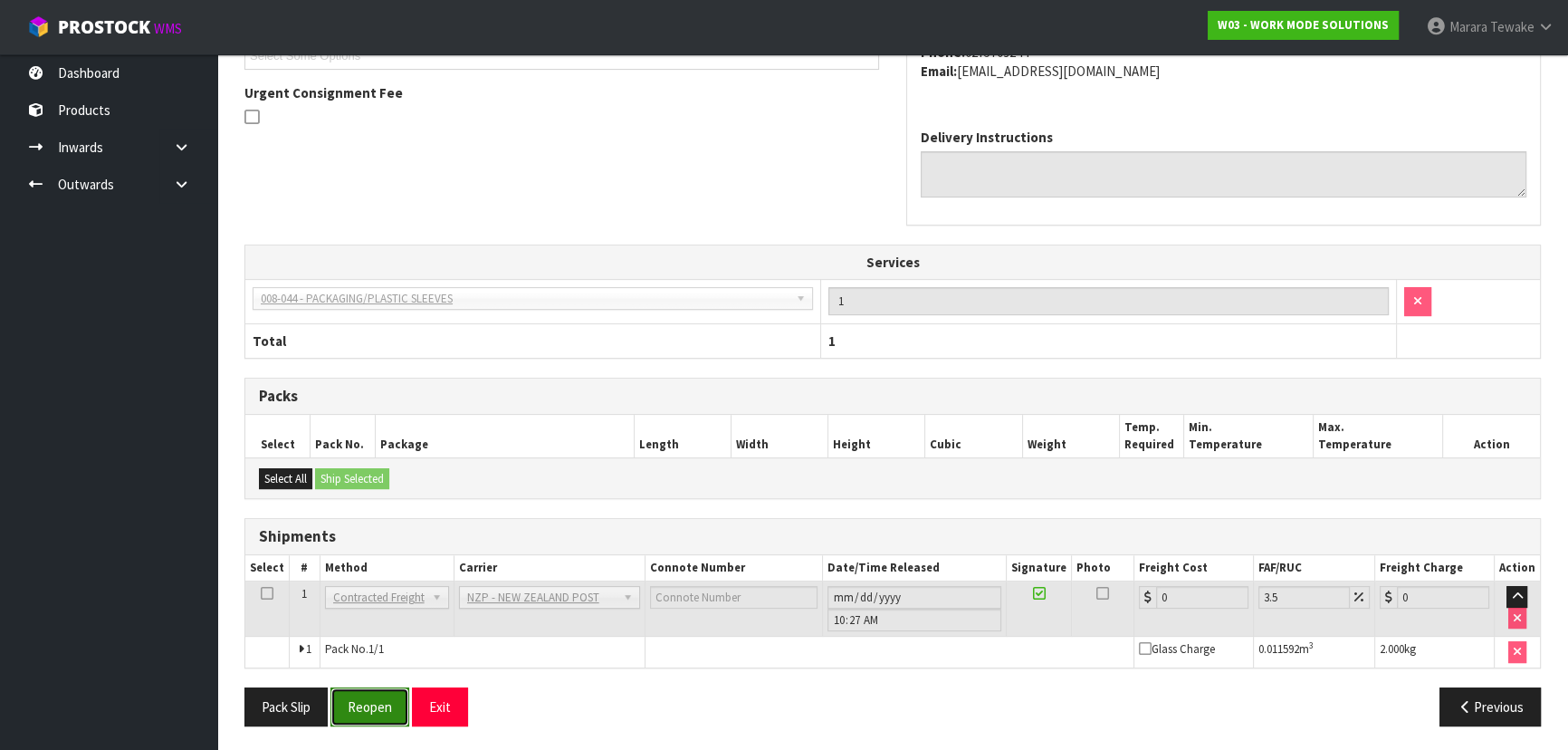
click at [355, 701] on button "Reopen" at bounding box center [371, 707] width 79 height 39
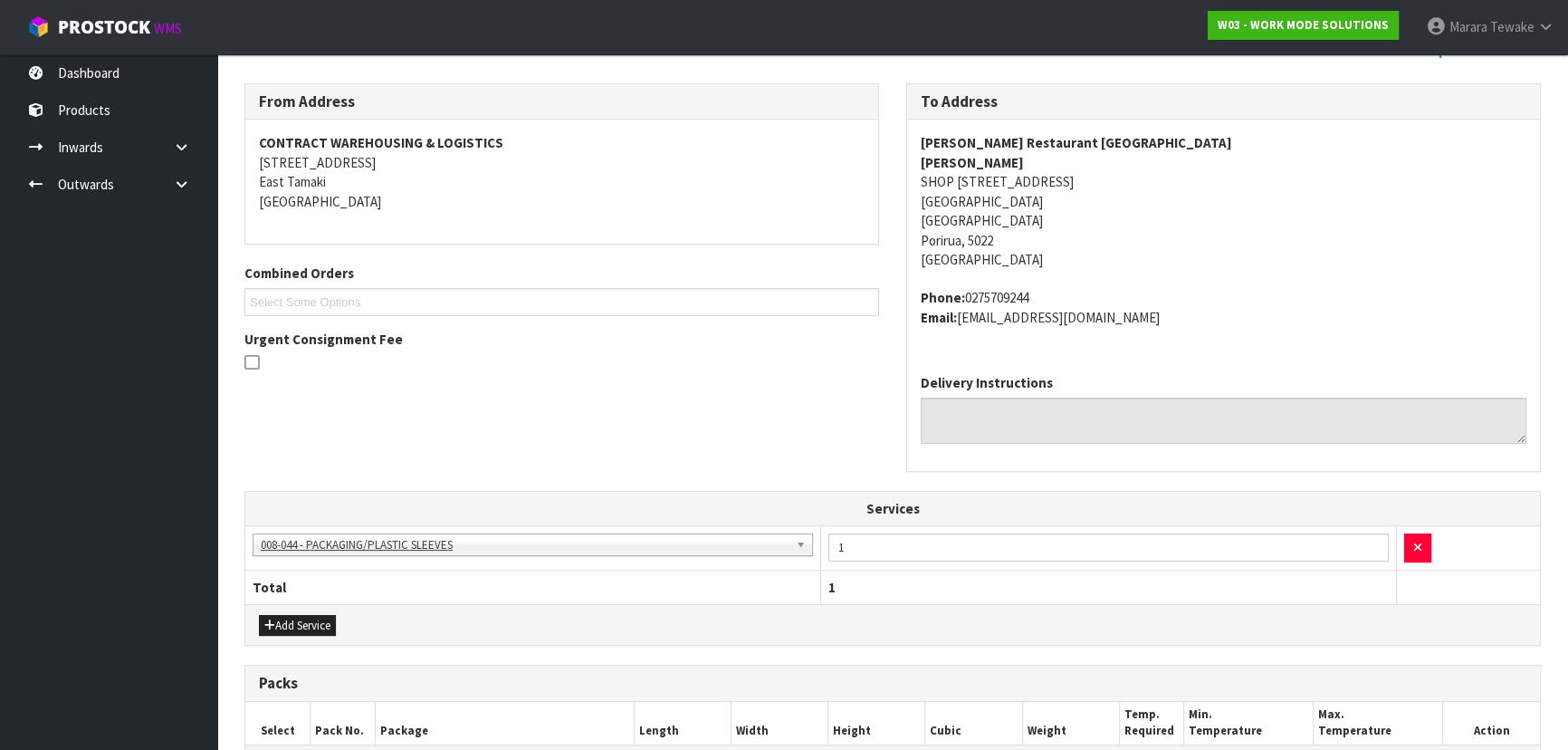
scroll to position [561, 0]
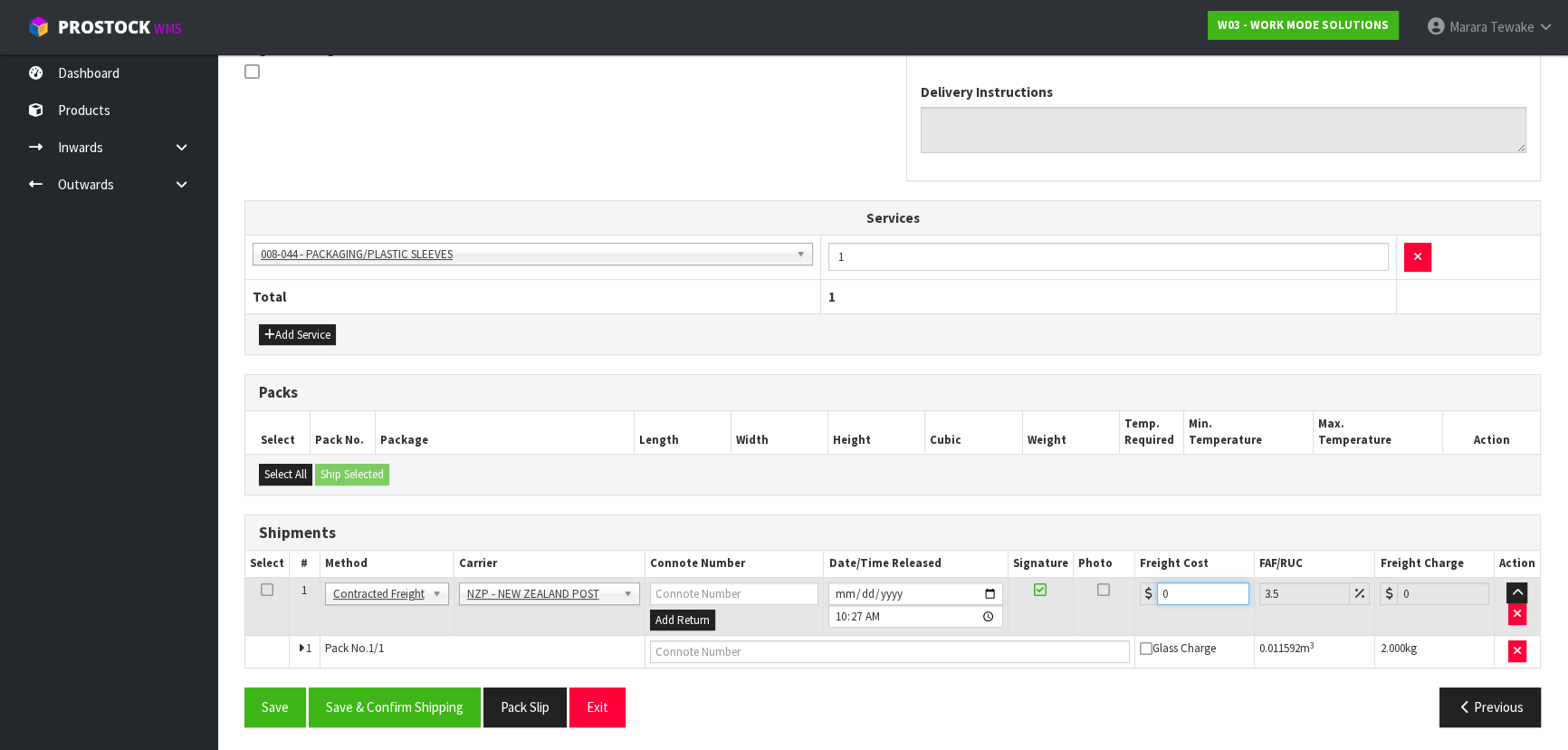
drag, startPoint x: 1191, startPoint y: 590, endPoint x: 1143, endPoint y: 551, distance: 61.8
click at [1139, 553] on table "Select # Method Carrier Connote Number Date/Time Released Signature Photo Freig…" at bounding box center [892, 609] width 1295 height 117
type input "8"
type input "8.28"
type input "8.4"
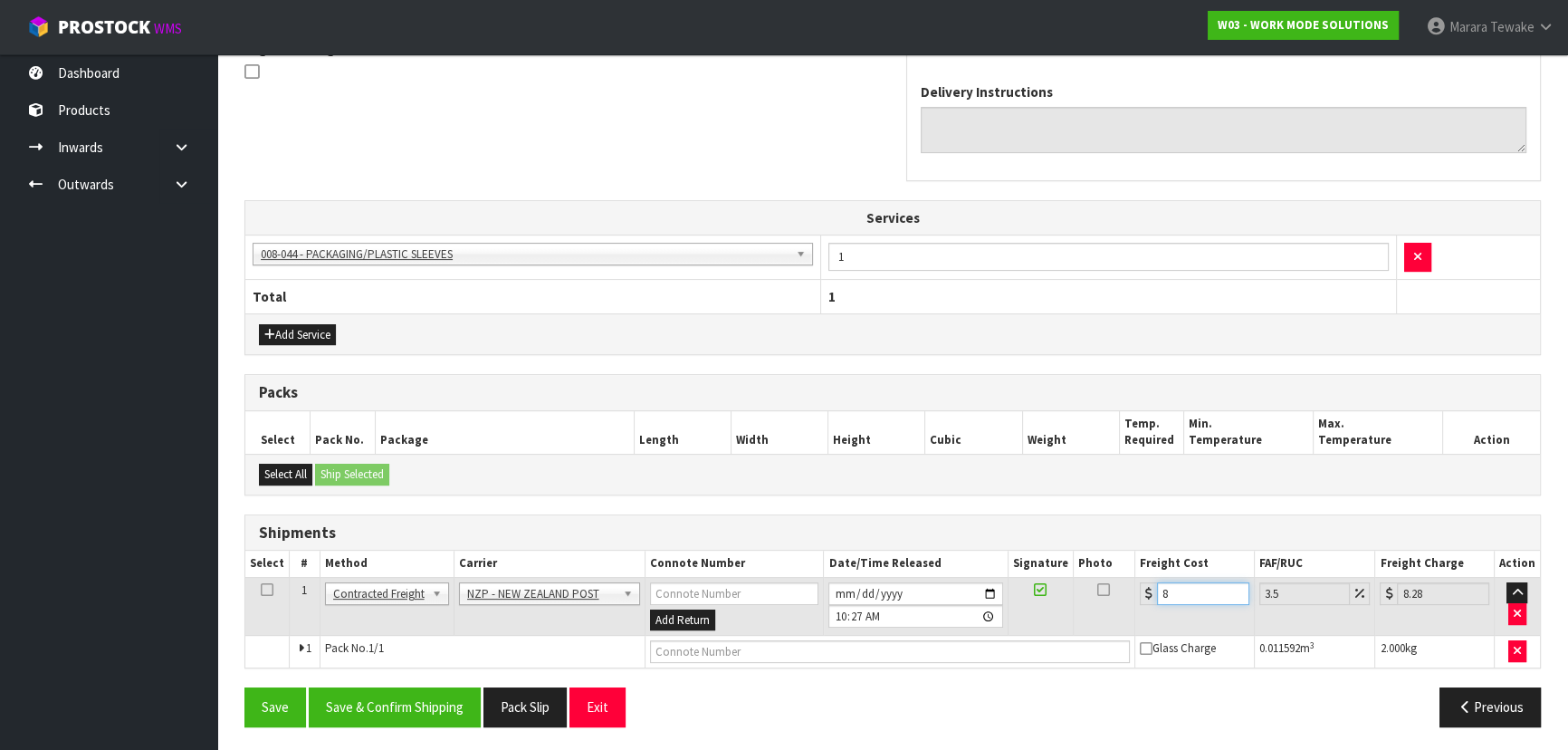
type input "8.69"
type input "8.45"
type input "8.75"
type input "8.45"
drag, startPoint x: 434, startPoint y: 700, endPoint x: 354, endPoint y: 628, distance: 107.6
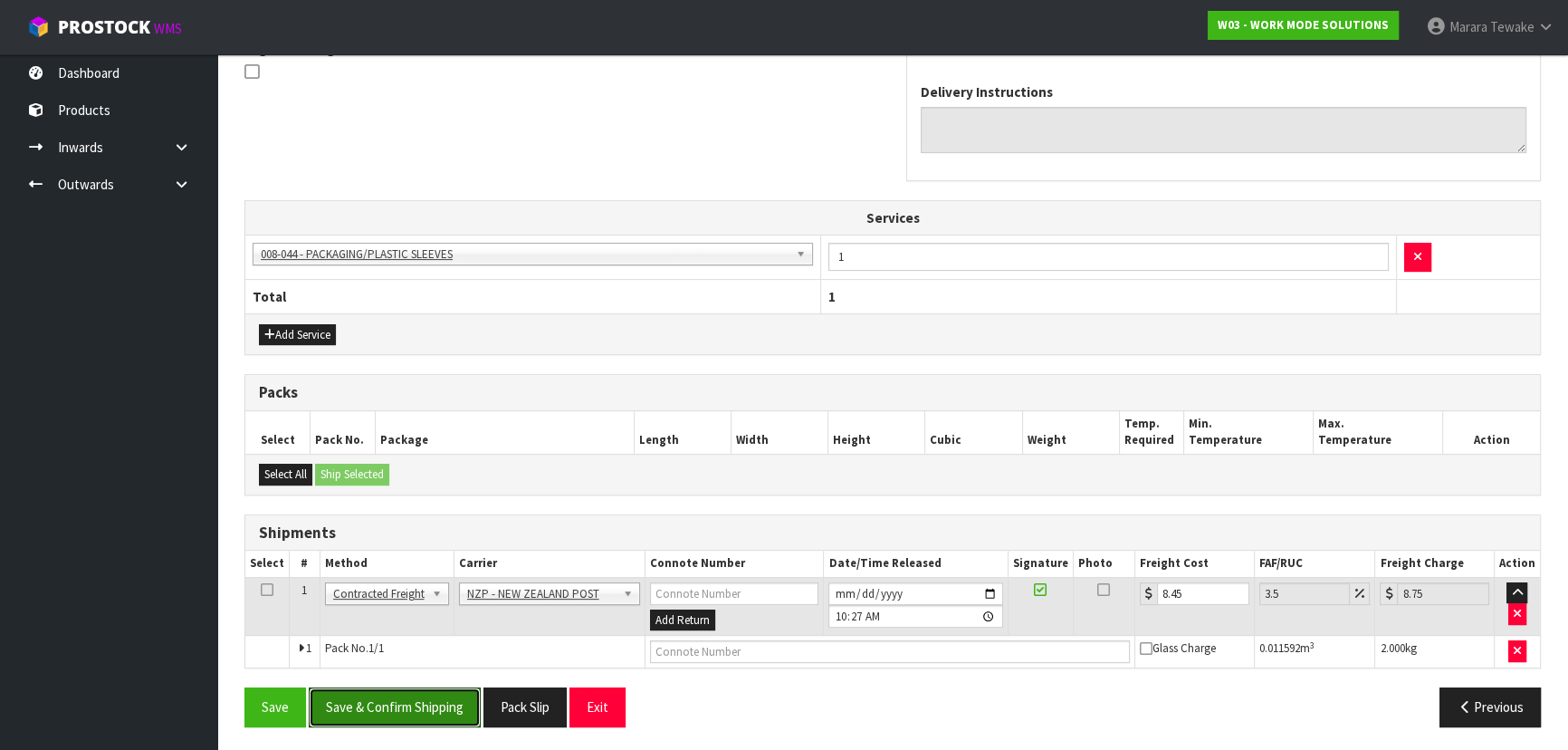
click at [434, 700] on button "Save & Confirm Shipping" at bounding box center [394, 707] width 172 height 39
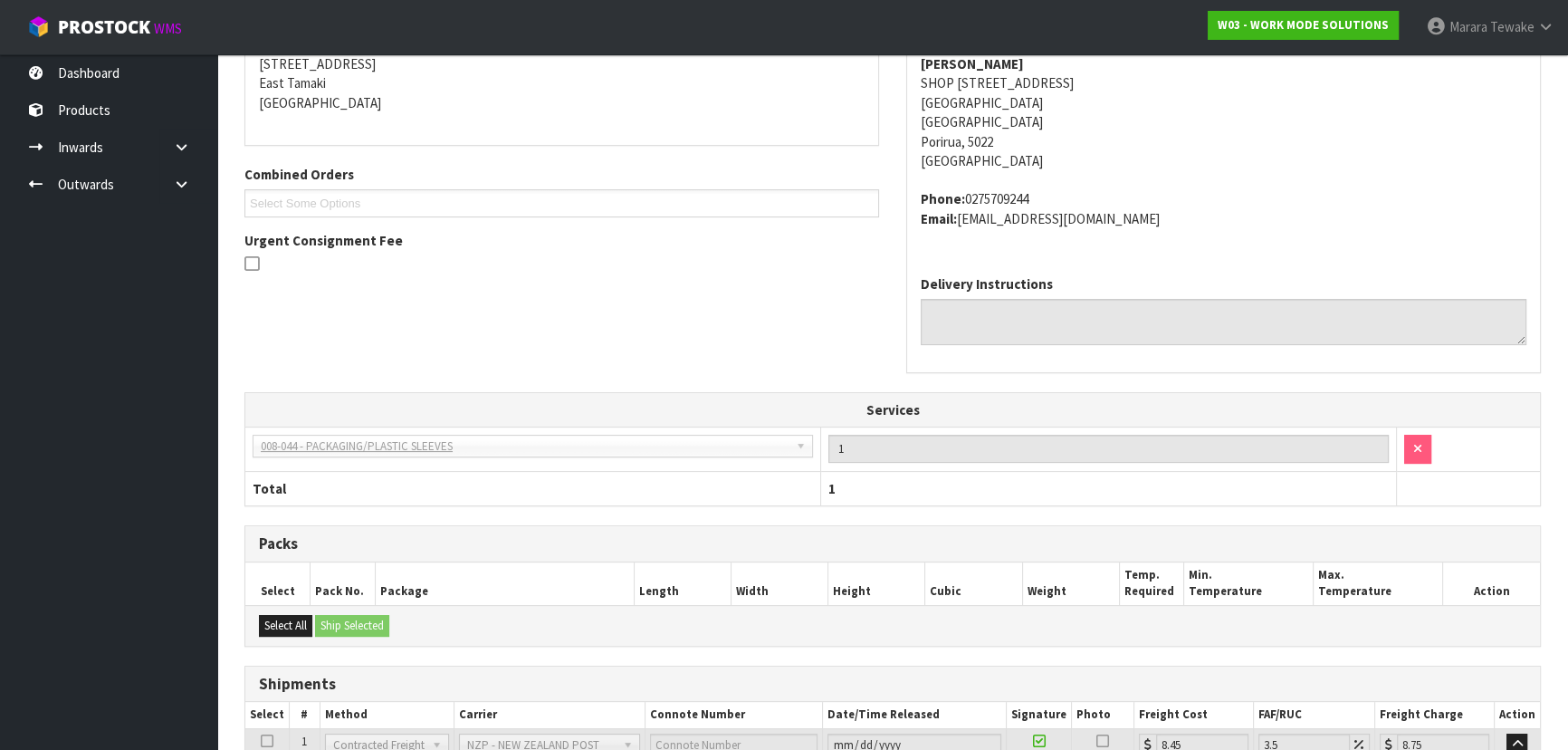
scroll to position [0, 0]
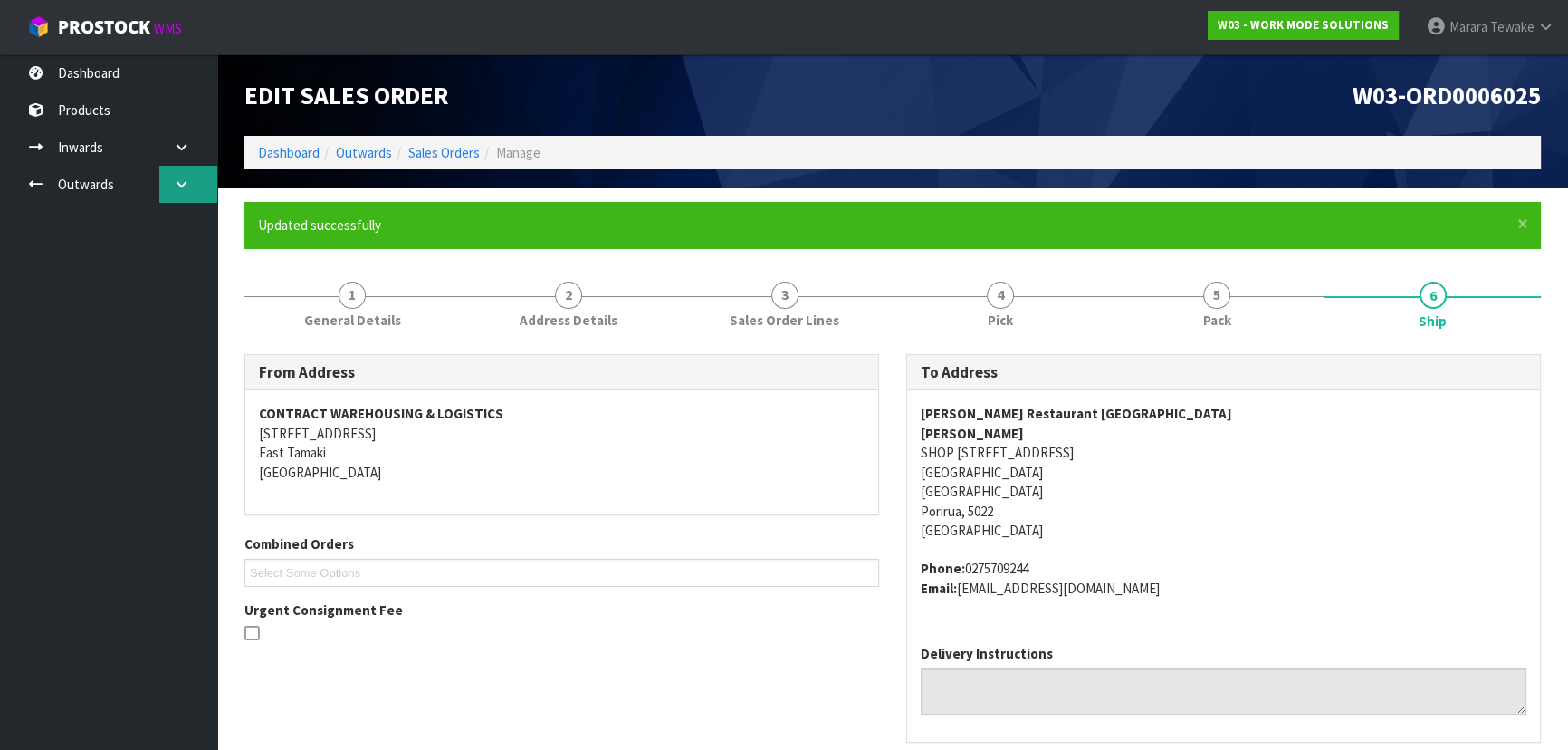
click at [191, 177] on link at bounding box center [188, 184] width 58 height 37
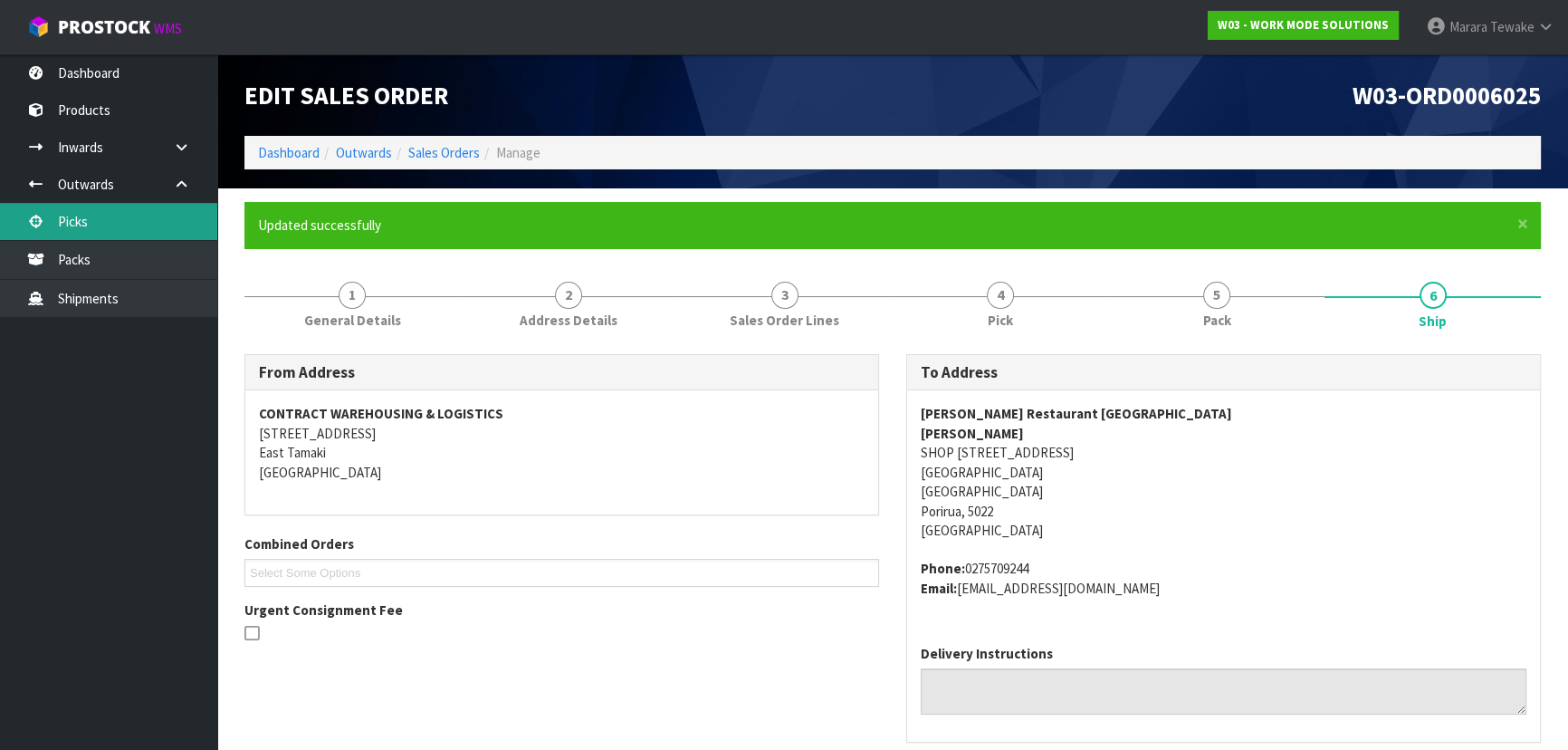
click at [173, 217] on link "Picks" at bounding box center [108, 221] width 217 height 37
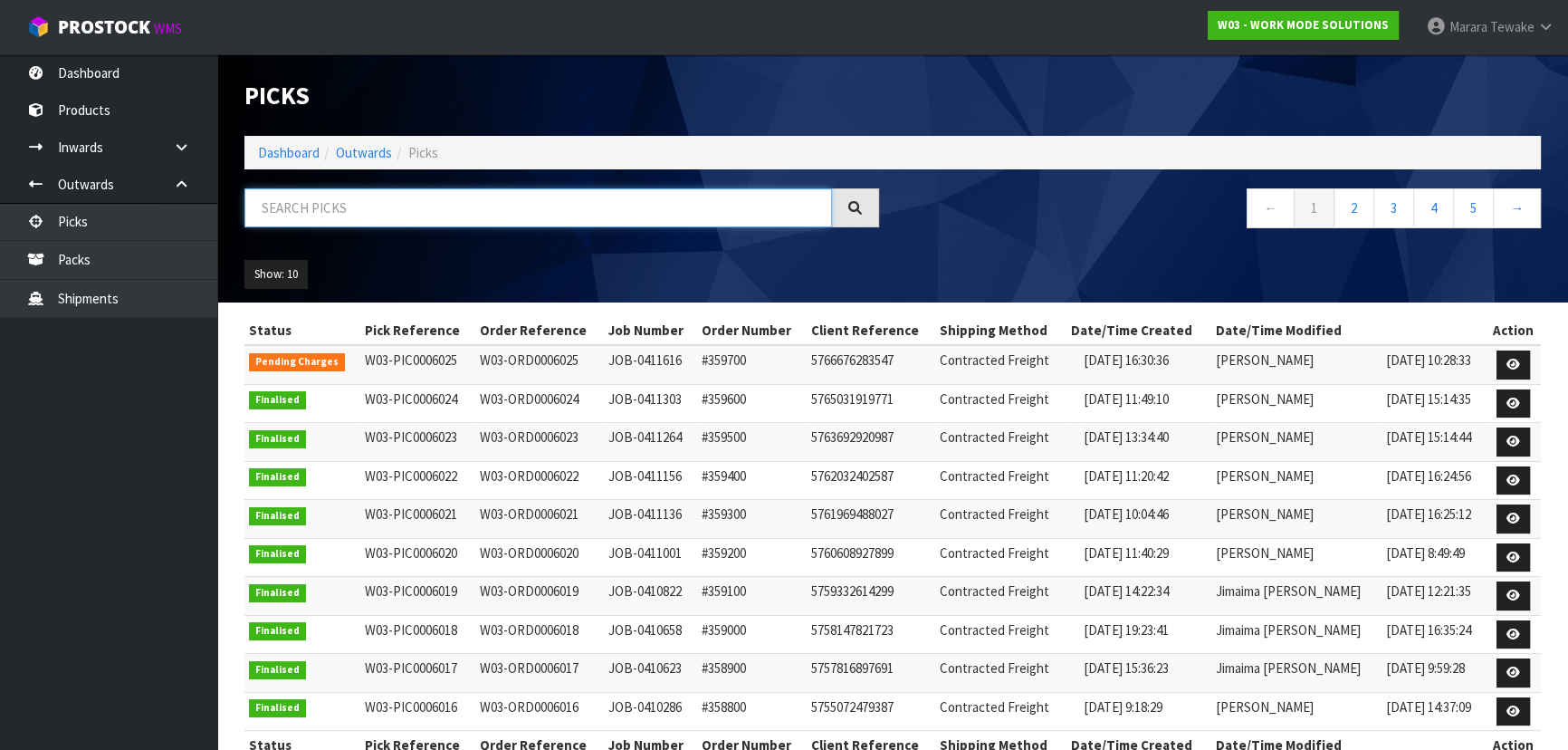
click at [307, 208] on input "text" at bounding box center [537, 208] width 587 height 39
click at [156, 87] on link "Dashboard" at bounding box center [108, 73] width 217 height 37
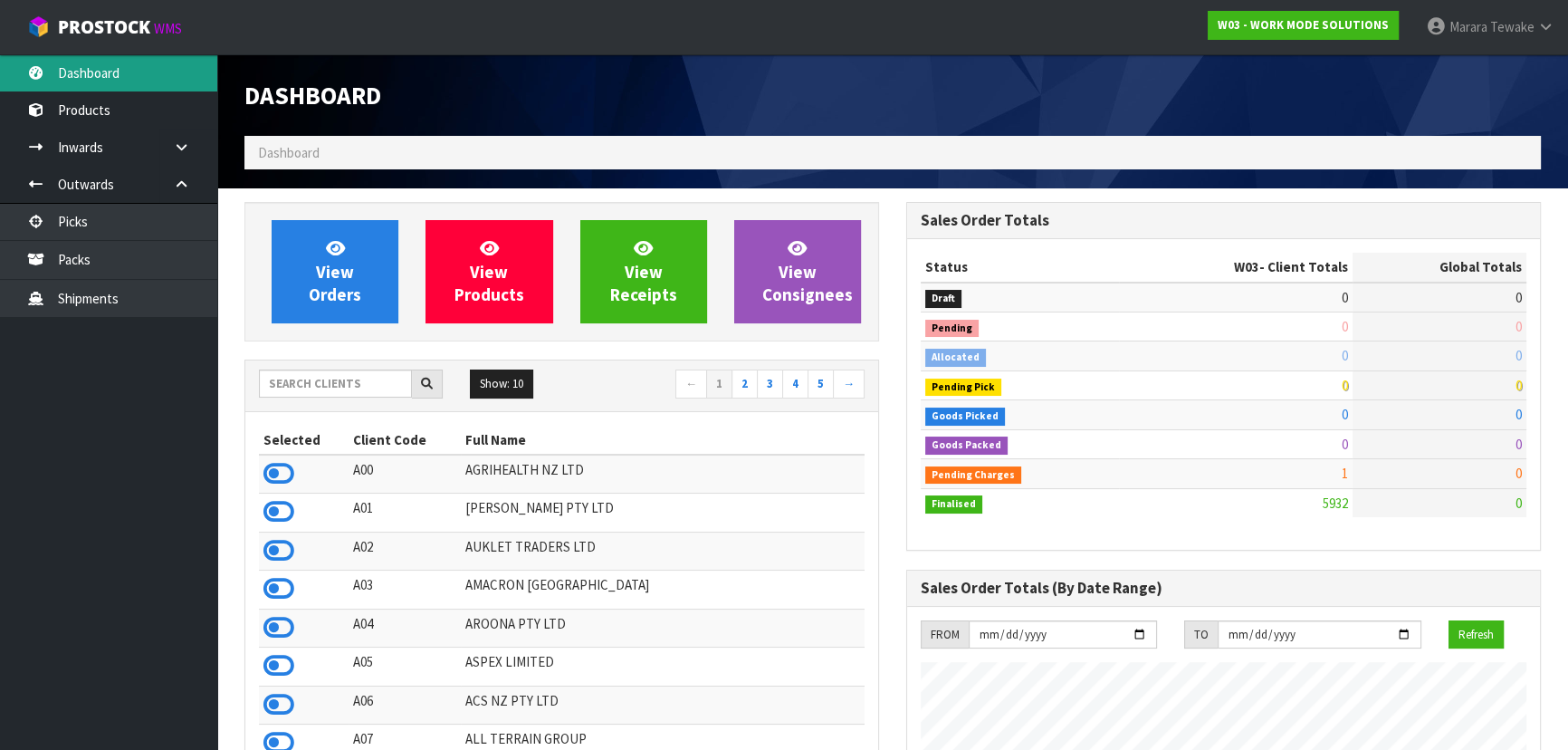
scroll to position [904642, 904792]
click at [292, 465] on icon at bounding box center [278, 474] width 31 height 27
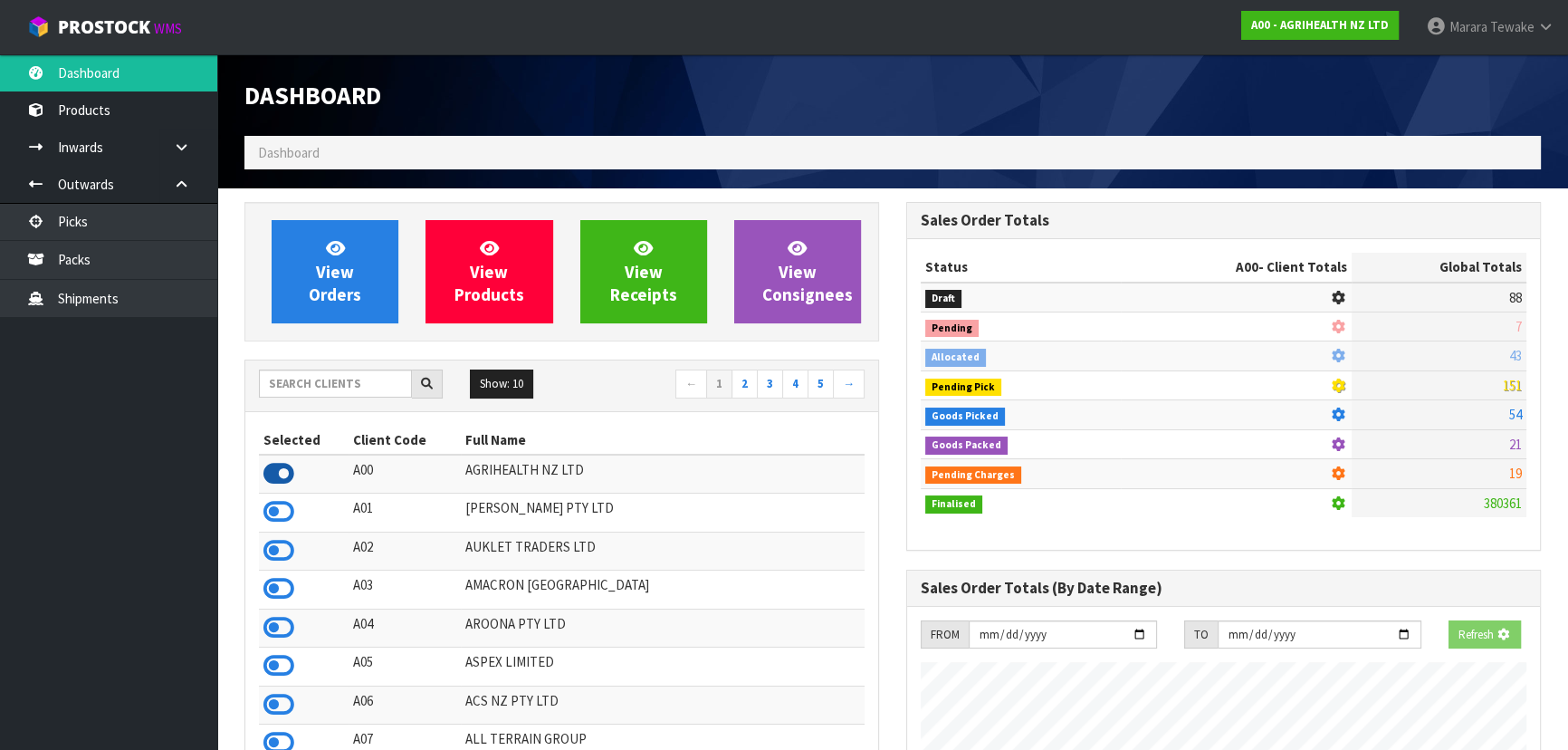
scroll to position [1370, 661]
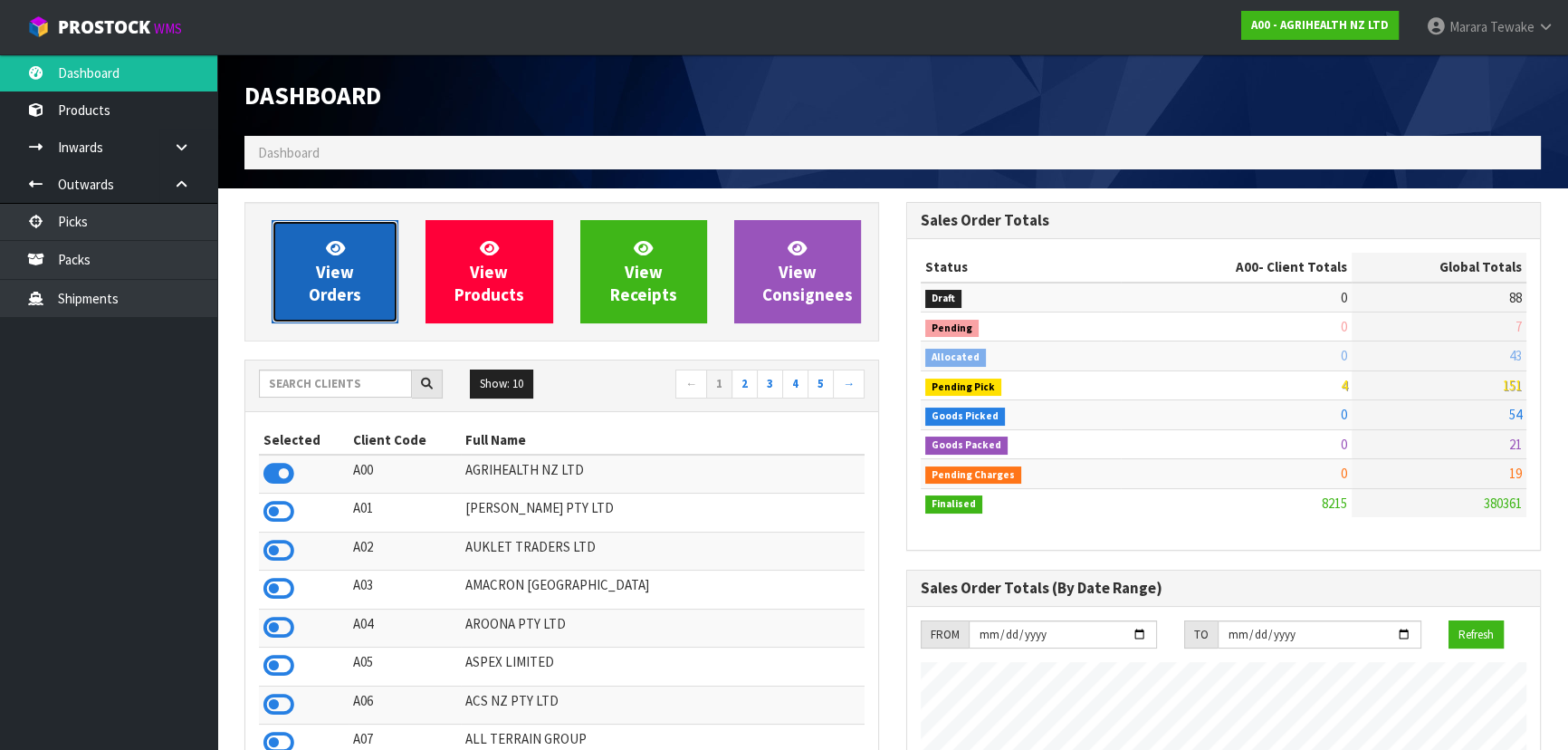
click at [319, 257] on link "View Orders" at bounding box center [335, 271] width 126 height 103
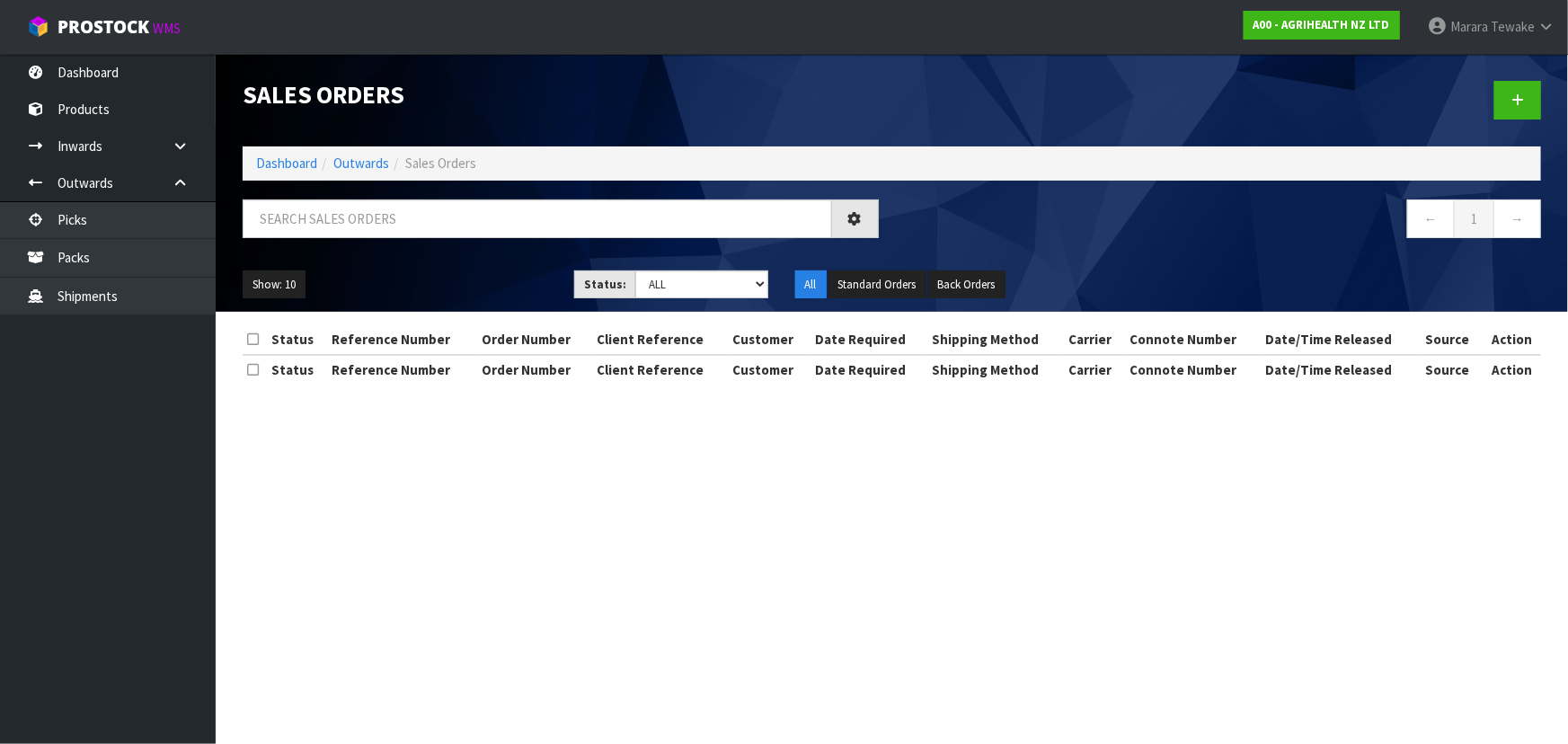
drag, startPoint x: 193, startPoint y: 403, endPoint x: 107, endPoint y: 529, distance: 152.6
click at [108, 534] on ul "Dashboard Products Categories Serial Numbers Kitsets Packagings Inwards Purchas…" at bounding box center [108, 400] width 215 height 691
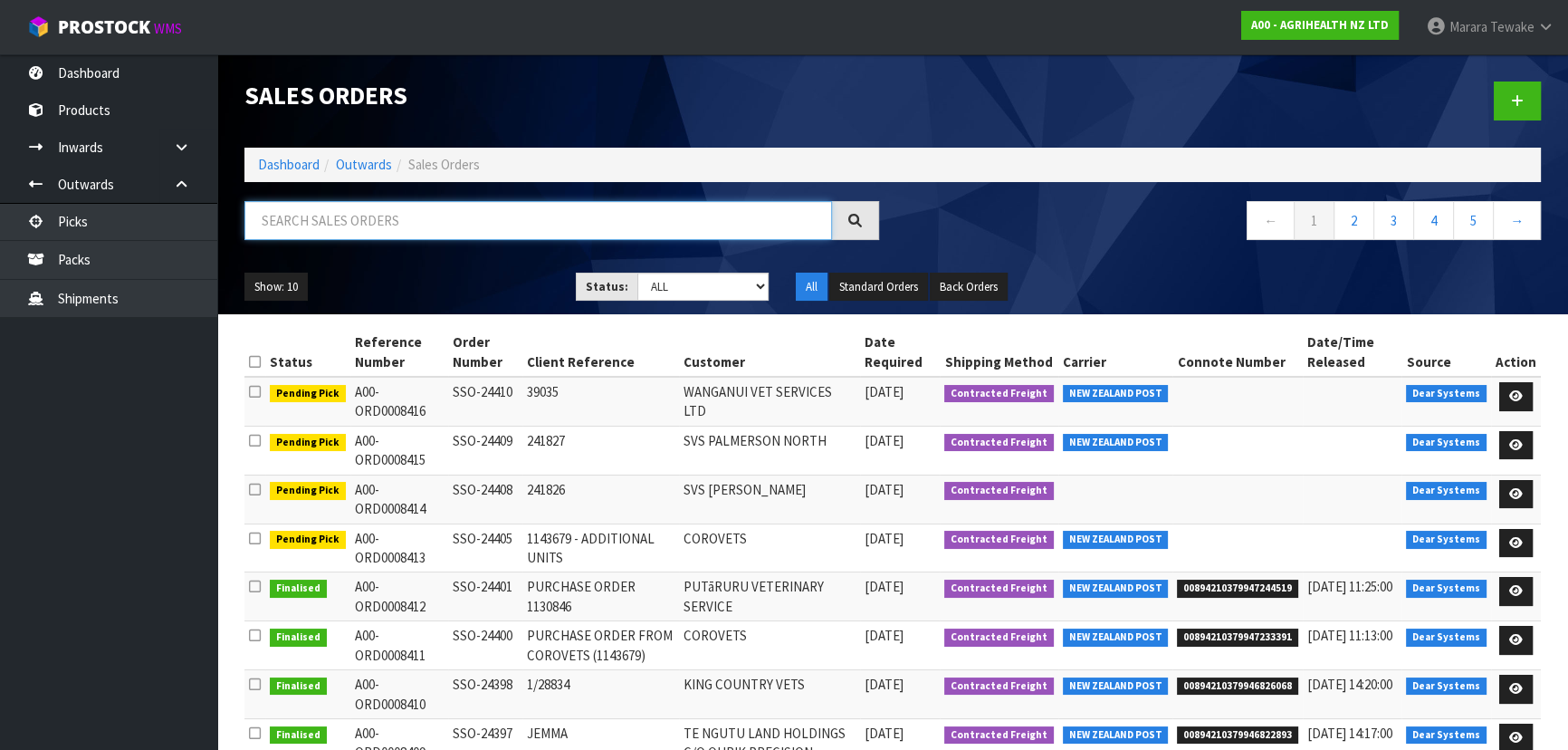
click at [311, 223] on input "text" at bounding box center [537, 220] width 587 height 39
type input "JOB-0411571"
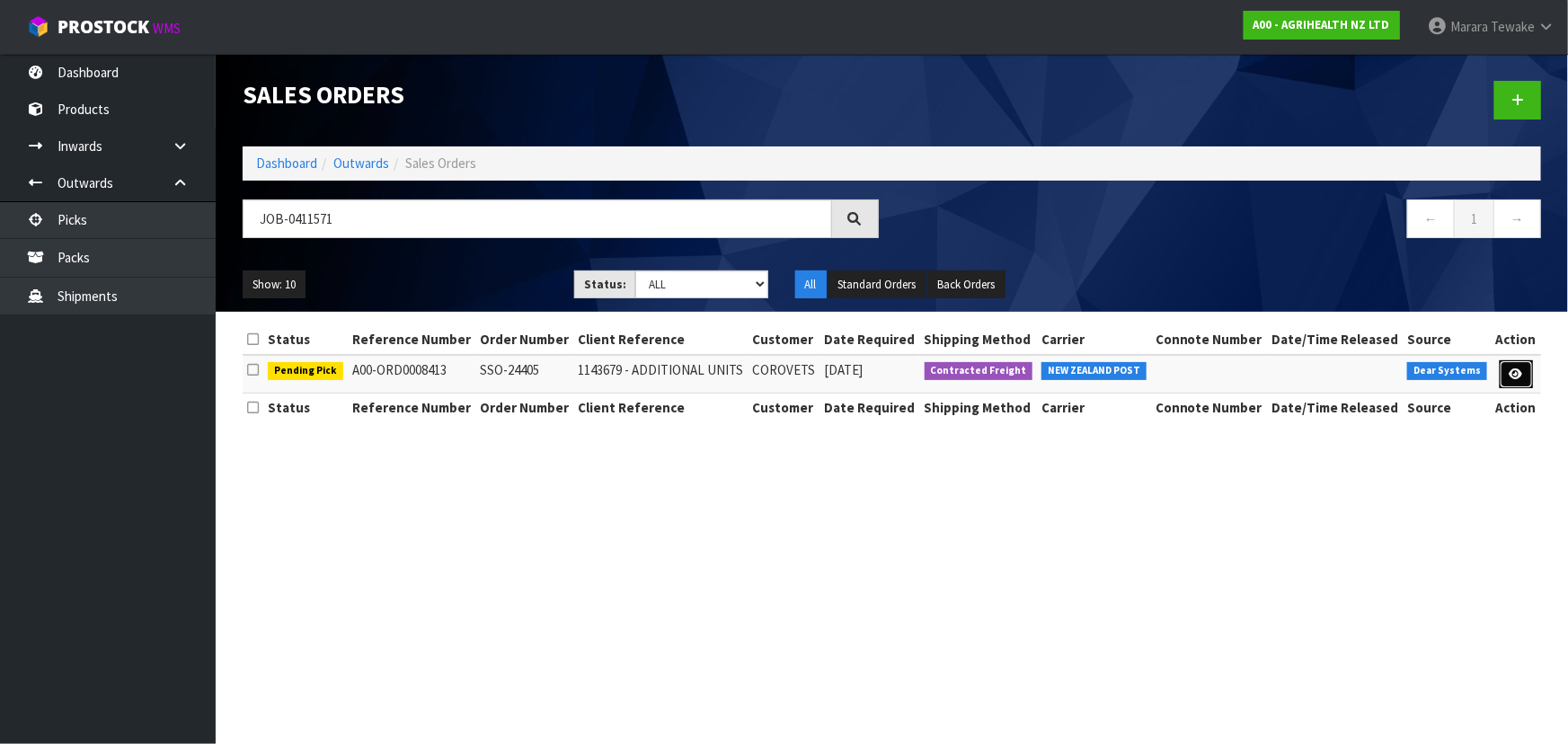
click at [1522, 358] on td at bounding box center [1516, 373] width 50 height 38
click at [1518, 369] on icon at bounding box center [1516, 374] width 13 height 11
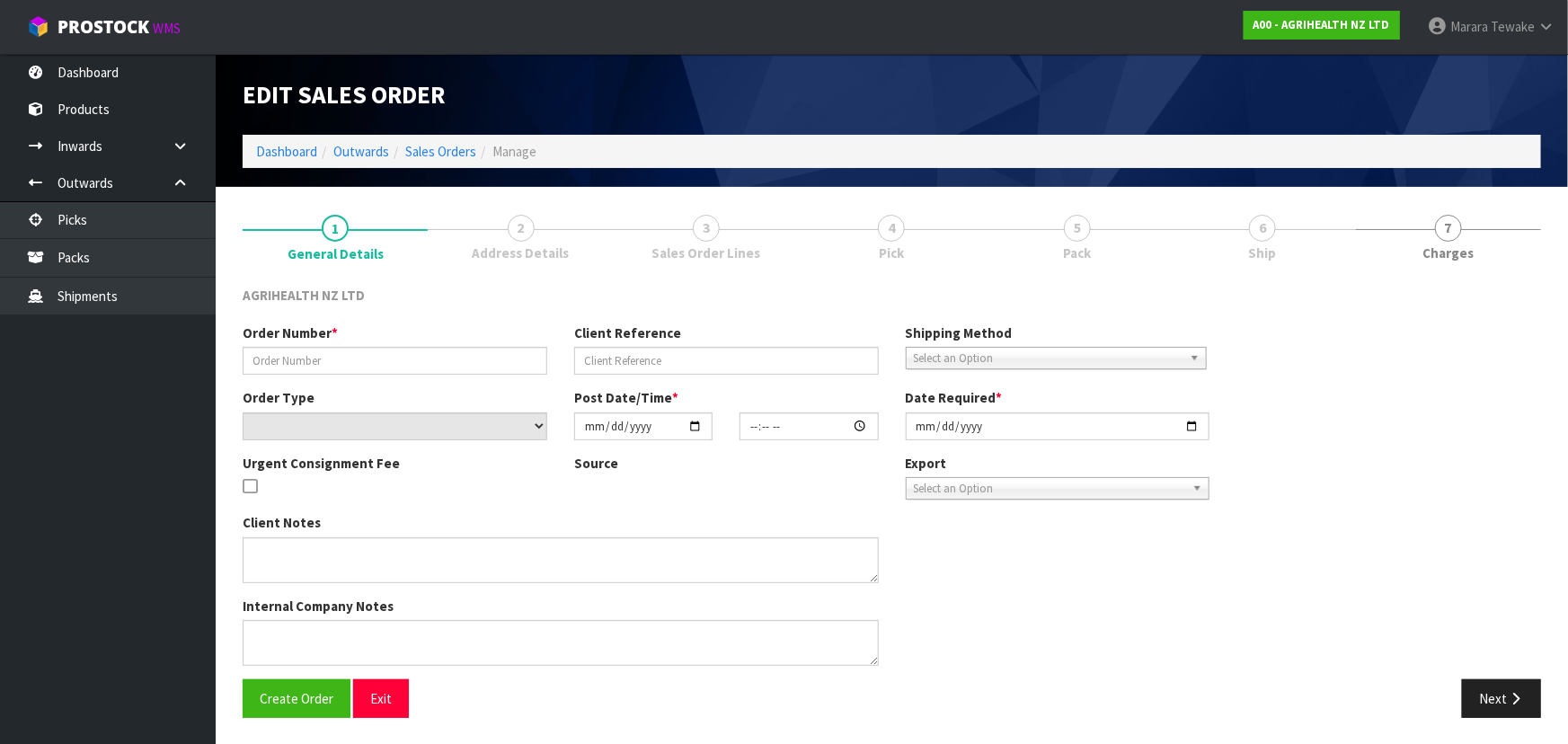
type input "SSO-24405"
type input "1143679 - ADDITIONAL UNITS"
select select "number:0"
type input "2025-09-08"
type input "13:22:46.000"
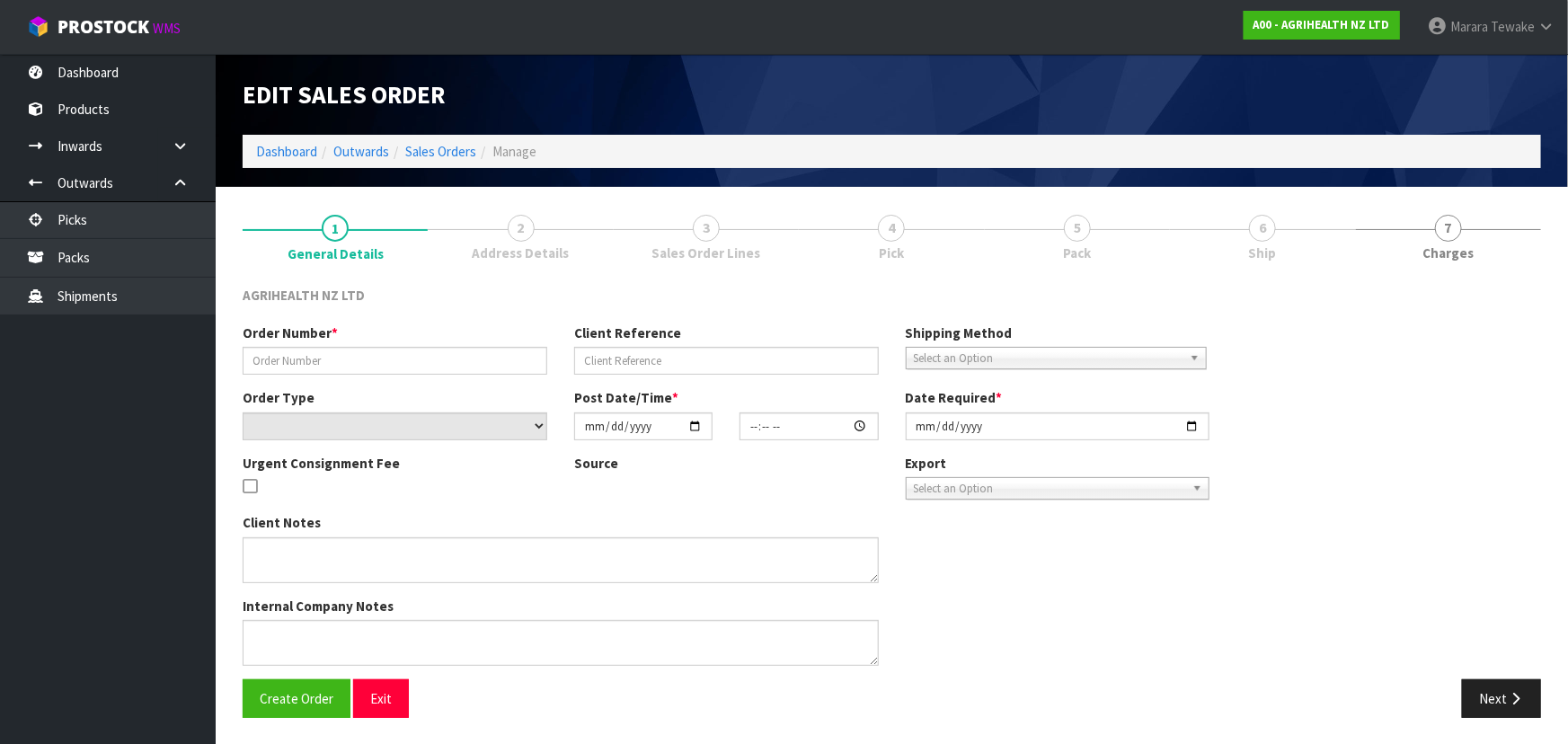
type input "2025-09-09"
type textarea "SHIP BY: Overnight Courier"
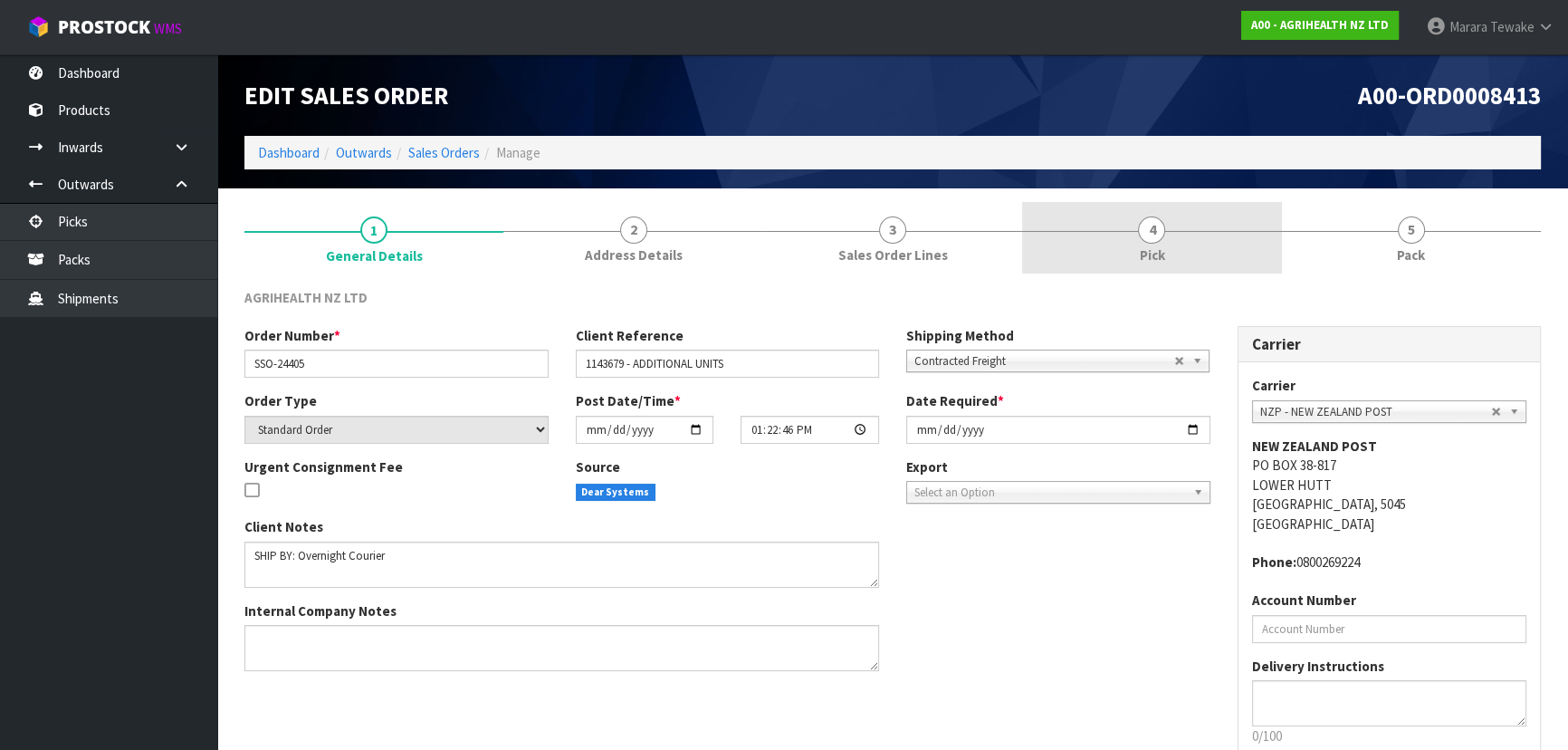
click at [1184, 228] on link "4 Pick" at bounding box center [1151, 238] width 259 height 72
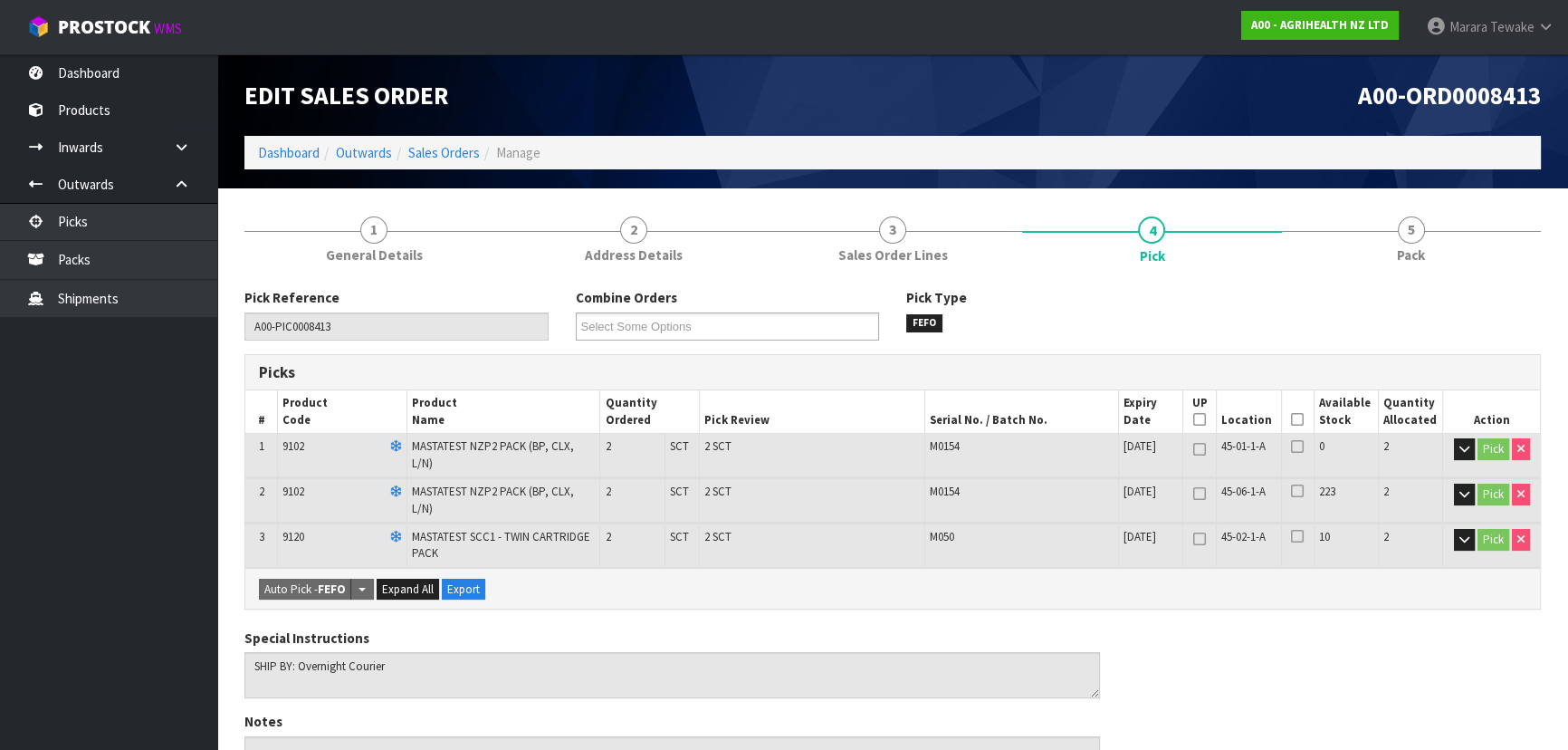
click at [1297, 421] on icon at bounding box center [1296, 420] width 12 height 1
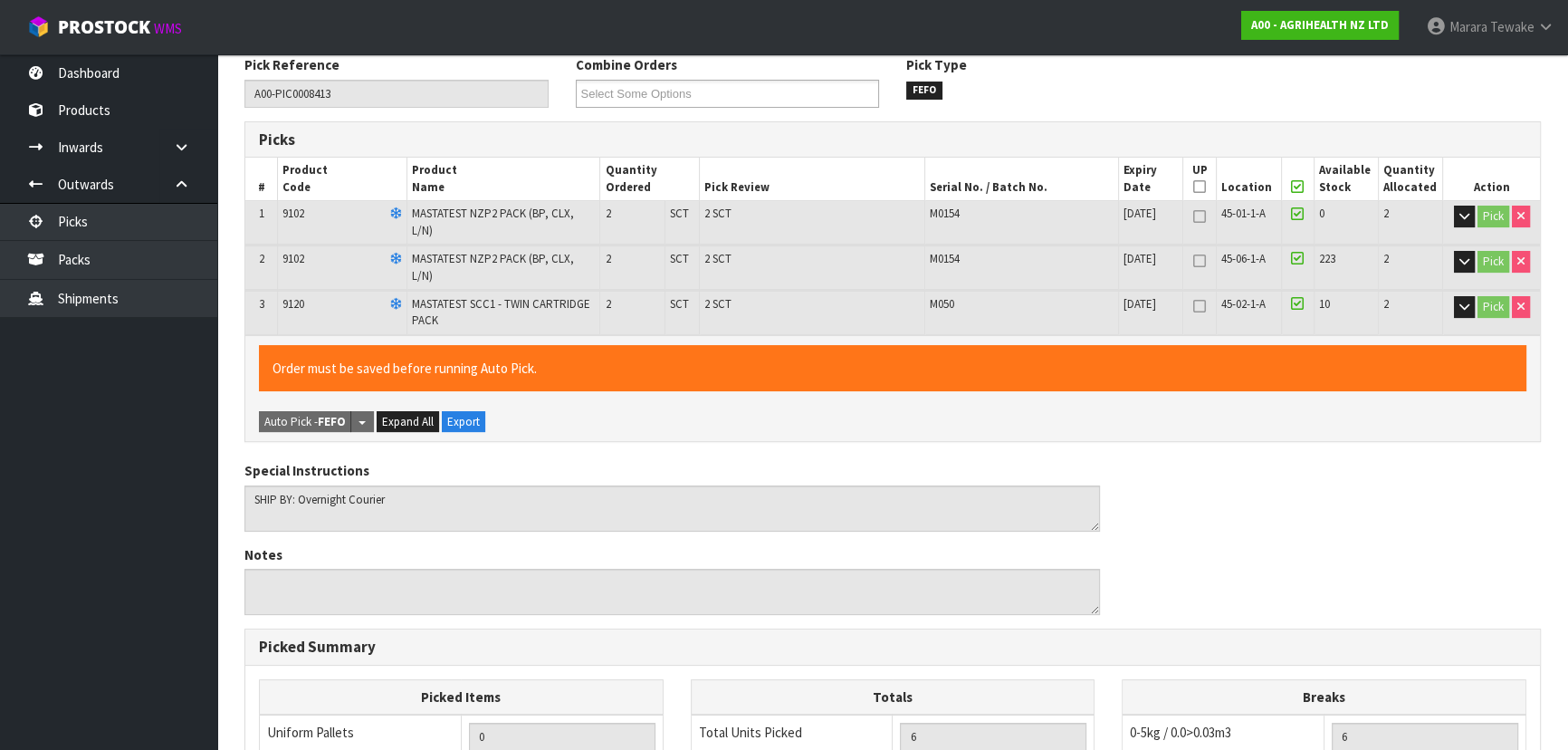
scroll to position [582, 0]
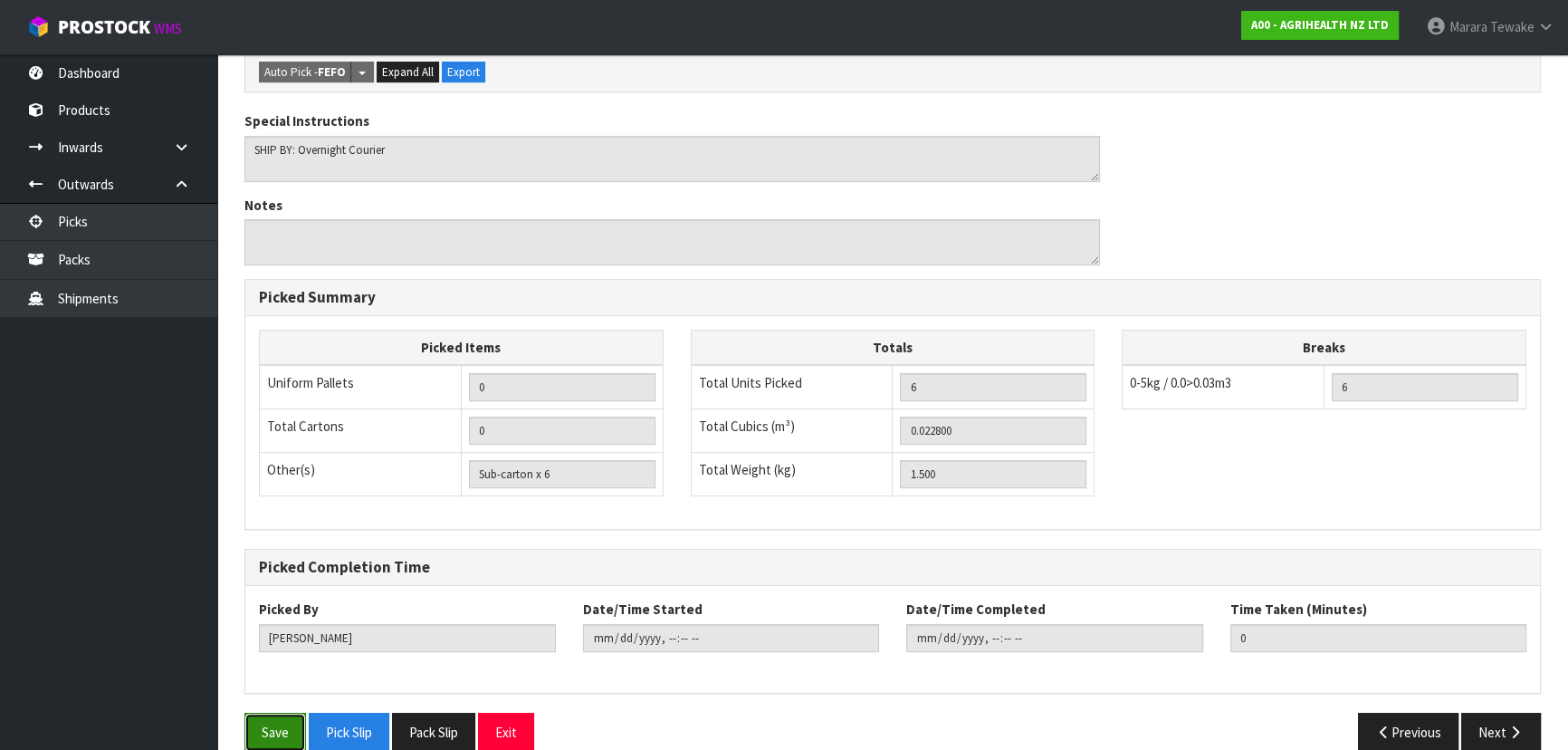
click at [262, 713] on button "Save" at bounding box center [274, 732] width 61 height 39
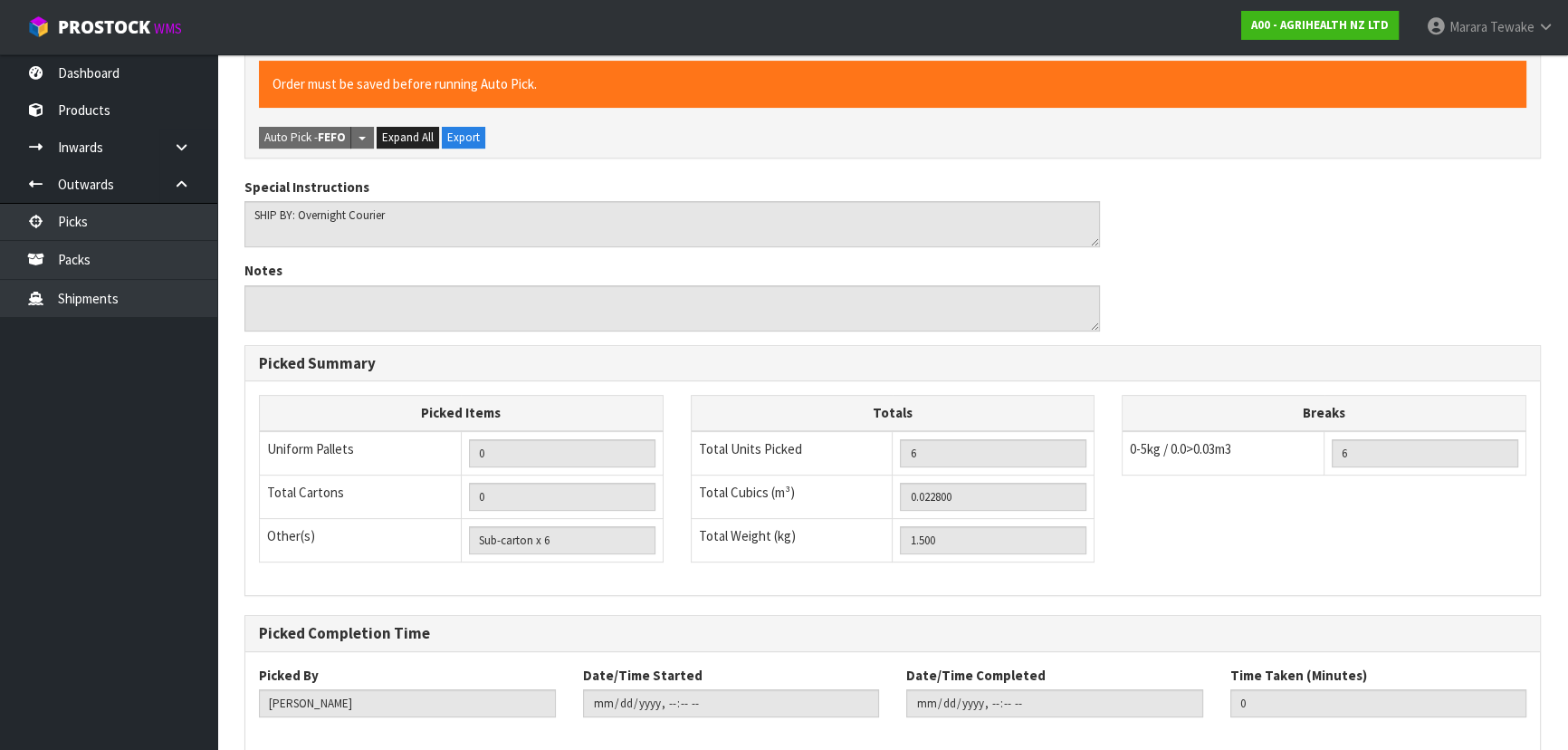
scroll to position [0, 0]
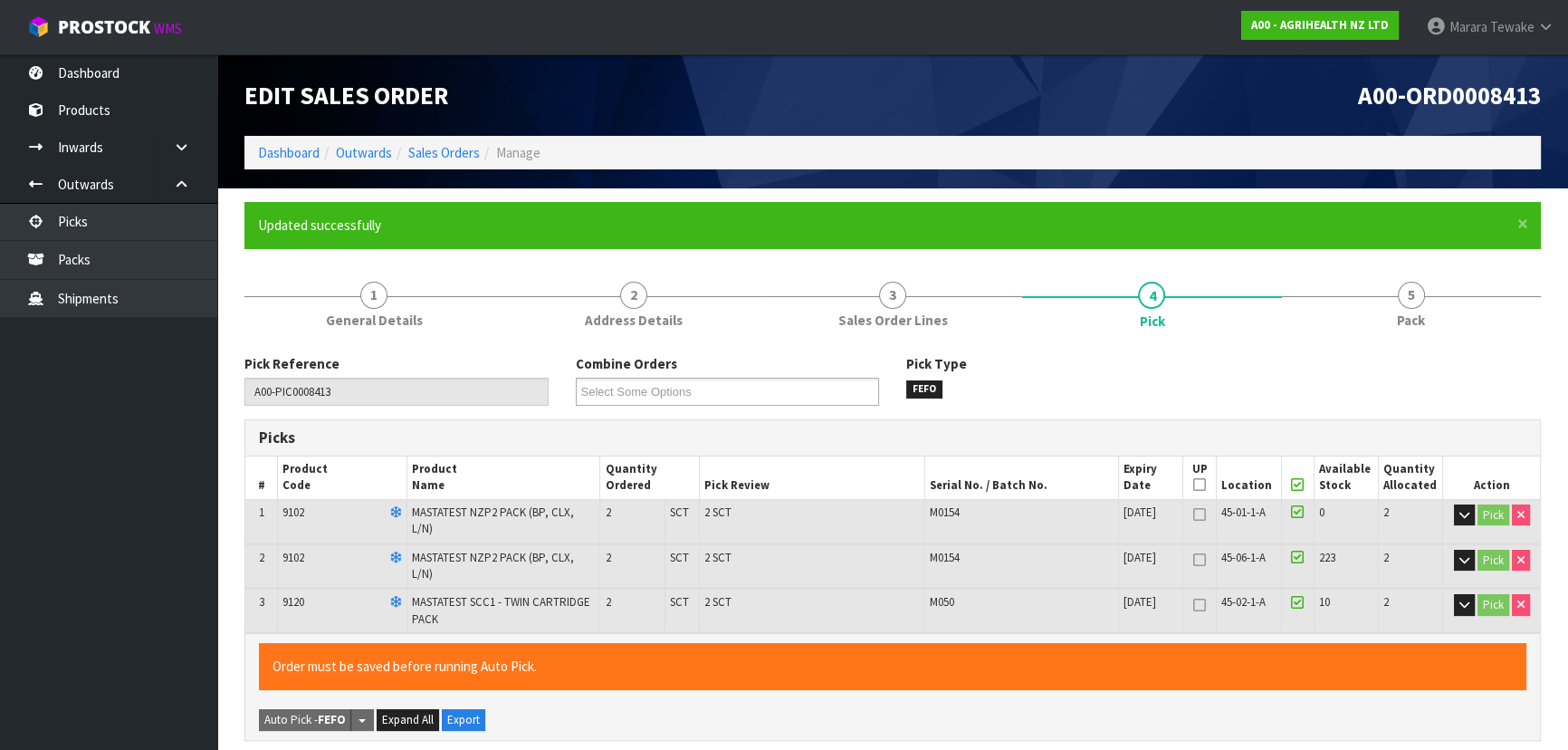
type input "Marara Tewake"
type input "2025-09-09T10:31:40"
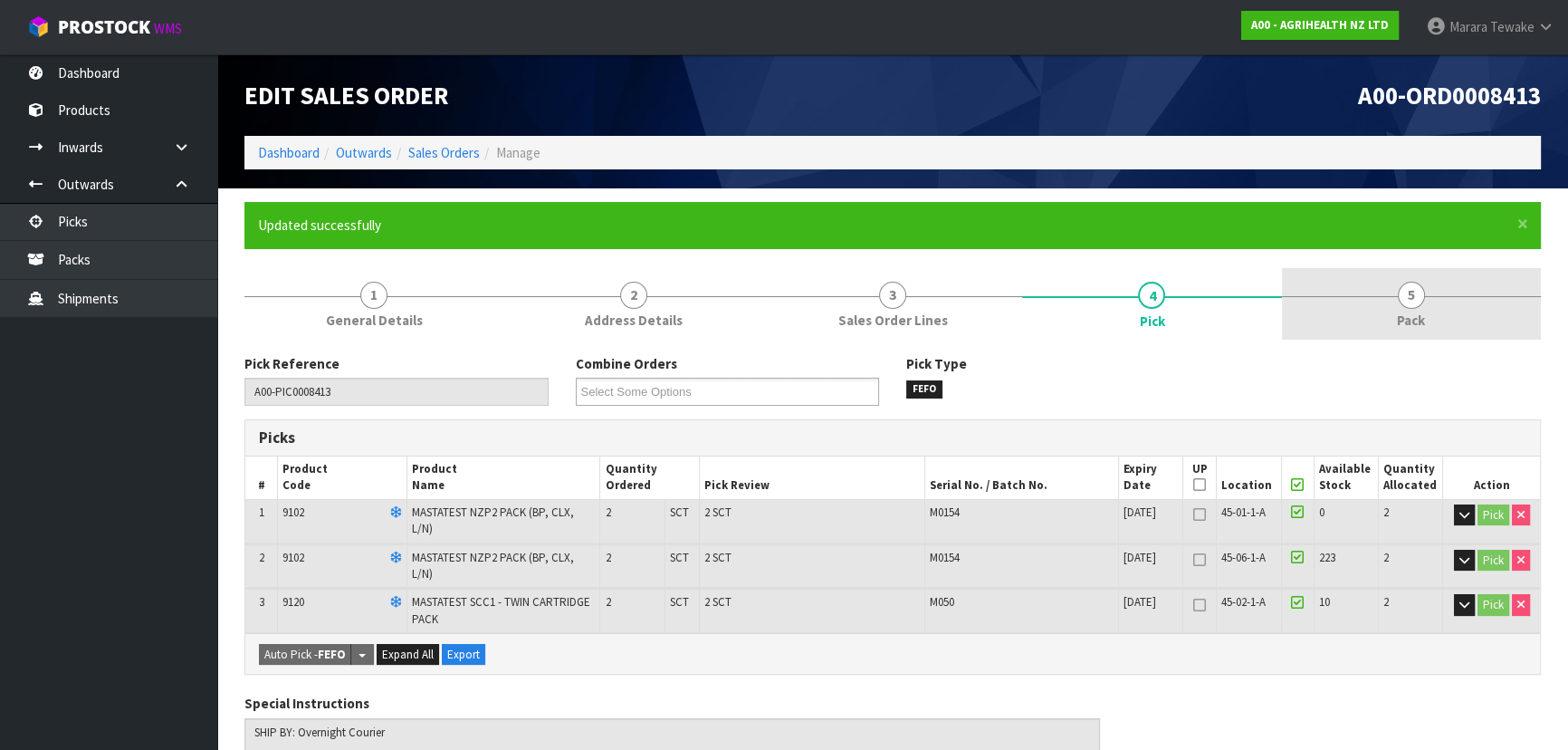
click at [1426, 313] on link "5 Pack" at bounding box center [1411, 304] width 259 height 72
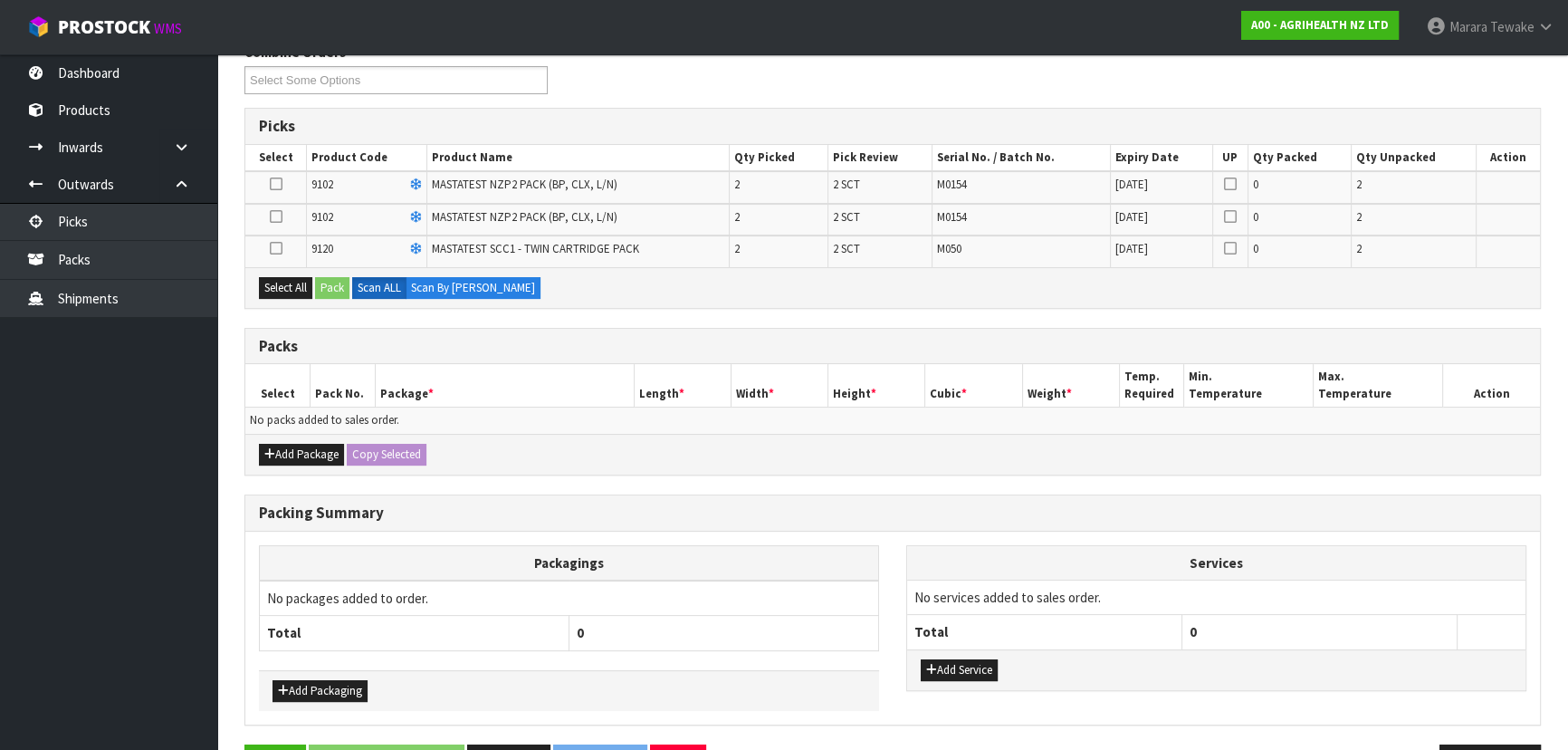
scroll to position [368, 0]
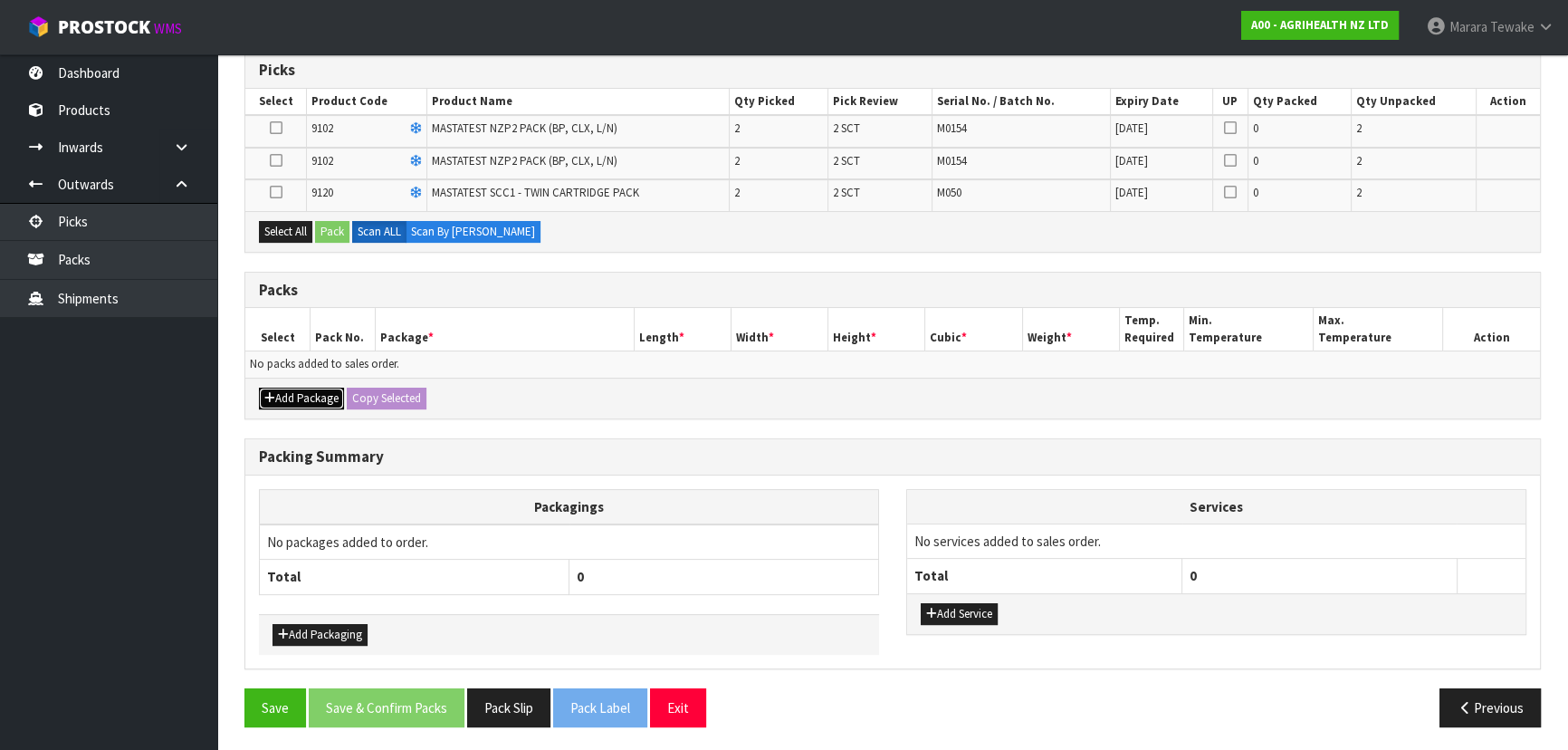
drag, startPoint x: 290, startPoint y: 389, endPoint x: 274, endPoint y: 381, distance: 17.9
click at [288, 388] on button "Add Package" at bounding box center [302, 398] width 85 height 22
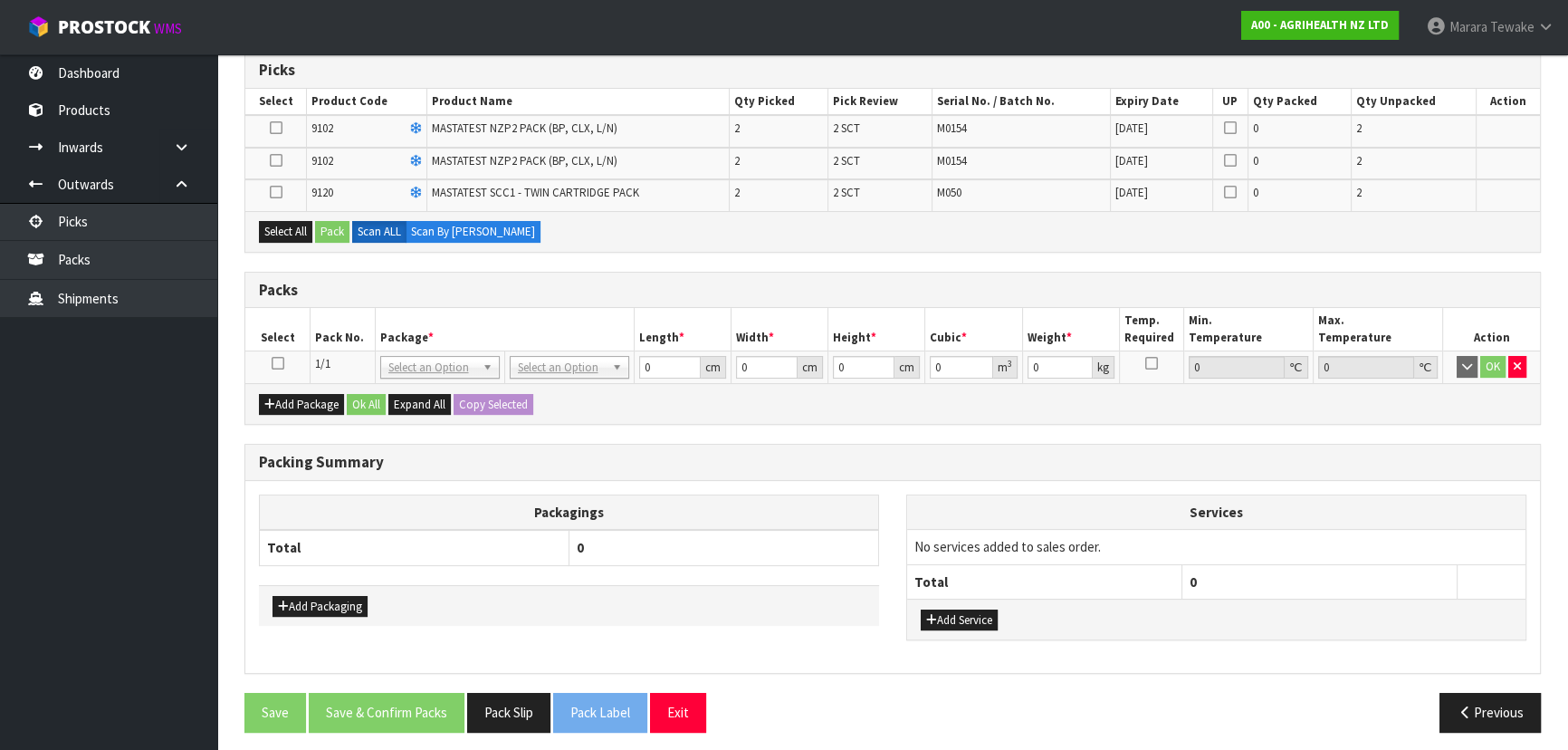
drag, startPoint x: 272, startPoint y: 361, endPoint x: 272, endPoint y: 339, distance: 22.0
click at [272, 363] on icon at bounding box center [277, 363] width 12 height 1
click at [285, 236] on button "Select All" at bounding box center [286, 231] width 54 height 22
click at [324, 236] on button "Pack" at bounding box center [332, 231] width 34 height 22
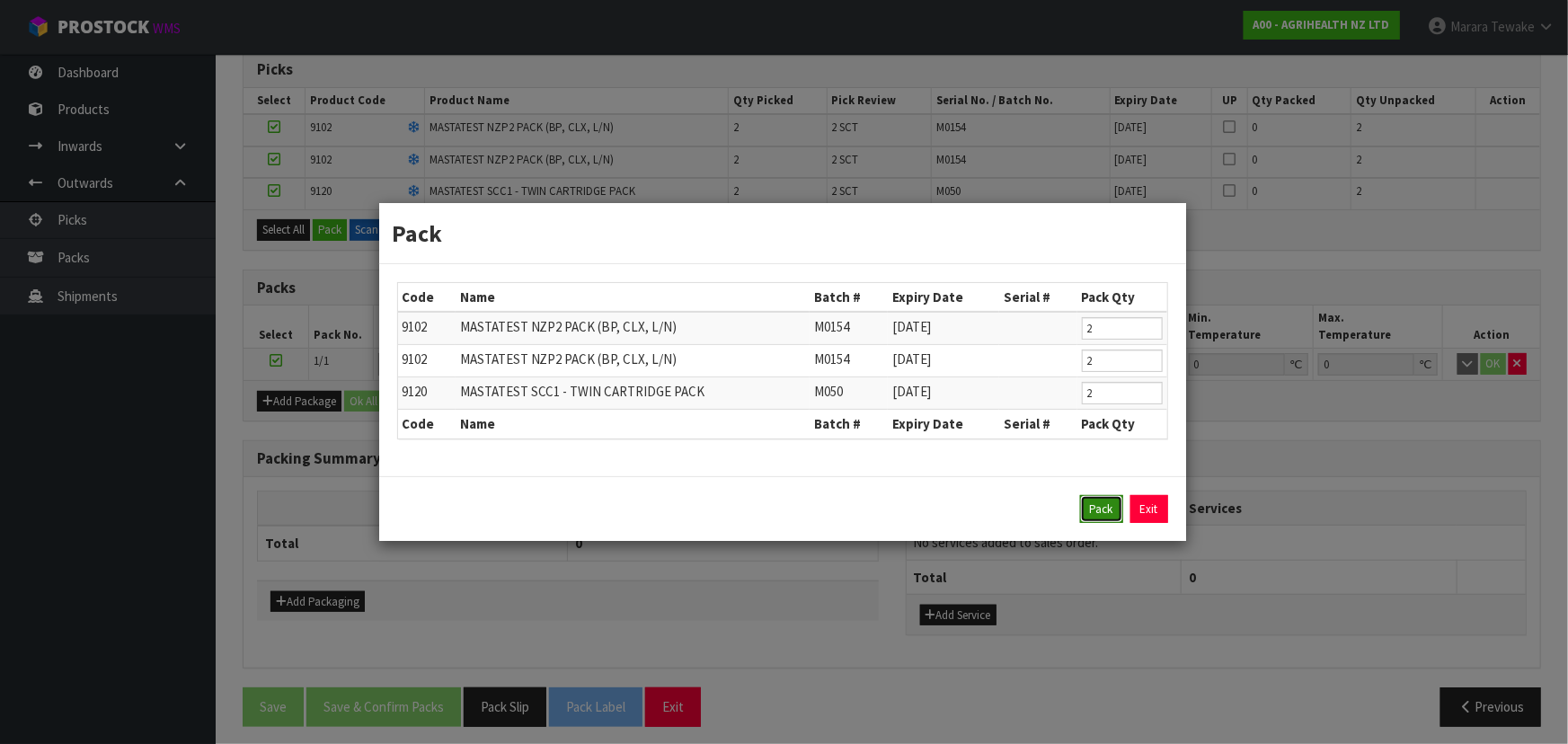
drag, startPoint x: 1103, startPoint y: 505, endPoint x: 1072, endPoint y: 499, distance: 31.6
click at [1100, 503] on button "Pack" at bounding box center [1101, 509] width 43 height 29
type input "0.000"
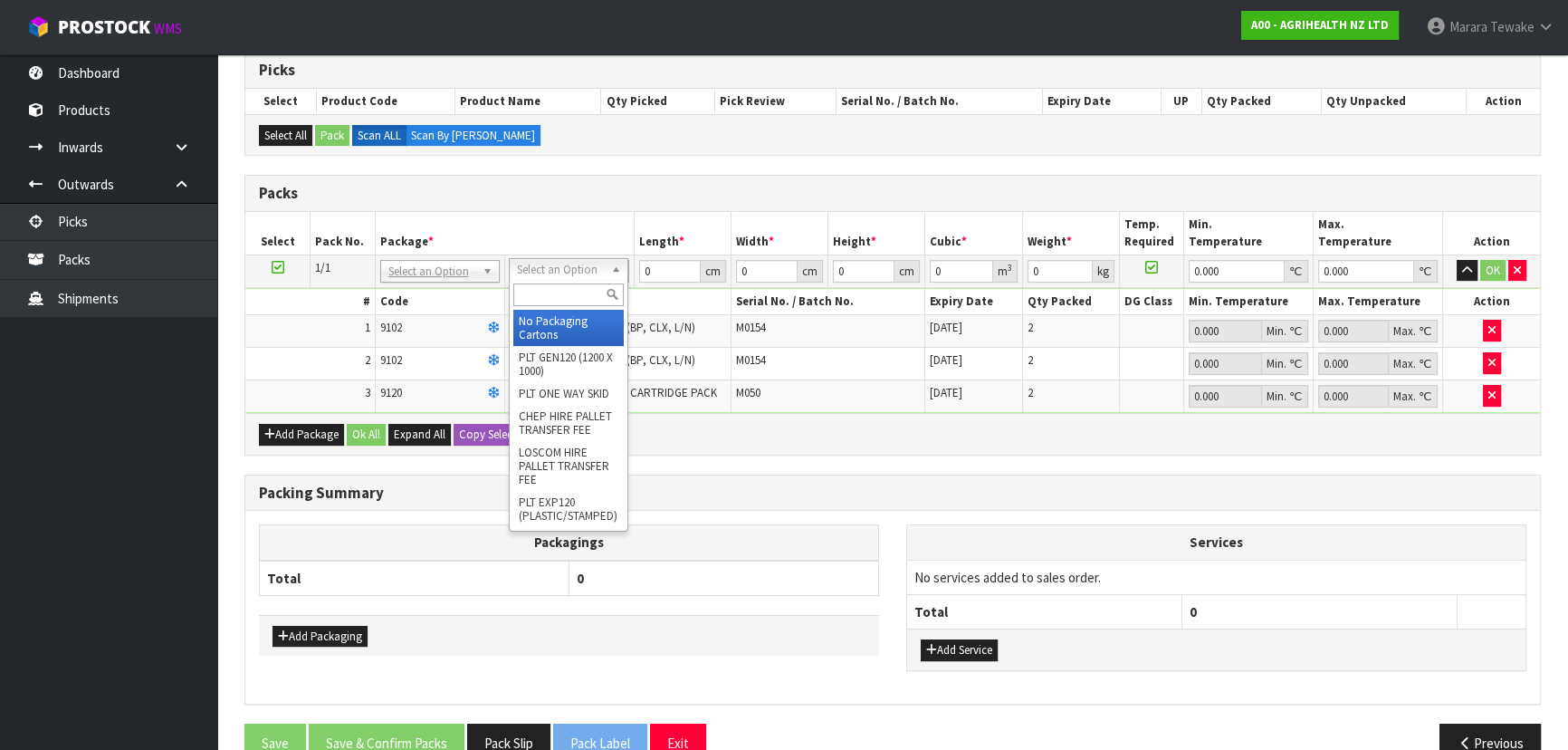
click at [570, 292] on input "text" at bounding box center [568, 295] width 110 height 23
type input "OC"
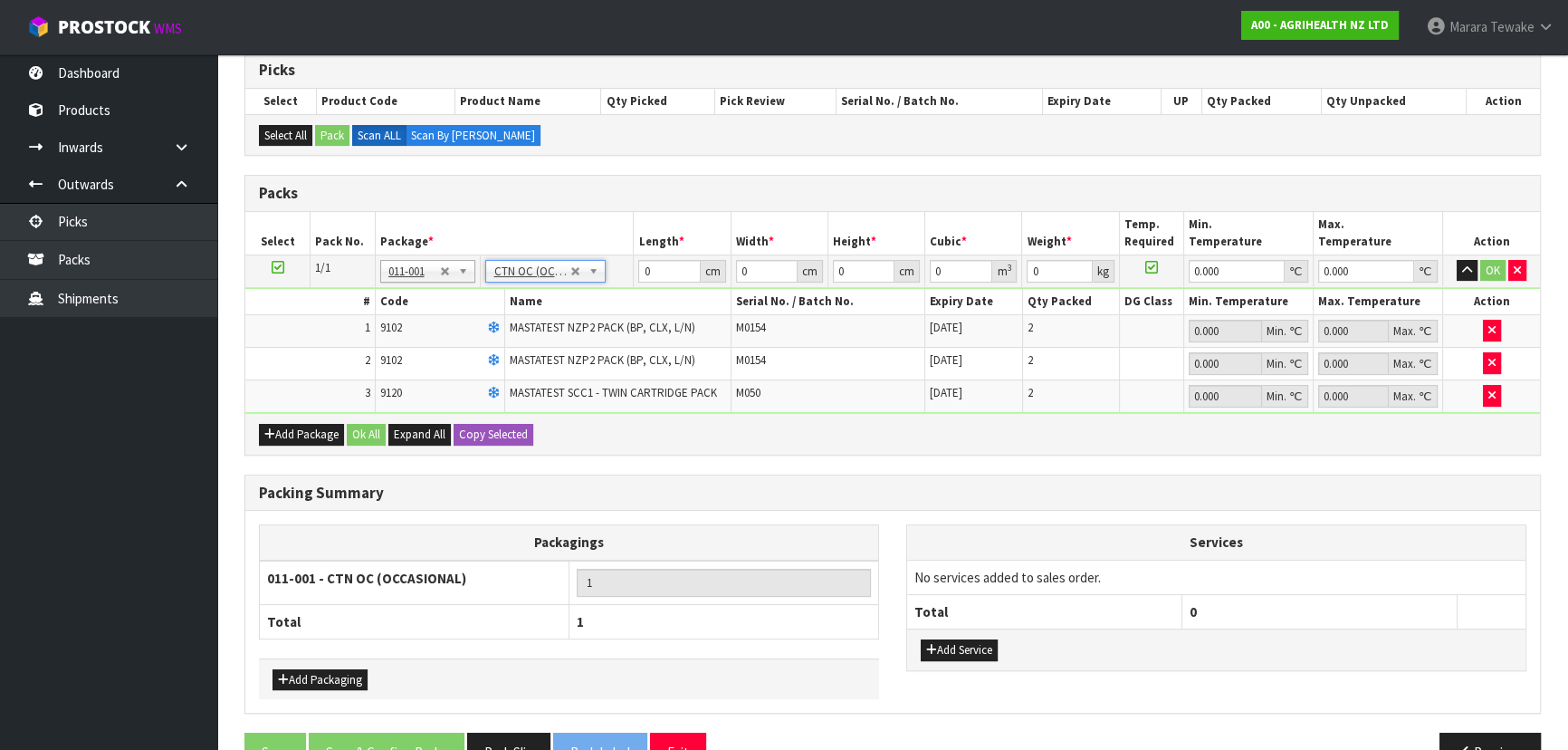
type input "1.5"
drag, startPoint x: 652, startPoint y: 272, endPoint x: 556, endPoint y: 236, distance: 102.5
click at [574, 251] on table "Select Pack No. Package * Length * Width * Height * Cubic * Weight * Temp. Requ…" at bounding box center [892, 312] width 1295 height 201
type input "60"
type input "41"
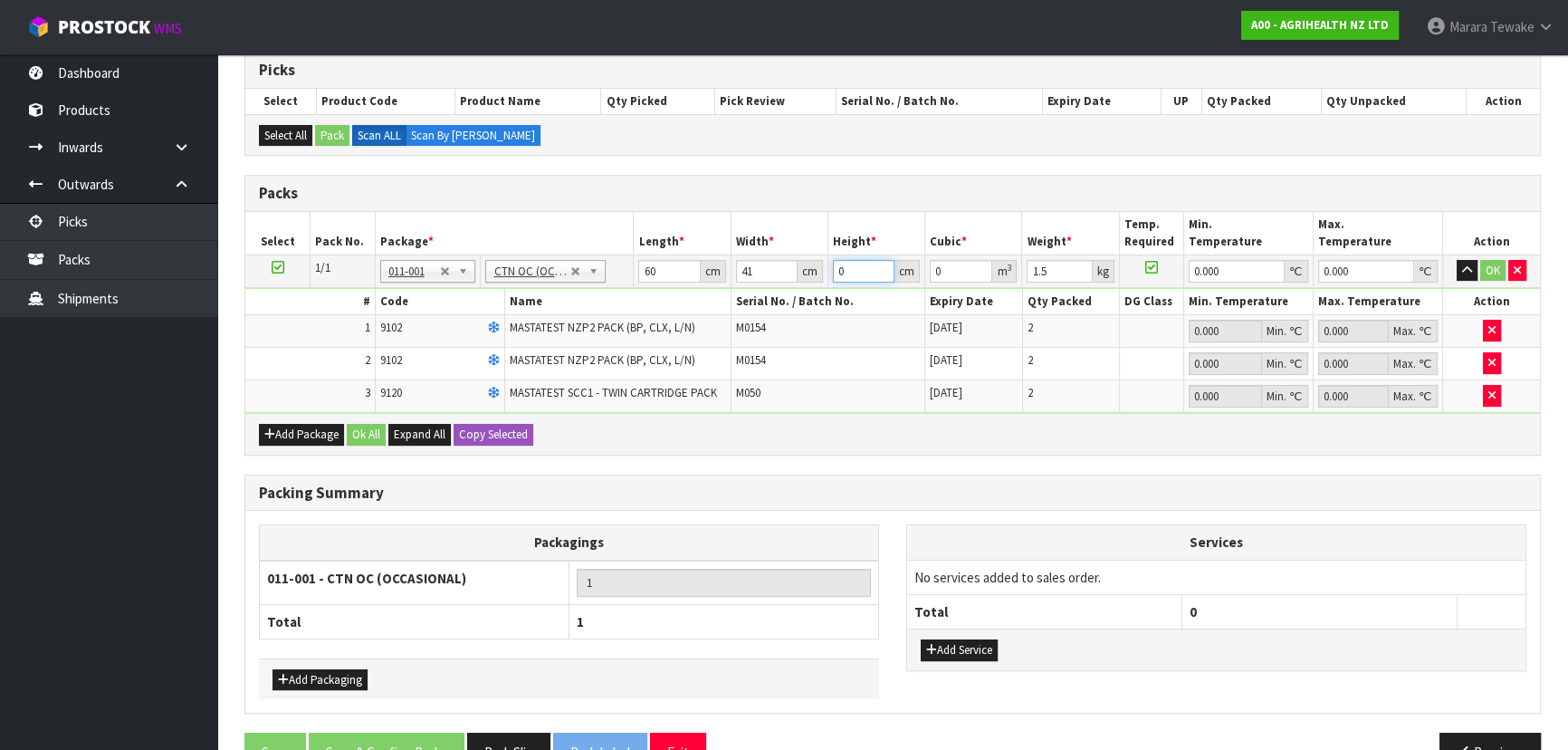
type input "1"
type input "0.00246"
type input "11"
type input "0.02706"
type input "11"
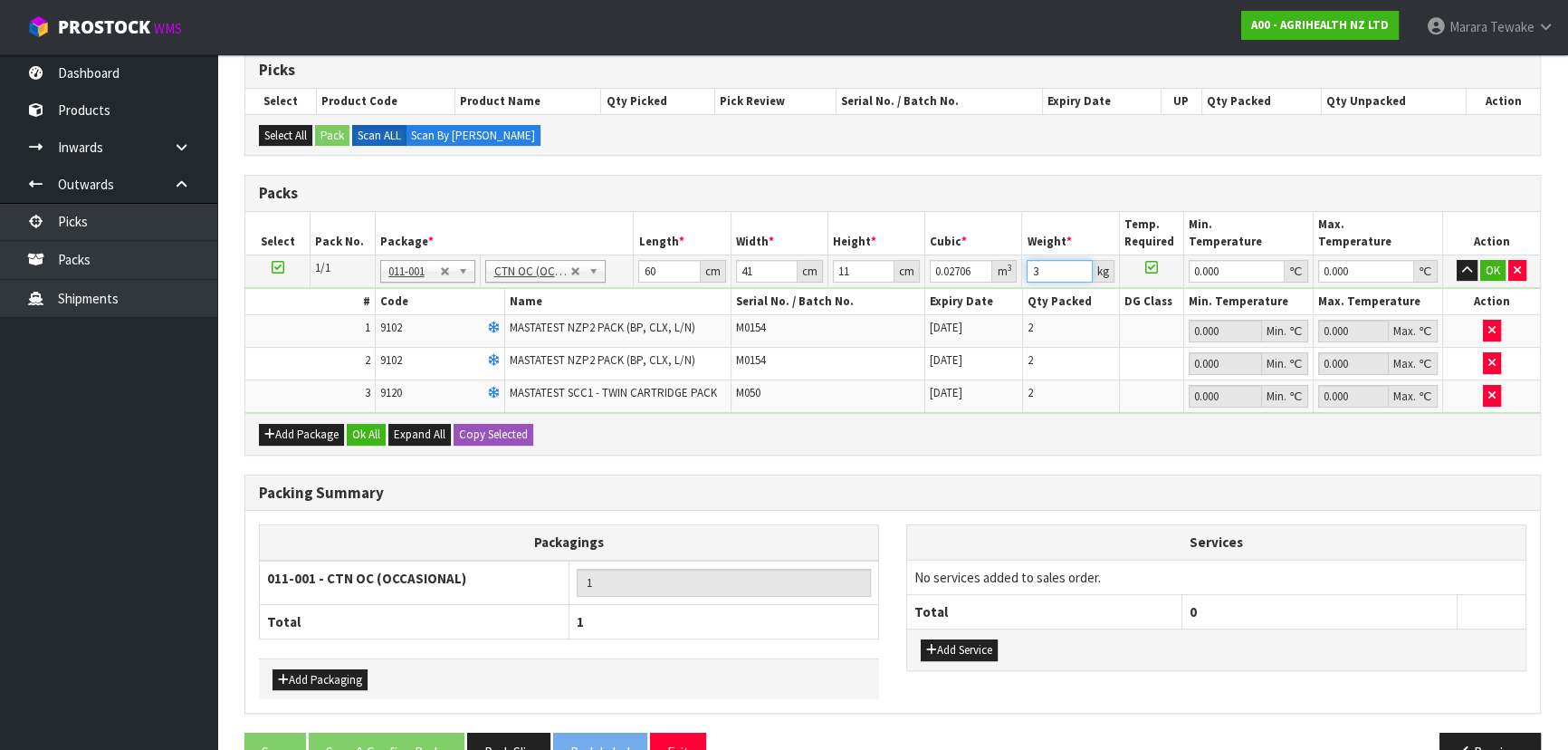
type input "3"
type input "0"
click at [1457, 260] on button "button" at bounding box center [1467, 271] width 21 height 22
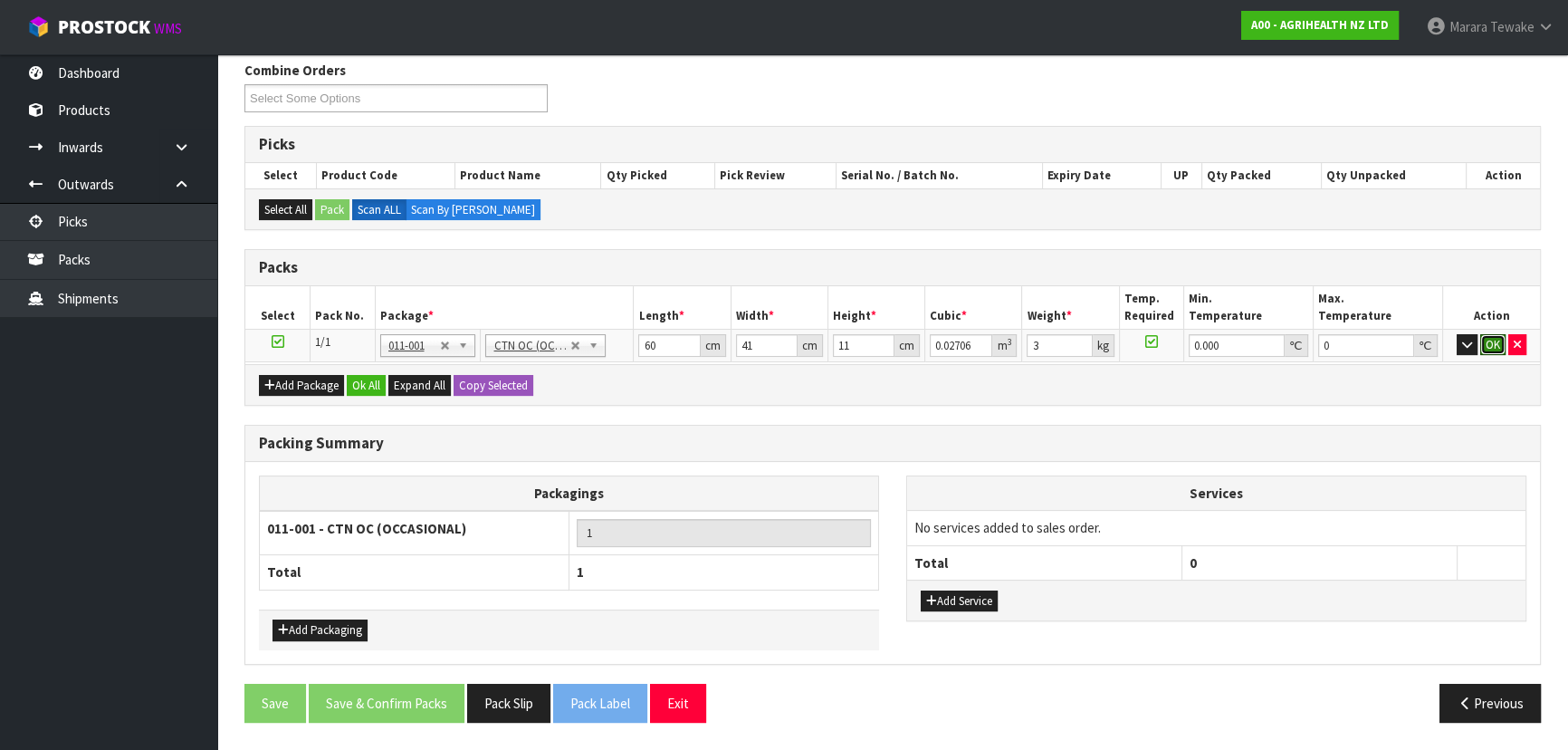
scroll to position [286, 0]
click button "OK" at bounding box center [1493, 344] width 25 height 22
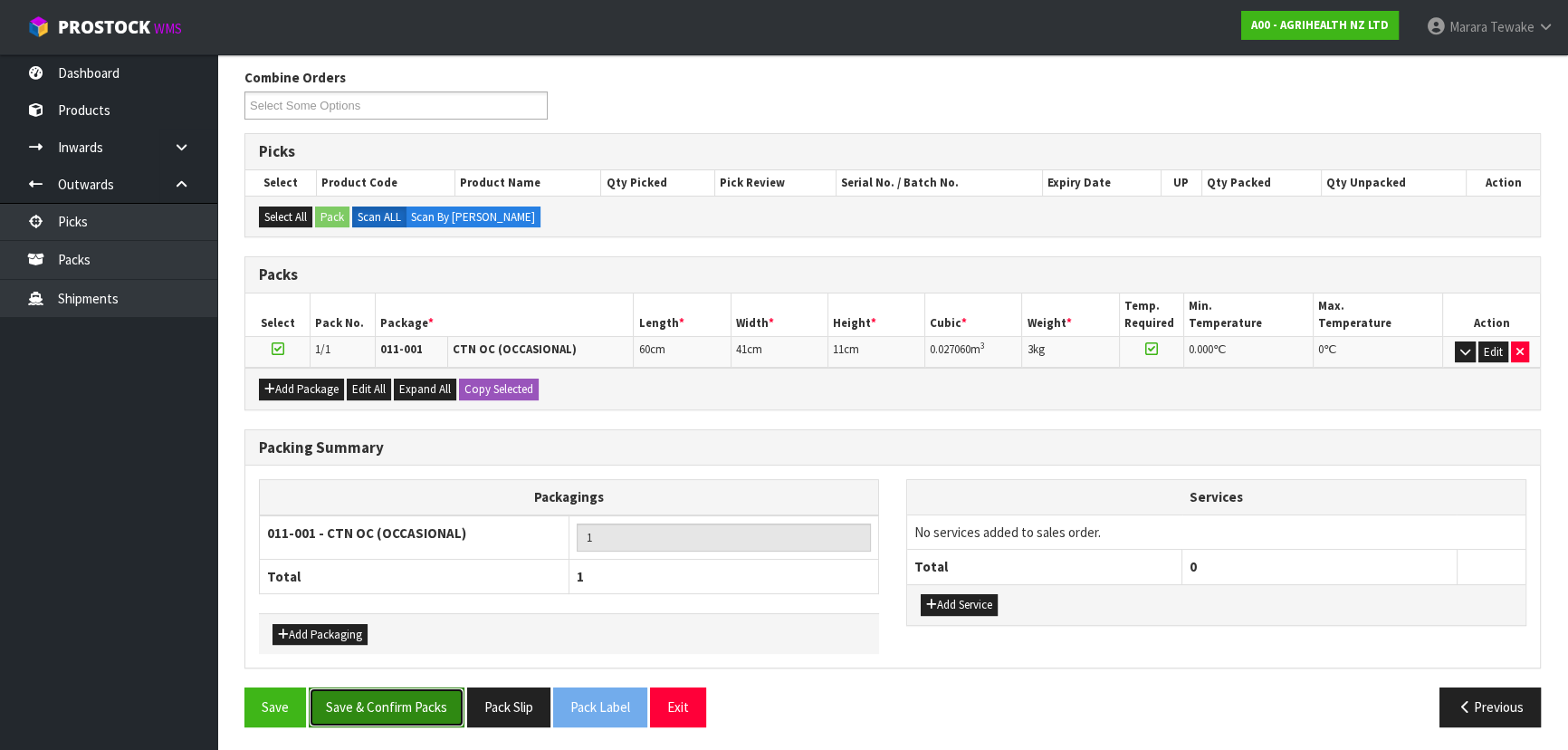
click at [400, 708] on button "Save & Confirm Packs" at bounding box center [386, 707] width 156 height 39
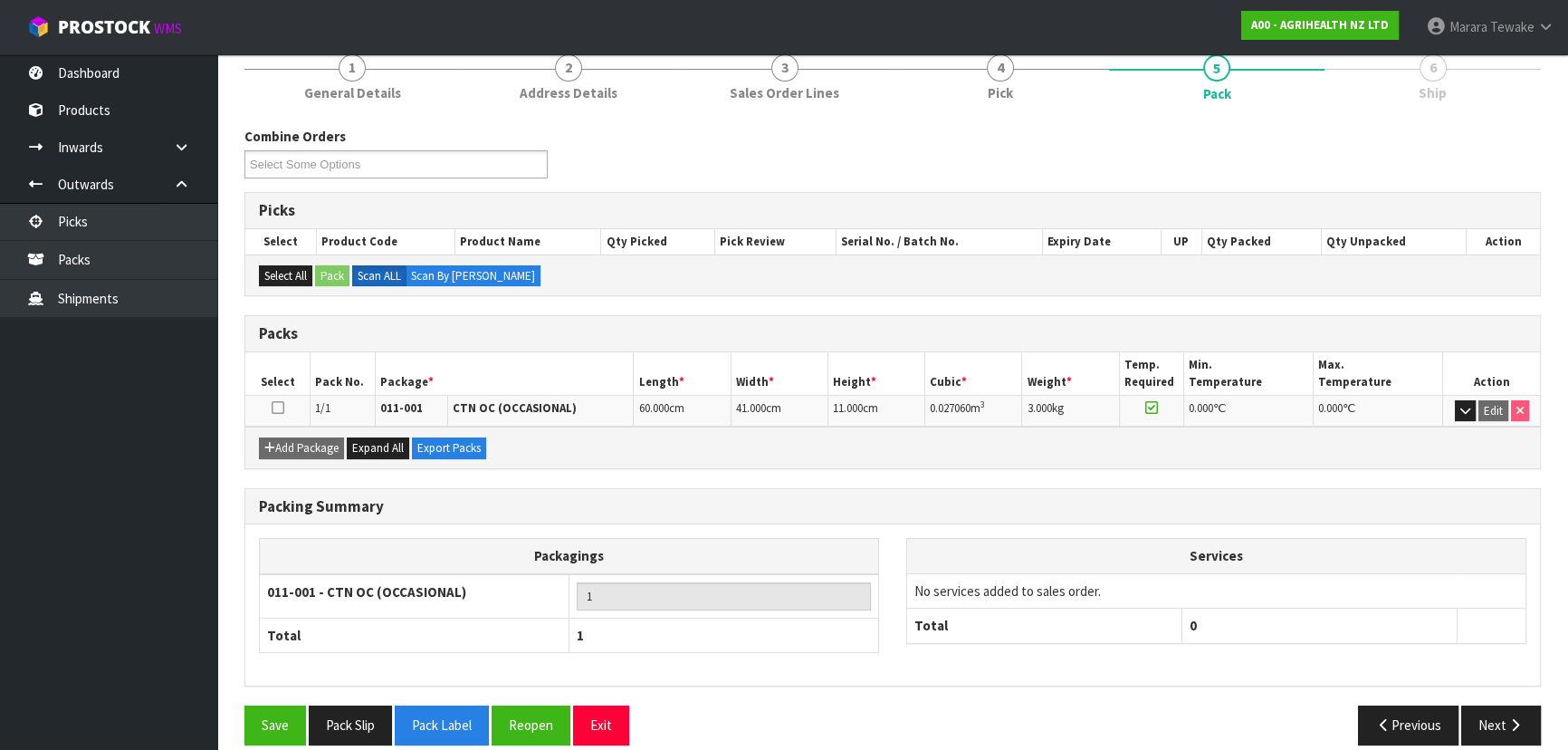
scroll to position [245, 0]
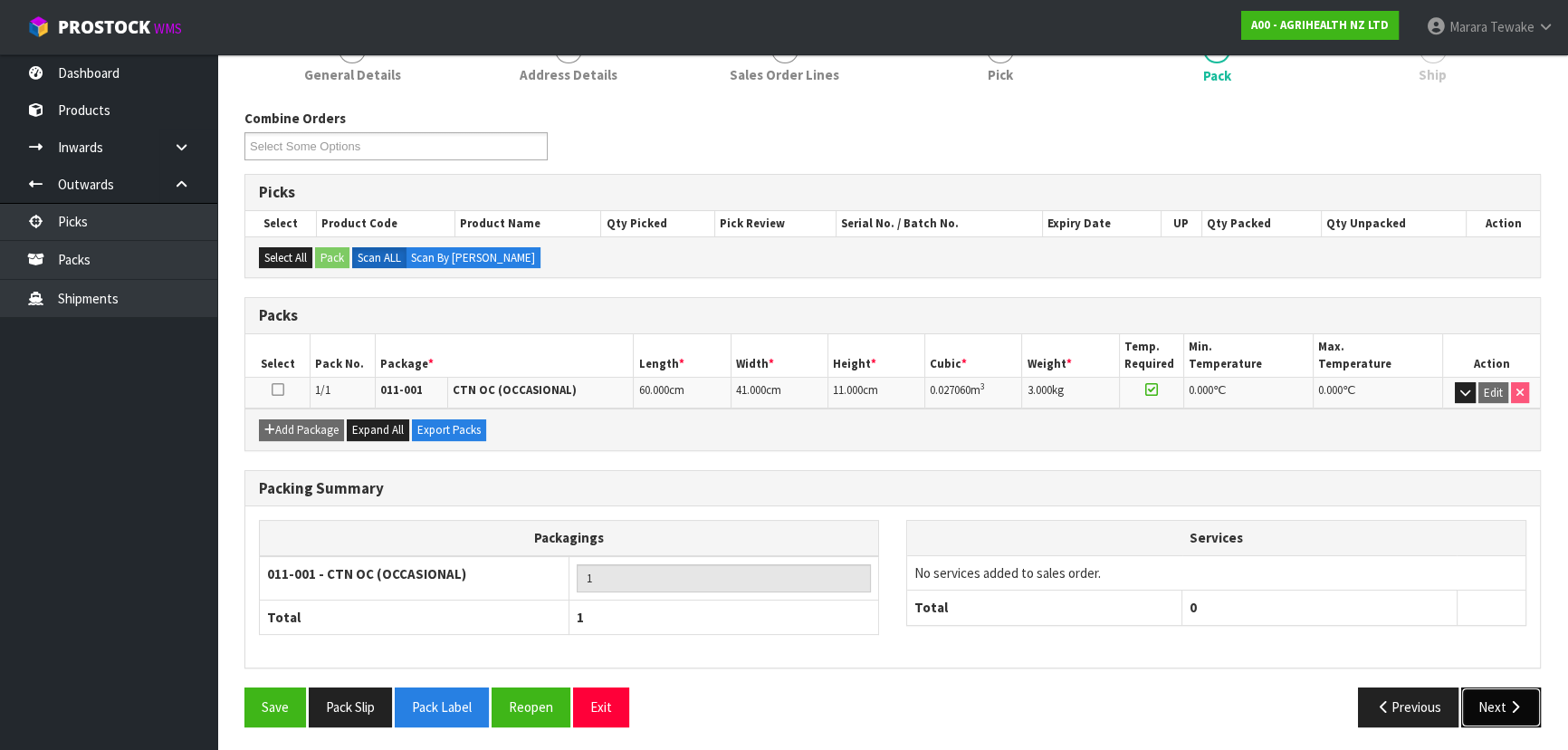
click at [1490, 703] on button "Next" at bounding box center [1501, 707] width 80 height 39
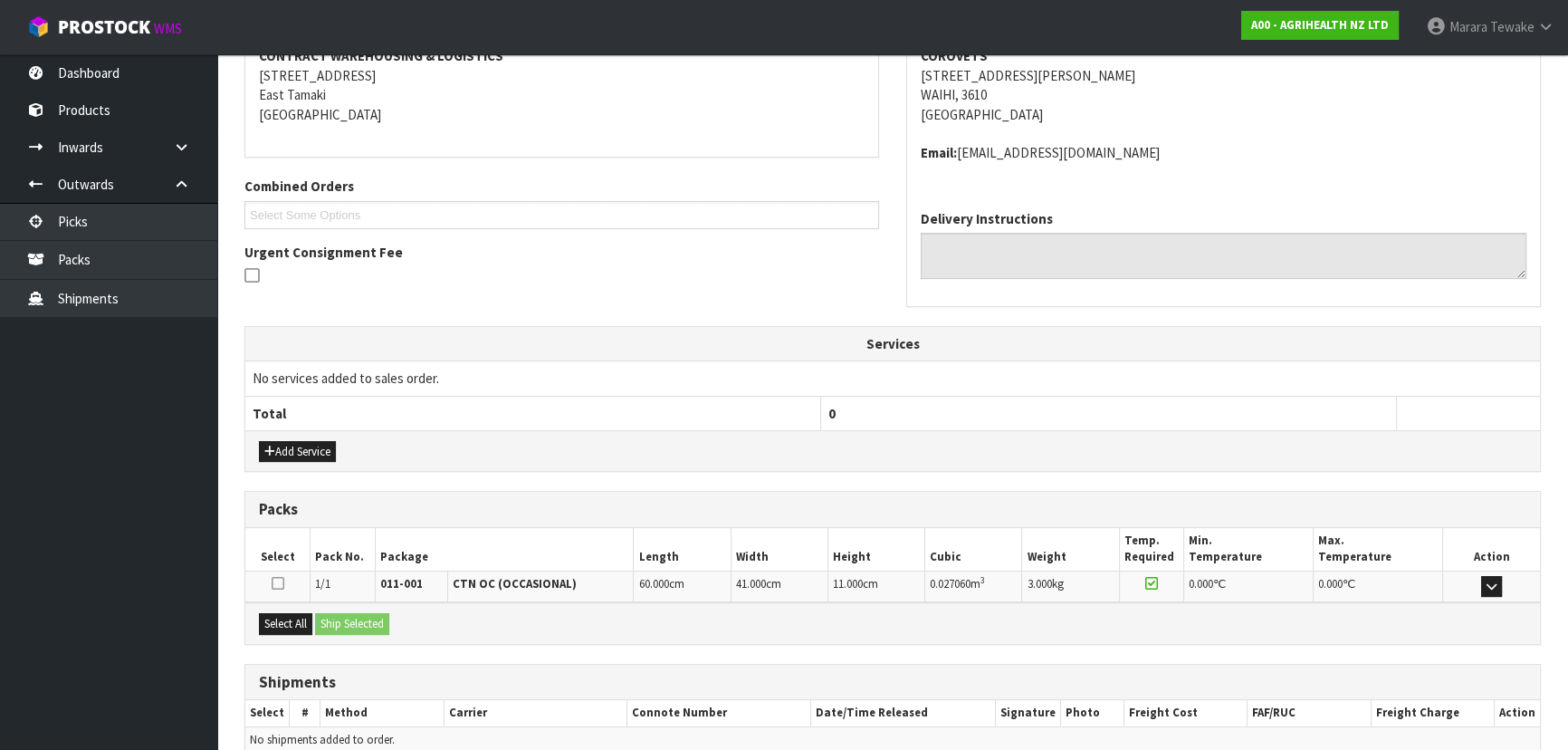
scroll to position [444, 0]
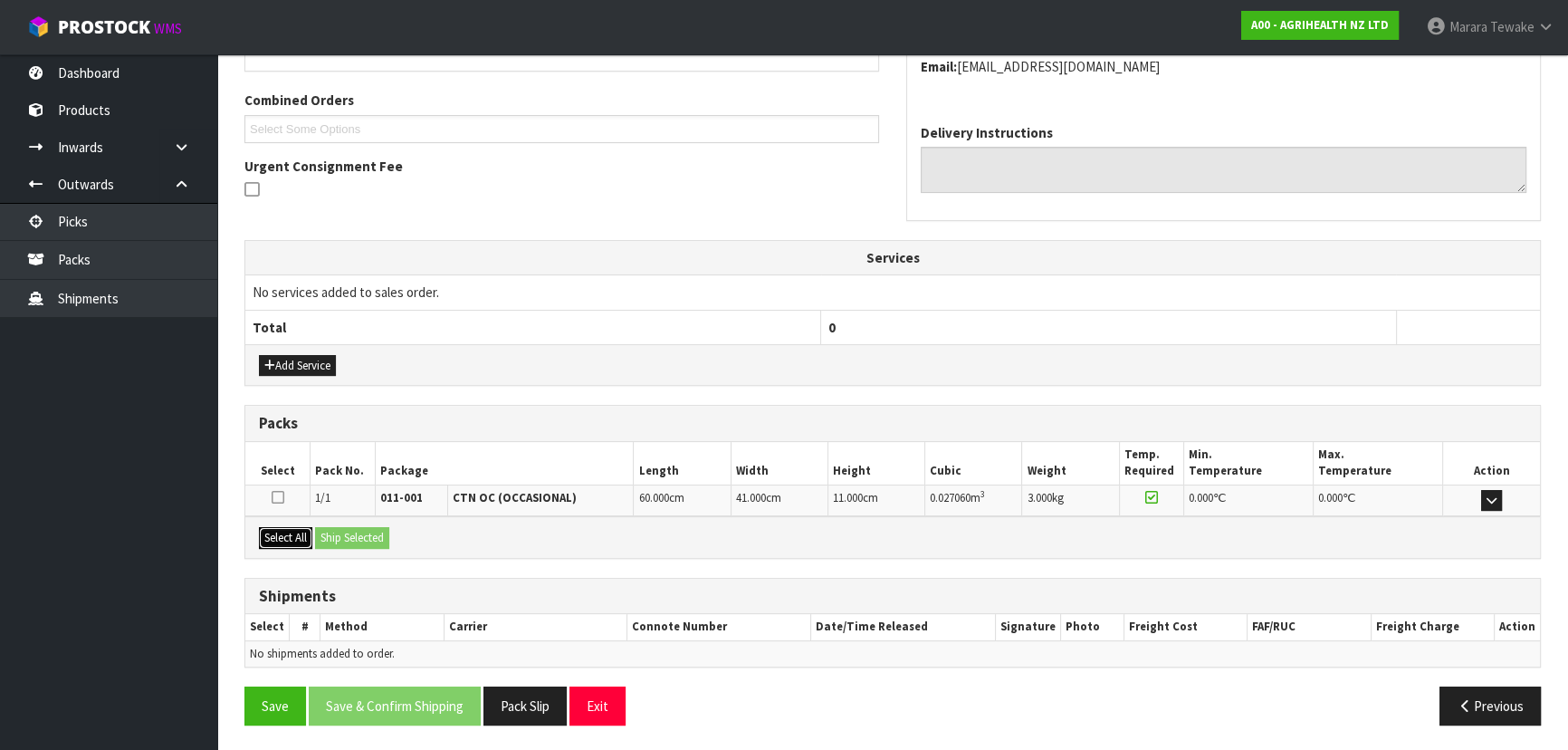
click at [299, 535] on button "Select All" at bounding box center [286, 538] width 54 height 22
click at [317, 530] on div "Select All Ship Selected" at bounding box center [892, 536] width 1295 height 41
click at [342, 535] on button "Ship Selected" at bounding box center [352, 538] width 74 height 22
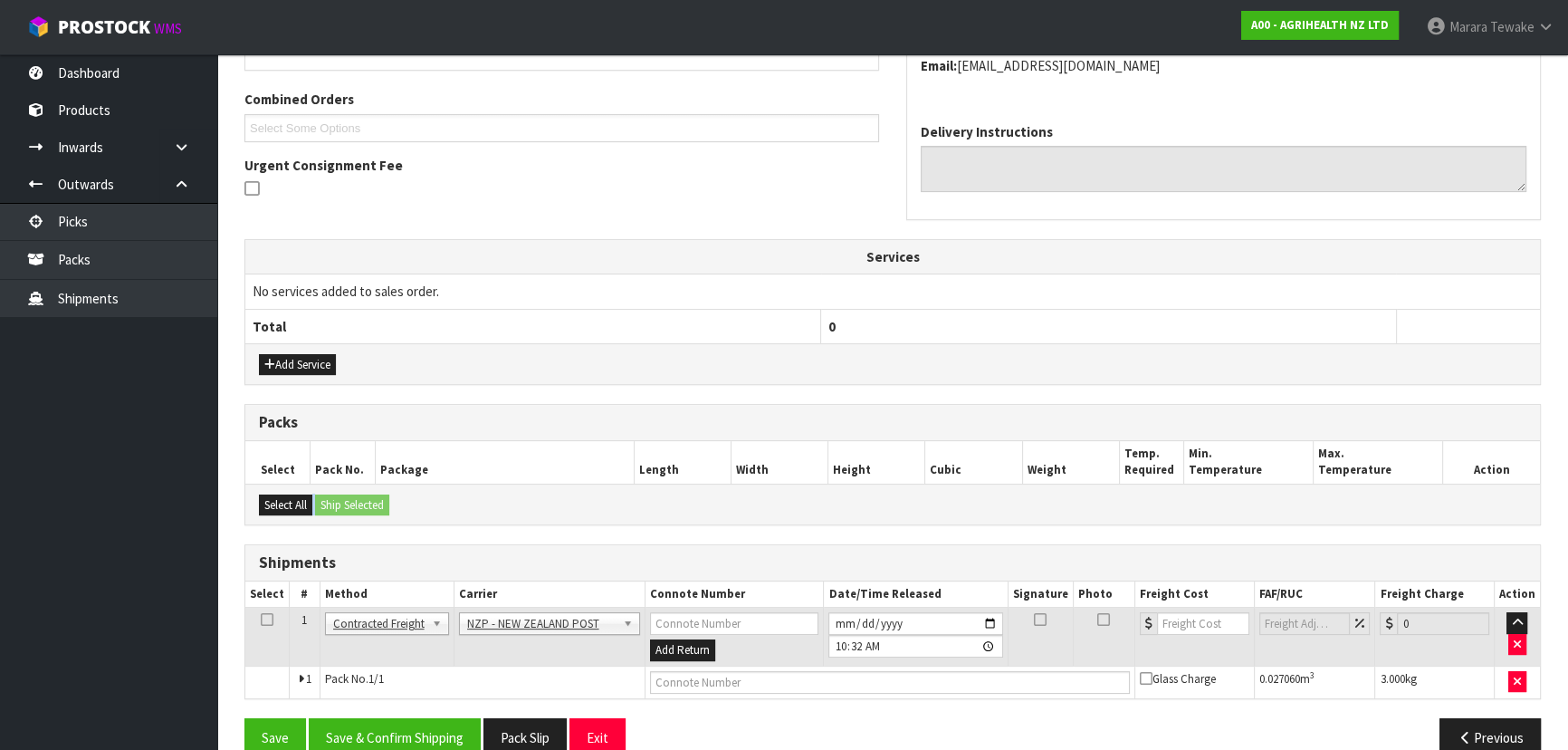
scroll to position [475, 0]
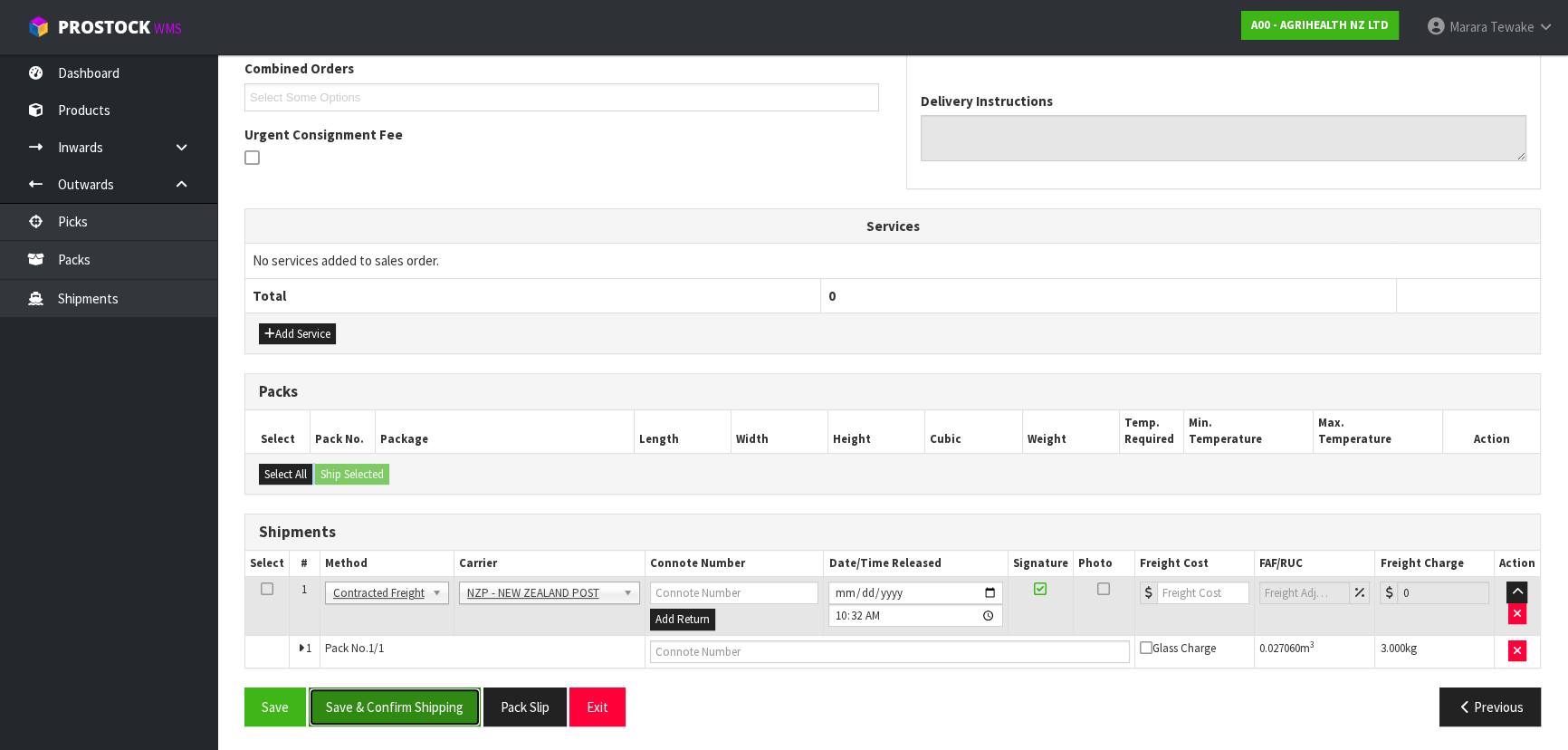
click at [411, 710] on button "Save & Confirm Shipping" at bounding box center [394, 707] width 172 height 39
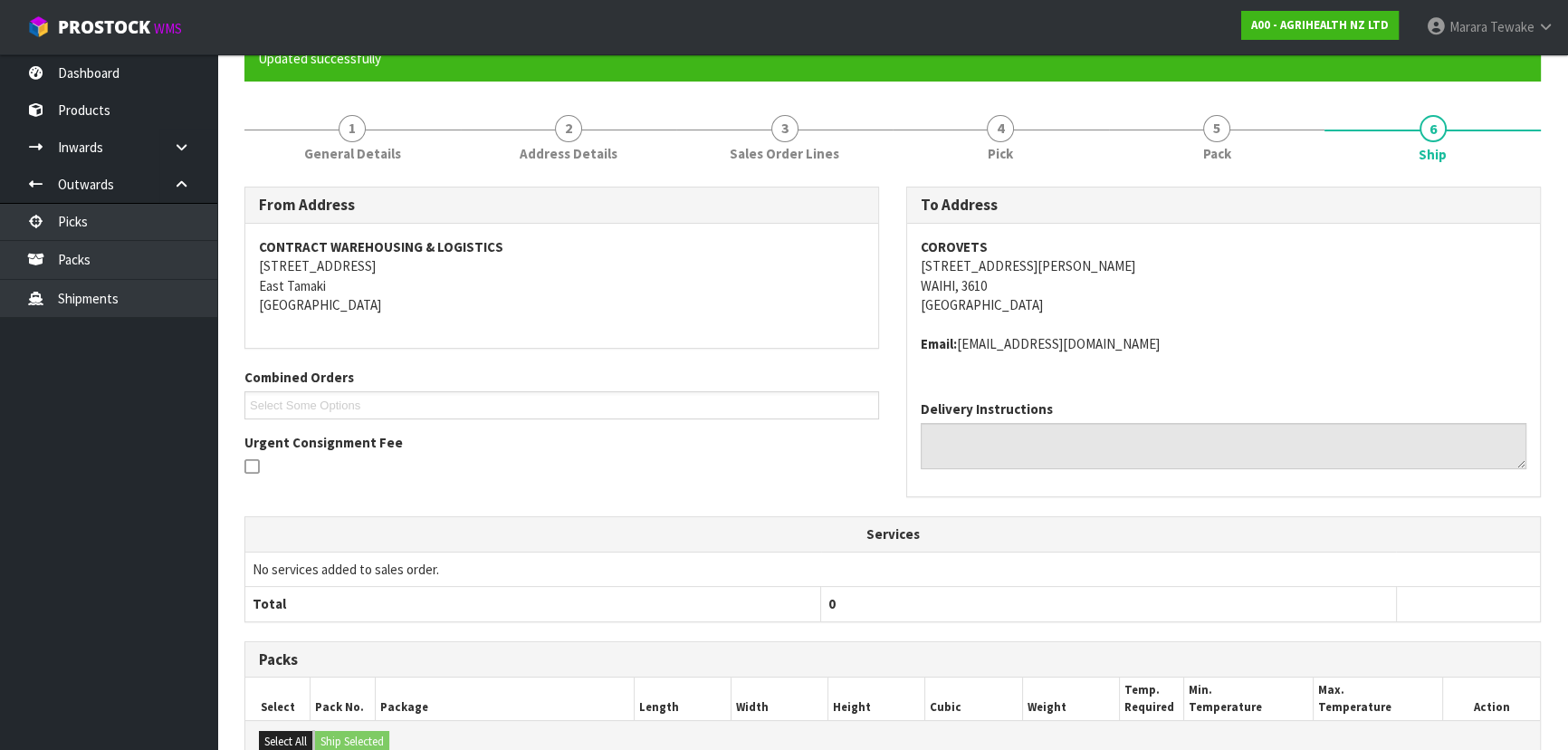
scroll to position [450, 0]
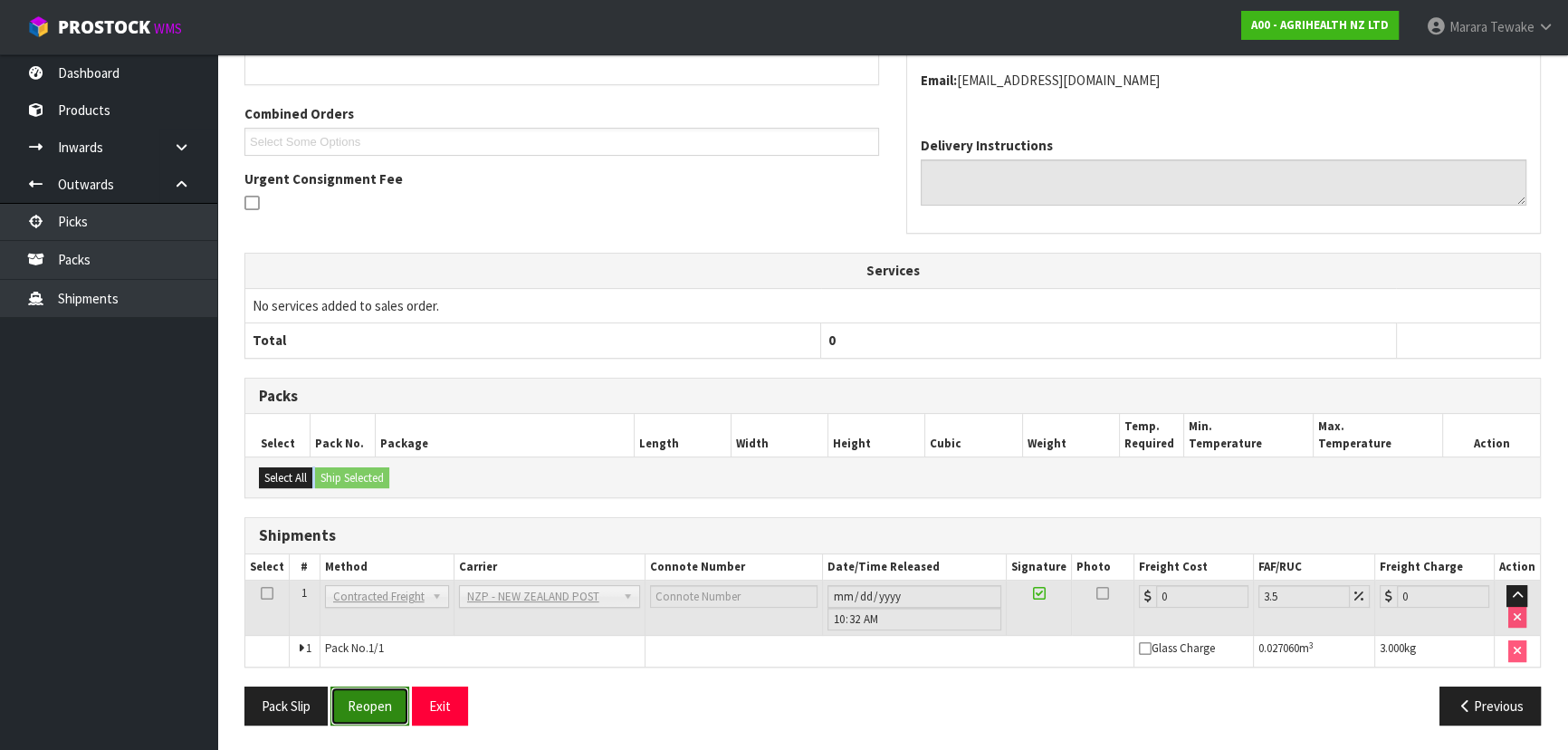
click at [378, 707] on button "Reopen" at bounding box center [371, 706] width 79 height 39
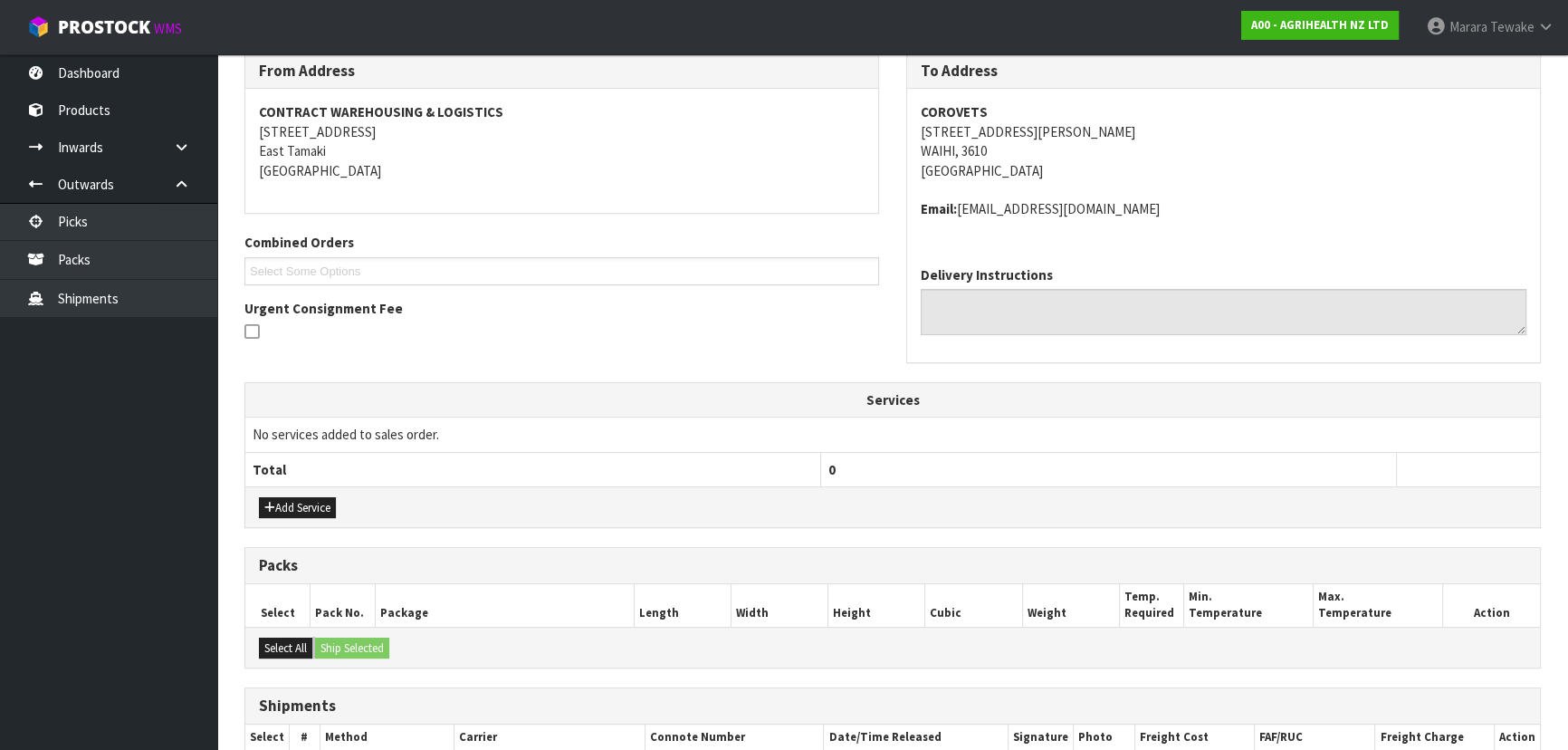
scroll to position [475, 0]
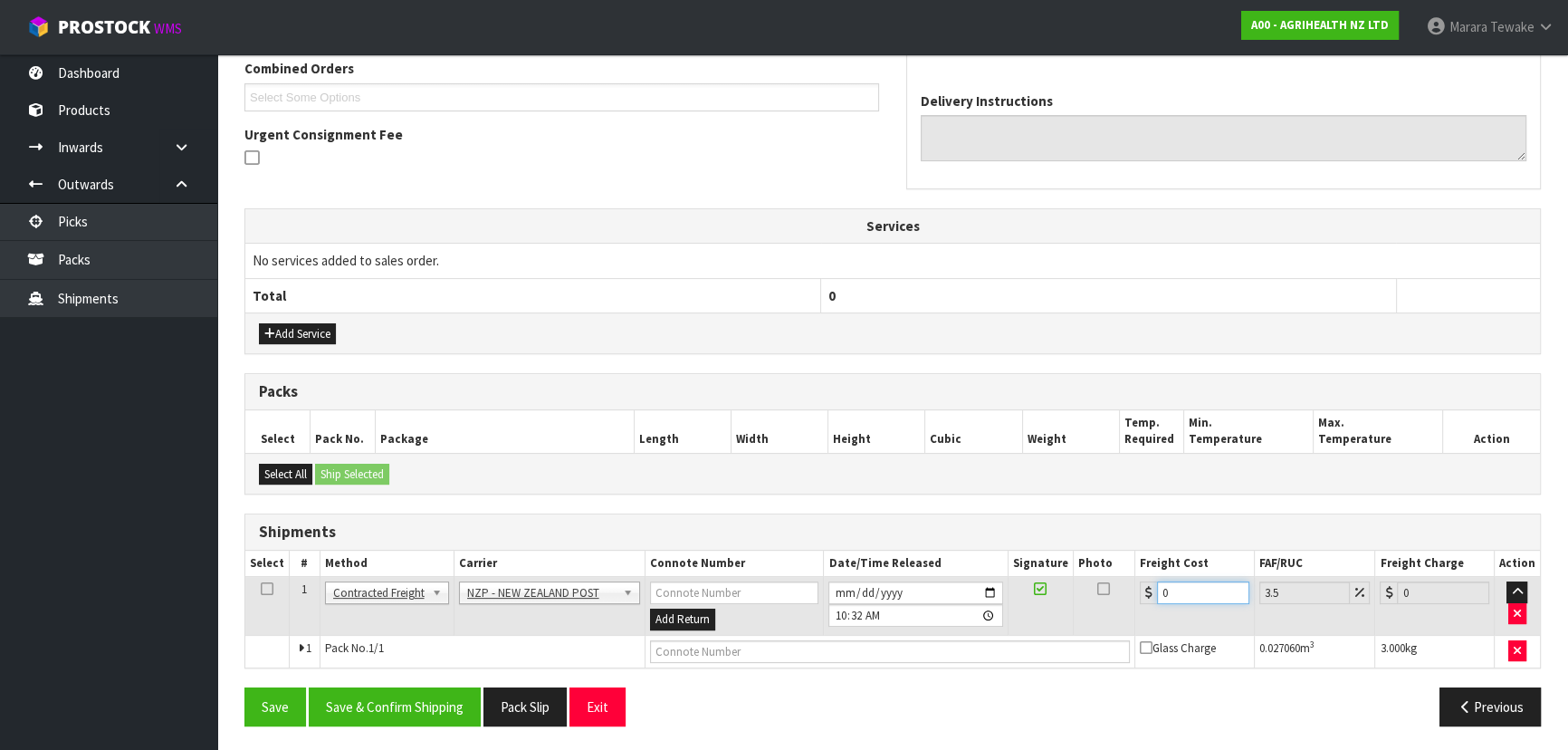
drag, startPoint x: 1194, startPoint y: 591, endPoint x: 1103, endPoint y: 515, distance: 118.6
click at [1110, 561] on table "Select # Method Carrier Connote Number Date/Time Released Signature Photo Freig…" at bounding box center [892, 609] width 1295 height 117
type input "7"
type input "7.24"
type input "7.3"
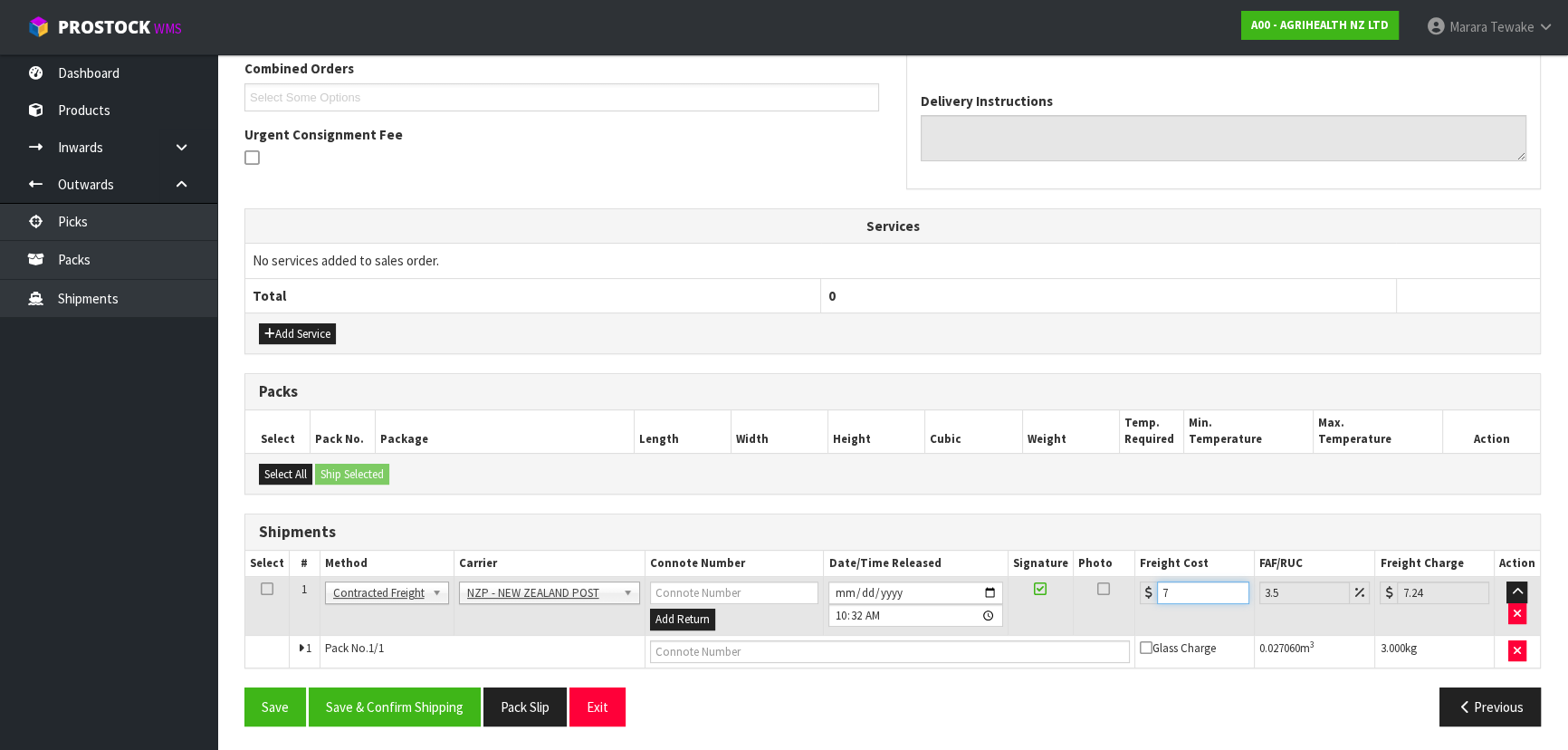
type input "7.56"
type input "7.31"
type input "7.57"
type input "7.31"
drag, startPoint x: 442, startPoint y: 701, endPoint x: 404, endPoint y: 685, distance: 41.2
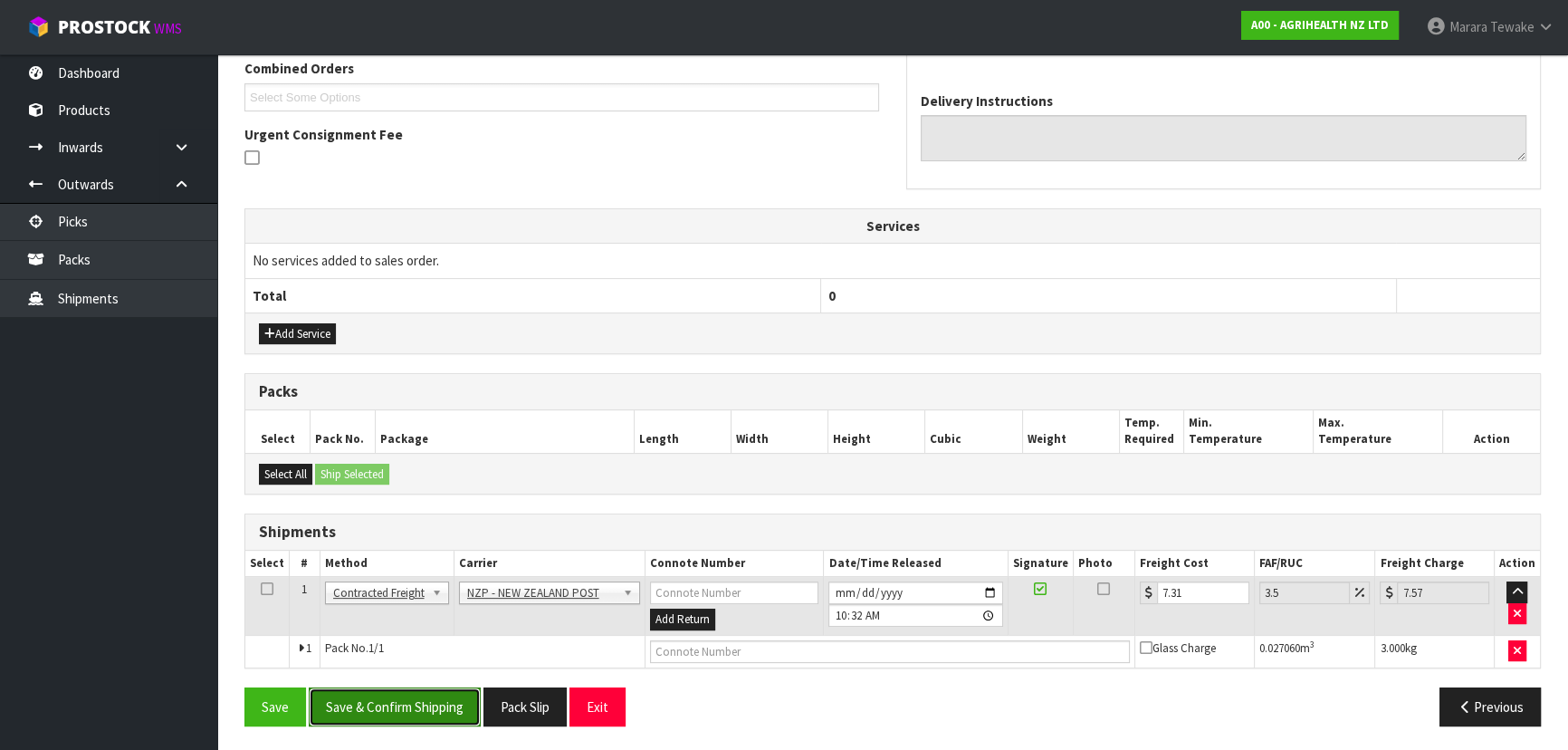
click at [439, 698] on button "Save & Confirm Shipping" at bounding box center [394, 707] width 172 height 39
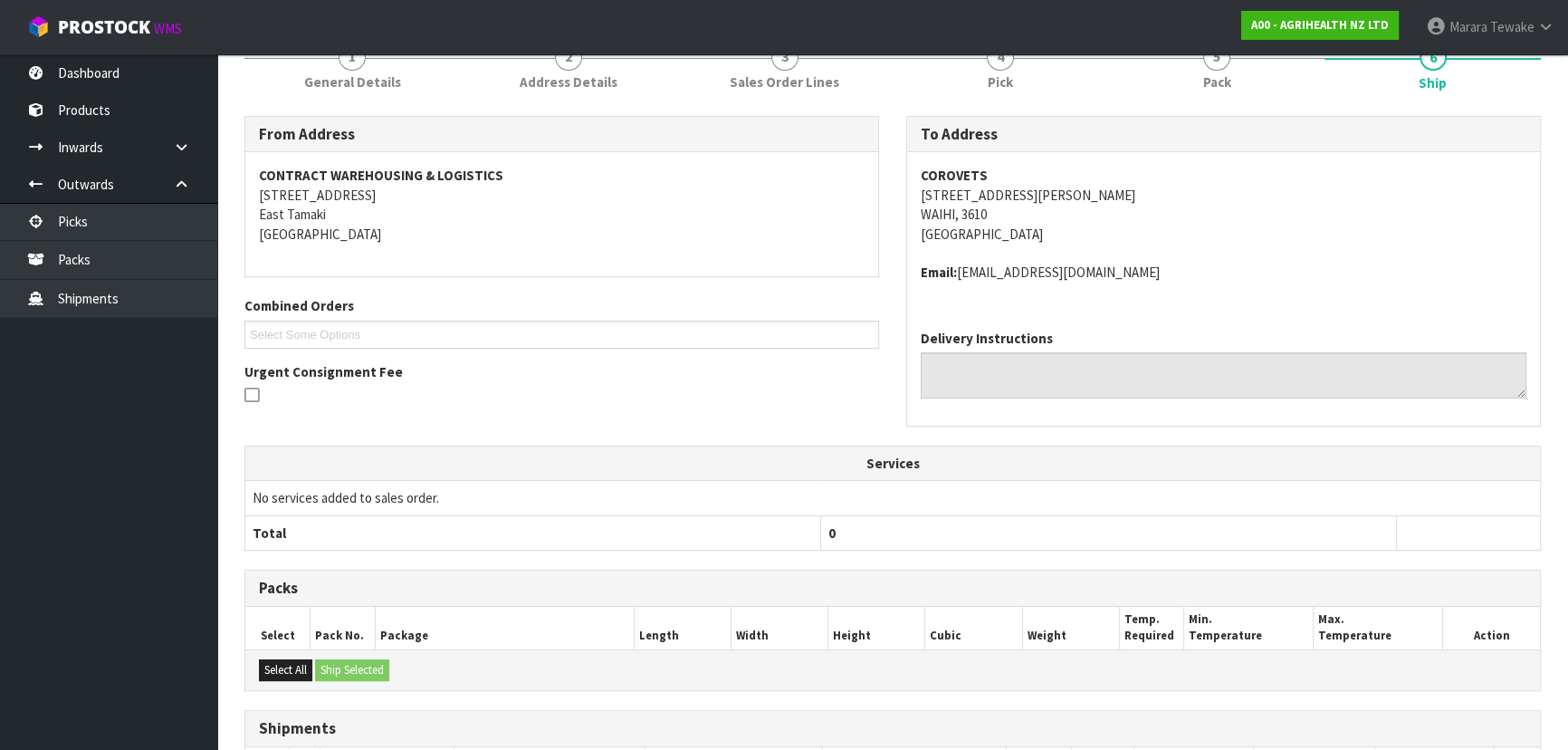
scroll to position [0, 0]
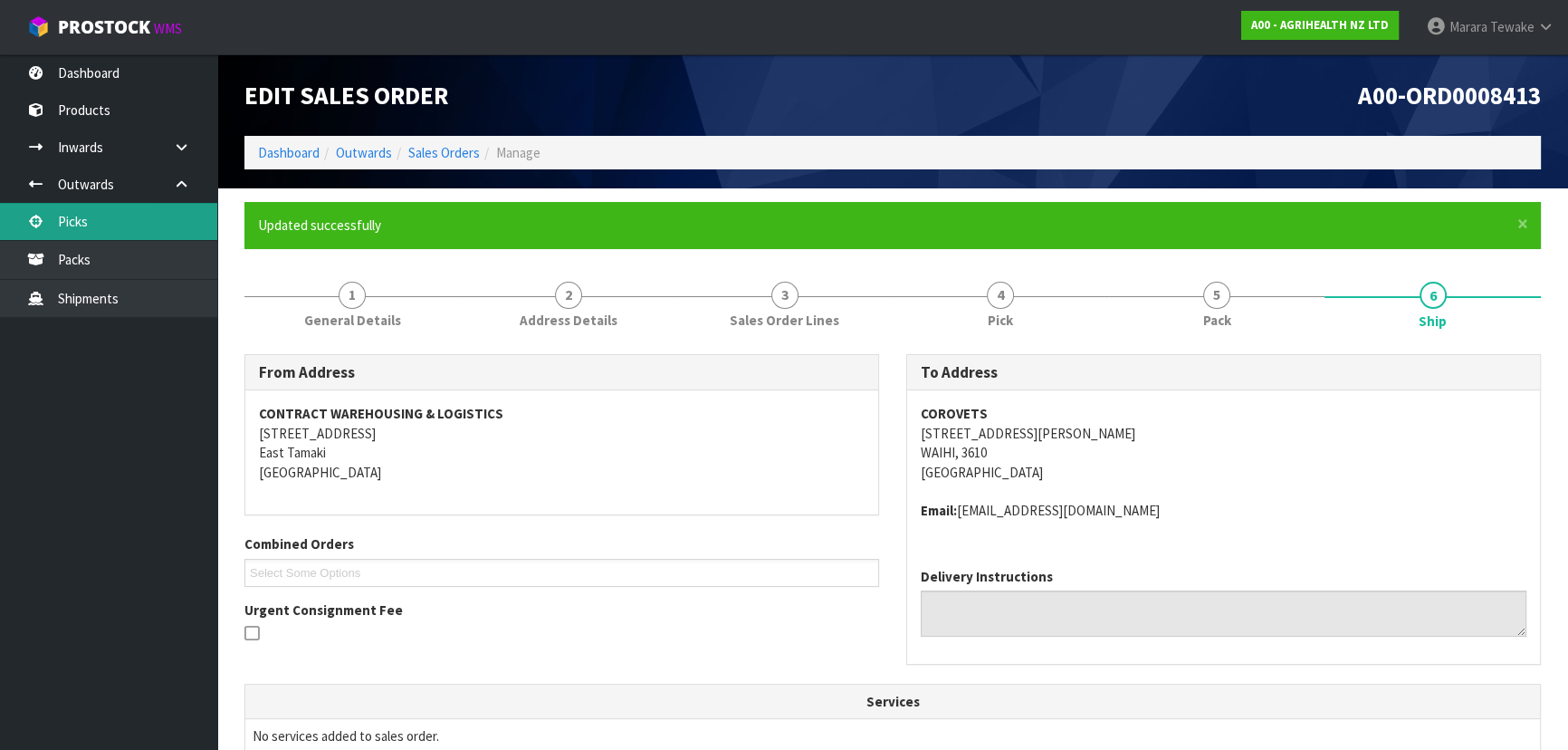
click at [127, 231] on link "Picks" at bounding box center [108, 221] width 217 height 37
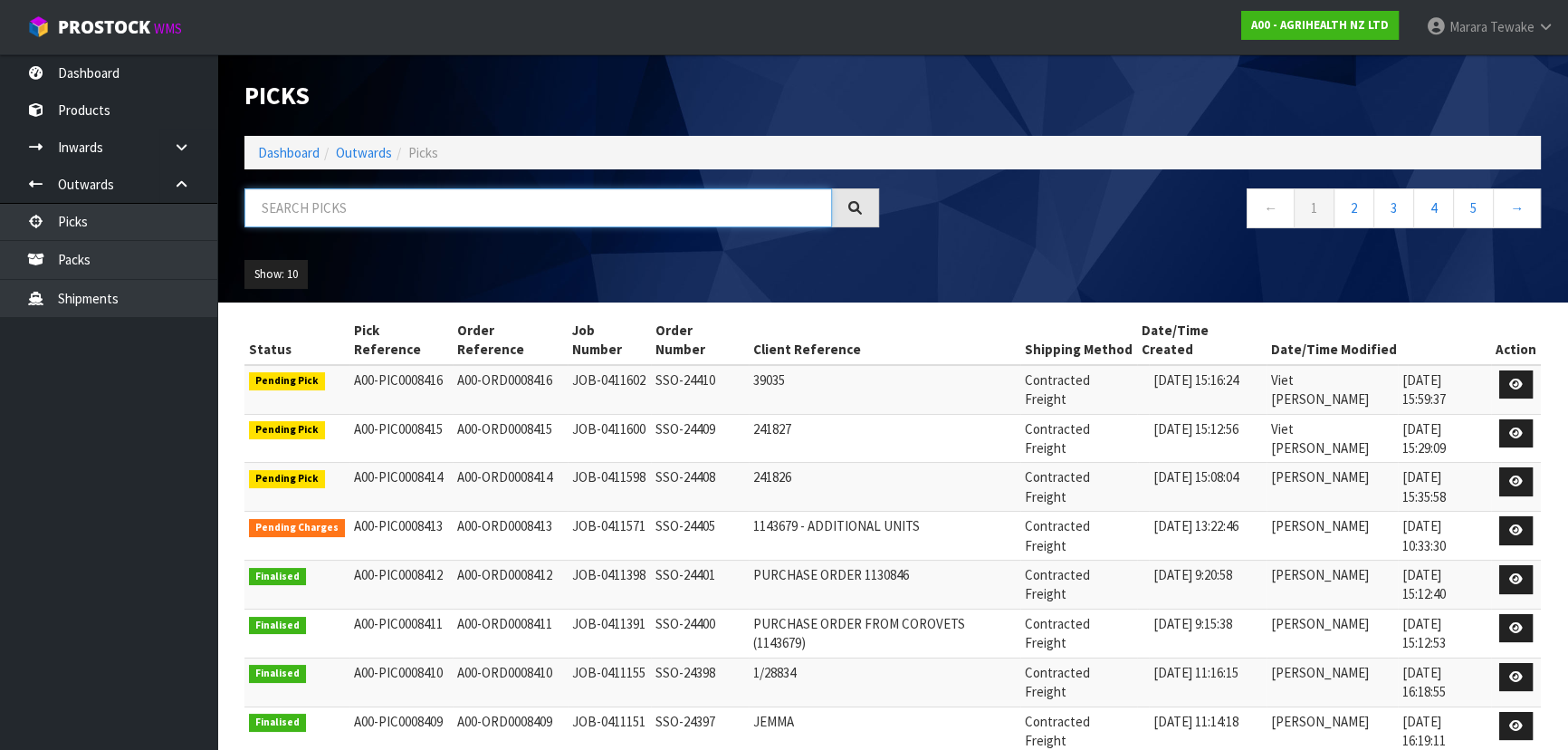
click at [273, 213] on input "text" at bounding box center [537, 208] width 587 height 39
click at [147, 68] on link "Dashboard" at bounding box center [108, 73] width 217 height 37
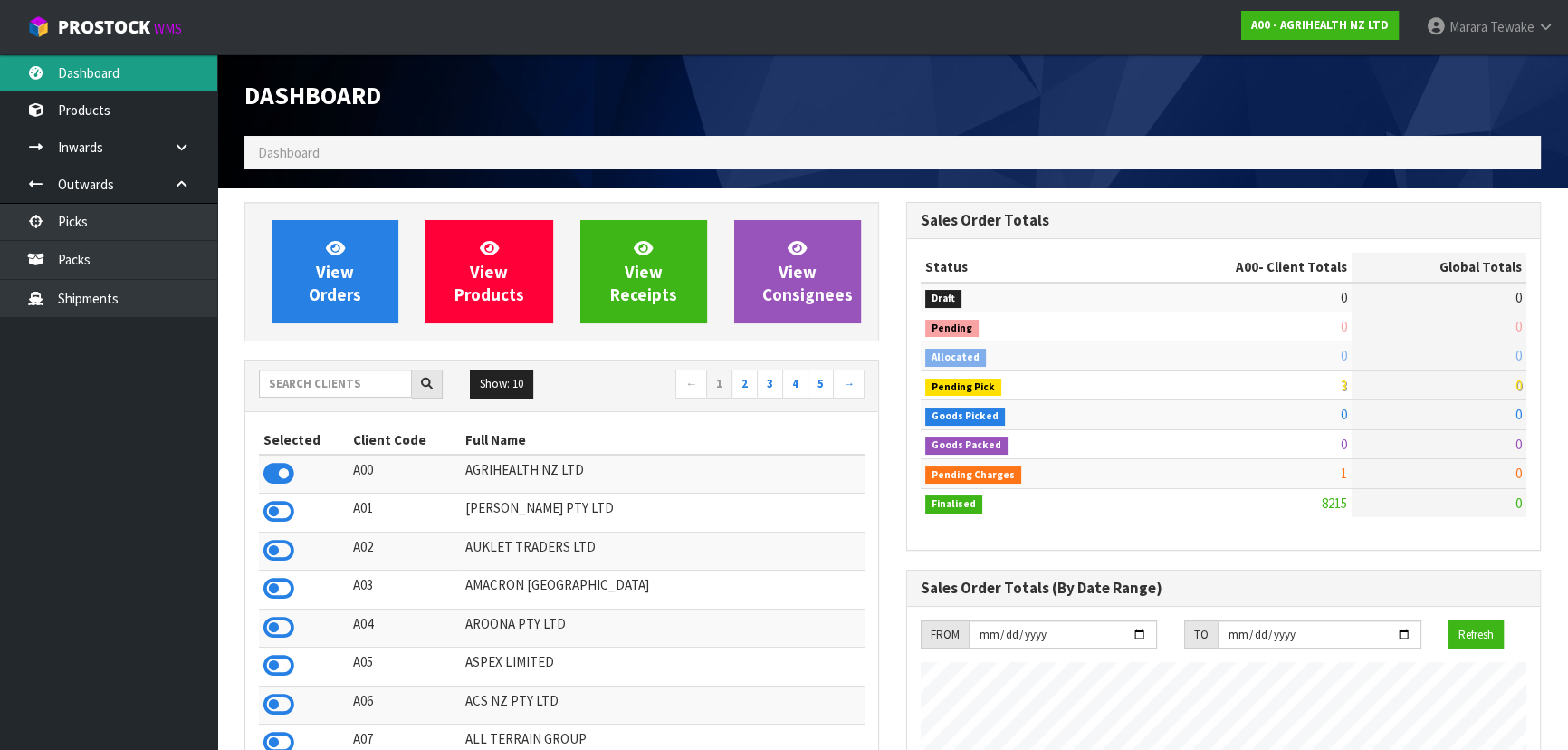
scroll to position [1370, 661]
click at [326, 395] on input "text" at bounding box center [336, 384] width 153 height 28
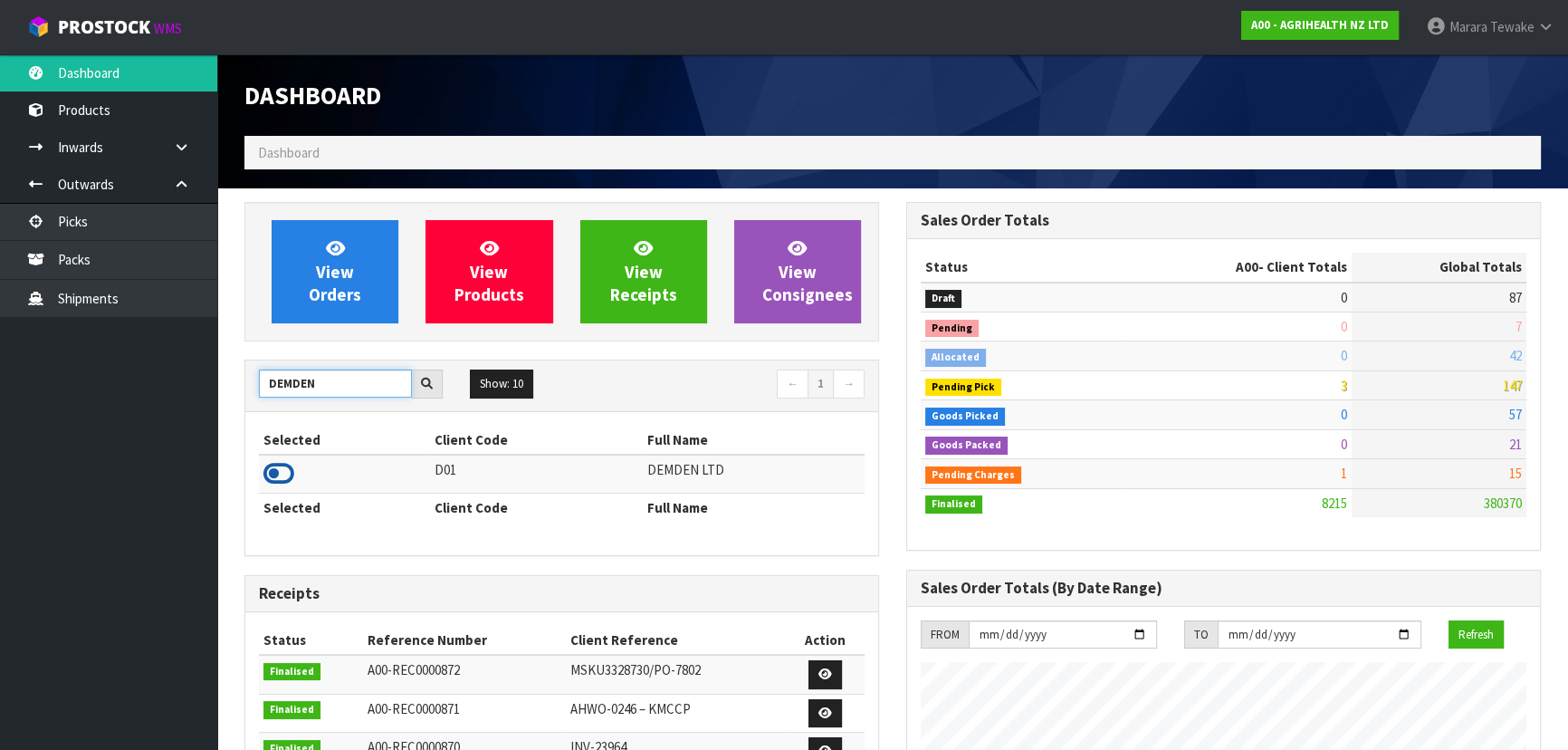
type input "DEMDEN"
click at [285, 466] on icon at bounding box center [278, 474] width 31 height 27
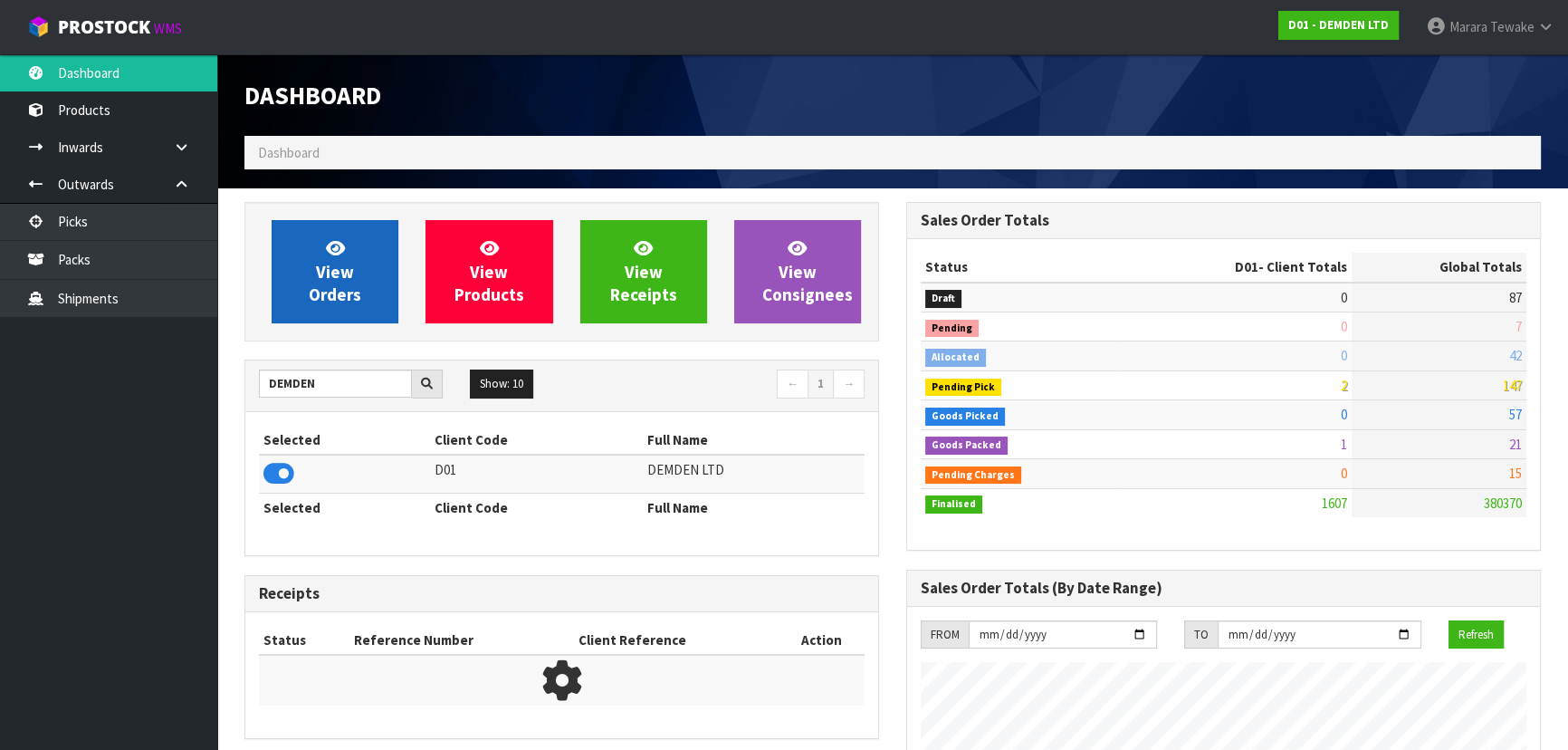
scroll to position [1223, 661]
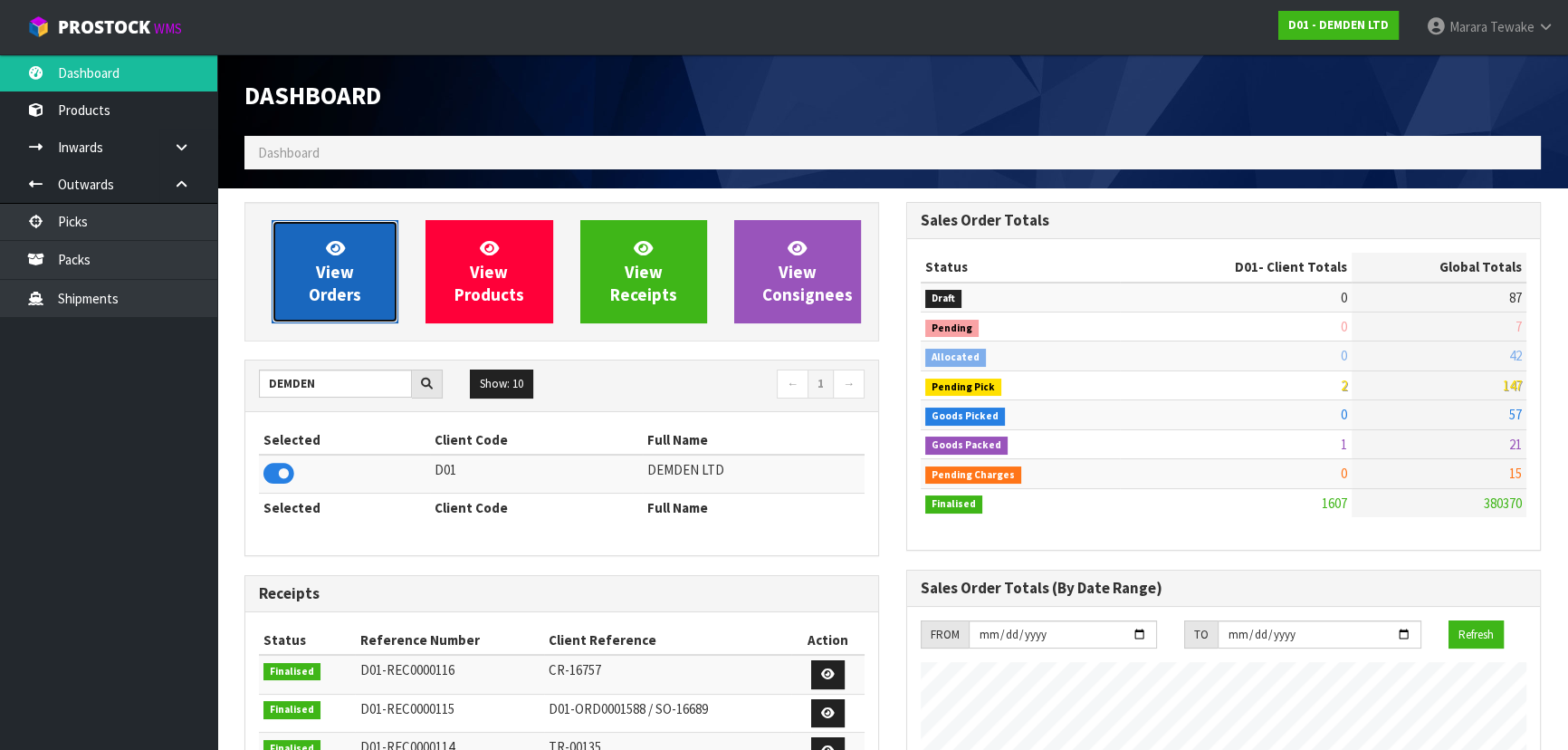
click at [318, 242] on link "View Orders" at bounding box center [335, 271] width 126 height 103
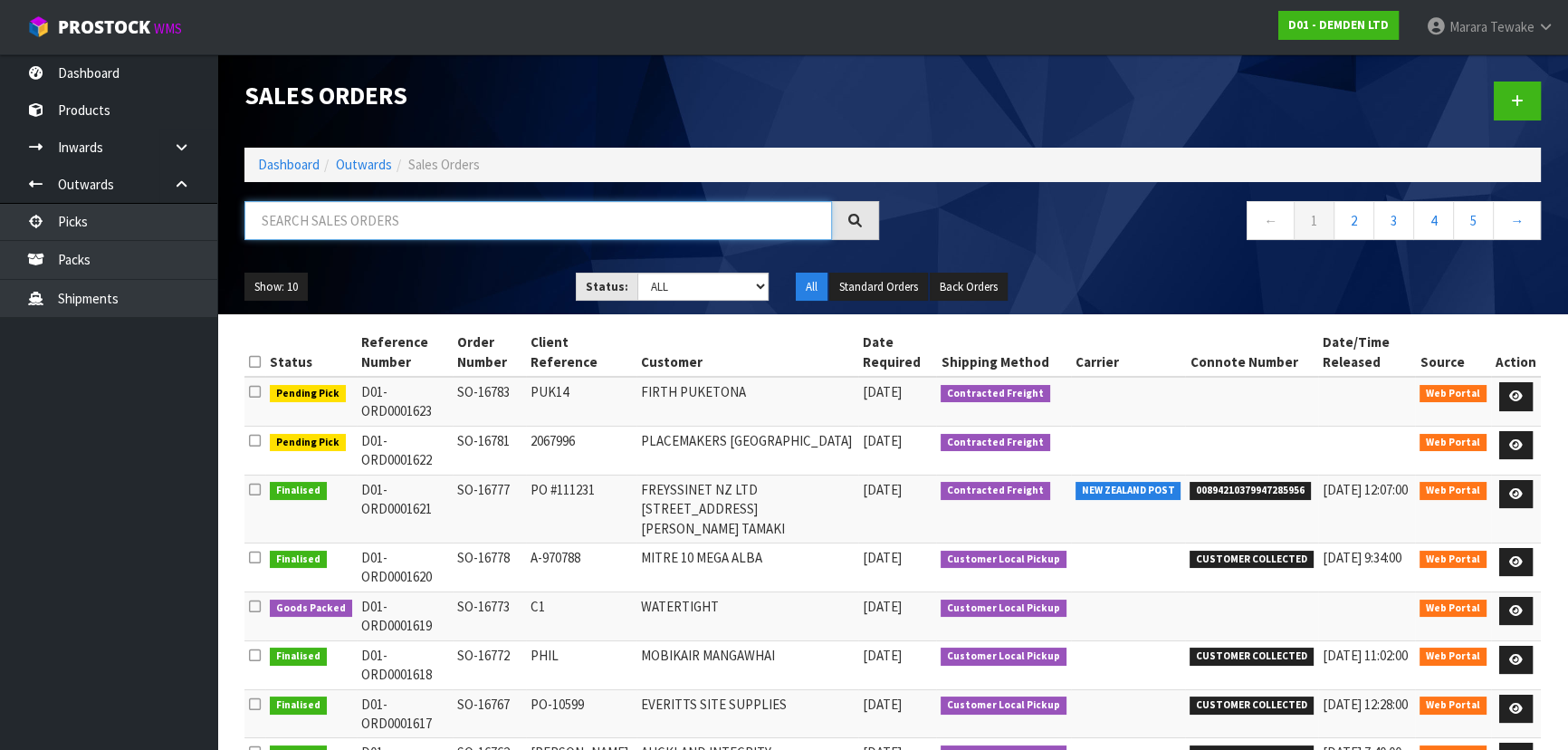
click at [360, 216] on input "text" at bounding box center [537, 220] width 587 height 39
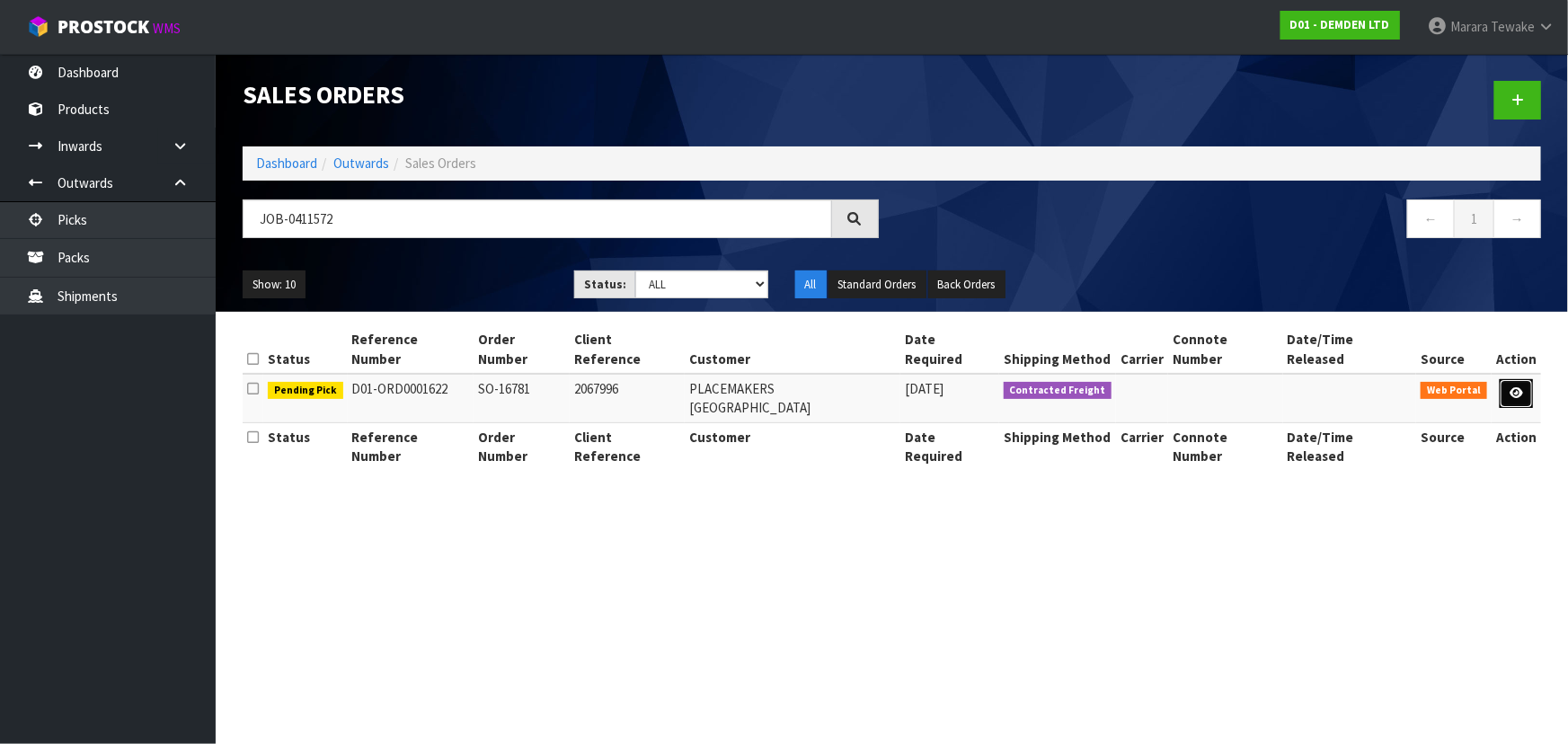
drag, startPoint x: 1514, startPoint y: 377, endPoint x: 1496, endPoint y: 381, distance: 18.4
click at [1514, 387] on icon at bounding box center [1516, 393] width 13 height 11
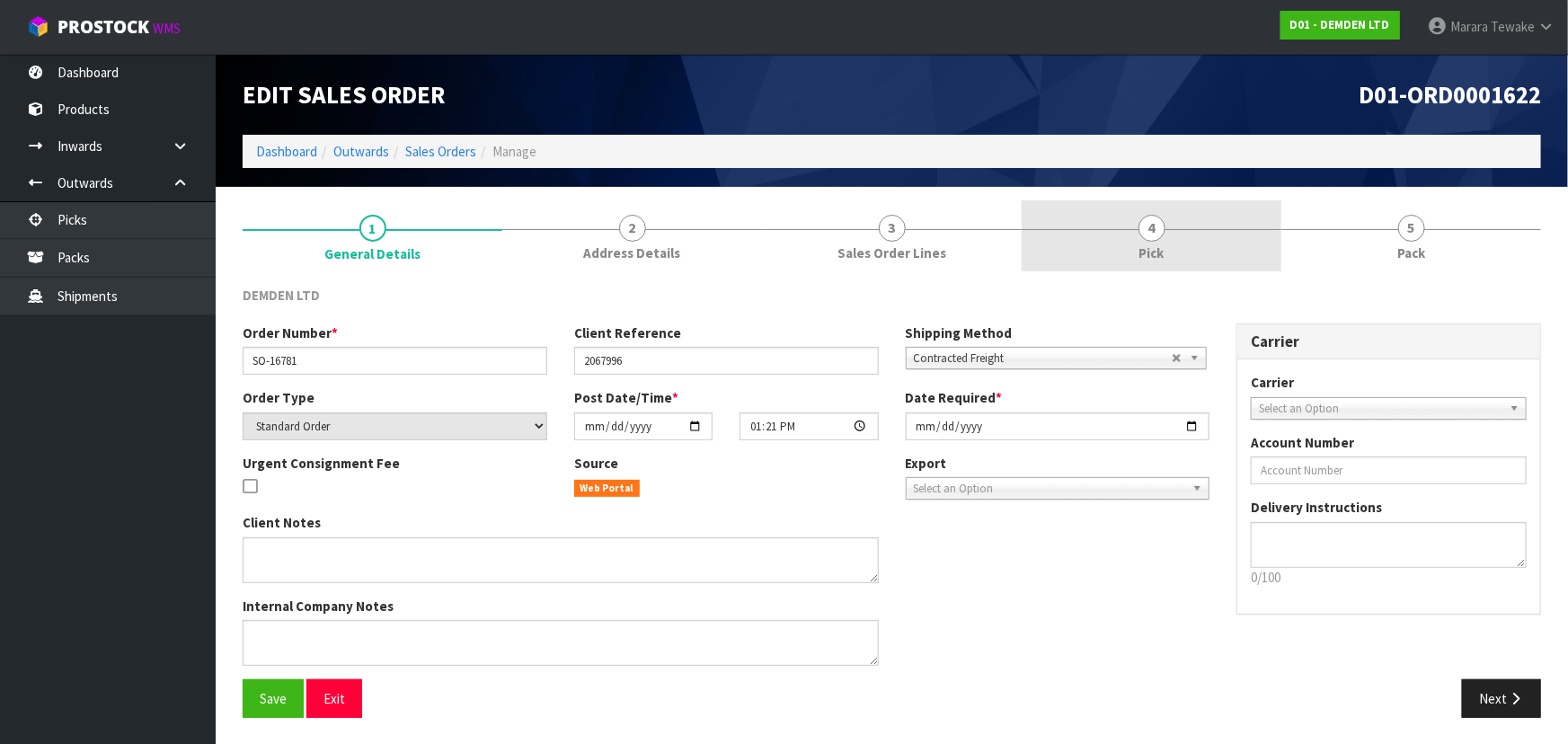
click at [1143, 234] on span "4" at bounding box center [1152, 228] width 27 height 27
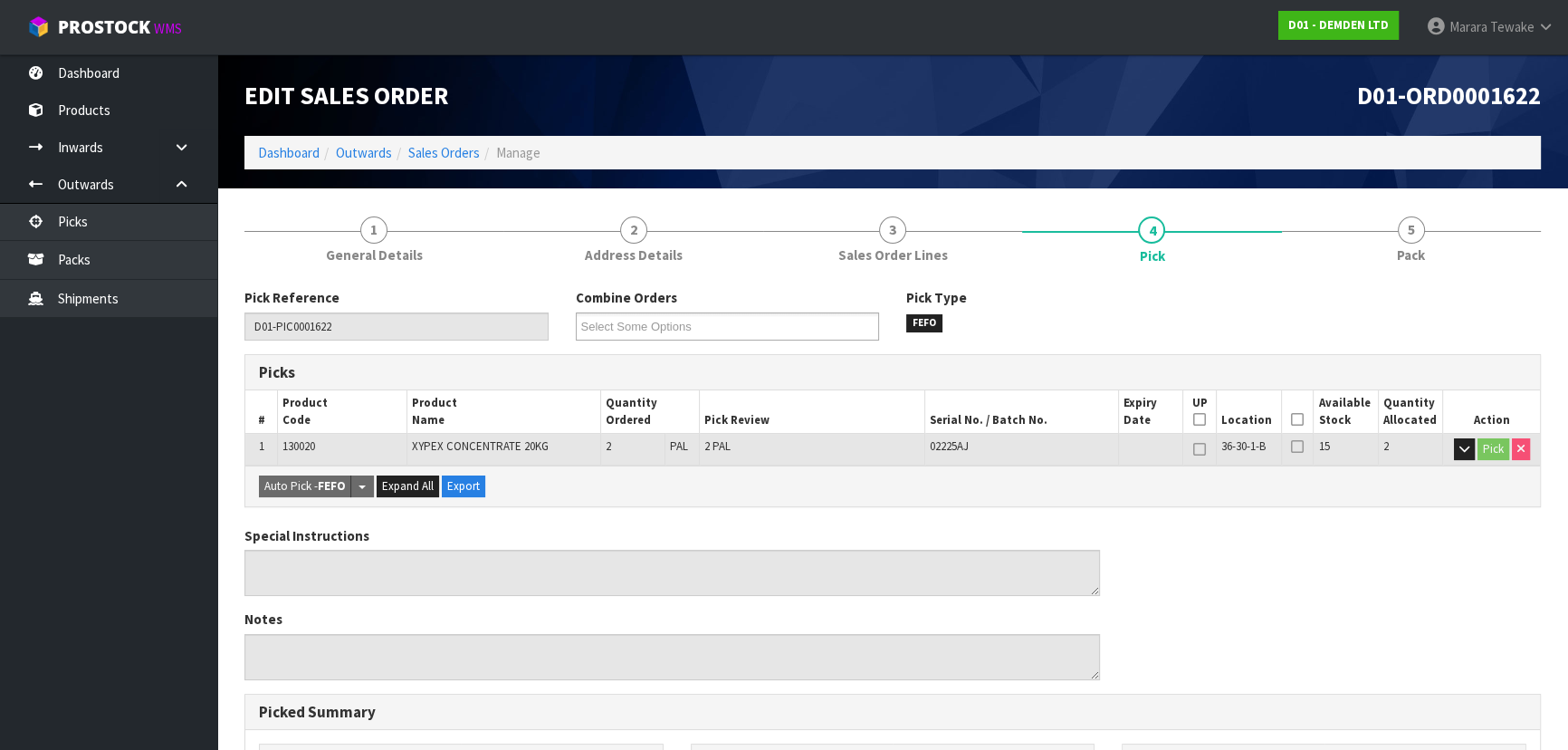
click at [1293, 421] on th "Picked" at bounding box center [1297, 411] width 33 height 42
click at [1295, 421] on icon at bounding box center [1296, 420] width 12 height 1
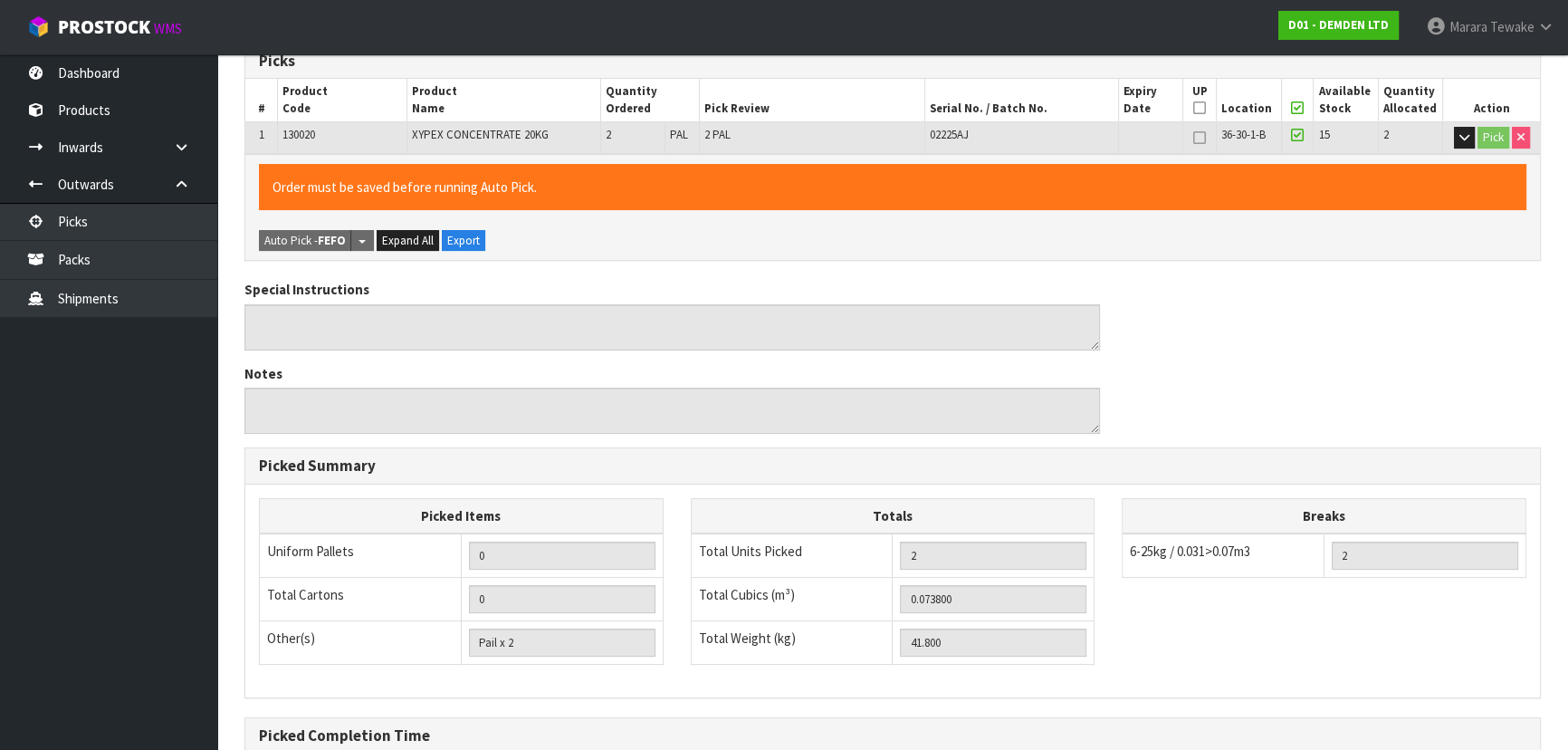
scroll to position [506, 0]
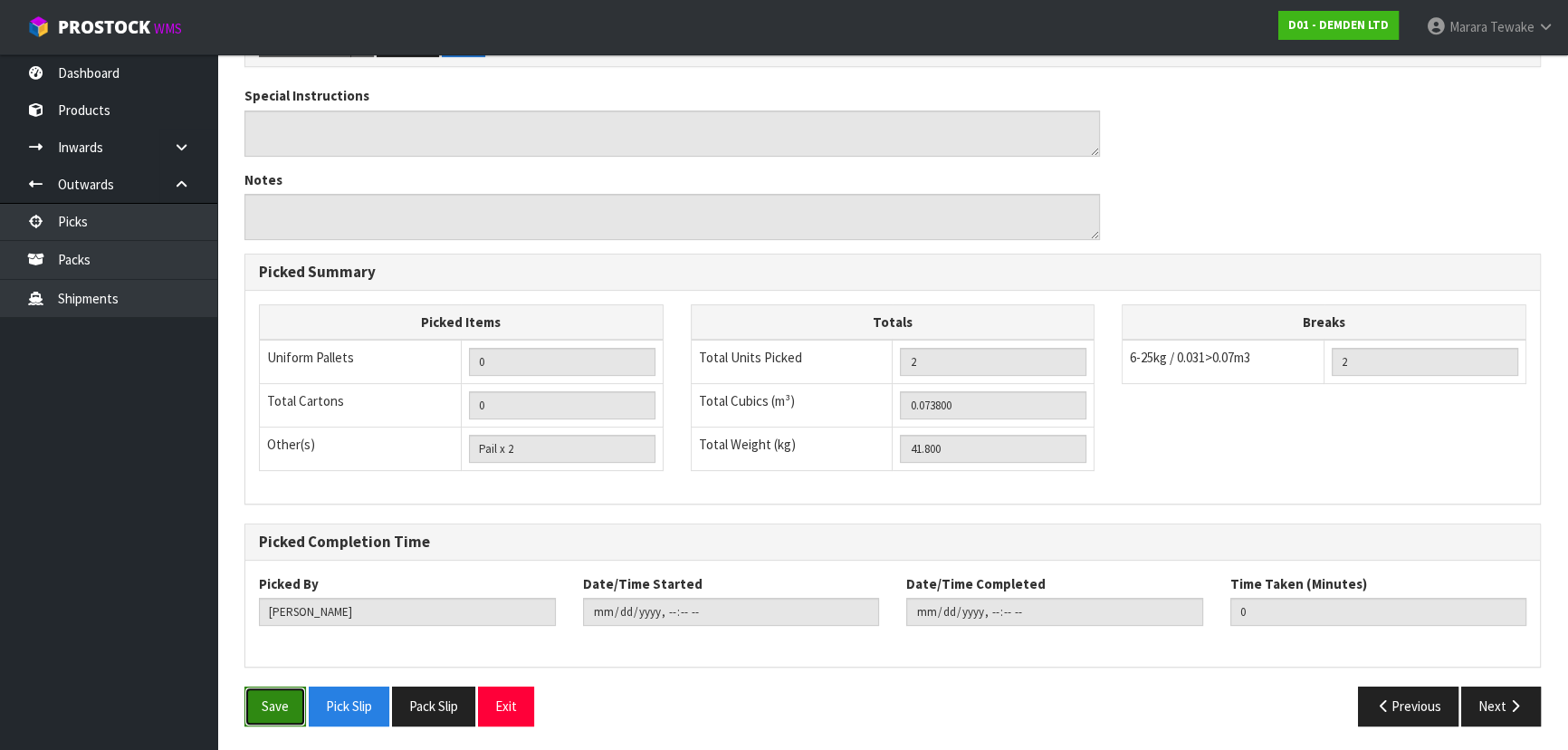
click at [283, 698] on button "Save" at bounding box center [274, 706] width 61 height 39
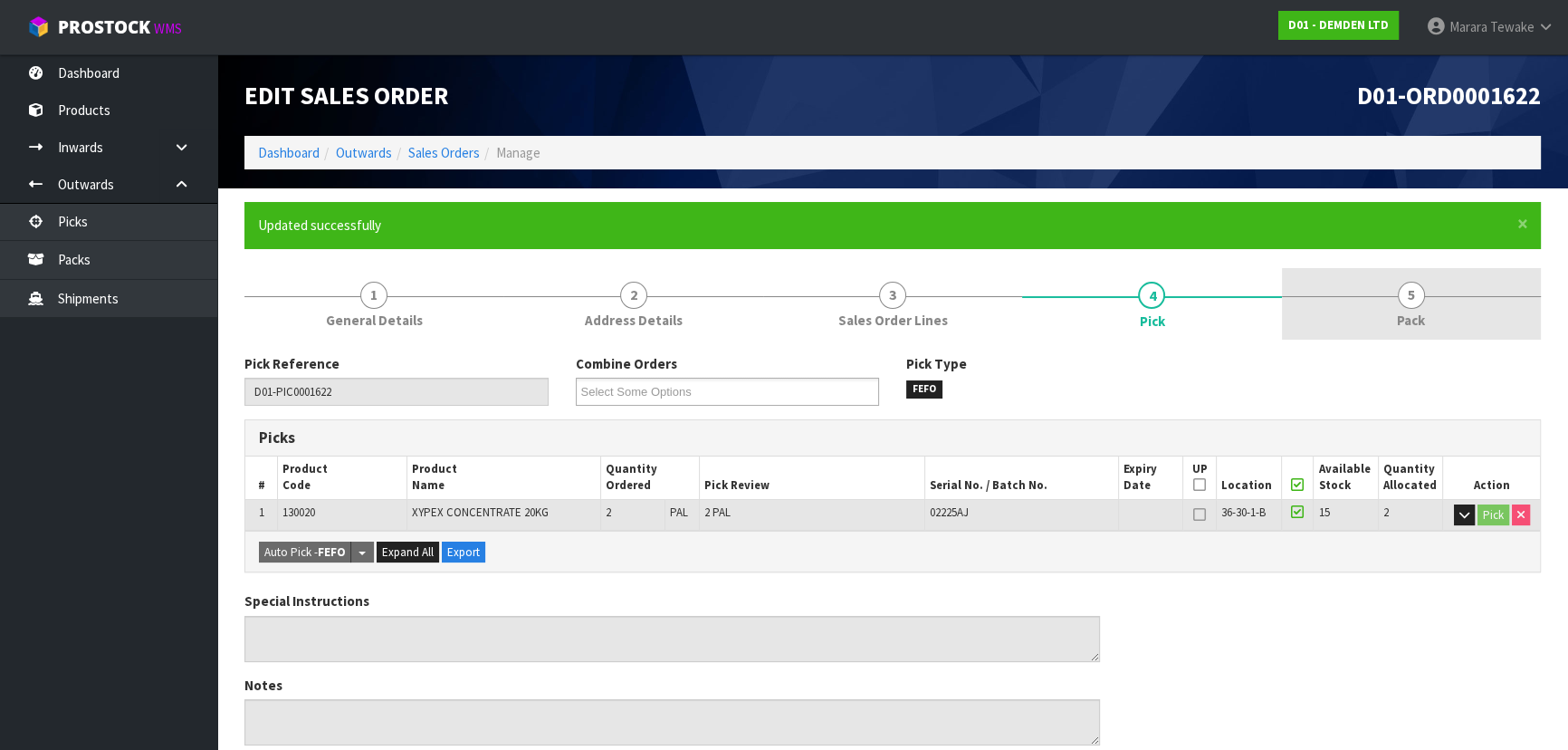
drag, startPoint x: 1414, startPoint y: 312, endPoint x: 1396, endPoint y: 310, distance: 18.1
click at [1412, 311] on span "Pack" at bounding box center [1411, 320] width 28 height 19
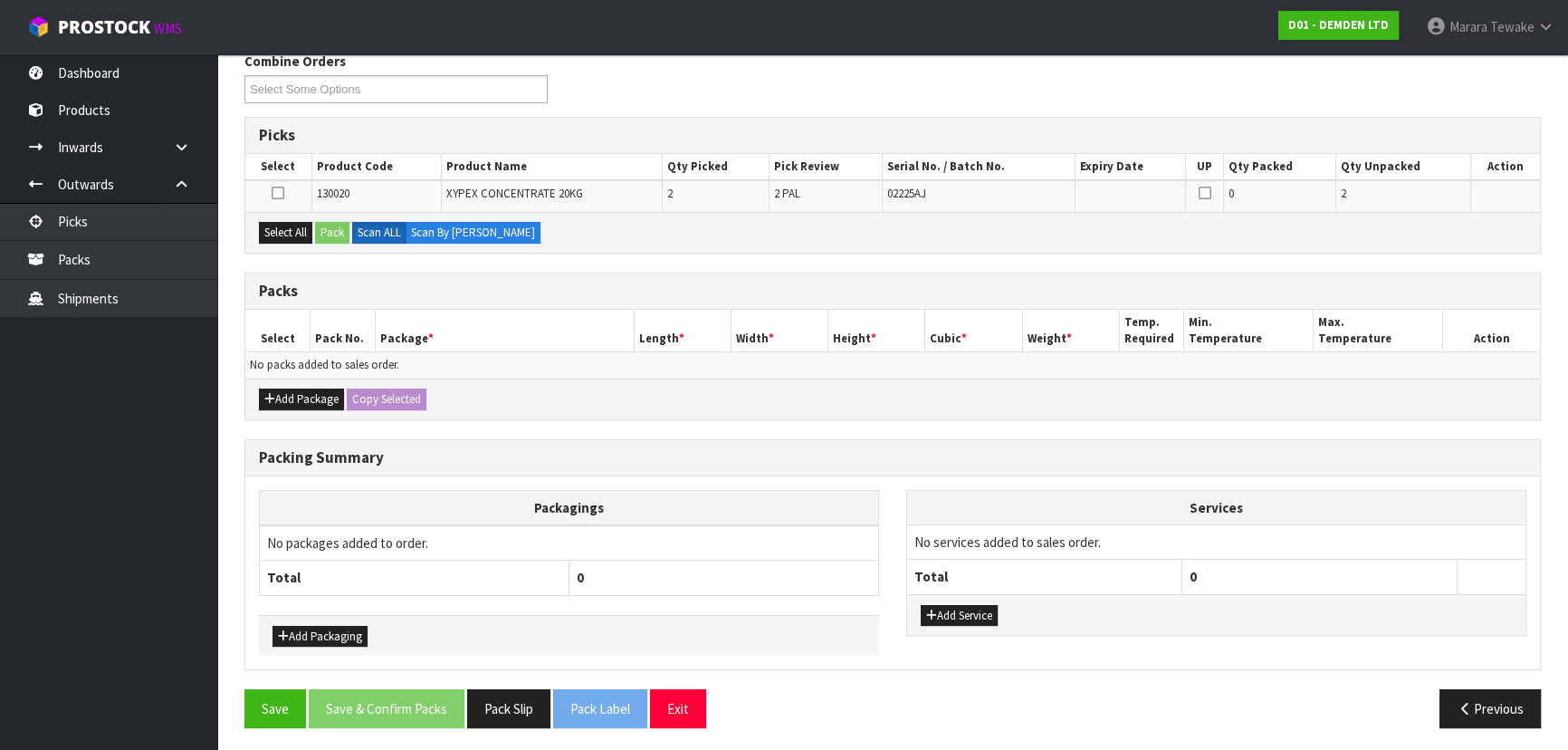
scroll to position [304, 0]
click at [292, 236] on button "Select All" at bounding box center [286, 231] width 54 height 22
click at [331, 231] on button "Pack" at bounding box center [332, 231] width 34 height 22
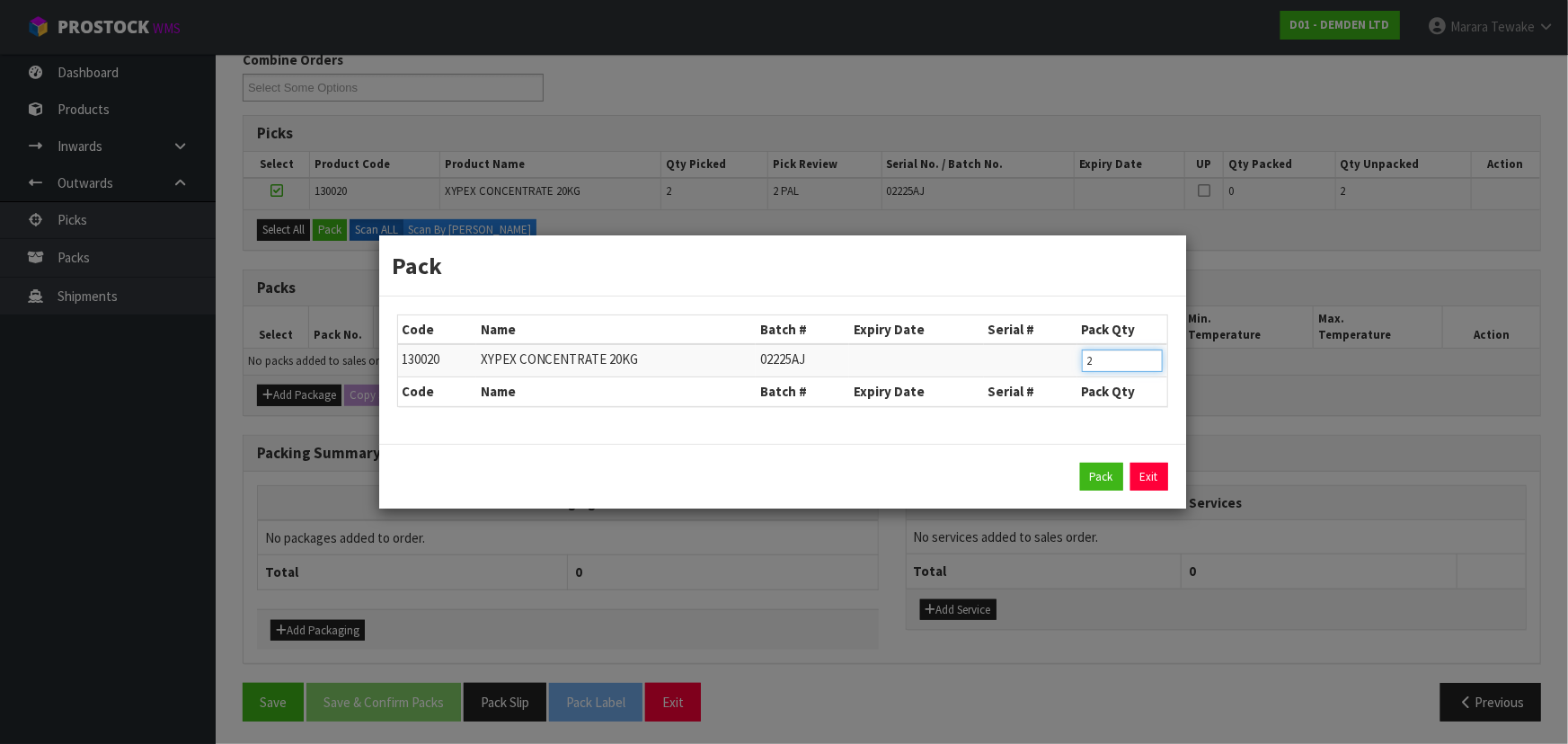
drag, startPoint x: 1098, startPoint y: 369, endPoint x: 1077, endPoint y: 340, distance: 35.8
click at [1082, 343] on table "Code Name Batch # Expiry Date Serial # Pack Qty 130020 XYPEX CONCENTRATE 20KG 0…" at bounding box center [782, 360] width 769 height 91
click button "Pack" at bounding box center [1101, 477] width 43 height 29
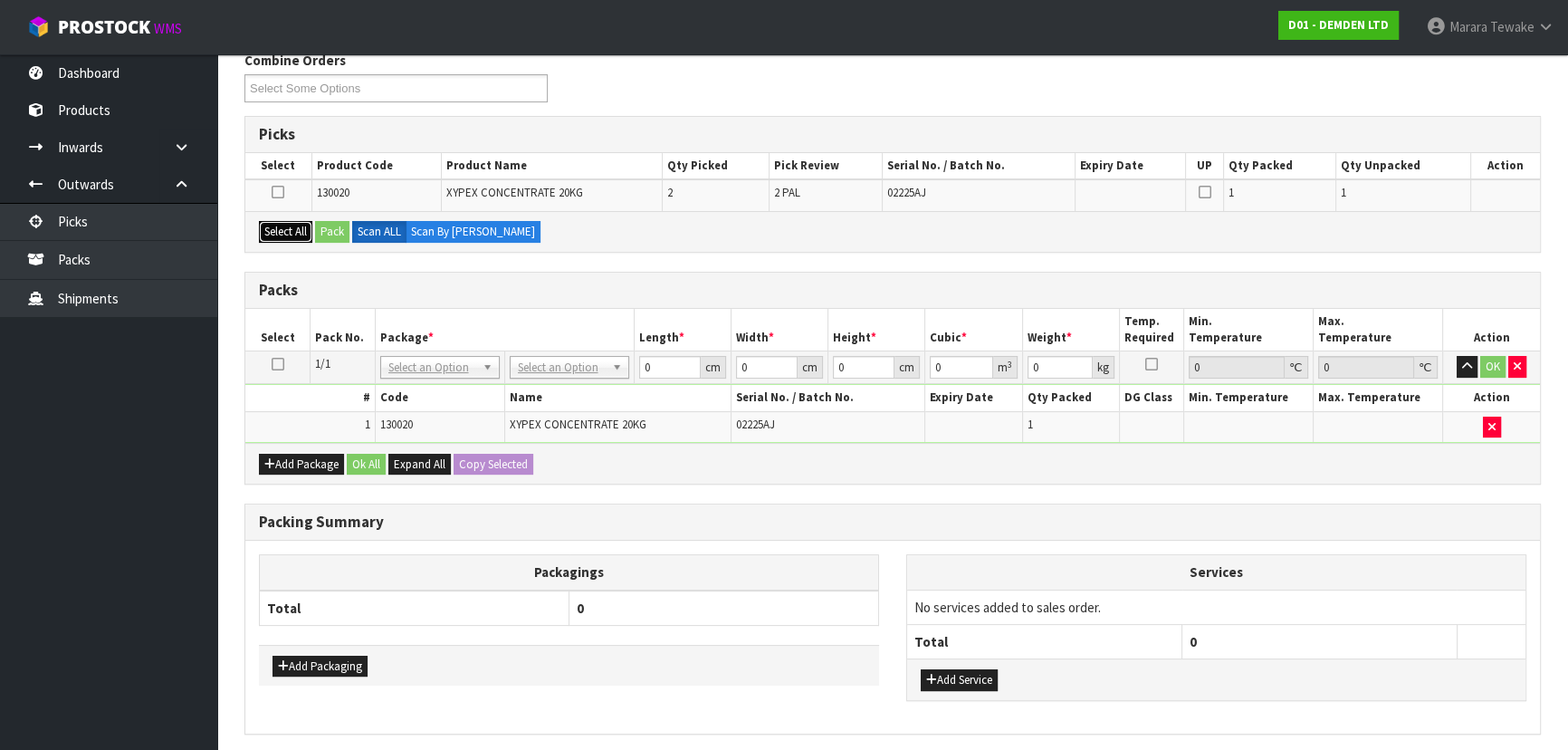
click at [286, 233] on button "Select All" at bounding box center [286, 231] width 54 height 22
click at [334, 233] on button "Pack" at bounding box center [332, 231] width 34 height 22
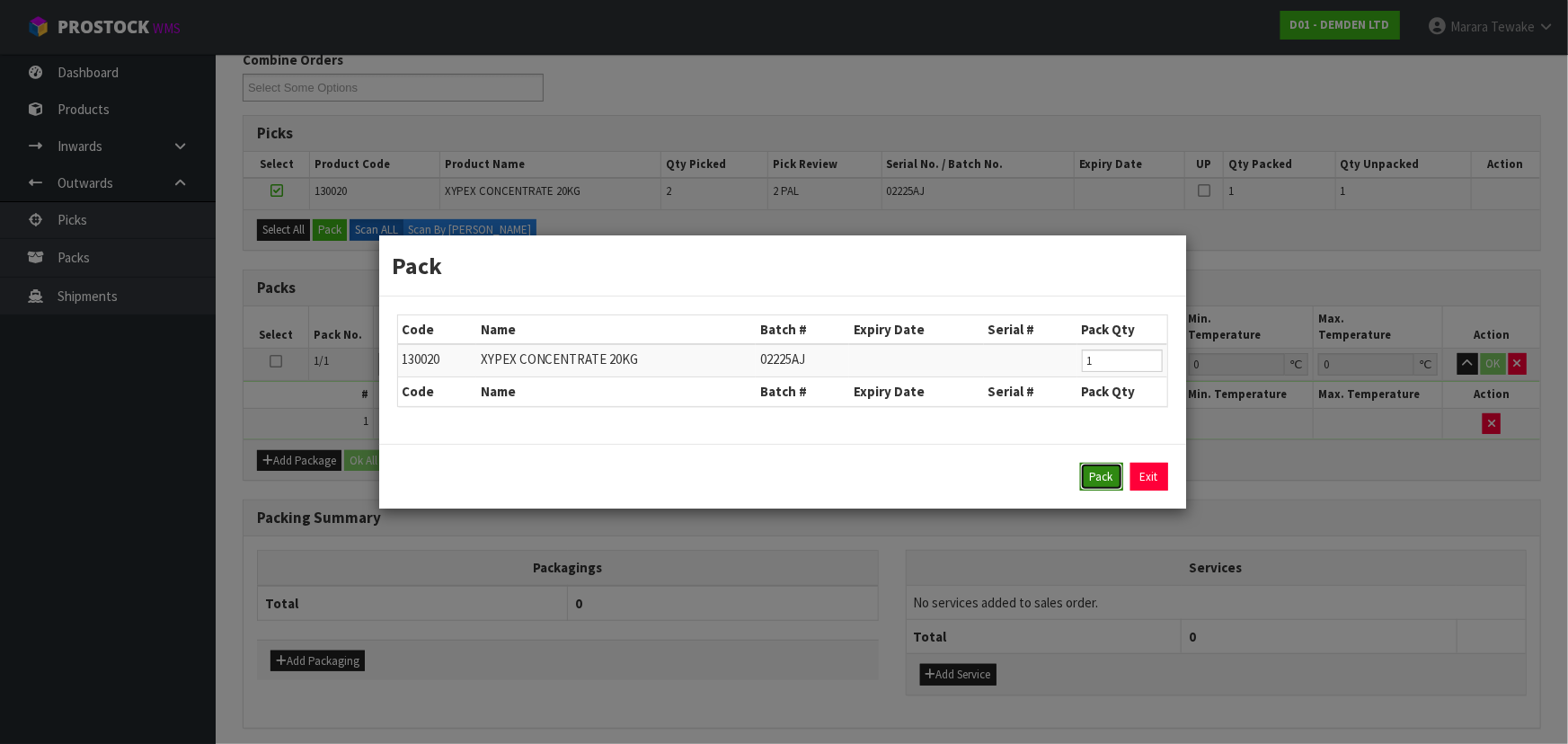
click at [1090, 476] on button "Pack" at bounding box center [1101, 477] width 43 height 29
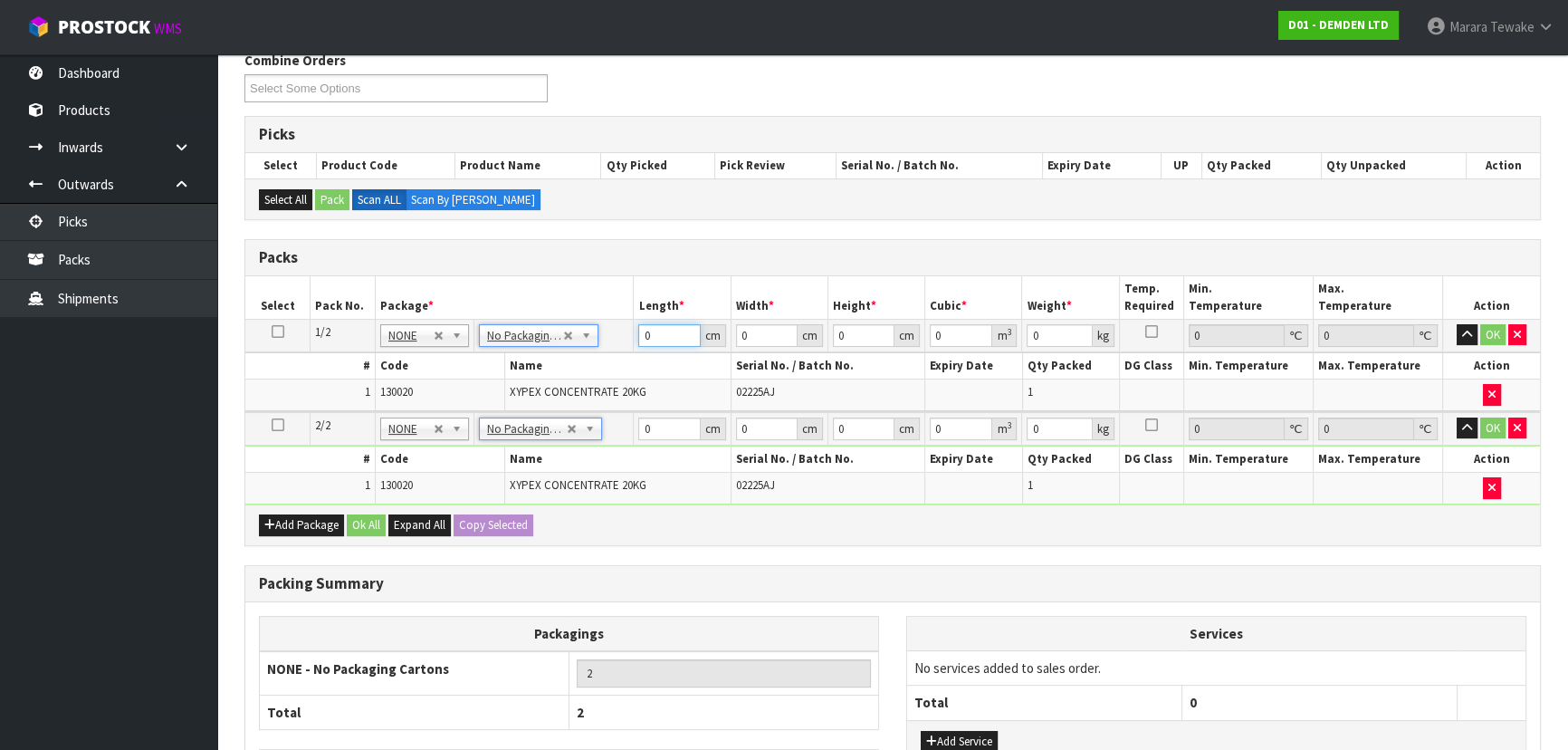
drag, startPoint x: 658, startPoint y: 339, endPoint x: 612, endPoint y: 281, distance: 74.0
click at [617, 306] on table "Select Pack No. Package * Length * Width * Height * Cubic * Weight * Temp. Requ…" at bounding box center [892, 391] width 1295 height 228
drag, startPoint x: 278, startPoint y: 325, endPoint x: 300, endPoint y: 388, distance: 66.7
click at [278, 331] on icon at bounding box center [277, 331] width 12 height 1
click at [480, 527] on button "Copy Selected" at bounding box center [493, 525] width 80 height 22
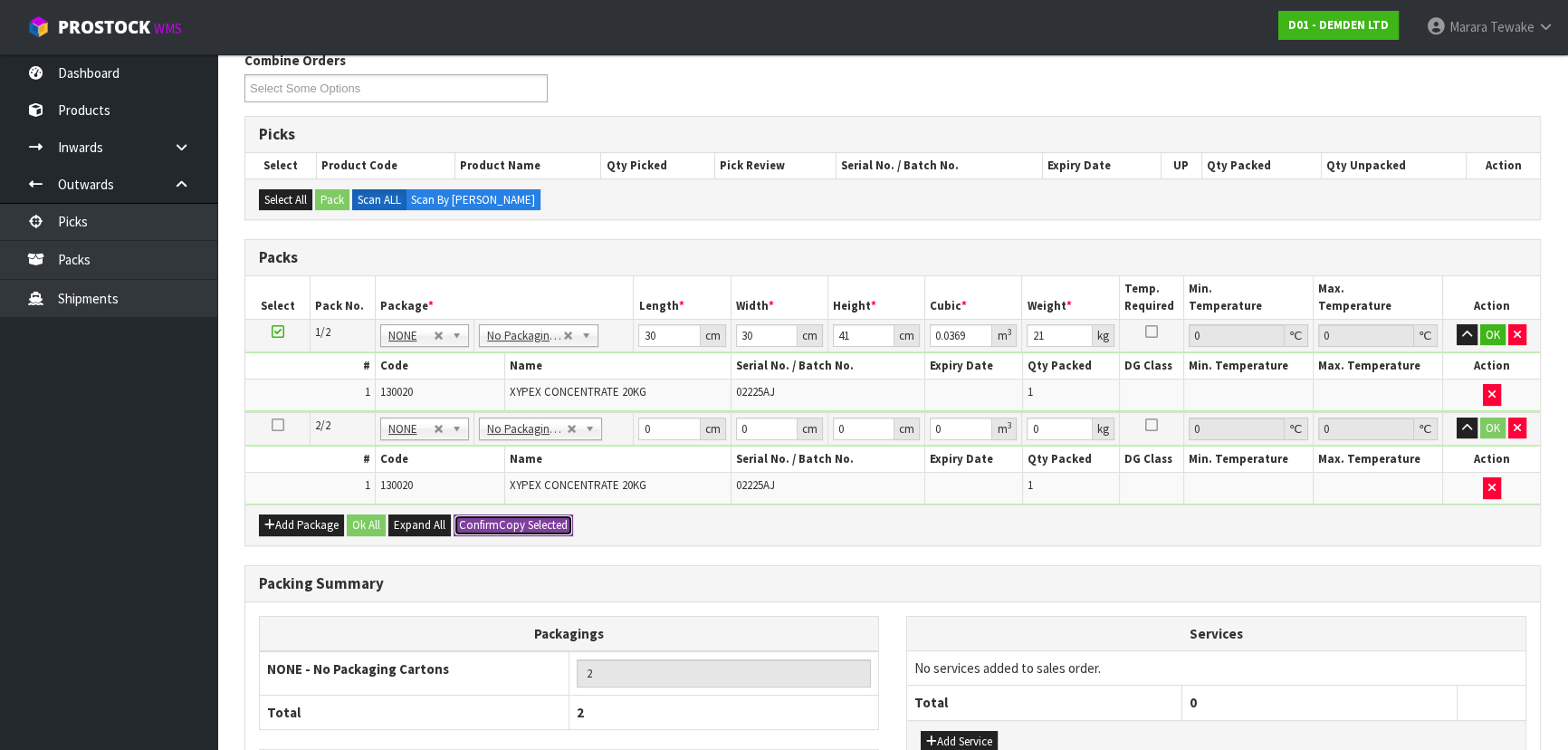
click at [480, 526] on span "Confirm" at bounding box center [479, 525] width 40 height 15
drag, startPoint x: 1495, startPoint y: 326, endPoint x: 1482, endPoint y: 378, distance: 53.6
click at [1495, 327] on button "OK" at bounding box center [1493, 335] width 25 height 22
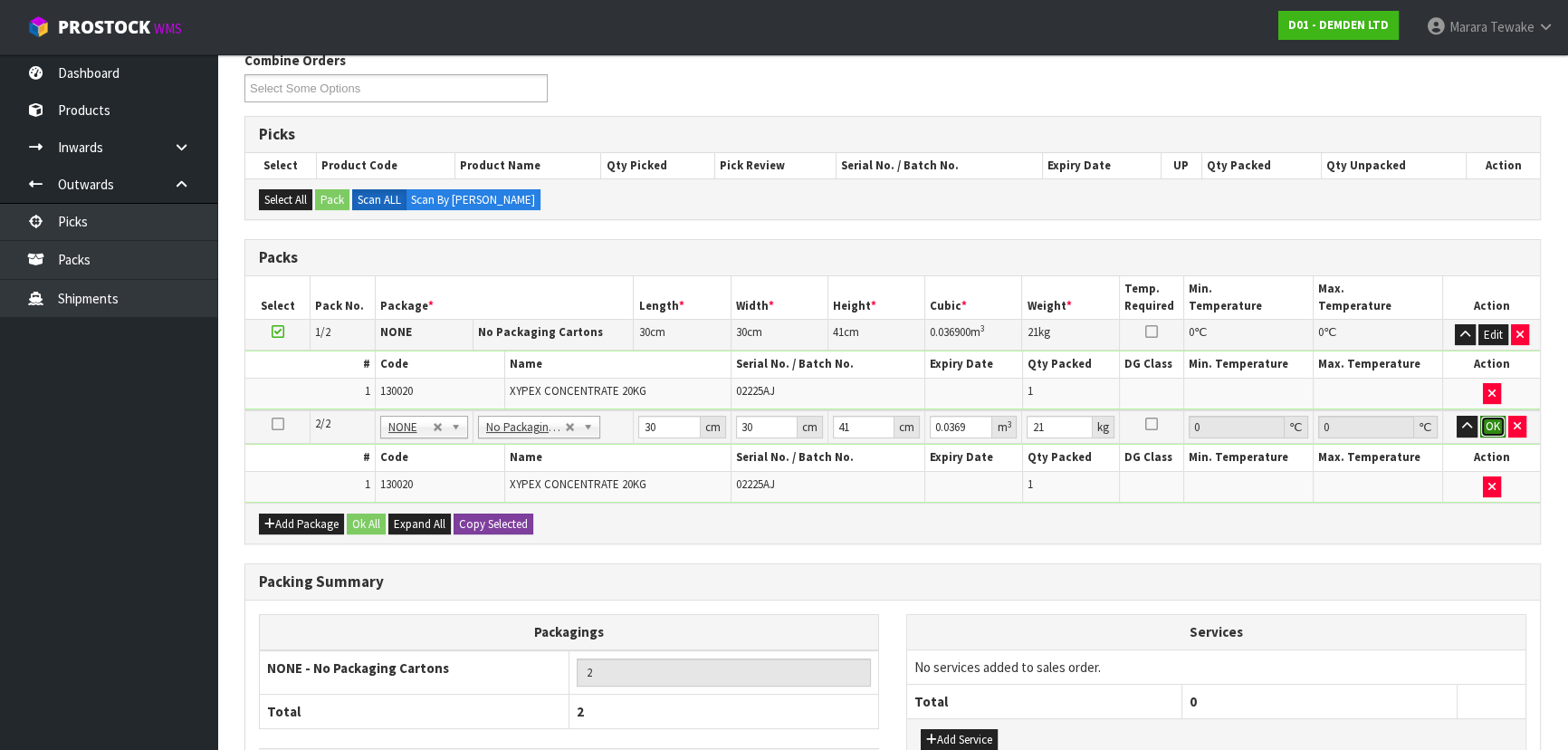
click at [1494, 425] on button "OK" at bounding box center [1493, 426] width 25 height 22
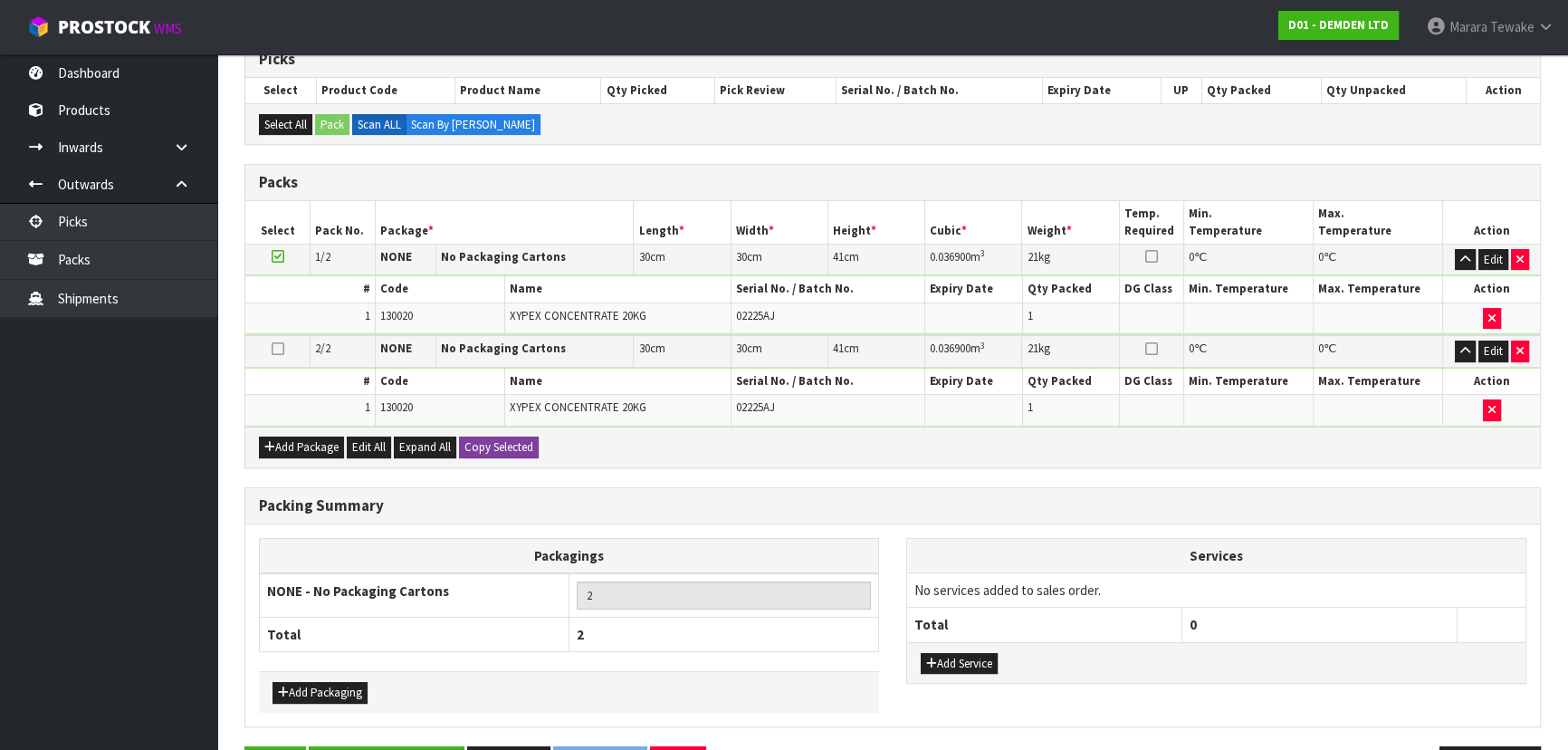
scroll to position [435, 0]
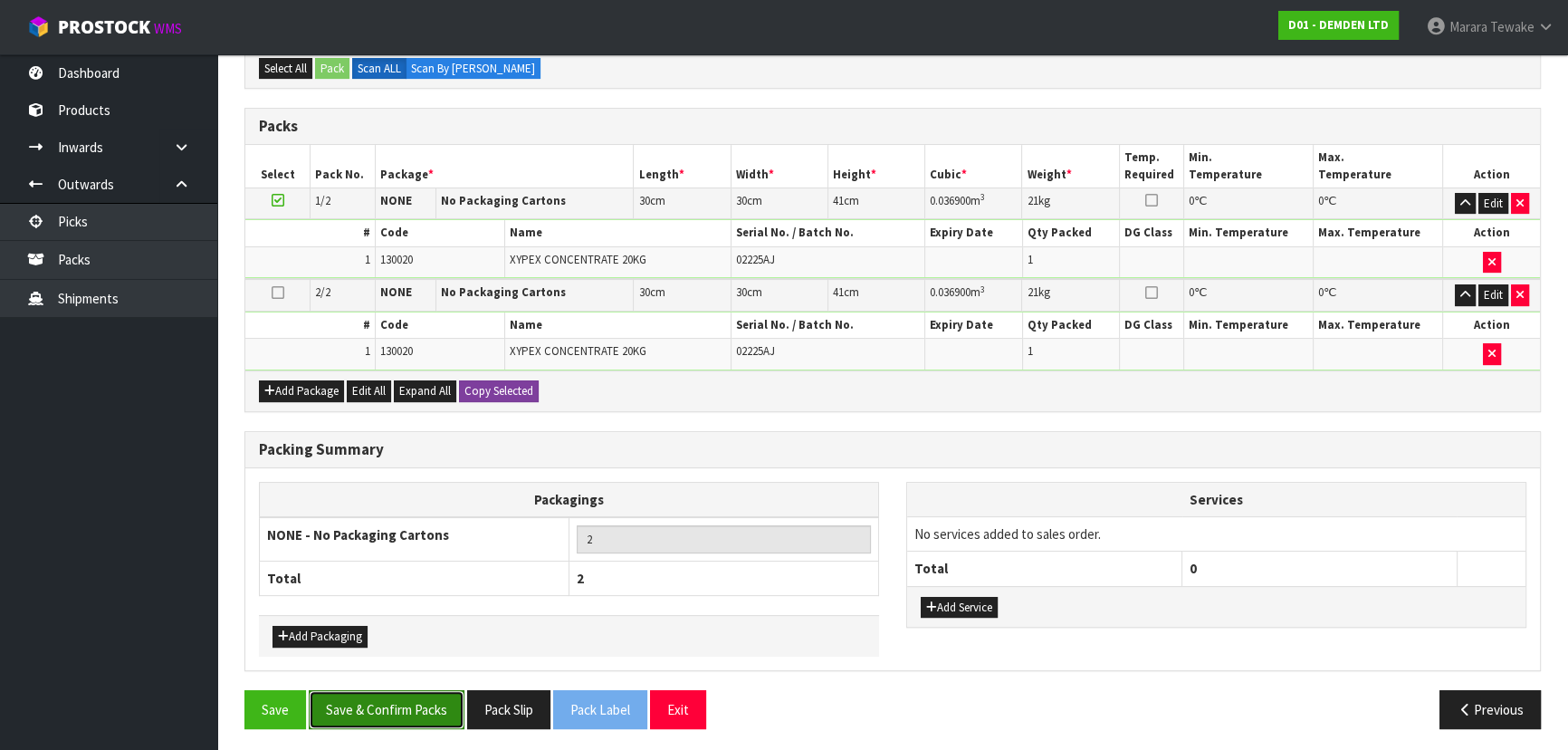
click at [397, 691] on button "Save & Confirm Packs" at bounding box center [386, 709] width 156 height 39
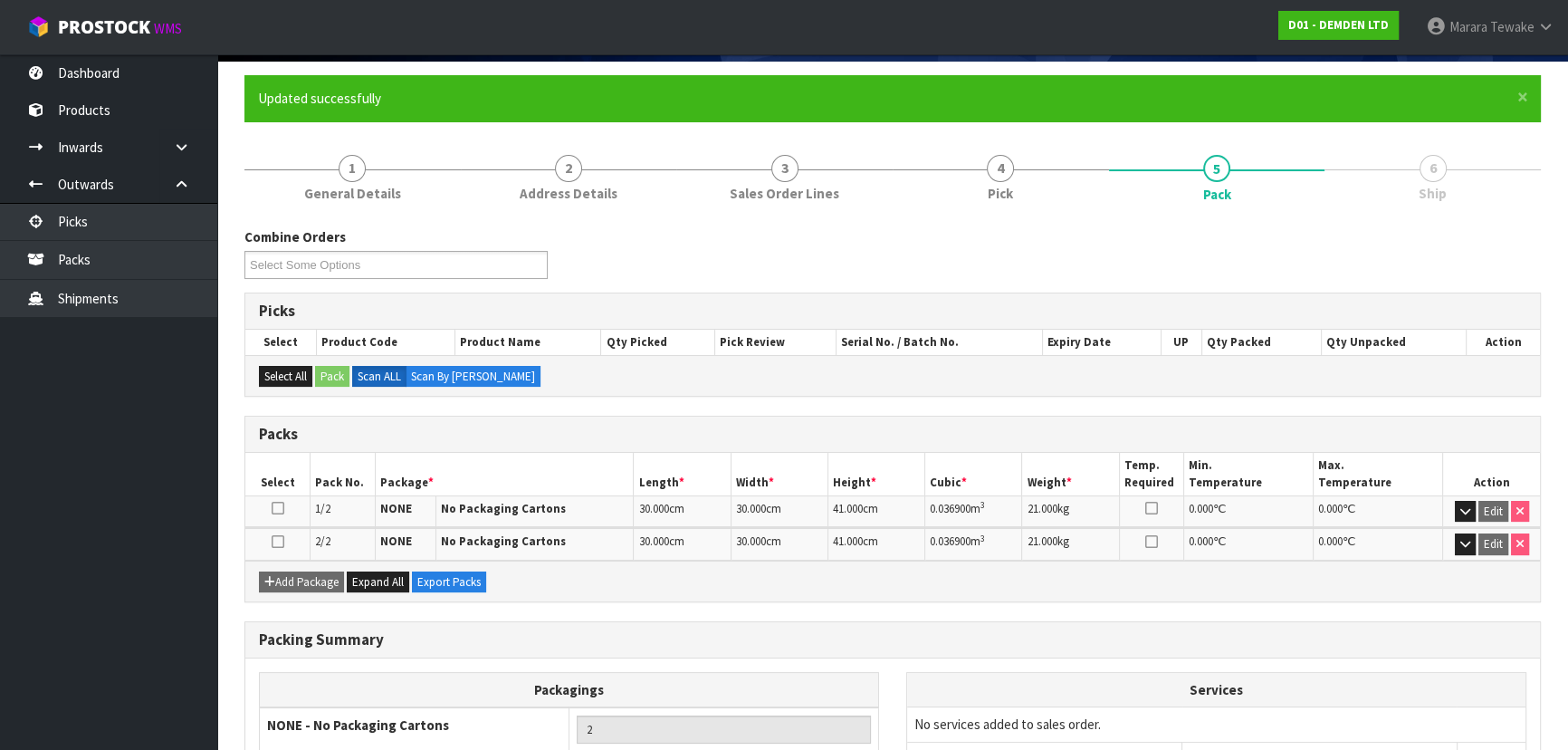
scroll to position [279, 0]
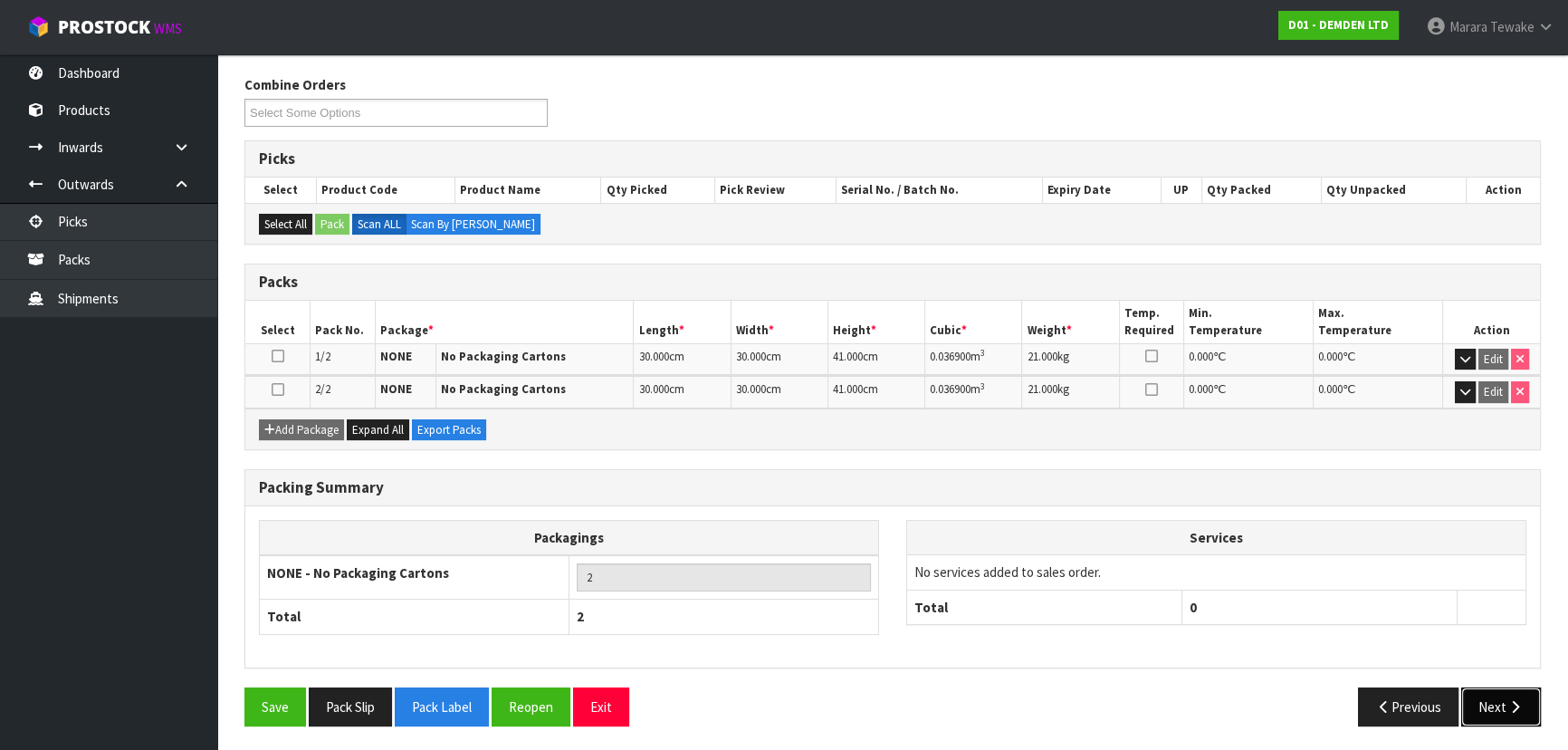
click at [1509, 700] on icon "button" at bounding box center [1515, 707] width 17 height 13
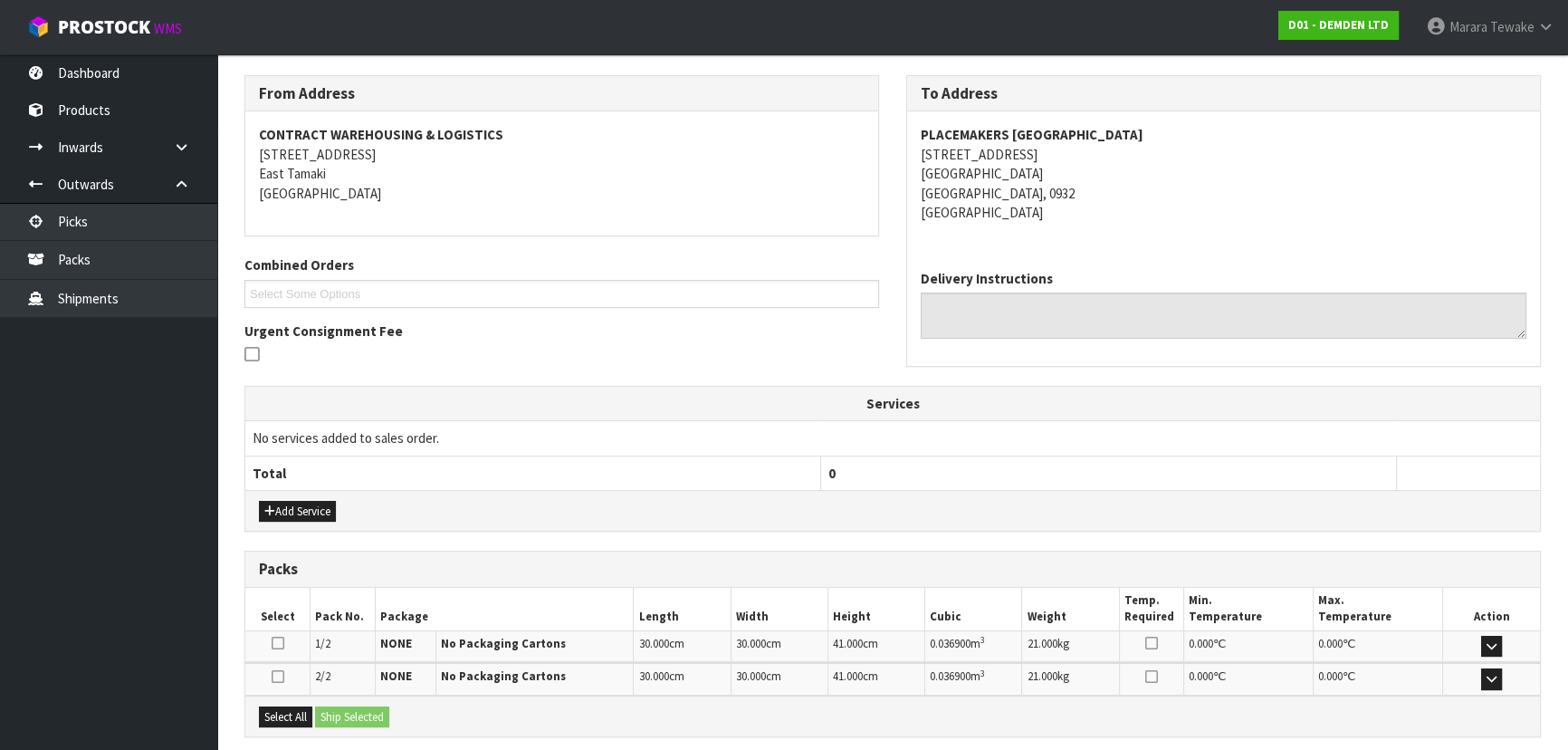
scroll to position [457, 0]
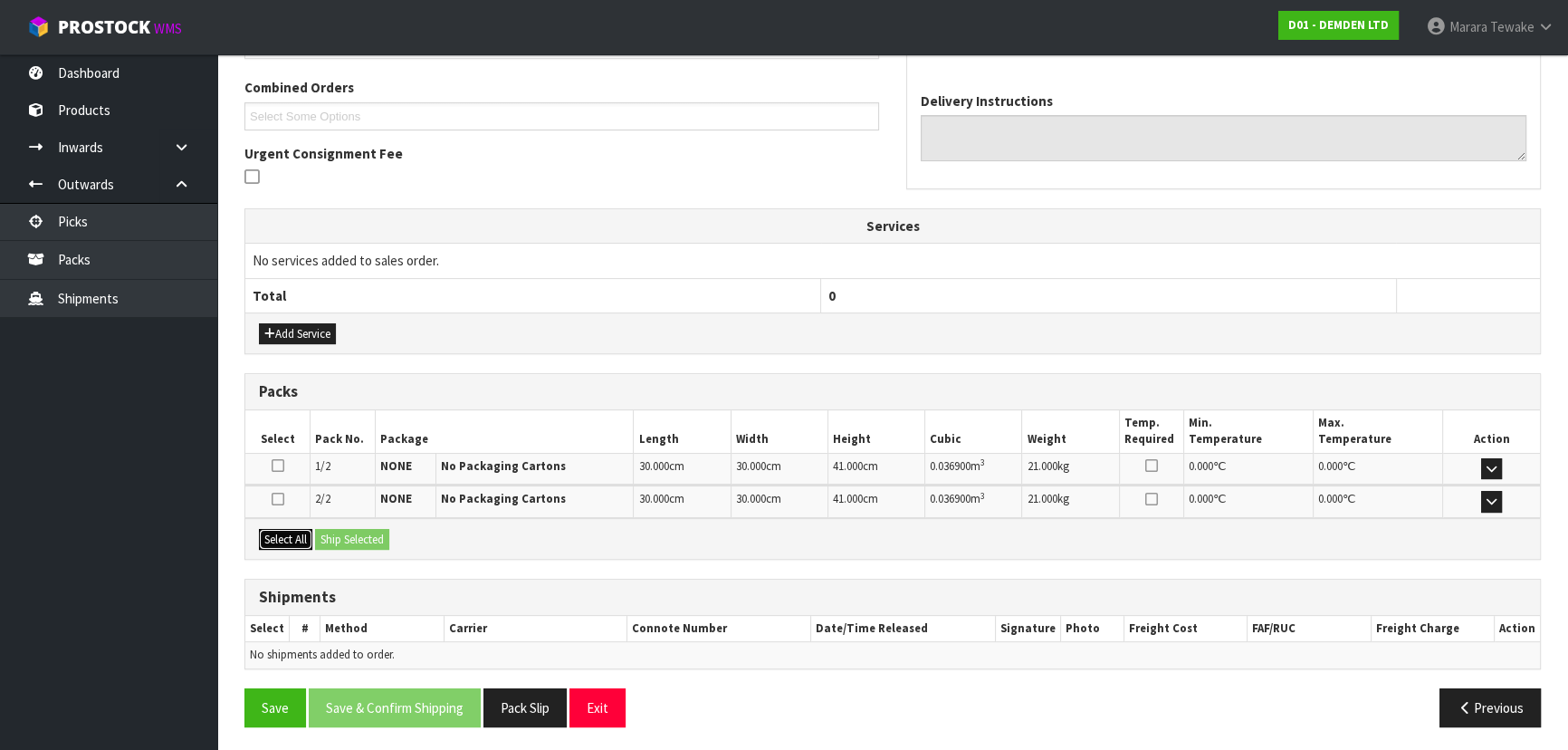
drag, startPoint x: 294, startPoint y: 538, endPoint x: 334, endPoint y: 540, distance: 40.0
click at [298, 537] on button "Select All" at bounding box center [286, 540] width 54 height 22
click at [336, 540] on button "Ship Selected" at bounding box center [352, 540] width 74 height 22
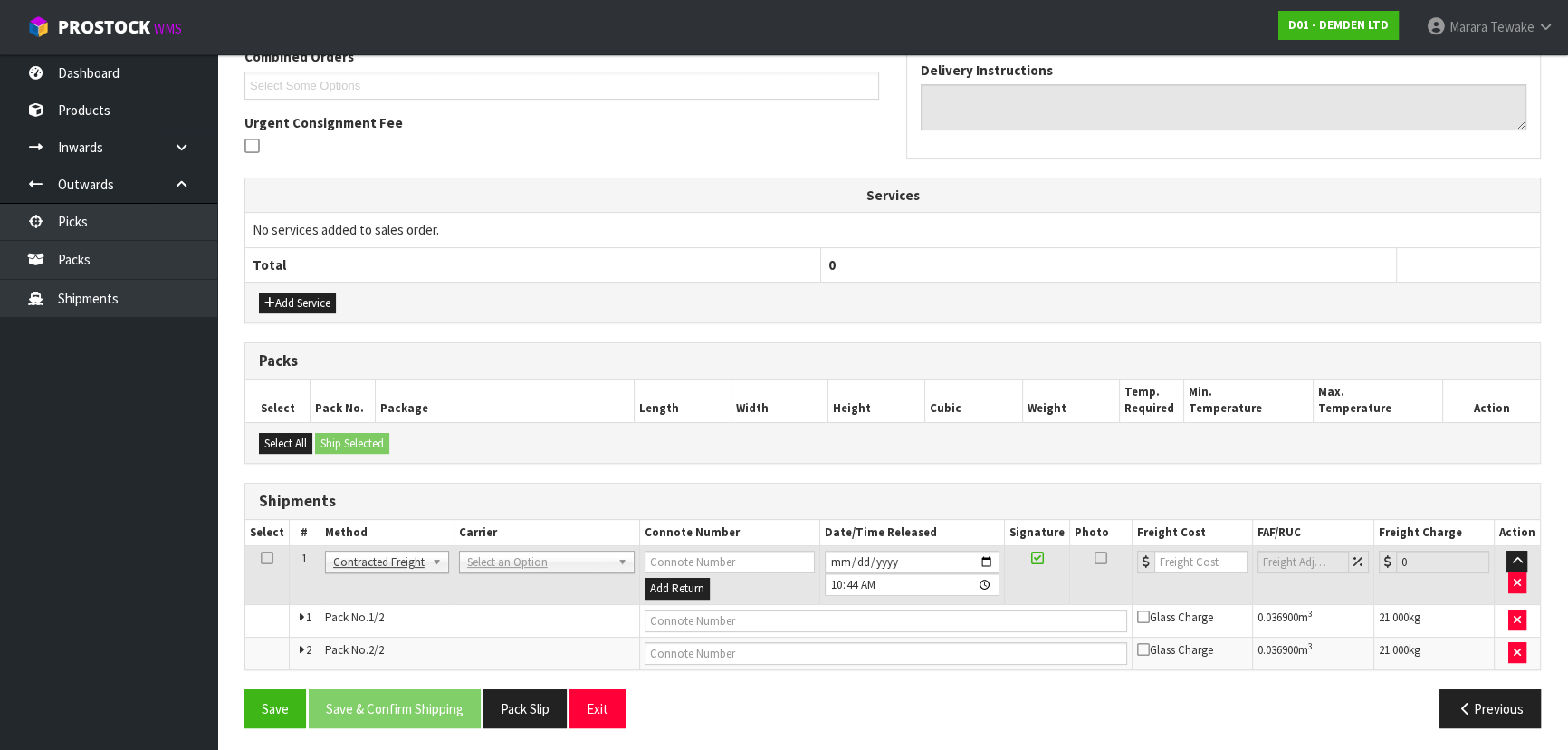
scroll to position [490, 0]
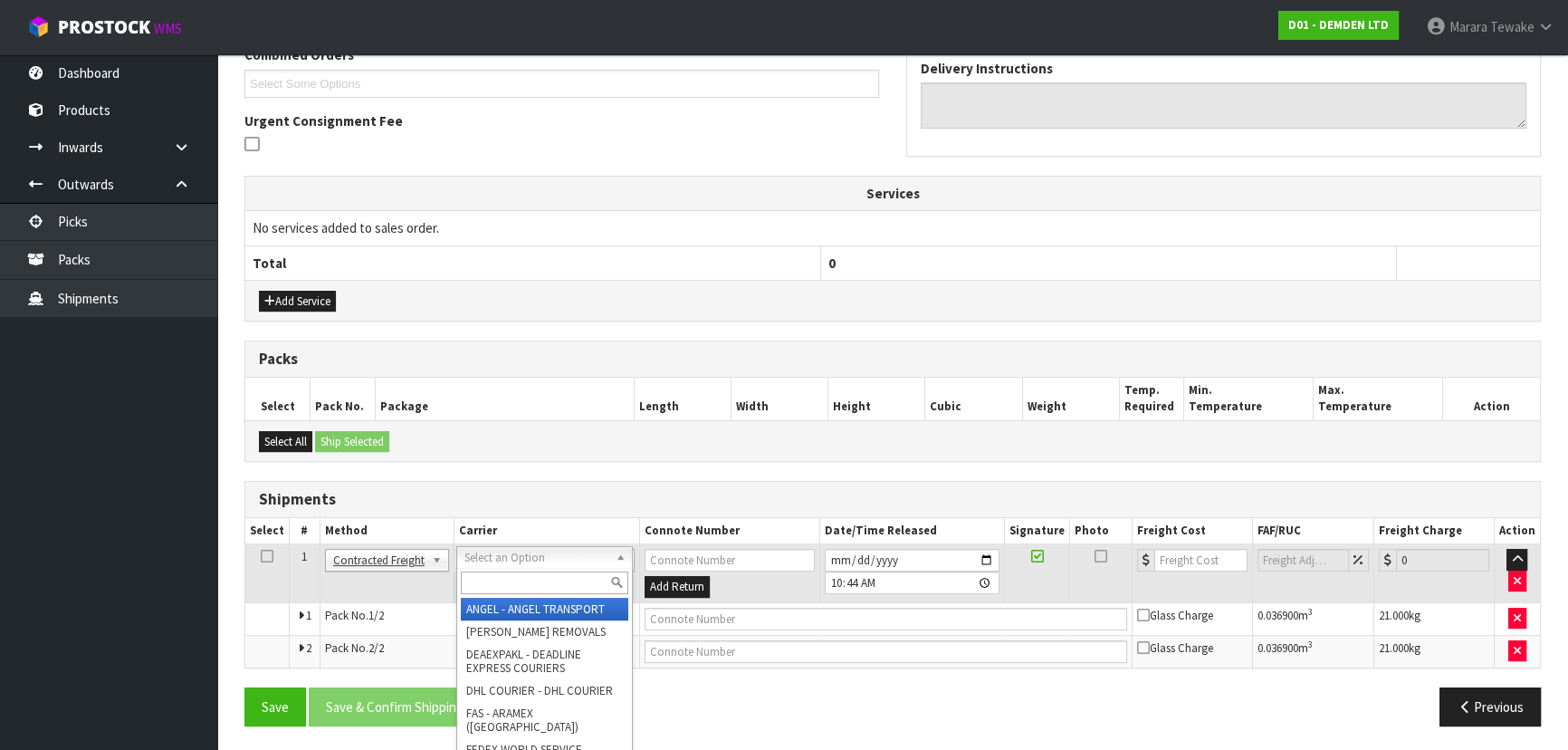
click at [524, 589] on input "text" at bounding box center [545, 583] width 168 height 23
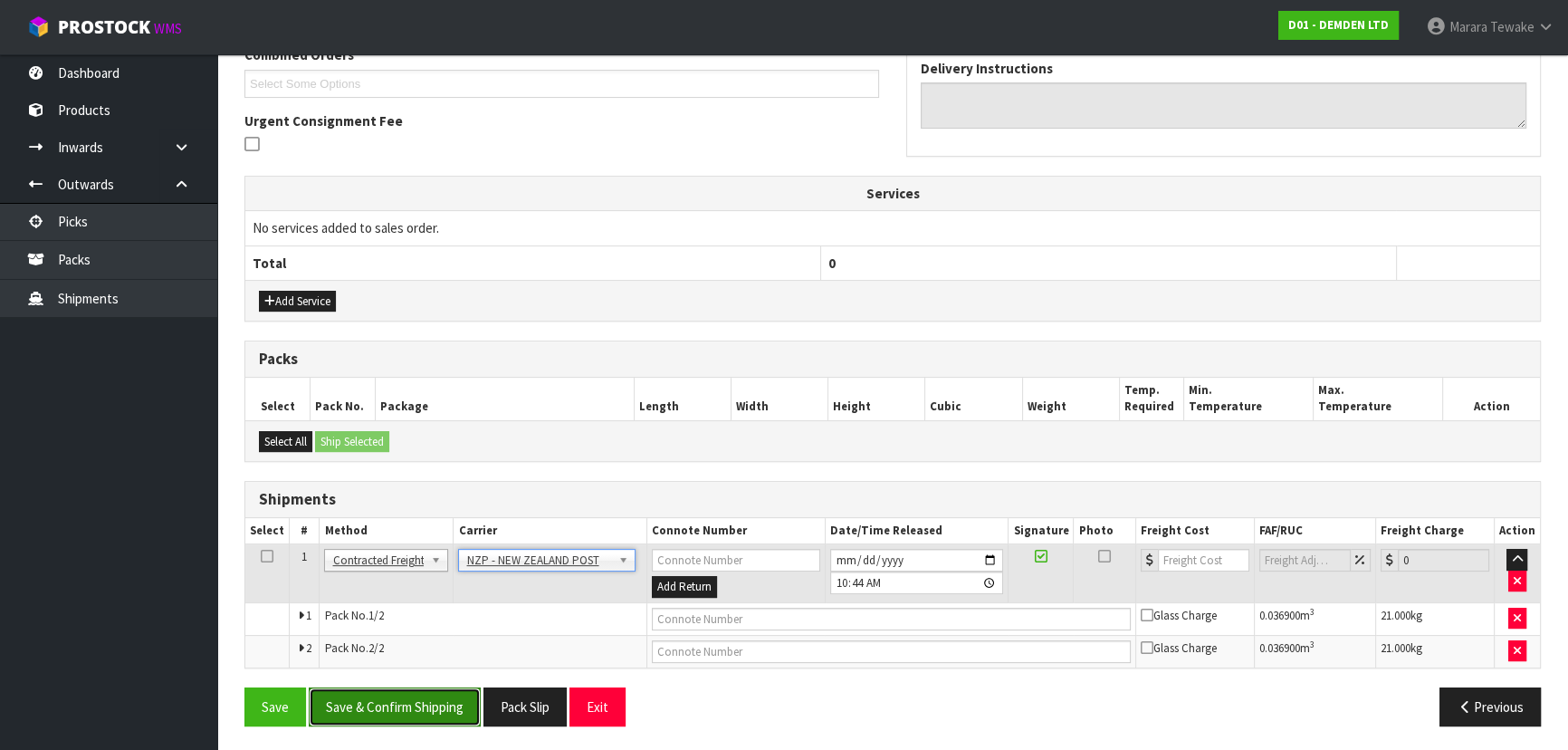
click at [461, 701] on button "Save & Confirm Shipping" at bounding box center [394, 707] width 172 height 39
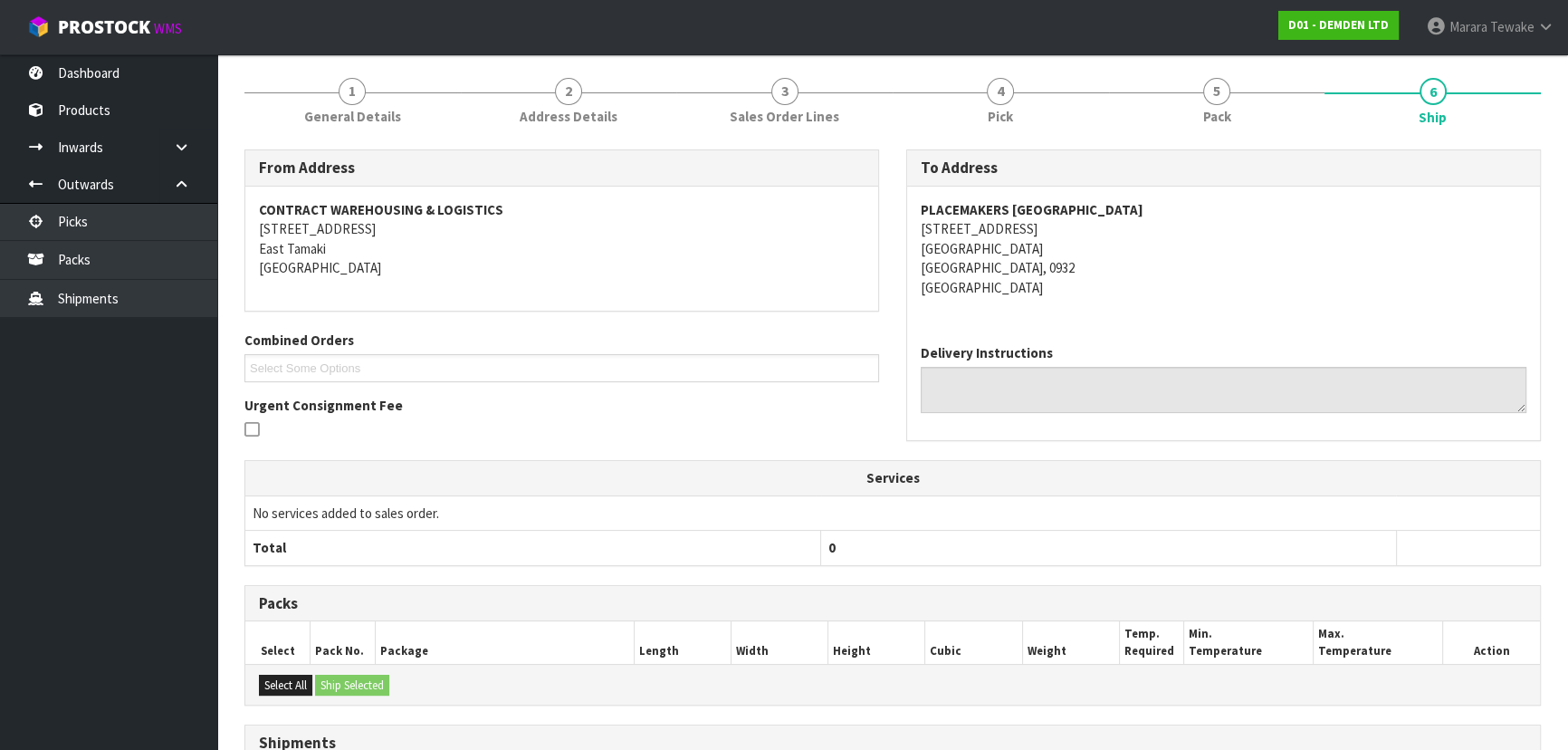
scroll to position [462, 0]
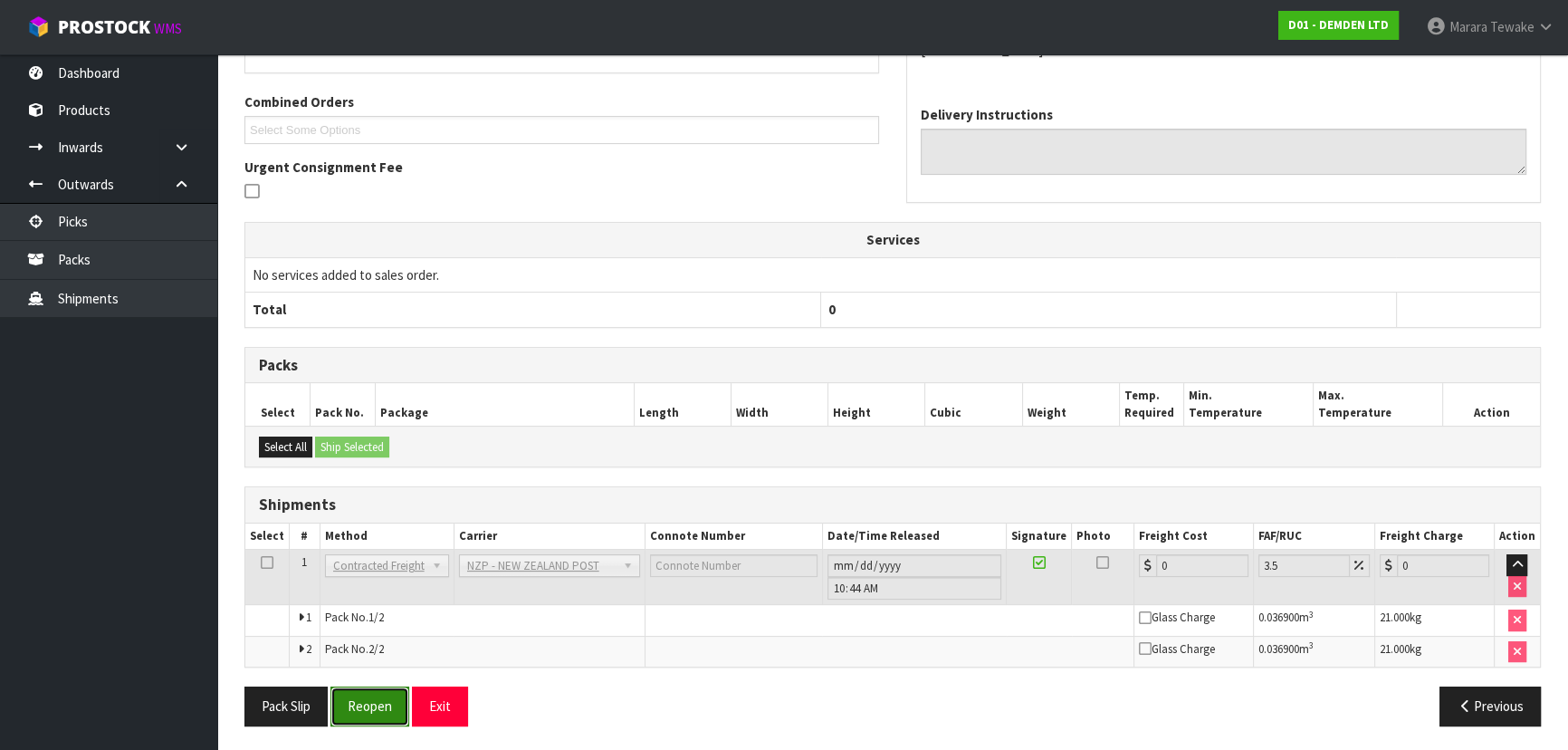
click at [381, 705] on button "Reopen" at bounding box center [371, 706] width 79 height 39
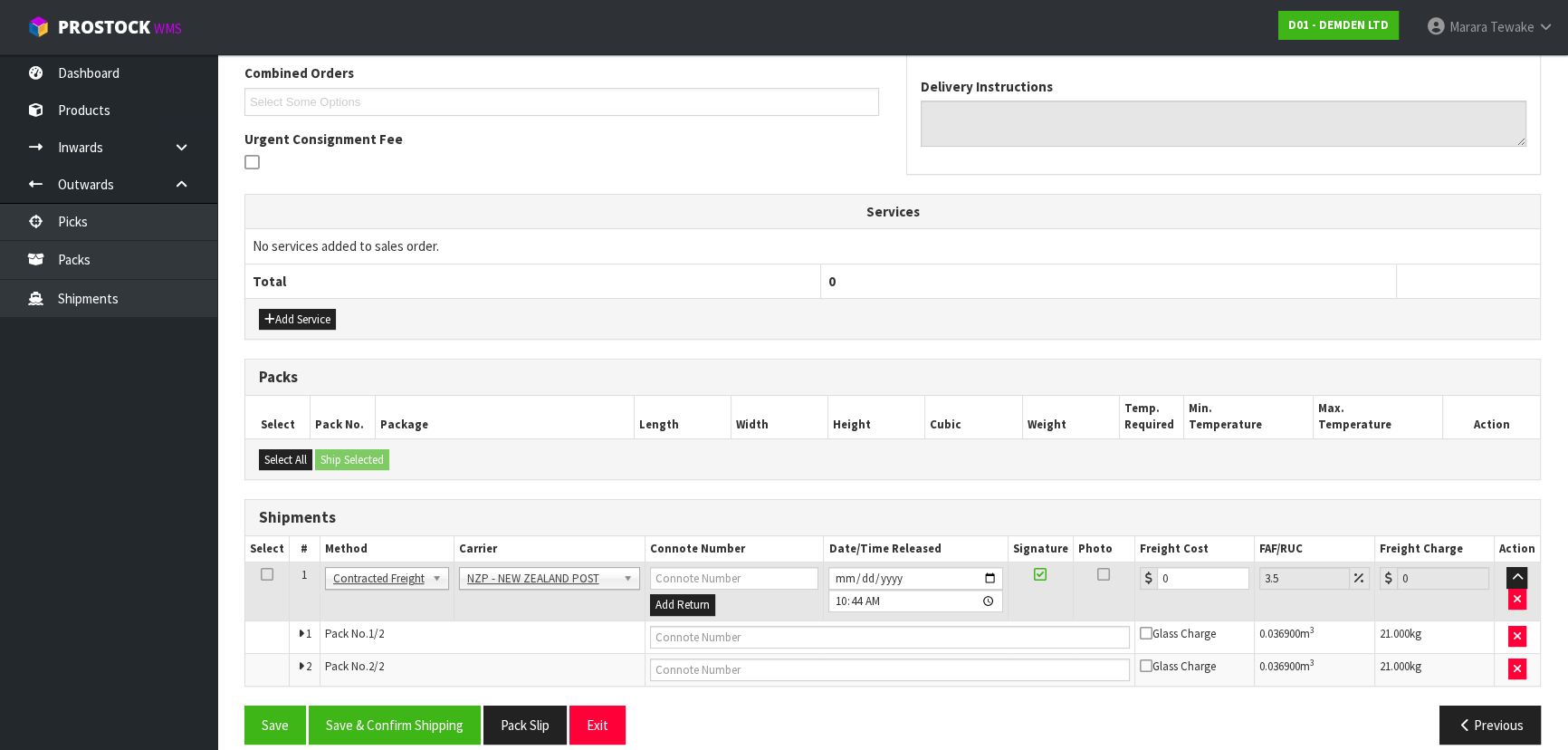
scroll to position [490, 0]
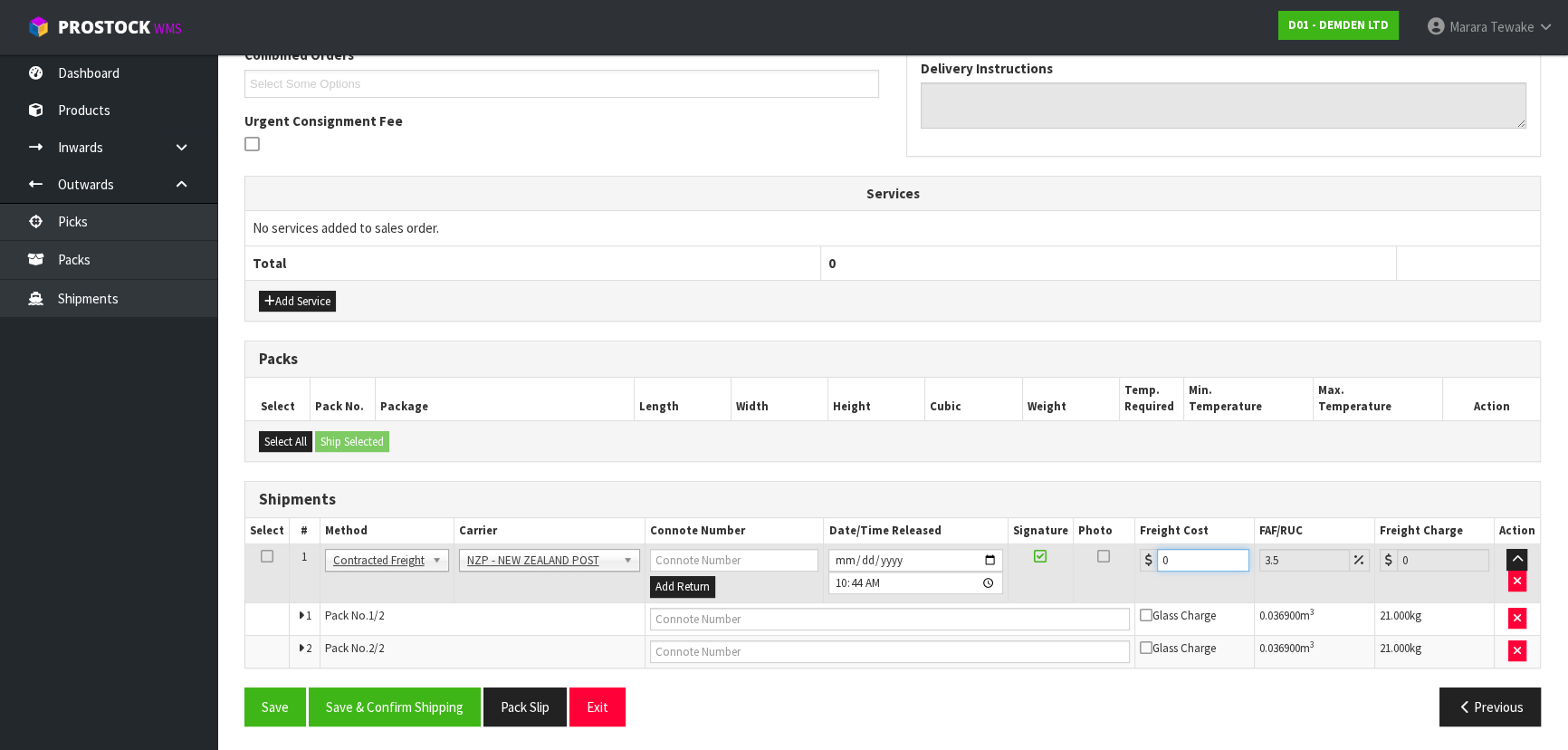
drag, startPoint x: 1179, startPoint y: 558, endPoint x: 1141, endPoint y: 525, distance: 50.3
click at [1134, 532] on table "Select # Method Carrier Connote Number Date/Time Released Signature Photo Freig…" at bounding box center [892, 592] width 1295 height 149
drag, startPoint x: 445, startPoint y: 702, endPoint x: 417, endPoint y: 693, distance: 29.4
click at [443, 702] on button "Save & Confirm Shipping" at bounding box center [394, 707] width 172 height 39
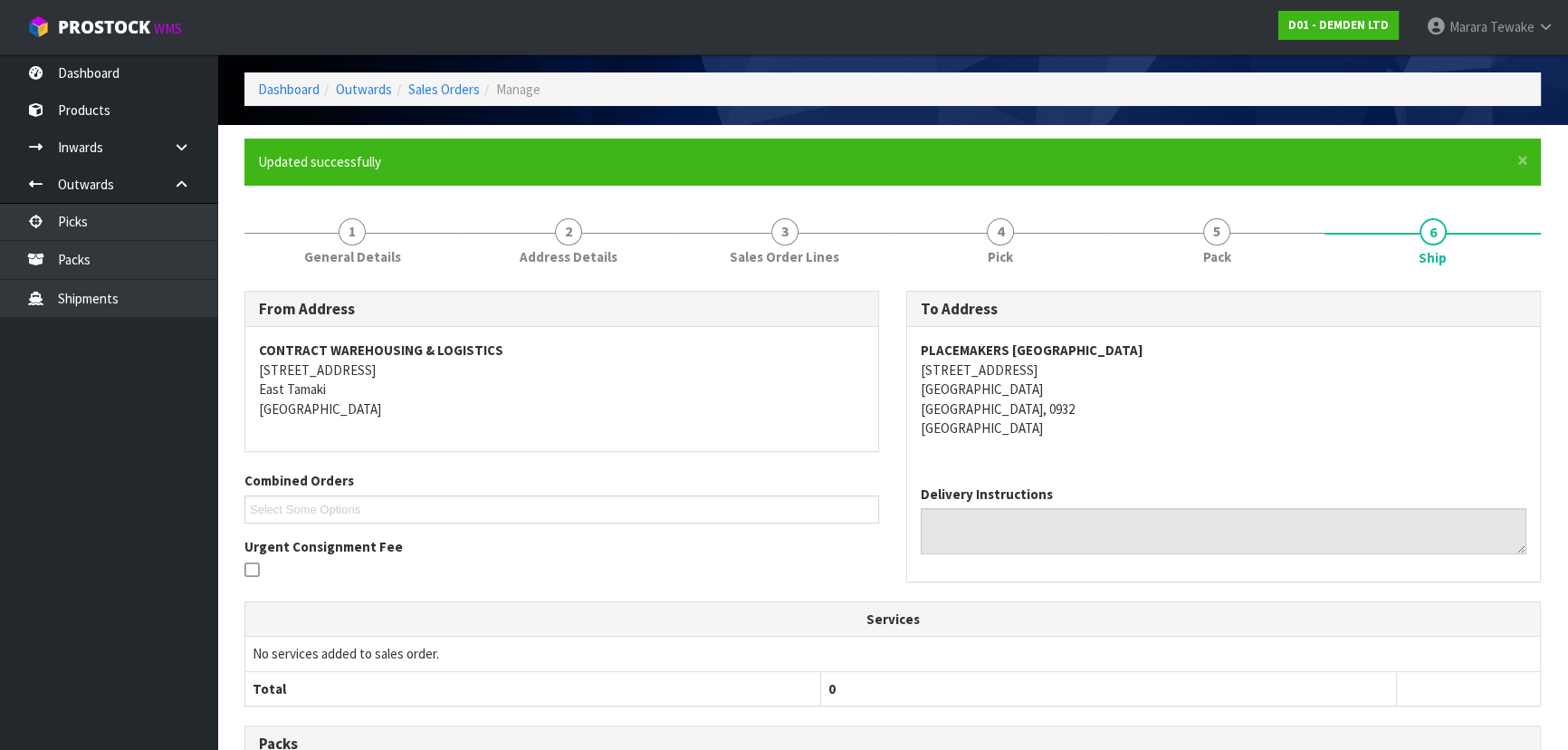
scroll to position [0, 0]
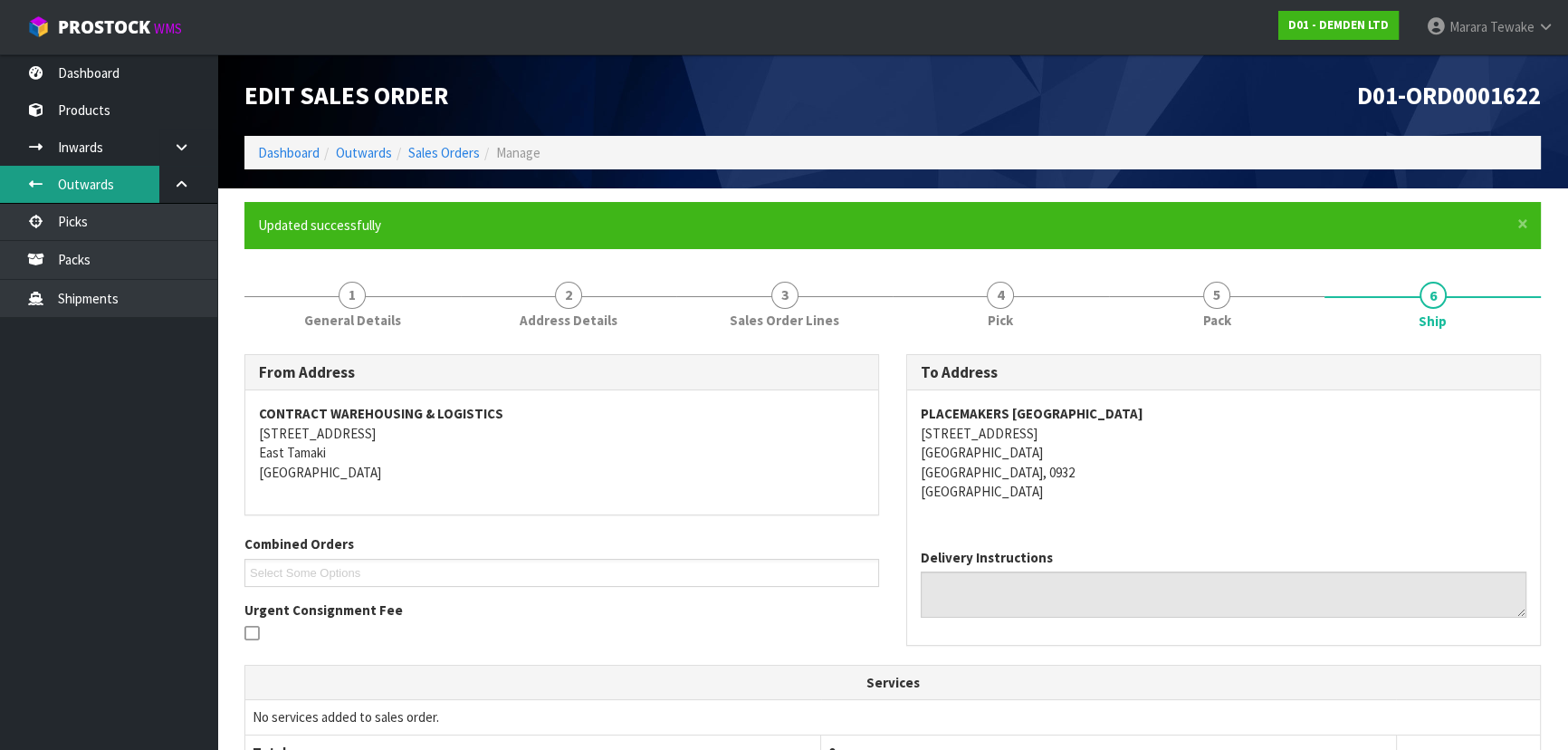
click at [136, 202] on link "Outwards" at bounding box center [108, 184] width 217 height 37
click at [150, 218] on link "Picks" at bounding box center [108, 221] width 217 height 37
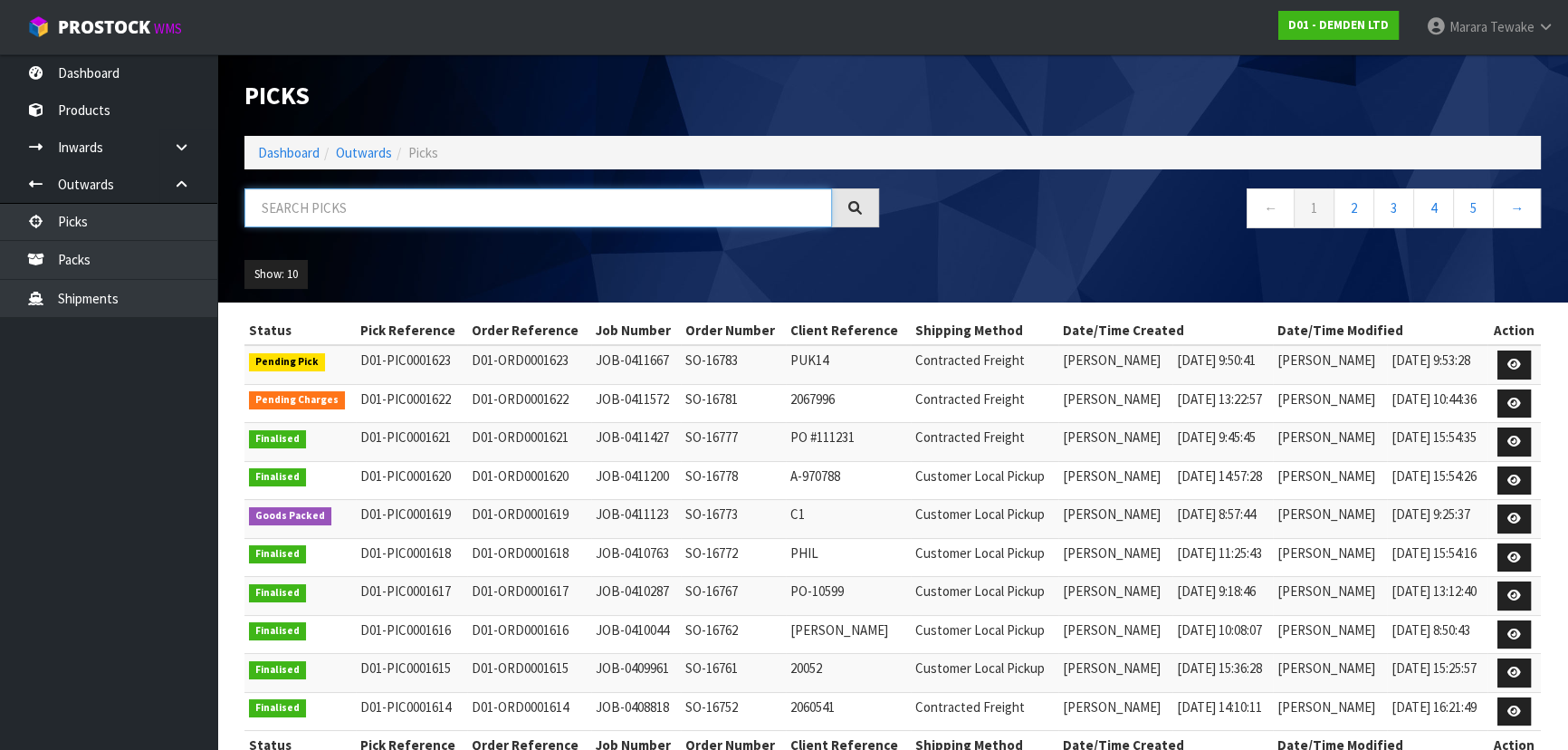
click at [301, 206] on input "text" at bounding box center [537, 208] width 587 height 39
click at [137, 69] on link "Dashboard" at bounding box center [108, 73] width 217 height 37
click at [123, 81] on link "Dashboard" at bounding box center [108, 73] width 217 height 37
click at [123, 85] on link "Dashboard" at bounding box center [108, 73] width 217 height 37
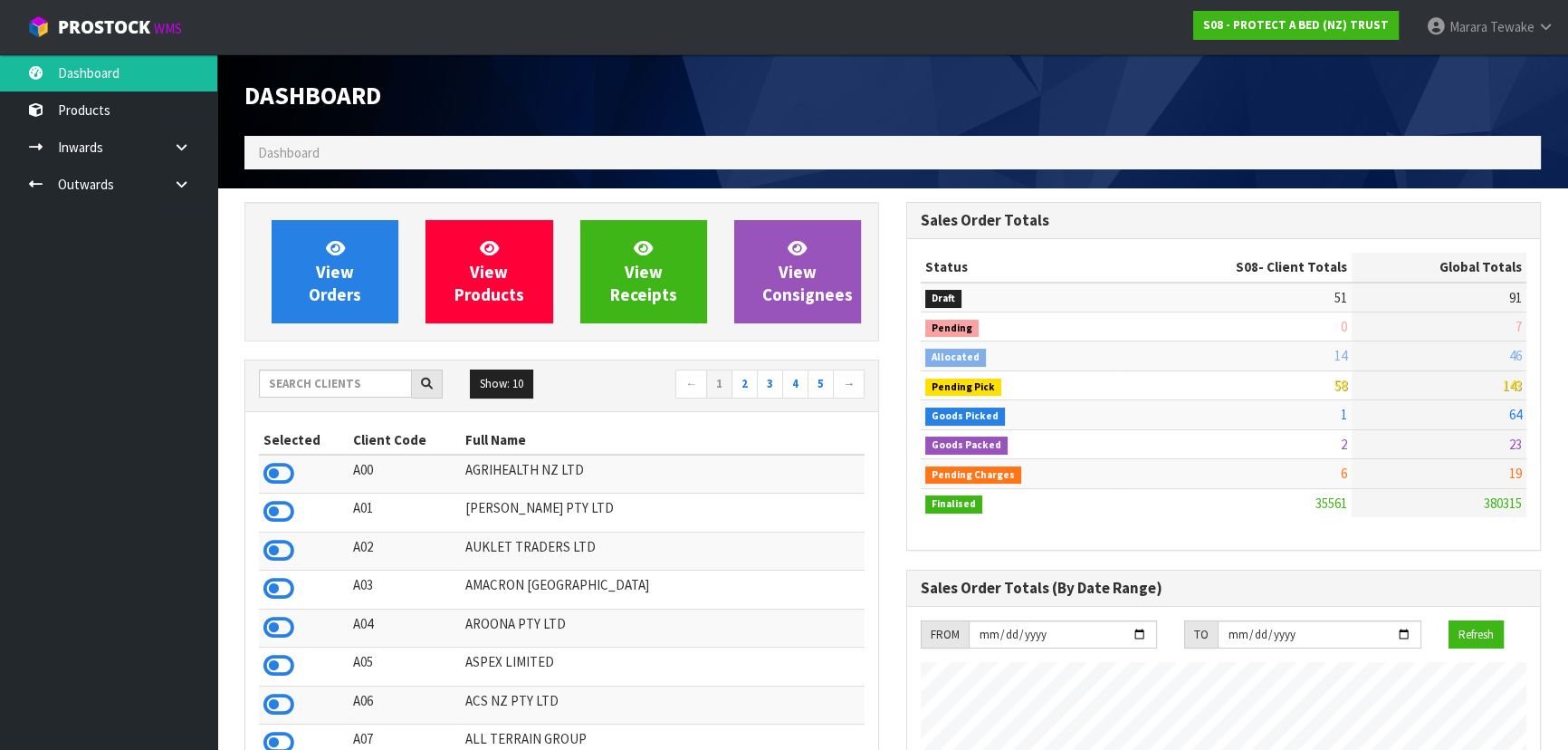
scroll to position [1370, 661]
click at [326, 381] on input "text" at bounding box center [336, 384] width 153 height 28
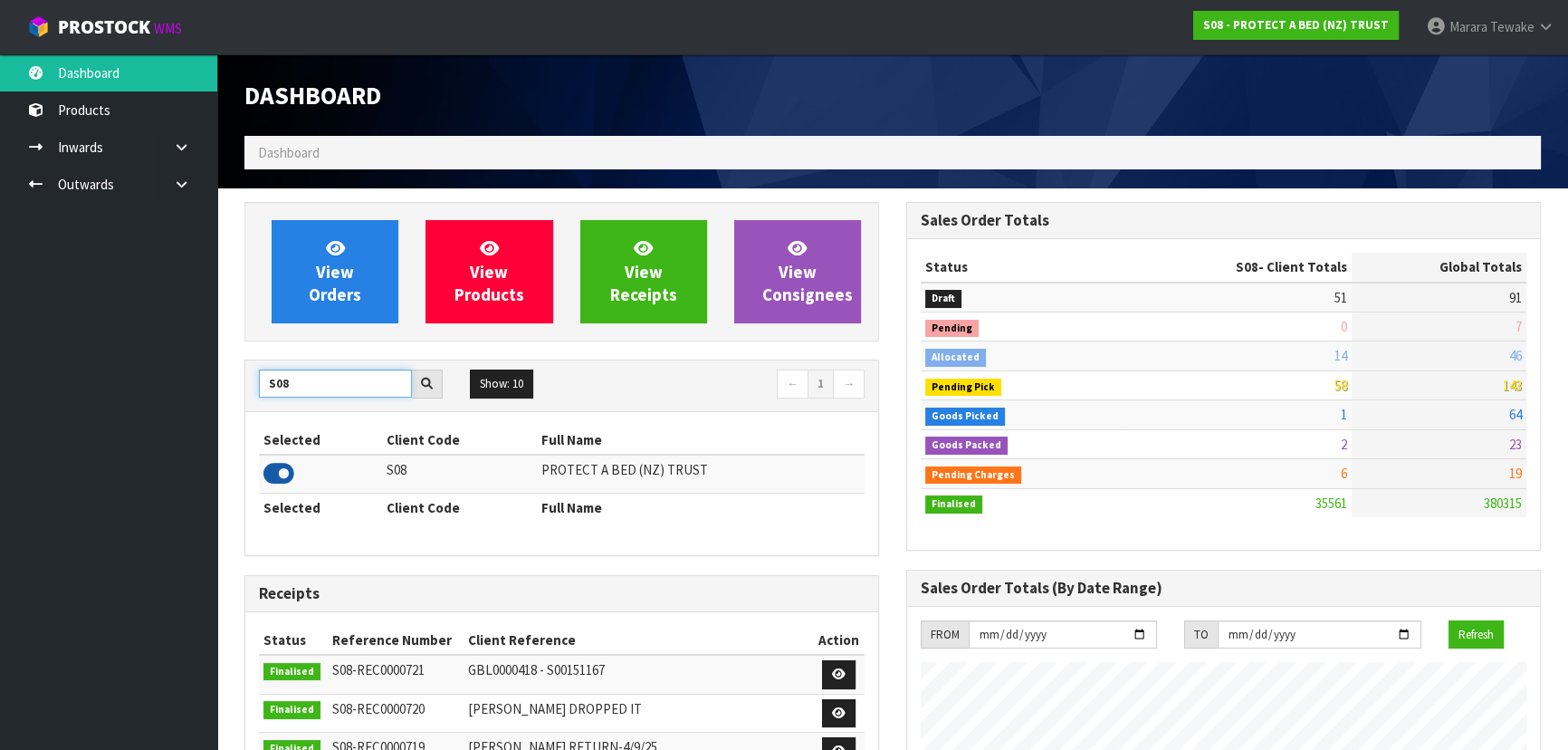
type input "S08"
click at [275, 463] on icon at bounding box center [278, 474] width 31 height 27
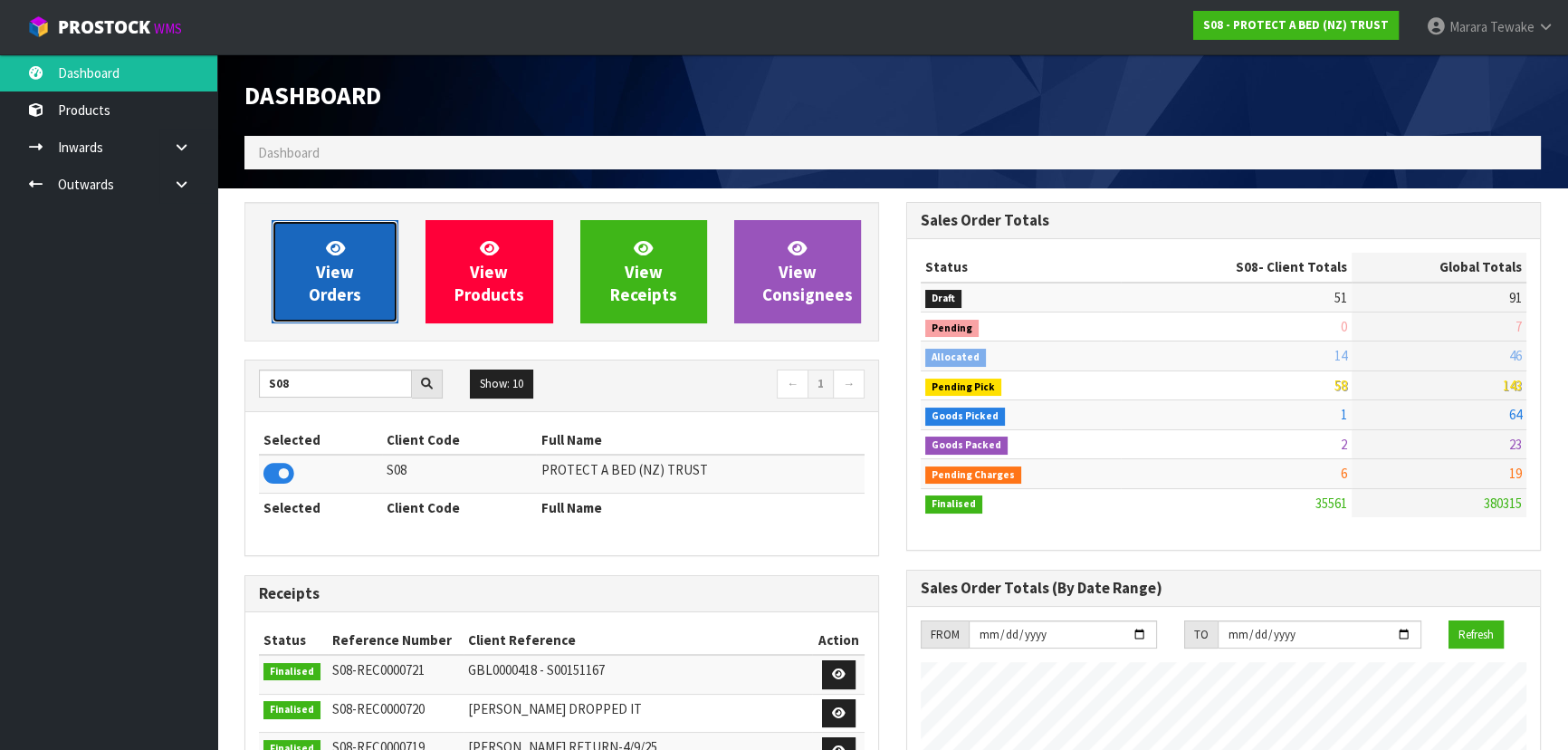
click at [330, 285] on span "View Orders" at bounding box center [335, 272] width 53 height 68
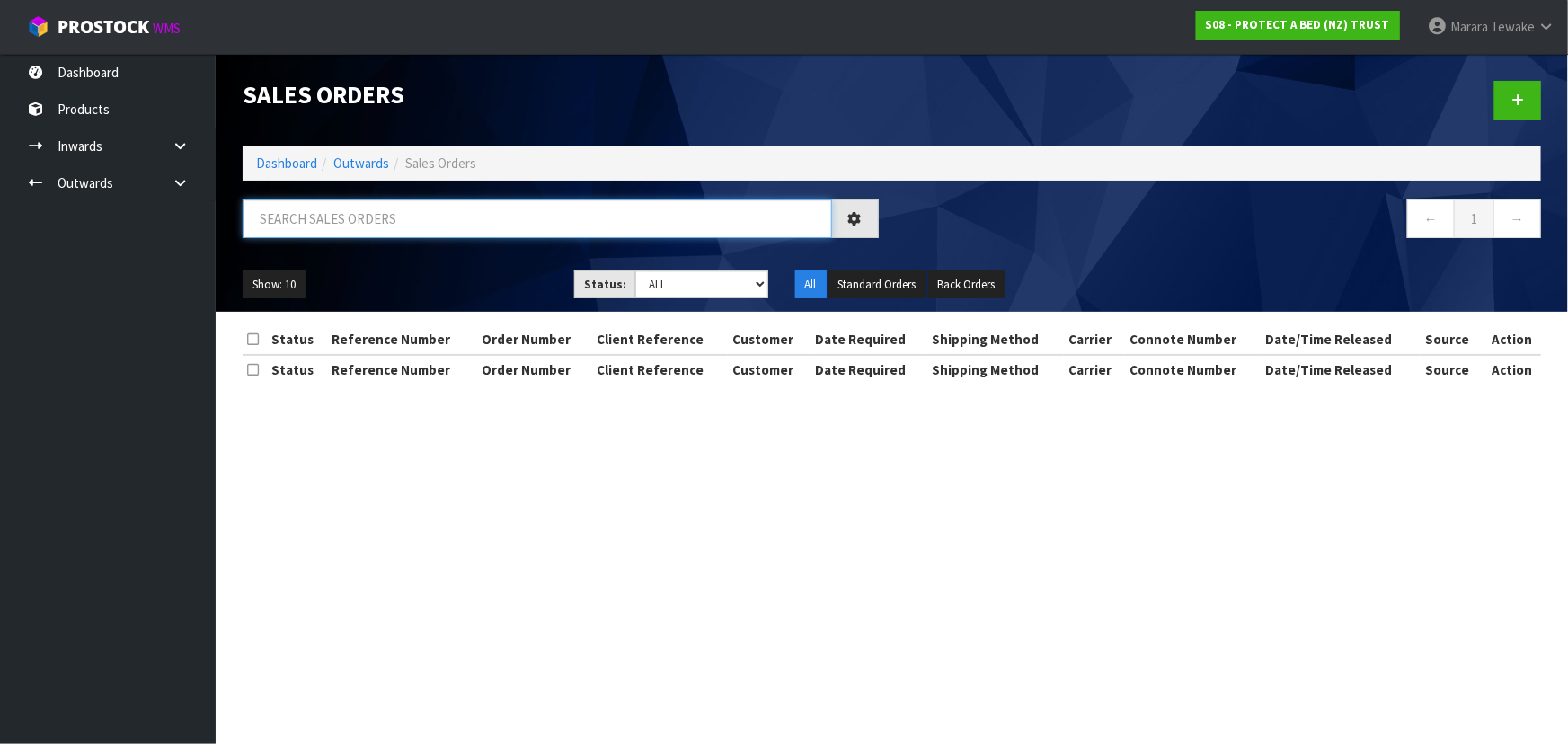
click at [348, 233] on input "text" at bounding box center [537, 218] width 589 height 38
type input "JOB-0411636"
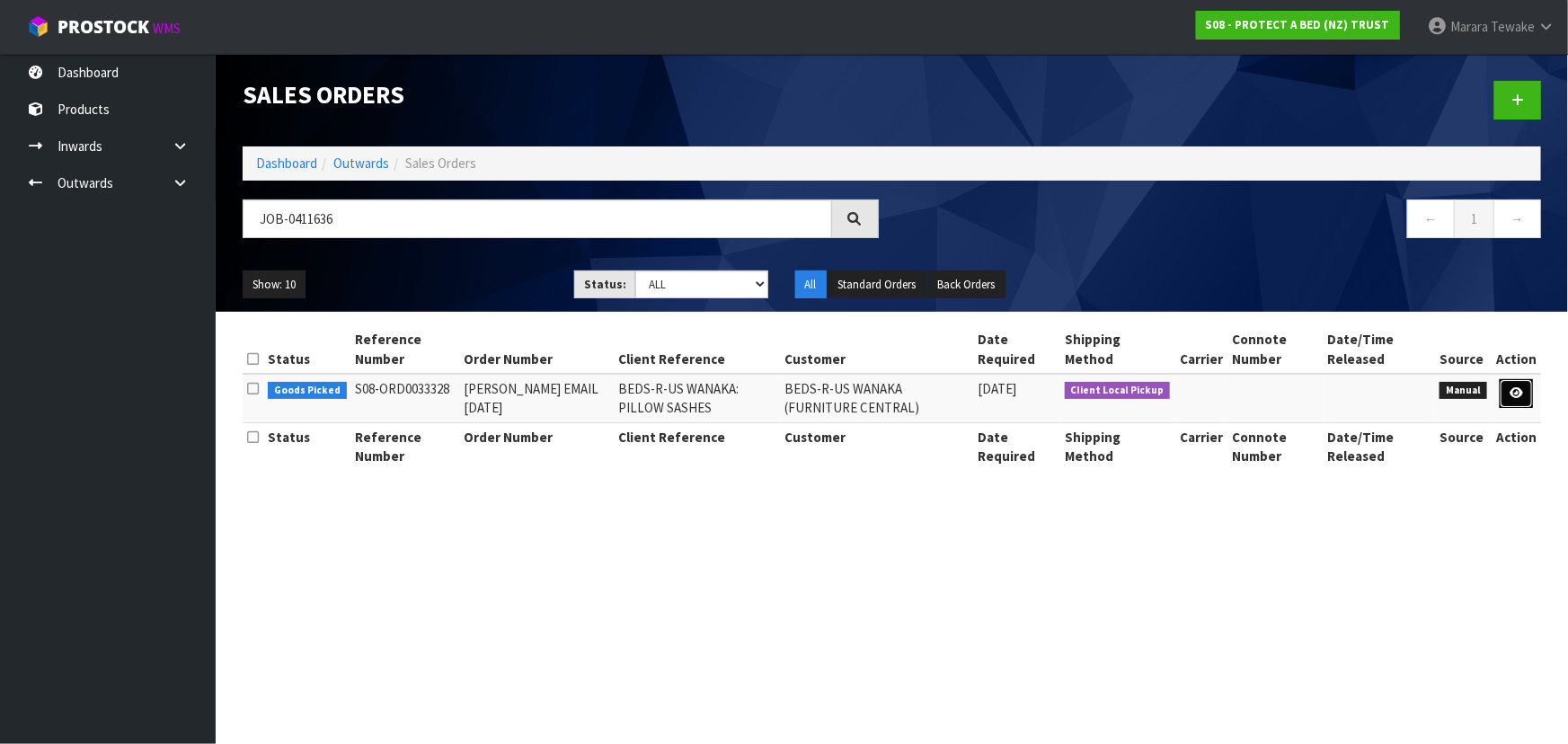
click at [1509, 394] on link at bounding box center [1517, 393] width 34 height 29
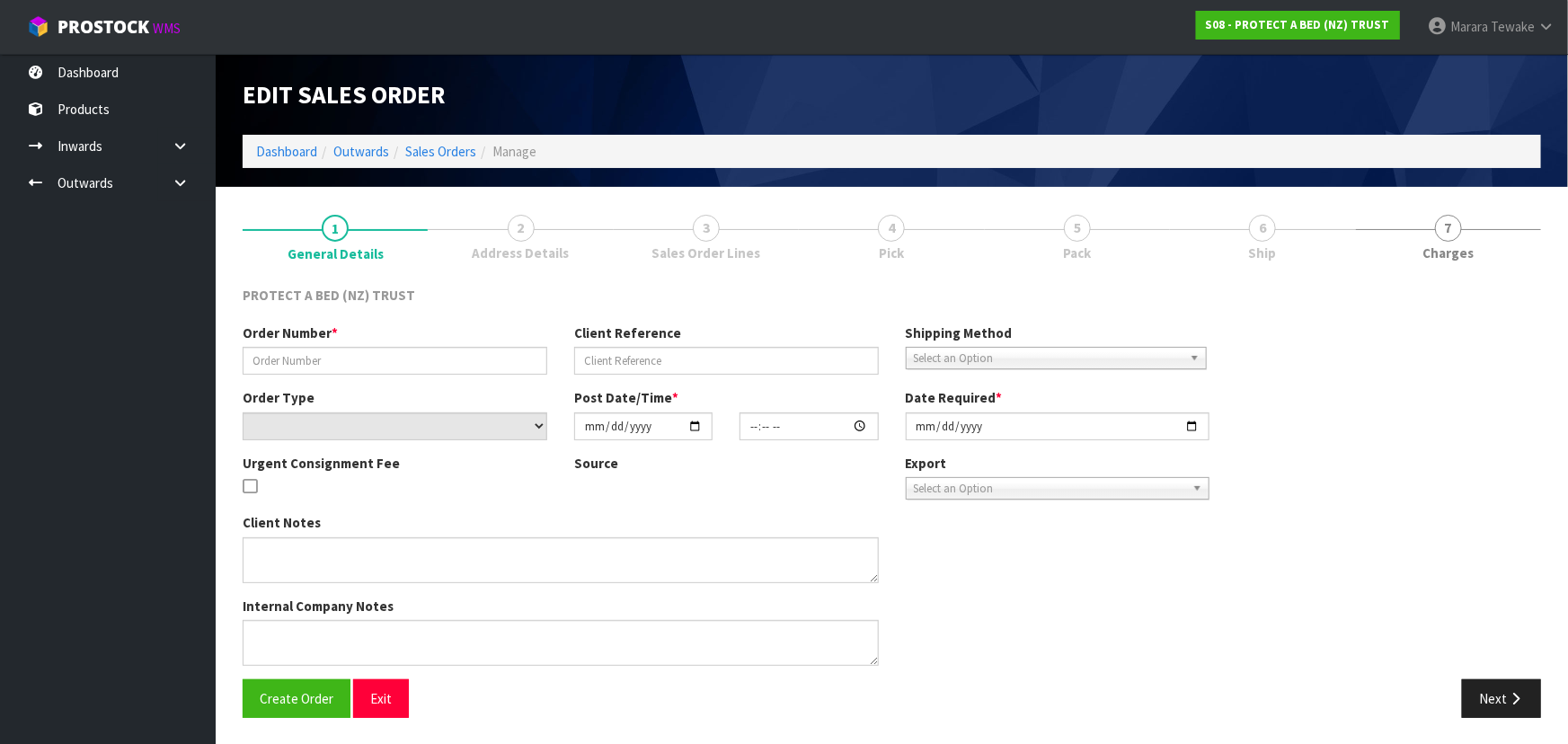
type input "[PERSON_NAME] EMAIL [DATE]"
type input "BEDS-R-US WANAKA: PILLOW SASHES"
select select "number:0"
type input "[DATE]"
type input "08:24:00.000"
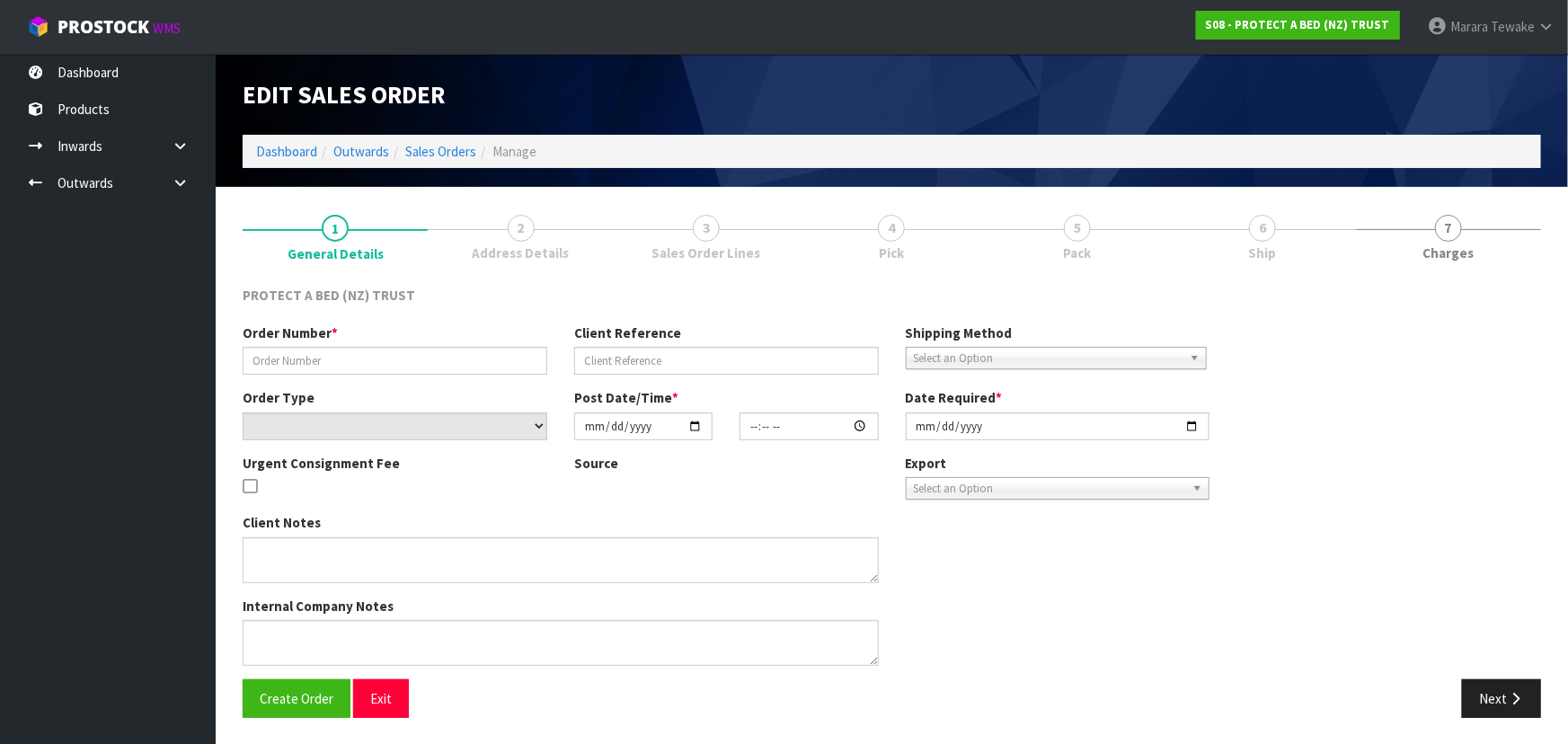
type input "[DATE]"
type textarea "[PERSON_NAME] TO COLLECT - AT NO CHARGE"
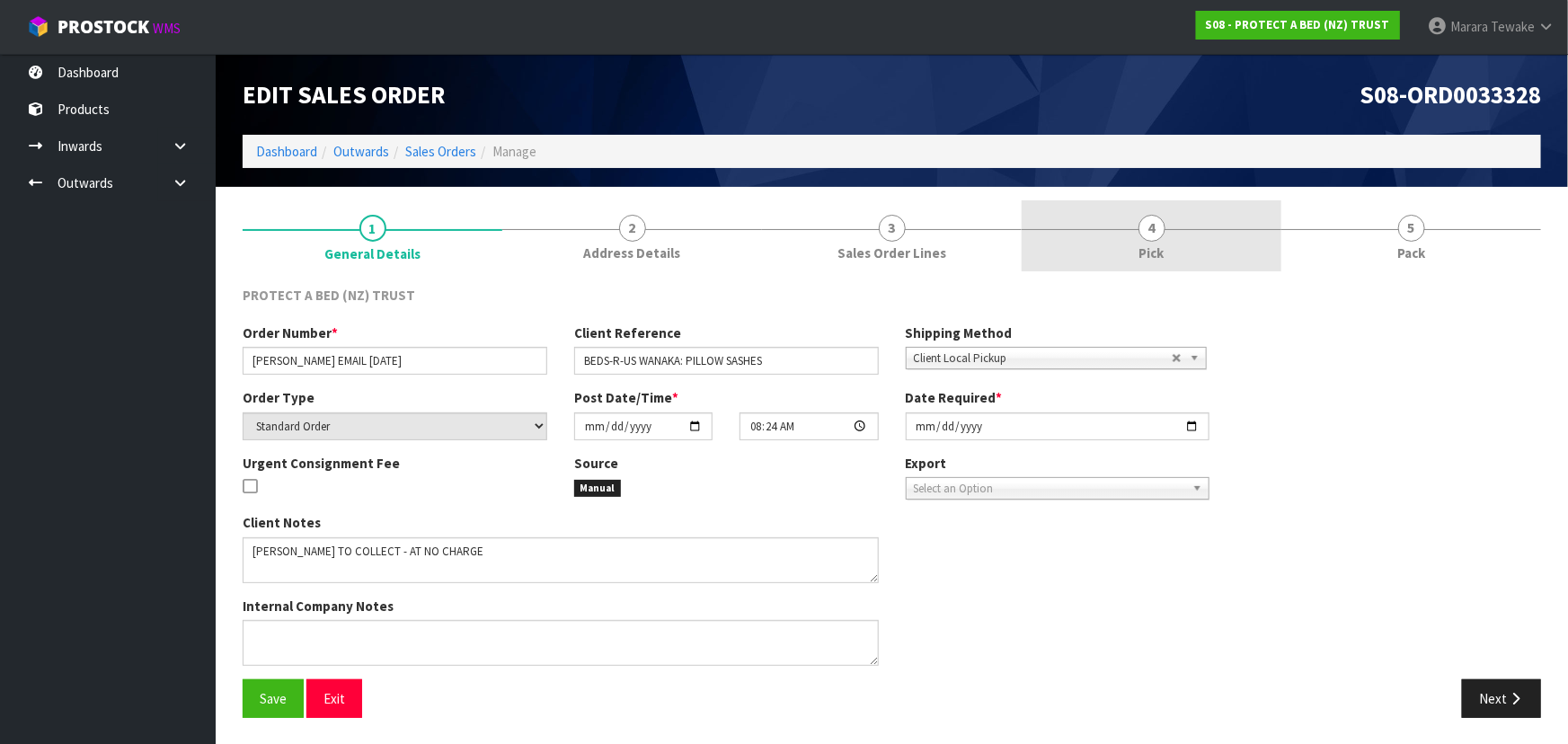
click at [1205, 242] on link "4 Pick" at bounding box center [1152, 236] width 260 height 71
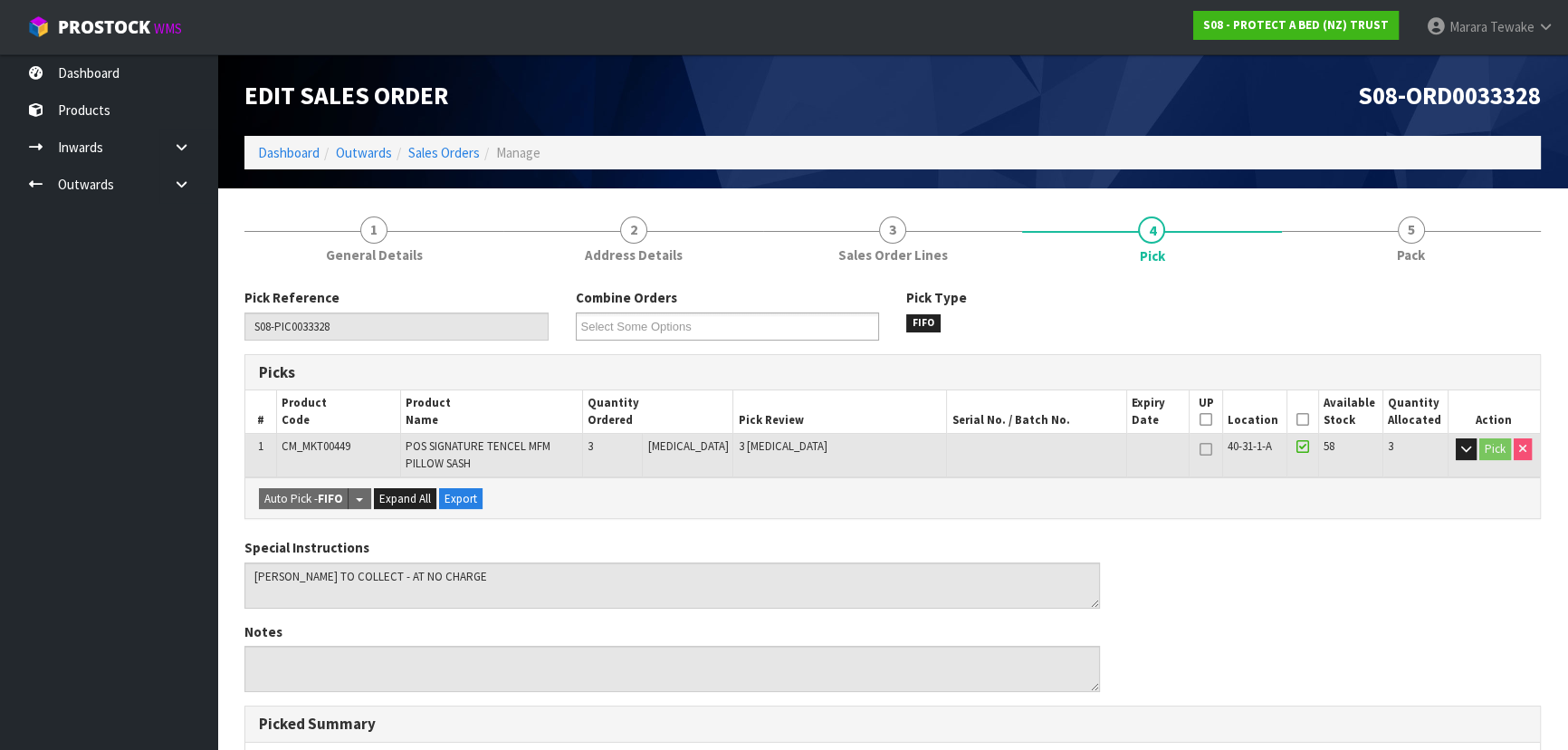
click at [1302, 420] on icon at bounding box center [1302, 420] width 12 height 1
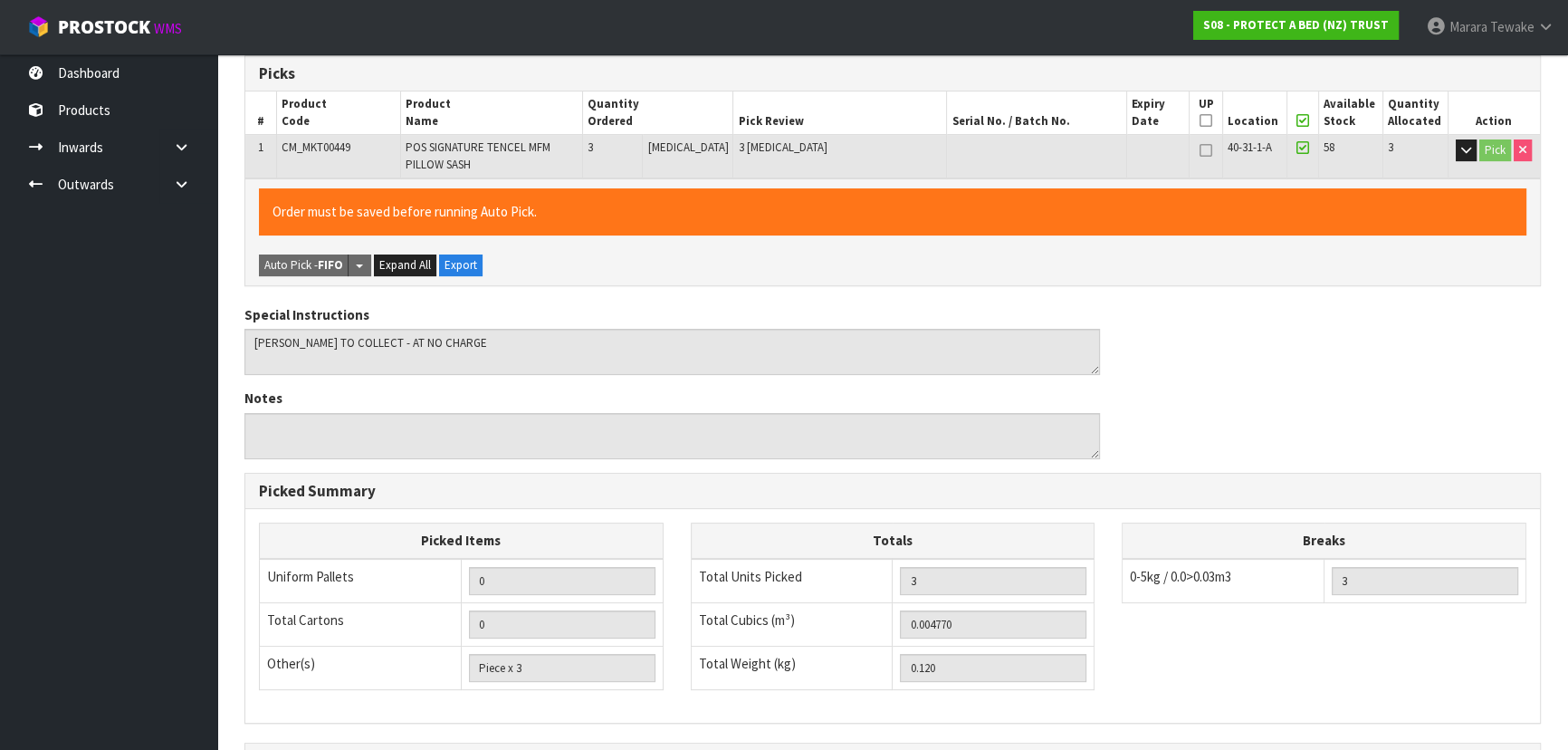
scroll to position [517, 0]
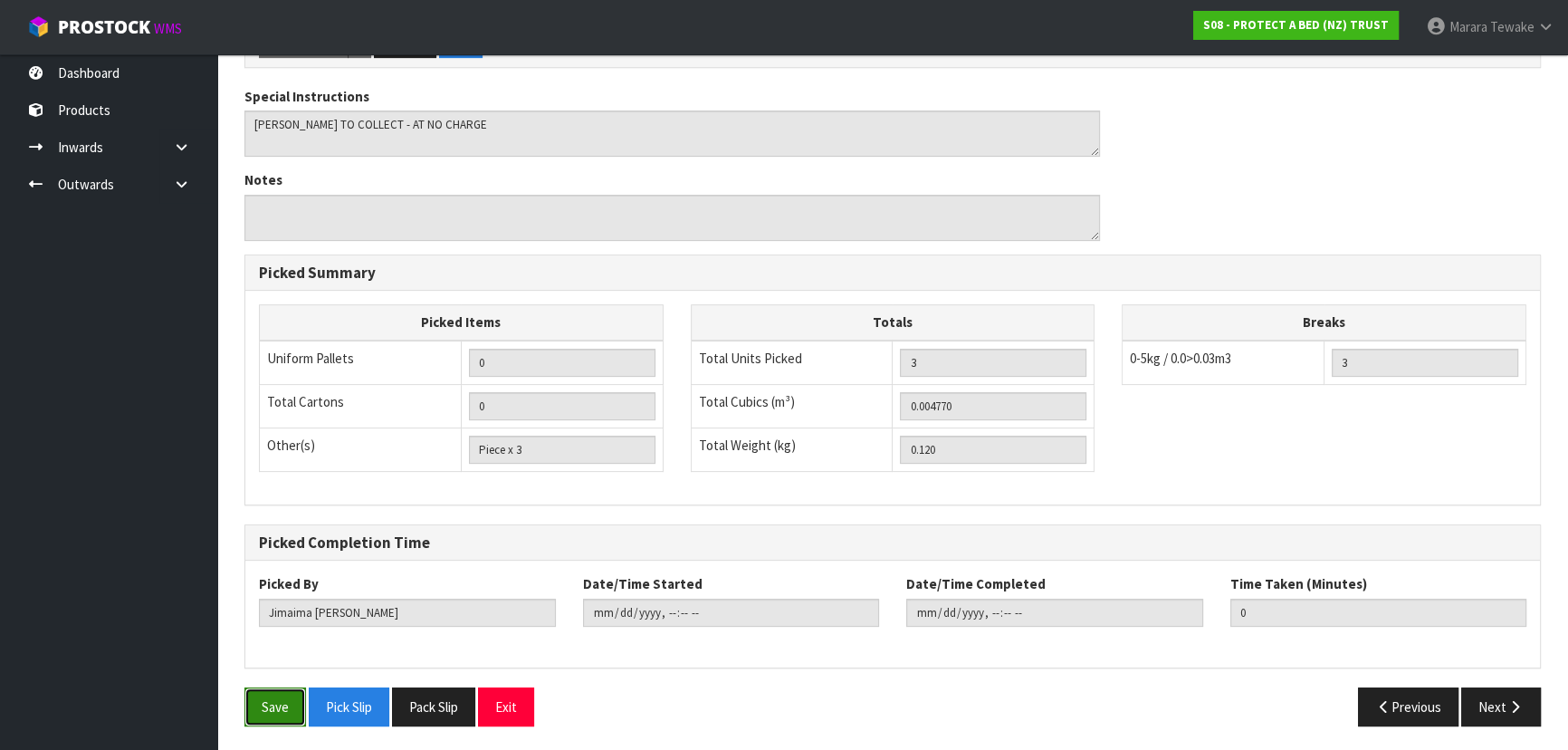
click at [272, 705] on button "Save" at bounding box center [274, 707] width 61 height 39
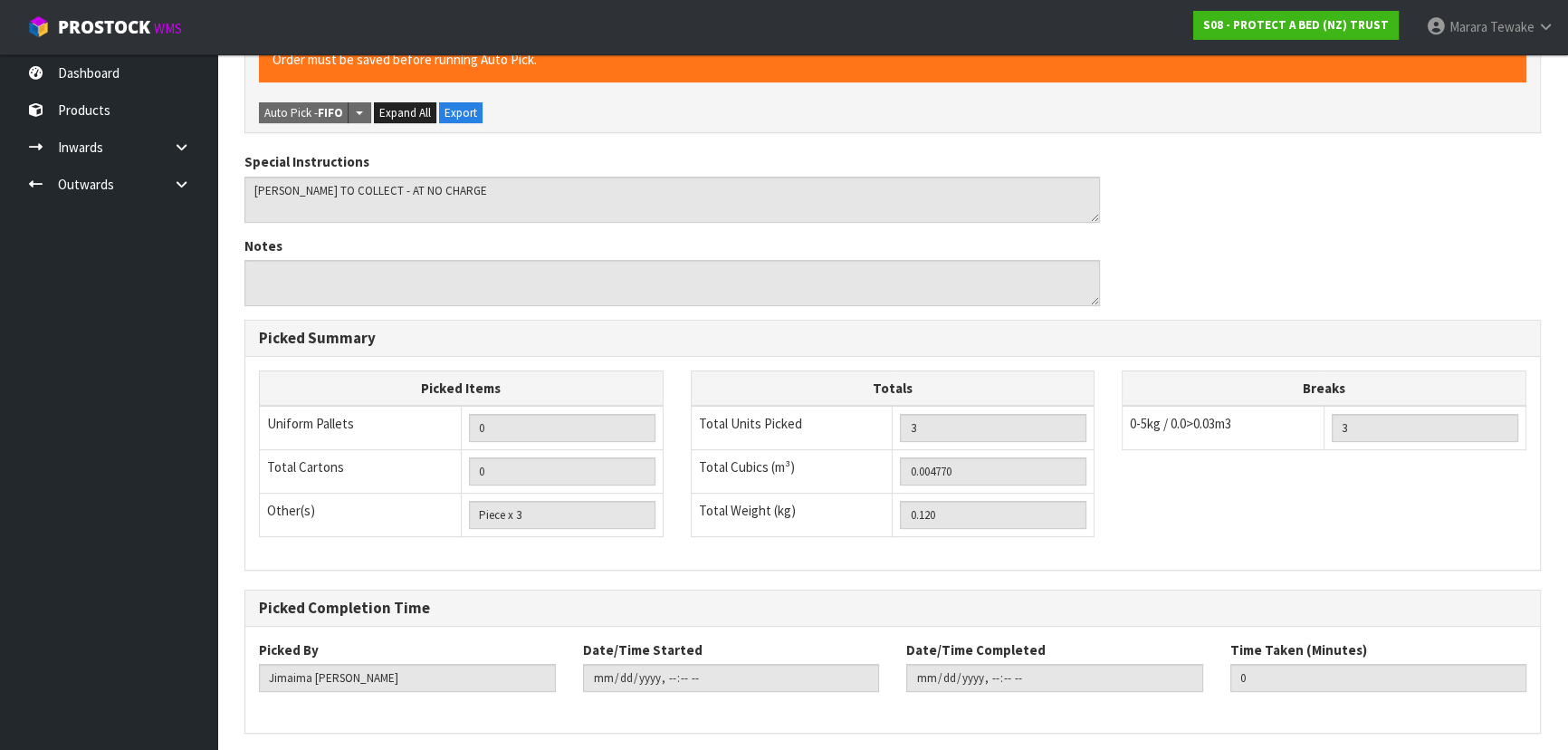
scroll to position [0, 0]
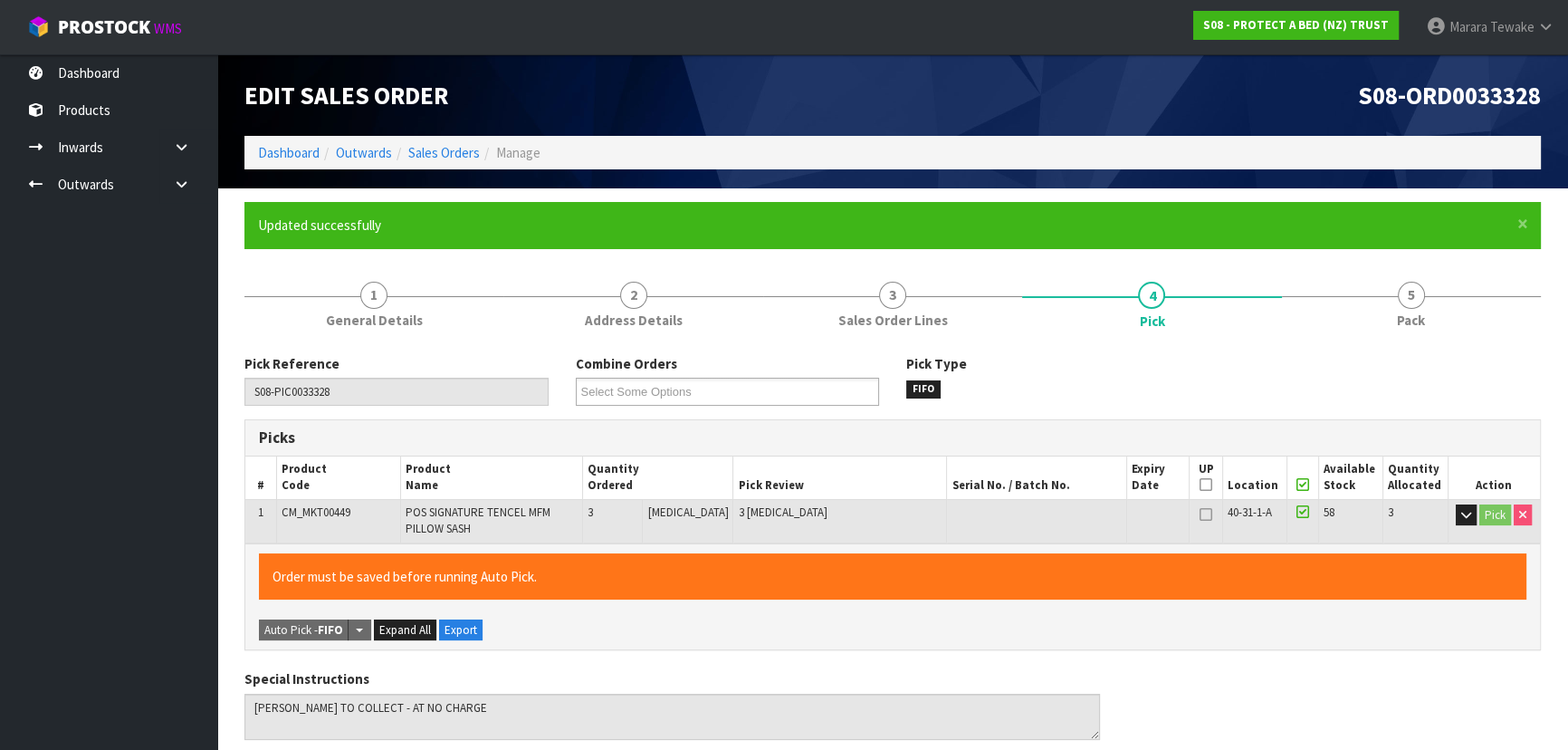
type input "[PERSON_NAME]"
type input "[DATE]T09:25:26"
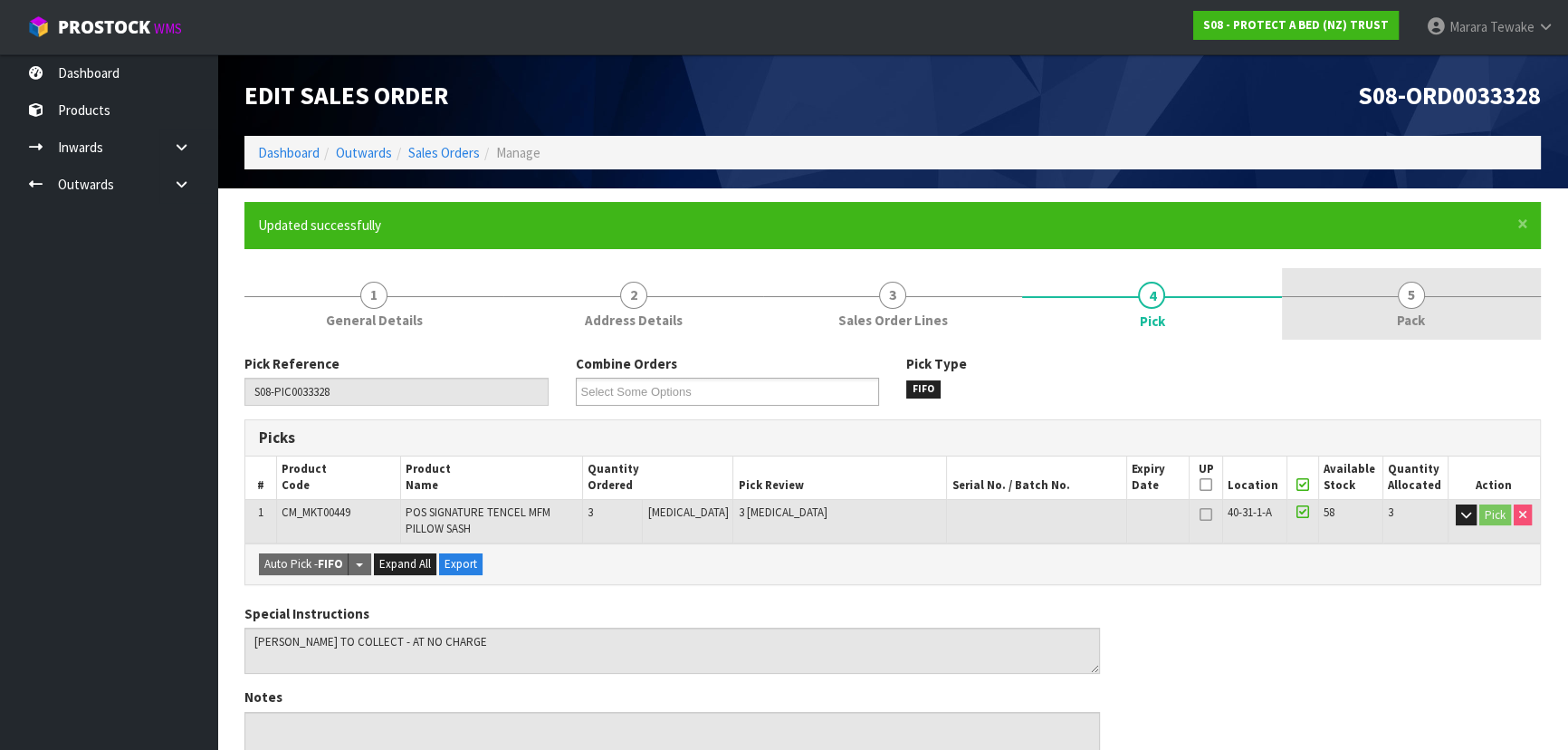
click at [1411, 301] on span "5" at bounding box center [1411, 295] width 27 height 27
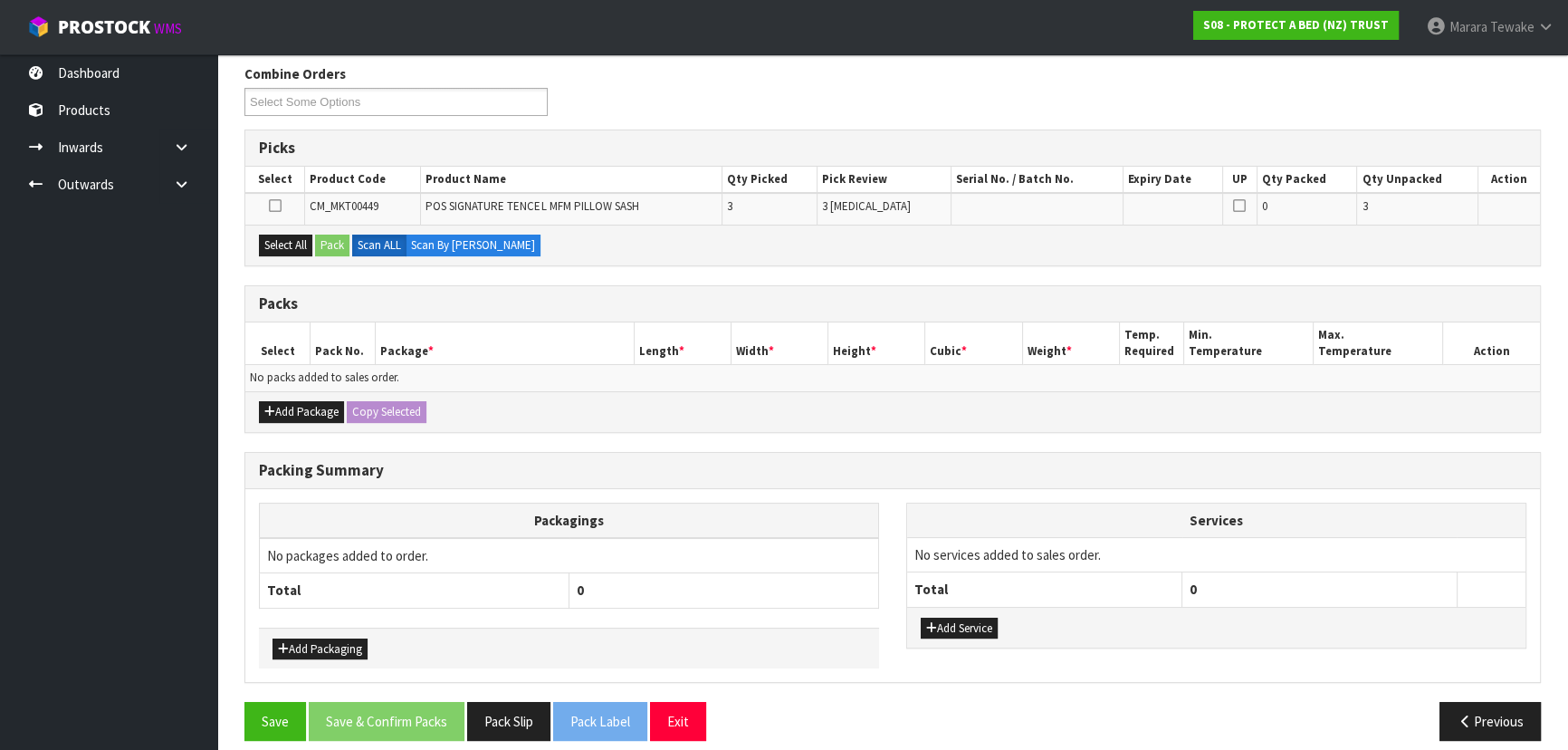
scroll to position [304, 0]
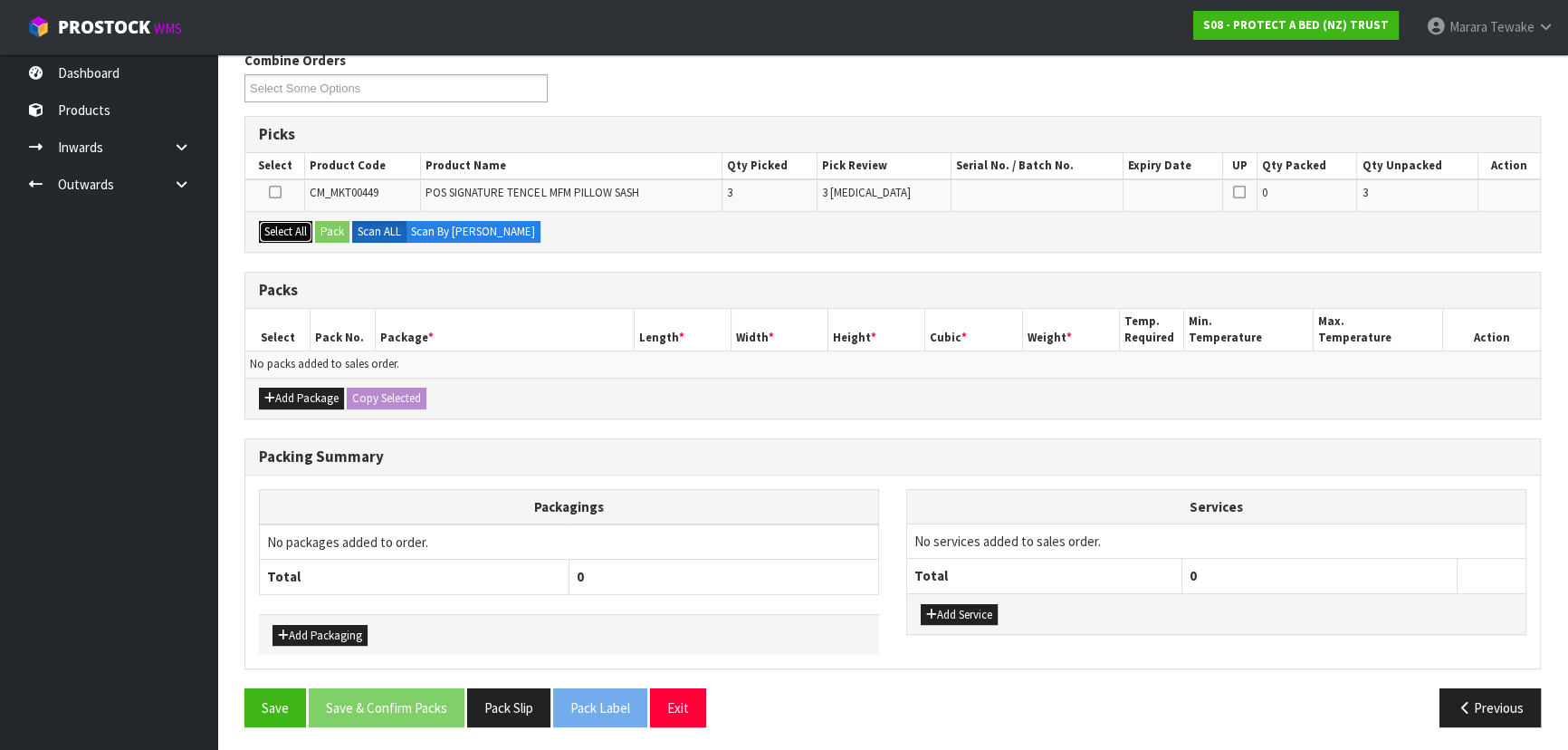
drag, startPoint x: 272, startPoint y: 221, endPoint x: 281, endPoint y: 219, distance: 9.2
click at [281, 221] on button "Select All" at bounding box center [286, 231] width 54 height 22
click at [327, 225] on button "Pack" at bounding box center [332, 231] width 34 height 22
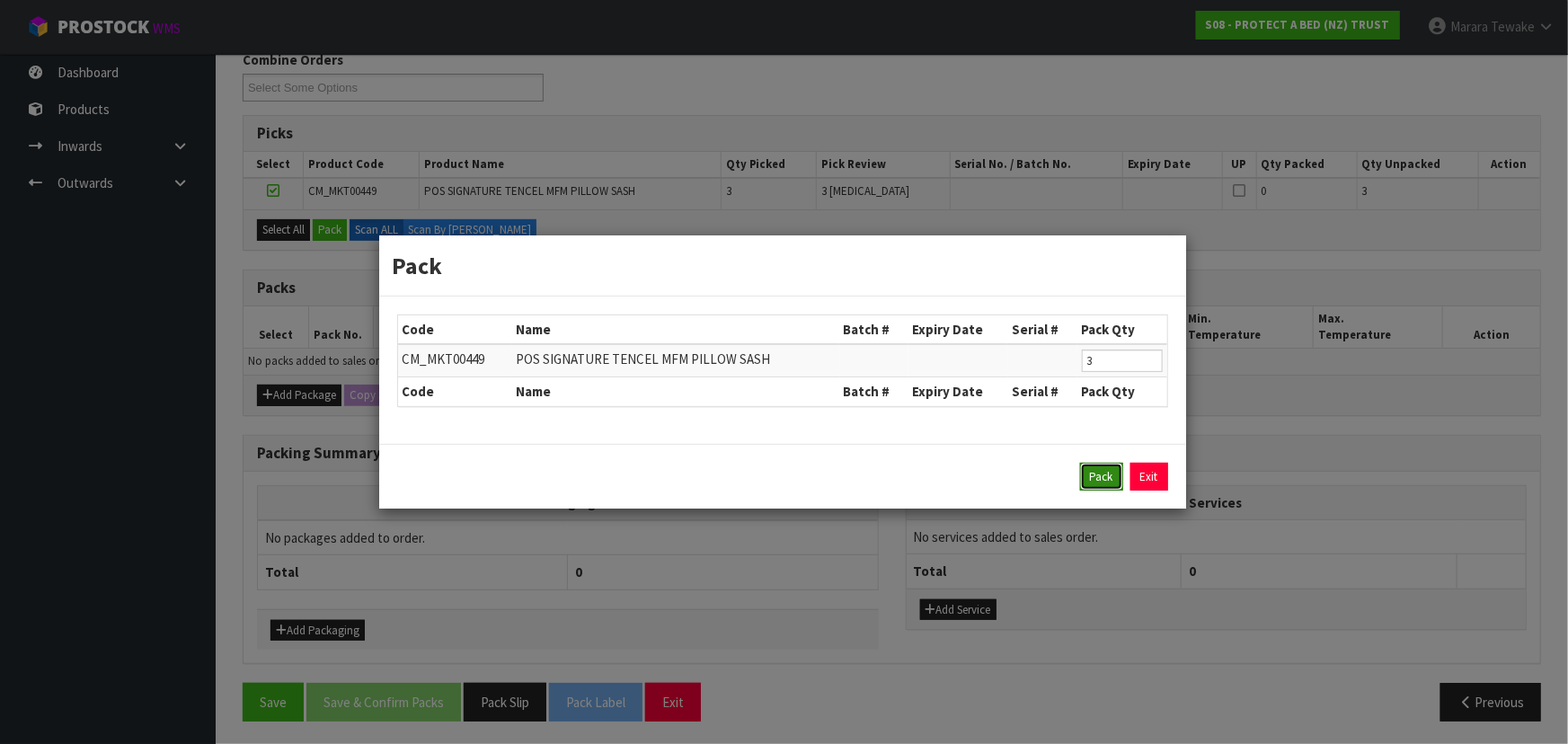
click at [1095, 484] on button "Pack" at bounding box center [1101, 477] width 43 height 29
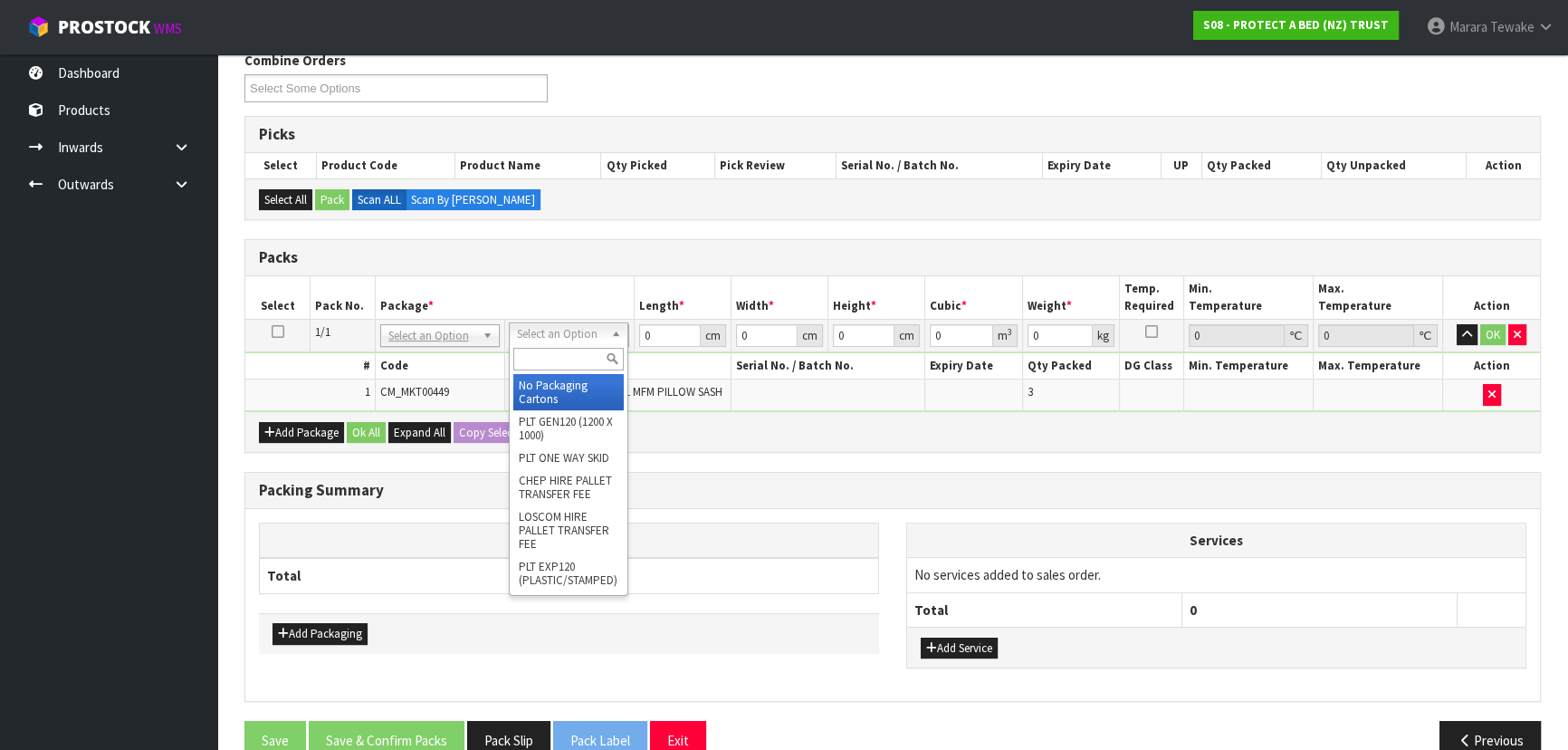
drag, startPoint x: 550, startPoint y: 337, endPoint x: 551, endPoint y: 349, distance: 12.0
click at [563, 362] on input "text" at bounding box center [568, 359] width 110 height 23
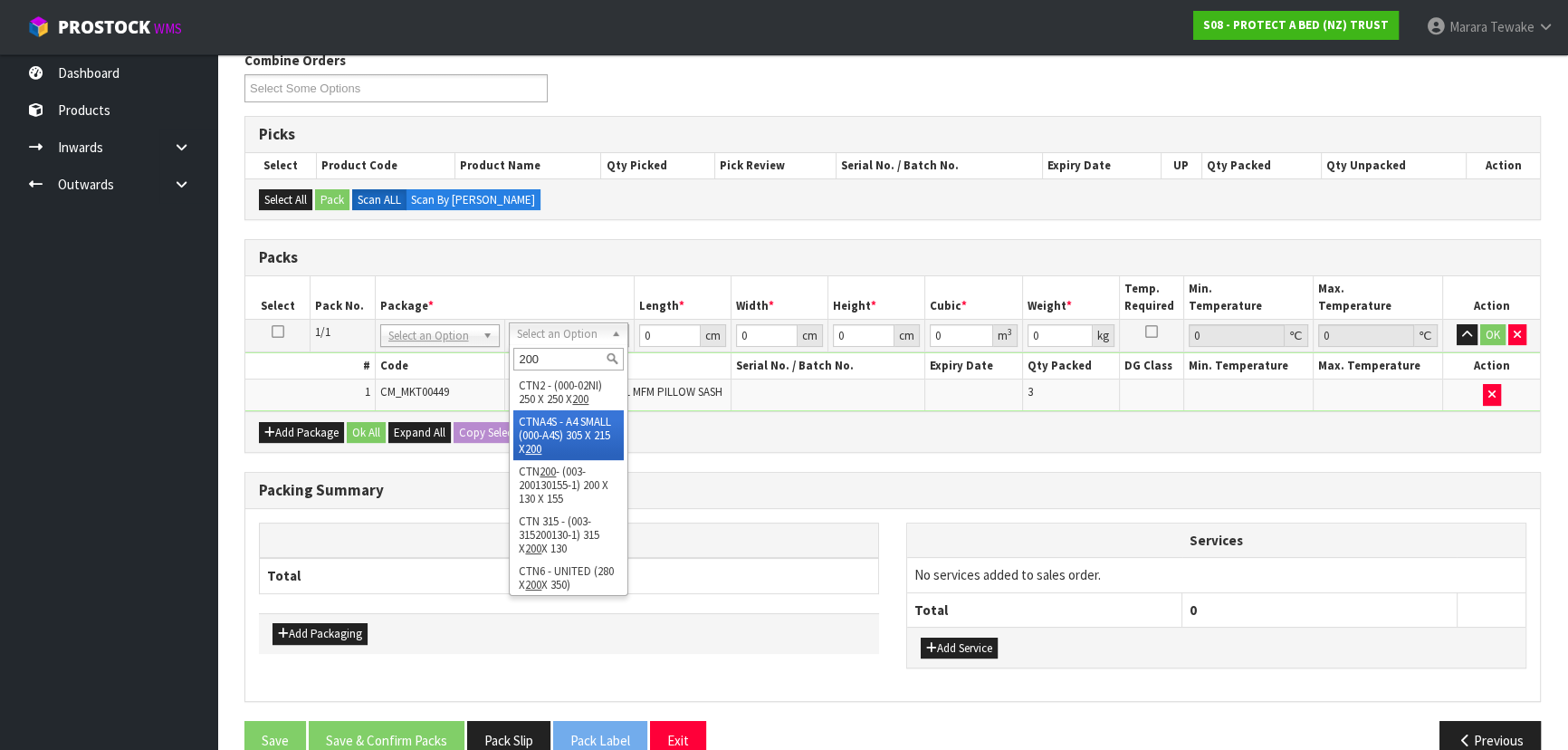
type input "200"
type input "20"
type input "13"
type input "15.5"
type input "0.00403"
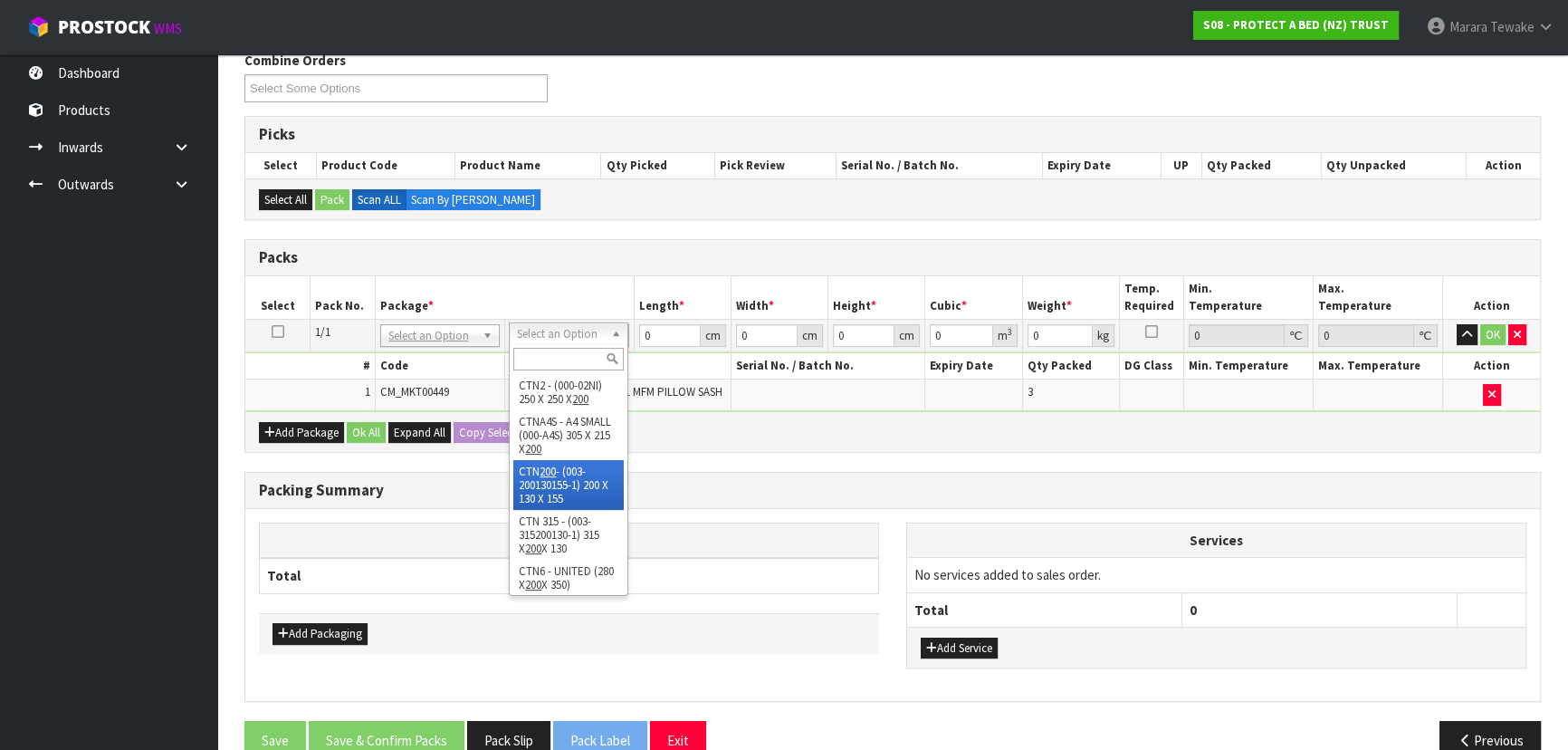
type input "0.32"
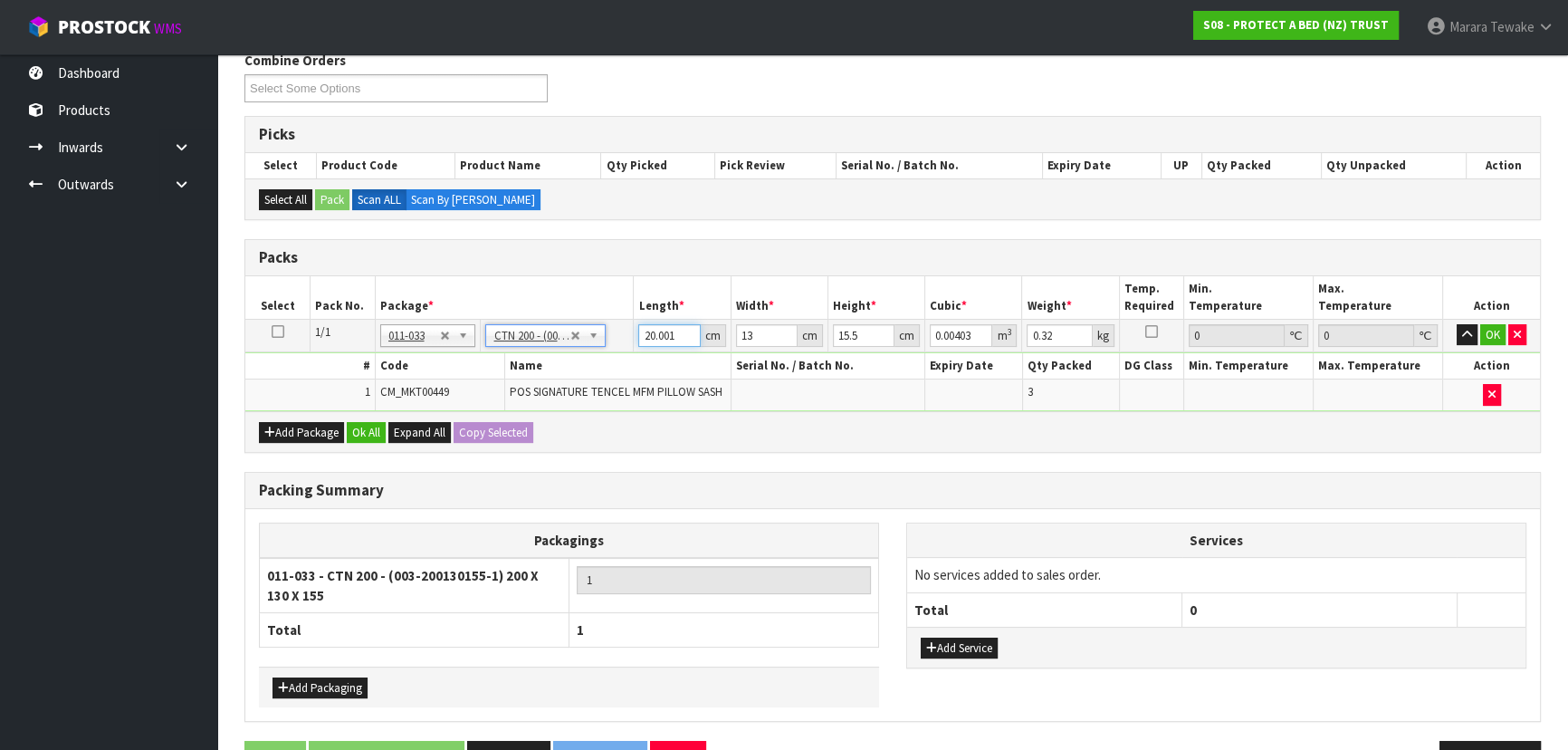
drag, startPoint x: 681, startPoint y: 331, endPoint x: 596, endPoint y: 301, distance: 90.1
click at [638, 325] on input "20.001" at bounding box center [668, 336] width 61 height 23
drag, startPoint x: 678, startPoint y: 336, endPoint x: 610, endPoint y: 326, distance: 68.7
click at [619, 328] on tr "1/1 NONE 007-001 007-002 007-004 007-009 007-013 007-014 007-015 007-017 007-01…" at bounding box center [892, 335] width 1295 height 33
type input "2"
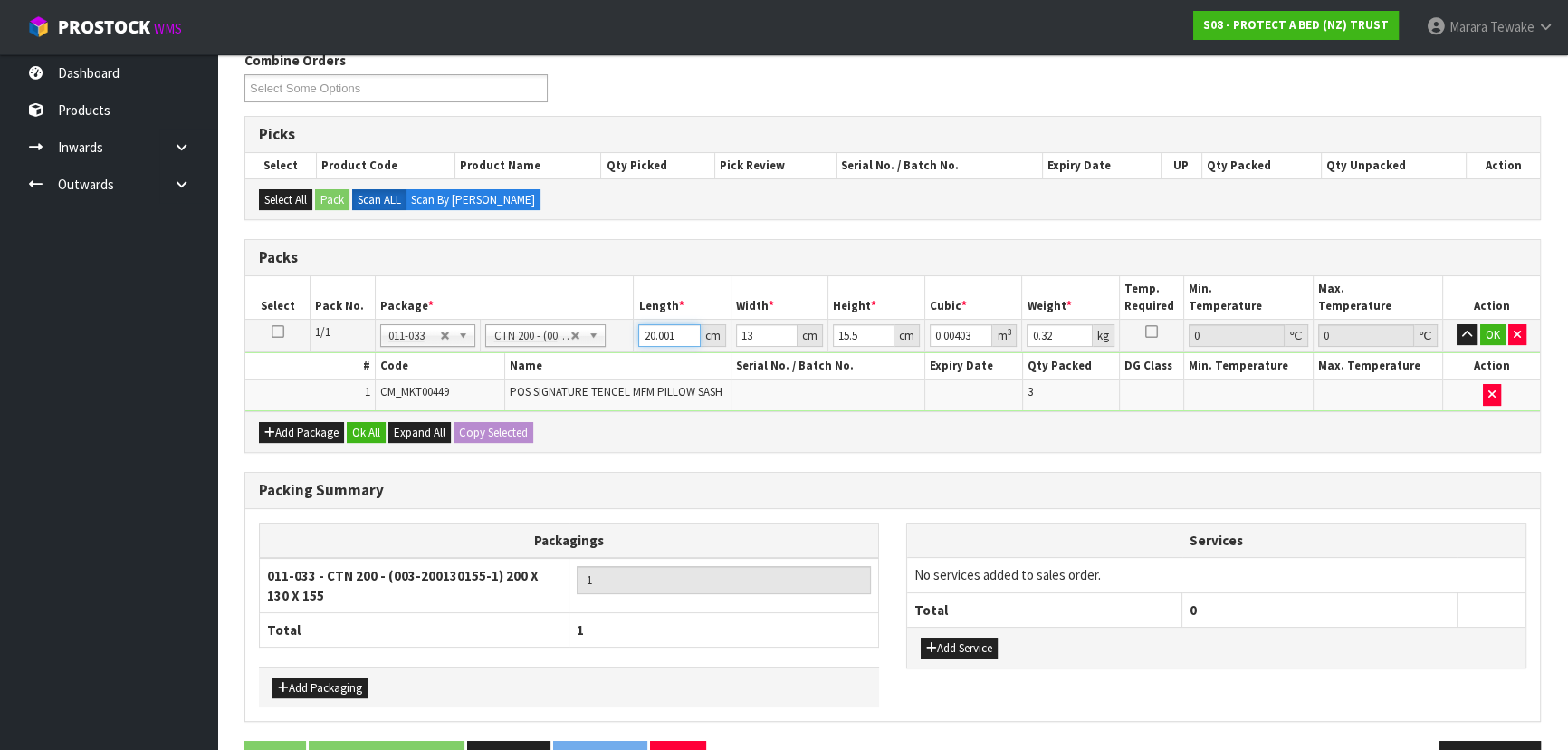
type input "0.000403"
type input "21"
type input "0.004232"
type input "21"
type input "1"
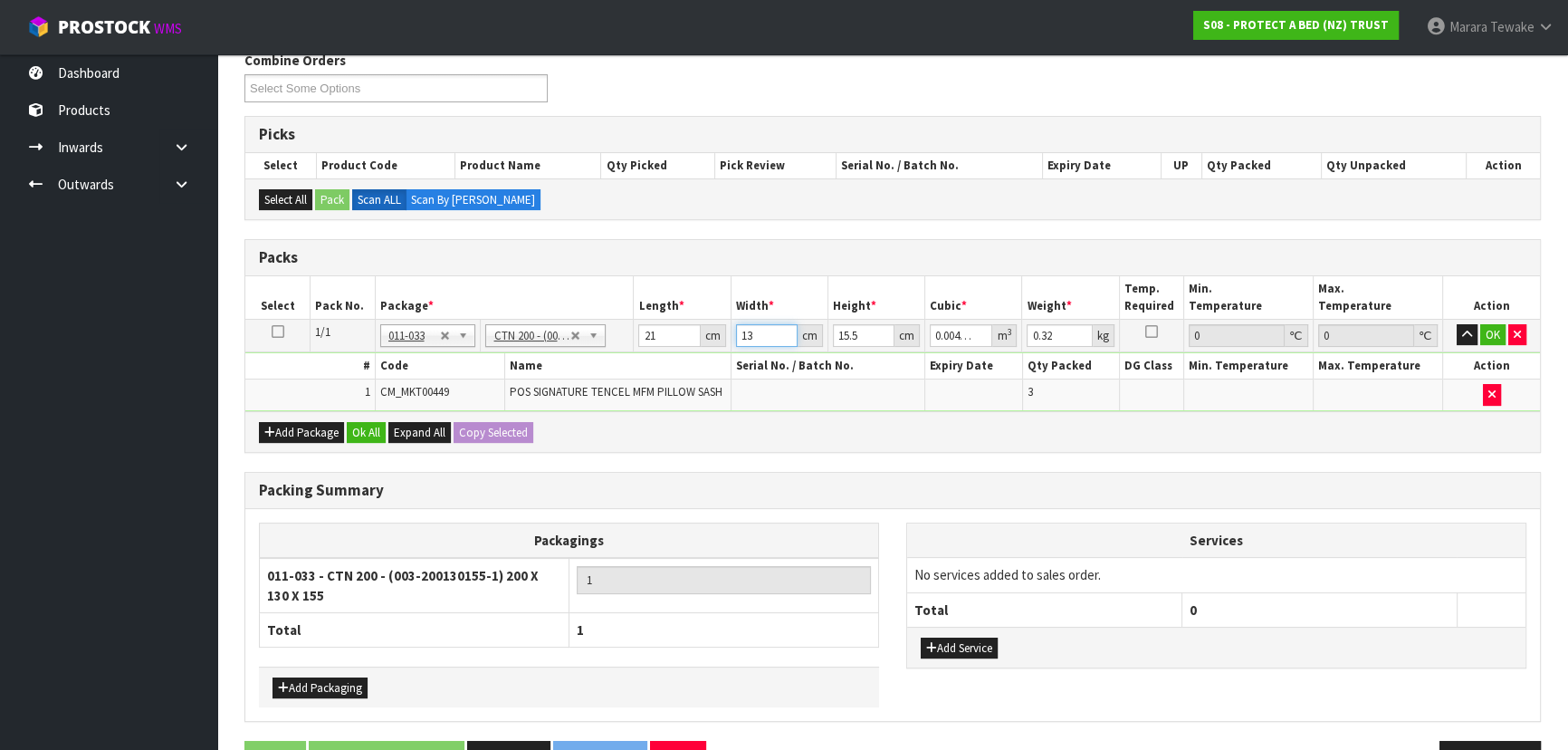
type input "0.000325"
type input "14"
type input "0.004557"
type input "14"
type input "1"
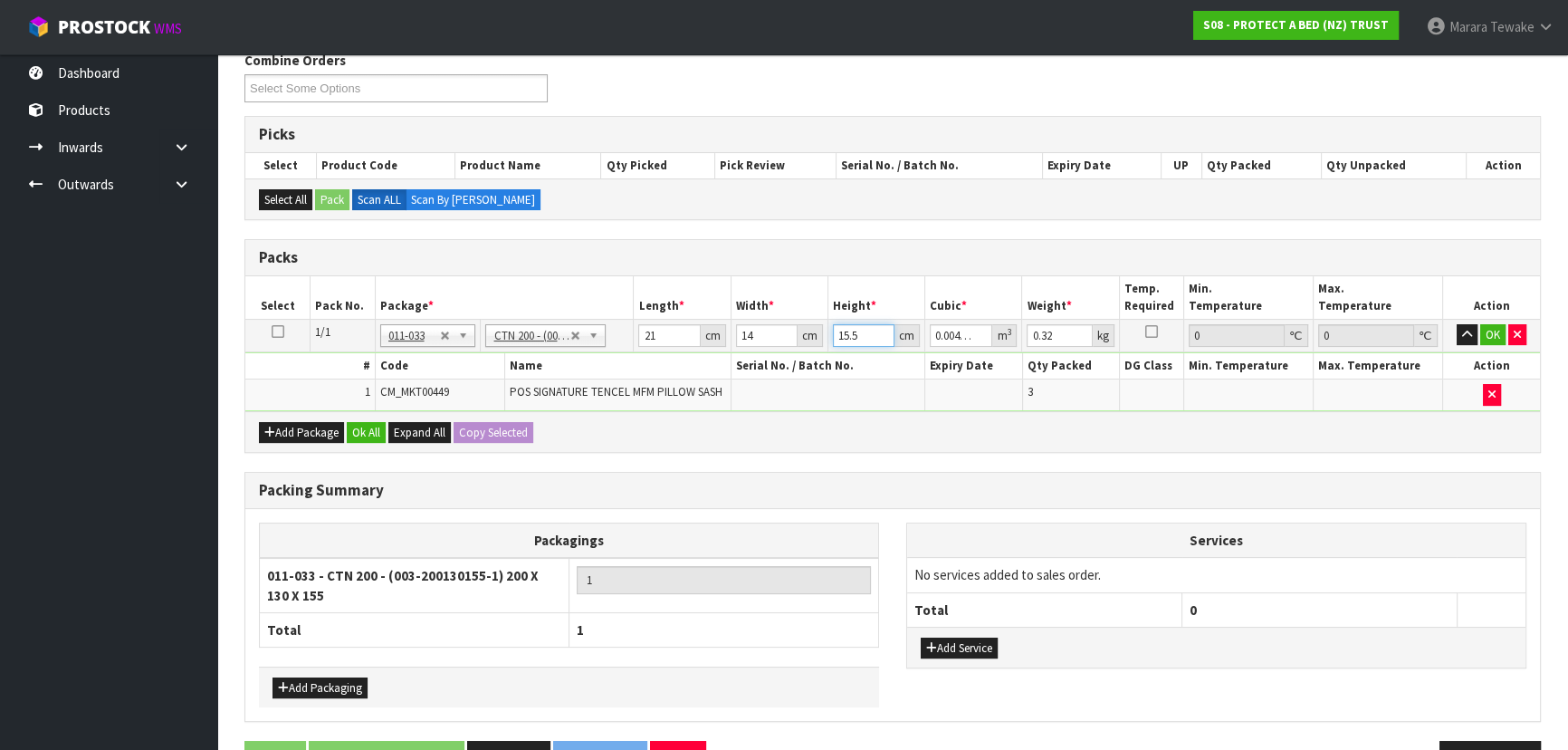
type input "0.000294"
type input "17"
type input "0.004998"
type input "17"
type input "1"
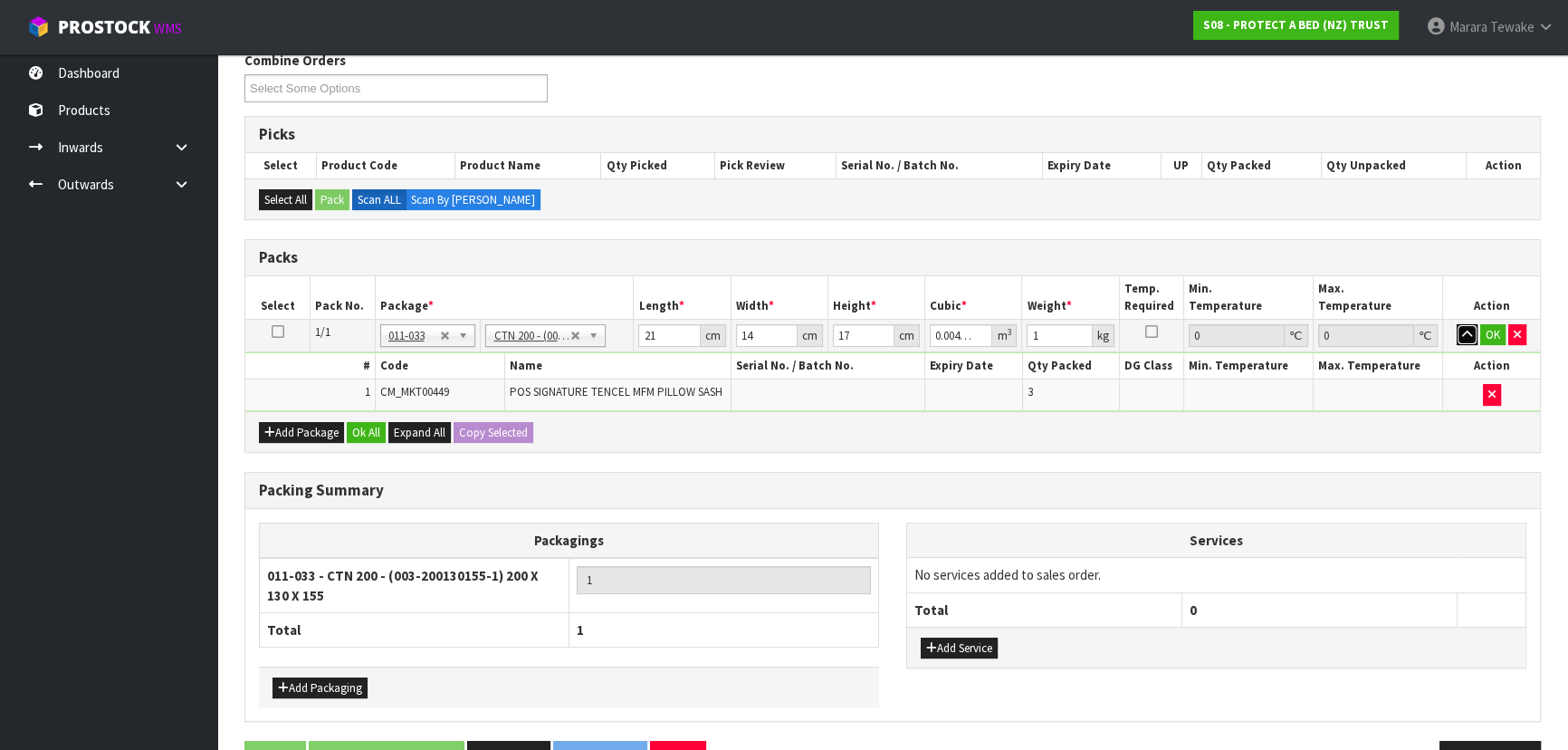
click at [1457, 325] on button "button" at bounding box center [1467, 335] width 21 height 22
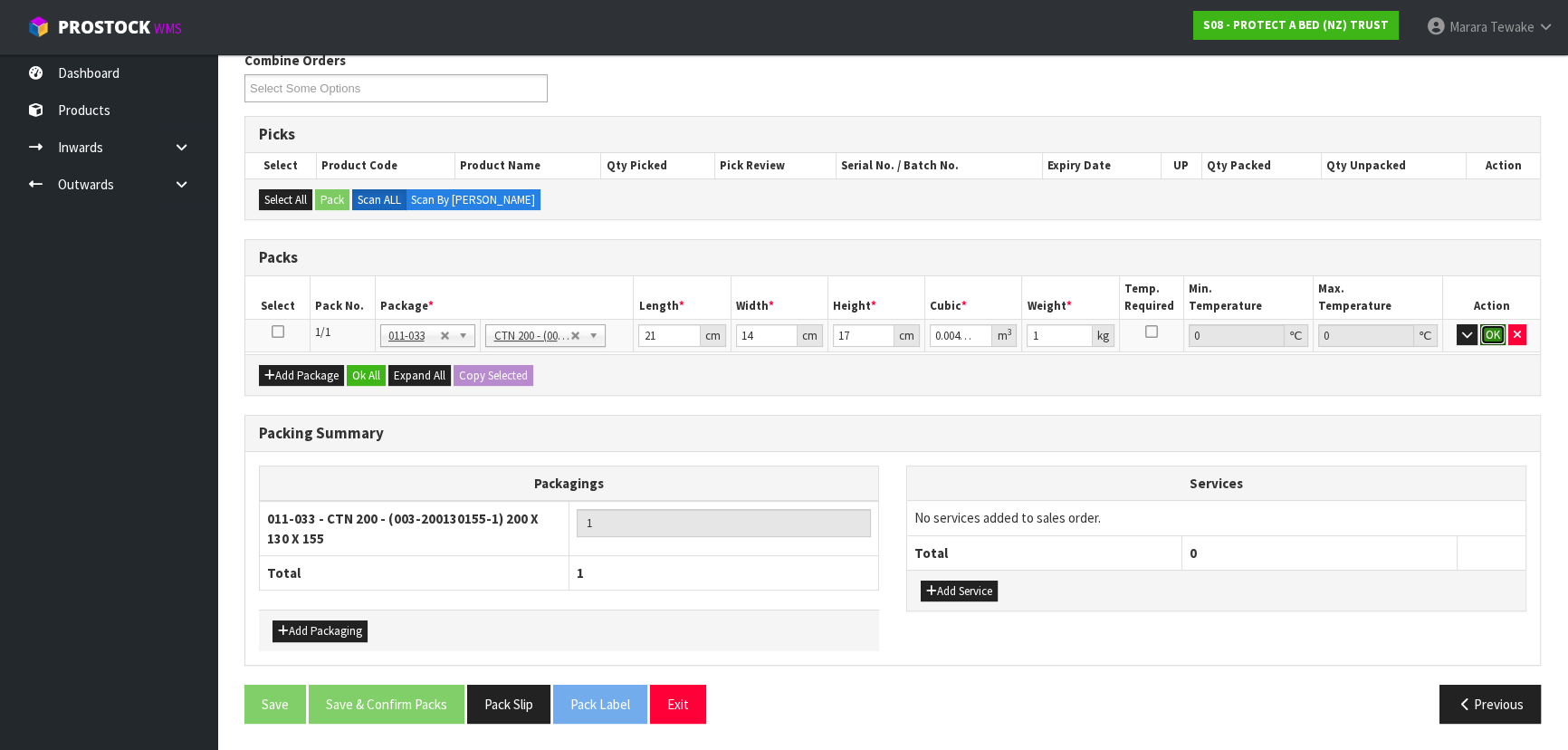
click button "OK" at bounding box center [1493, 335] width 25 height 22
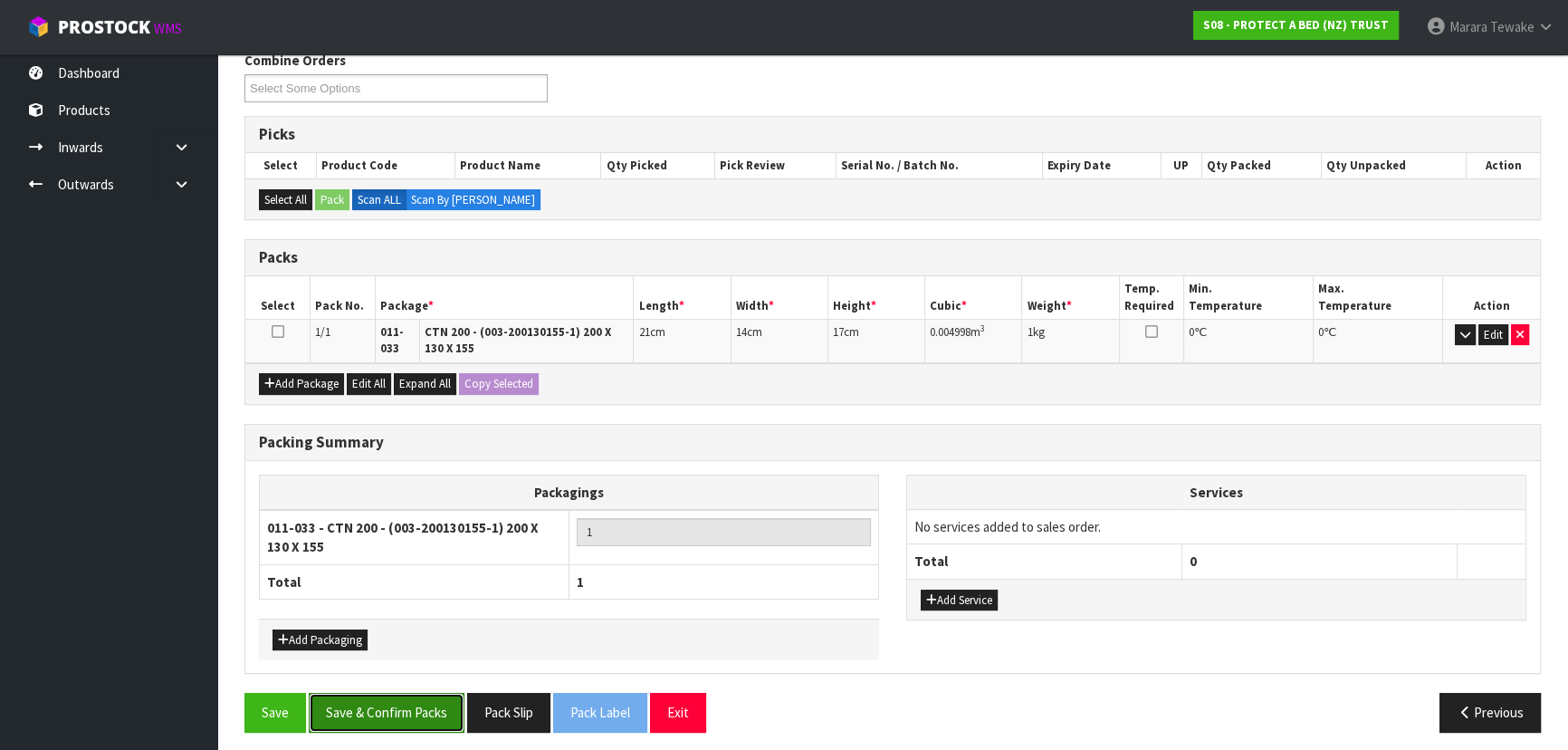
click at [395, 708] on button "Save & Confirm Packs" at bounding box center [386, 712] width 156 height 39
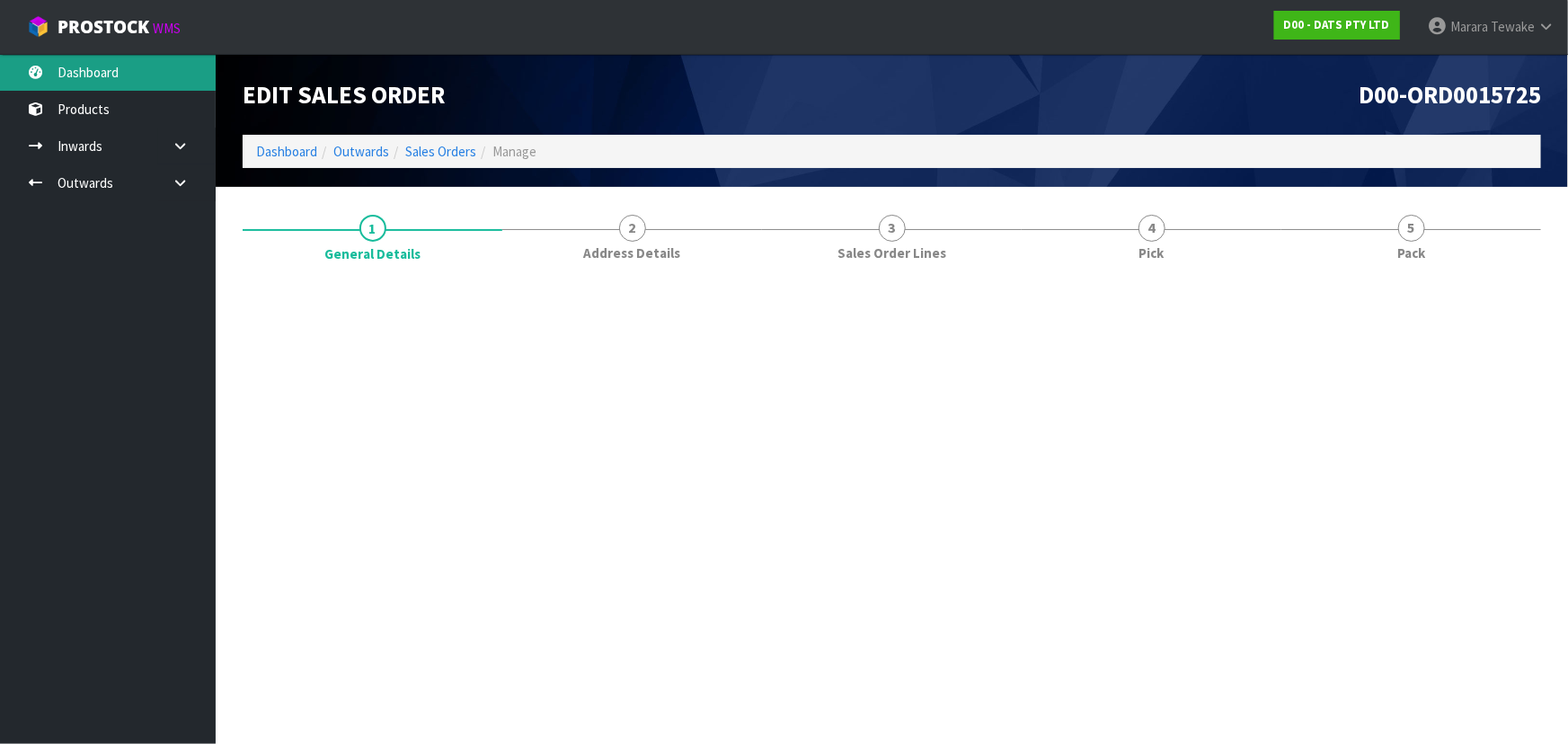
click at [141, 82] on link "Dashboard" at bounding box center [108, 72] width 215 height 36
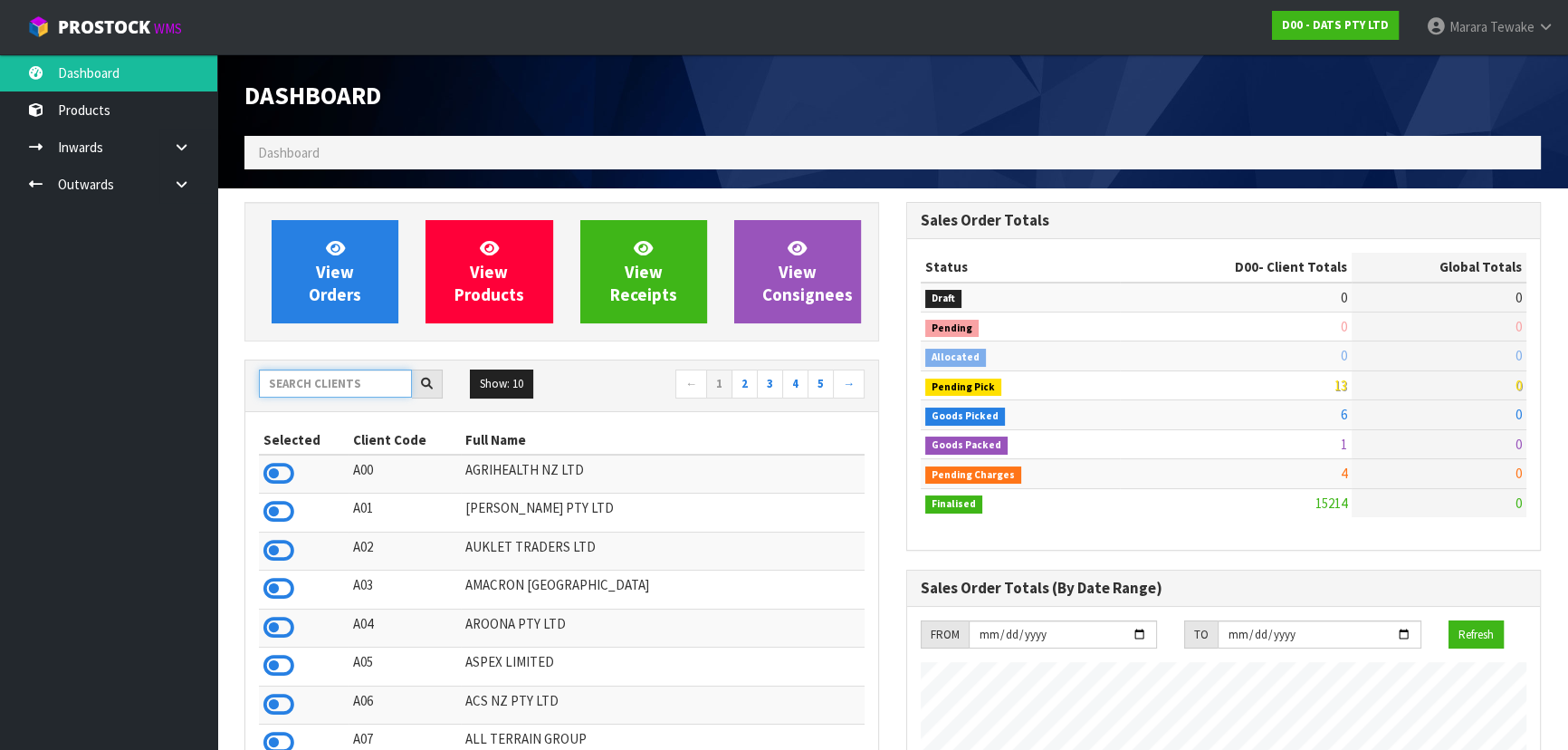
scroll to position [1128, 661]
click at [349, 377] on input "text" at bounding box center [336, 384] width 153 height 28
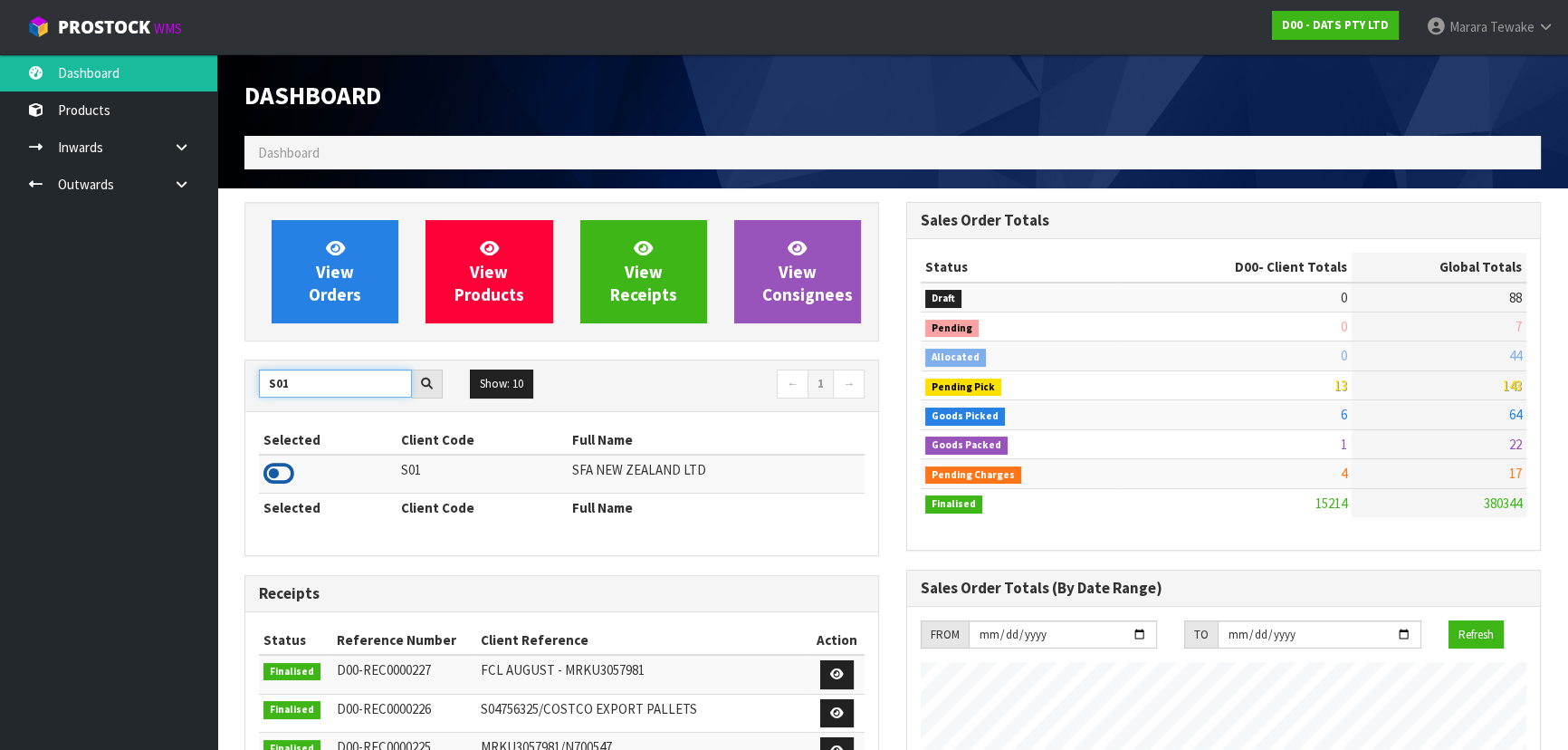
type input "S01"
click at [266, 475] on icon at bounding box center [278, 474] width 31 height 27
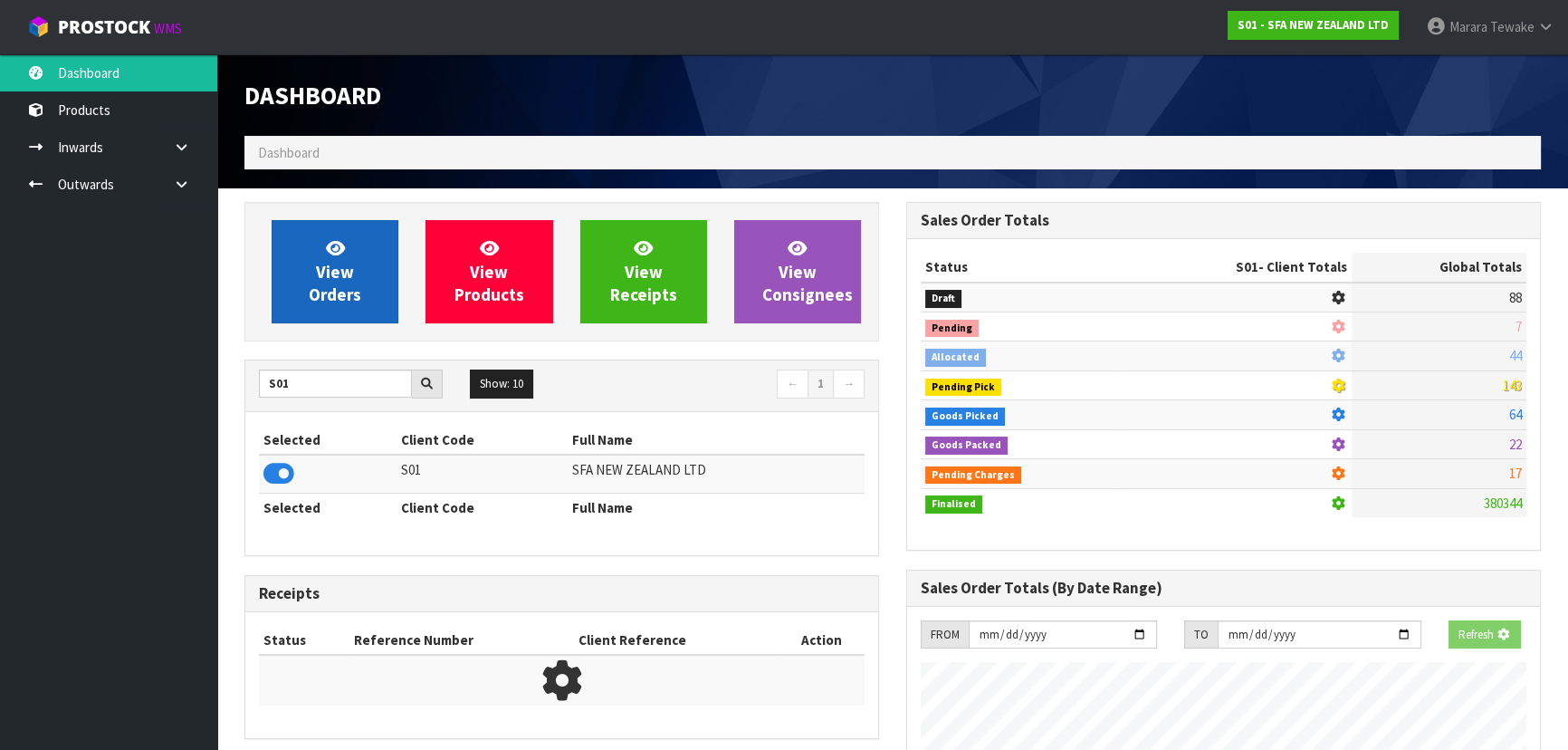
scroll to position [1128, 661]
click at [295, 276] on link "View Orders" at bounding box center [335, 271] width 126 height 103
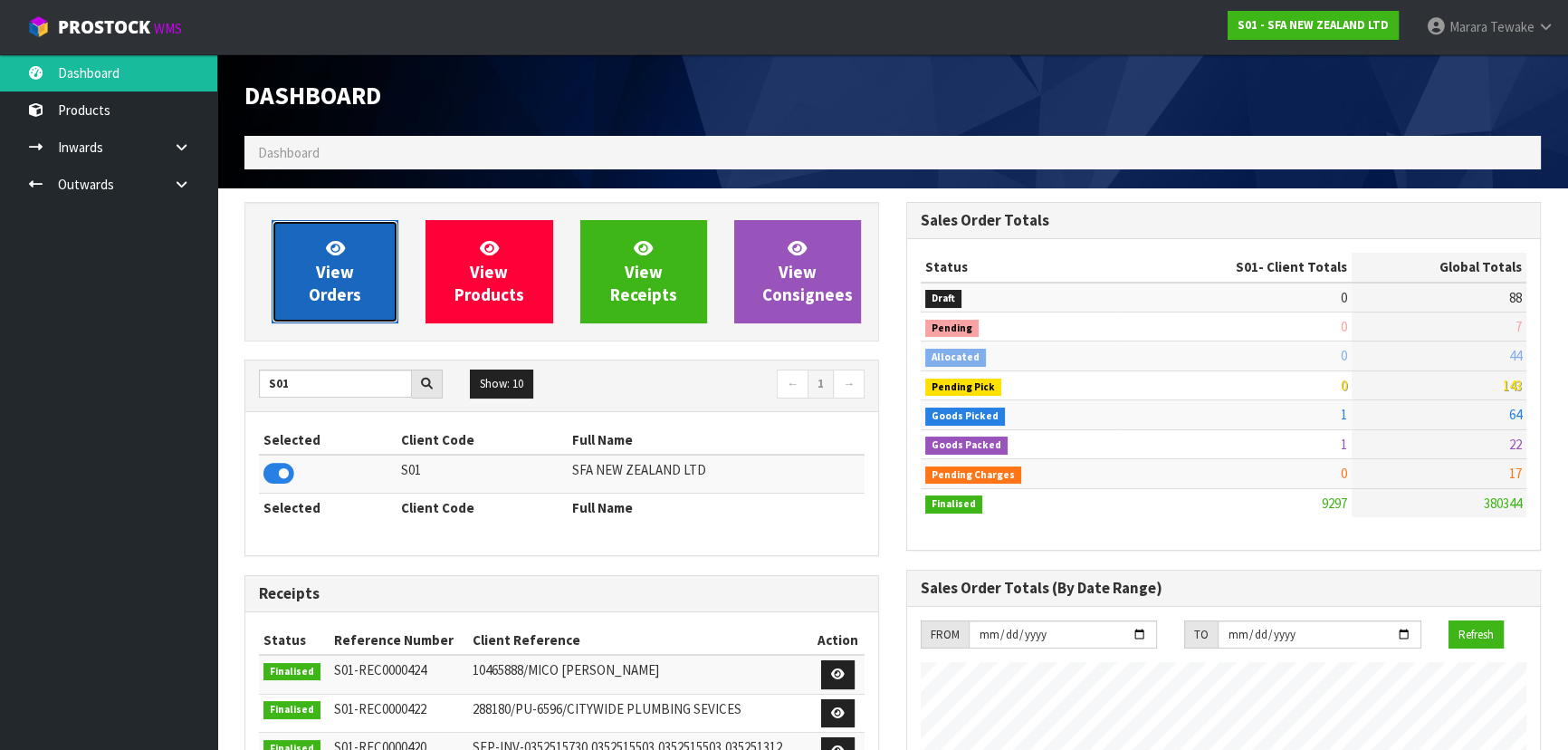
scroll to position [1370, 661]
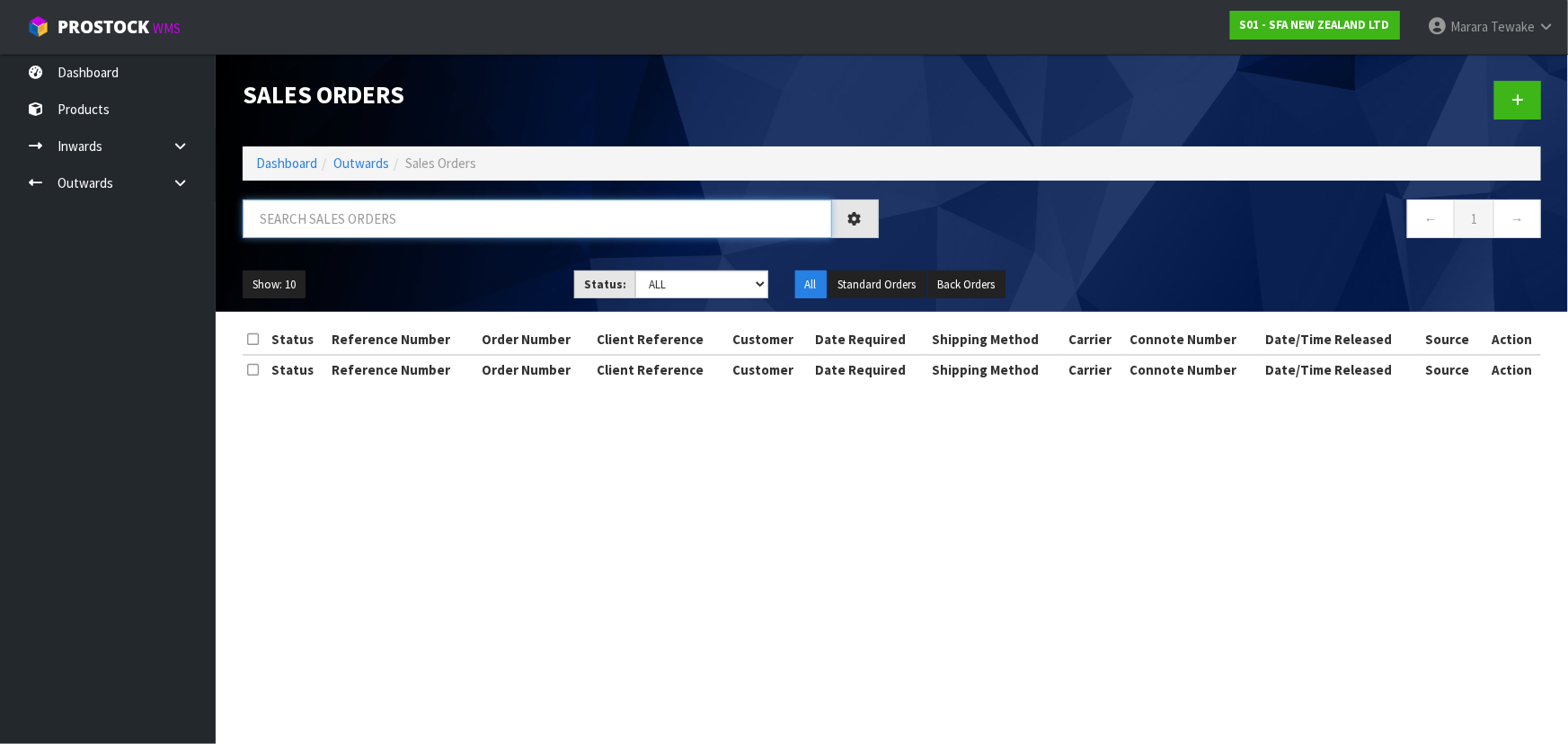
click at [339, 224] on input "text" at bounding box center [537, 218] width 589 height 38
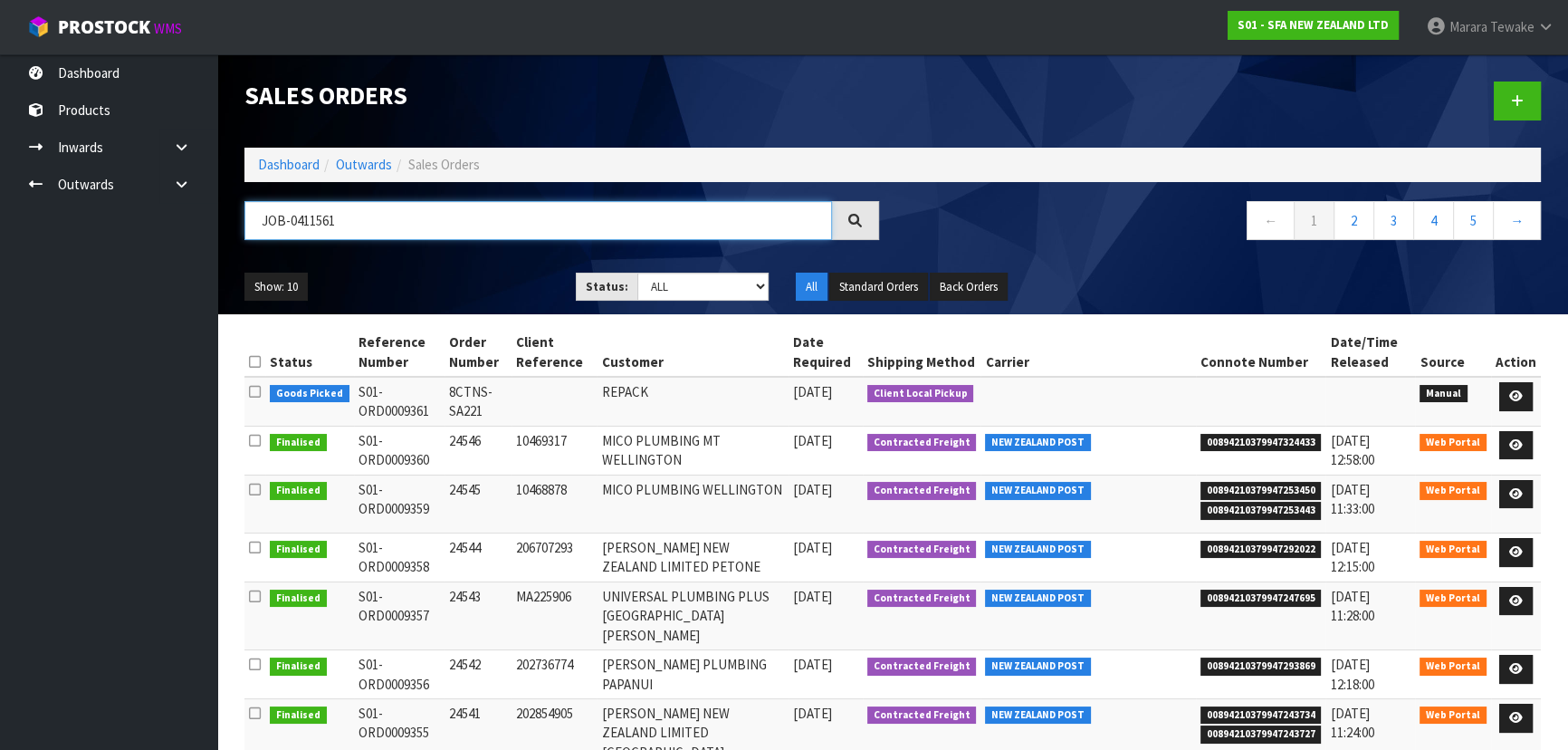
type input "JOB-0411561"
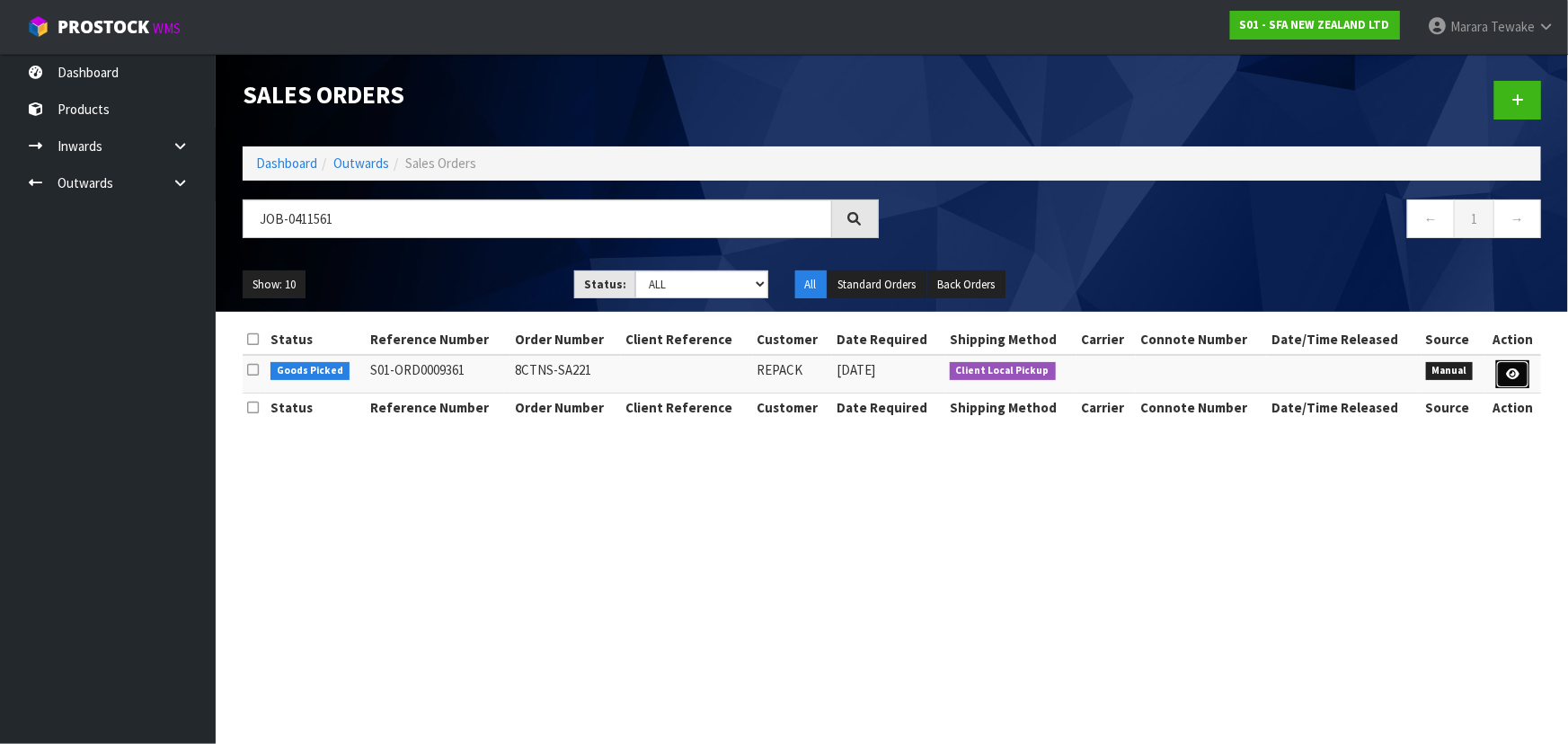
click at [1525, 369] on link at bounding box center [1513, 374] width 34 height 29
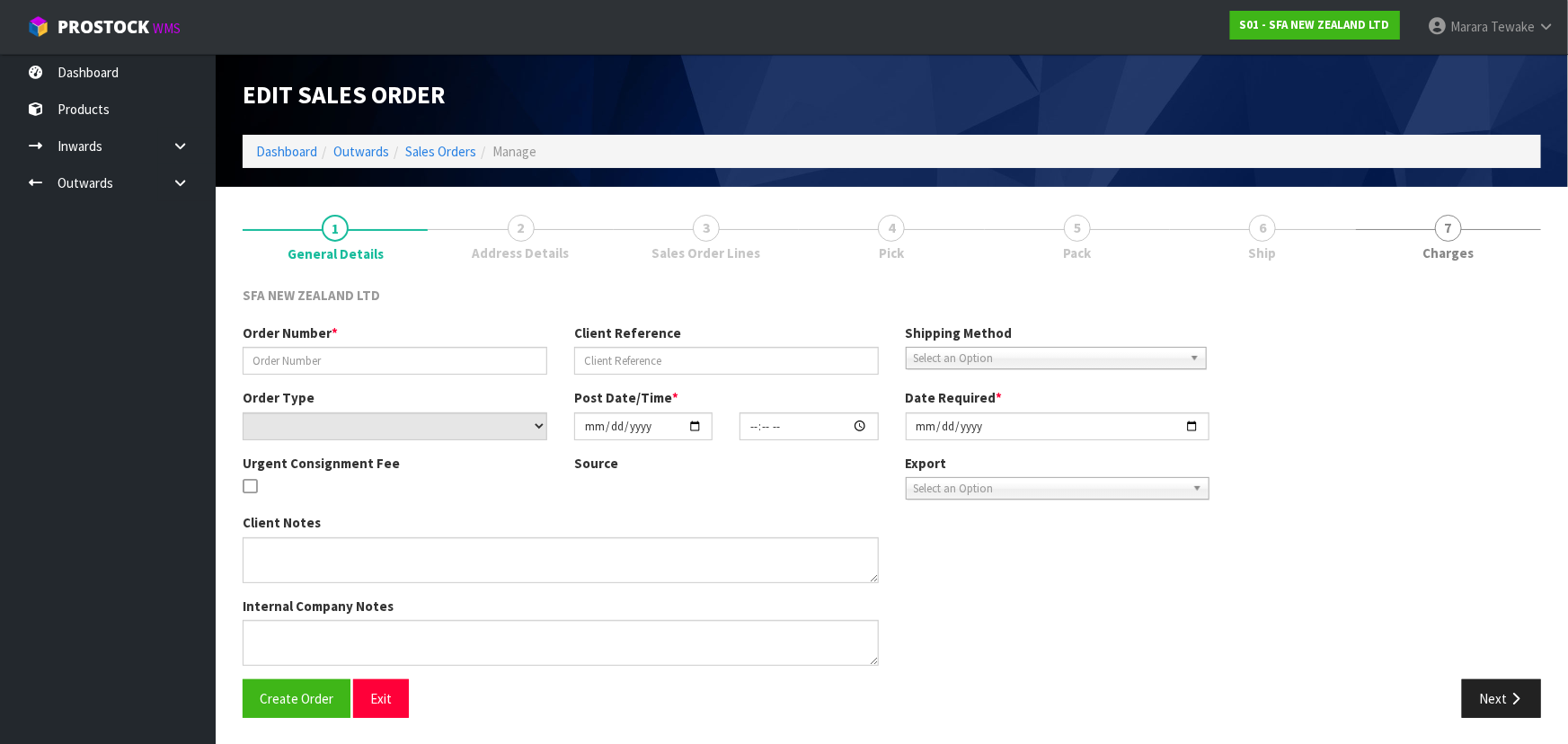
type input "8CTNS-SA221"
select select "number:0"
type input "[DATE]"
type input "12:41:00.000"
type input "[DATE]"
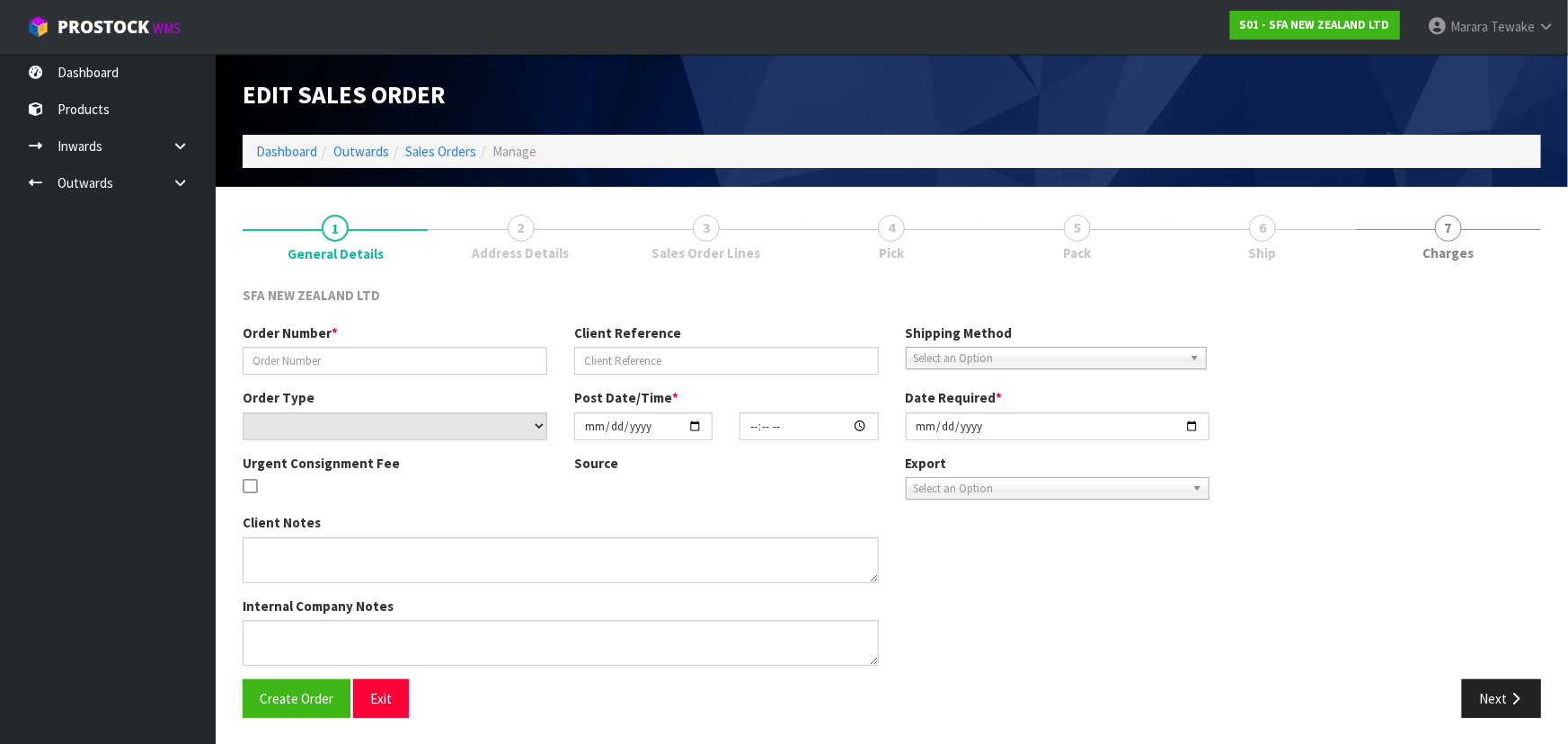
type textarea "YOU SHOULD HAVE 5 REPLACEMENT CARTONS , OTSANIFAST. PLEASE RE-BOX AND CONFIRM. …"
type textarea "RE: RECEIVED 8CTNS-SA221-FIXED/CITYWIDE PLUMBING SERVICES"
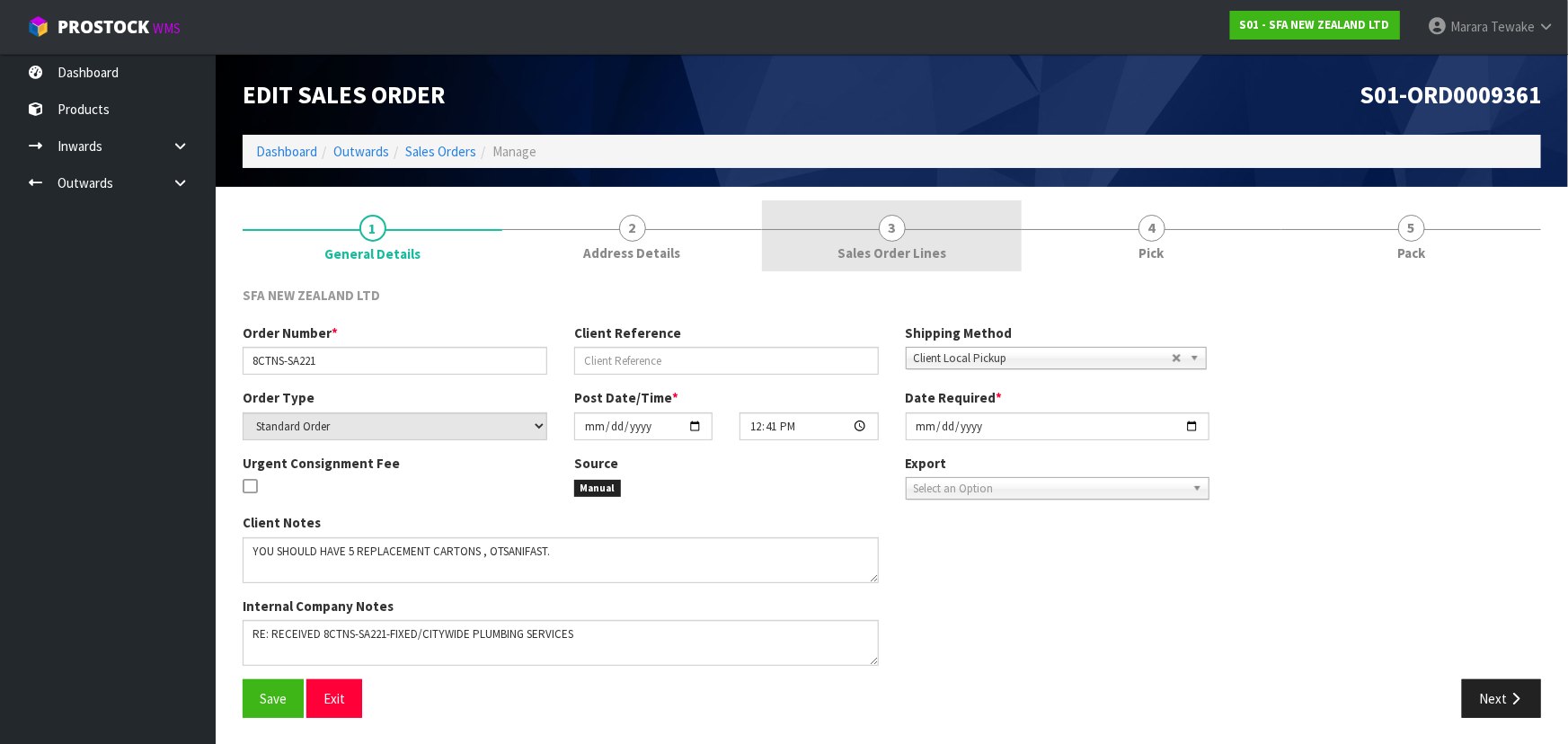
click at [737, 248] on link "2 Address Details" at bounding box center [632, 236] width 260 height 71
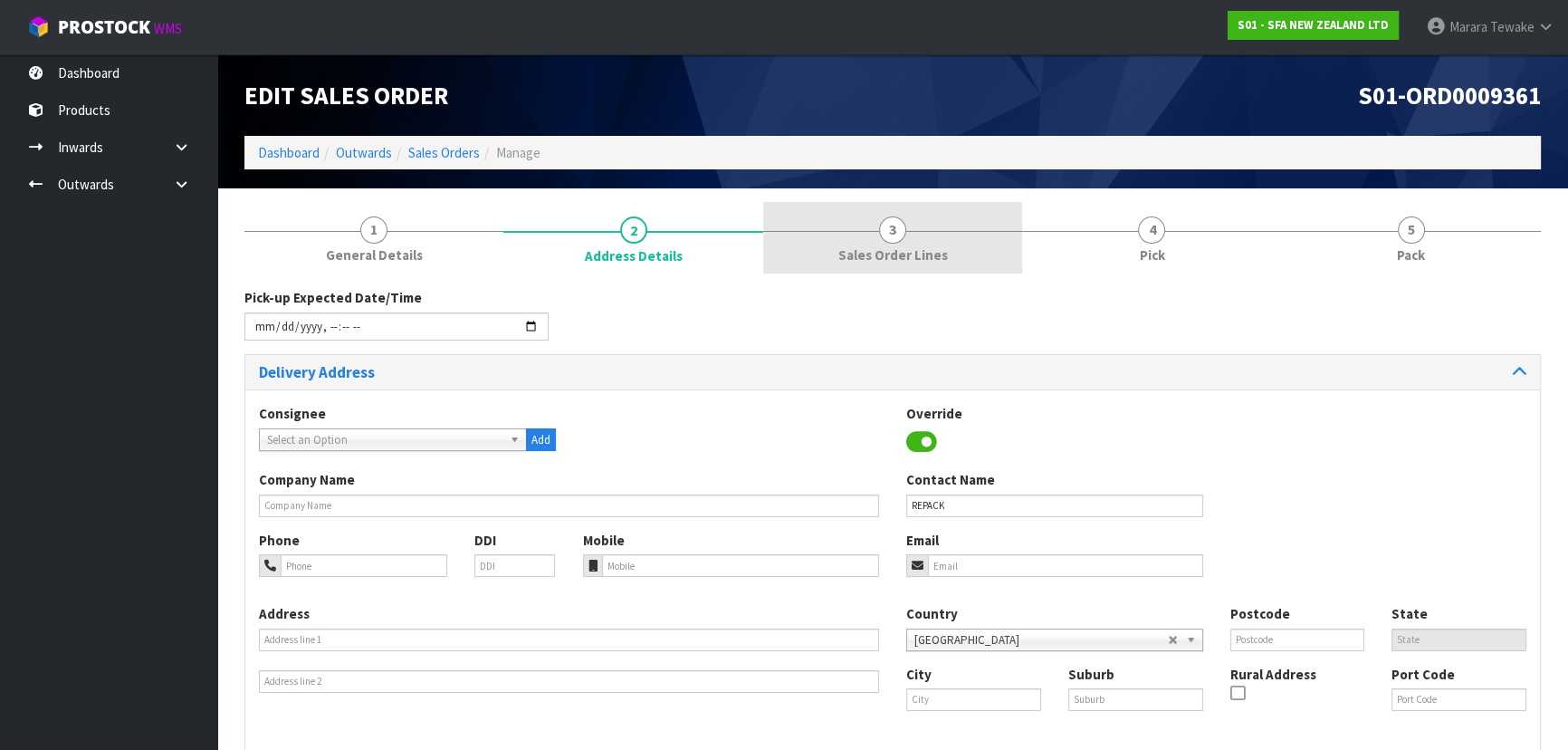
click at [904, 240] on link "3 Sales Order Lines" at bounding box center [893, 238] width 259 height 72
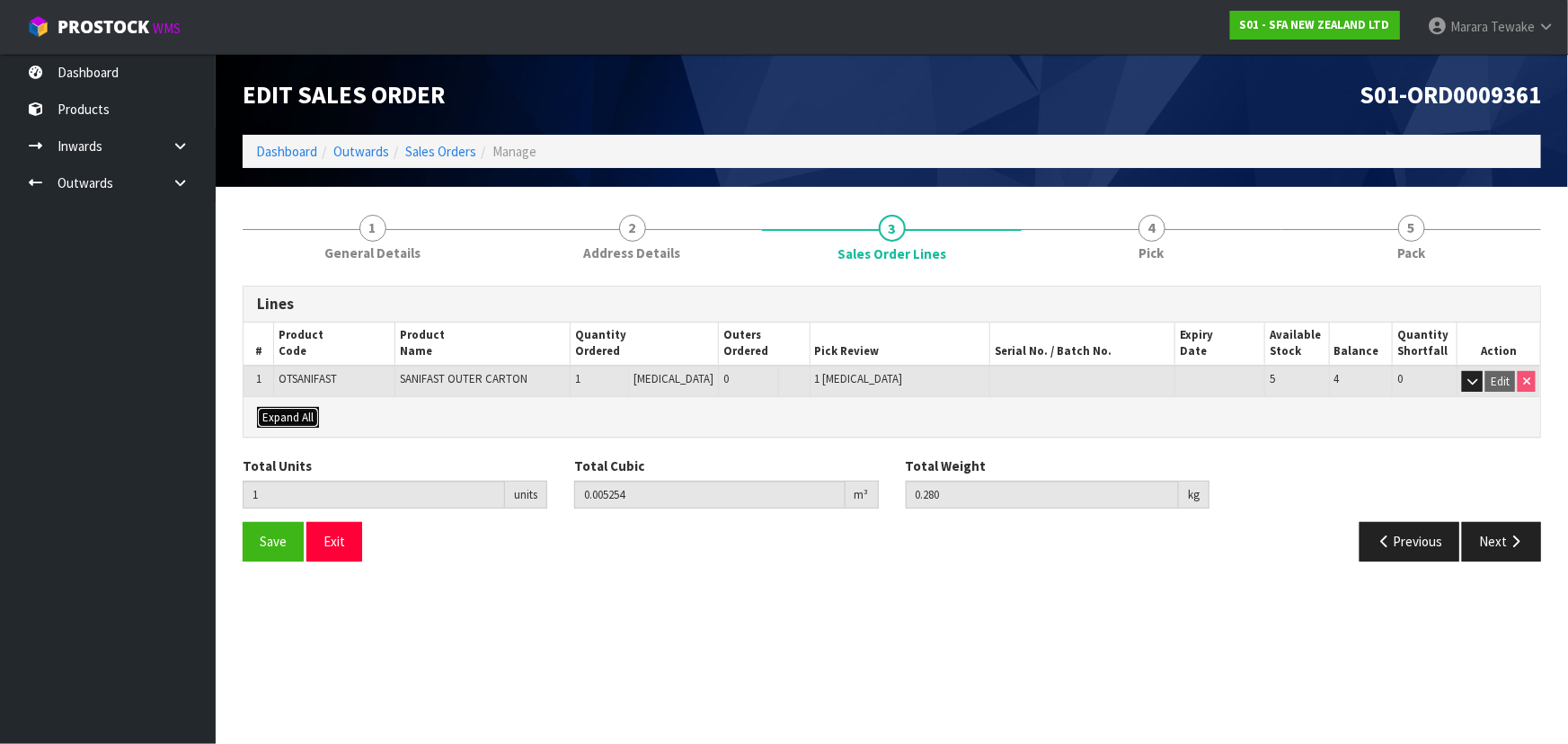
click at [301, 411] on span "Expand All" at bounding box center [287, 417] width 51 height 15
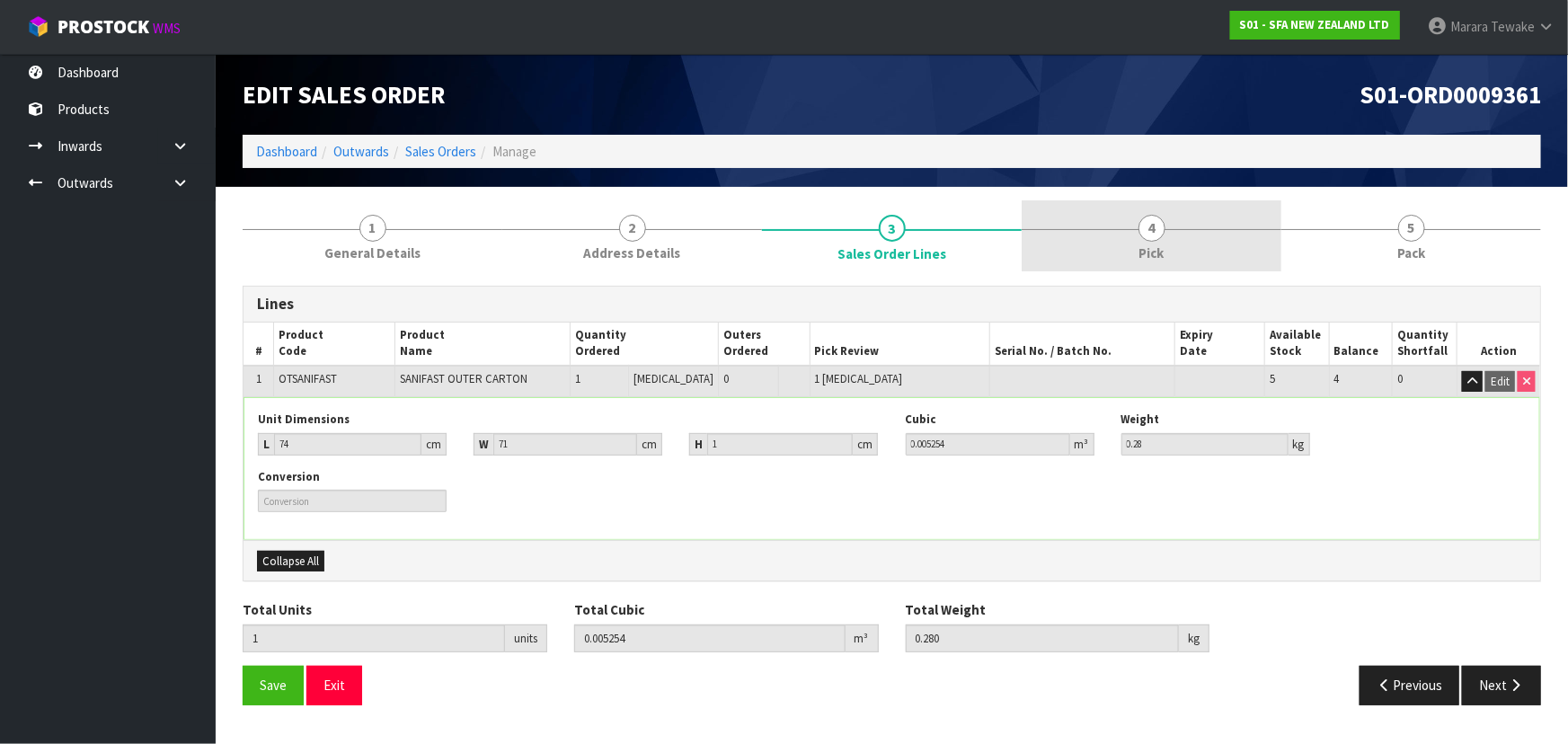
click at [1180, 237] on link "4 Pick" at bounding box center [1152, 236] width 260 height 71
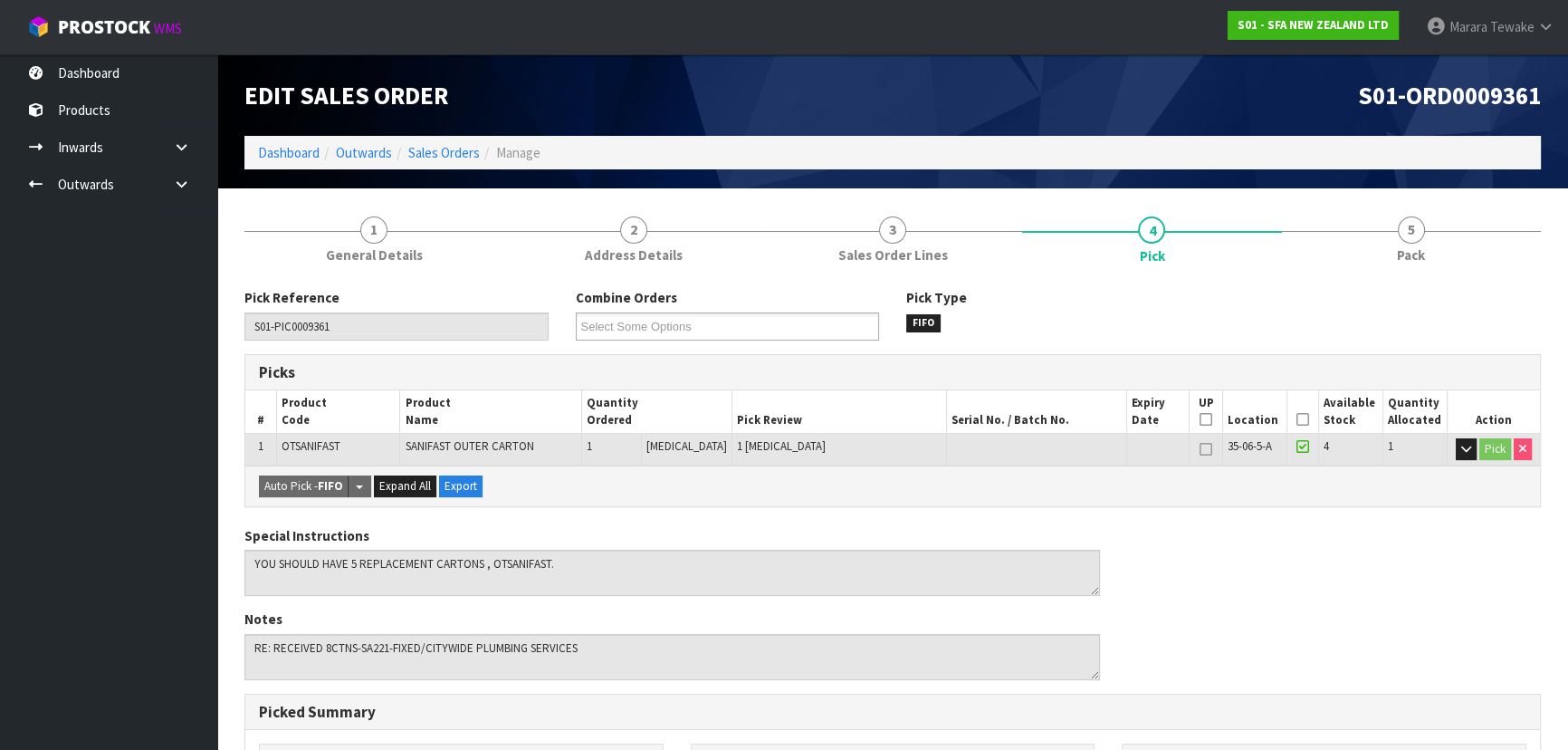
click at [1296, 420] on icon at bounding box center [1302, 420] width 12 height 1
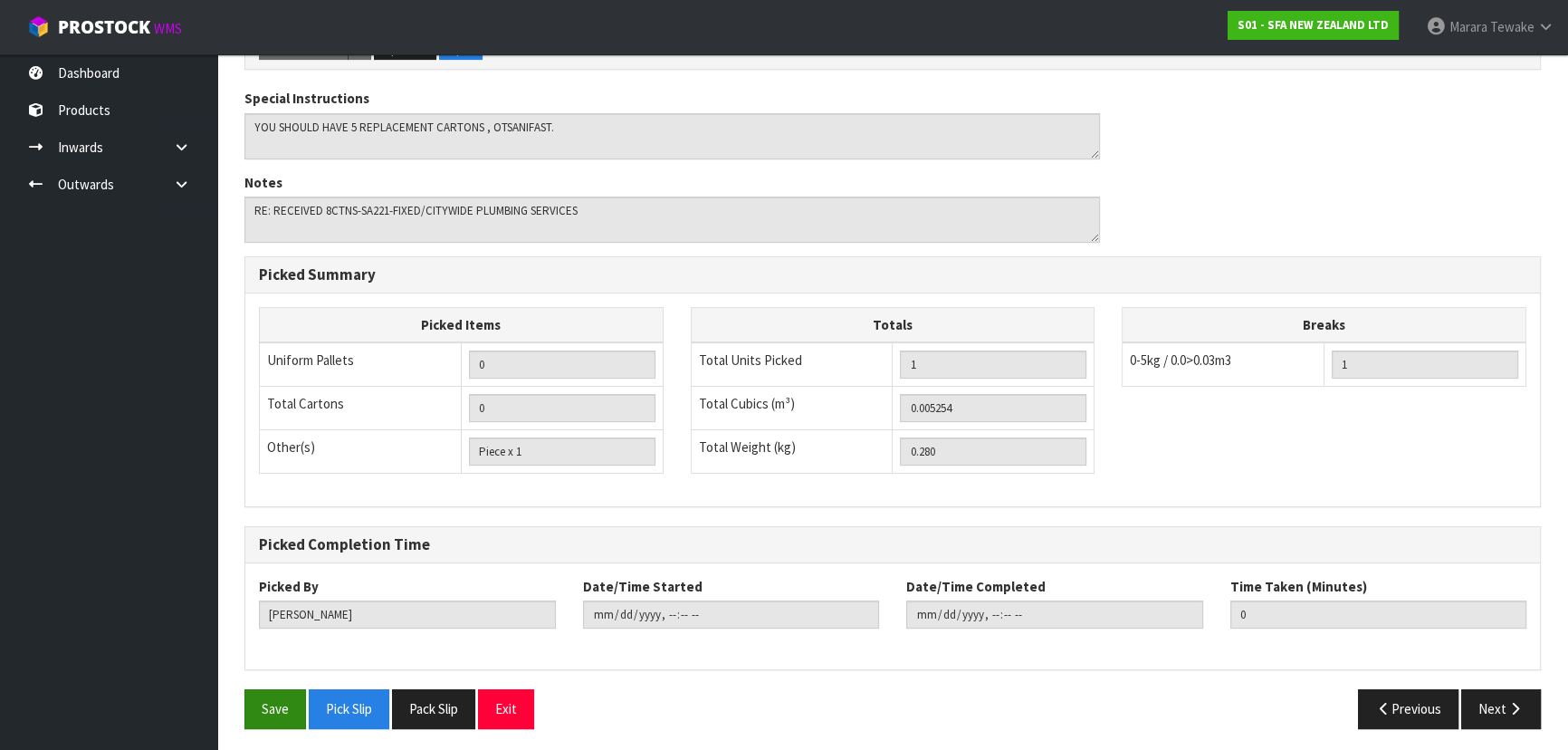
scroll to position [506, 0]
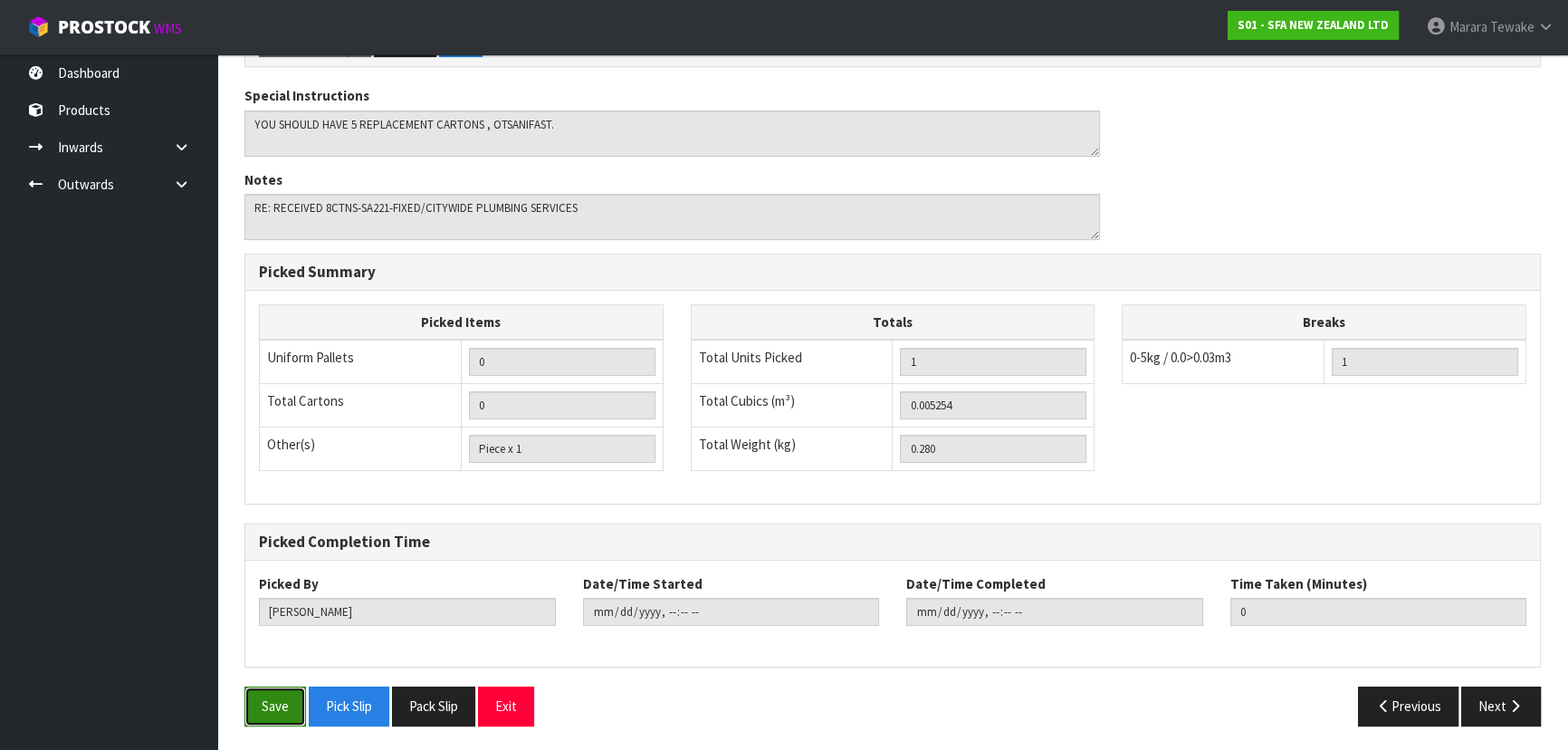
drag, startPoint x: 247, startPoint y: 708, endPoint x: 738, endPoint y: 418, distance: 570.2
click at [247, 708] on button "Save" at bounding box center [274, 706] width 61 height 39
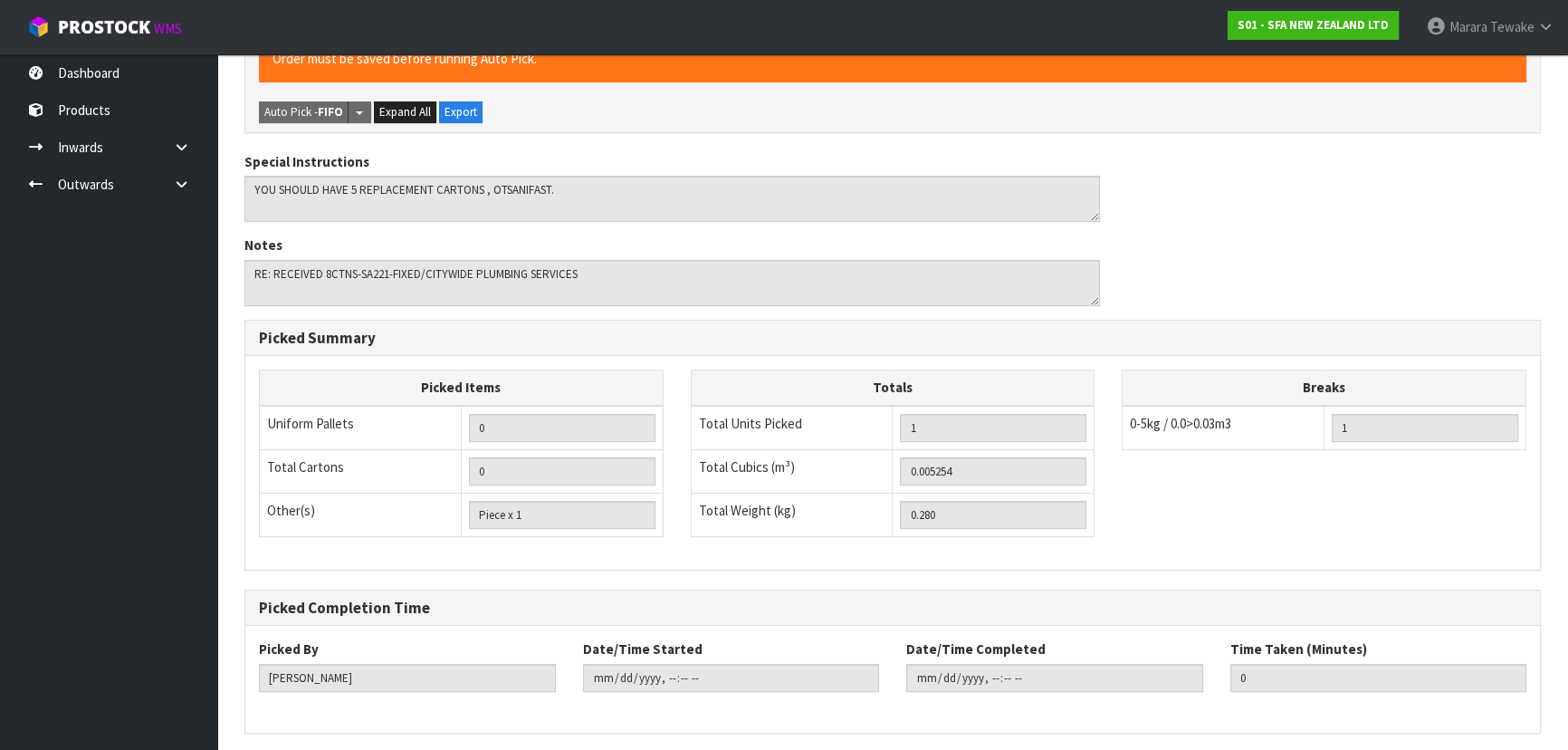
scroll to position [0, 0]
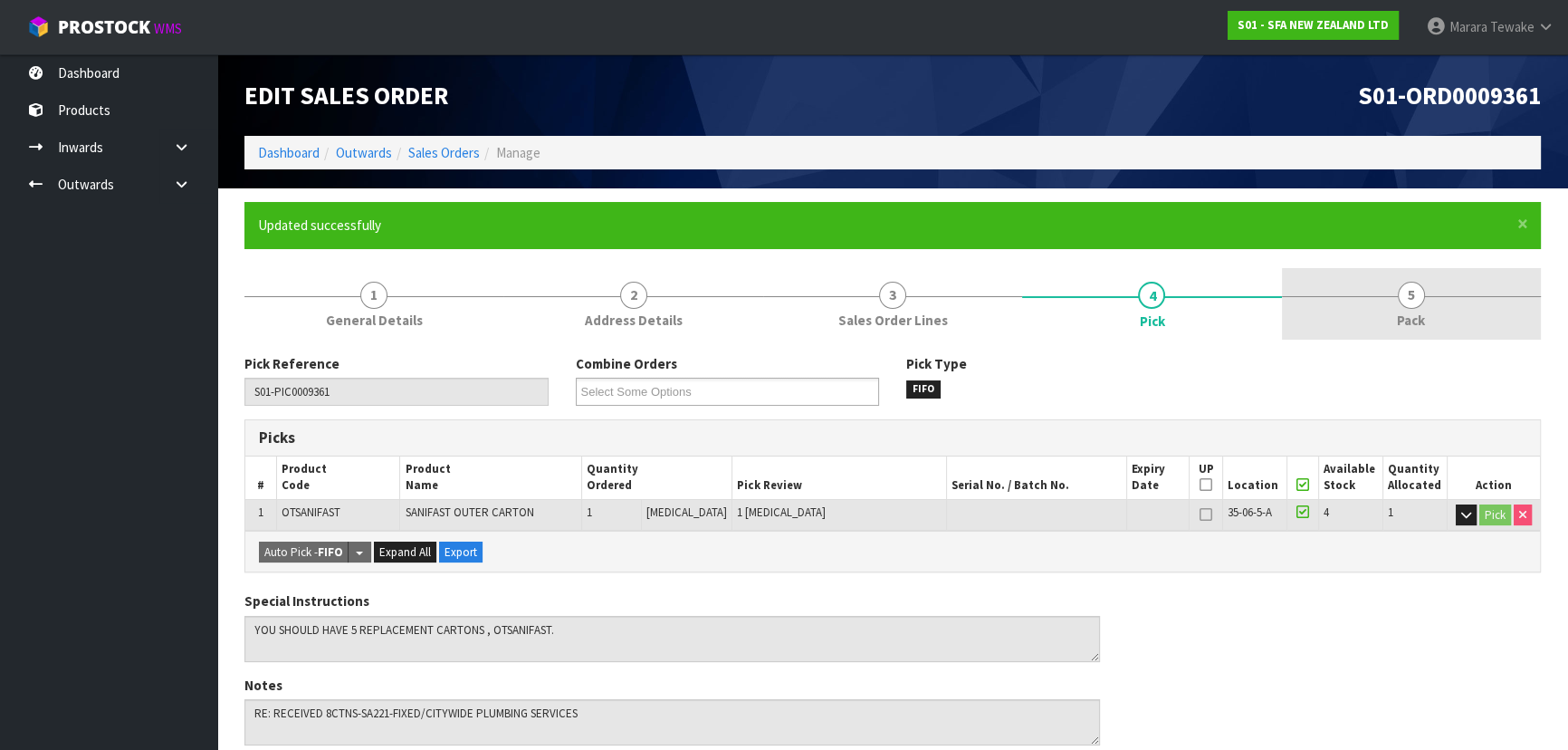
click at [1318, 296] on div at bounding box center [1411, 296] width 259 height 1
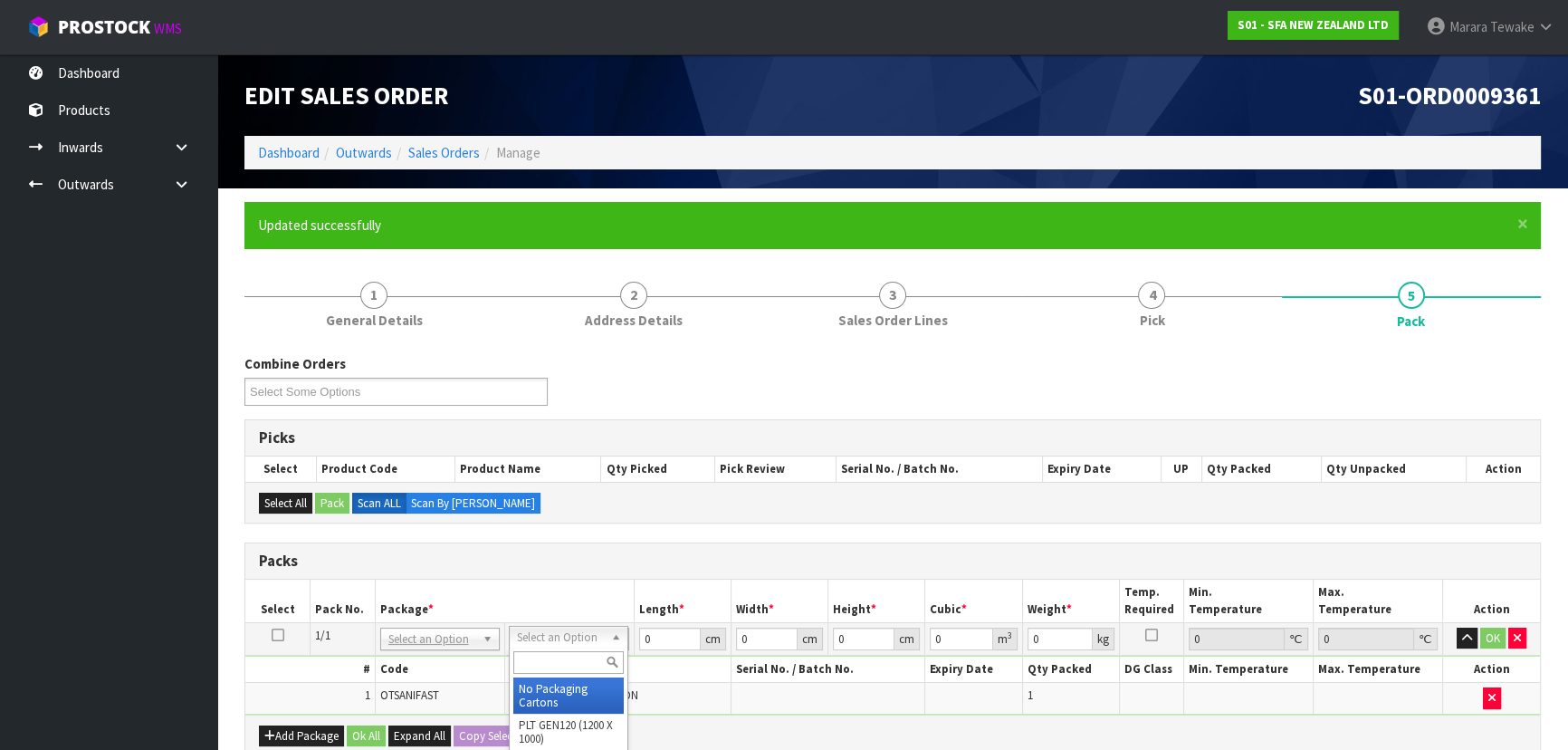
drag, startPoint x: 530, startPoint y: 638, endPoint x: 535, endPoint y: 660, distance: 22.6
drag, startPoint x: 659, startPoint y: 625, endPoint x: 660, endPoint y: 636, distance: 11.0
click at [655, 634] on td "0 cm" at bounding box center [682, 639] width 97 height 33
drag, startPoint x: 660, startPoint y: 636, endPoint x: 539, endPoint y: 642, distance: 121.1
click at [554, 642] on tr "1/1 NONE 007-001 007-002 007-004 007-009 007-013 007-014 007-015 007-017 007-01…" at bounding box center [892, 639] width 1295 height 33
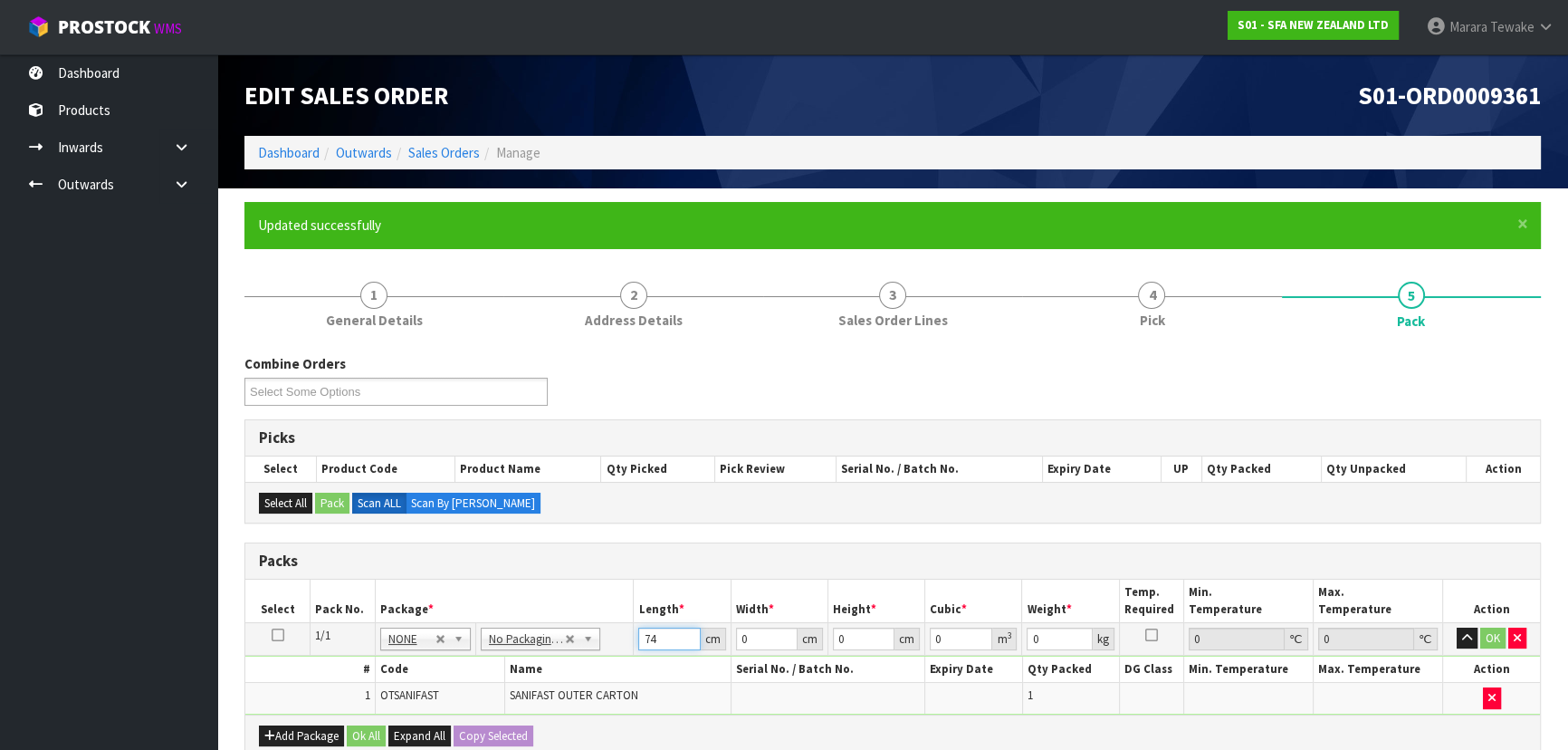
type input "74"
type input "71"
type input "1"
type input "0.005254"
type input "1"
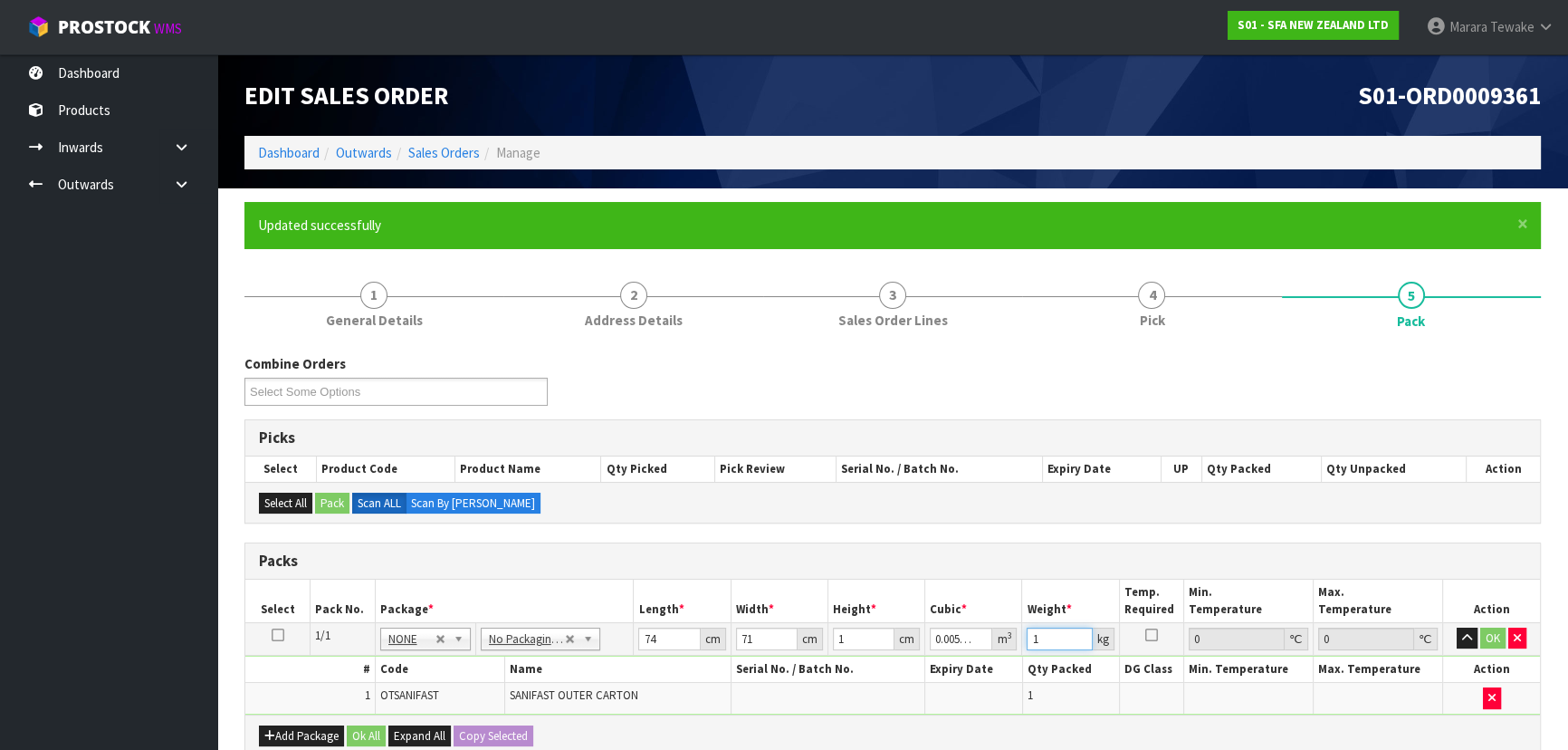
type input "1"
click at [1457, 627] on button "button" at bounding box center [1467, 638] width 21 height 22
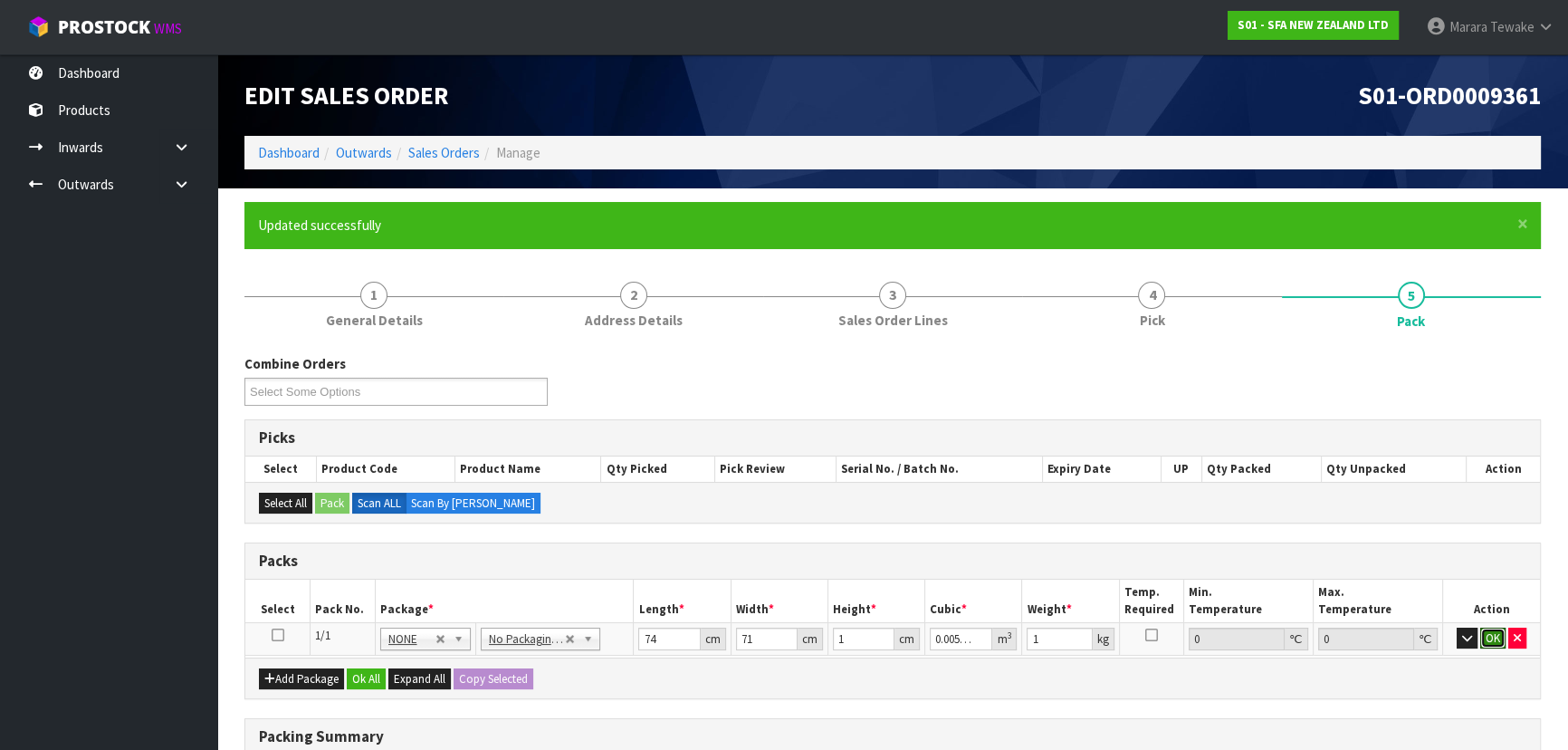
click button "OK" at bounding box center [1493, 638] width 25 height 22
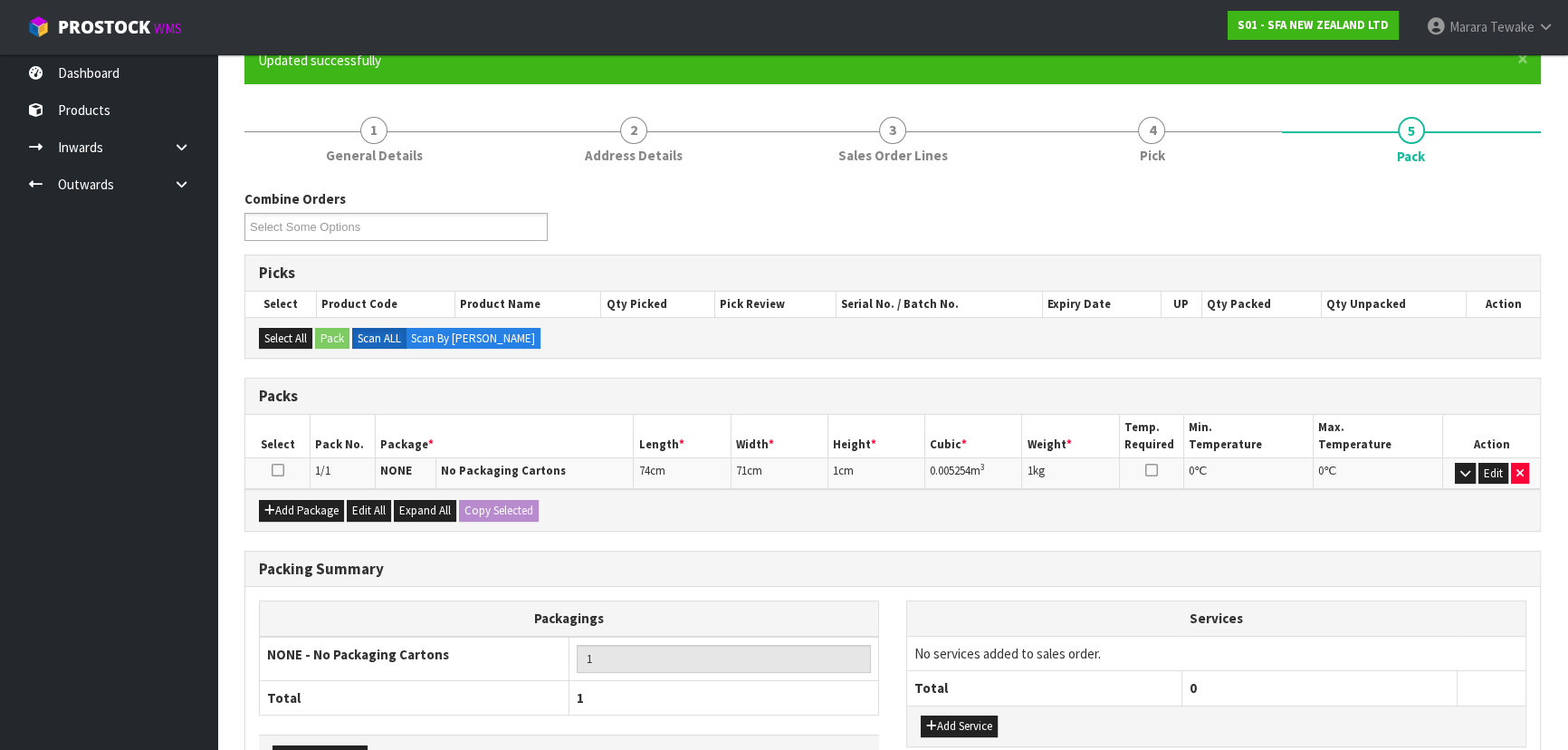
scroll to position [286, 0]
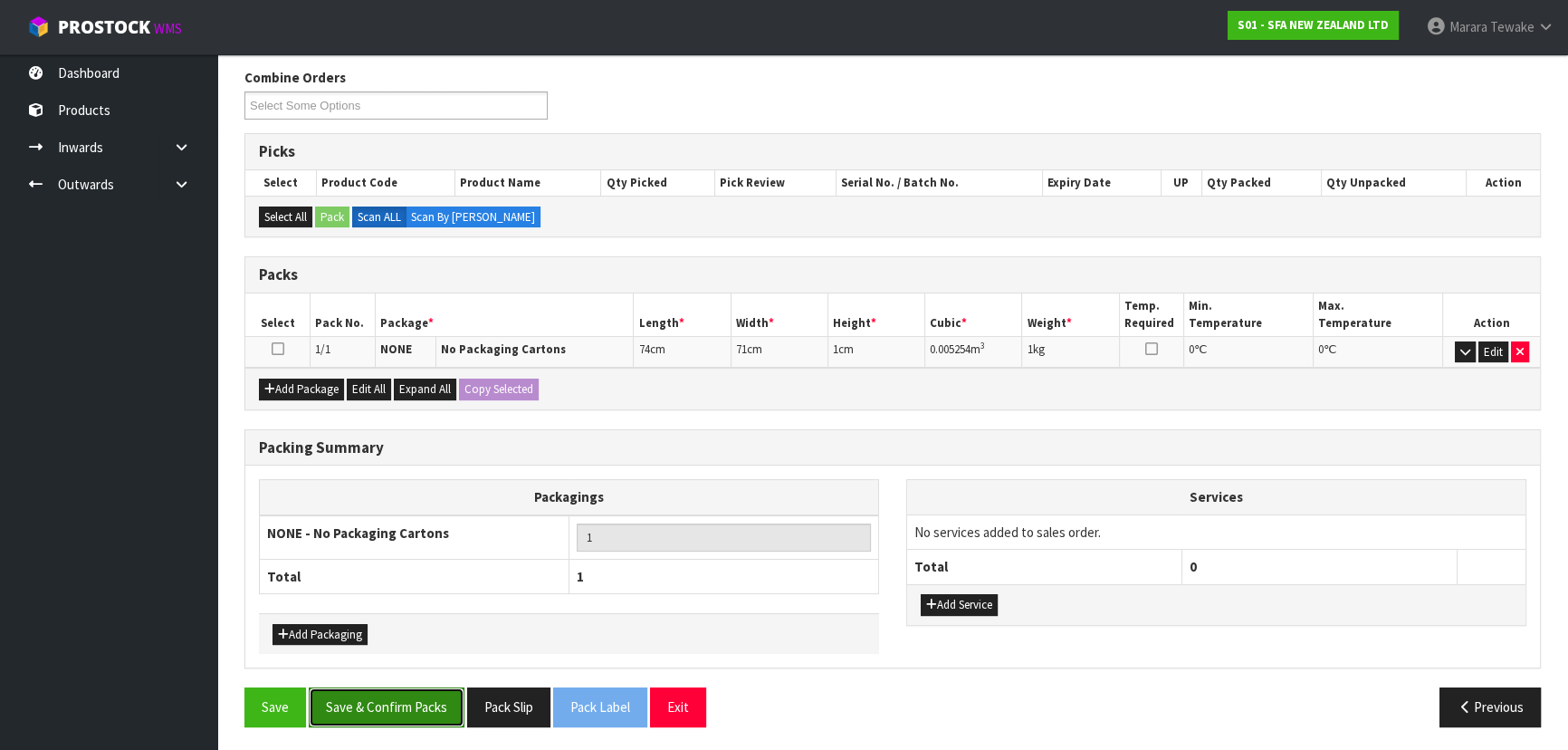
click at [380, 696] on button "Save & Confirm Packs" at bounding box center [386, 707] width 156 height 39
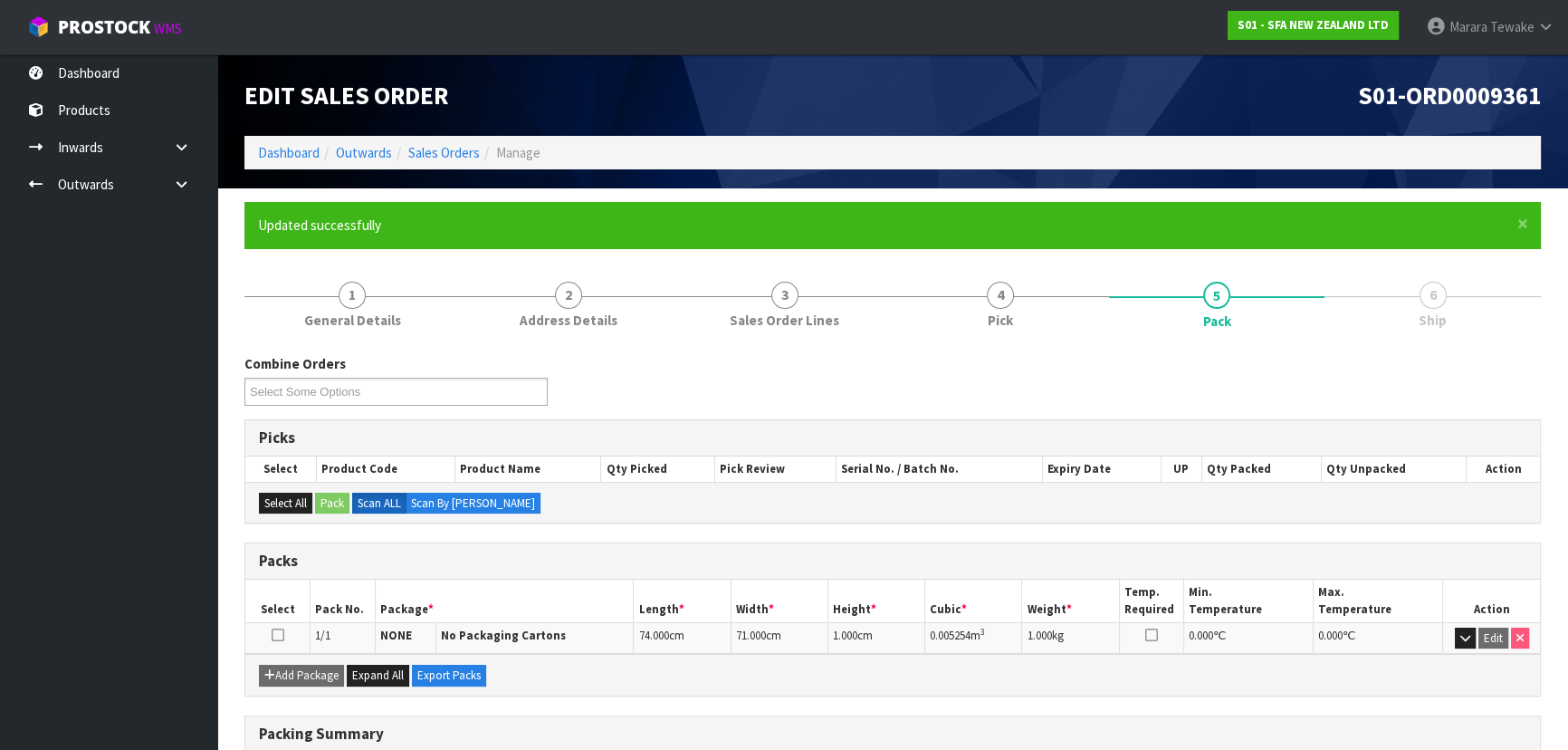
scroll to position [245, 0]
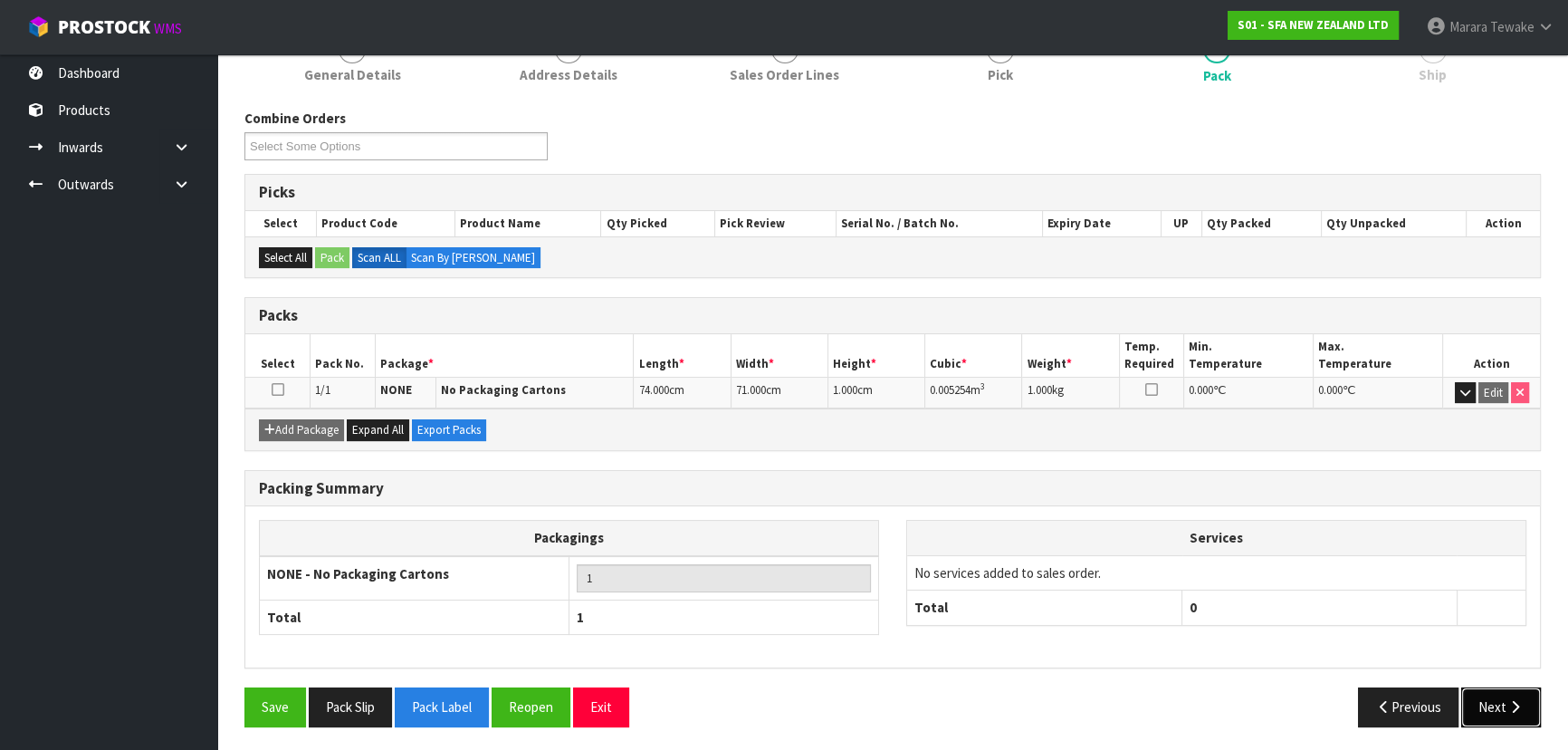
click at [1505, 716] on button "Next" at bounding box center [1501, 707] width 80 height 39
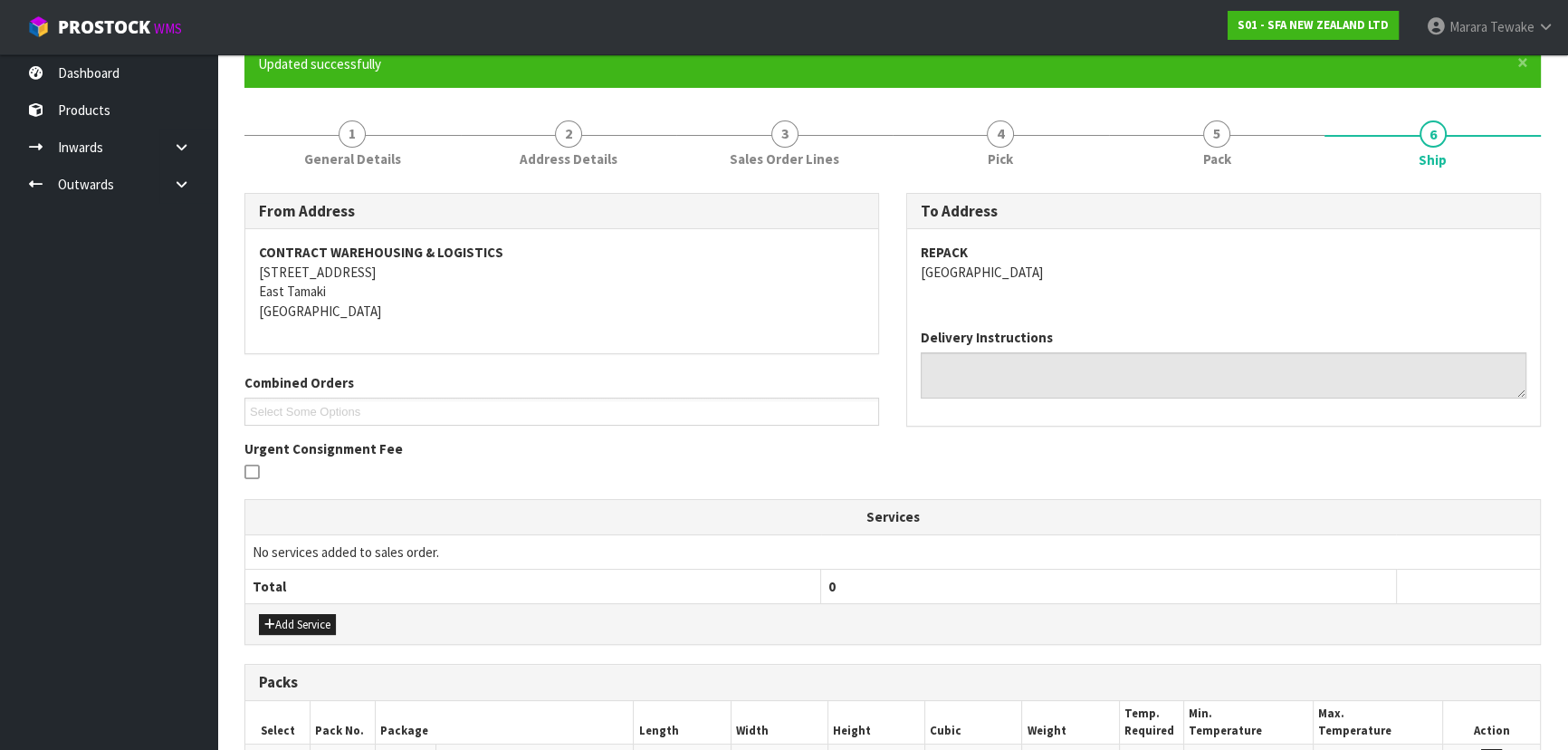
scroll to position [411, 0]
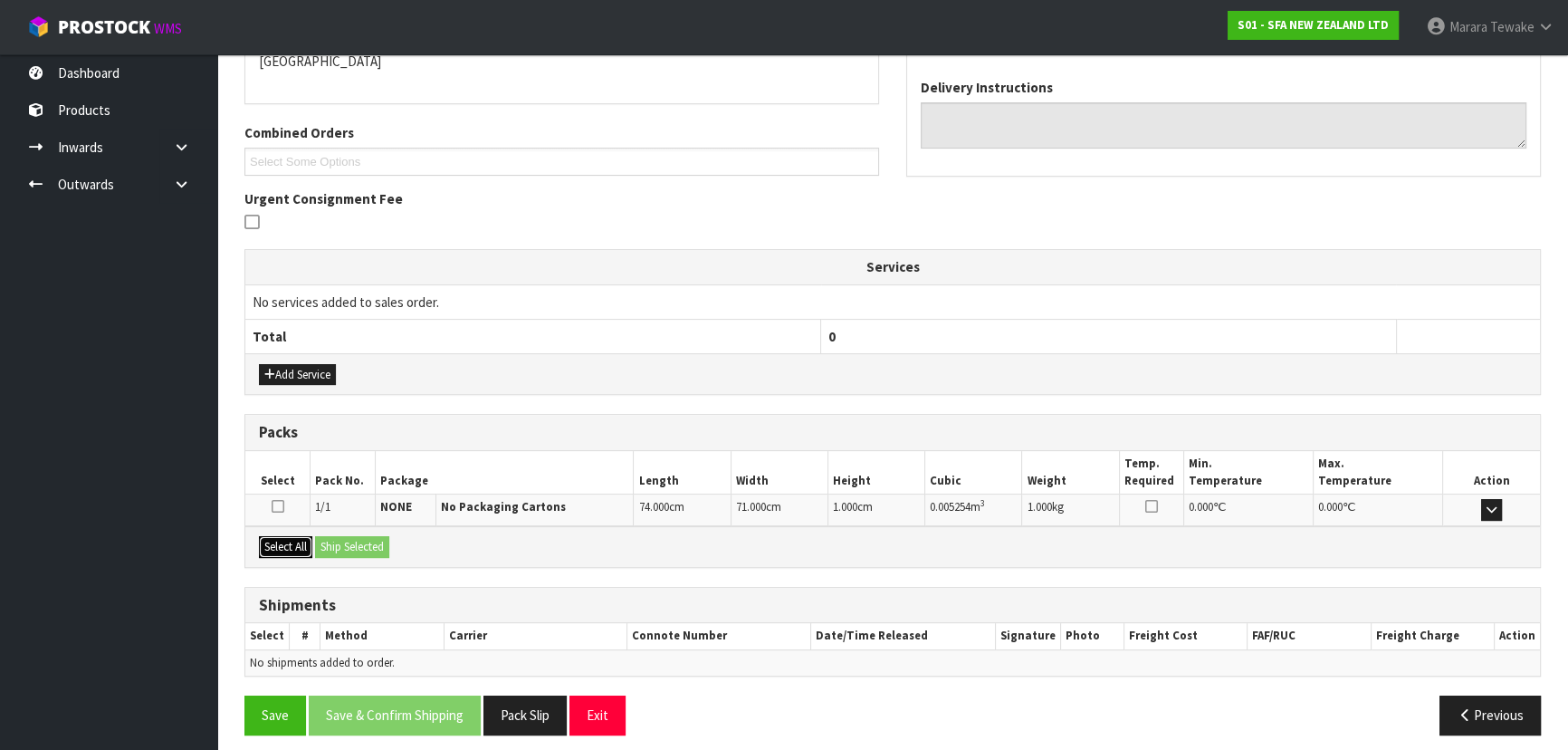
drag, startPoint x: 281, startPoint y: 542, endPoint x: 308, endPoint y: 543, distance: 27.0
click at [282, 542] on button "Select All" at bounding box center [286, 547] width 54 height 22
drag, startPoint x: 341, startPoint y: 542, endPoint x: 364, endPoint y: 585, distance: 48.8
click at [343, 544] on button "Ship Selected" at bounding box center [352, 547] width 74 height 22
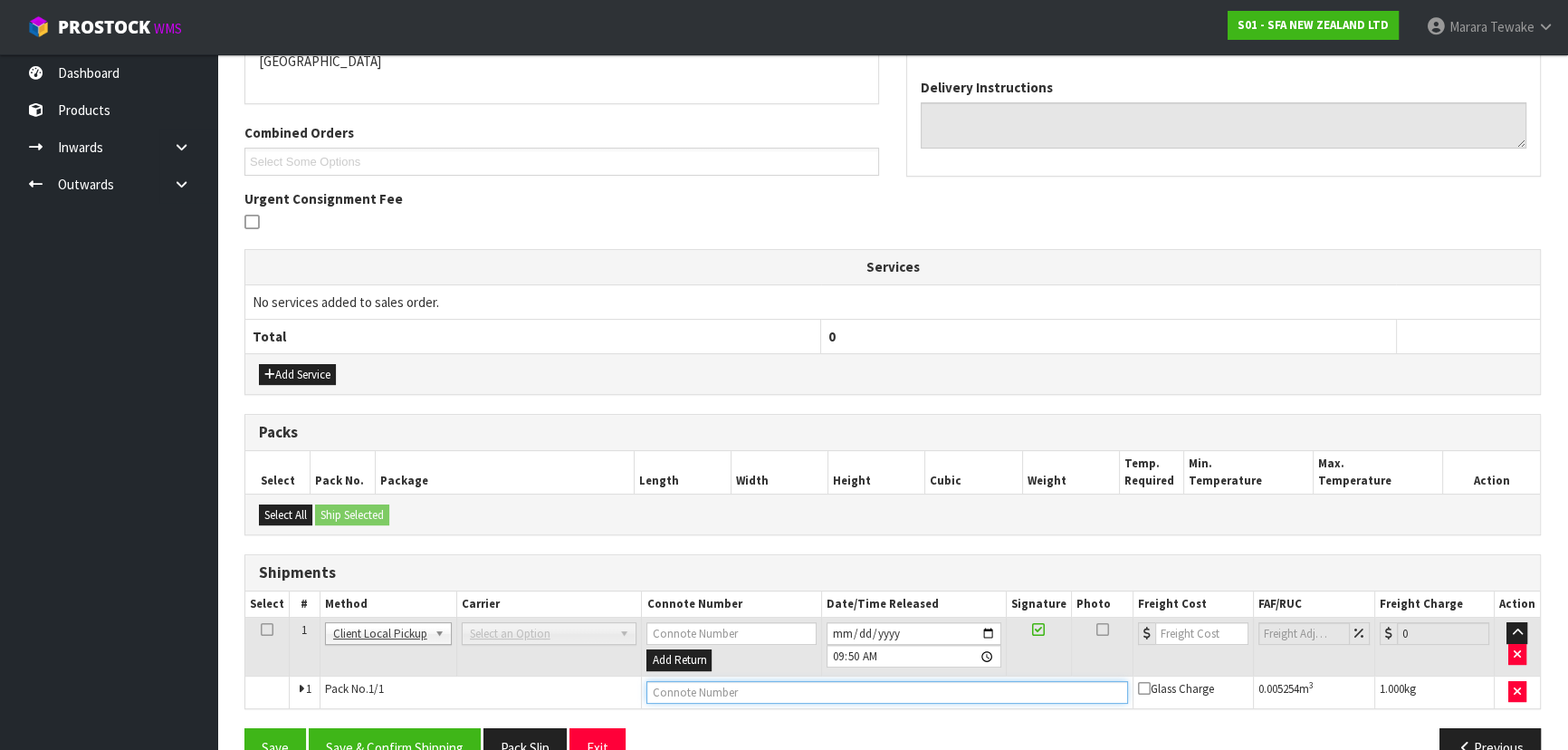
click at [742, 689] on input "text" at bounding box center [887, 692] width 482 height 23
type input "REPACK"
click at [433, 734] on button "Save & Confirm Shipping" at bounding box center [394, 747] width 172 height 39
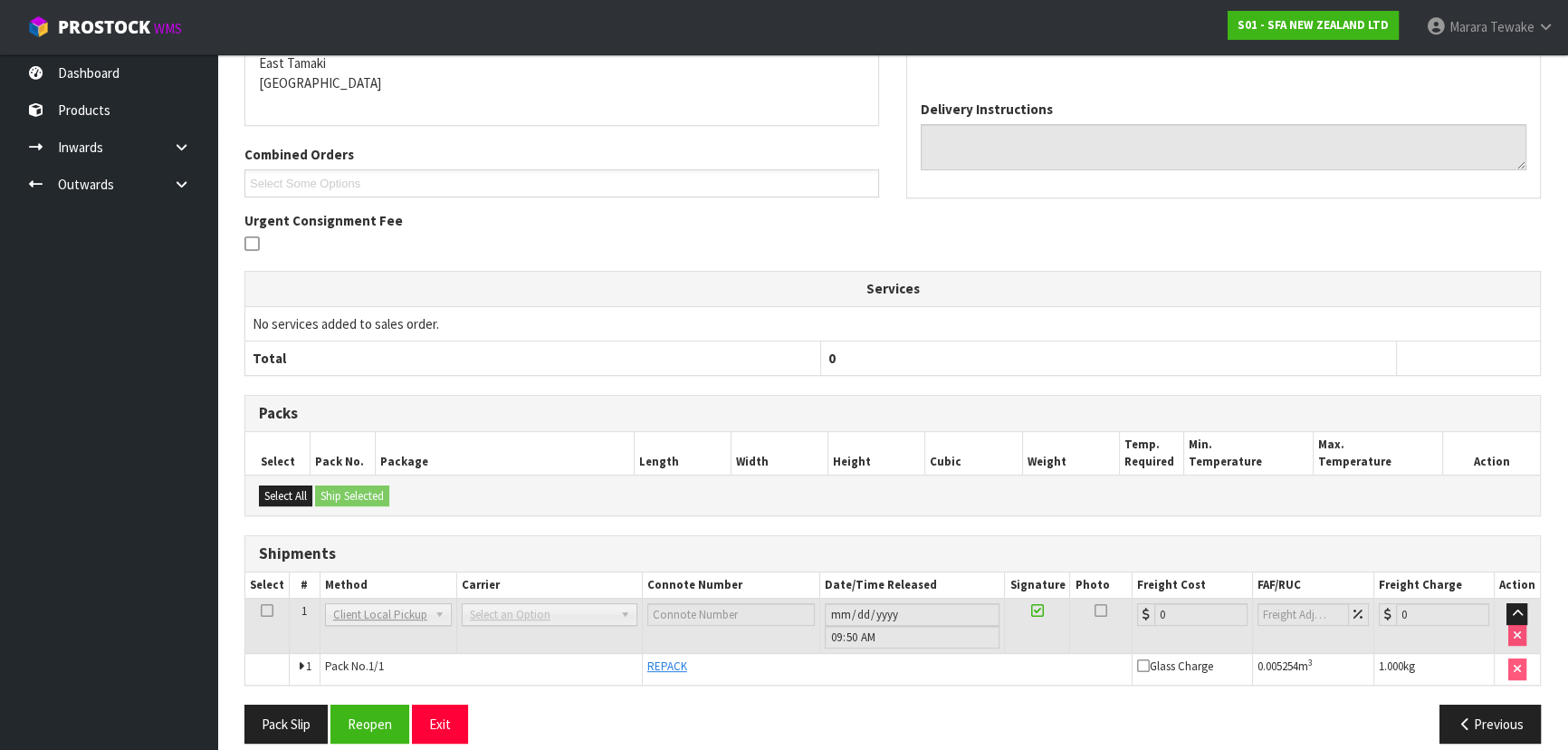
scroll to position [408, 0]
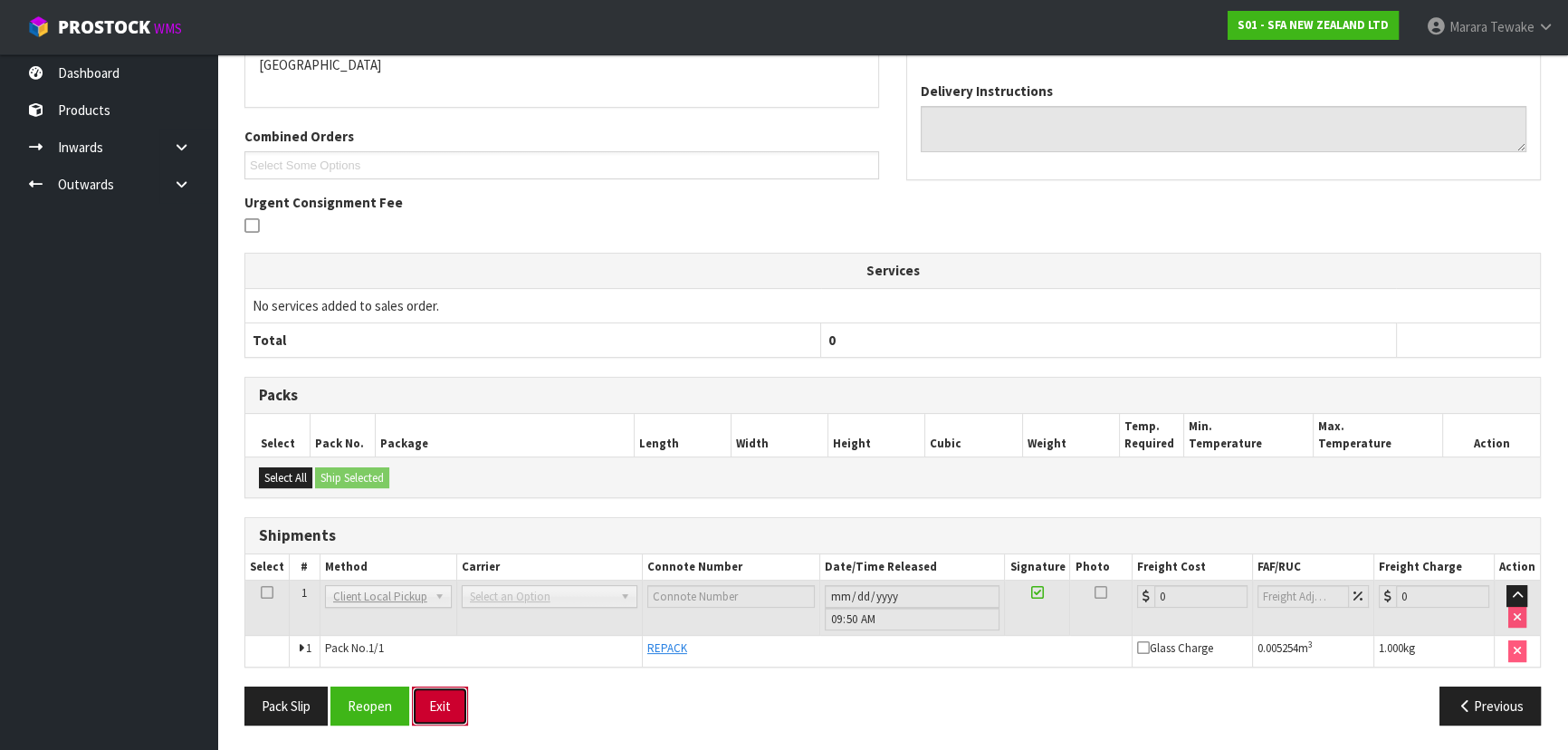
click at [445, 708] on button "Exit" at bounding box center [440, 706] width 57 height 39
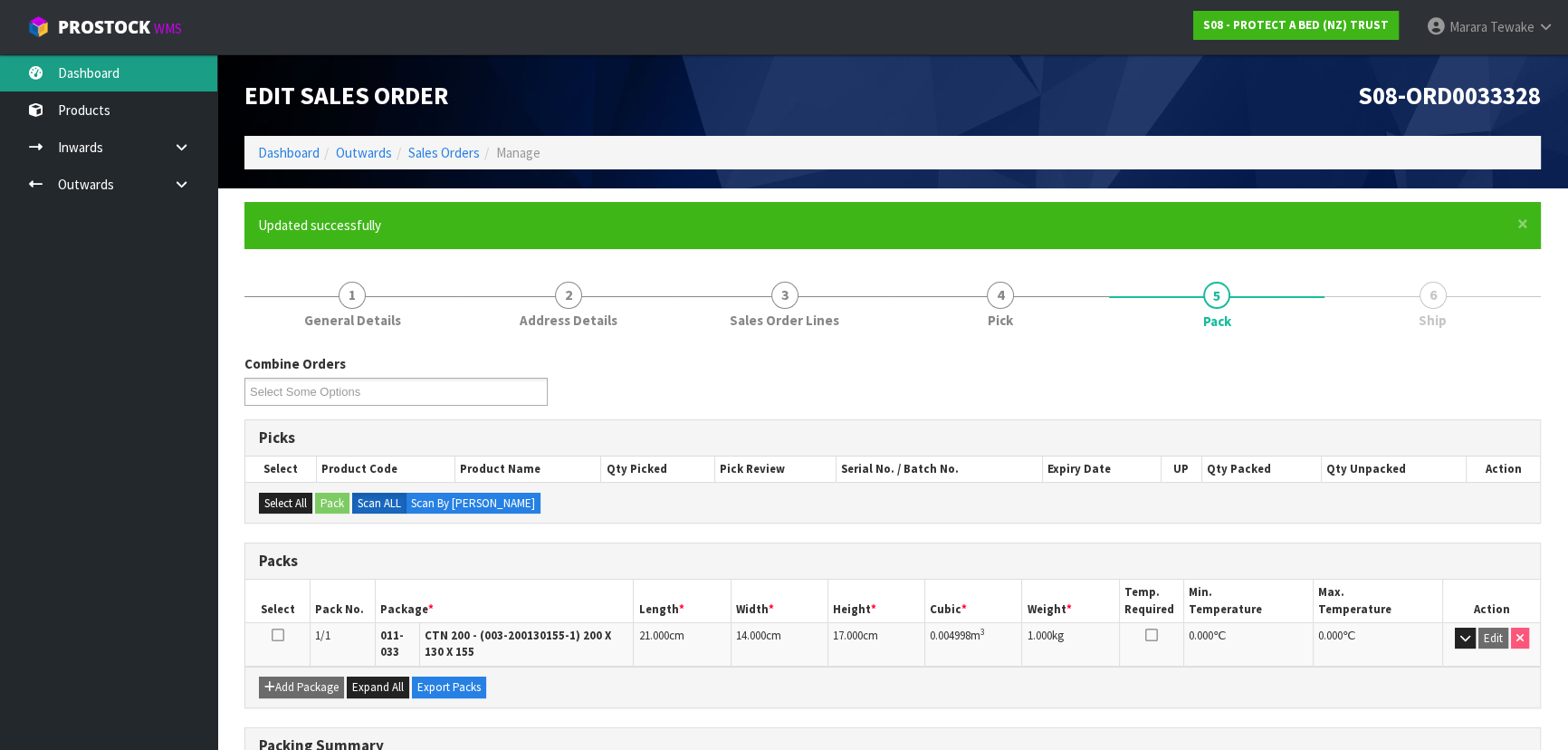
click at [166, 69] on link "Dashboard" at bounding box center [108, 73] width 217 height 37
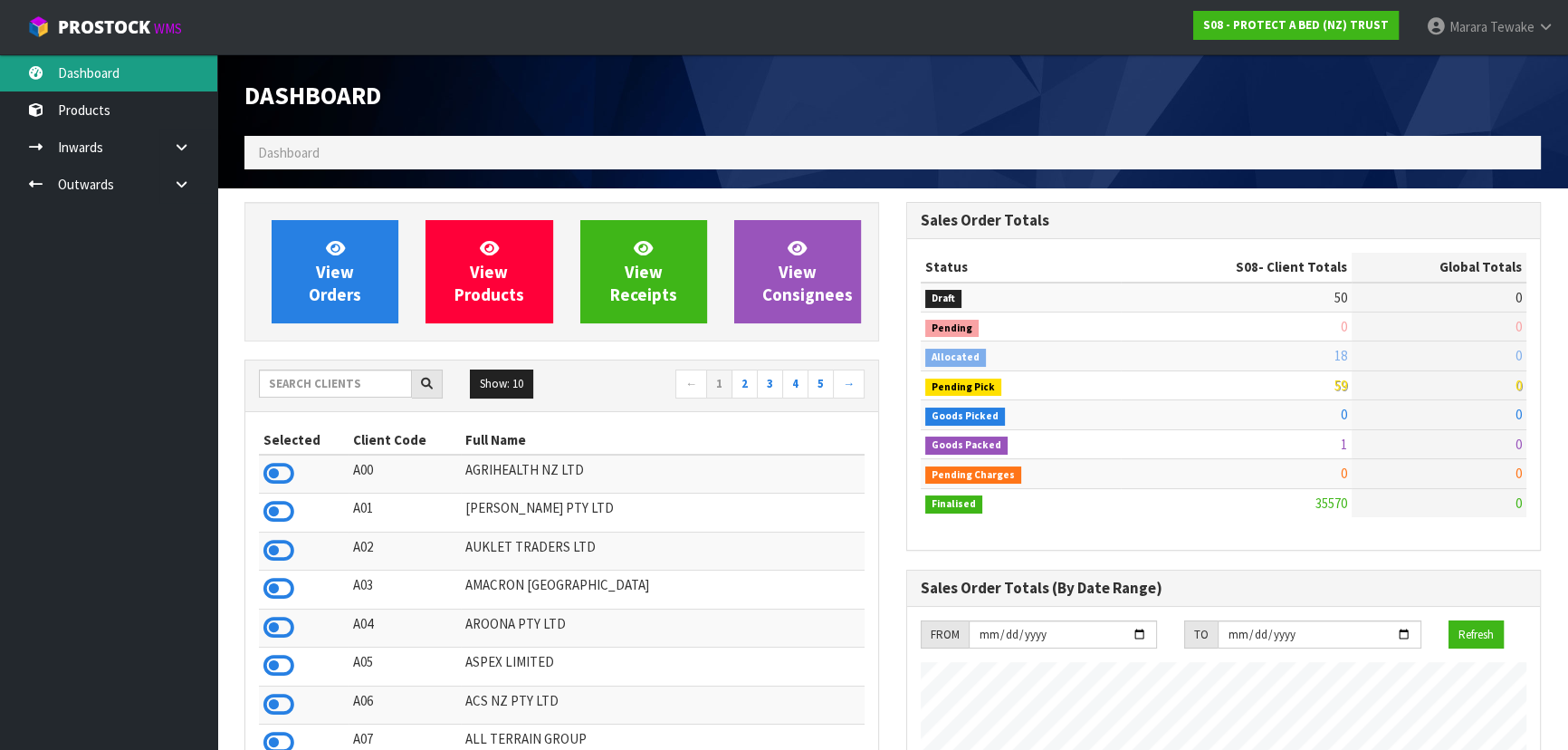
scroll to position [1370, 661]
click at [354, 386] on input "text" at bounding box center [336, 384] width 153 height 28
type input "S08"
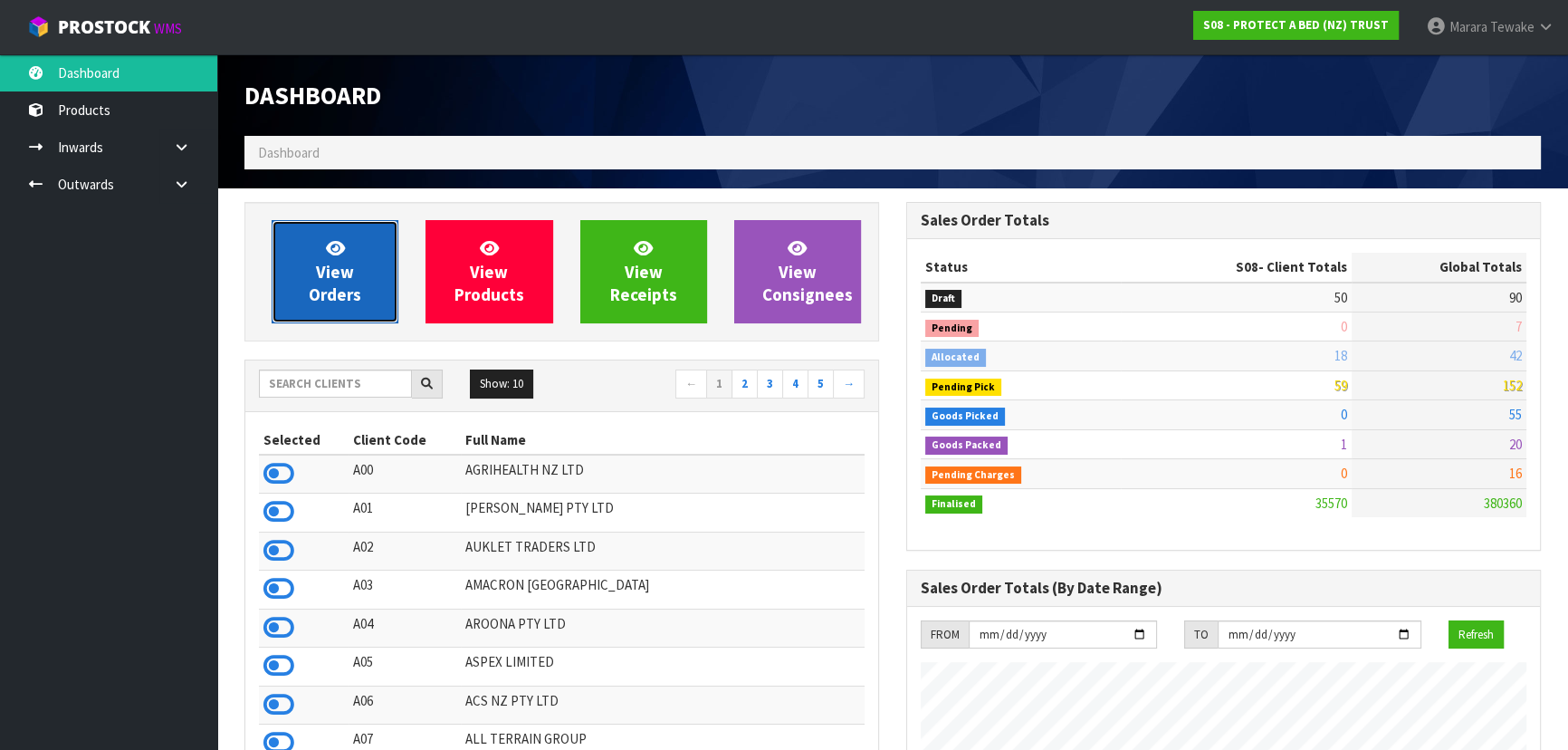
click at [299, 265] on link "View Orders" at bounding box center [335, 271] width 126 height 103
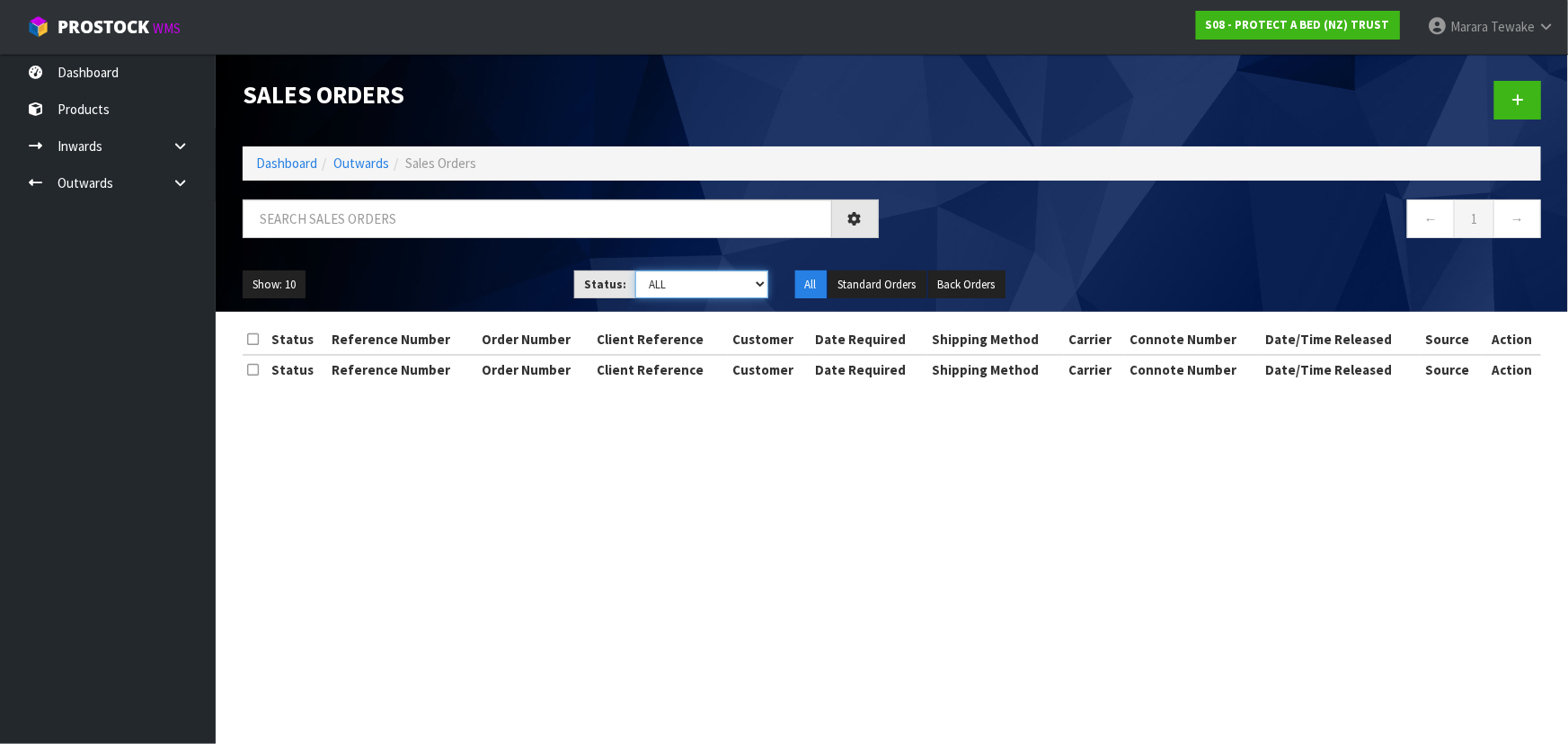
click at [686, 284] on select "Draft Pending Allocated Pending Pick Goods Picked Goods Packed Pending Charges …" at bounding box center [702, 284] width 133 height 28
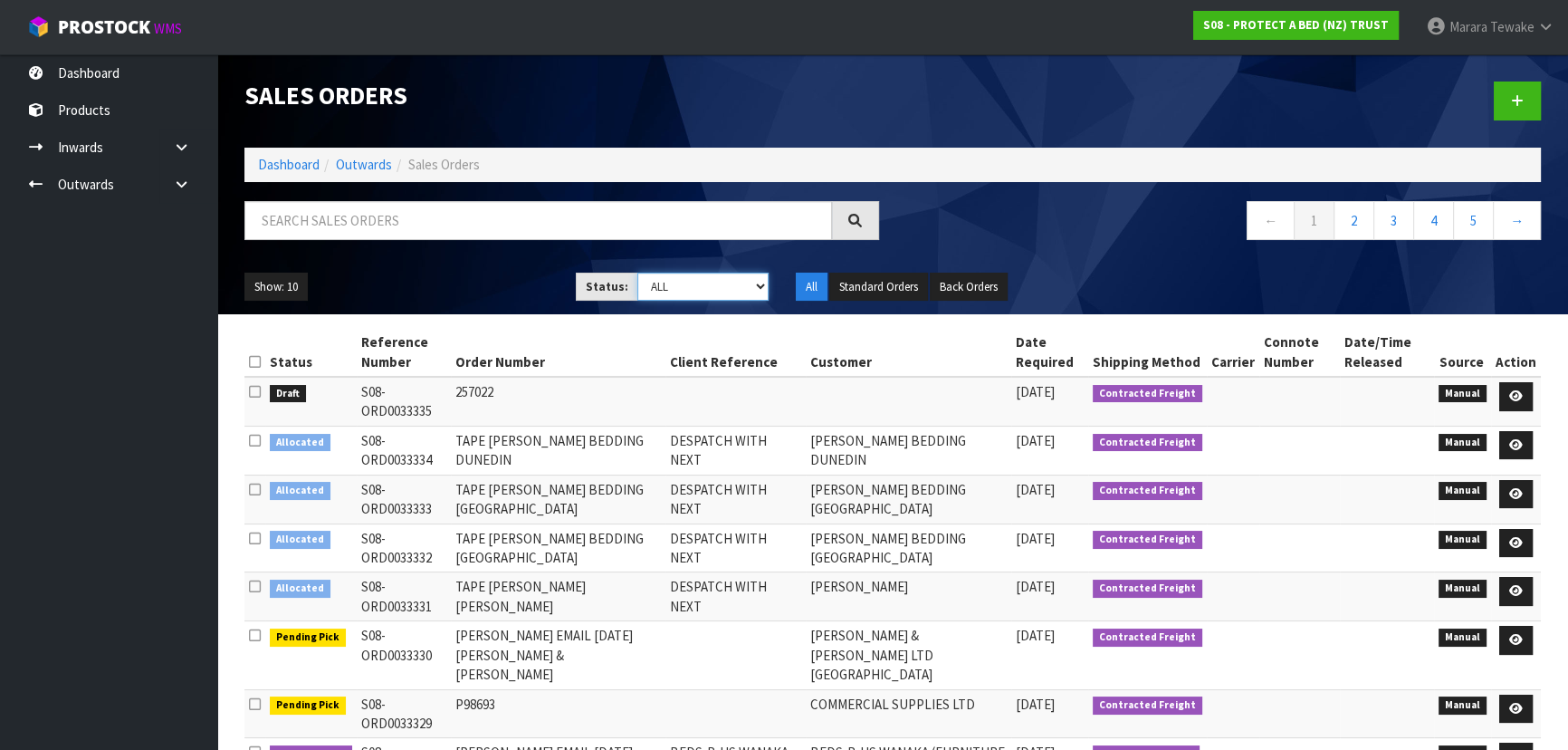
select select "string:9"
click at [637, 273] on select "Draft Pending Allocated Pending Pick Goods Picked Goods Packed Pending Charges …" at bounding box center [703, 287] width 132 height 28
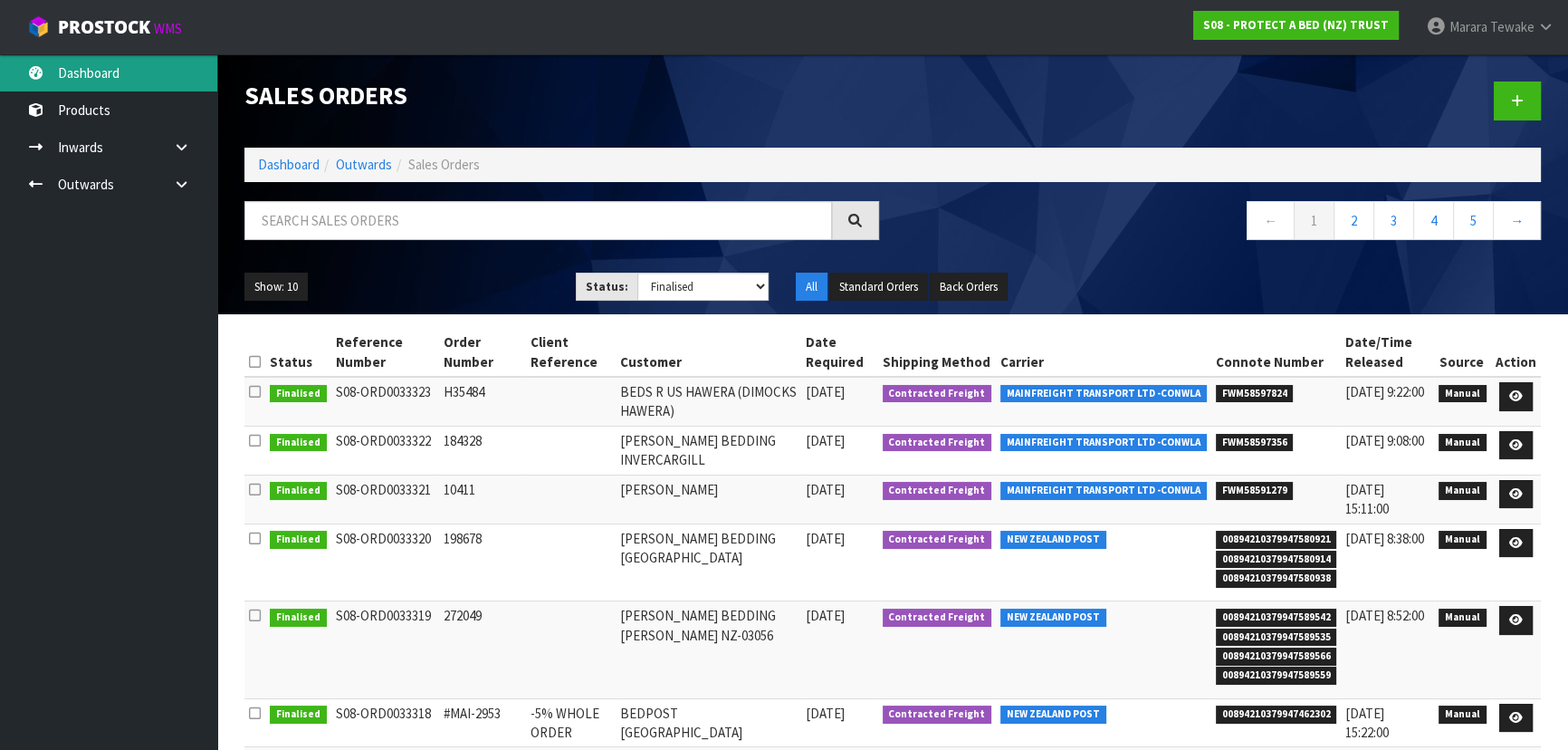
click at [76, 75] on link "Dashboard" at bounding box center [108, 73] width 217 height 37
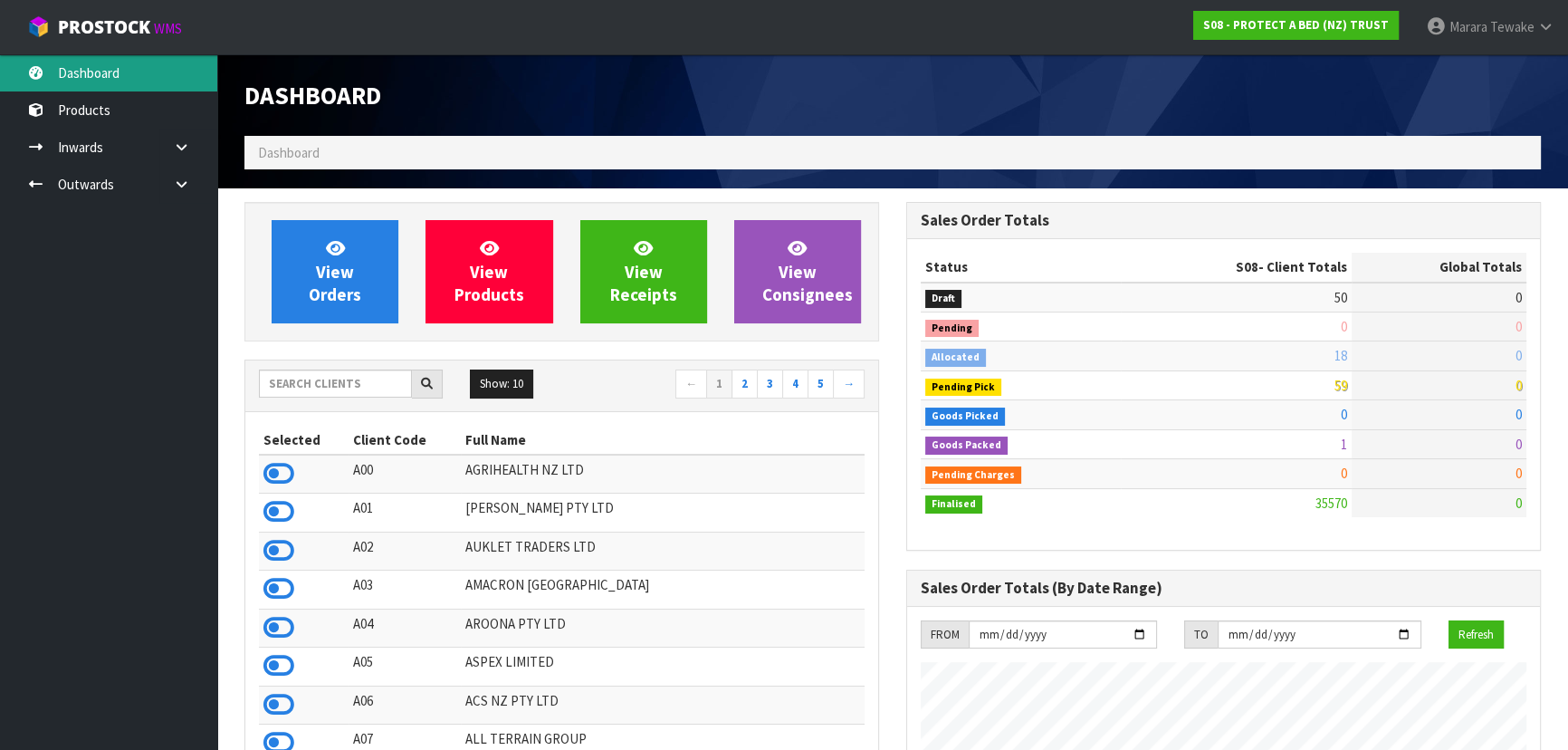
scroll to position [1370, 661]
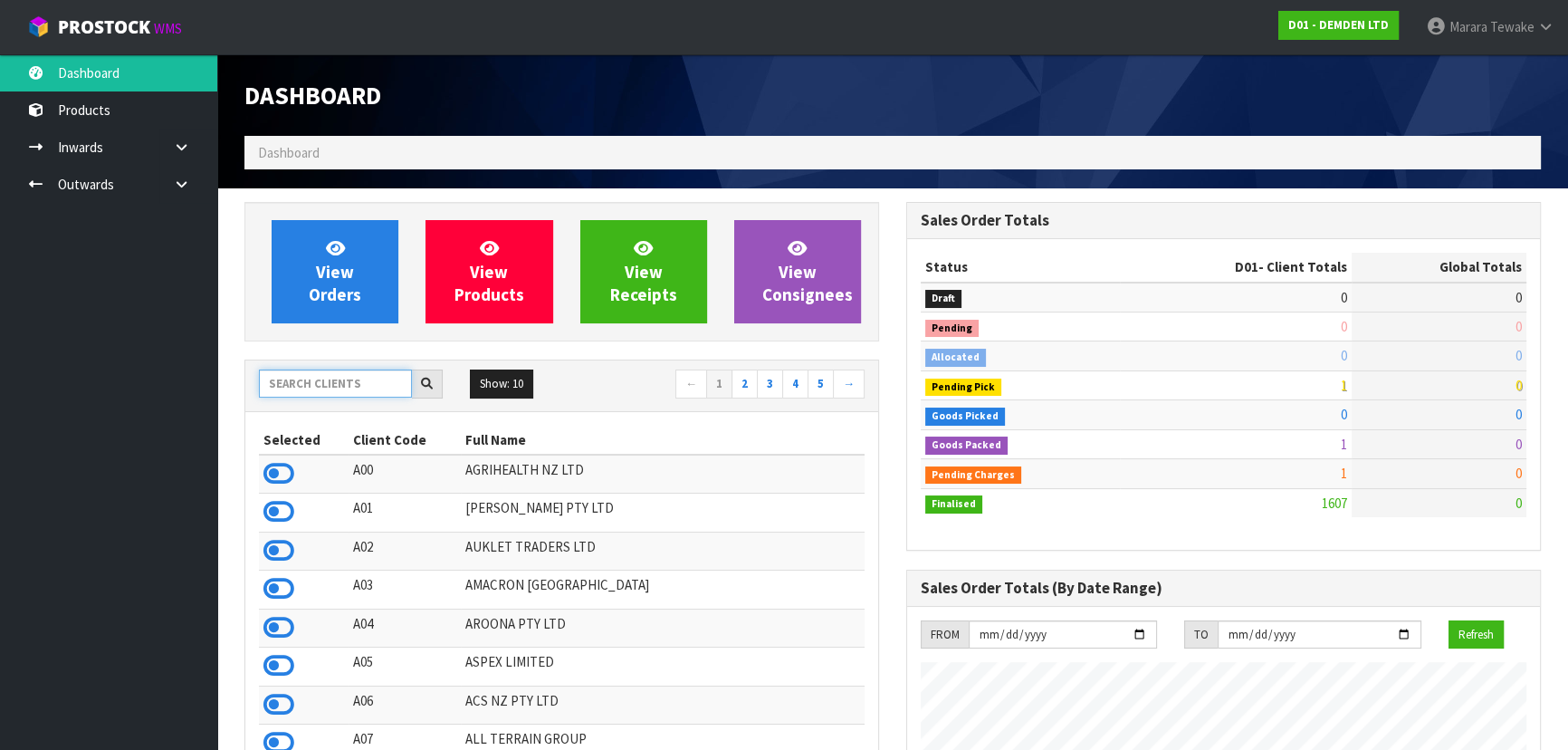
click at [302, 395] on input "text" at bounding box center [336, 384] width 153 height 28
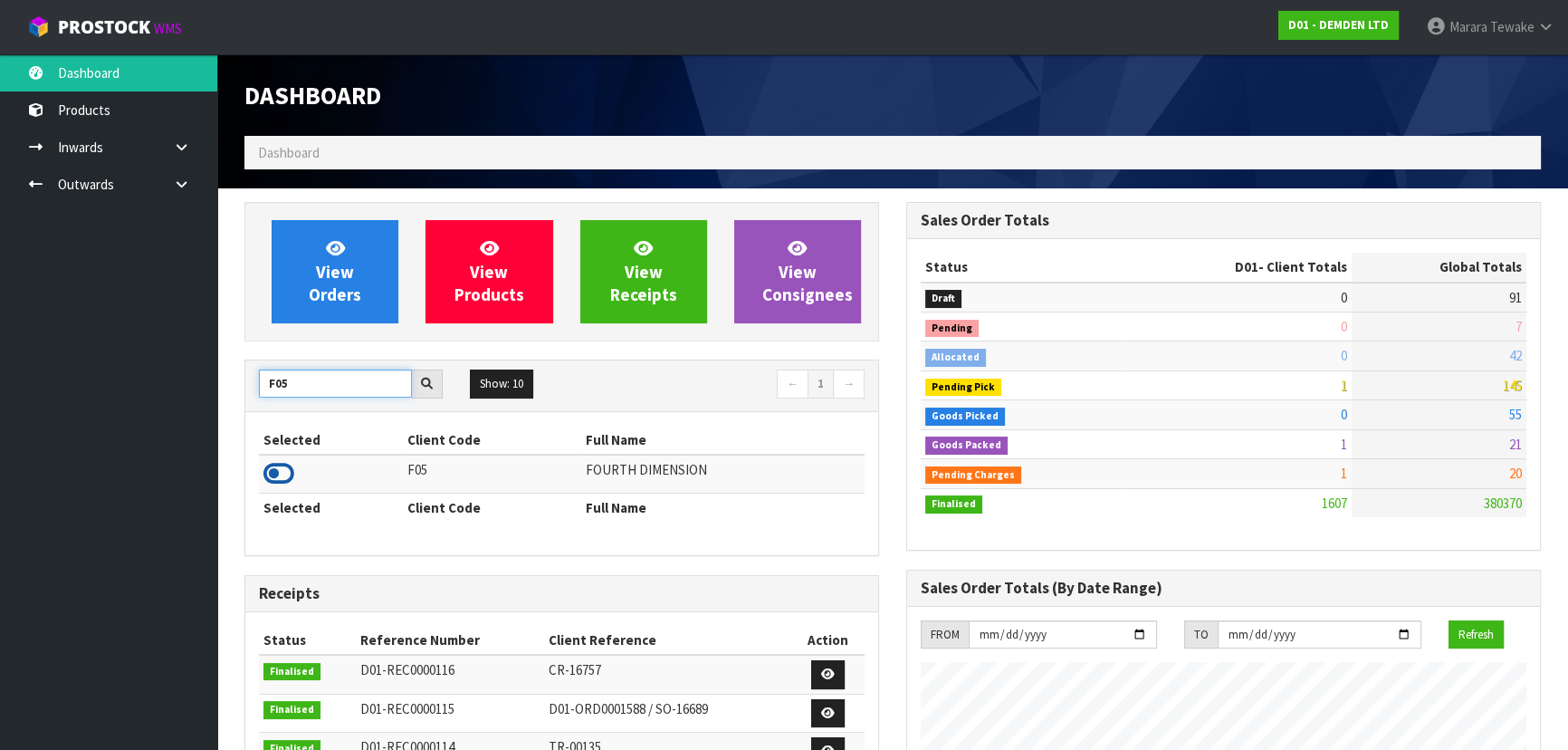
type input "F05"
click at [279, 473] on icon at bounding box center [278, 474] width 31 height 27
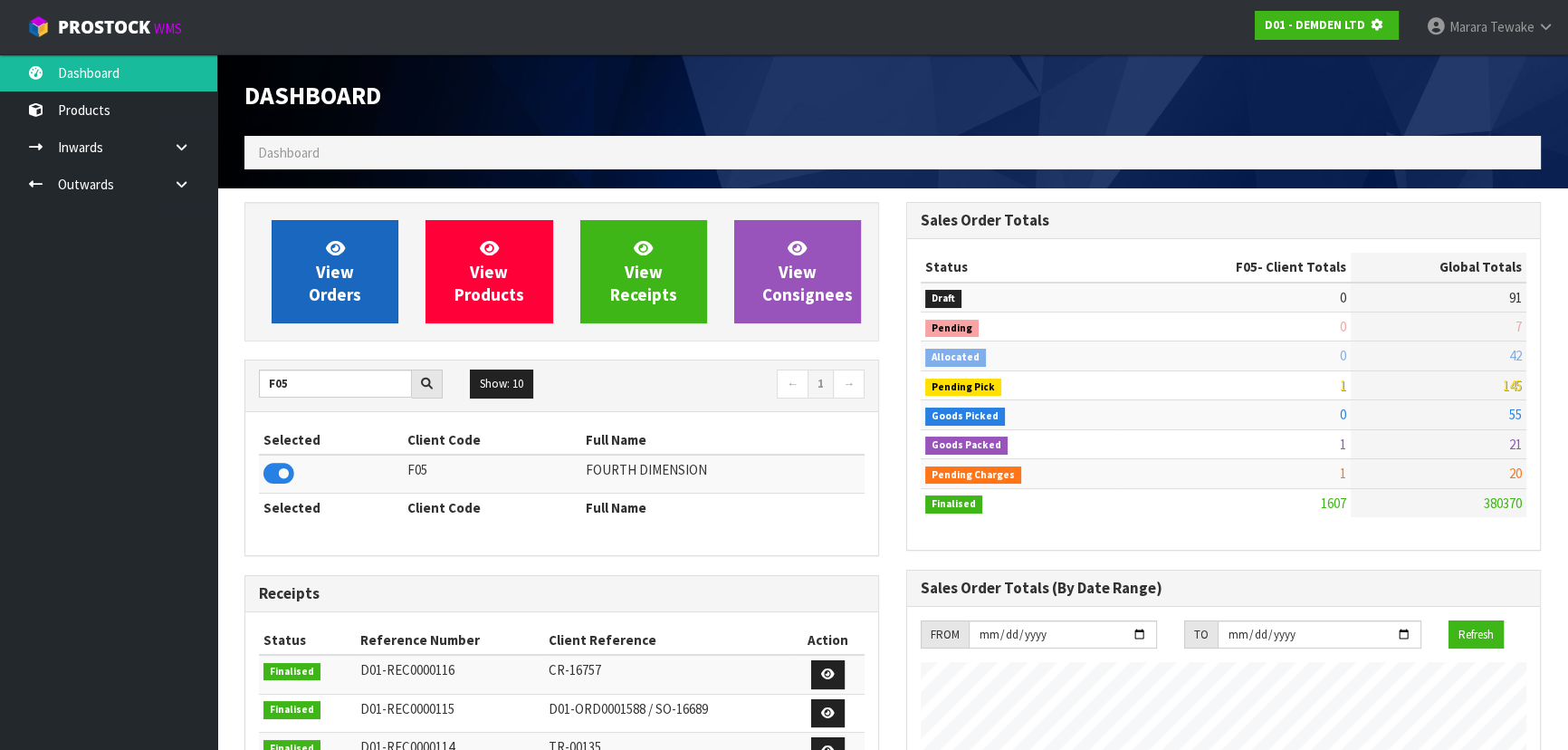
scroll to position [904826, 904792]
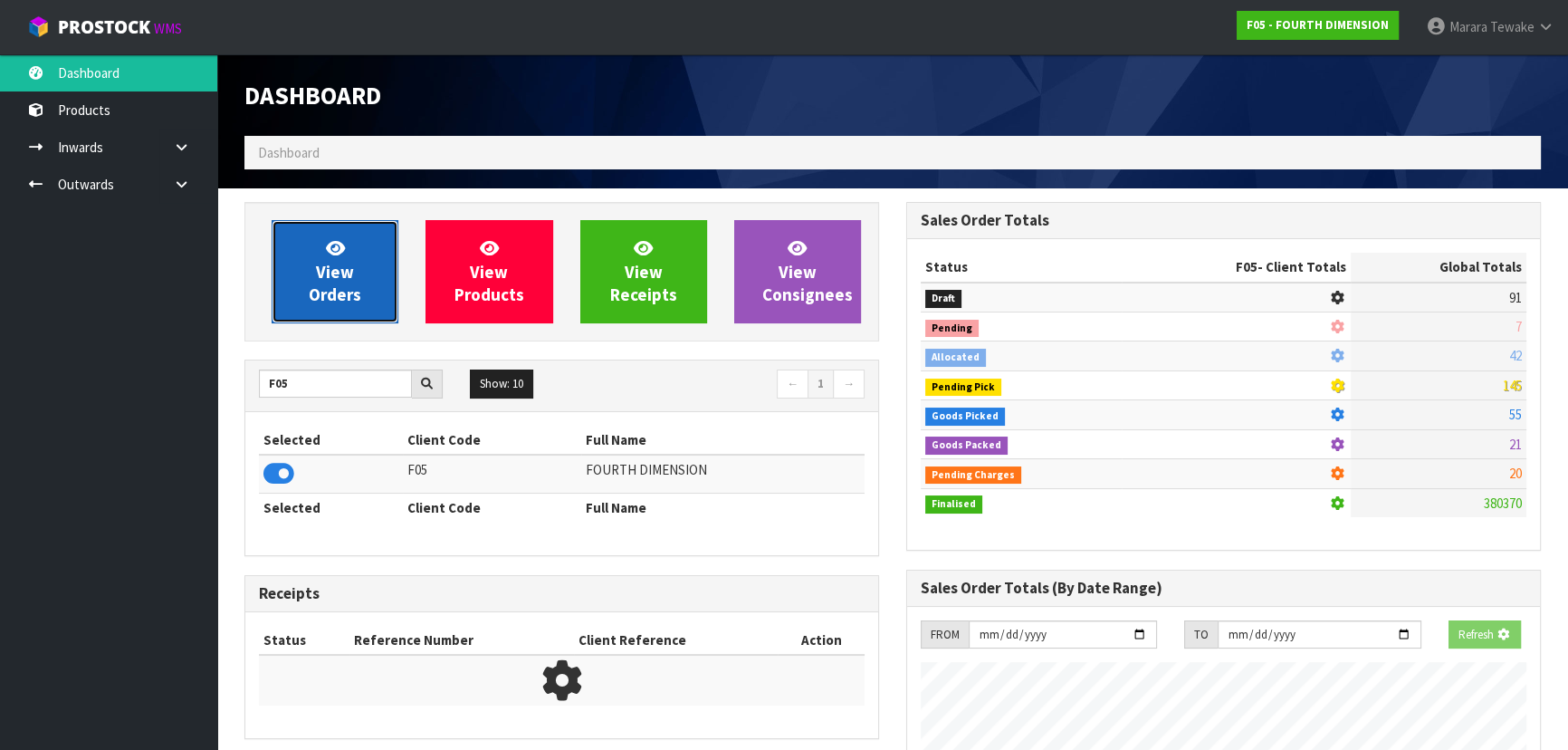
click at [335, 291] on span "View Orders" at bounding box center [335, 272] width 53 height 68
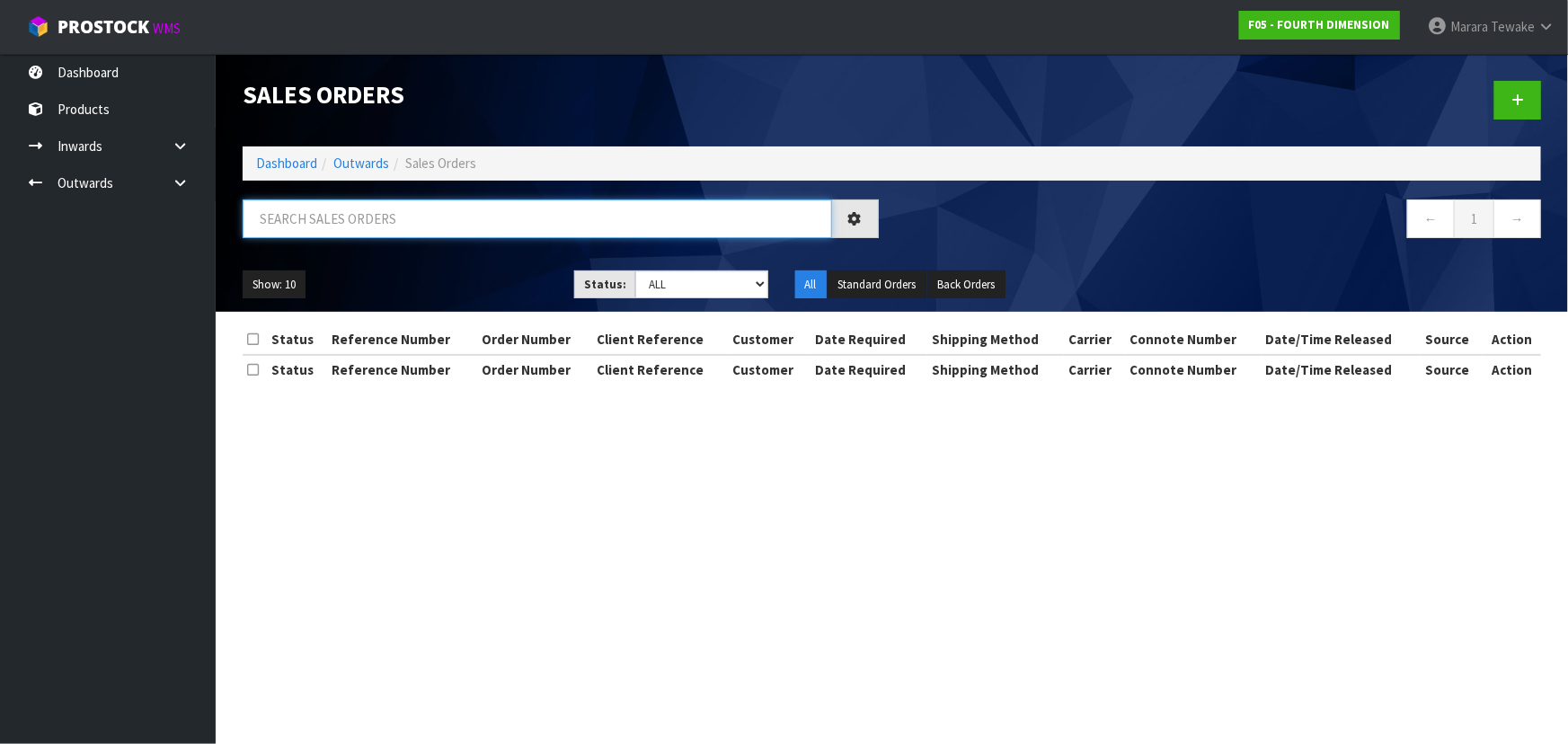
click at [336, 226] on input "text" at bounding box center [537, 218] width 589 height 38
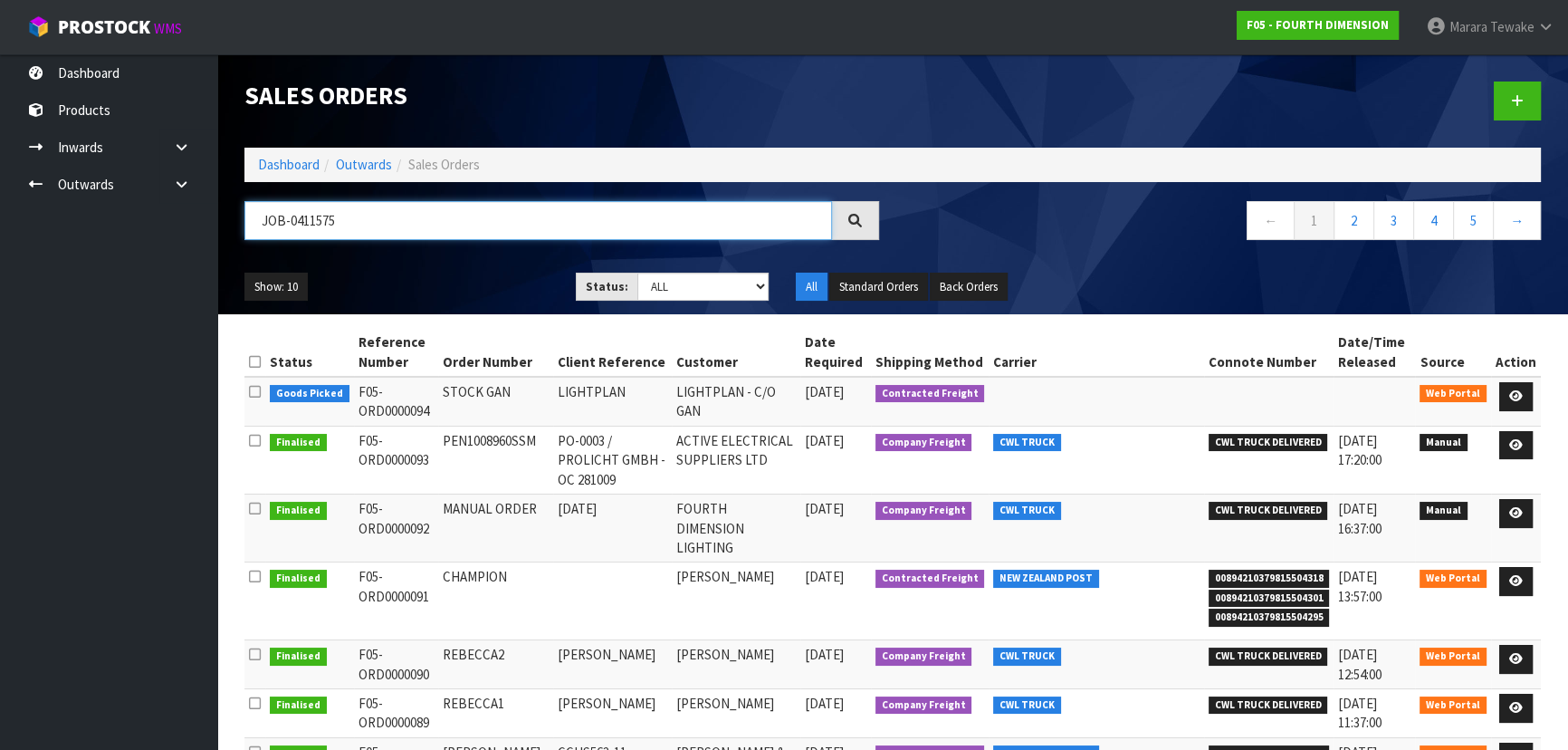
type input "JOB-0411575"
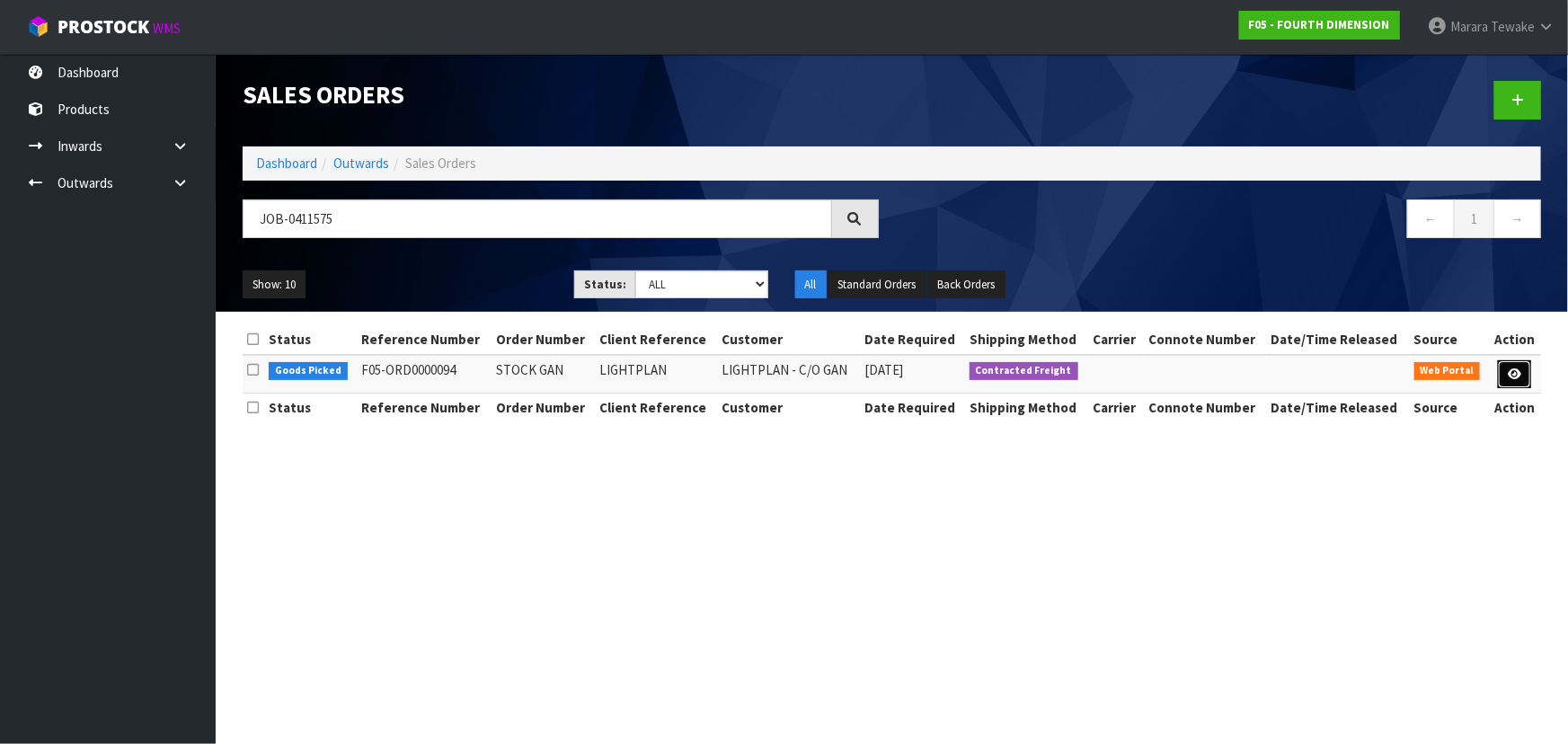
click at [1518, 374] on icon at bounding box center [1514, 374] width 13 height 11
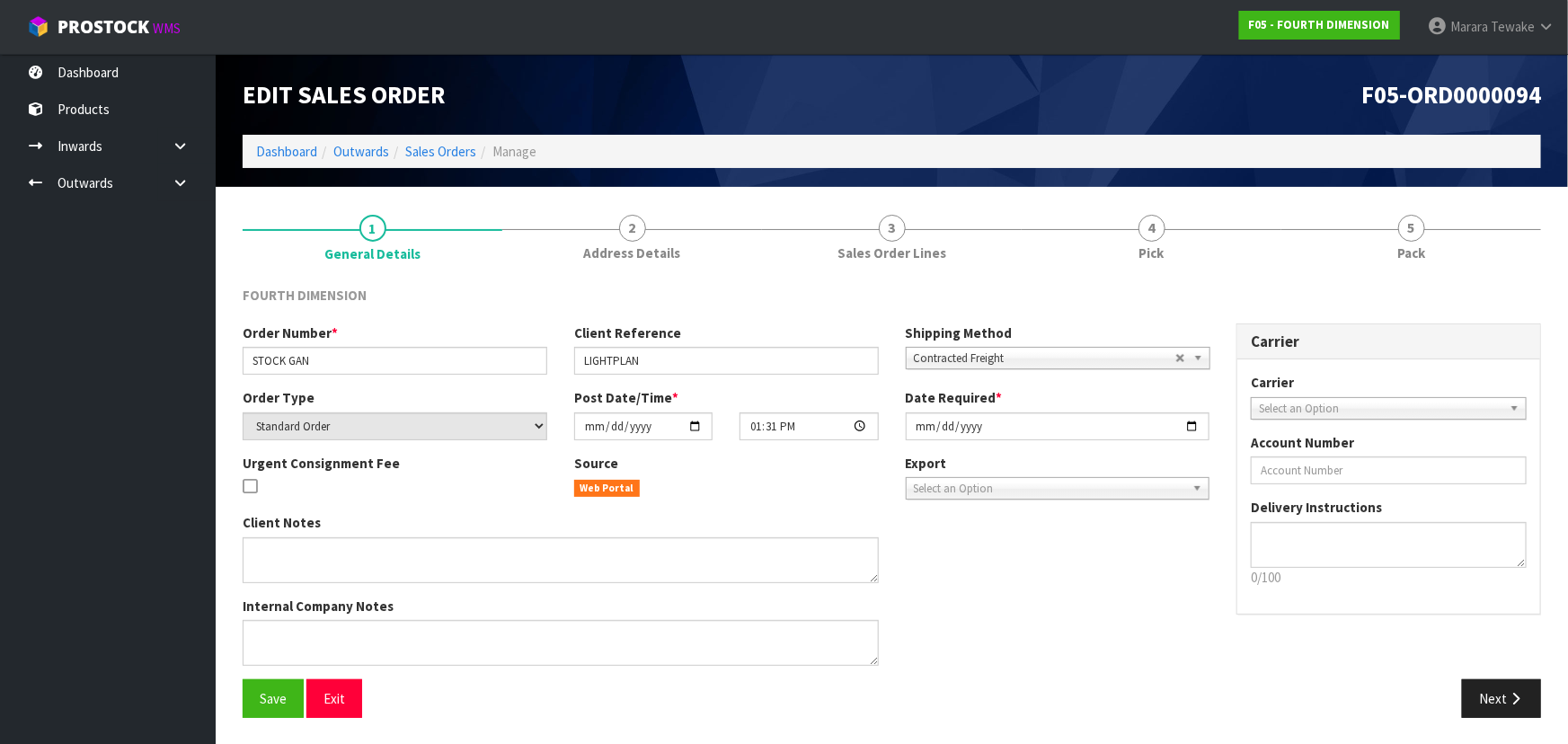
click at [1204, 192] on section "1 General Details 2 Address Details 3 Sales Order Lines 4 Pick 5 Pack FOURTH DI…" at bounding box center [891, 466] width 1352 height 558
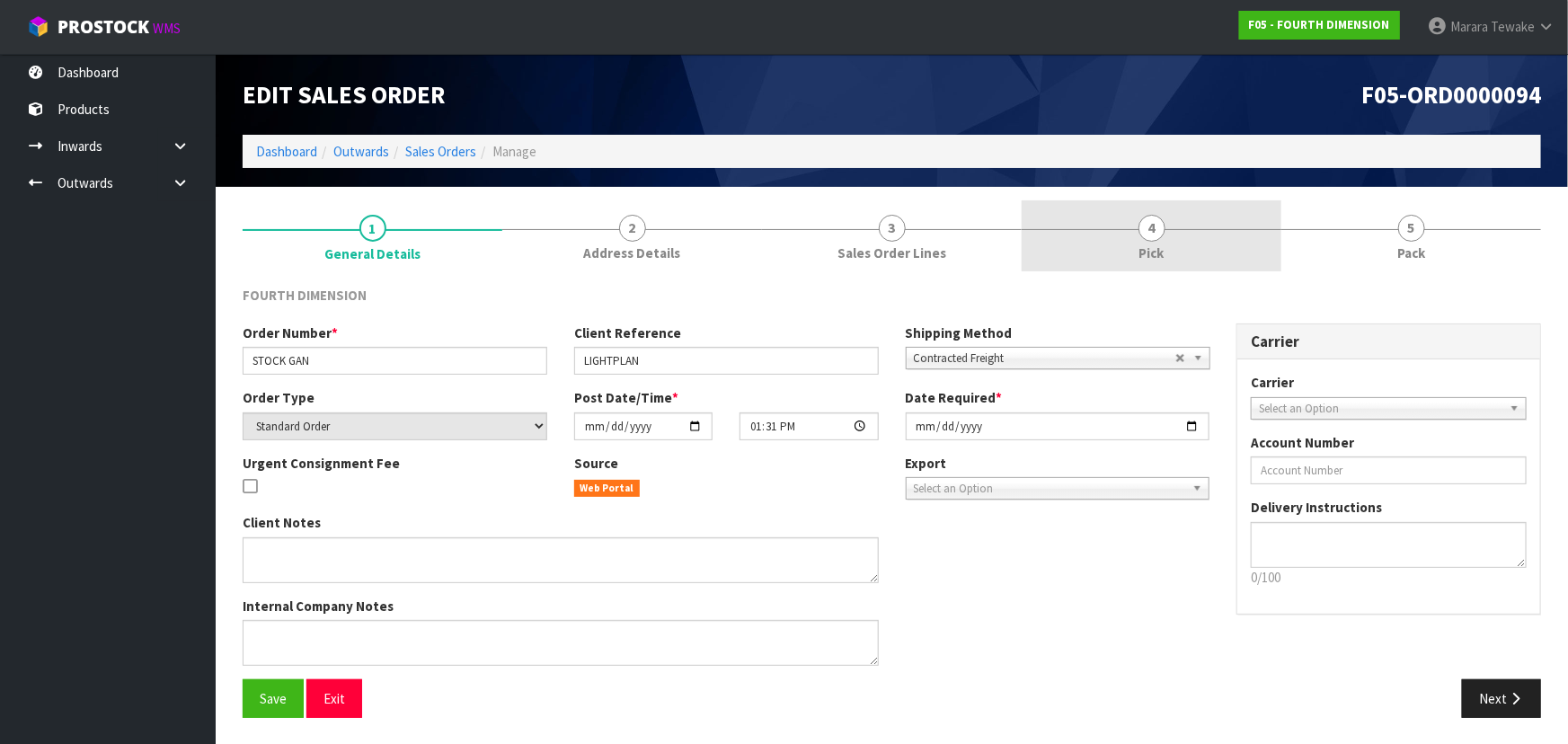
click at [1186, 239] on link "4 Pick" at bounding box center [1152, 236] width 260 height 71
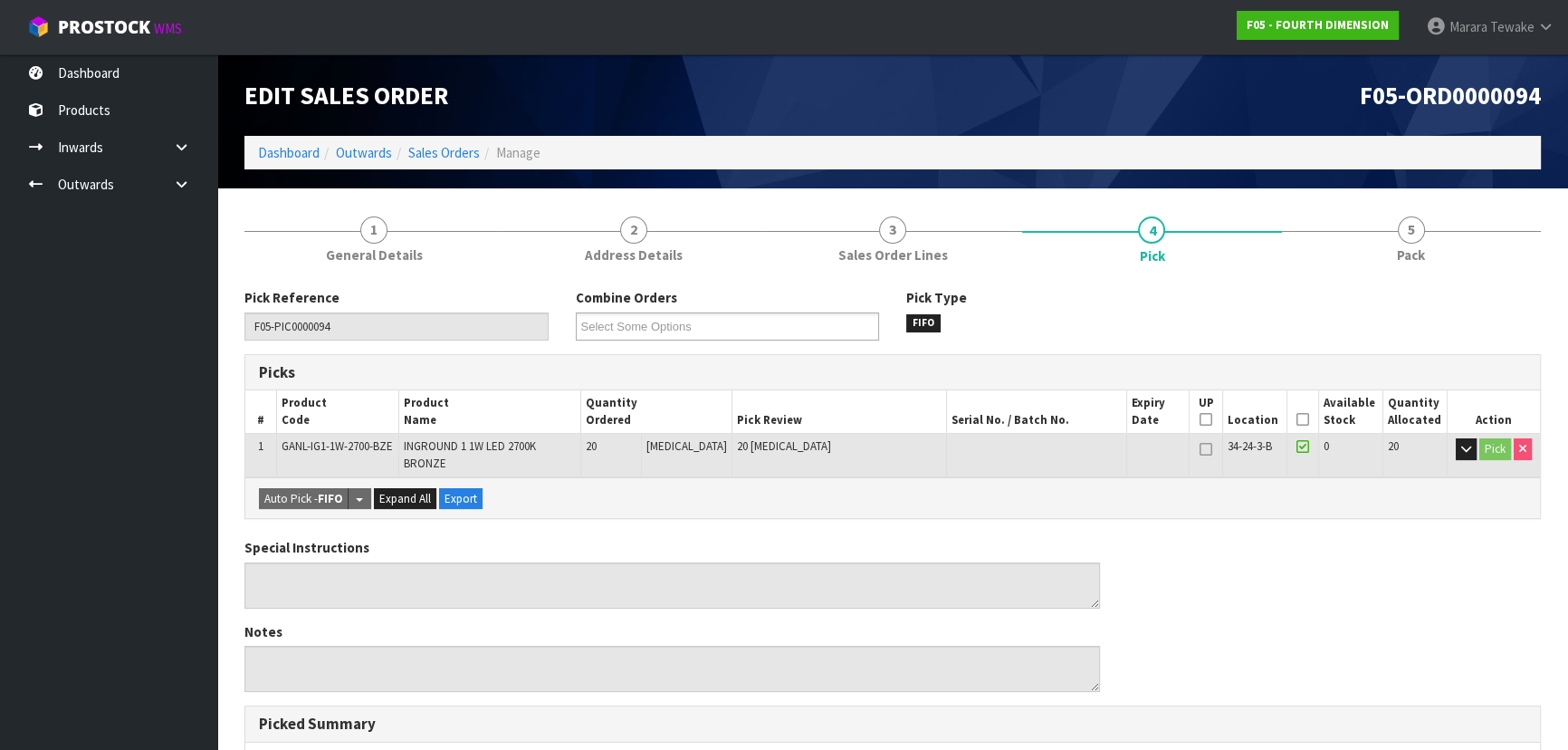
click at [1298, 420] on icon at bounding box center [1302, 420] width 12 height 1
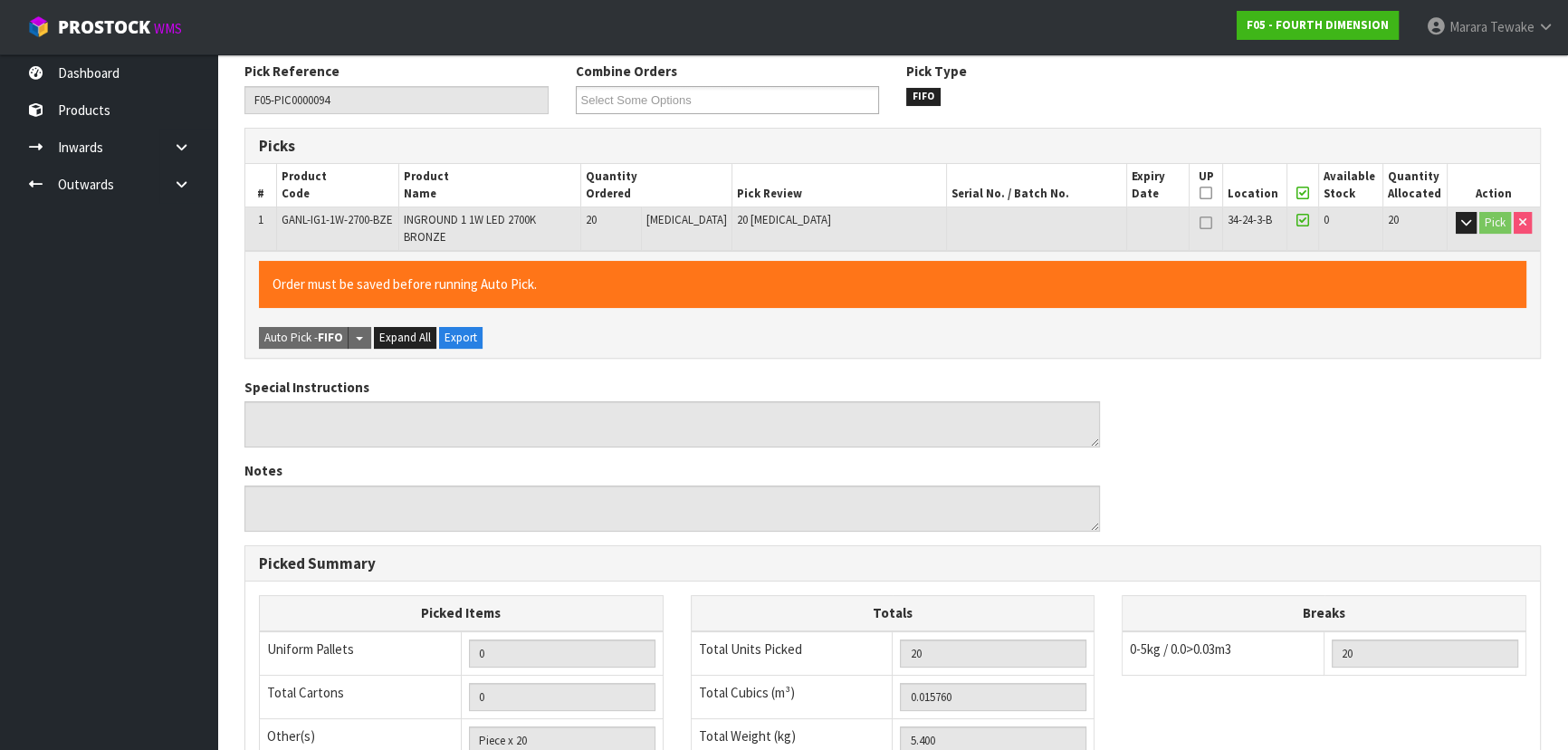
scroll to position [506, 0]
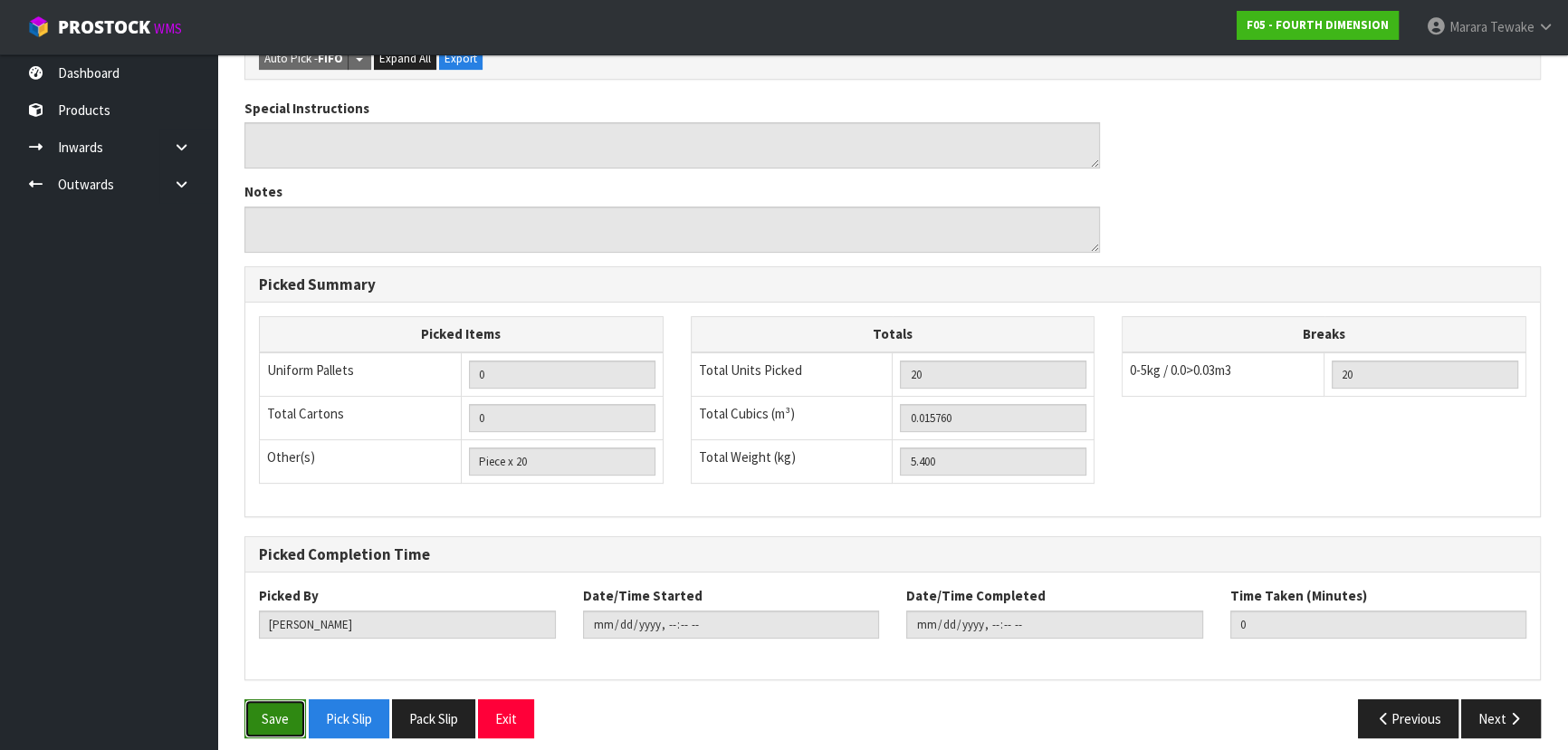
click at [259, 703] on button "Save" at bounding box center [274, 718] width 61 height 39
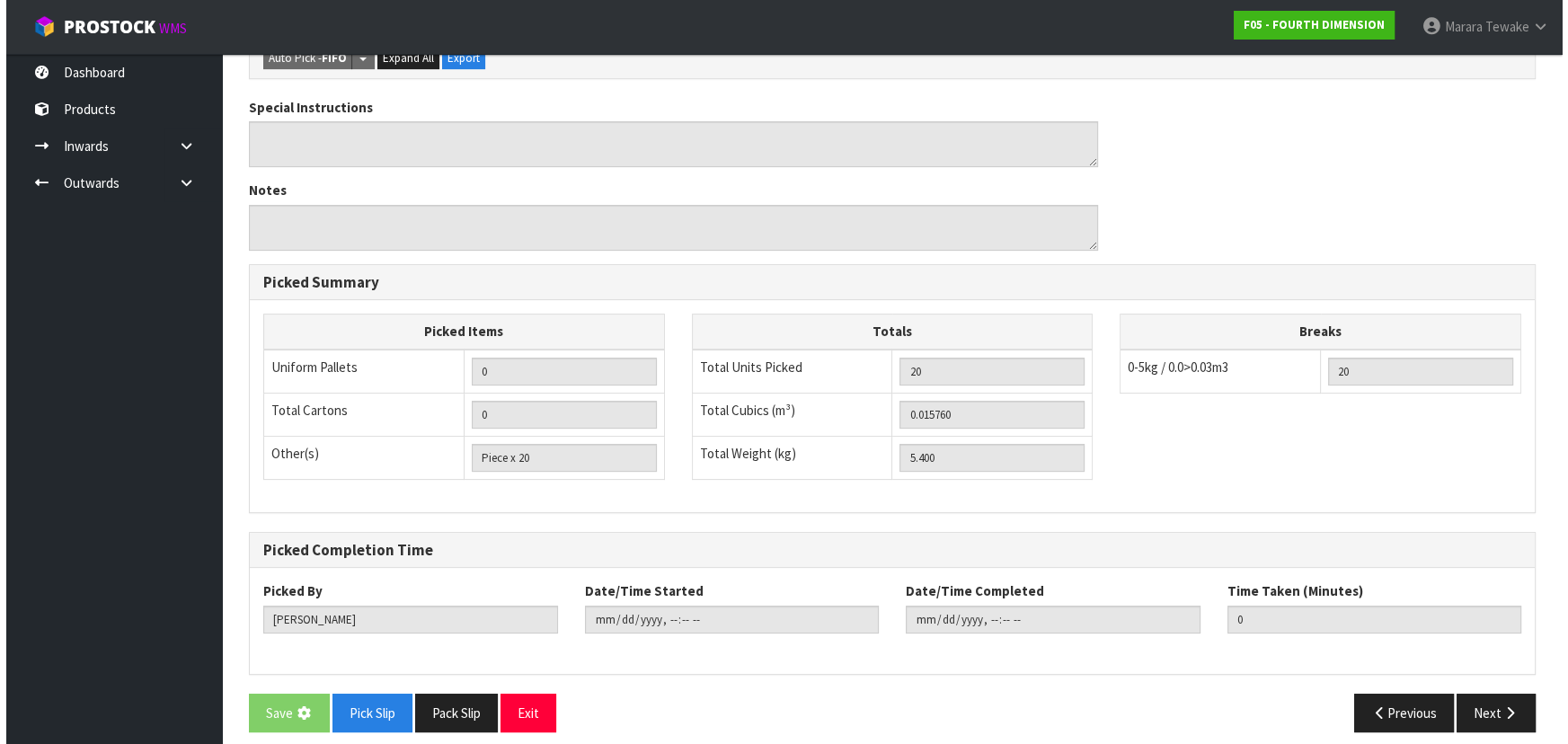
scroll to position [0, 0]
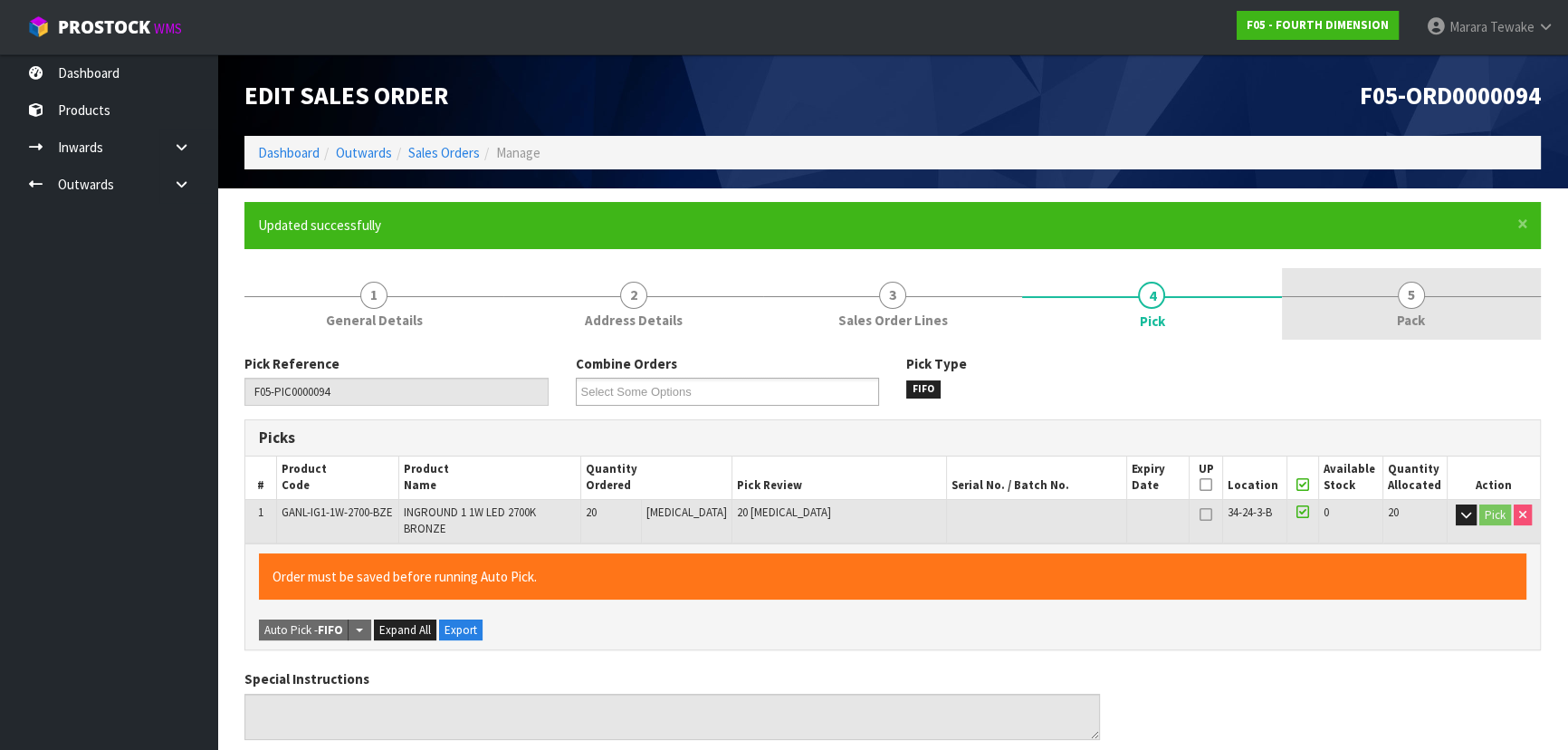
type input "Marara Tewake"
type input "2025-09-09T10:48:36"
click at [1425, 300] on link "5 Pack" at bounding box center [1411, 304] width 259 height 72
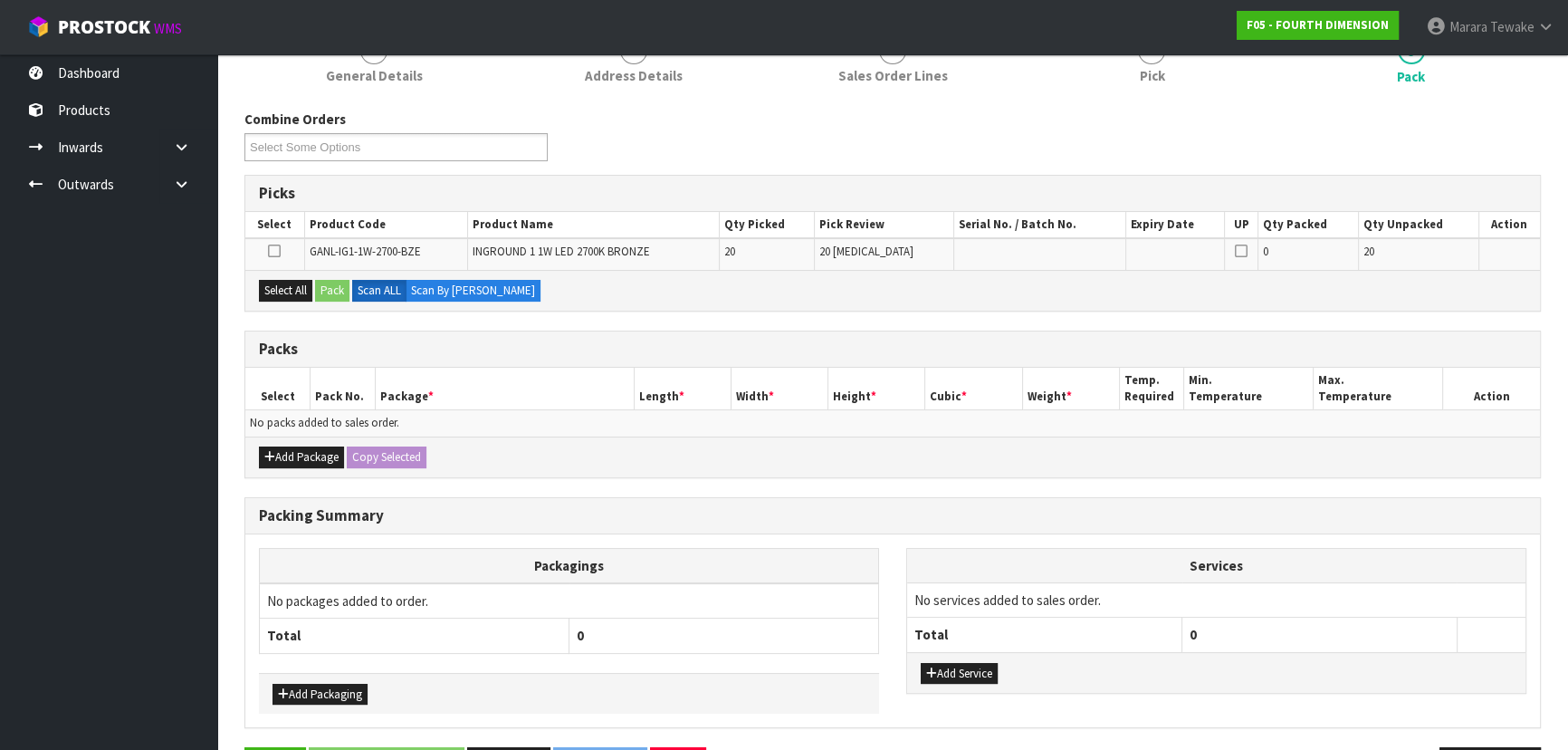
scroll to position [139, 0]
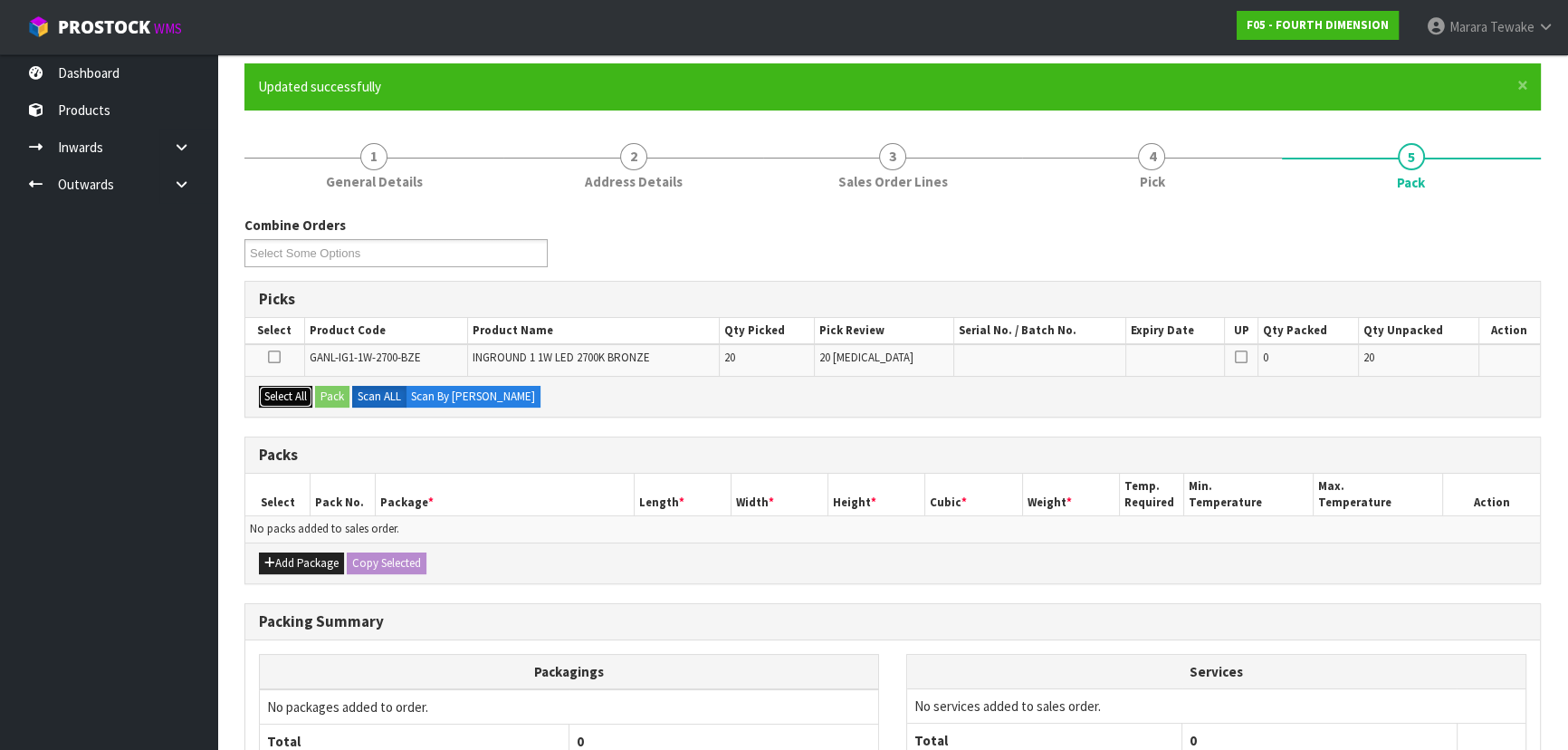
drag, startPoint x: 273, startPoint y: 392, endPoint x: 283, endPoint y: 396, distance: 10.8
click at [277, 393] on button "Select All" at bounding box center [286, 396] width 54 height 22
drag, startPoint x: 305, startPoint y: 575, endPoint x: 308, endPoint y: 560, distance: 15.3
click at [305, 573] on div "Add Package Copy Selected" at bounding box center [892, 562] width 1295 height 41
click at [308, 559] on button "Add Package" at bounding box center [302, 563] width 85 height 22
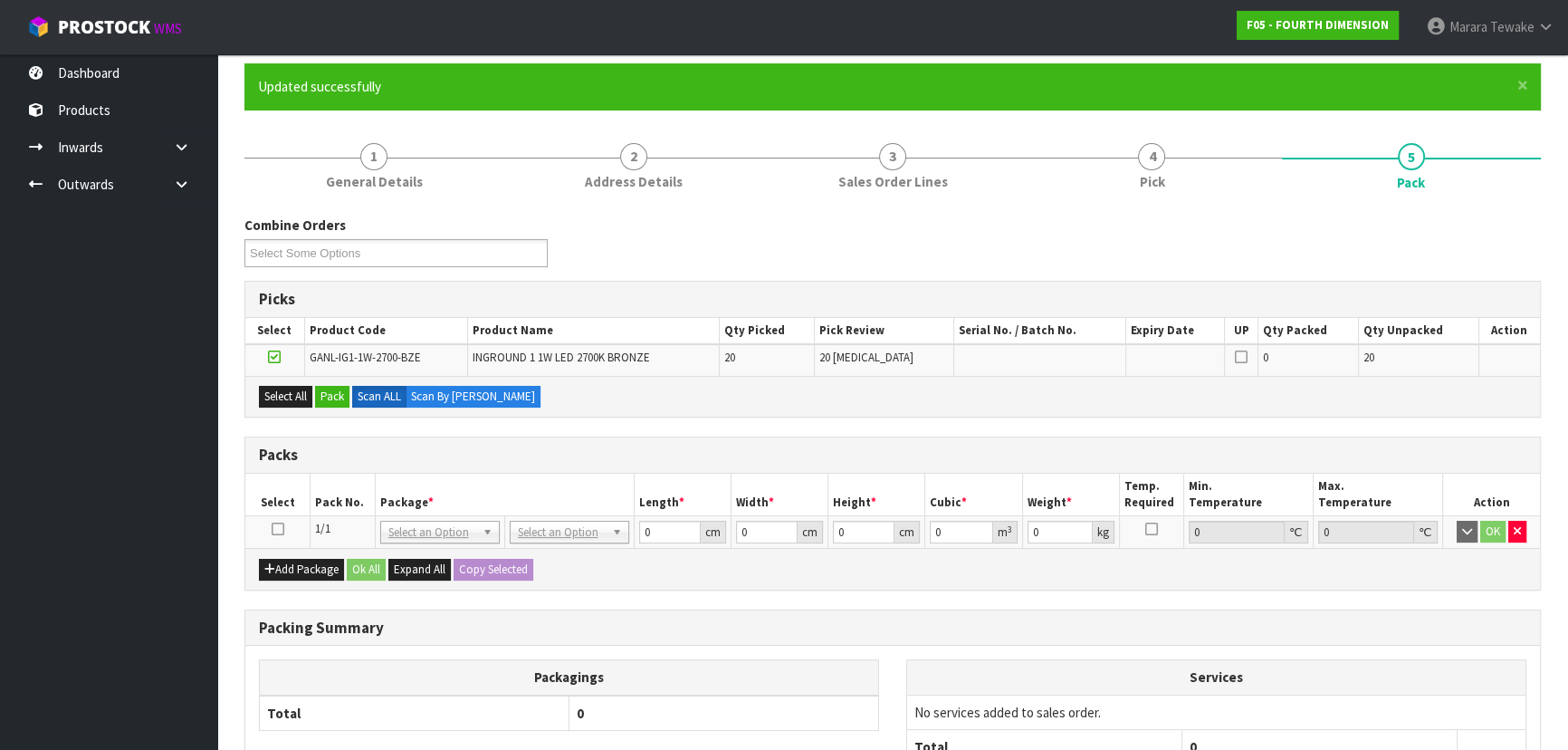
drag, startPoint x: 281, startPoint y: 525, endPoint x: 299, endPoint y: 511, distance: 22.8
click at [281, 529] on icon at bounding box center [277, 529] width 12 height 1
click at [335, 387] on button "Pack" at bounding box center [332, 396] width 34 height 22
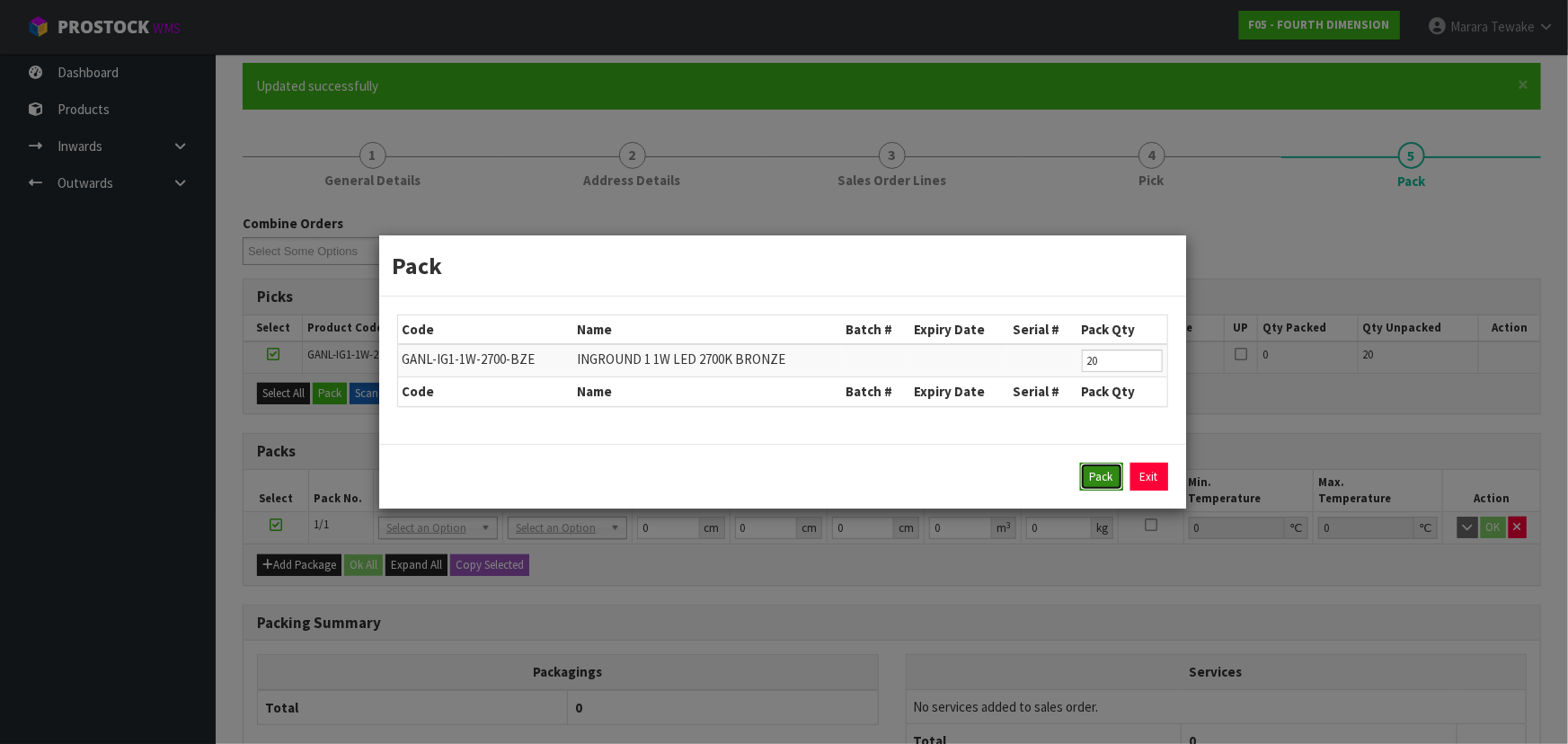
drag, startPoint x: 1092, startPoint y: 471, endPoint x: 818, endPoint y: 462, distance: 274.1
click at [1088, 471] on button "Pack" at bounding box center [1101, 477] width 43 height 29
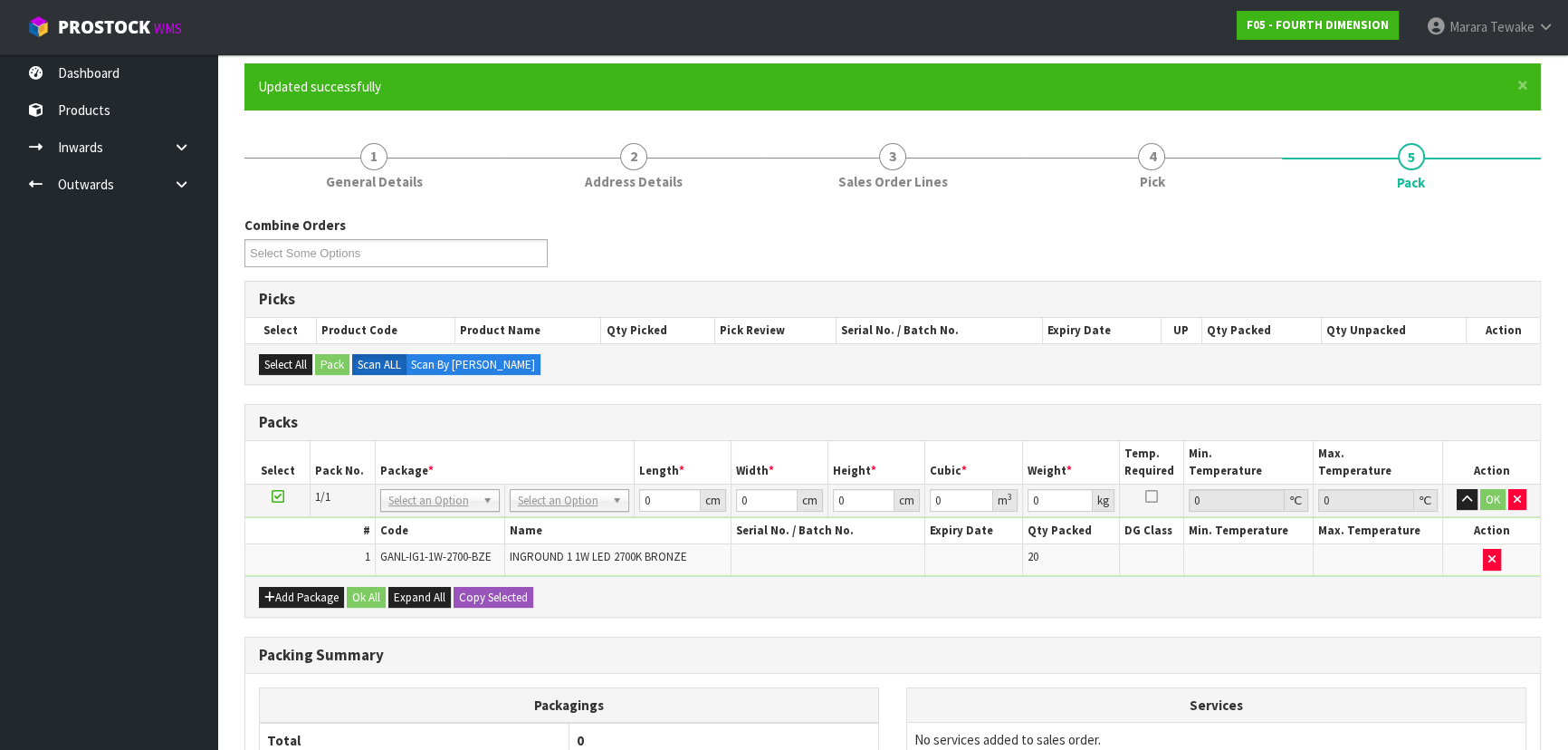
scroll to position [221, 0]
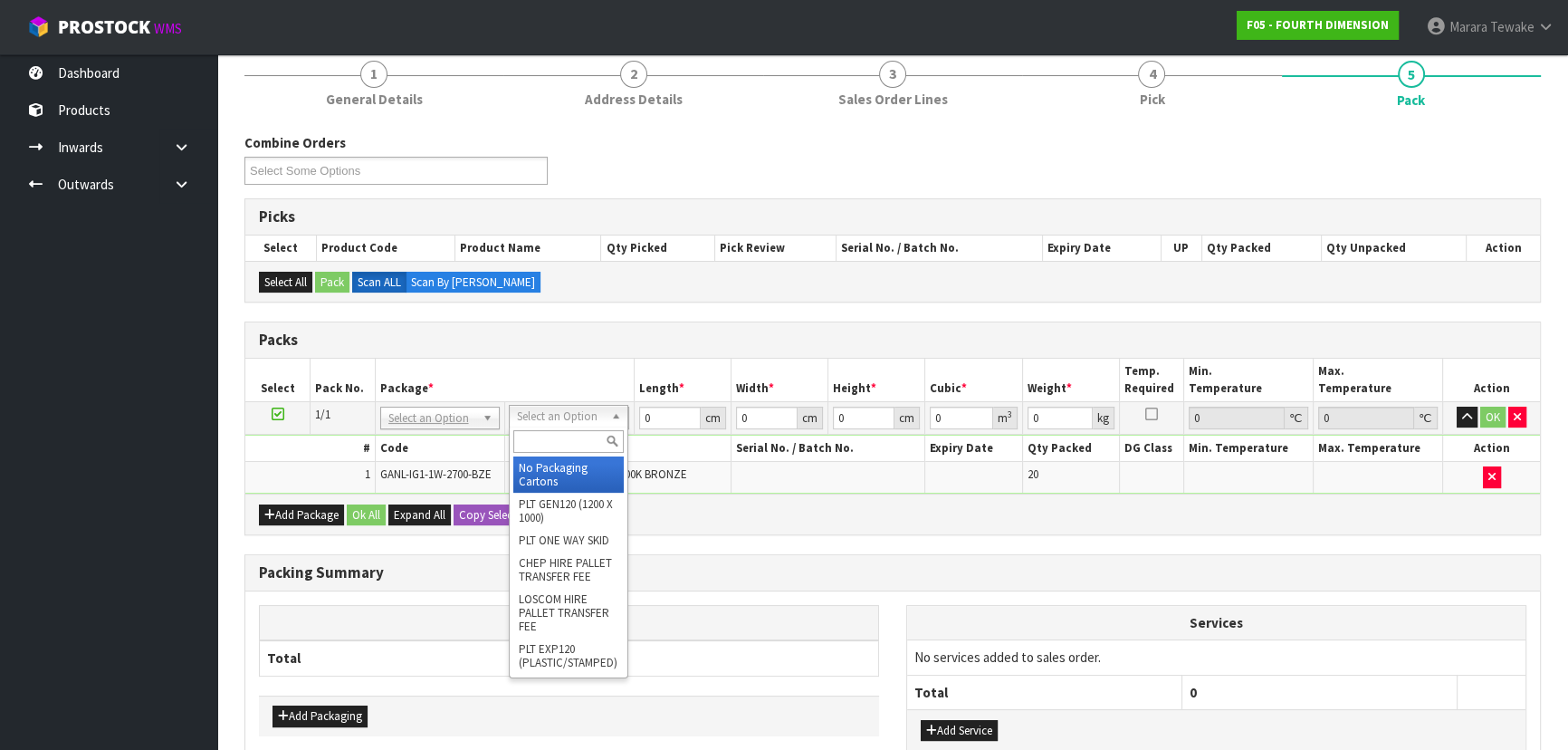
click at [559, 440] on input "text" at bounding box center [568, 442] width 110 height 23
type input "CTN5"
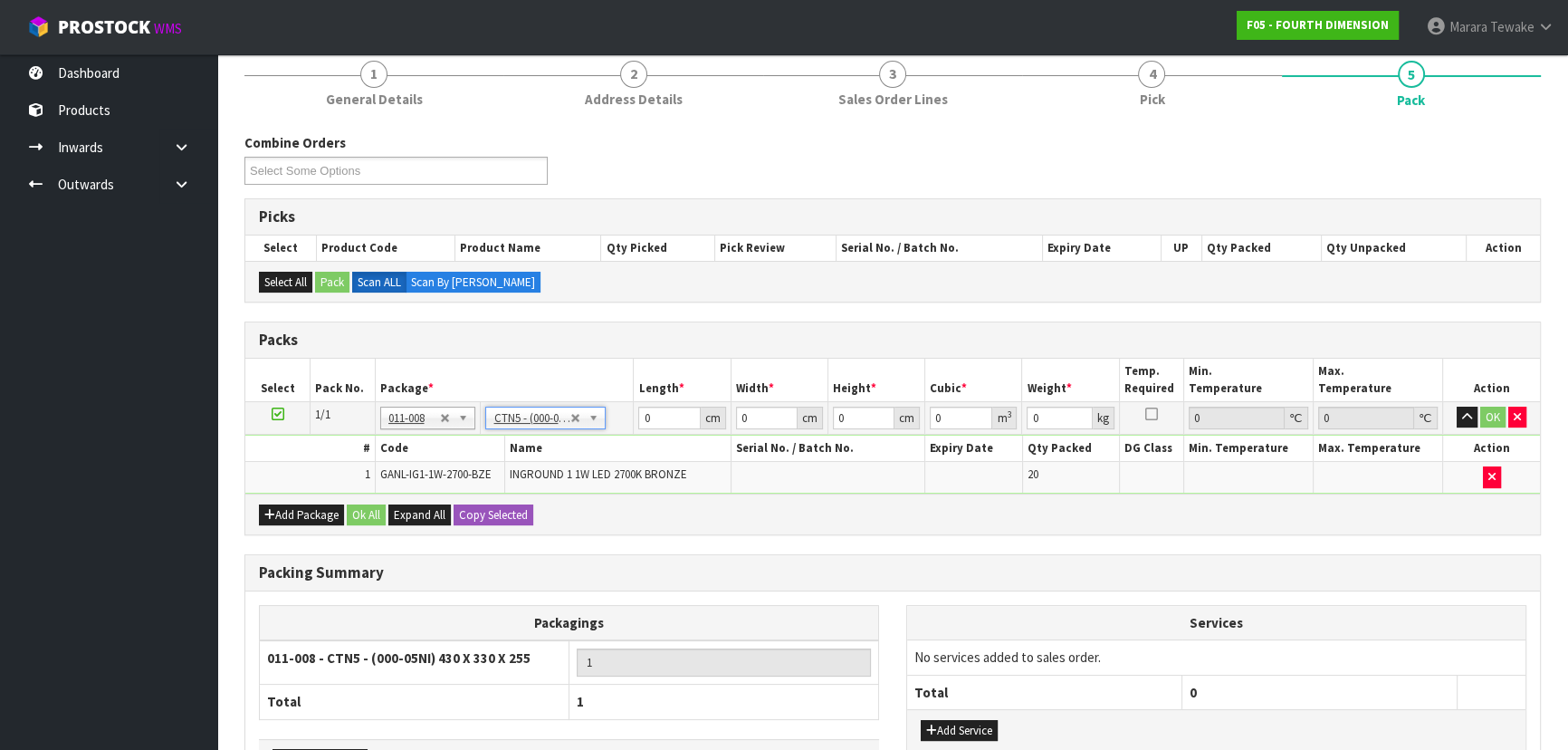
type input "43"
type input "33"
type input "25.5"
type input "0.036185"
type input "5.6"
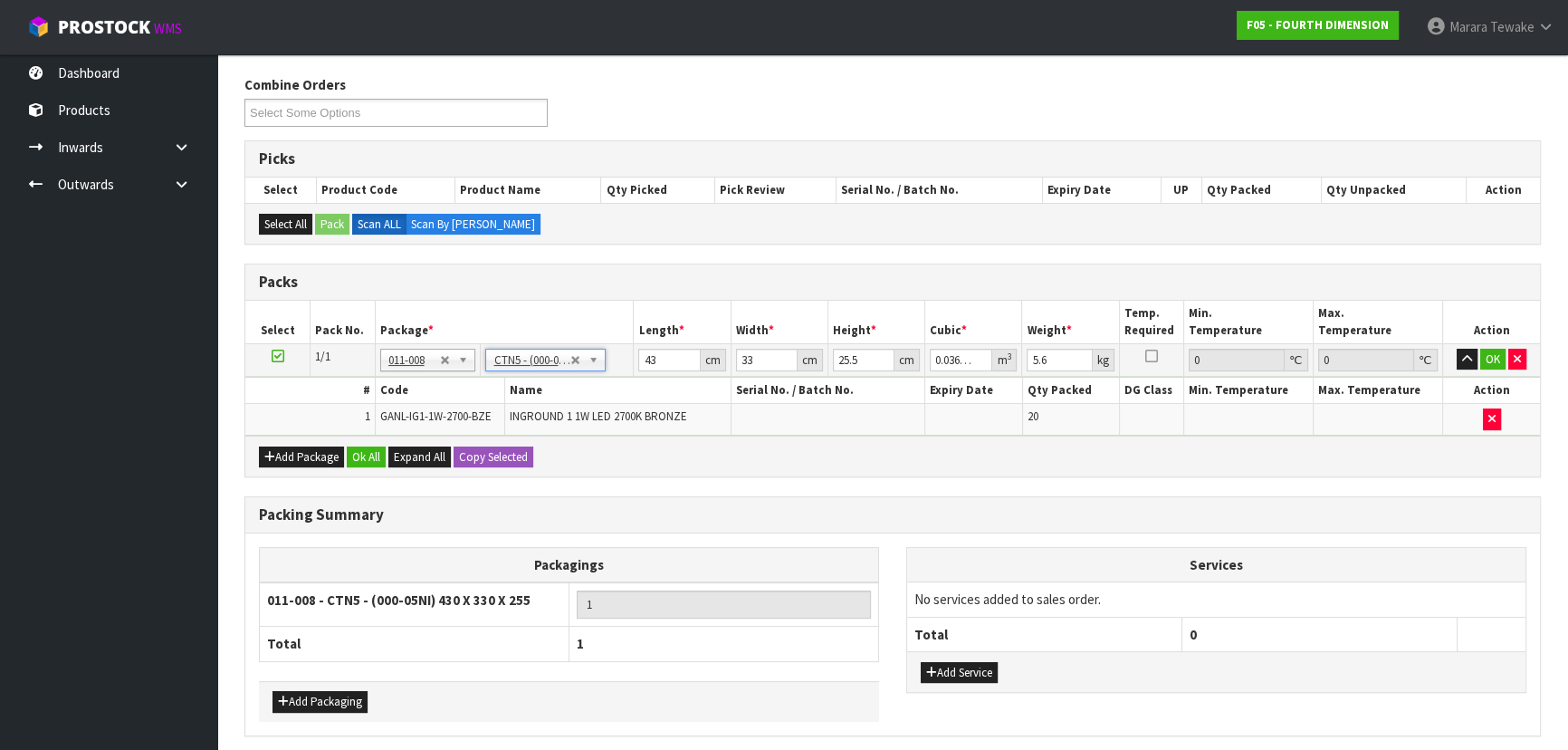
scroll to position [345, 0]
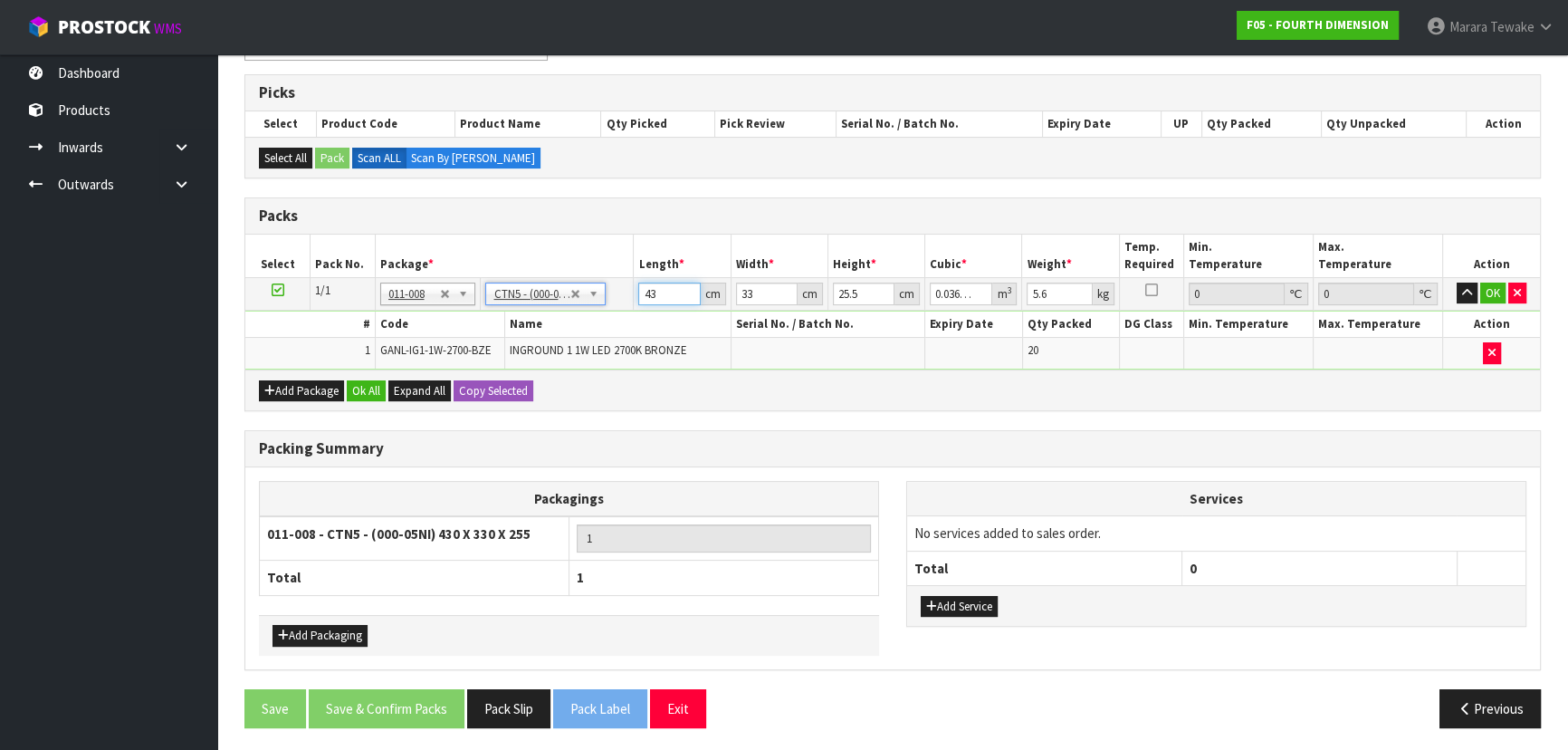
drag, startPoint x: 668, startPoint y: 290, endPoint x: 618, endPoint y: 268, distance: 54.6
click at [620, 269] on table "Select Pack No. Package * Length * Width * Height * Cubic * Weight * Temp. Requ…" at bounding box center [892, 302] width 1295 height 135
type input "4"
type input "0.003366"
type input "44"
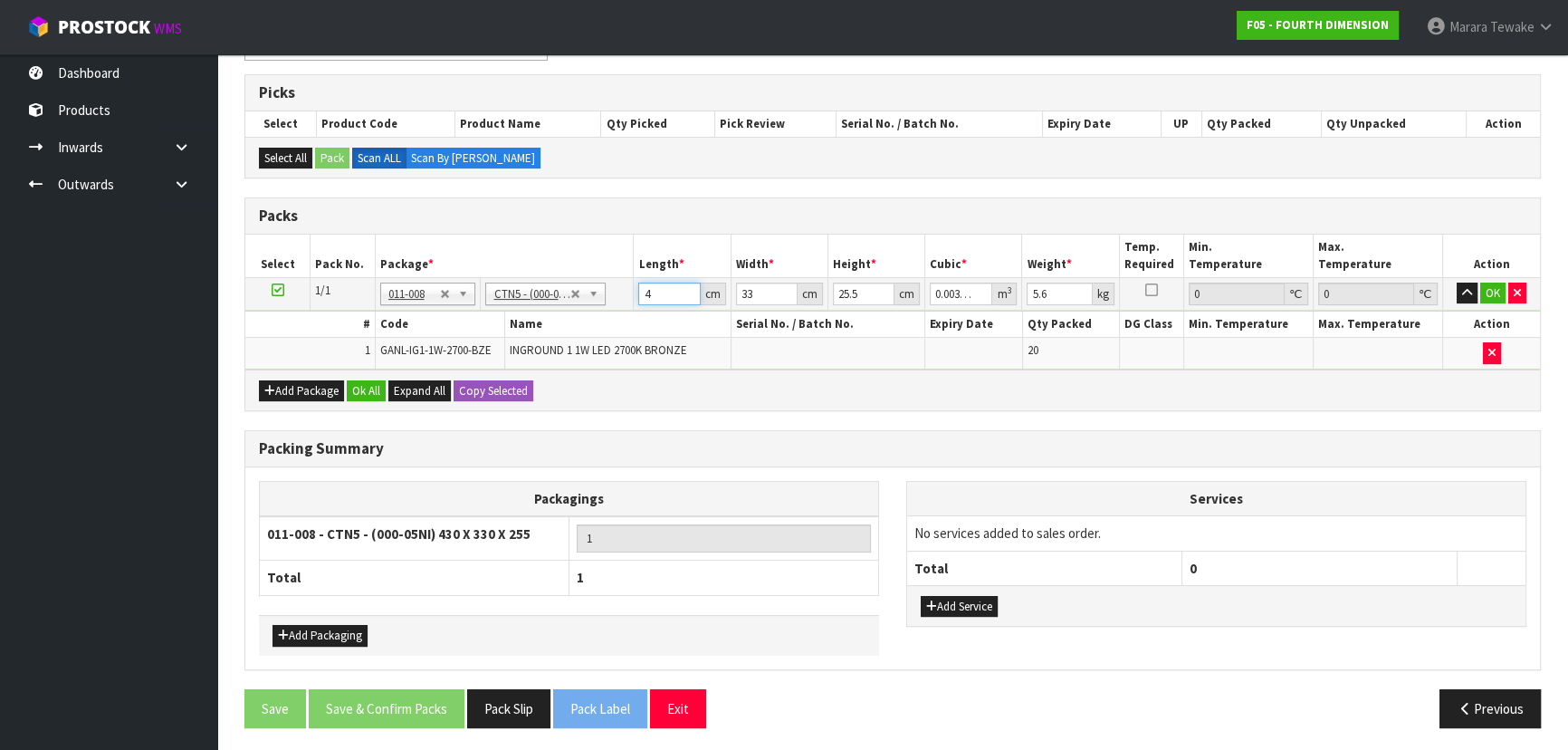
type input "0.037026"
type input "44"
type input "3"
type input "0.003366"
type input "34"
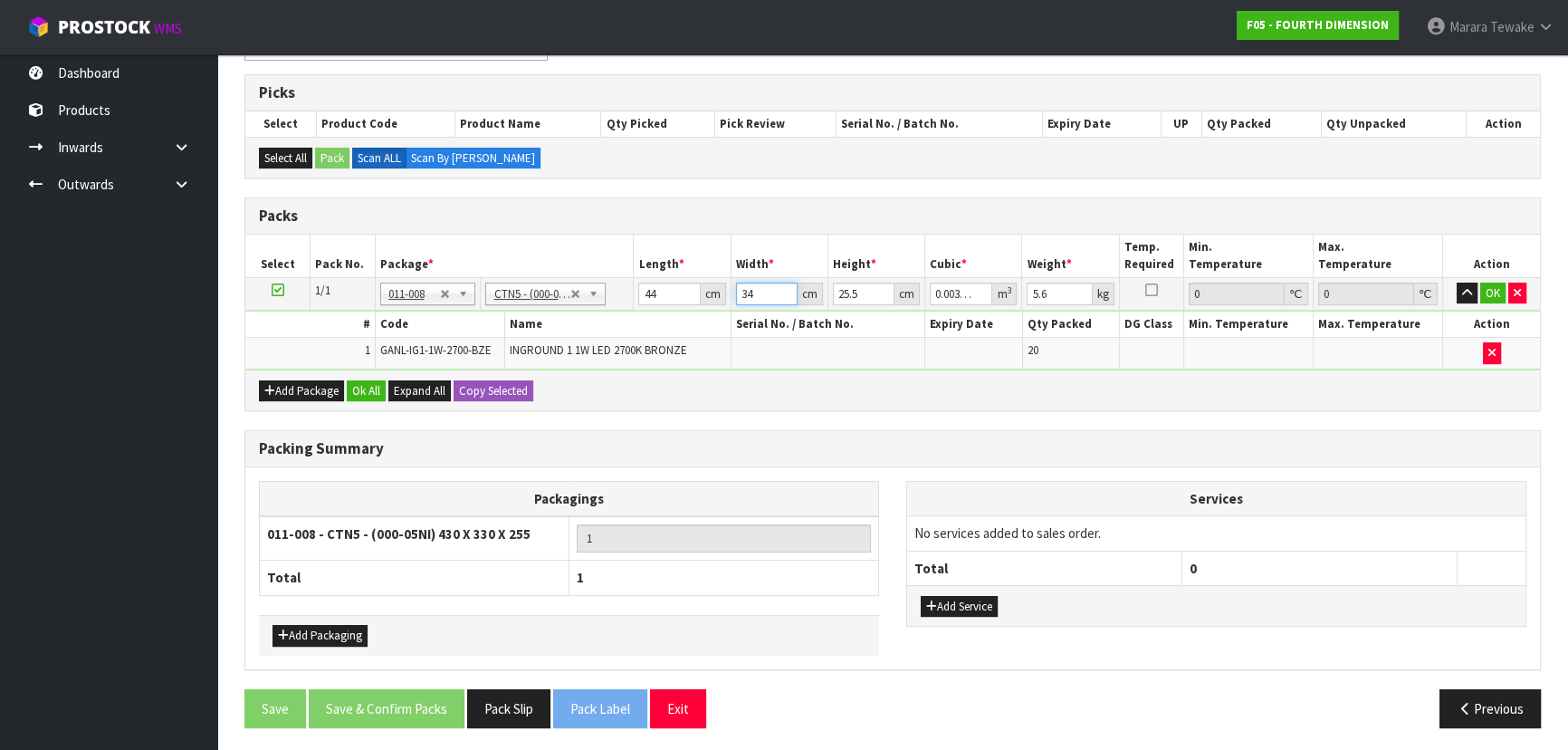
type input "0.038148"
type input "34"
type input "1"
type input "0.001496"
type input "17"
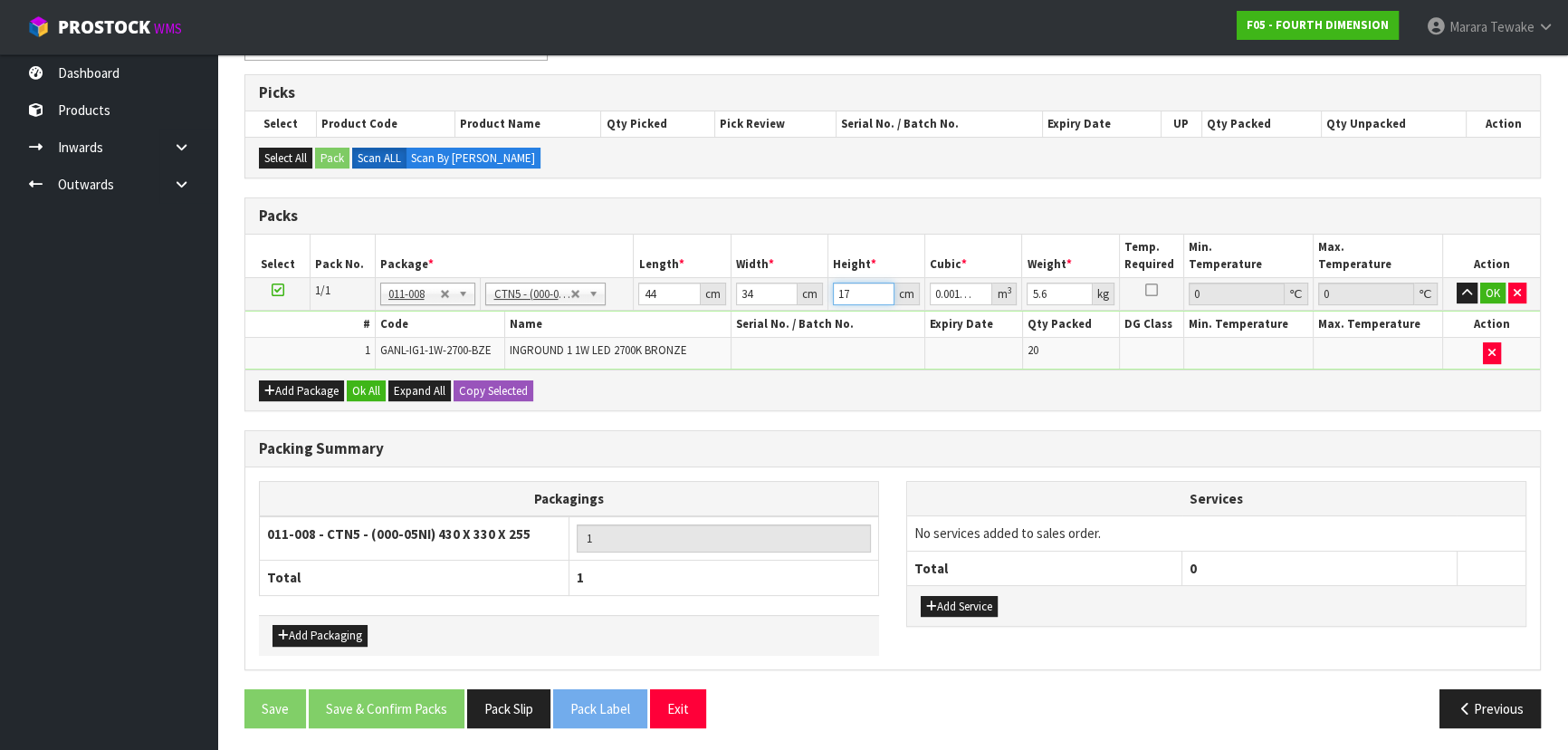
type input "0.025432"
type input "17"
type input "6"
click at [1457, 283] on button "button" at bounding box center [1467, 293] width 21 height 22
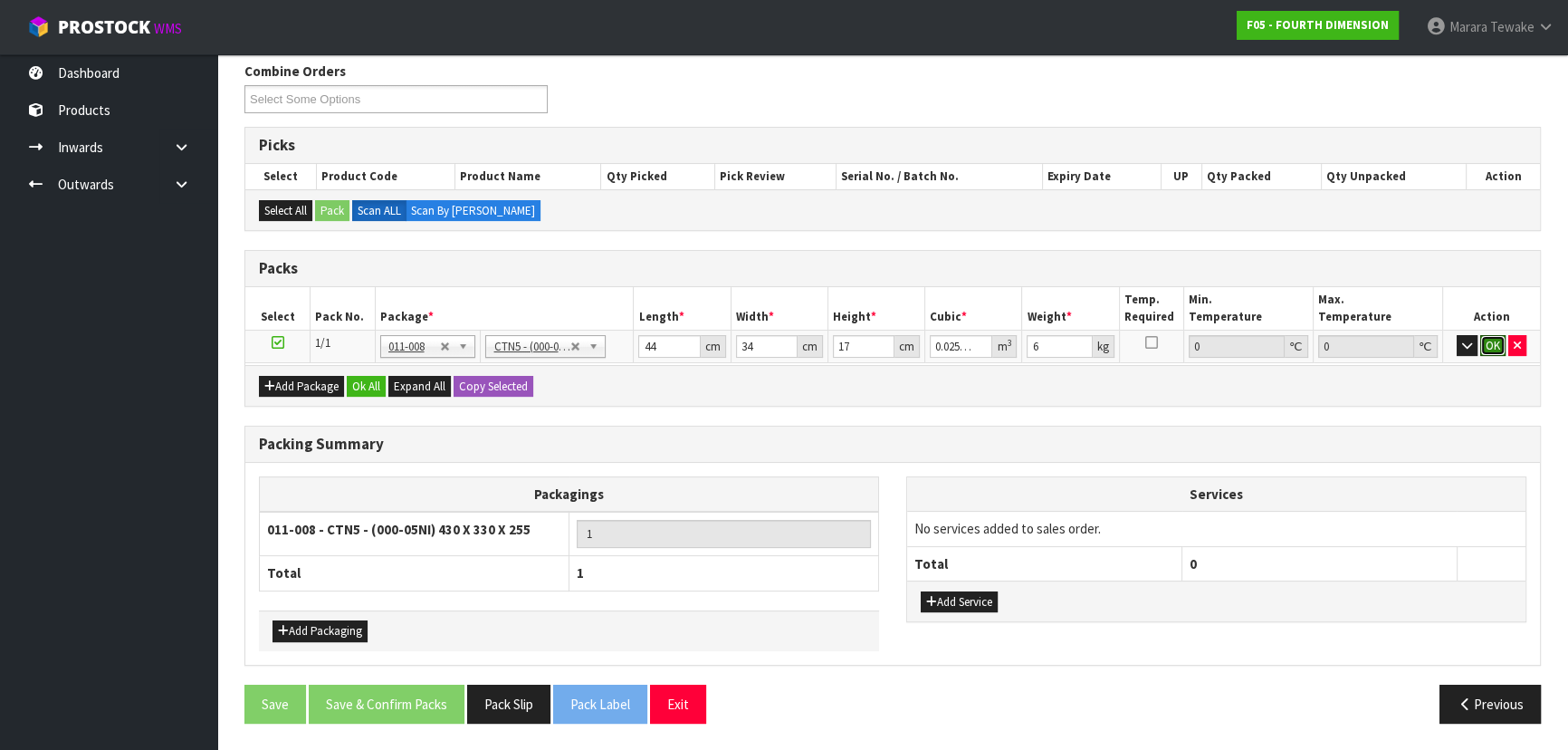
click button "OK" at bounding box center [1493, 345] width 25 height 22
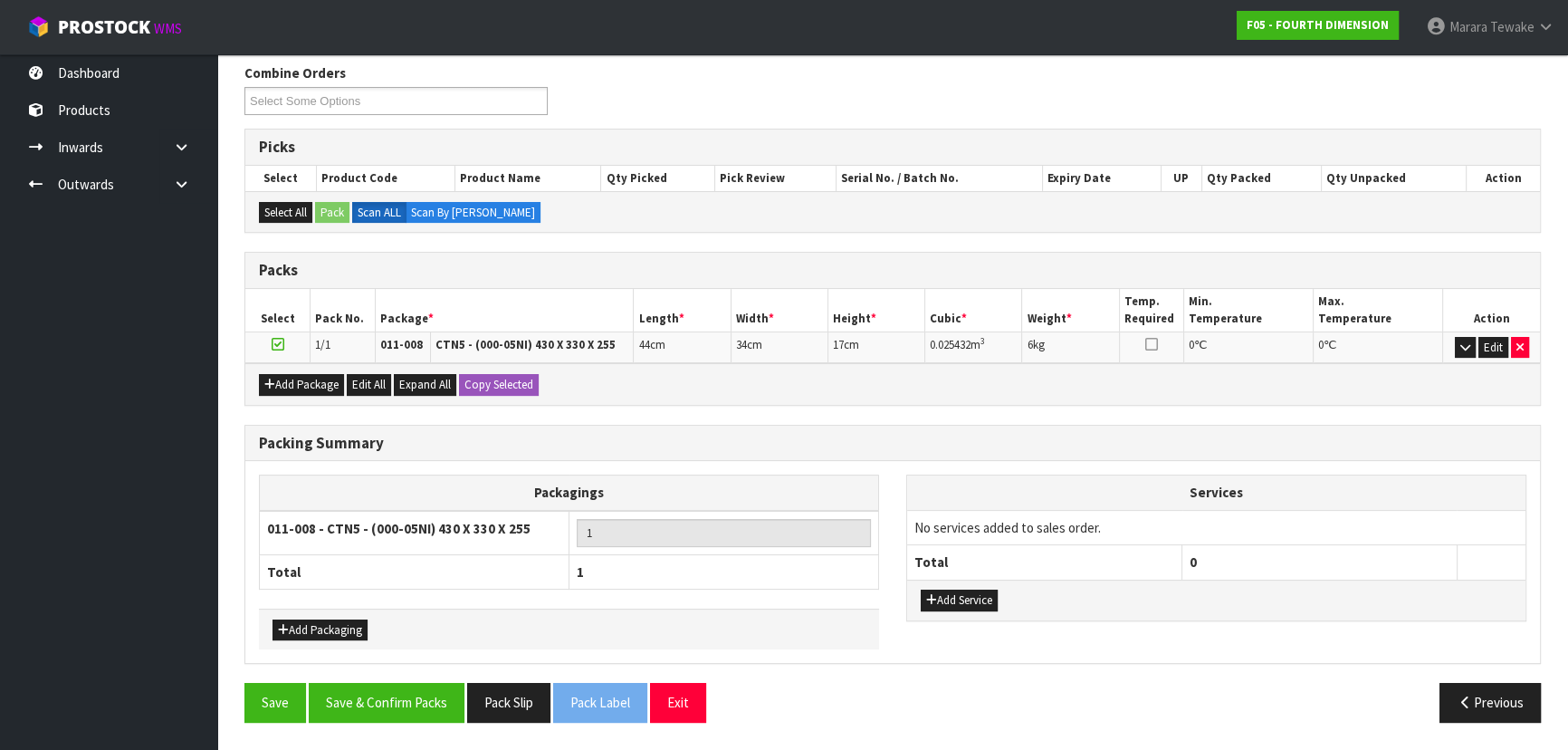
scroll to position [286, 0]
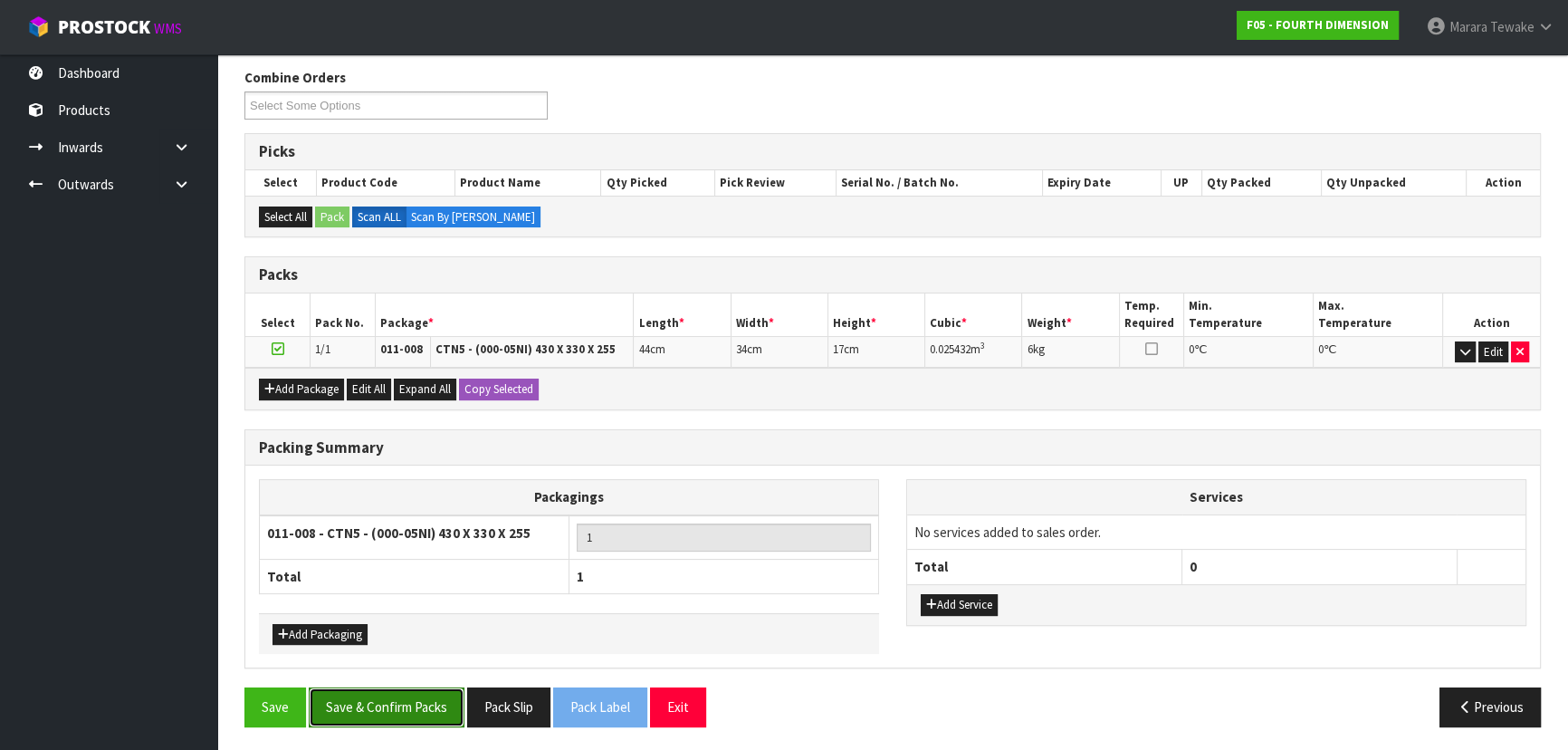
click at [413, 699] on button "Save & Confirm Packs" at bounding box center [386, 707] width 156 height 39
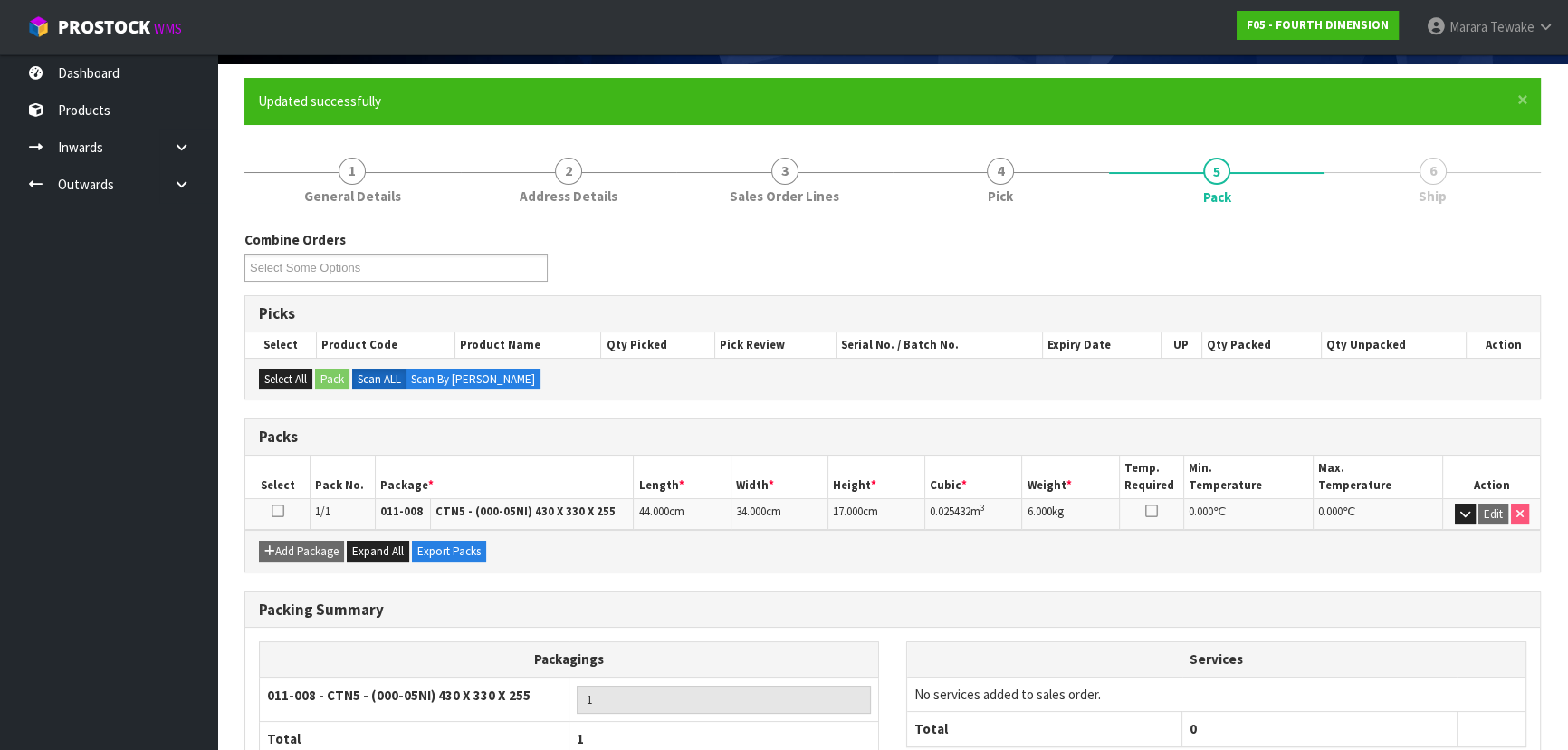
scroll to position [245, 0]
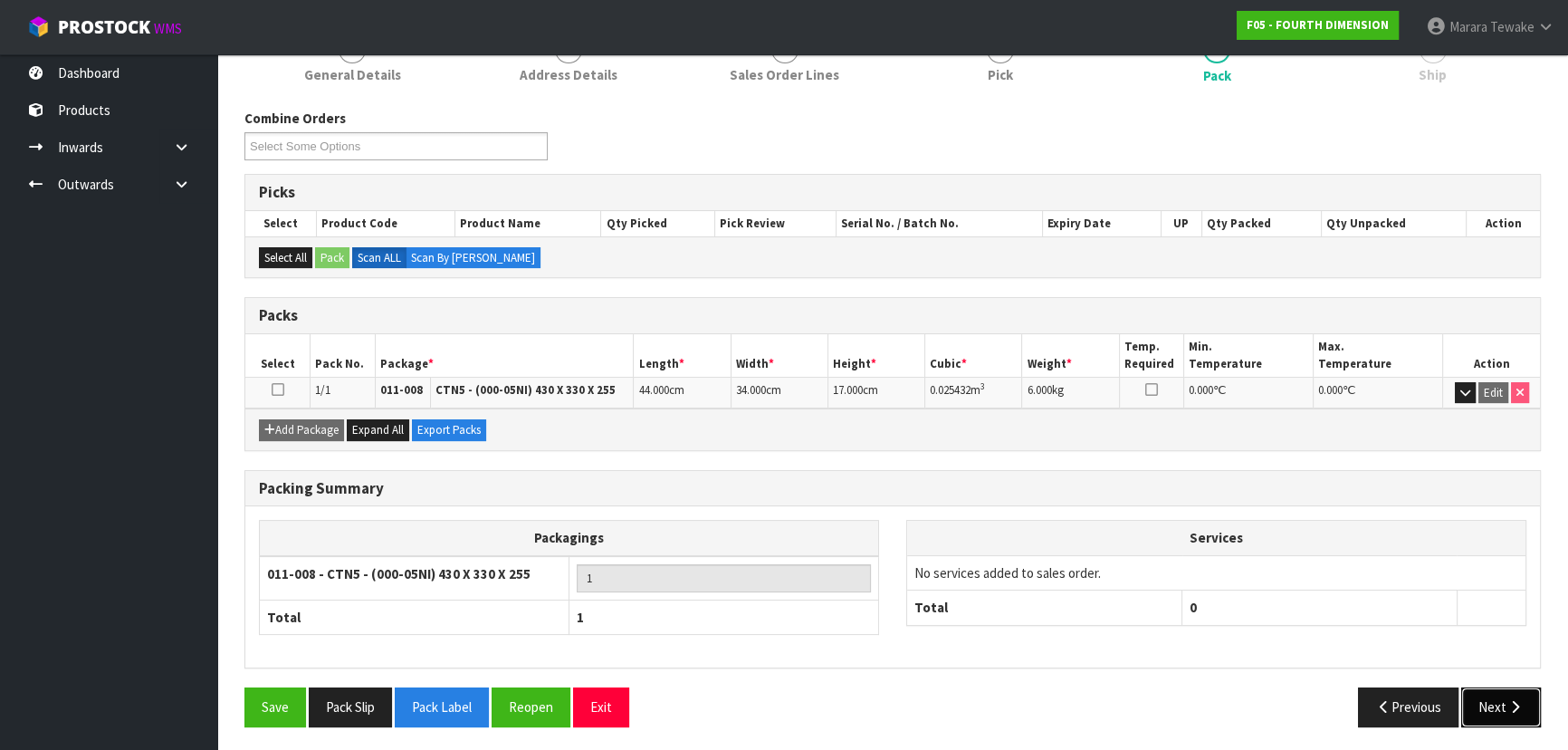
click at [1512, 690] on button "Next" at bounding box center [1501, 707] width 80 height 39
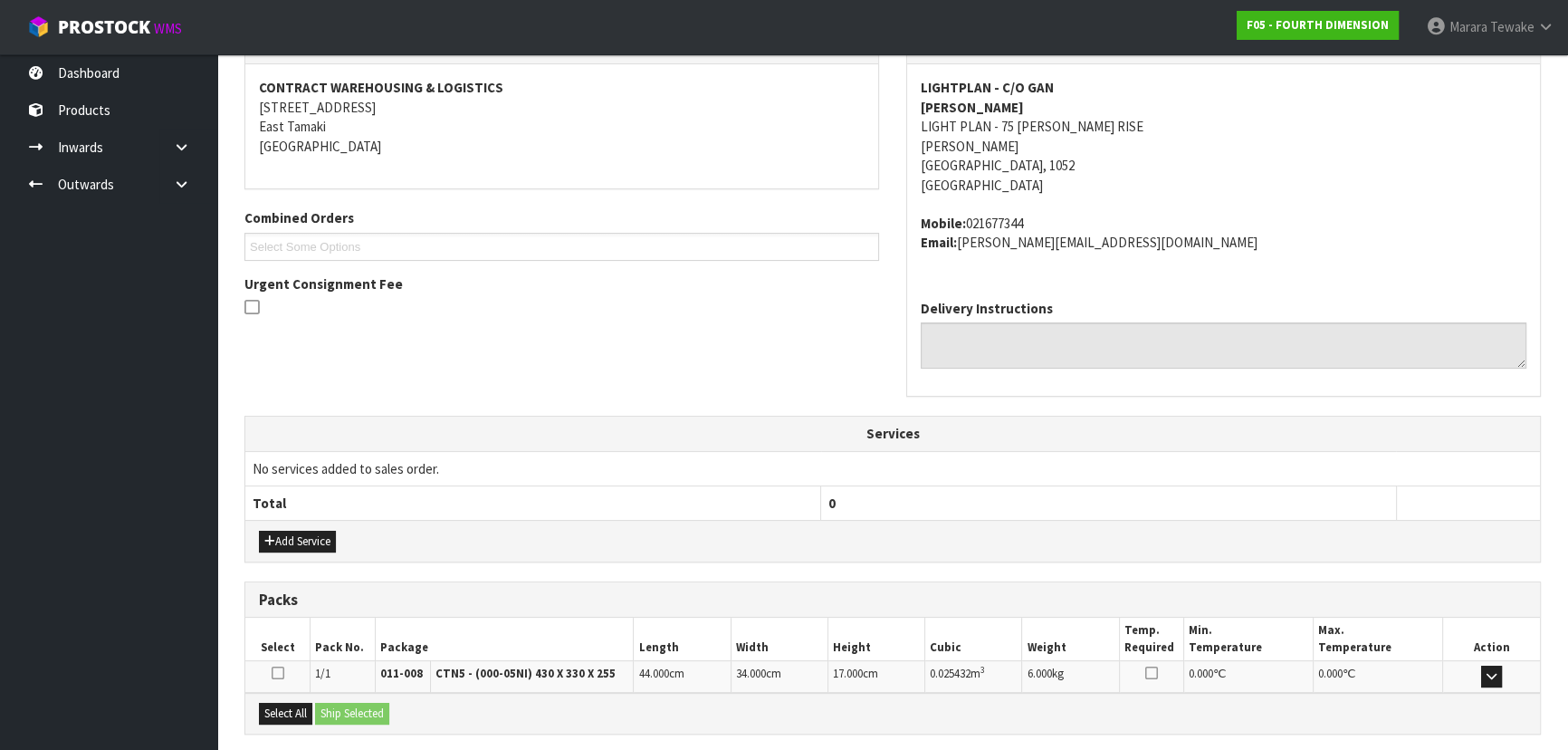
scroll to position [501, 0]
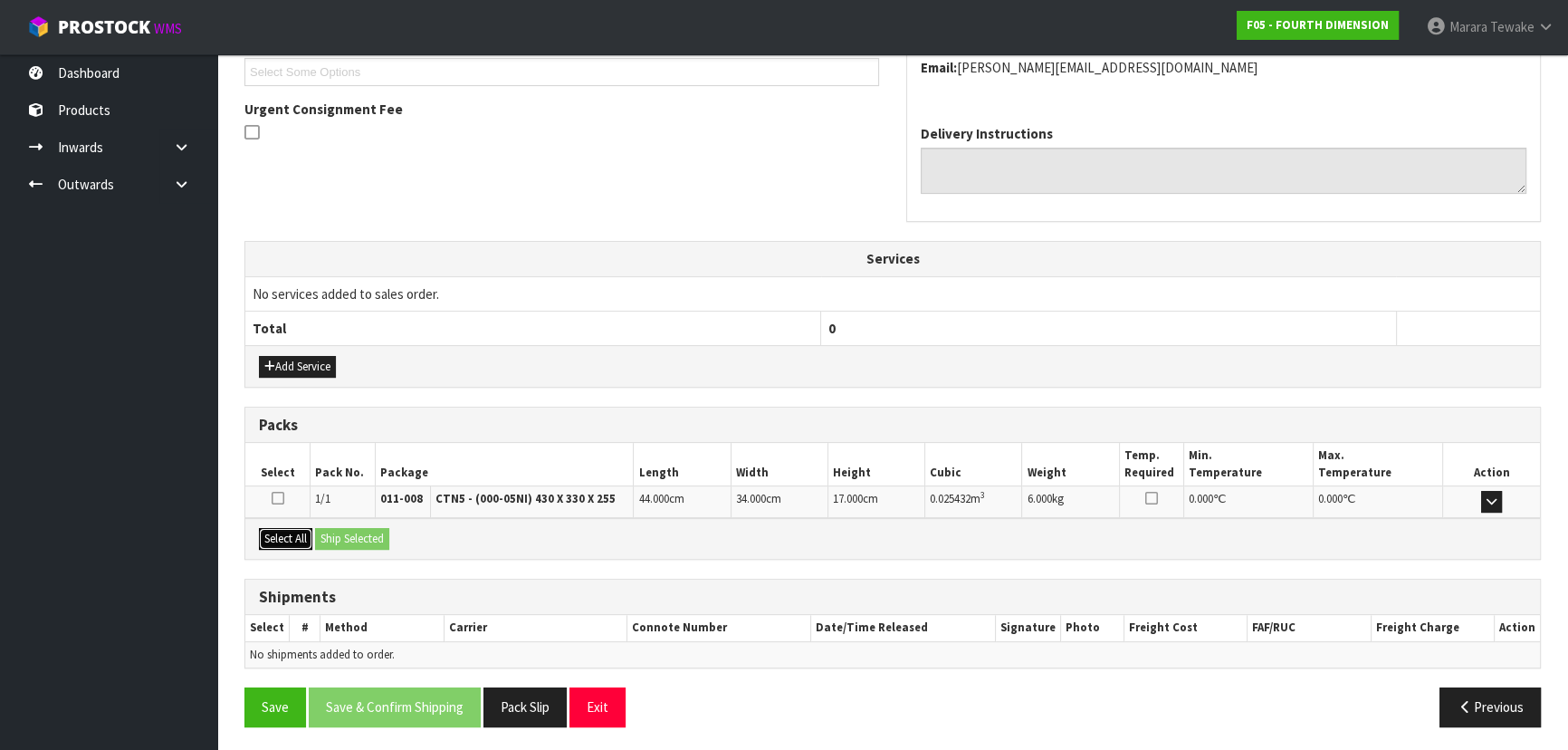
click at [291, 529] on button "Select All" at bounding box center [286, 539] width 54 height 22
click at [332, 531] on button "Ship Selected" at bounding box center [352, 539] width 74 height 22
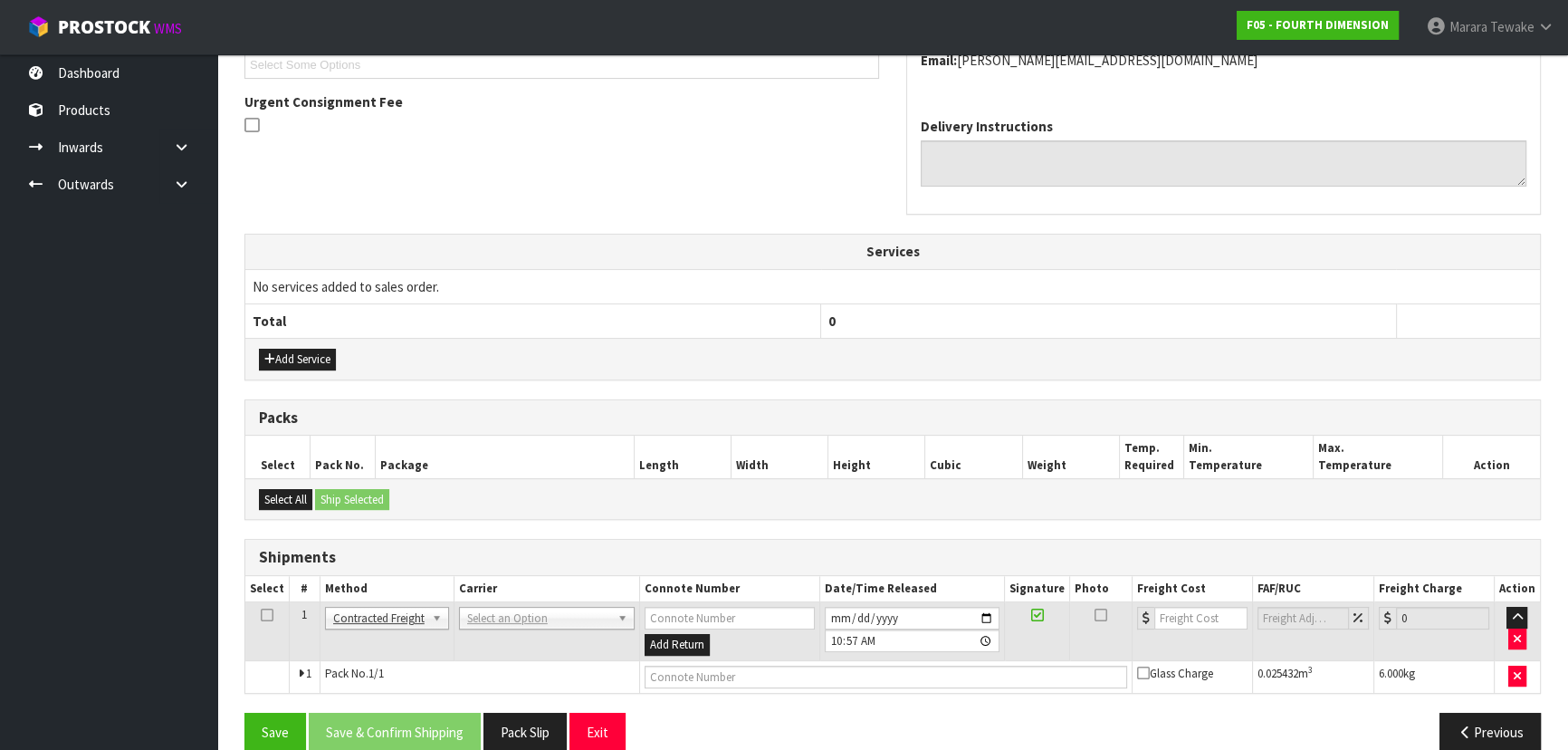
scroll to position [534, 0]
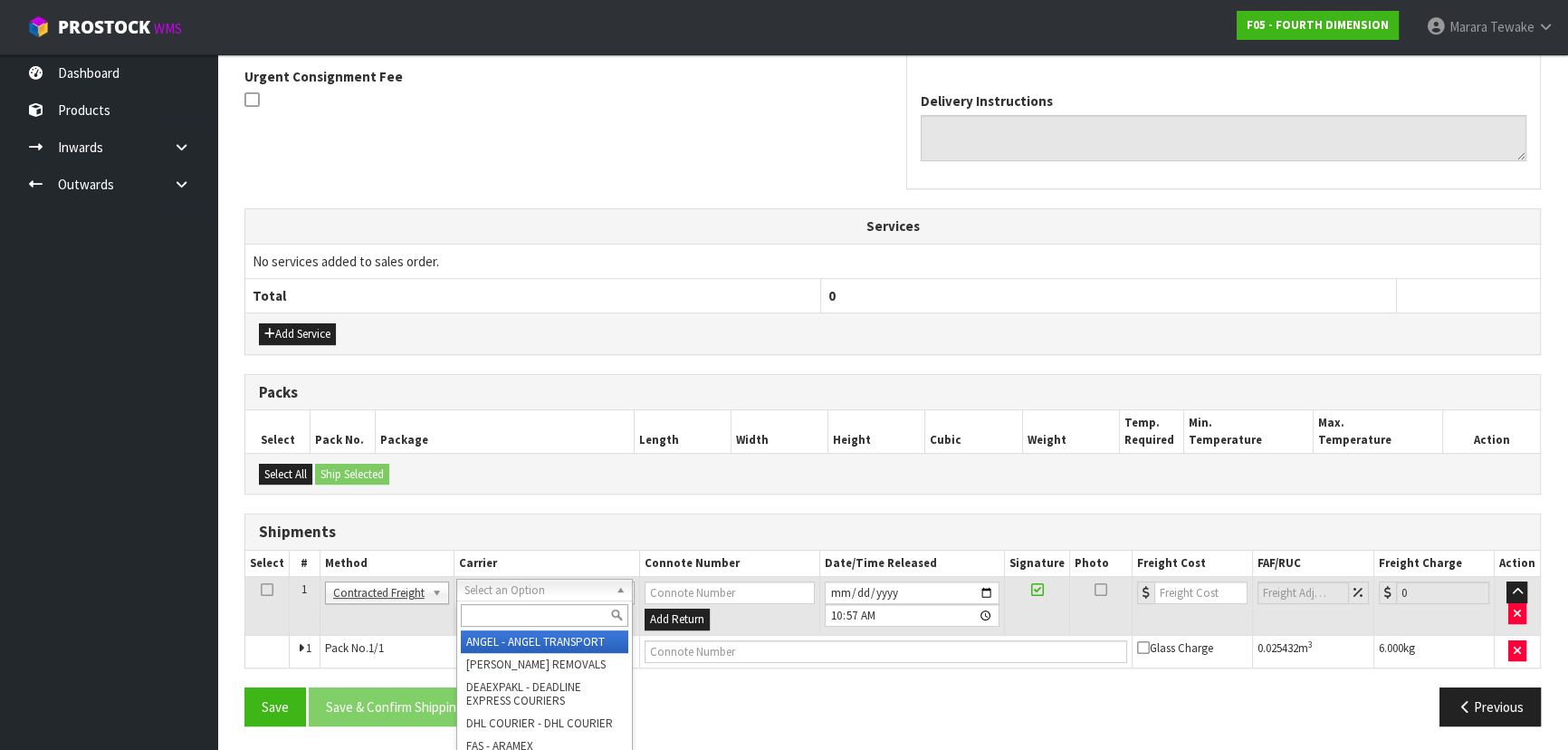
drag, startPoint x: 491, startPoint y: 588, endPoint x: 495, endPoint y: 618, distance: 30.3
click at [496, 620] on input "text" at bounding box center [545, 616] width 168 height 23
type input "NZP"
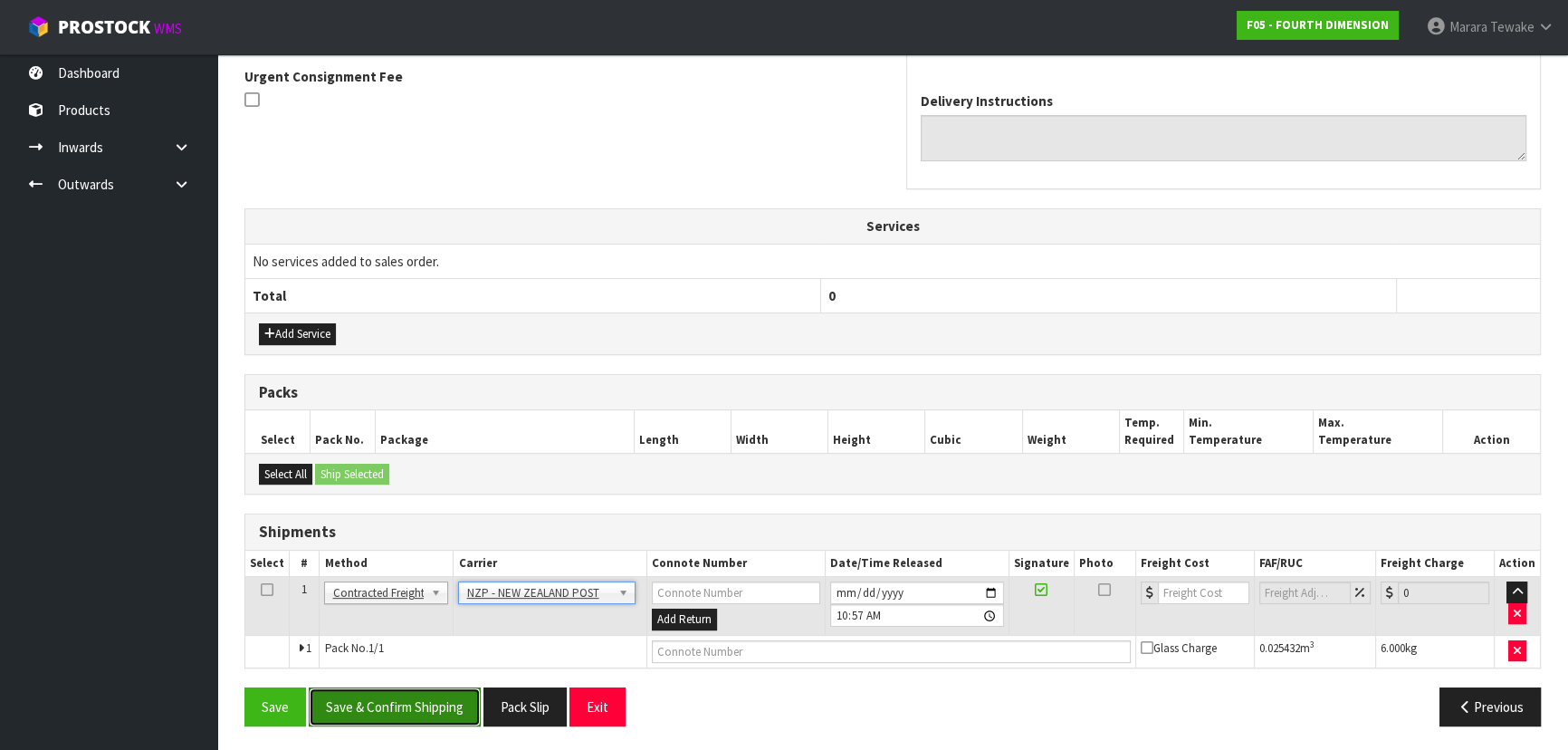
click at [457, 700] on button "Save & Confirm Shipping" at bounding box center [394, 707] width 172 height 39
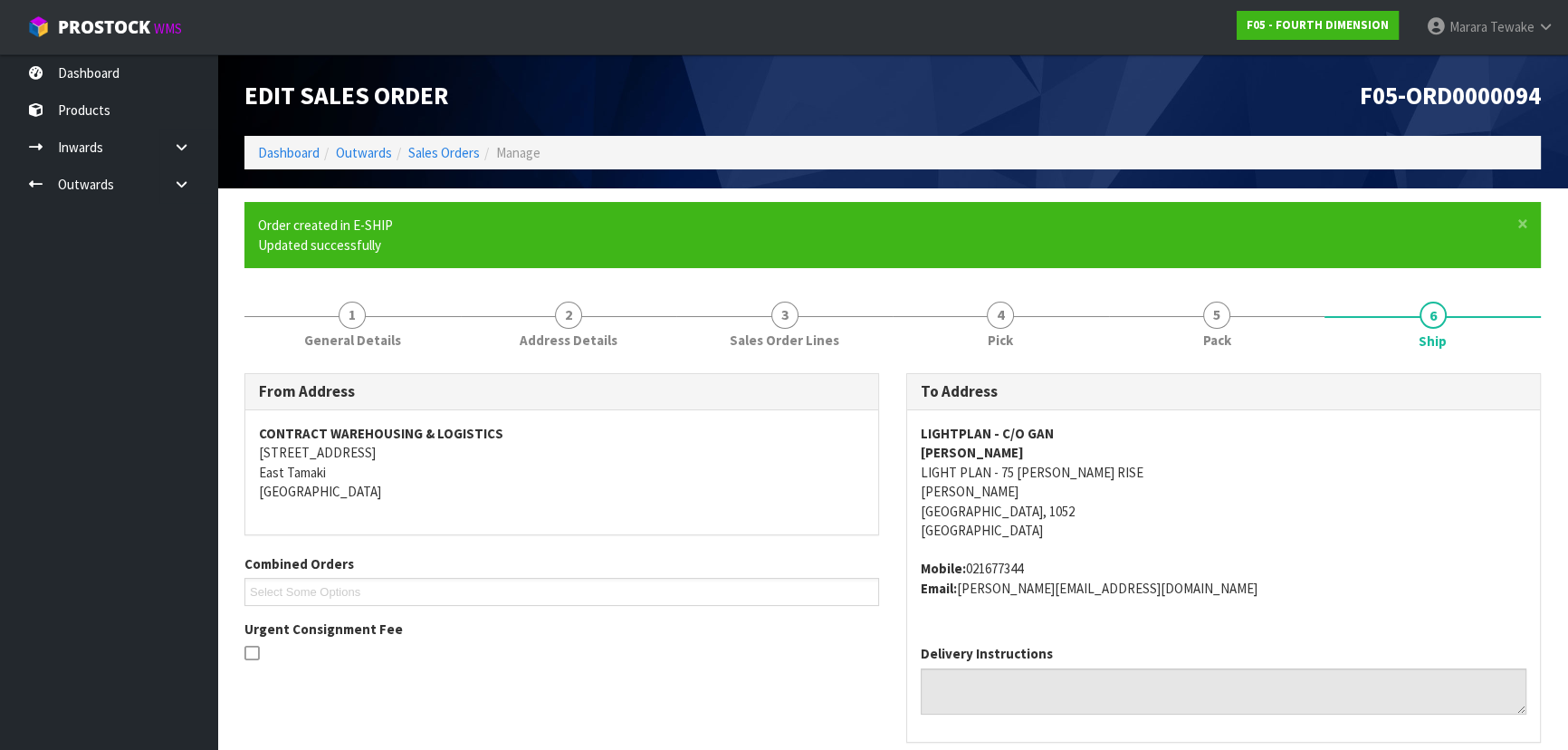
scroll to position [508, 0]
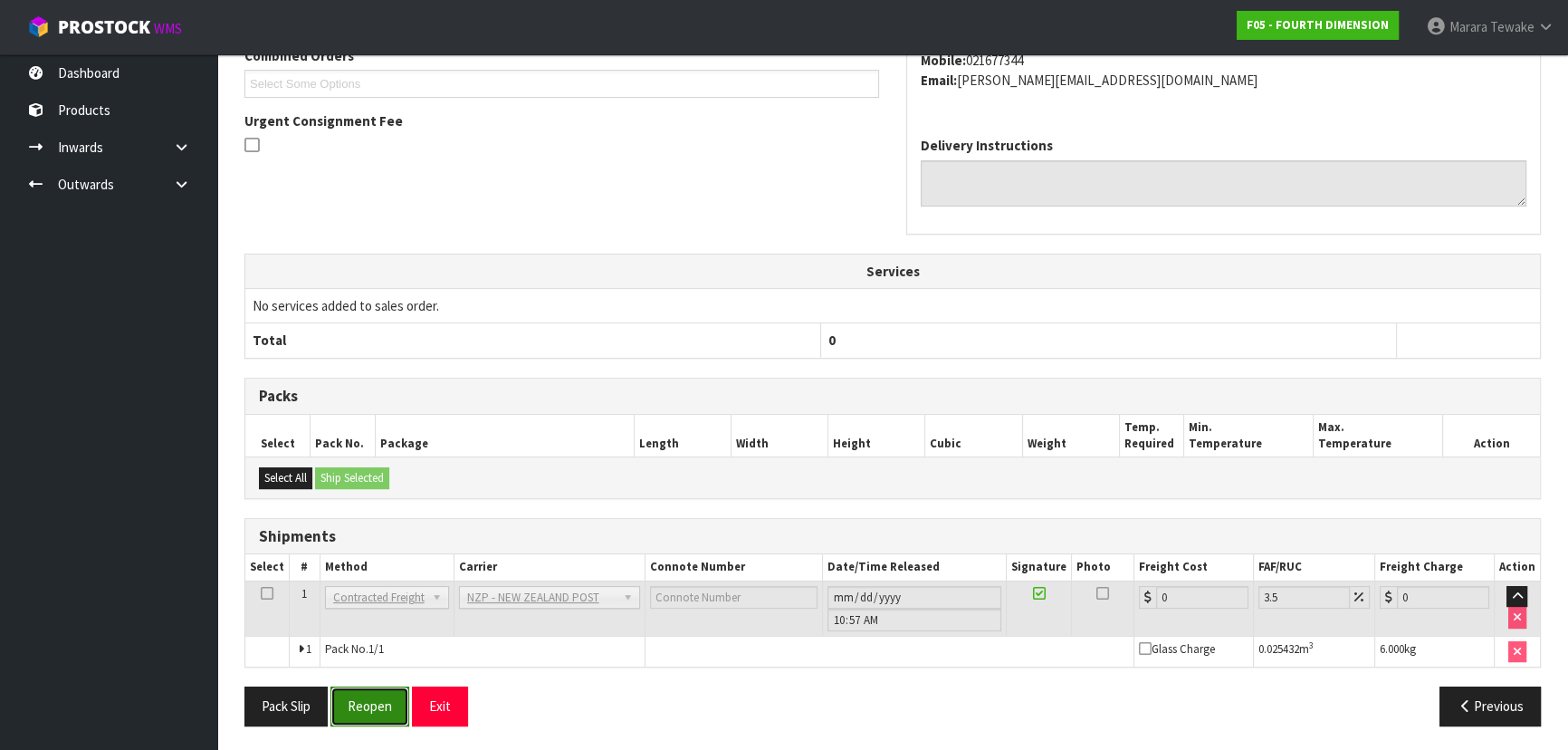
click at [355, 716] on button "Reopen" at bounding box center [371, 706] width 79 height 39
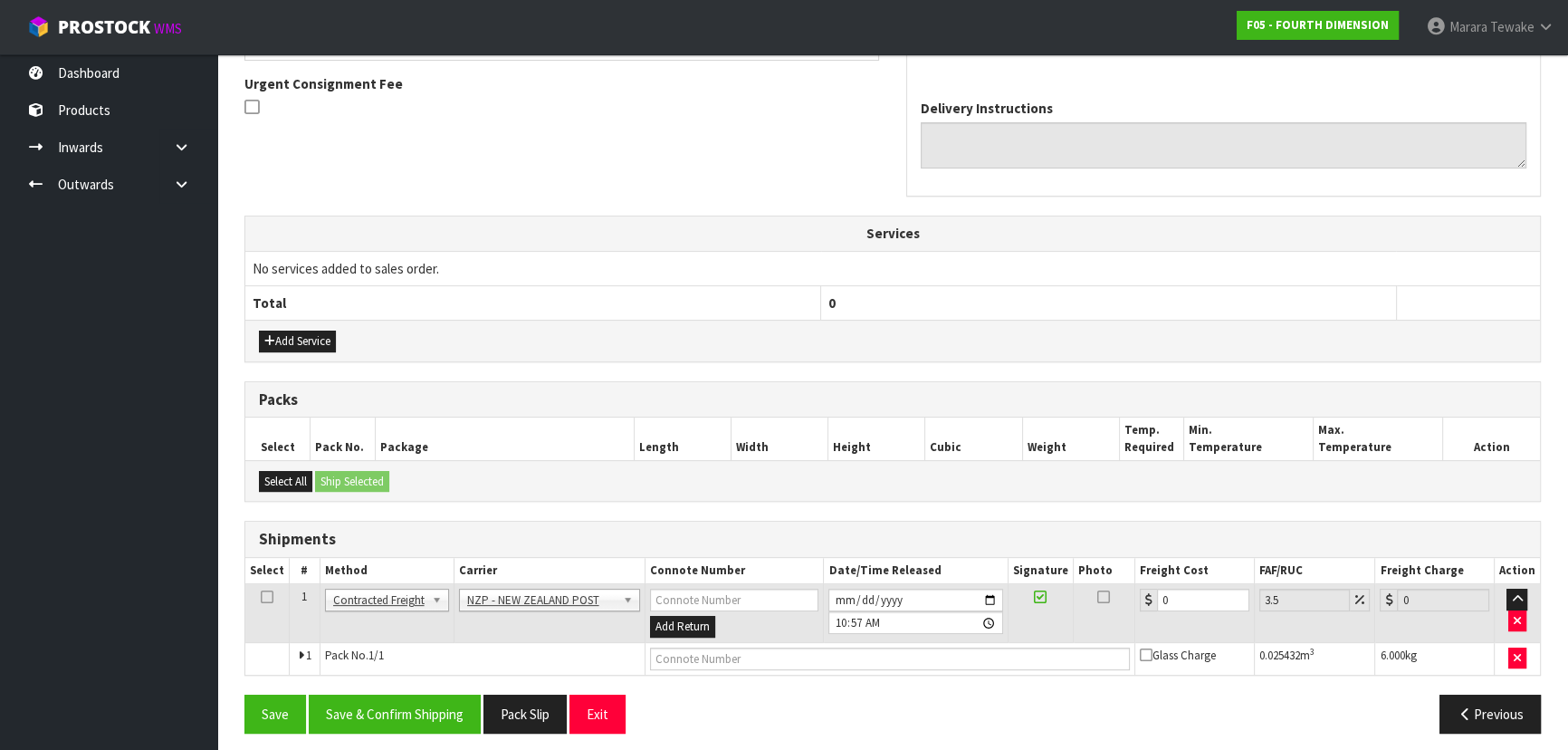
scroll to position [534, 0]
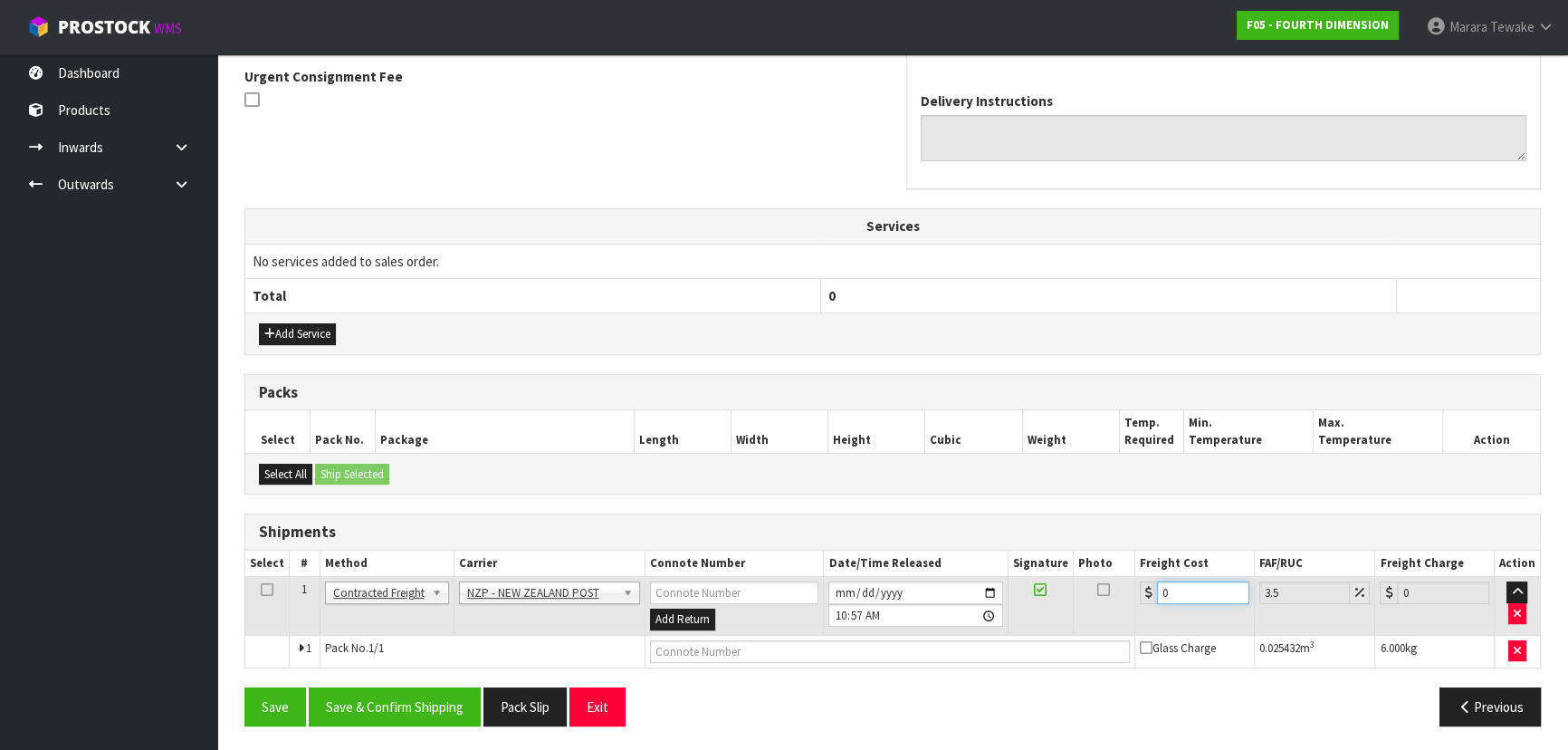
drag, startPoint x: 1199, startPoint y: 598, endPoint x: 1140, endPoint y: 578, distance: 62.3
click at [1142, 582] on div "0" at bounding box center [1195, 593] width 109 height 23
type input "4"
type input "4.14"
type input "4.3"
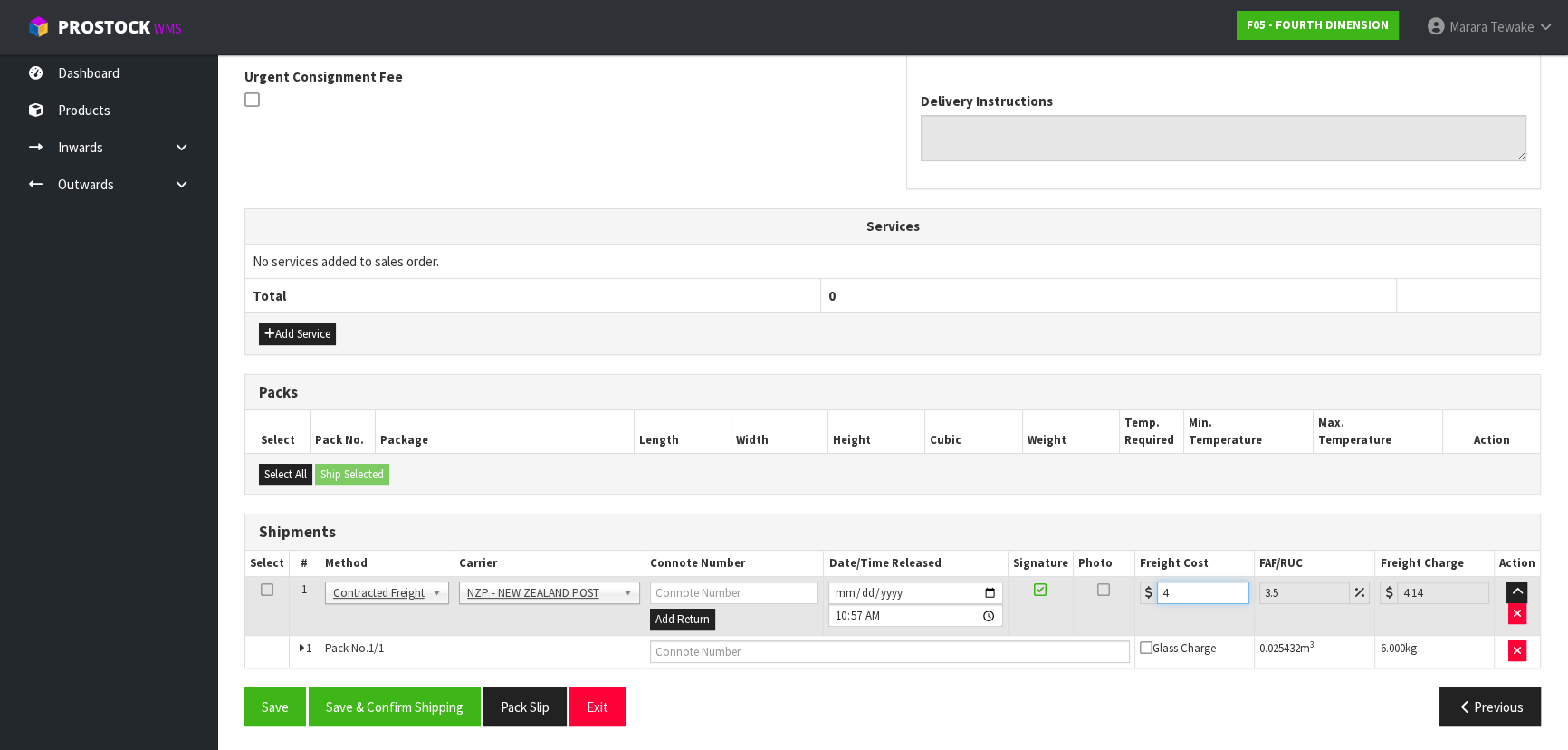
type input "4.45"
type input "4.33"
type input "4.48"
type input "4.33"
drag, startPoint x: 436, startPoint y: 720, endPoint x: 357, endPoint y: 689, distance: 84.9
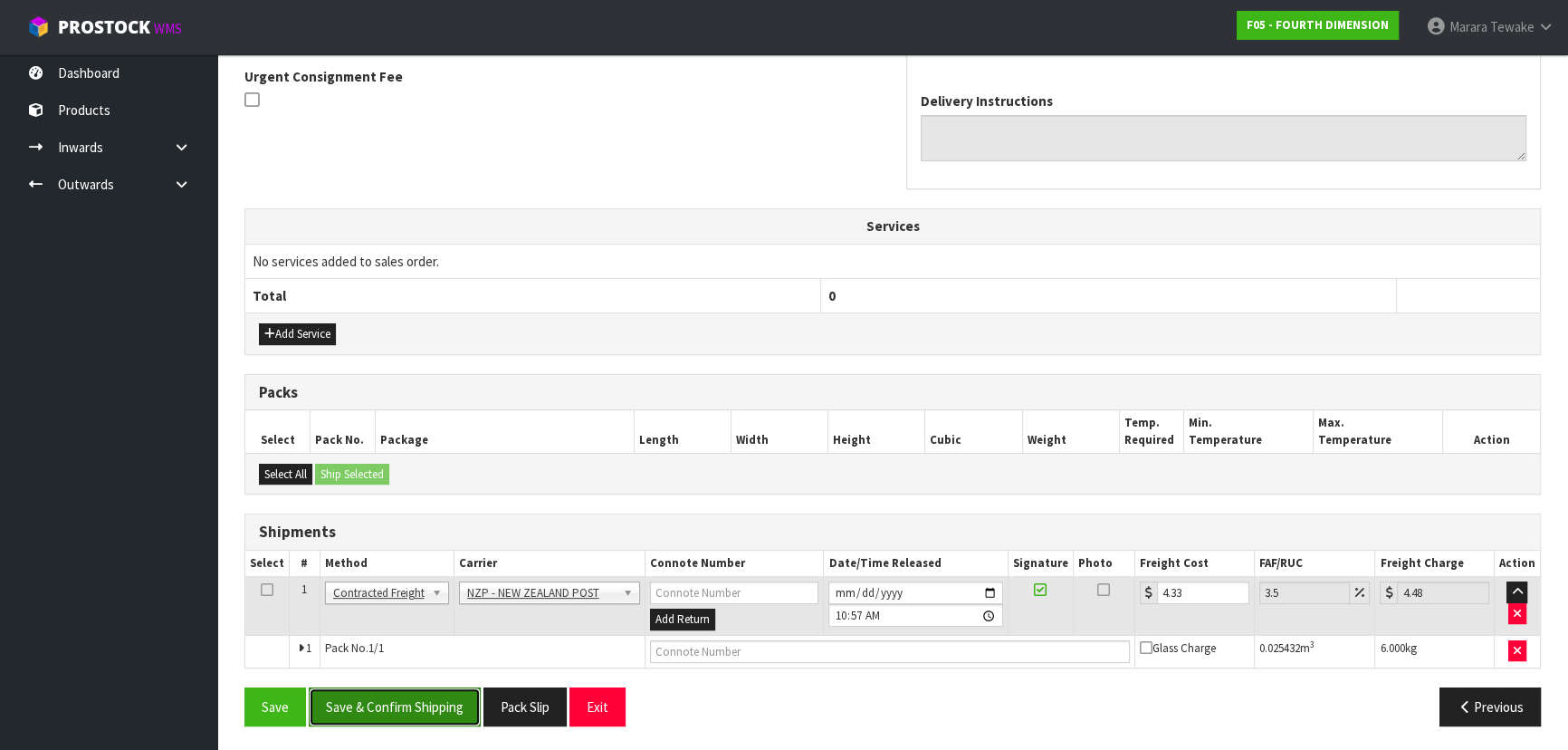
click at [436, 719] on button "Save & Confirm Shipping" at bounding box center [394, 707] width 172 height 39
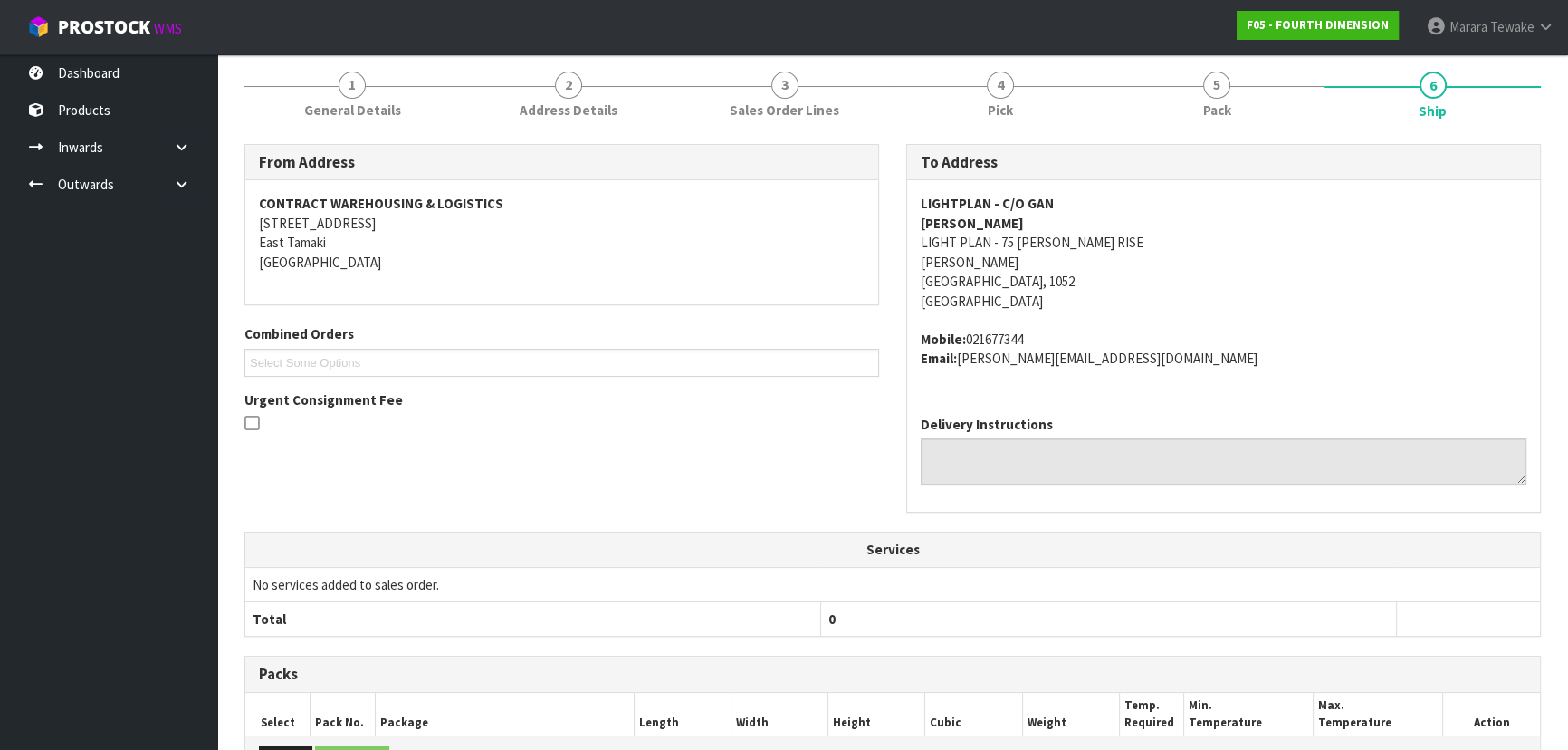
scroll to position [0, 0]
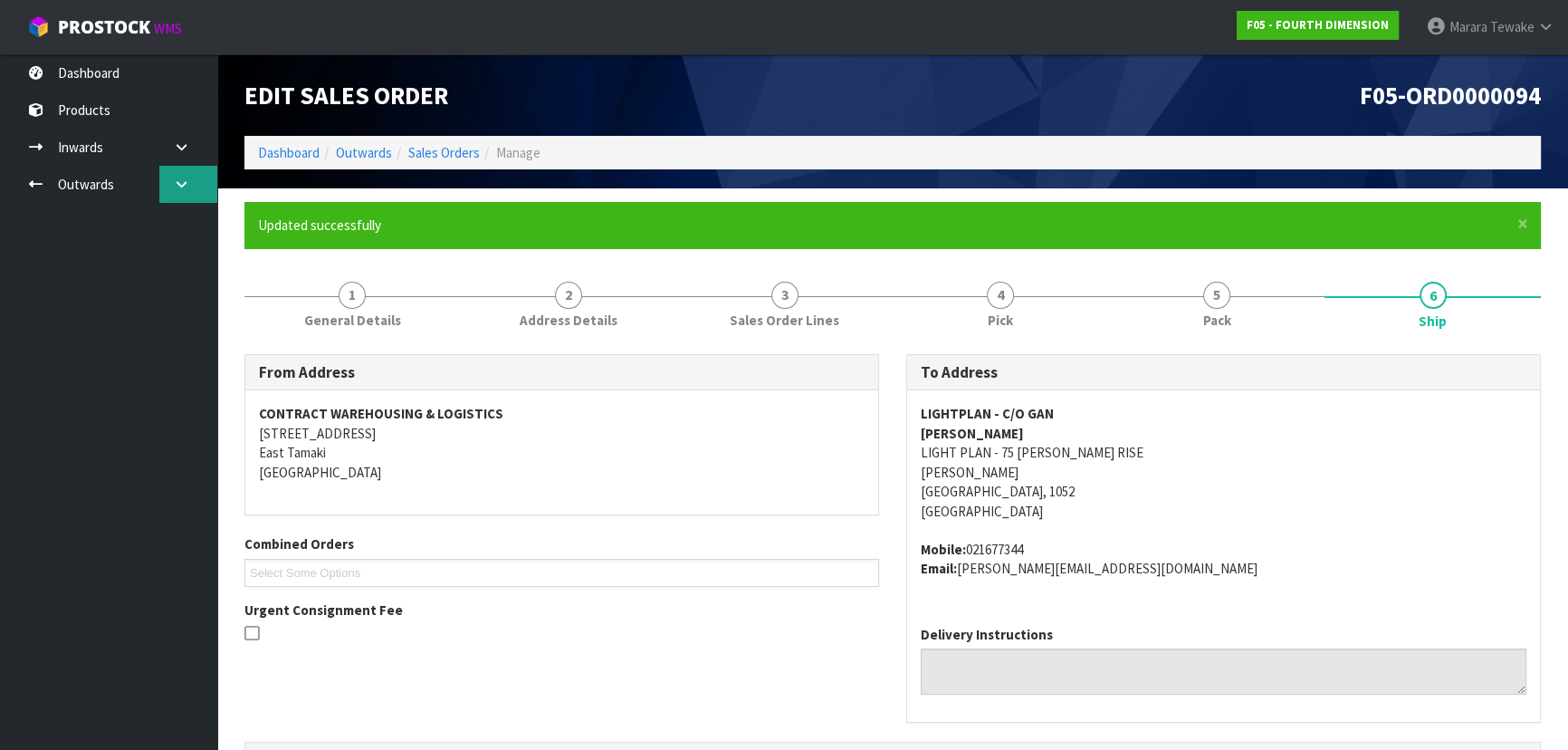
click at [188, 194] on link at bounding box center [188, 184] width 58 height 37
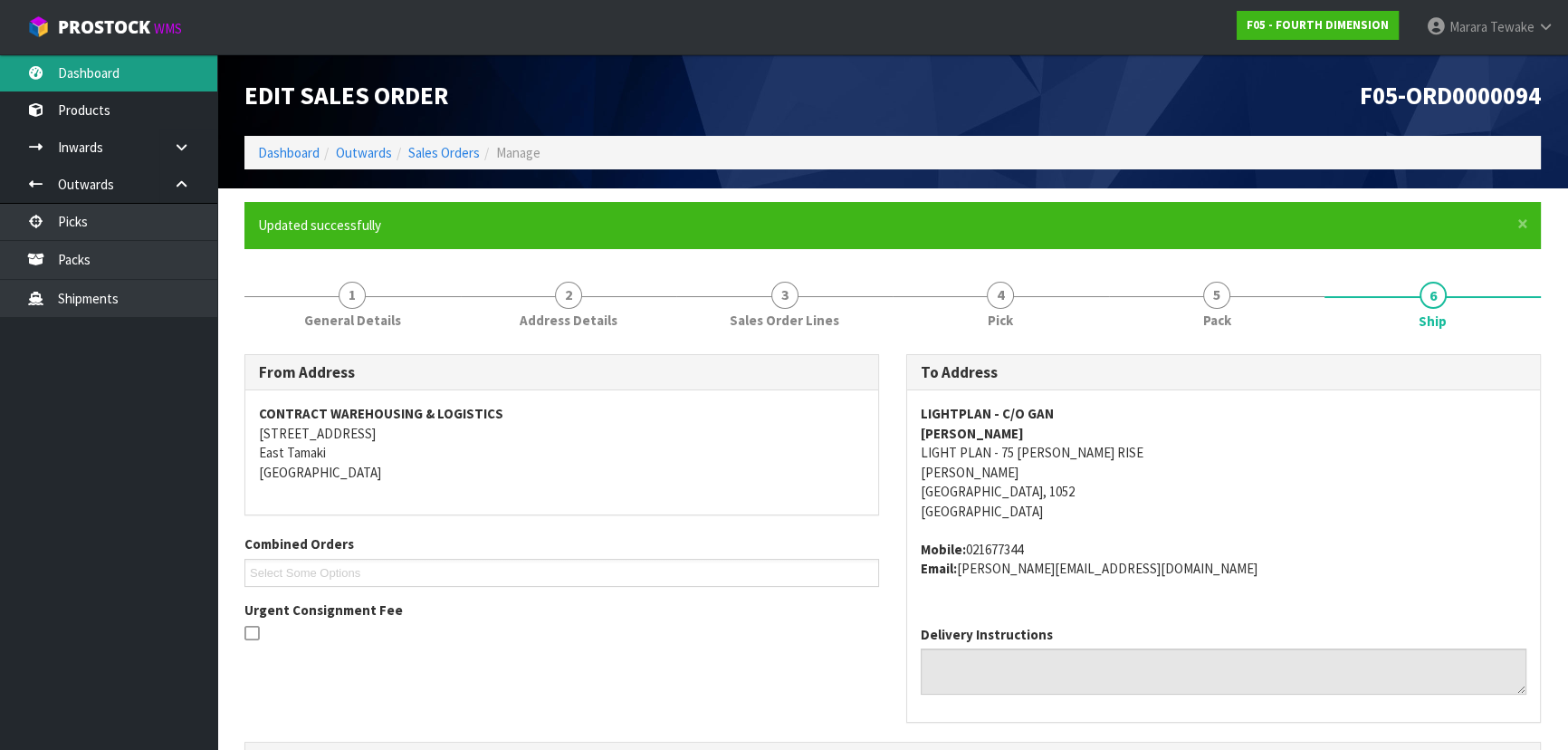
click at [117, 58] on link "Dashboard" at bounding box center [108, 73] width 217 height 37
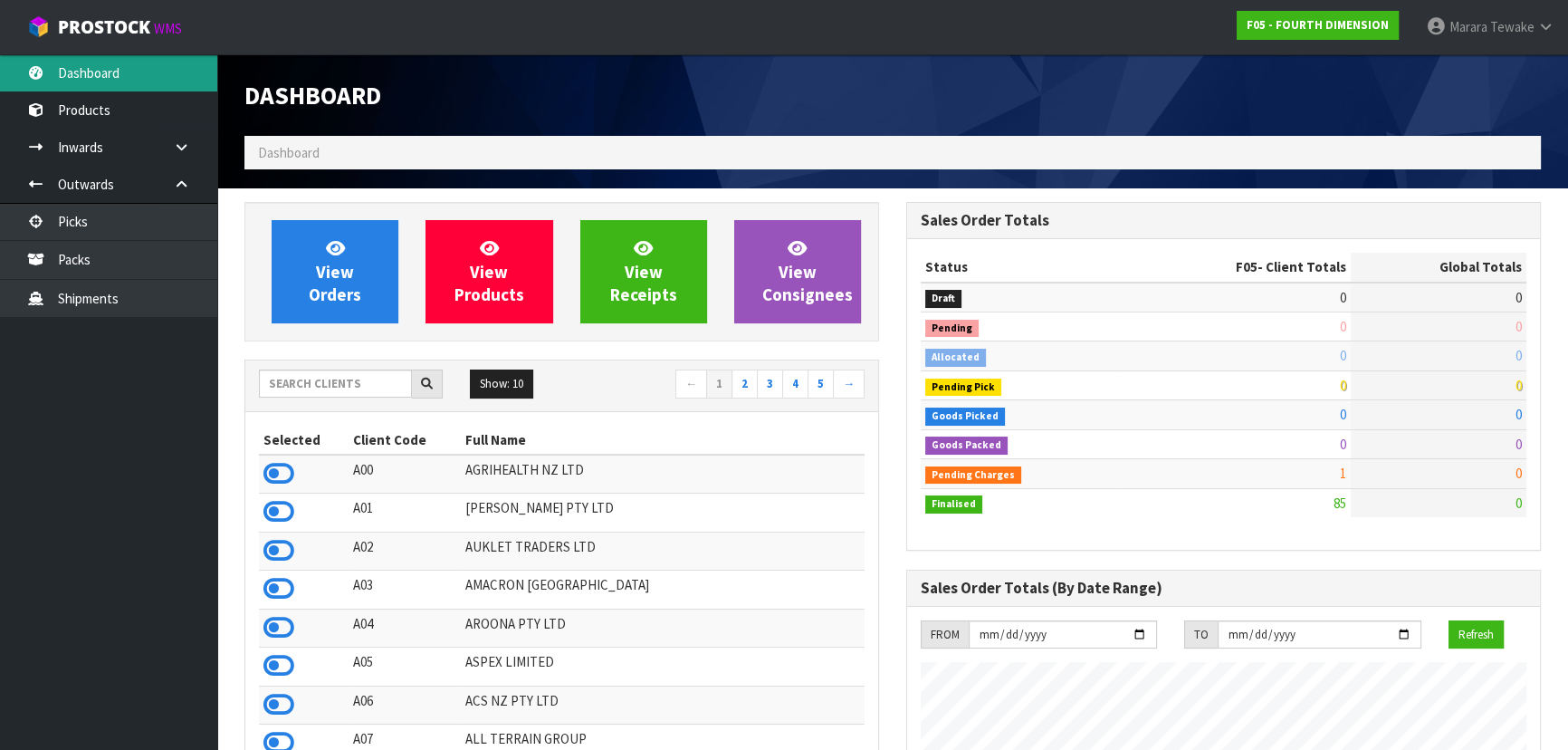
scroll to position [1107, 661]
click at [284, 481] on icon at bounding box center [278, 474] width 31 height 27
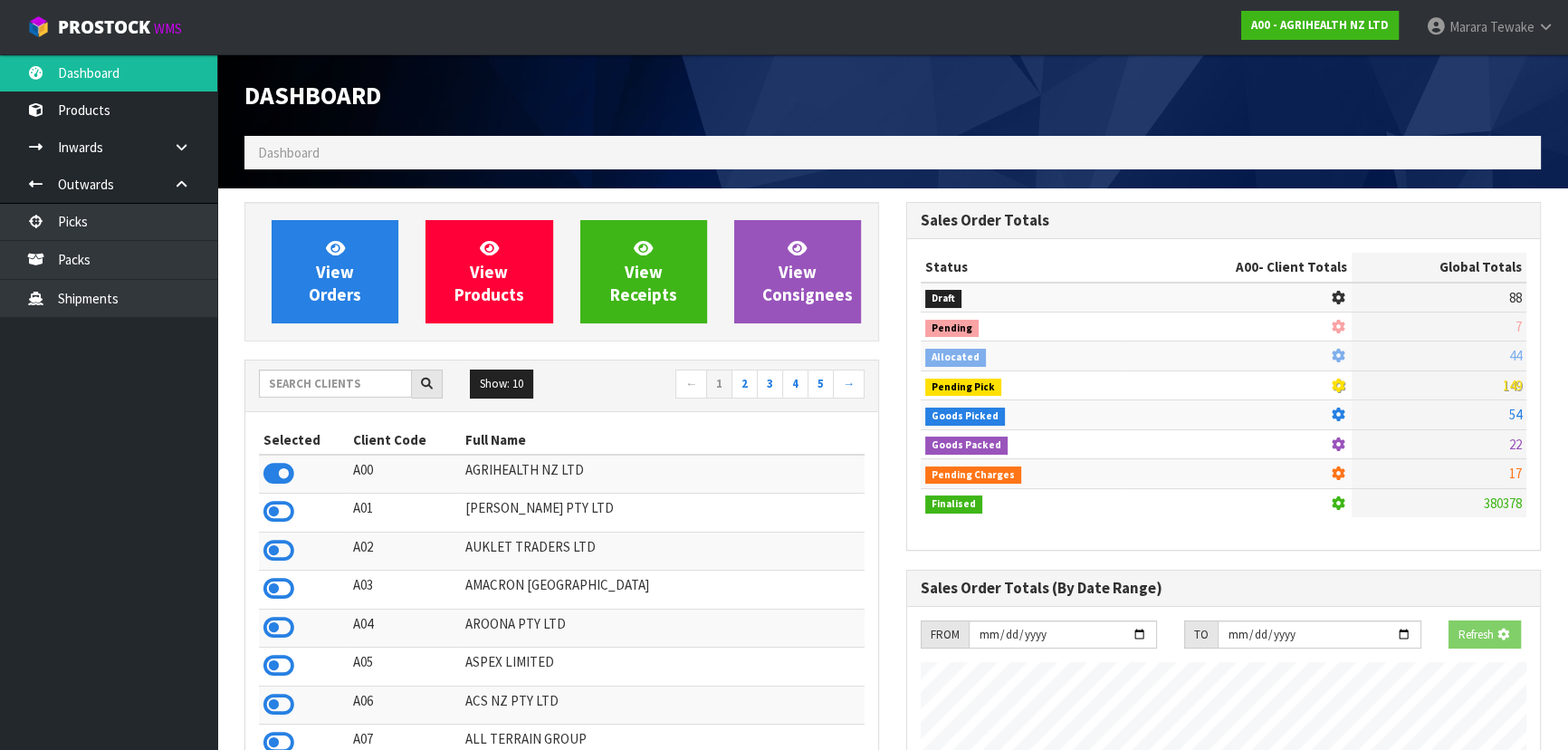
scroll to position [1370, 661]
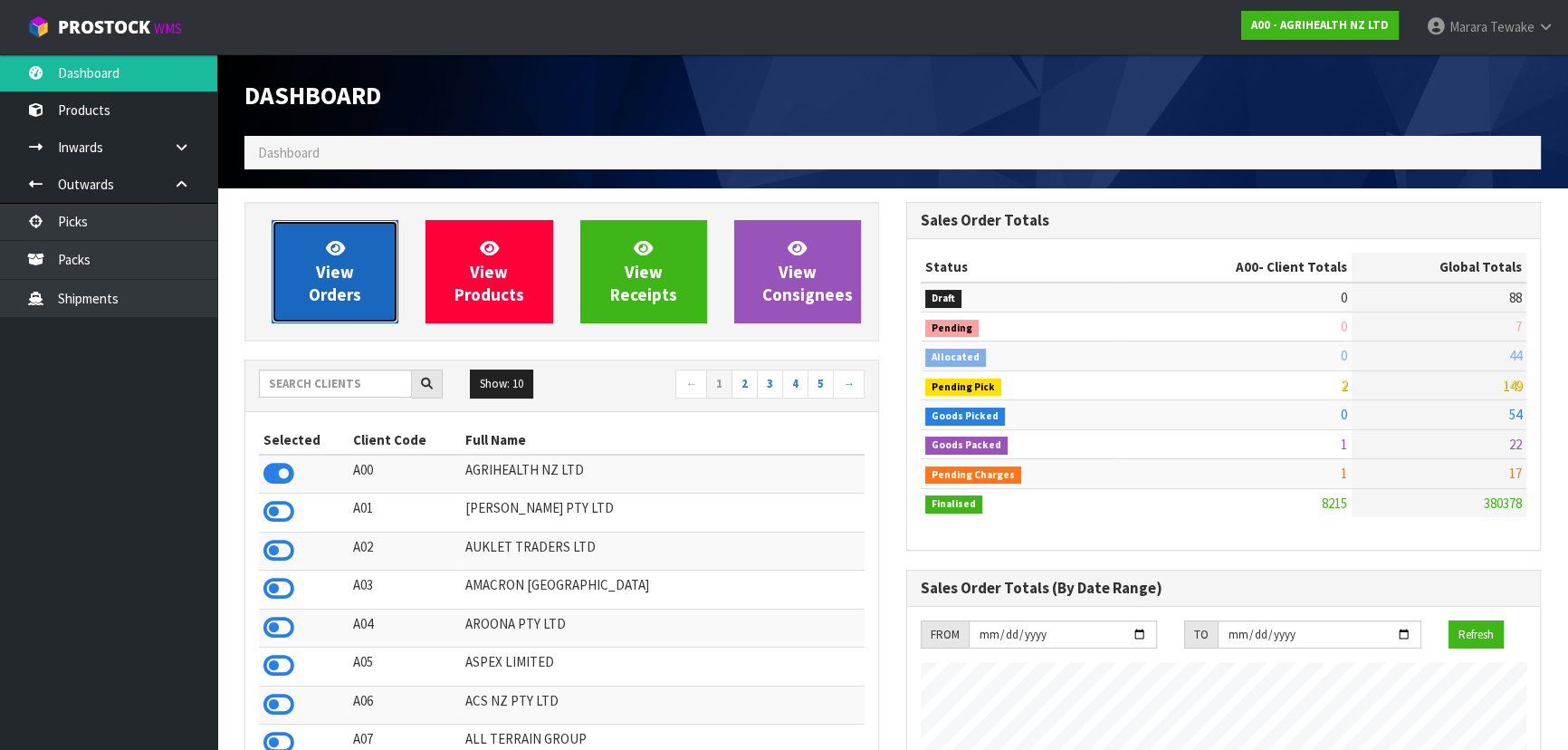
click at [314, 239] on link "View Orders" at bounding box center [335, 271] width 126 height 103
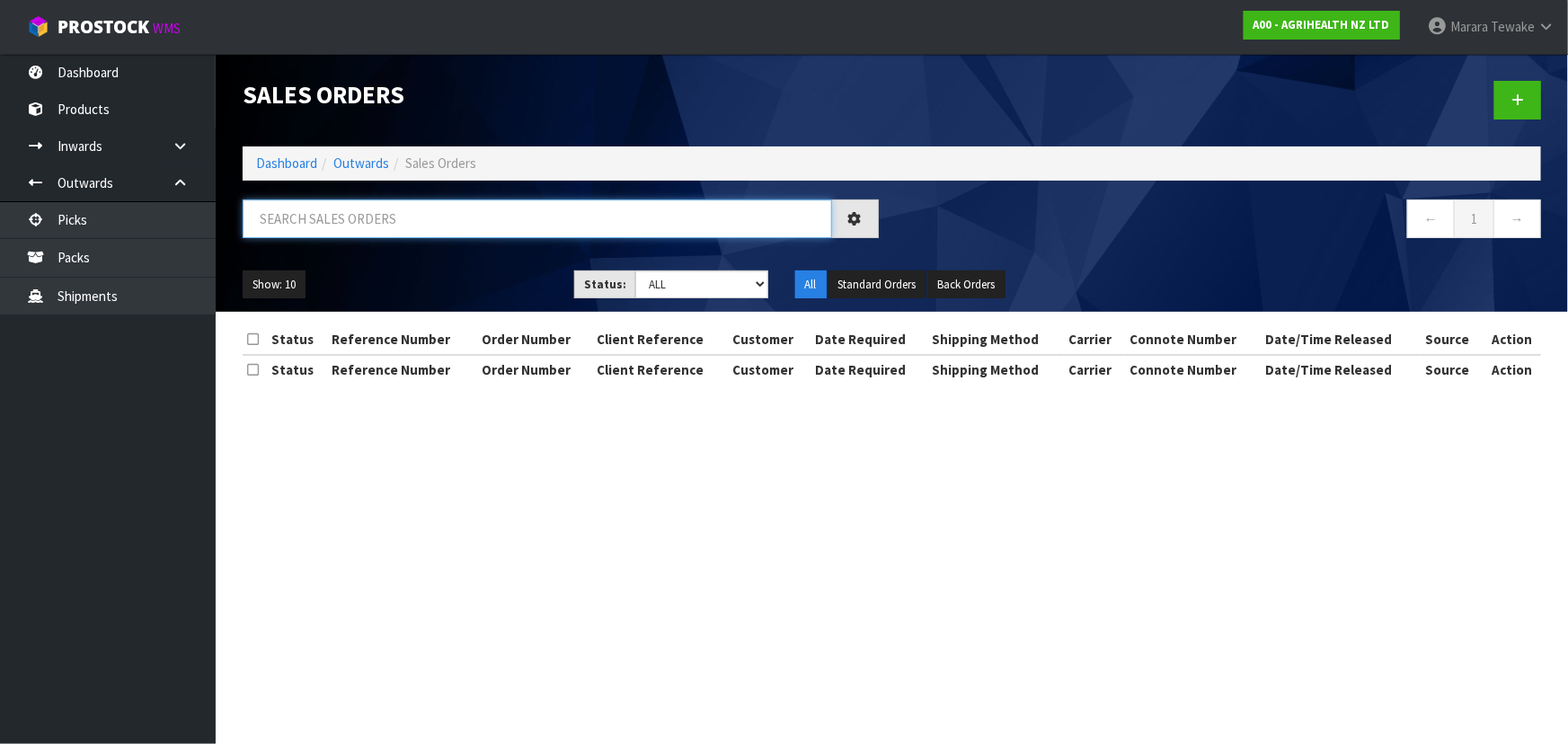
click at [325, 217] on input "text" at bounding box center [537, 218] width 589 height 38
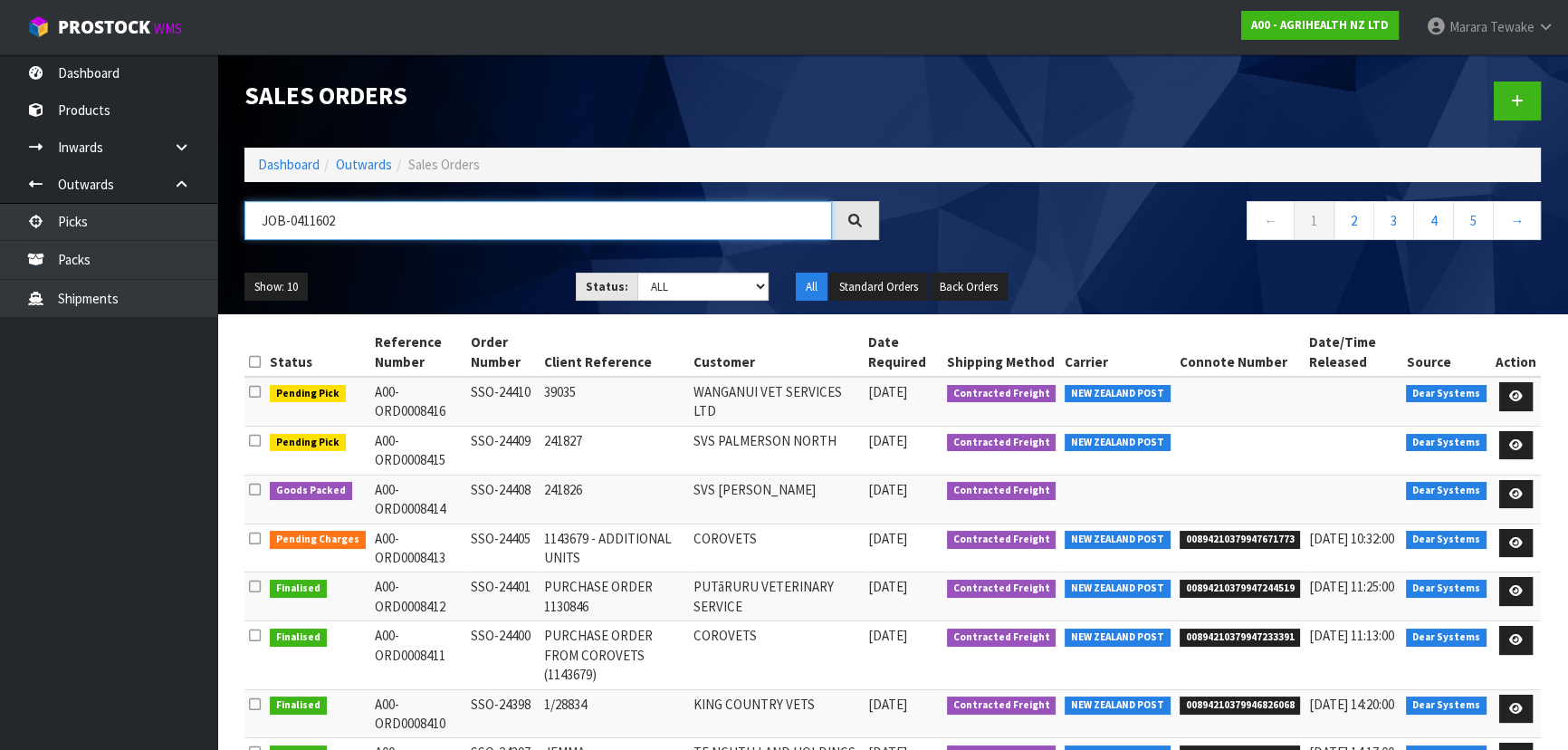
type input "JOB-0411602"
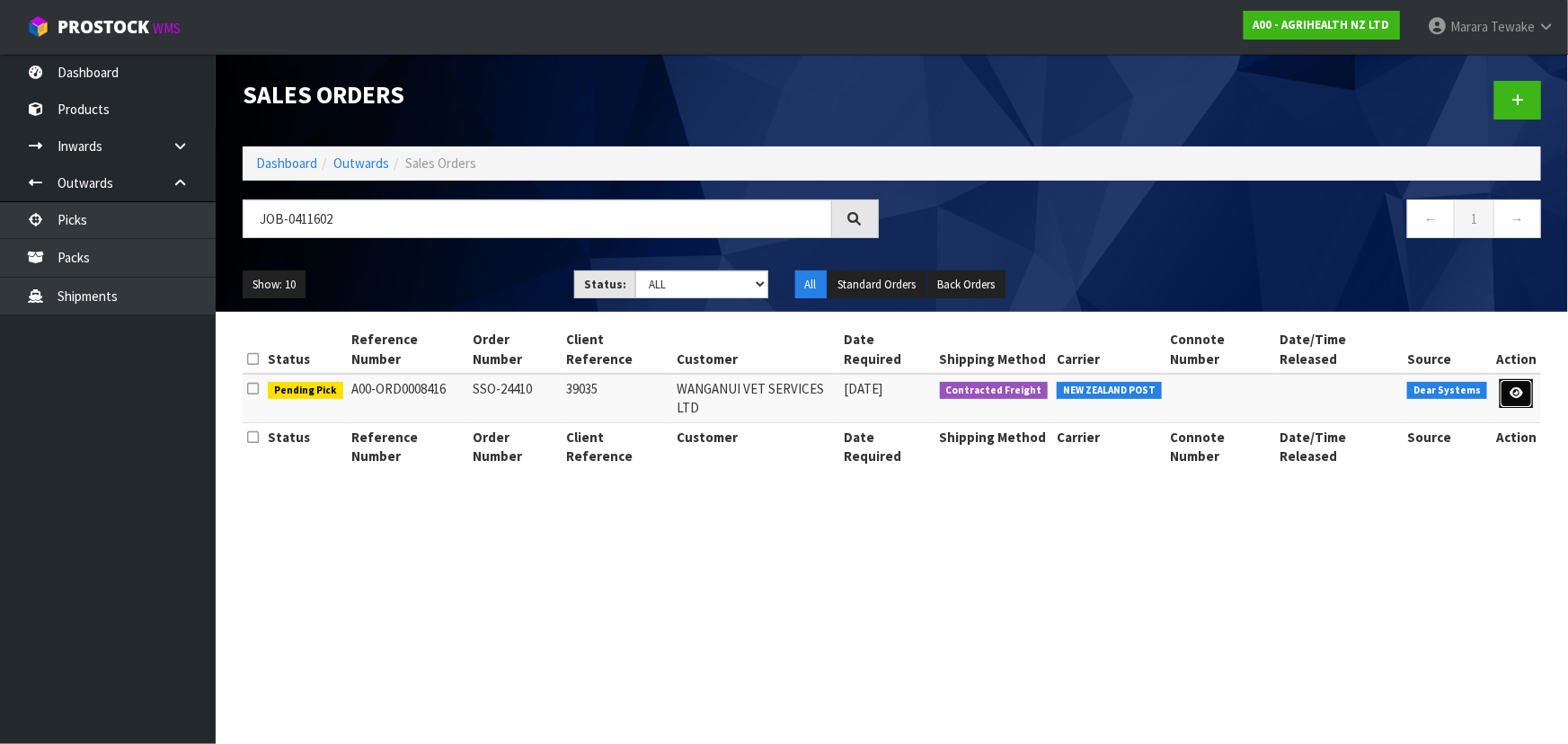
click at [1507, 379] on link at bounding box center [1517, 393] width 34 height 29
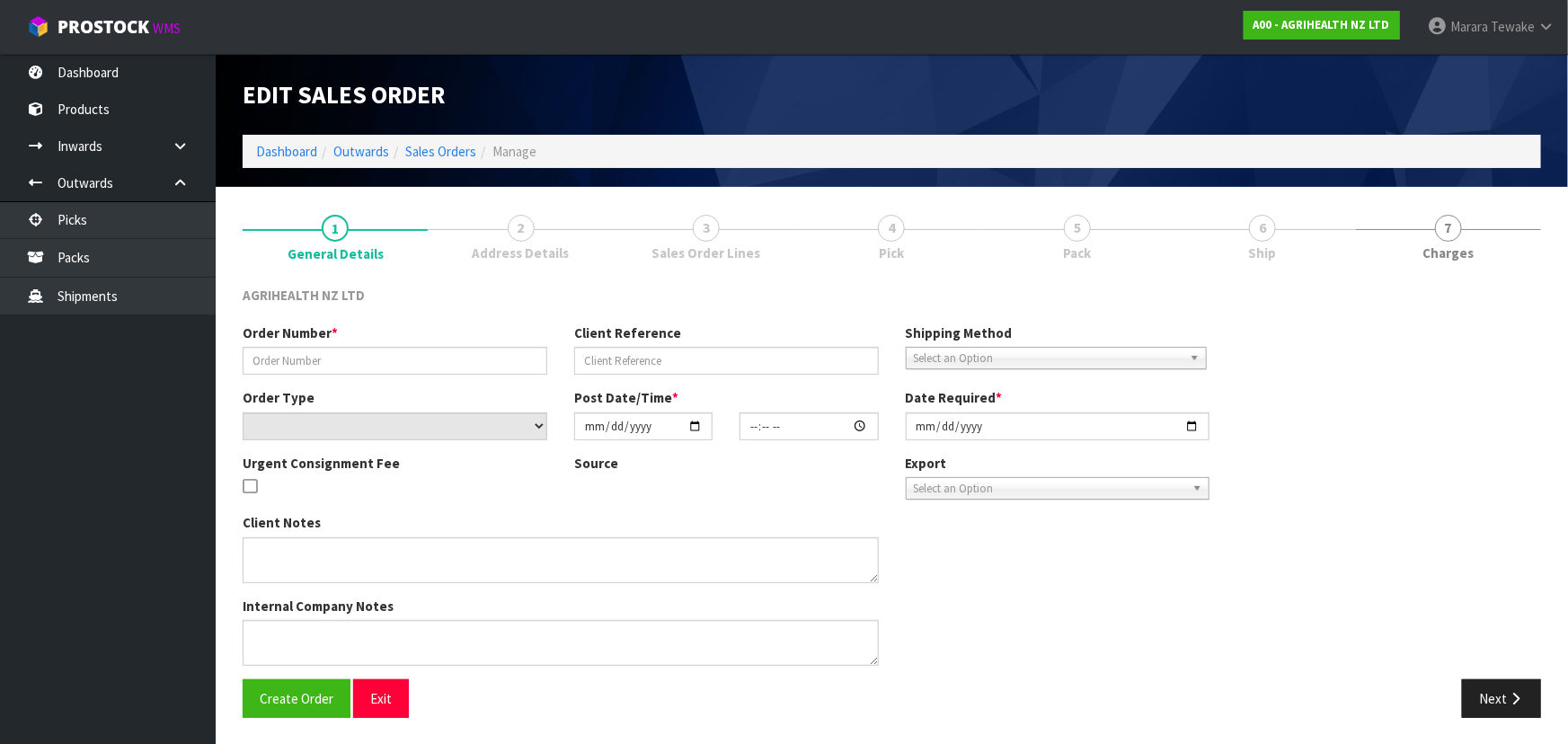
type input "SSO-24410"
type input "39035"
select select "number:0"
type input "2025-09-08"
type input "15:16:24.000"
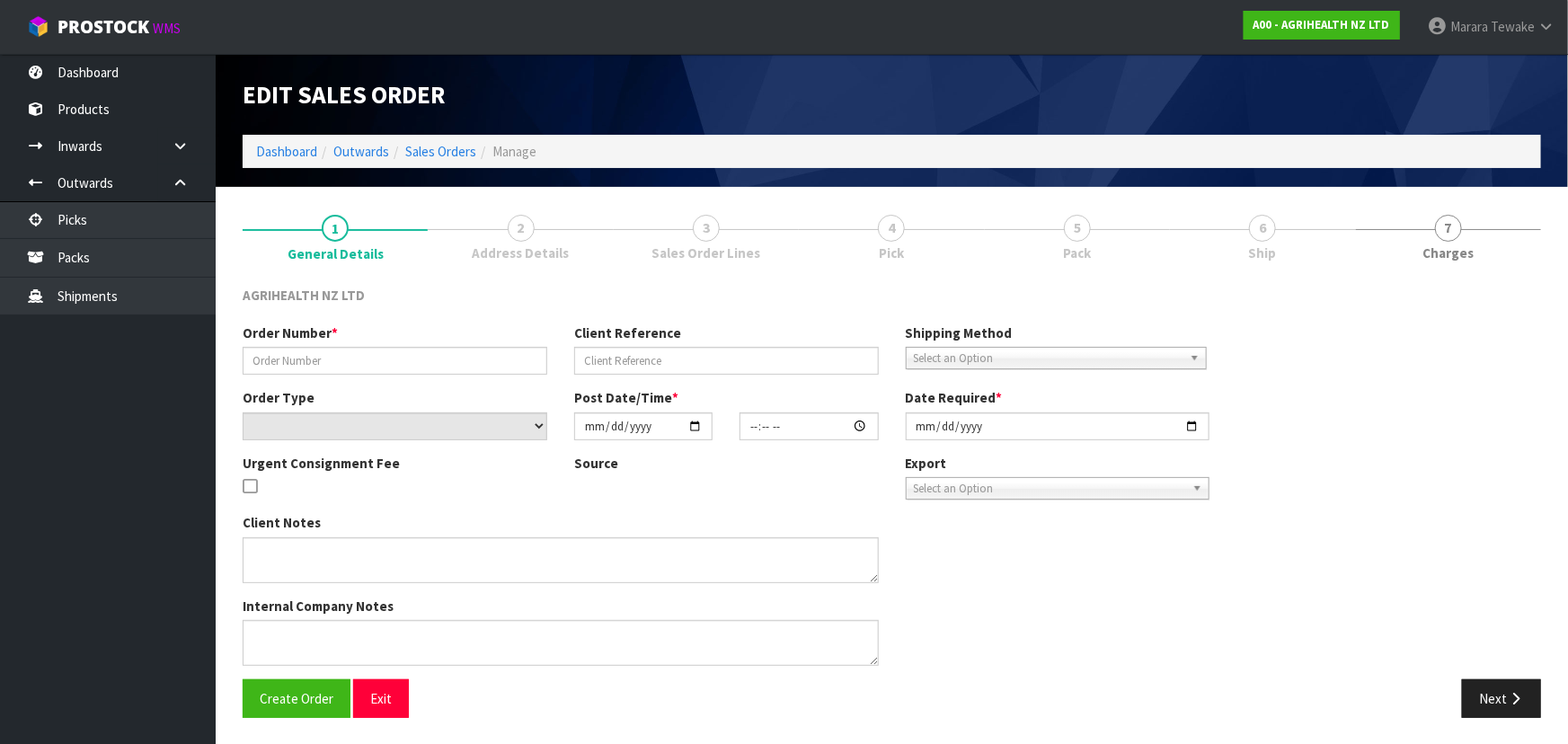
type input "2025-09-09"
type textarea "SHIP BY: OVERNIGHT COURIER CHILL MASTATEST CARTRIDGES ON ARRIVAL"
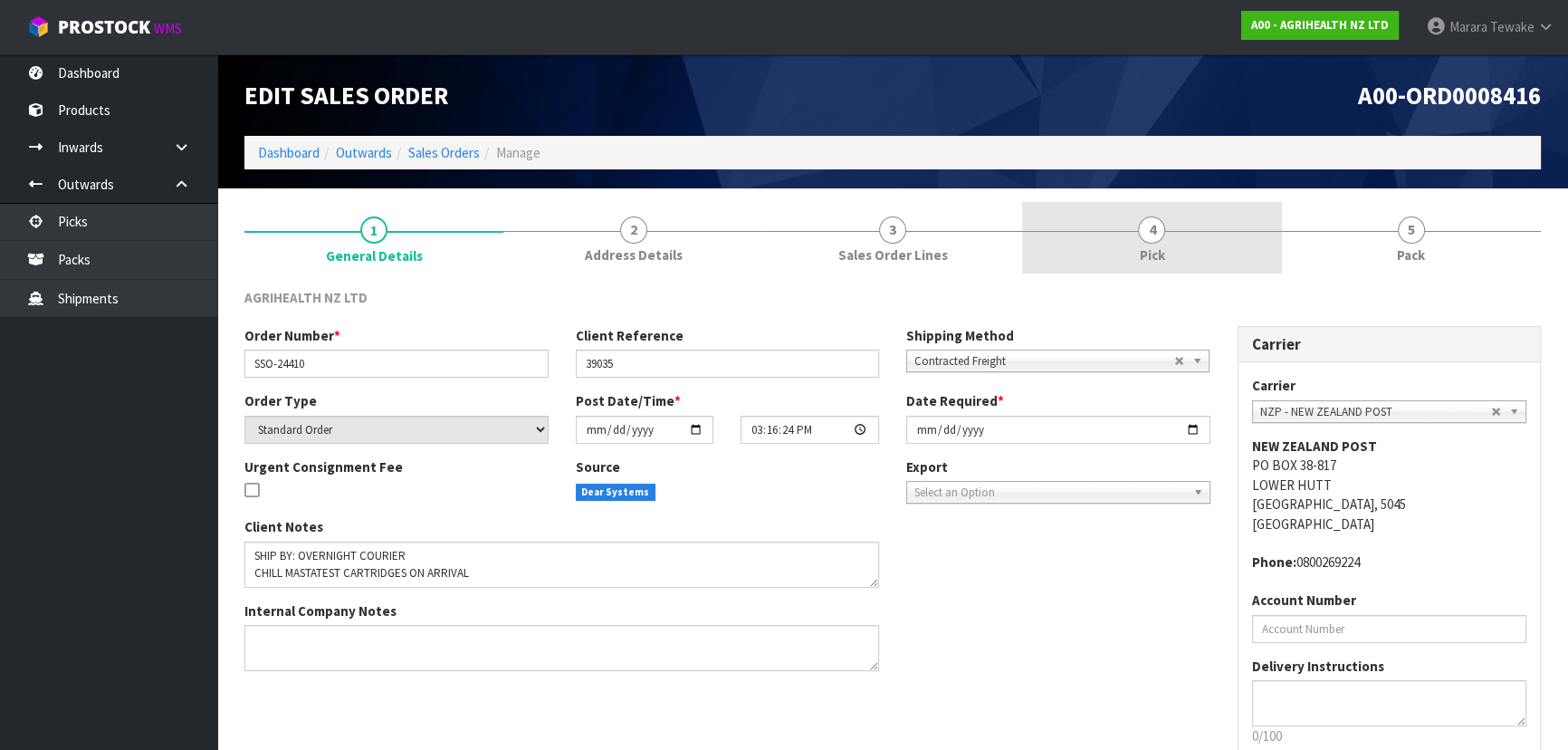
click at [1193, 252] on link "4 Pick" at bounding box center [1151, 238] width 259 height 72
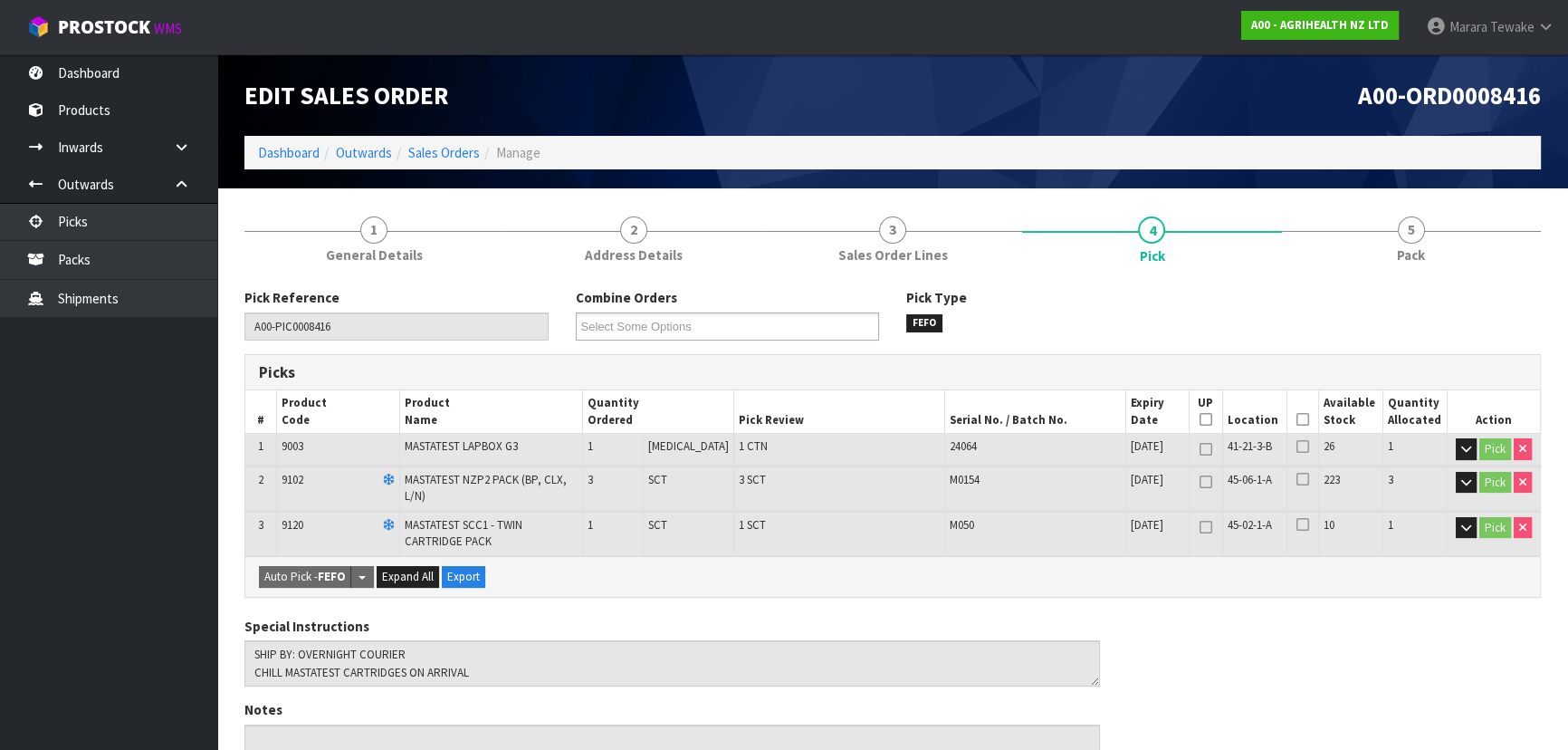
click at [1296, 421] on icon at bounding box center [1302, 420] width 12 height 1
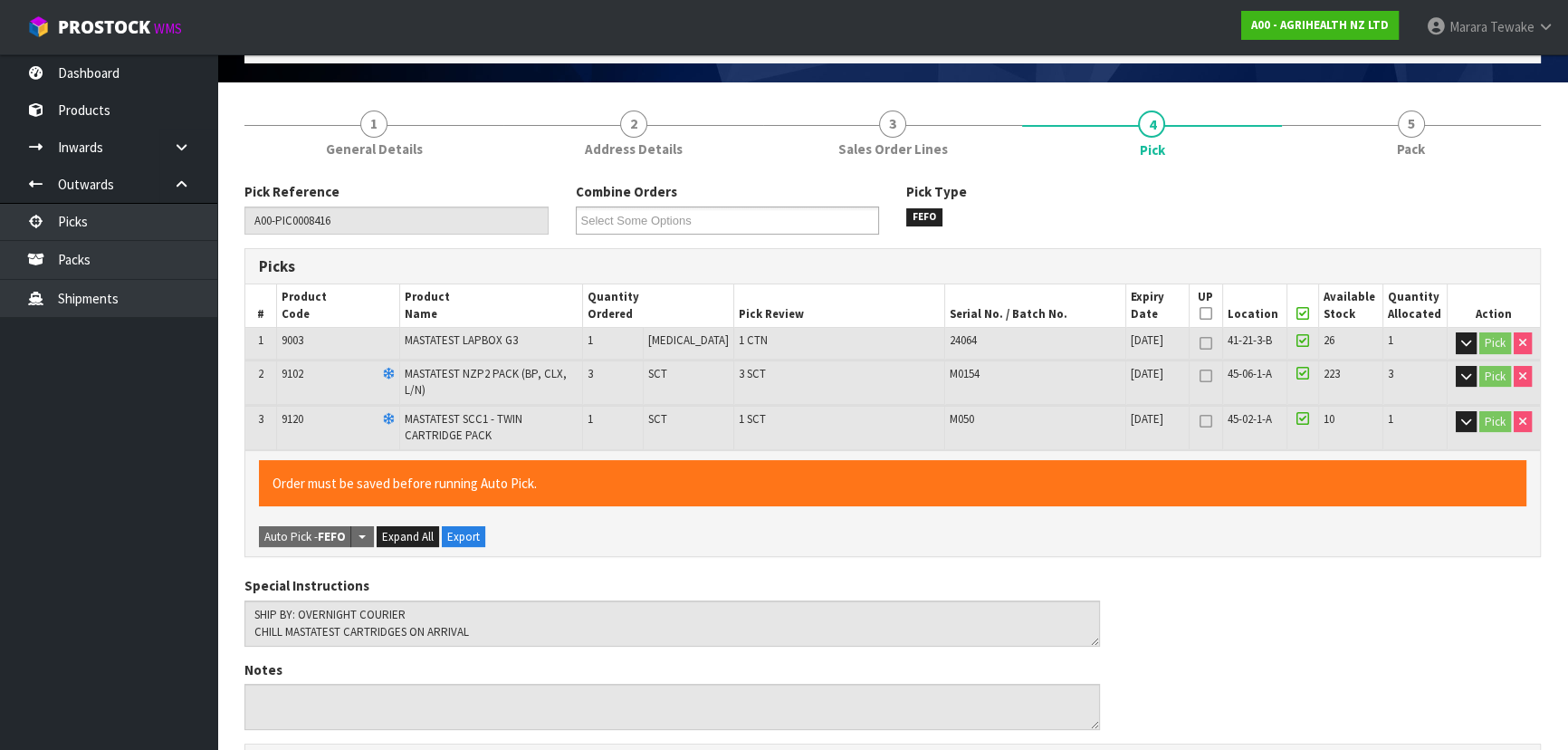
scroll to position [582, 0]
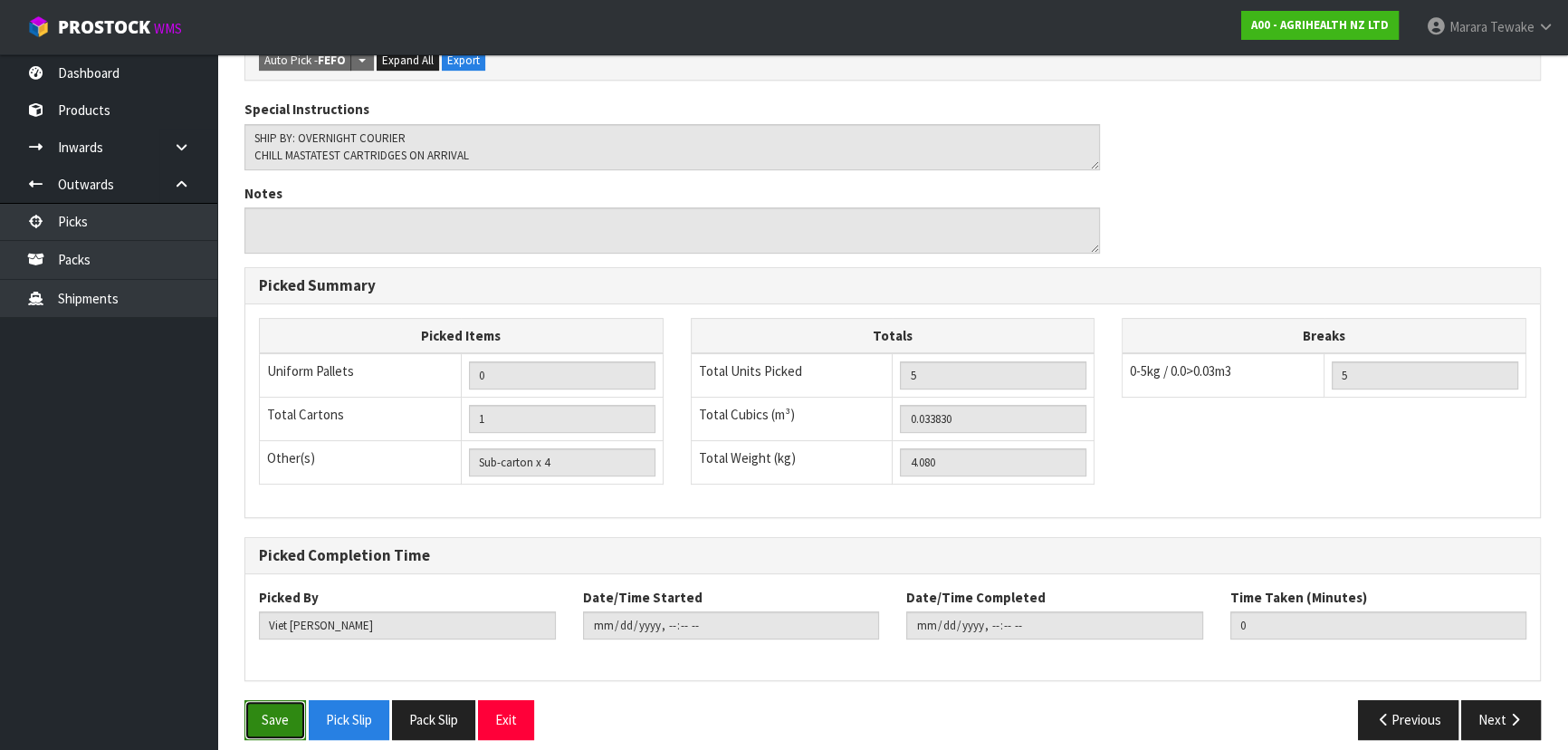
click at [265, 708] on button "Save" at bounding box center [274, 719] width 61 height 39
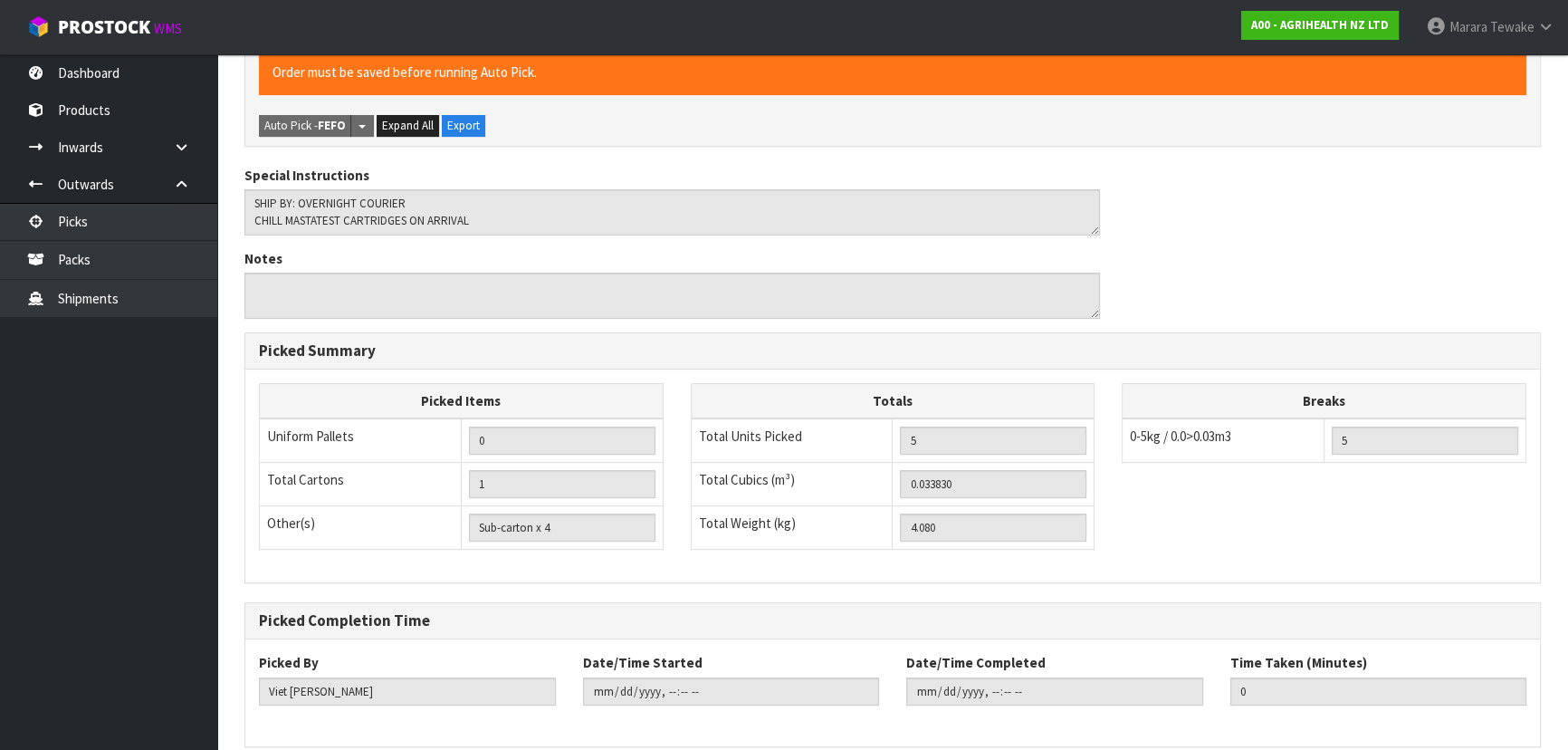
scroll to position [0, 0]
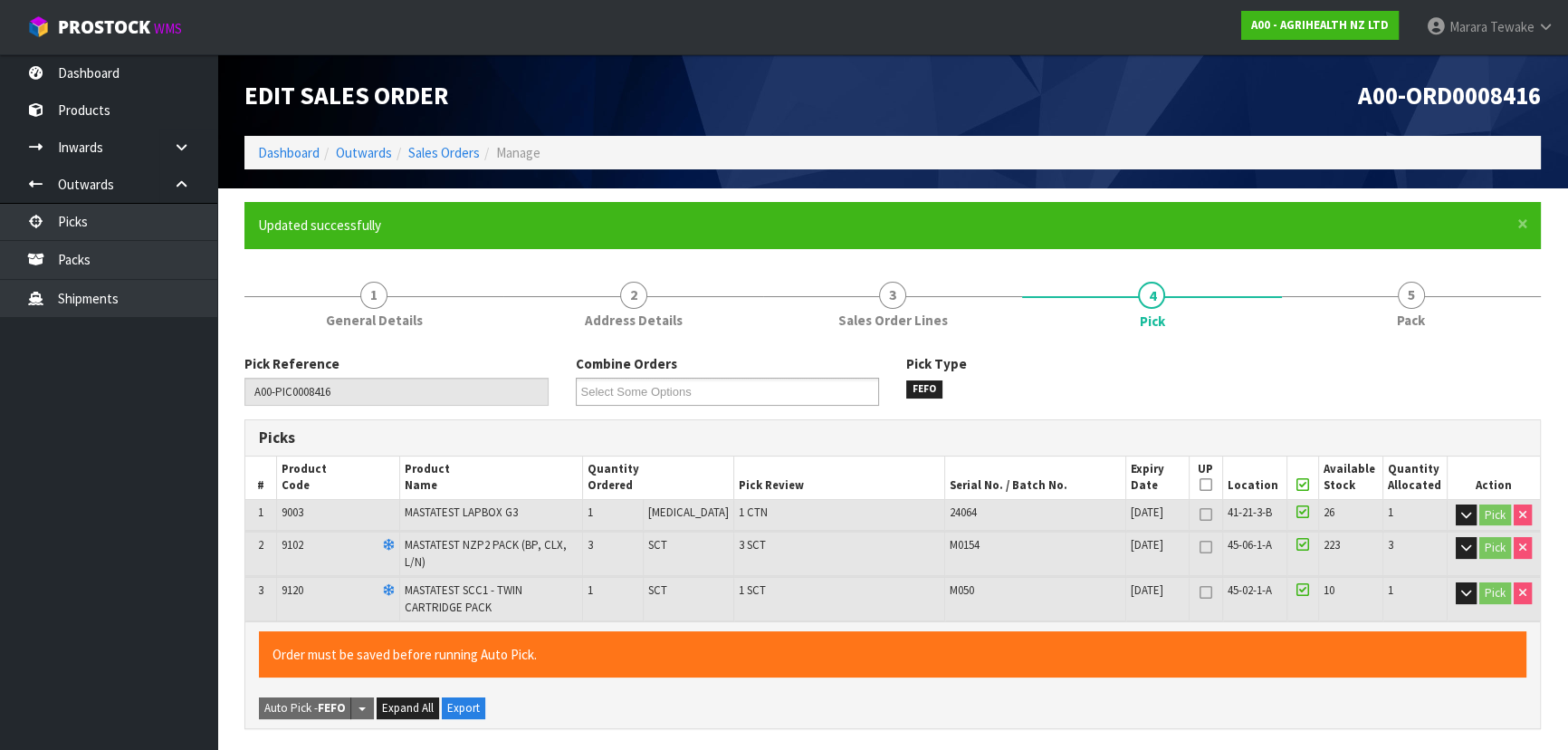
type input "Marara Tewake"
type input "2025-09-09T11:06:15"
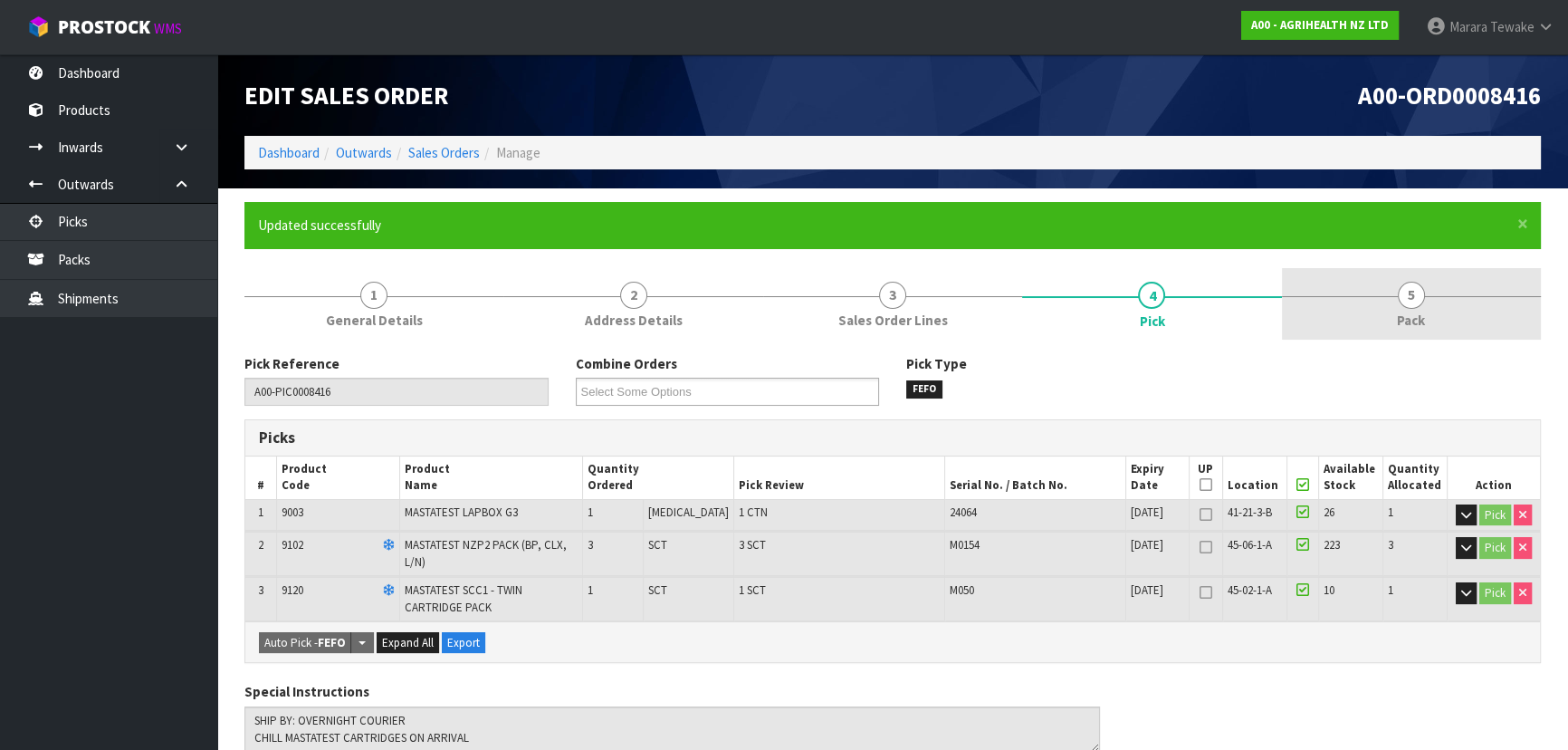
drag, startPoint x: 1391, startPoint y: 286, endPoint x: 1385, endPoint y: 295, distance: 10.8
click at [1390, 288] on link "5 Pack" at bounding box center [1411, 304] width 259 height 72
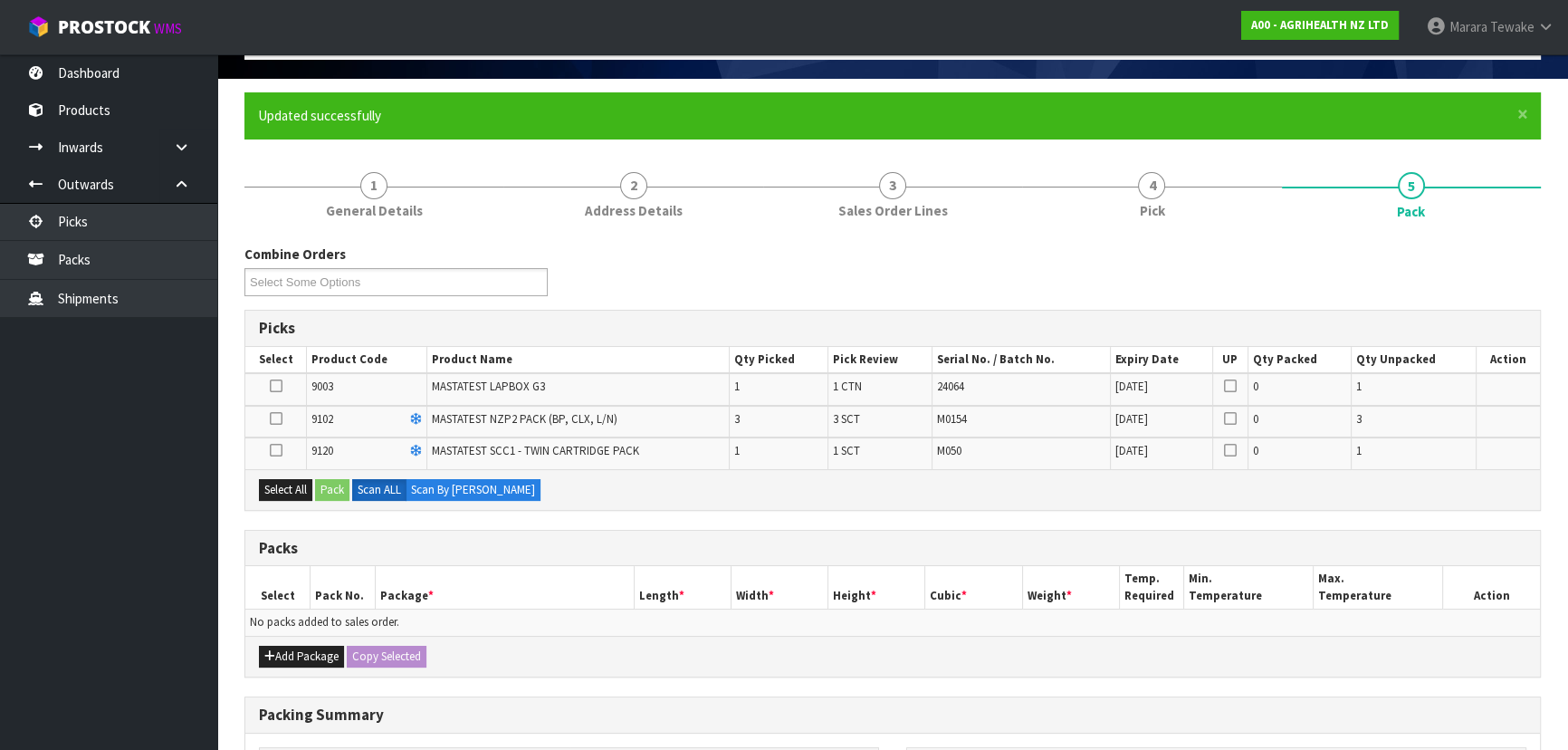
scroll to position [329, 0]
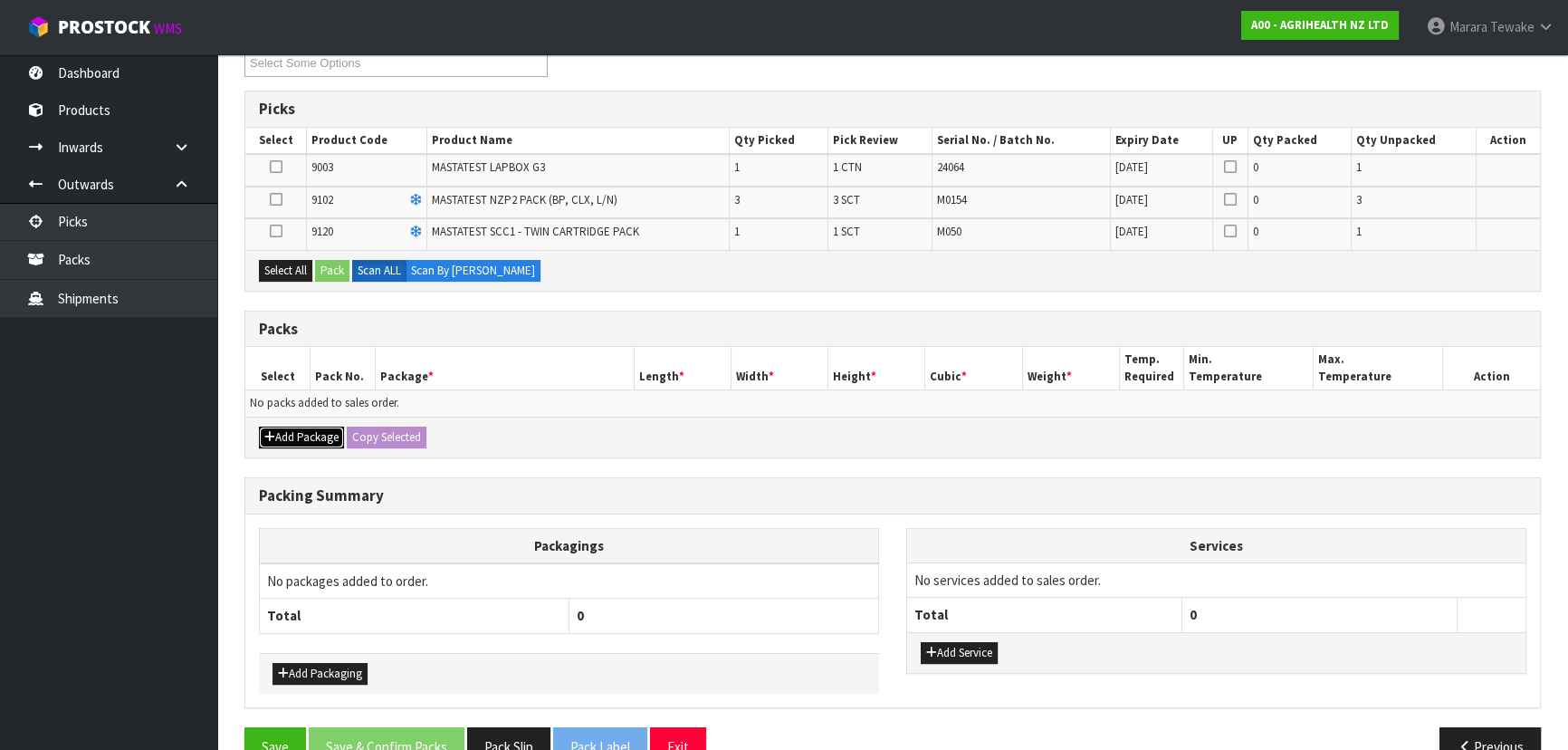
click at [299, 441] on button "Add Package" at bounding box center [302, 437] width 85 height 22
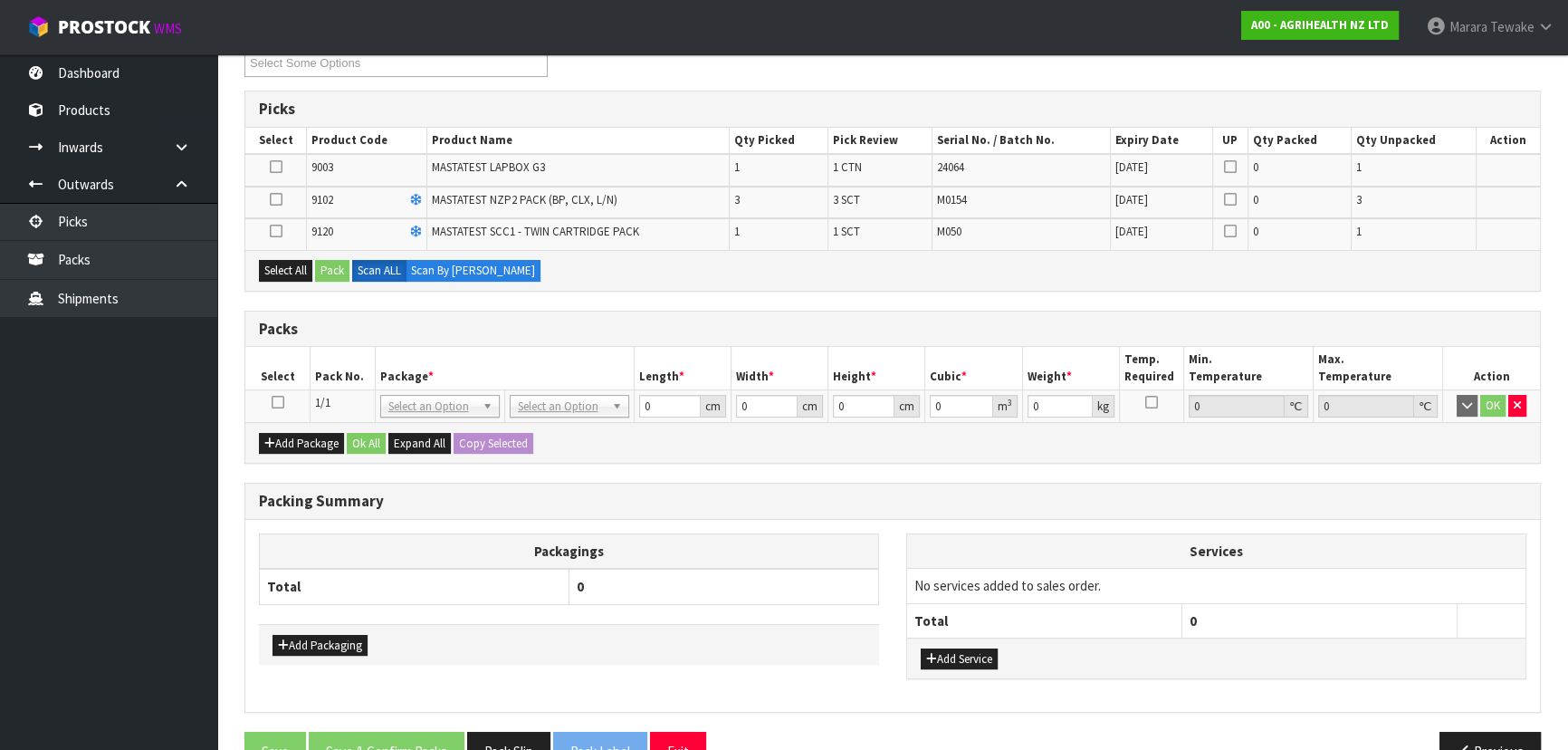
click at [279, 402] on icon at bounding box center [277, 402] width 12 height 1
drag, startPoint x: 297, startPoint y: 271, endPoint x: 328, endPoint y: 265, distance: 31.6
click at [301, 269] on button "Select All" at bounding box center [286, 271] width 54 height 22
click at [336, 264] on button "Pack" at bounding box center [332, 271] width 34 height 22
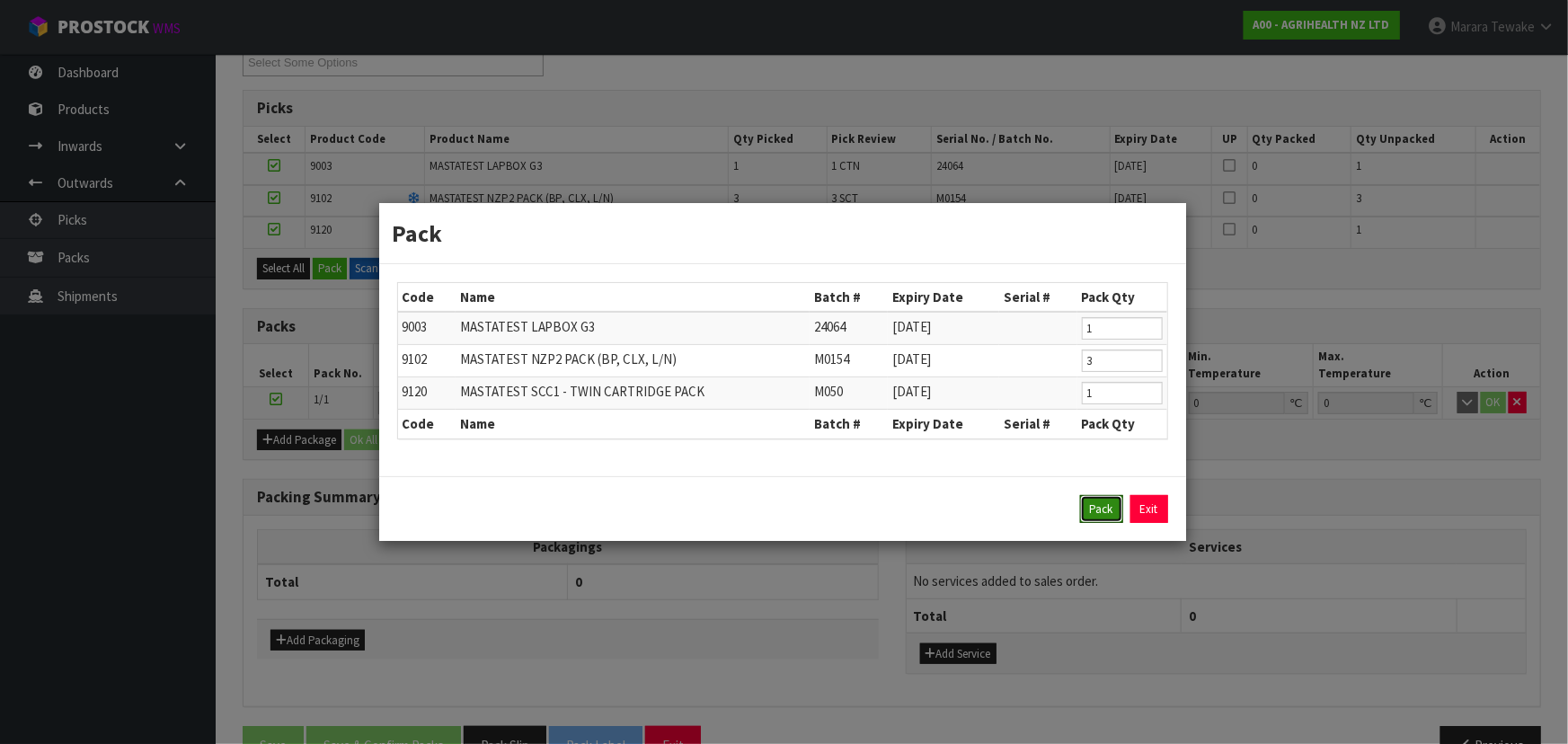
drag, startPoint x: 1087, startPoint y: 503, endPoint x: 911, endPoint y: 490, distance: 176.5
click at [1086, 500] on button "Pack" at bounding box center [1101, 509] width 43 height 29
type input "0.000"
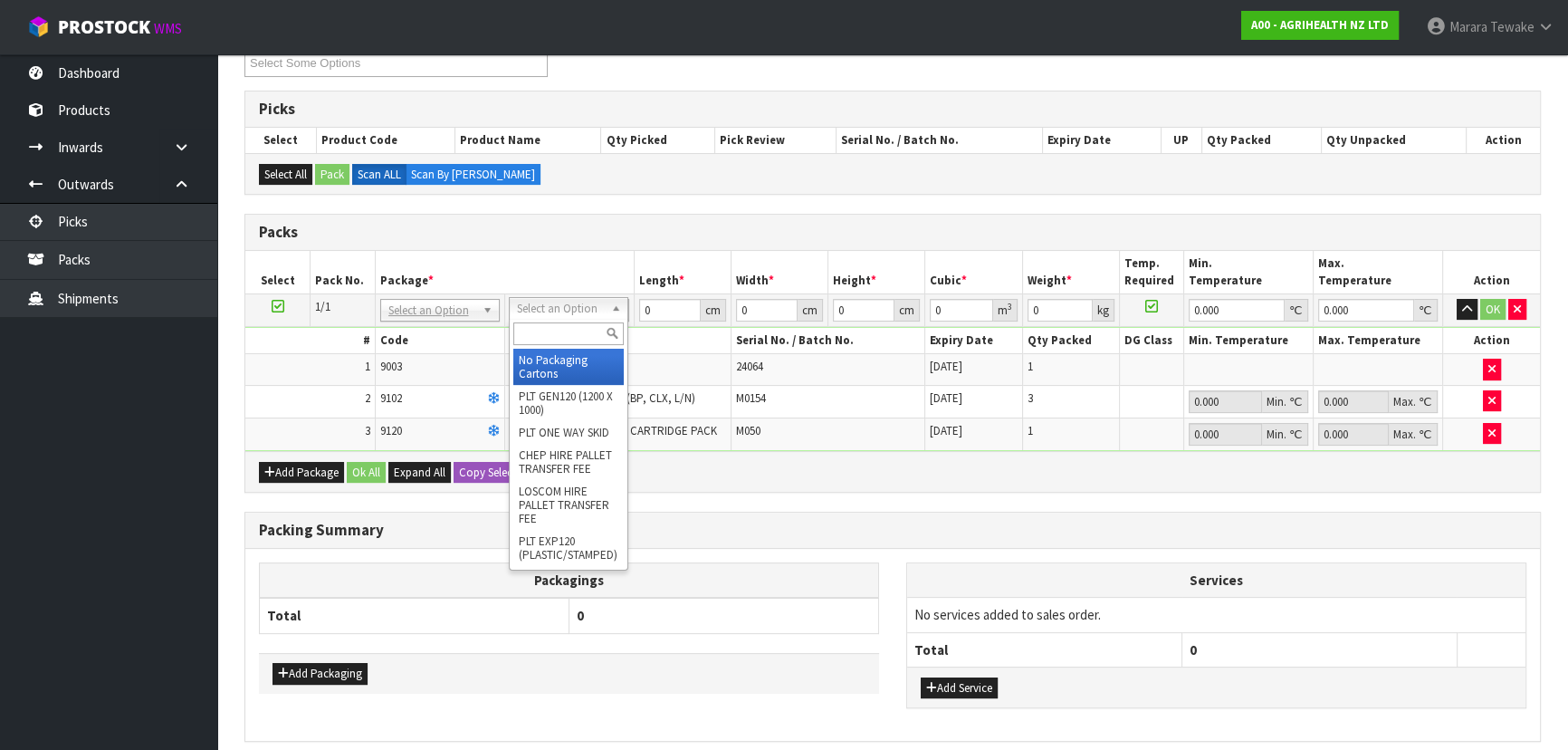
click at [566, 337] on input "text" at bounding box center [568, 334] width 110 height 23
type input "CTN6"
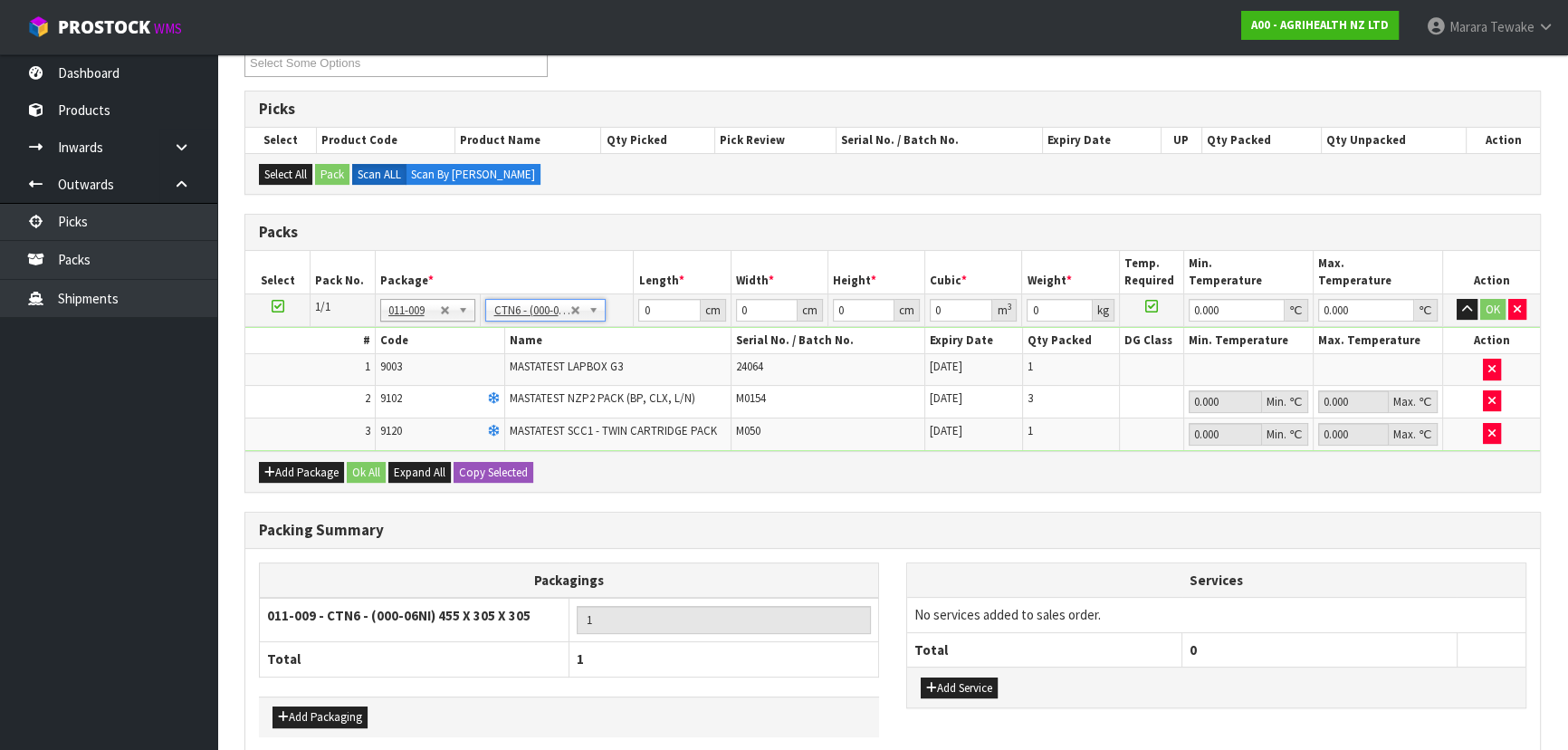
type input "45.5"
type input "30.5"
type input "0.042326"
type input "4.28"
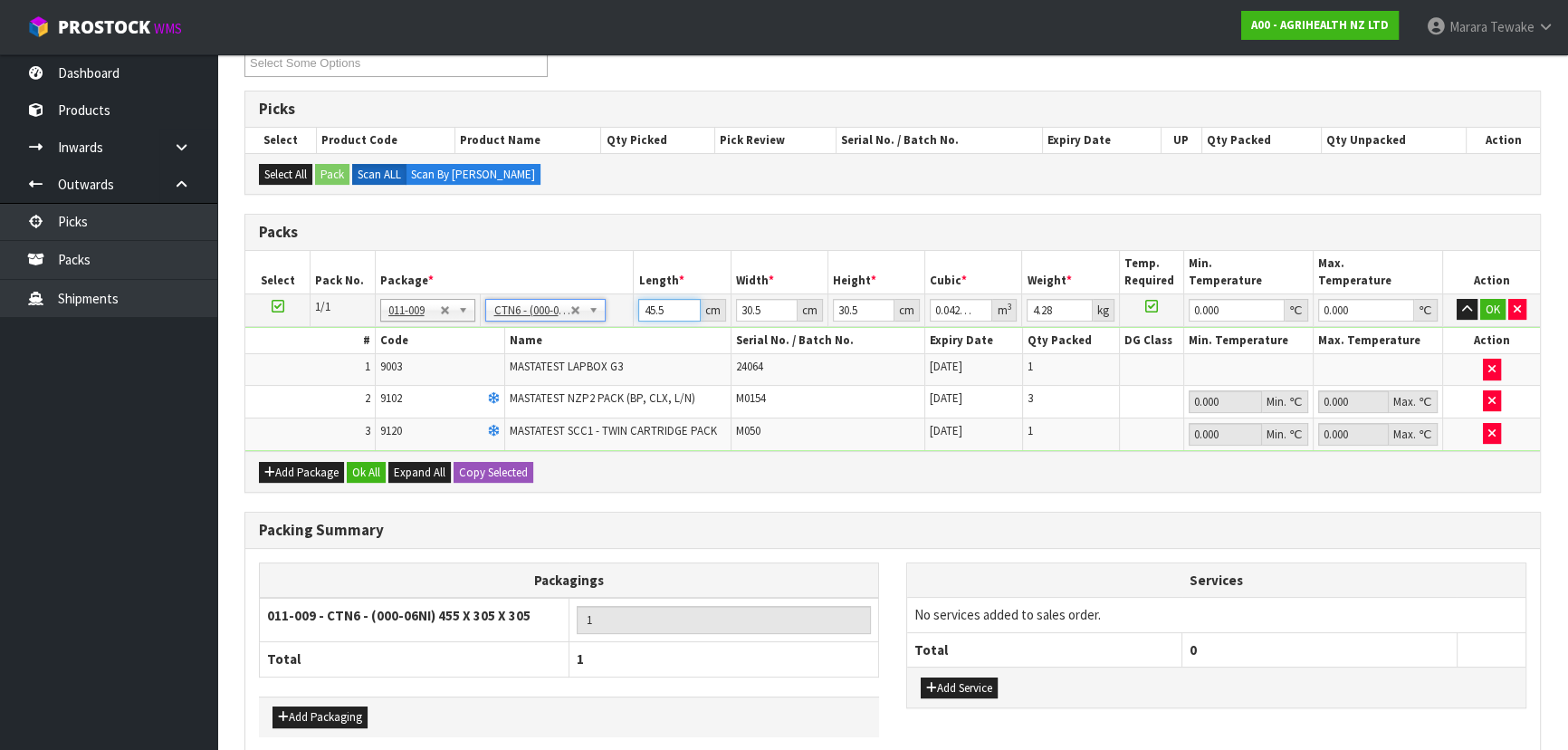
drag, startPoint x: 660, startPoint y: 308, endPoint x: 651, endPoint y: 294, distance: 16.6
click at [653, 299] on input "45.5" at bounding box center [668, 310] width 61 height 23
drag, startPoint x: 668, startPoint y: 314, endPoint x: 676, endPoint y: 295, distance: 20.6
click at [663, 303] on input "45.5" at bounding box center [668, 310] width 61 height 23
type input "45"
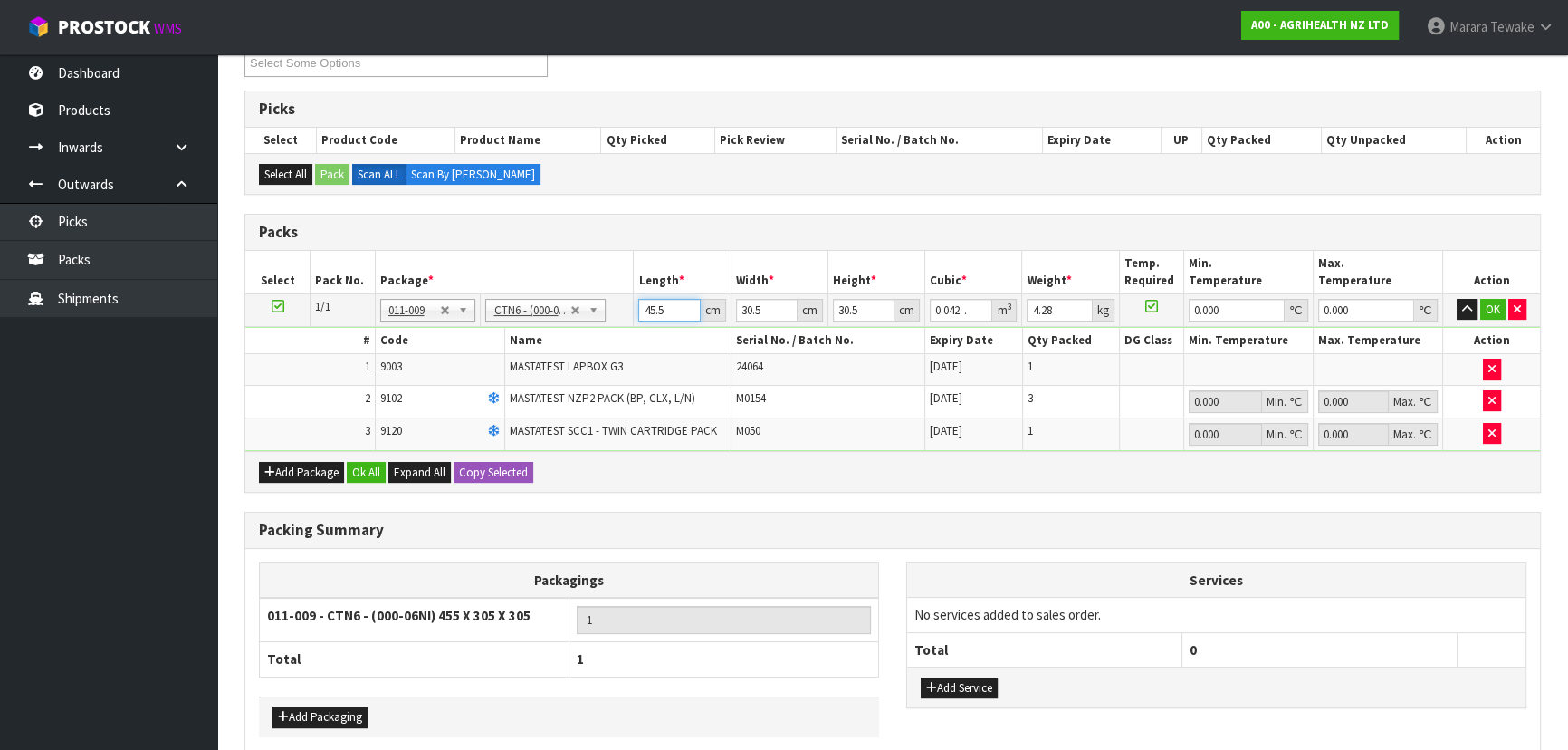
type input "0.041861"
type input "4"
type input "0.003721"
type input "0"
type input "4"
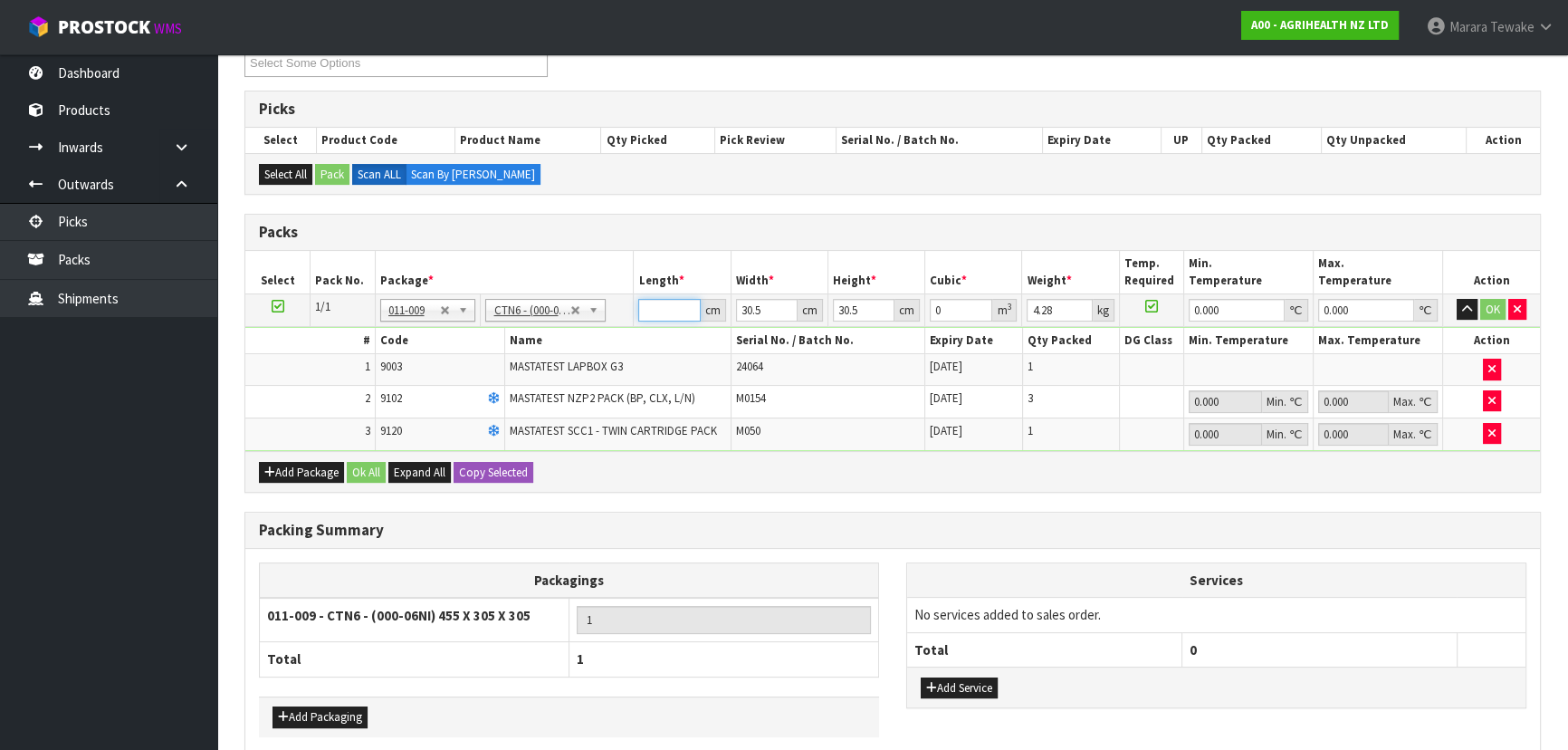
type input "0.003721"
type input "46"
type input "0.042792"
type input "46"
type input "3"
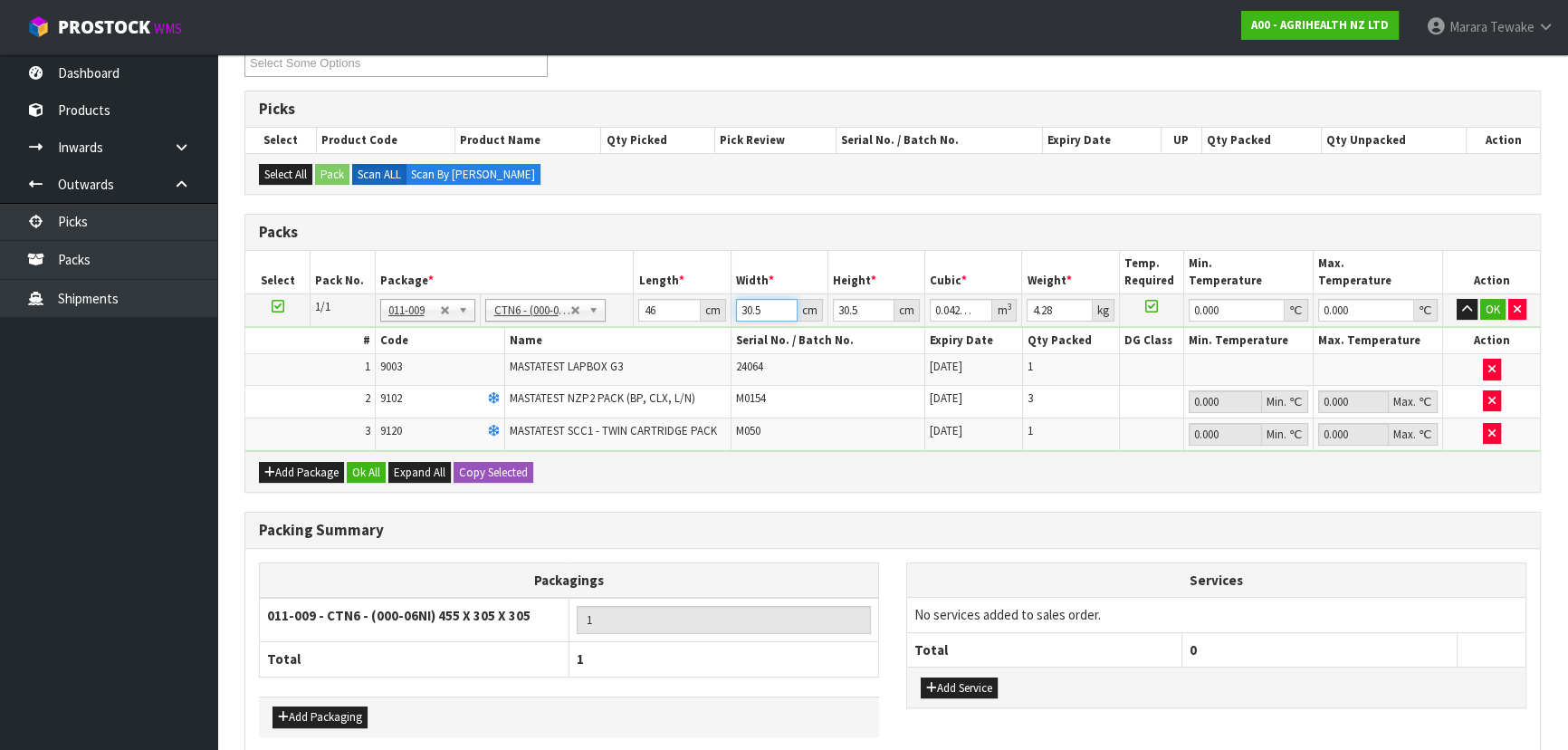
type input "0.004209"
type input "32"
type input "0.044896"
type input "32"
type input "2"
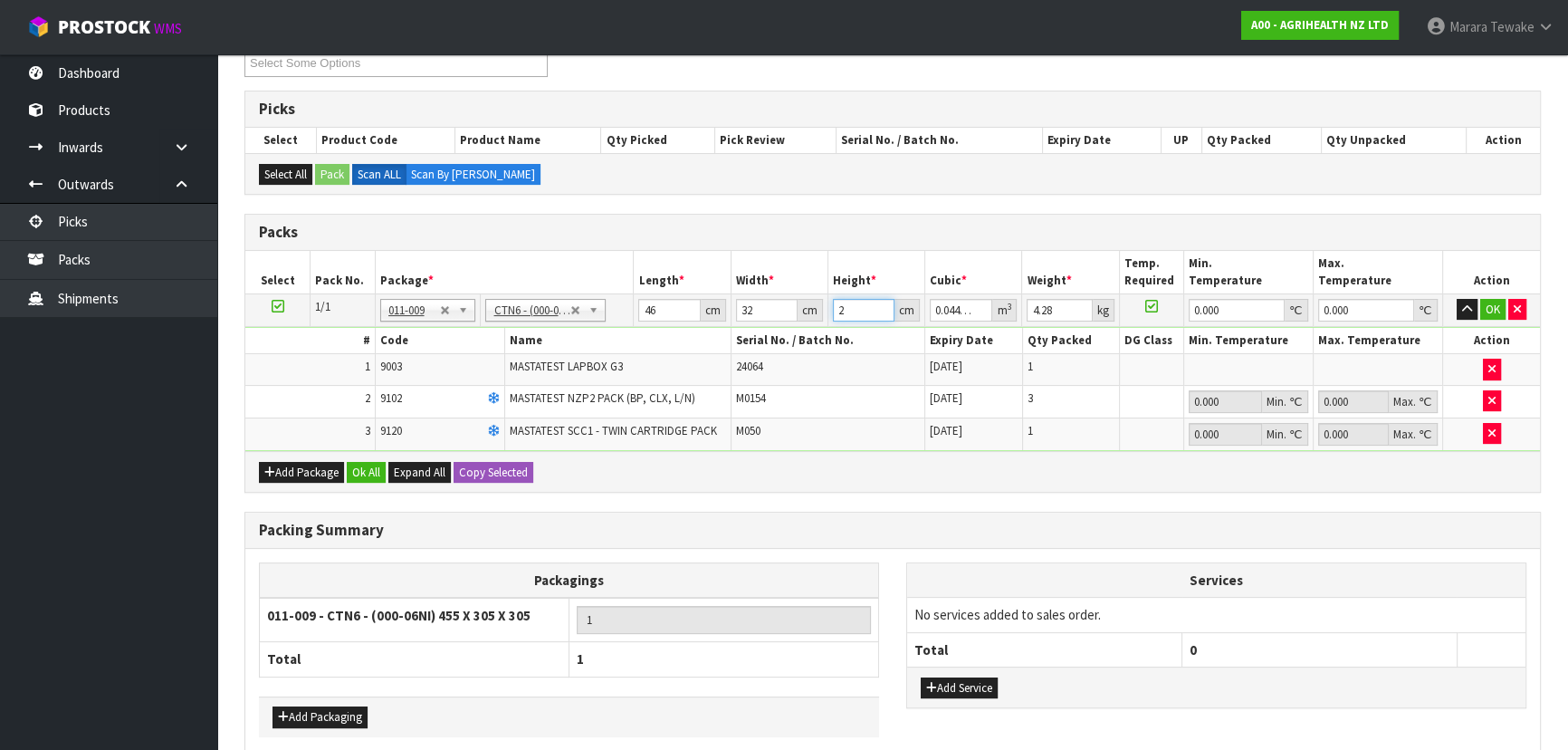
type input "0.002944"
type input "29"
type input "0.042688"
type input "29"
type input "5"
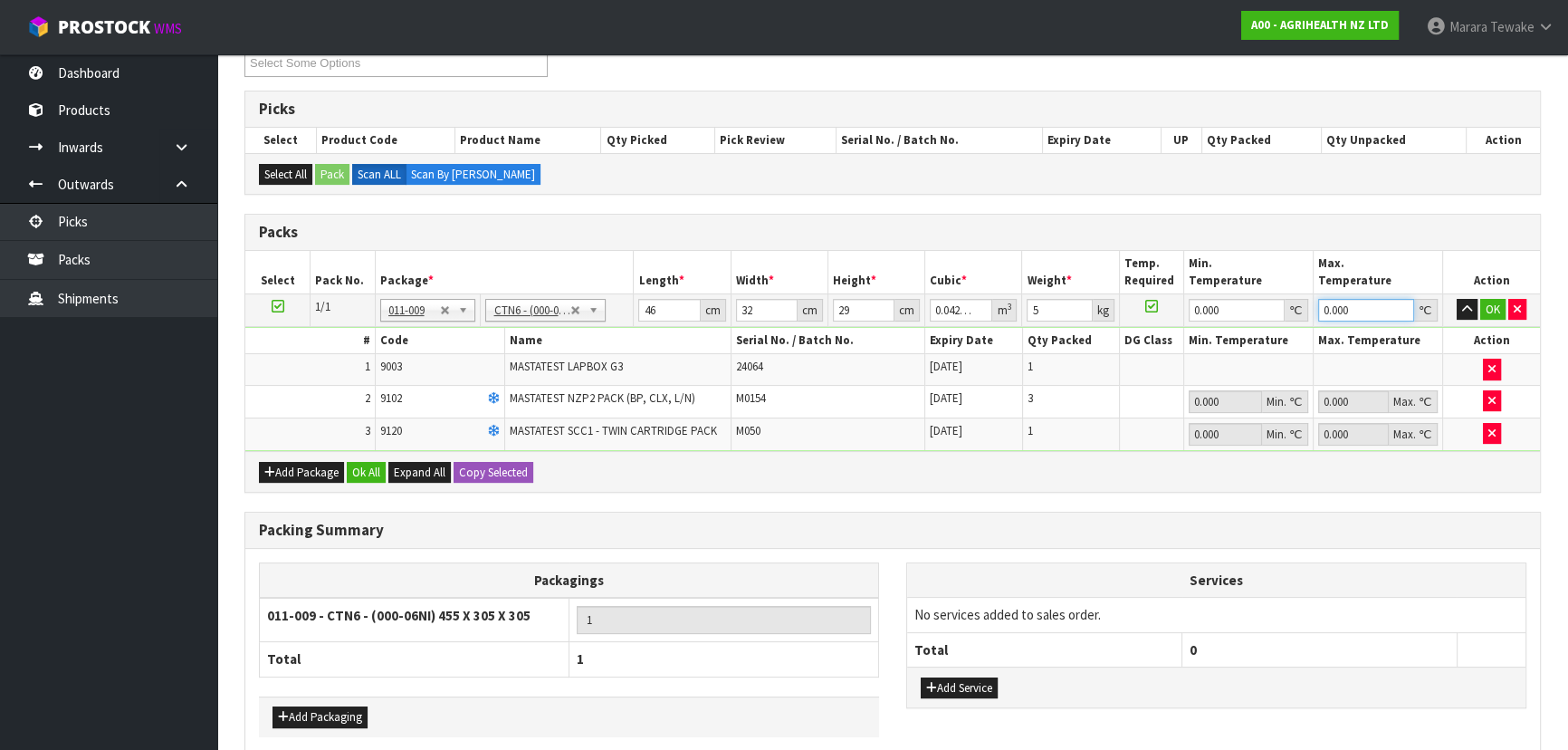
type input "0"
click at [1457, 299] on button "button" at bounding box center [1467, 309] width 21 height 22
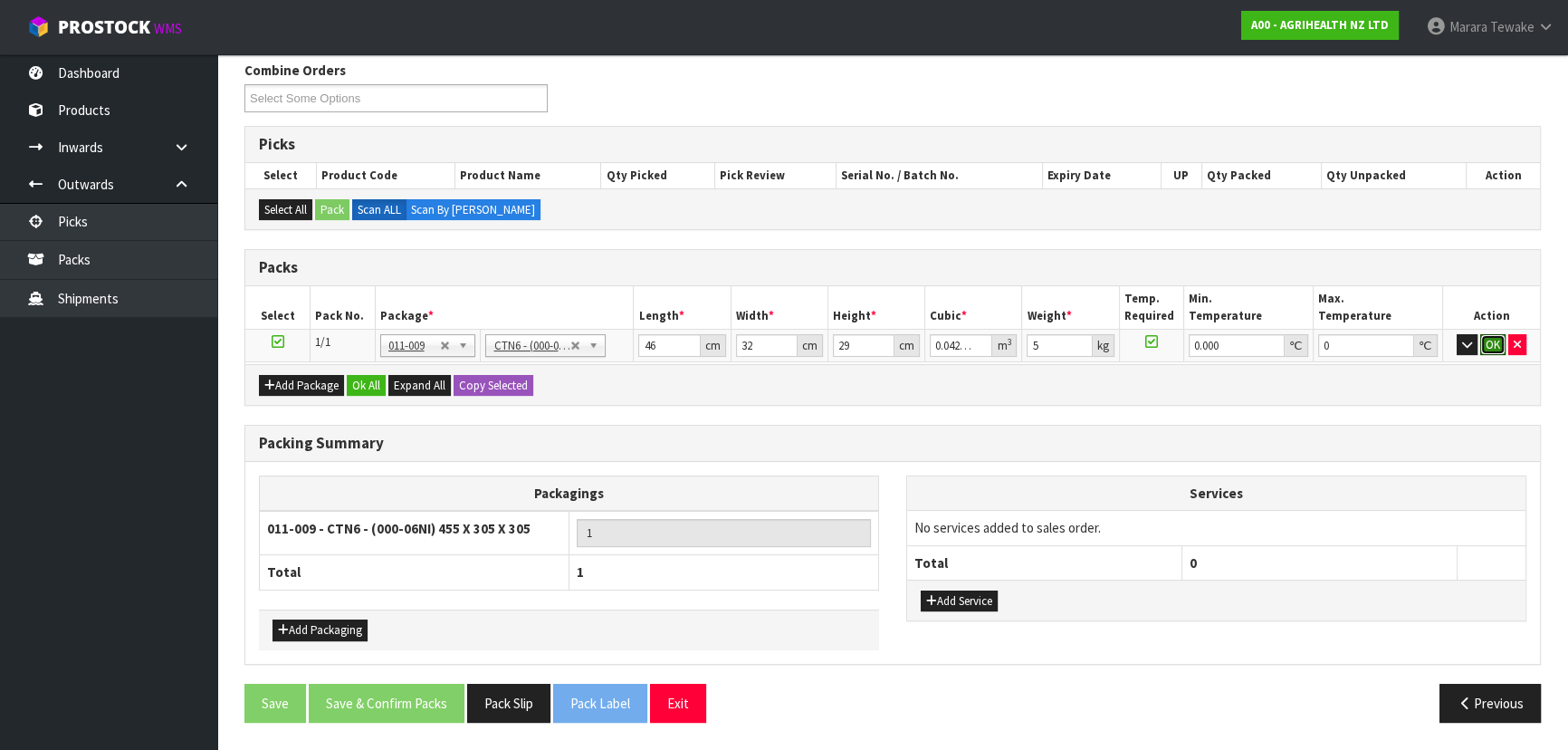
click button "OK" at bounding box center [1493, 344] width 25 height 22
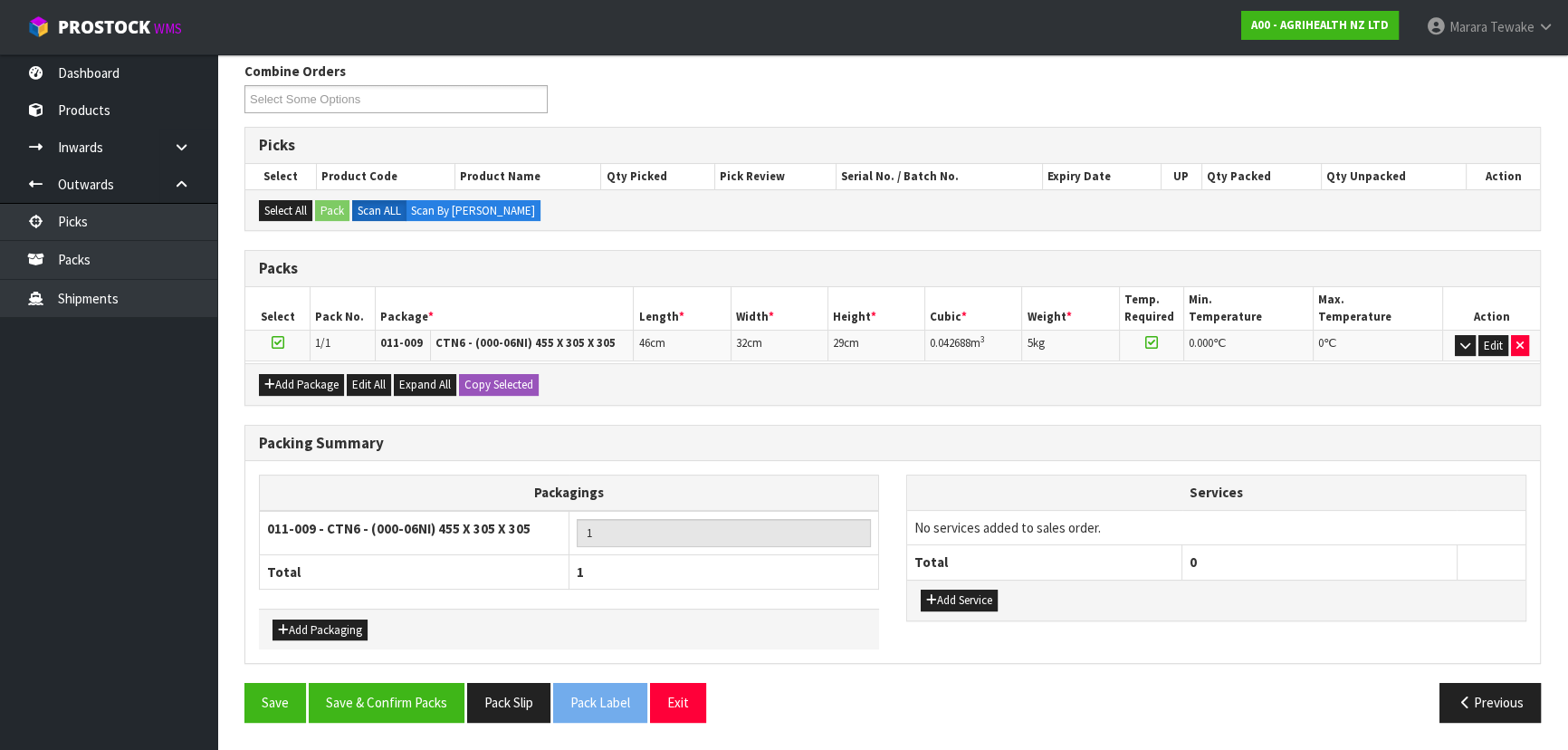
scroll to position [286, 0]
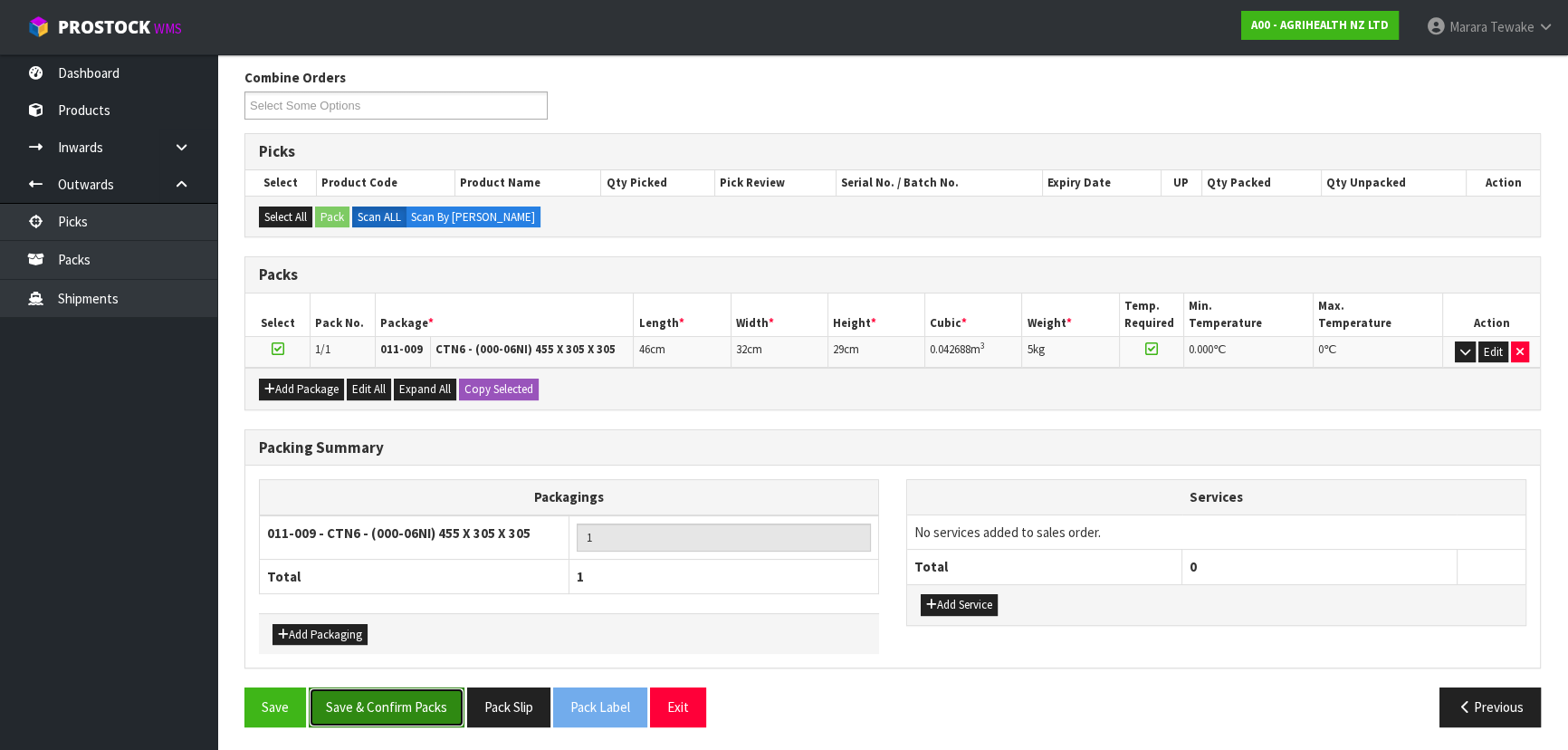
click at [407, 712] on button "Save & Confirm Packs" at bounding box center [386, 707] width 156 height 39
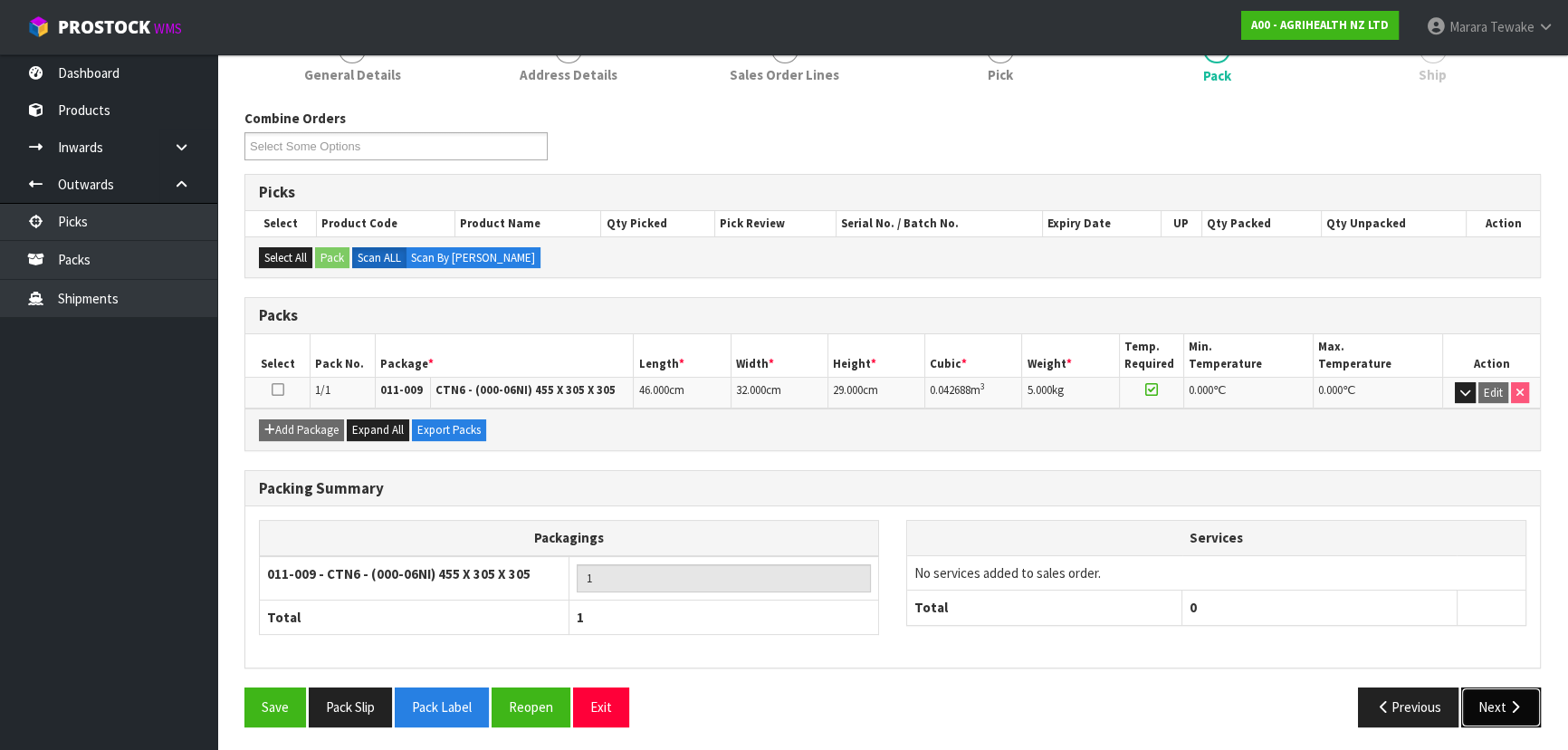
click at [1509, 719] on button "Next" at bounding box center [1501, 707] width 80 height 39
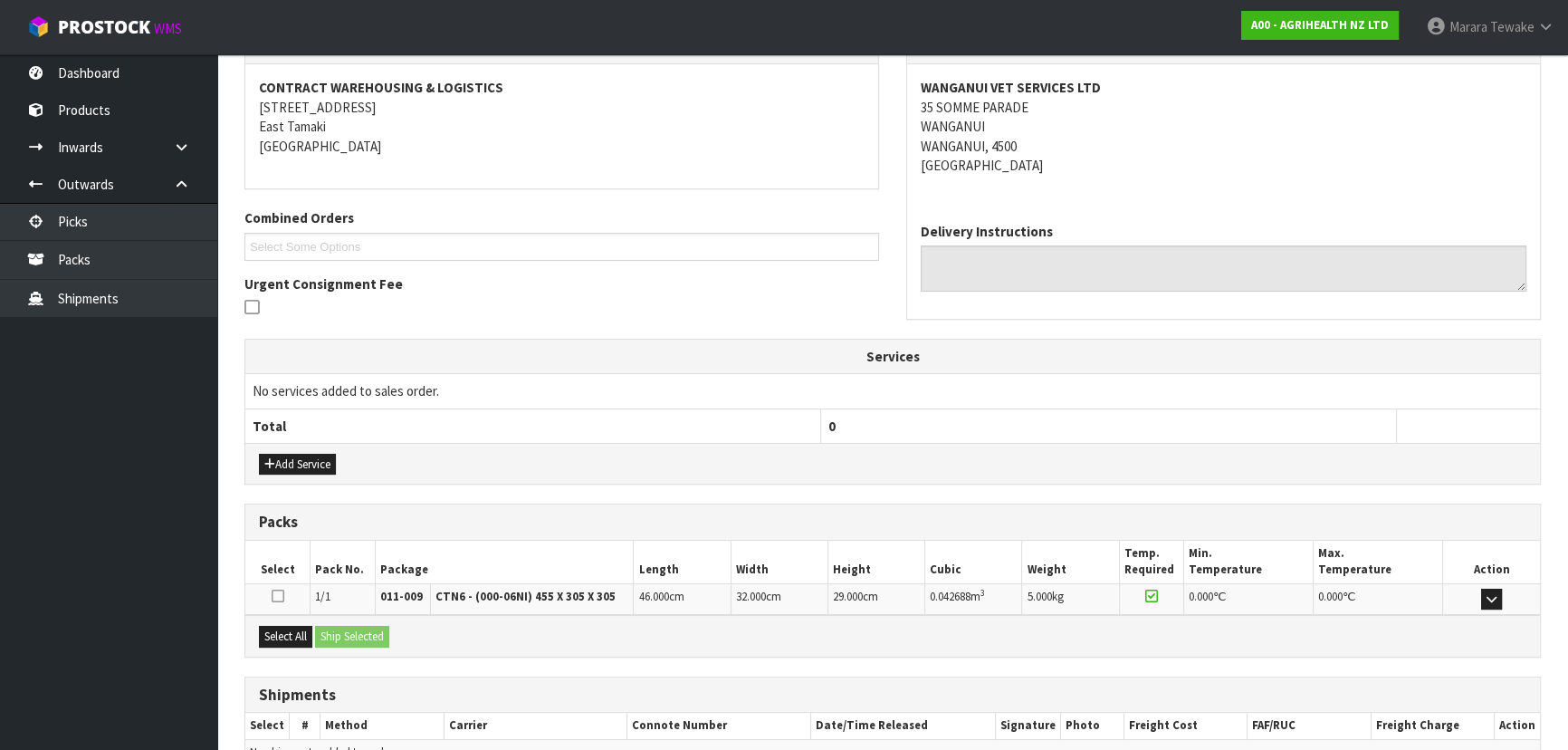
scroll to position [424, 0]
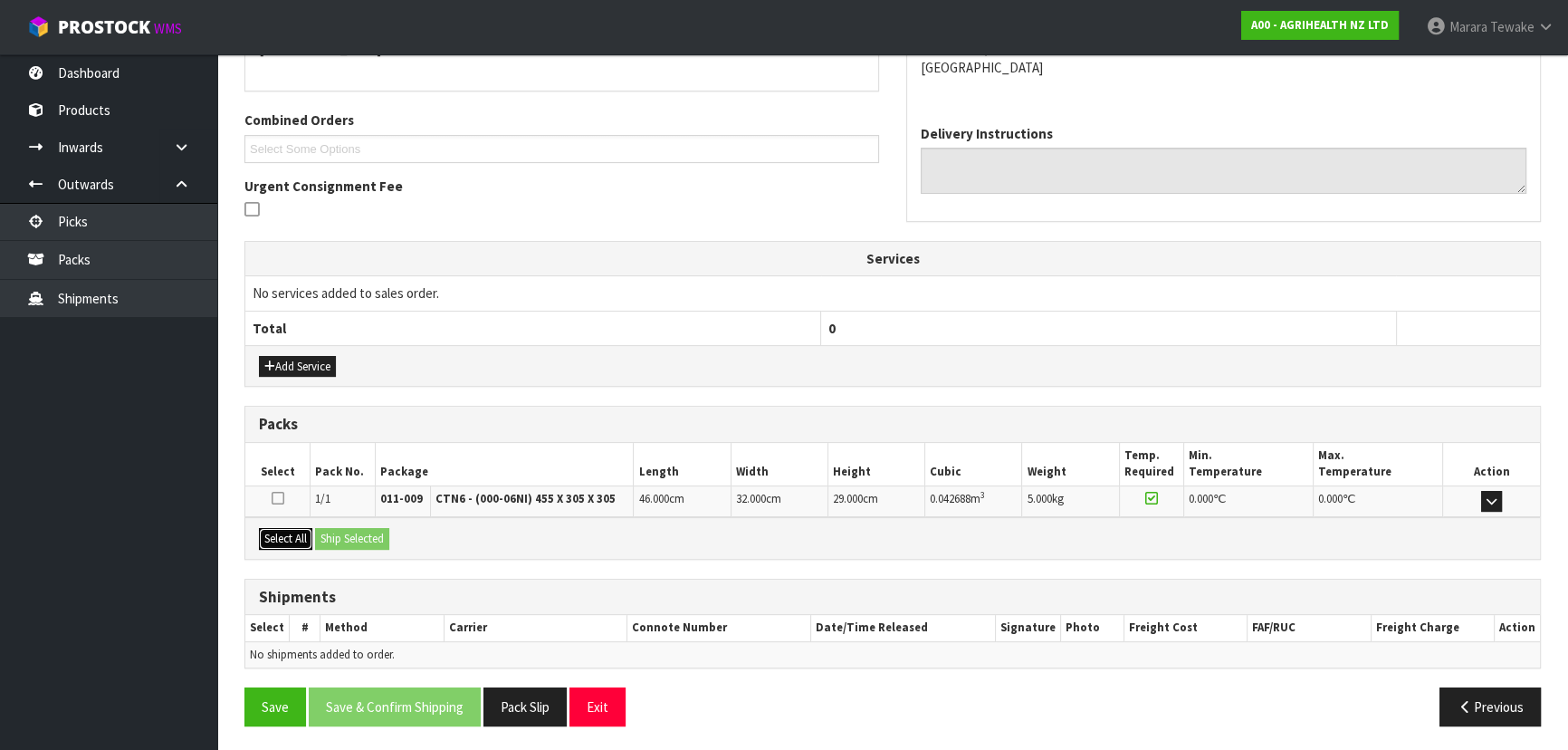
click at [286, 535] on button "Select All" at bounding box center [286, 539] width 54 height 22
click at [354, 538] on button "Ship Selected" at bounding box center [352, 539] width 74 height 22
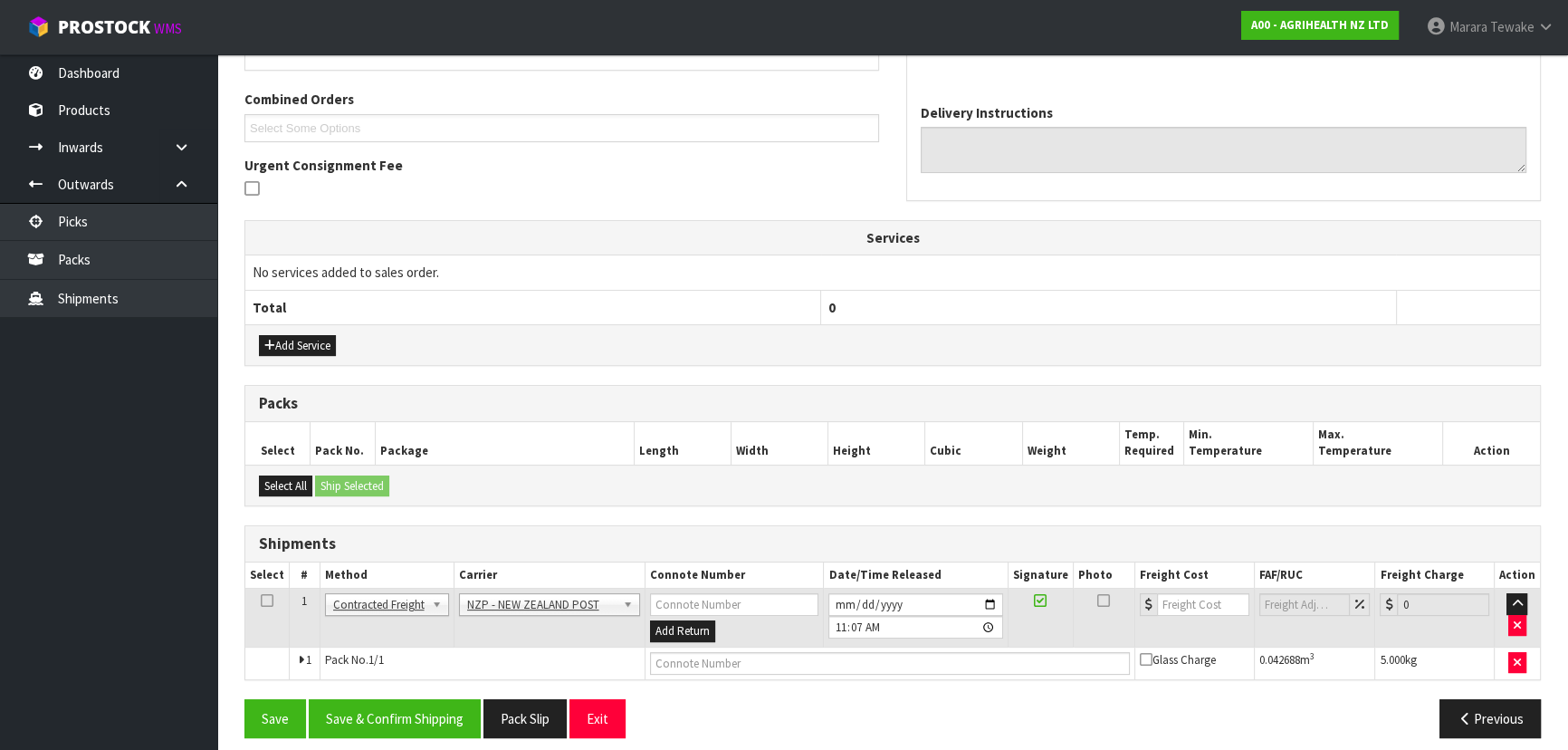
scroll to position [457, 0]
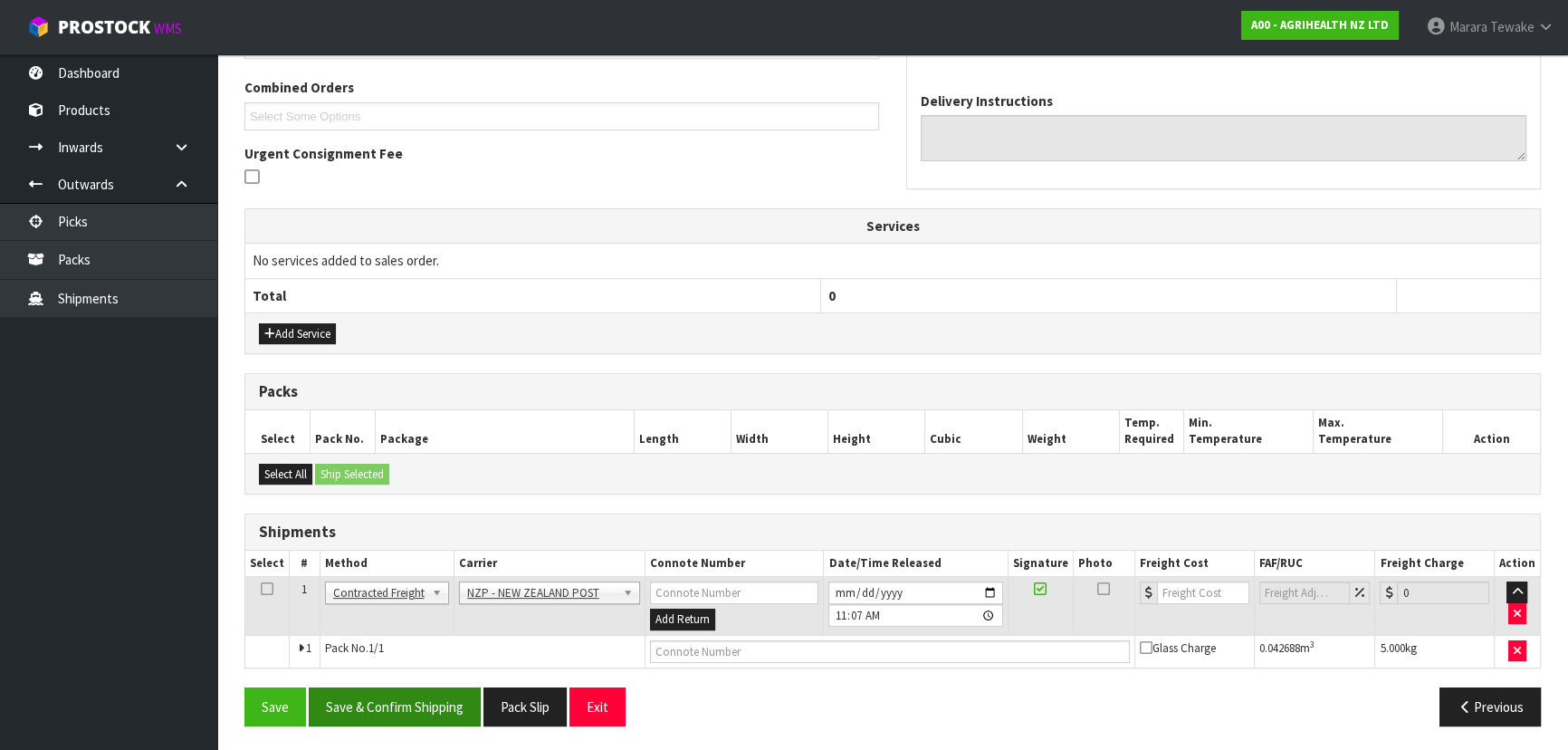
click at [480, 688] on div "Save Save & Confirm Shipping Pack Slip Exit" at bounding box center [562, 707] width 662 height 39
click at [441, 708] on button "Save & Confirm Shipping" at bounding box center [394, 707] width 172 height 39
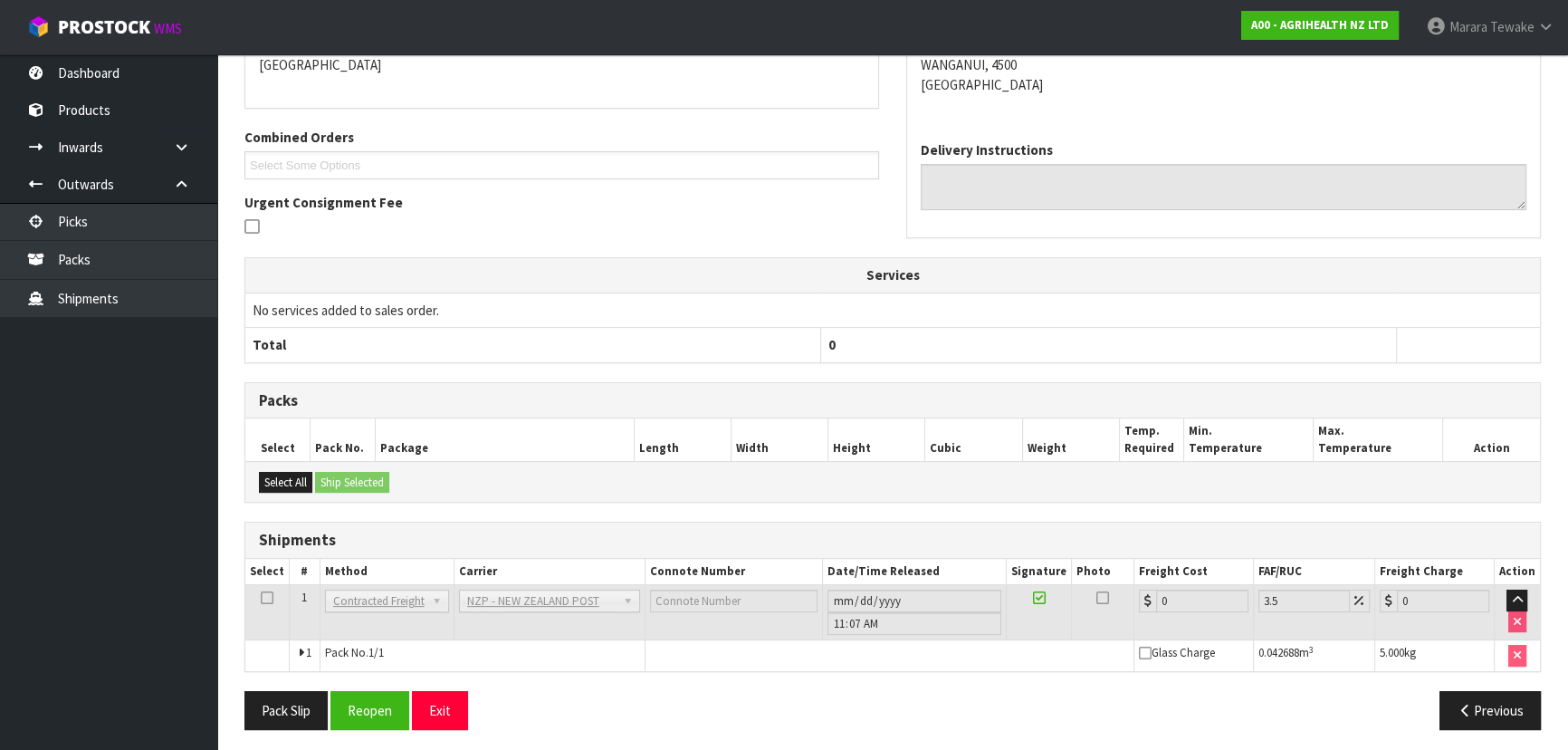
scroll to position [431, 0]
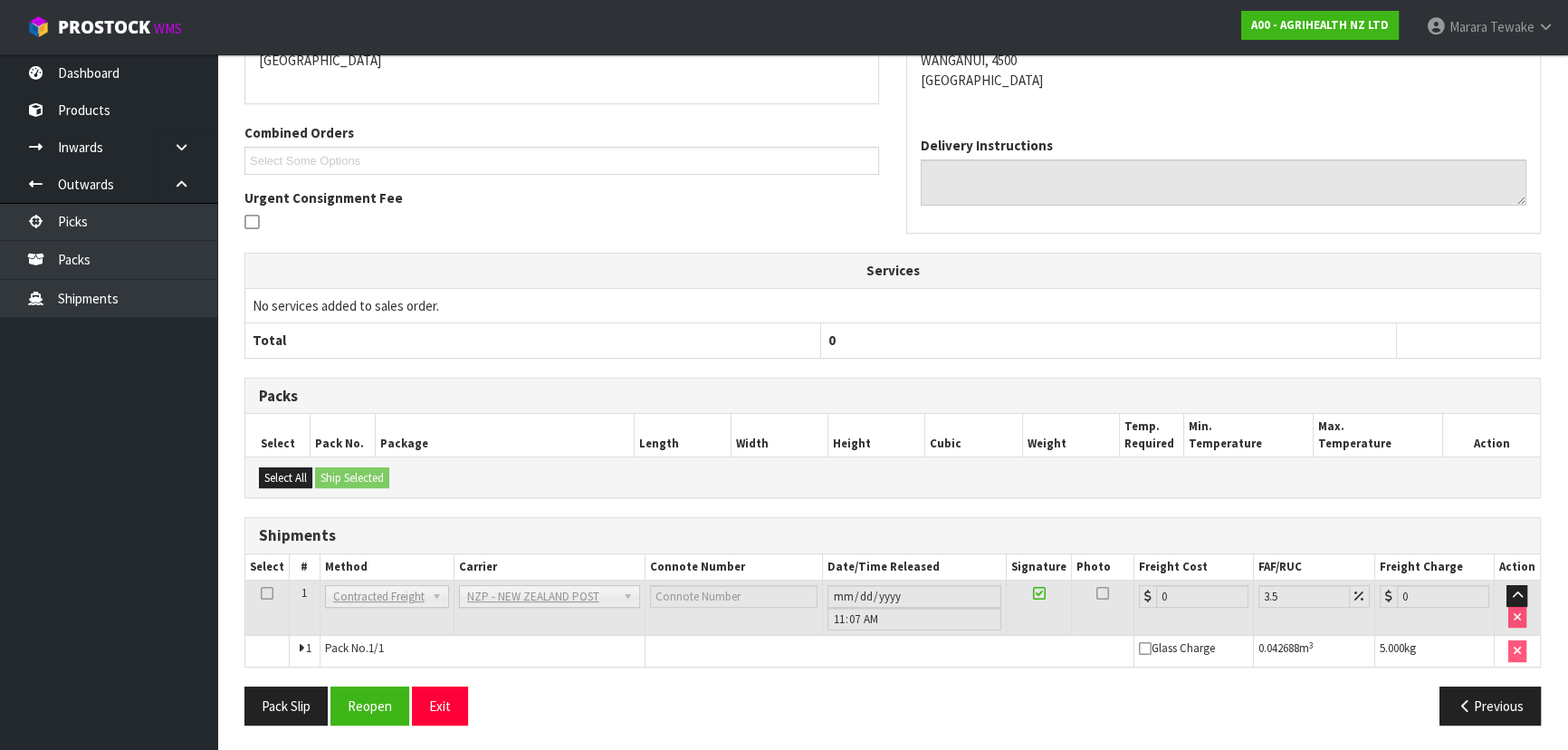
click at [389, 681] on div "From Address CONTRACT WAREHOUSING & LOGISTICS 17 Allens Road East Tamaki Auckla…" at bounding box center [892, 341] width 1296 height 797
click at [388, 696] on button "Reopen" at bounding box center [371, 706] width 79 height 39
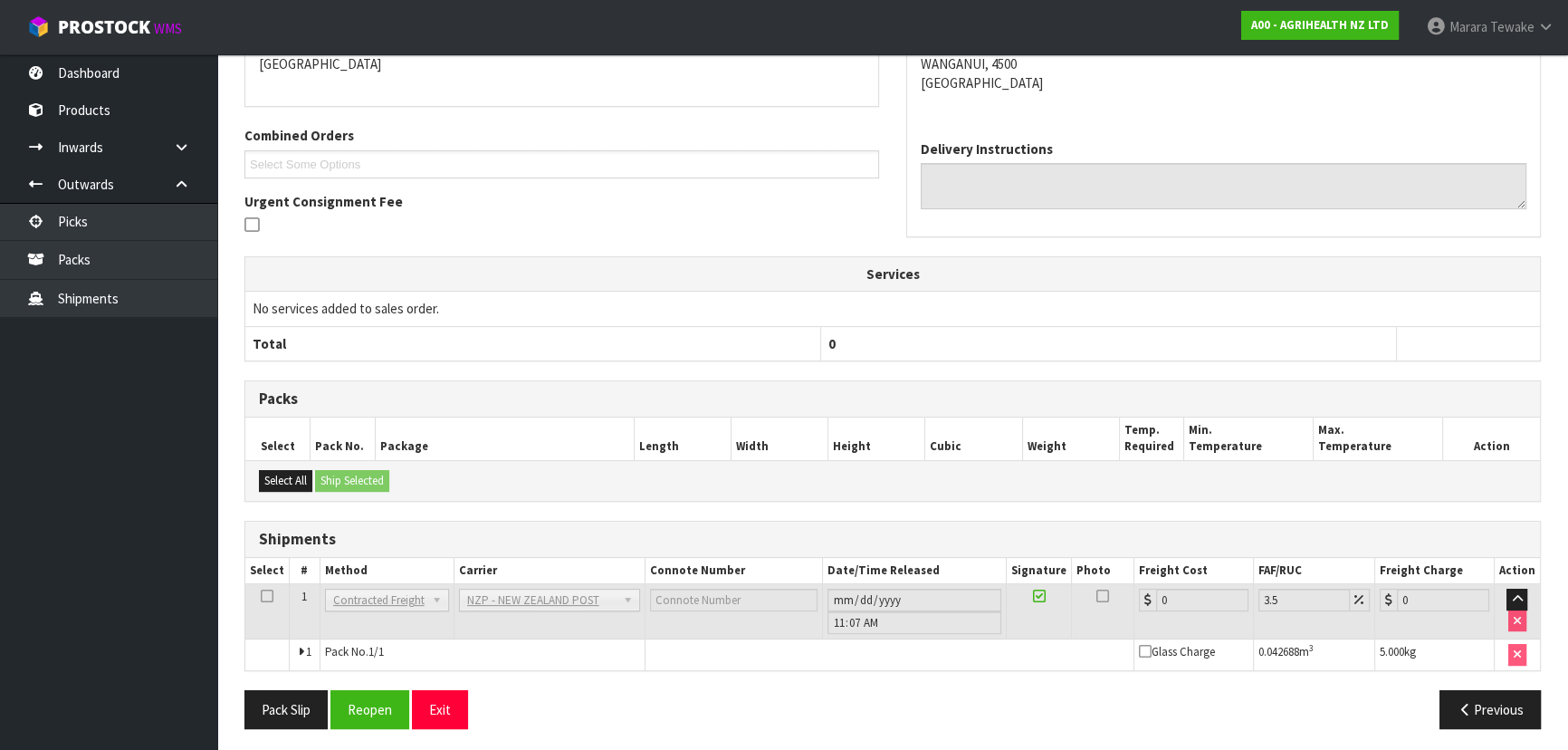
scroll to position [411, 0]
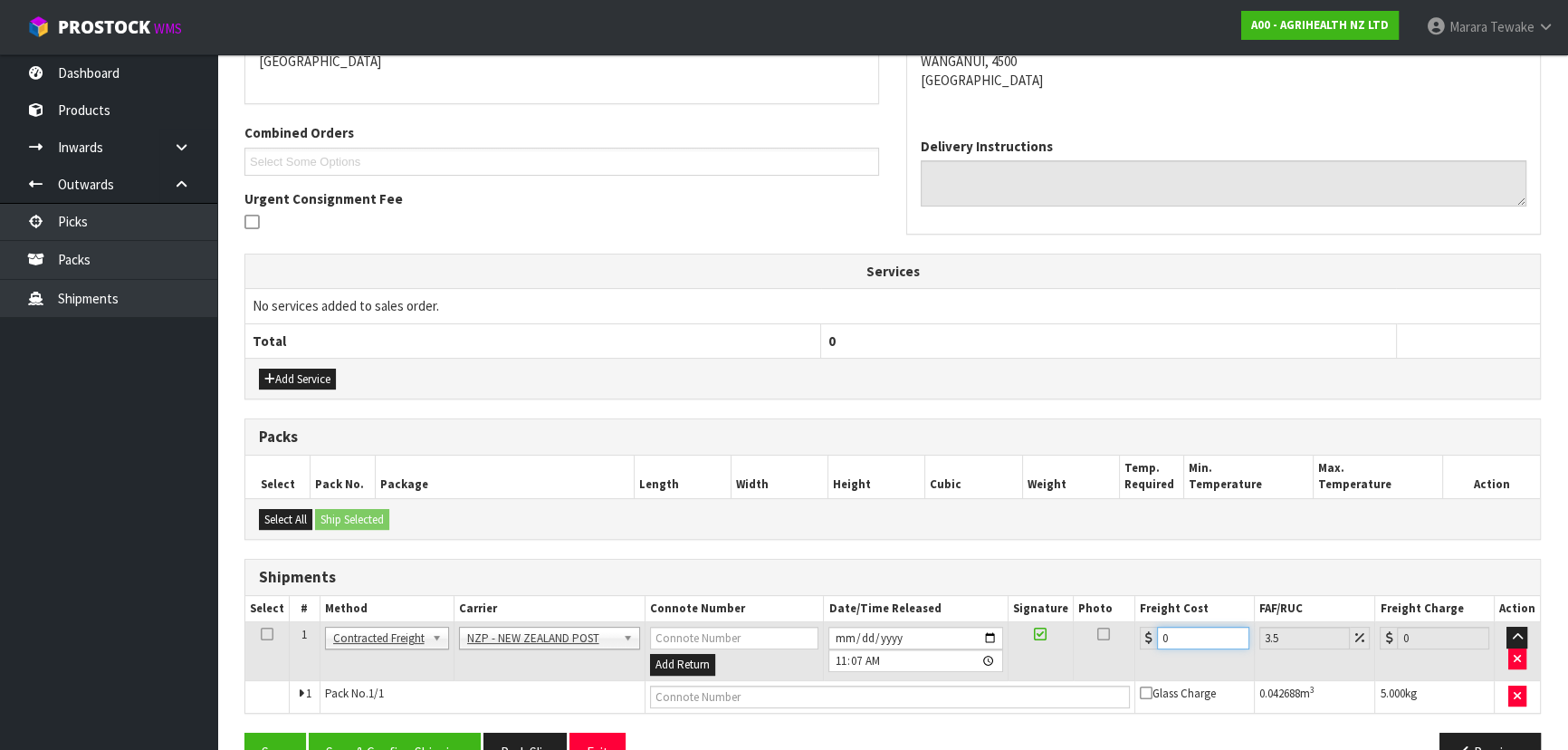
drag, startPoint x: 1184, startPoint y: 640, endPoint x: 1113, endPoint y: 617, distance: 74.6
click at [1113, 617] on table "Select # Method Carrier Connote Number Date/Time Released Signature Photo Freig…" at bounding box center [892, 655] width 1295 height 117
type input "8"
type input "8.28"
type input "8.4"
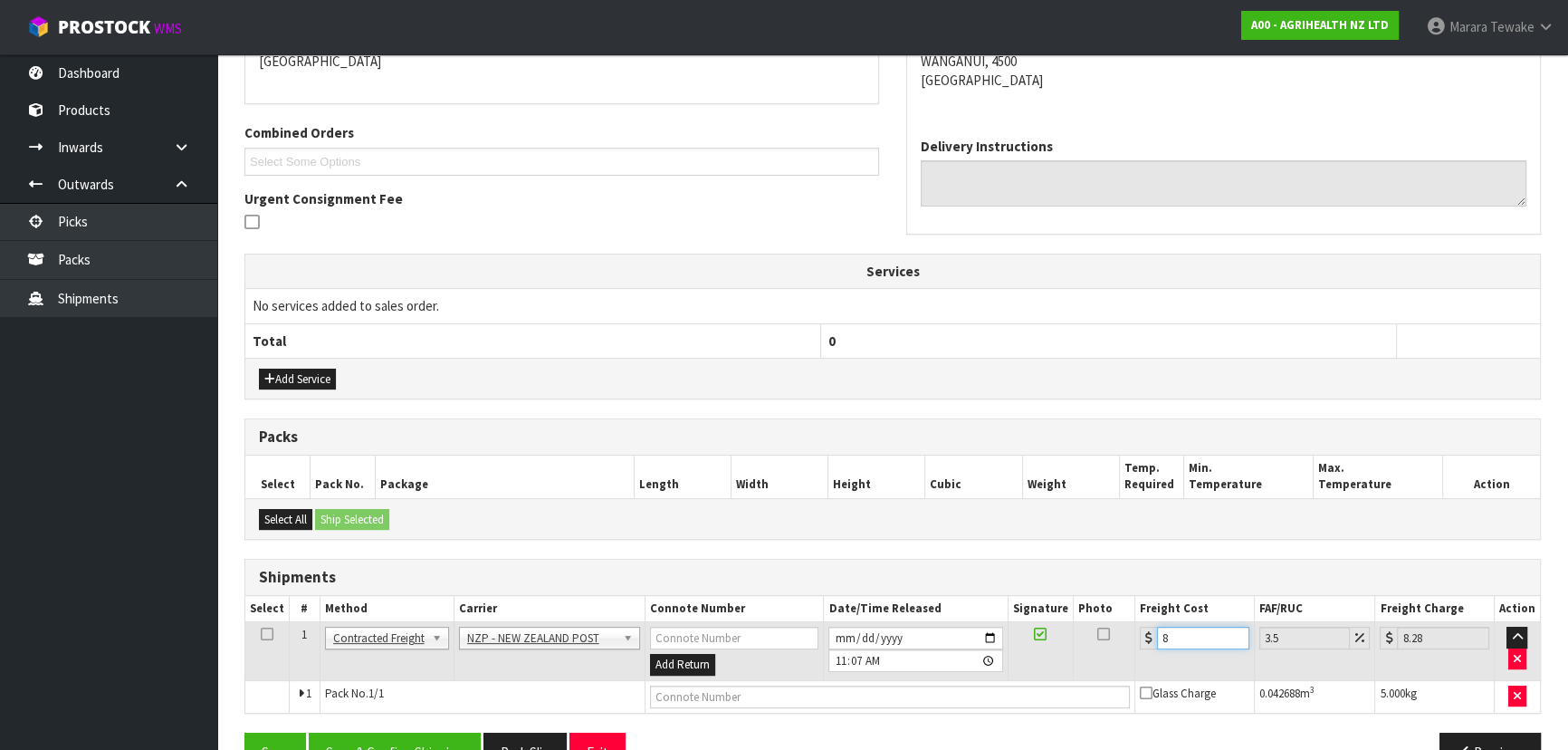
type input "8.69"
type input "8.45"
type input "8.75"
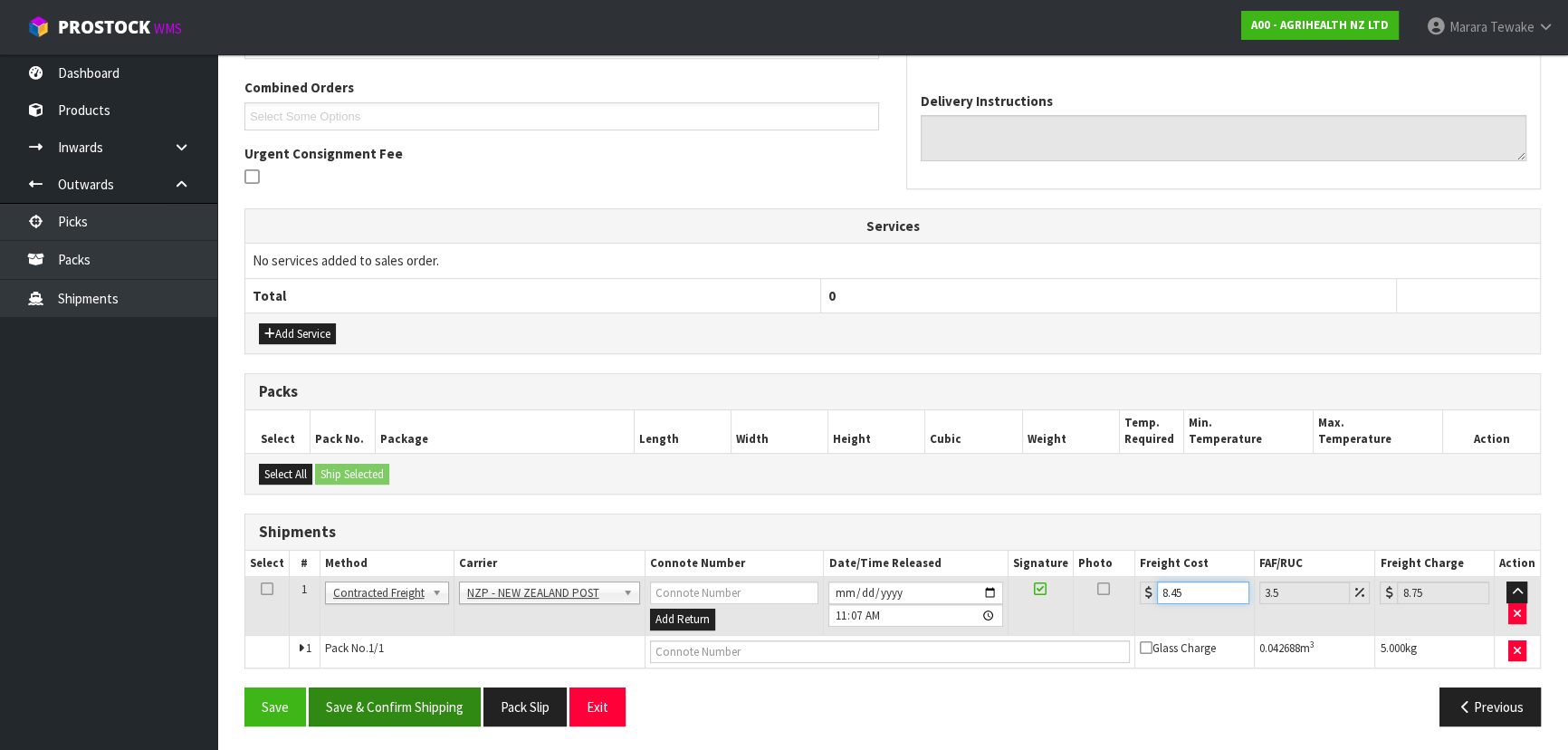
type input "8.45"
drag, startPoint x: 419, startPoint y: 692, endPoint x: 398, endPoint y: 690, distance: 21.1
click at [416, 692] on button "Save & Confirm Shipping" at bounding box center [394, 707] width 172 height 39
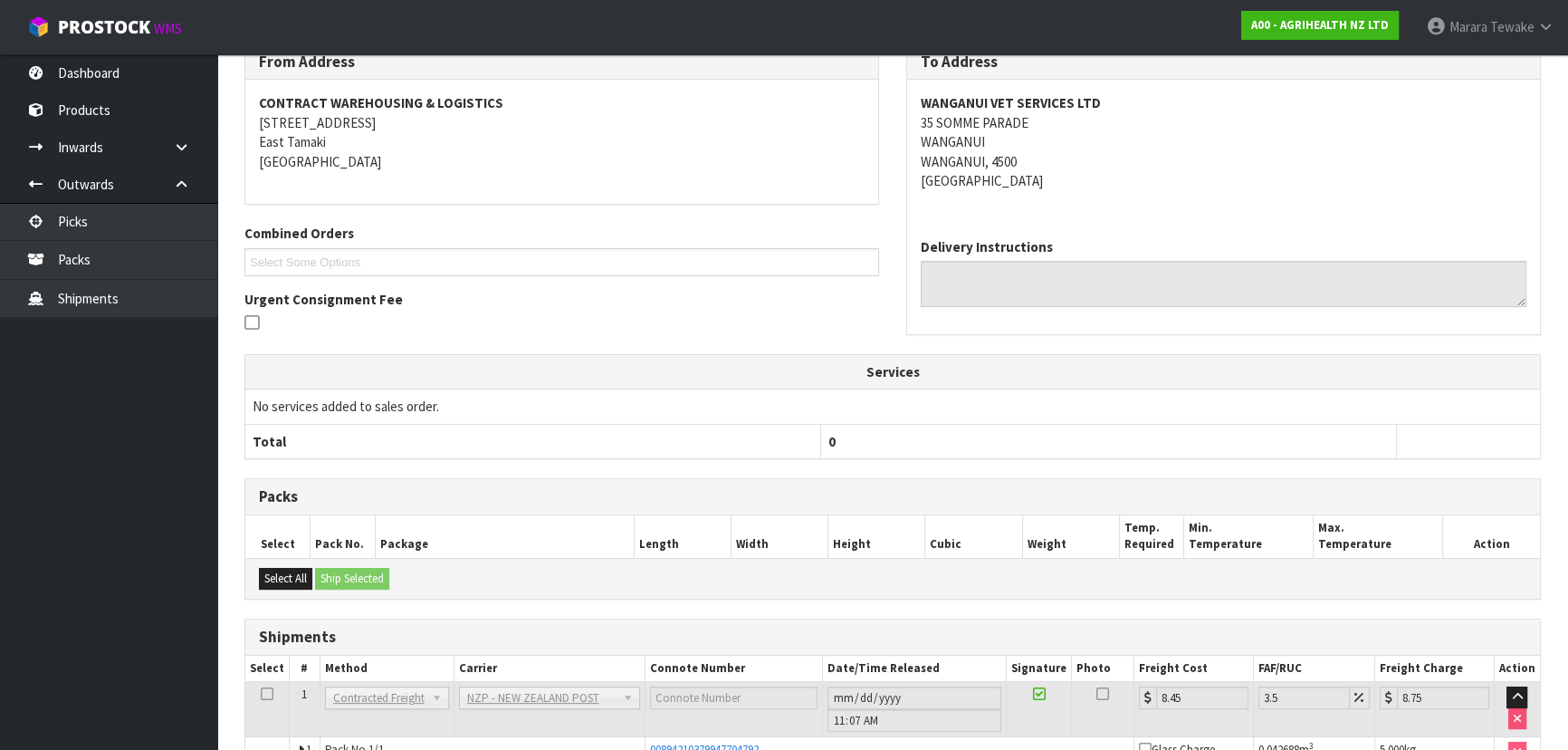
scroll to position [424, 0]
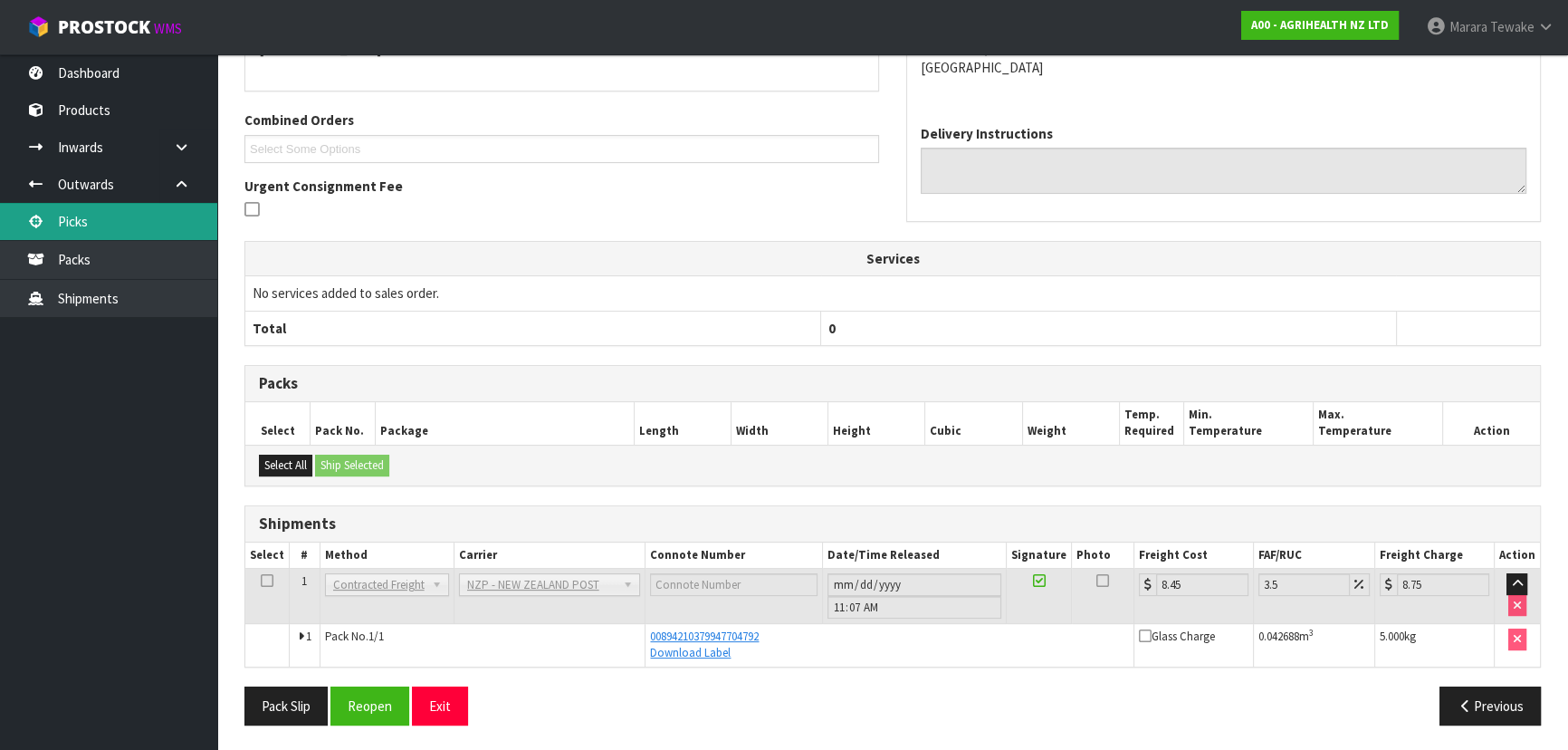
click at [167, 214] on link "Picks" at bounding box center [108, 221] width 217 height 37
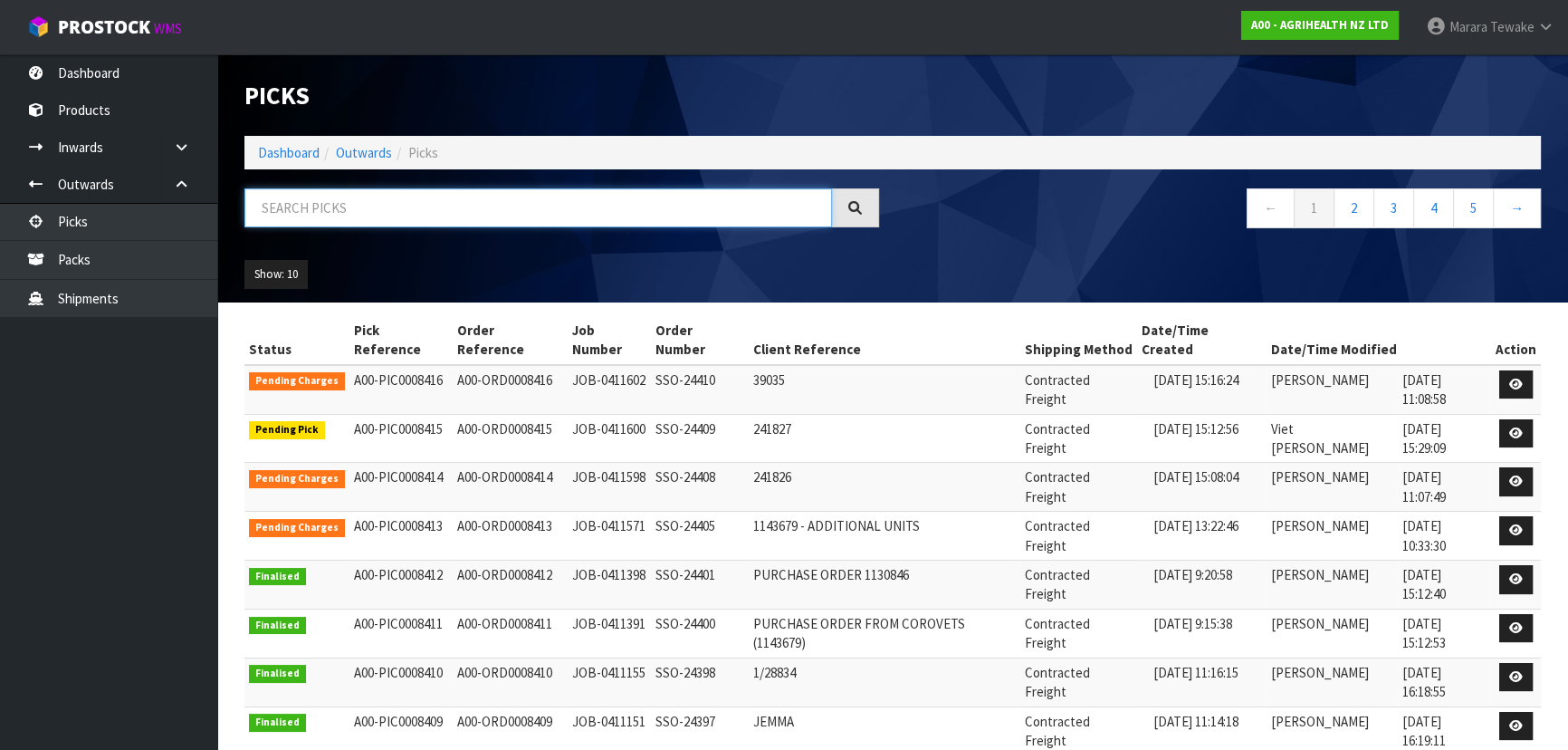
click at [290, 208] on input "text" at bounding box center [537, 208] width 587 height 39
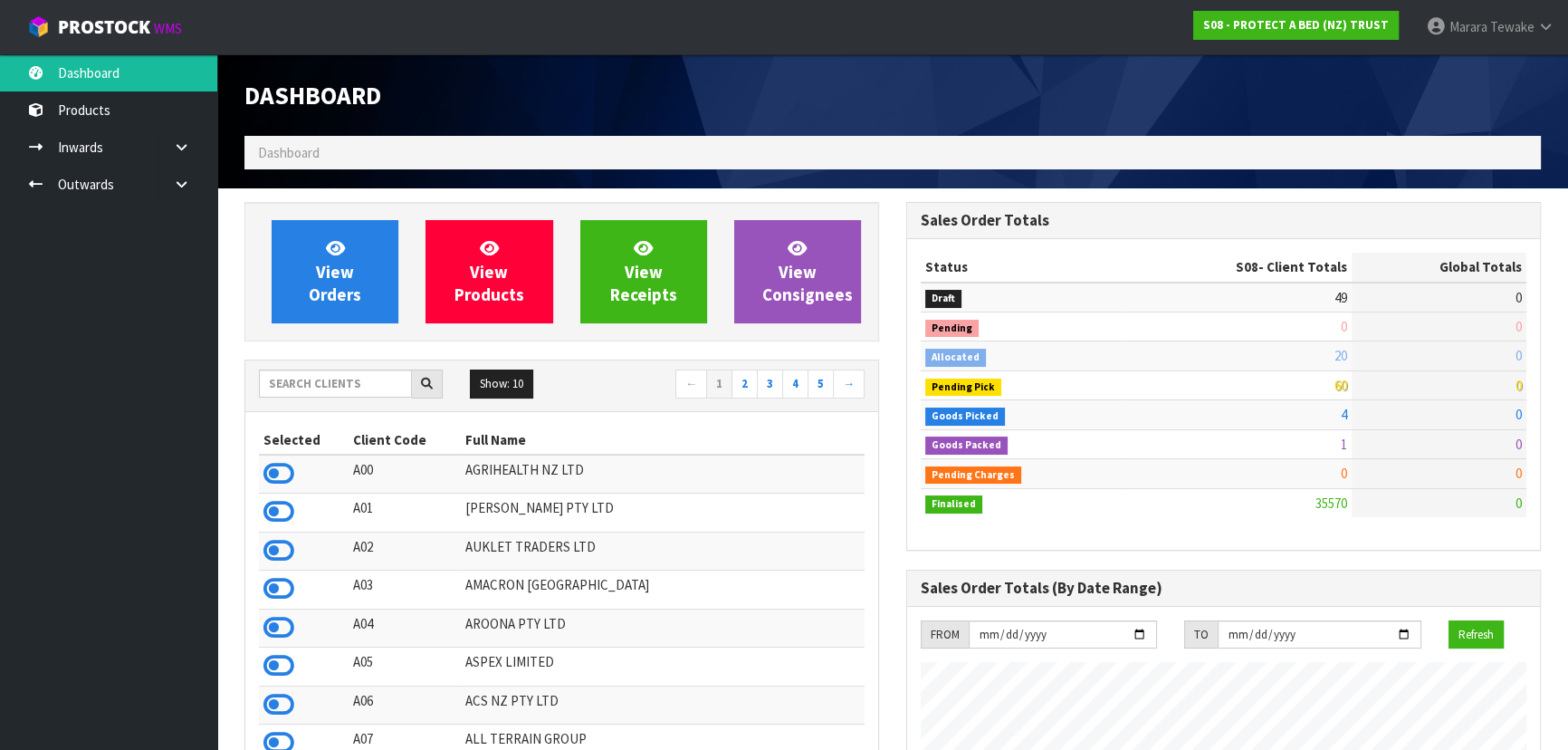
scroll to position [1370, 661]
